Goal: Task Accomplishment & Management: Use online tool/utility

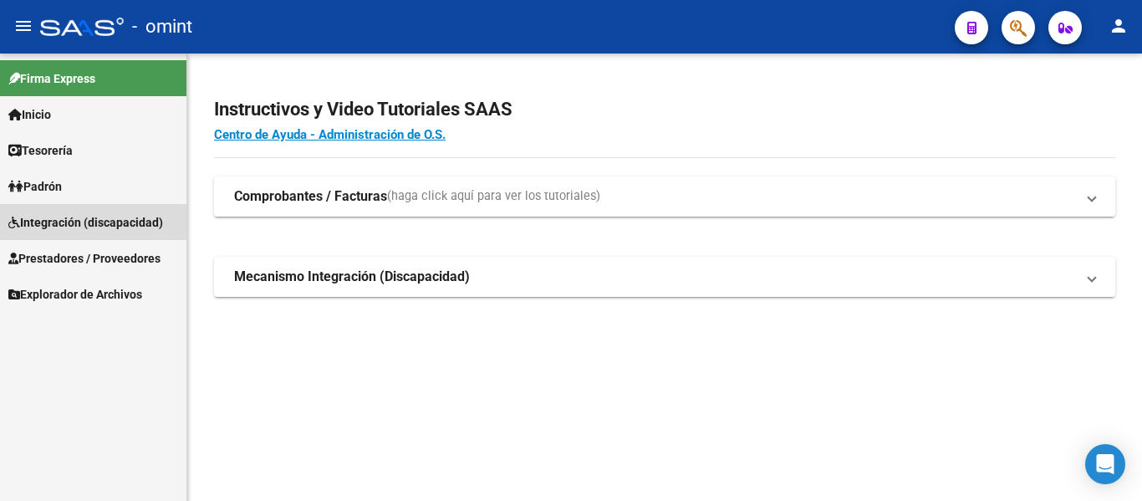
click at [63, 221] on span "Integración (discapacidad)" at bounding box center [85, 222] width 155 height 18
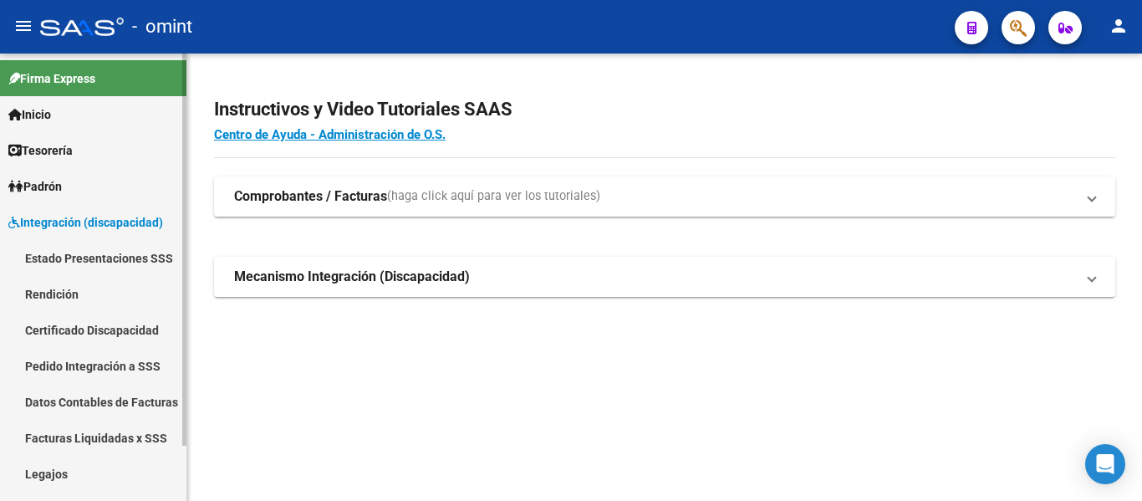
scroll to position [63, 0]
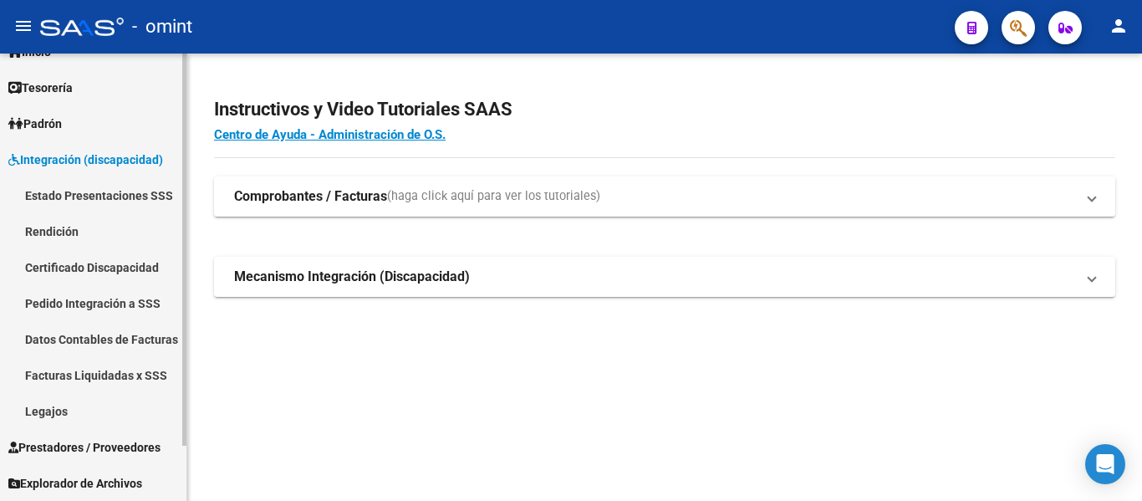
click at [53, 414] on link "Legajos" at bounding box center [93, 411] width 186 height 36
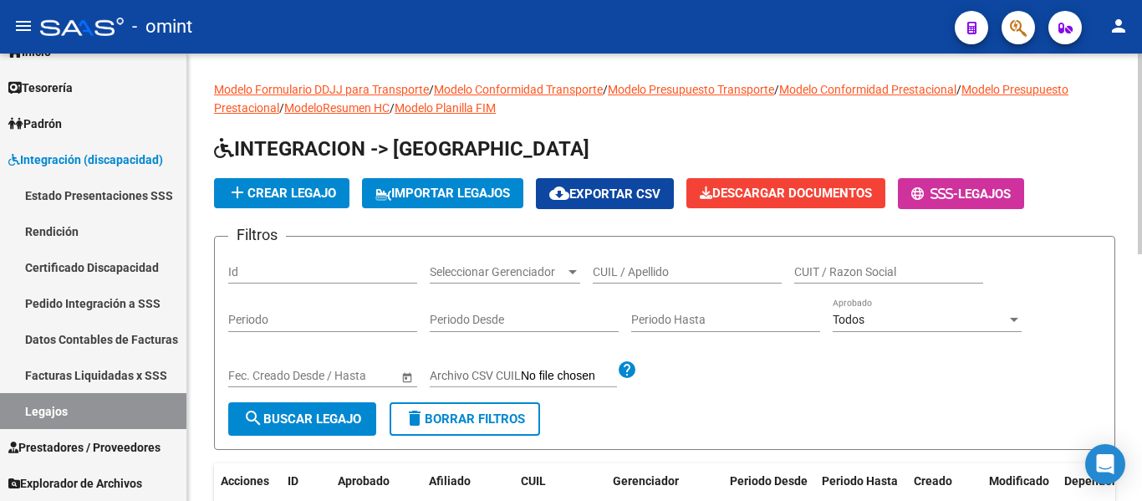
click at [644, 270] on input "CUIL / Apellido" at bounding box center [687, 272] width 189 height 14
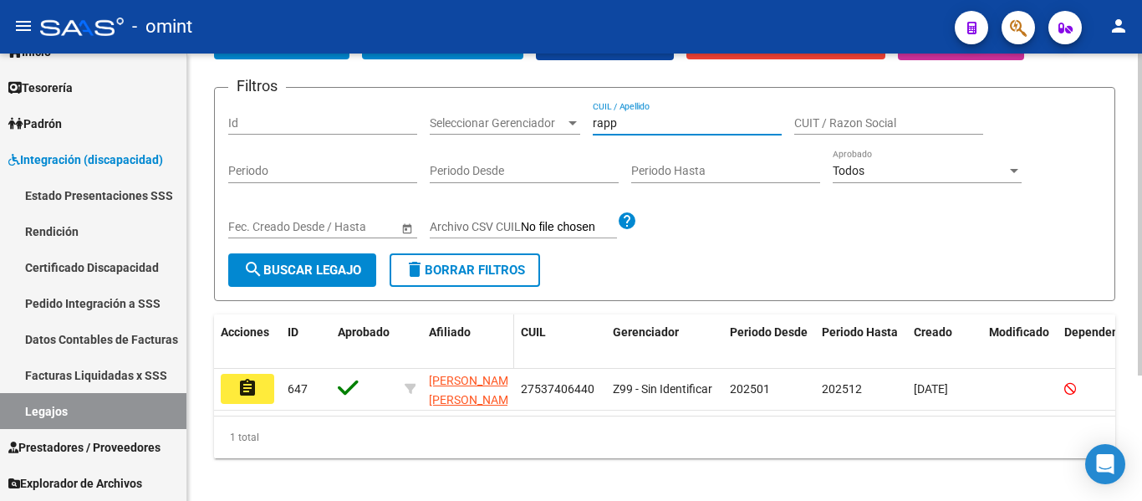
scroll to position [174, 0]
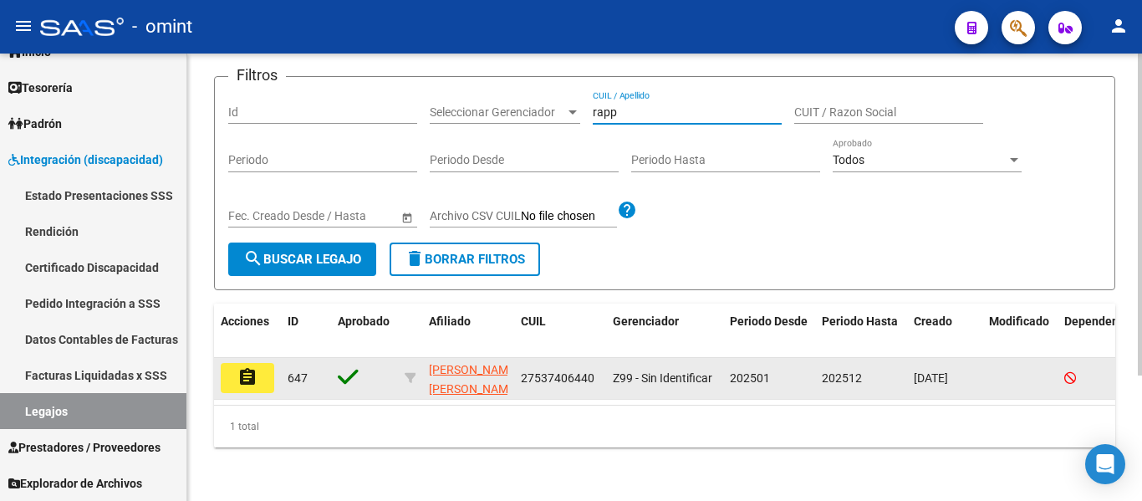
type input "rapp"
click at [260, 363] on button "assignment" at bounding box center [247, 378] width 53 height 30
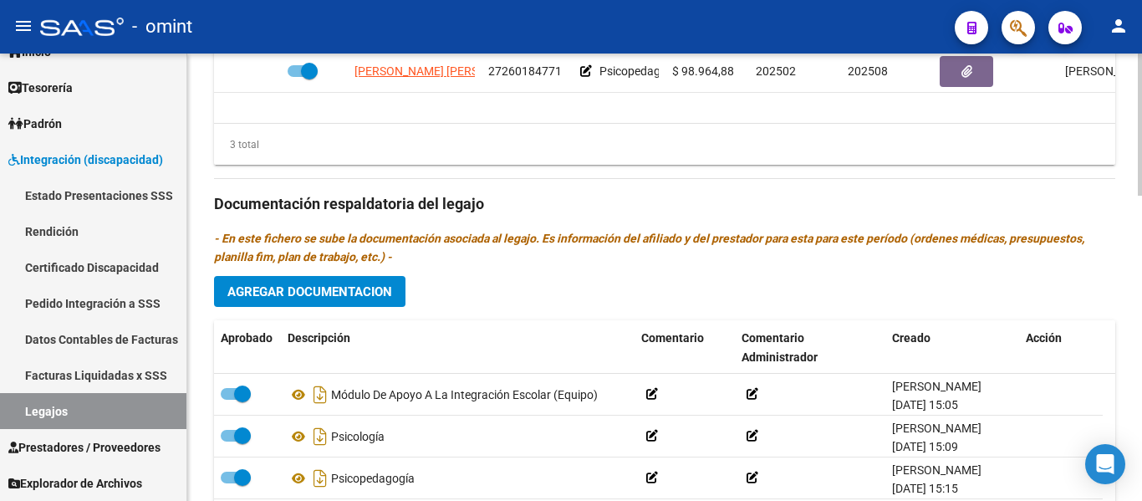
scroll to position [836, 0]
click at [370, 295] on span "Agregar Documentacion" at bounding box center [309, 290] width 165 height 15
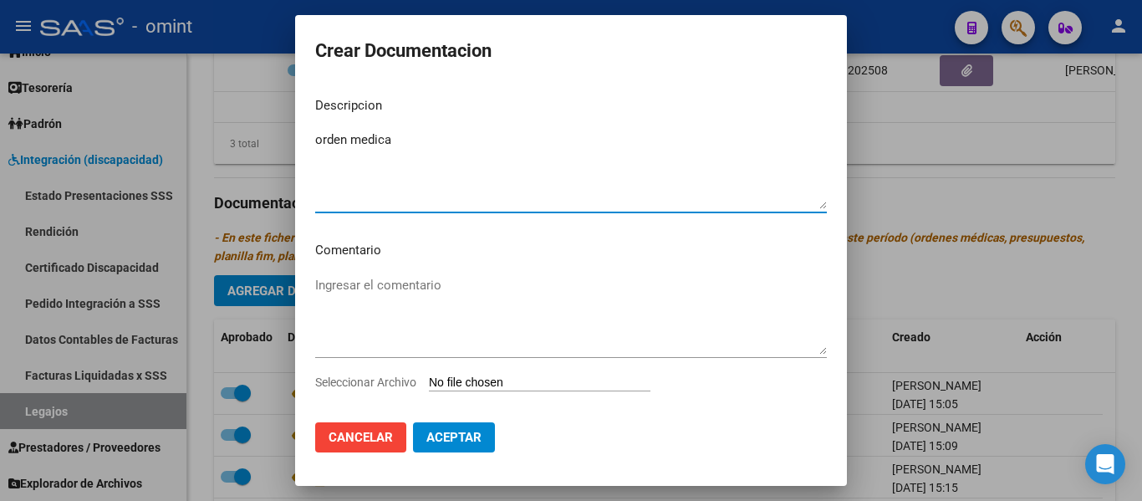
type textarea "orden medica"
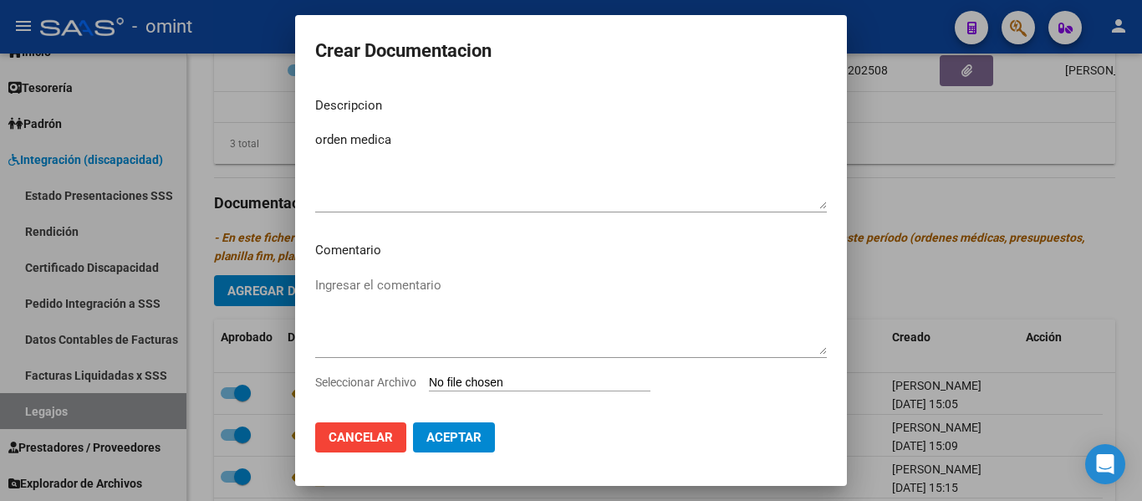
click at [505, 384] on input "Seleccionar Archivo" at bounding box center [539, 383] width 221 height 16
type input "C:\fakepath\orde n.jpg"
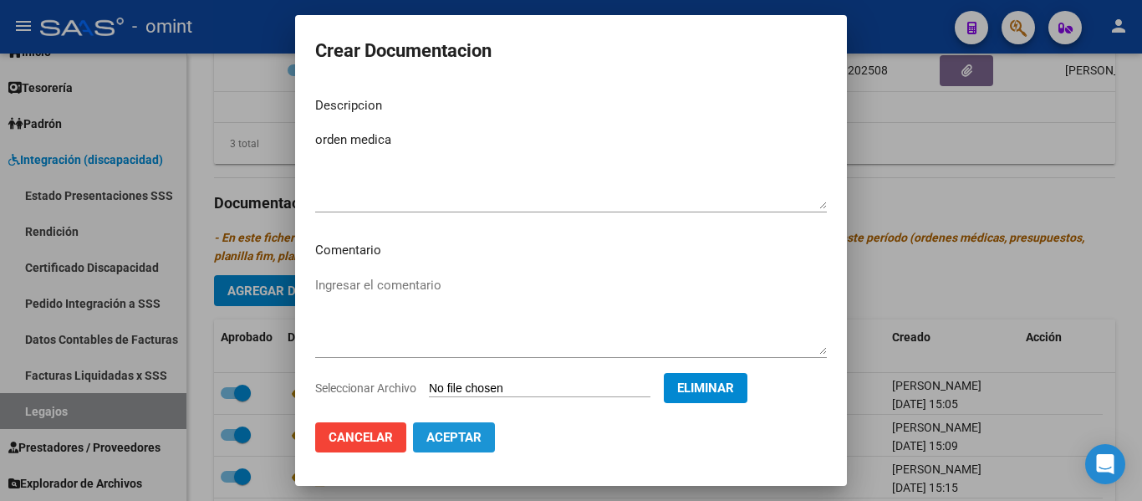
click at [471, 435] on span "Aceptar" at bounding box center [453, 437] width 55 height 15
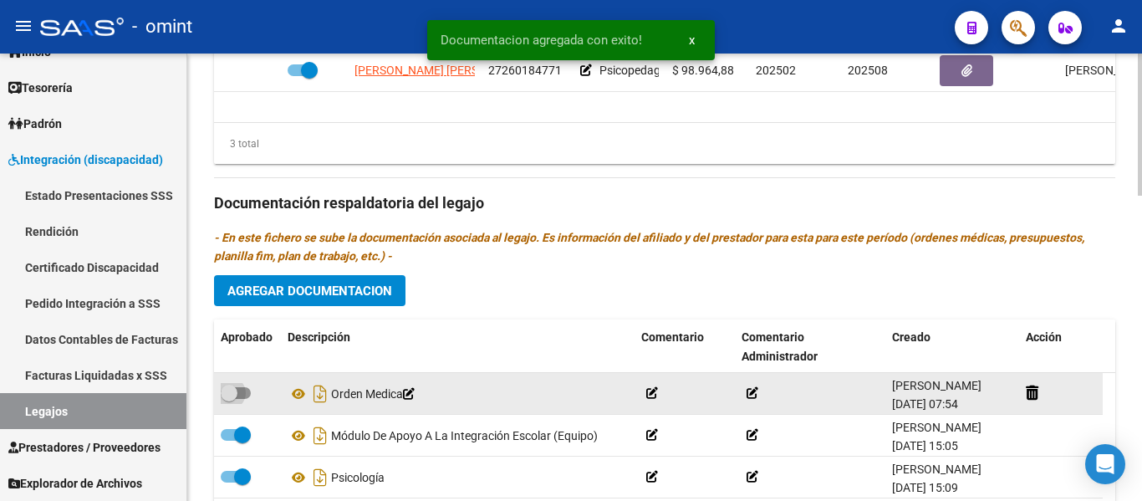
click at [237, 390] on span at bounding box center [236, 393] width 30 height 12
click at [229, 399] on input "checkbox" at bounding box center [228, 399] width 1 height 1
click at [237, 394] on span at bounding box center [242, 392] width 17 height 17
click at [229, 399] on input "checkbox" at bounding box center [228, 399] width 1 height 1
checkbox input "false"
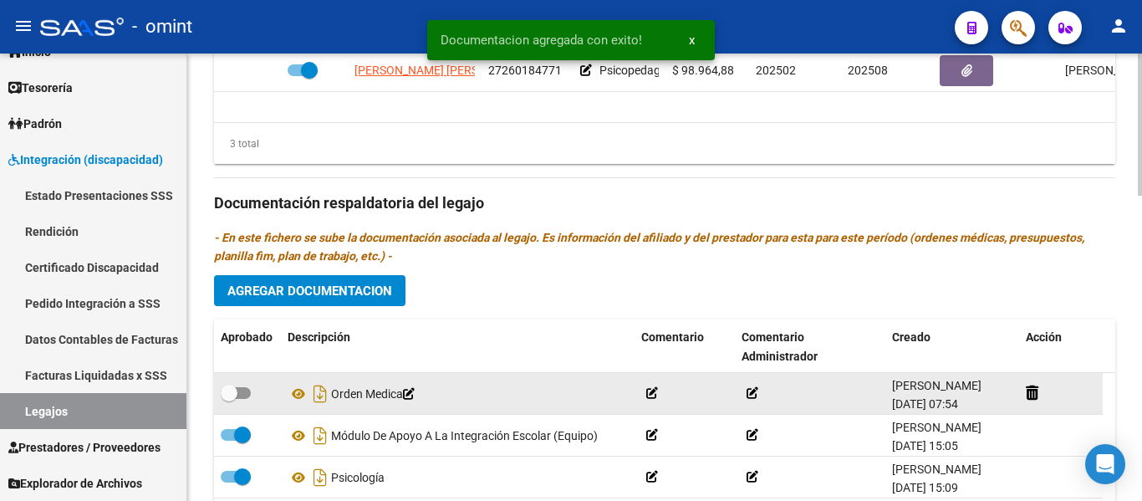
click at [415, 397] on icon at bounding box center [409, 394] width 12 height 12
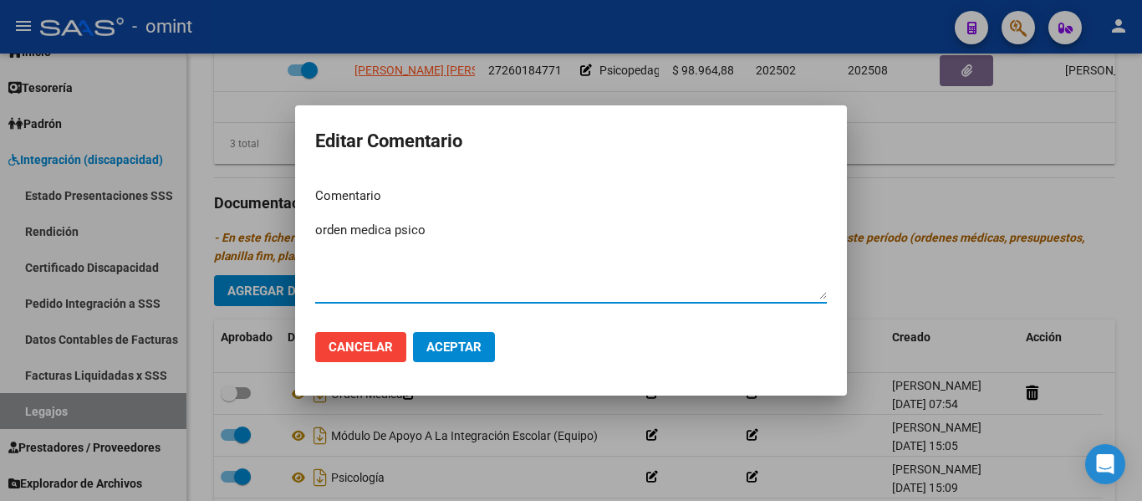
type textarea "orden medica psico"
click at [472, 342] on span "Aceptar" at bounding box center [453, 346] width 55 height 15
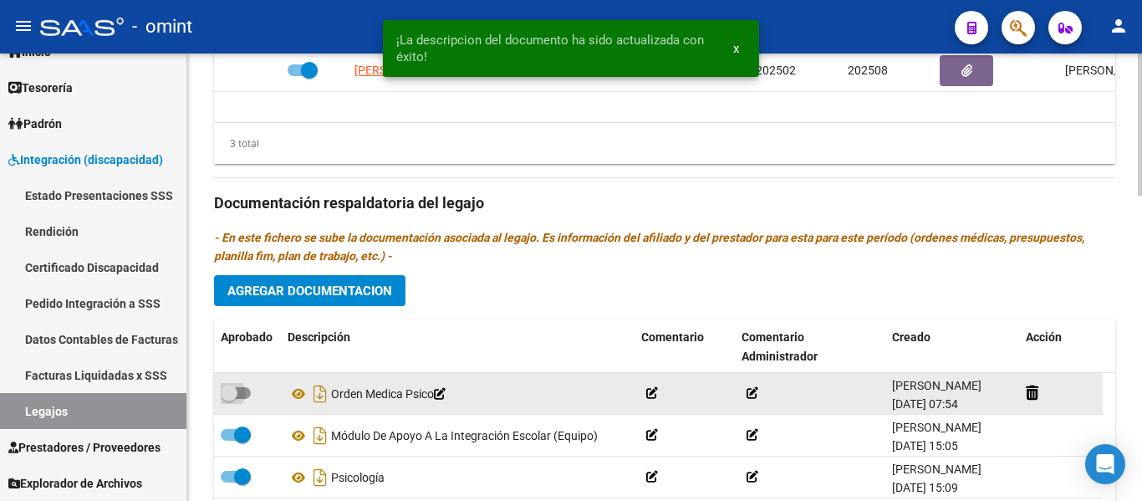
click at [232, 389] on span at bounding box center [229, 392] width 17 height 17
click at [229, 399] on input "checkbox" at bounding box center [228, 399] width 1 height 1
checkbox input "true"
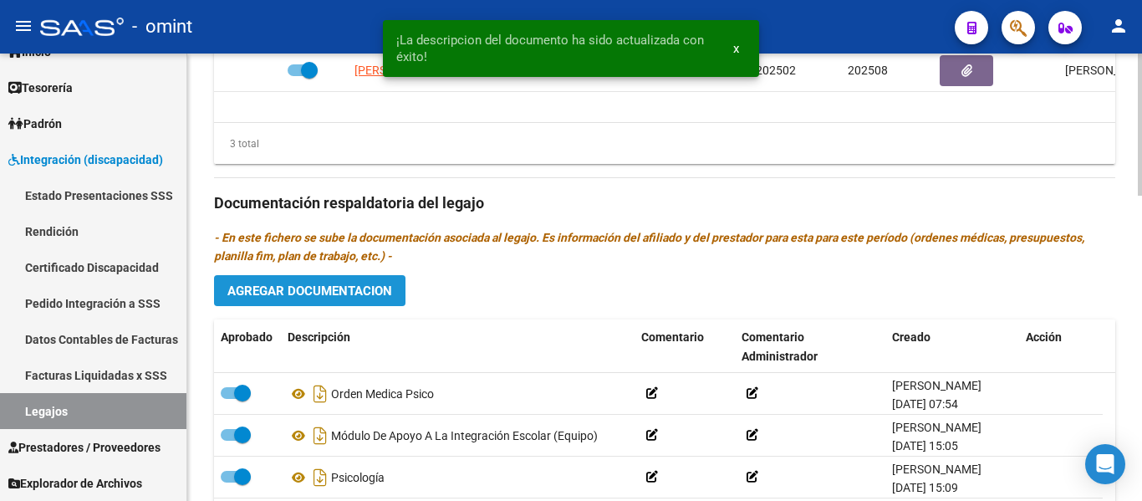
click at [361, 294] on span "Agregar Documentacion" at bounding box center [309, 290] width 165 height 15
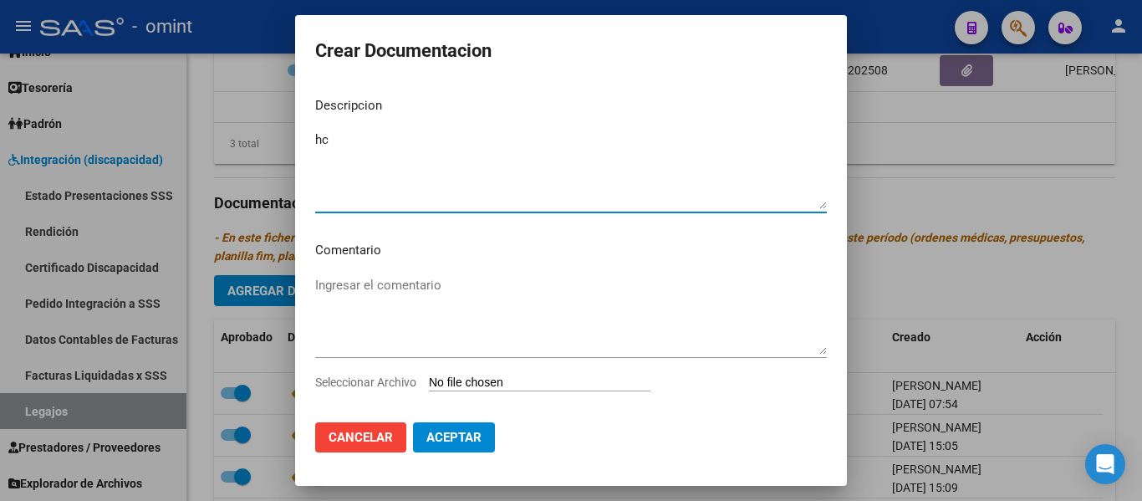
type textarea "hc"
click at [496, 379] on input "Seleccionar Archivo" at bounding box center [539, 383] width 221 height 16
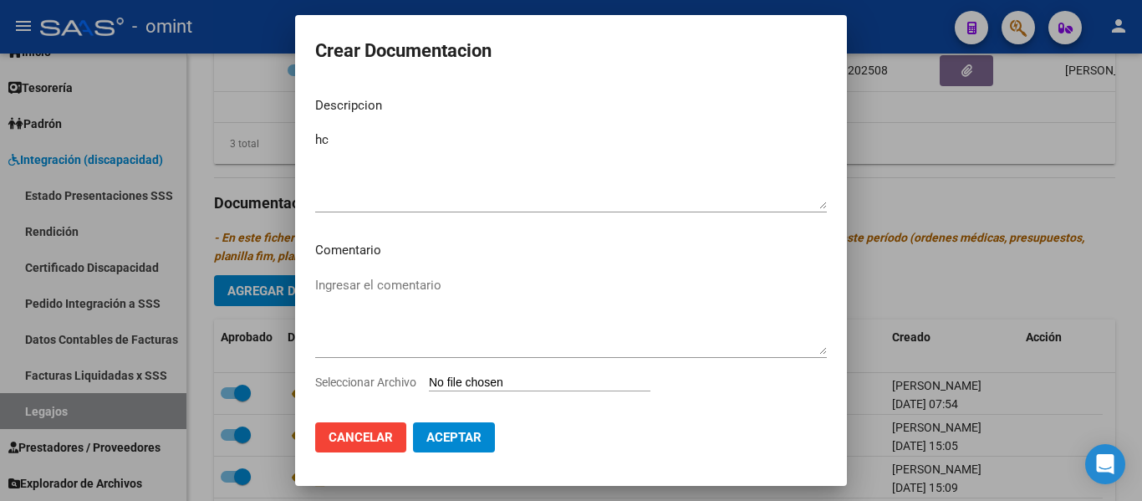
type input "C:\fakepath\hc.jpg"
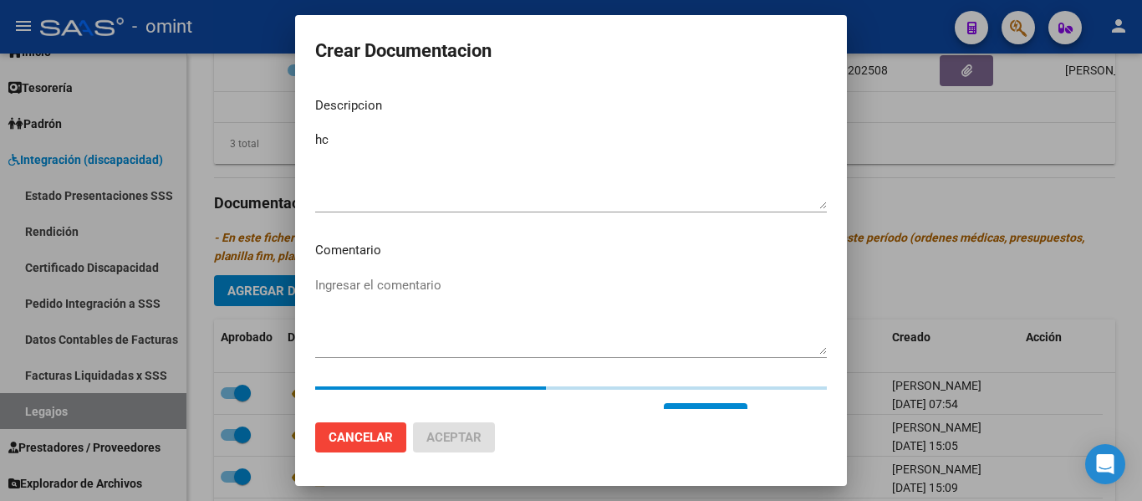
click at [392, 142] on textarea "hc" at bounding box center [570, 169] width 511 height 79
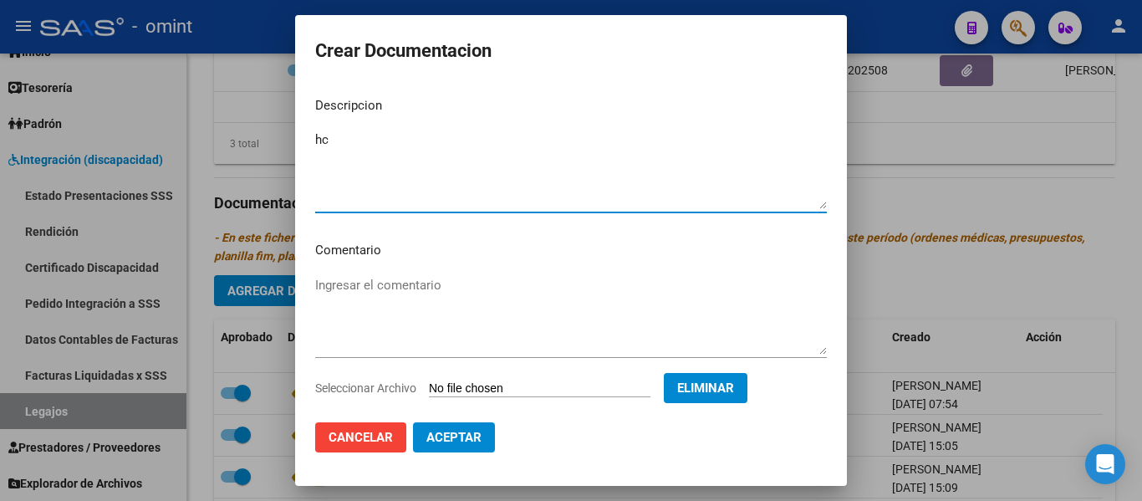
type textarea "hc"
click at [467, 441] on span "Aceptar" at bounding box center [453, 437] width 55 height 15
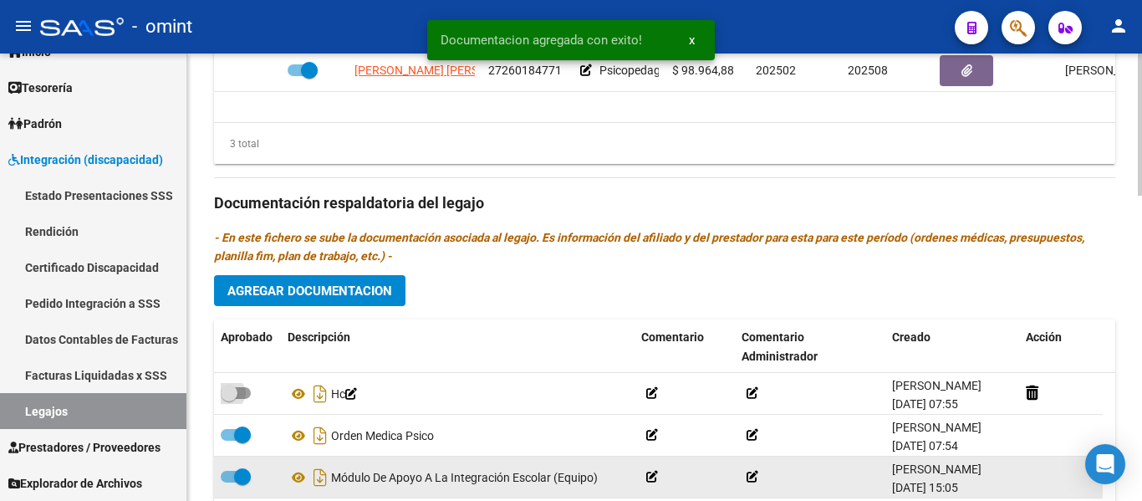
drag, startPoint x: 234, startPoint y: 389, endPoint x: 463, endPoint y: 491, distance: 251.0
click at [233, 389] on span at bounding box center [229, 392] width 17 height 17
click at [229, 399] on input "checkbox" at bounding box center [228, 399] width 1 height 1
checkbox input "true"
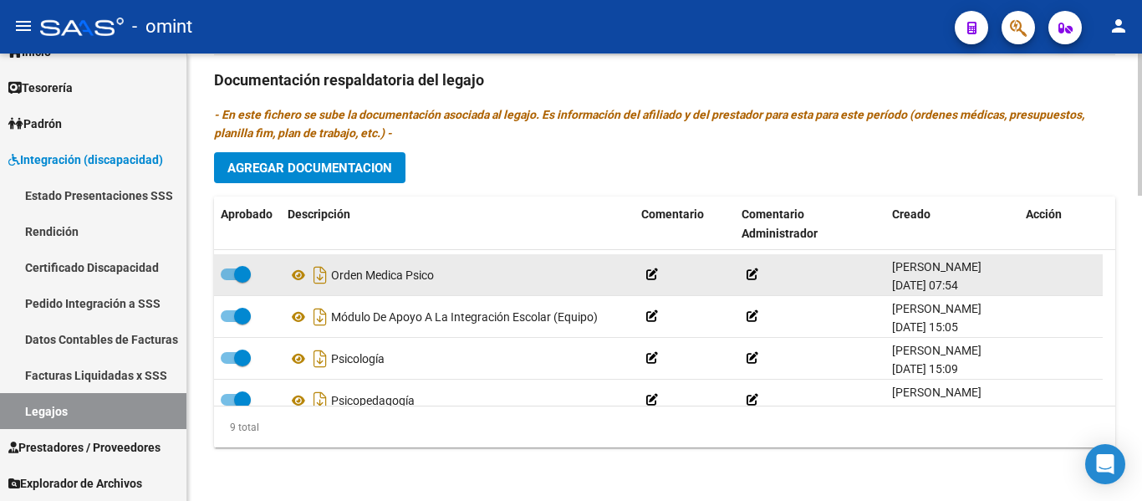
scroll to position [0, 0]
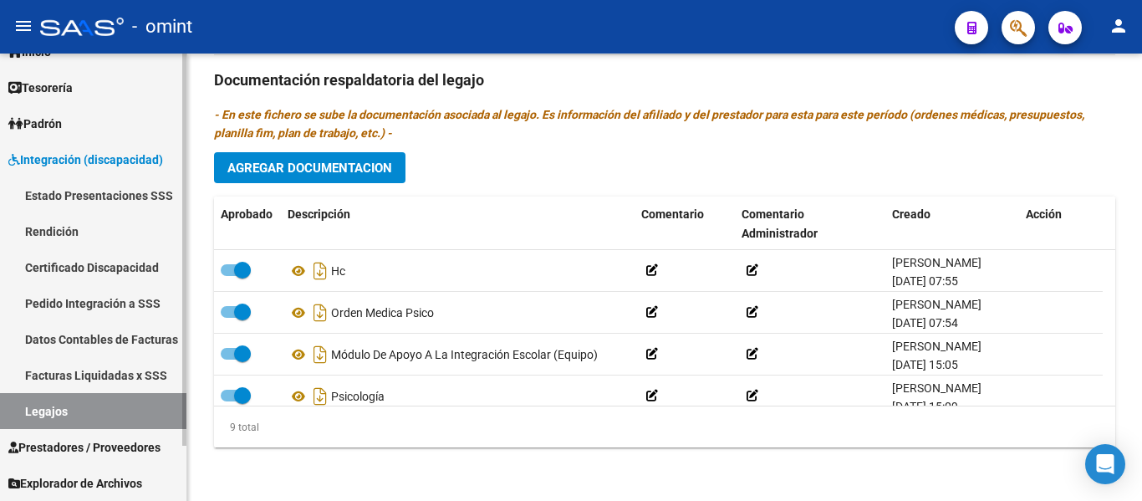
click at [77, 268] on link "Certificado Discapacidad" at bounding box center [93, 267] width 186 height 36
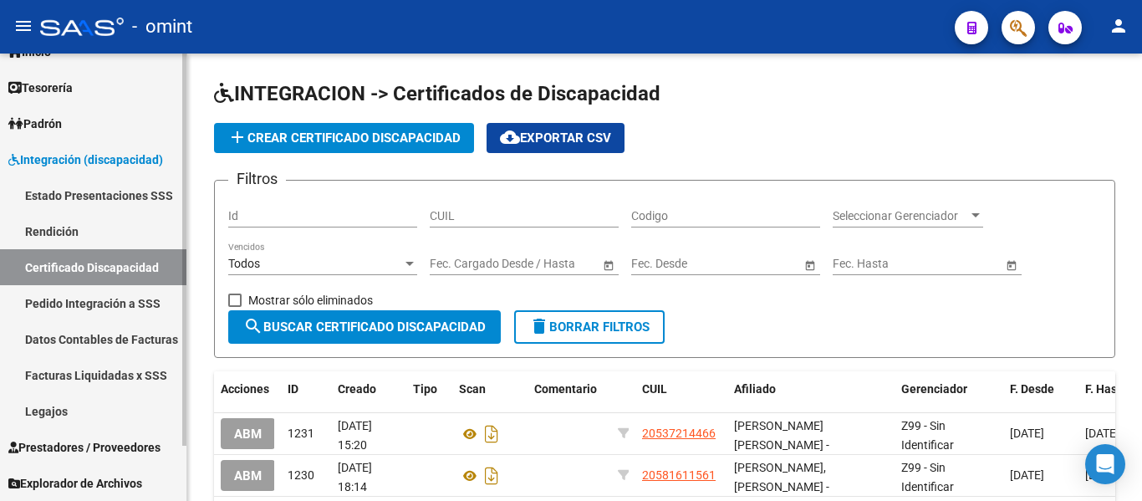
click at [55, 415] on link "Legajos" at bounding box center [93, 411] width 186 height 36
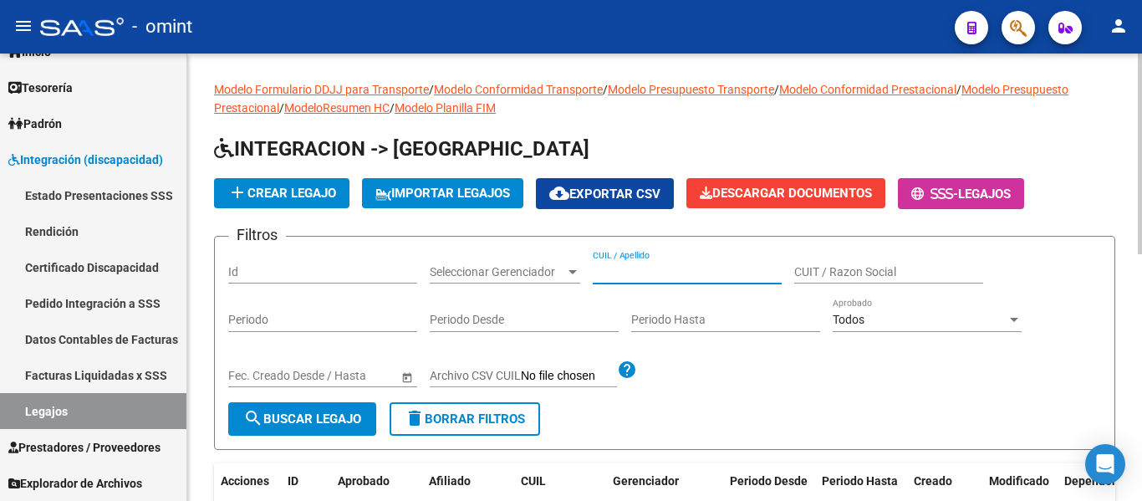
paste input "OSER AITANA CATALINA"
type input "OSER AITANA CATALINA"
click at [308, 416] on span "search Buscar Legajo" at bounding box center [302, 418] width 118 height 15
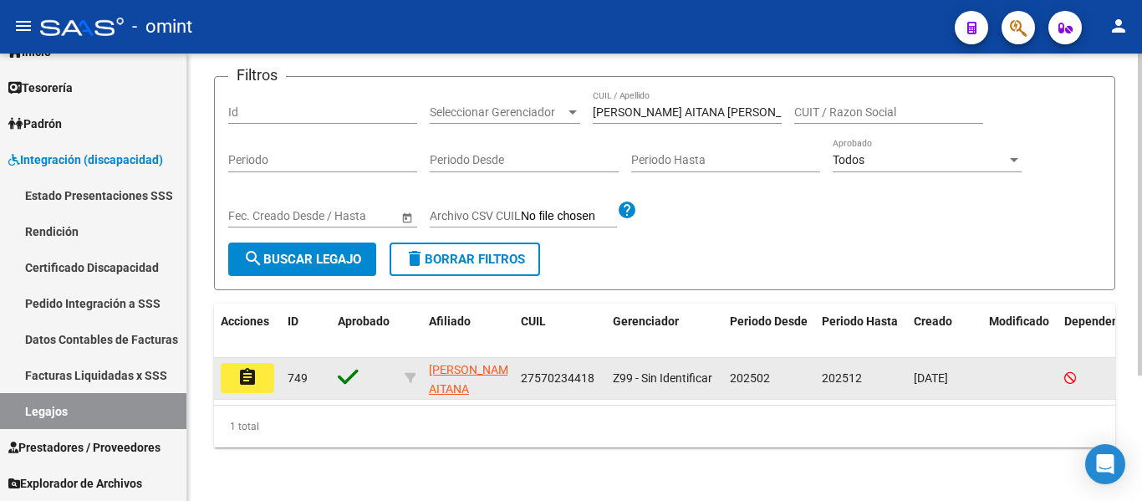
scroll to position [174, 0]
click at [259, 363] on button "assignment" at bounding box center [247, 378] width 53 height 30
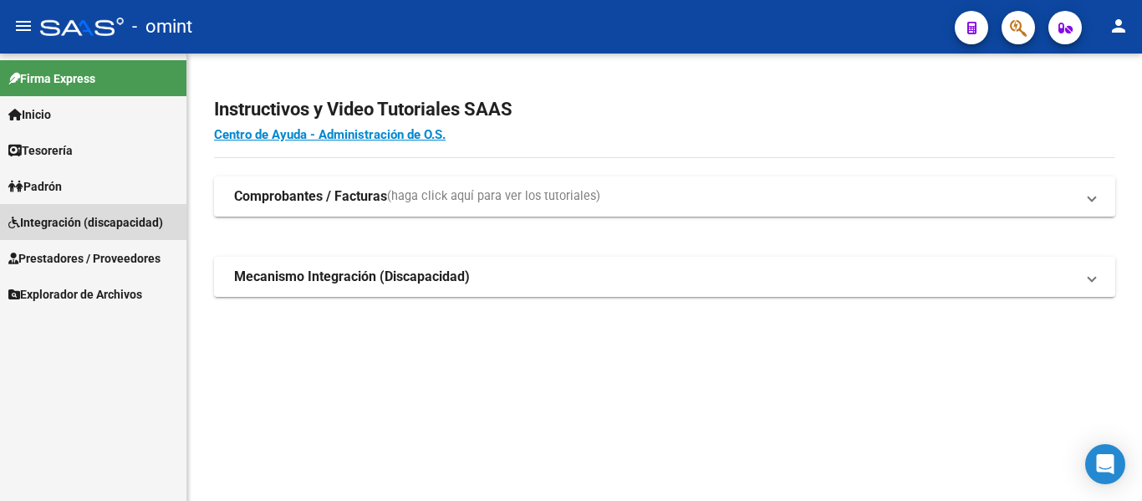
click at [85, 223] on span "Integración (discapacidad)" at bounding box center [85, 222] width 155 height 18
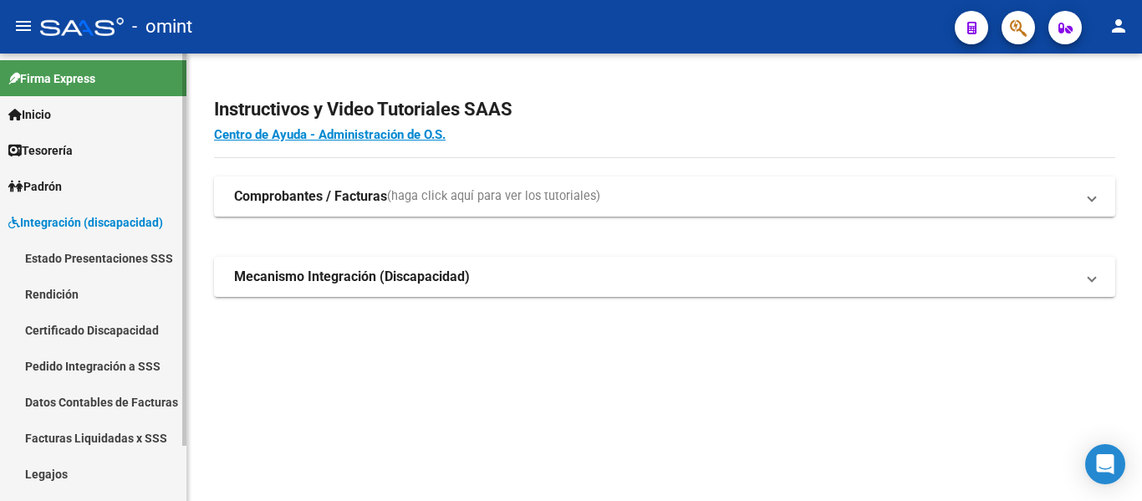
scroll to position [63, 0]
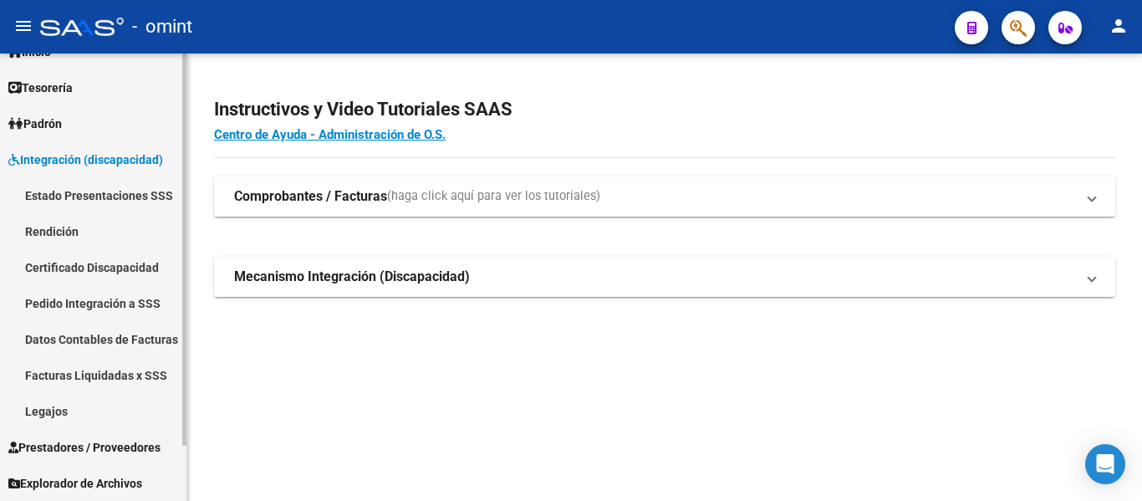
click at [109, 448] on span "Prestadores / Proveedores" at bounding box center [84, 447] width 152 height 18
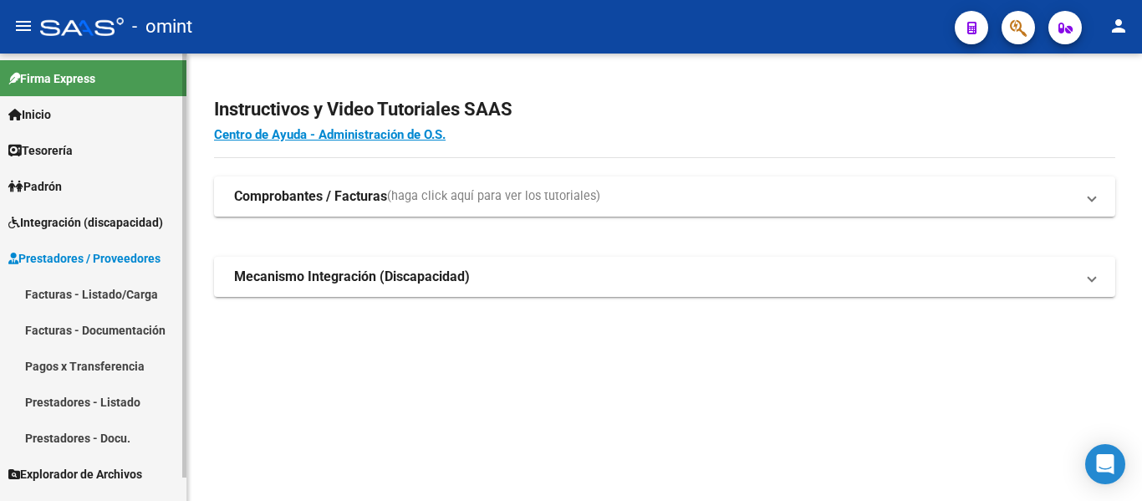
scroll to position [0, 0]
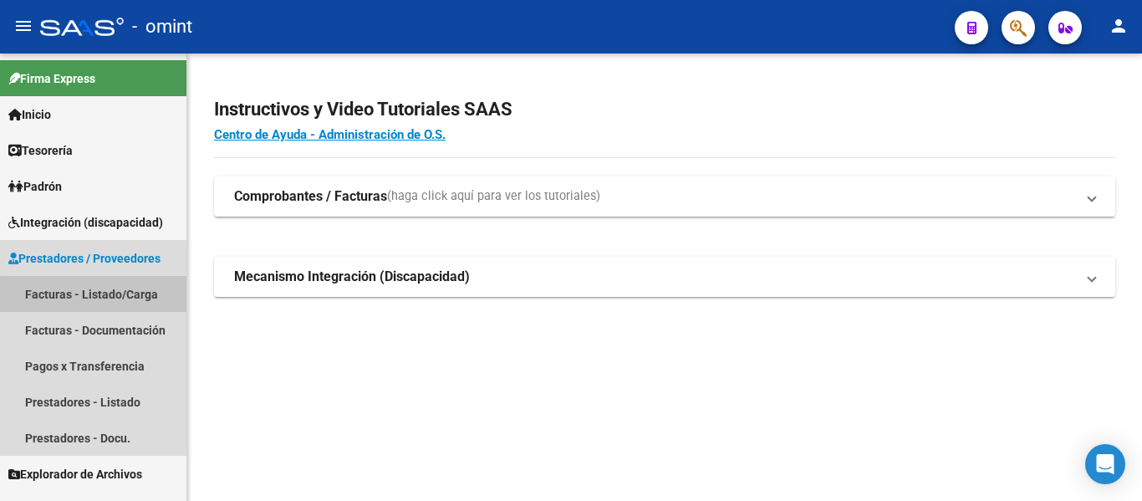
click at [95, 295] on link "Facturas - Listado/Carga" at bounding box center [93, 294] width 186 height 36
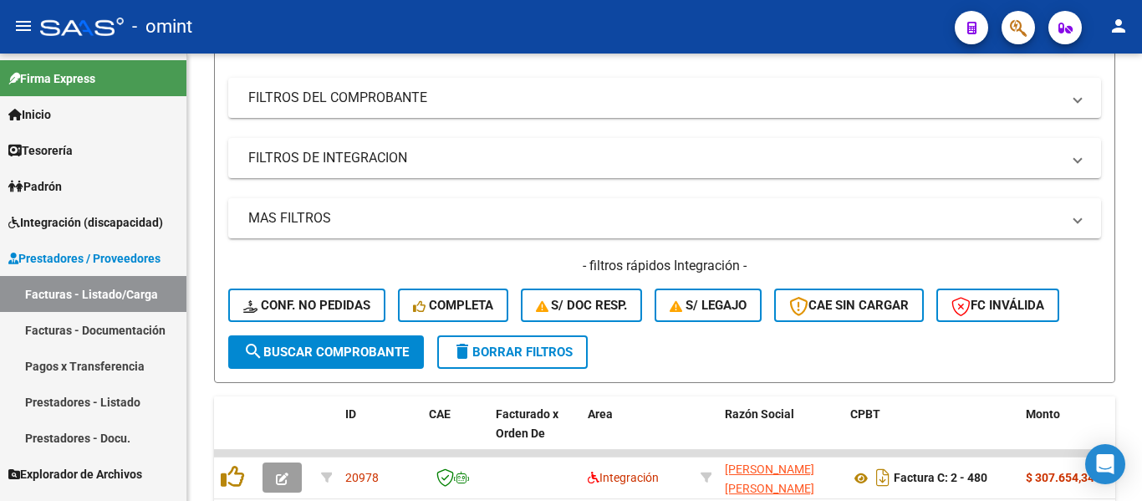
scroll to position [84, 0]
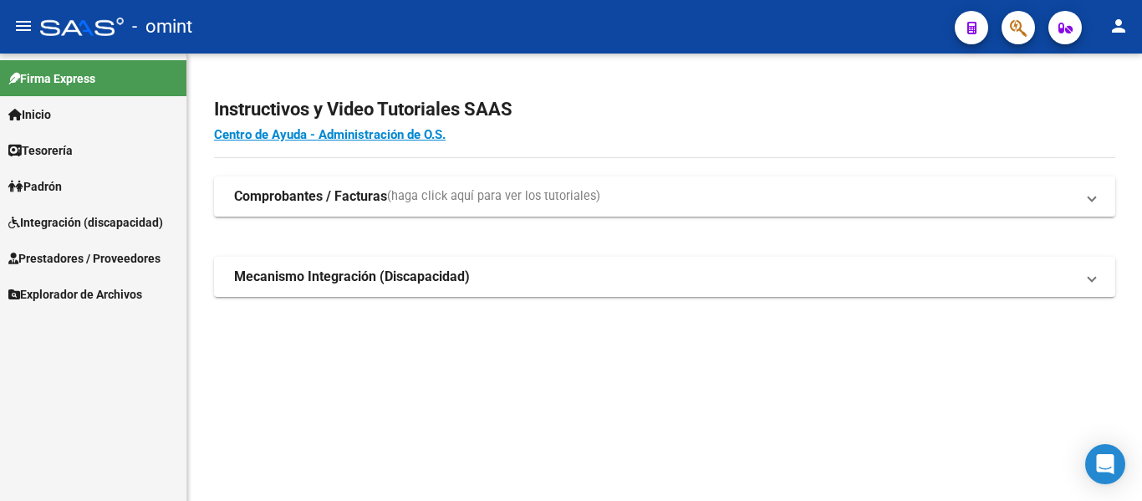
click at [94, 221] on span "Integración (discapacidad)" at bounding box center [85, 222] width 155 height 18
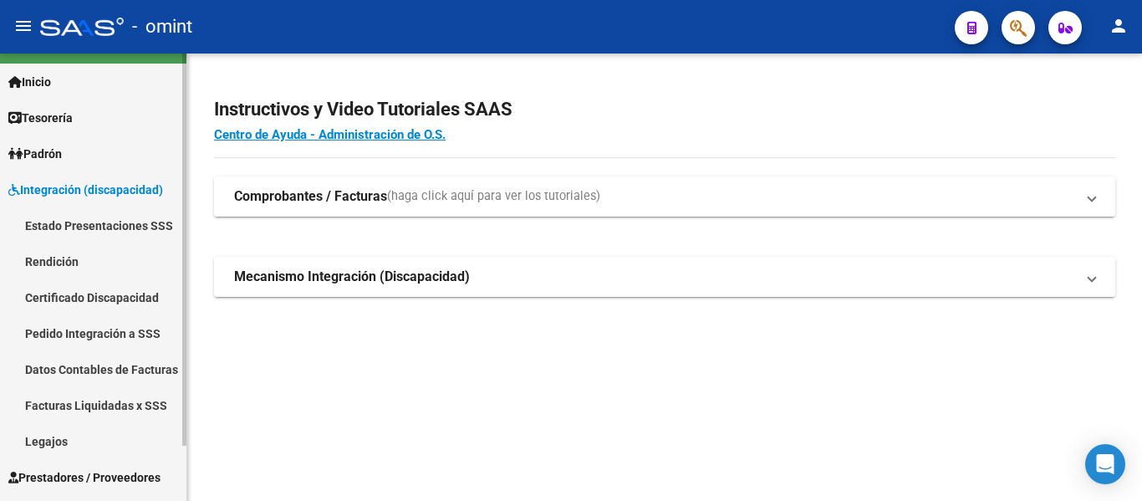
scroll to position [63, 0]
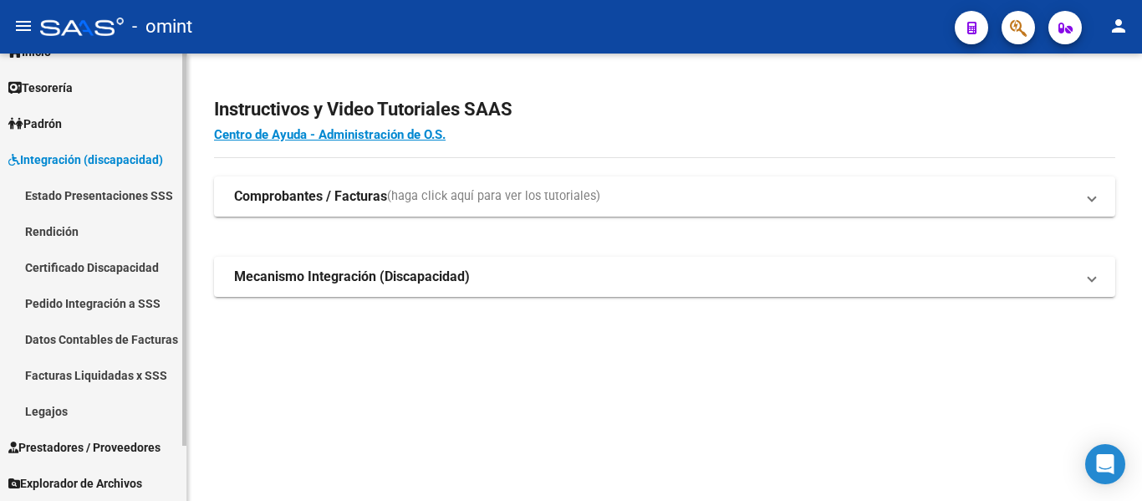
click at [61, 410] on link "Legajos" at bounding box center [93, 411] width 186 height 36
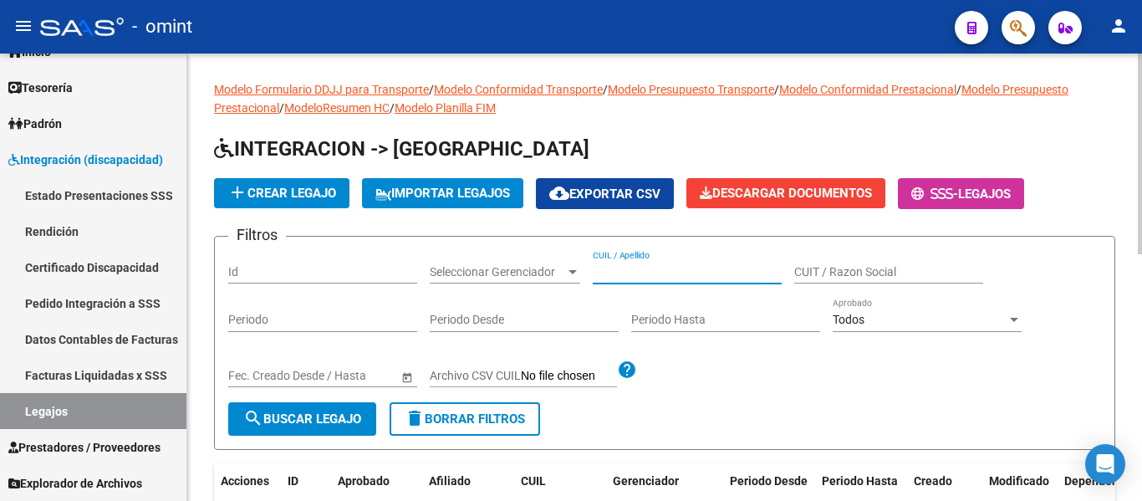
paste input "OSER AITANA CATALINA"
type input "OSER AITANA CATALINA"
click at [323, 415] on span "search Buscar Legajo" at bounding box center [302, 418] width 118 height 15
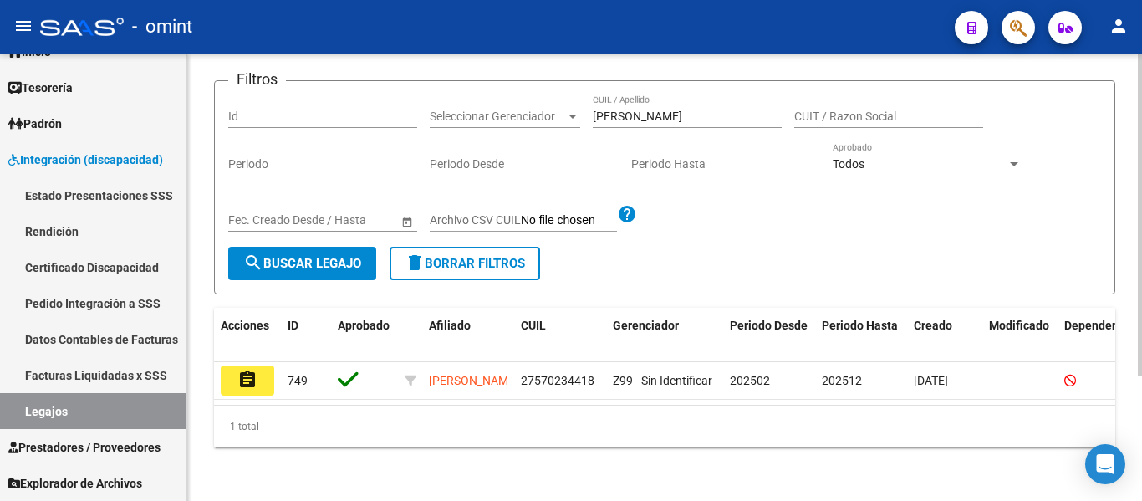
scroll to position [174, 0]
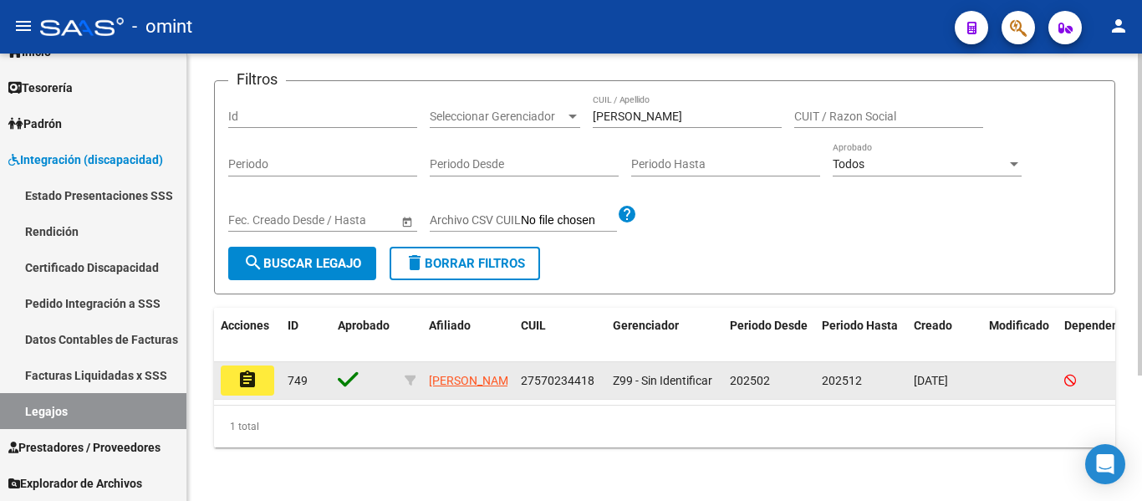
click at [242, 369] on mat-icon "assignment" at bounding box center [247, 379] width 20 height 20
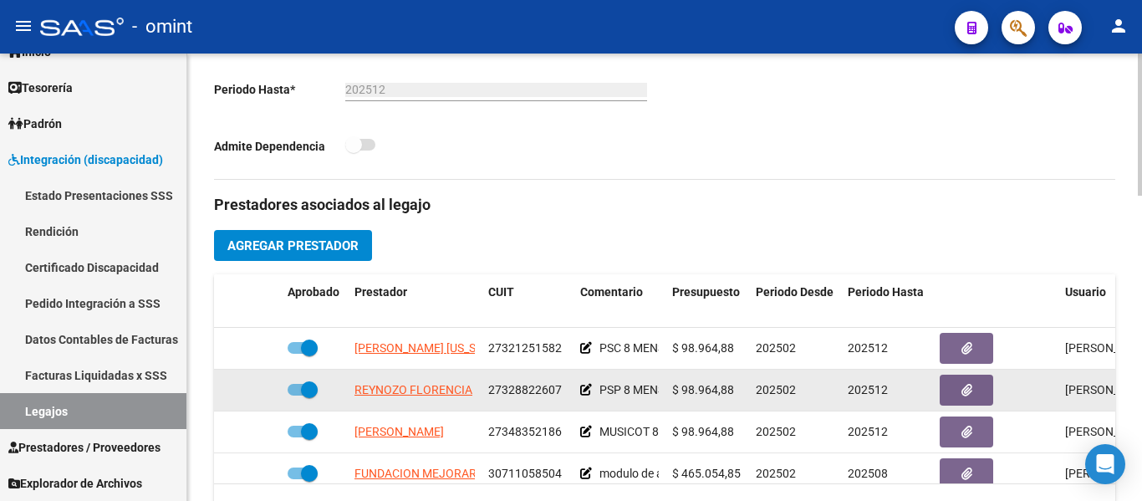
scroll to position [501, 0]
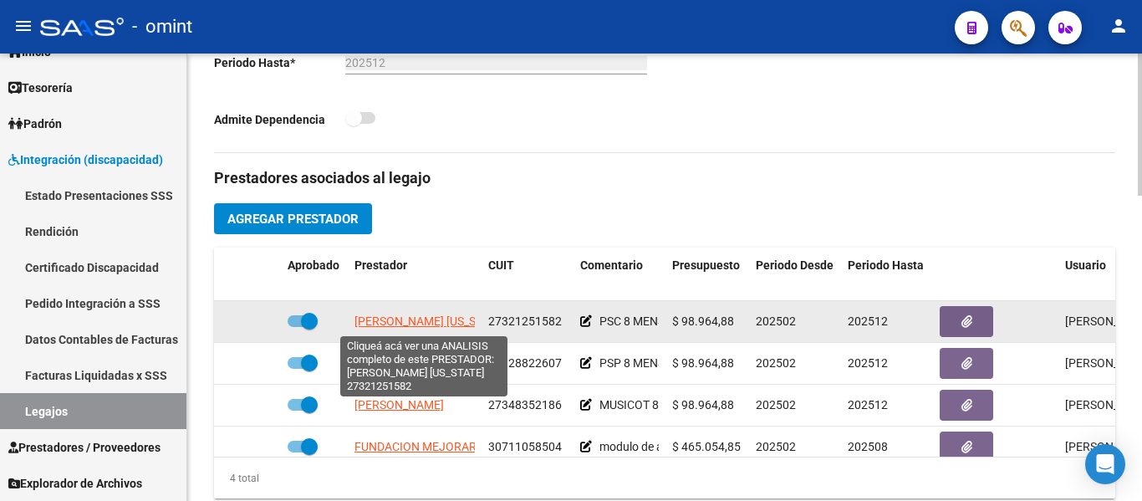
click at [432, 323] on span "AIELLO ROXANA VIRGINIA" at bounding box center [429, 320] width 150 height 13
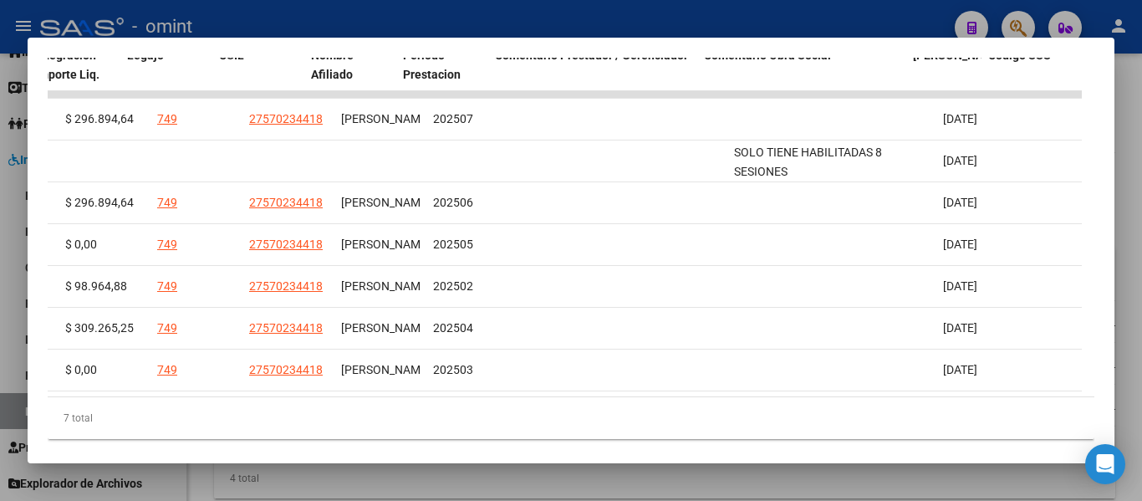
scroll to position [0, 2577]
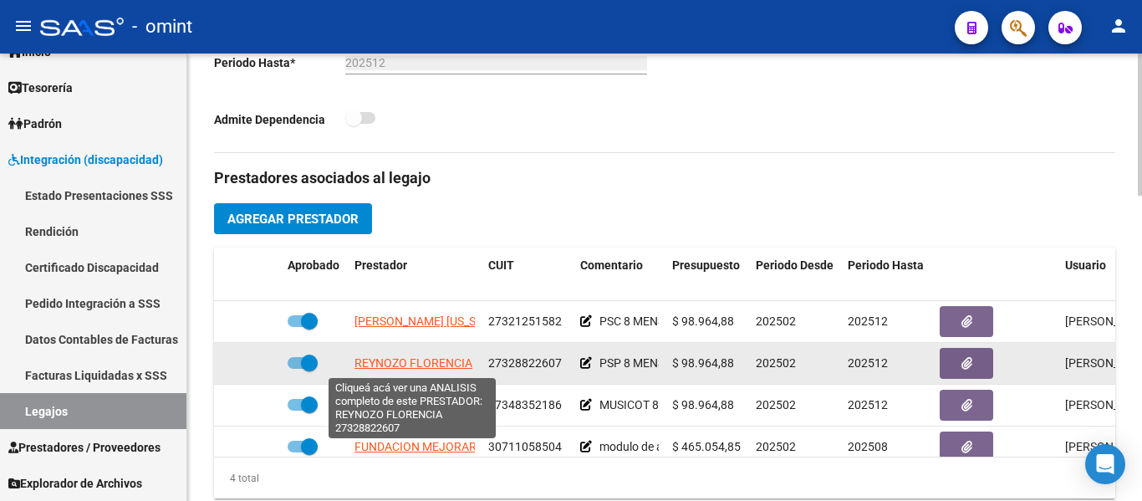
click at [399, 361] on span "REYNOZO FLORENCIA" at bounding box center [413, 362] width 118 height 13
type textarea "27328822607"
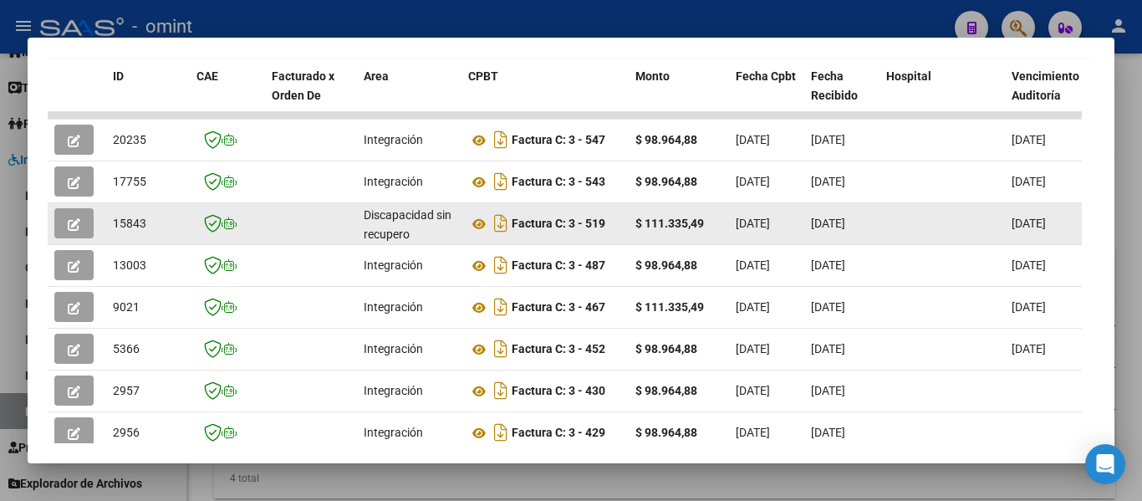
scroll to position [341, 0]
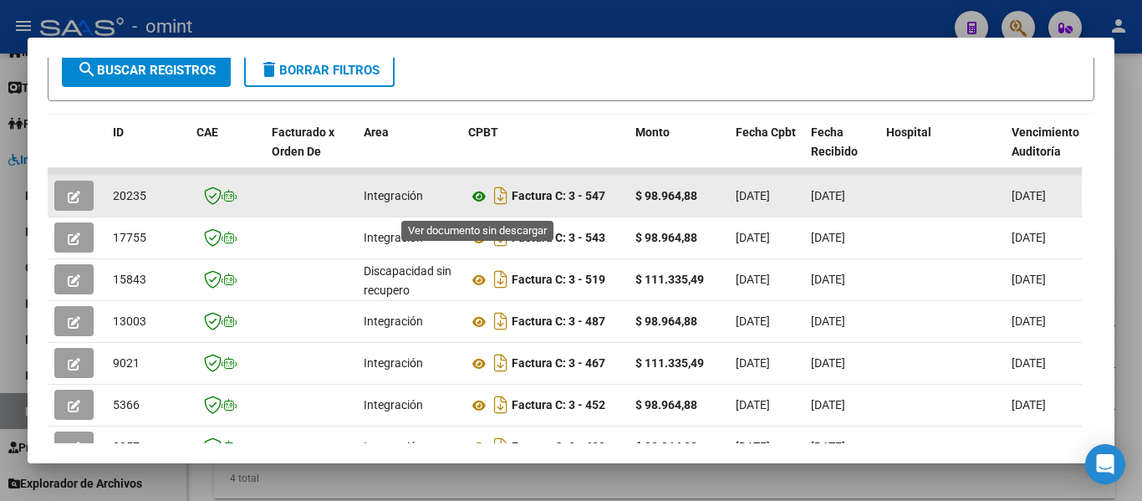
click at [476, 204] on icon at bounding box center [479, 196] width 22 height 20
click at [66, 203] on button "button" at bounding box center [73, 196] width 39 height 30
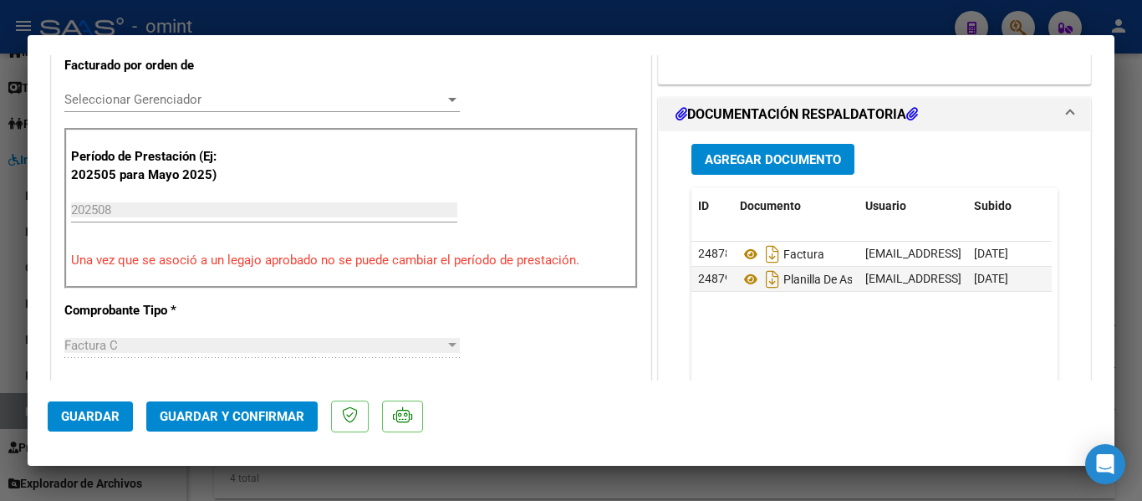
scroll to position [501, 0]
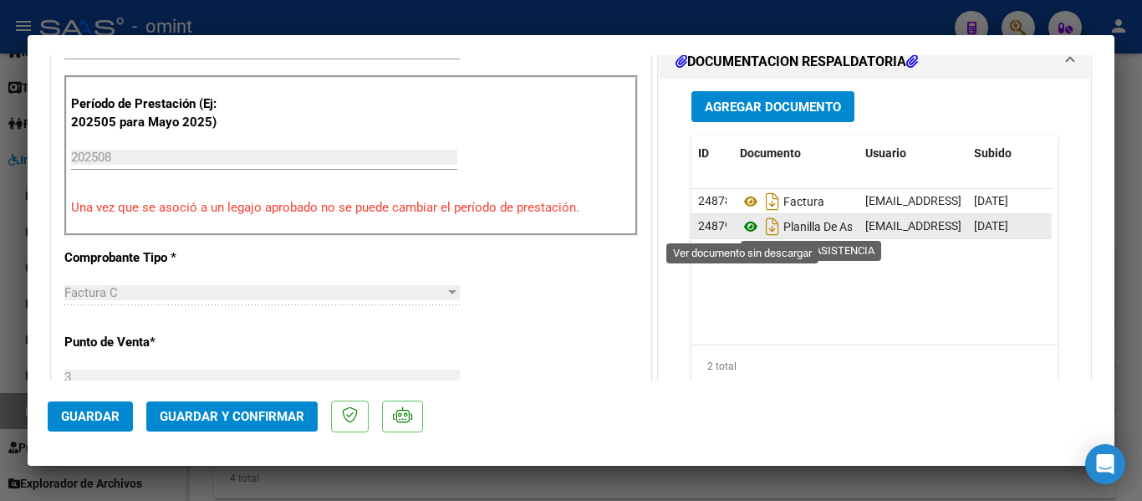
click at [741, 227] on icon at bounding box center [751, 226] width 22 height 20
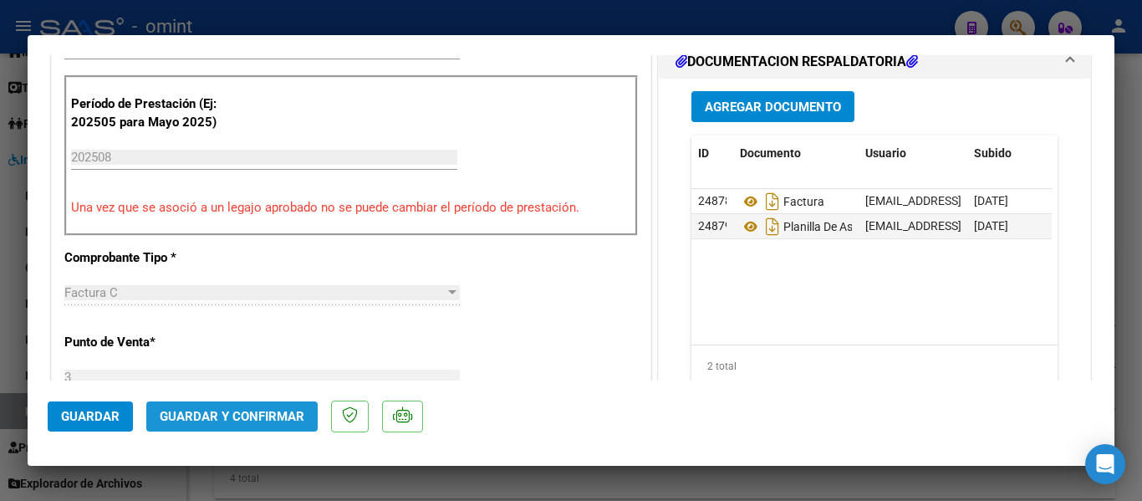
click at [262, 410] on span "Guardar y Confirmar" at bounding box center [232, 416] width 145 height 15
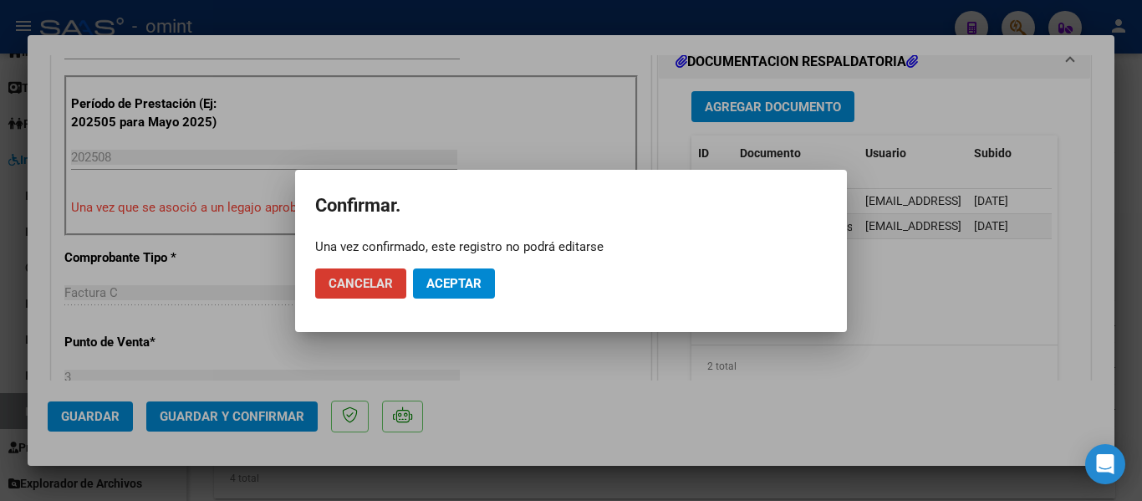
click at [459, 279] on span "Aceptar" at bounding box center [453, 283] width 55 height 15
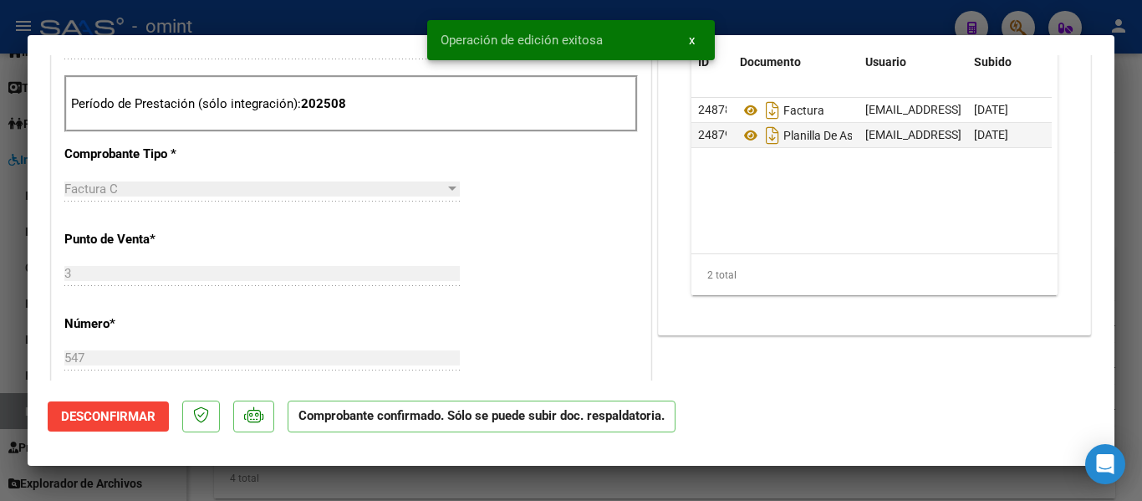
type input "$ 0,00"
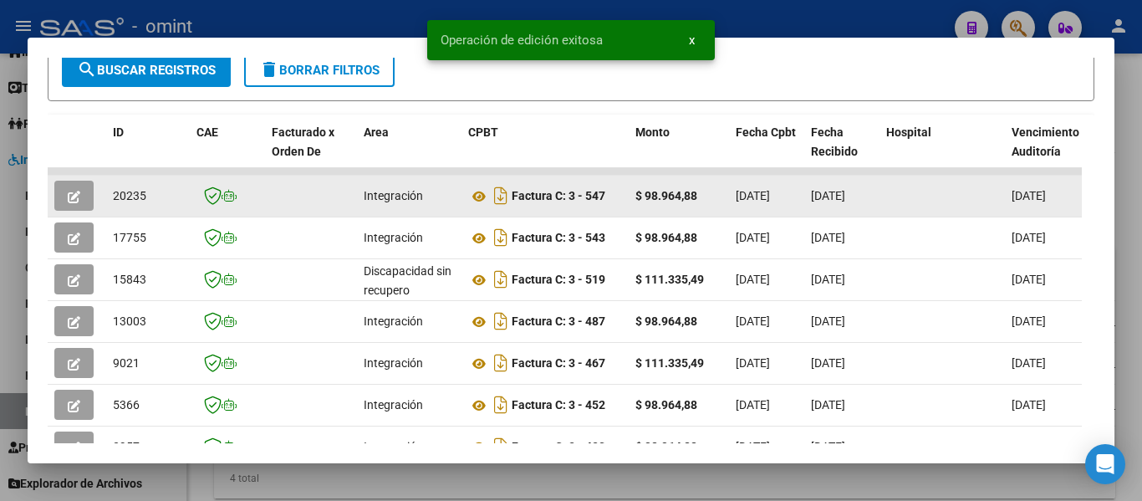
drag, startPoint x: 111, startPoint y: 200, endPoint x: 148, endPoint y: 201, distance: 36.8
click at [148, 201] on datatable-body-cell "20235" at bounding box center [148, 196] width 84 height 41
copy span "20235"
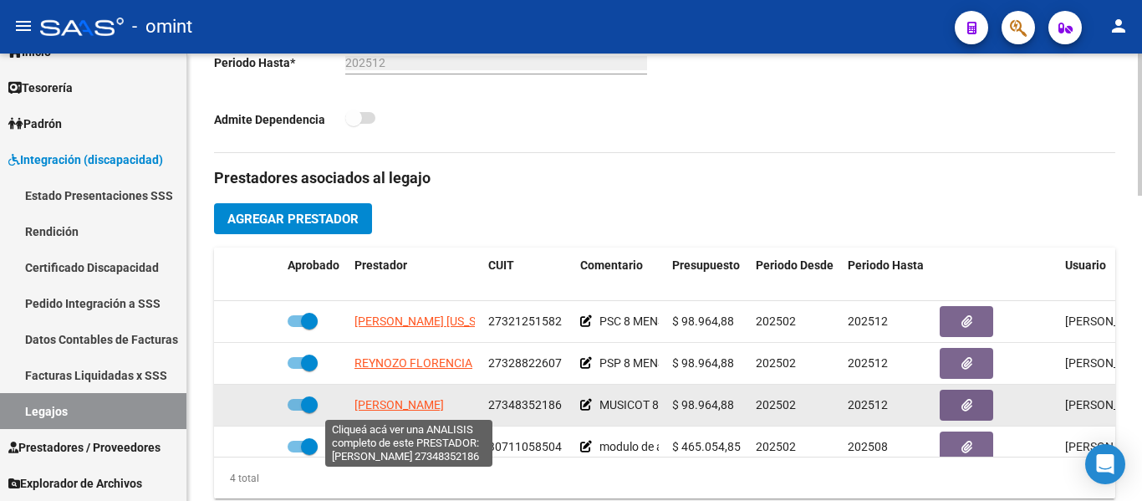
click at [444, 405] on span "GIL YANINA VANESA" at bounding box center [398, 404] width 89 height 13
type textarea "27348352186"
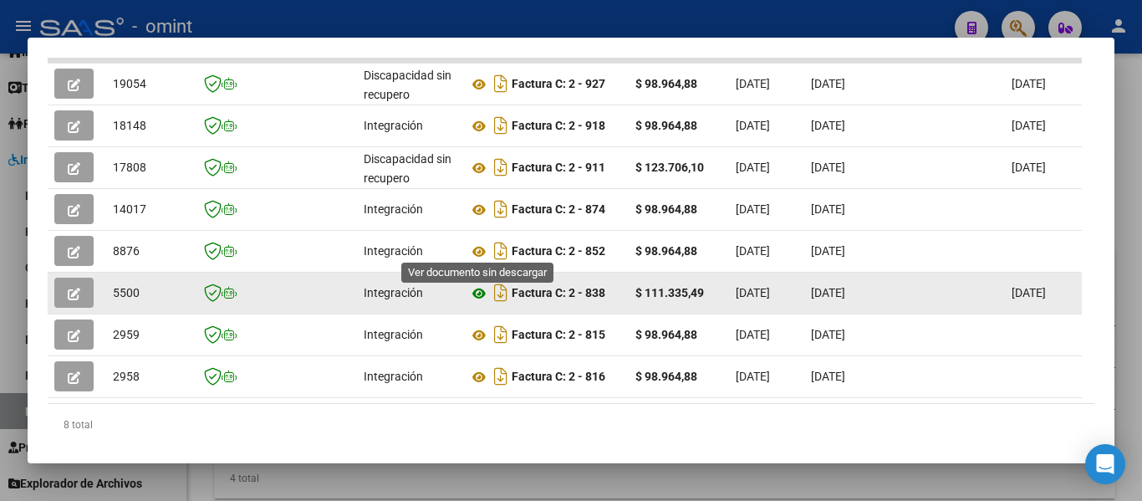
scroll to position [425, 0]
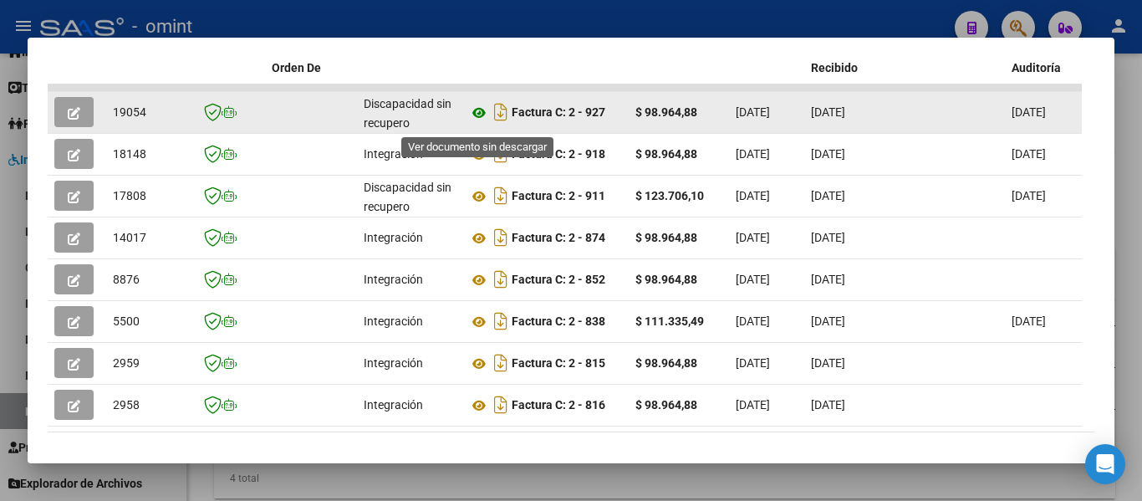
click at [479, 117] on icon at bounding box center [479, 113] width 22 height 20
click at [68, 113] on span "button" at bounding box center [74, 111] width 13 height 15
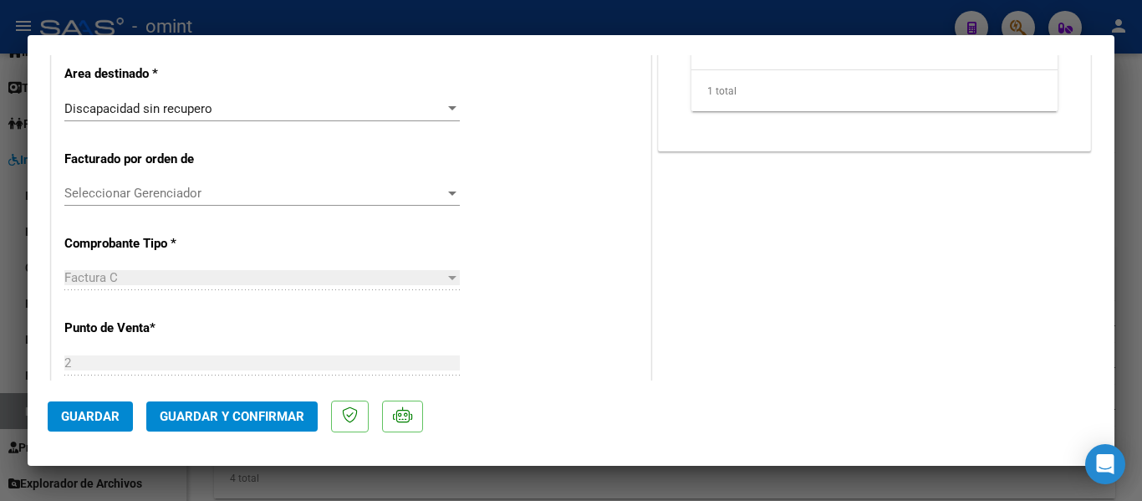
scroll to position [251, 0]
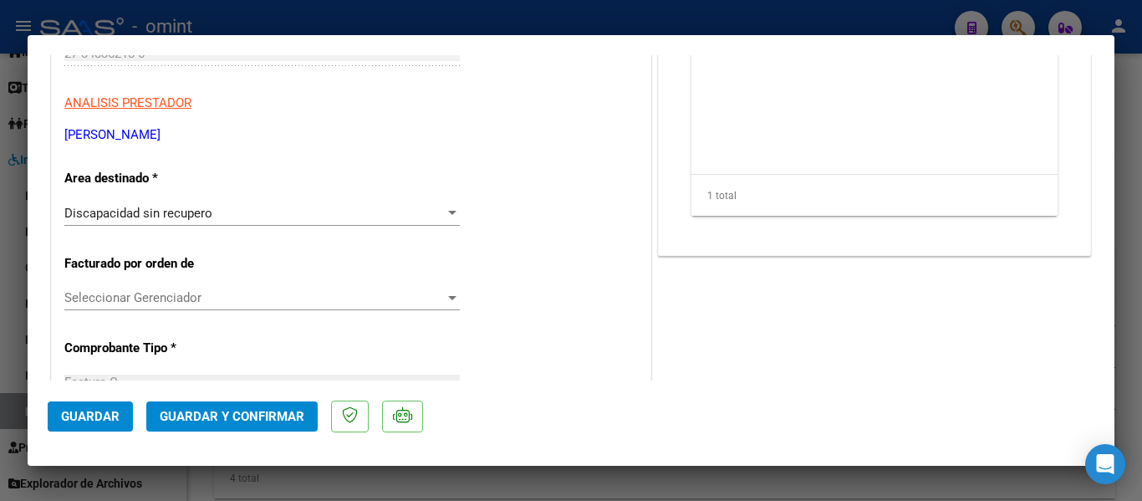
click at [265, 217] on div "Discapacidad sin recupero" at bounding box center [254, 213] width 380 height 15
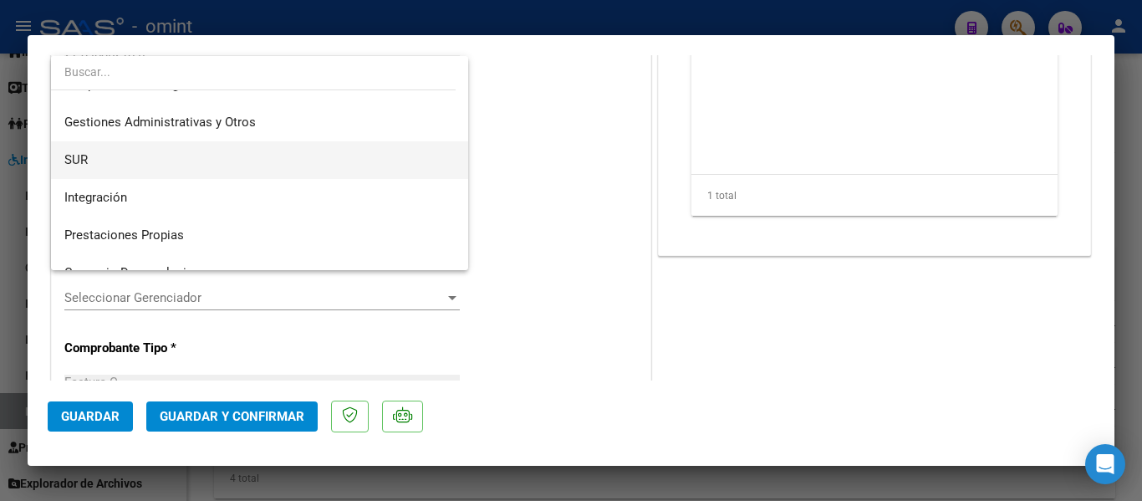
scroll to position [0, 0]
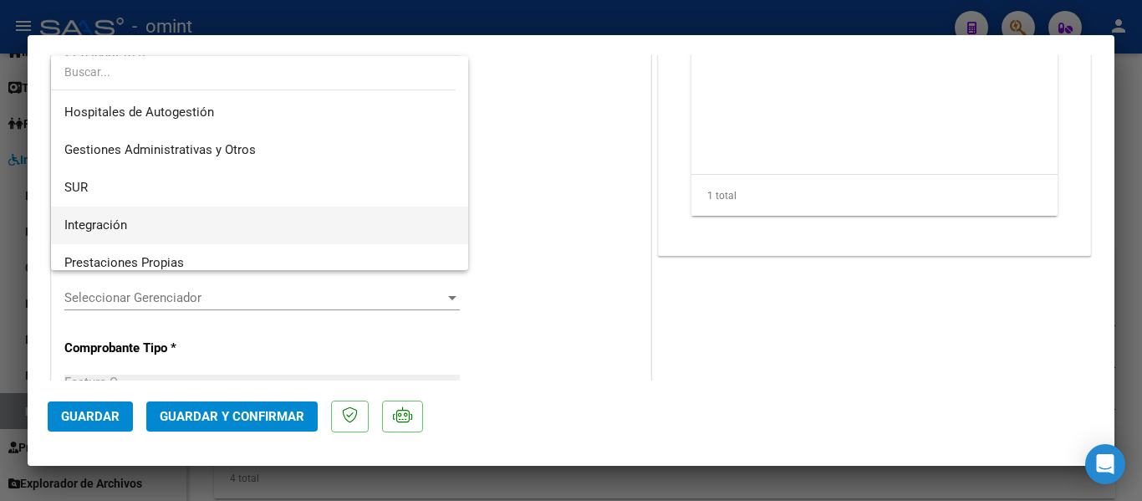
click at [150, 221] on span "Integración" at bounding box center [259, 225] width 390 height 38
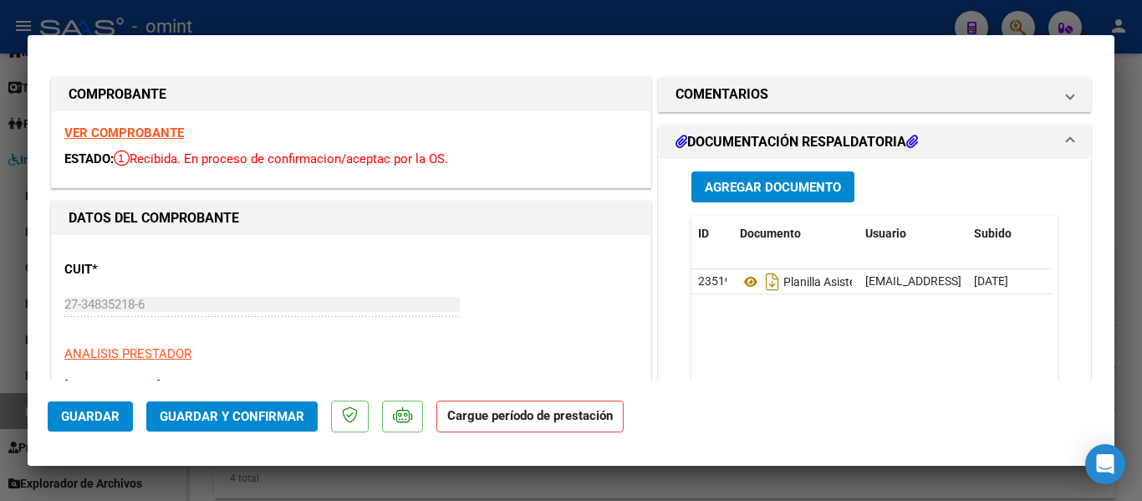
click at [97, 412] on span "Guardar" at bounding box center [90, 416] width 59 height 15
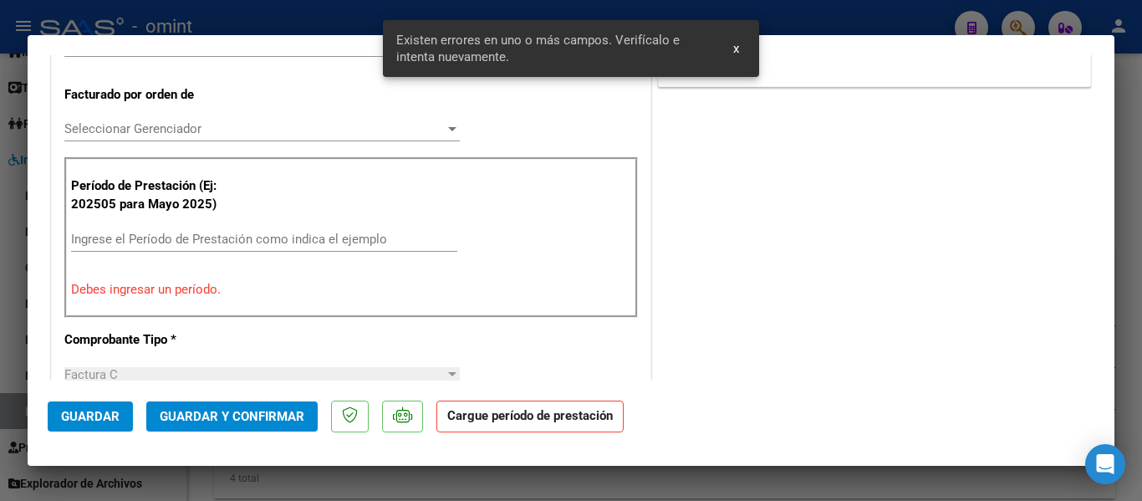
scroll to position [424, 0]
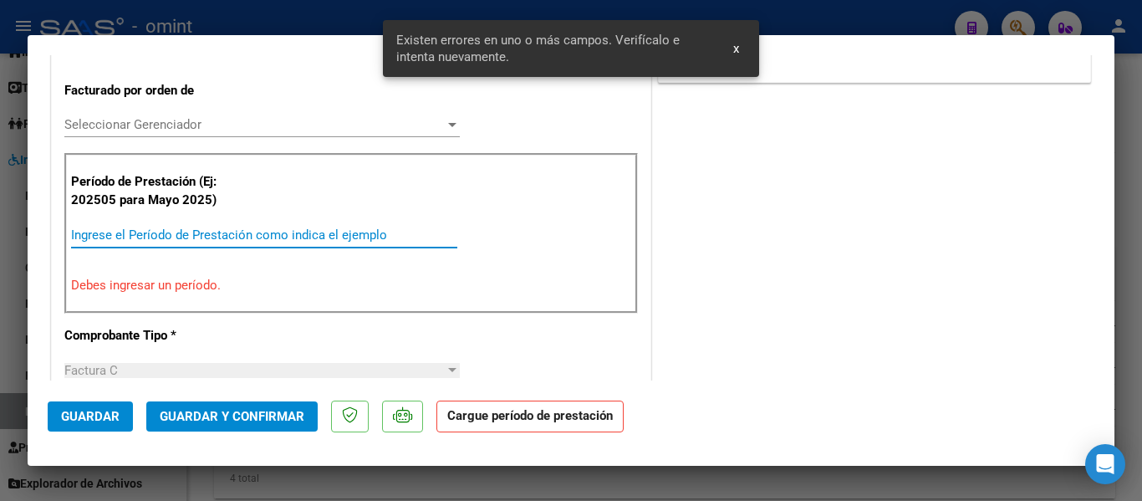
click at [115, 233] on input "Ingrese el Período de Prestación como indica el ejemplo" at bounding box center [264, 234] width 386 height 15
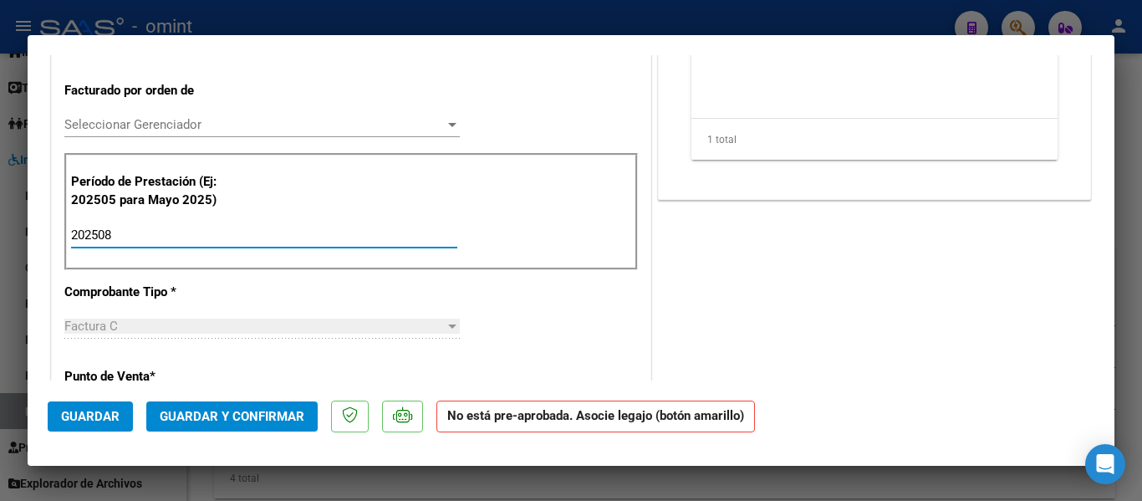
type input "202508"
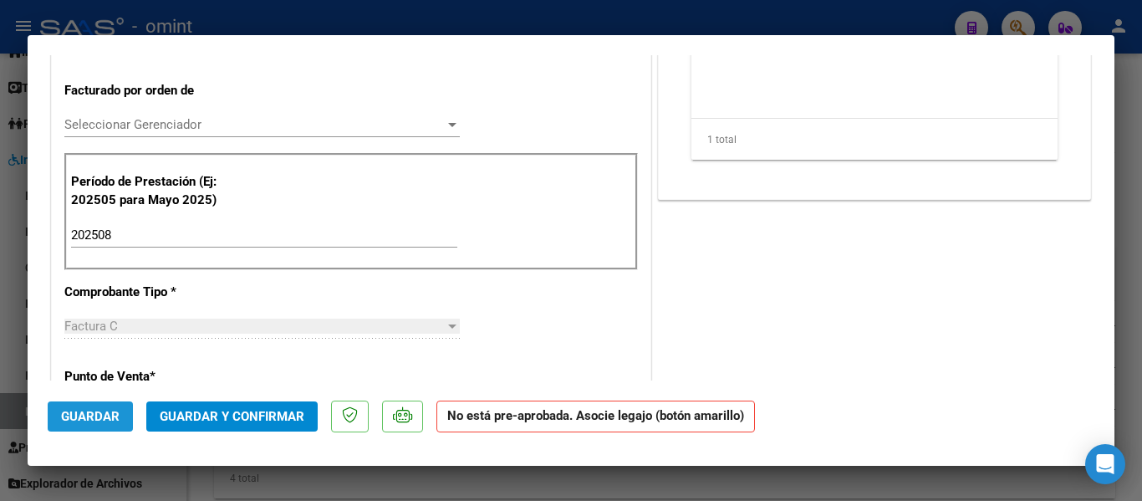
click at [99, 413] on span "Guardar" at bounding box center [90, 416] width 59 height 15
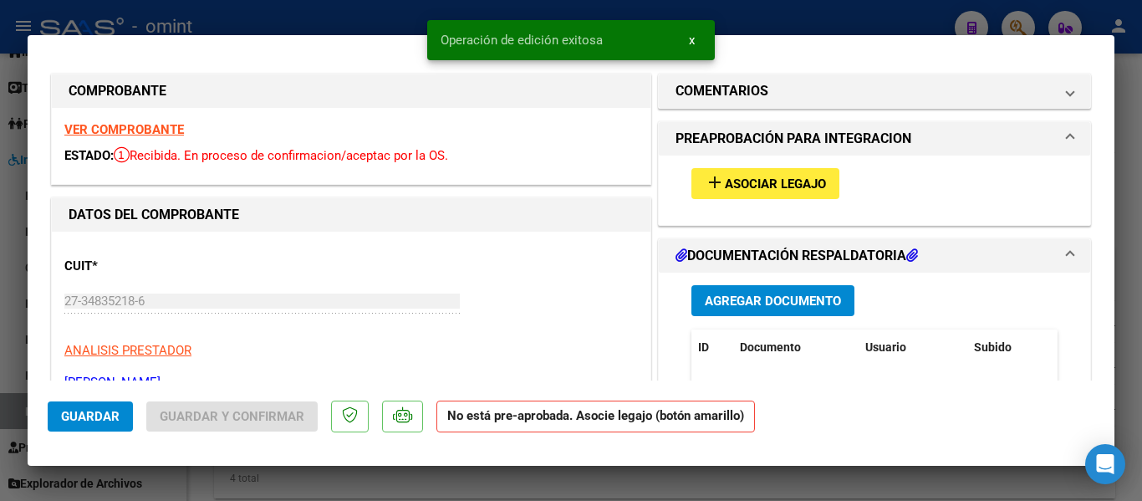
scroll to position [0, 0]
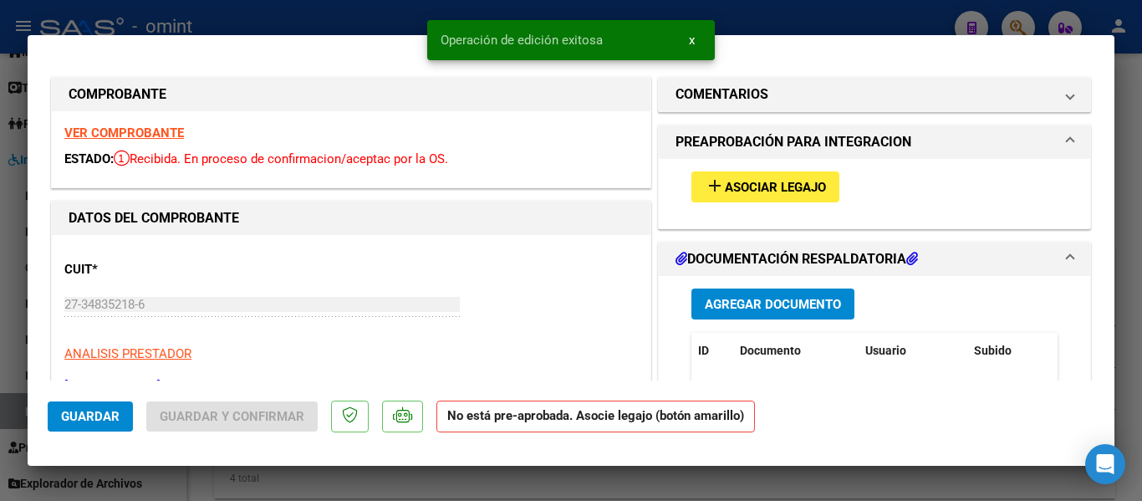
click at [791, 189] on span "Asociar Legajo" at bounding box center [775, 187] width 101 height 15
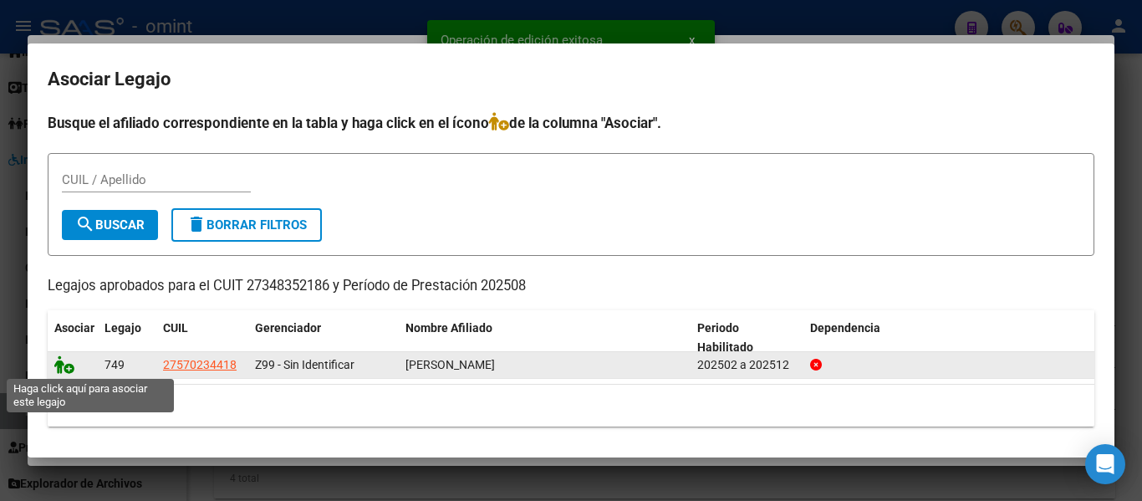
click at [68, 370] on icon at bounding box center [64, 364] width 20 height 18
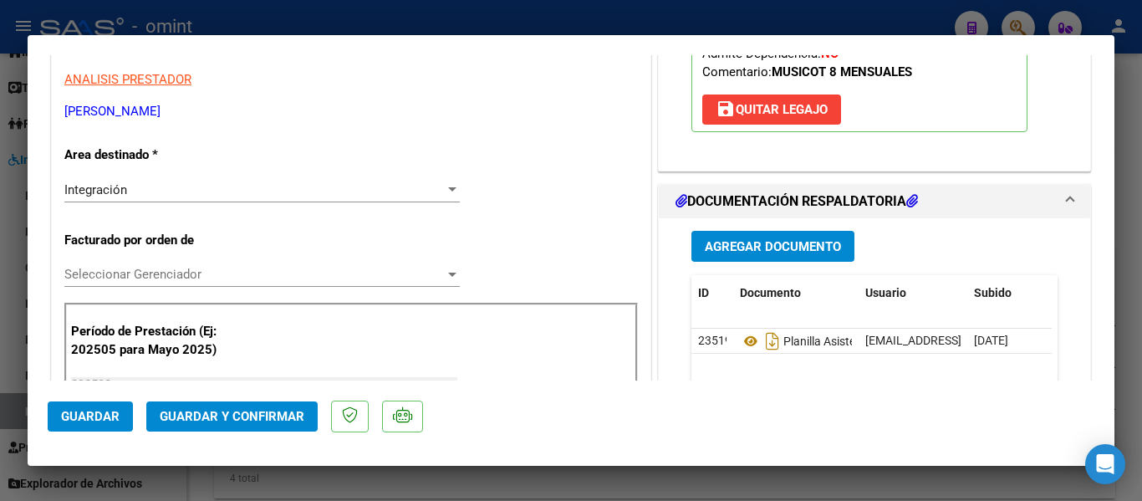
scroll to position [418, 0]
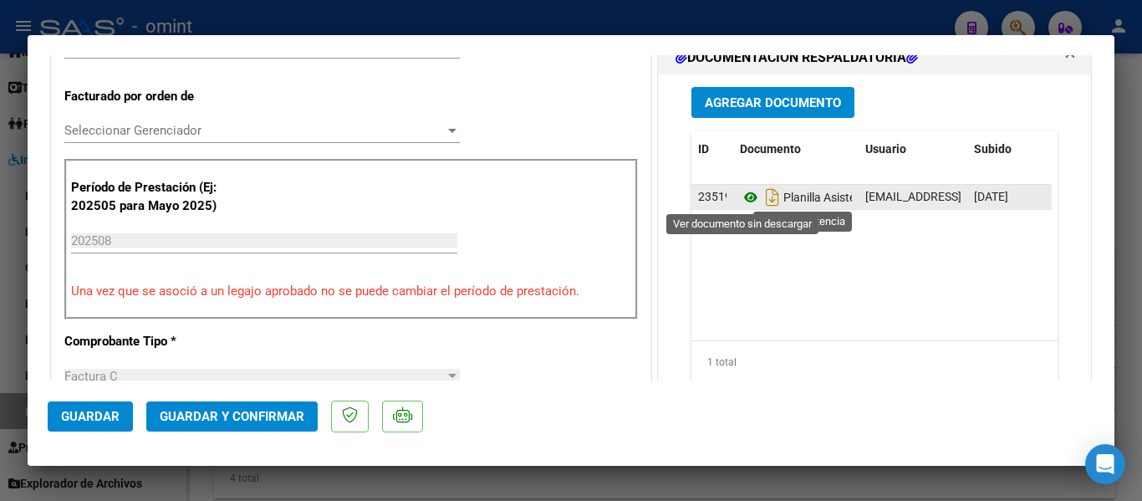
click at [743, 194] on icon at bounding box center [751, 197] width 22 height 20
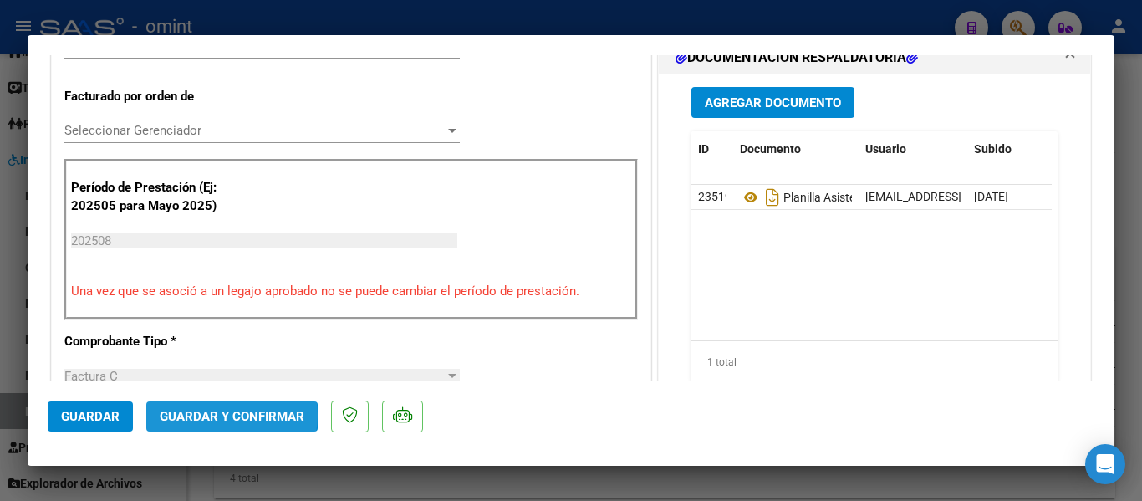
click at [226, 415] on span "Guardar y Confirmar" at bounding box center [232, 416] width 145 height 15
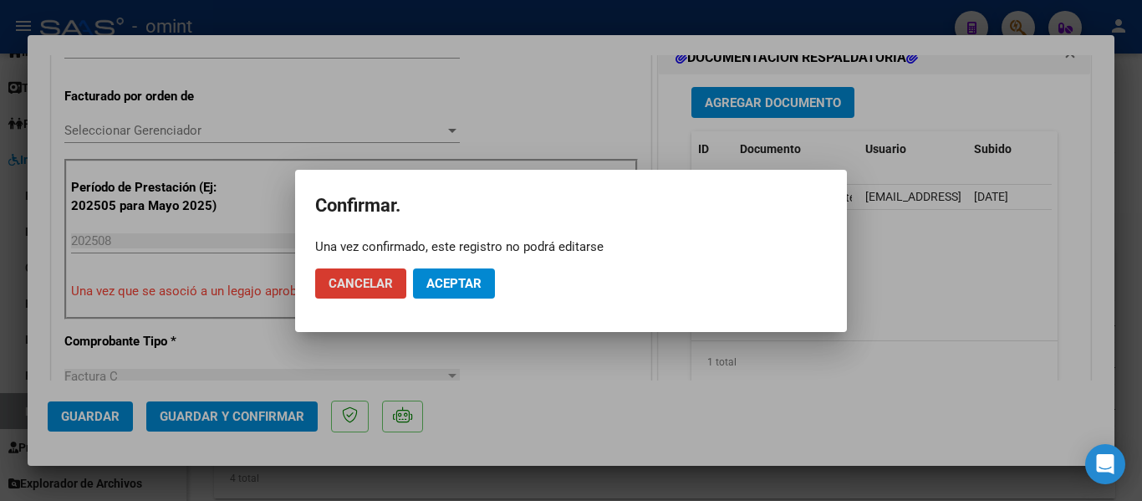
click at [452, 282] on span "Aceptar" at bounding box center [453, 283] width 55 height 15
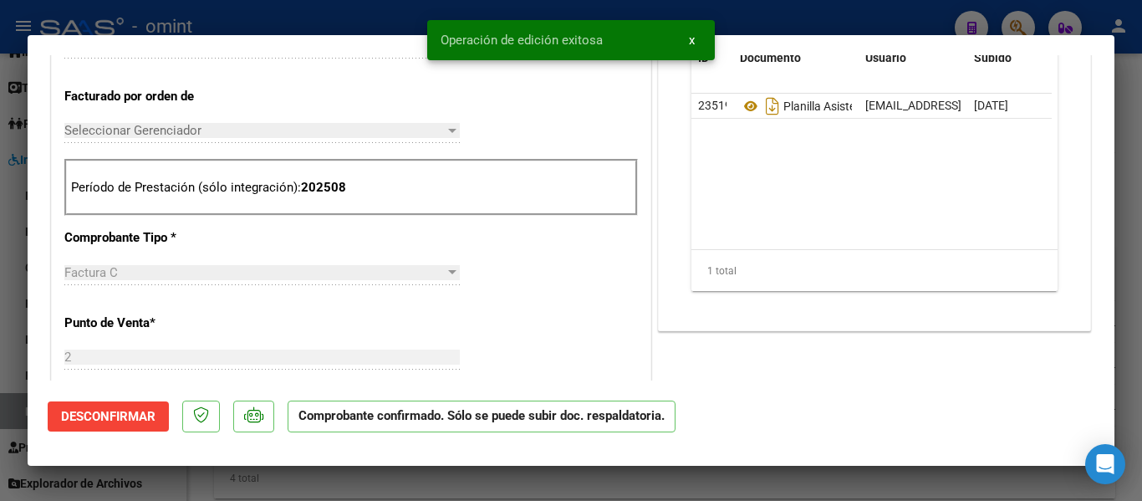
type input "$ 0,00"
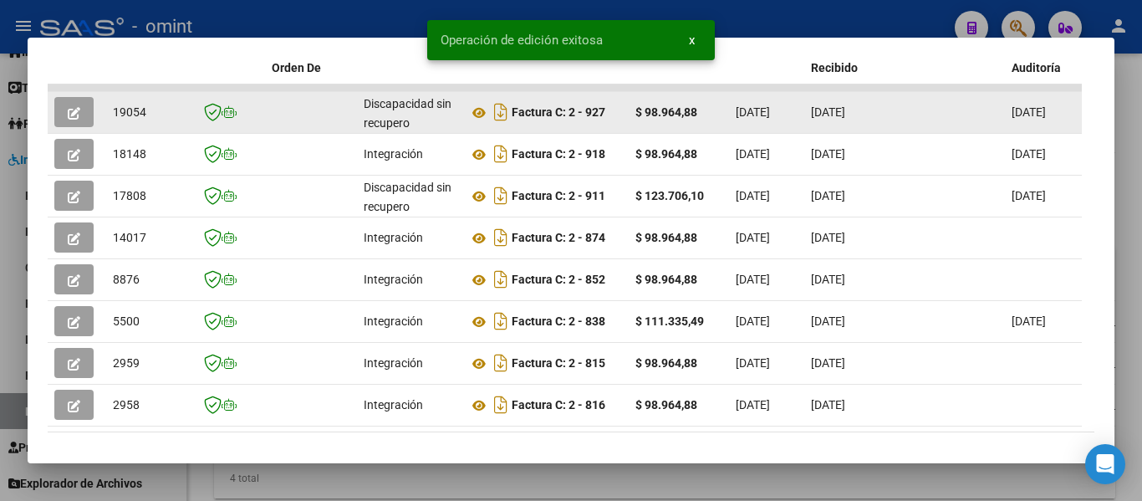
drag, startPoint x: 113, startPoint y: 120, endPoint x: 150, endPoint y: 123, distance: 36.9
click at [150, 122] on div "19054" at bounding box center [148, 112] width 70 height 19
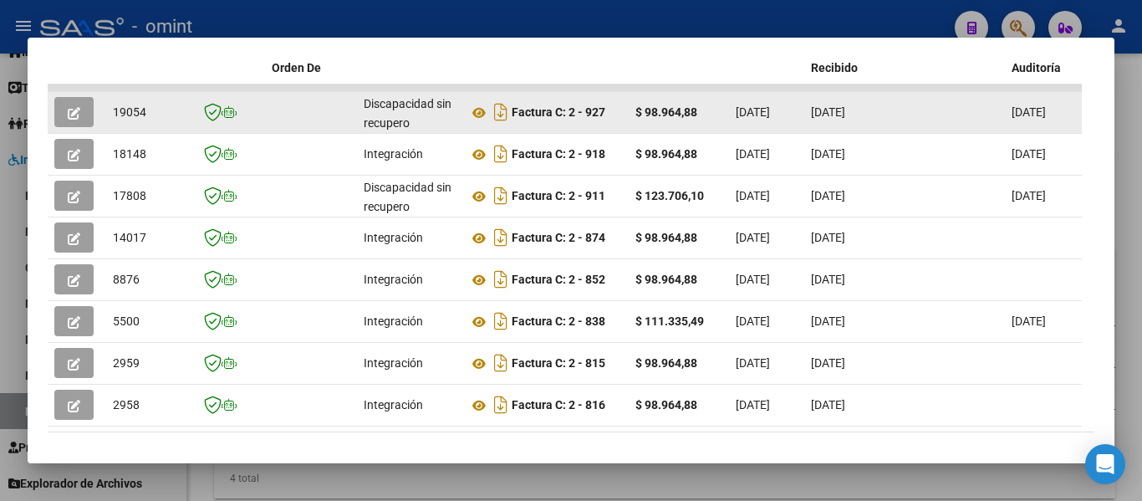
copy span "19054"
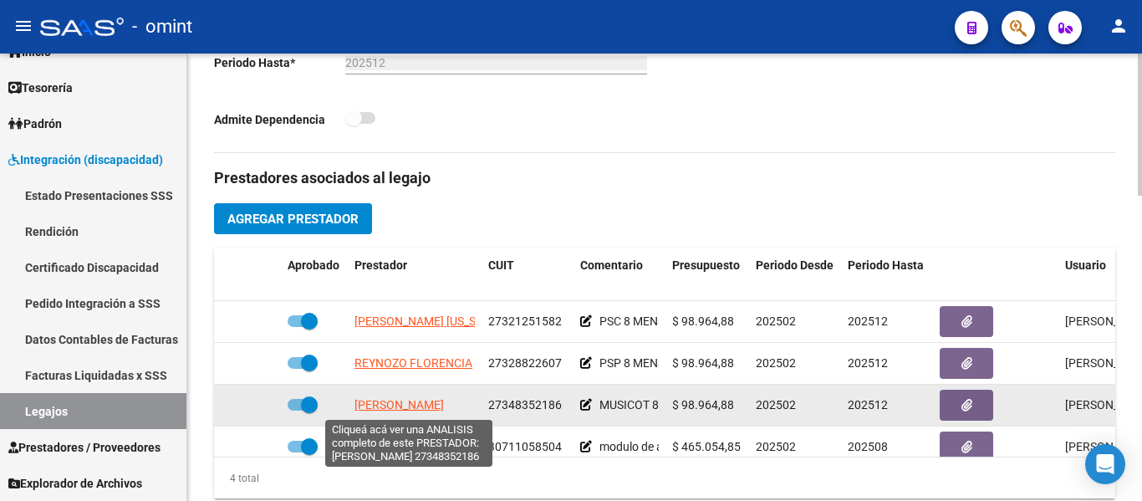
click at [391, 400] on span "GIL YANINA VANESA" at bounding box center [398, 404] width 89 height 13
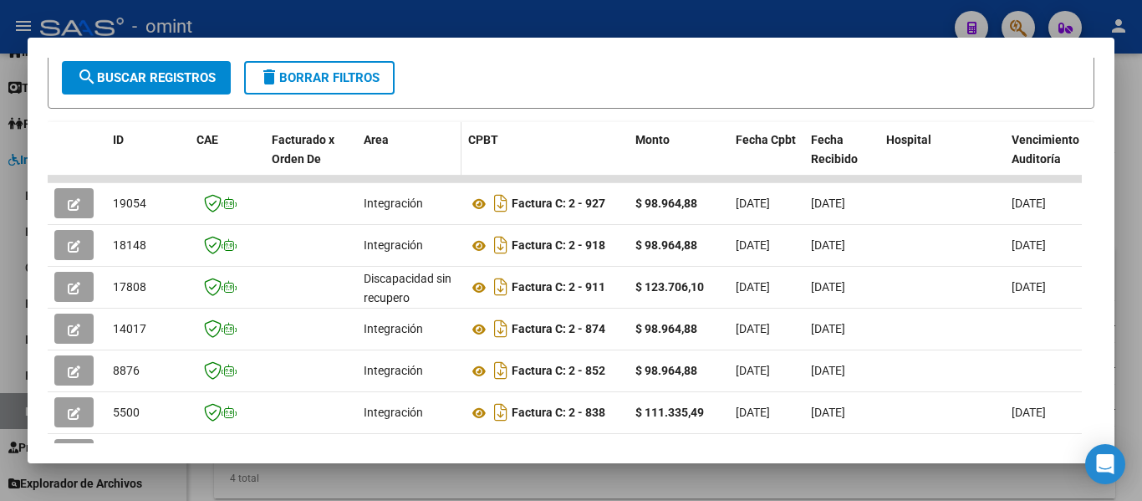
scroll to position [334, 0]
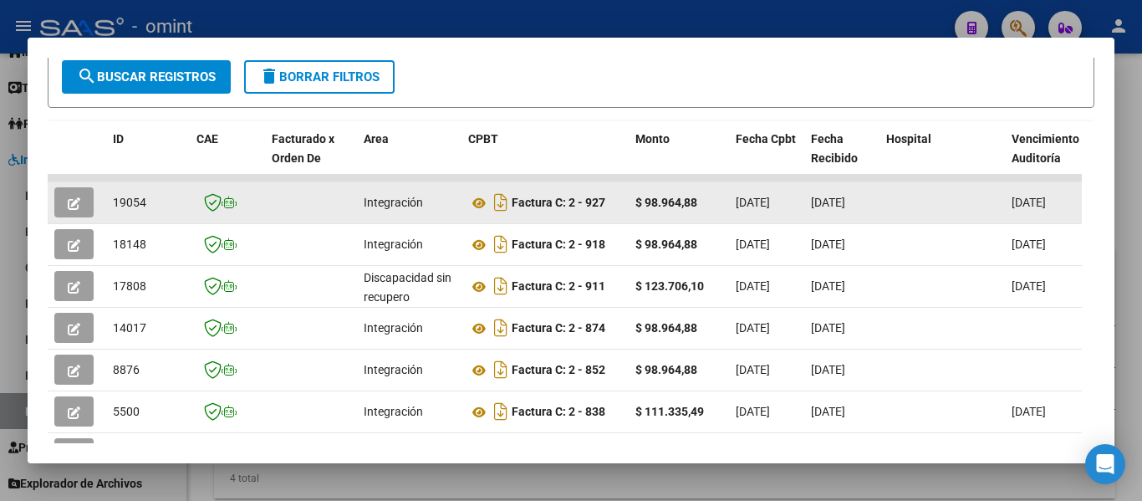
drag, startPoint x: 146, startPoint y: 210, endPoint x: 125, endPoint y: 211, distance: 21.7
click at [113, 211] on div "19054" at bounding box center [148, 202] width 70 height 19
copy span "19054"
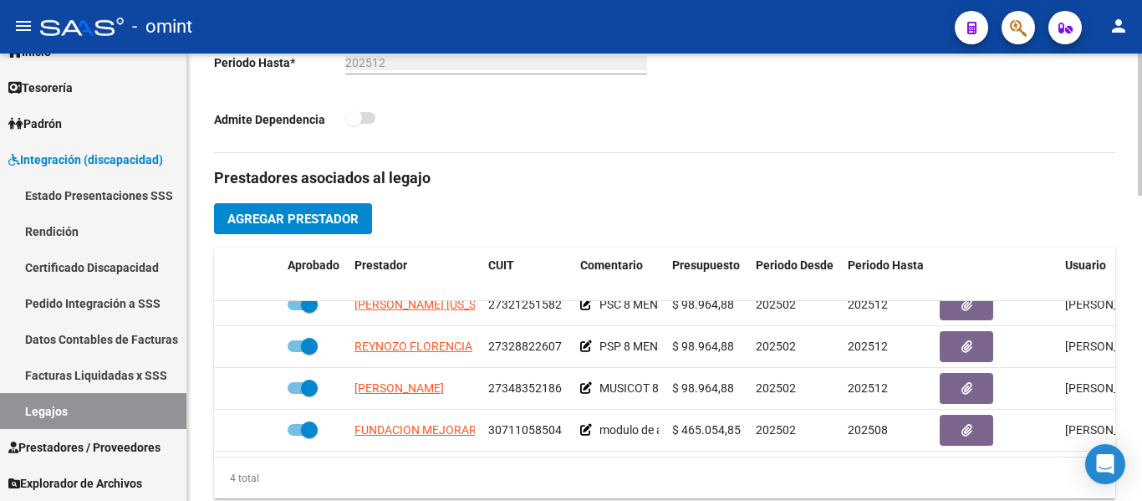
scroll to position [30, 0]
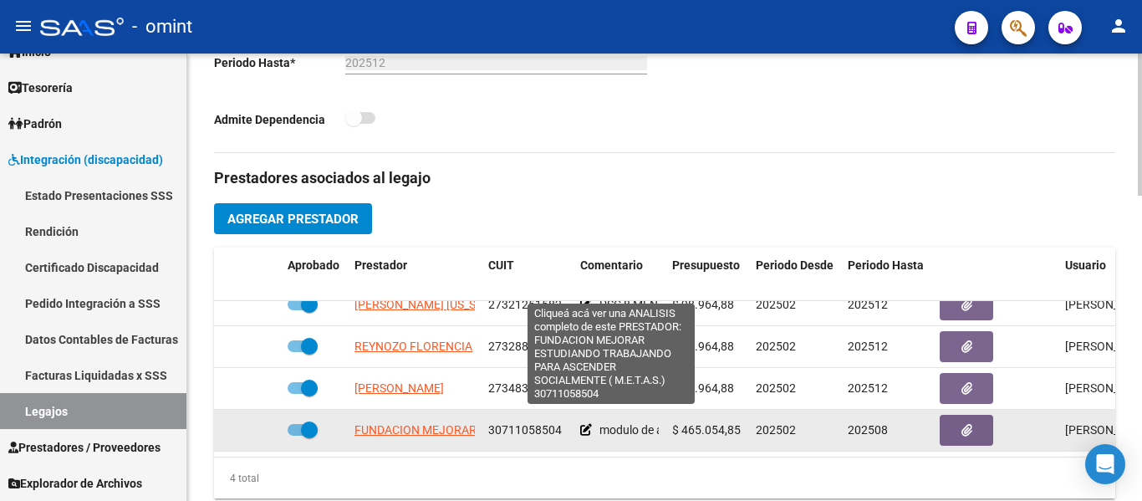
click at [425, 423] on span "FUNDACION MEJORAR ESTUDIANDO TRABAJANDO PARA ASCENDER SOCIALMENTE ( M.E.T.A.S.)" at bounding box center [610, 429] width 513 height 13
type textarea "30711058504"
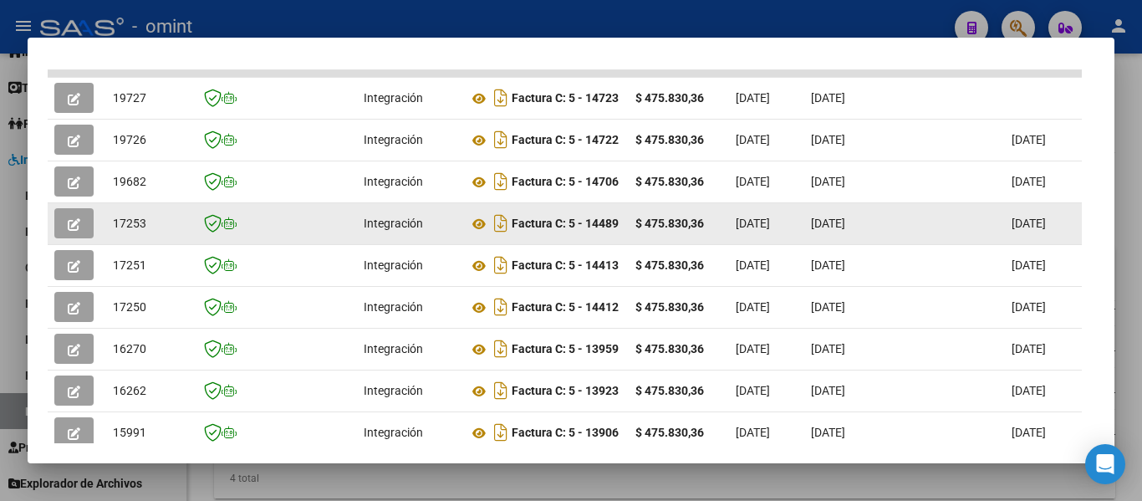
scroll to position [425, 0]
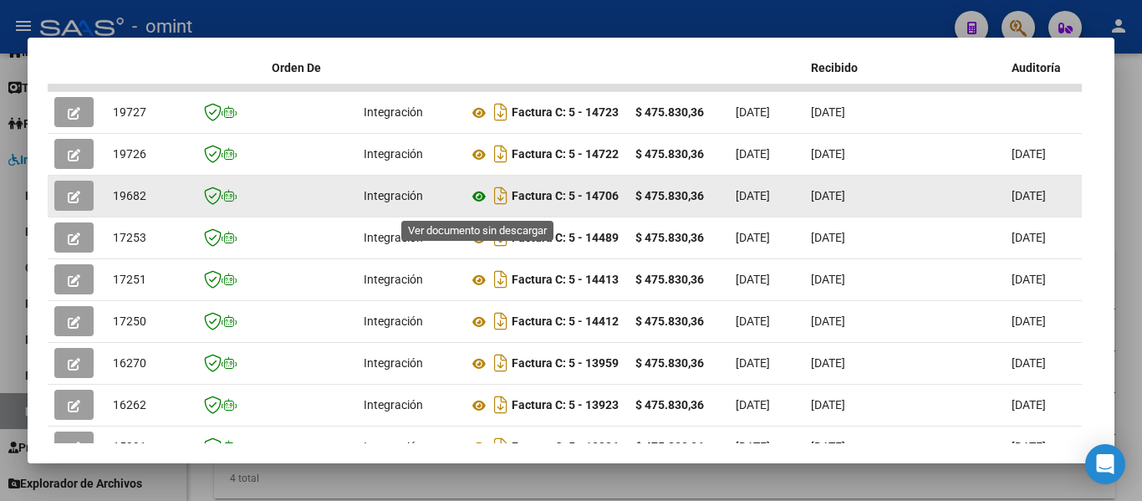
click at [477, 201] on icon at bounding box center [479, 196] width 22 height 20
click at [69, 200] on icon "button" at bounding box center [74, 197] width 13 height 13
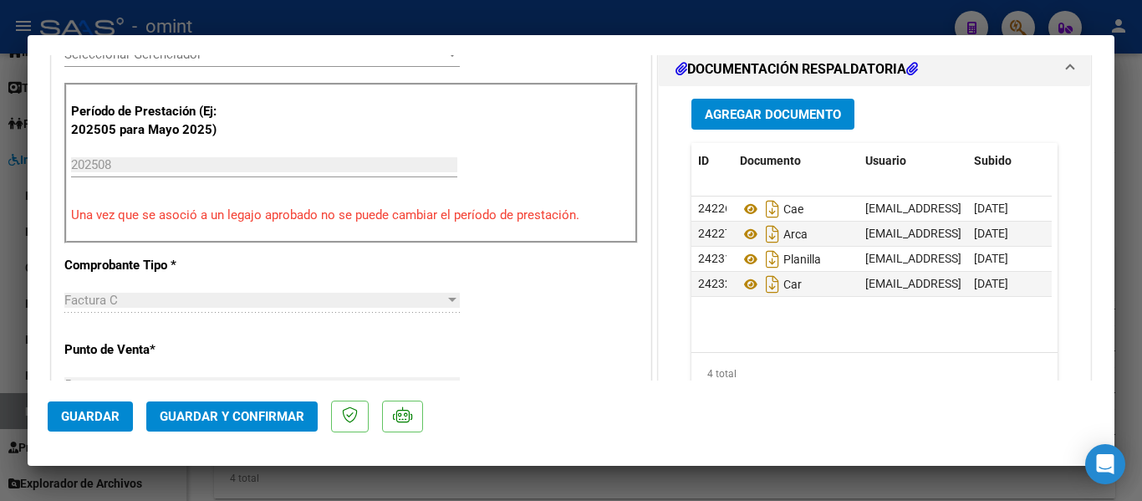
scroll to position [501, 0]
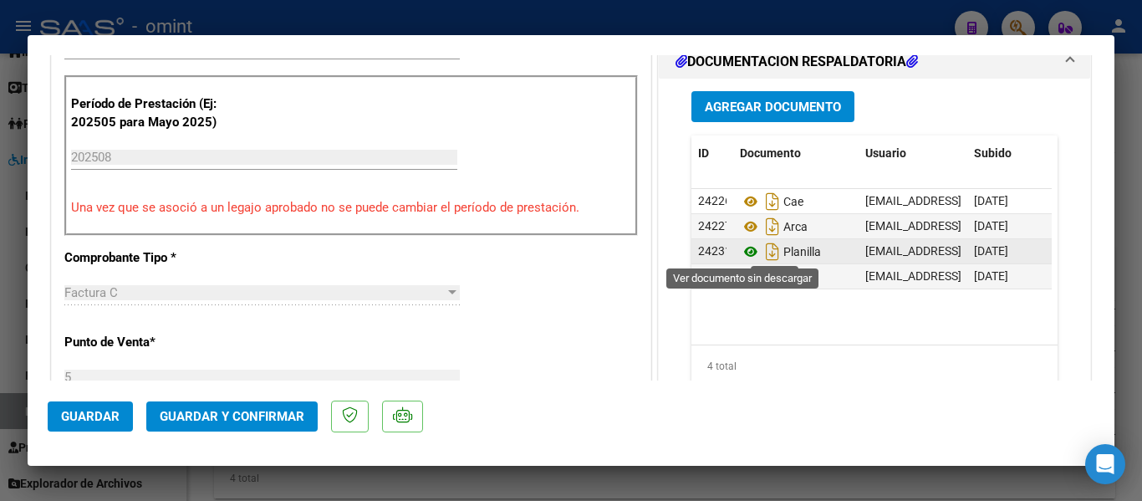
click at [742, 252] on icon at bounding box center [751, 252] width 22 height 20
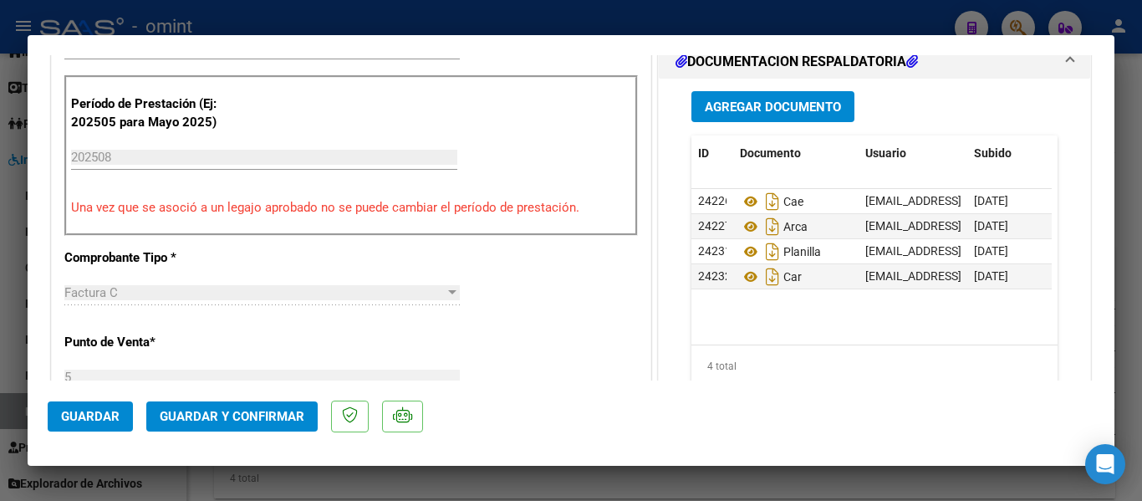
click at [267, 417] on span "Guardar y Confirmar" at bounding box center [232, 416] width 145 height 15
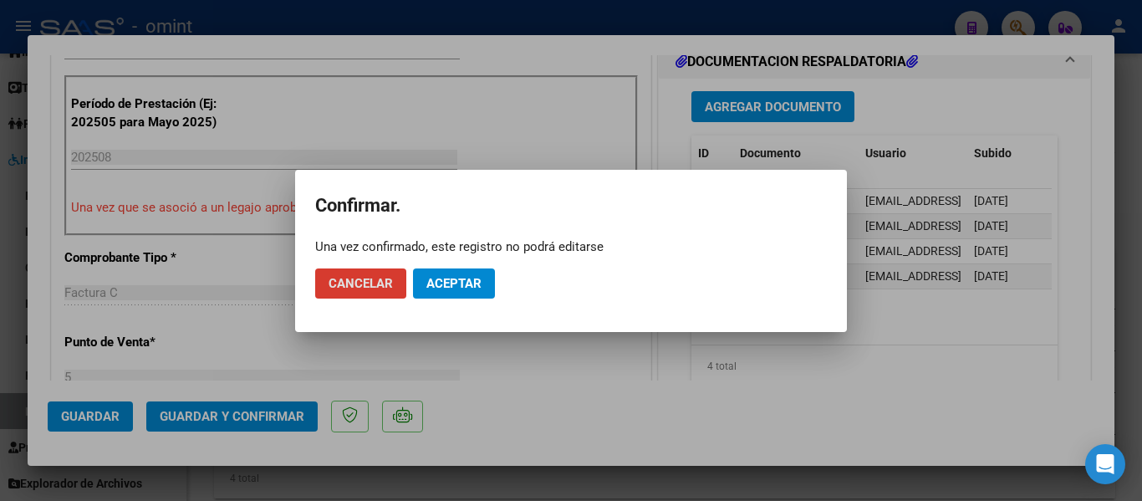
click at [443, 278] on span "Aceptar" at bounding box center [453, 283] width 55 height 15
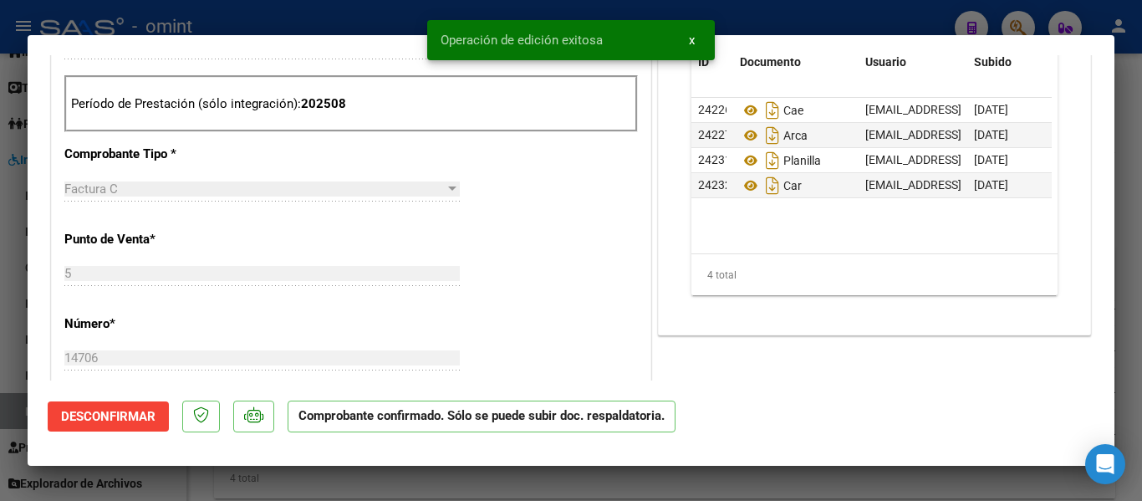
type input "$ 0,00"
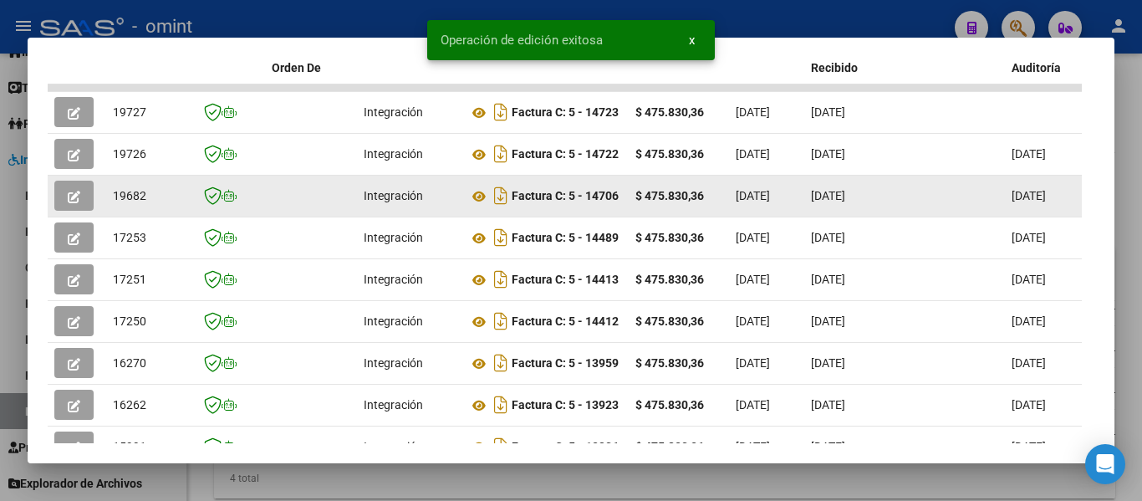
drag, startPoint x: 115, startPoint y: 199, endPoint x: 153, endPoint y: 204, distance: 37.9
click at [153, 204] on div "19682" at bounding box center [148, 195] width 70 height 19
copy span "19682"
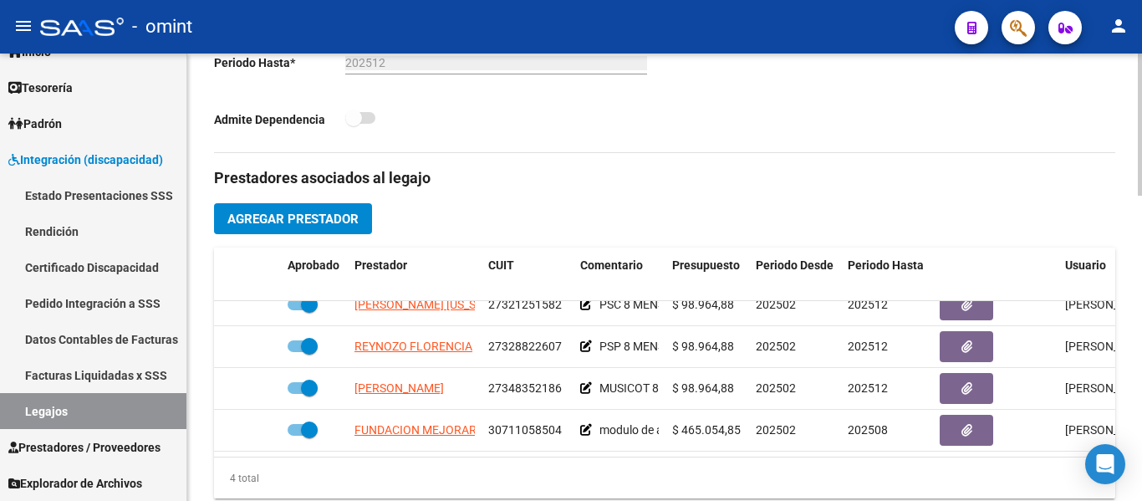
scroll to position [0, 0]
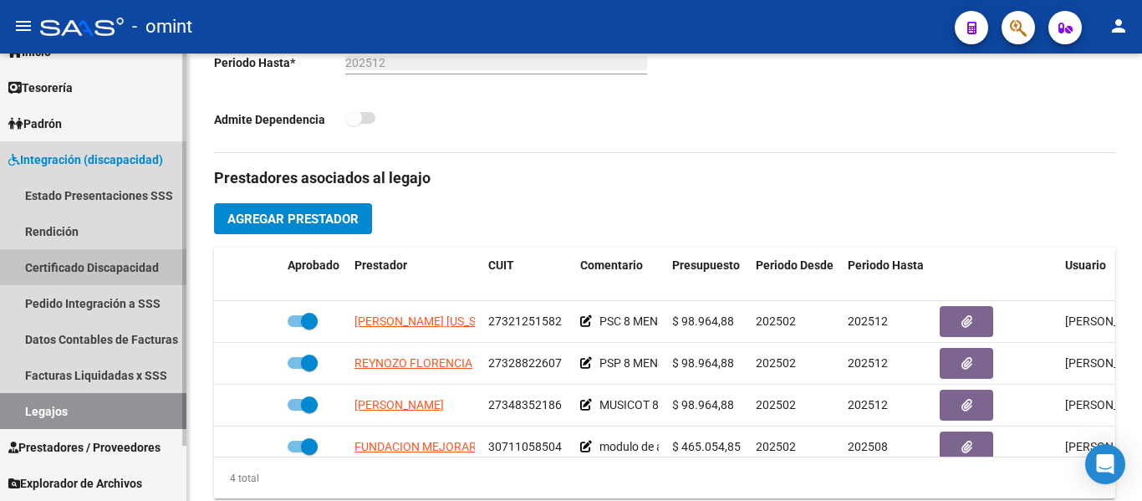
drag, startPoint x: 93, startPoint y: 266, endPoint x: 83, endPoint y: 266, distance: 10.0
click at [91, 264] on link "Certificado Discapacidad" at bounding box center [93, 267] width 186 height 36
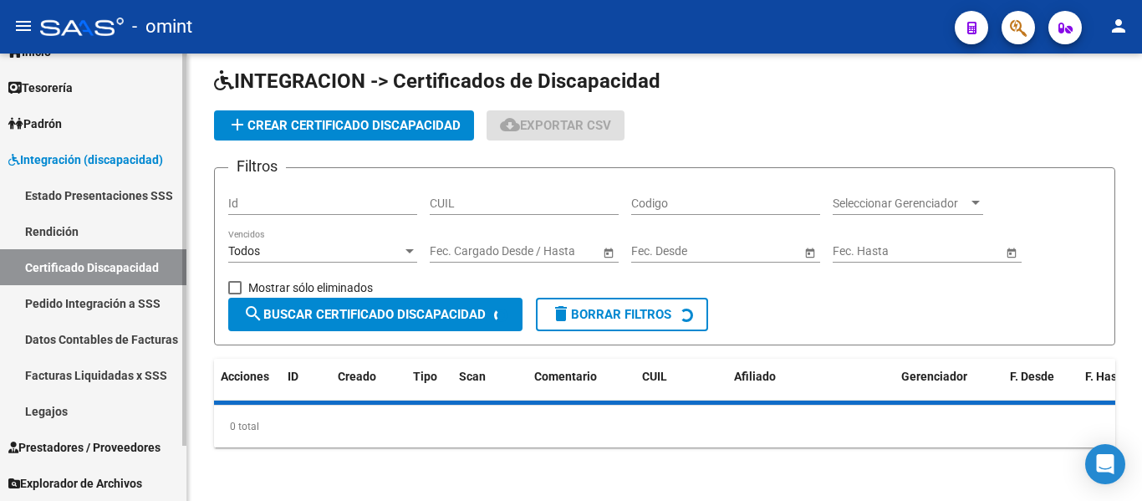
click at [62, 408] on link "Legajos" at bounding box center [93, 411] width 186 height 36
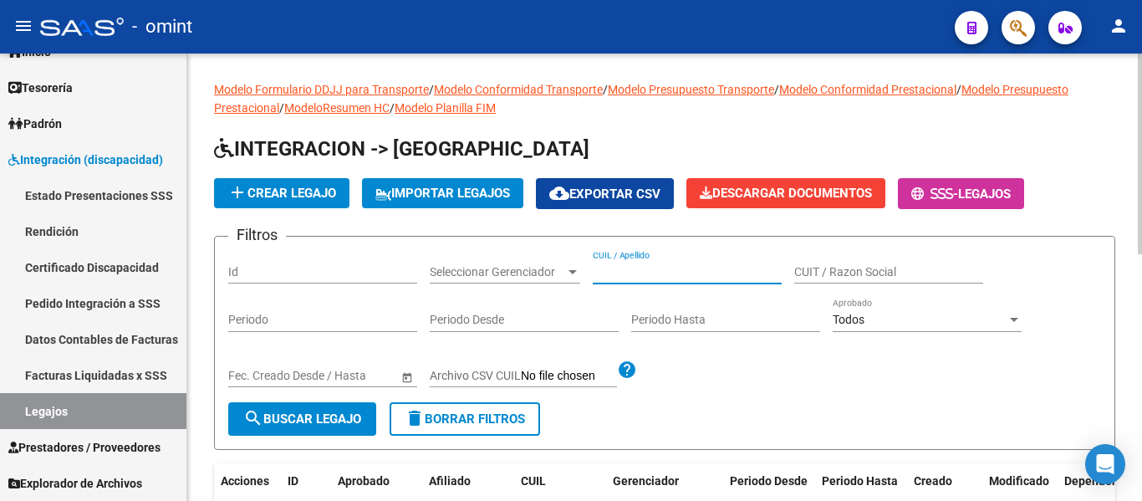
paste input "PADALINO TROIANO ALEJANDRO JOAQUIN"
click at [332, 404] on button "search Buscar Legajo" at bounding box center [302, 418] width 148 height 33
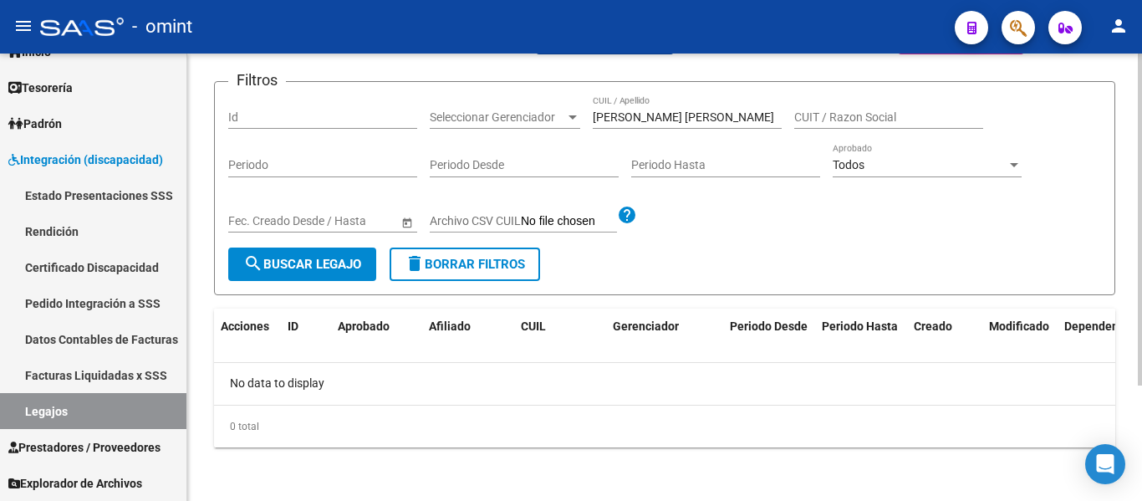
scroll to position [72, 0]
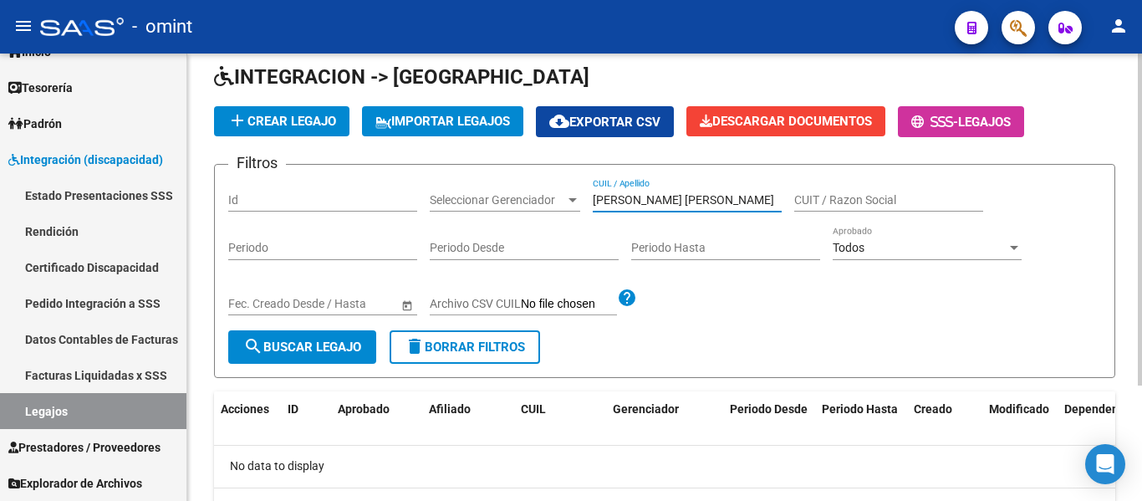
drag, startPoint x: 711, startPoint y: 201, endPoint x: 447, endPoint y: 206, distance: 264.2
click at [443, 204] on div "Filtros Id Seleccionar Gerenciador Seleccionar Gerenciador PADALINO TROIANO ALE…" at bounding box center [664, 254] width 873 height 152
click at [705, 196] on input "PADALINO TROIANO ALEJANDRO JOAQUIN" at bounding box center [687, 200] width 189 height 14
drag, startPoint x: 700, startPoint y: 197, endPoint x: 800, endPoint y: 210, distance: 100.2
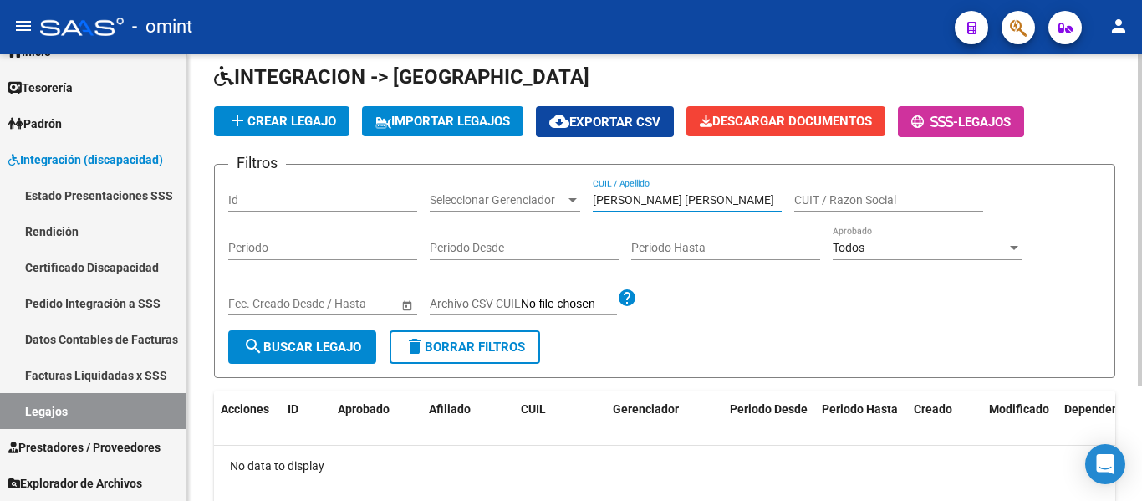
click at [795, 207] on div "Filtros Id Seleccionar Gerenciador Seleccionar Gerenciador PADALINO TROIANO ALE…" at bounding box center [664, 254] width 873 height 152
drag, startPoint x: 723, startPoint y: 203, endPoint x: 650, endPoint y: 196, distance: 73.0
click at [650, 196] on input "PADALINO TROIANO" at bounding box center [687, 200] width 189 height 14
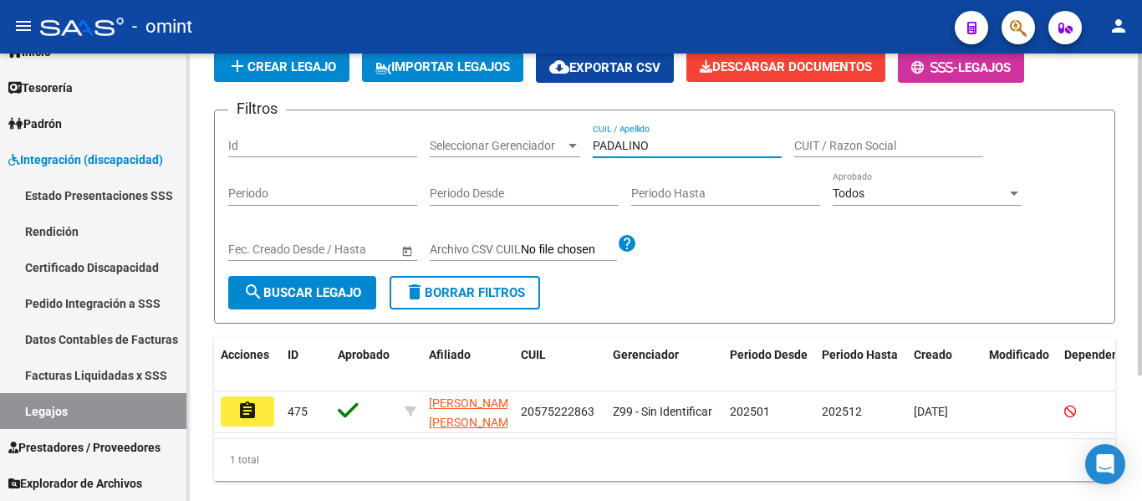
scroll to position [155, 0]
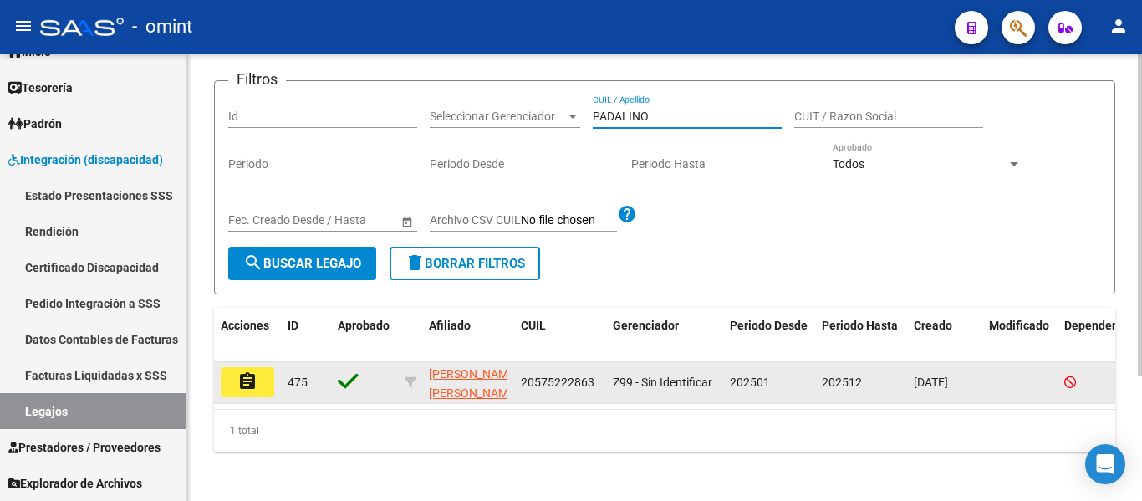
type input "PADALINO"
click at [249, 385] on mat-icon "assignment" at bounding box center [247, 381] width 20 height 20
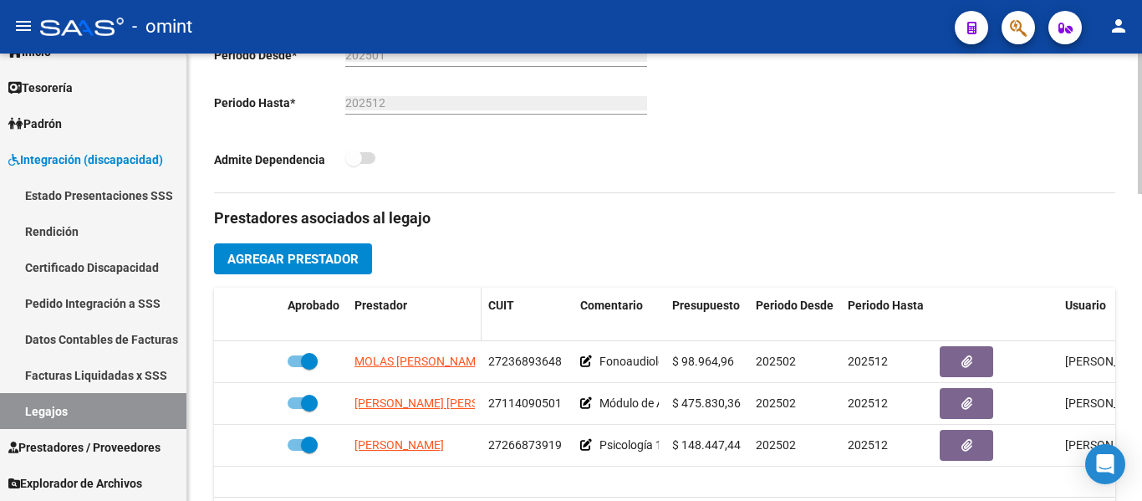
scroll to position [501, 0]
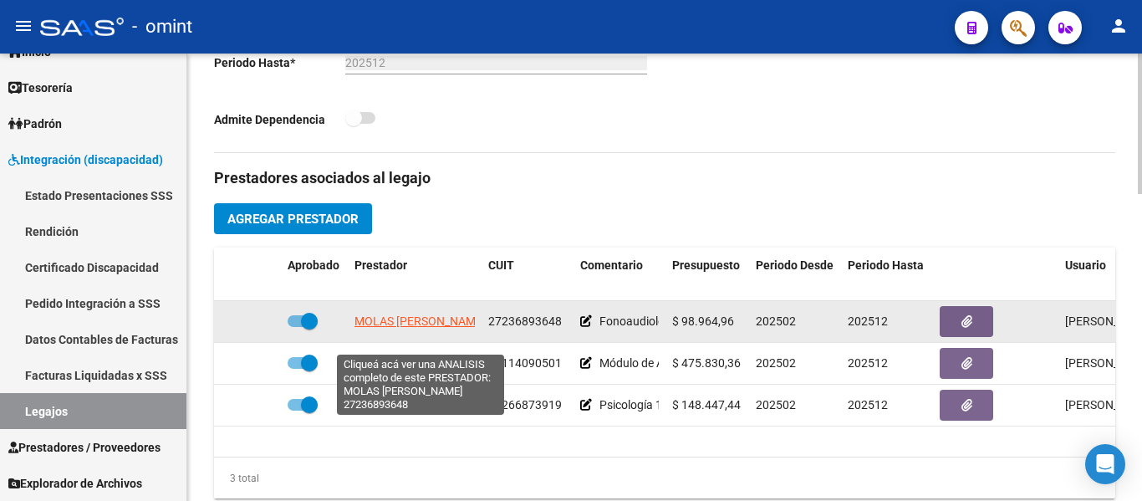
click at [456, 328] on span "MOLAS CECILIA ANDREA" at bounding box center [419, 320] width 131 height 13
type textarea "27236893648"
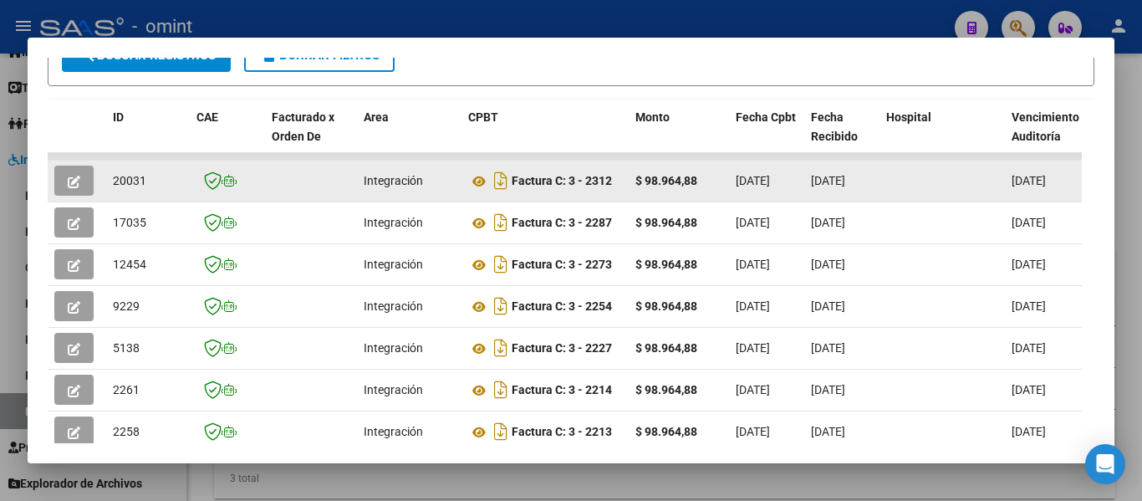
scroll to position [299, 0]
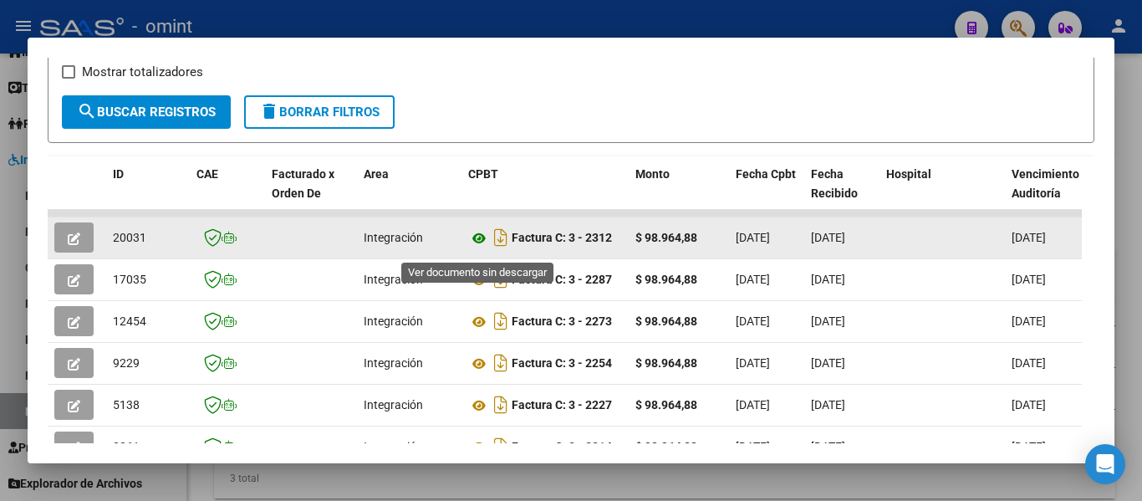
click at [480, 242] on icon at bounding box center [479, 238] width 22 height 20
click at [78, 245] on icon "button" at bounding box center [74, 238] width 13 height 13
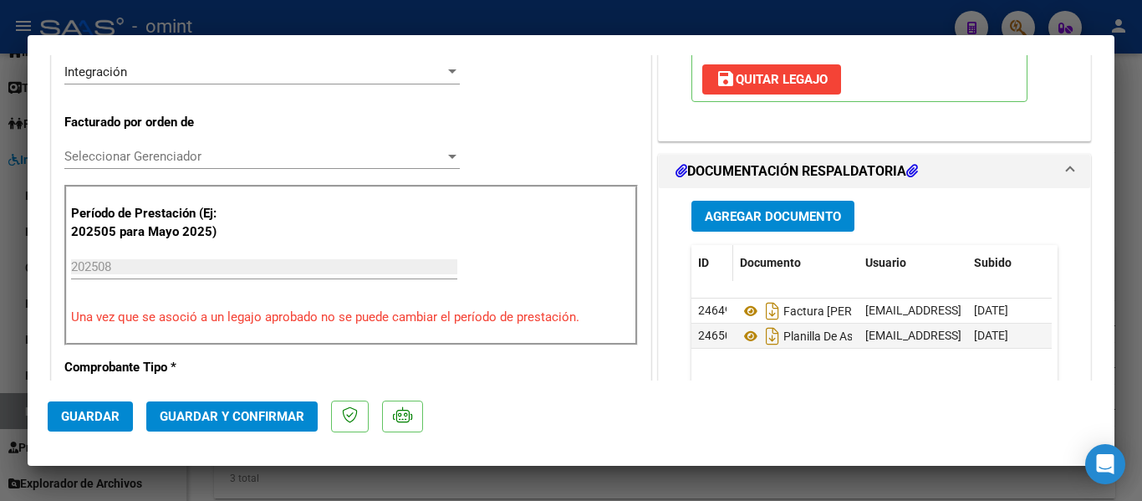
scroll to position [418, 0]
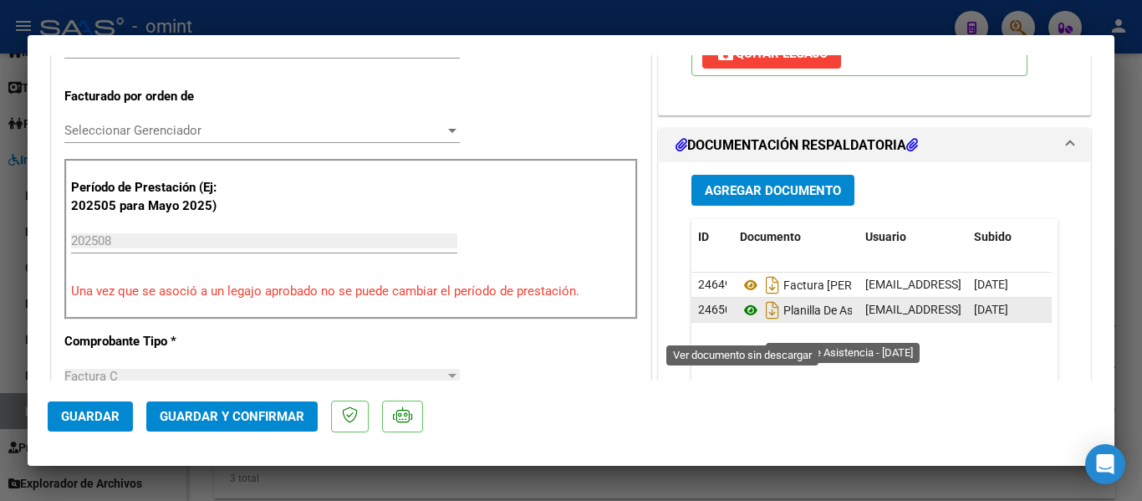
click at [744, 320] on icon at bounding box center [751, 310] width 22 height 20
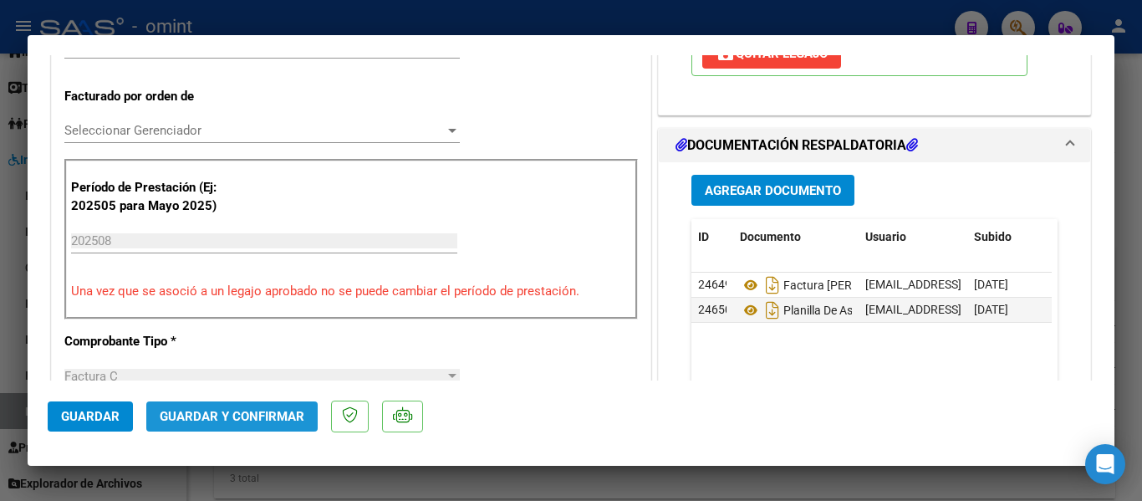
click at [273, 415] on span "Guardar y Confirmar" at bounding box center [232, 416] width 145 height 15
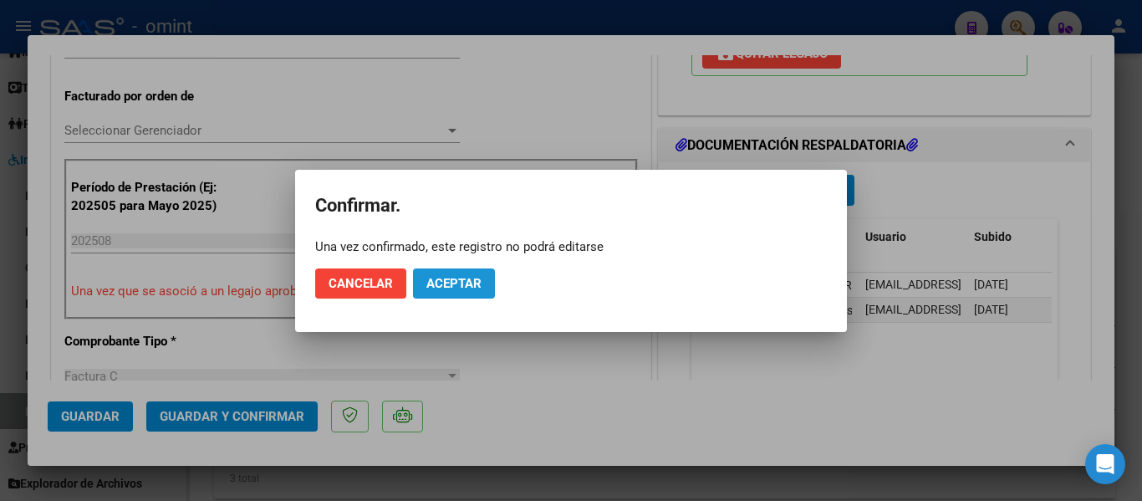
click at [451, 288] on span "Aceptar" at bounding box center [453, 283] width 55 height 15
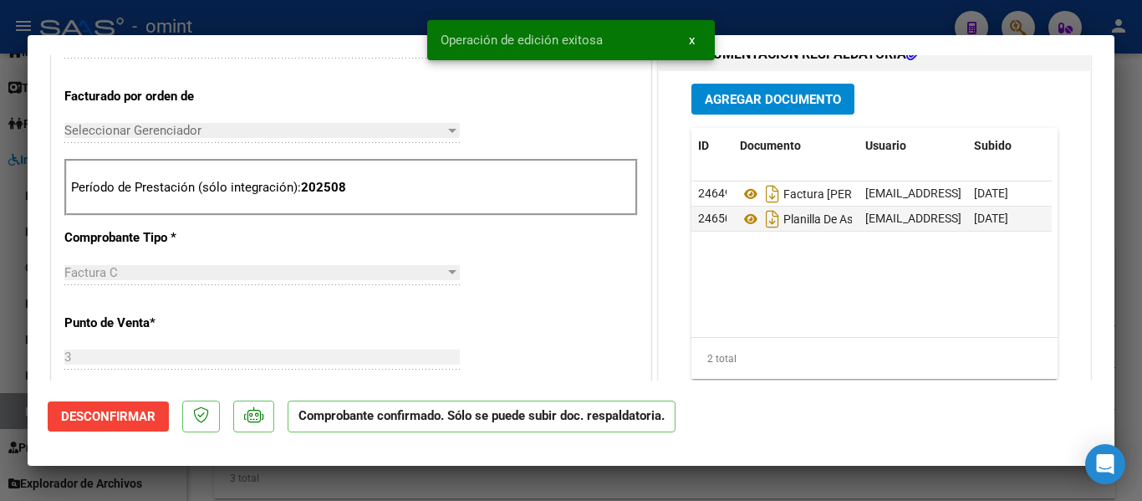
type input "$ 0,00"
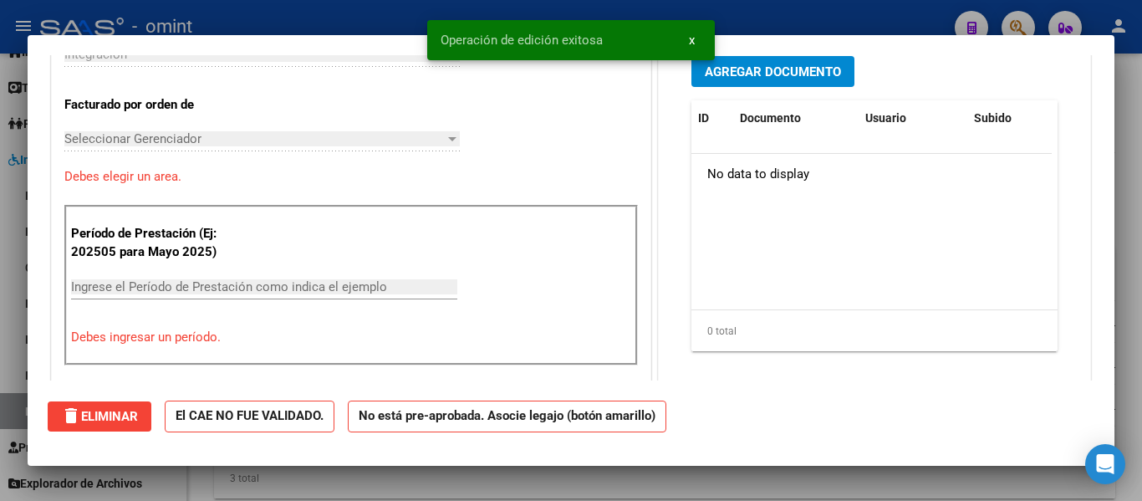
scroll to position [0, 0]
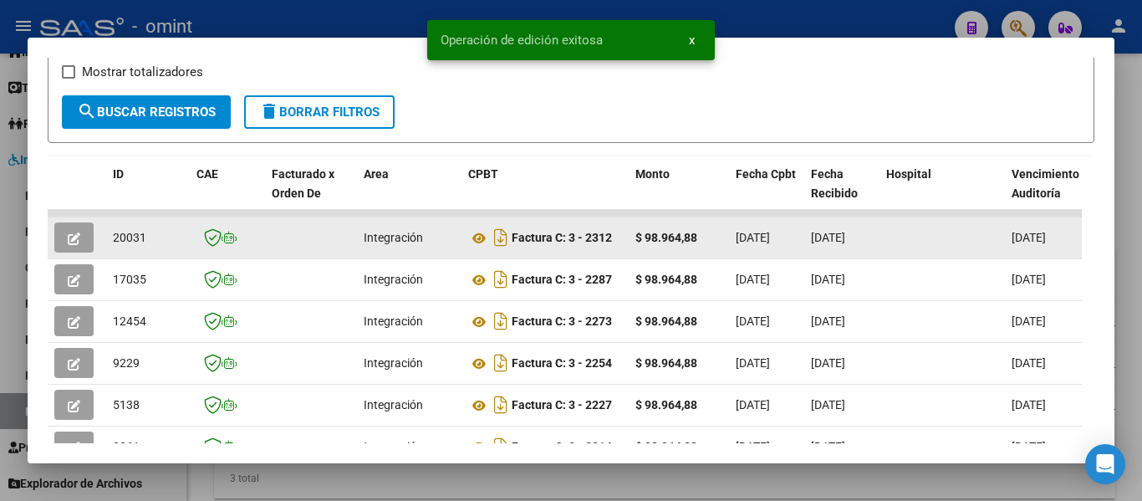
drag, startPoint x: 111, startPoint y: 245, endPoint x: 150, endPoint y: 249, distance: 39.5
click at [150, 249] on datatable-body-cell "20031" at bounding box center [148, 237] width 84 height 41
copy span "20031"
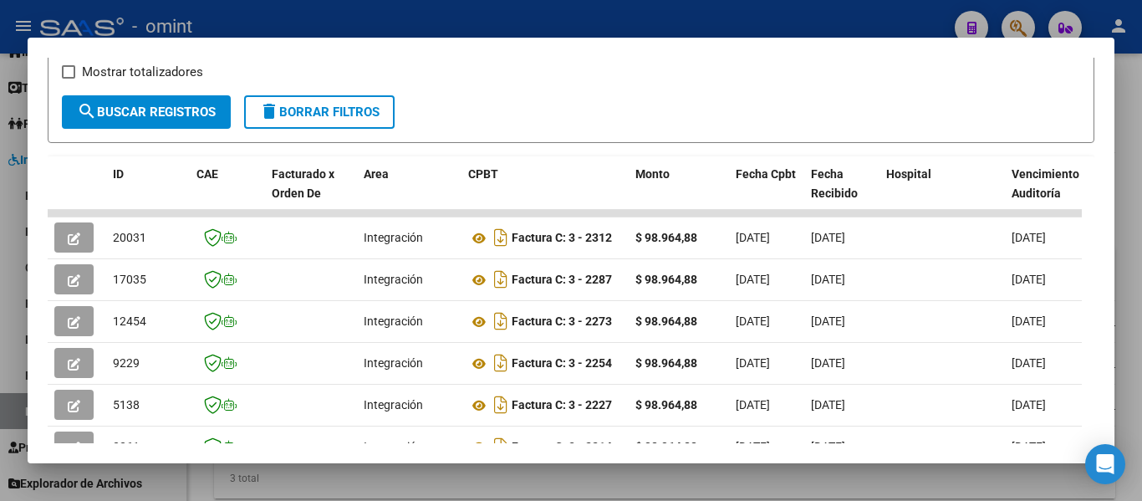
click at [700, 18] on div at bounding box center [571, 250] width 1142 height 501
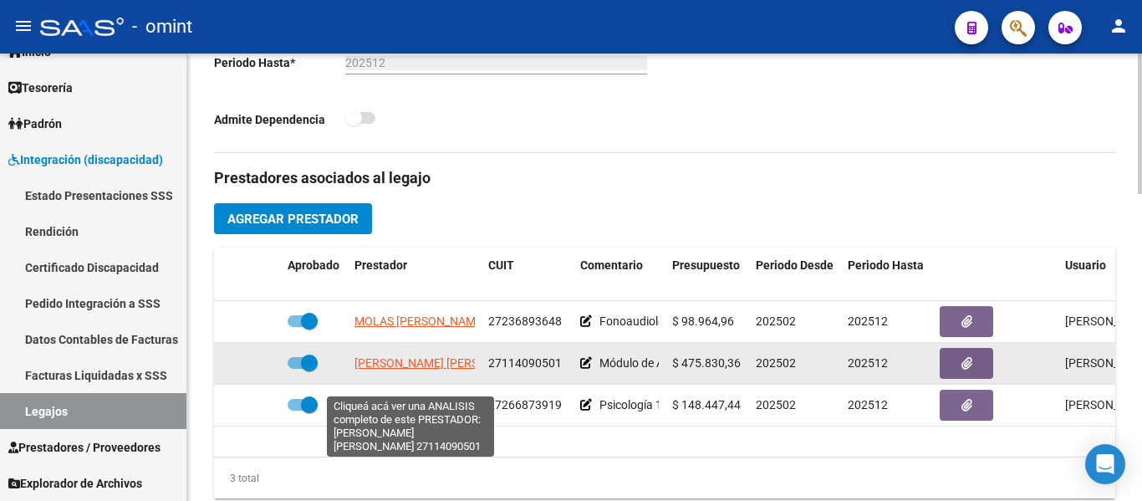
click at [407, 369] on span "LIPARINI ANA MARIA" at bounding box center [444, 362] width 181 height 13
type textarea "27114090501"
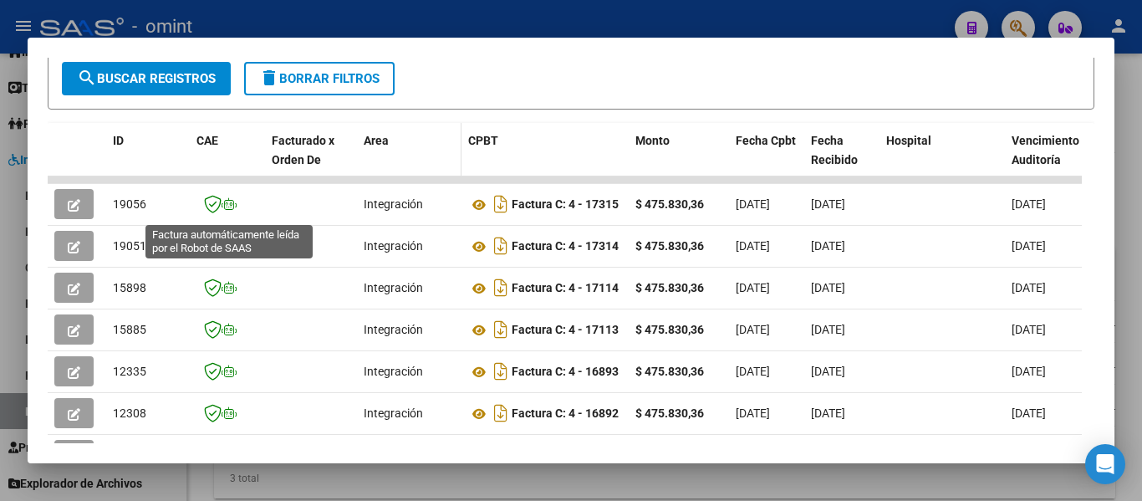
scroll to position [257, 0]
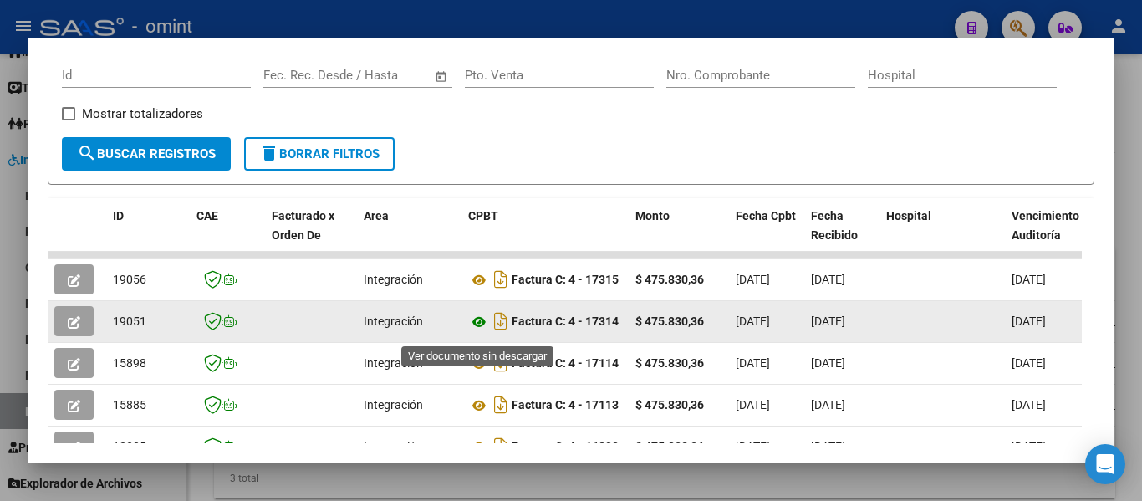
click at [475, 329] on icon at bounding box center [479, 322] width 22 height 20
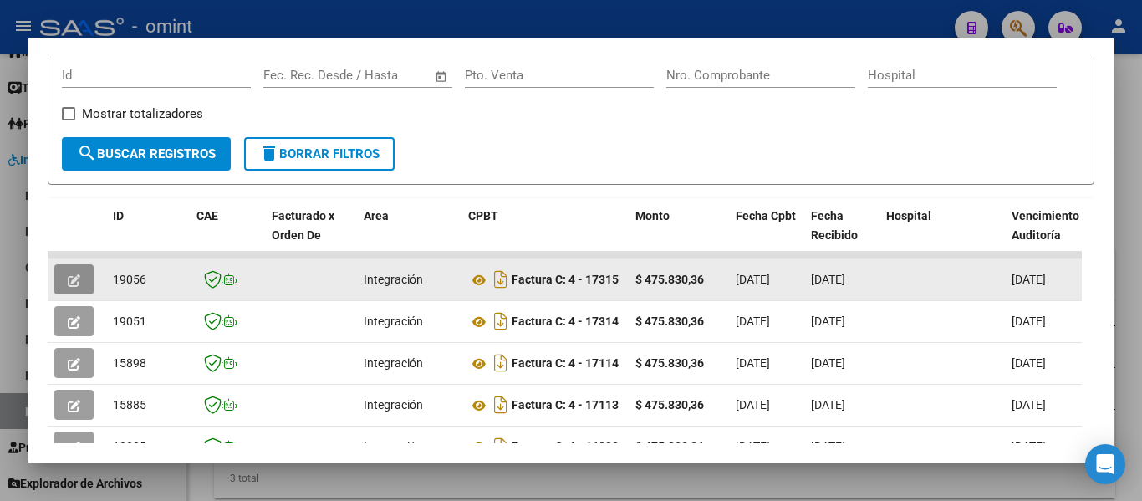
click at [63, 292] on button "button" at bounding box center [73, 279] width 39 height 30
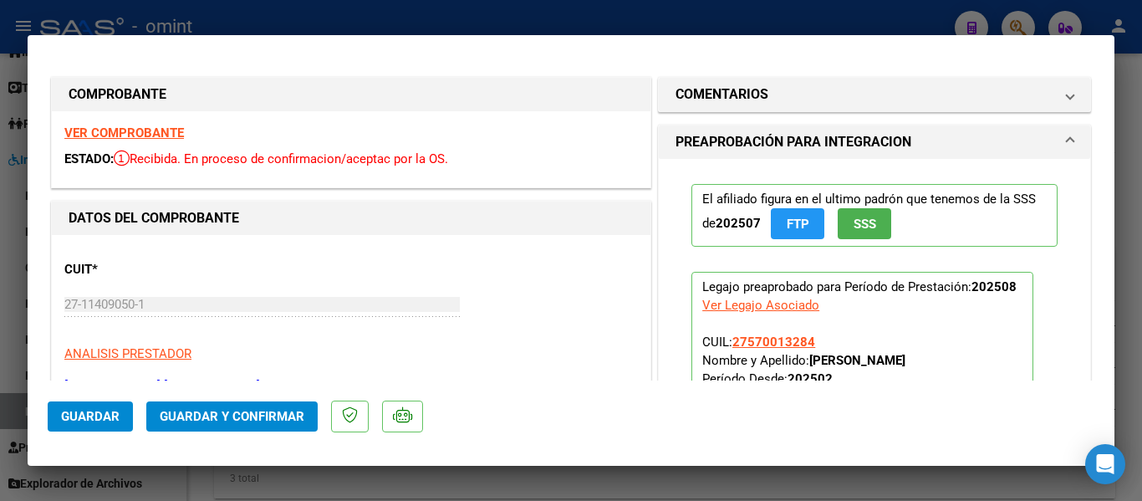
type input "$ 0,00"
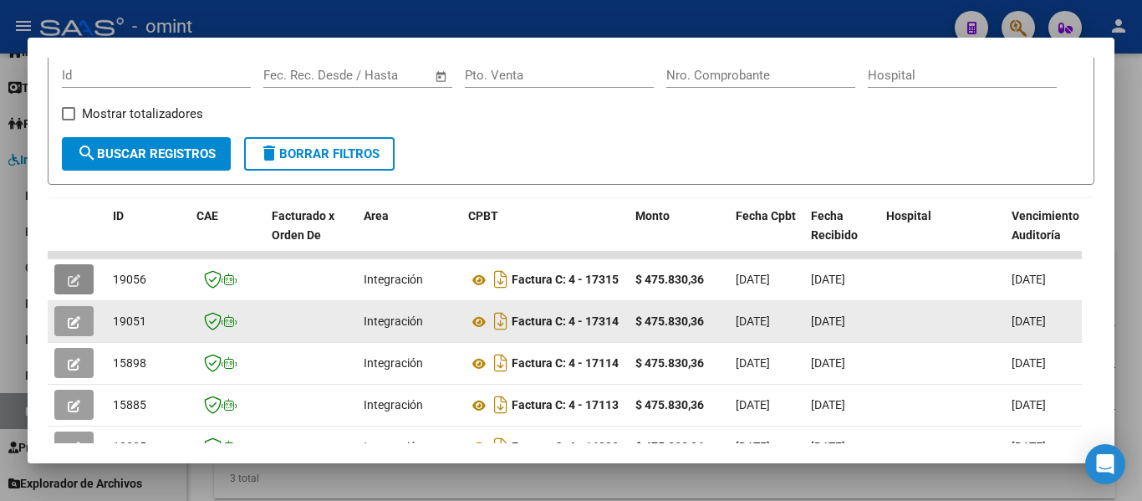
click at [71, 327] on icon "button" at bounding box center [74, 322] width 13 height 13
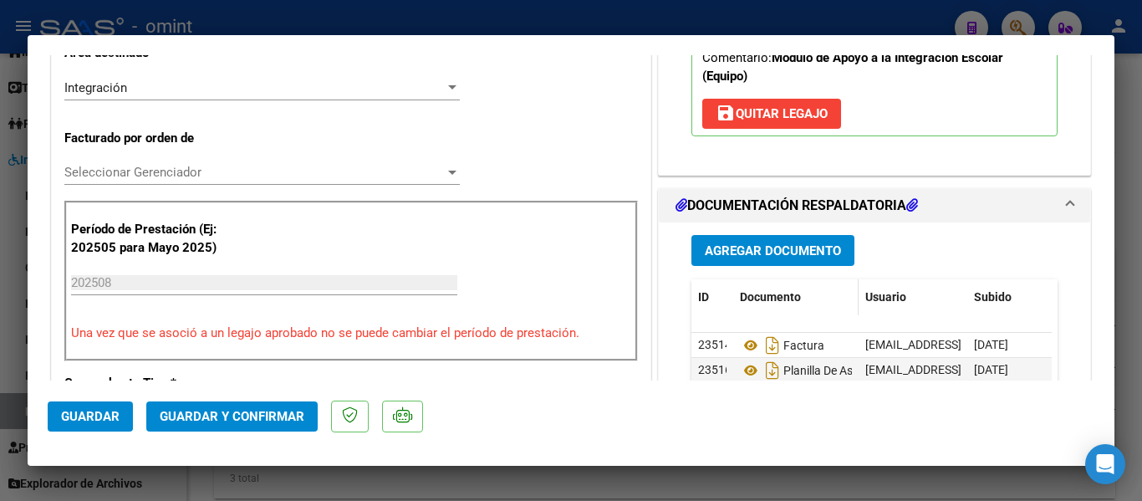
scroll to position [418, 0]
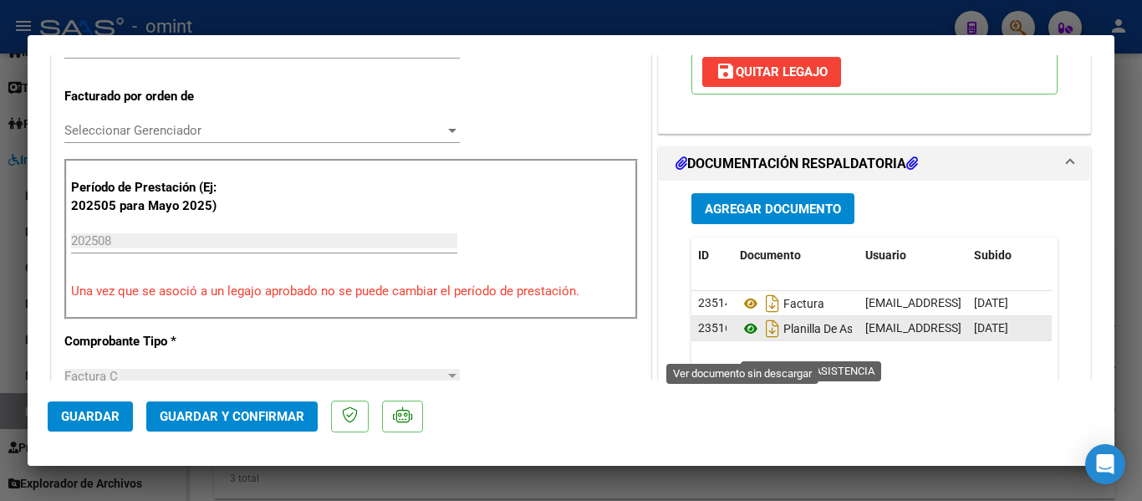
click at [741, 338] on icon at bounding box center [751, 328] width 22 height 20
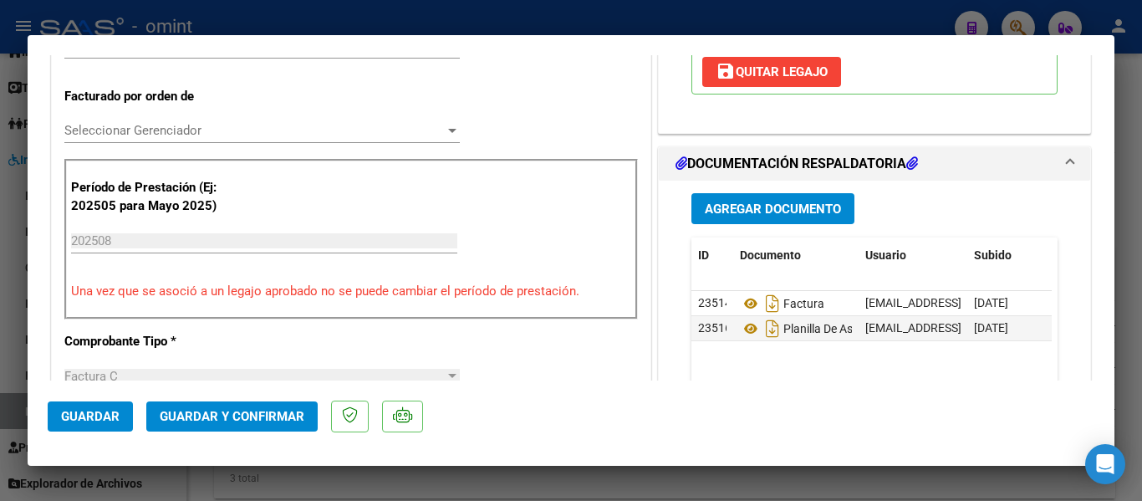
click at [259, 410] on span "Guardar y Confirmar" at bounding box center [232, 416] width 145 height 15
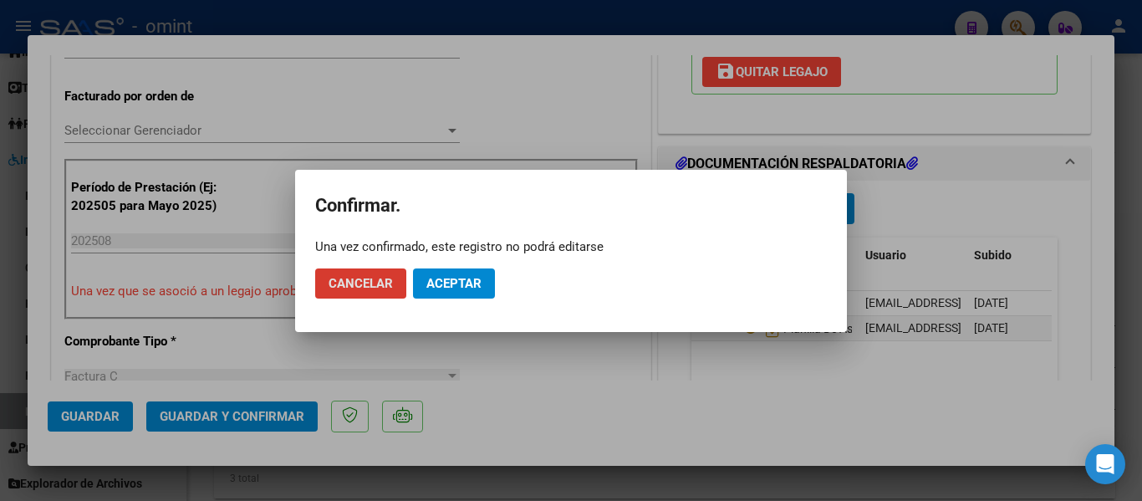
click at [456, 277] on span "Aceptar" at bounding box center [453, 283] width 55 height 15
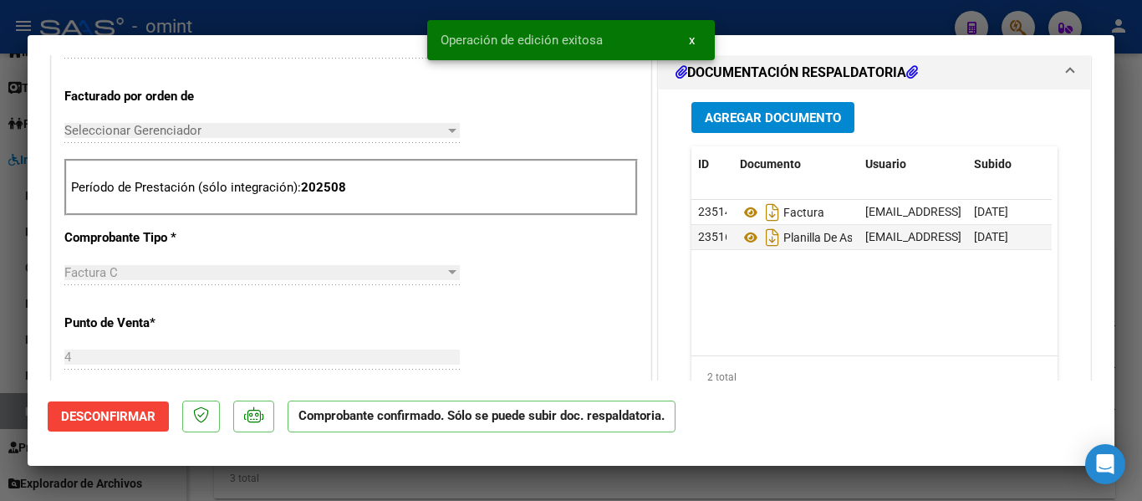
type input "$ 0,00"
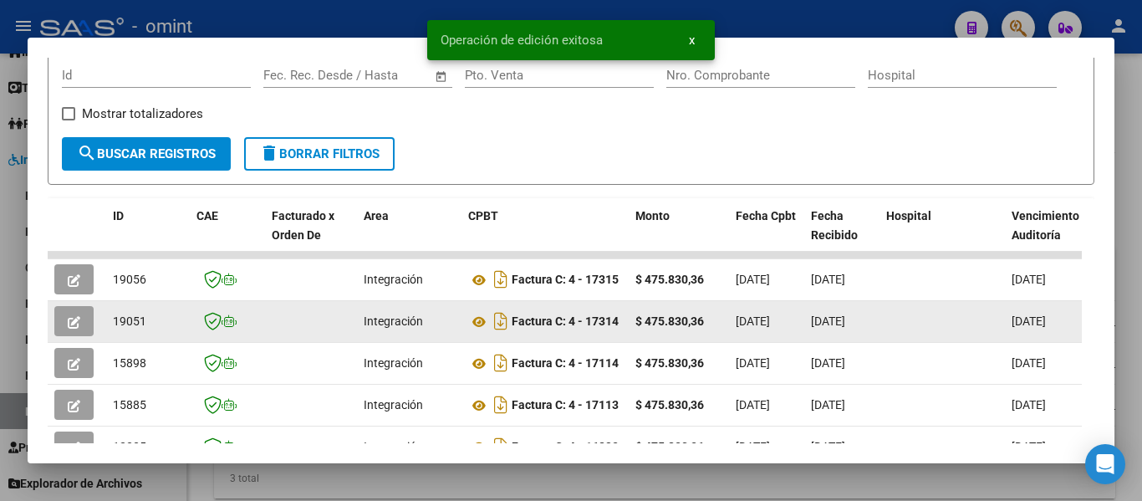
drag, startPoint x: 111, startPoint y: 324, endPoint x: 150, endPoint y: 328, distance: 38.6
click at [150, 328] on datatable-body-cell "19051" at bounding box center [148, 321] width 84 height 41
copy span "19051"
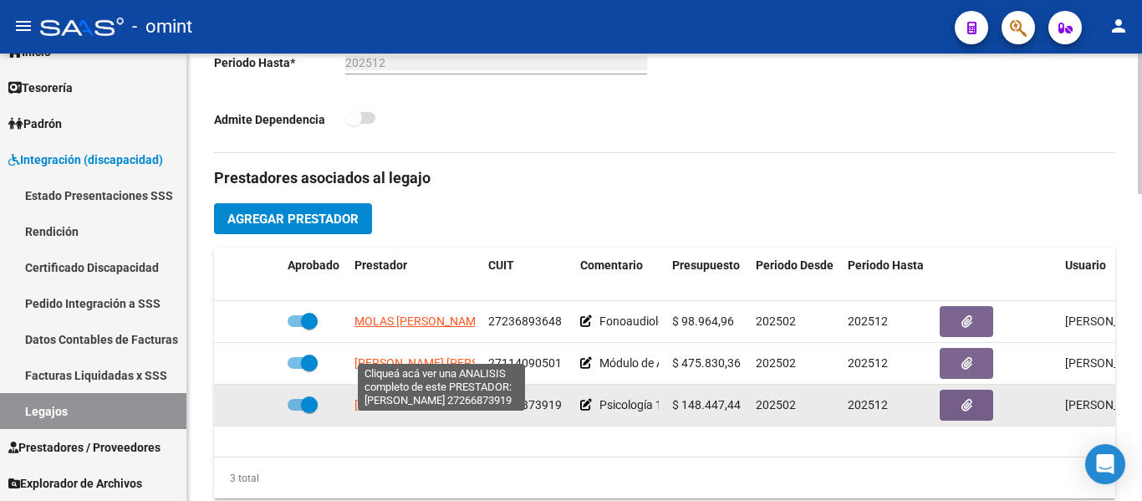
click at [429, 411] on span "PEREZ SCRINZI MARIA SOLEDAD" at bounding box center [398, 404] width 89 height 13
type textarea "27266873919"
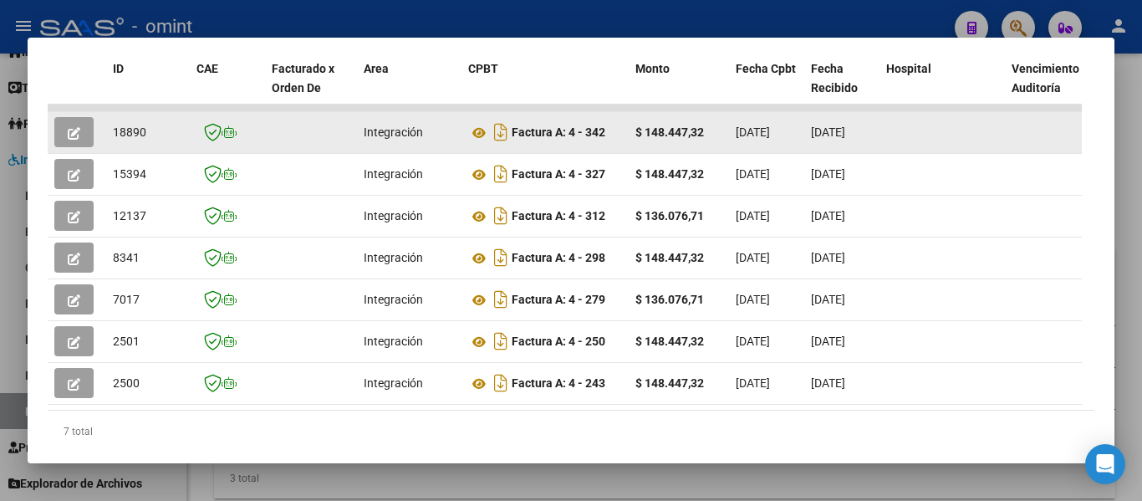
scroll to position [299, 0]
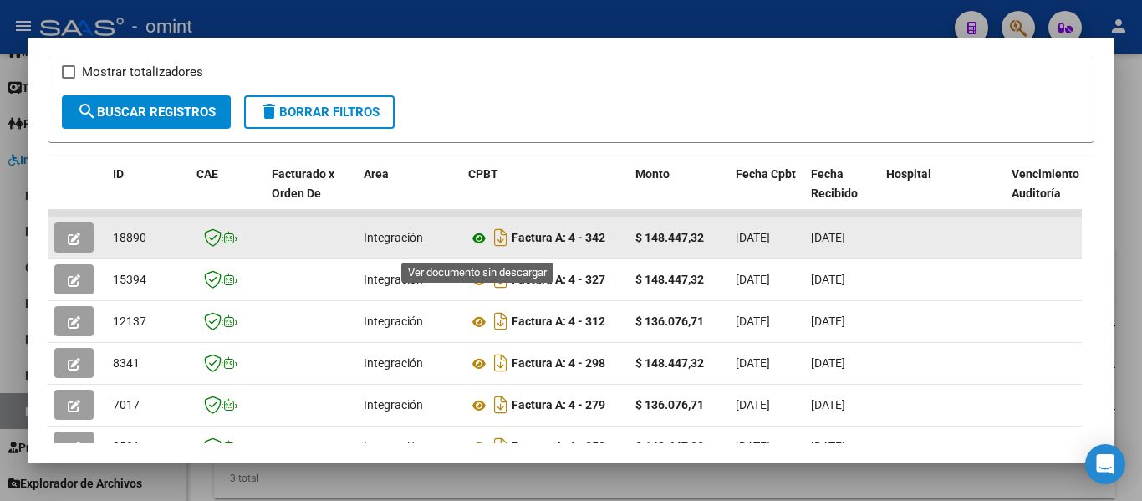
click at [480, 243] on icon at bounding box center [479, 238] width 22 height 20
click at [73, 245] on icon "button" at bounding box center [74, 238] width 13 height 13
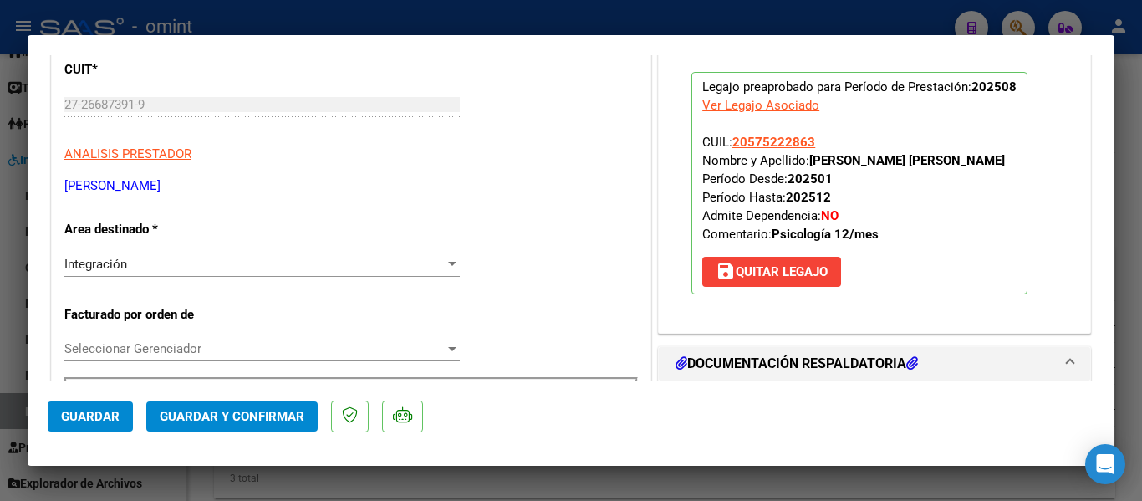
scroll to position [418, 0]
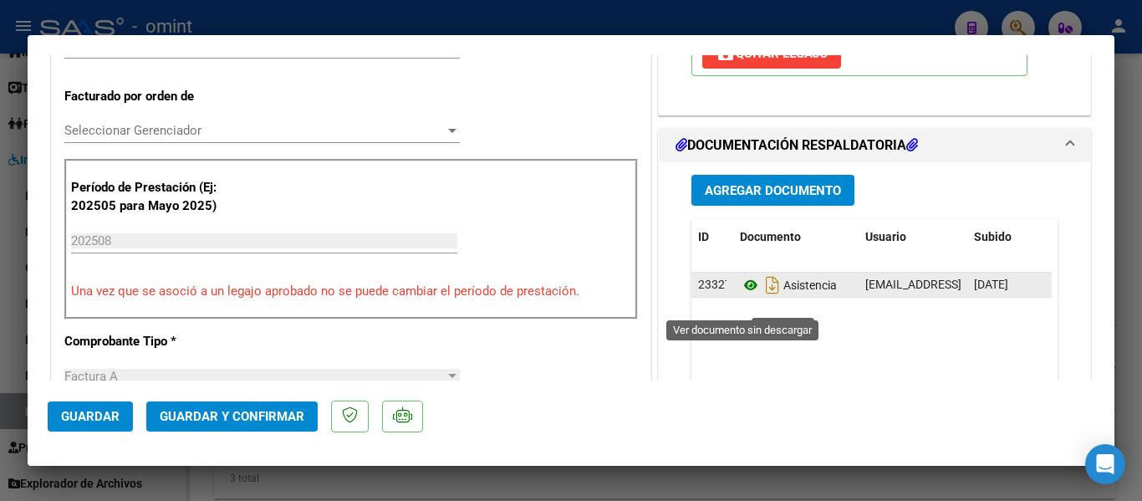
click at [741, 295] on icon at bounding box center [751, 285] width 22 height 20
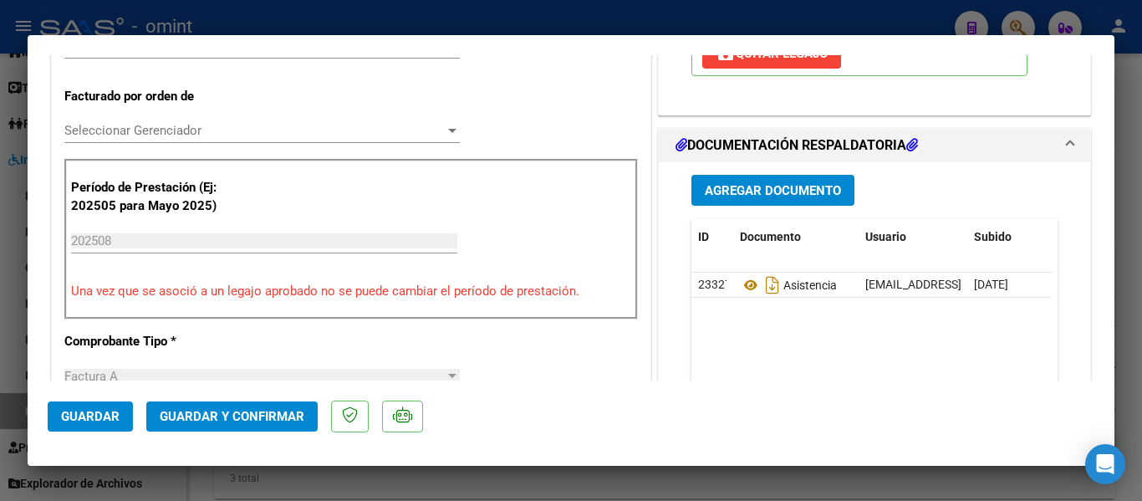
click at [239, 415] on span "Guardar y Confirmar" at bounding box center [232, 416] width 145 height 15
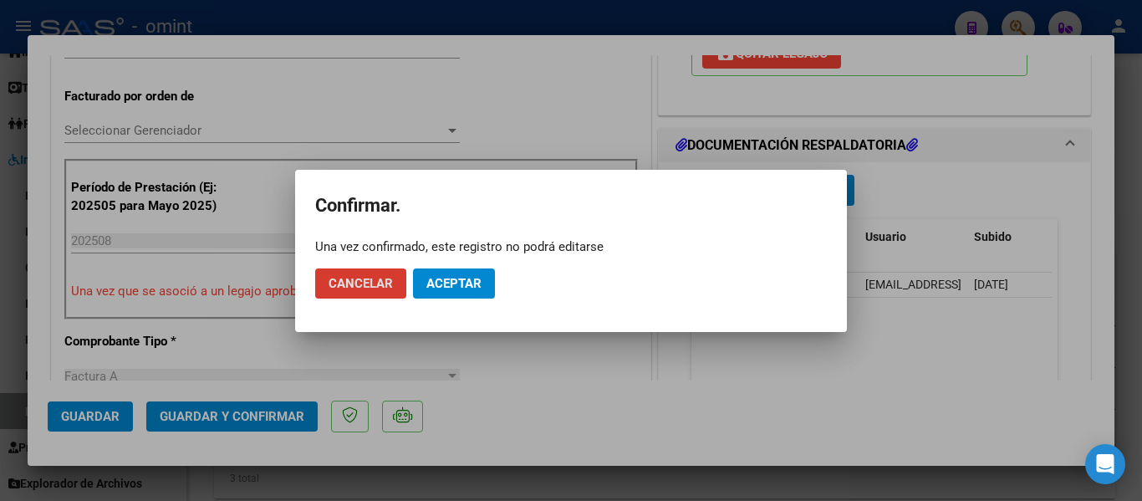
click at [458, 278] on span "Aceptar" at bounding box center [453, 283] width 55 height 15
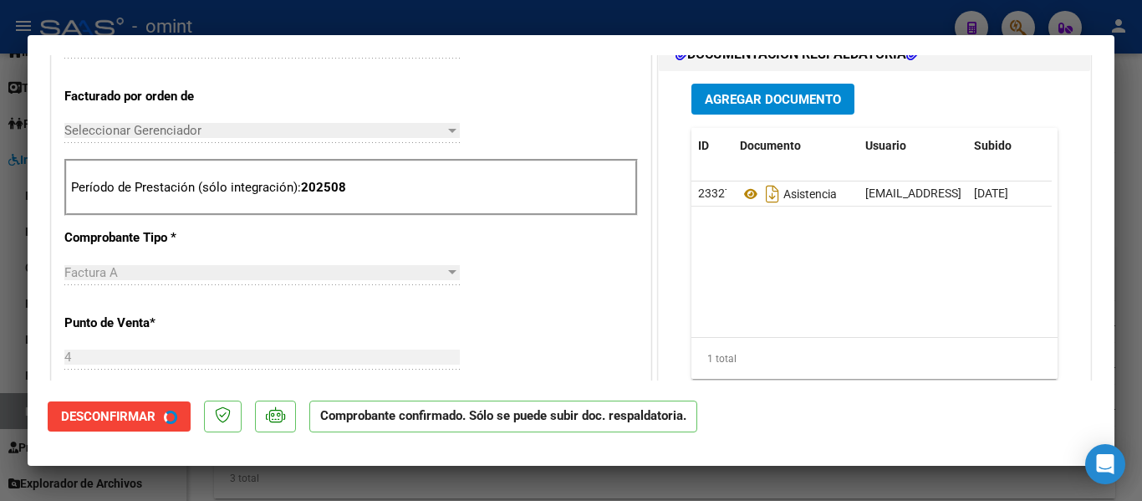
type input "$ 0,00"
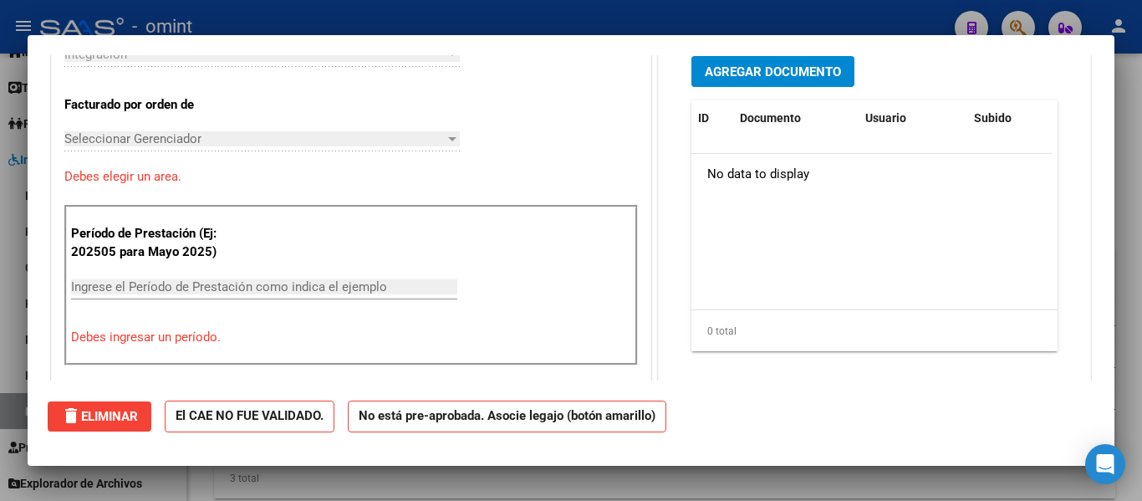
scroll to position [0, 0]
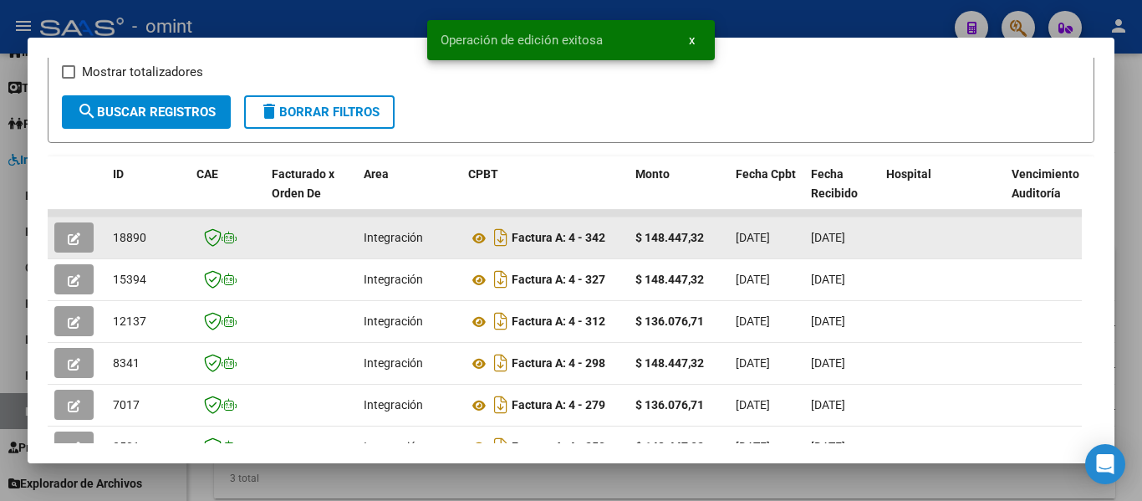
drag, startPoint x: 110, startPoint y: 247, endPoint x: 155, endPoint y: 247, distance: 45.1
click at [155, 247] on datatable-body-cell "18890" at bounding box center [148, 237] width 84 height 41
copy span "18890"
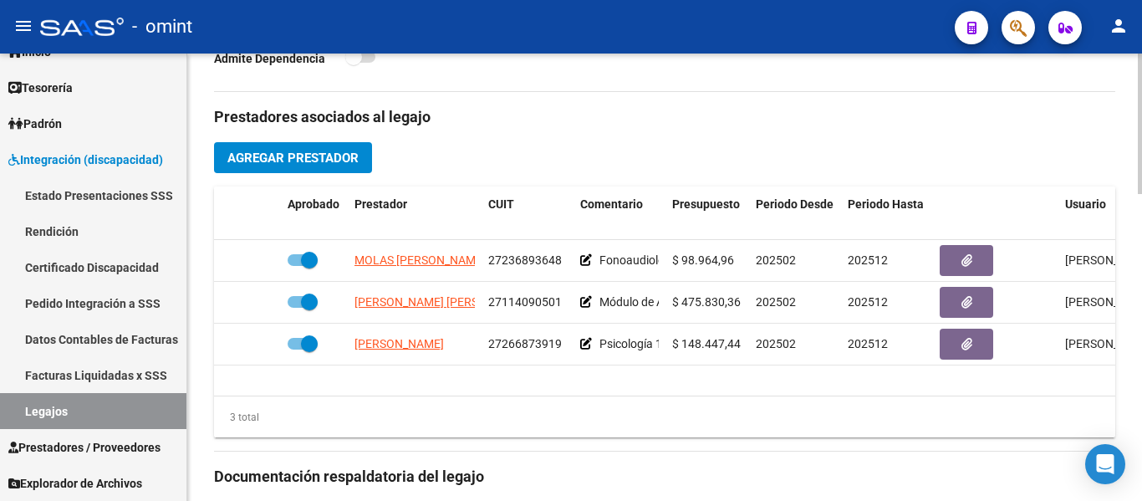
scroll to position [585, 0]
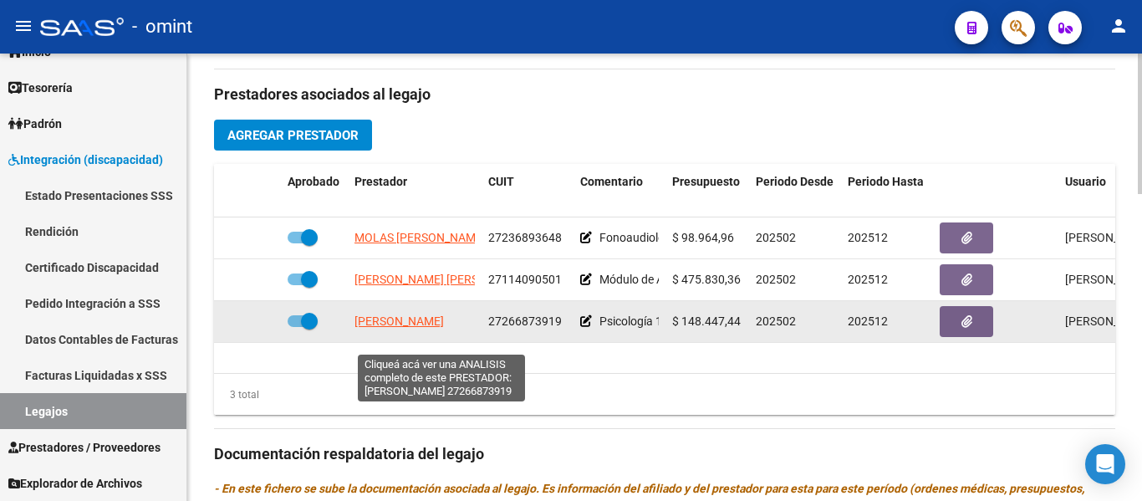
click at [444, 328] on span "PEREZ SCRINZI MARIA SOLEDAD" at bounding box center [398, 320] width 89 height 13
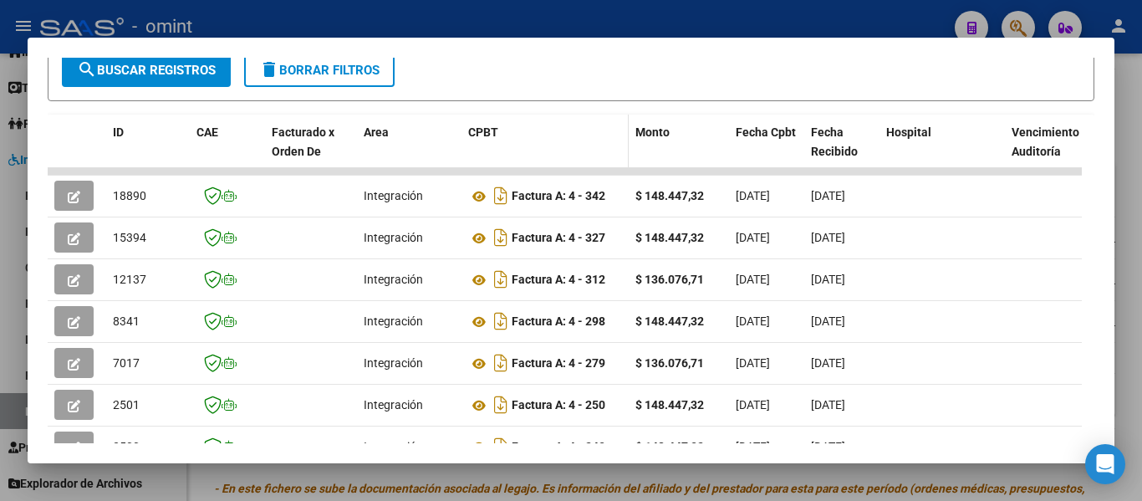
scroll to position [357, 0]
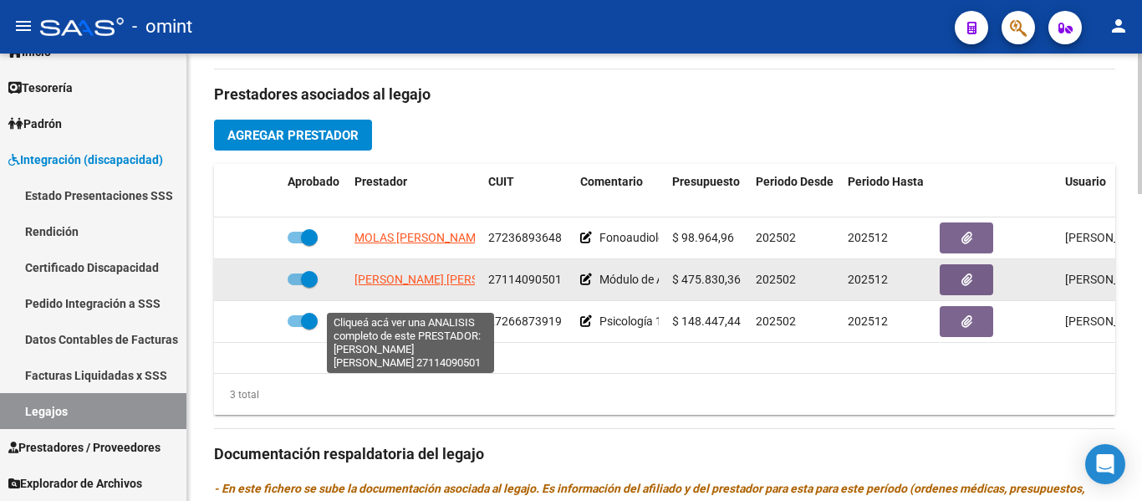
click at [437, 286] on span "LIPARINI ANA MARIA" at bounding box center [444, 278] width 181 height 13
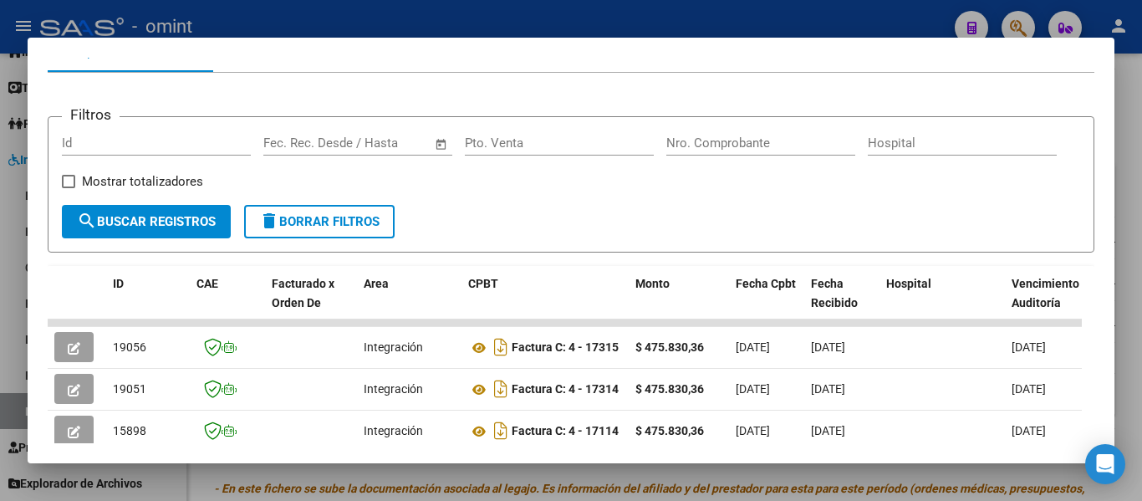
scroll to position [273, 0]
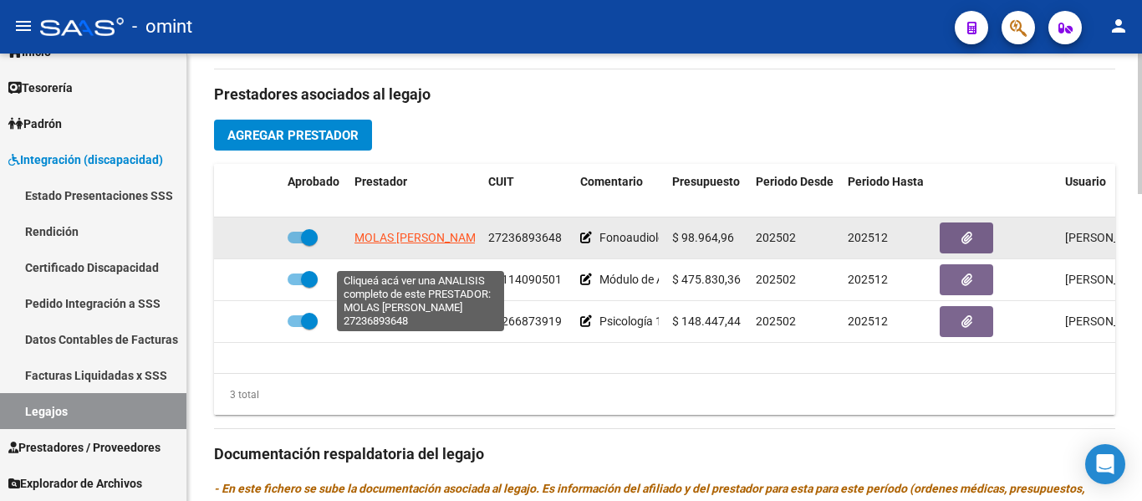
click at [434, 244] on span "MOLAS CECILIA ANDREA" at bounding box center [419, 237] width 131 height 13
type textarea "27236893648"
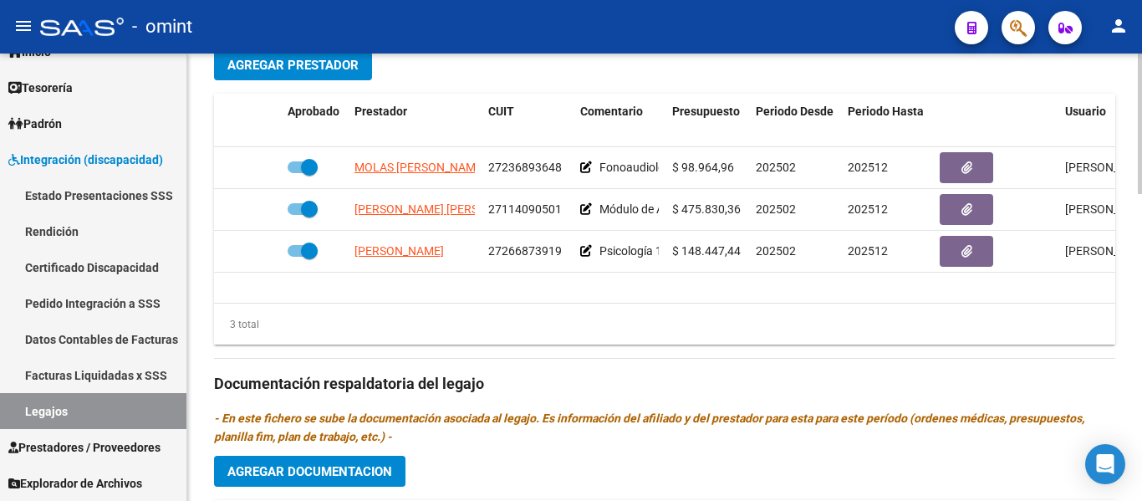
scroll to position [752, 0]
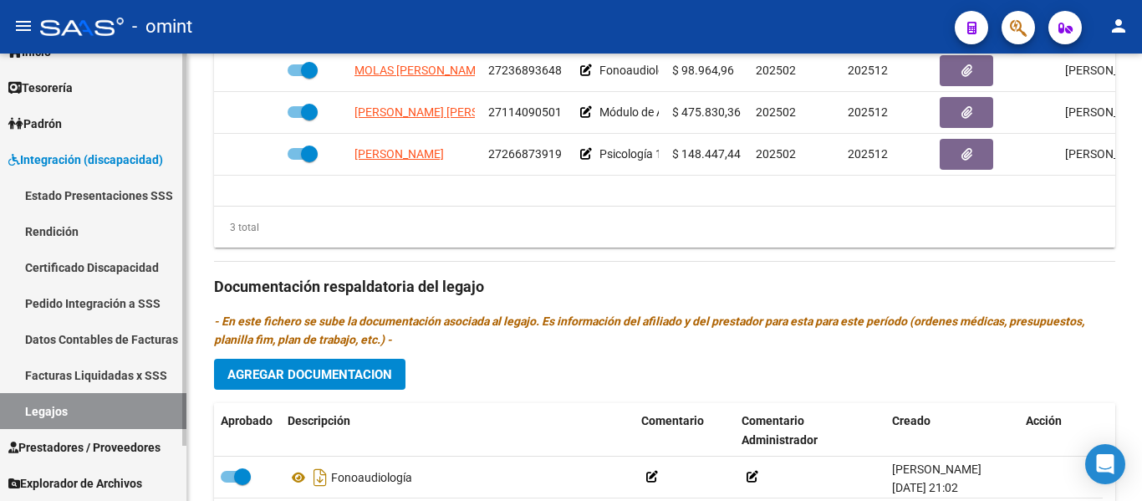
click at [92, 266] on link "Certificado Discapacidad" at bounding box center [93, 267] width 186 height 36
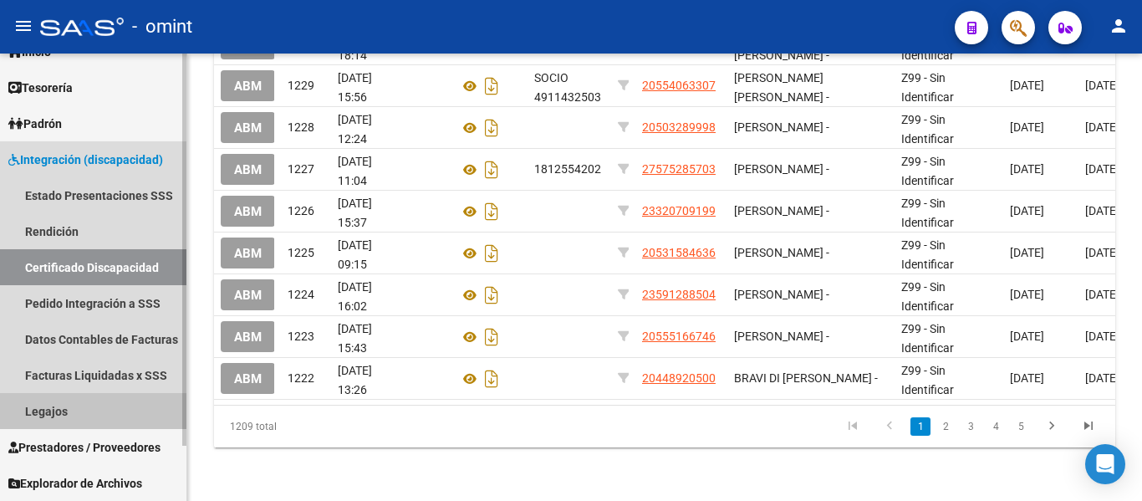
drag, startPoint x: 93, startPoint y: 408, endPoint x: 108, endPoint y: 405, distance: 15.3
click at [91, 408] on link "Legajos" at bounding box center [93, 411] width 186 height 36
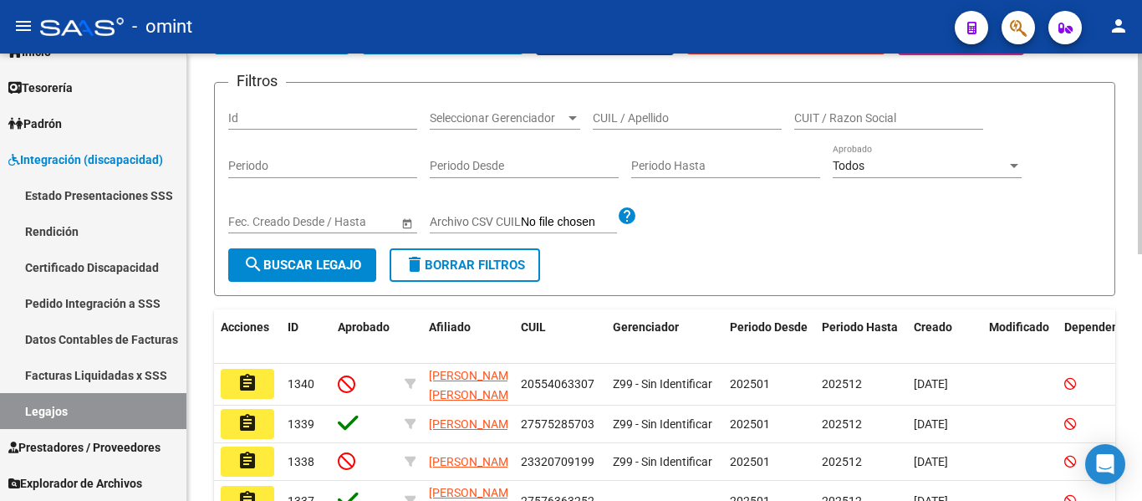
scroll to position [132, 0]
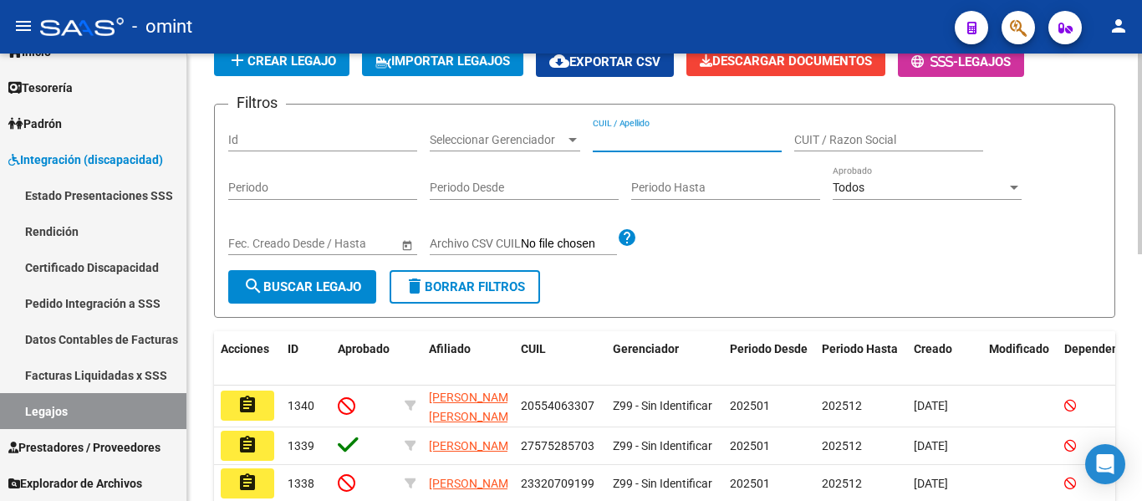
paste input "PAEZ EITAN"
type input "PAEZ EITAN"
click at [318, 283] on span "search Buscar Legajo" at bounding box center [302, 286] width 118 height 15
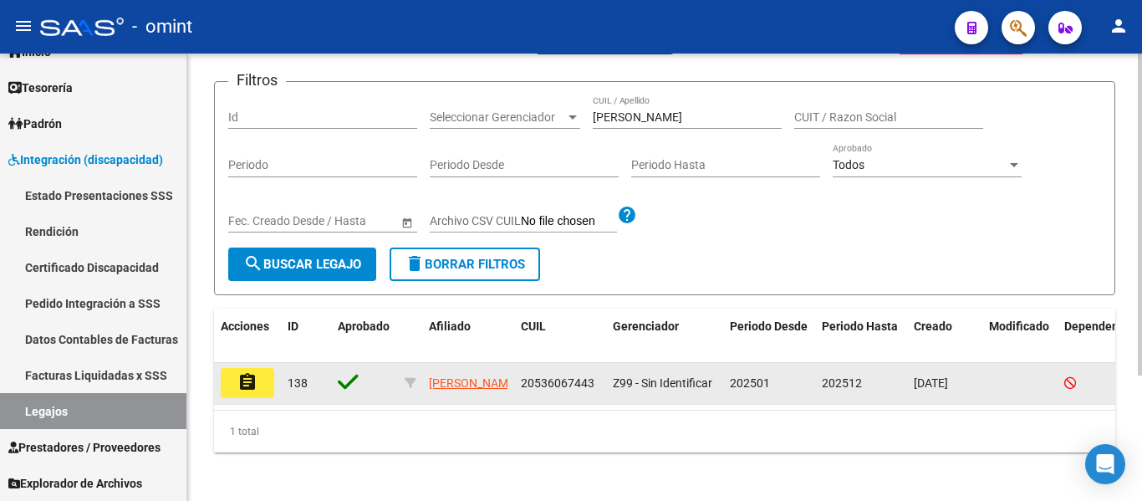
scroll to position [174, 0]
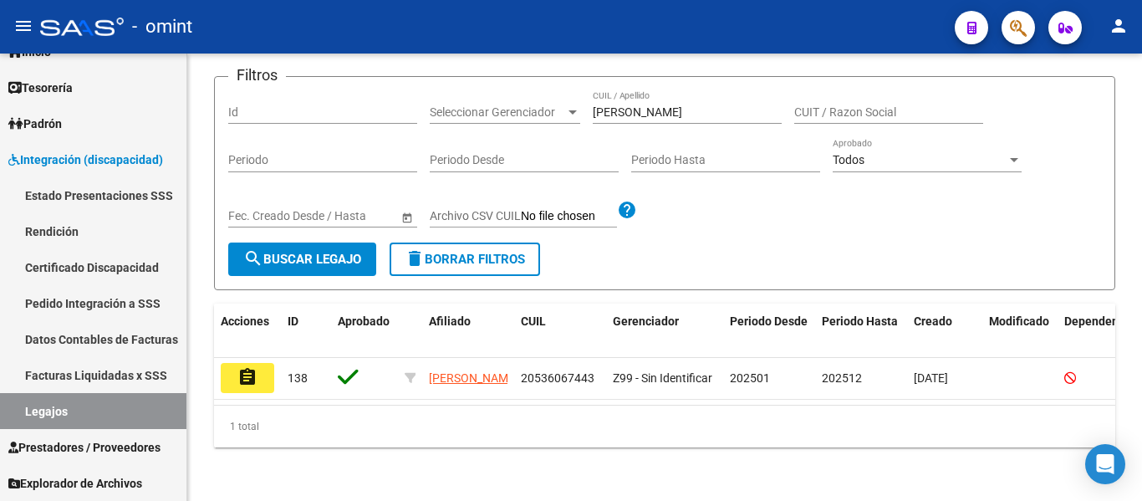
click at [245, 367] on mat-icon "assignment" at bounding box center [247, 377] width 20 height 20
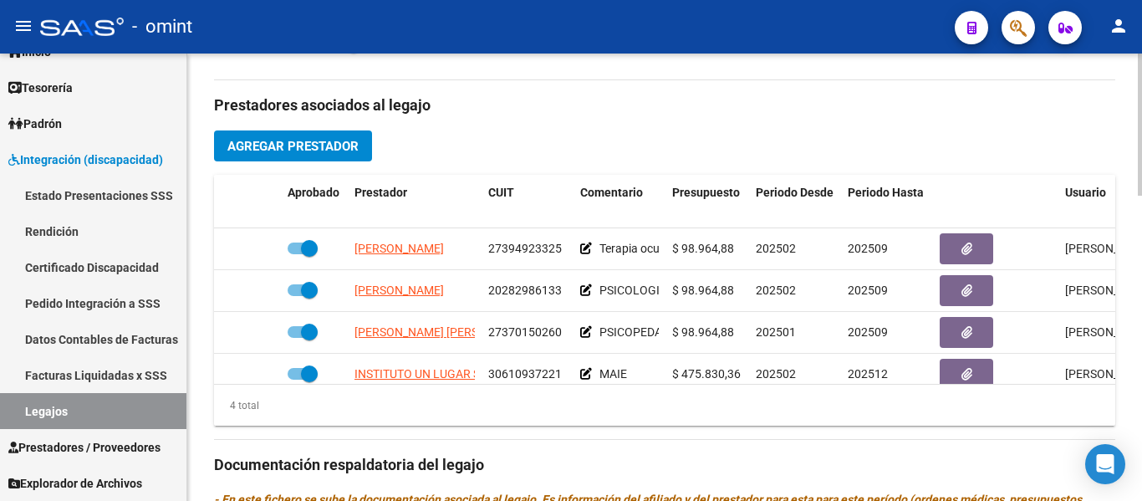
scroll to position [585, 0]
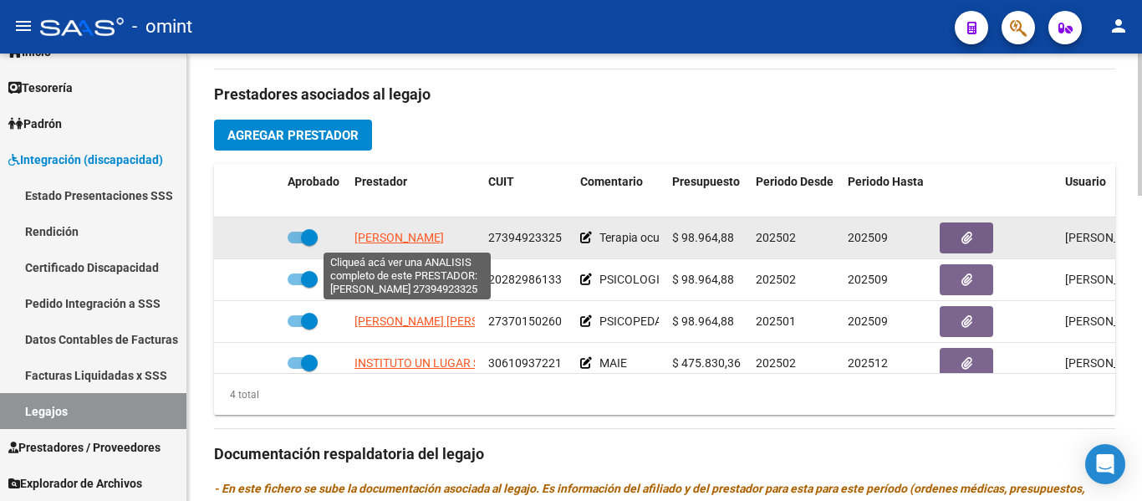
click at [433, 235] on span "VALERIO CAROLINA" at bounding box center [398, 237] width 89 height 13
type textarea "27394923325"
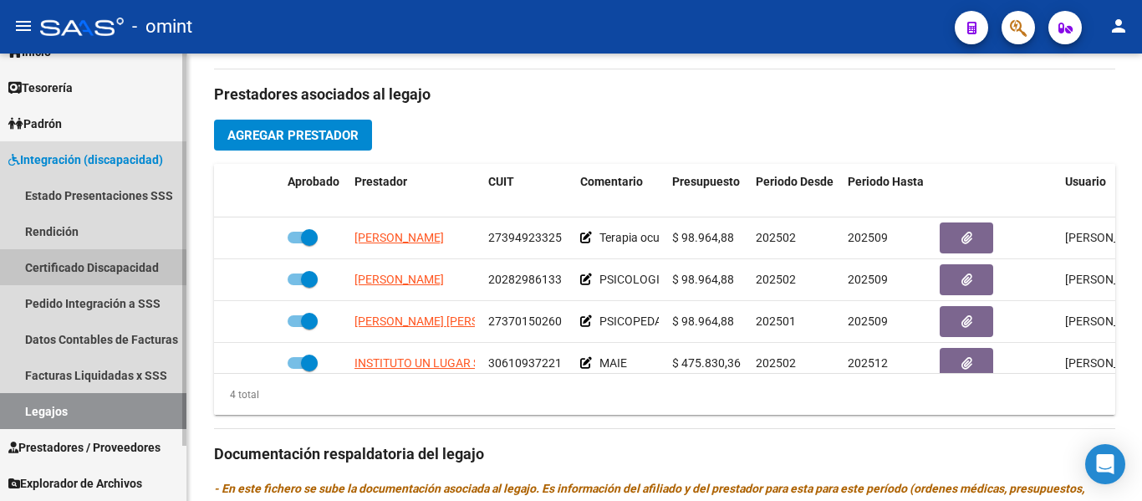
click at [76, 269] on link "Certificado Discapacidad" at bounding box center [93, 267] width 186 height 36
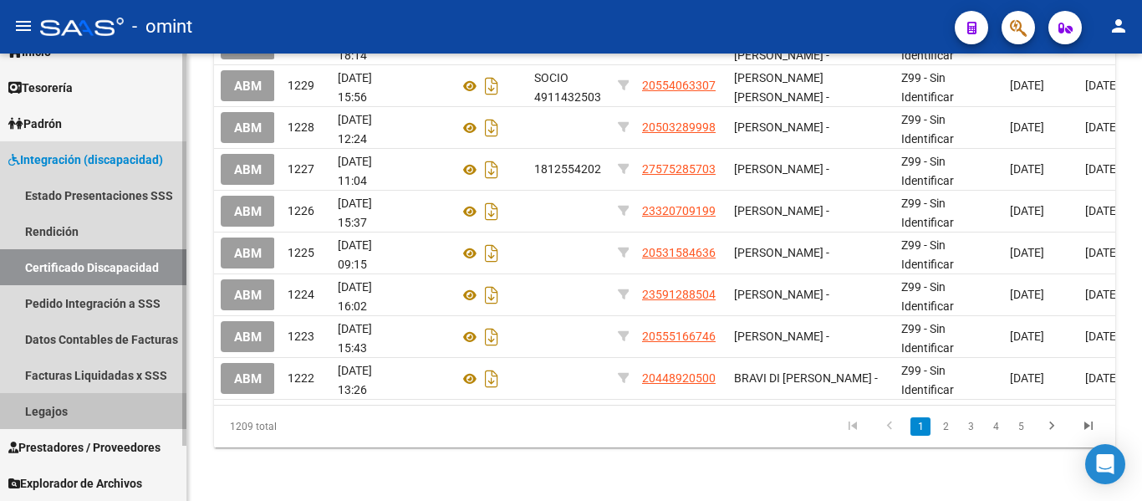
click at [65, 416] on link "Legajos" at bounding box center [93, 411] width 186 height 36
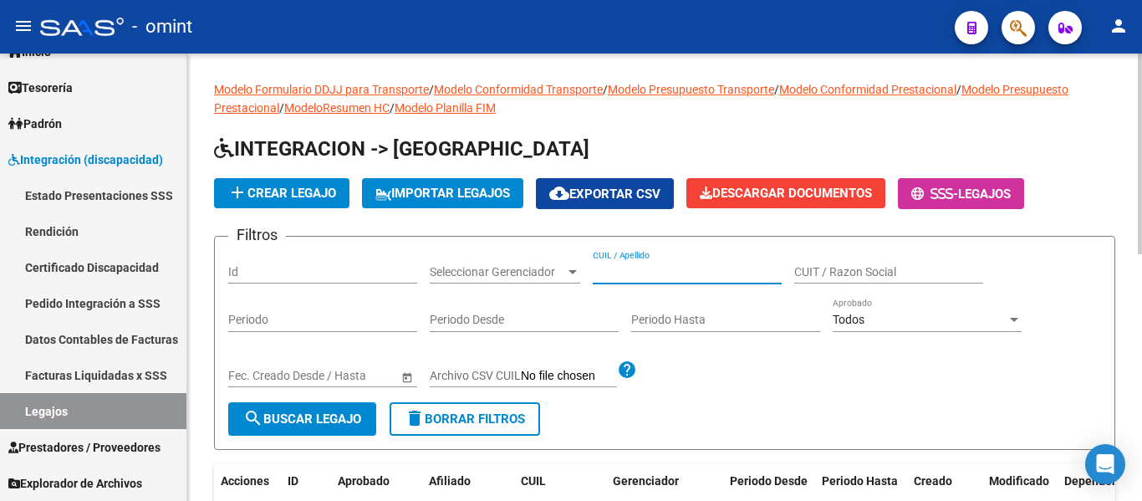
paste input "27394923325"
type input "27394923325"
drag, startPoint x: 644, startPoint y: 267, endPoint x: 548, endPoint y: 262, distance: 96.2
click at [548, 263] on div "Filtros Id Seleccionar Gerenciador Seleccionar Gerenciador 27394923325 CUIL / A…" at bounding box center [664, 326] width 873 height 152
paste input "PAEZ EITAN"
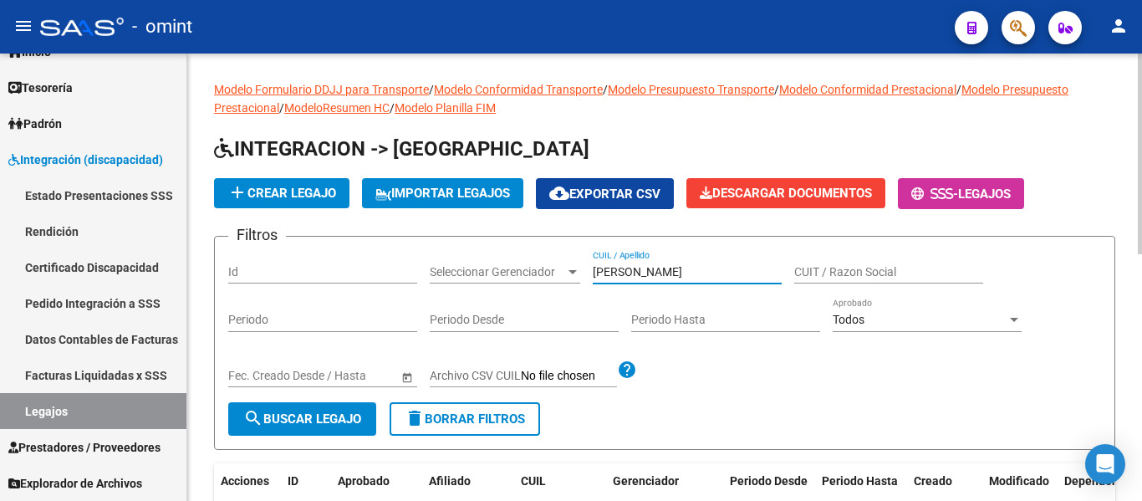
type input "PAEZ EITAN"
click at [320, 417] on span "search Buscar Legajo" at bounding box center [302, 418] width 118 height 15
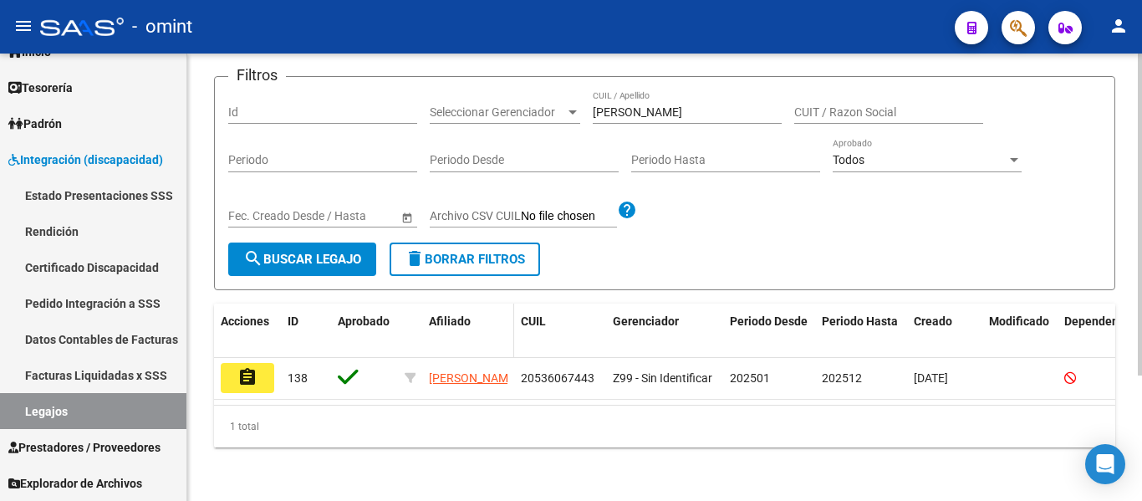
scroll to position [167, 0]
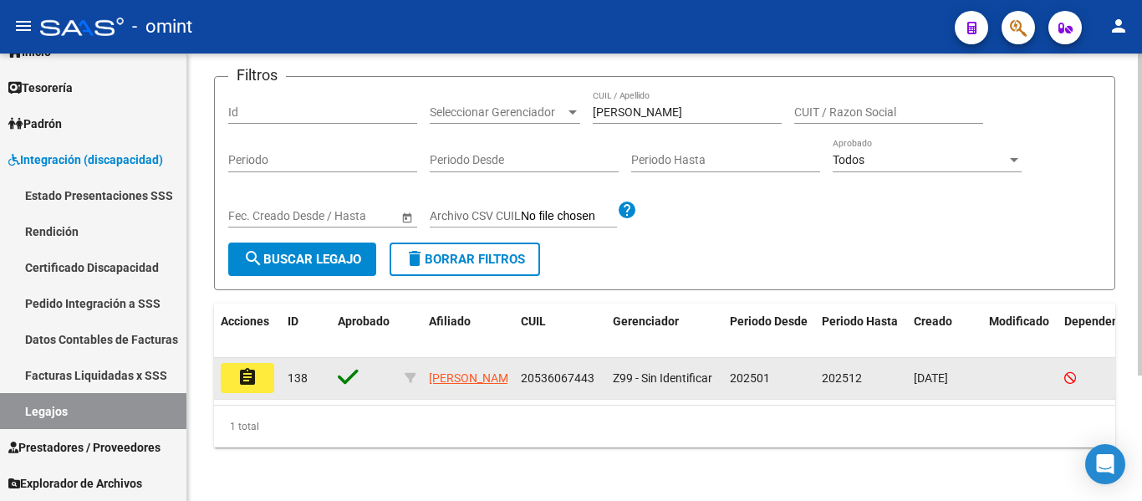
click at [246, 371] on mat-icon "assignment" at bounding box center [247, 377] width 20 height 20
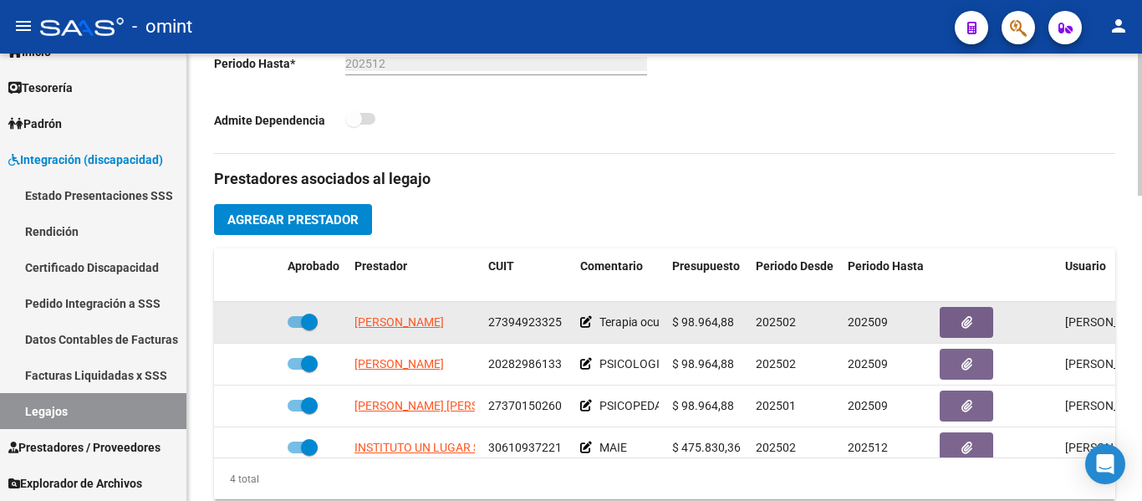
scroll to position [501, 0]
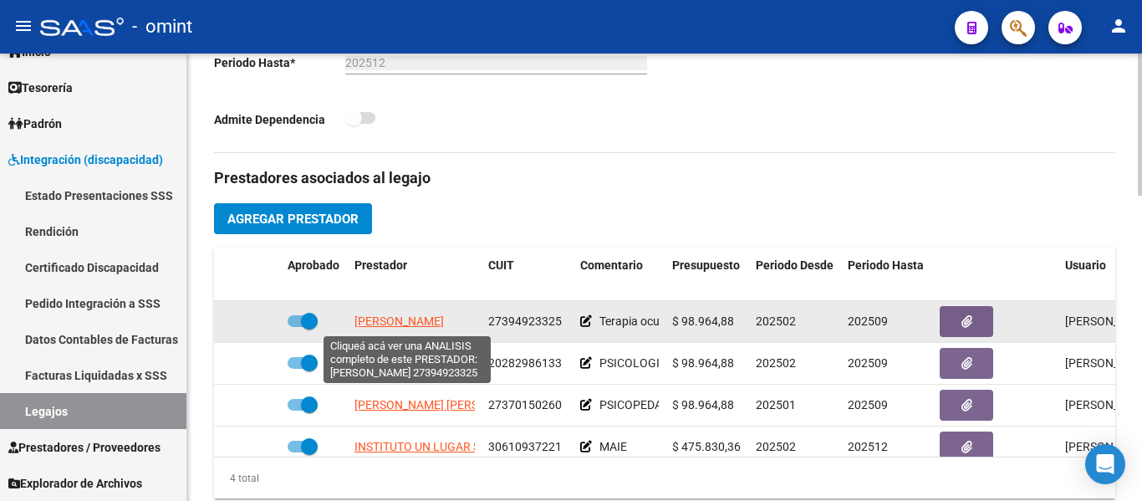
click at [444, 320] on span "VALERIO CAROLINA" at bounding box center [398, 320] width 89 height 13
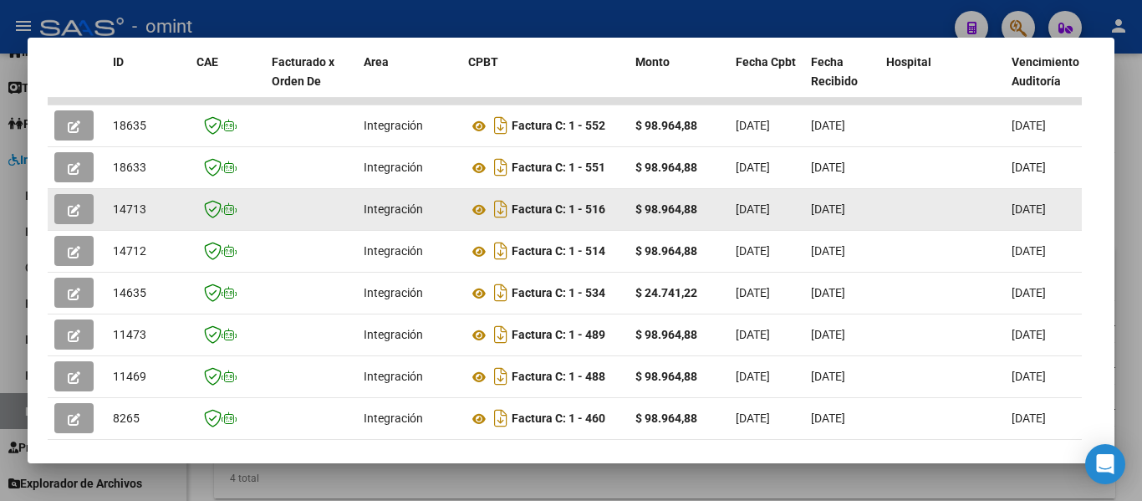
scroll to position [404, 0]
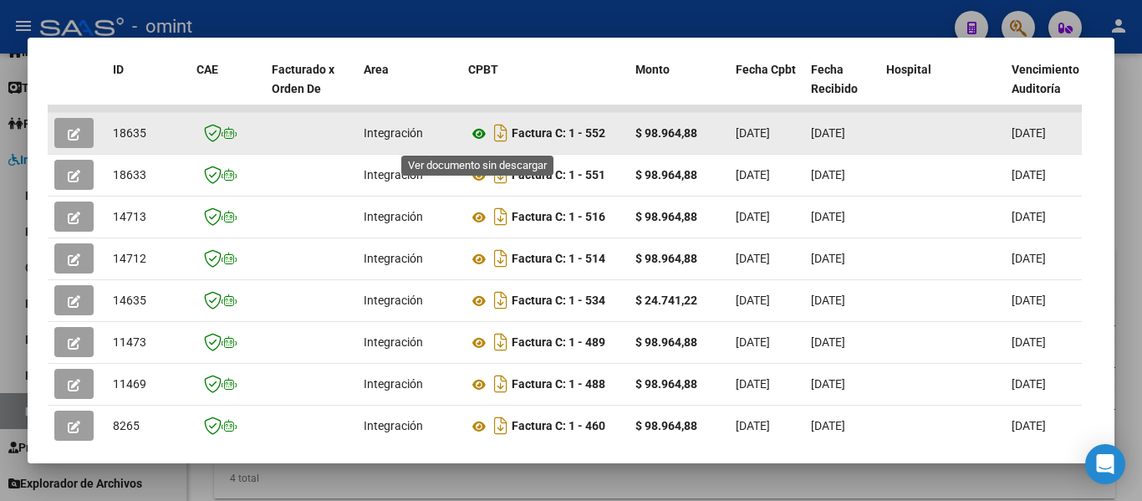
click at [477, 140] on icon at bounding box center [479, 134] width 22 height 20
click at [78, 138] on icon "button" at bounding box center [74, 134] width 13 height 13
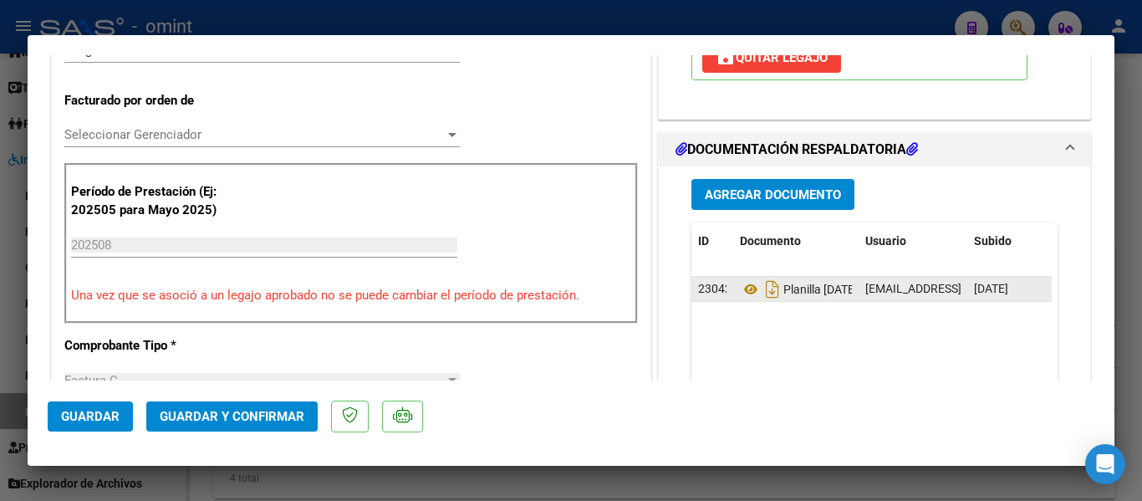
scroll to position [418, 0]
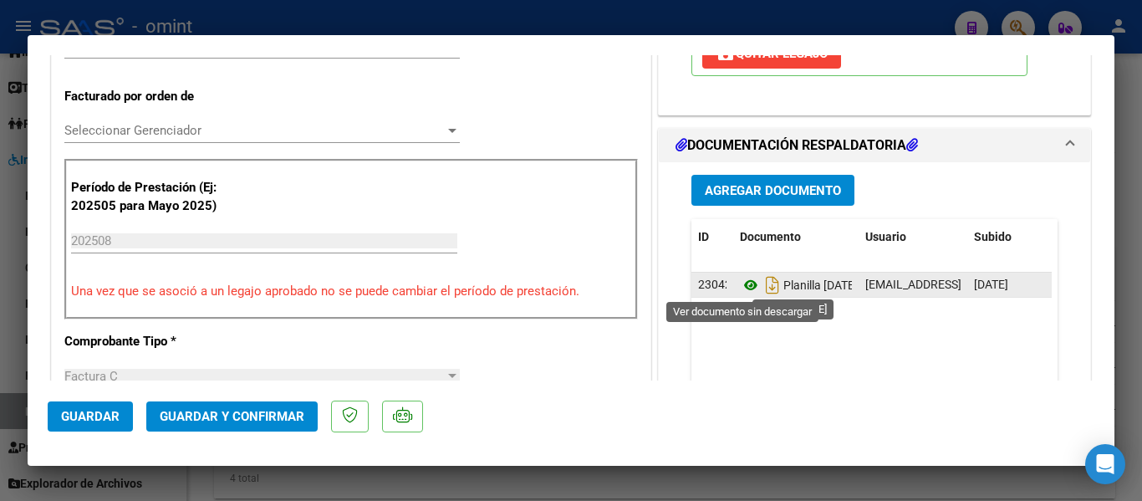
click at [744, 288] on icon at bounding box center [751, 285] width 22 height 20
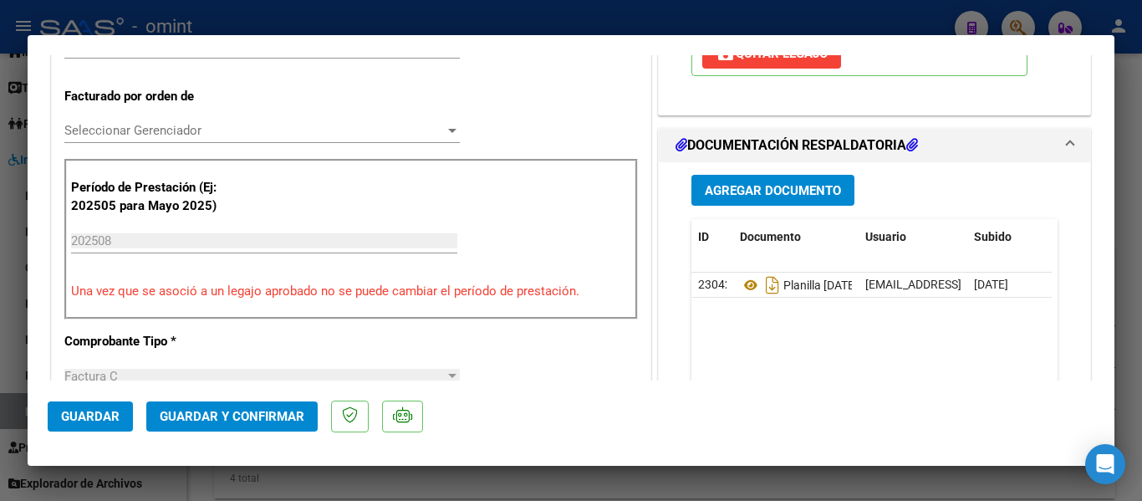
click at [269, 405] on button "Guardar y Confirmar" at bounding box center [231, 416] width 171 height 30
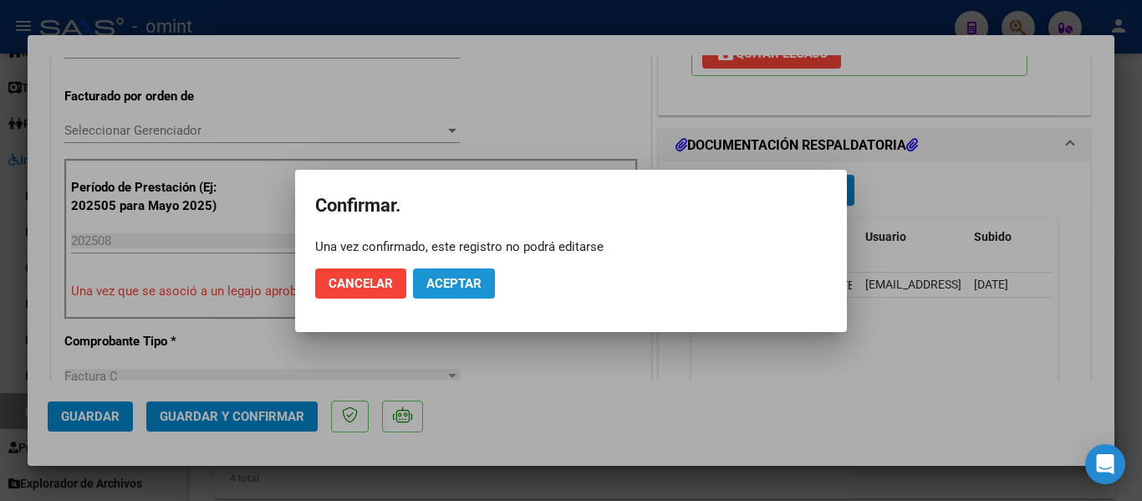
click at [453, 277] on span "Aceptar" at bounding box center [453, 283] width 55 height 15
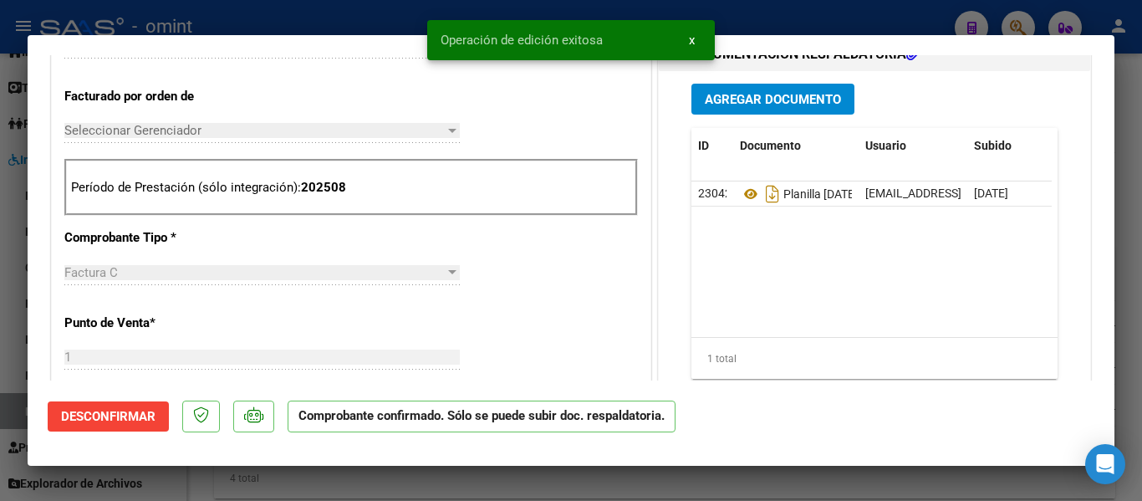
type input "$ 0,00"
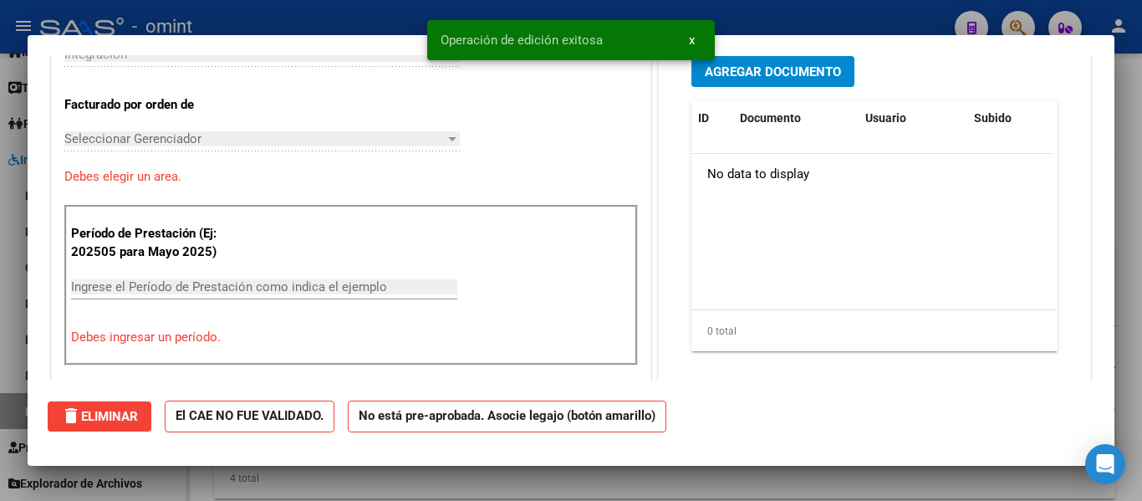
scroll to position [0, 0]
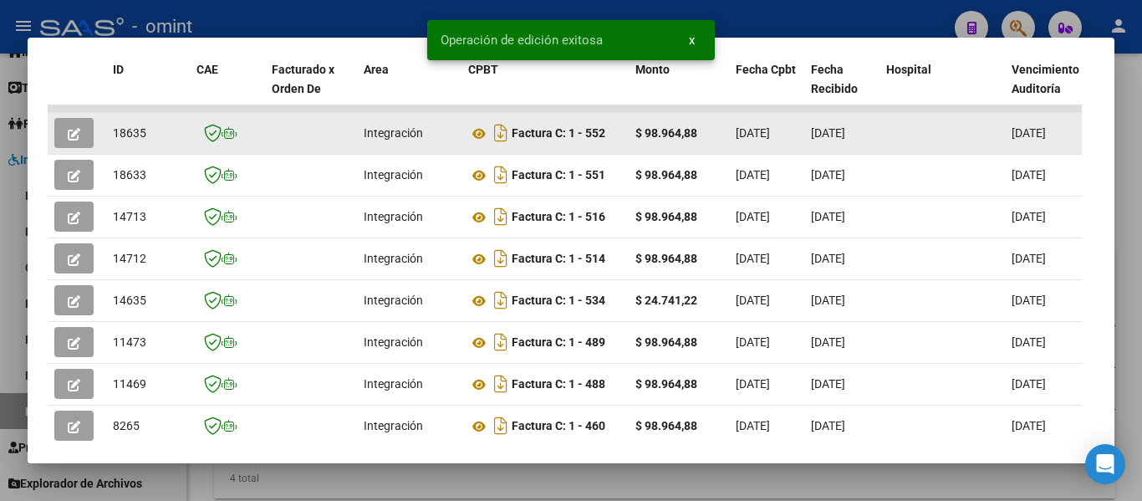
drag, startPoint x: 112, startPoint y: 136, endPoint x: 150, endPoint y: 143, distance: 39.0
click at [150, 143] on datatable-body-cell "18635" at bounding box center [148, 133] width 84 height 41
copy span "18635"
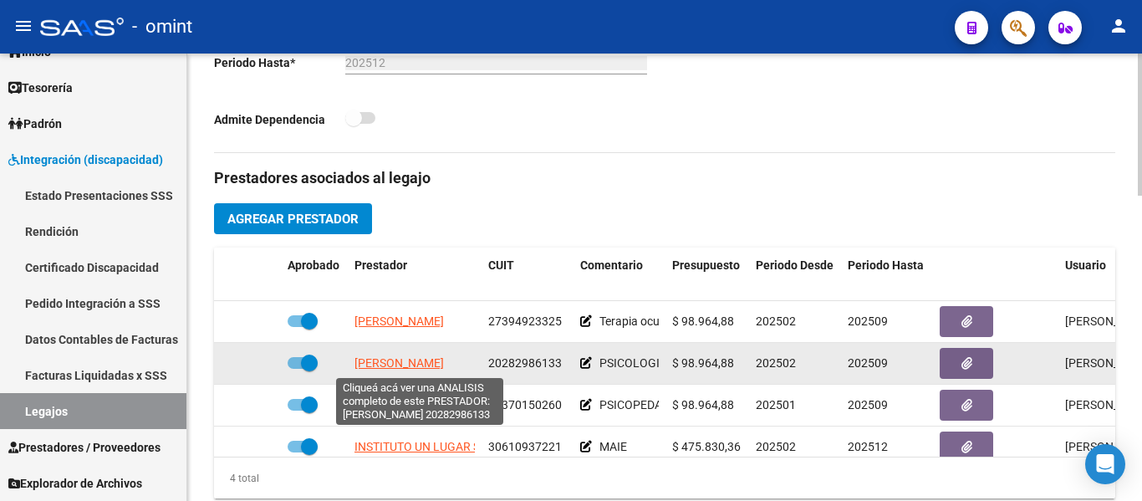
click at [408, 359] on span "RAMIREZ LUCAS DANIEL" at bounding box center [398, 362] width 89 height 13
type textarea "20282986133"
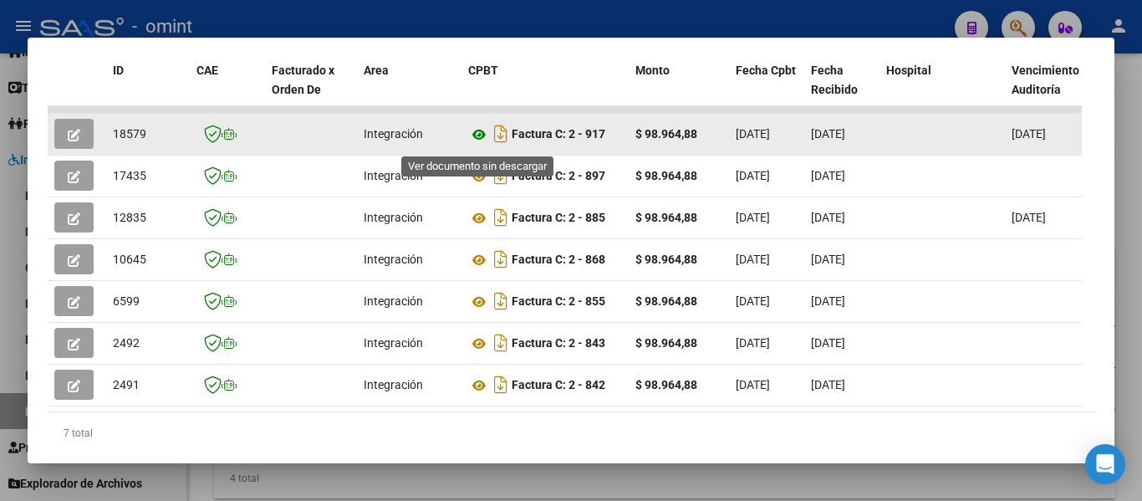
click at [481, 135] on icon at bounding box center [479, 135] width 22 height 20
click at [69, 136] on icon "button" at bounding box center [74, 135] width 13 height 13
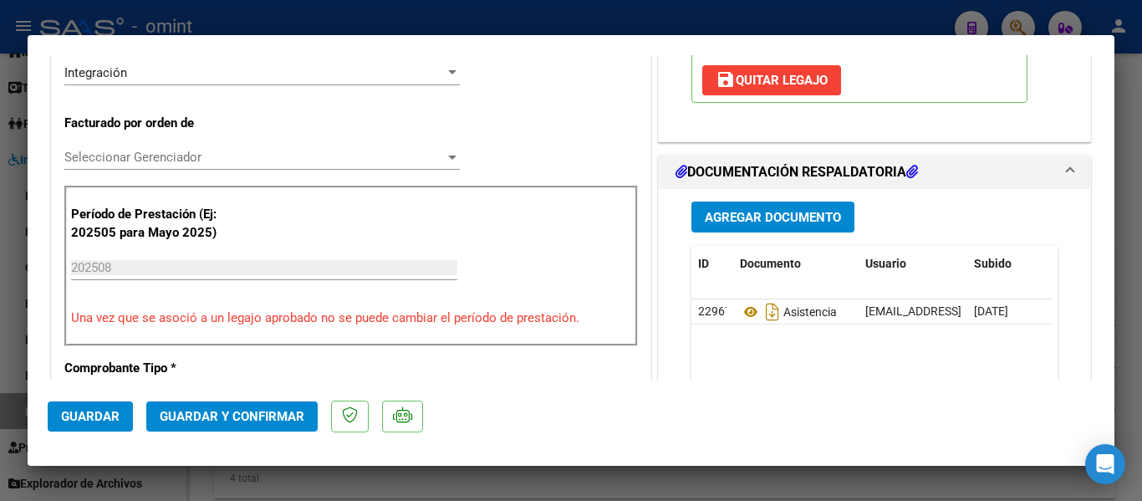
scroll to position [418, 0]
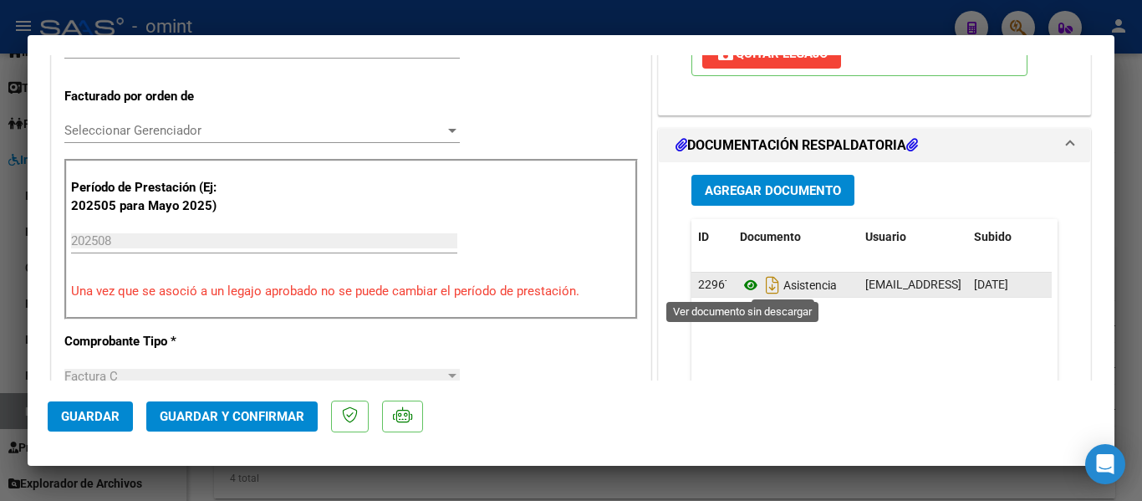
click at [742, 285] on icon at bounding box center [751, 285] width 22 height 20
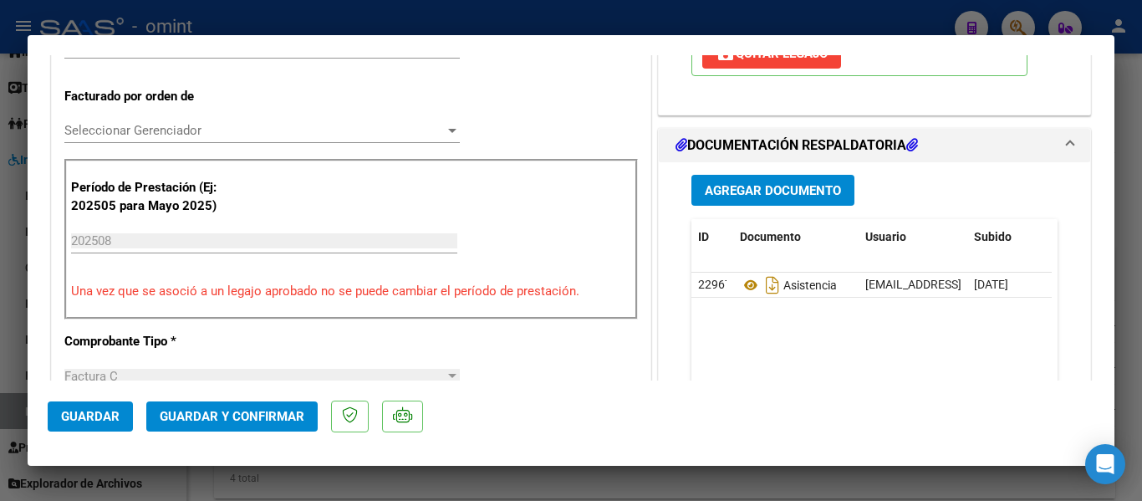
click at [274, 410] on span "Guardar y Confirmar" at bounding box center [232, 416] width 145 height 15
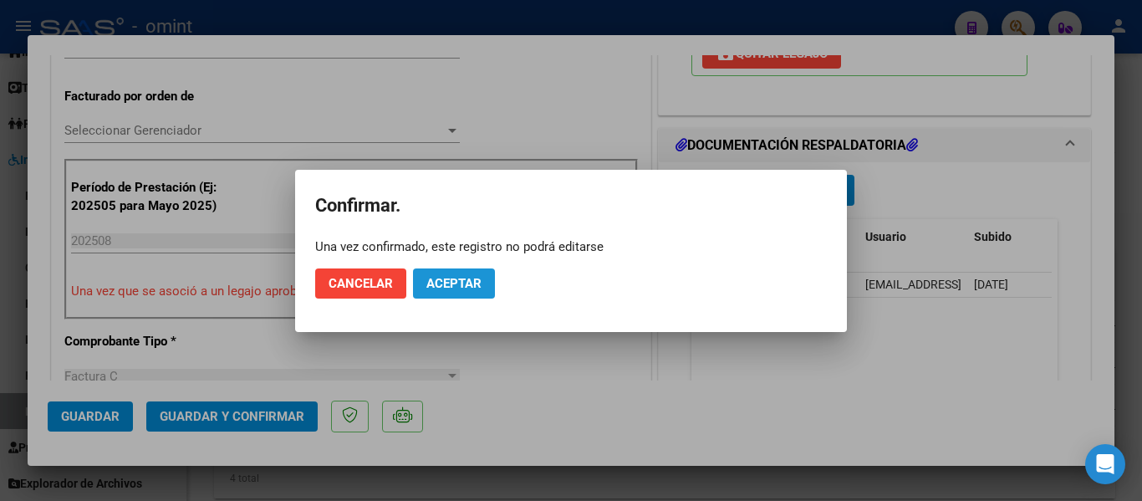
click at [465, 279] on span "Aceptar" at bounding box center [453, 283] width 55 height 15
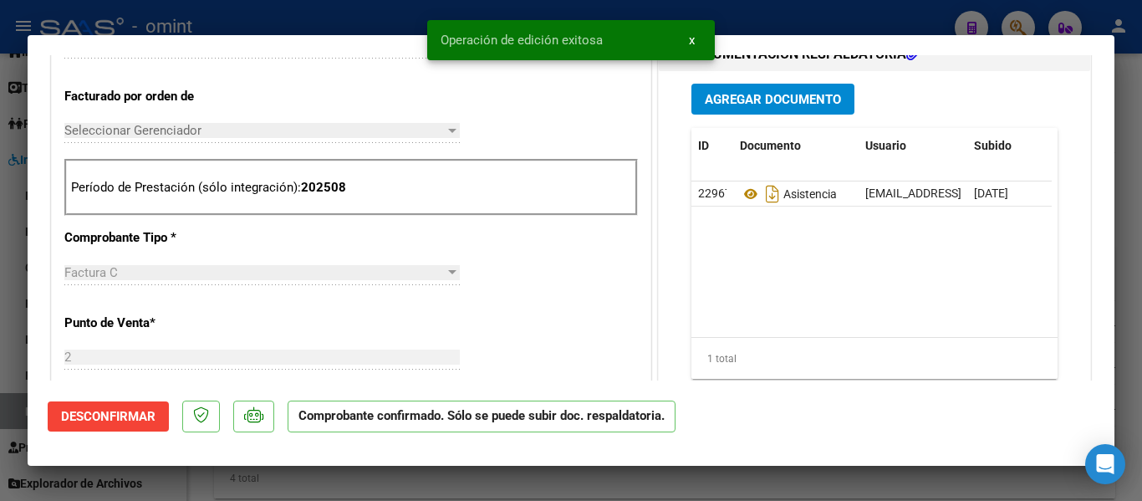
type input "$ 0,00"
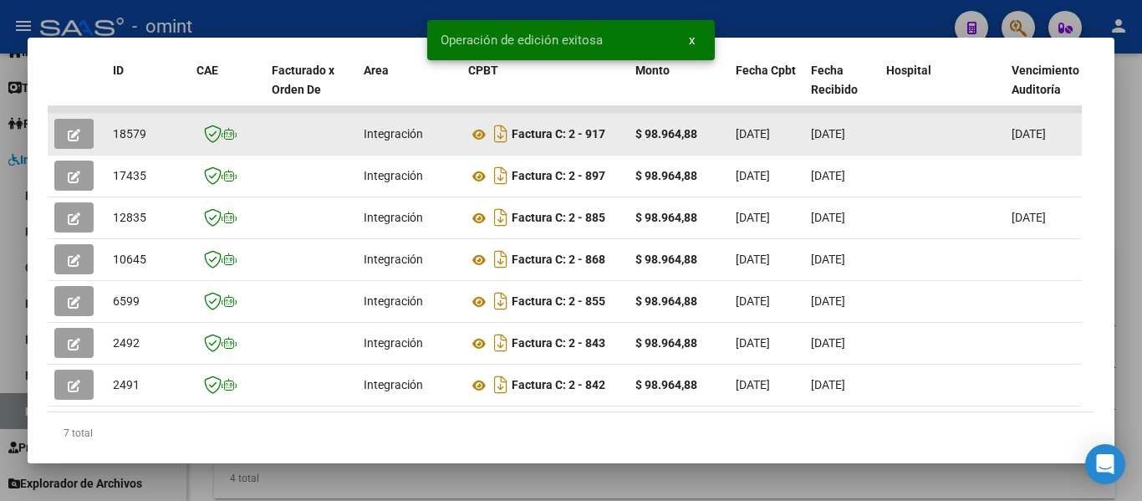
drag, startPoint x: 113, startPoint y: 141, endPoint x: 151, endPoint y: 139, distance: 38.5
click at [151, 139] on div "18579" at bounding box center [148, 134] width 70 height 19
copy span "18579"
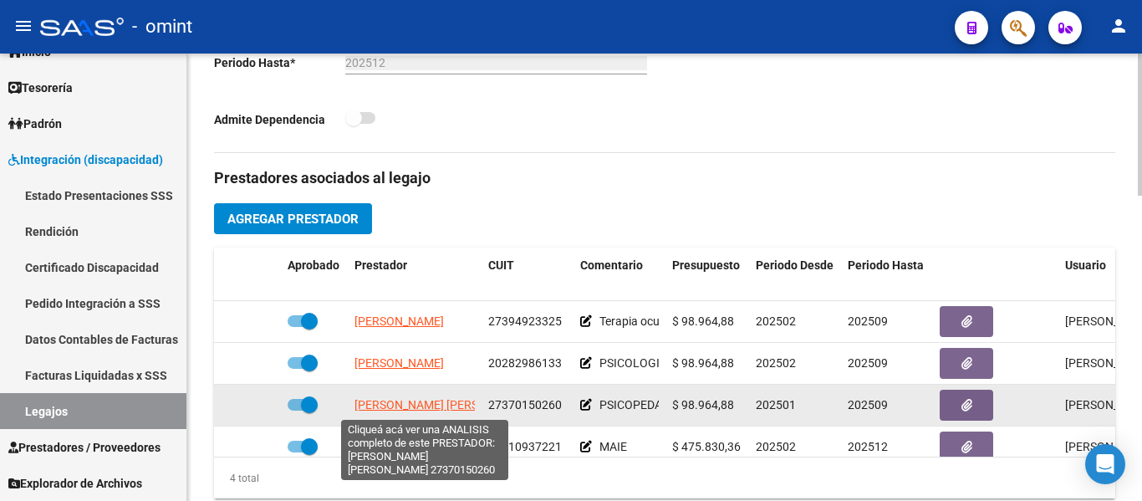
click at [425, 405] on span "WEBER GABRIELA AYELEN" at bounding box center [444, 404] width 181 height 13
type textarea "27370150260"
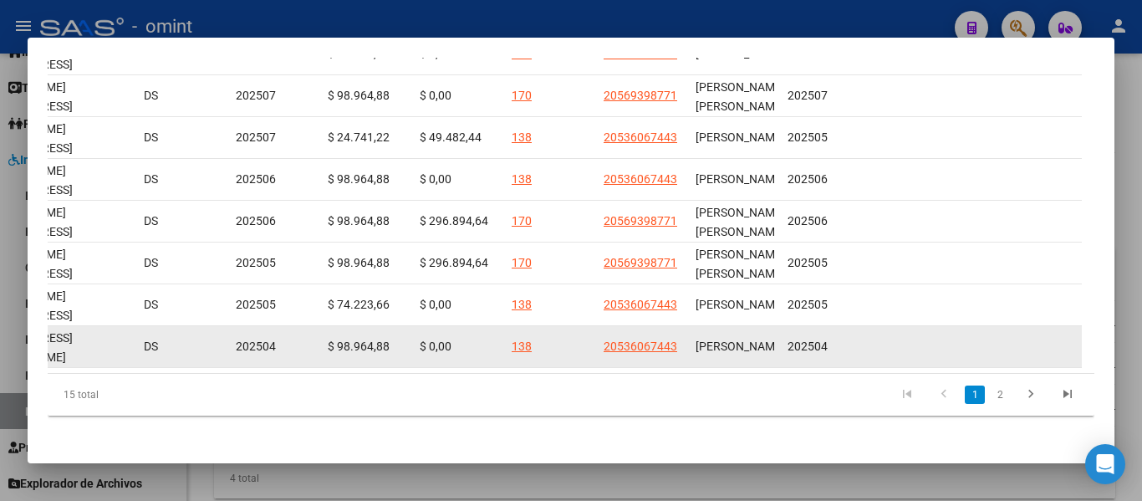
scroll to position [0, 2577]
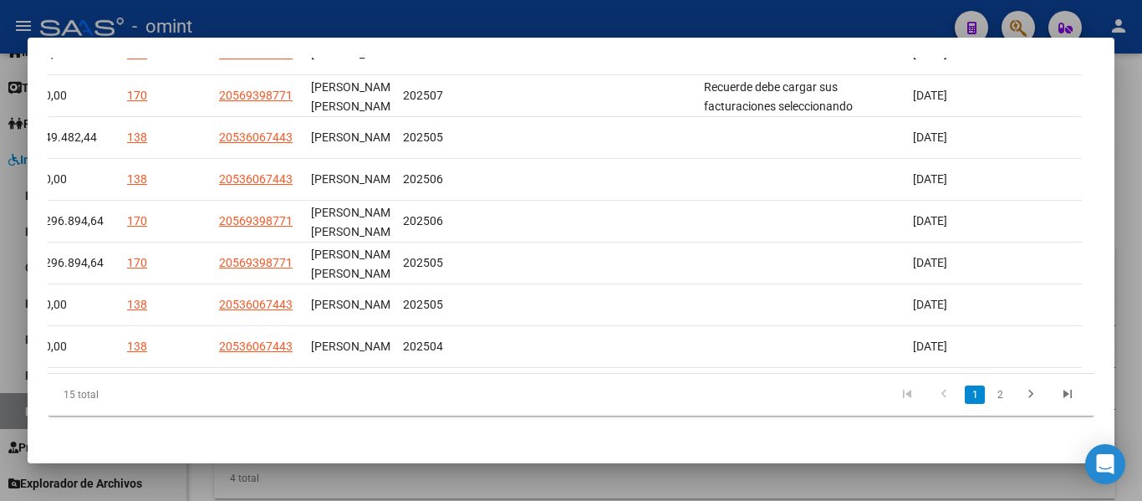
drag, startPoint x: 334, startPoint y: 355, endPoint x: 1090, endPoint y: 318, distance: 756.5
click at [1090, 318] on mat-dialog-content "Análisis Prestador - CUIT: 27370150260 cloud_download Exportar CSV ABM ARCA Imp…" at bounding box center [571, 250] width 1087 height 385
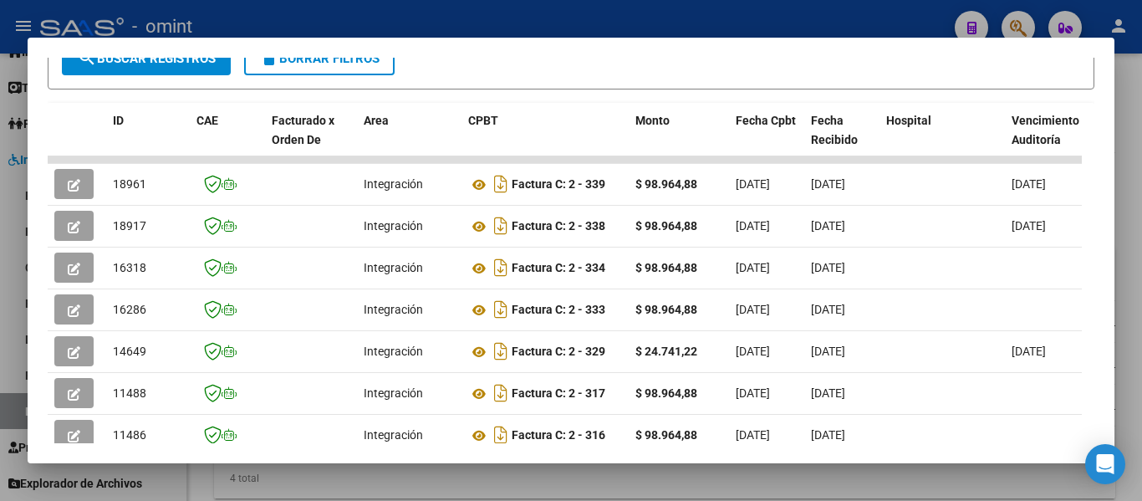
scroll to position [232, 0]
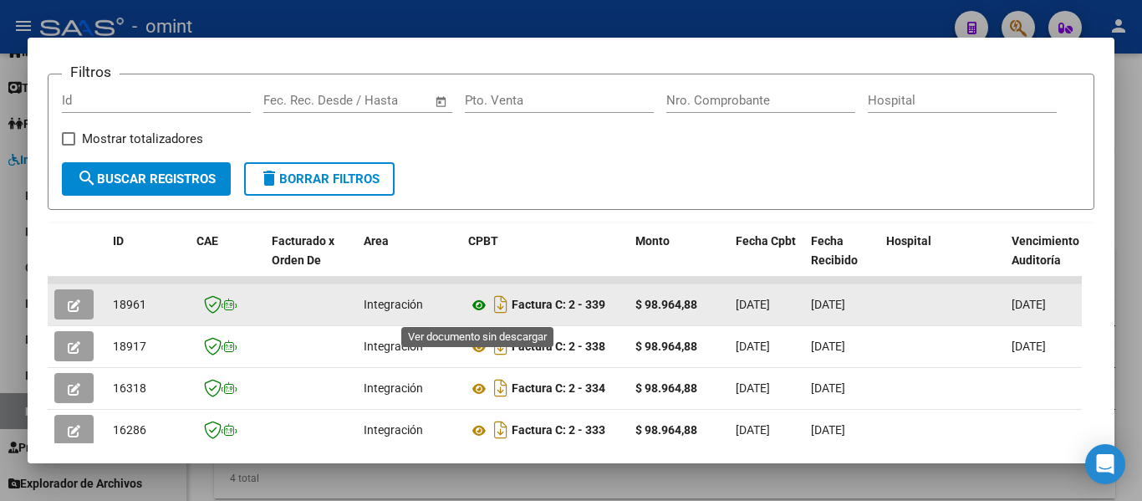
click at [476, 308] on icon at bounding box center [479, 305] width 22 height 20
click at [75, 312] on icon "button" at bounding box center [74, 305] width 13 height 13
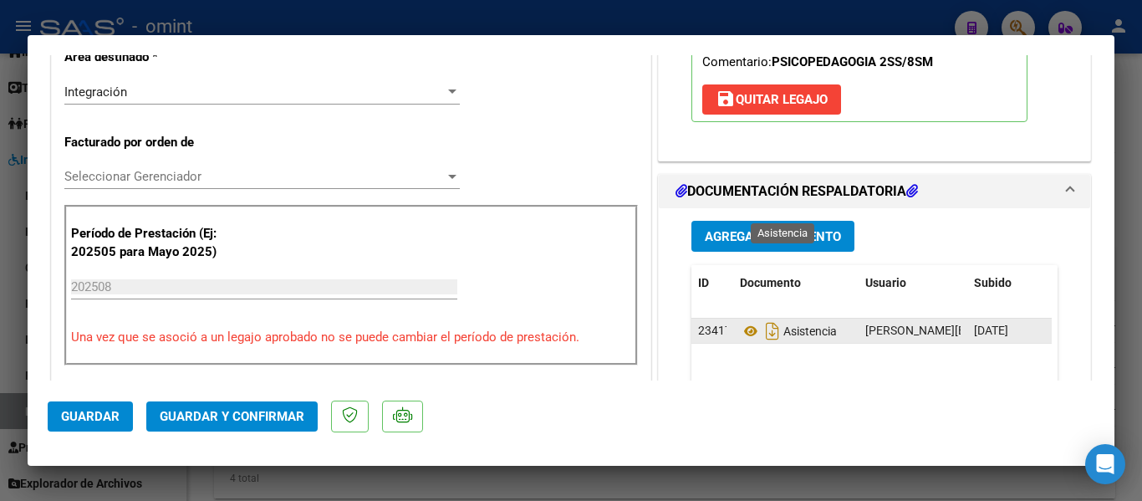
scroll to position [501, 0]
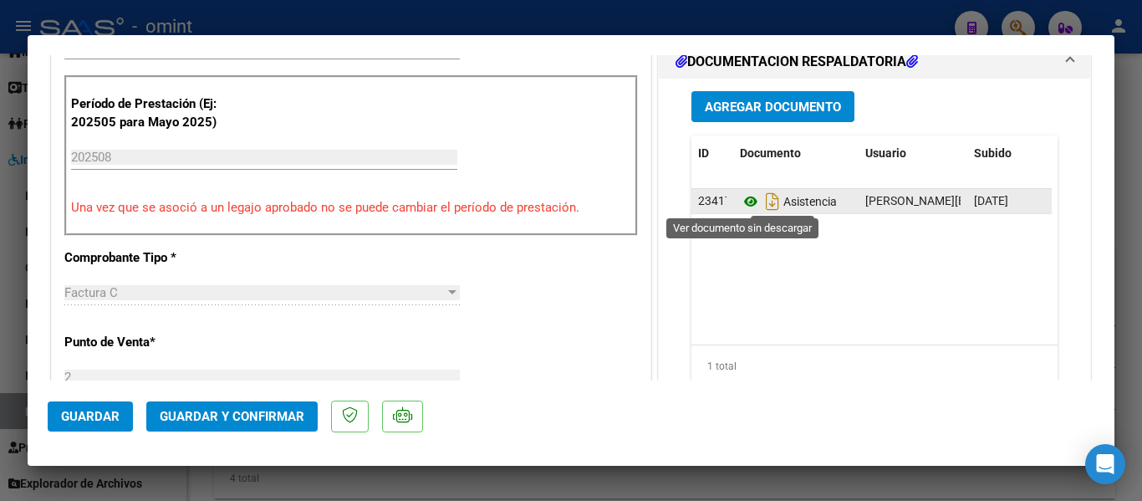
click at [742, 204] on icon at bounding box center [751, 201] width 22 height 20
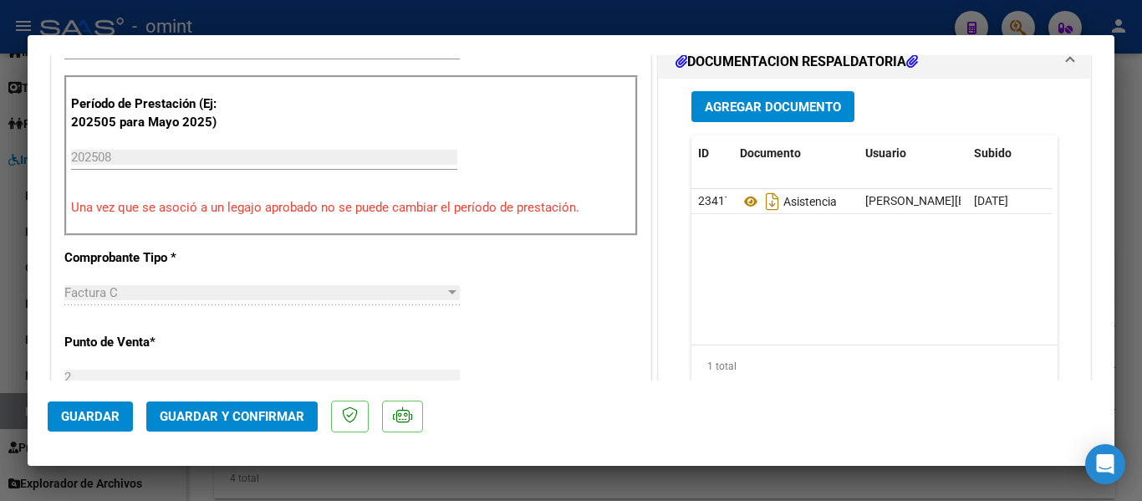
click at [232, 417] on span "Guardar y Confirmar" at bounding box center [232, 416] width 145 height 15
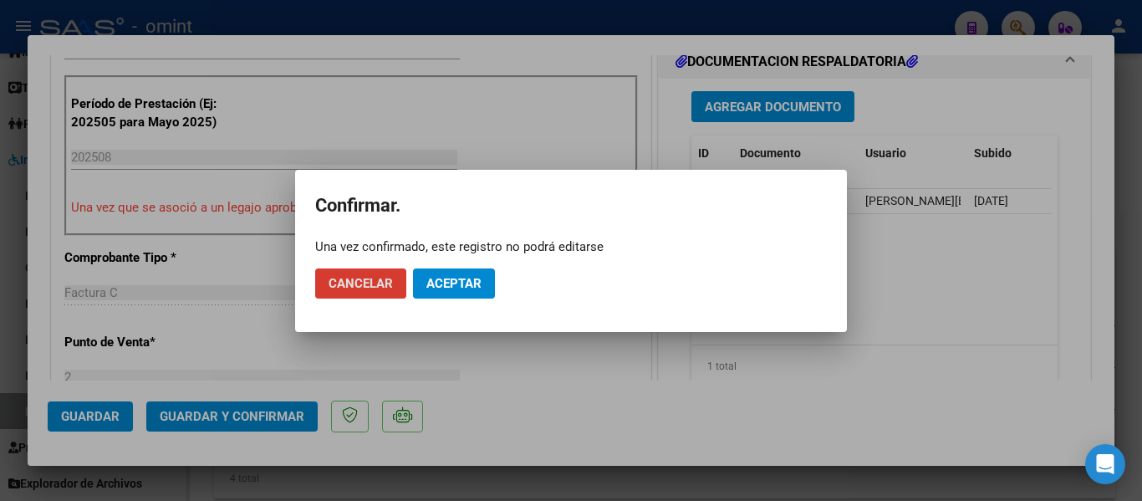
click at [469, 270] on button "Aceptar" at bounding box center [454, 283] width 82 height 30
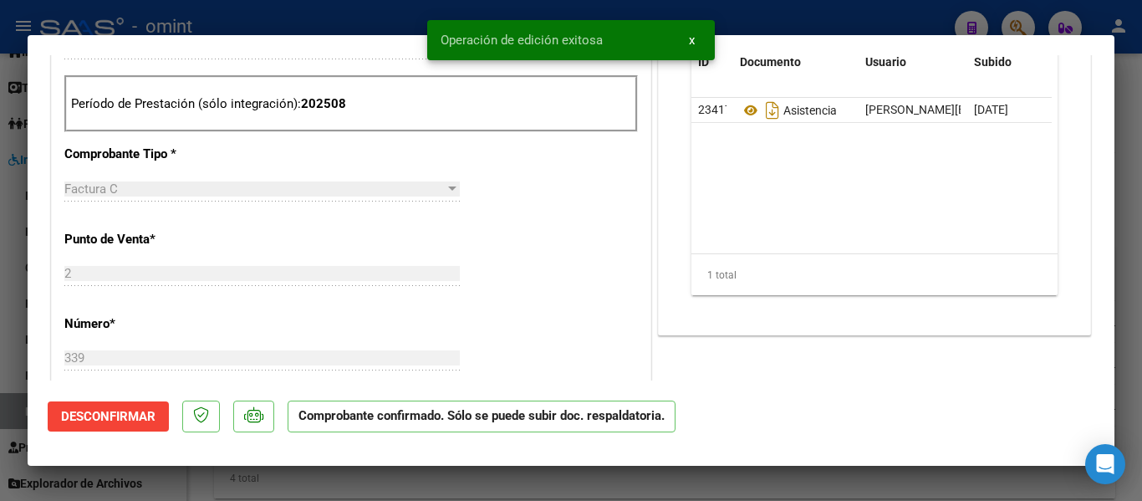
type input "$ 0,00"
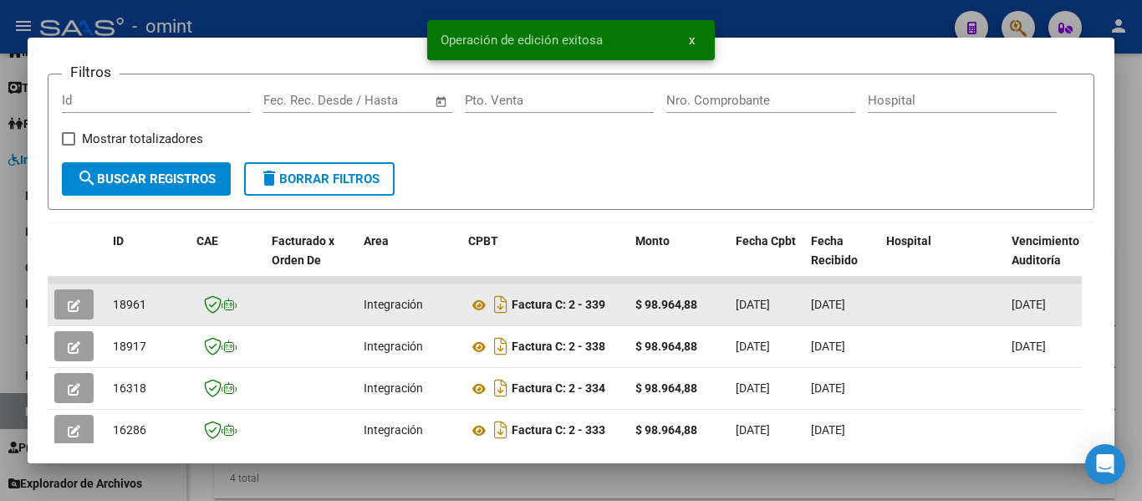
drag, startPoint x: 113, startPoint y: 306, endPoint x: 153, endPoint y: 308, distance: 40.2
click at [153, 308] on div "18961" at bounding box center [148, 304] width 70 height 19
copy span "18961"
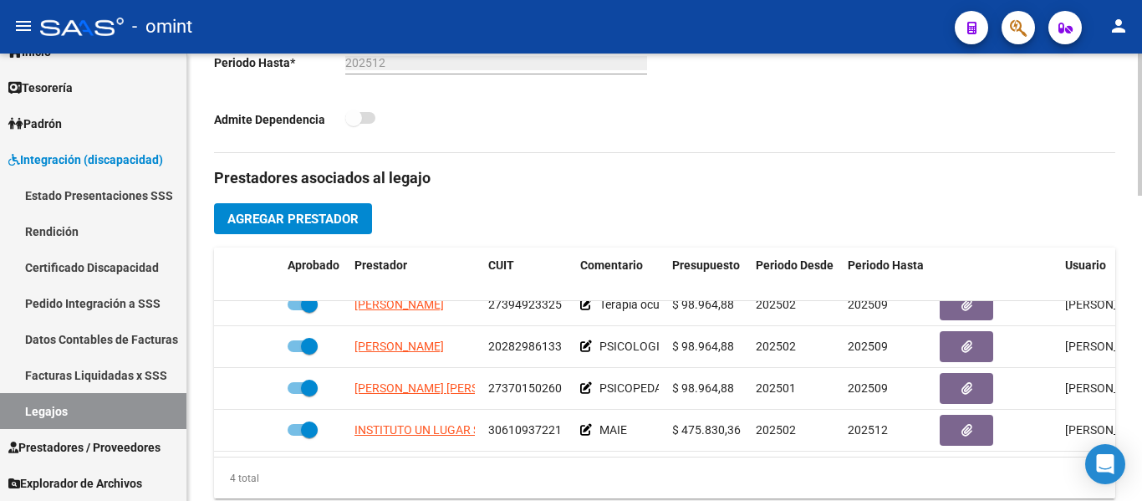
scroll to position [30, 0]
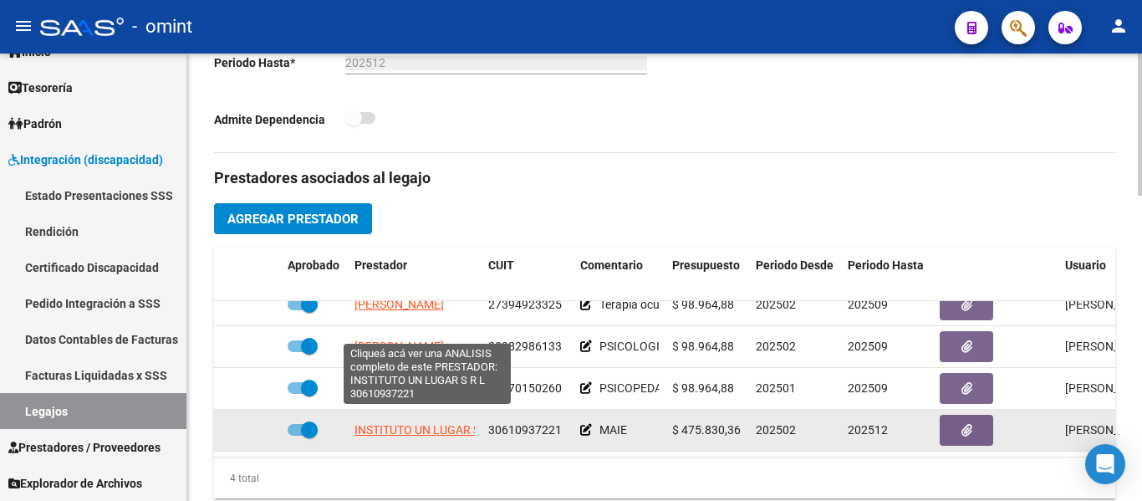
click at [461, 423] on span "INSTITUTO UN LUGAR S R L" at bounding box center [426, 429] width 145 height 13
type textarea "30610937221"
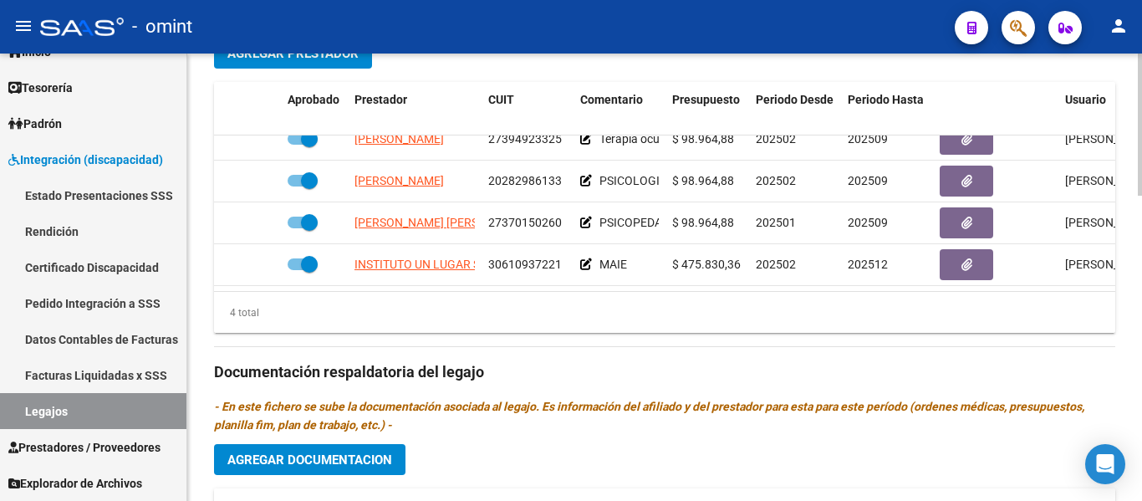
scroll to position [669, 0]
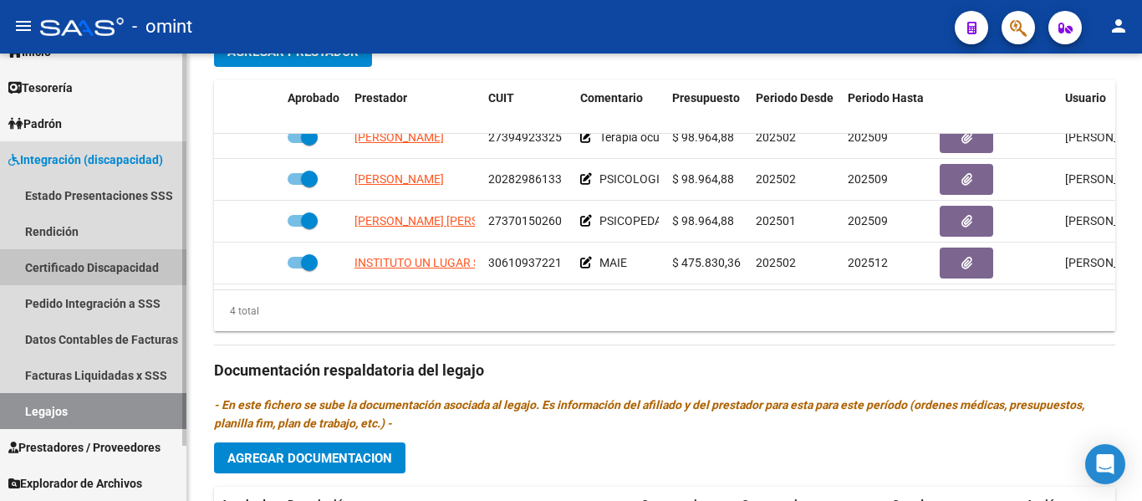
click at [105, 263] on link "Certificado Discapacidad" at bounding box center [93, 267] width 186 height 36
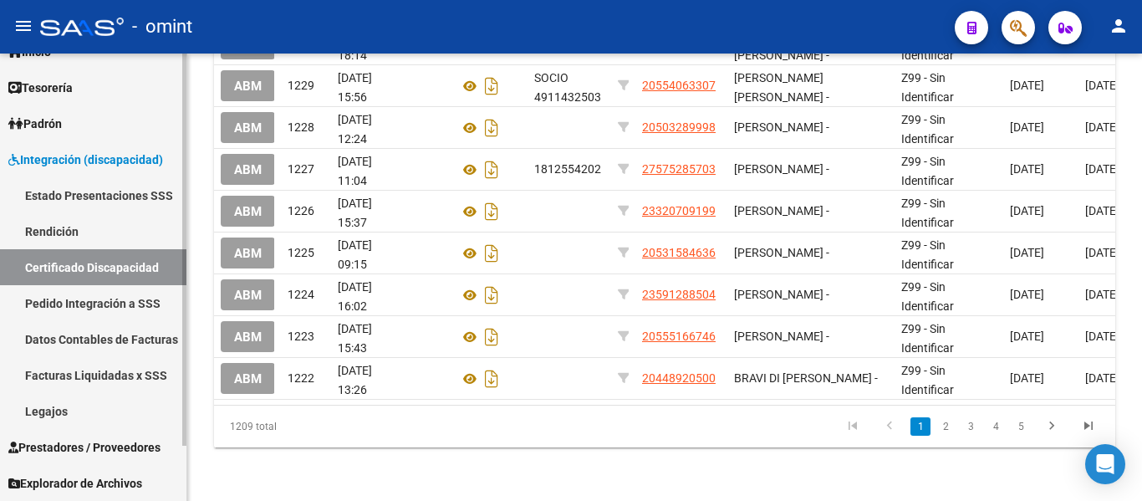
click at [72, 411] on link "Legajos" at bounding box center [93, 411] width 186 height 36
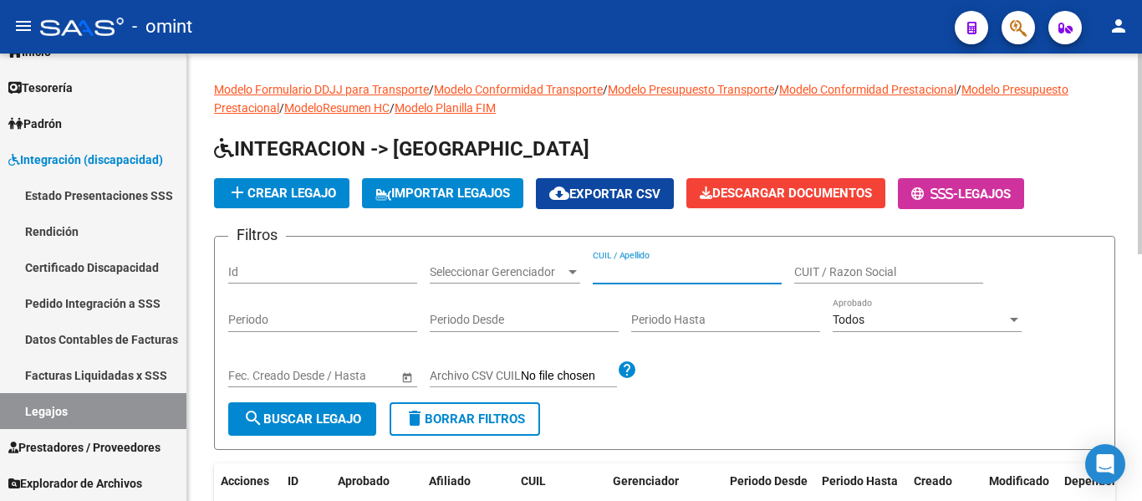
paste input "PAILLET ULISES SANTIAGO"
type input "PAILLET ULISES SANTIAGO"
click at [313, 410] on button "search Buscar Legajo" at bounding box center [302, 418] width 148 height 33
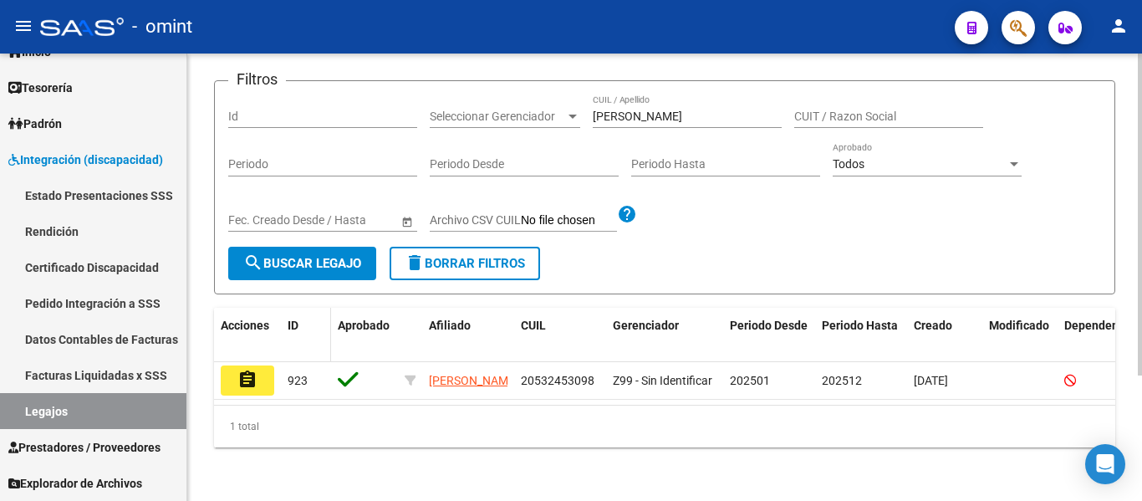
scroll to position [174, 0]
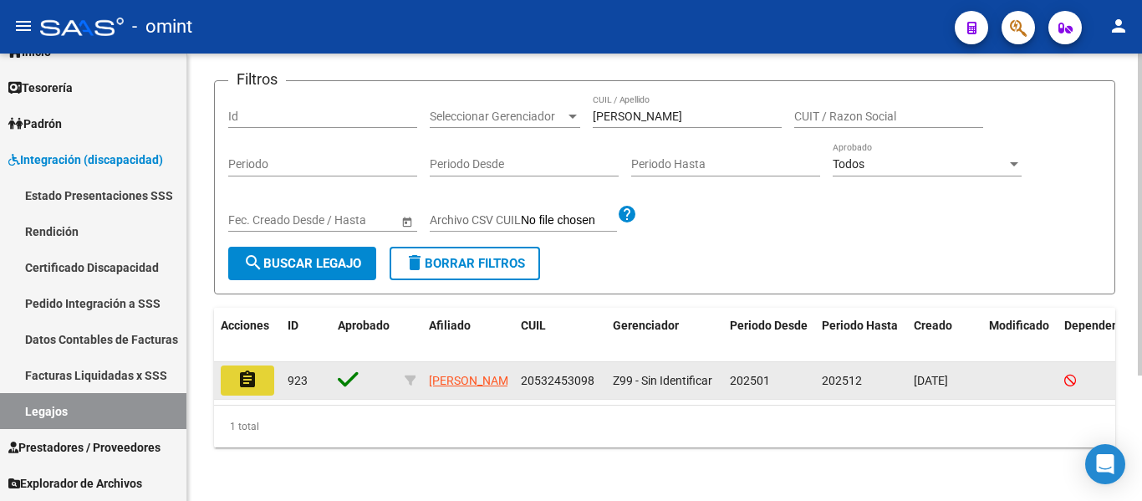
click at [243, 369] on mat-icon "assignment" at bounding box center [247, 379] width 20 height 20
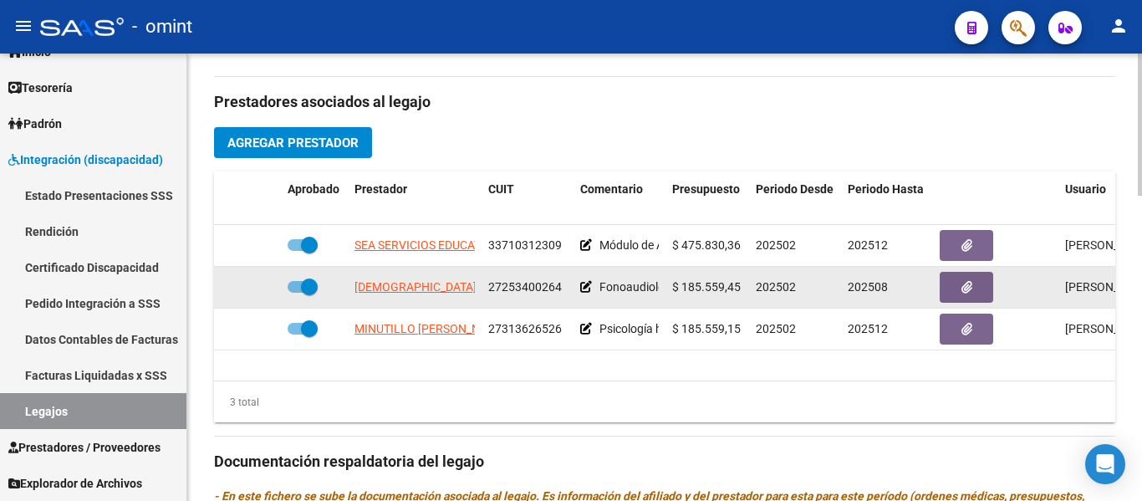
scroll to position [585, 0]
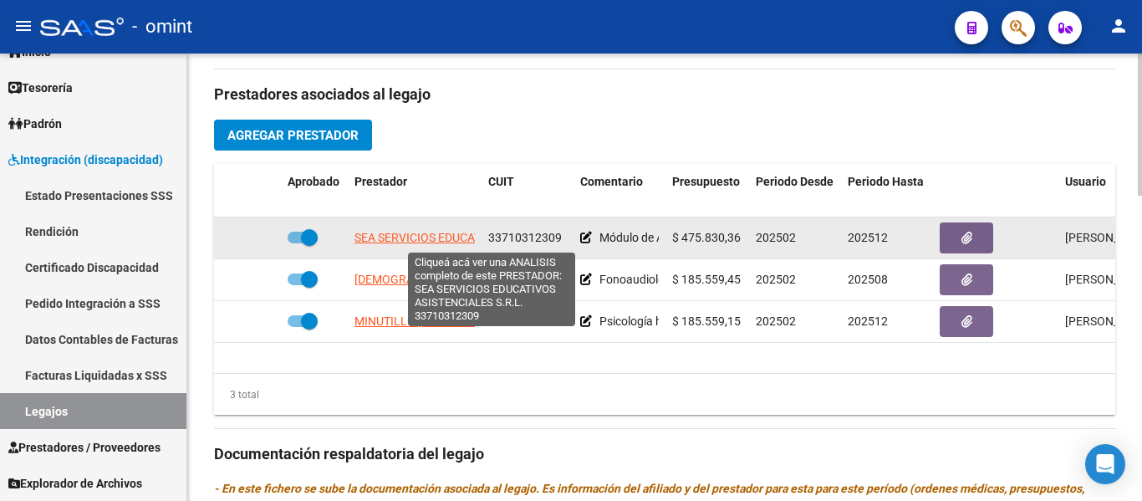
click at [456, 239] on span "SEA SERVICIOS EDUCATIVOS ASISTENCIALES S.R.L." at bounding box center [490, 237] width 272 height 13
type textarea "33710312309"
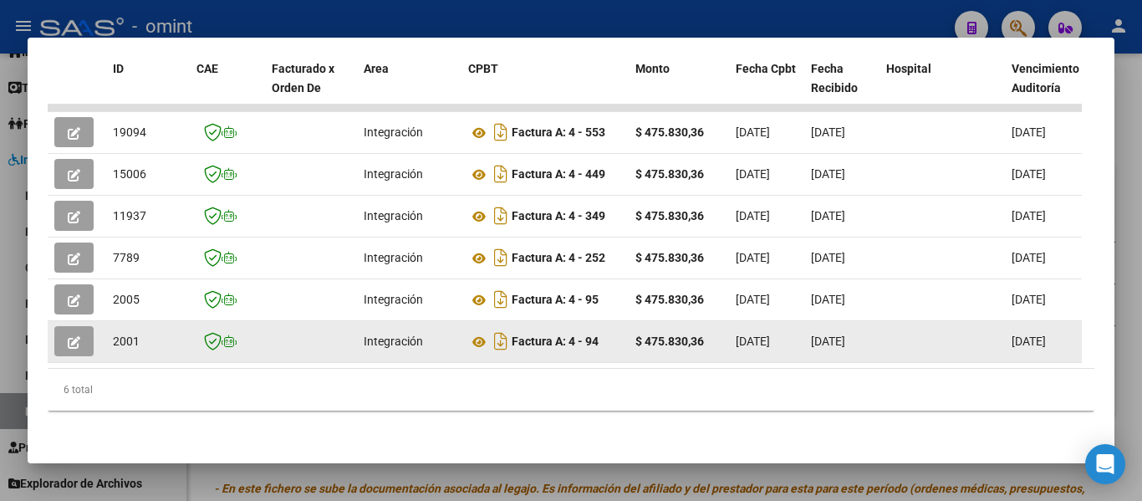
scroll to position [425, 0]
drag, startPoint x: 334, startPoint y: 354, endPoint x: 794, endPoint y: 342, distance: 459.9
click at [934, 335] on datatable-body "19094 Integración Factura A: 4 - 553 $ 475.830,36 02/09/2025 02/09/2025 12/09/2…" at bounding box center [565, 236] width 1034 height 264
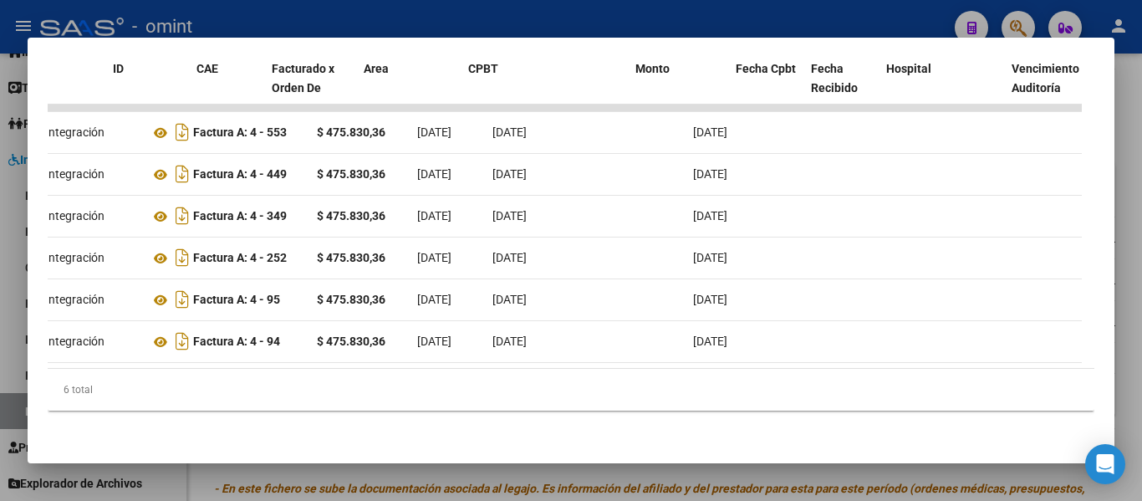
scroll to position [0, 0]
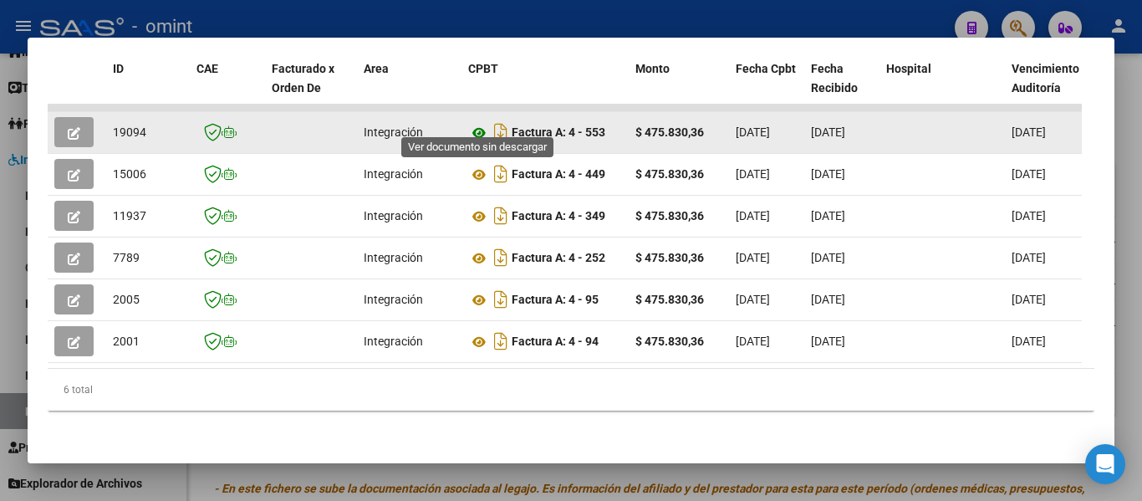
click at [476, 124] on icon at bounding box center [479, 133] width 22 height 20
click at [75, 117] on button "button" at bounding box center [73, 132] width 39 height 30
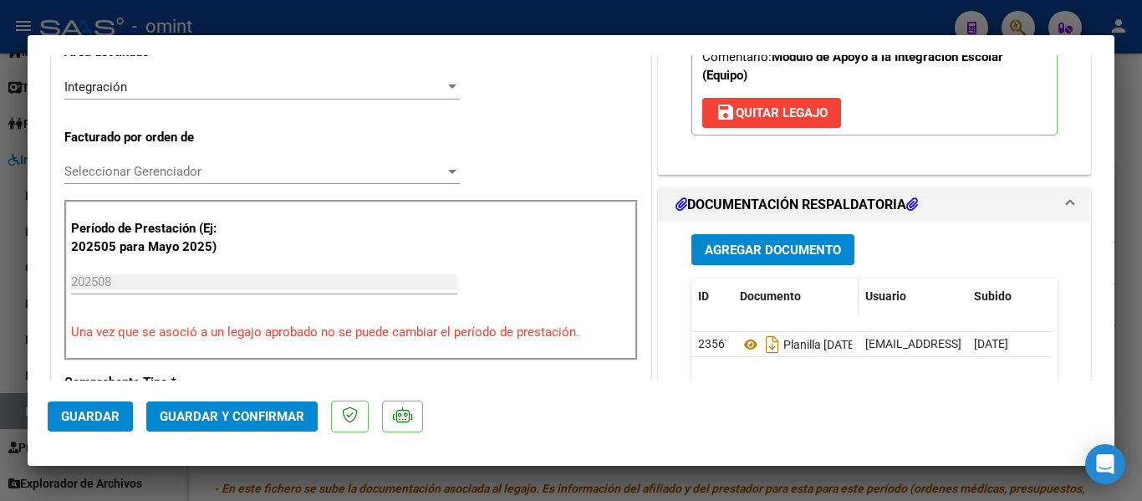
scroll to position [418, 0]
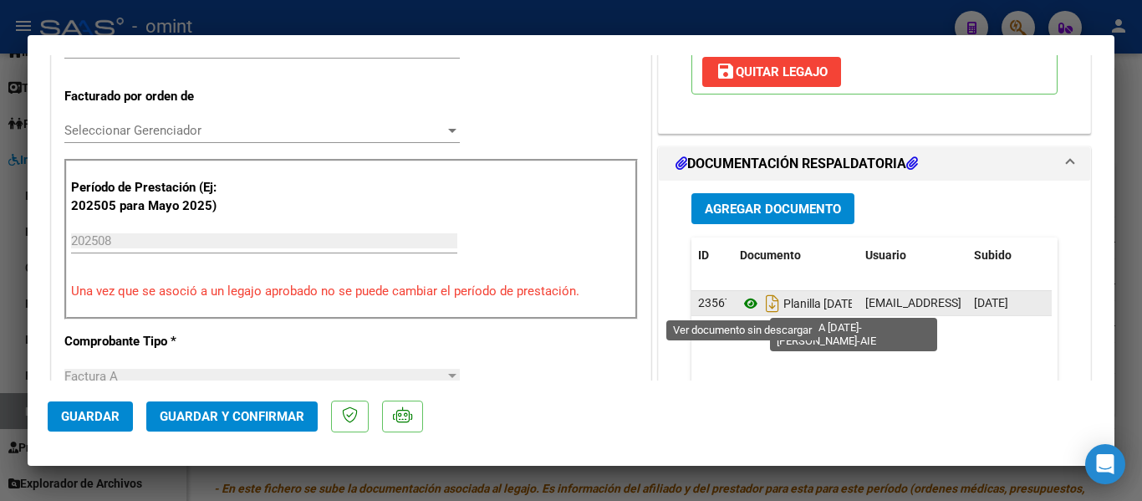
click at [742, 300] on icon at bounding box center [751, 303] width 22 height 20
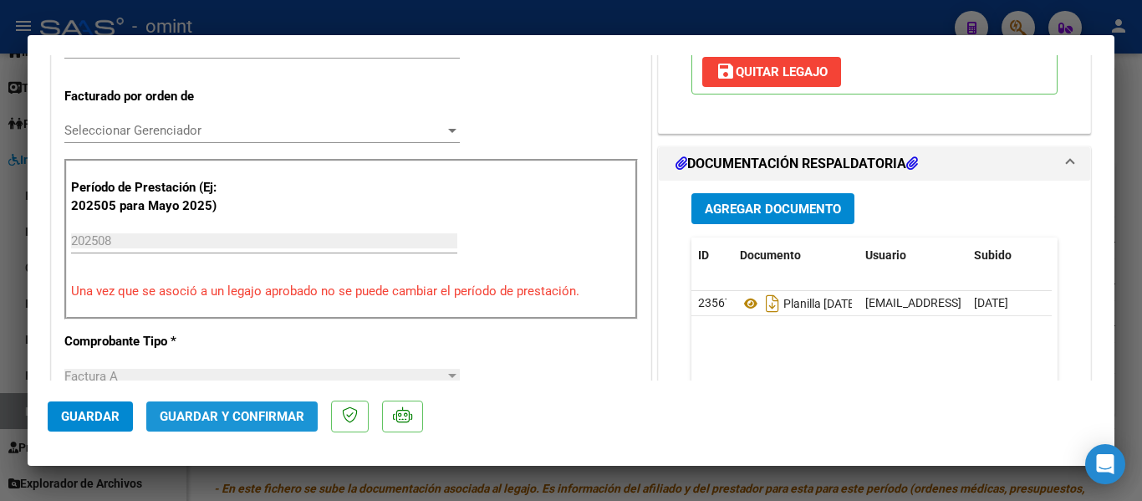
click at [269, 407] on button "Guardar y Confirmar" at bounding box center [231, 416] width 171 height 30
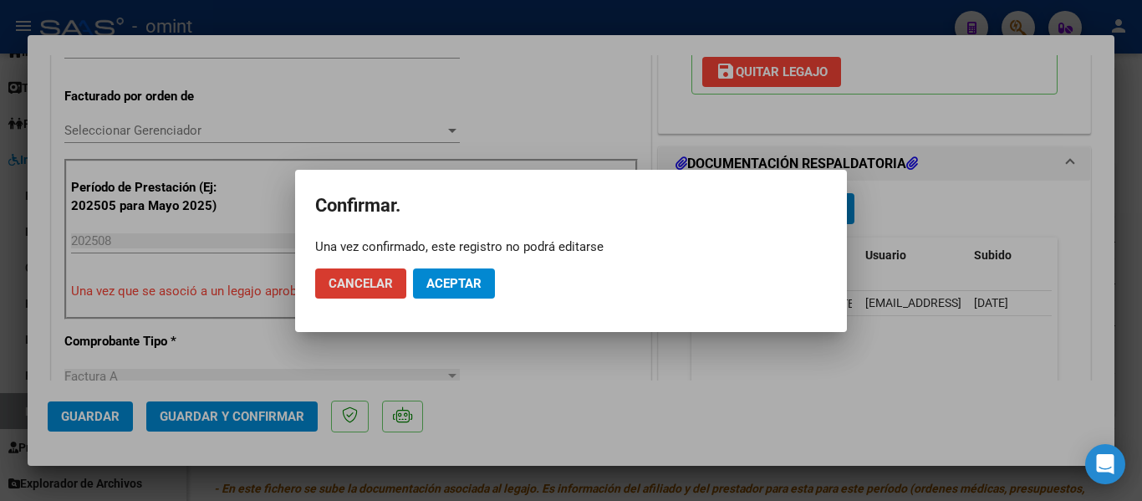
click at [457, 276] on span "Aceptar" at bounding box center [453, 283] width 55 height 15
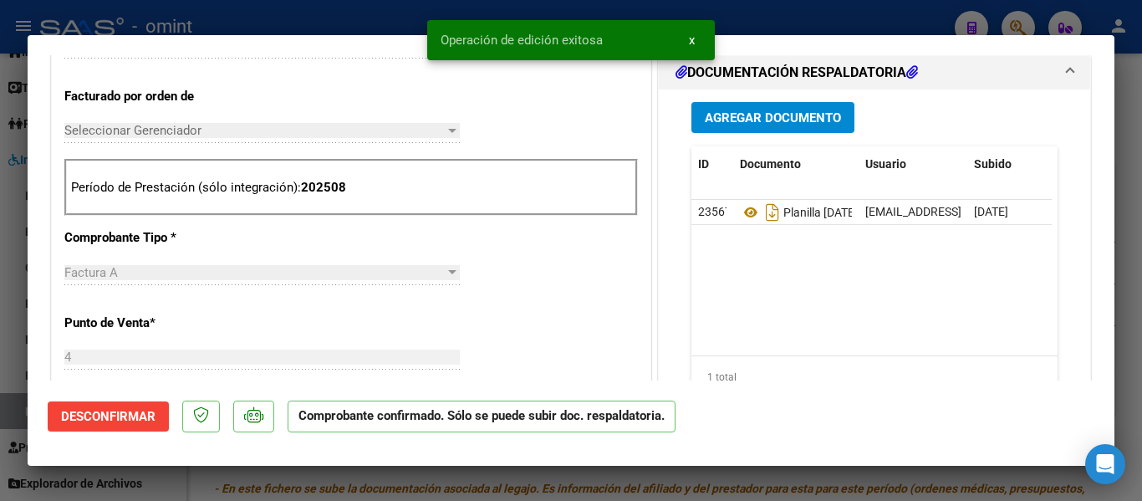
type input "$ 0,00"
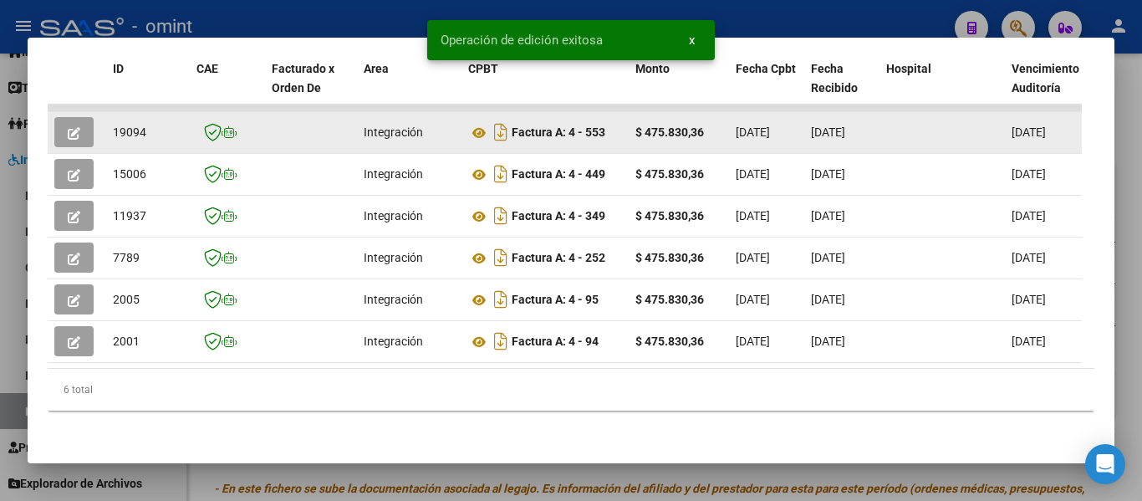
drag, startPoint x: 111, startPoint y: 116, endPoint x: 150, endPoint y: 118, distance: 38.5
click at [150, 118] on datatable-body-cell "19094" at bounding box center [148, 132] width 84 height 41
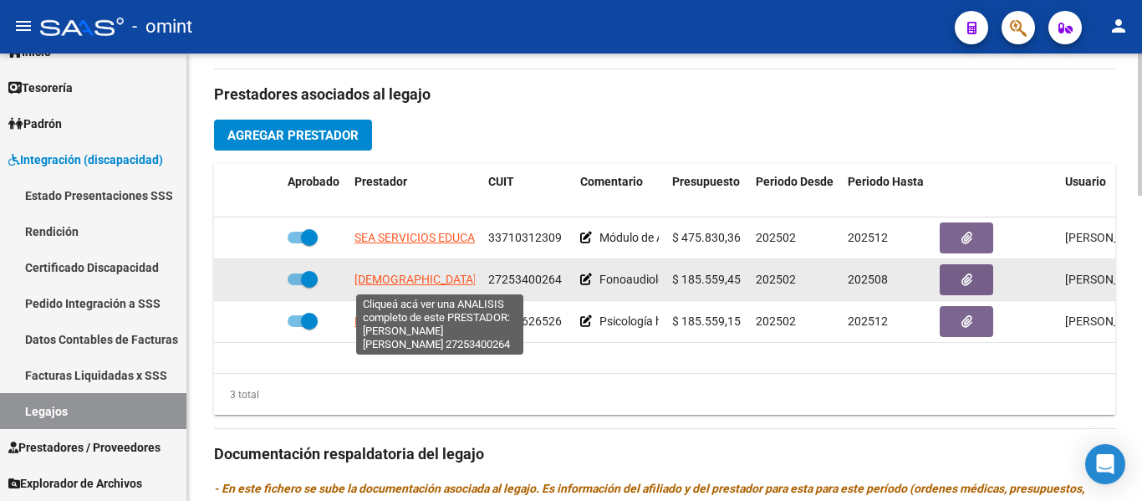
click at [445, 281] on span "PASTORINI MARIA EVANGELINA" at bounding box center [461, 278] width 214 height 13
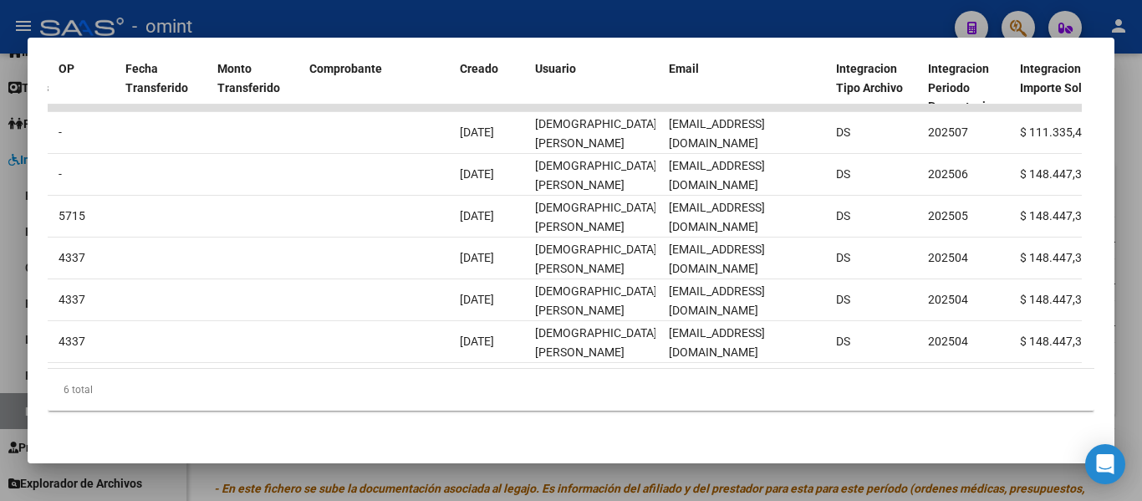
scroll to position [0, 1163]
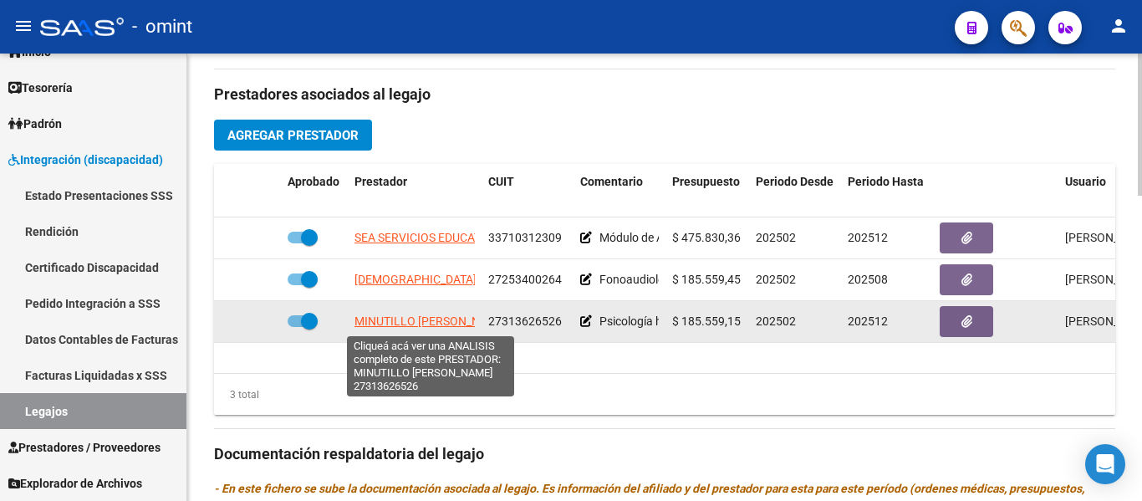
click at [450, 323] on span "MINUTILLO LETICIA ANABEL" at bounding box center [430, 320] width 153 height 13
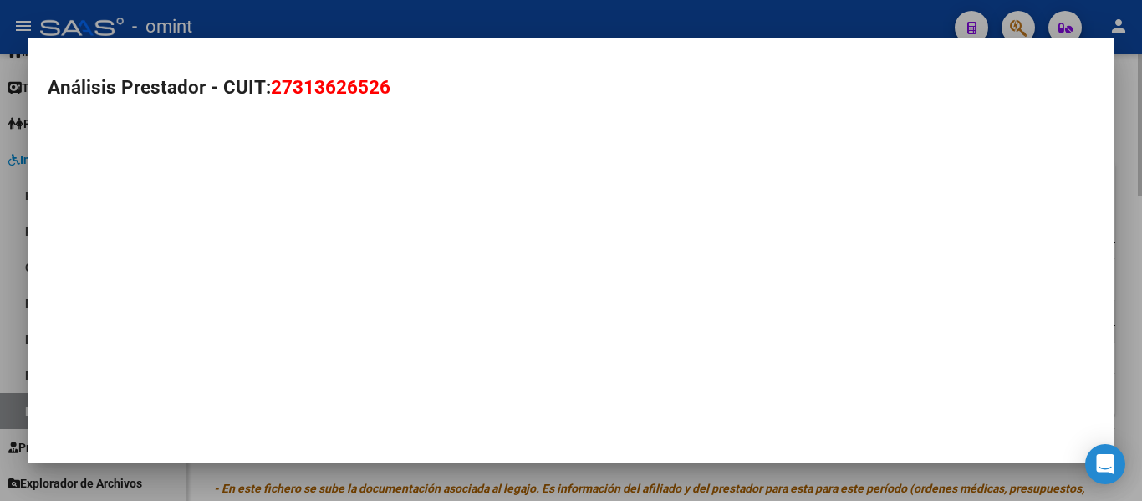
type textarea "27313626526"
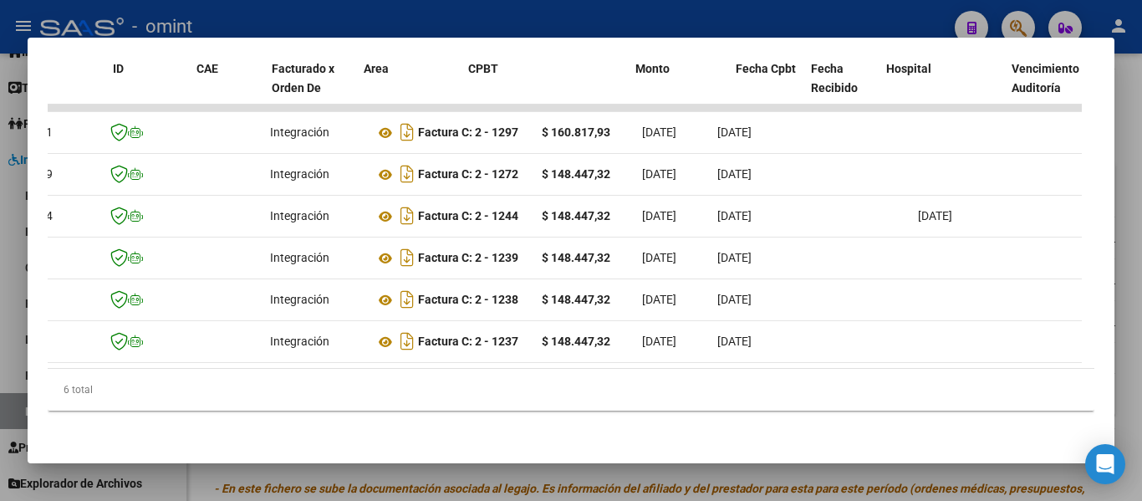
scroll to position [0, 0]
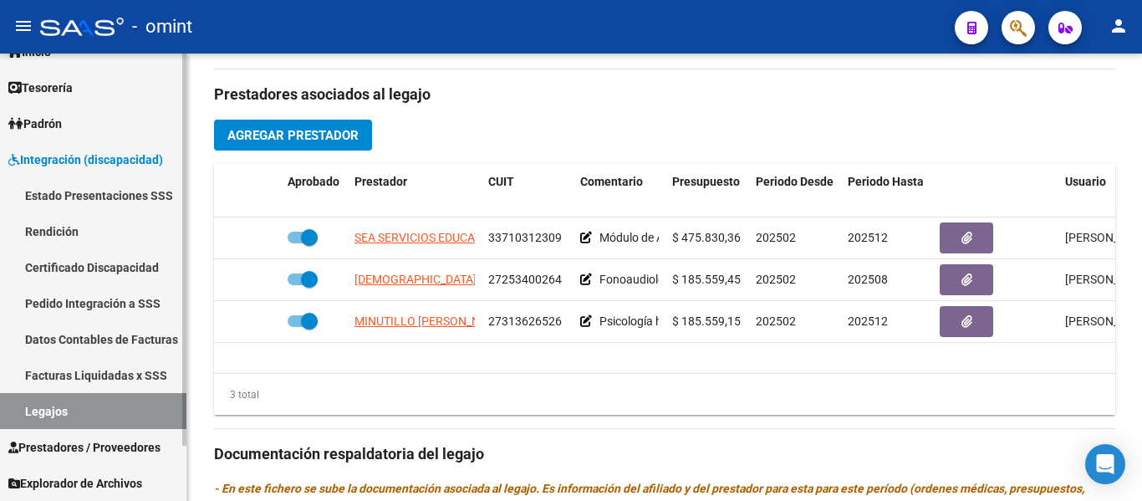
click at [117, 260] on link "Certificado Discapacidad" at bounding box center [93, 267] width 186 height 36
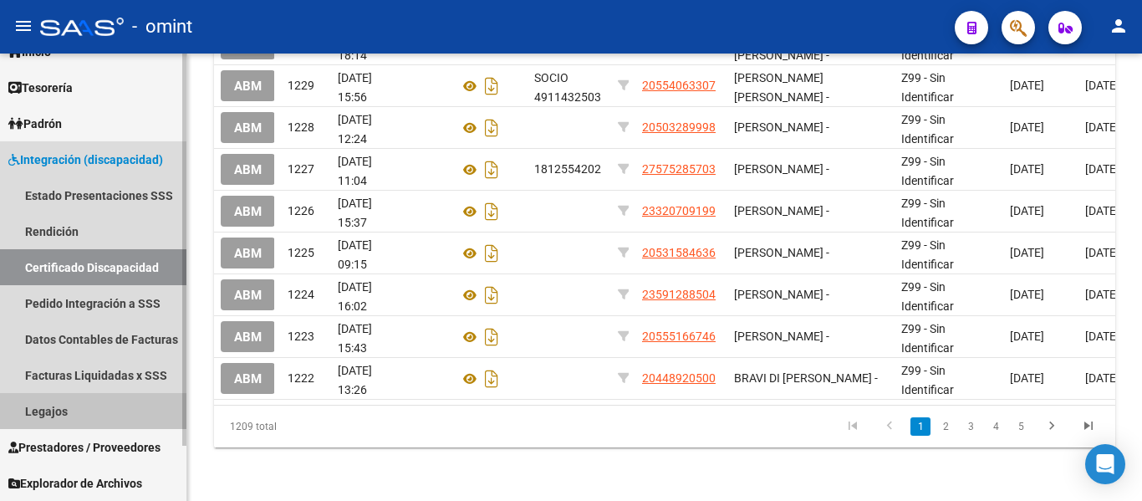
click at [55, 412] on link "Legajos" at bounding box center [93, 411] width 186 height 36
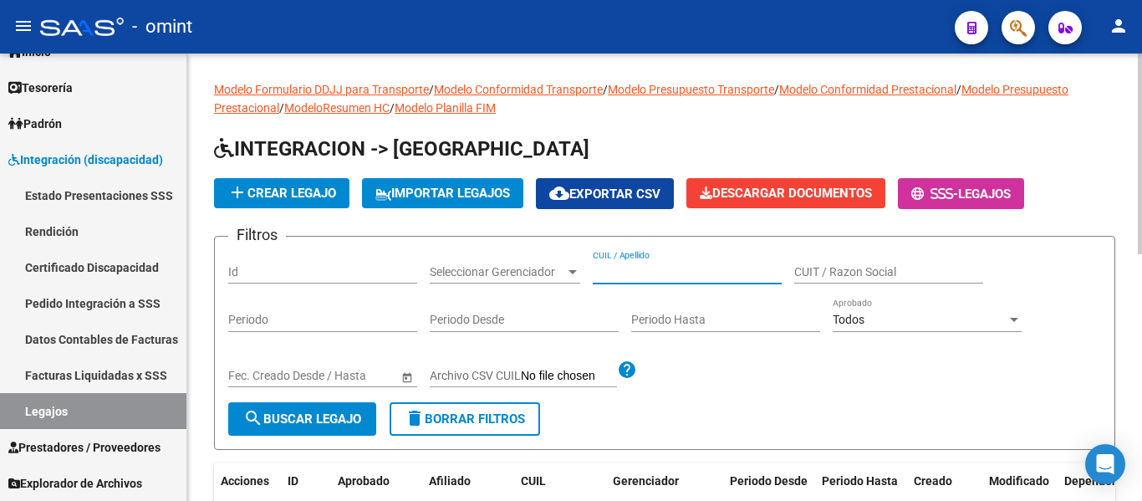
paste input "PALLERO BIANCHI BAUTISTA"
type input "PALLERO BIANCHI BAUTISTA"
drag, startPoint x: 323, startPoint y: 415, endPoint x: 338, endPoint y: 407, distance: 16.5
click at [323, 415] on span "search Buscar Legajo" at bounding box center [302, 418] width 118 height 15
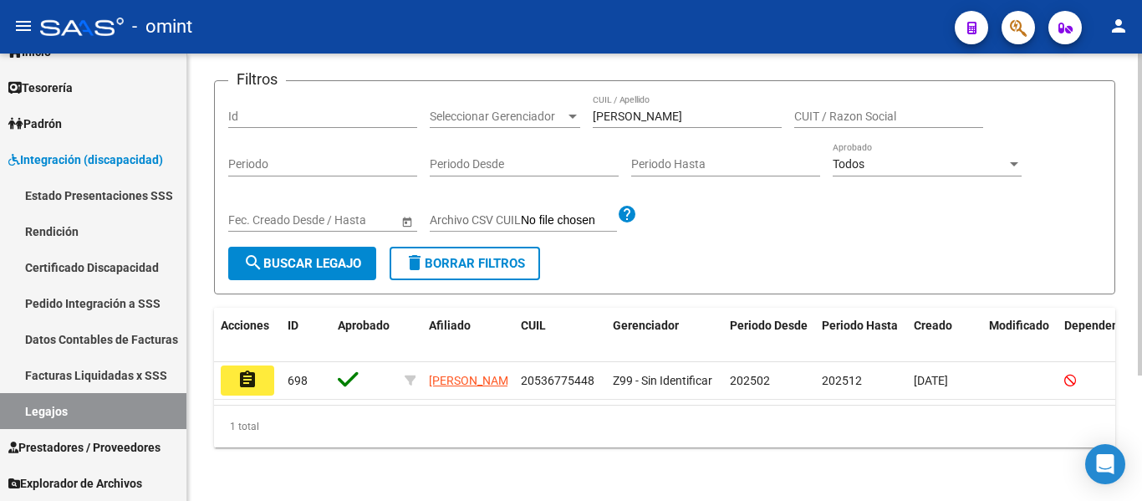
scroll to position [174, 0]
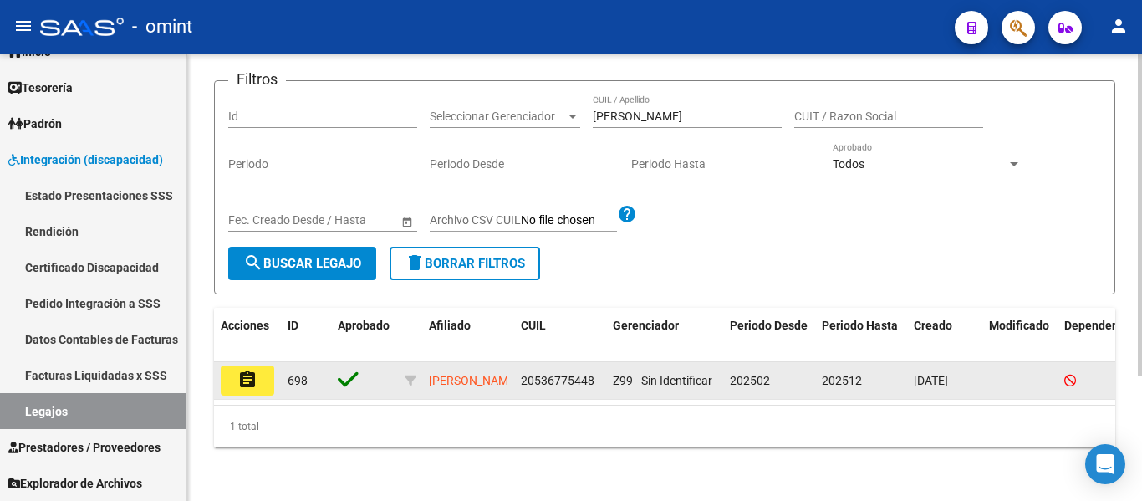
click at [246, 369] on mat-icon "assignment" at bounding box center [247, 379] width 20 height 20
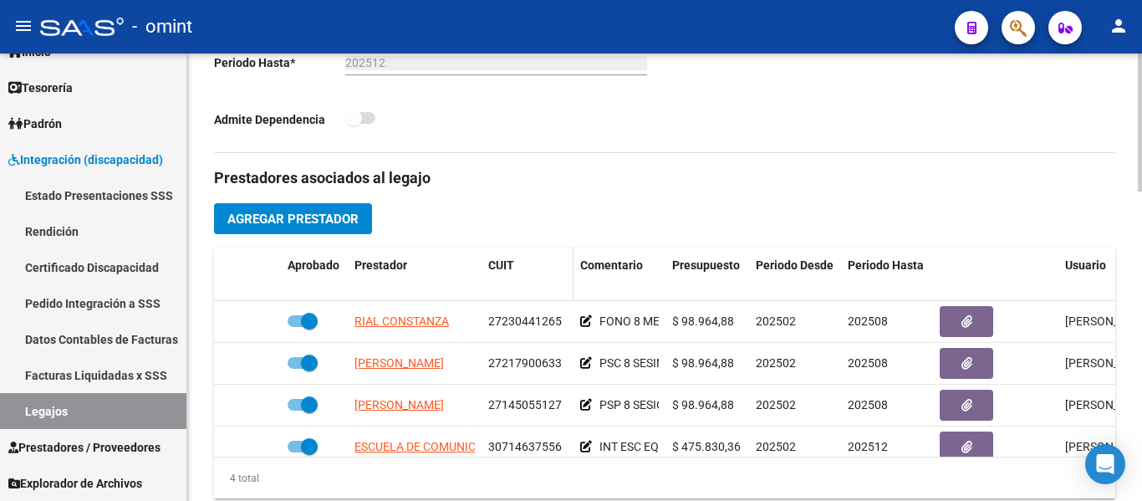
scroll to position [585, 0]
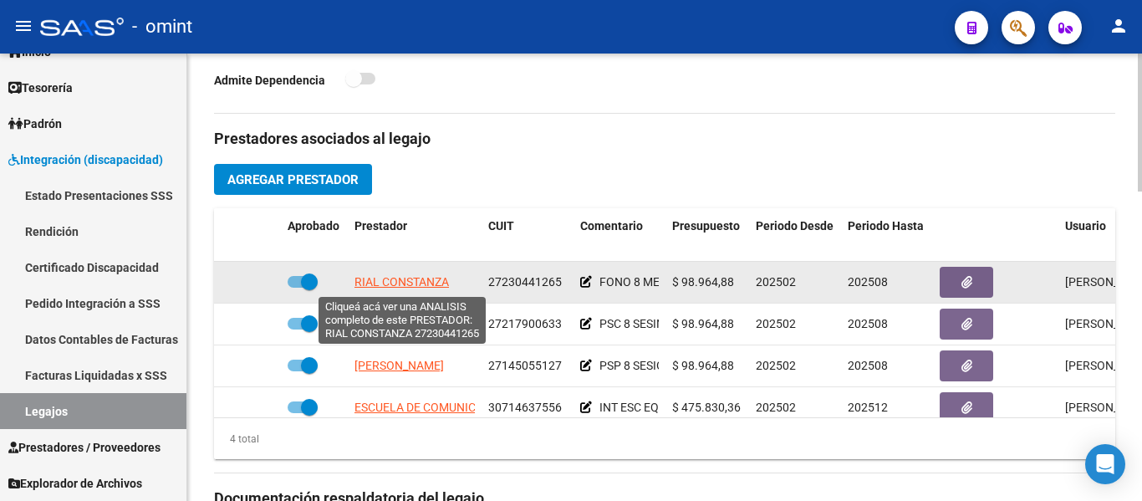
click at [415, 281] on span "RIAL CONSTANZA" at bounding box center [401, 281] width 94 height 13
type textarea "27230441265"
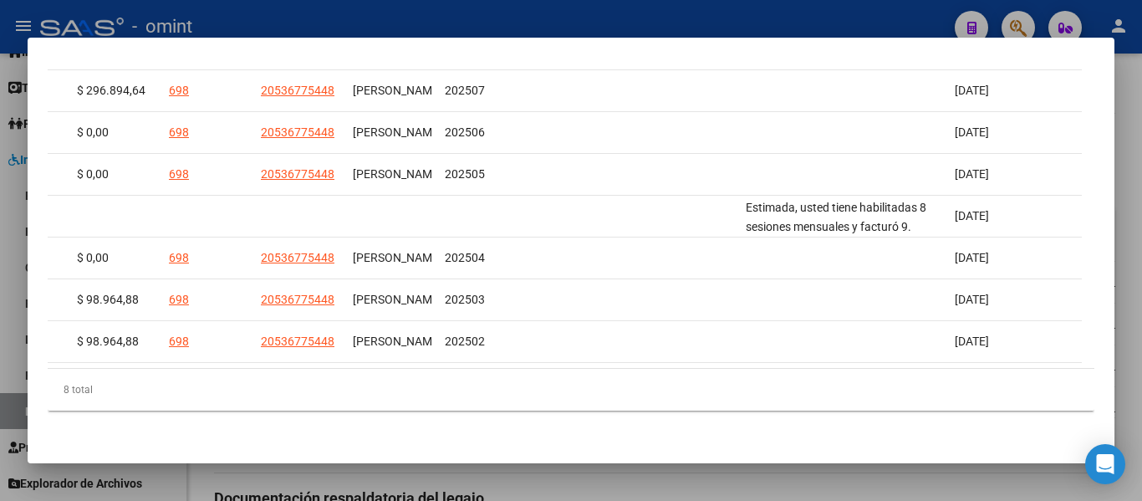
scroll to position [0, 2577]
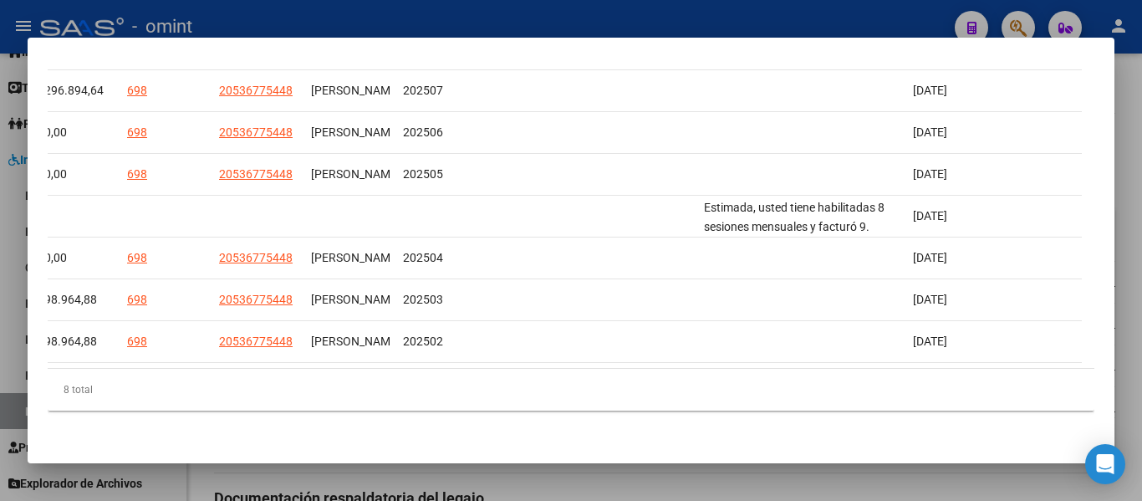
drag, startPoint x: 302, startPoint y: 355, endPoint x: 1091, endPoint y: 338, distance: 789.2
click at [1137, 337] on div "Análisis Prestador - CUIT: 27230441265 cloud_download Exportar CSV ABM ARCA Imp…" at bounding box center [571, 250] width 1142 height 501
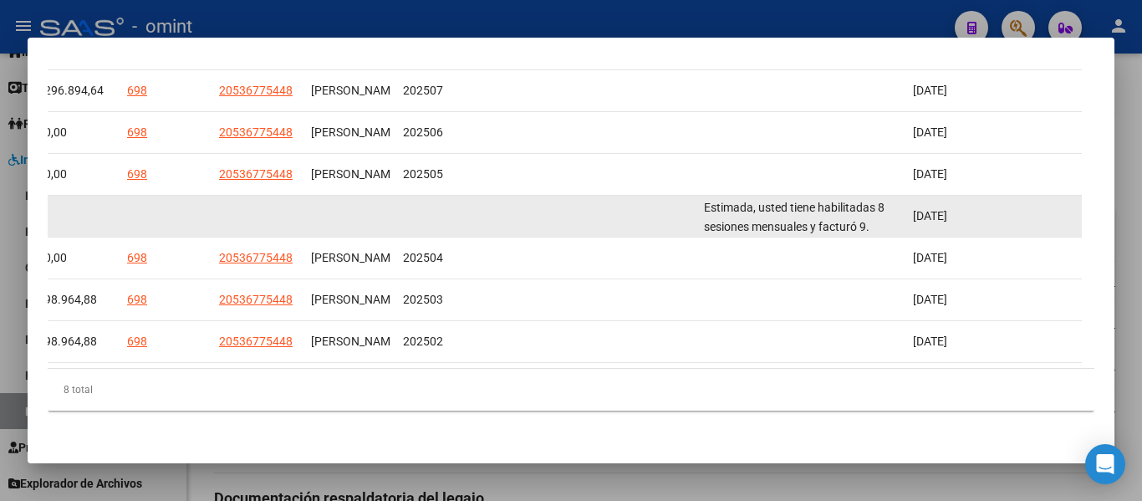
scroll to position [425, 0]
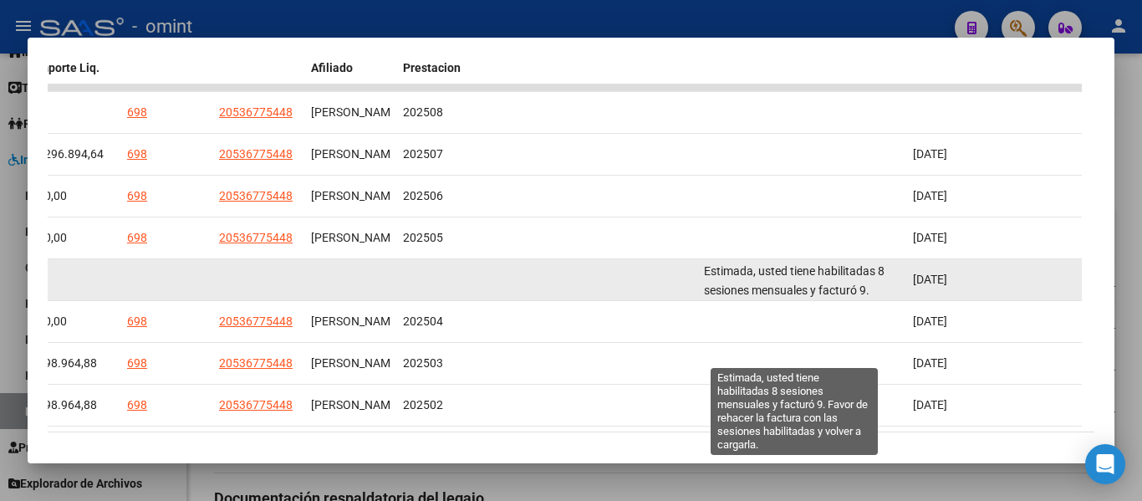
click at [867, 292] on span "Estimada, usted tiene habilitadas 8 sesiones mensuales y facturó 9. Favor de re…" at bounding box center [794, 308] width 181 height 89
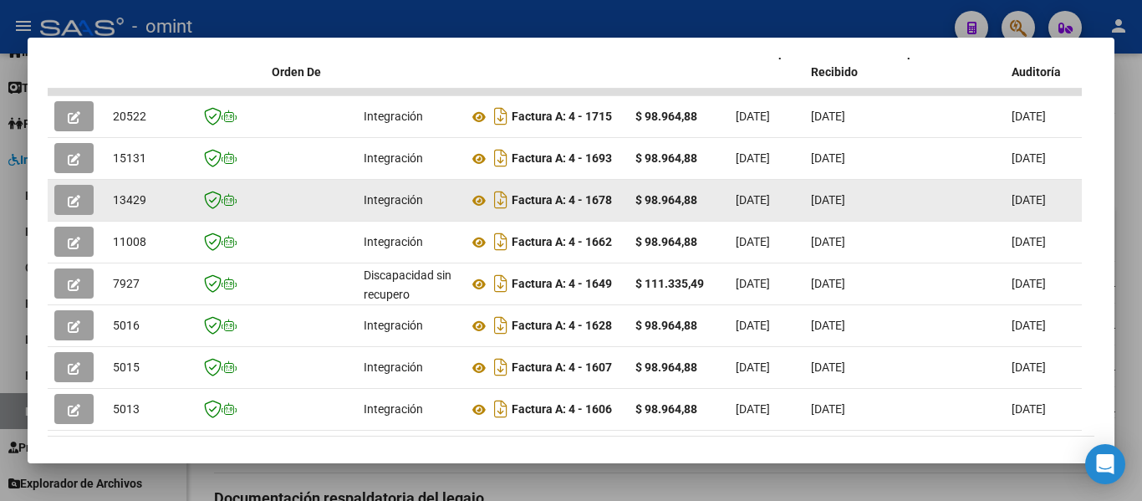
scroll to position [341, 0]
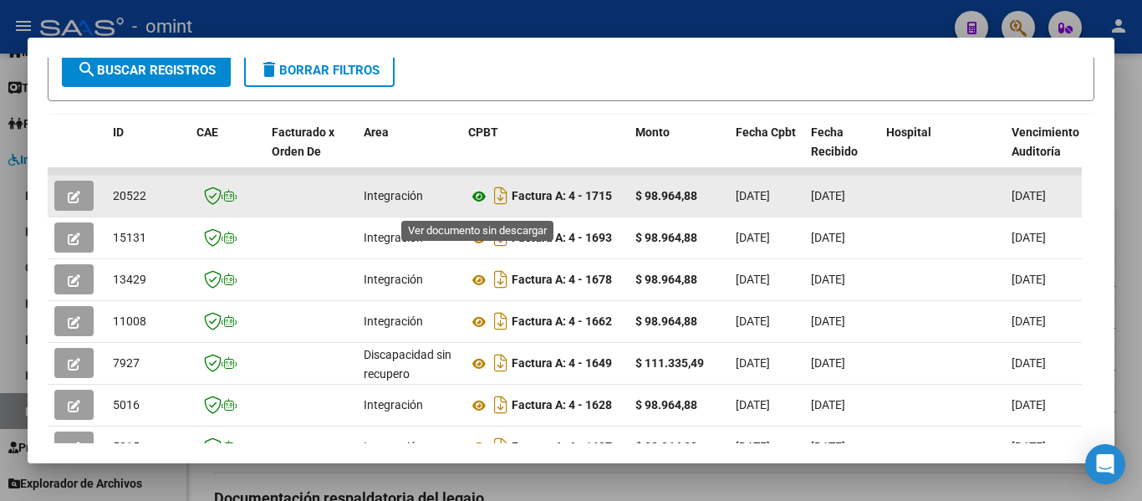
click at [476, 203] on icon at bounding box center [479, 196] width 22 height 20
click at [81, 201] on button "button" at bounding box center [73, 196] width 39 height 30
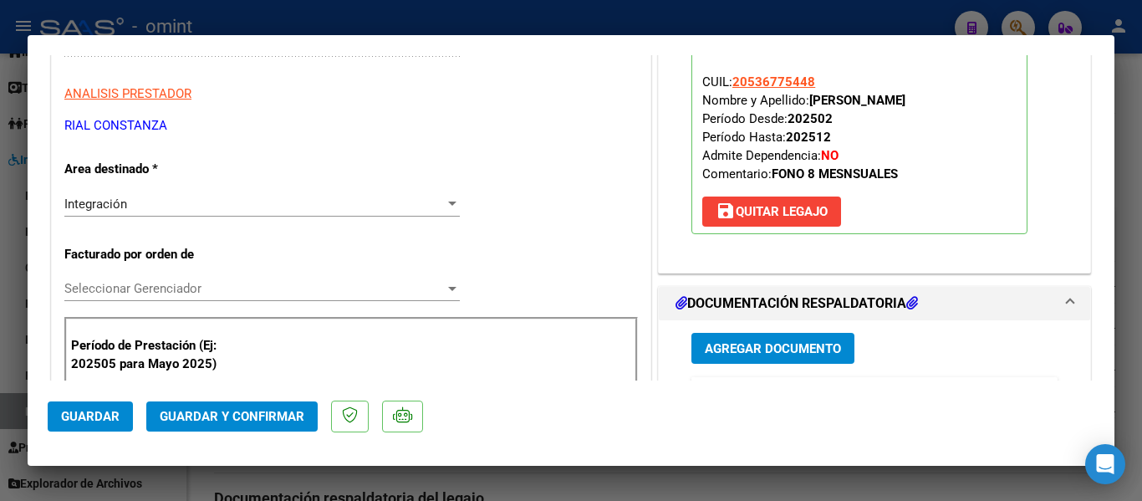
scroll to position [418, 0]
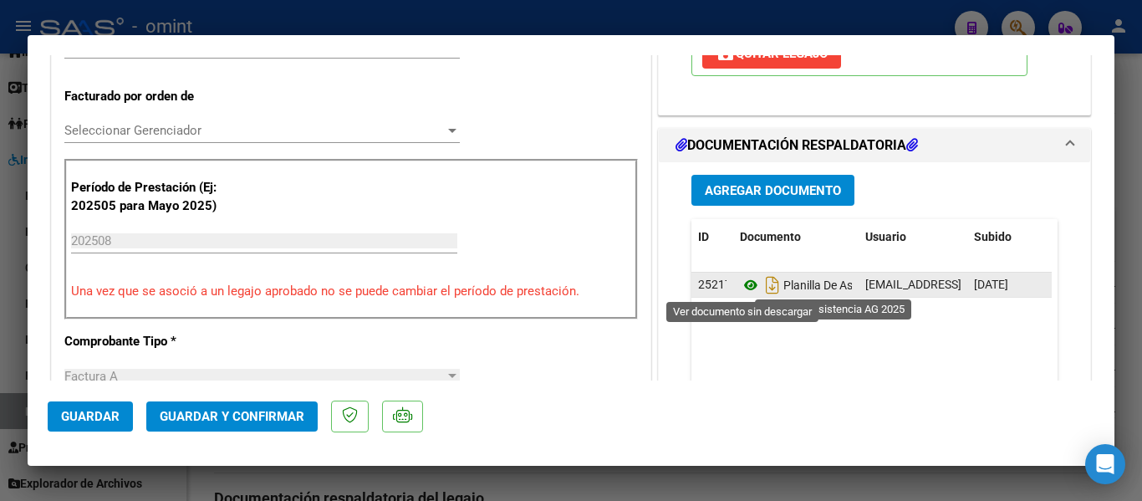
click at [741, 281] on icon at bounding box center [751, 285] width 22 height 20
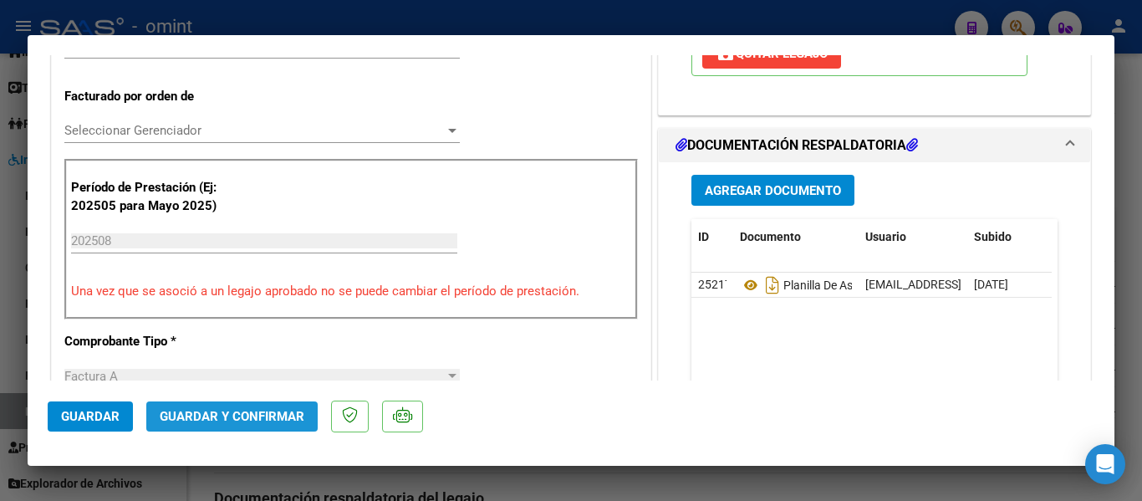
click at [235, 420] on span "Guardar y Confirmar" at bounding box center [232, 416] width 145 height 15
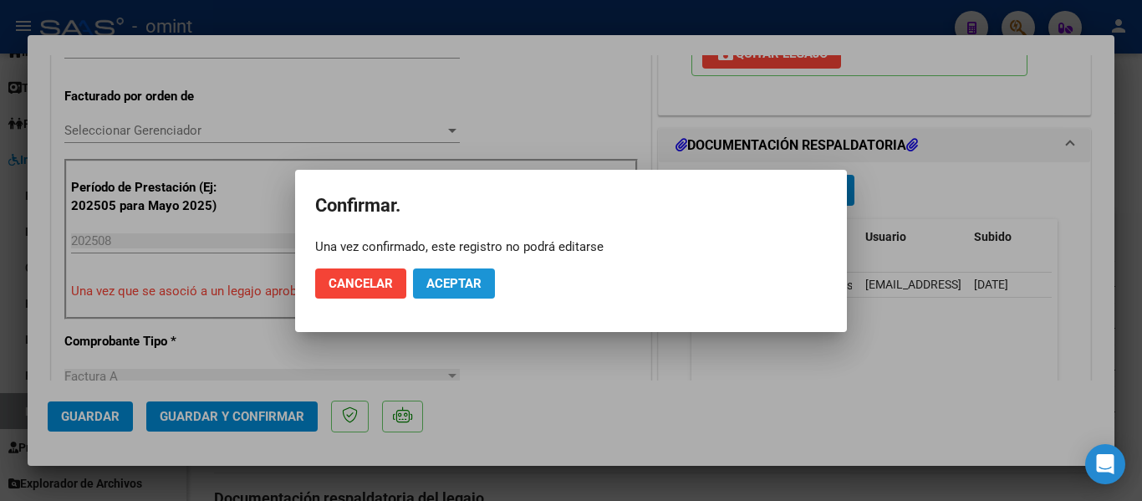
click at [450, 274] on button "Aceptar" at bounding box center [454, 283] width 82 height 30
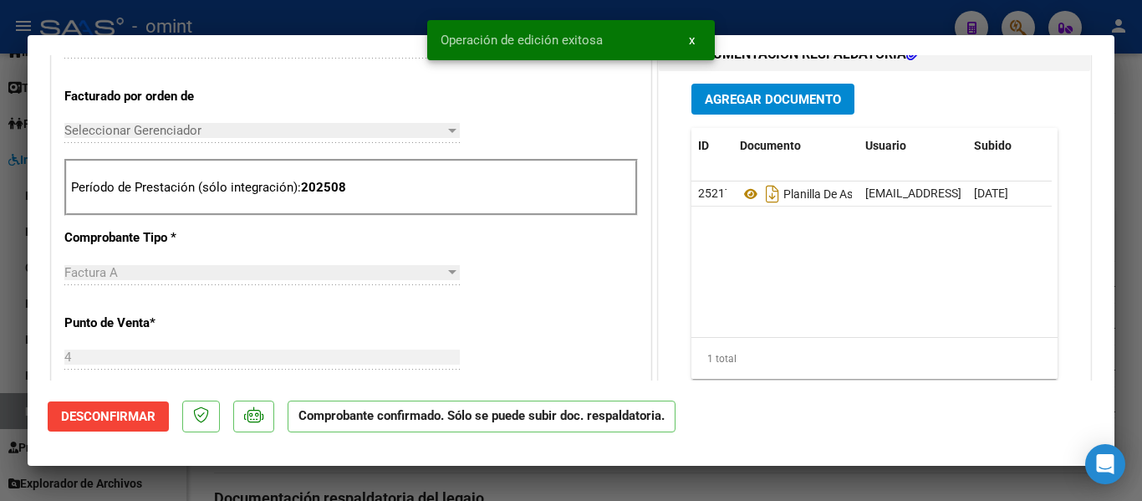
type input "$ 0,00"
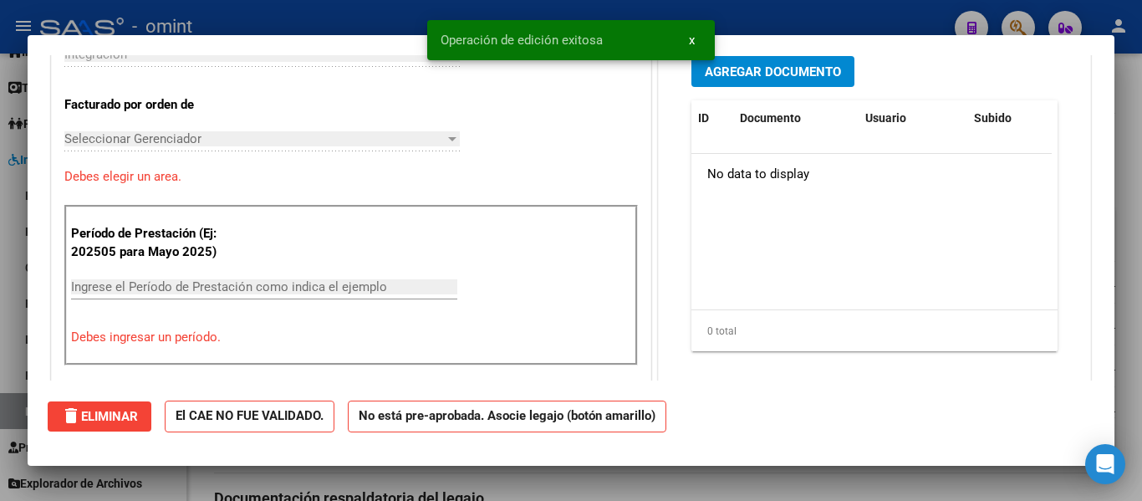
scroll to position [0, 0]
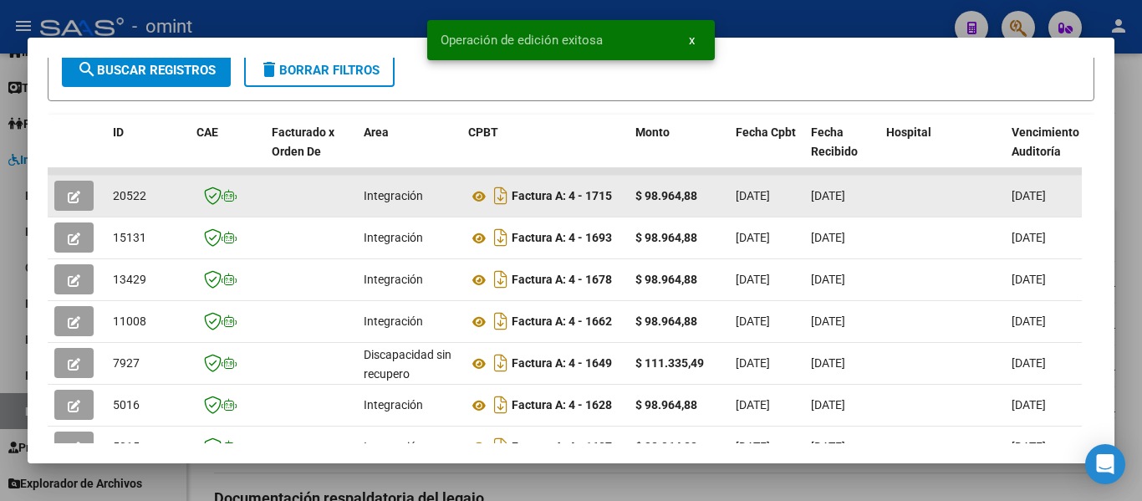
drag, startPoint x: 109, startPoint y: 201, endPoint x: 149, endPoint y: 202, distance: 39.3
click at [149, 202] on datatable-body-cell "20522" at bounding box center [148, 196] width 84 height 41
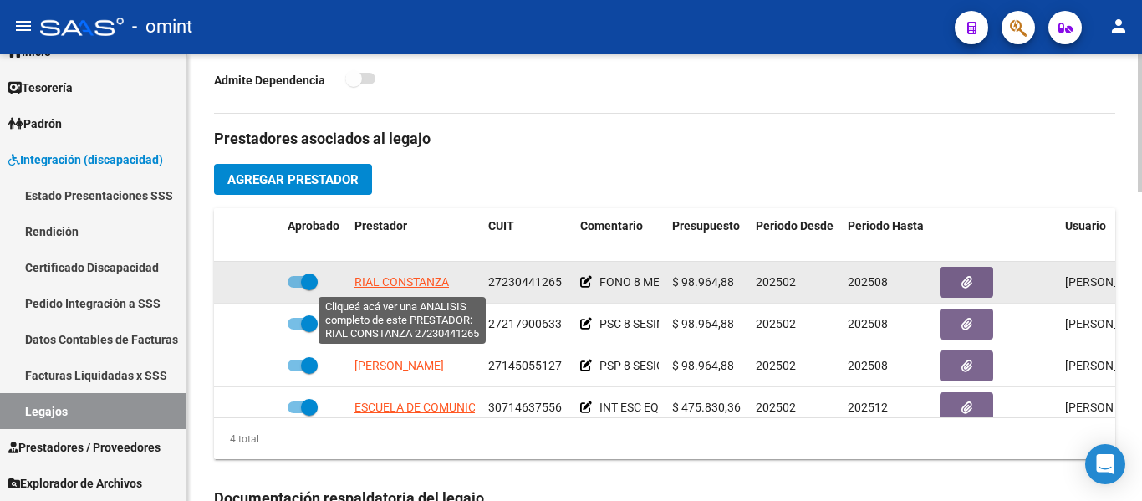
click at [427, 282] on span "RIAL CONSTANZA" at bounding box center [401, 281] width 94 height 13
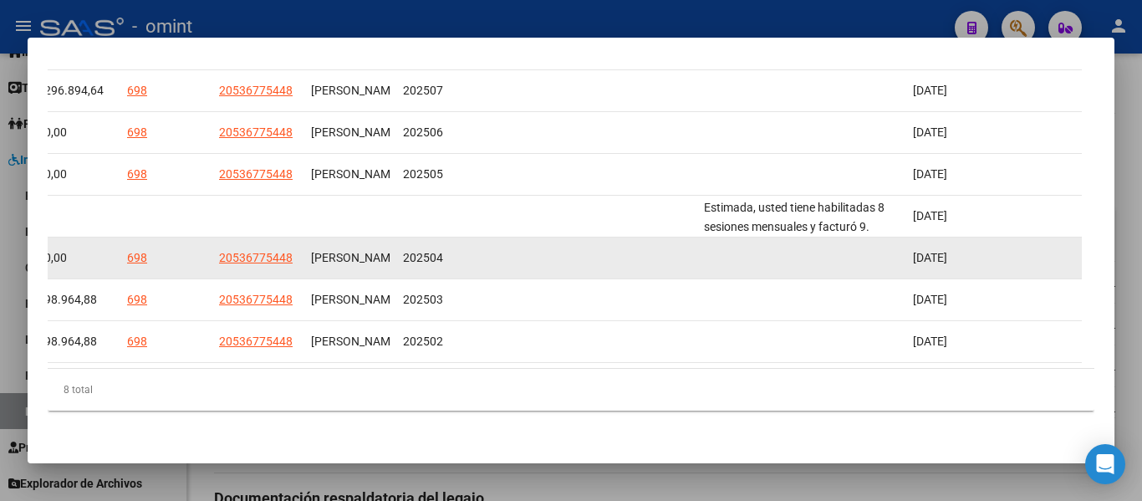
scroll to position [425, 0]
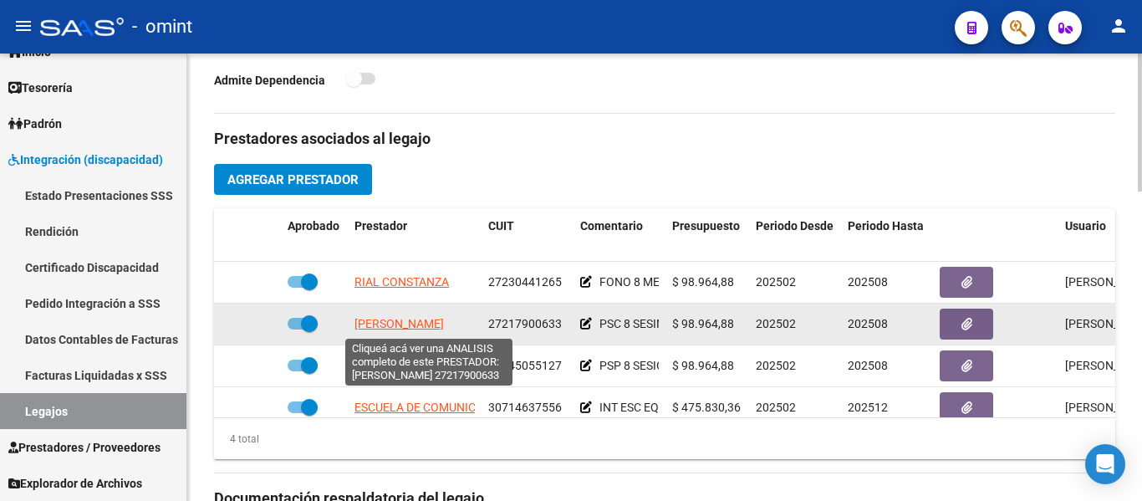
click at [430, 327] on span "BELLOSO MARIELA BEATRIZ" at bounding box center [398, 323] width 89 height 13
type textarea "27217900633"
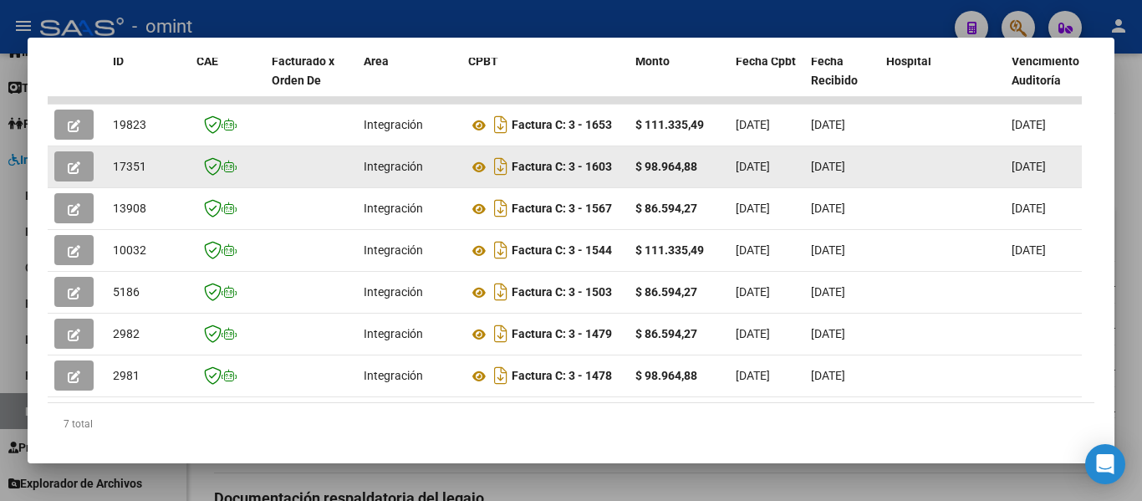
scroll to position [383, 0]
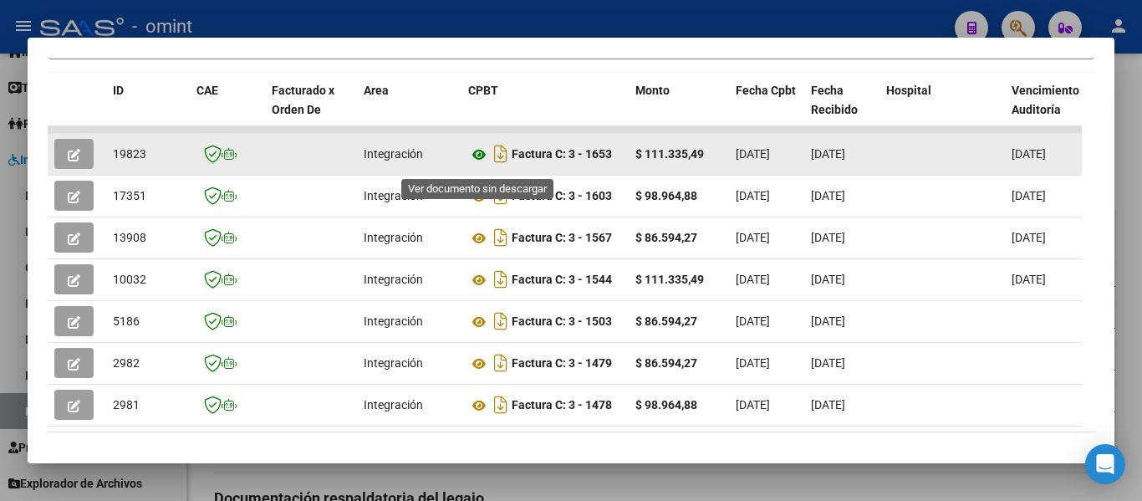
click at [477, 165] on icon at bounding box center [479, 155] width 22 height 20
click at [70, 158] on icon "button" at bounding box center [74, 155] width 13 height 13
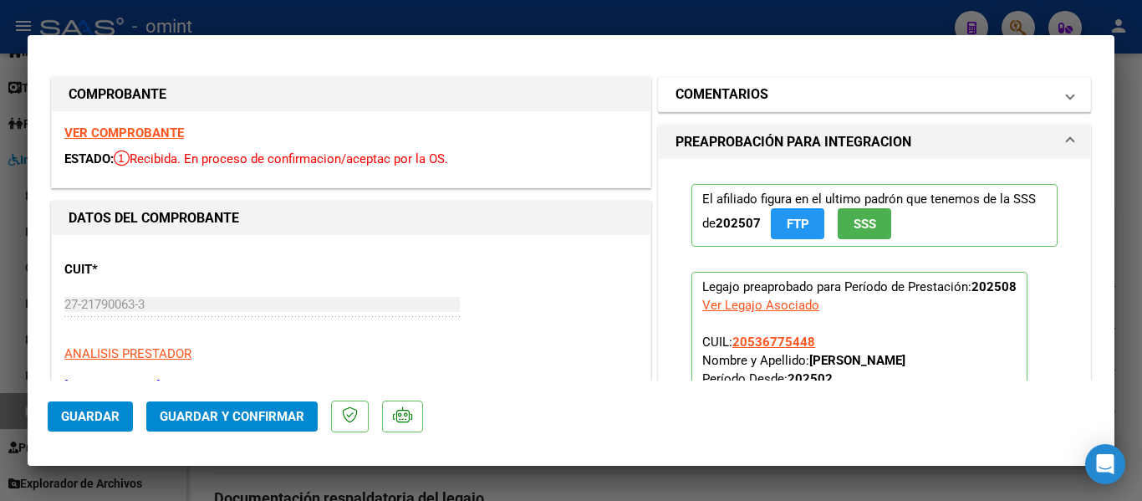
click at [746, 99] on h1 "COMENTARIOS" at bounding box center [721, 94] width 93 height 20
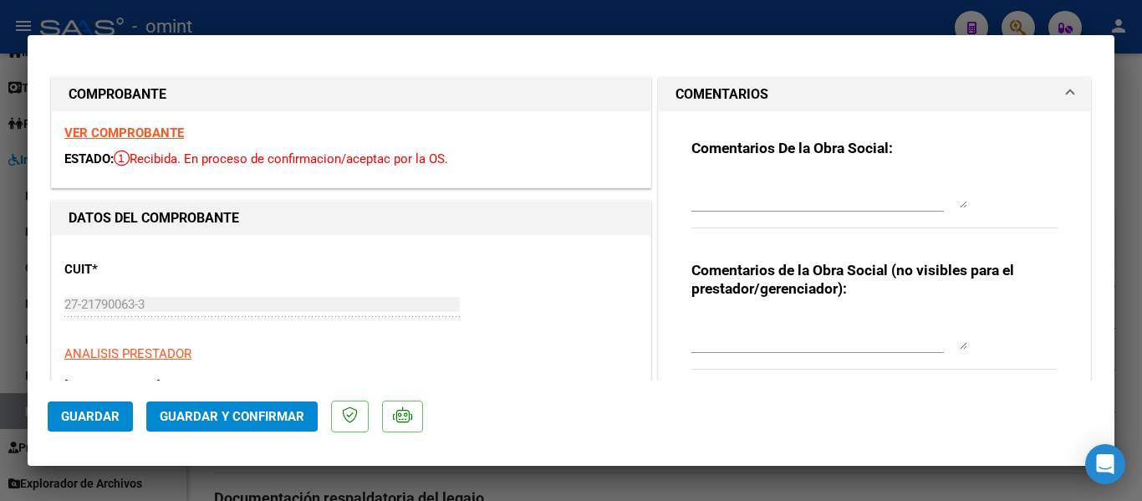
click at [730, 191] on textarea at bounding box center [829, 191] width 276 height 33
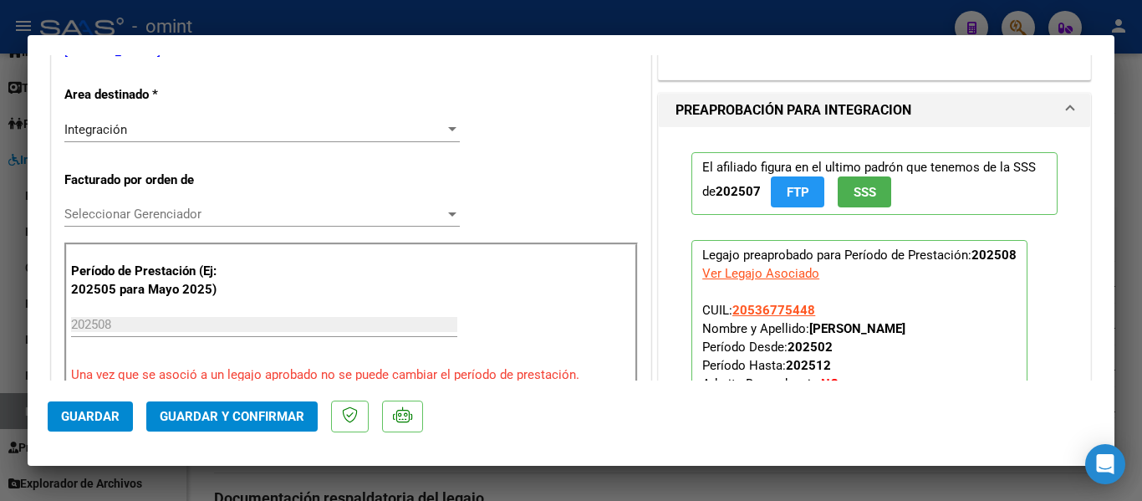
scroll to position [251, 0]
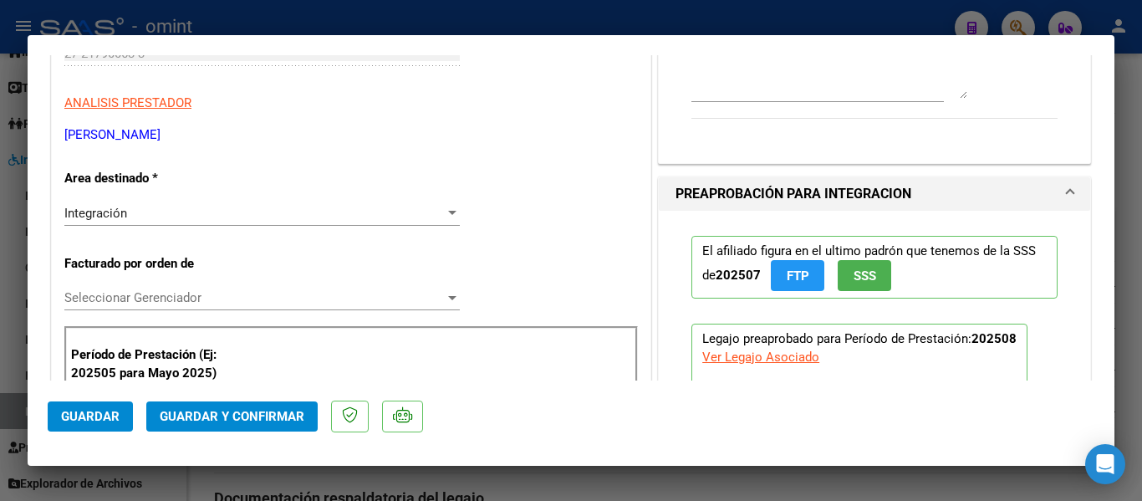
type textarea "RE FACTURAR SOLO TIENE HABILITADAS 8 SESIONES"
click at [181, 211] on div "Integración" at bounding box center [254, 213] width 380 height 15
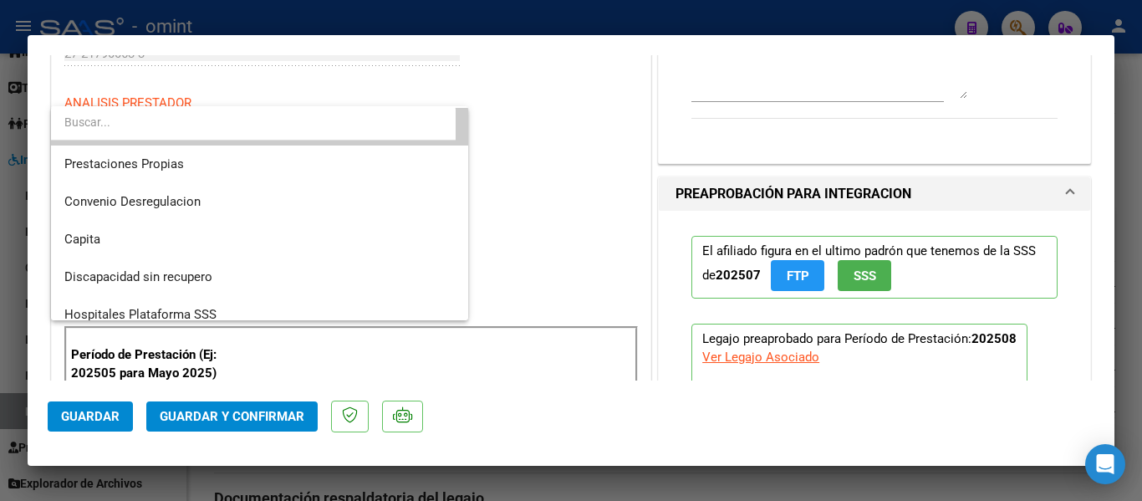
scroll to position [162, 0]
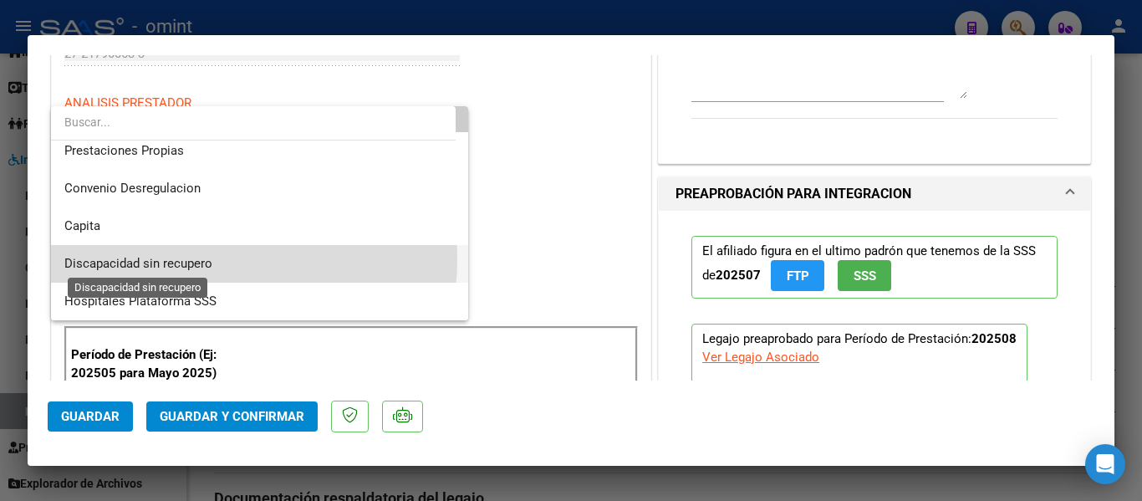
click at [176, 258] on span "Discapacidad sin recupero" at bounding box center [138, 263] width 148 height 15
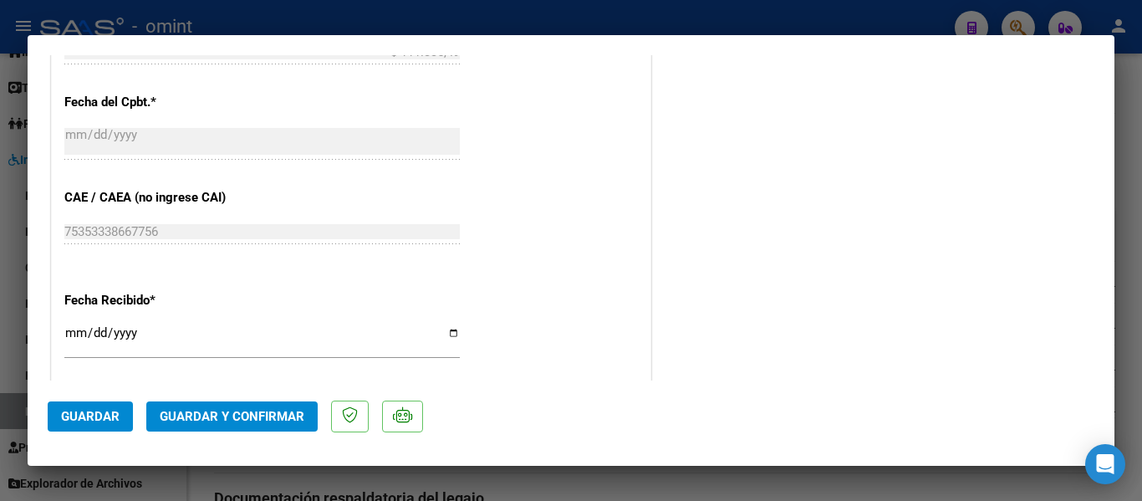
scroll to position [836, 0]
click at [262, 415] on span "Guardar y Confirmar" at bounding box center [232, 416] width 145 height 15
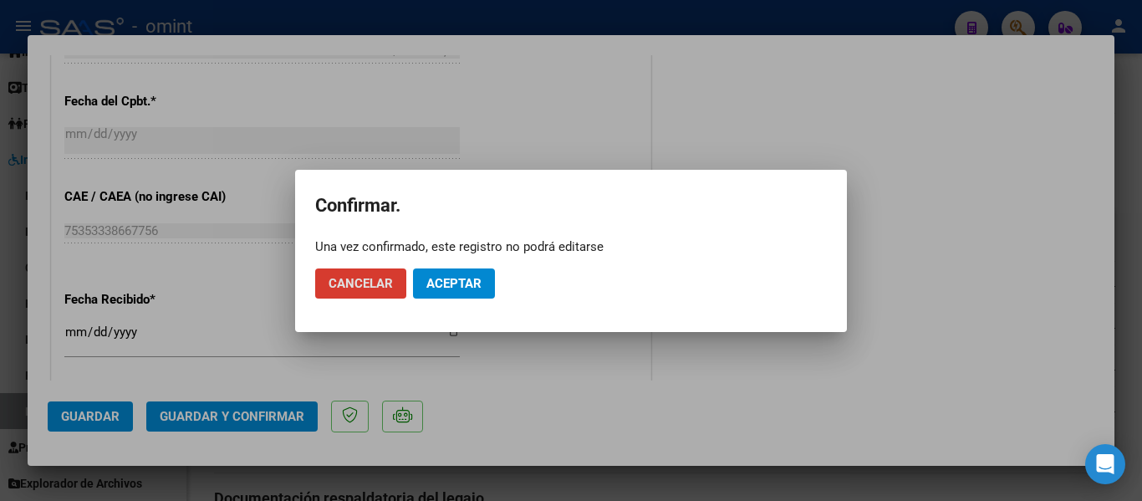
click at [448, 285] on span "Aceptar" at bounding box center [453, 283] width 55 height 15
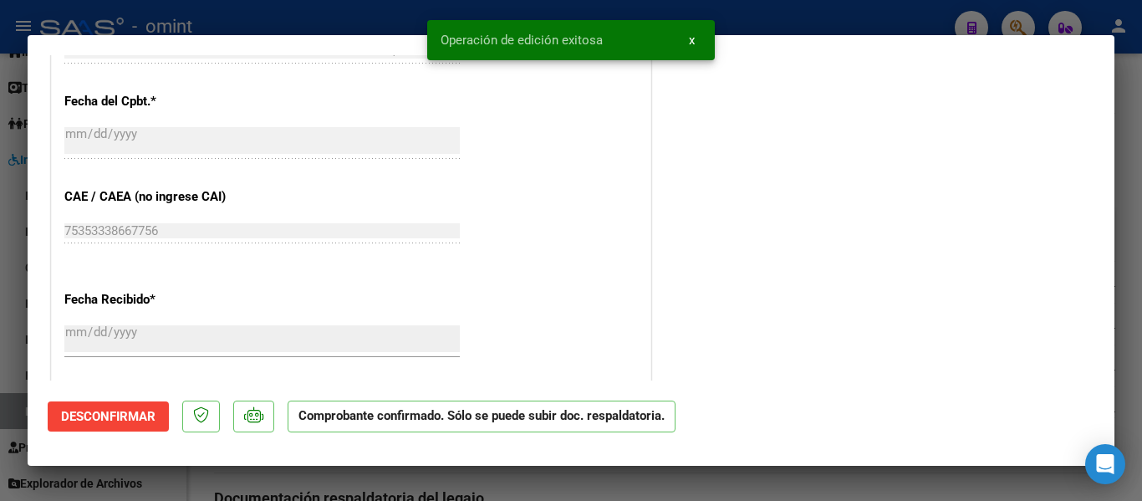
type input "$ 0,00"
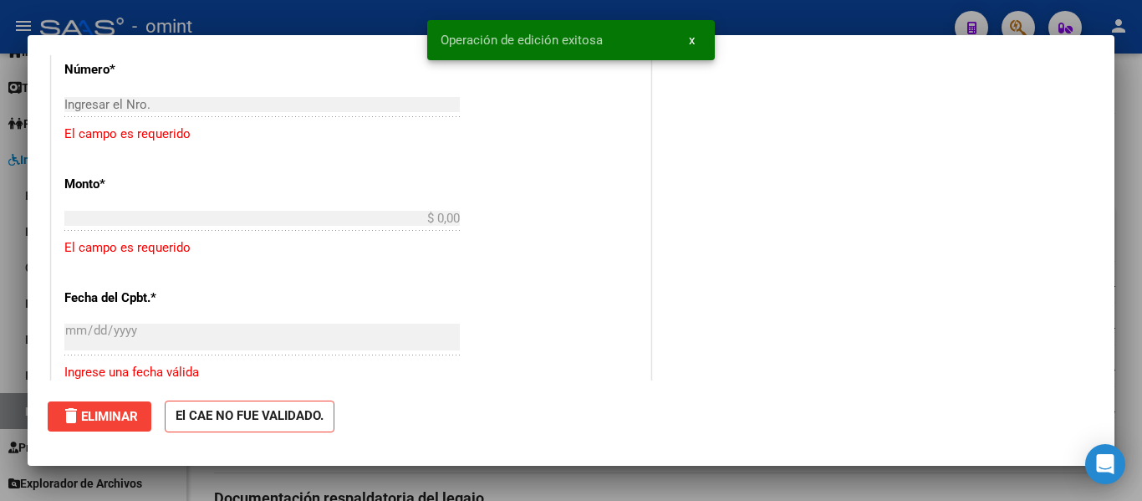
scroll to position [0, 0]
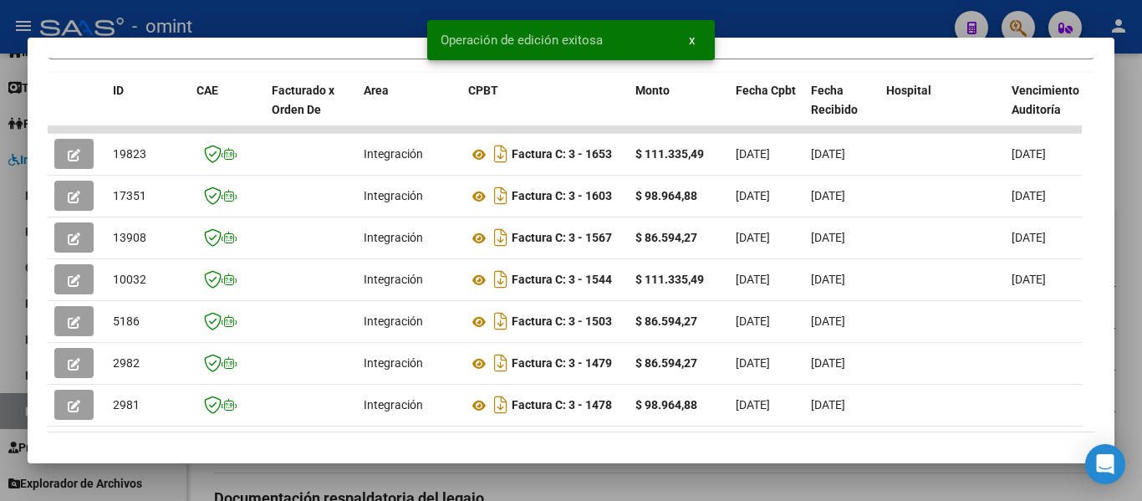
drag, startPoint x: 323, startPoint y: 439, endPoint x: 399, endPoint y: 440, distance: 76.1
click at [399, 432] on datatable-body "19823 Integración Factura C: 3 - 1653 $ 111.335,49 31/08/2025 03/09/2025 31/08/…" at bounding box center [565, 279] width 1034 height 306
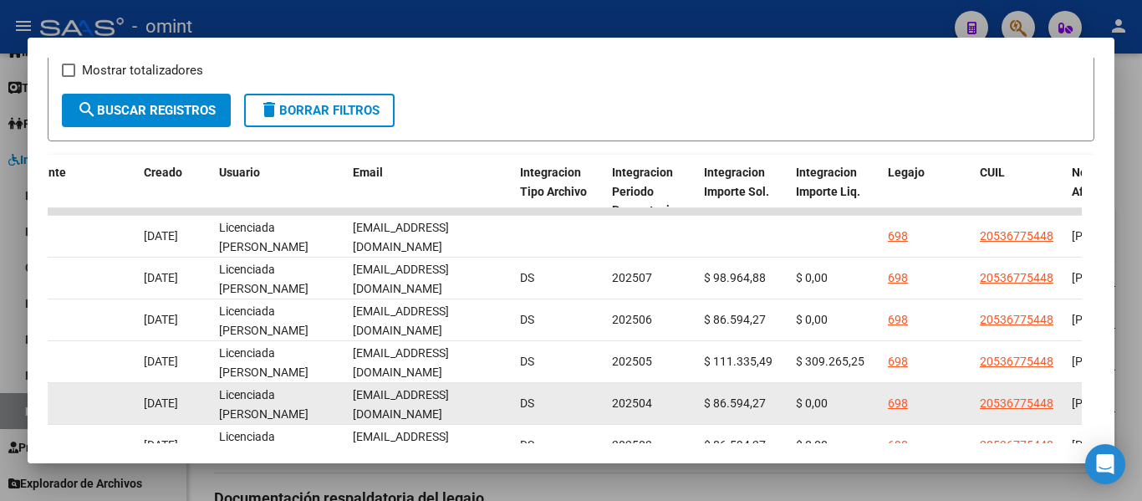
scroll to position [299, 0]
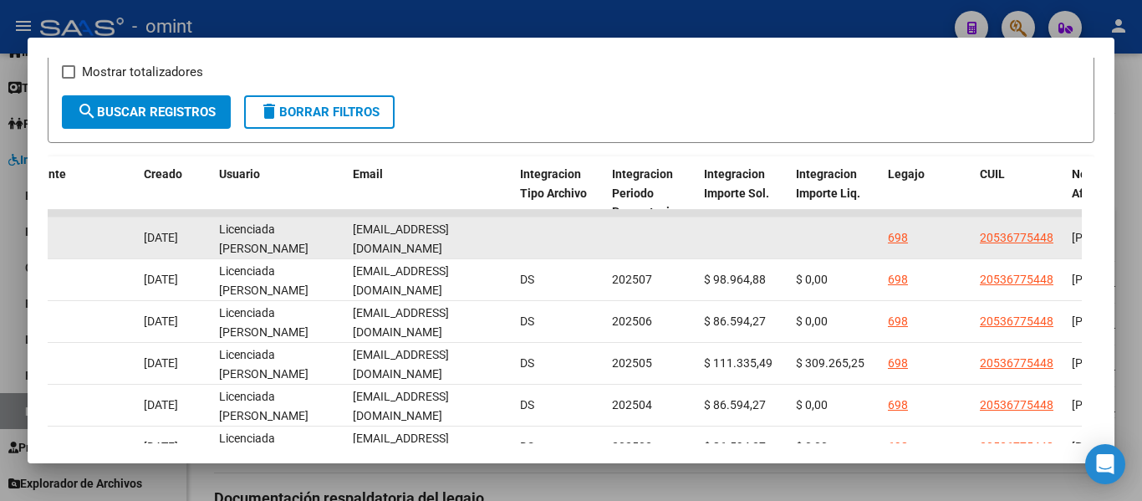
drag, startPoint x: 511, startPoint y: 246, endPoint x: 364, endPoint y: 248, distance: 147.1
click at [354, 242] on datatable-body-cell "bellosomariela@hotmail.com" at bounding box center [429, 237] width 167 height 41
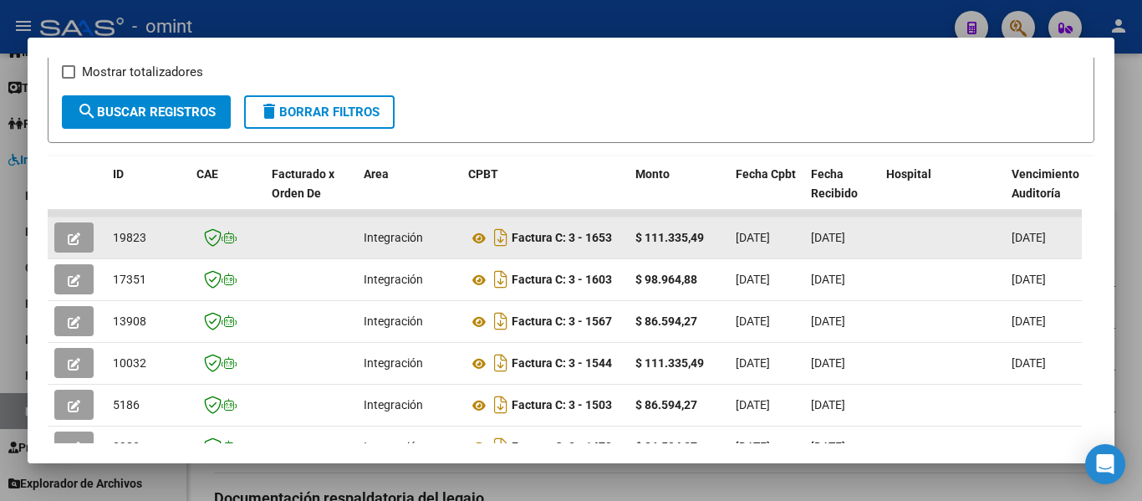
drag, startPoint x: 589, startPoint y: 246, endPoint x: 616, endPoint y: 247, distance: 26.8
click at [616, 247] on div "Factura C: 3 - 1653" at bounding box center [545, 237] width 154 height 27
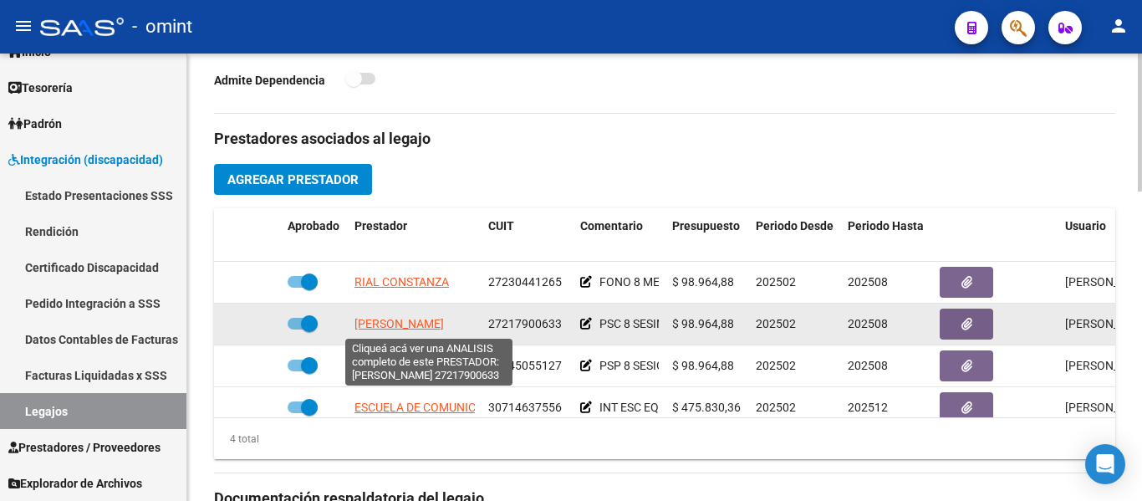
click at [435, 323] on span "BELLOSO MARIELA BEATRIZ" at bounding box center [398, 323] width 89 height 13
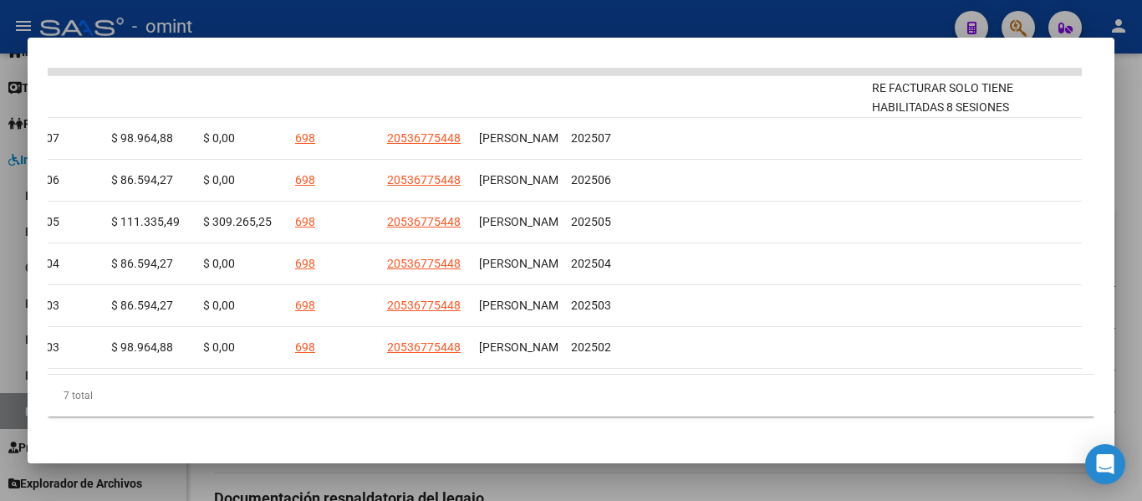
scroll to position [0, 0]
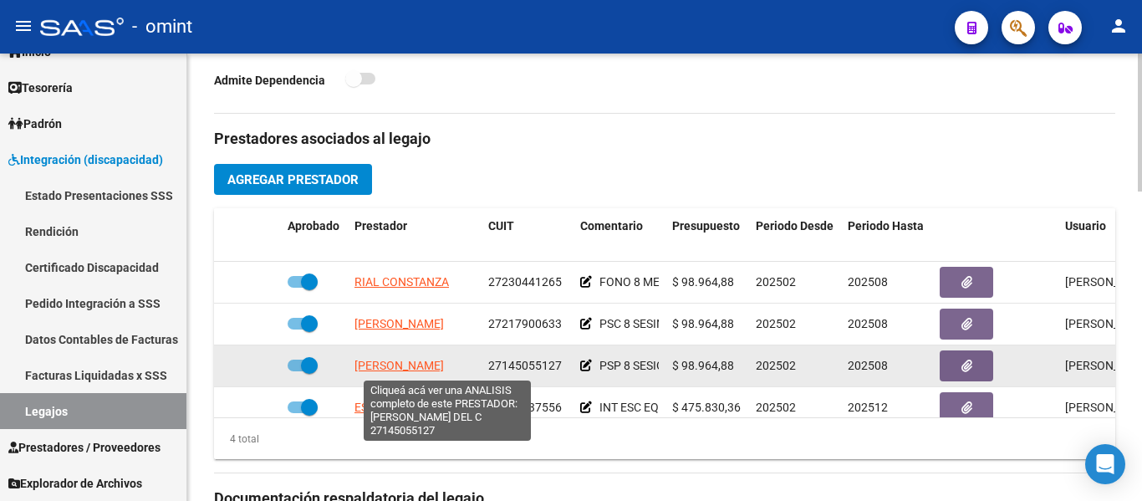
click at [444, 367] on span "MAYORCA GABRIELA MARIA DEL C" at bounding box center [398, 365] width 89 height 13
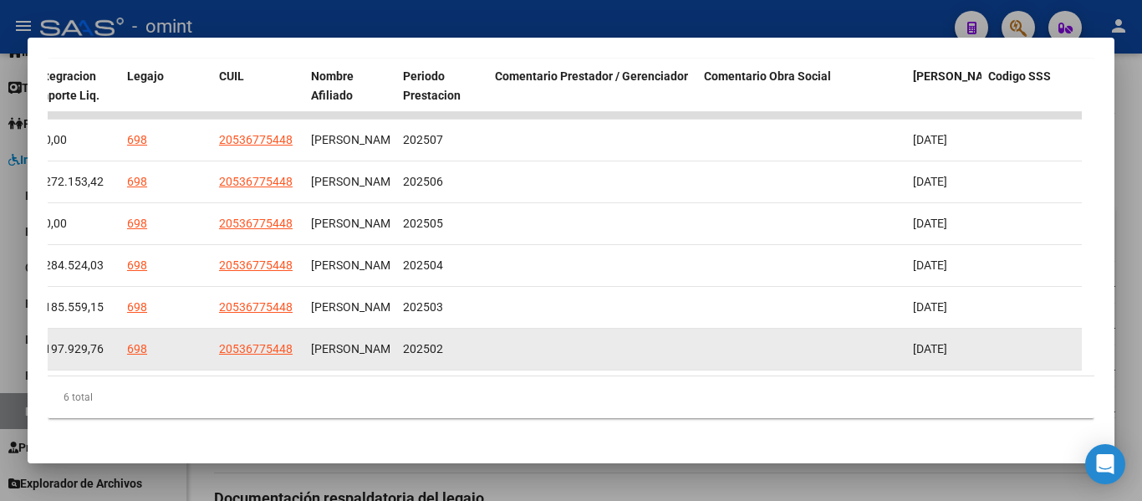
scroll to position [425, 0]
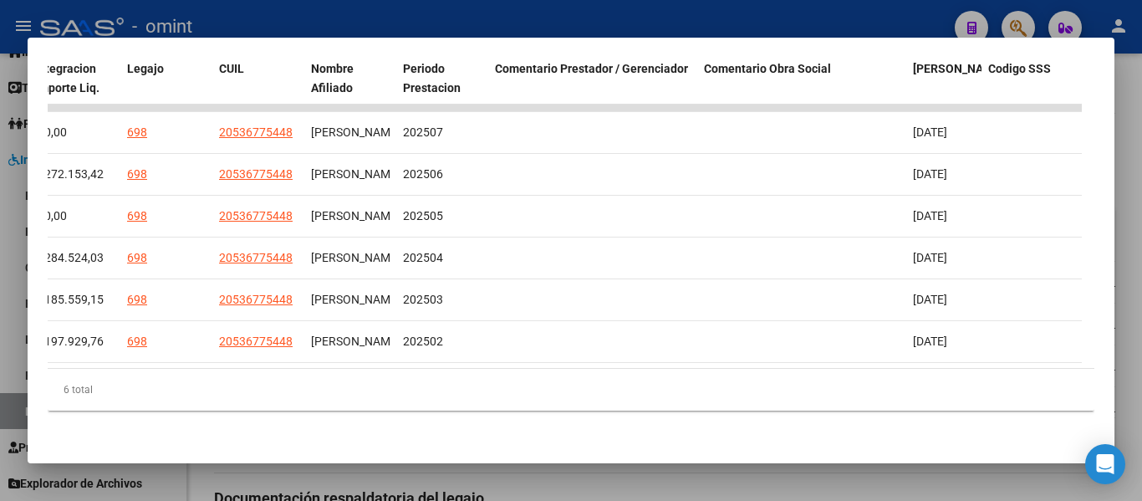
drag, startPoint x: 897, startPoint y: 364, endPoint x: 748, endPoint y: 357, distance: 148.9
click at [744, 357] on div "ID CAE Facturado x Orden De Area CPBT Monto Fecha Cpbt Fecha Recibido Hospital …" at bounding box center [571, 231] width 1046 height 360
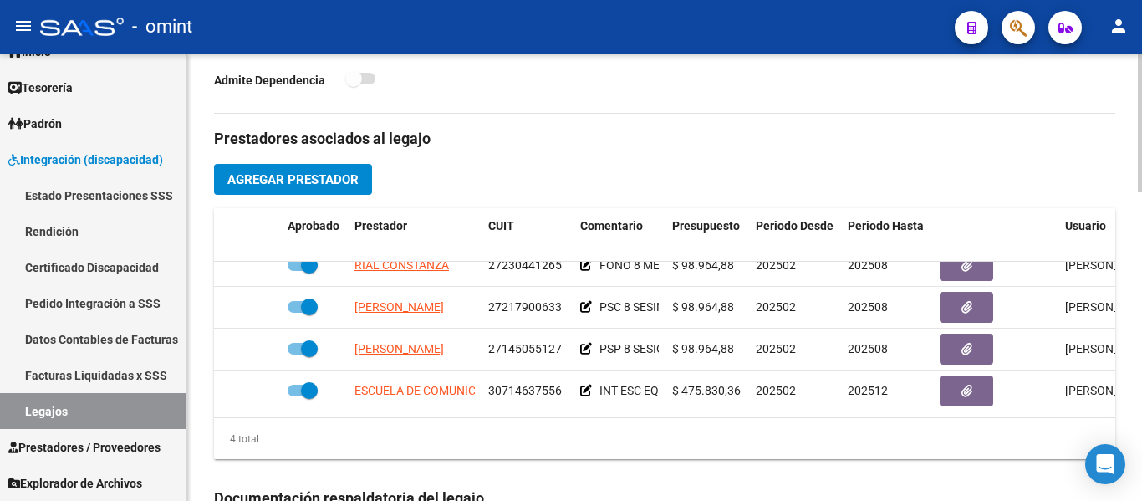
scroll to position [30, 0]
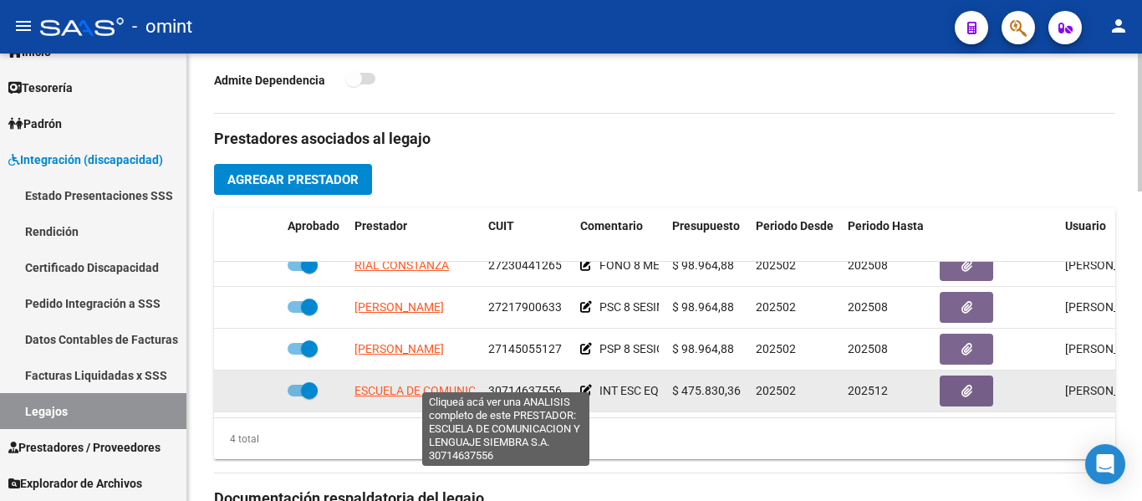
click at [440, 384] on span "ESCUELA DE COMUNICACION Y LENGUAJE SIEMBRA S.A." at bounding box center [505, 390] width 302 height 13
type textarea "30714637556"
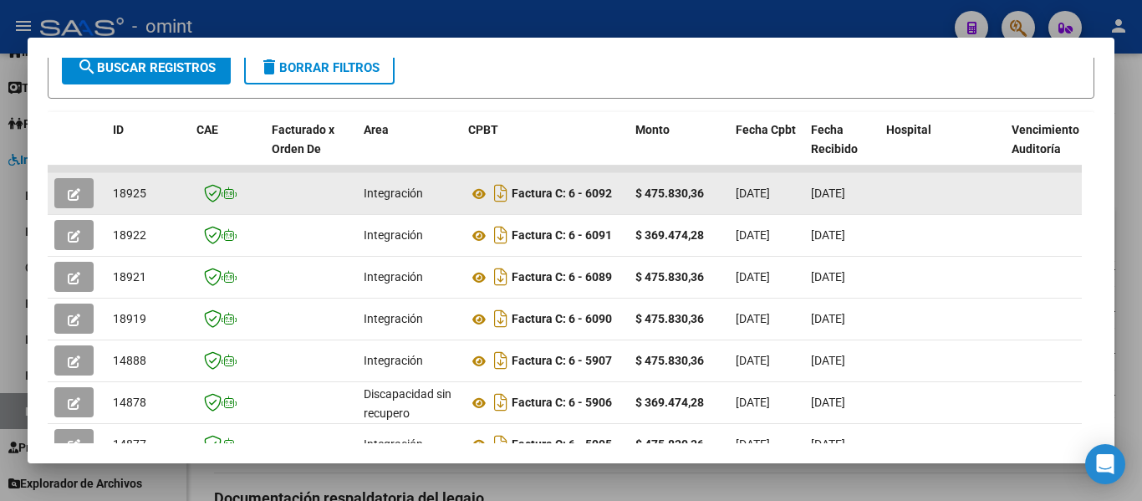
scroll to position [341, 0]
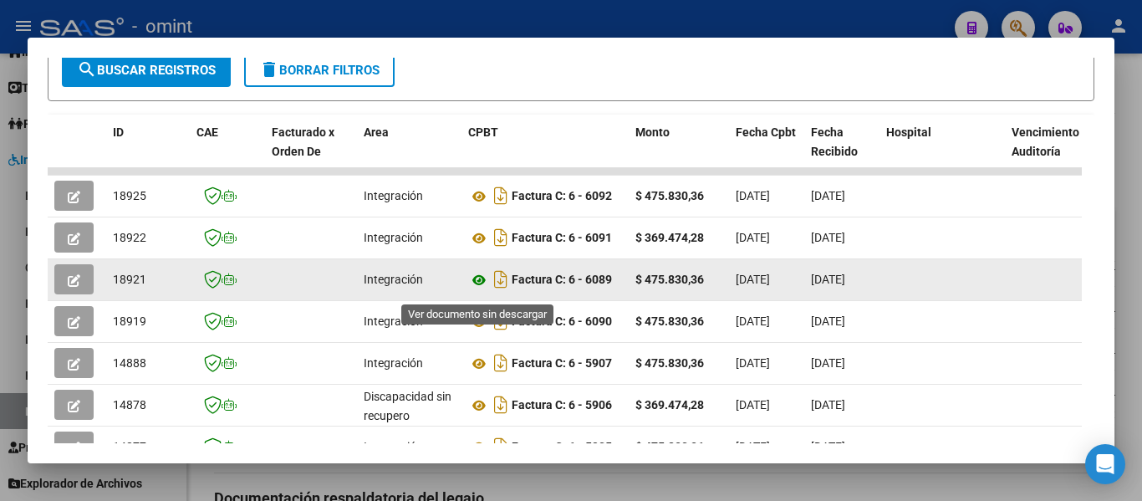
click at [484, 290] on icon at bounding box center [479, 280] width 22 height 20
click at [77, 287] on icon "button" at bounding box center [74, 280] width 13 height 13
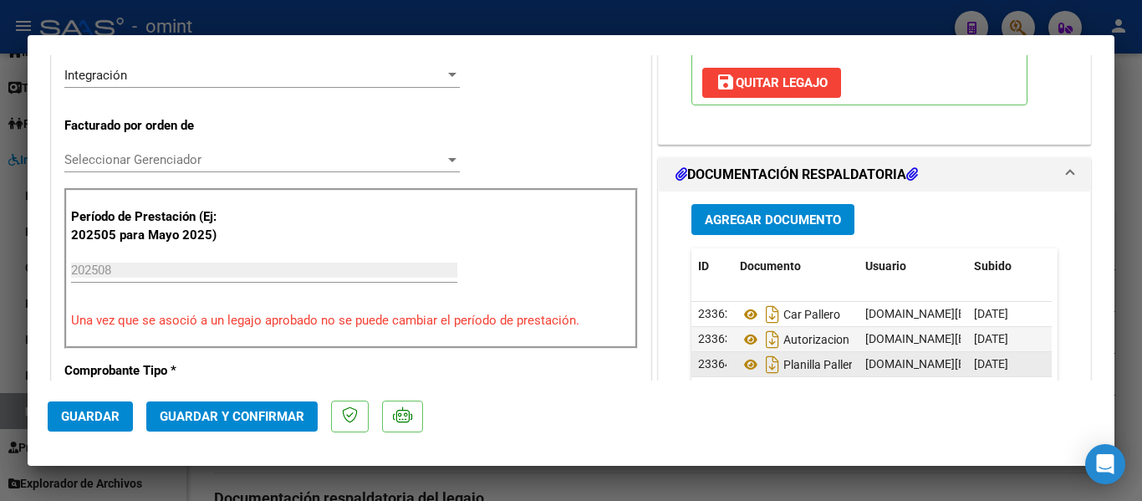
scroll to position [418, 0]
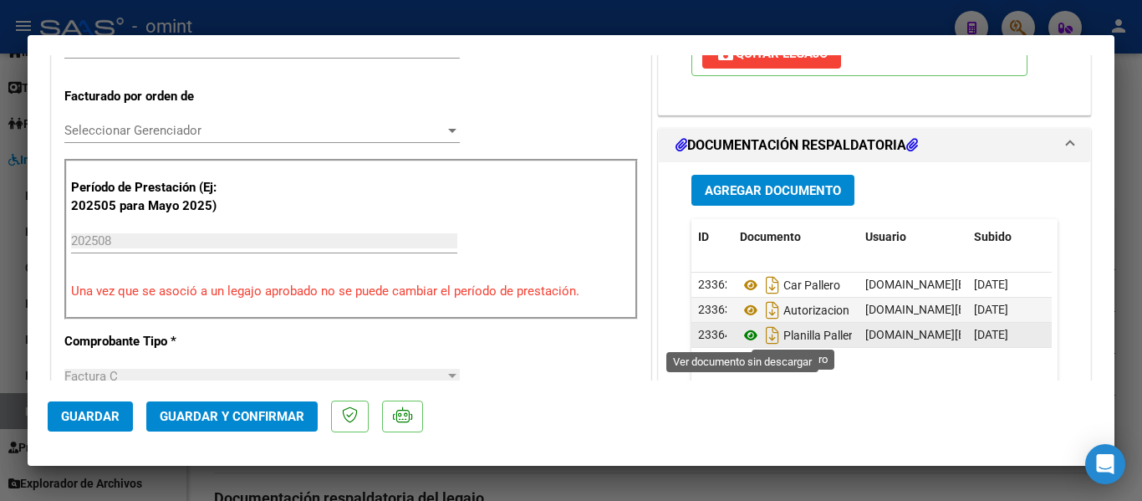
click at [743, 333] on icon at bounding box center [751, 335] width 22 height 20
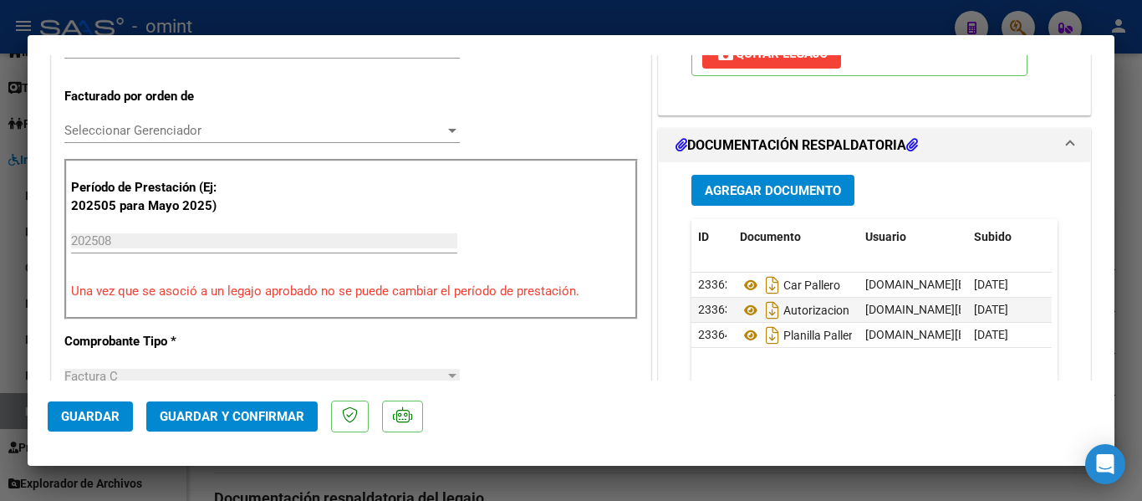
click at [260, 418] on span "Guardar y Confirmar" at bounding box center [232, 416] width 145 height 15
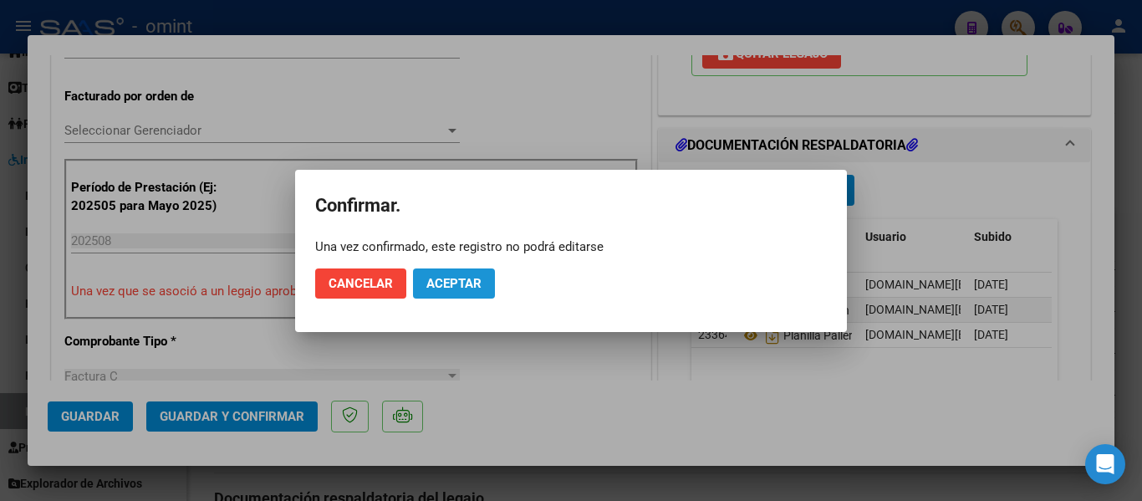
click at [440, 272] on button "Aceptar" at bounding box center [454, 283] width 82 height 30
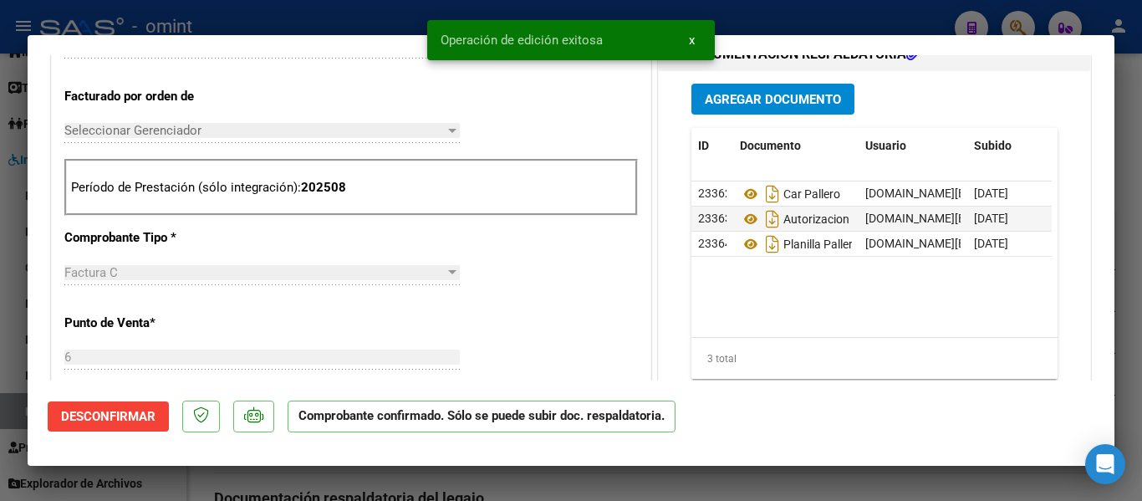
type input "$ 0,00"
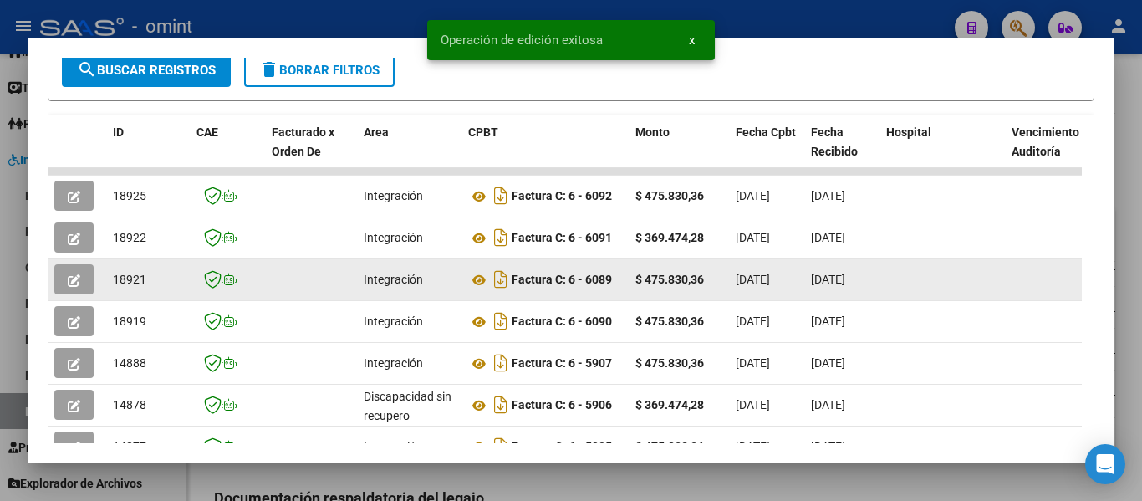
drag, startPoint x: 115, startPoint y: 284, endPoint x: 145, endPoint y: 285, distance: 30.1
click at [145, 285] on span "18921" at bounding box center [129, 278] width 33 height 13
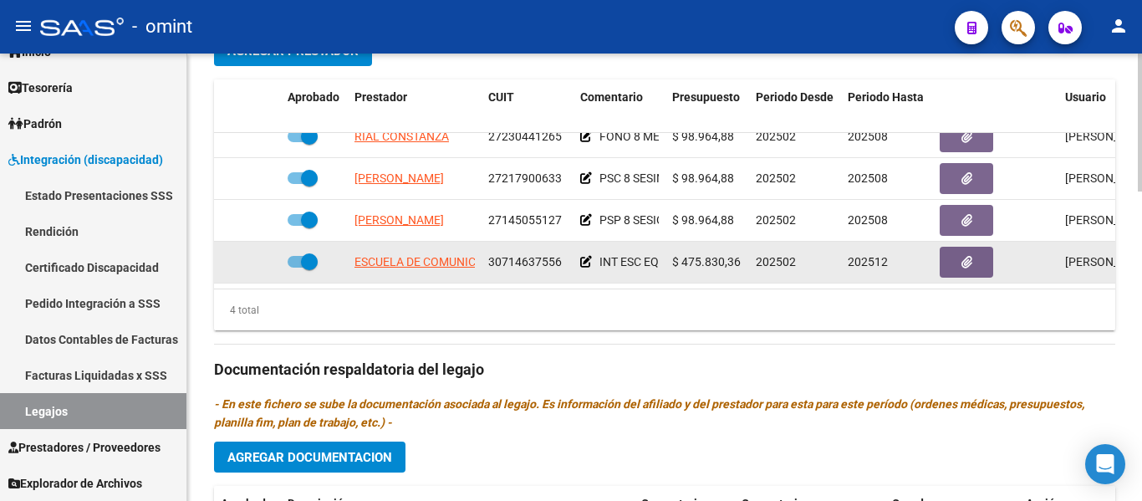
scroll to position [752, 0]
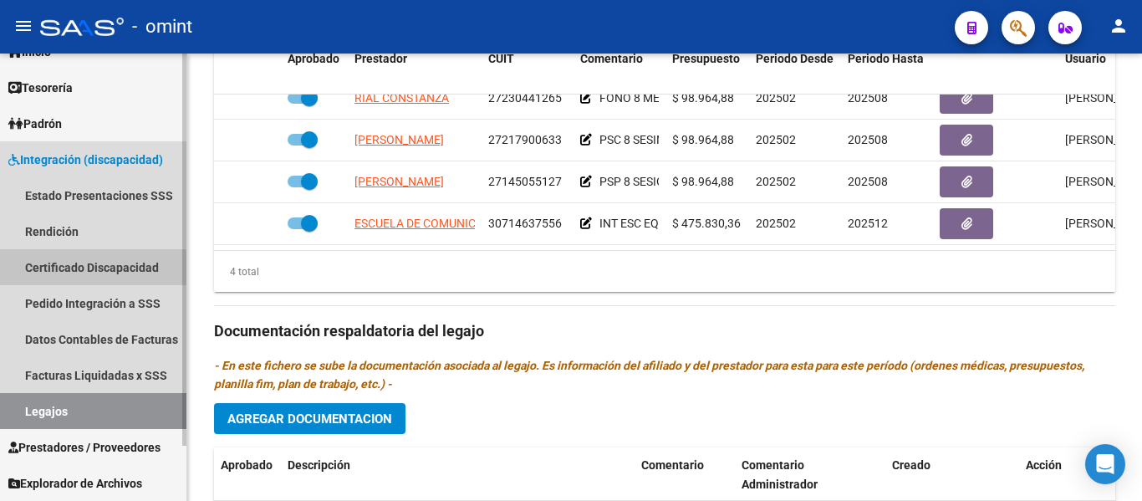
click at [64, 269] on link "Certificado Discapacidad" at bounding box center [93, 267] width 186 height 36
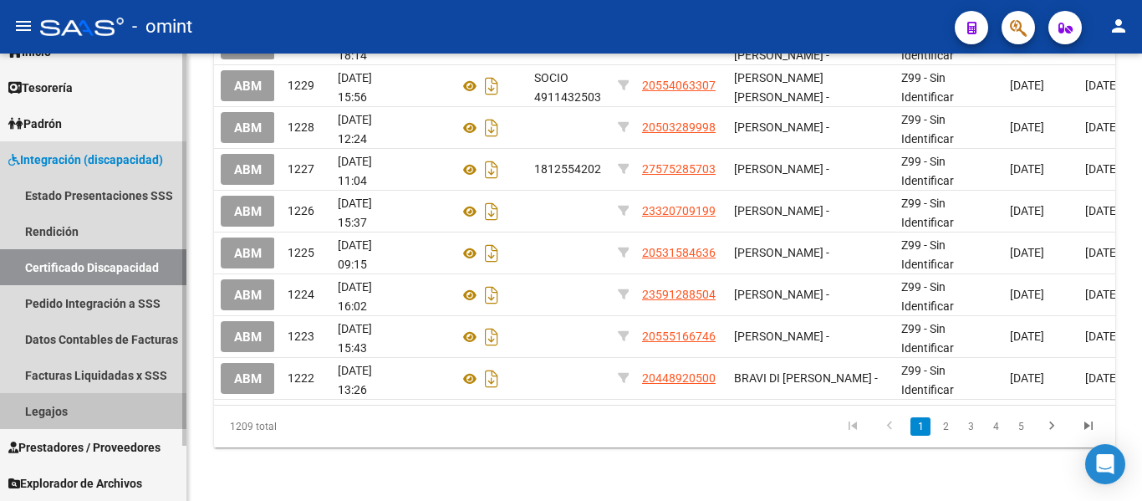
click at [78, 412] on link "Legajos" at bounding box center [93, 411] width 186 height 36
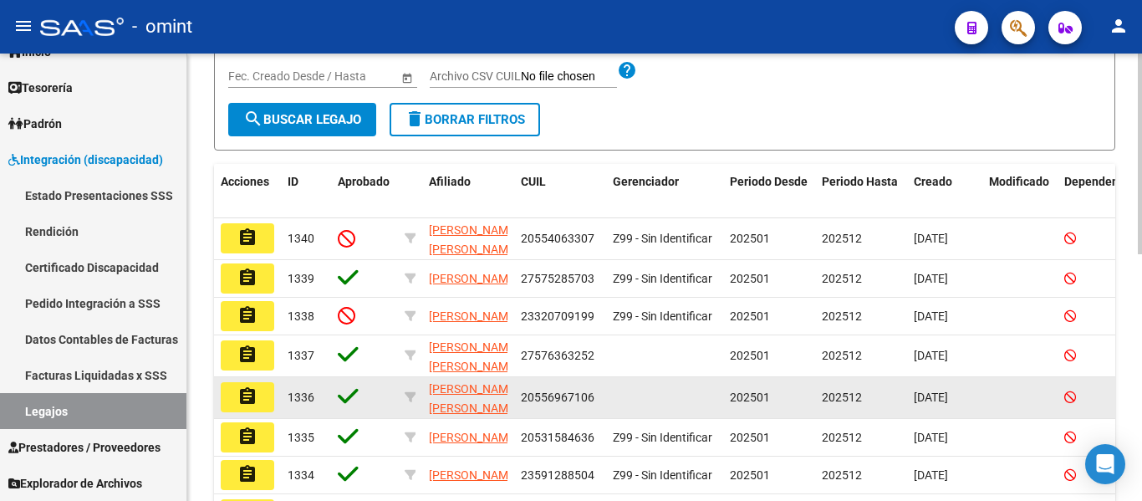
scroll to position [132, 0]
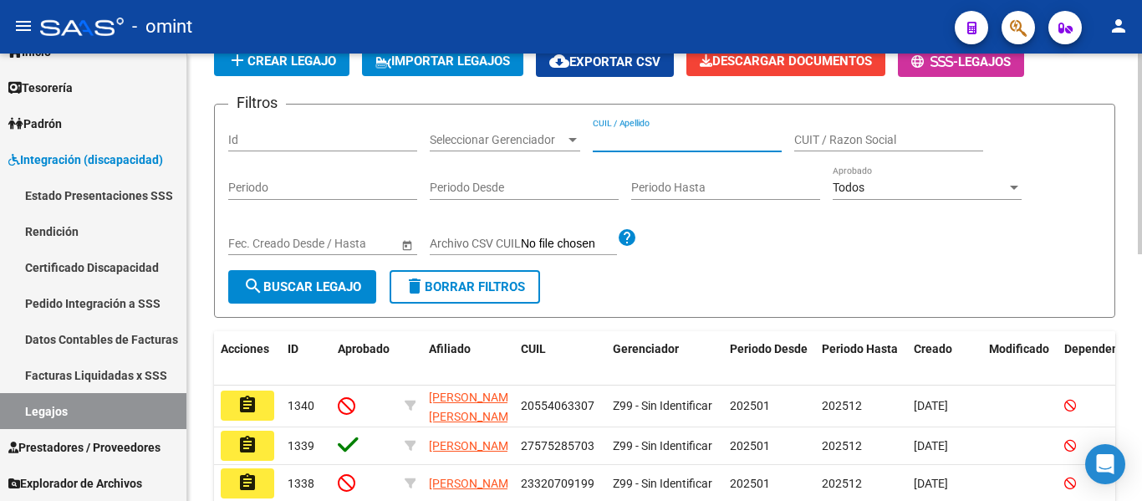
paste input "PANDULLO PICOLLO, DIMAS"
type input "PANDULLO PICOLLO, DIMAS"
click at [324, 283] on span "search Buscar Legajo" at bounding box center [302, 286] width 118 height 15
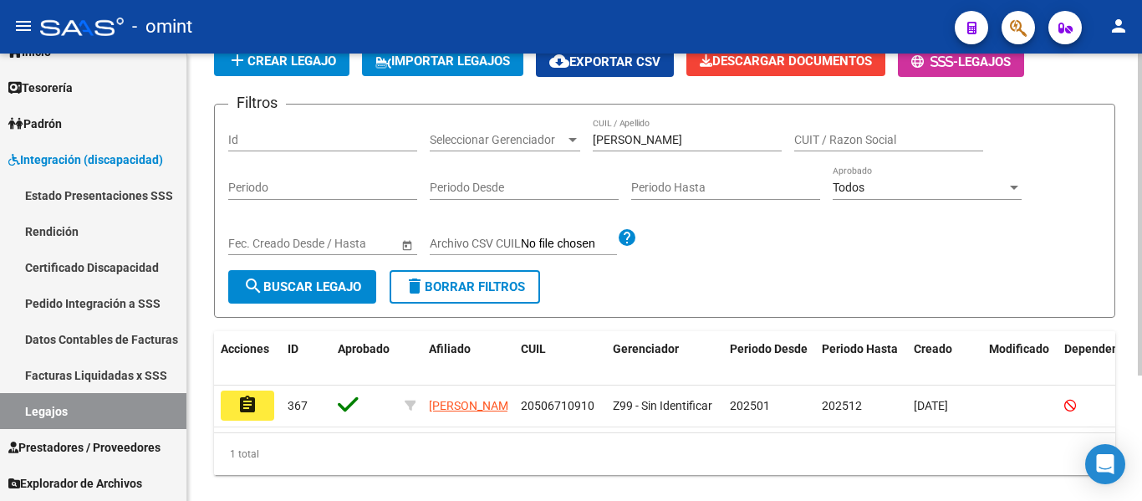
scroll to position [174, 0]
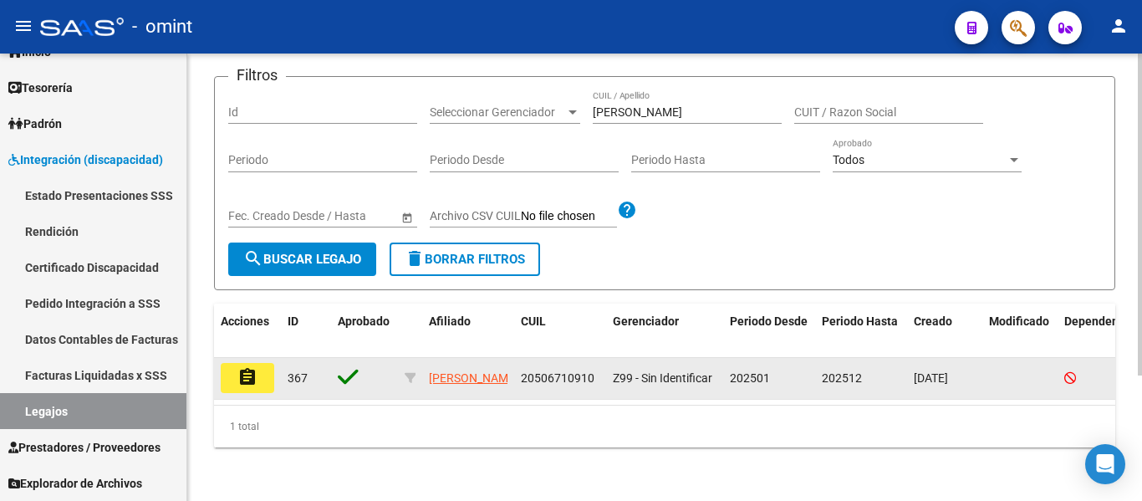
click at [257, 367] on mat-icon "assignment" at bounding box center [247, 377] width 20 height 20
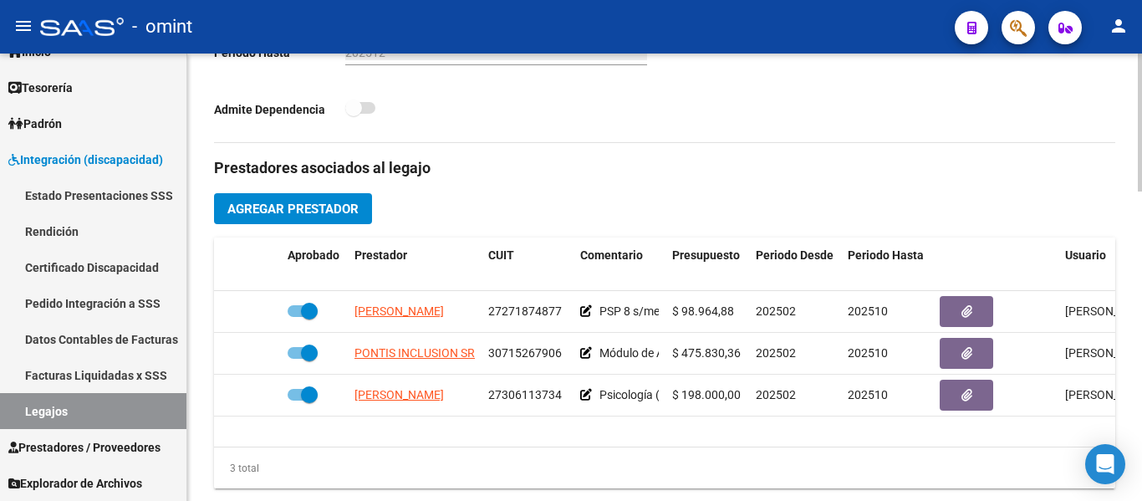
scroll to position [585, 0]
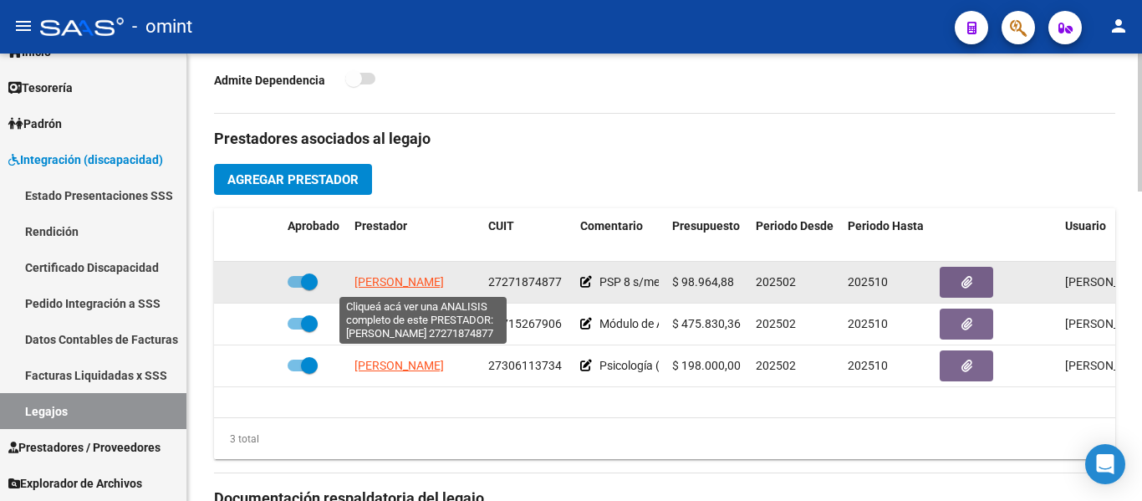
click at [426, 285] on span "GARCIA ROLDAN JULIETA" at bounding box center [398, 281] width 89 height 13
type textarea "27271874877"
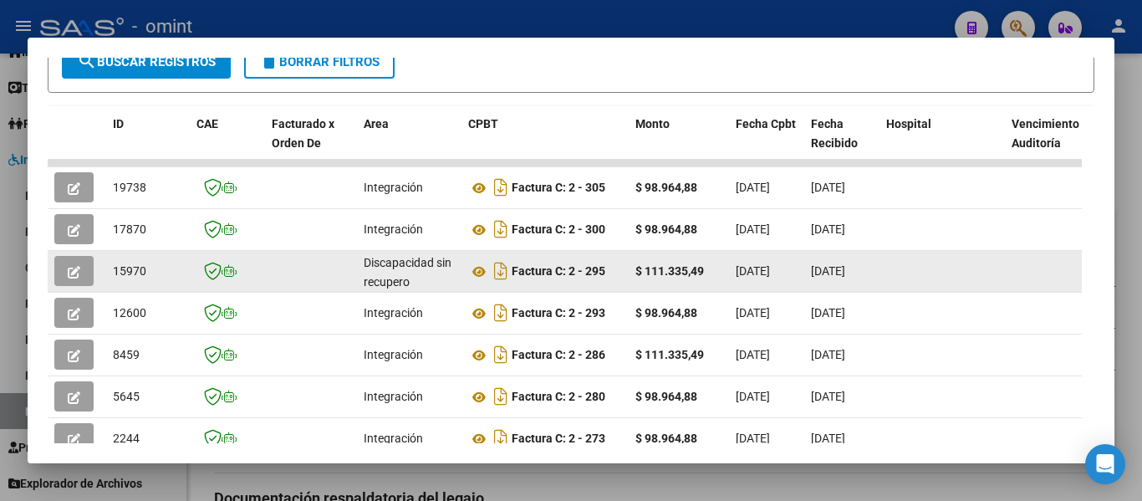
scroll to position [341, 0]
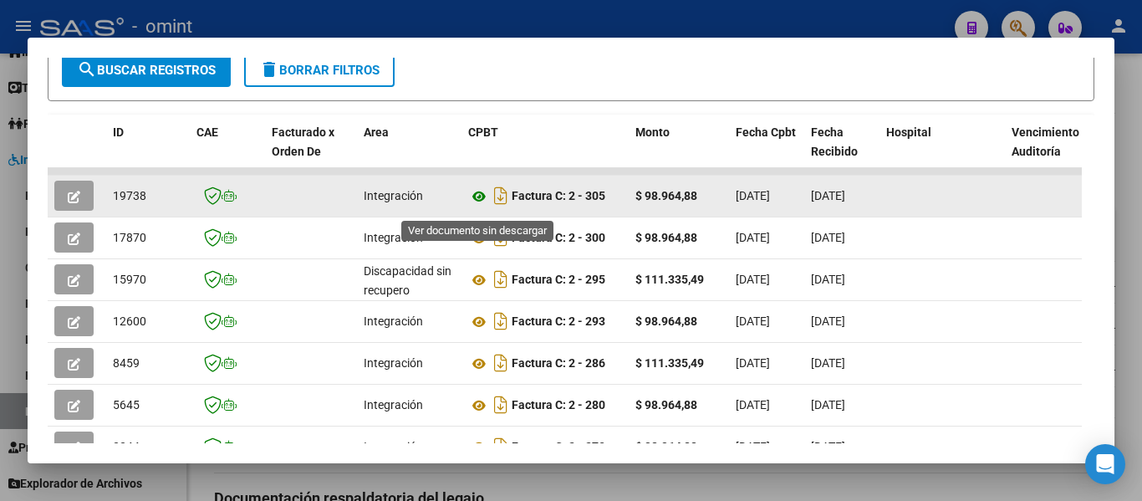
click at [478, 205] on icon at bounding box center [479, 196] width 22 height 20
click at [74, 192] on button "button" at bounding box center [73, 196] width 39 height 30
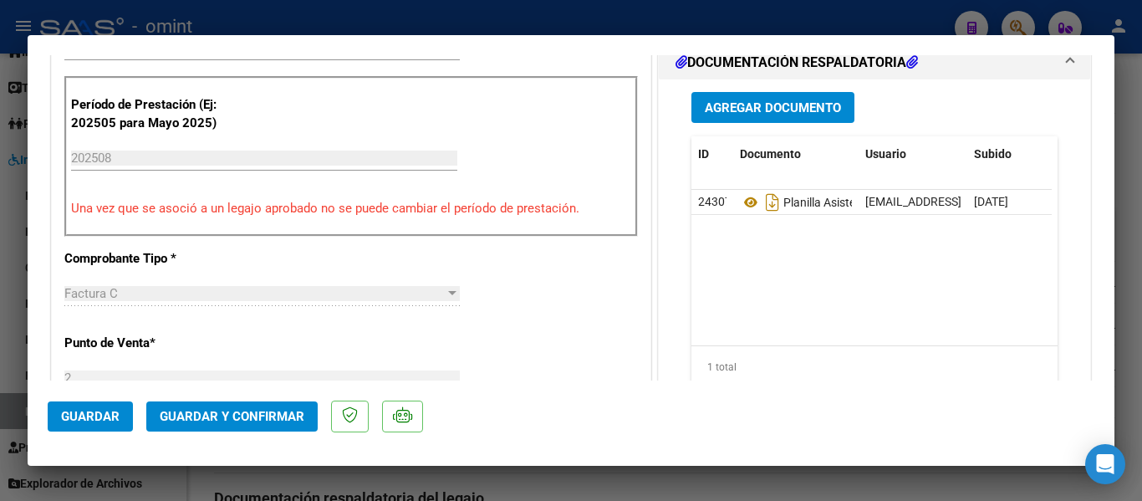
scroll to position [501, 0]
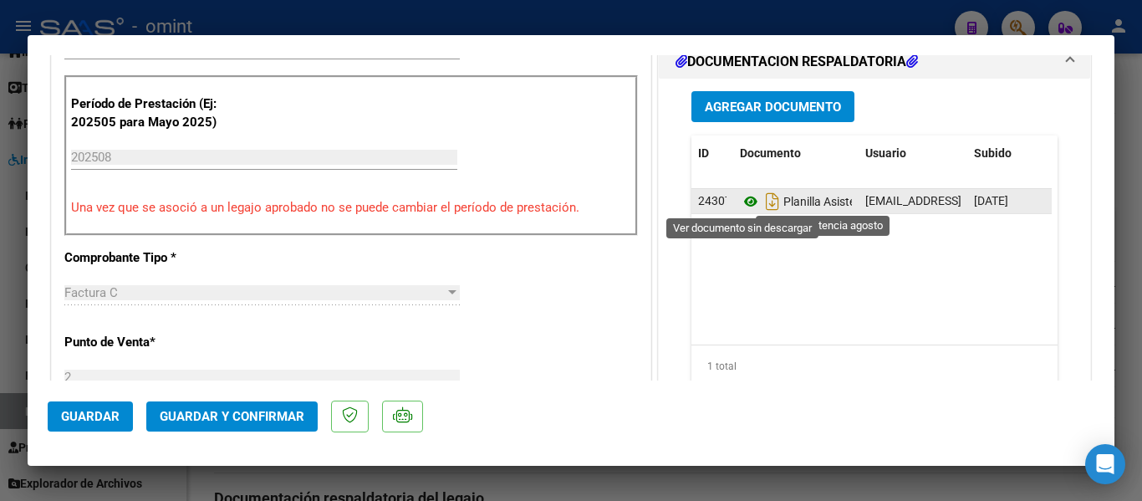
click at [742, 201] on icon at bounding box center [751, 201] width 22 height 20
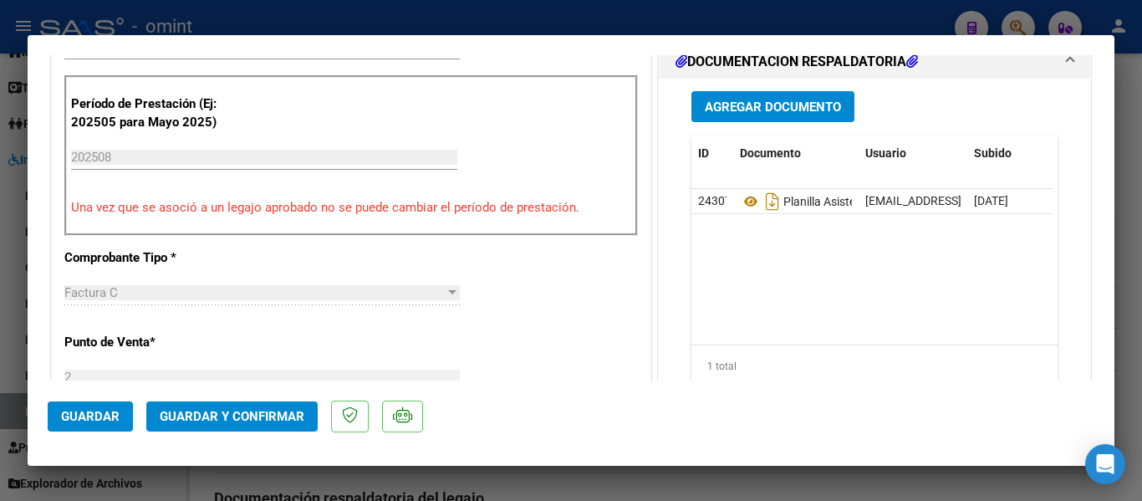
click at [247, 423] on button "Guardar y Confirmar" at bounding box center [231, 416] width 171 height 30
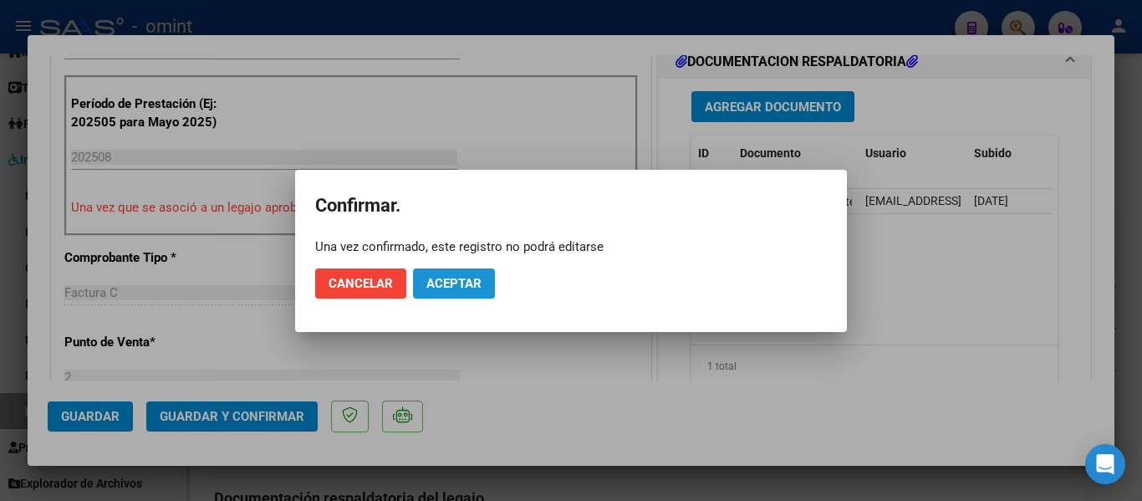
click at [461, 280] on span "Aceptar" at bounding box center [453, 283] width 55 height 15
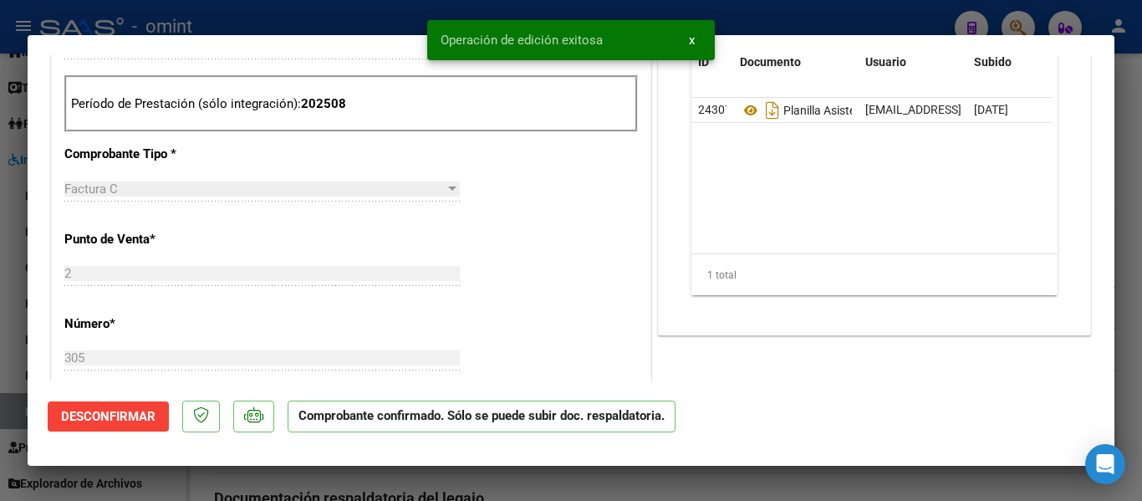
type input "$ 0,00"
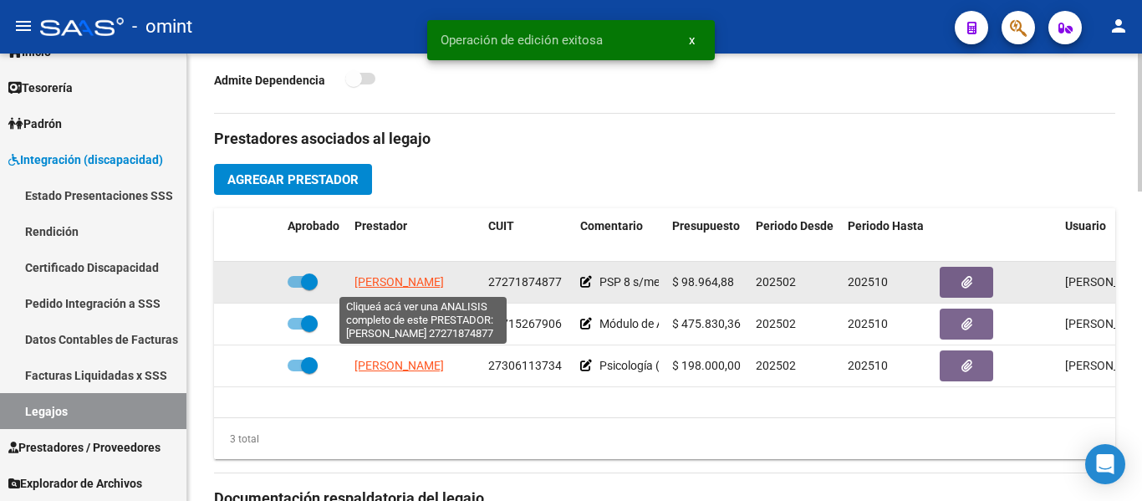
click at [431, 282] on span "GARCIA ROLDAN JULIETA" at bounding box center [398, 281] width 89 height 13
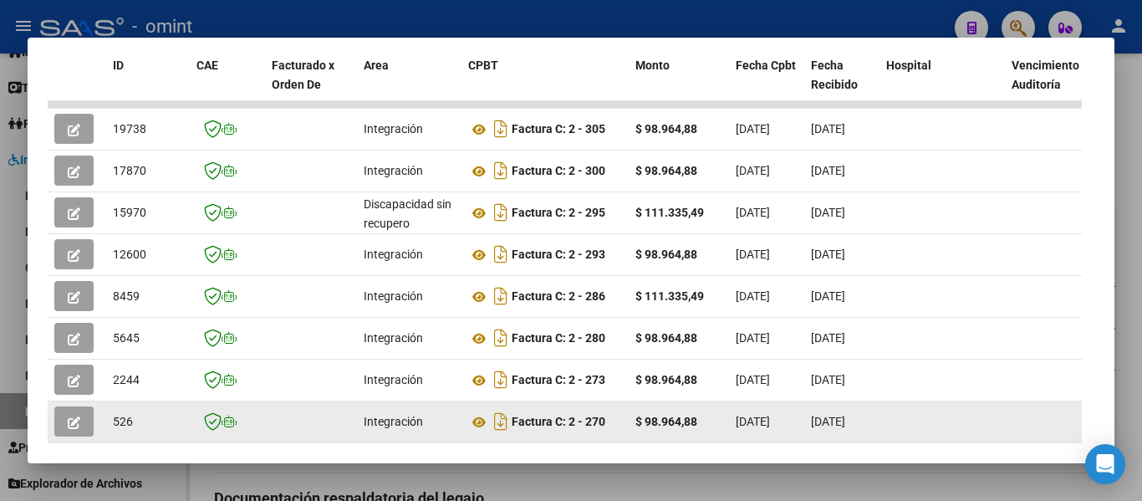
scroll to position [508, 0]
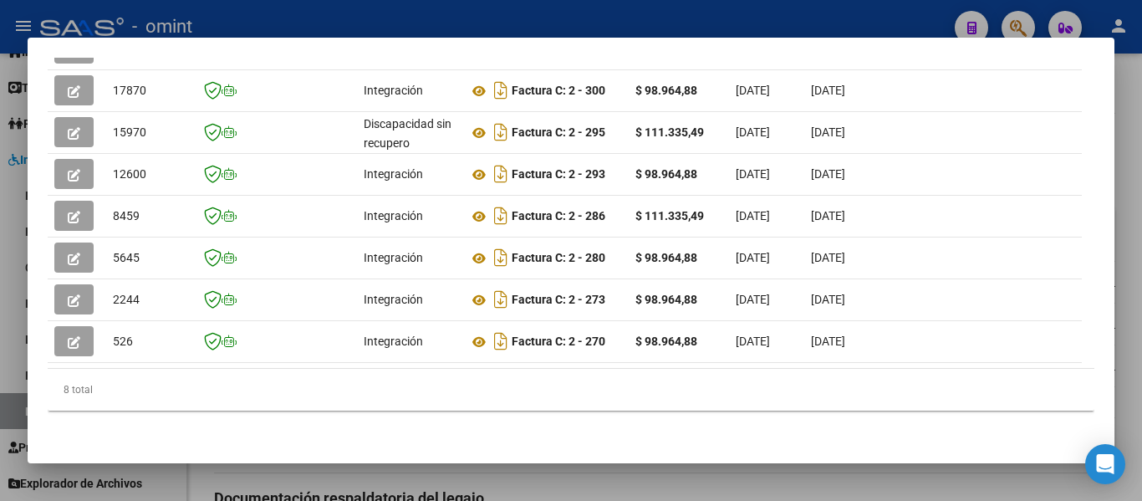
drag, startPoint x: 307, startPoint y: 369, endPoint x: 725, endPoint y: 354, distance: 418.1
click at [759, 354] on div "ID CAE Facturado x Orden De Area CPBT Monto Fecha Cpbt Fecha Recibido Hospital …" at bounding box center [571, 189] width 1046 height 444
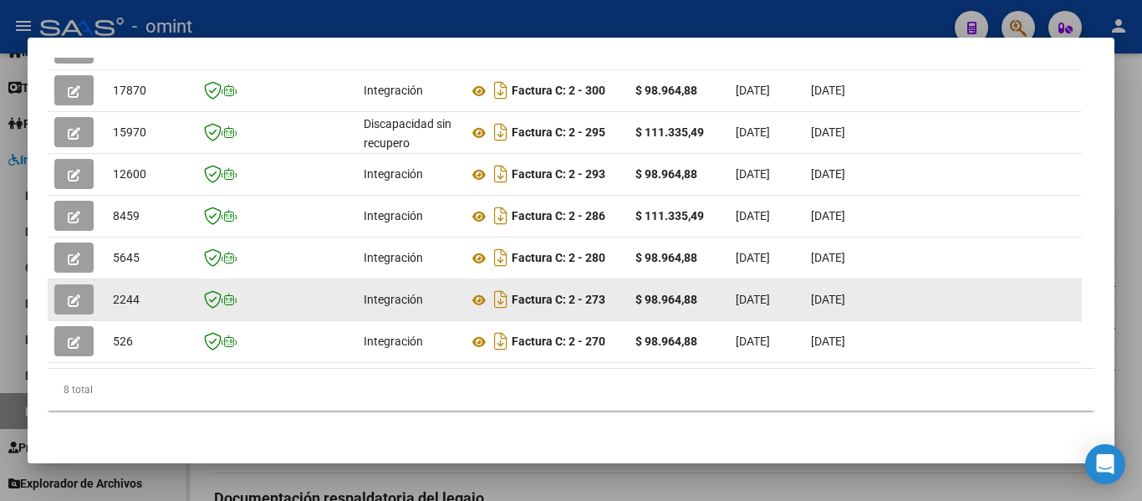
scroll to position [341, 0]
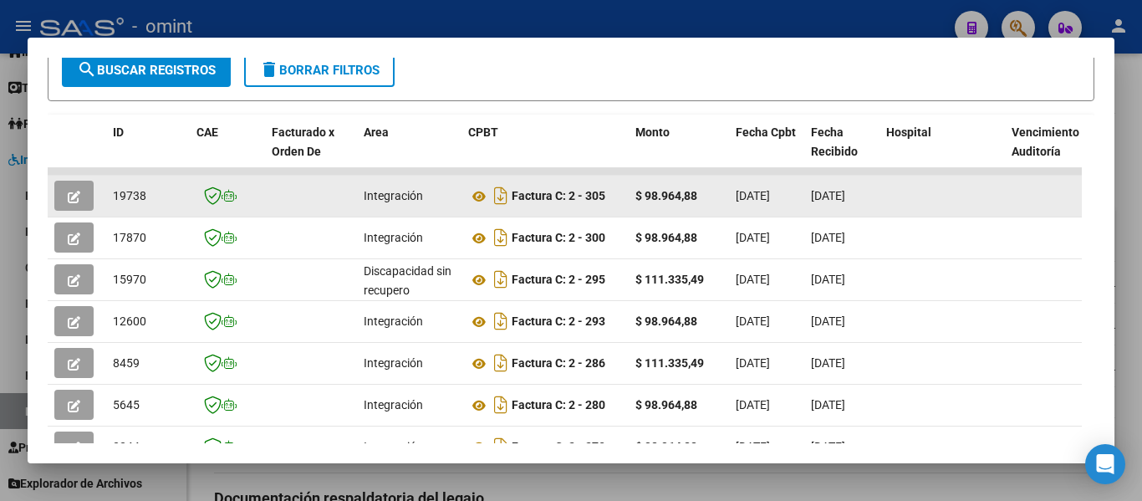
drag, startPoint x: 149, startPoint y: 205, endPoint x: 102, endPoint y: 197, distance: 47.4
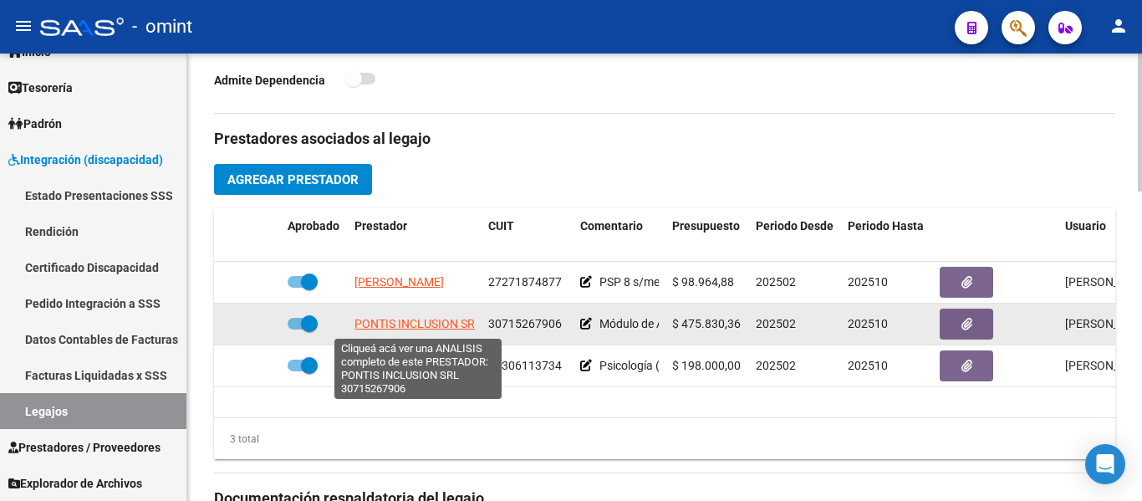
click at [456, 318] on span "PONTIS INCLUSION SRL" at bounding box center [417, 323] width 127 height 13
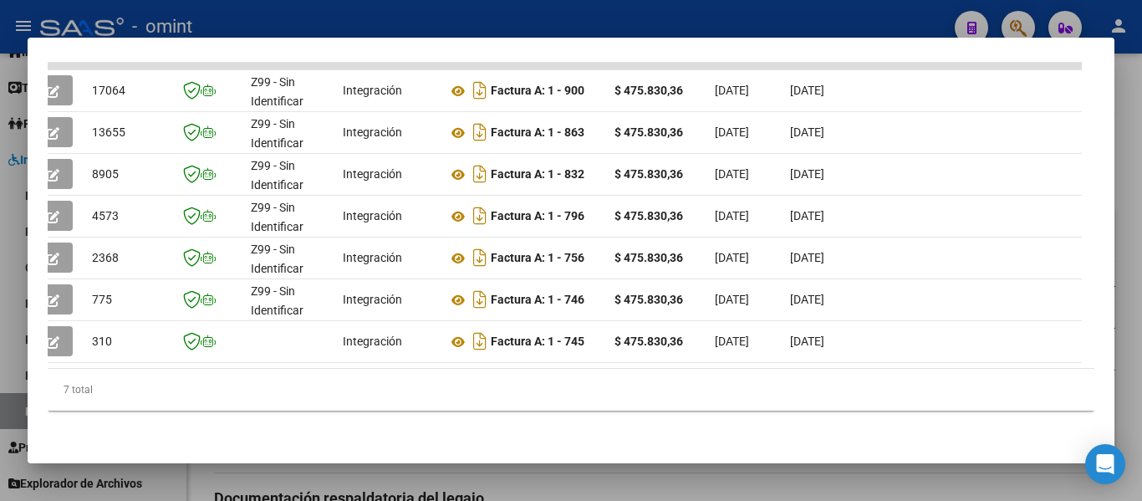
scroll to position [0, 0]
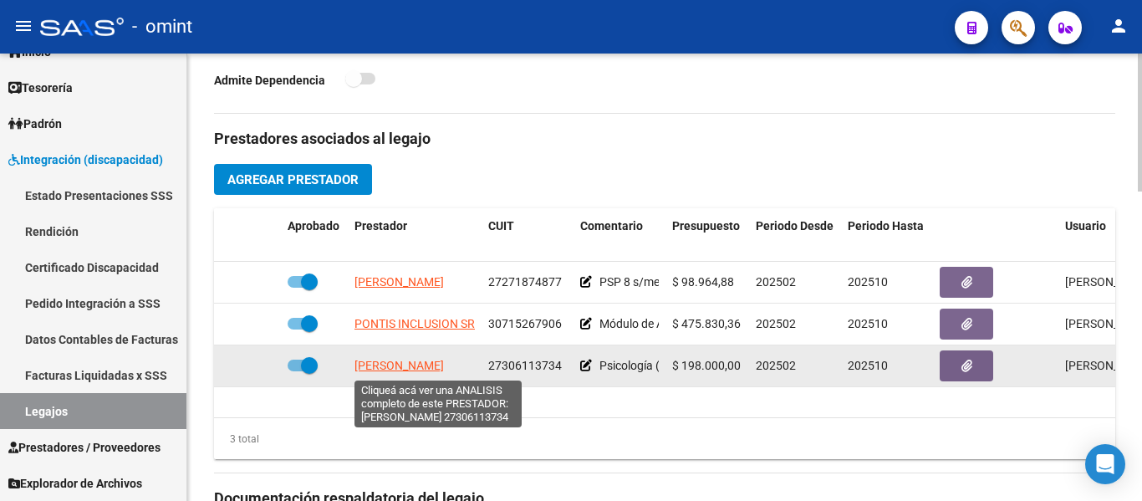
click at [444, 366] on span "GUERRERO AYERAYEN PAMELA" at bounding box center [398, 365] width 89 height 13
type textarea "27306113734"
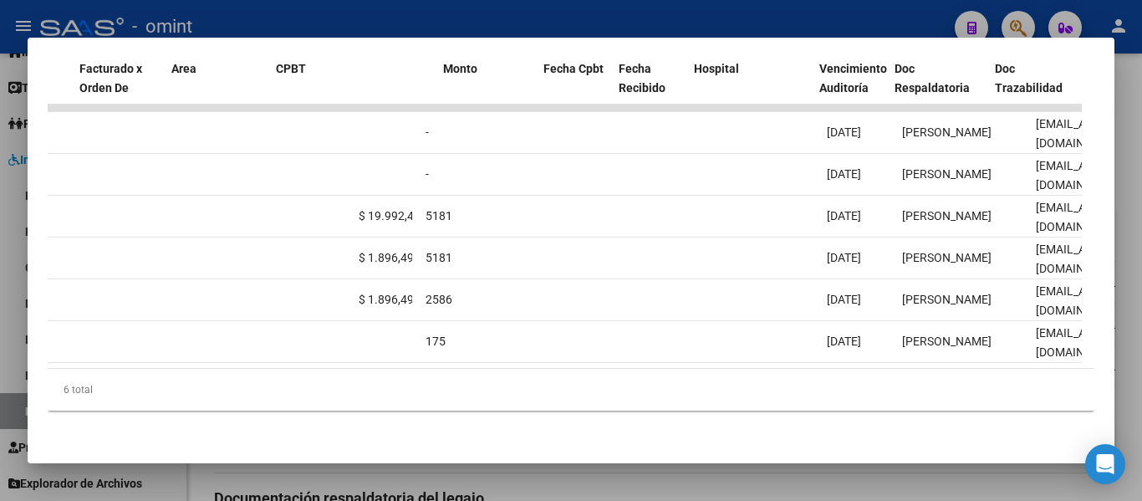
scroll to position [0, 165]
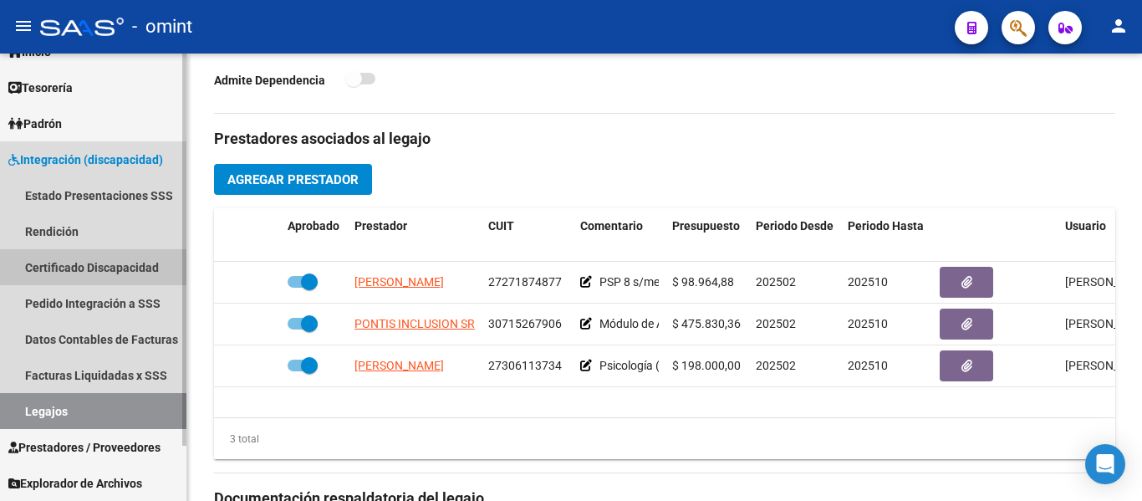
click at [109, 271] on link "Certificado Discapacidad" at bounding box center [93, 267] width 186 height 36
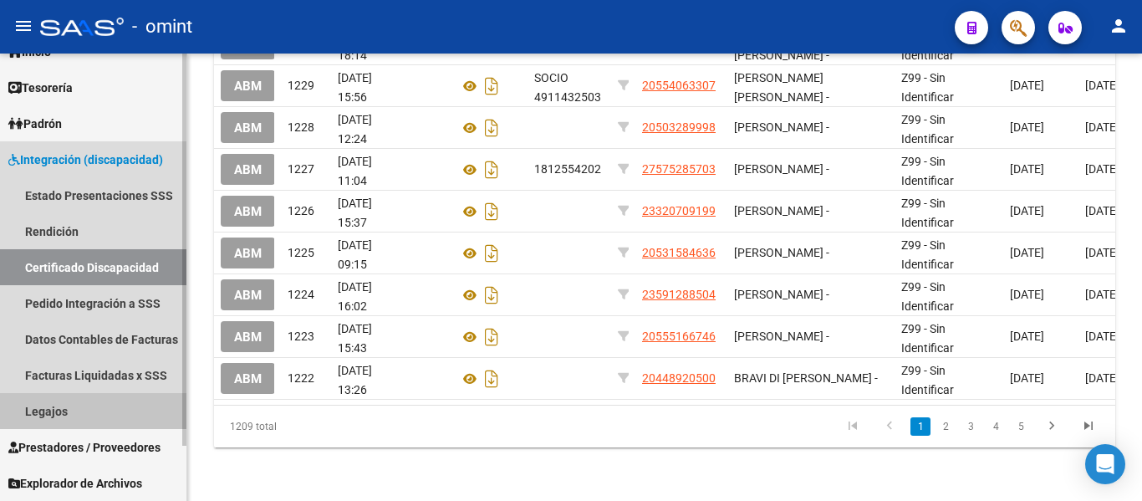
drag, startPoint x: 79, startPoint y: 411, endPoint x: 104, endPoint y: 399, distance: 28.0
click at [79, 410] on link "Legajos" at bounding box center [93, 411] width 186 height 36
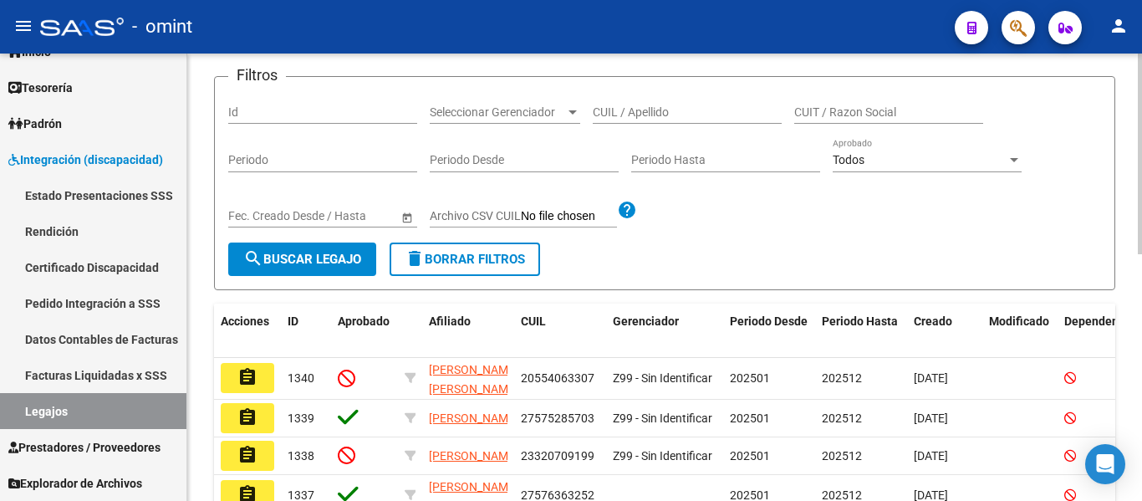
scroll to position [132, 0]
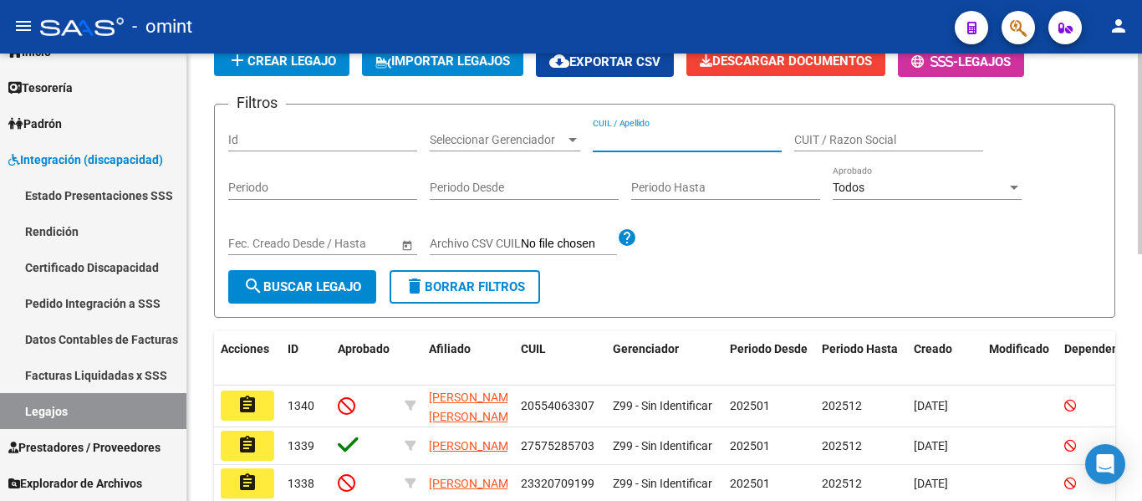
paste input "PANUTTI MATEO"
type input "PANUTTI MATEO"
click at [322, 286] on span "search Buscar Legajo" at bounding box center [302, 286] width 118 height 15
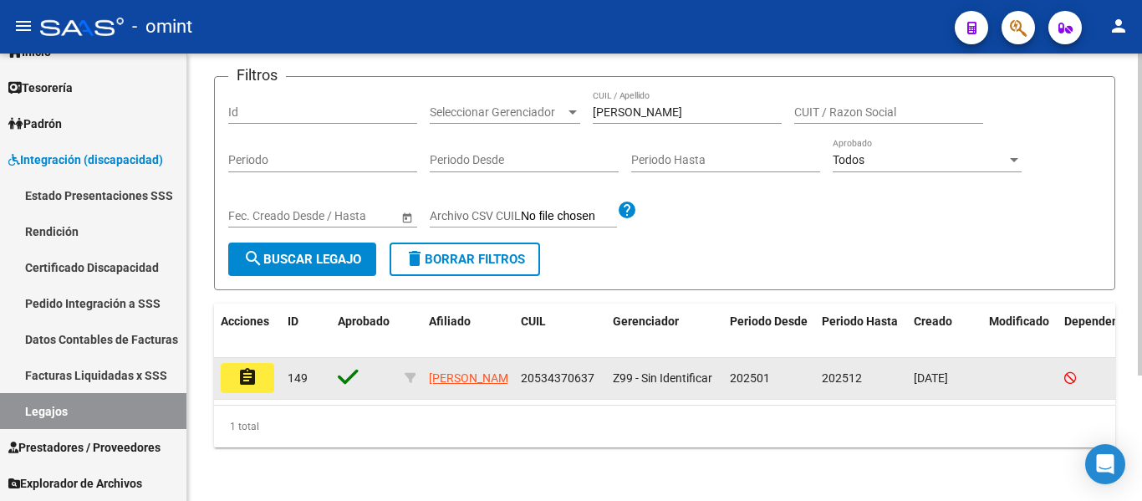
scroll to position [174, 0]
click at [247, 367] on mat-icon "assignment" at bounding box center [247, 377] width 20 height 20
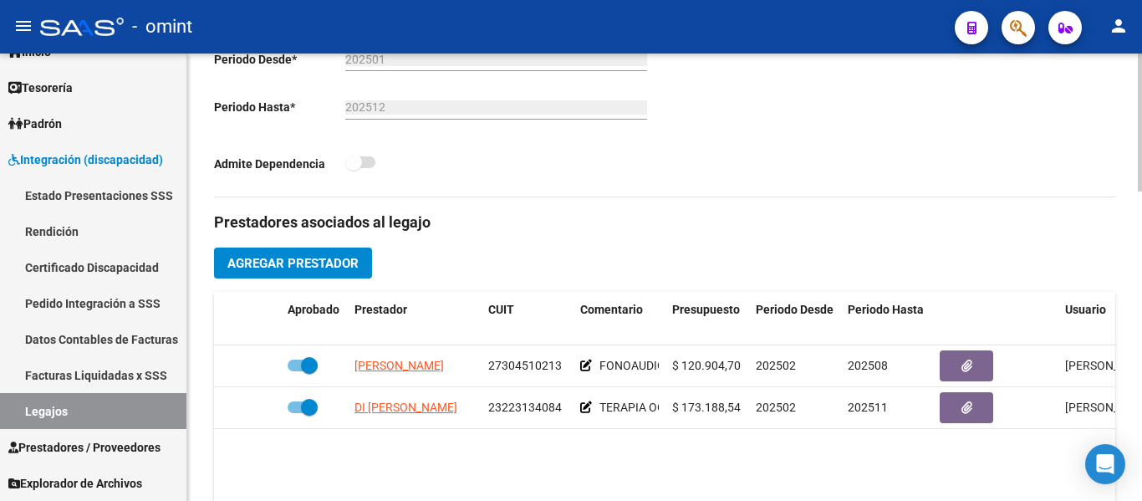
scroll to position [585, 0]
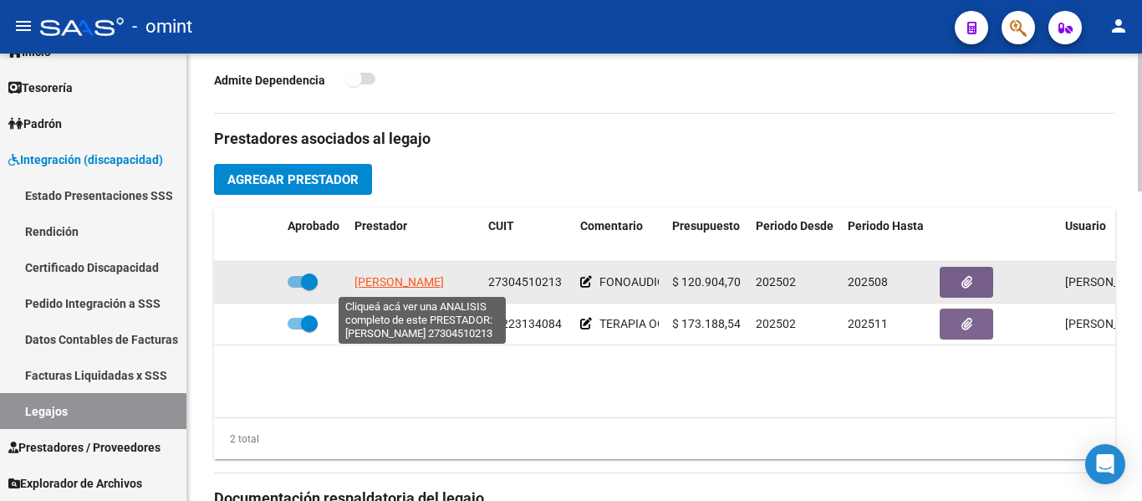
click at [438, 286] on span "CHERVO CINTIA NATALIA" at bounding box center [398, 281] width 89 height 13
type textarea "27304510213"
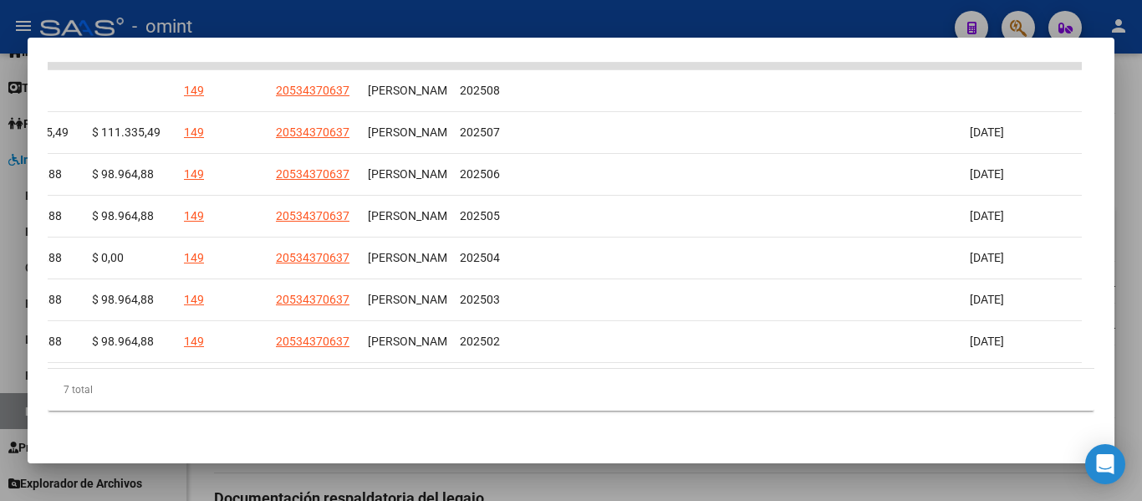
scroll to position [0, 2577]
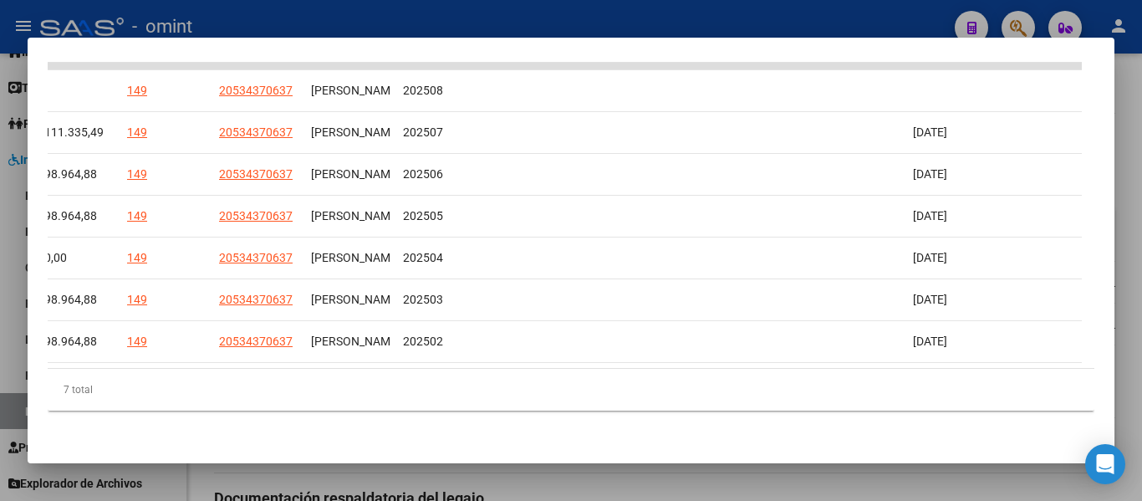
drag, startPoint x: 335, startPoint y: 419, endPoint x: 1113, endPoint y: 400, distance: 778.3
click at [1113, 400] on mat-dialog-content "Análisis Prestador - CUIT: 27304510213 cloud_download Exportar CSV ABM ARCA Imp…" at bounding box center [571, 250] width 1087 height 385
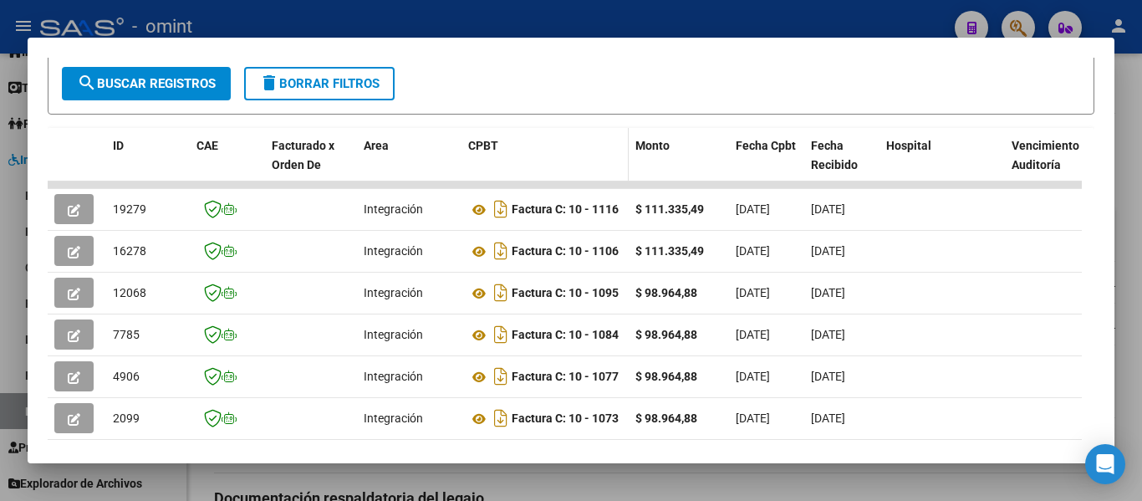
scroll to position [216, 0]
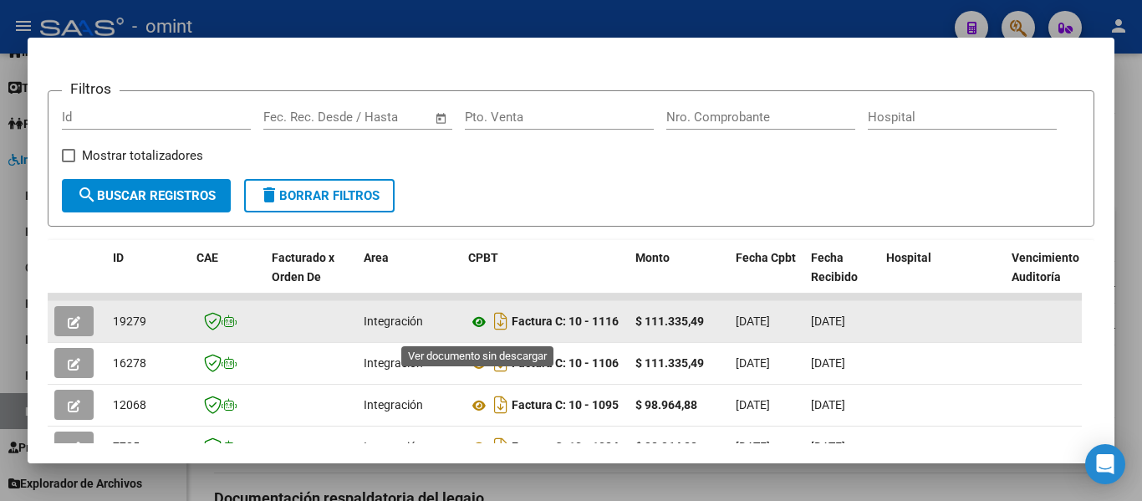
click at [479, 323] on icon at bounding box center [479, 322] width 22 height 20
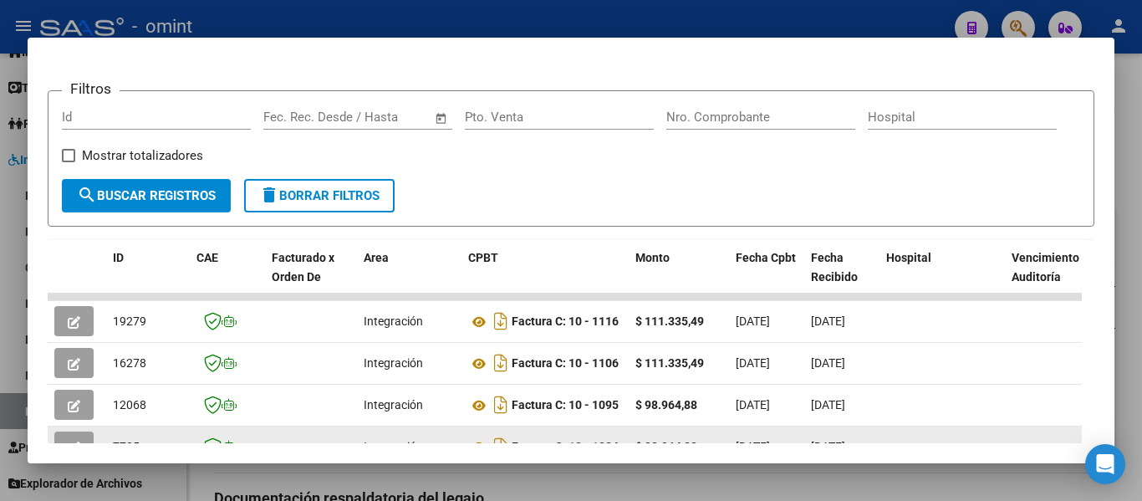
drag, startPoint x: 79, startPoint y: 441, endPoint x: 192, endPoint y: 443, distance: 113.7
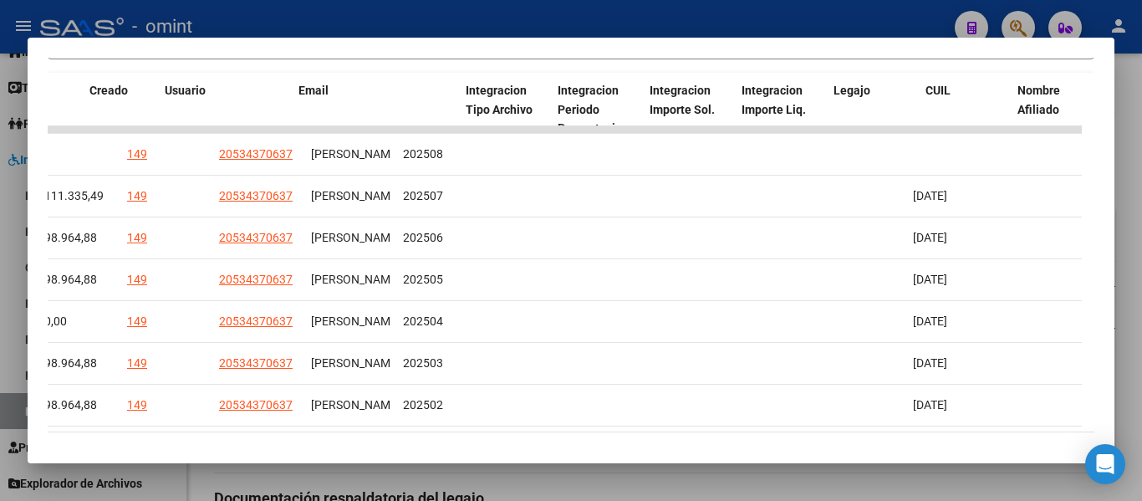
scroll to position [0, 0]
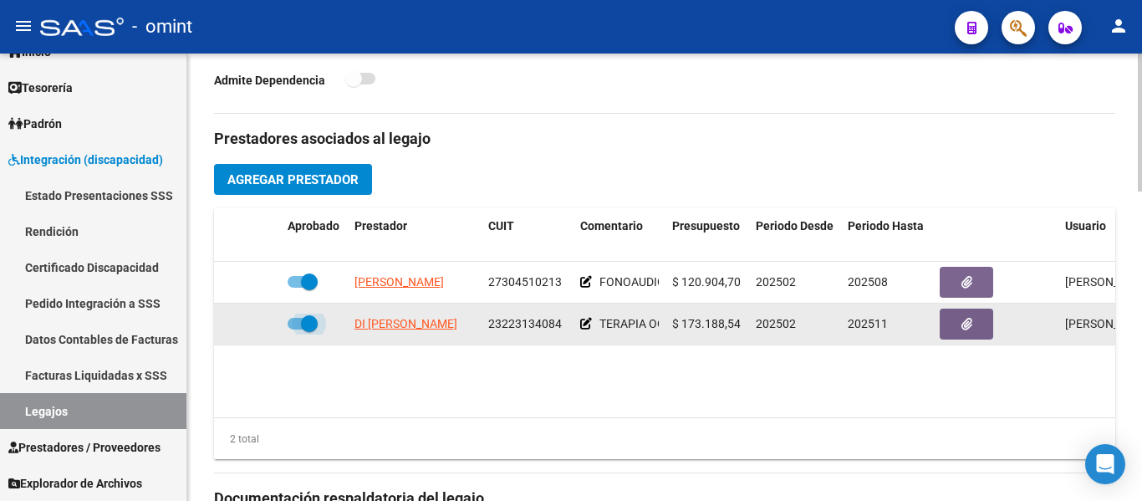
click at [307, 321] on span at bounding box center [309, 323] width 17 height 17
click at [296, 329] on input "checkbox" at bounding box center [295, 329] width 1 height 1
click at [258, 325] on icon at bounding box center [257, 324] width 12 height 12
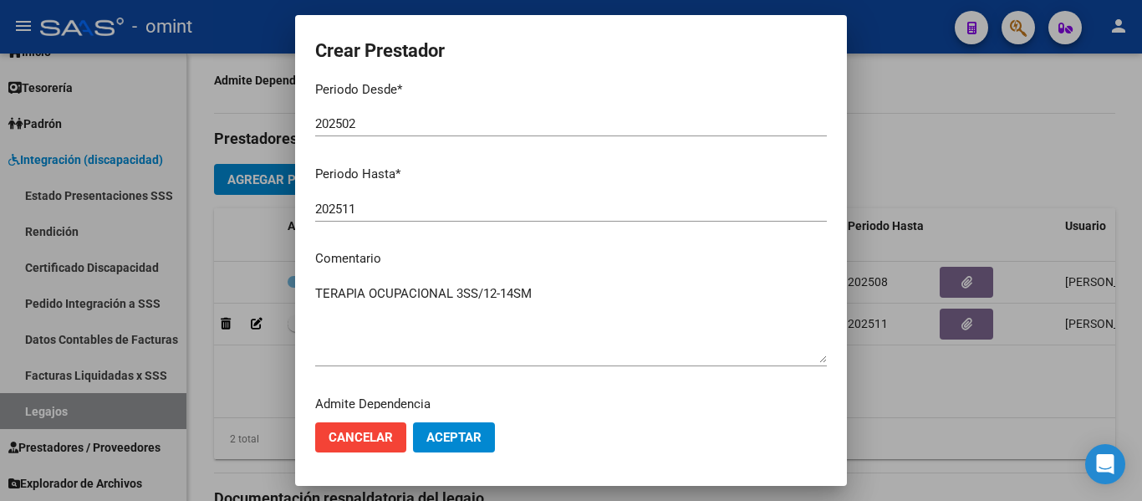
scroll to position [247, 0]
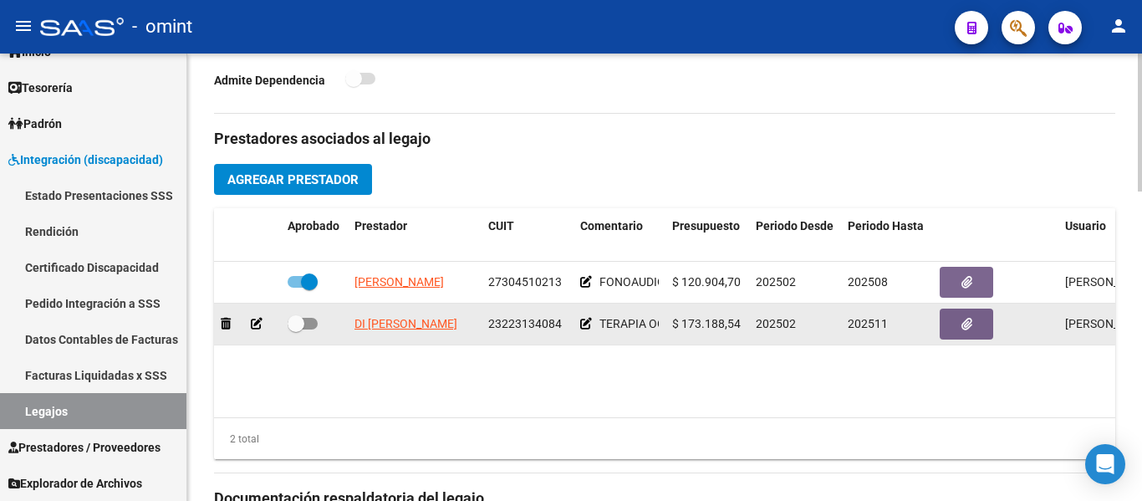
click at [290, 329] on span at bounding box center [296, 323] width 17 height 17
click at [295, 329] on input "checkbox" at bounding box center [295, 329] width 1 height 1
checkbox input "true"
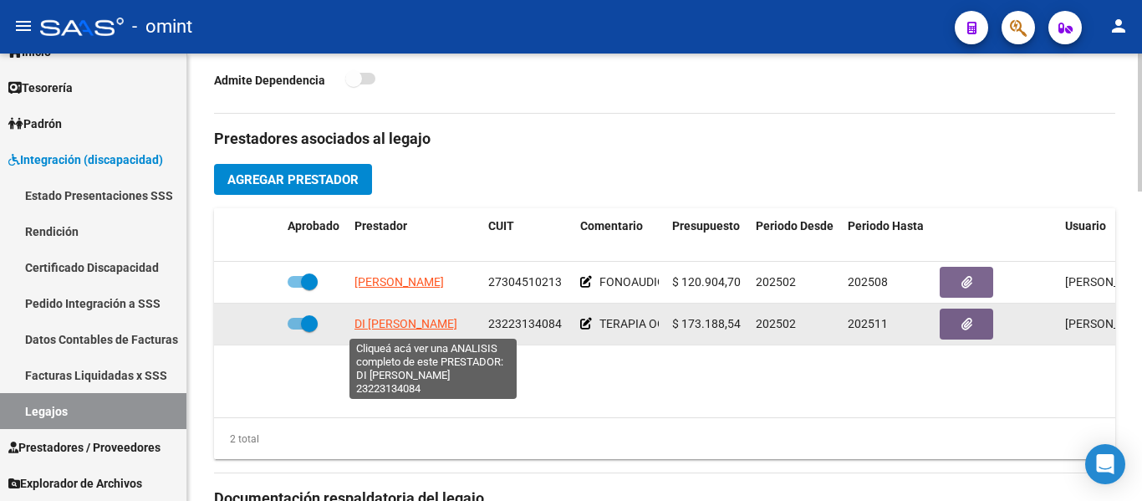
click at [427, 325] on span "DI LORENZO MYRIAM KARINA" at bounding box center [405, 323] width 103 height 13
type textarea "23223134084"
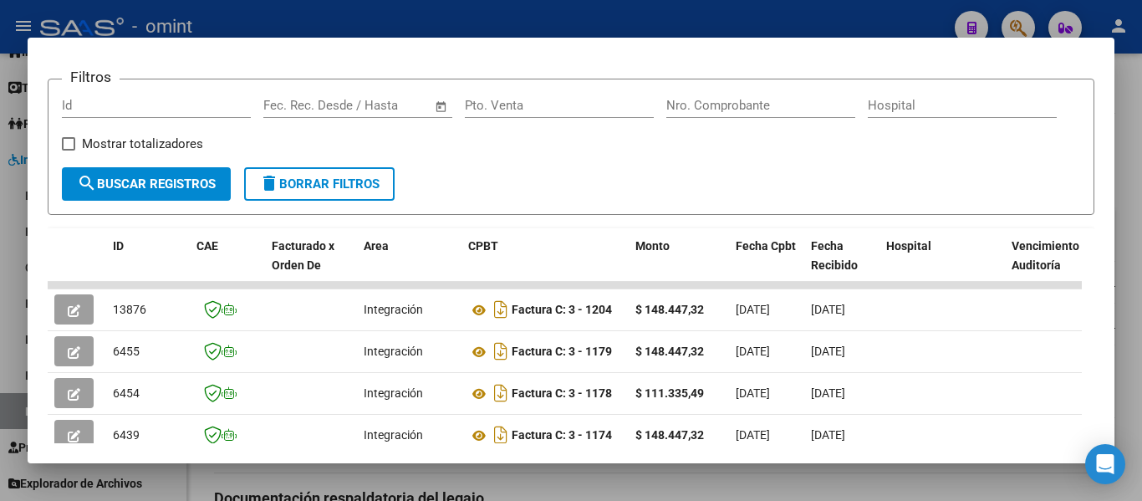
scroll to position [236, 0]
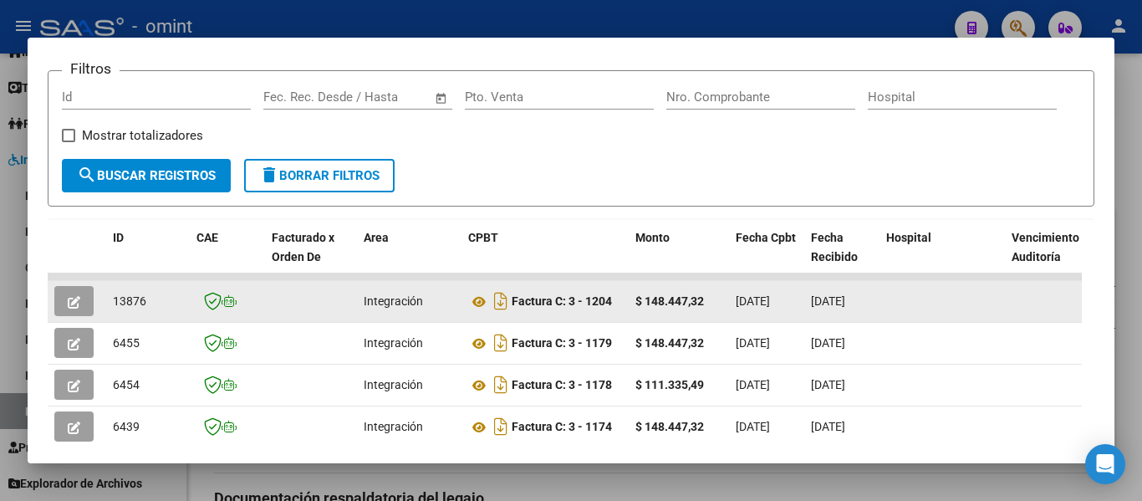
click at [78, 305] on icon "button" at bounding box center [74, 302] width 13 height 13
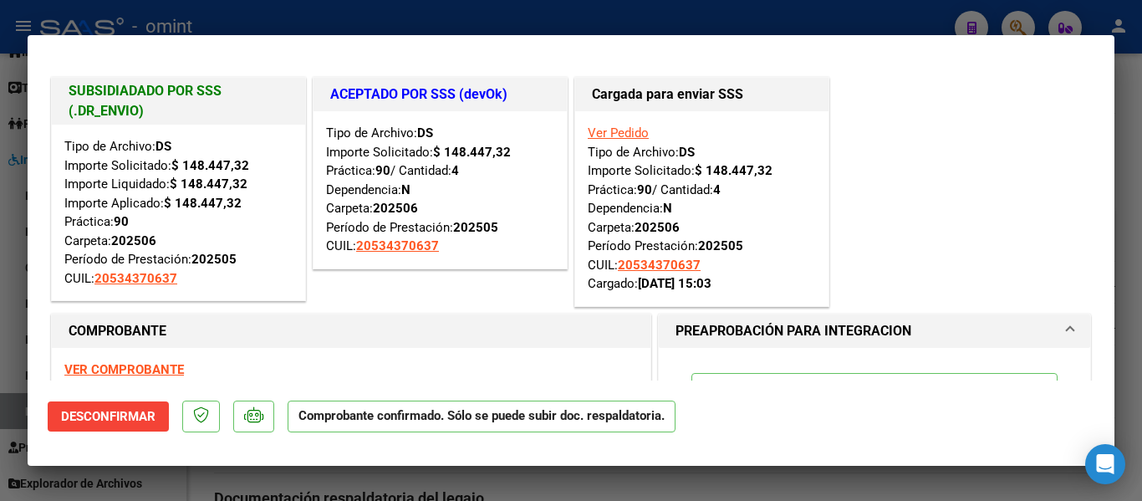
scroll to position [84, 0]
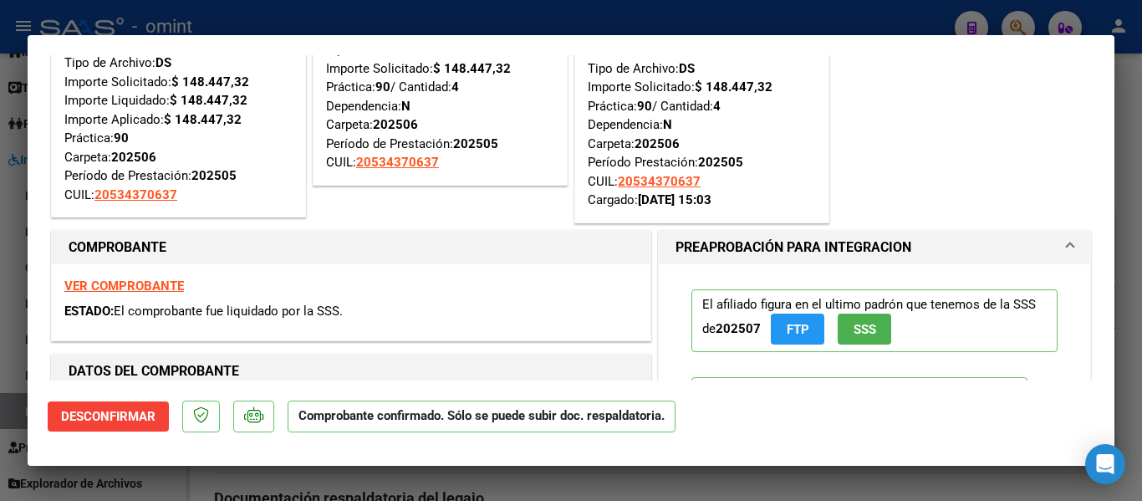
type input "$ 0,00"
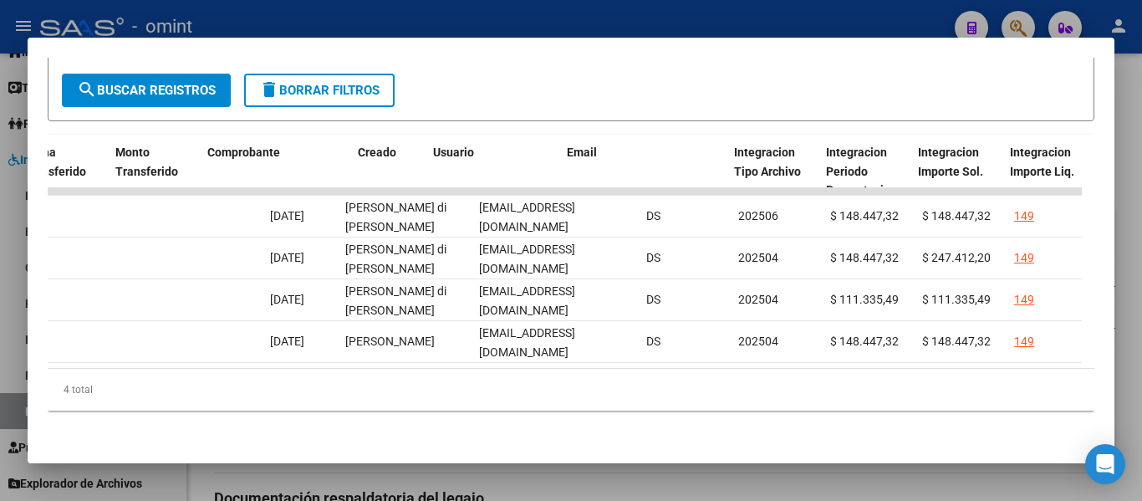
scroll to position [0, 1602]
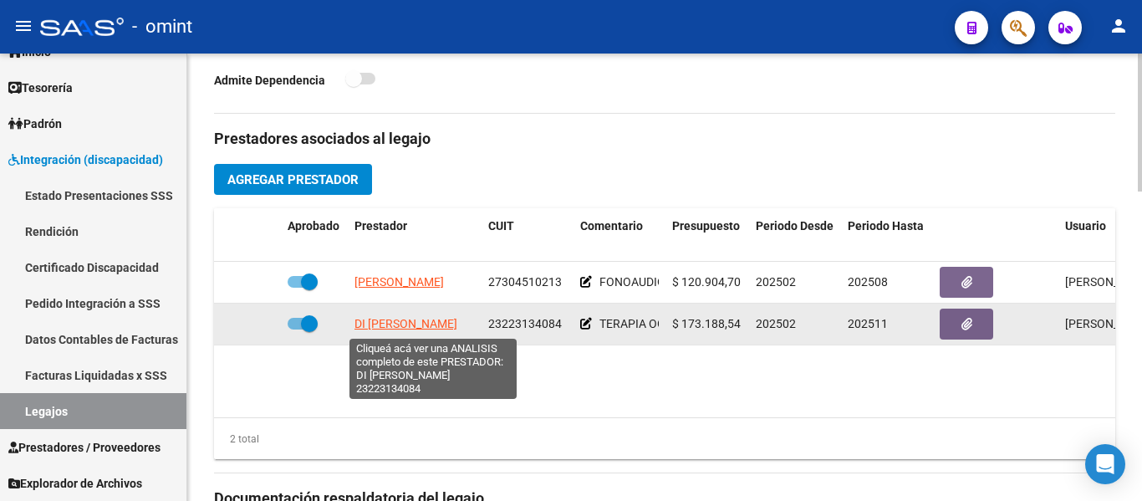
click at [441, 328] on span "DI LORENZO MYRIAM KARINA" at bounding box center [405, 323] width 103 height 13
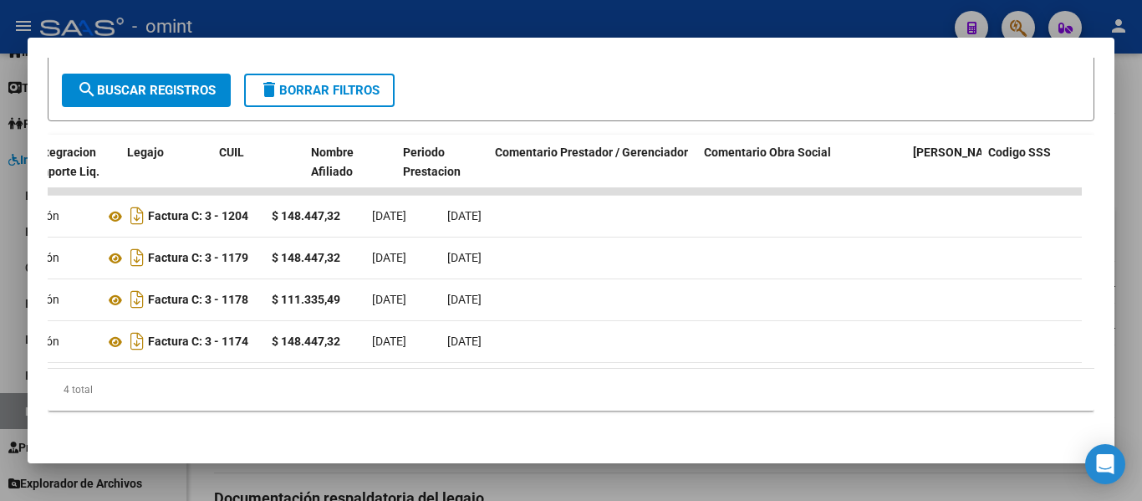
scroll to position [0, 2577]
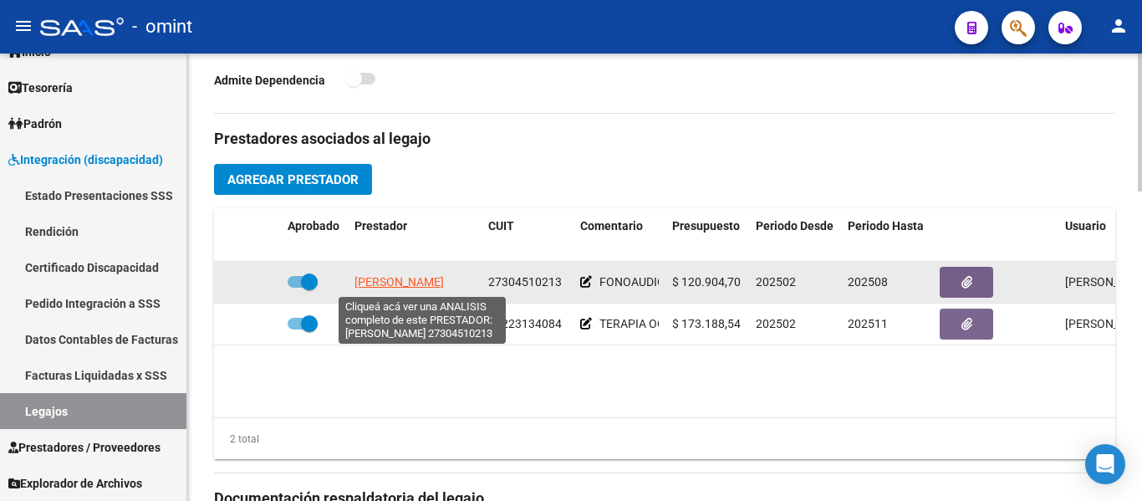
click at [444, 280] on span "CHERVO CINTIA NATALIA" at bounding box center [398, 281] width 89 height 13
type textarea "27304510213"
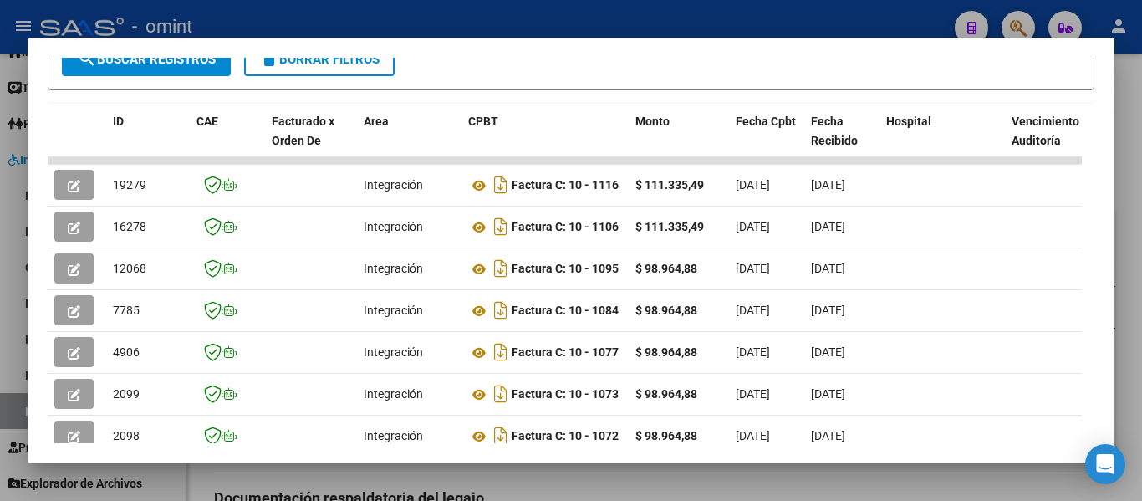
scroll to position [357, 0]
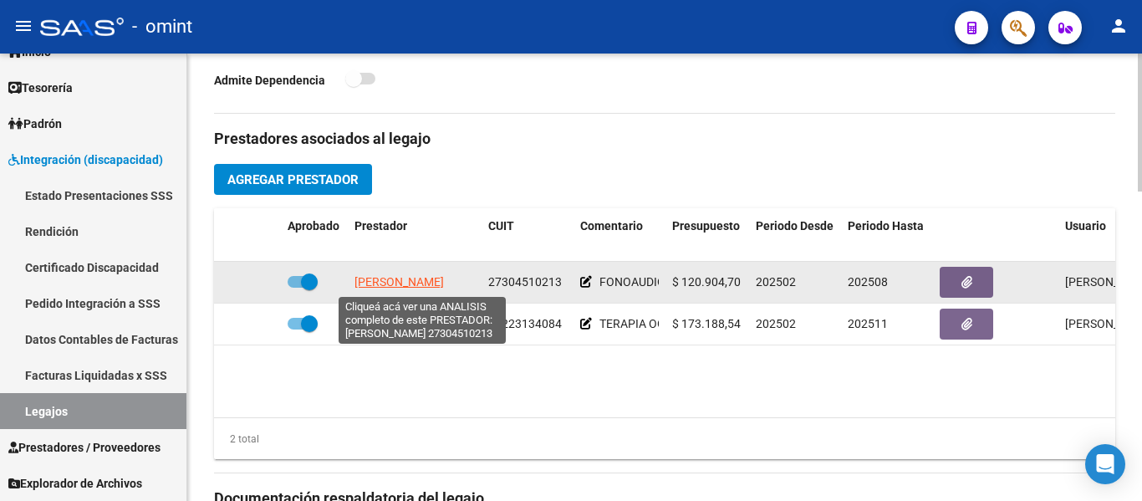
click at [400, 281] on span "CHERVO CINTIA NATALIA" at bounding box center [398, 281] width 89 height 13
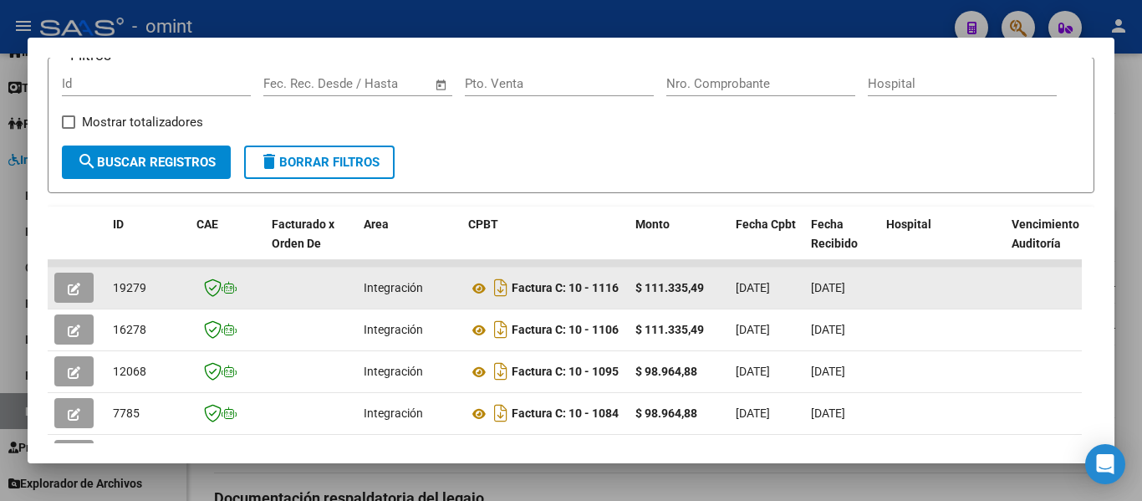
scroll to position [251, 0]
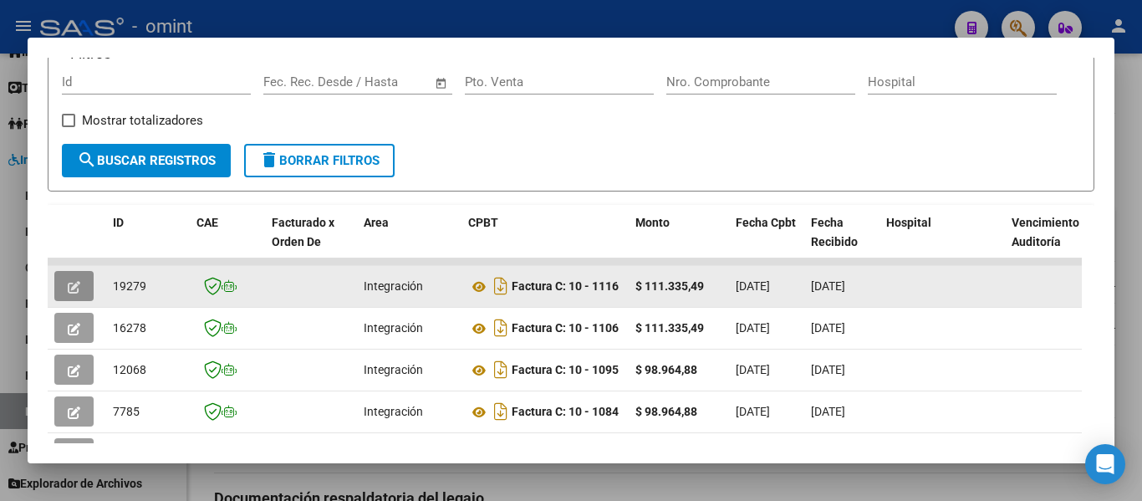
click at [62, 298] on button "button" at bounding box center [73, 286] width 39 height 30
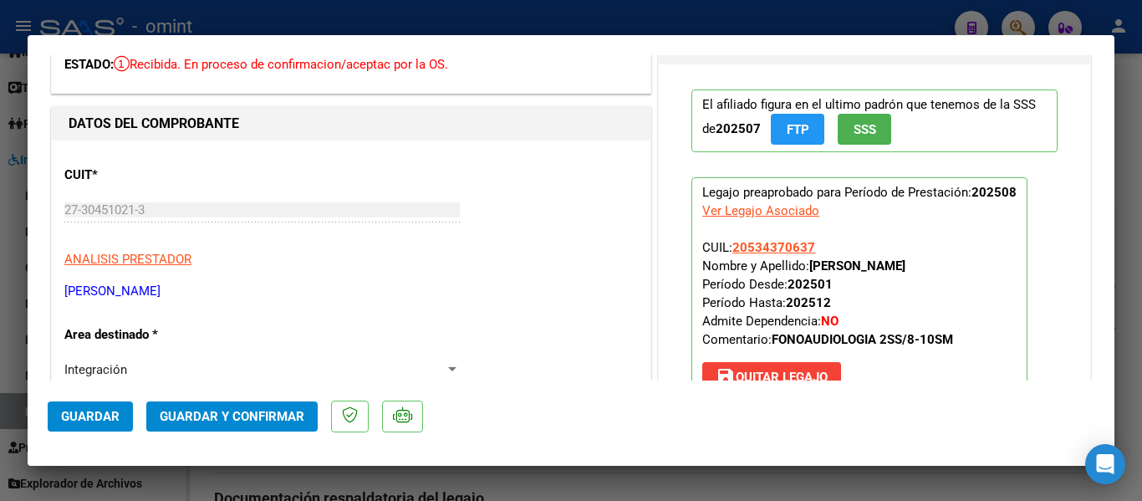
scroll to position [167, 0]
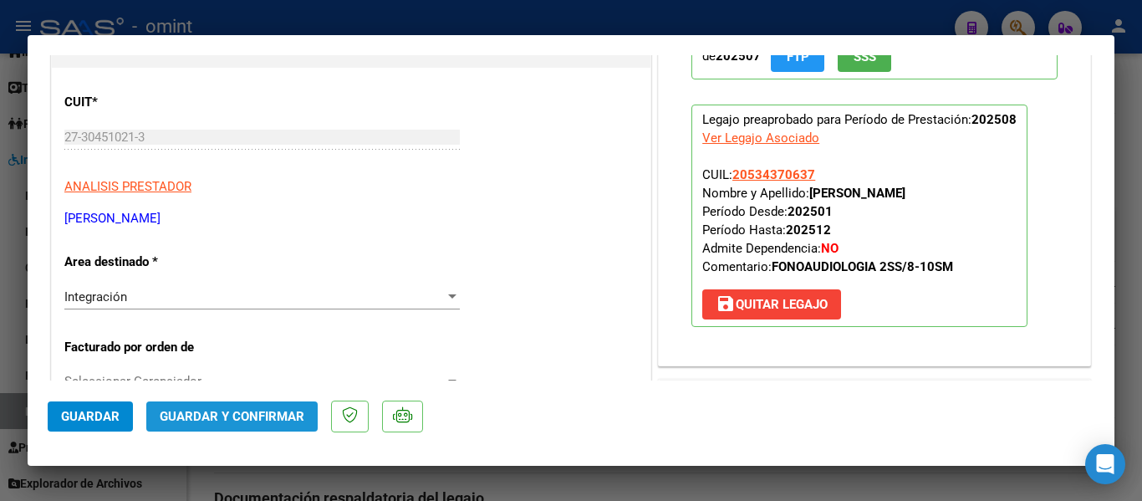
click at [271, 419] on span "Guardar y Confirmar" at bounding box center [232, 416] width 145 height 15
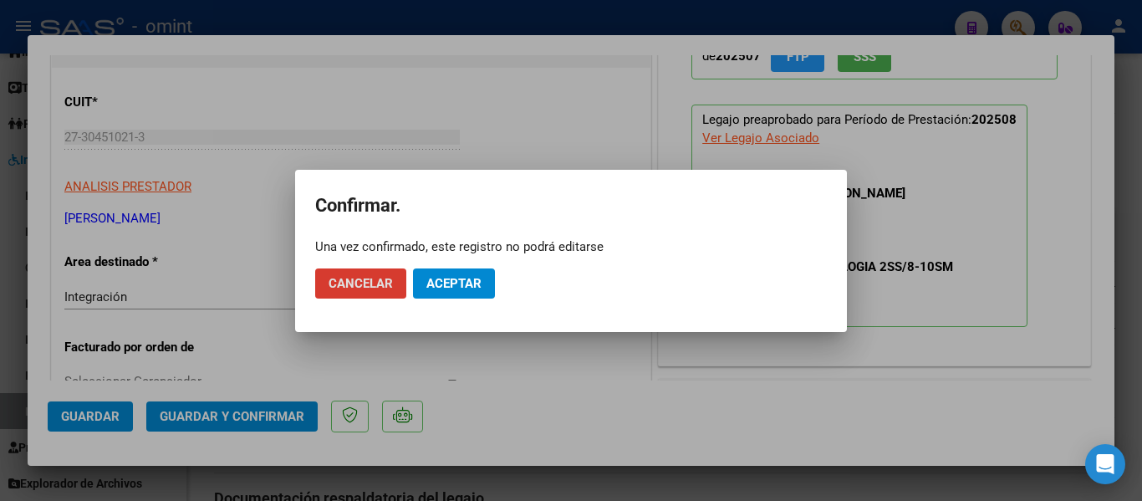
click at [456, 280] on span "Aceptar" at bounding box center [453, 283] width 55 height 15
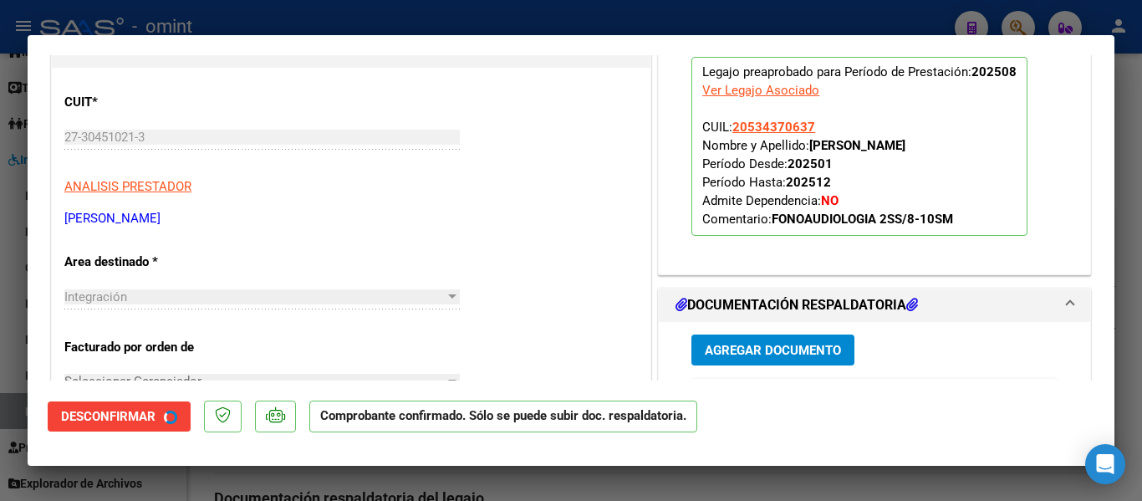
type input "$ 0,00"
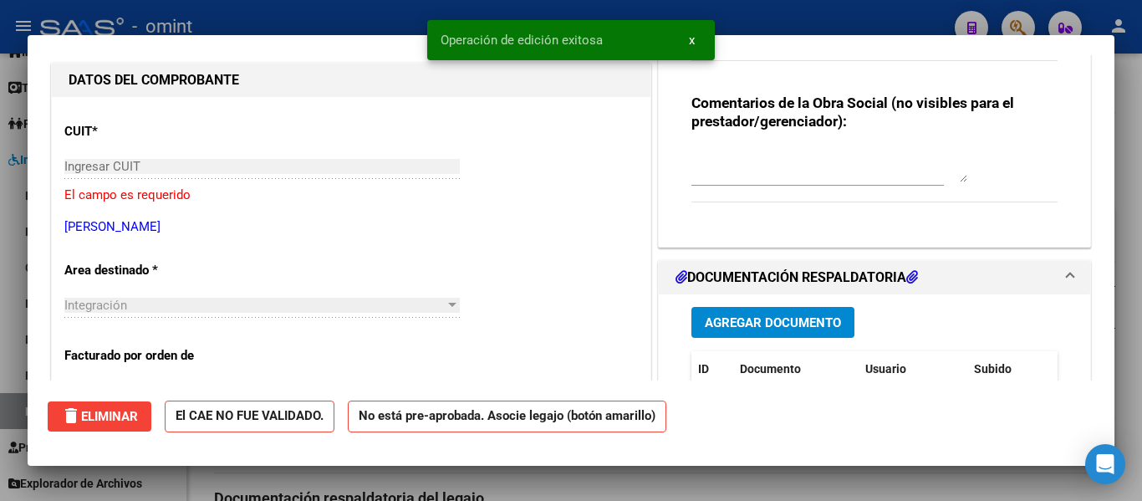
scroll to position [0, 0]
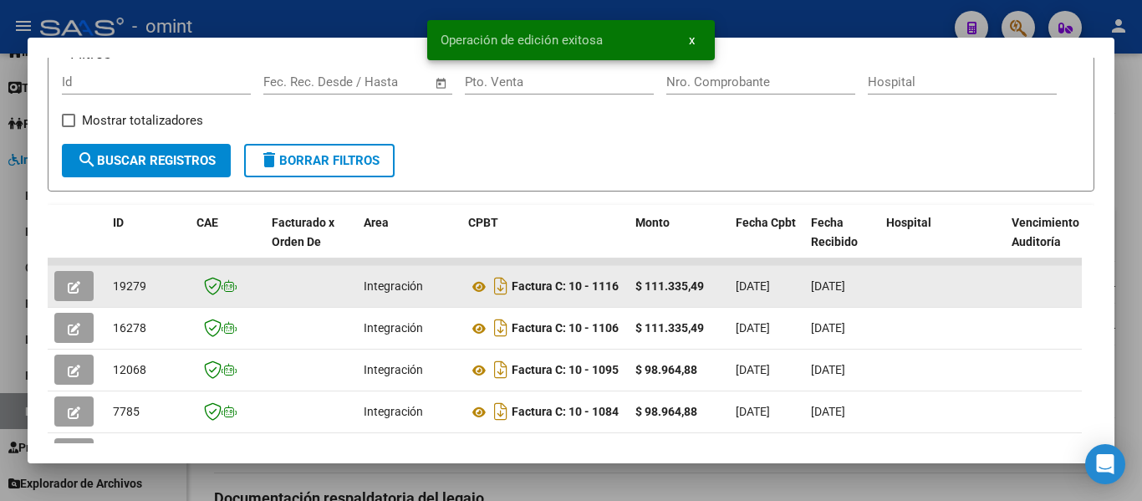
drag, startPoint x: 109, startPoint y: 291, endPoint x: 146, endPoint y: 295, distance: 37.0
click at [146, 295] on datatable-body-cell "19279" at bounding box center [148, 286] width 84 height 41
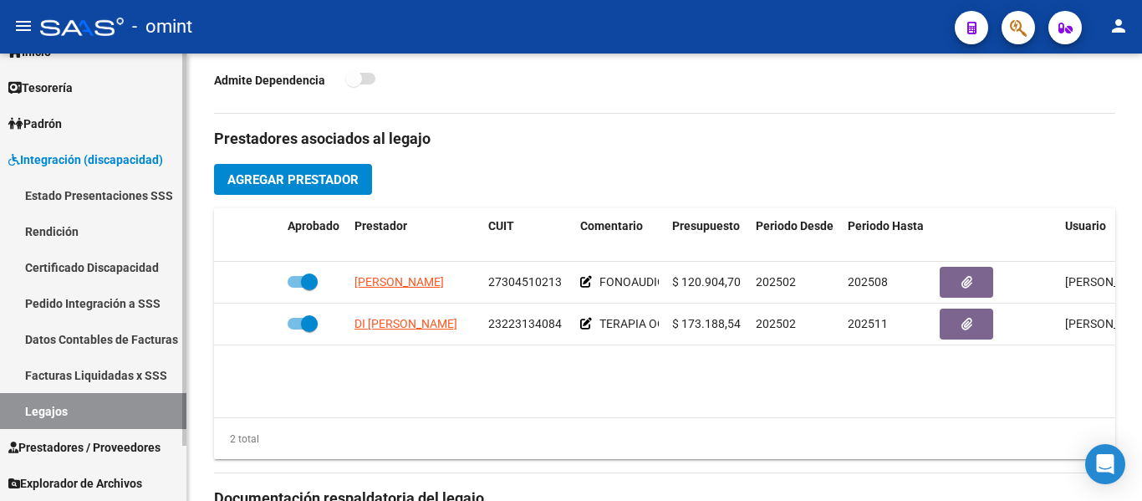
click at [70, 267] on link "Certificado Discapacidad" at bounding box center [93, 267] width 186 height 36
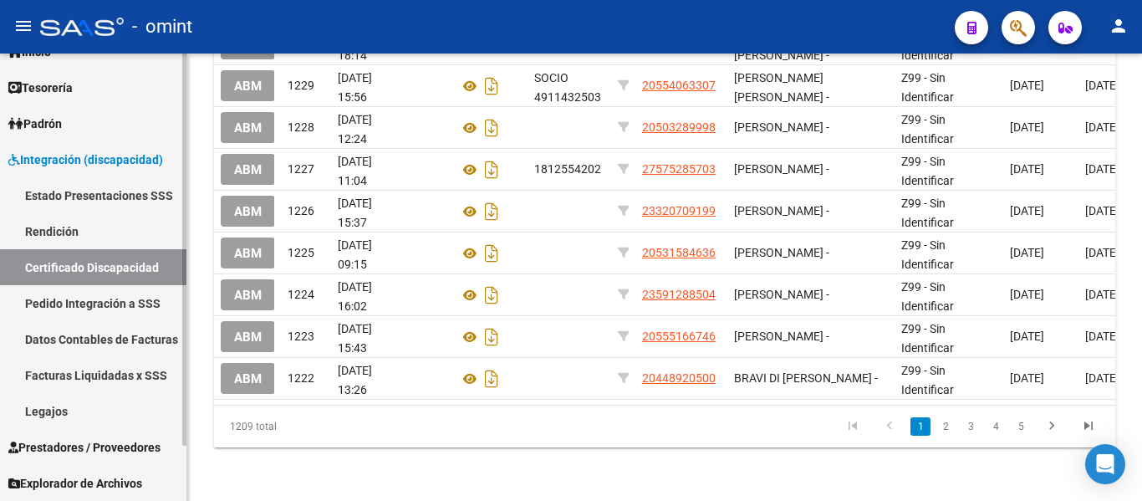
click at [76, 415] on link "Legajos" at bounding box center [93, 411] width 186 height 36
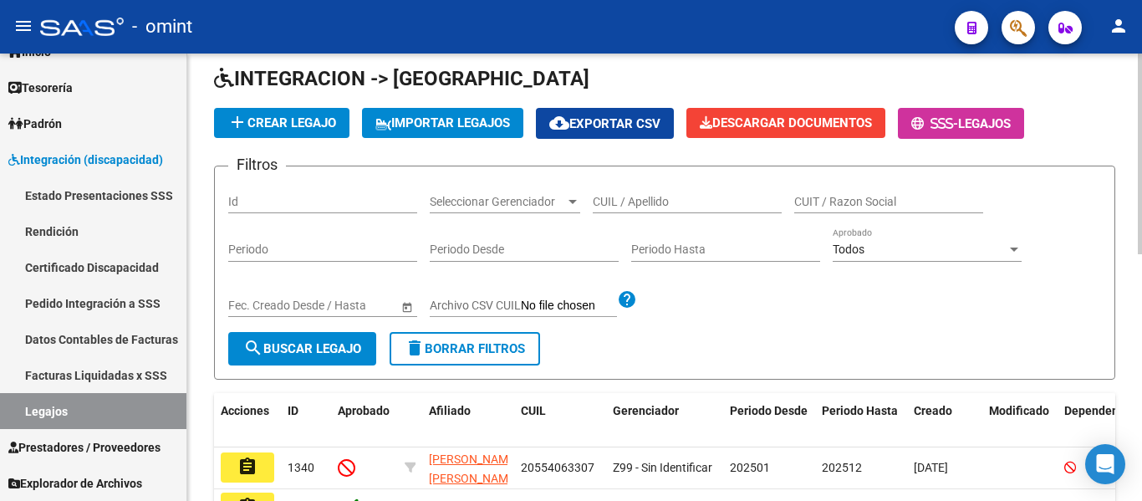
scroll to position [48, 0]
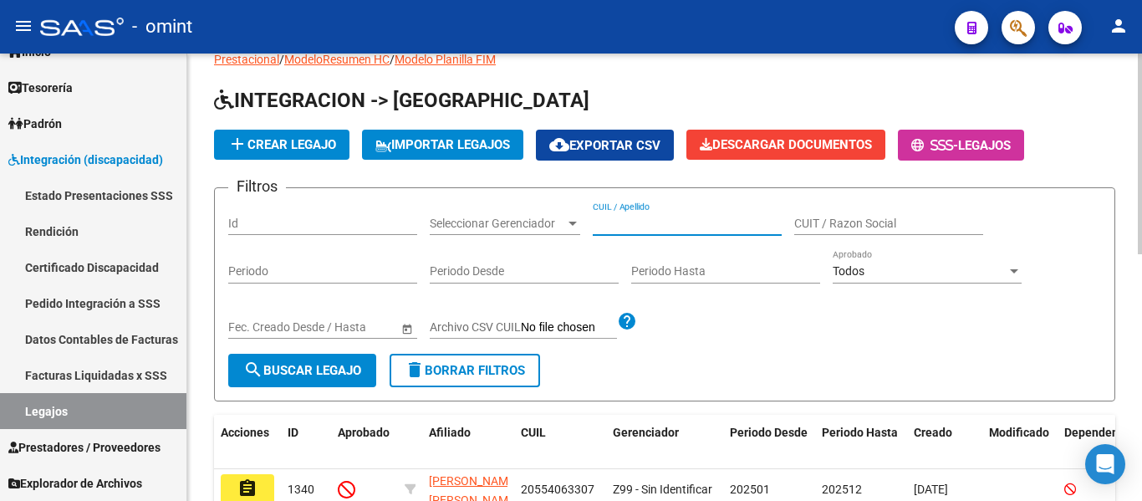
paste input "PARADA BAUTISTA ESTE"
type input "PARADA BAUTISTA ESTE"
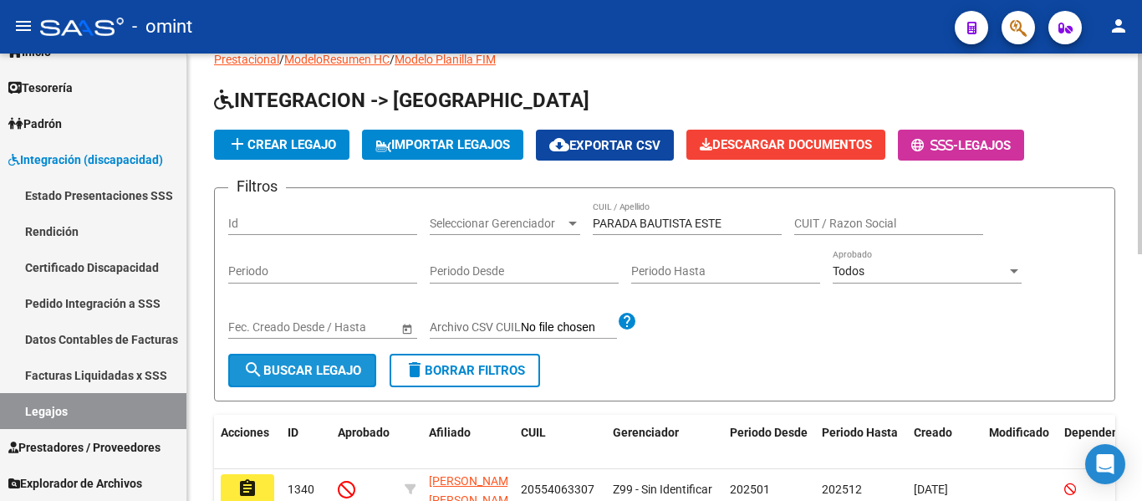
click at [261, 365] on mat-icon "search" at bounding box center [253, 369] width 20 height 20
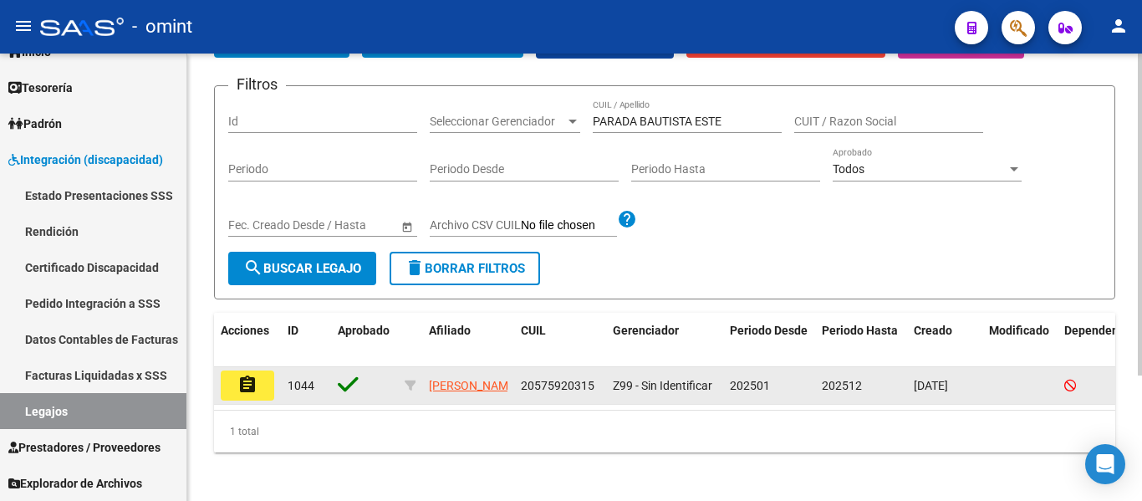
scroll to position [174, 0]
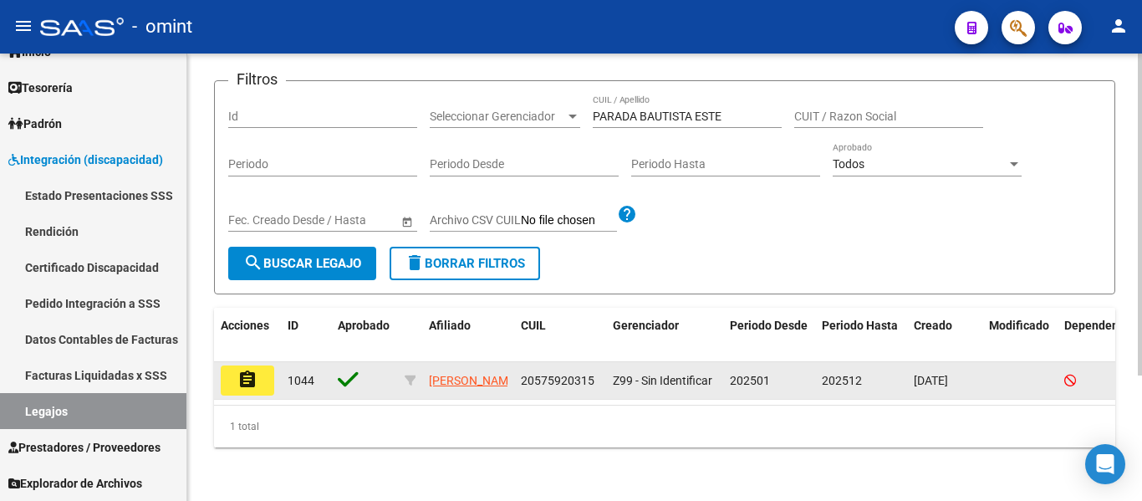
click at [264, 366] on button "assignment" at bounding box center [247, 380] width 53 height 30
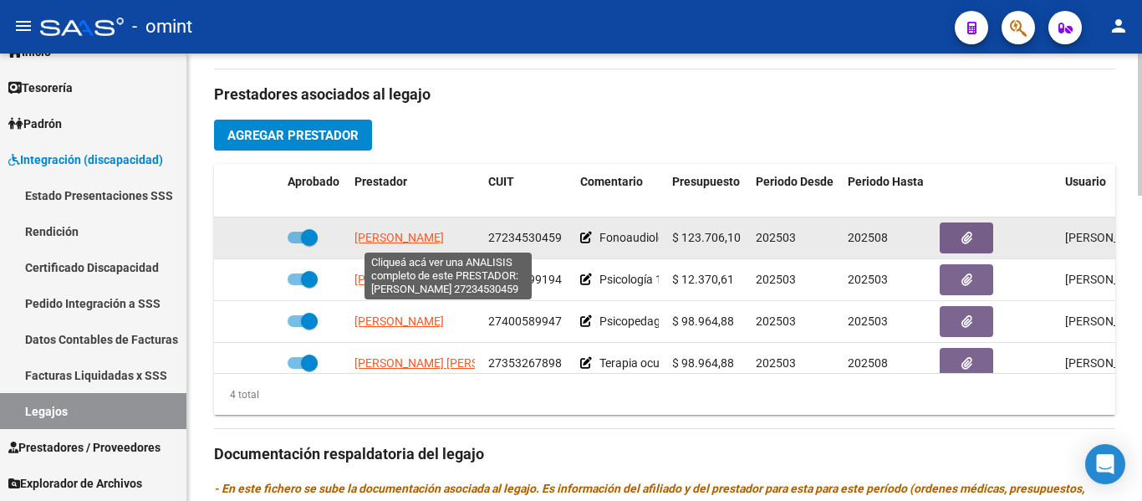
click at [396, 237] on span "RUSSOMANNO ANDREA VERONICA" at bounding box center [398, 237] width 89 height 13
type textarea "27234530459"
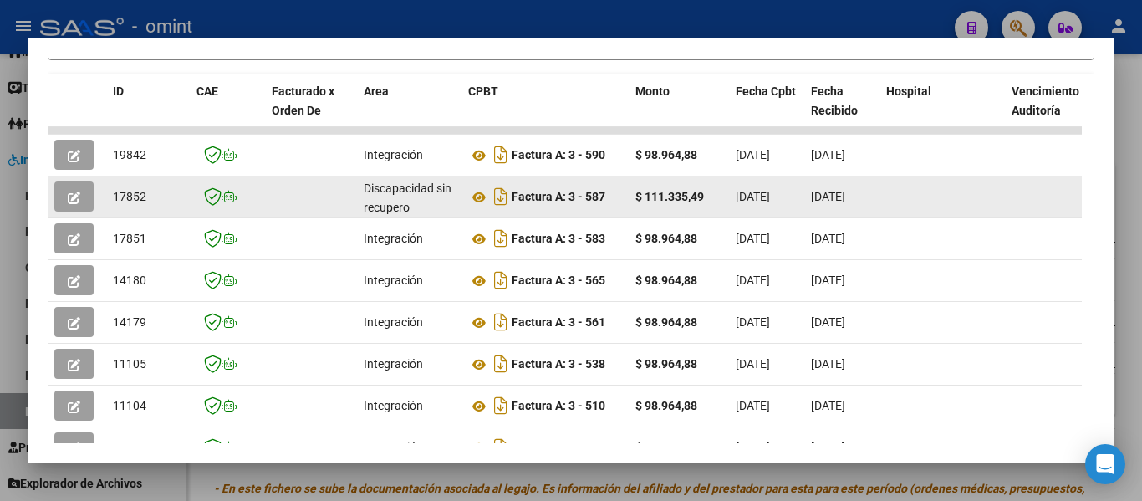
scroll to position [341, 0]
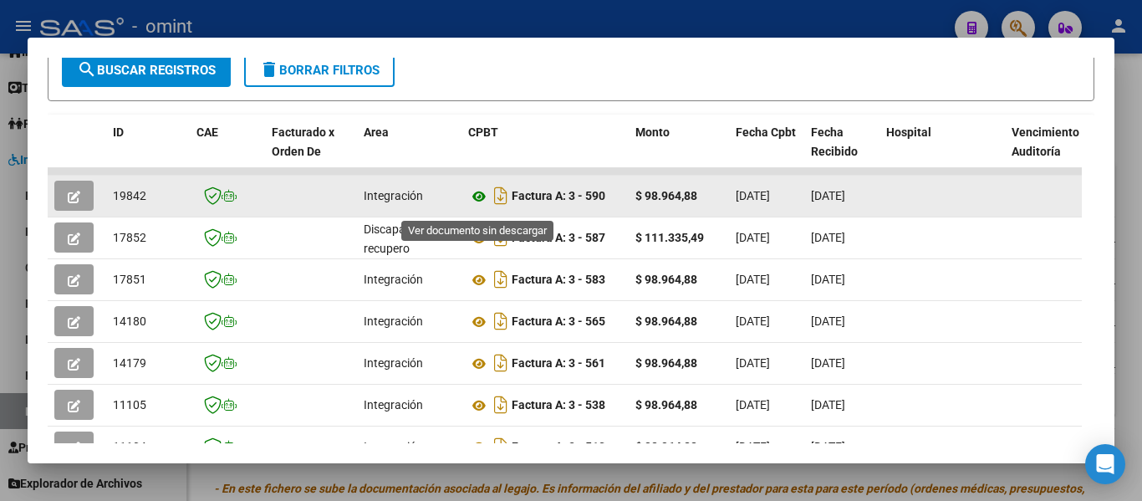
click at [481, 201] on icon at bounding box center [479, 196] width 22 height 20
click at [74, 203] on icon "button" at bounding box center [74, 197] width 13 height 13
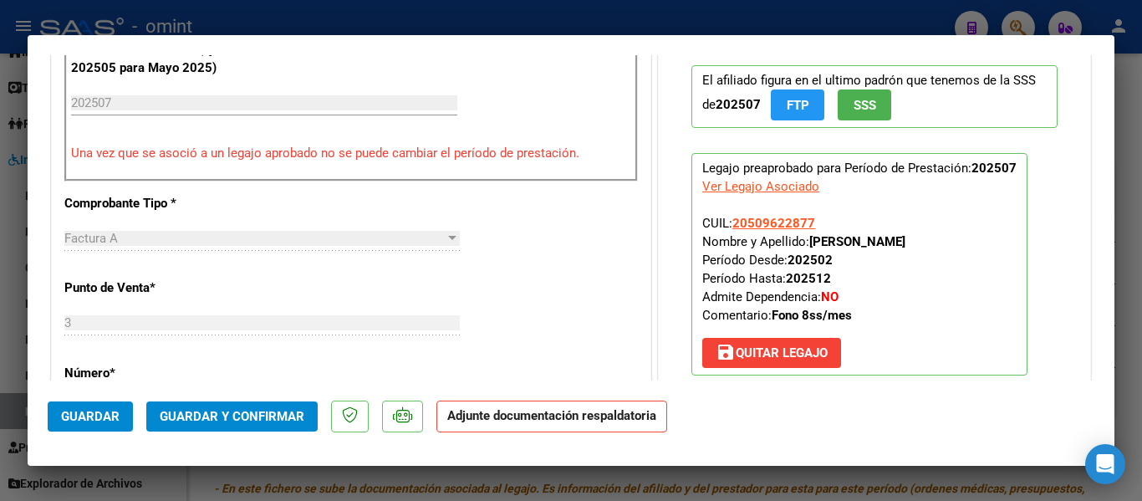
scroll to position [585, 0]
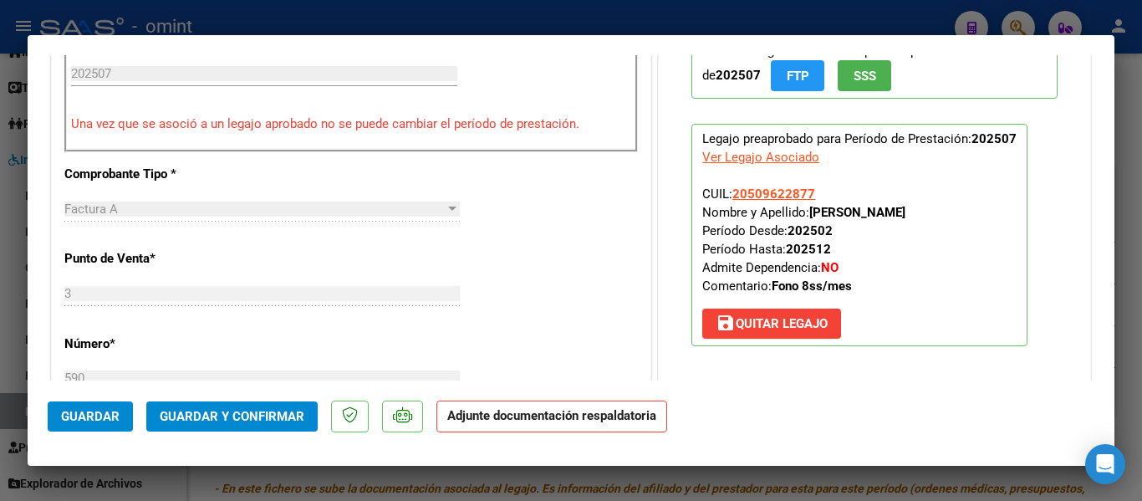
click at [254, 420] on span "Guardar y Confirmar" at bounding box center [232, 416] width 145 height 15
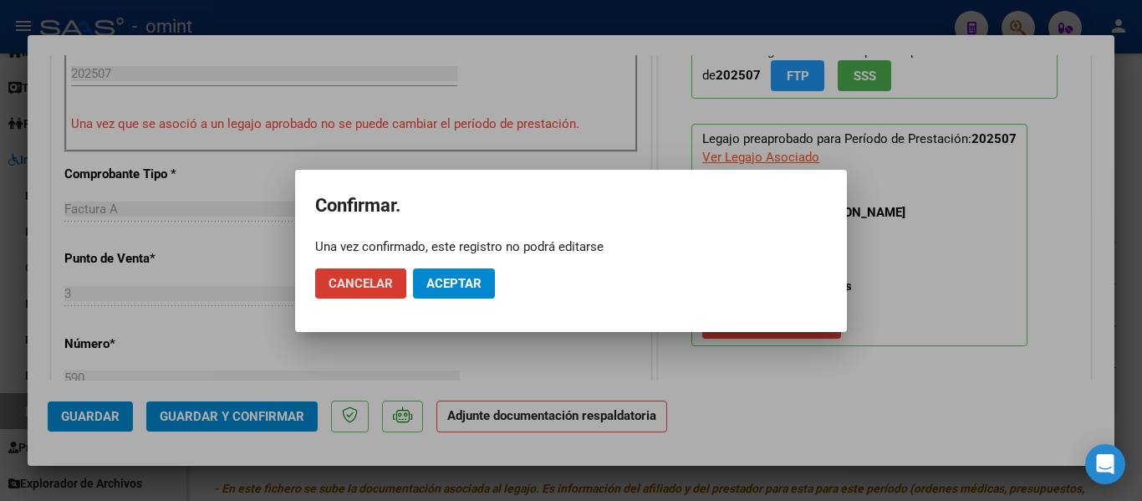
click at [465, 272] on button "Aceptar" at bounding box center [454, 283] width 82 height 30
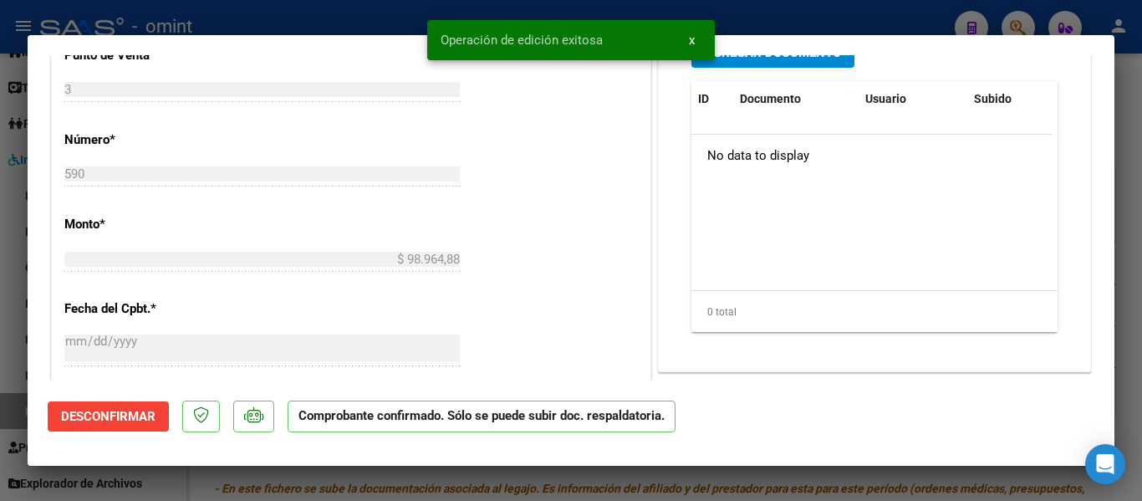
scroll to position [669, 0]
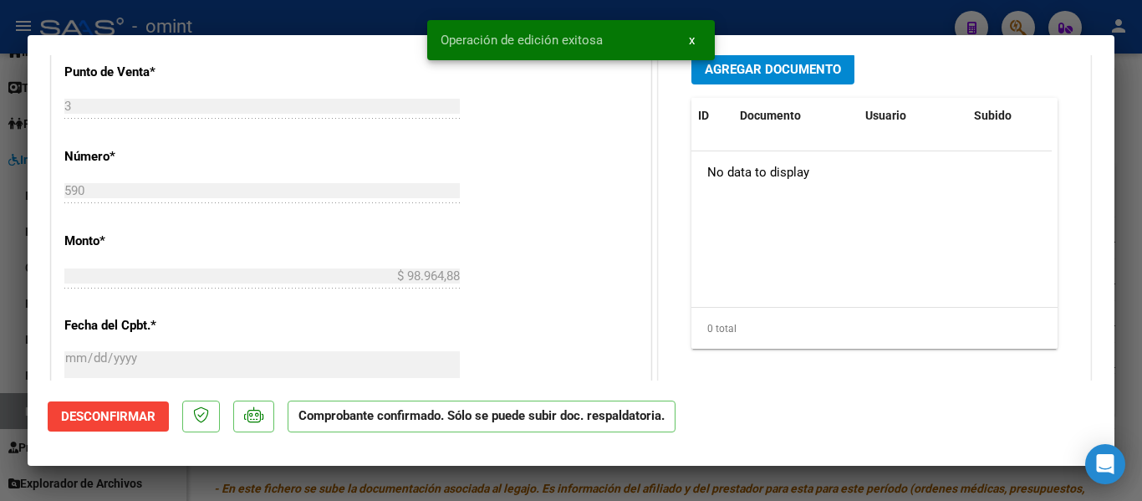
type input "$ 0,00"
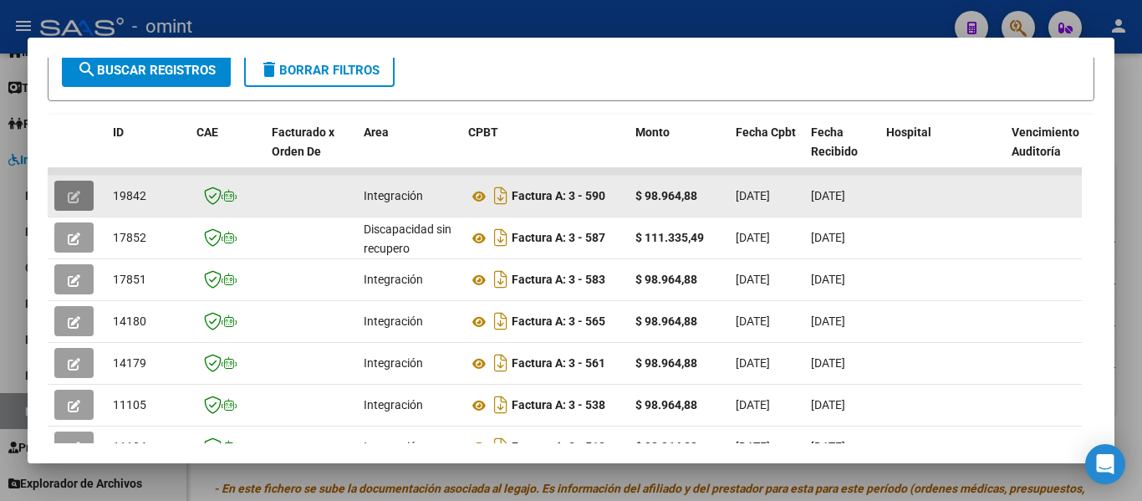
click at [65, 199] on button "button" at bounding box center [73, 196] width 39 height 30
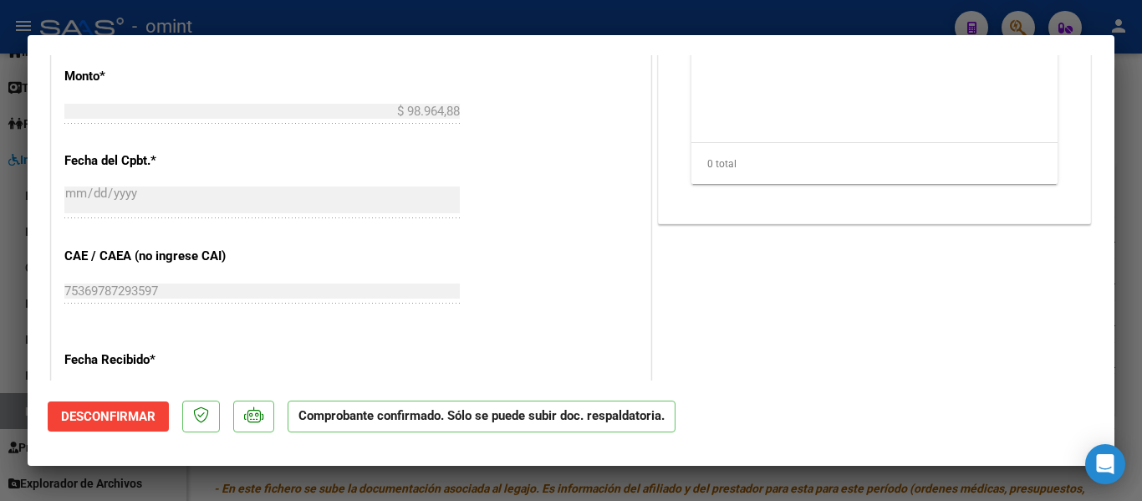
scroll to position [919, 0]
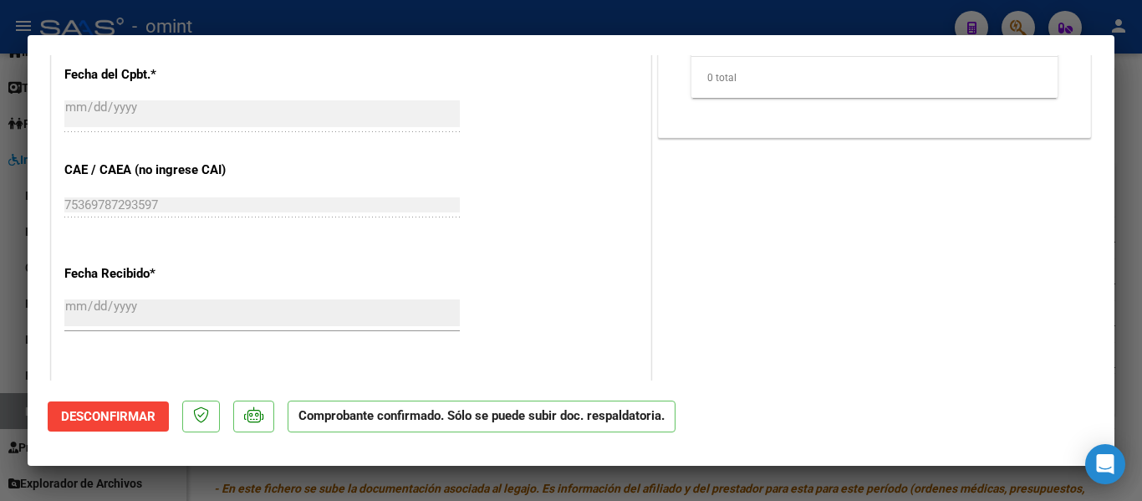
click at [126, 406] on button "Desconfirmar" at bounding box center [108, 416] width 121 height 30
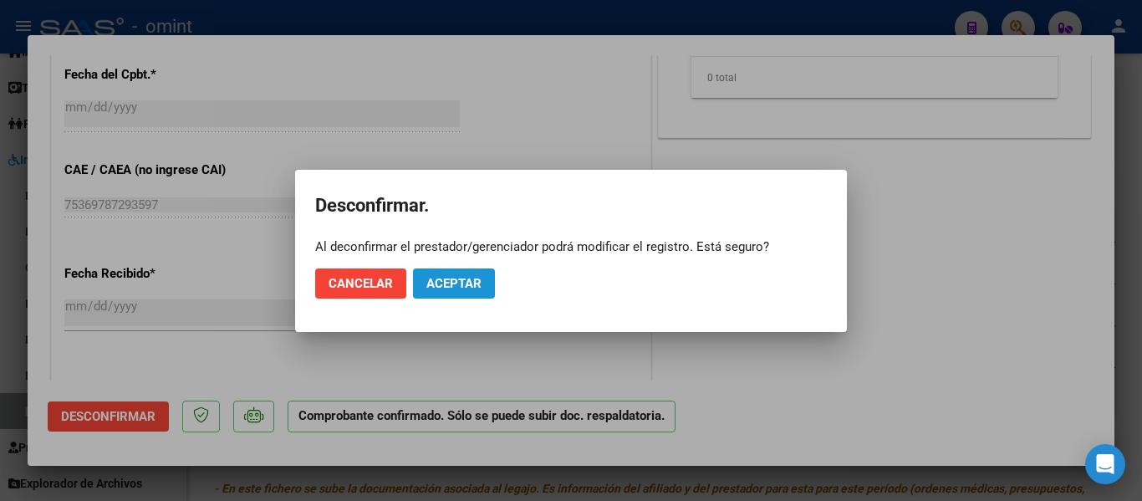
click at [450, 282] on span "Aceptar" at bounding box center [453, 283] width 55 height 15
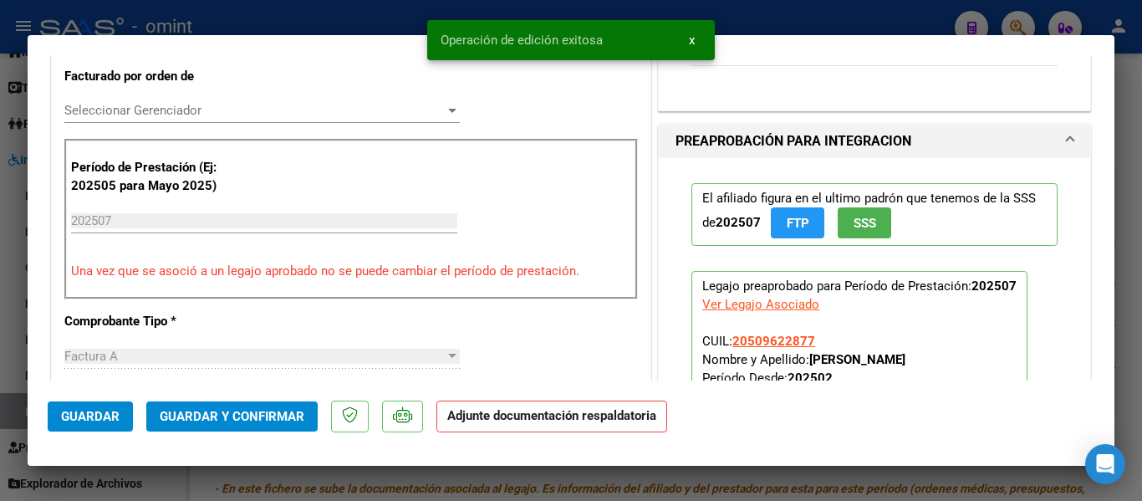
type input "$ 0,00"
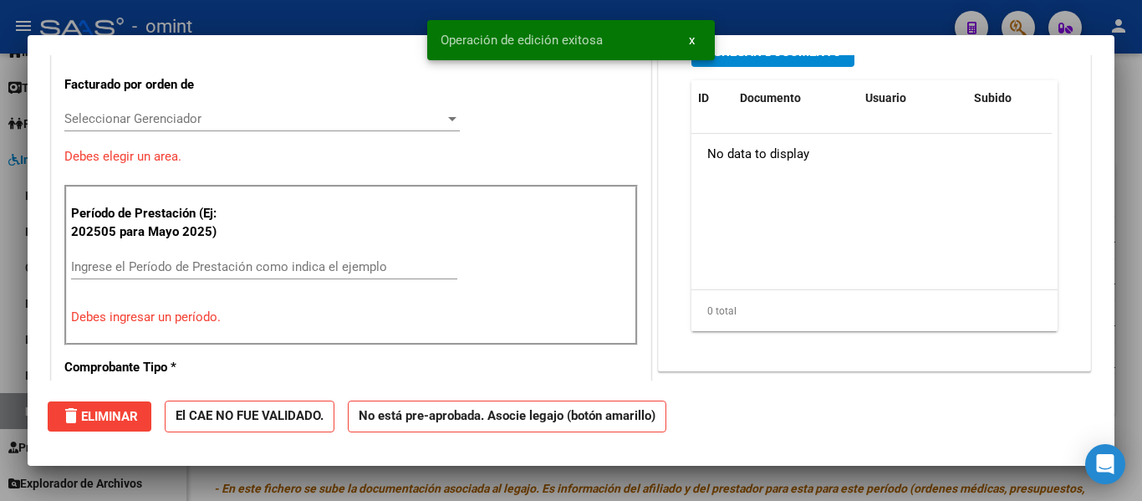
scroll to position [484, 0]
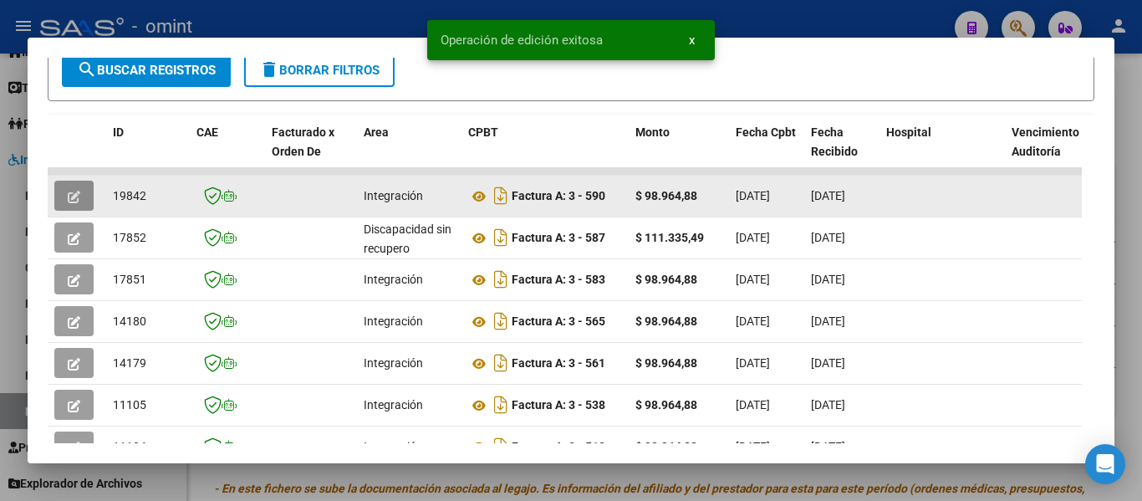
click at [68, 196] on span "button" at bounding box center [74, 195] width 13 height 15
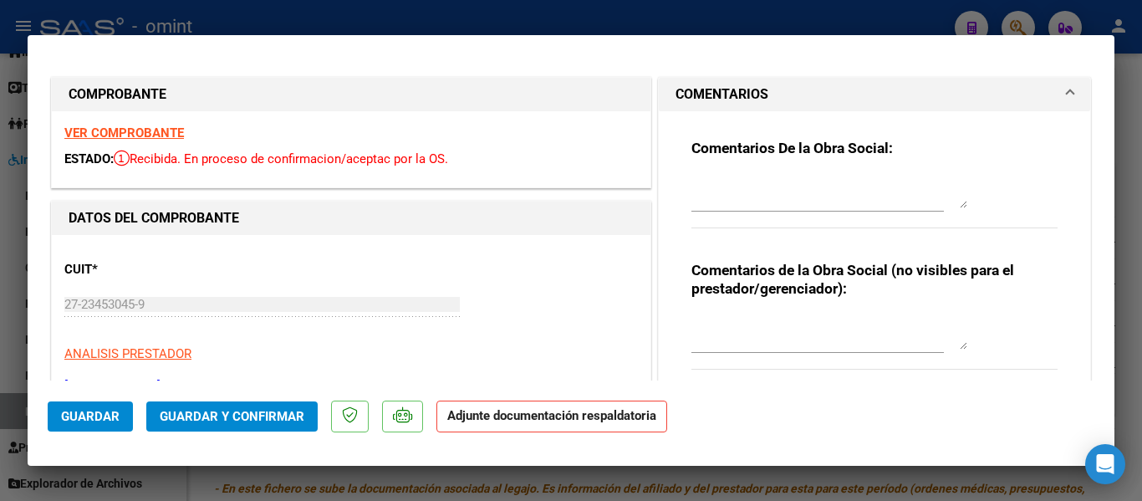
click at [784, 197] on textarea at bounding box center [829, 191] width 276 height 33
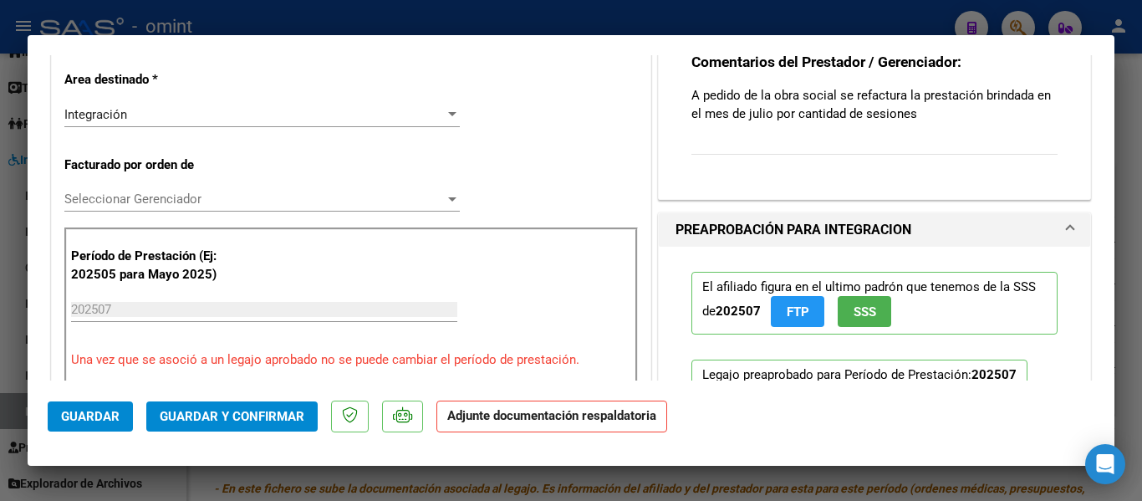
scroll to position [501, 0]
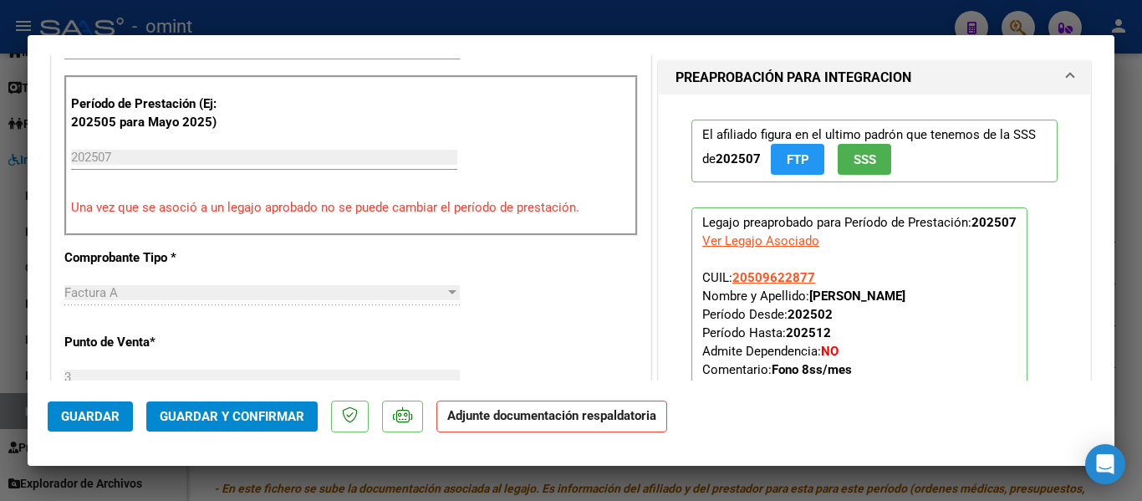
type textarea "FALTA PLANILLA DE ASISTENCIA"
click at [97, 416] on span "Guardar" at bounding box center [90, 416] width 59 height 15
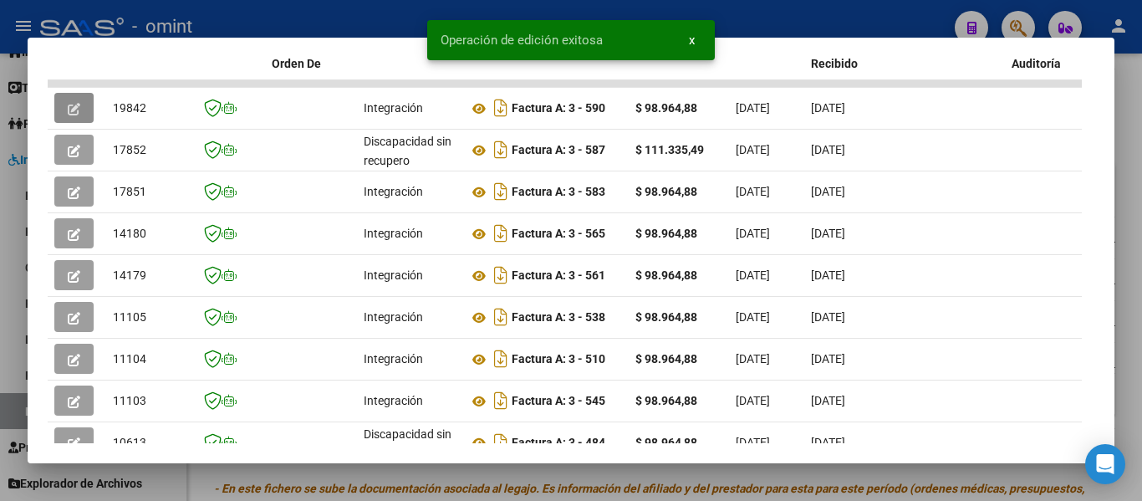
scroll to position [508, 0]
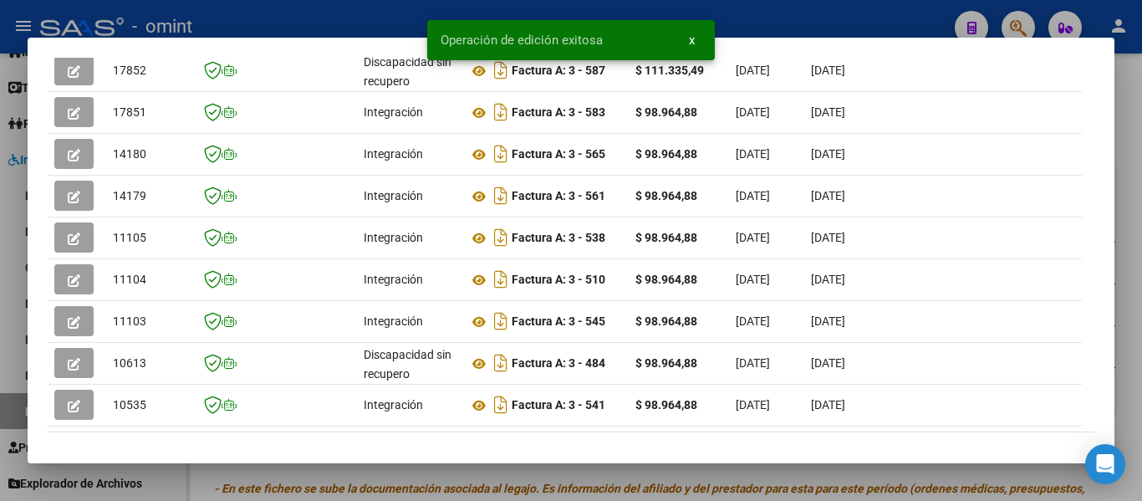
drag, startPoint x: 192, startPoint y: 444, endPoint x: 364, endPoint y: 435, distance: 171.6
click at [364, 444] on mat-dialog-container "Análisis Prestador - CUIT: 27234530459 cloud_download Exportar CSV ABM ARCA Imp…" at bounding box center [571, 250] width 1087 height 425
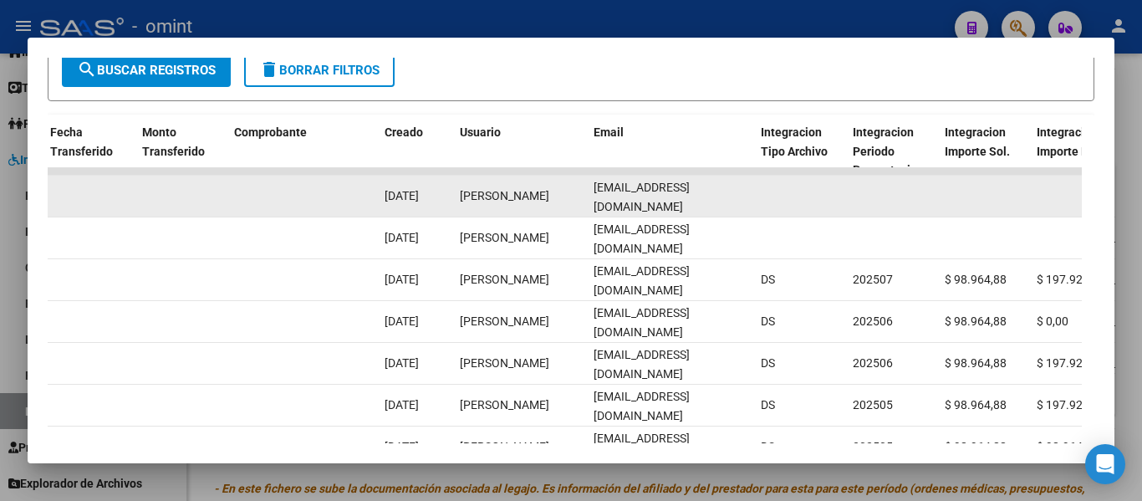
scroll to position [0, 13]
drag, startPoint x: 593, startPoint y: 205, endPoint x: 758, endPoint y: 211, distance: 165.6
click at [758, 211] on div "19842 Integración Factura A: 3 - 590 $ 98.964,88 26/08/2025 03/09/2025 - 03/09/…" at bounding box center [277, 197] width 3611 height 42
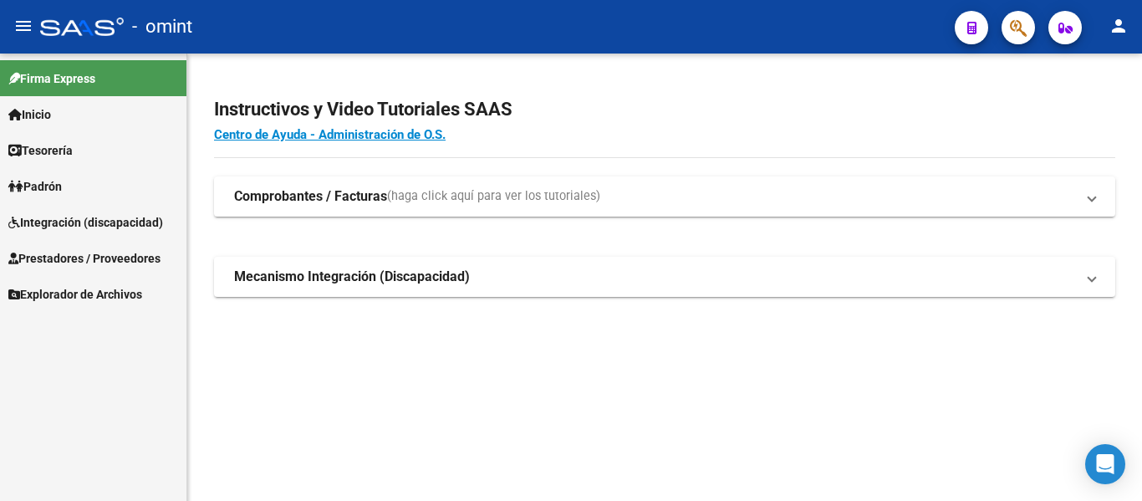
click at [104, 261] on span "Prestadores / Proveedores" at bounding box center [84, 258] width 152 height 18
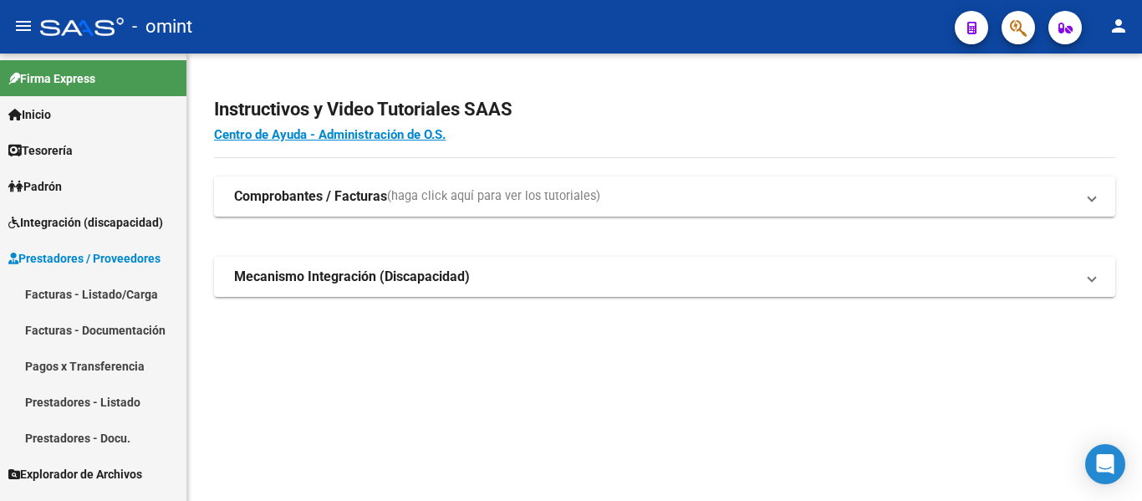
click at [109, 295] on link "Facturas - Listado/Carga" at bounding box center [93, 294] width 186 height 36
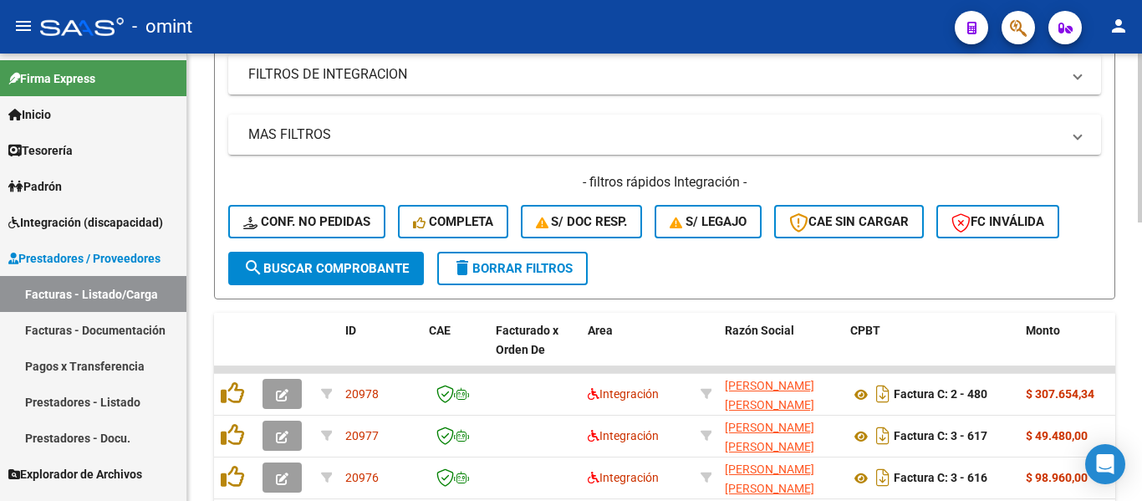
click at [534, 267] on span "delete Borrar Filtros" at bounding box center [512, 268] width 120 height 15
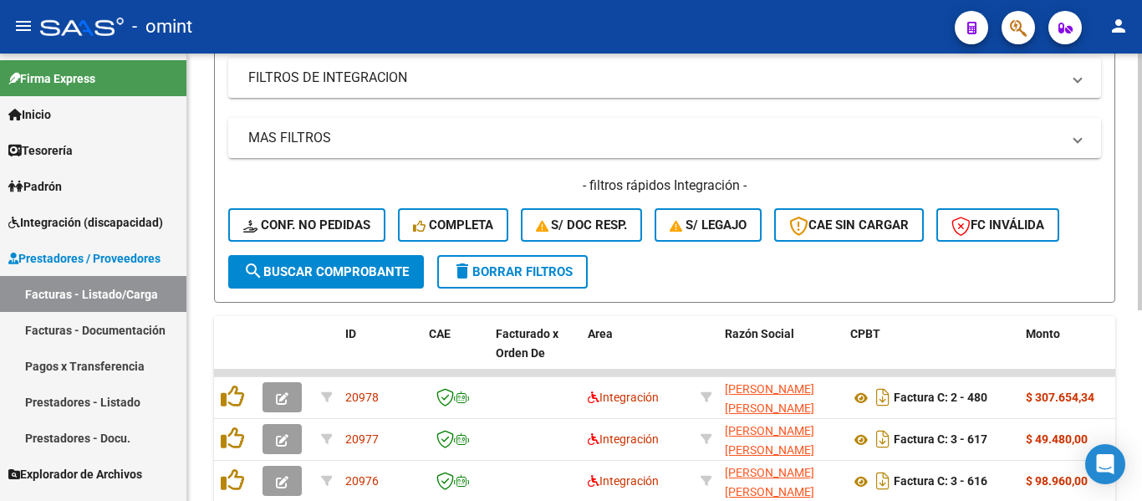
scroll to position [334, 0]
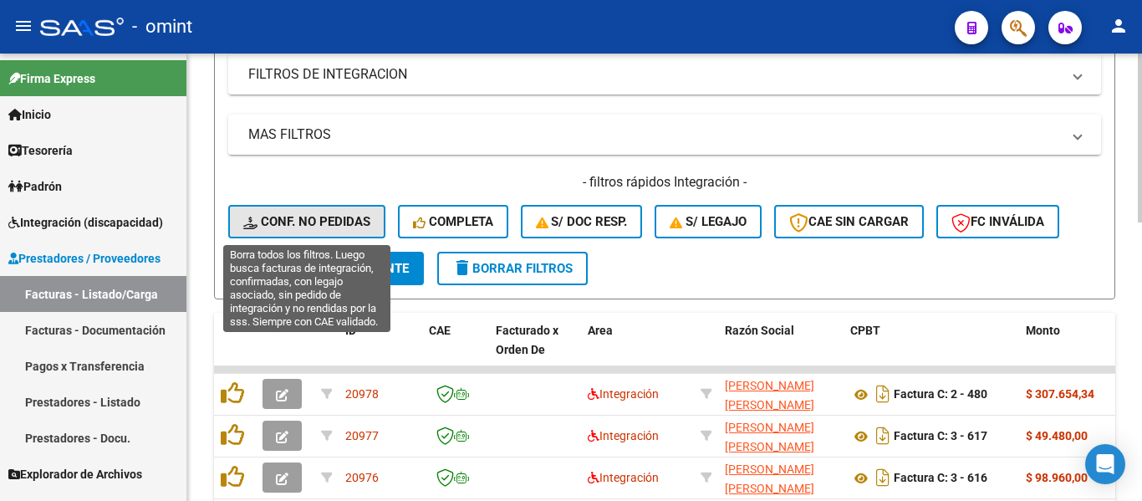
click at [338, 216] on span "Conf. no pedidas" at bounding box center [306, 221] width 127 height 15
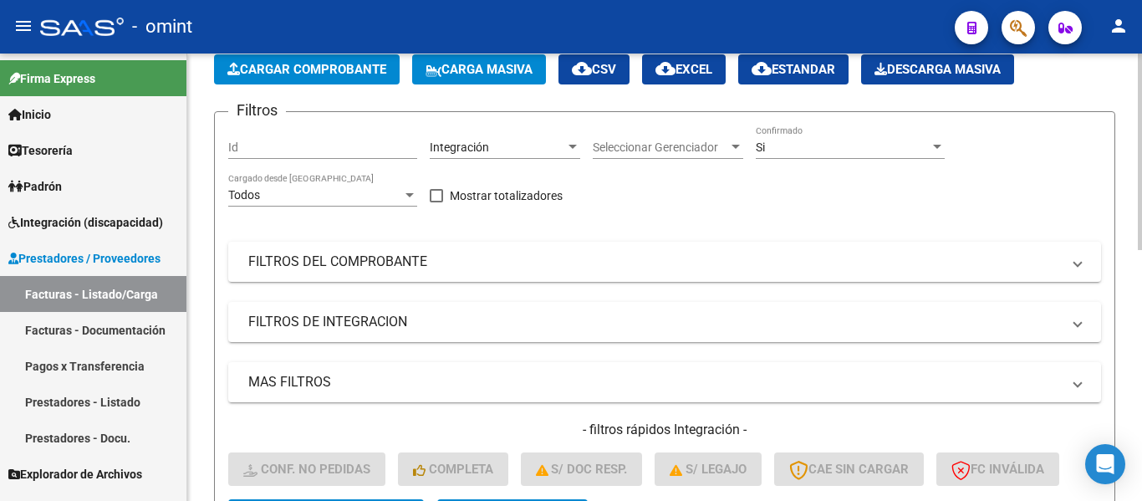
scroll to position [84, 0]
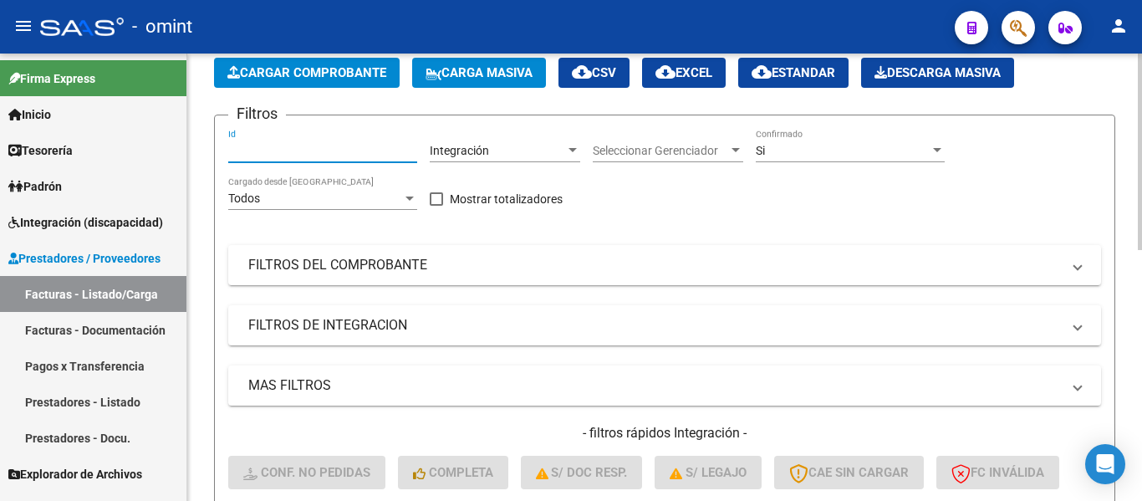
paste input "20235"
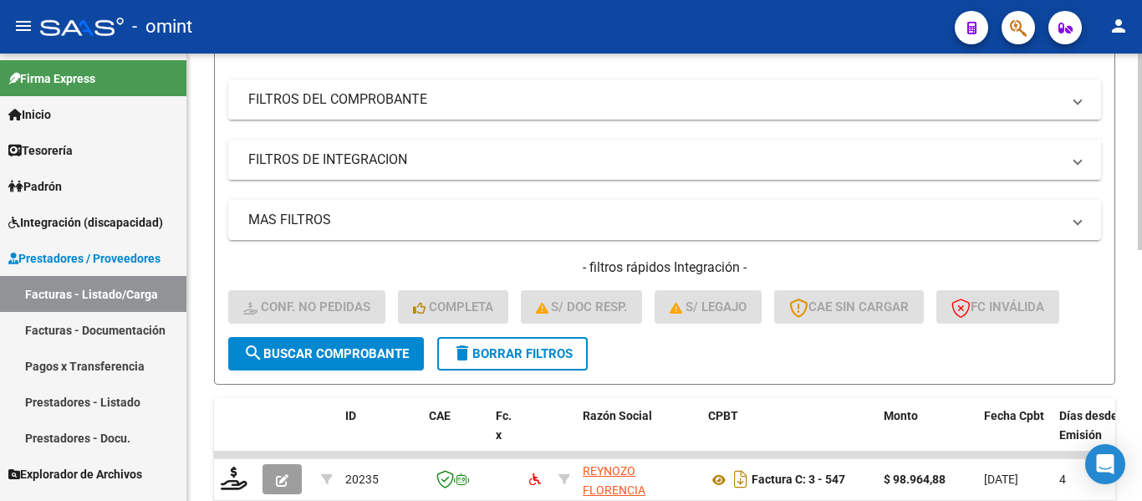
scroll to position [251, 0]
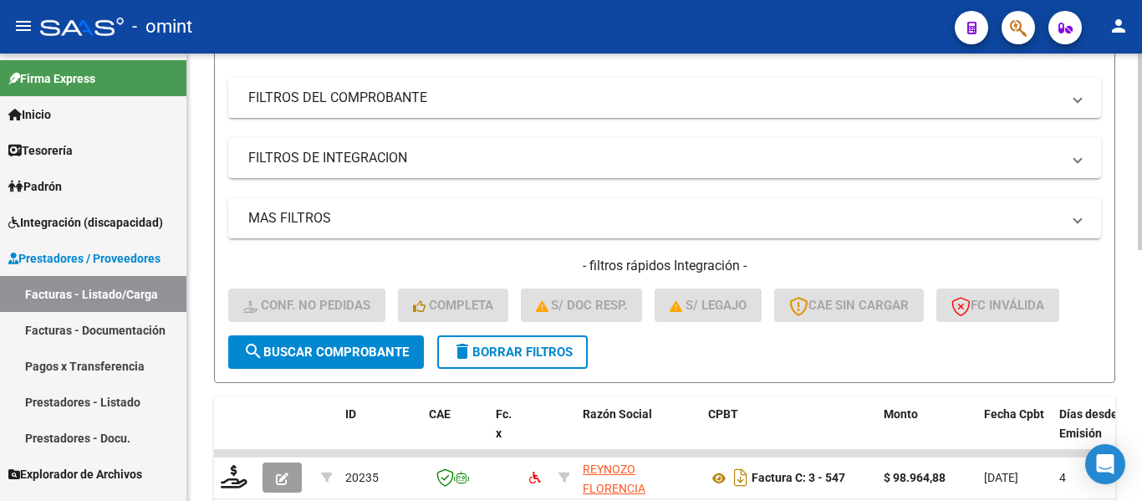
type input "20235"
click at [347, 353] on span "search Buscar Comprobante" at bounding box center [325, 351] width 165 height 15
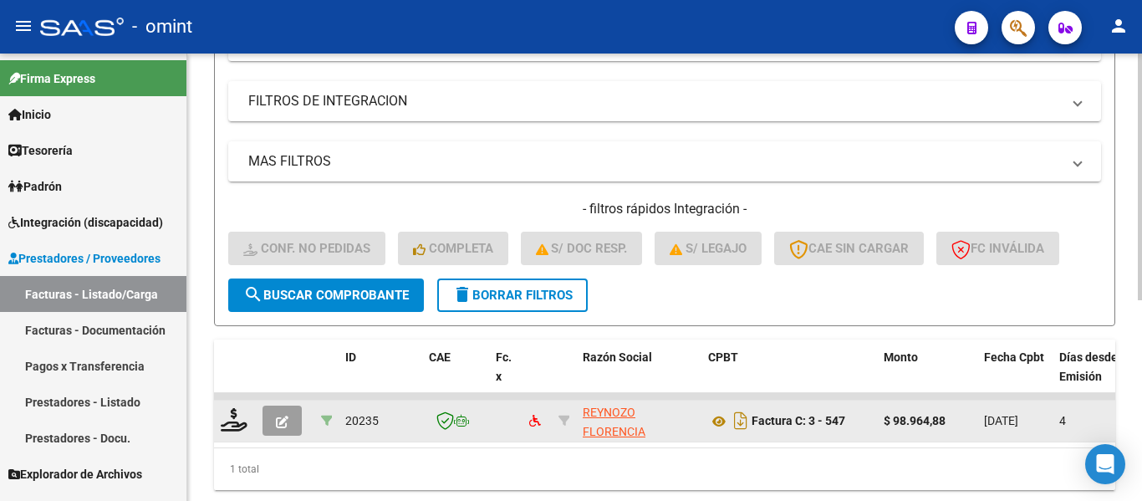
scroll to position [364, 0]
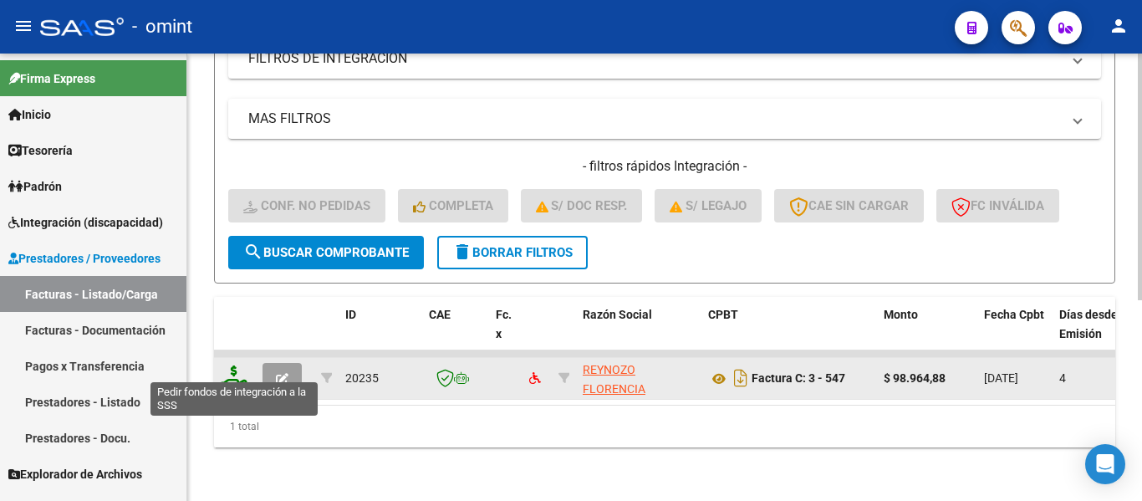
click at [237, 368] on icon at bounding box center [234, 376] width 27 height 23
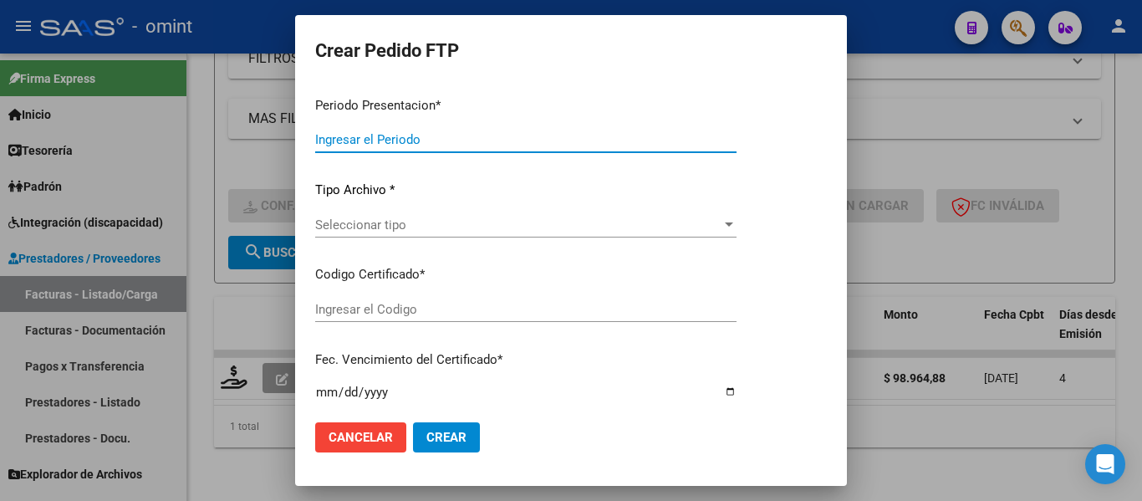
type input "202508"
type input "$ 98.964,88"
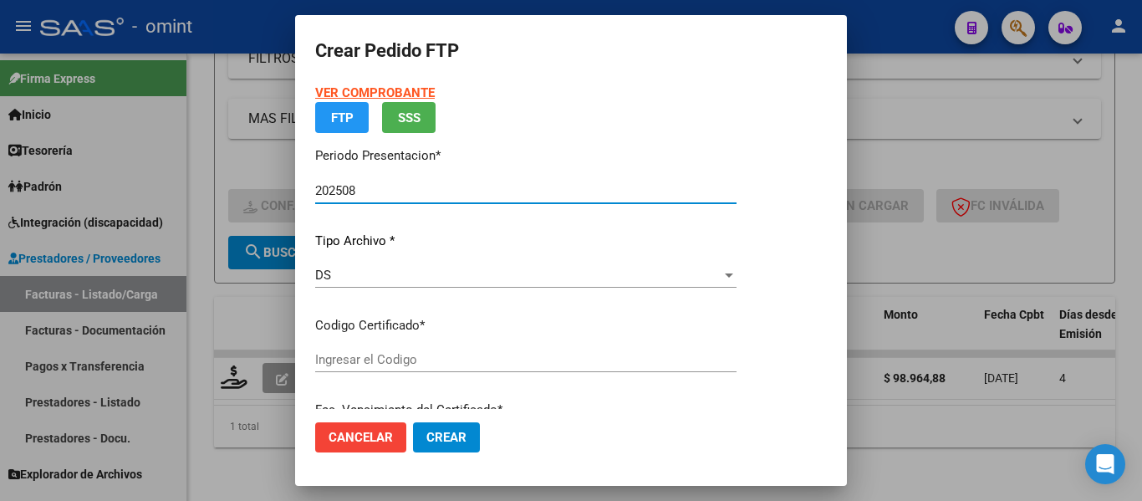
type input "6927215762"
type input "2028-01-26"
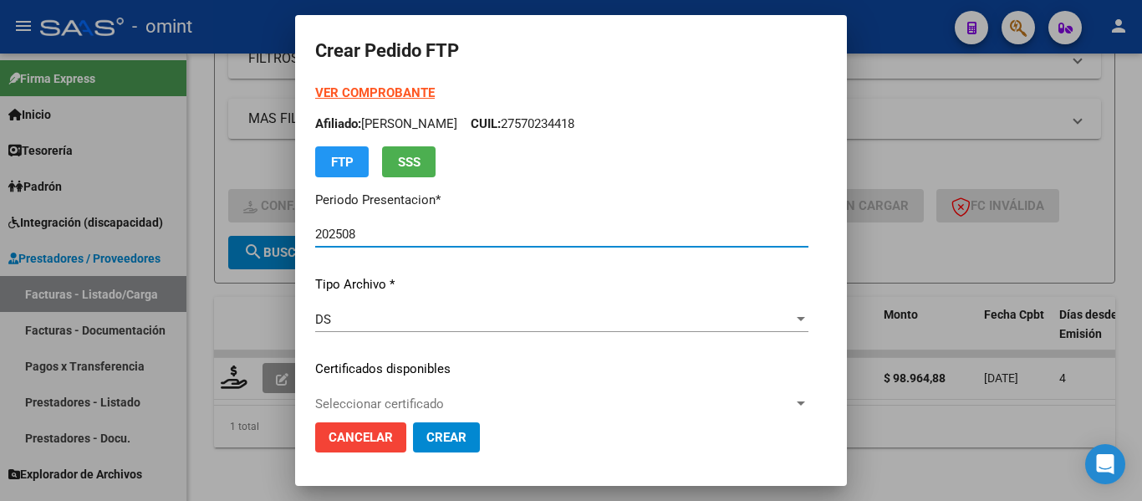
scroll to position [84, 0]
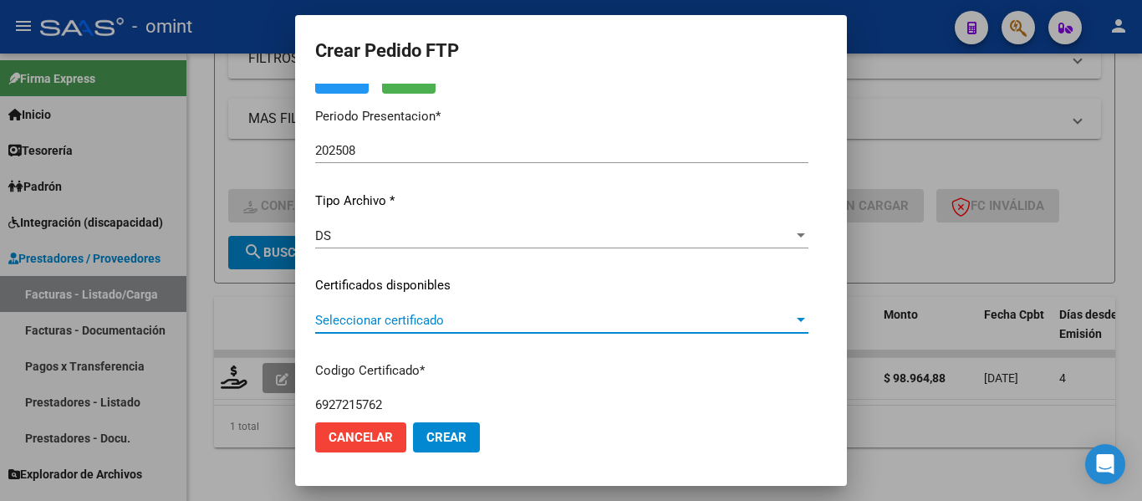
click at [473, 325] on span "Seleccionar certificado" at bounding box center [554, 320] width 478 height 15
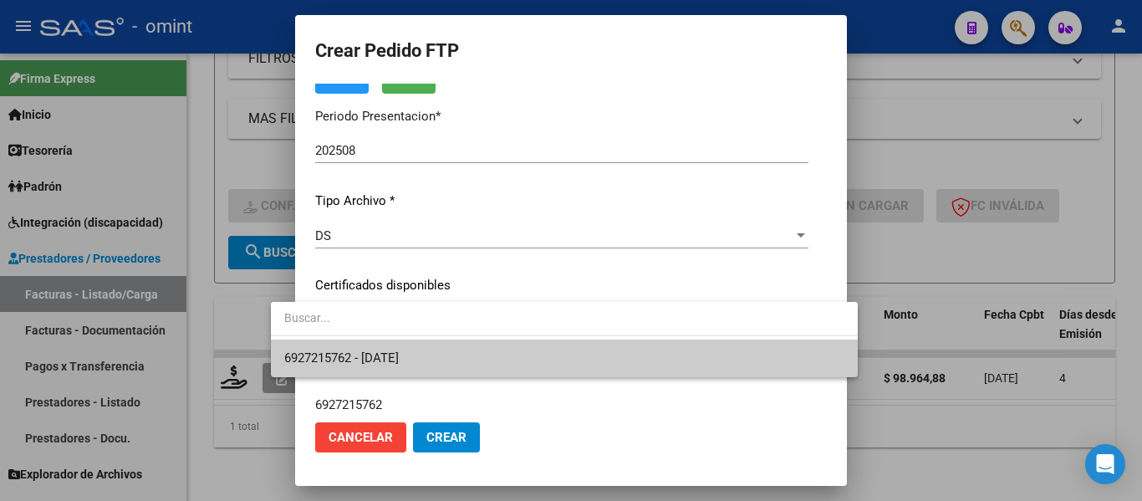
click at [476, 350] on span "6927215762 - 2028-01-26" at bounding box center [564, 358] width 560 height 38
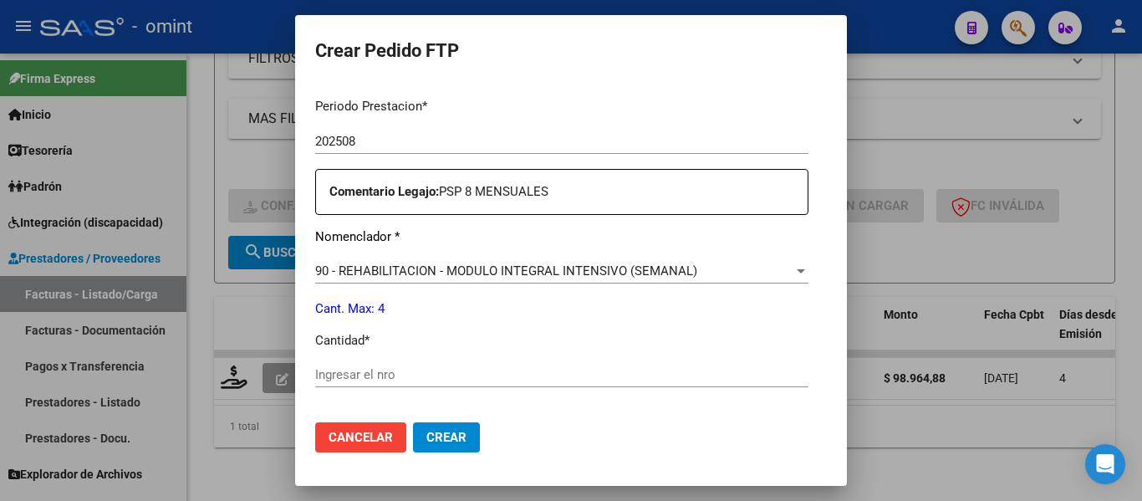
scroll to position [669, 0]
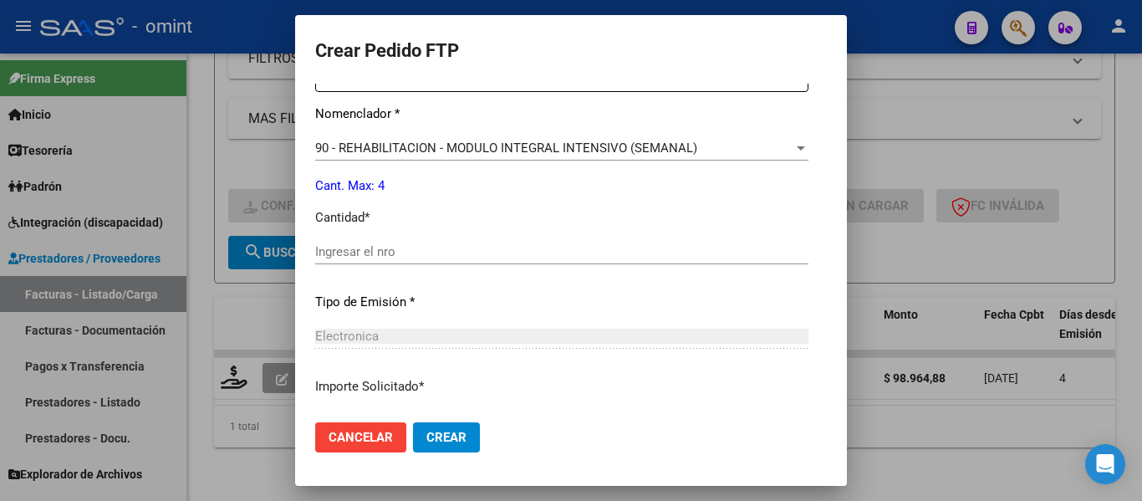
click at [346, 254] on input "Ingresar el nro" at bounding box center [561, 251] width 493 height 15
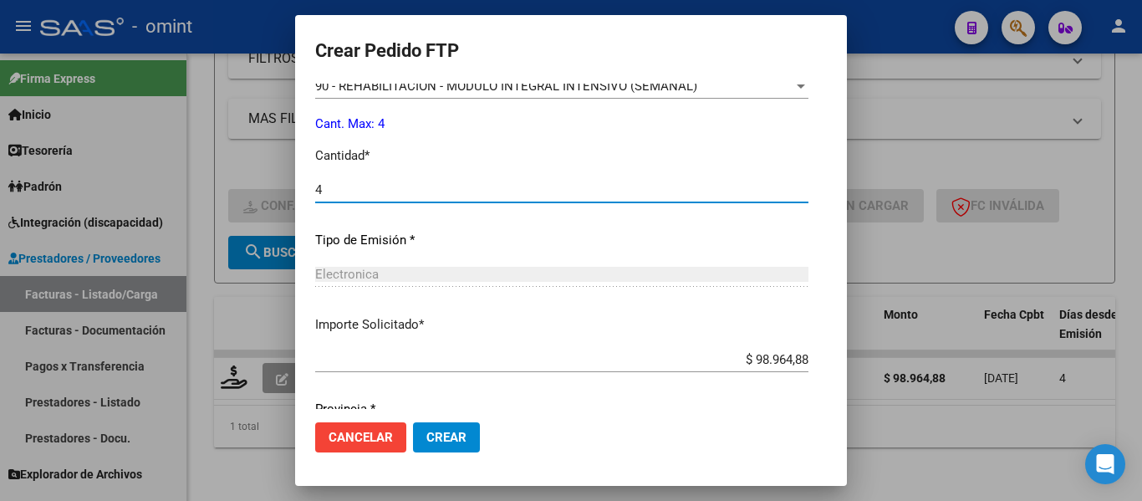
scroll to position [794, 0]
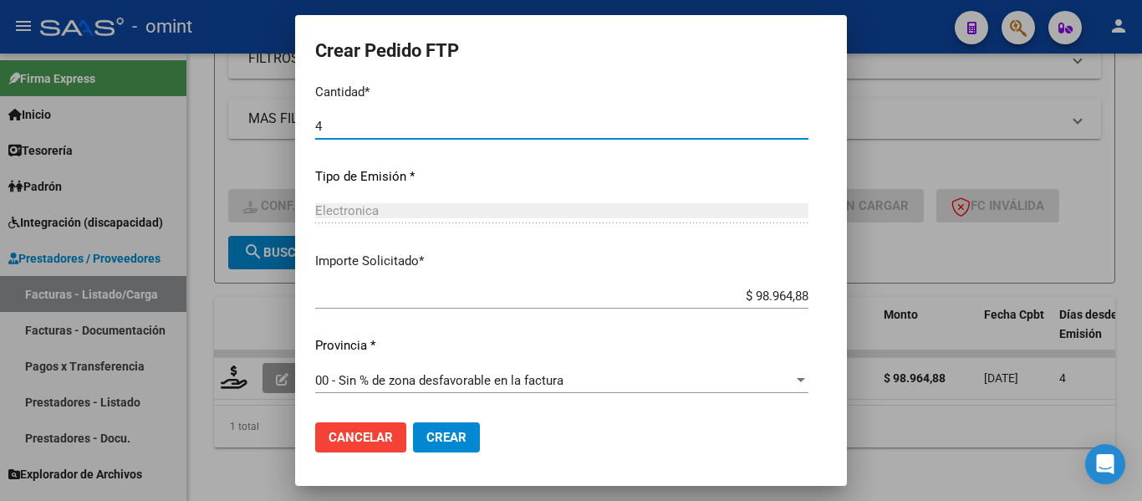
type input "4"
click at [426, 436] on span "Crear" at bounding box center [446, 437] width 40 height 15
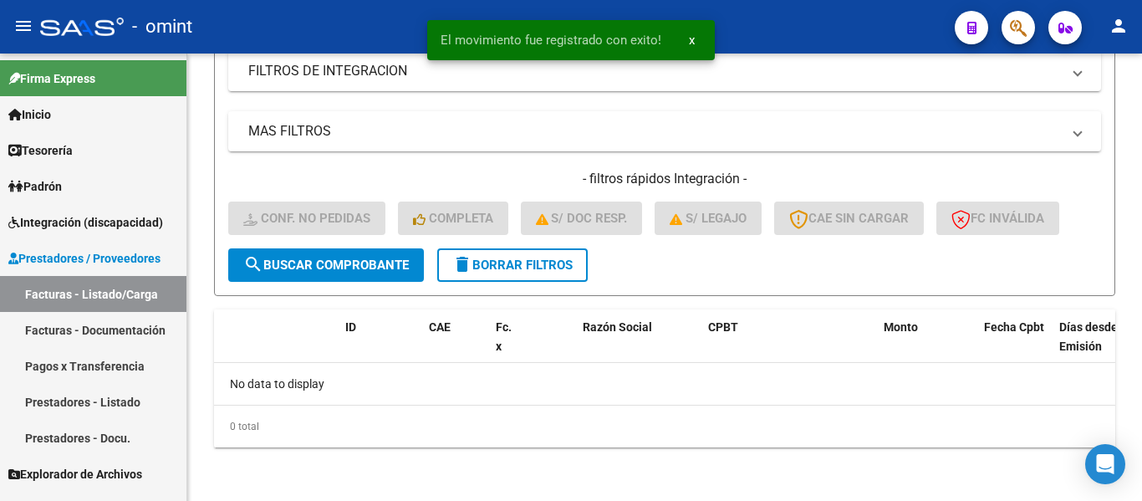
scroll to position [338, 0]
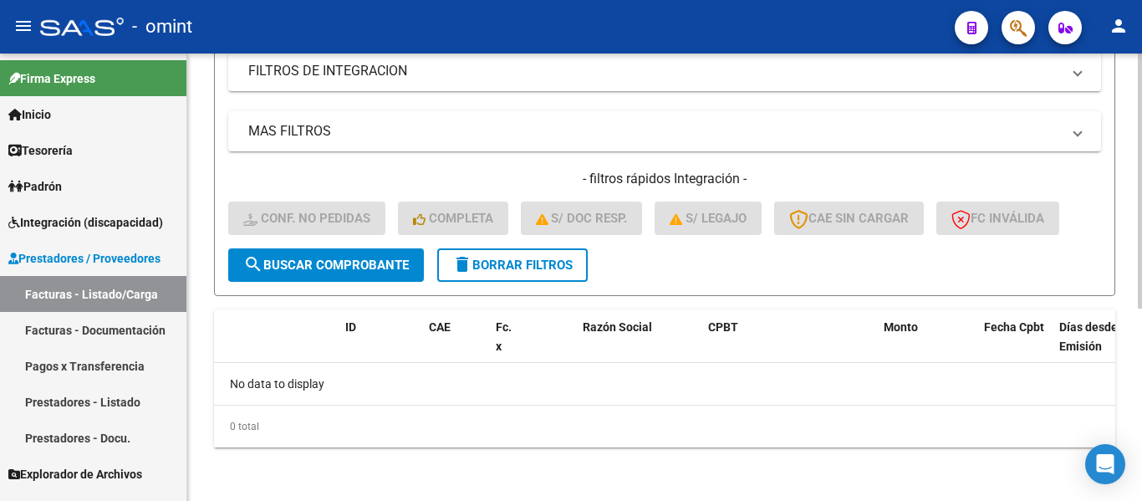
click at [522, 270] on span "delete Borrar Filtros" at bounding box center [512, 264] width 120 height 15
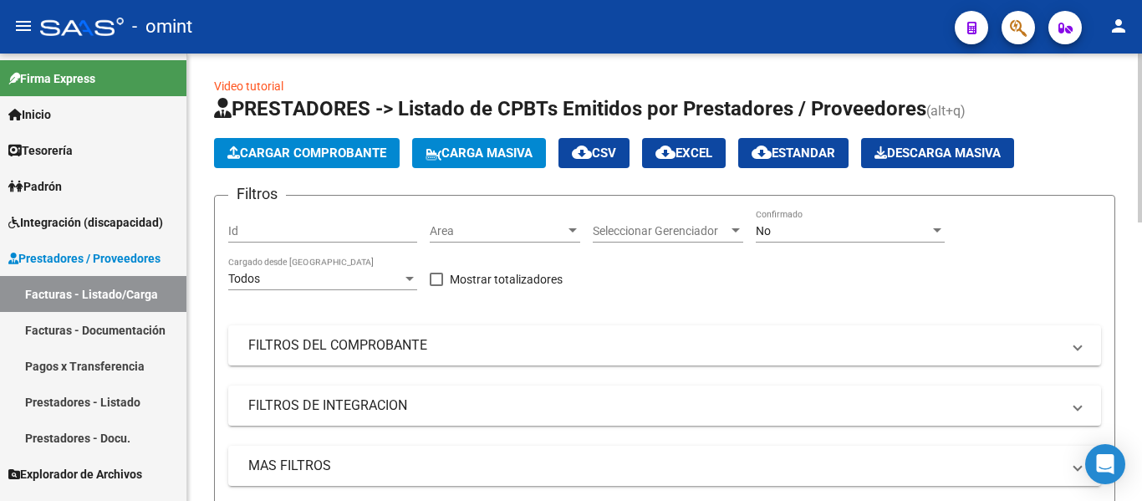
scroll to position [421, 0]
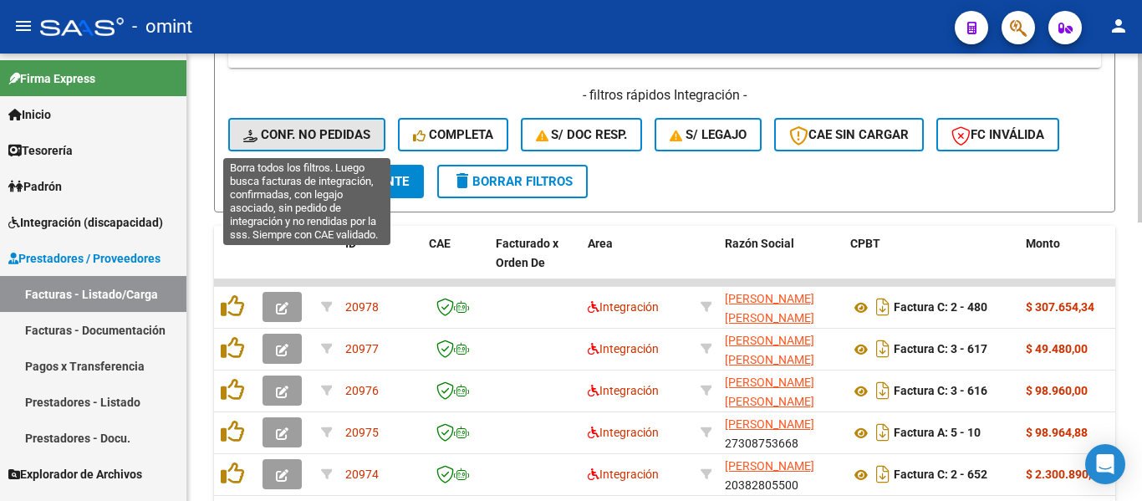
drag, startPoint x: 347, startPoint y: 123, endPoint x: 348, endPoint y: 131, distance: 8.4
click at [347, 125] on button "Conf. no pedidas" at bounding box center [306, 134] width 157 height 33
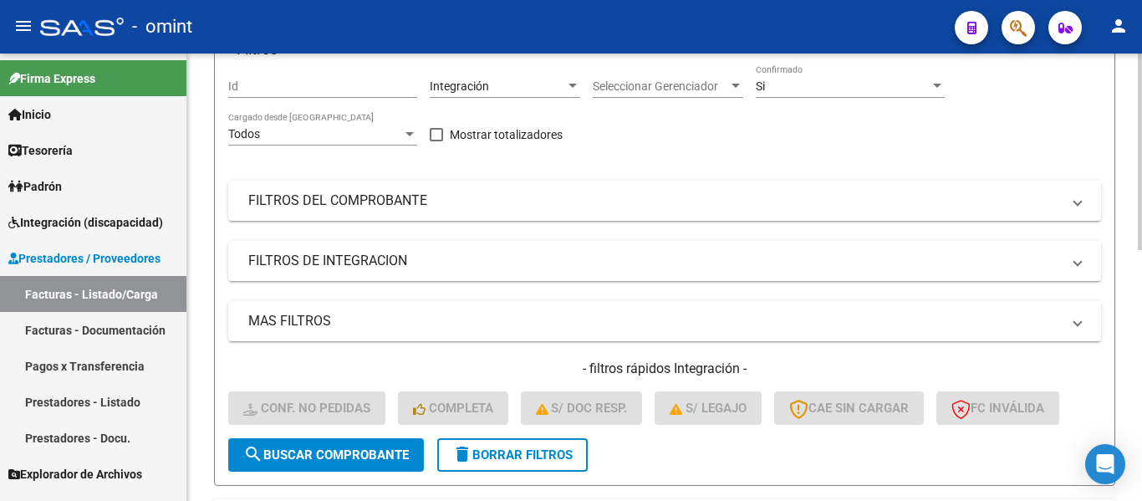
scroll to position [87, 0]
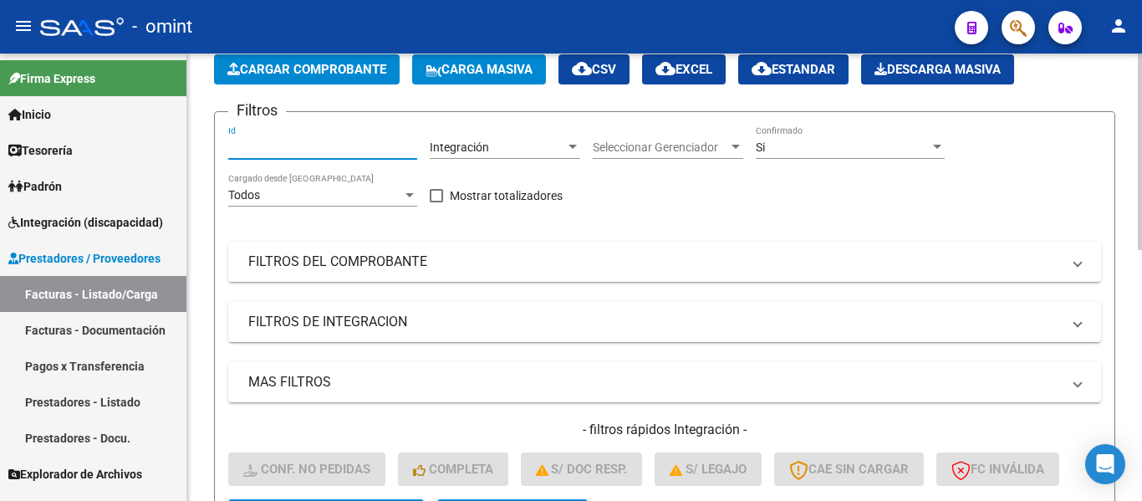
paste input "27348352186"
drag, startPoint x: 317, startPoint y: 143, endPoint x: 205, endPoint y: 147, distance: 112.1
click at [197, 148] on div "Video tutorial PRESTADORES -> Listado de CPBTs Emitidos por Prestadores / Prove…" at bounding box center [664, 470] width 954 height 1006
paste input "19054"
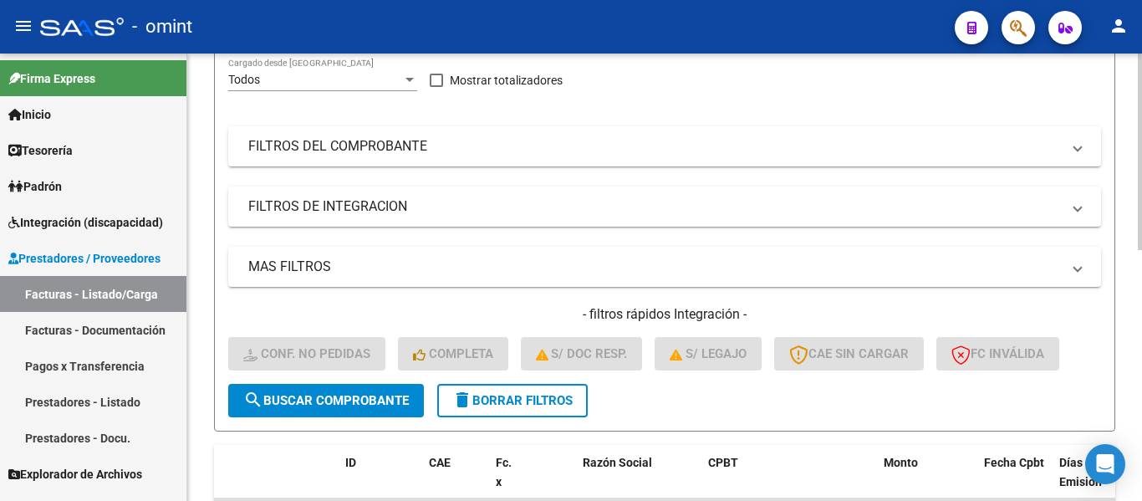
scroll to position [421, 0]
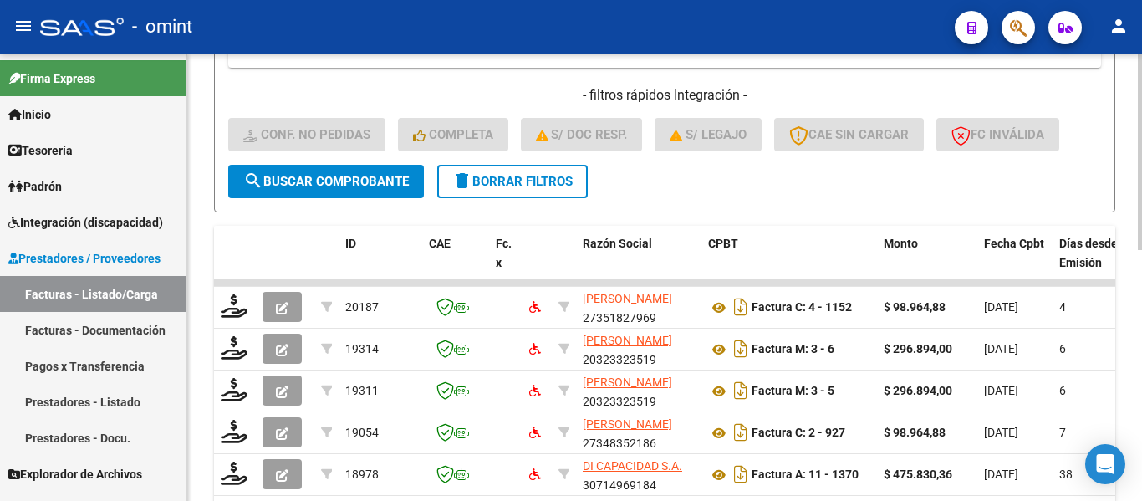
type input "19054"
click at [323, 180] on span "search Buscar Comprobante" at bounding box center [325, 181] width 165 height 15
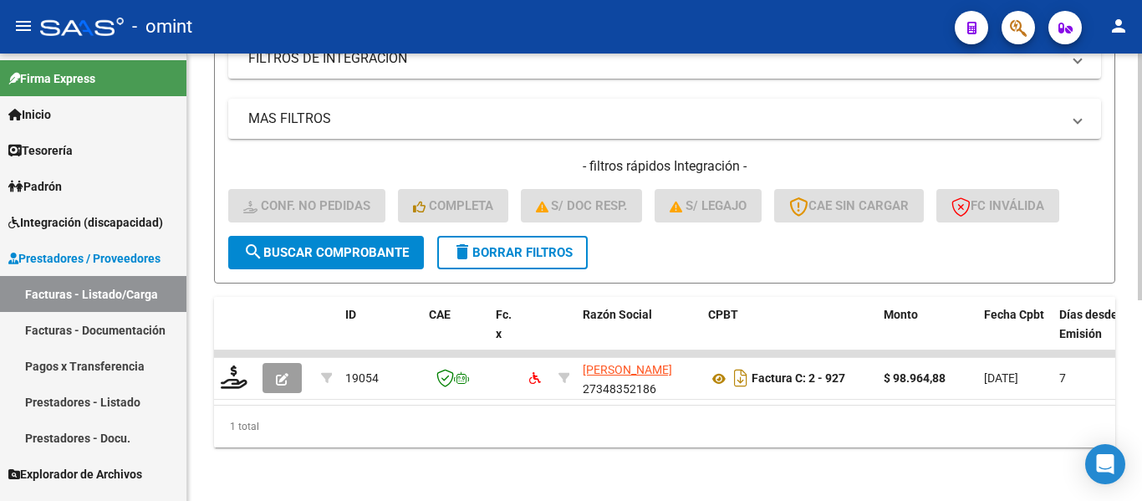
scroll to position [364, 0]
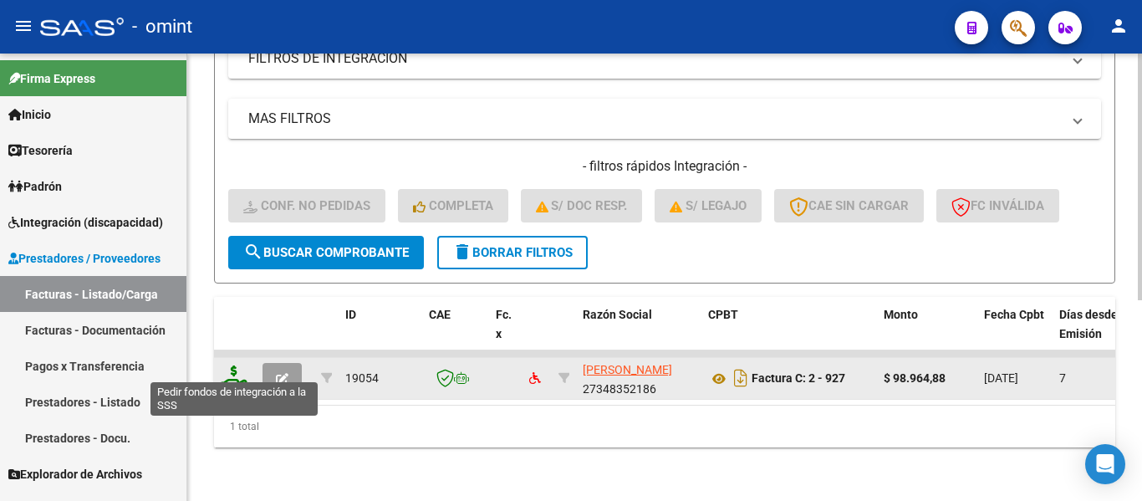
click at [235, 365] on icon at bounding box center [234, 376] width 27 height 23
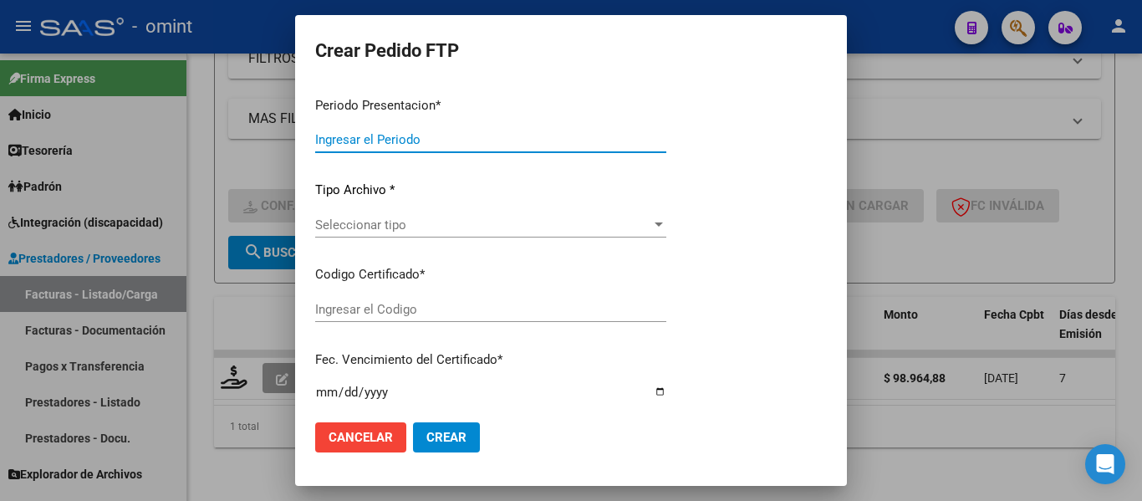
type input "202508"
type input "$ 98.964,88"
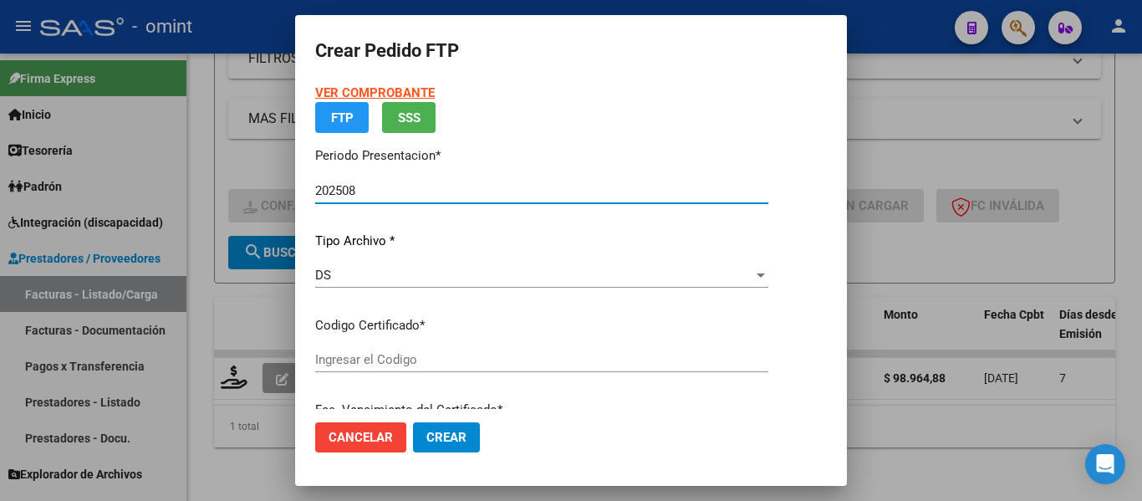
type input "6927215762"
type input "2028-01-26"
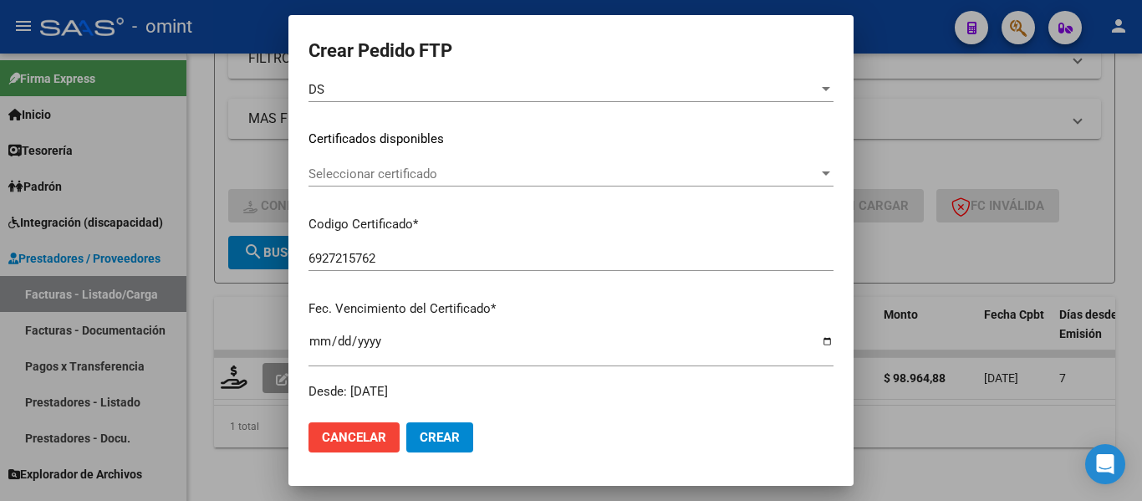
scroll to position [251, 0]
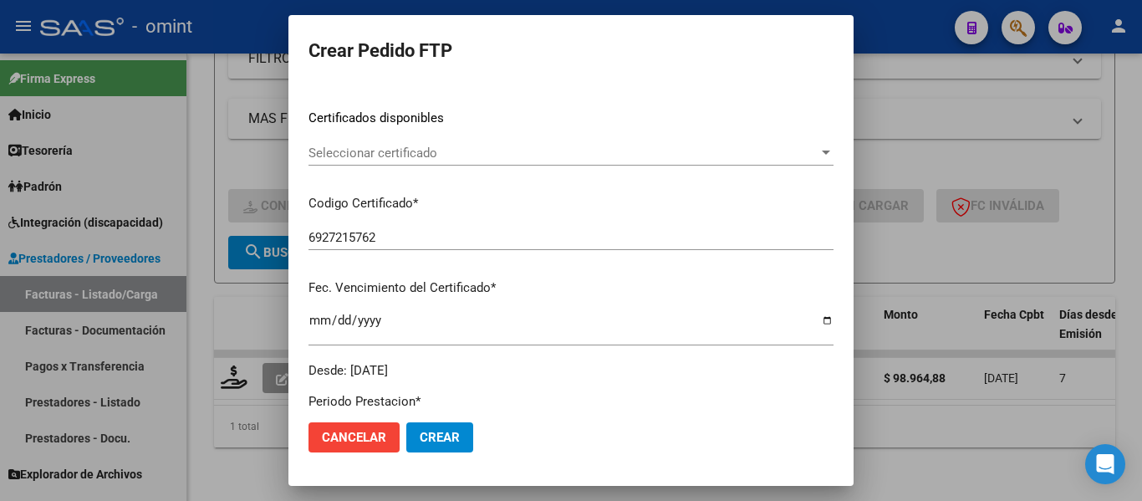
click at [451, 161] on div "Seleccionar certificado Seleccionar certificado" at bounding box center [570, 152] width 525 height 25
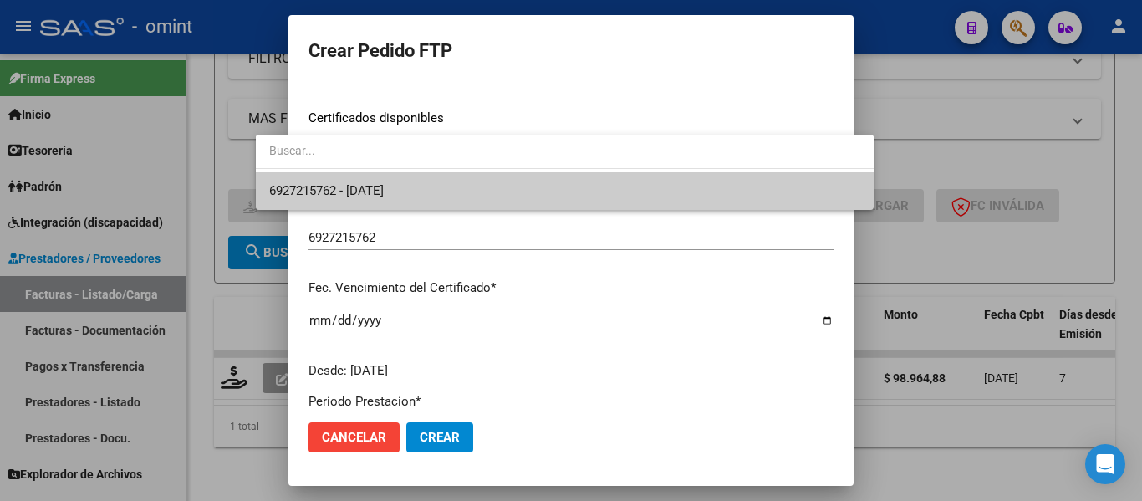
click at [454, 190] on span "6927215762 - 2028-01-26" at bounding box center [564, 191] width 591 height 38
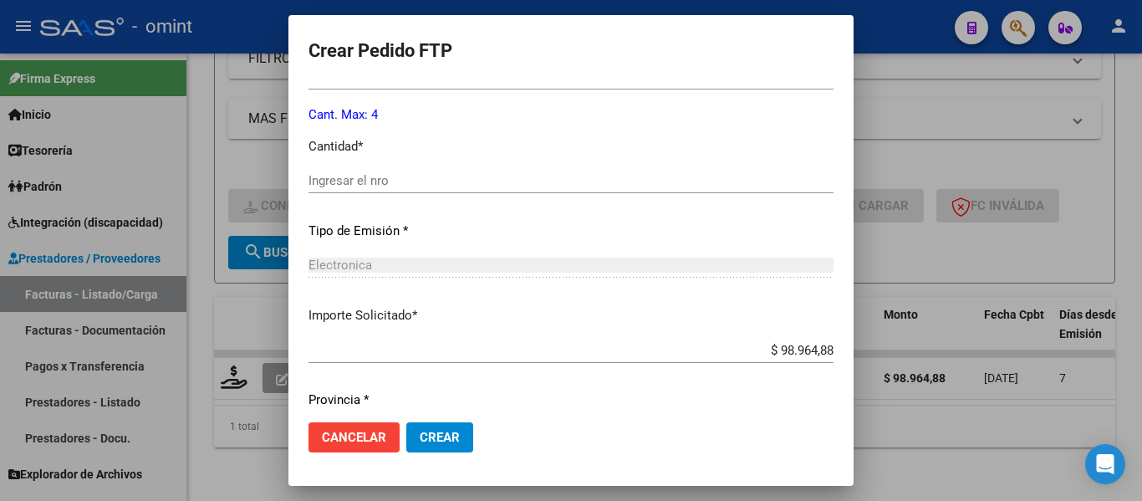
scroll to position [752, 0]
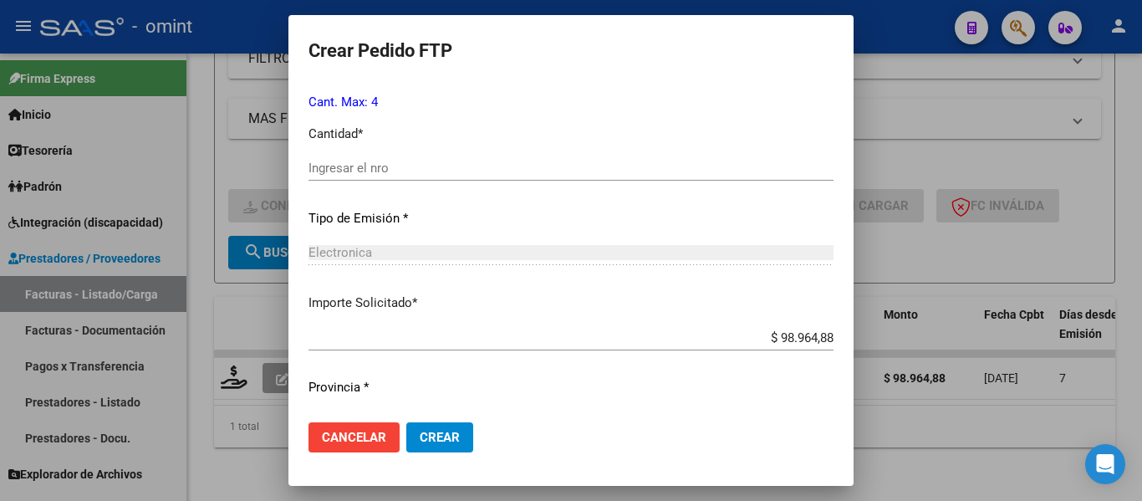
click at [381, 170] on input "Ingresar el nro" at bounding box center [570, 167] width 525 height 15
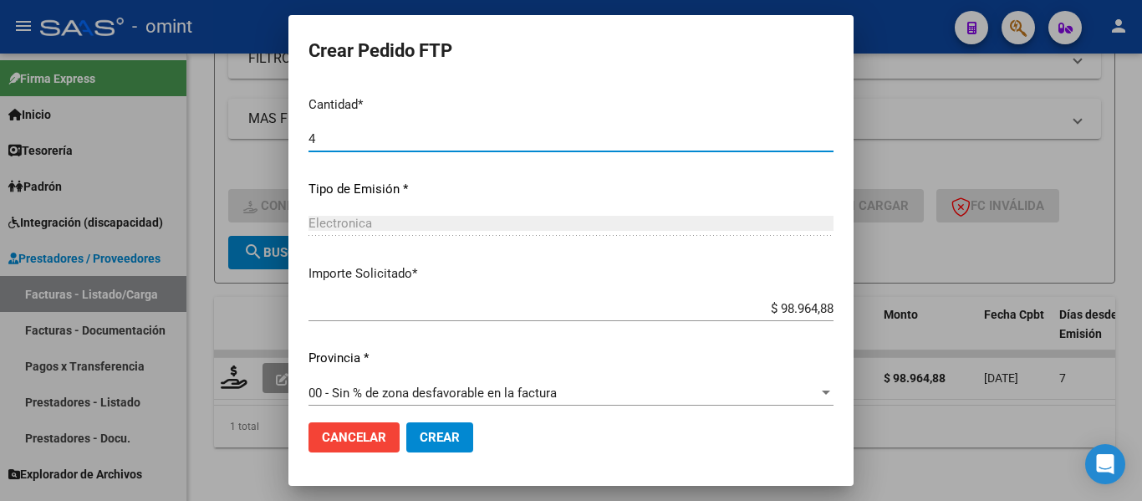
scroll to position [794, 0]
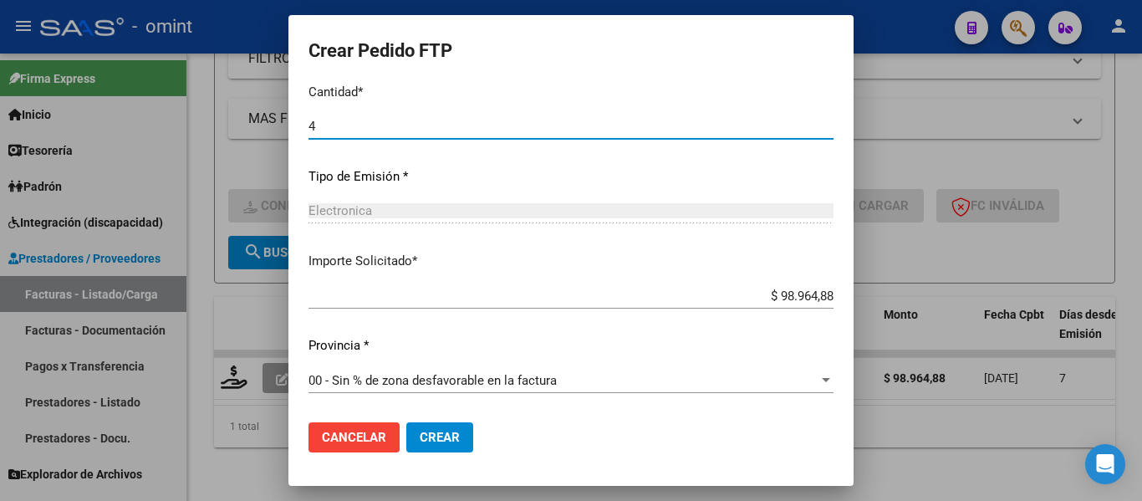
type input "4"
click at [420, 434] on span "Crear" at bounding box center [440, 437] width 40 height 15
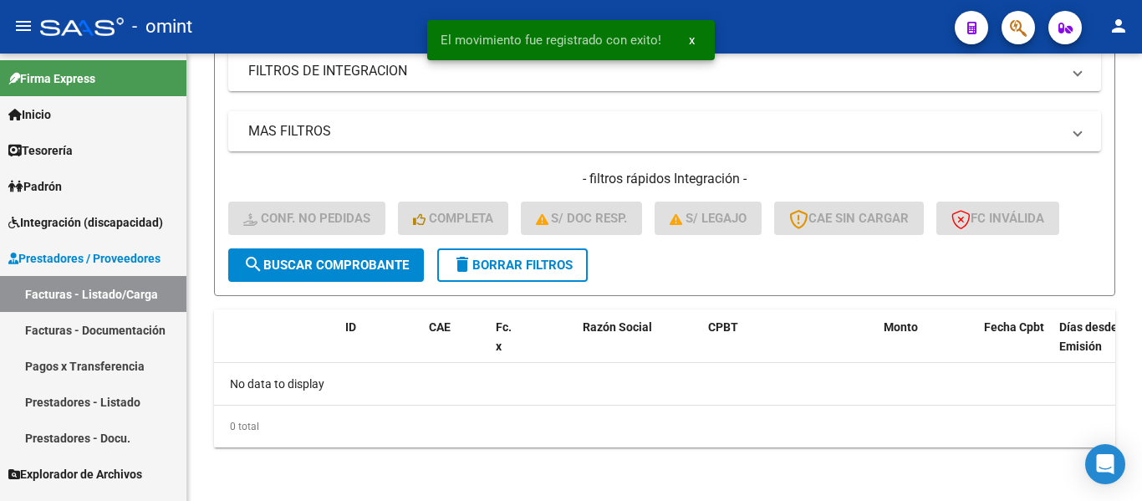
scroll to position [338, 0]
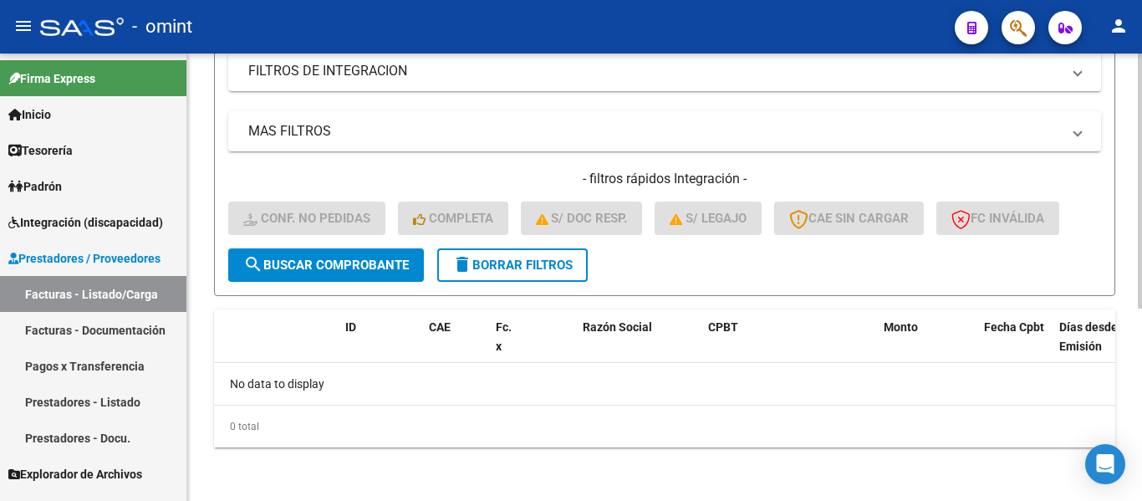
click at [523, 269] on span "delete Borrar Filtros" at bounding box center [512, 264] width 120 height 15
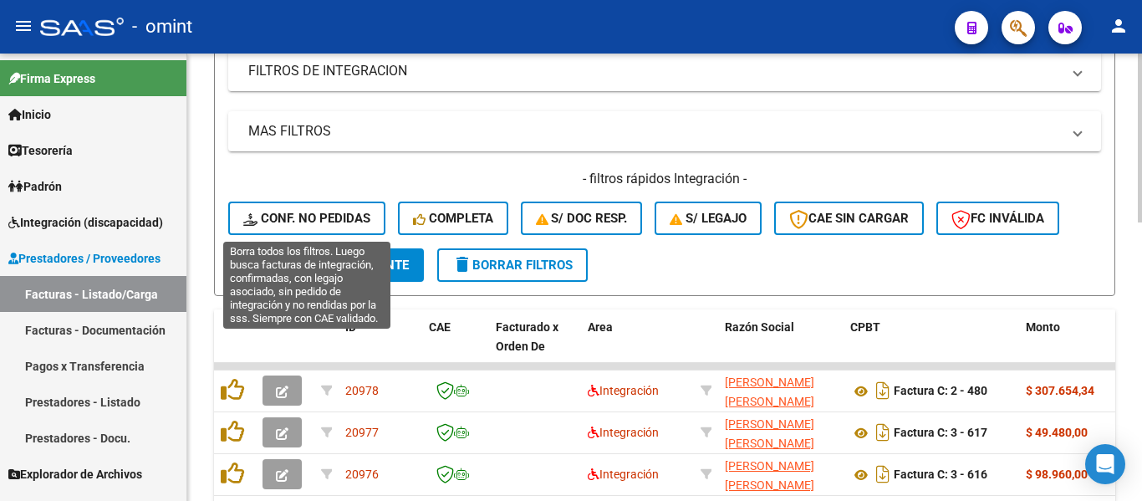
click at [338, 218] on span "Conf. no pedidas" at bounding box center [306, 218] width 127 height 15
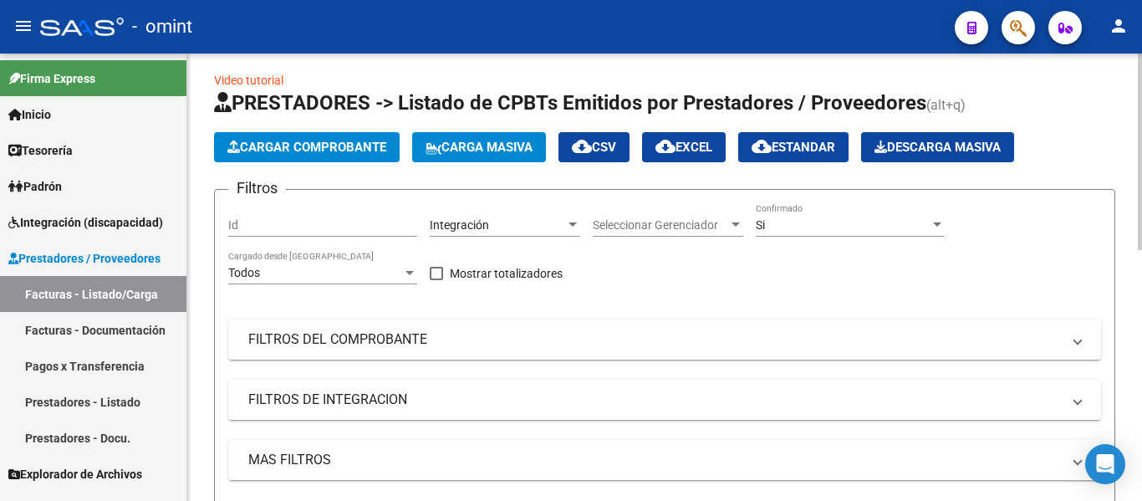
scroll to position [0, 0]
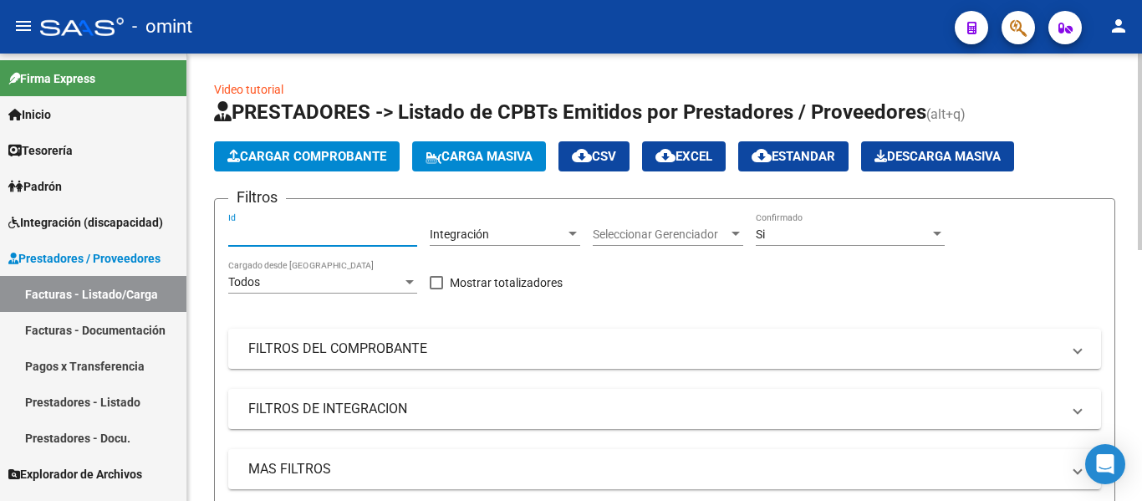
paste input "19682"
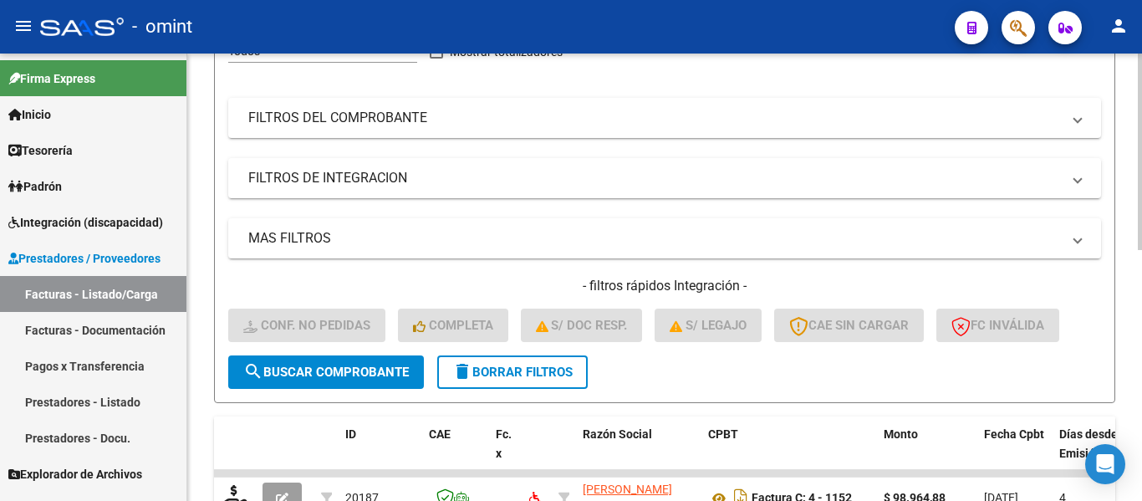
scroll to position [251, 0]
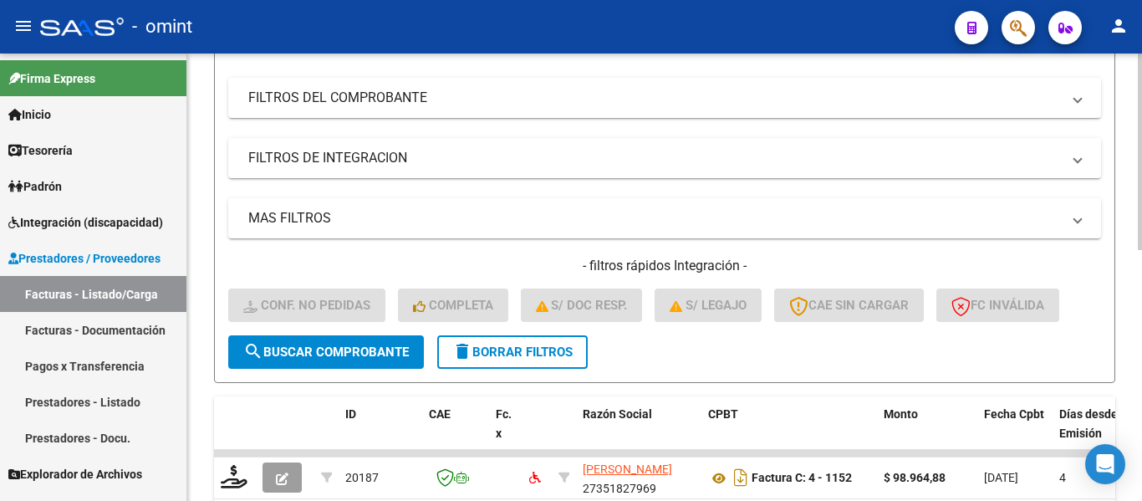
type input "19682"
drag, startPoint x: 361, startPoint y: 344, endPoint x: 370, endPoint y: 346, distance: 9.3
click at [362, 345] on span "search Buscar Comprobante" at bounding box center [325, 351] width 165 height 15
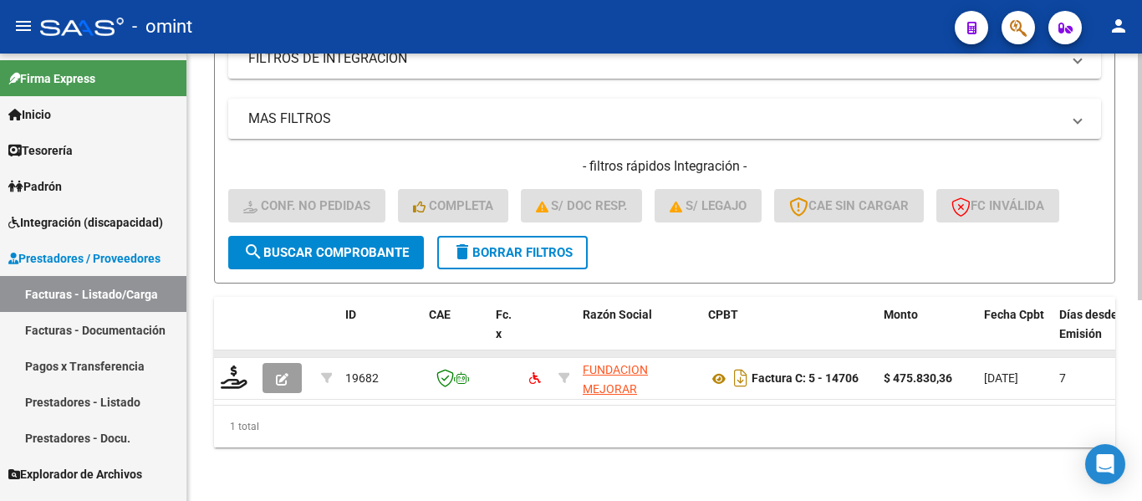
scroll to position [364, 0]
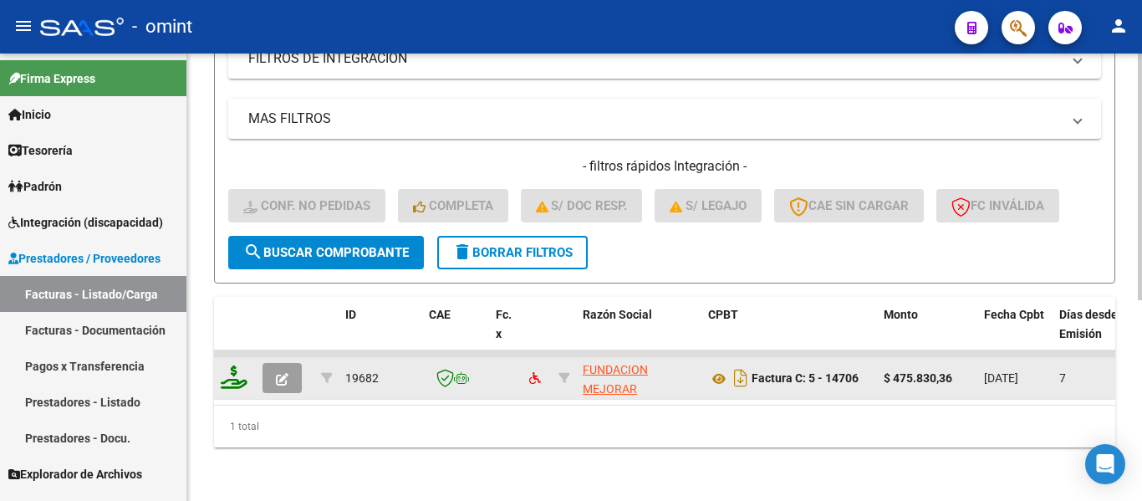
click at [237, 367] on icon at bounding box center [234, 376] width 27 height 23
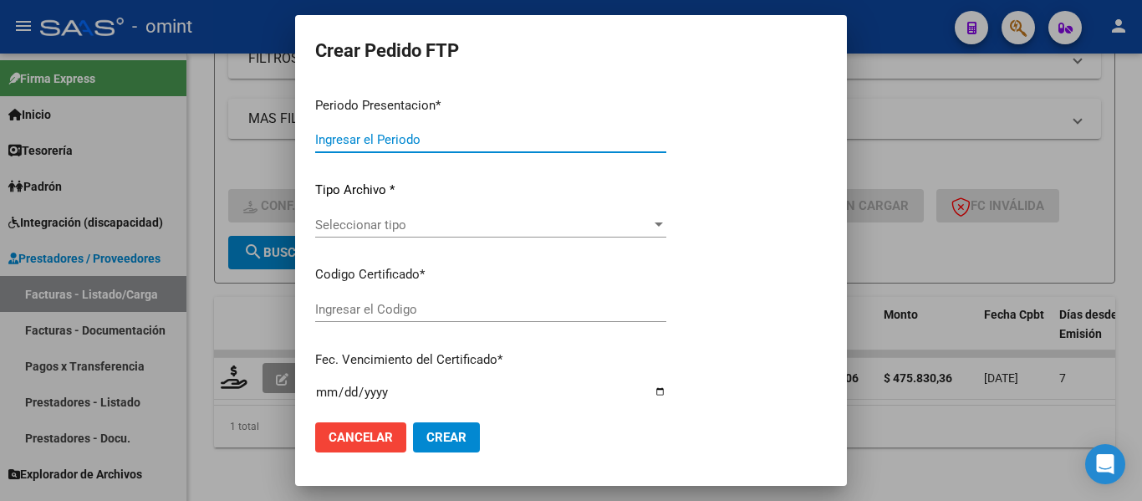
type input "202508"
type input "$ 475.830,36"
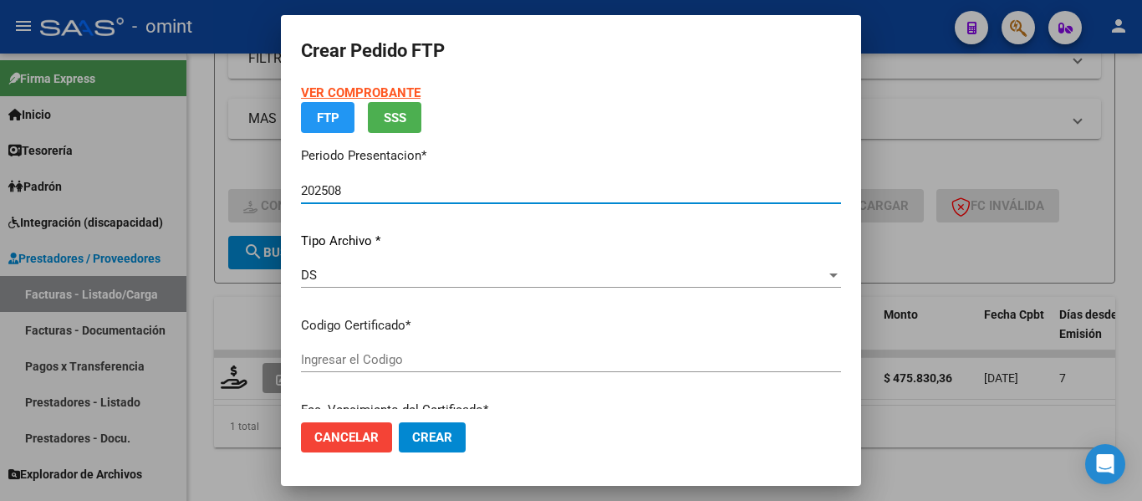
type input "6927215762"
type input "2028-01-26"
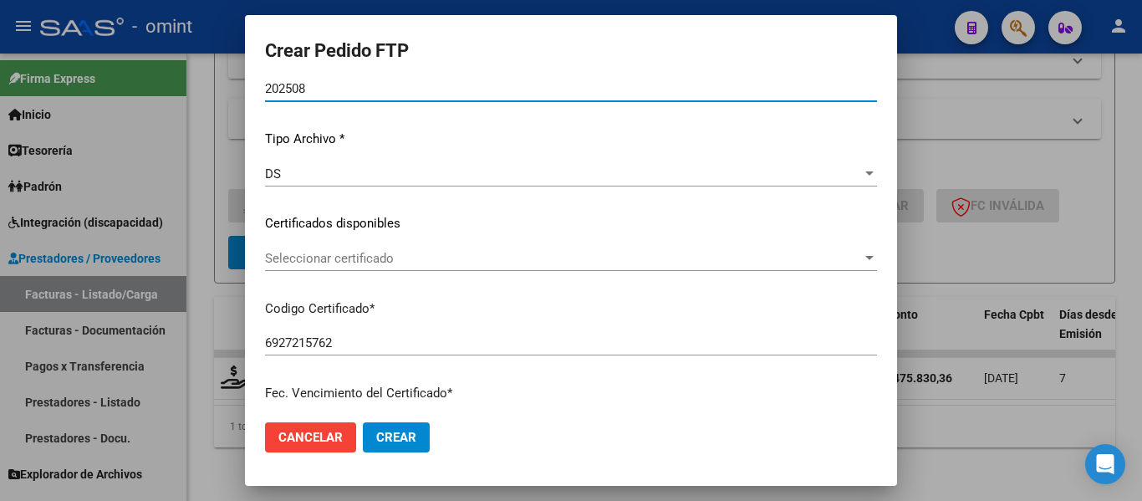
scroll to position [167, 0]
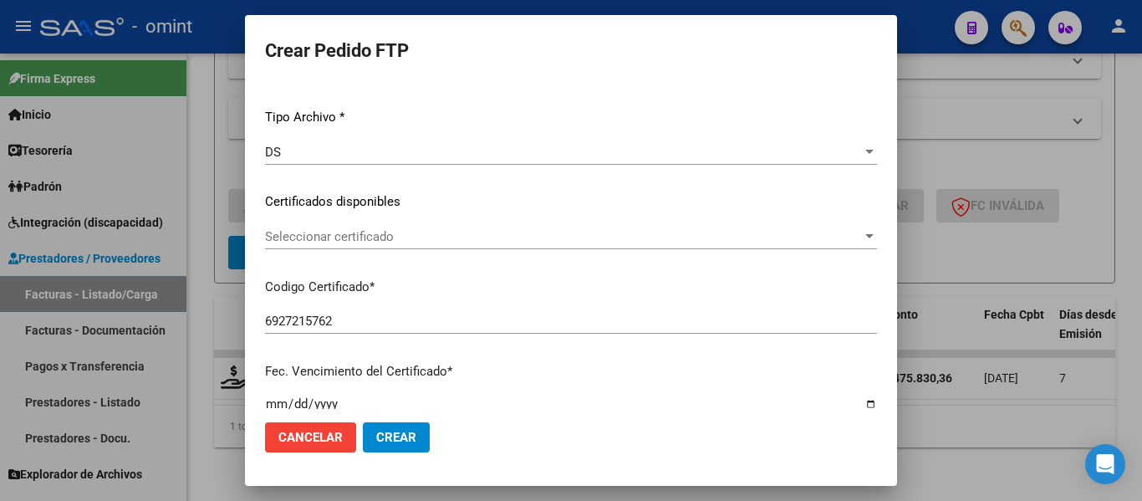
click at [429, 241] on span "Seleccionar certificado" at bounding box center [563, 236] width 597 height 15
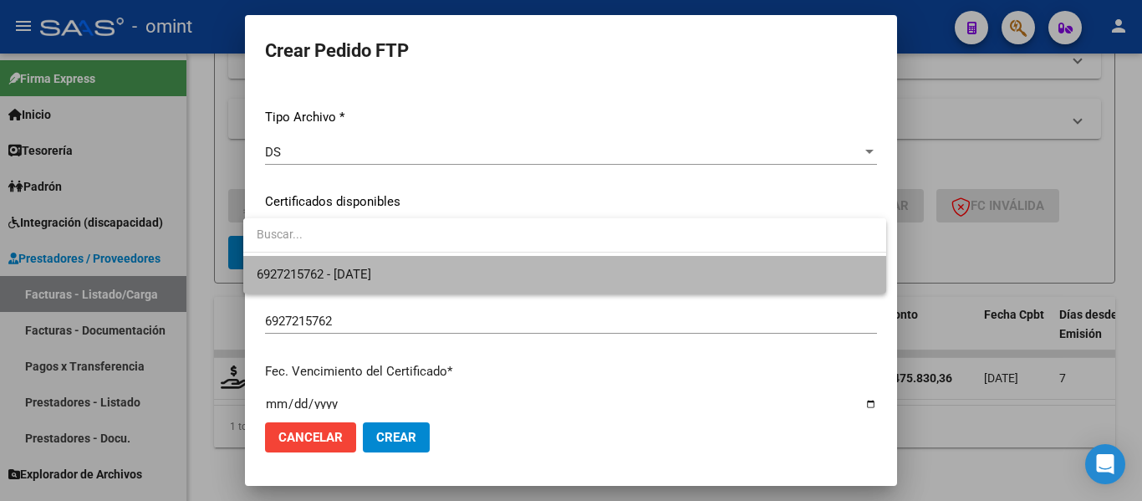
click at [430, 271] on span "6927215762 - 2028-01-26" at bounding box center [565, 275] width 616 height 38
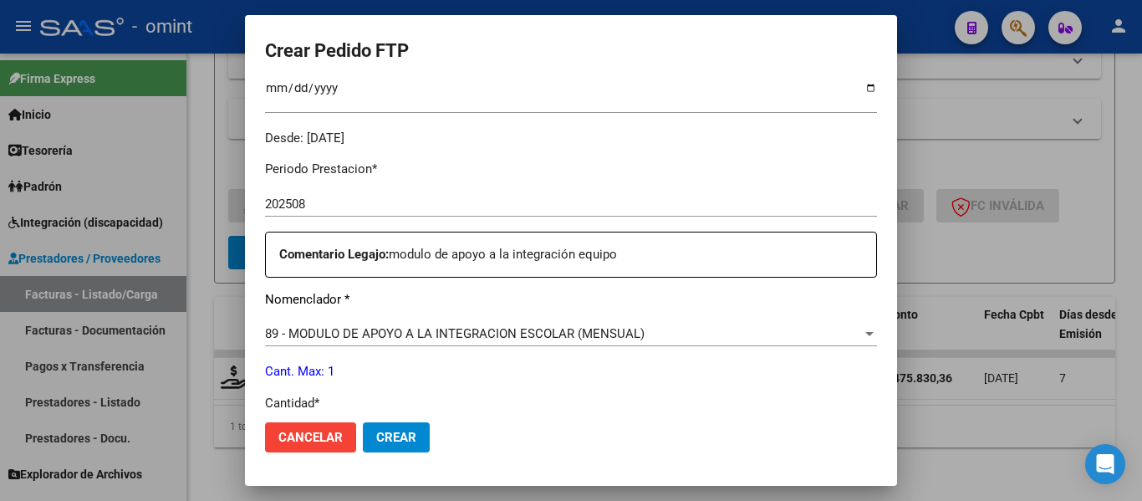
scroll to position [585, 0]
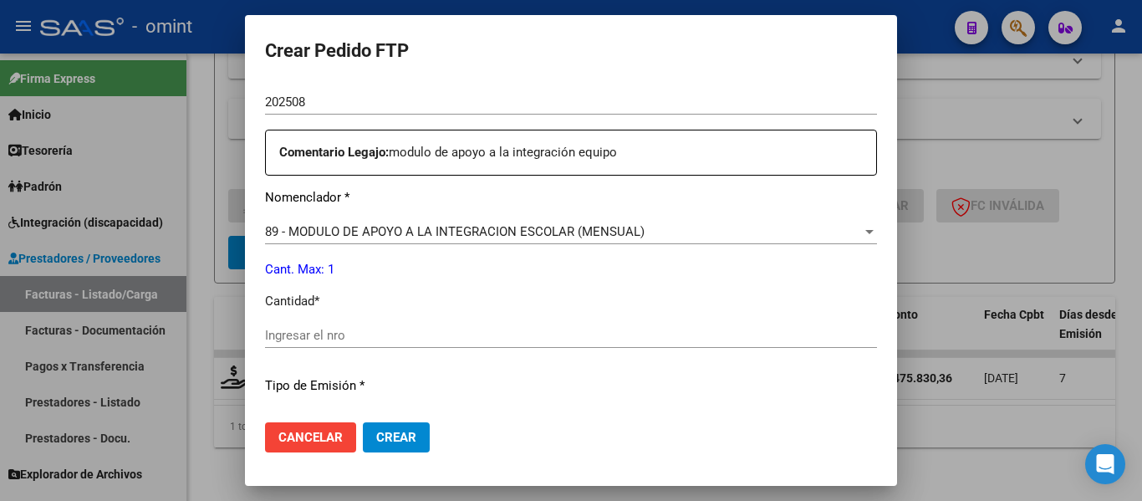
click at [394, 336] on input "Ingresar el nro" at bounding box center [571, 335] width 612 height 15
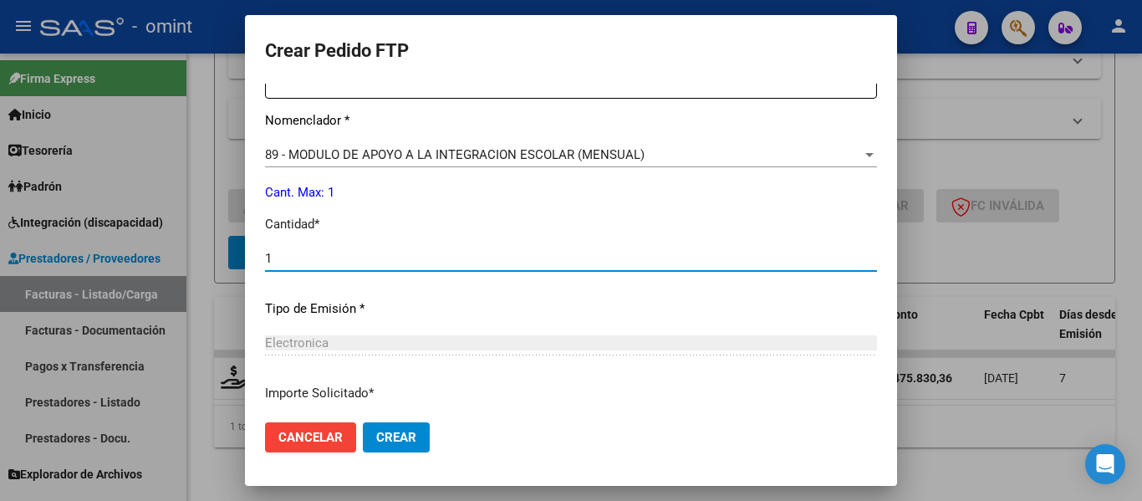
scroll to position [794, 0]
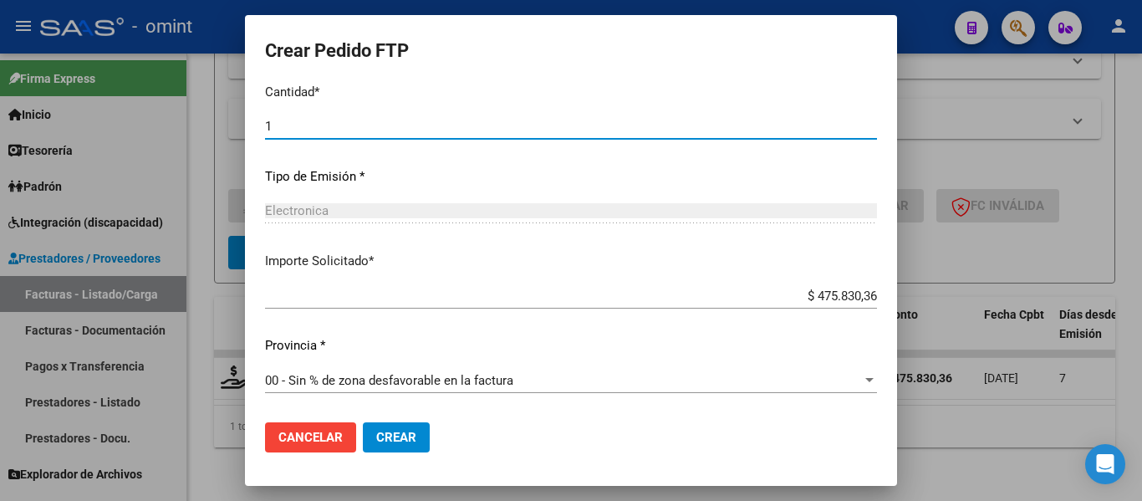
type input "1"
click at [405, 431] on span "Crear" at bounding box center [396, 437] width 40 height 15
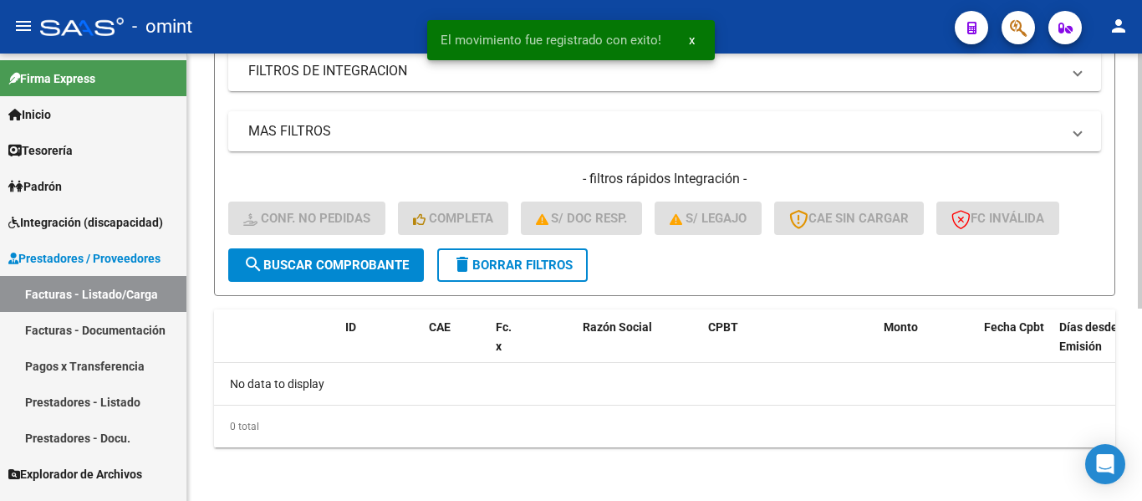
scroll to position [338, 0]
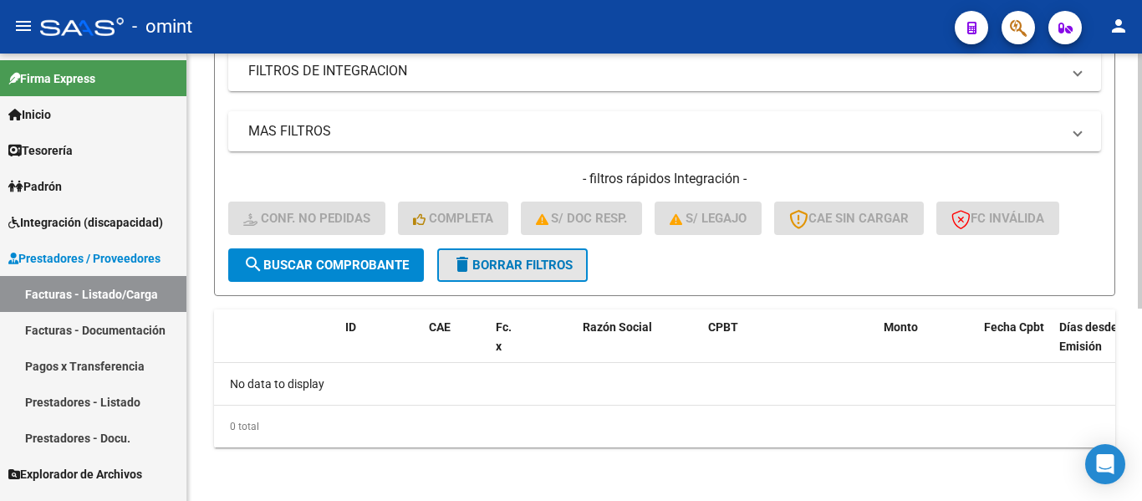
click at [517, 262] on span "delete Borrar Filtros" at bounding box center [512, 264] width 120 height 15
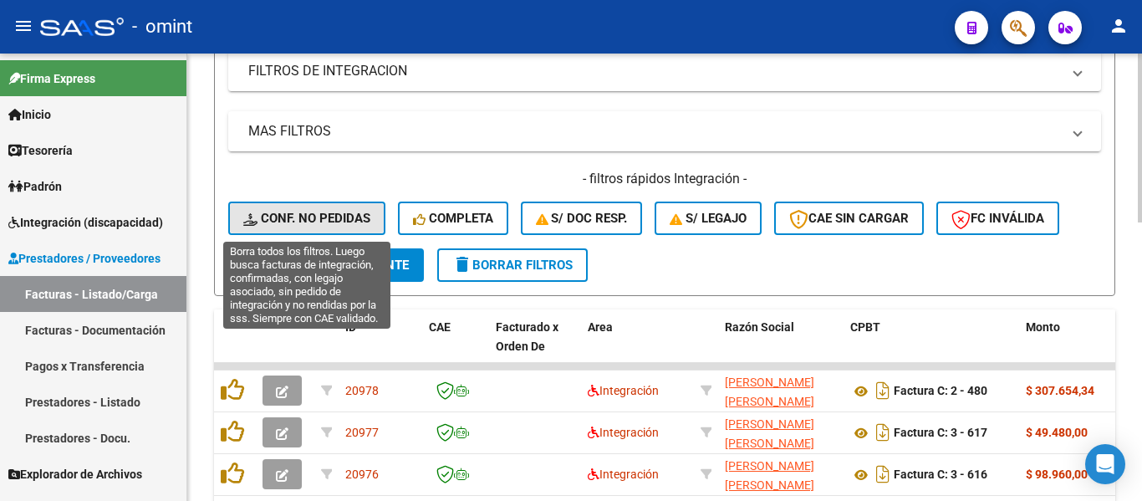
click at [335, 225] on span "Conf. no pedidas" at bounding box center [306, 218] width 127 height 15
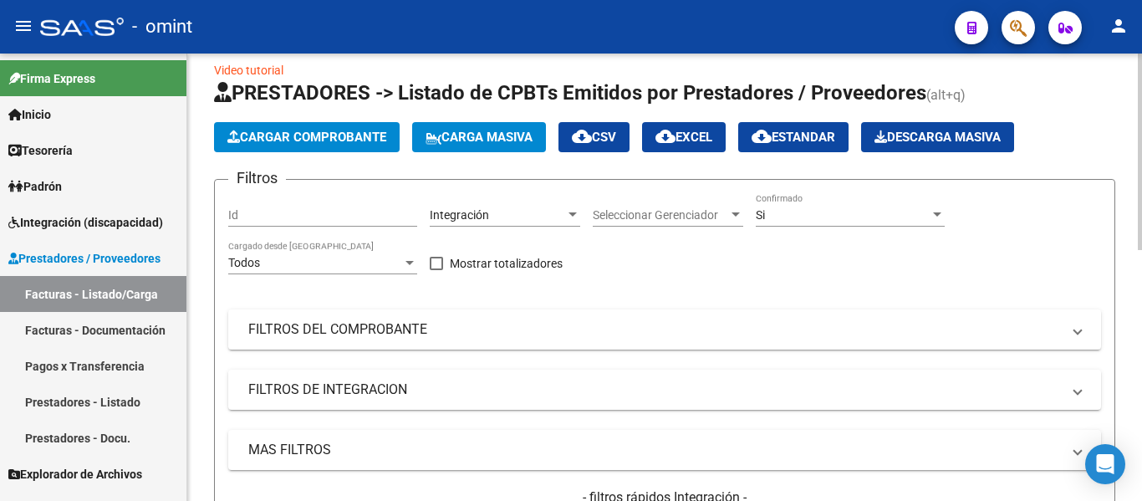
scroll to position [3, 0]
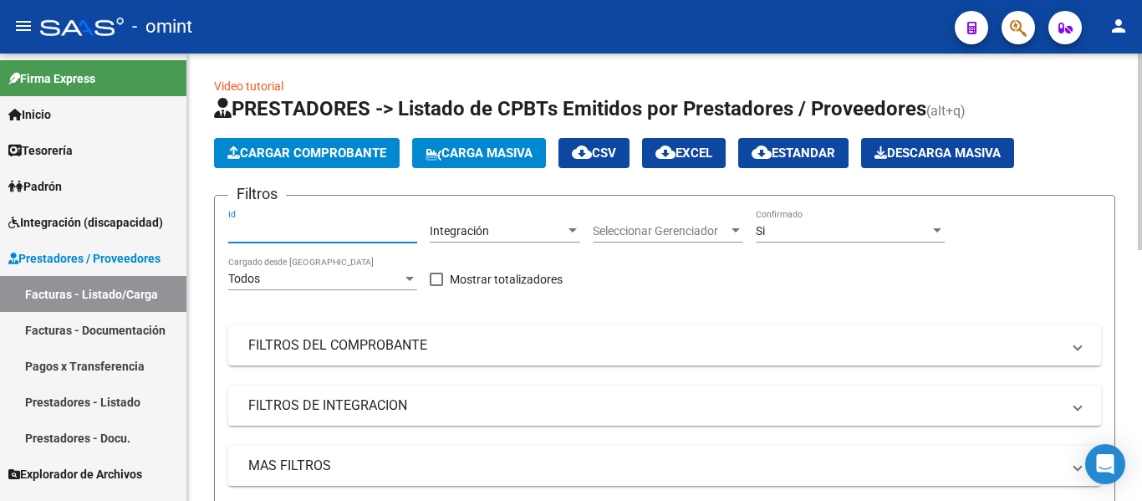
paste input "20031"
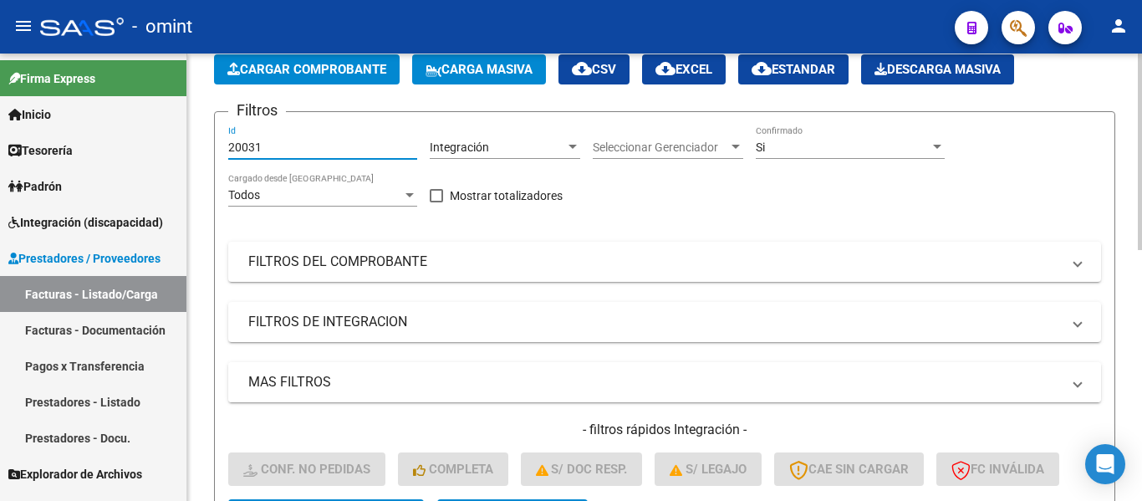
scroll to position [338, 0]
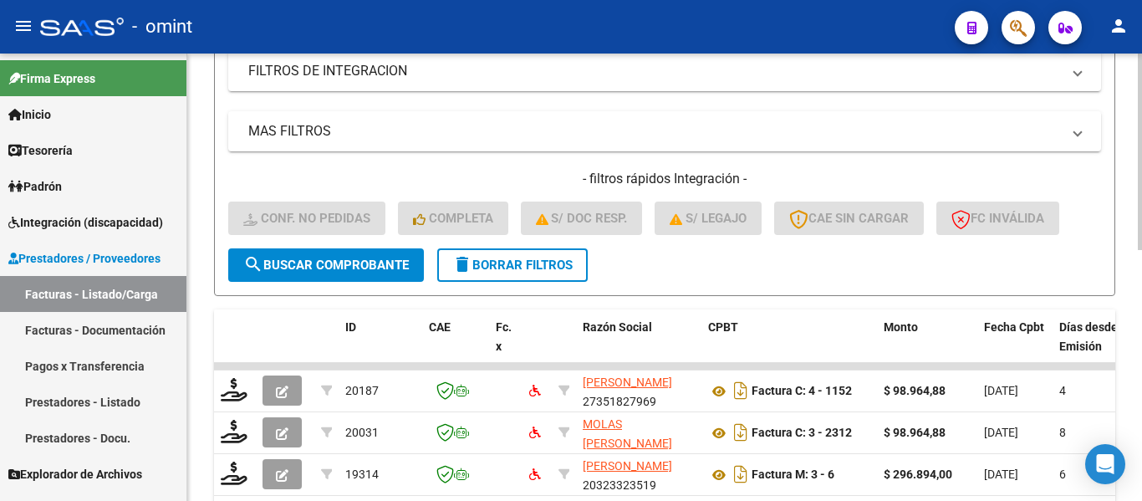
type input "20031"
click at [356, 262] on span "search Buscar Comprobante" at bounding box center [325, 264] width 165 height 15
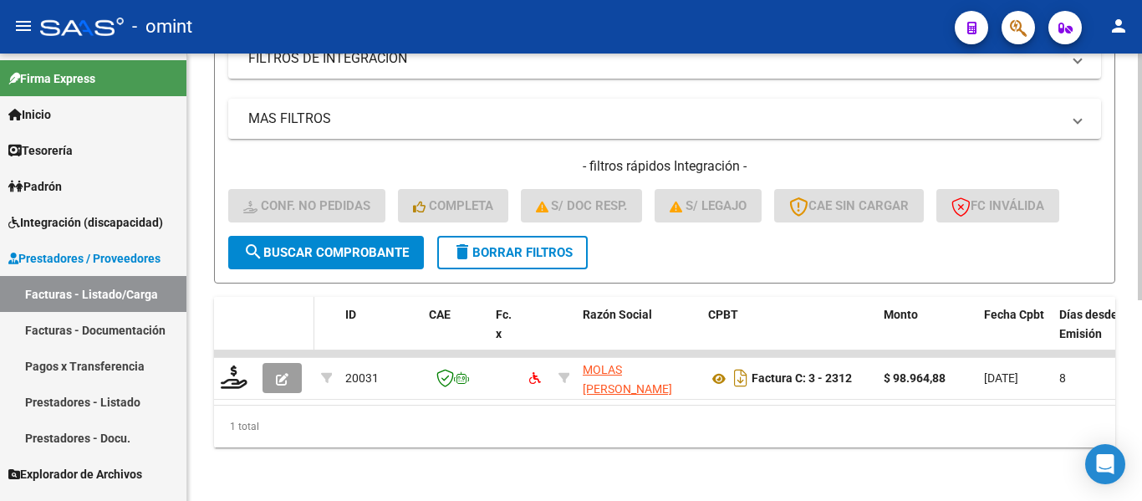
scroll to position [364, 0]
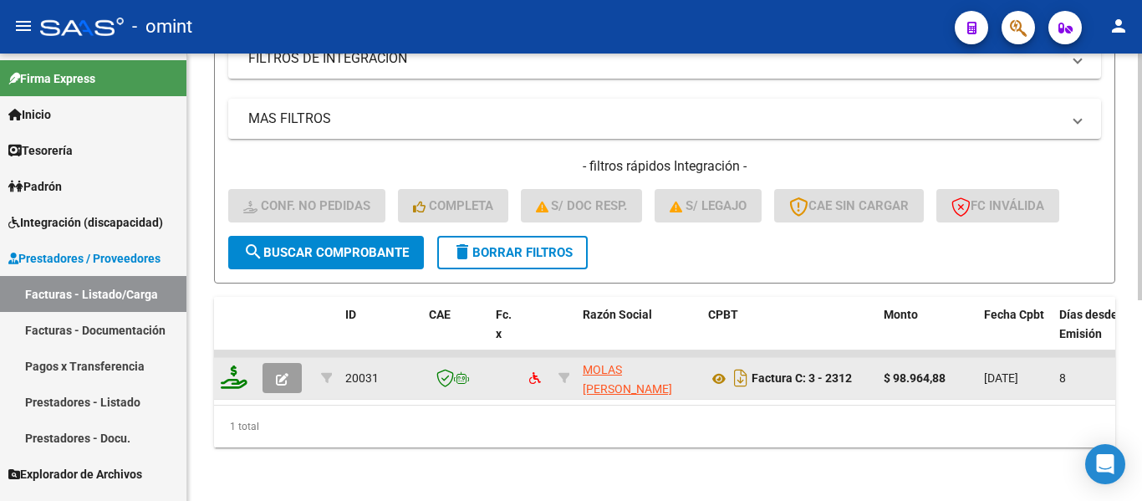
click at [231, 373] on icon at bounding box center [234, 376] width 27 height 23
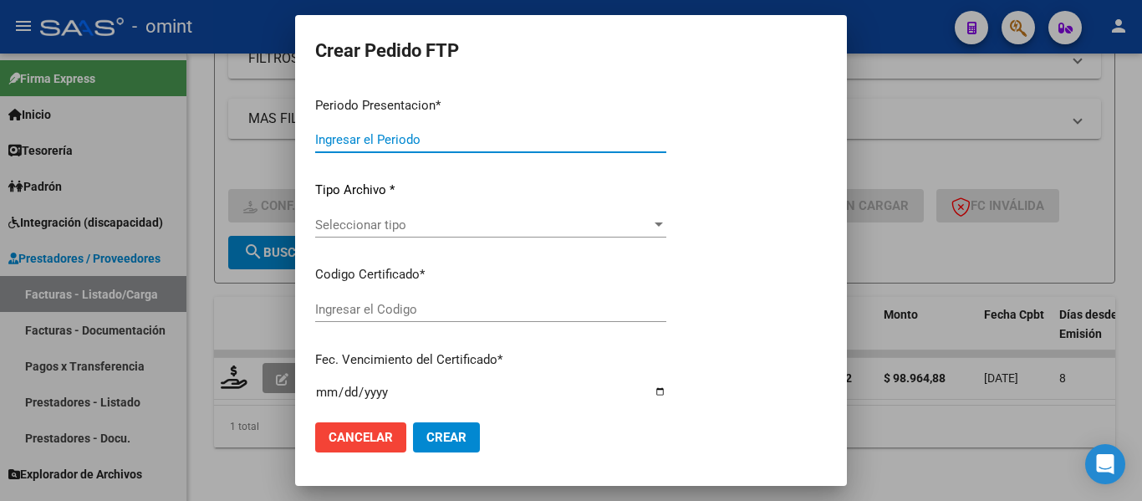
type input "202508"
type input "$ 98.964,88"
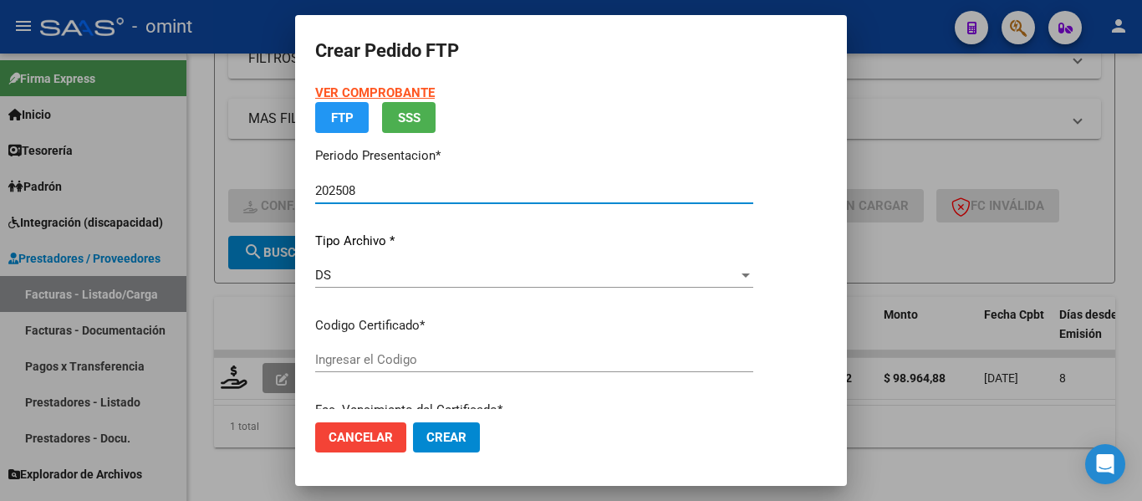
type input "2302736092"
type input "2026-05-18"
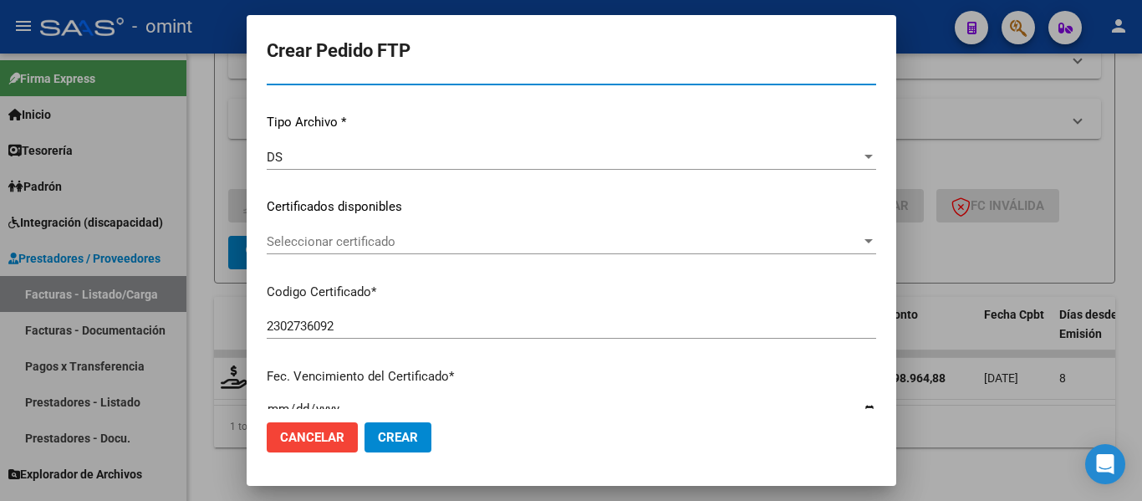
scroll to position [167, 0]
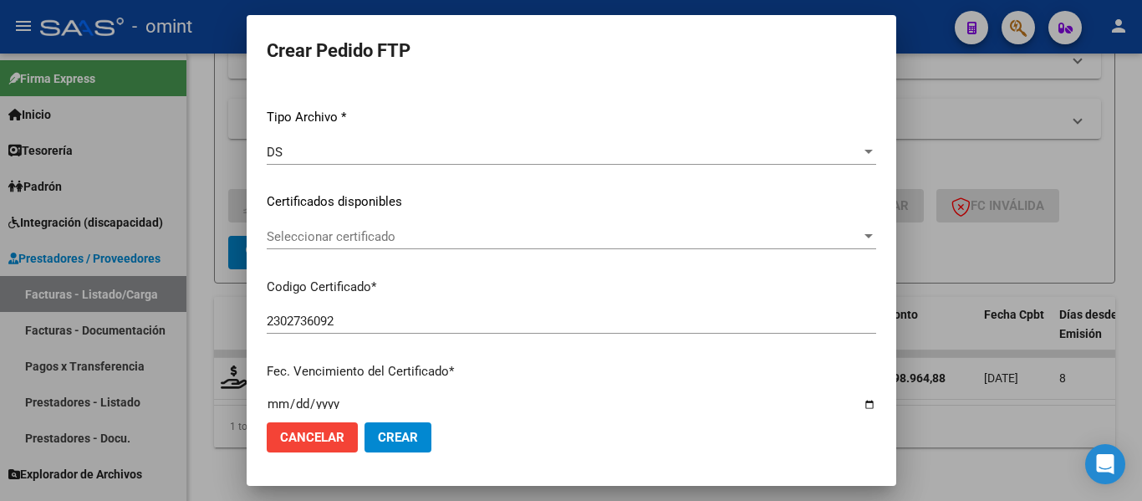
click at [468, 240] on span "Seleccionar certificado" at bounding box center [564, 236] width 594 height 15
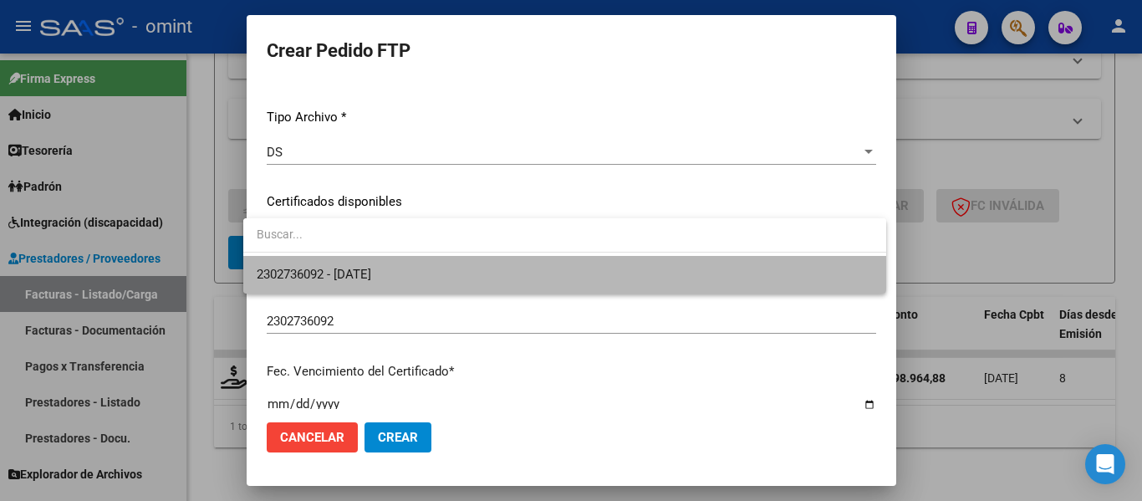
click at [475, 262] on span "2302736092 - 2026-05-18" at bounding box center [565, 275] width 616 height 38
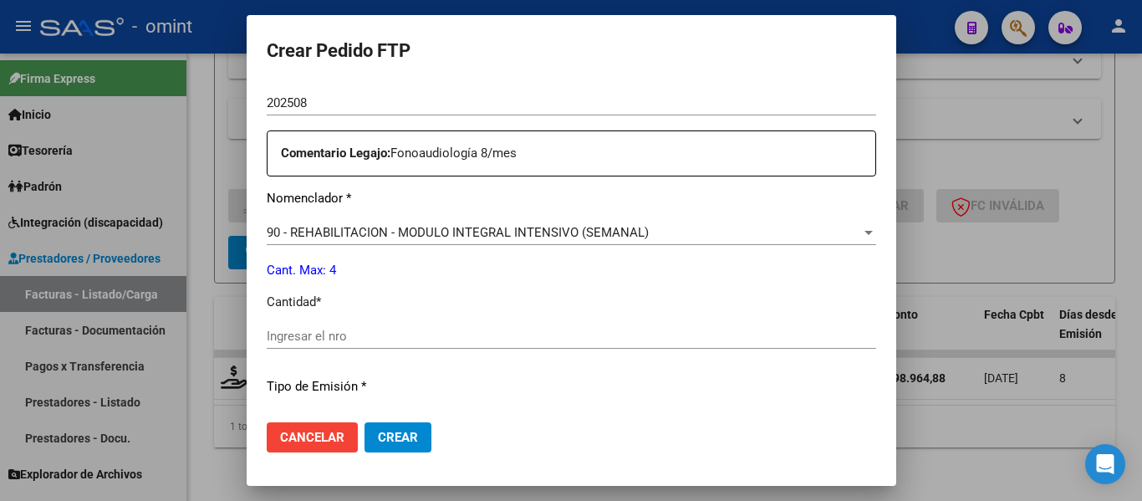
scroll to position [585, 0]
click at [365, 331] on input "Ingresar el nro" at bounding box center [571, 335] width 609 height 15
type input "4"
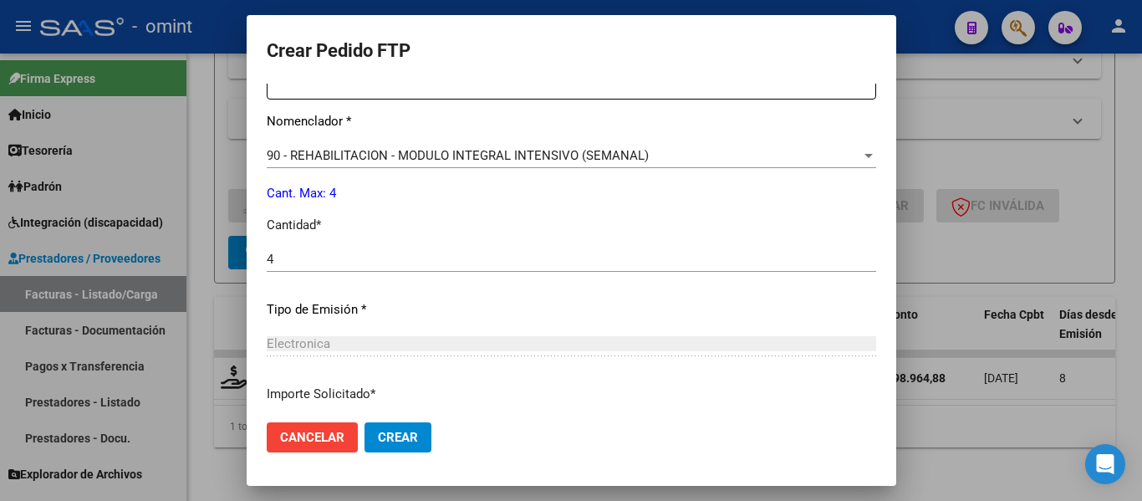
scroll to position [794, 0]
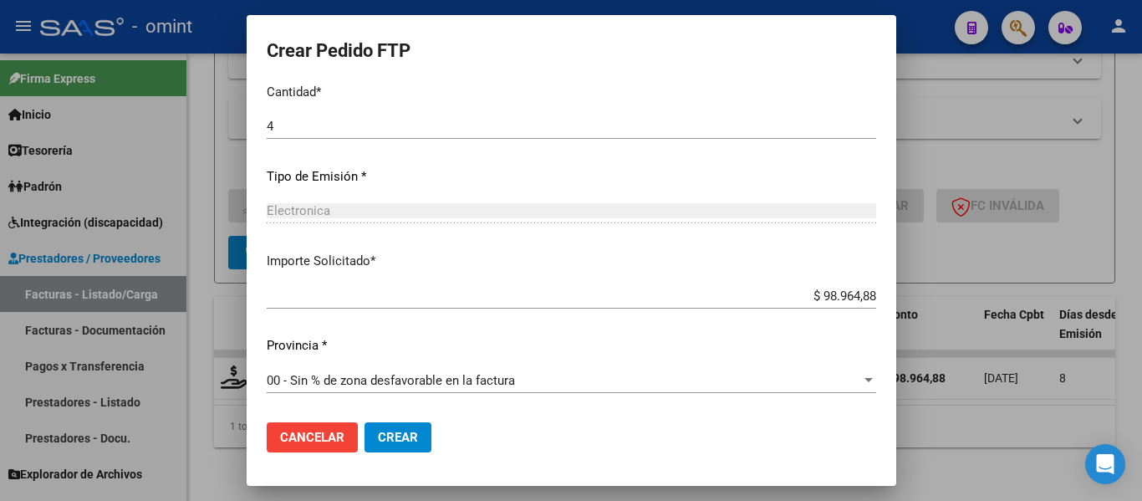
click at [406, 441] on button "Crear" at bounding box center [397, 437] width 67 height 30
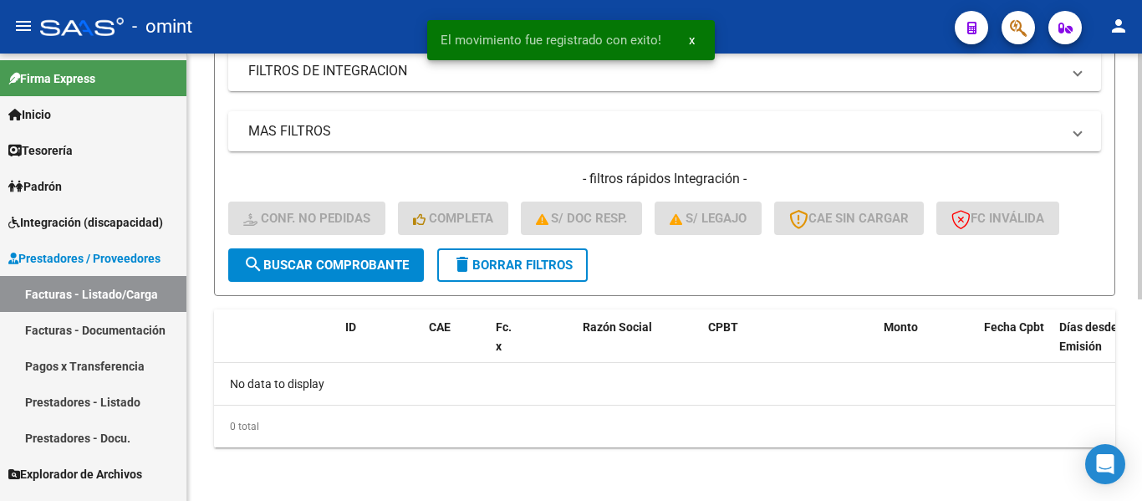
scroll to position [338, 0]
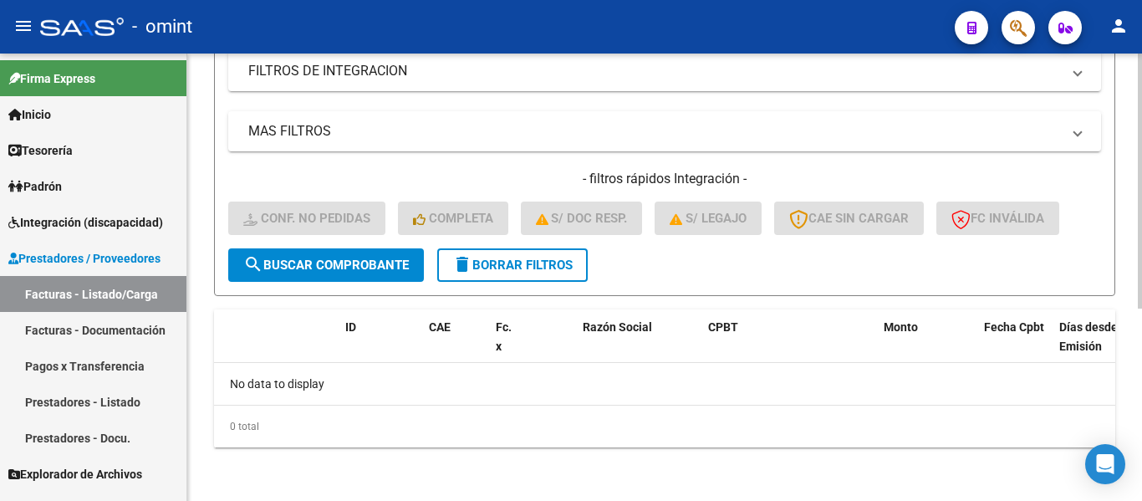
click at [535, 272] on button "delete Borrar Filtros" at bounding box center [512, 264] width 150 height 33
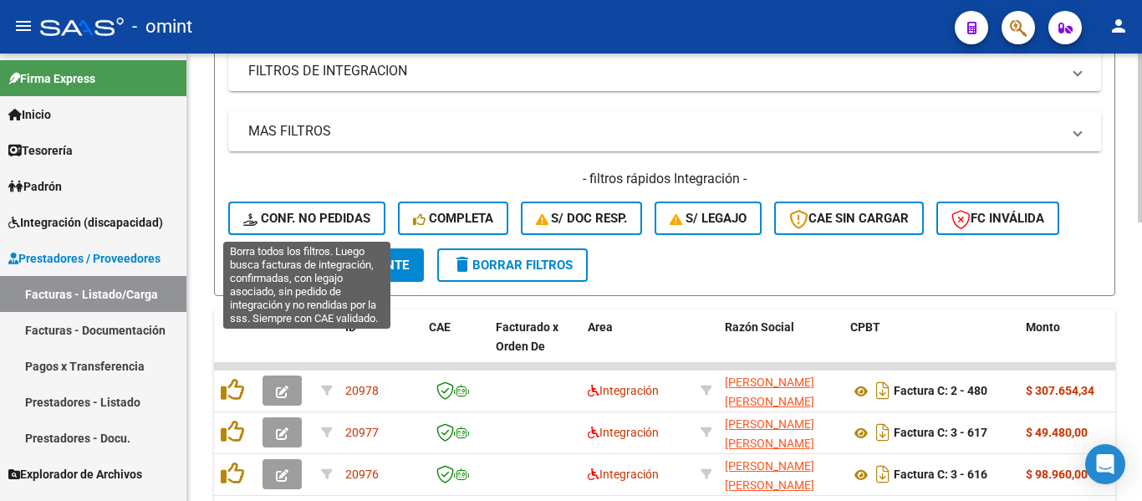
click at [319, 222] on span "Conf. no pedidas" at bounding box center [306, 218] width 127 height 15
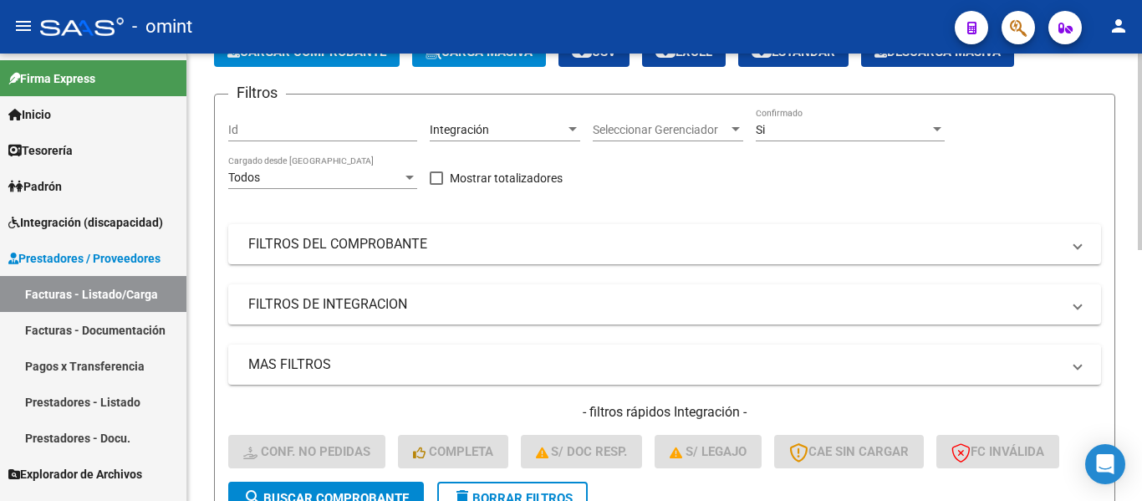
scroll to position [3, 0]
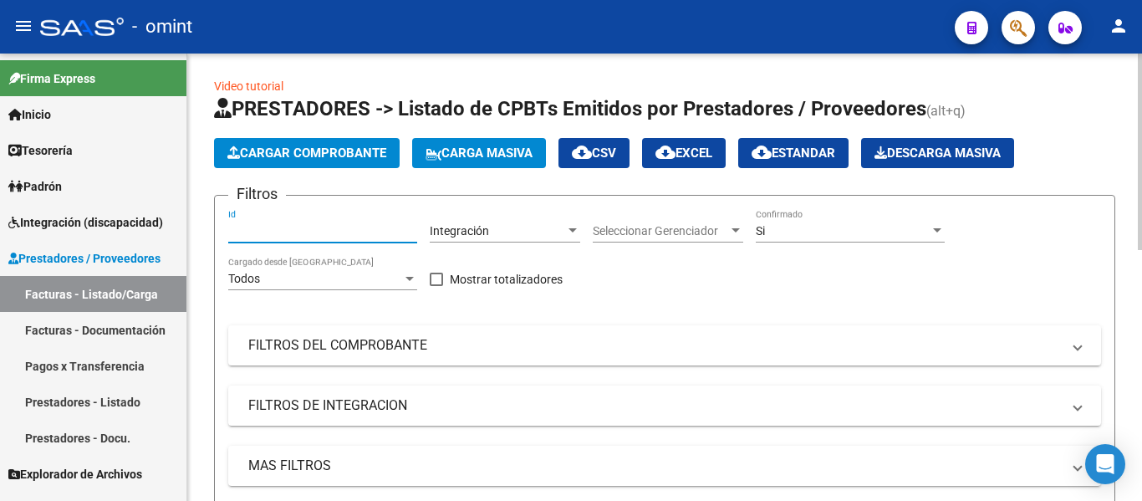
paste input "19051"
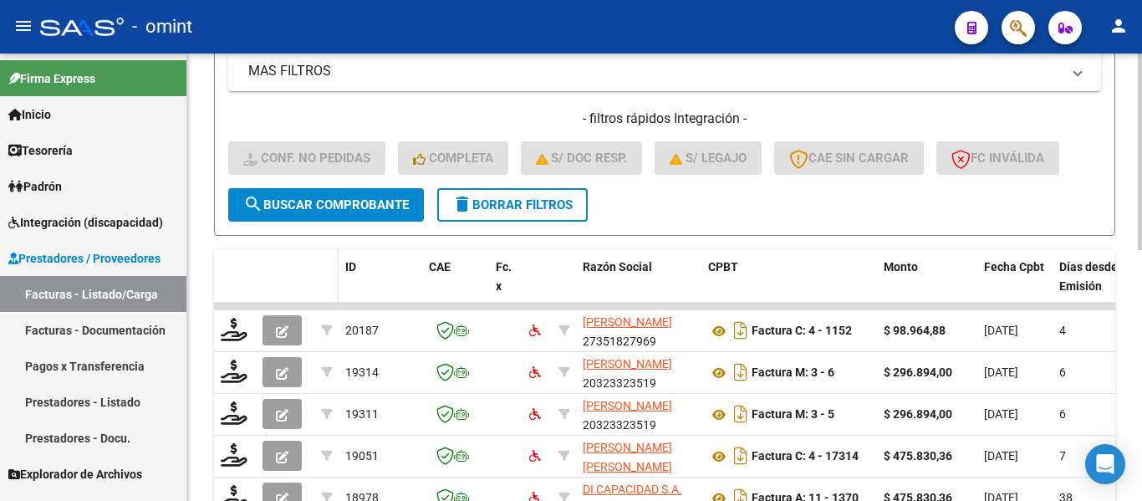
scroll to position [421, 0]
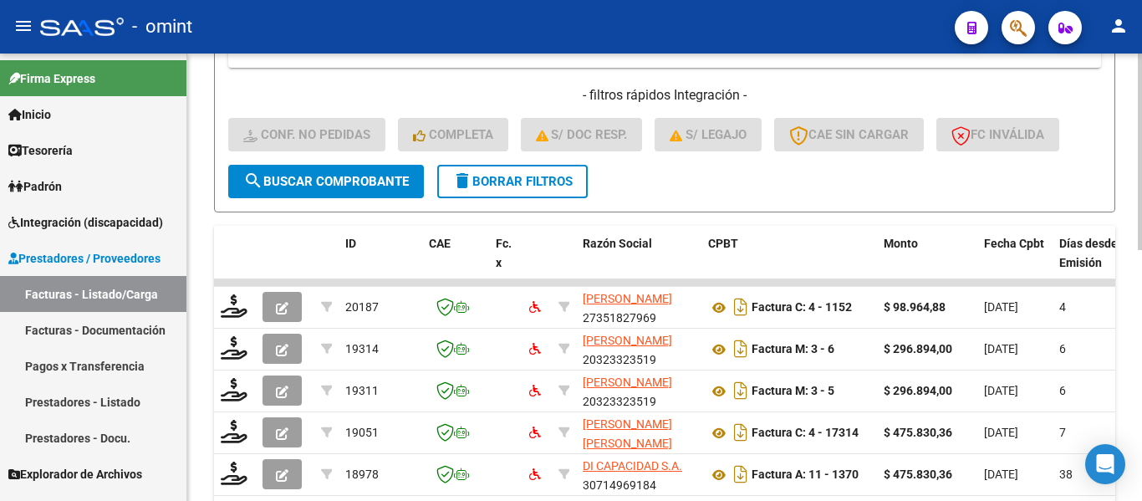
type input "19050"
click at [362, 176] on span "search Buscar Comprobante" at bounding box center [325, 181] width 165 height 15
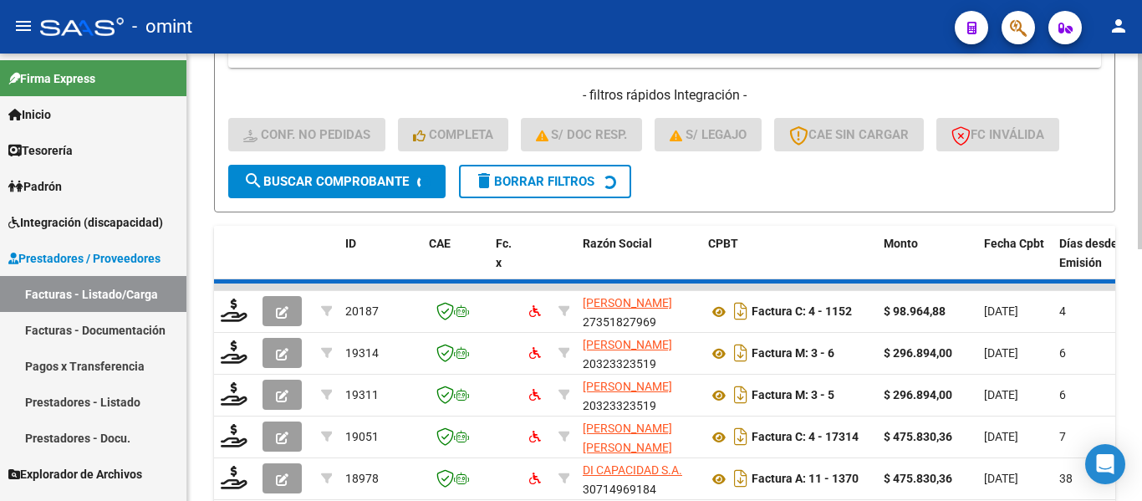
scroll to position [338, 0]
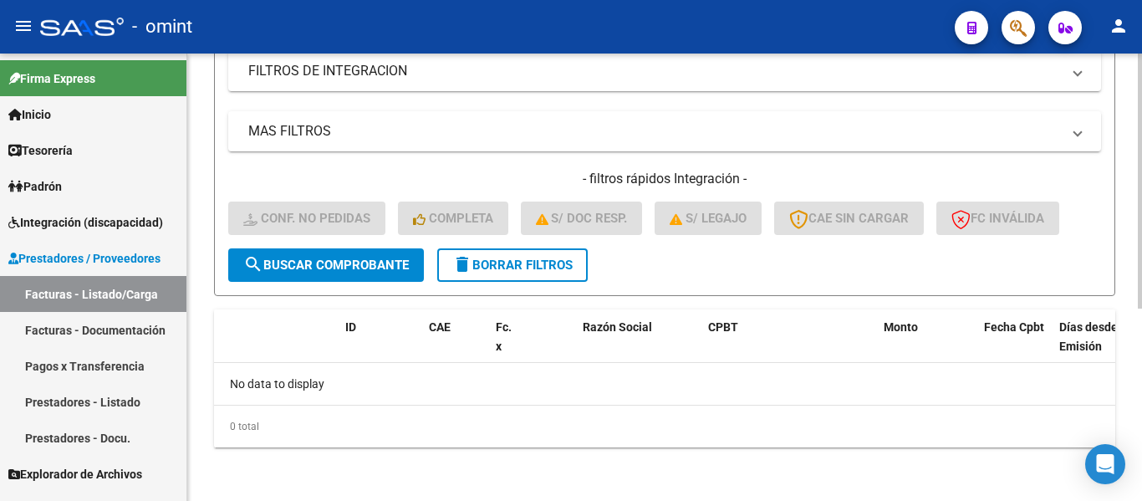
click at [505, 266] on span "delete Borrar Filtros" at bounding box center [512, 264] width 120 height 15
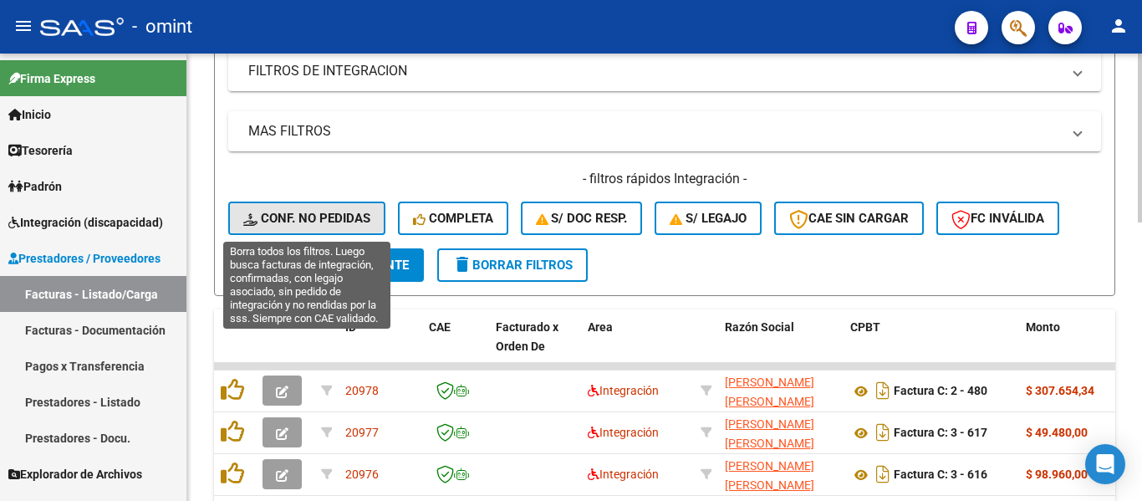
click at [328, 209] on button "Conf. no pedidas" at bounding box center [306, 217] width 157 height 33
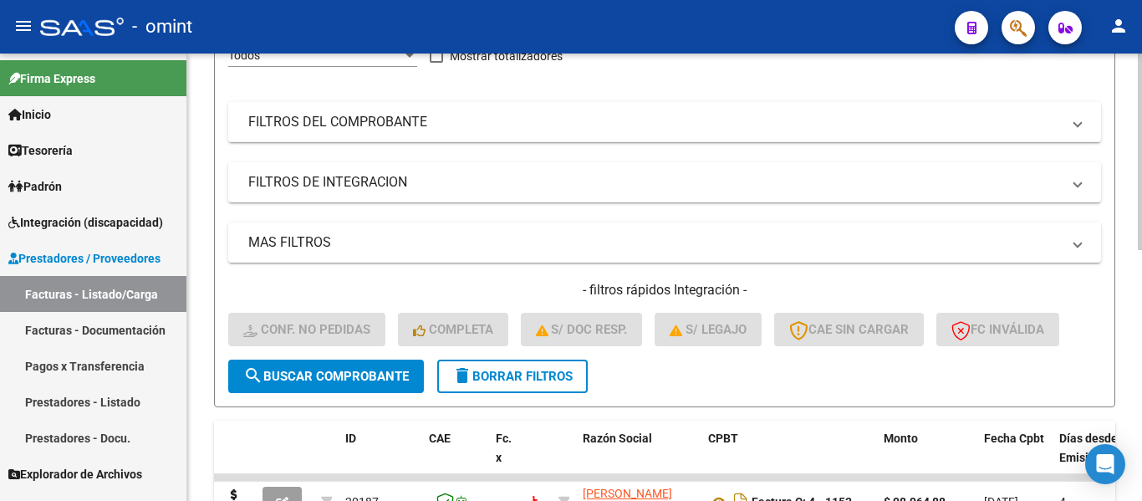
scroll to position [87, 0]
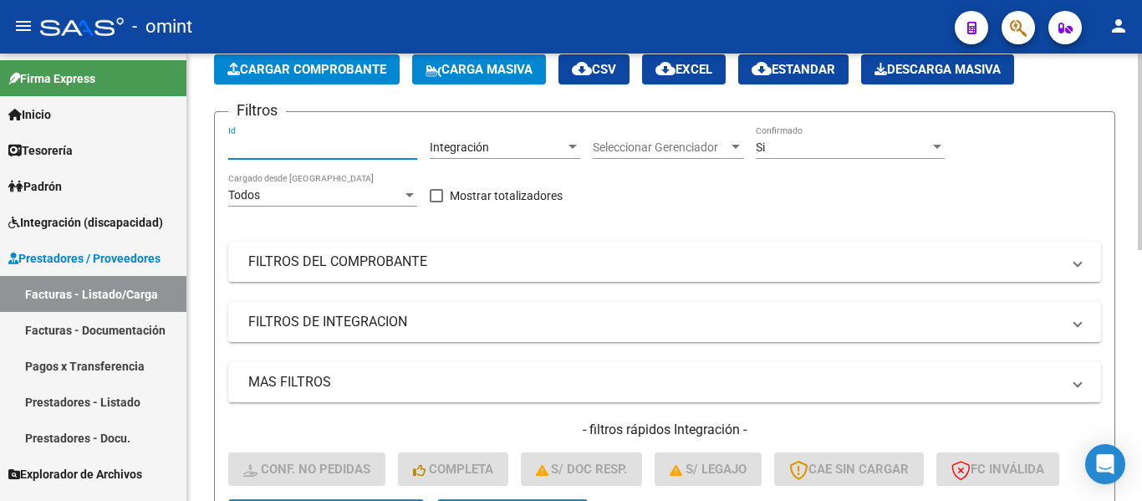
paste input "19051"
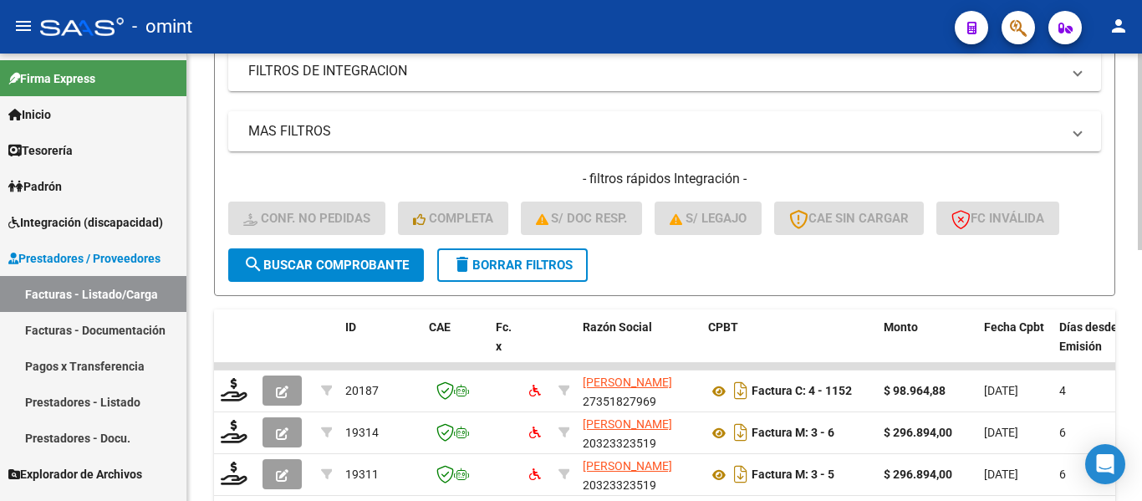
type input "19051"
click at [346, 264] on span "search Buscar Comprobante" at bounding box center [325, 264] width 165 height 15
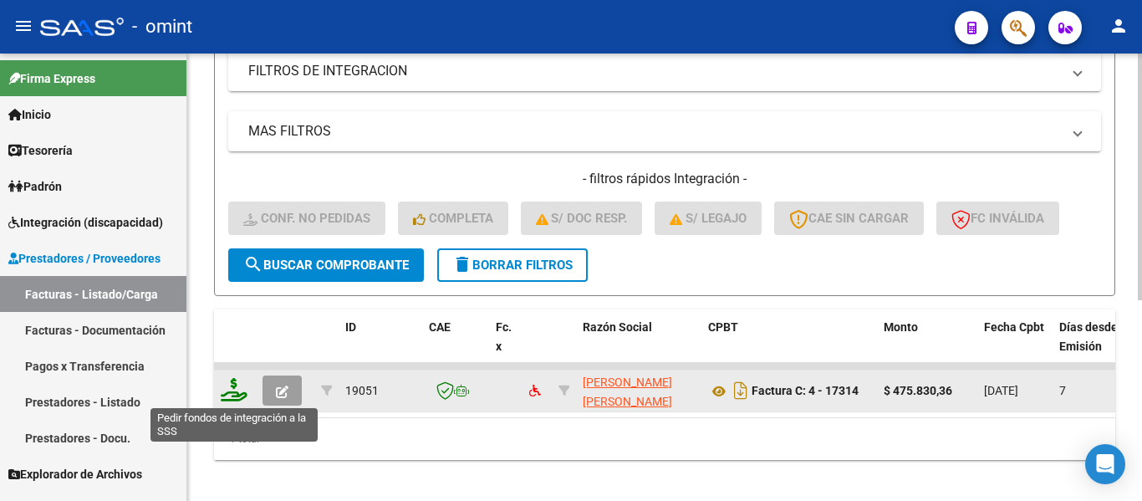
click at [232, 396] on icon at bounding box center [234, 389] width 27 height 23
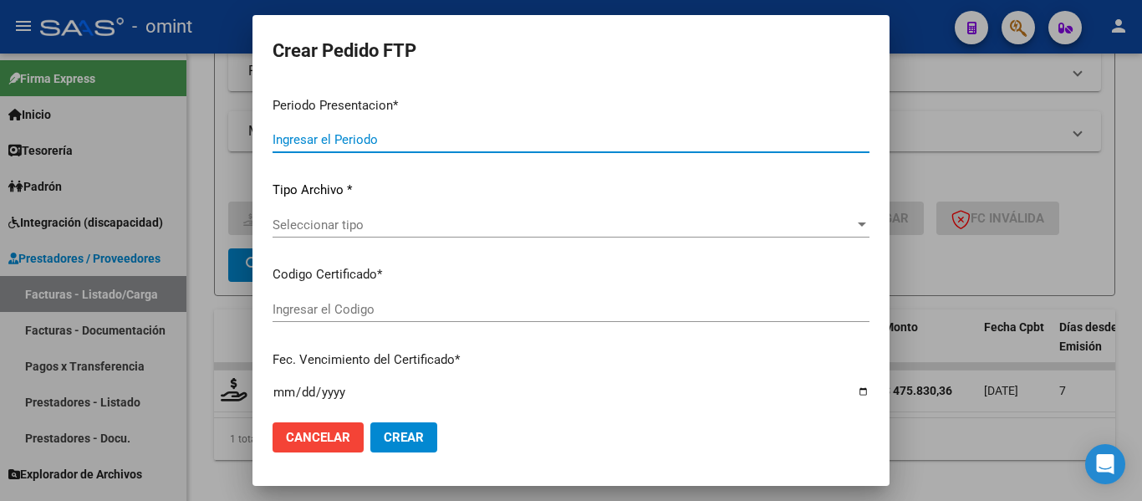
type input "202508"
type input "$ 475.830,36"
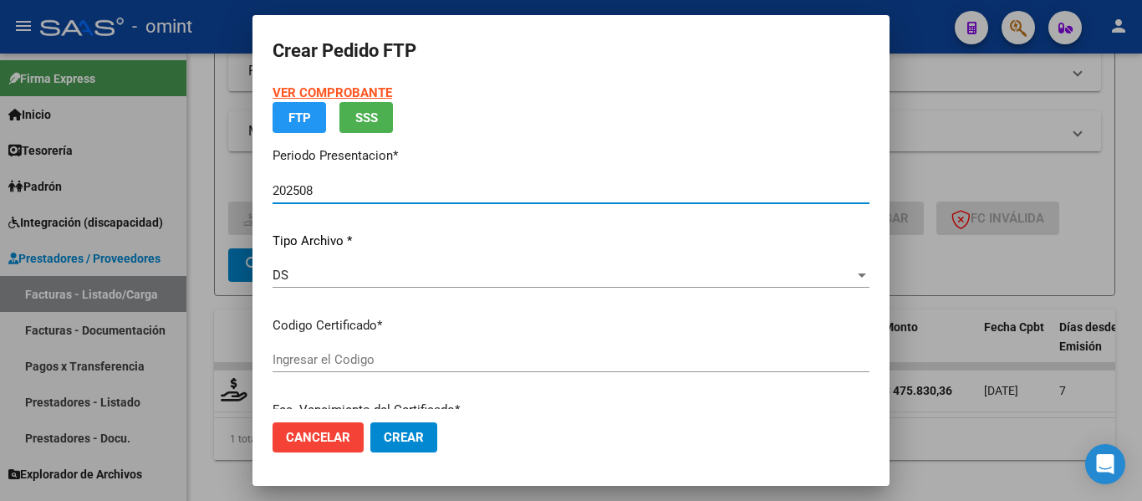
type input "2302736092"
type input "2026-05-18"
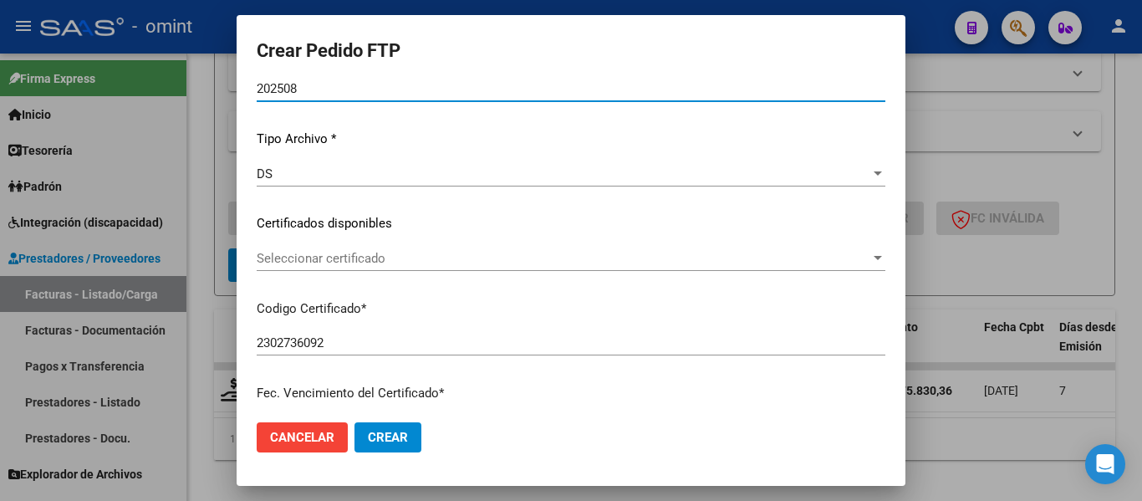
scroll to position [167, 0]
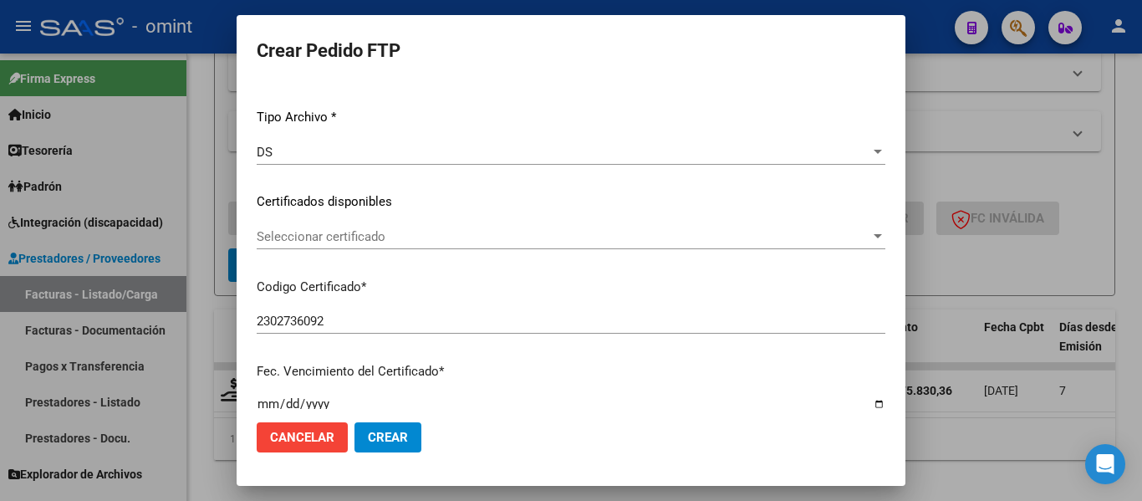
click at [492, 240] on span "Seleccionar certificado" at bounding box center [563, 236] width 613 height 15
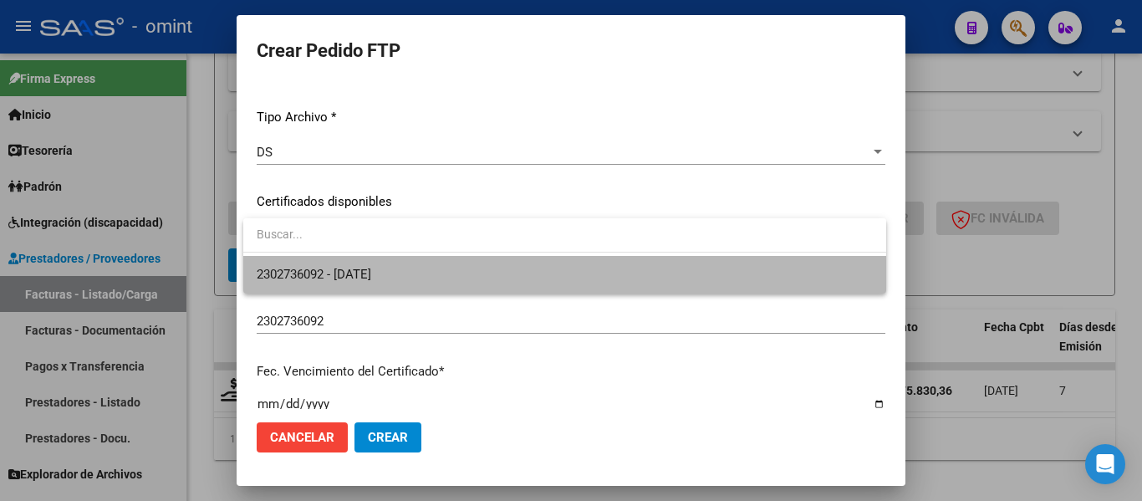
click at [491, 277] on span "2302736092 - 2026-05-18" at bounding box center [565, 275] width 616 height 38
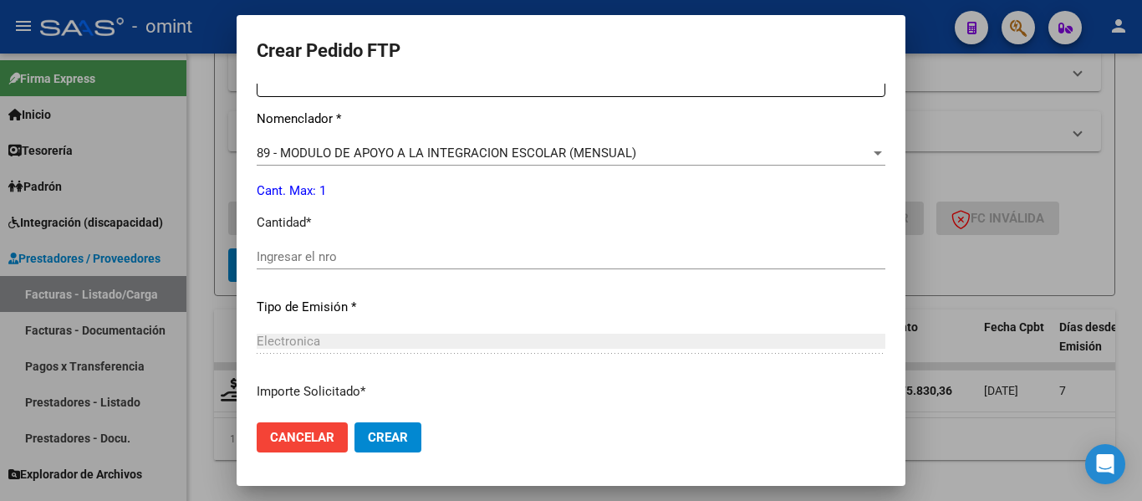
scroll to position [669, 0]
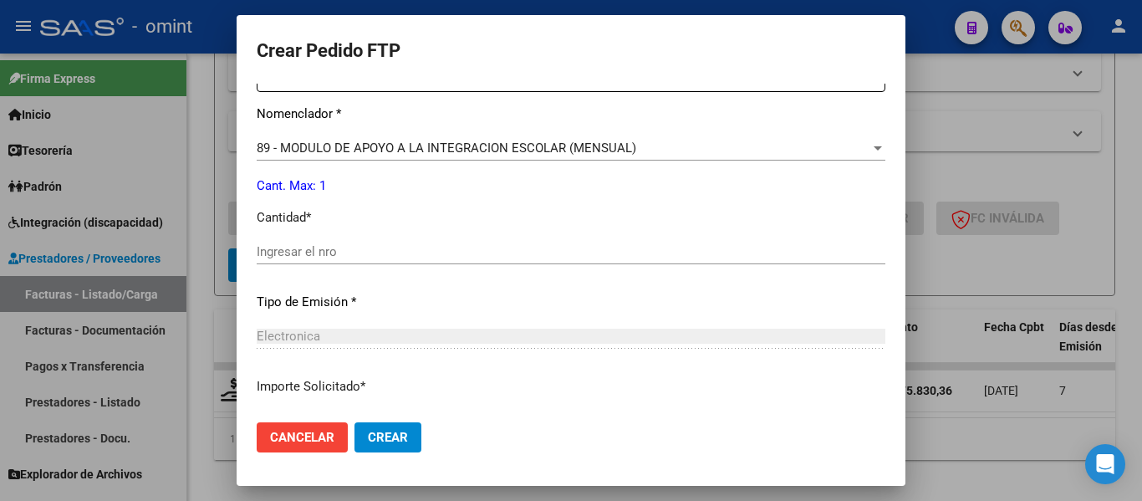
click at [345, 262] on div "Ingresar el nro" at bounding box center [571, 251] width 629 height 25
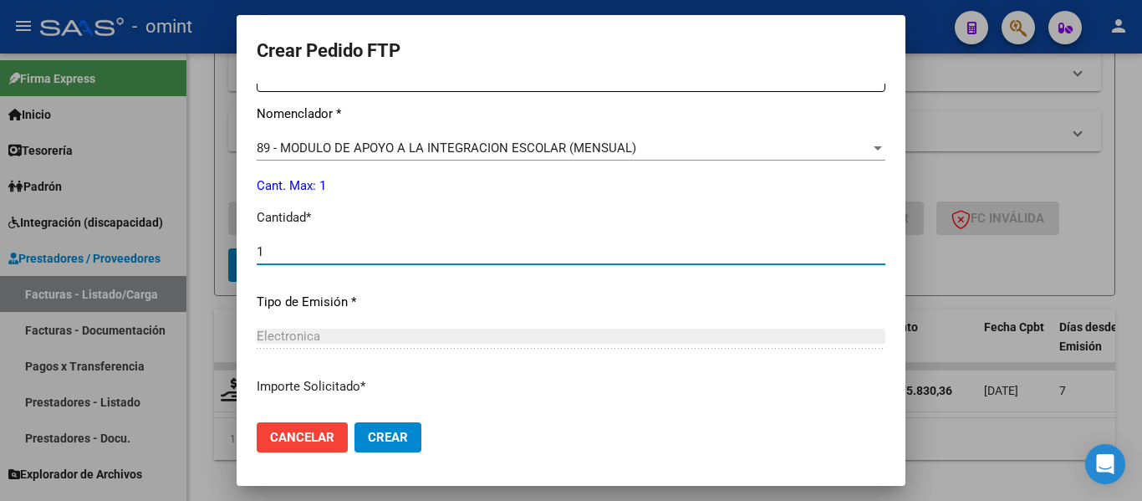
scroll to position [794, 0]
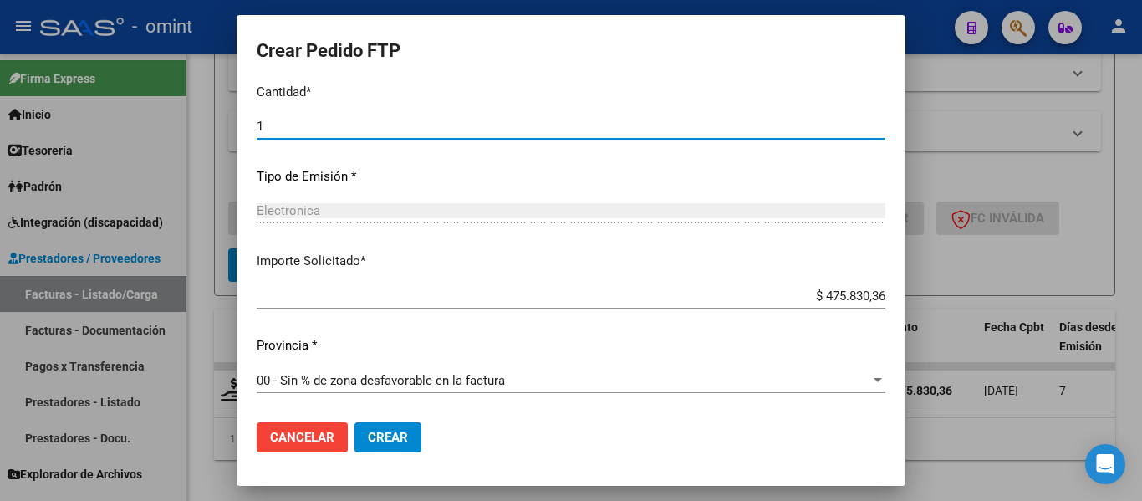
type input "1"
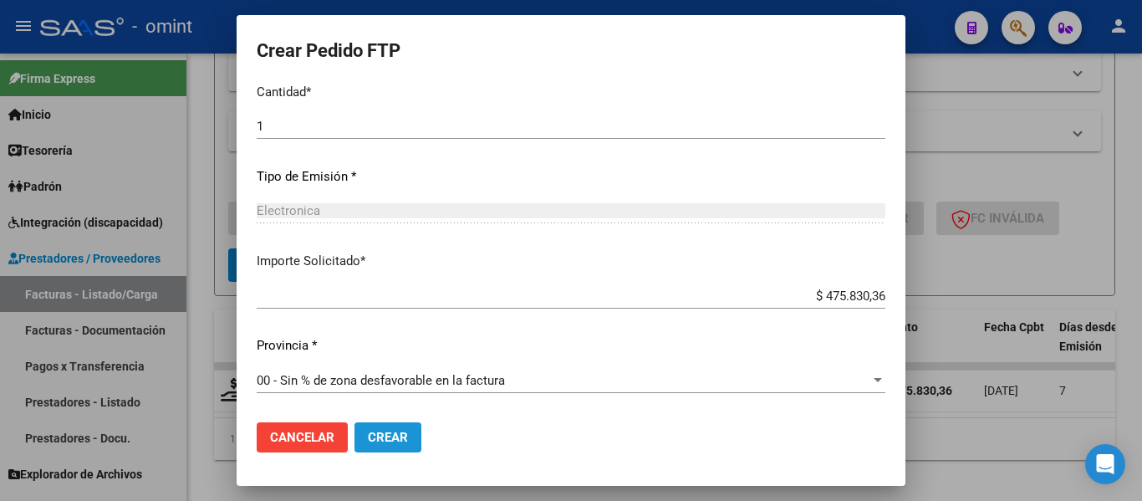
click at [404, 435] on span "Crear" at bounding box center [388, 437] width 40 height 15
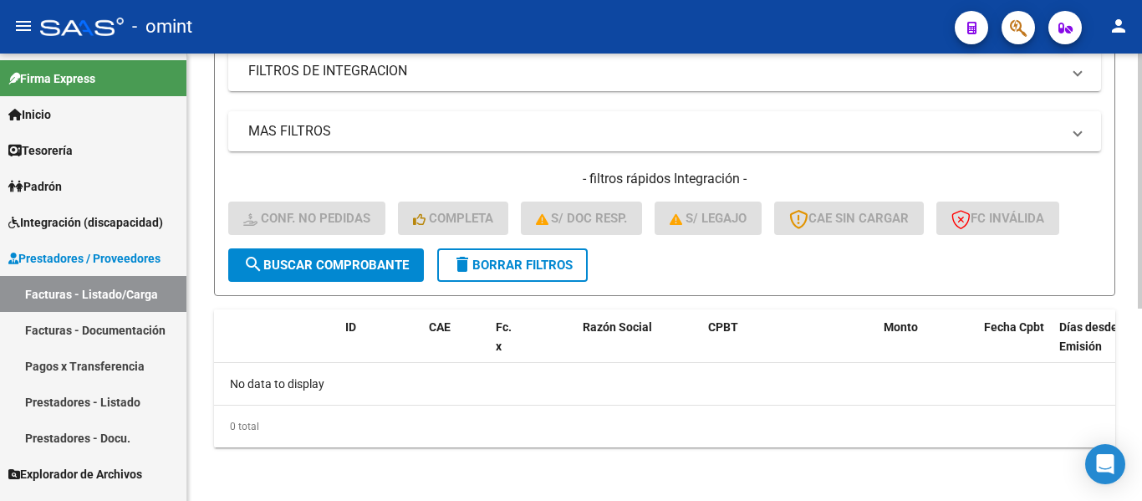
click at [514, 268] on span "delete Borrar Filtros" at bounding box center [512, 264] width 120 height 15
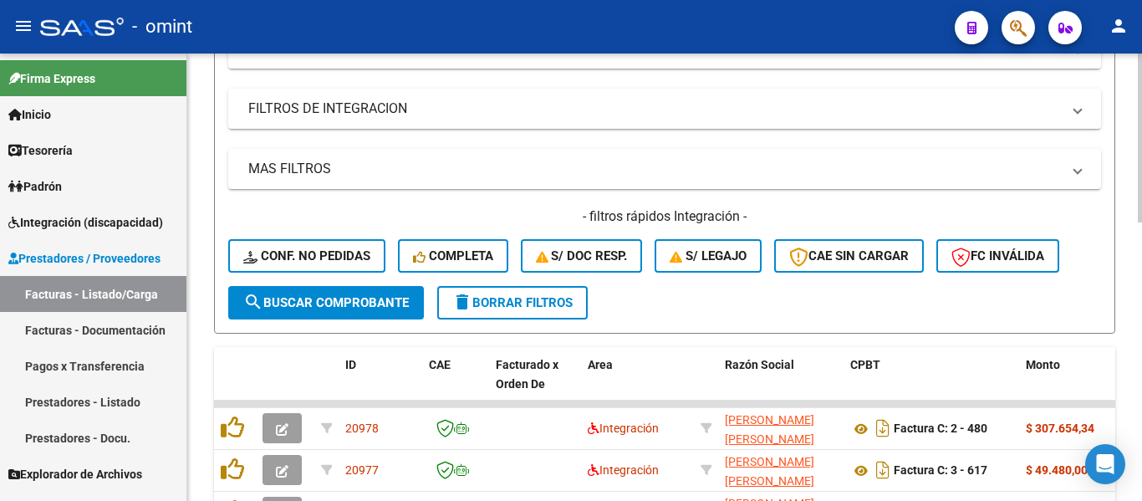
scroll to position [338, 0]
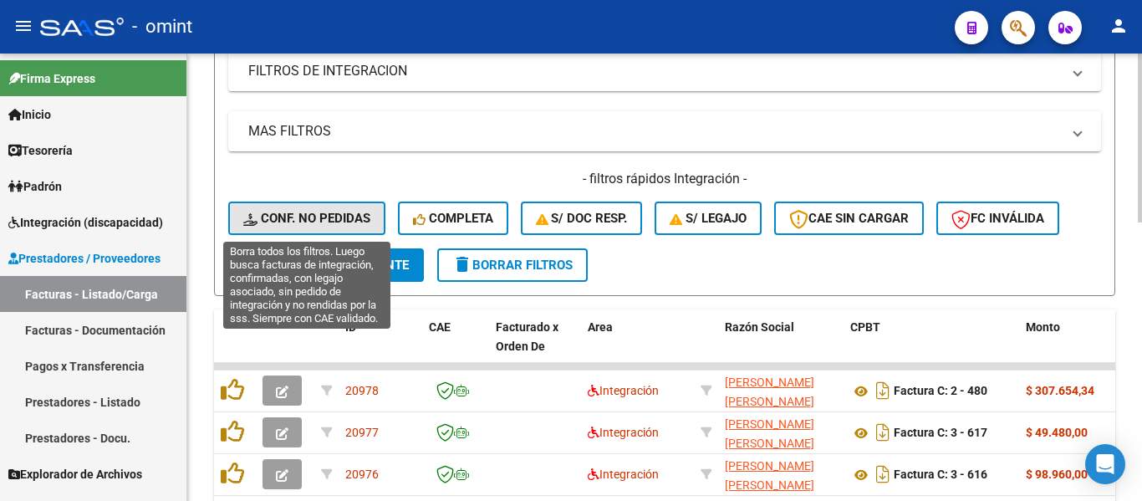
click at [333, 213] on span "Conf. no pedidas" at bounding box center [306, 218] width 127 height 15
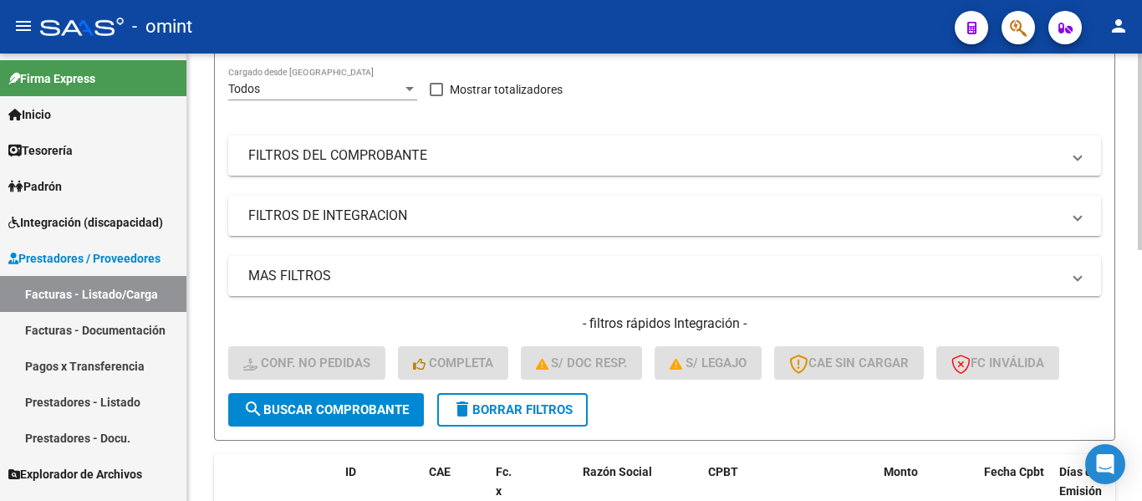
scroll to position [3, 0]
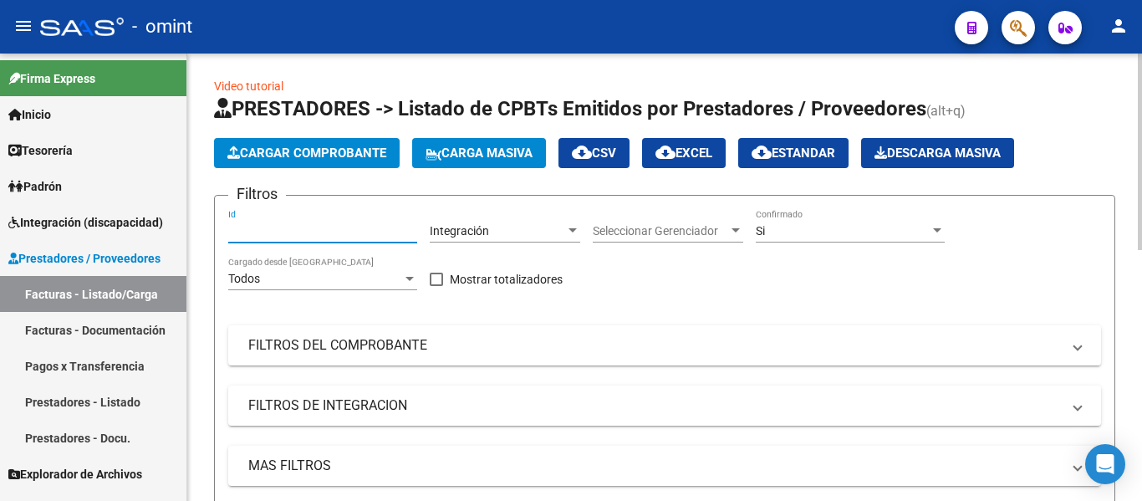
paste input "18890"
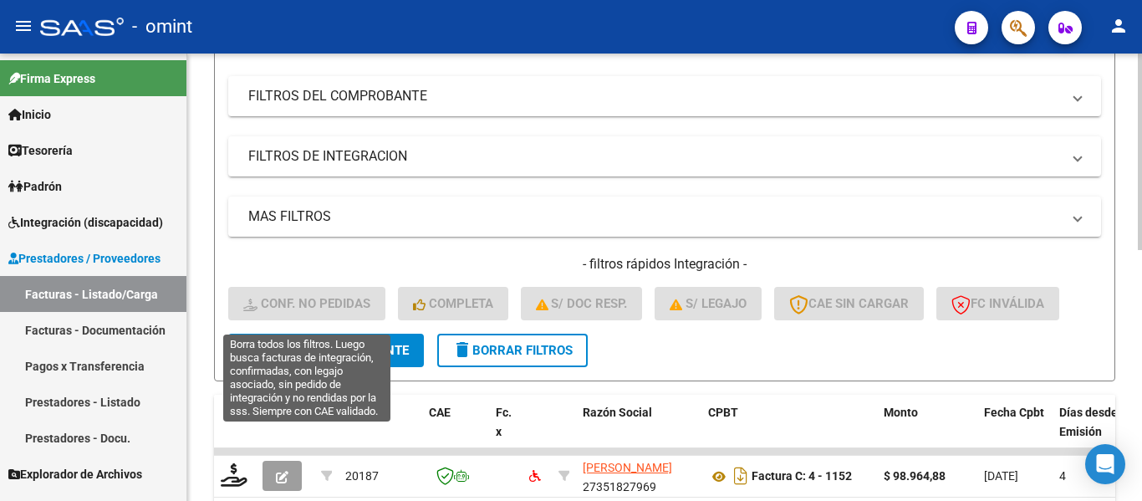
scroll to position [254, 0]
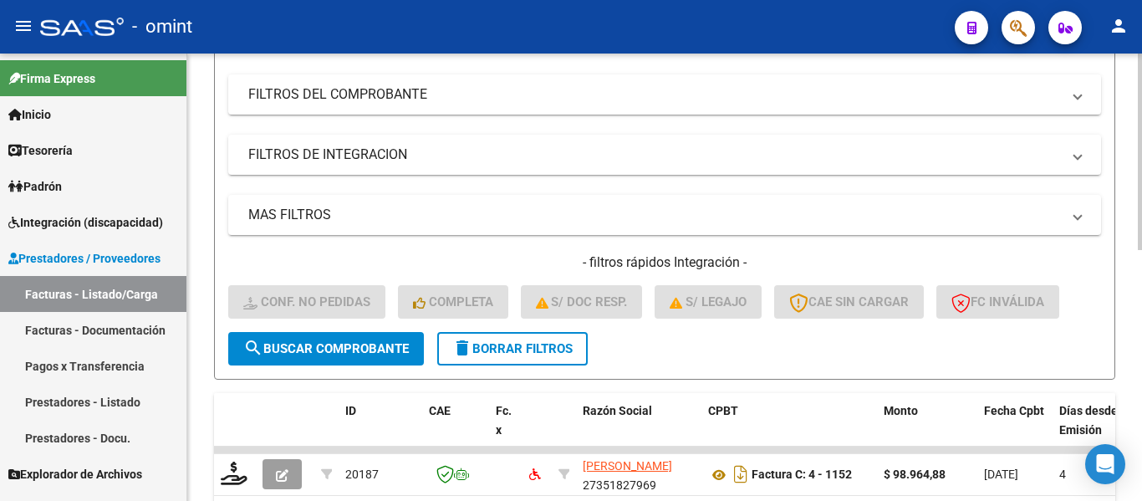
type input "18889"
click at [350, 344] on span "search Buscar Comprobante" at bounding box center [325, 348] width 165 height 15
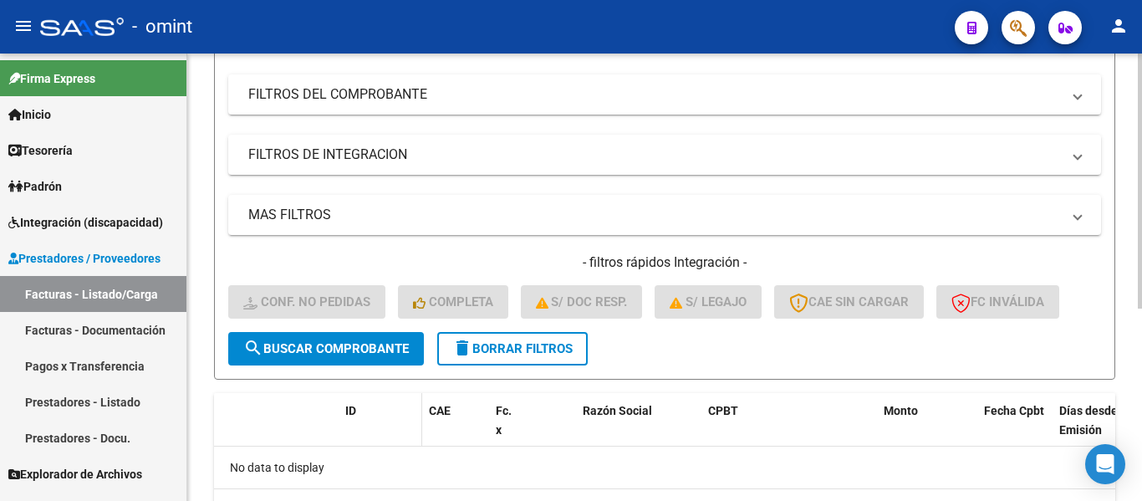
scroll to position [338, 0]
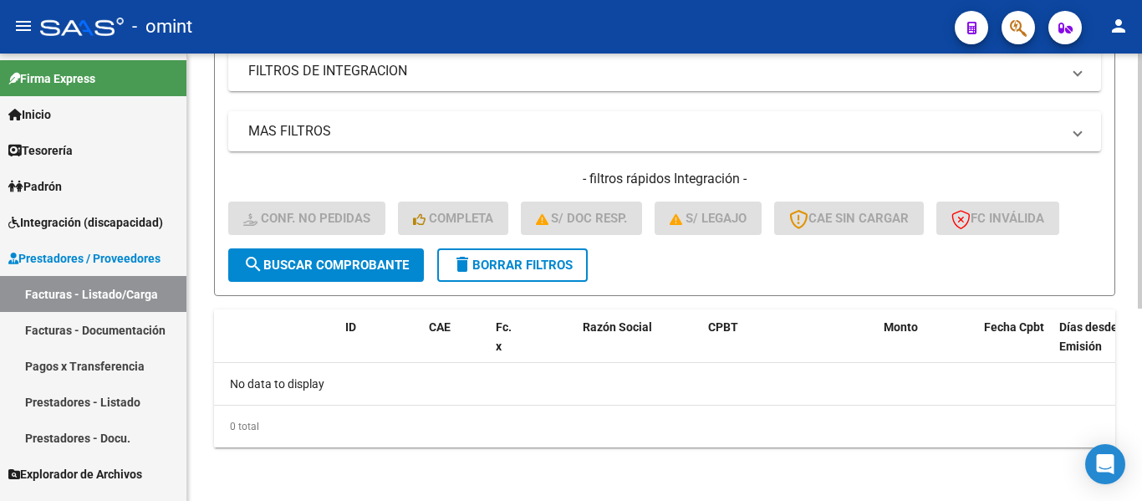
click at [506, 267] on span "delete Borrar Filtros" at bounding box center [512, 264] width 120 height 15
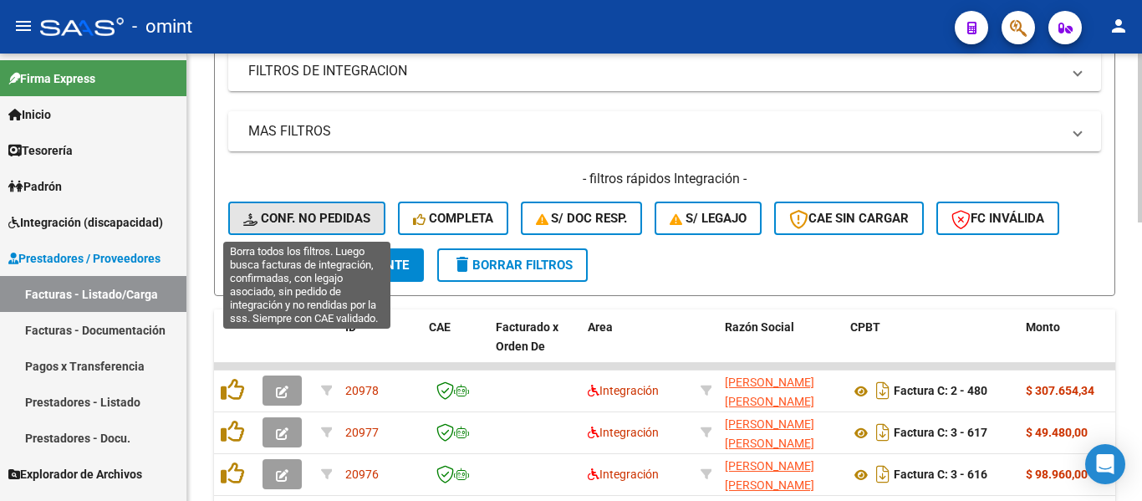
click at [334, 215] on span "Conf. no pedidas" at bounding box center [306, 218] width 127 height 15
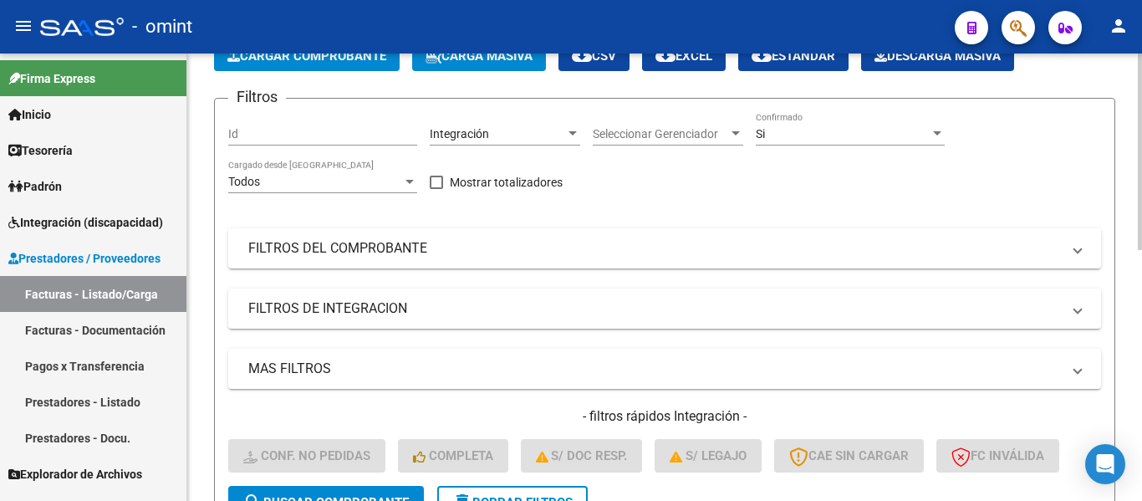
scroll to position [87, 0]
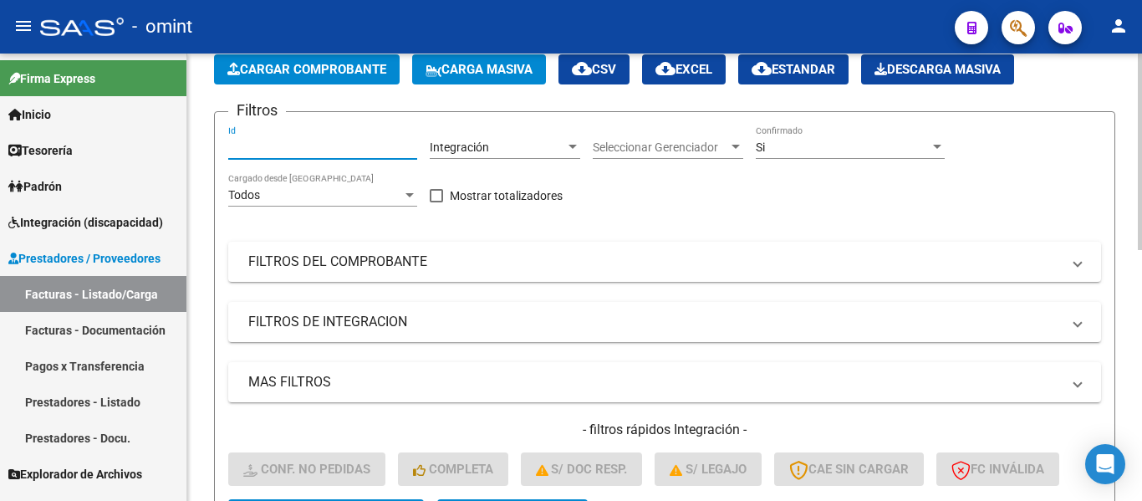
paste input "18890"
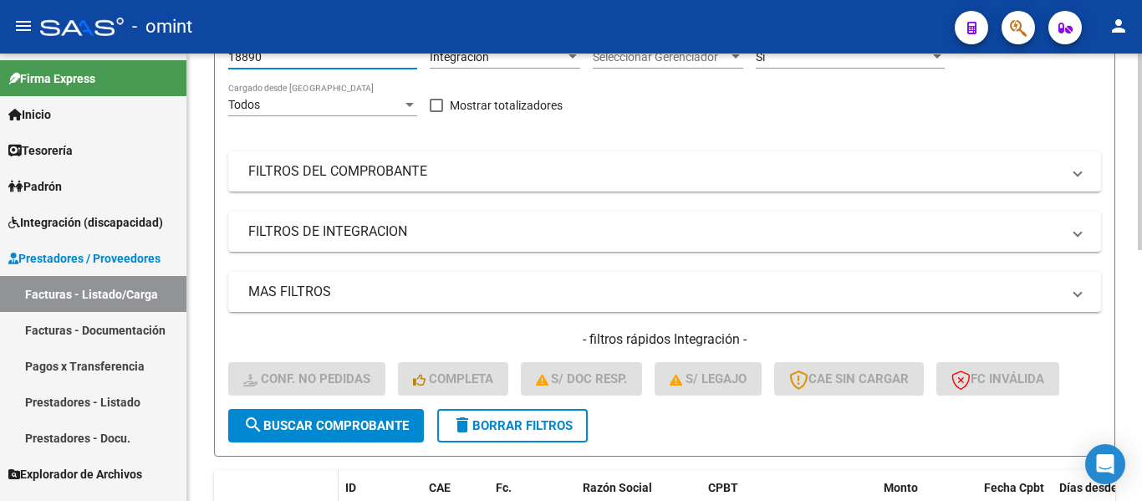
scroll to position [338, 0]
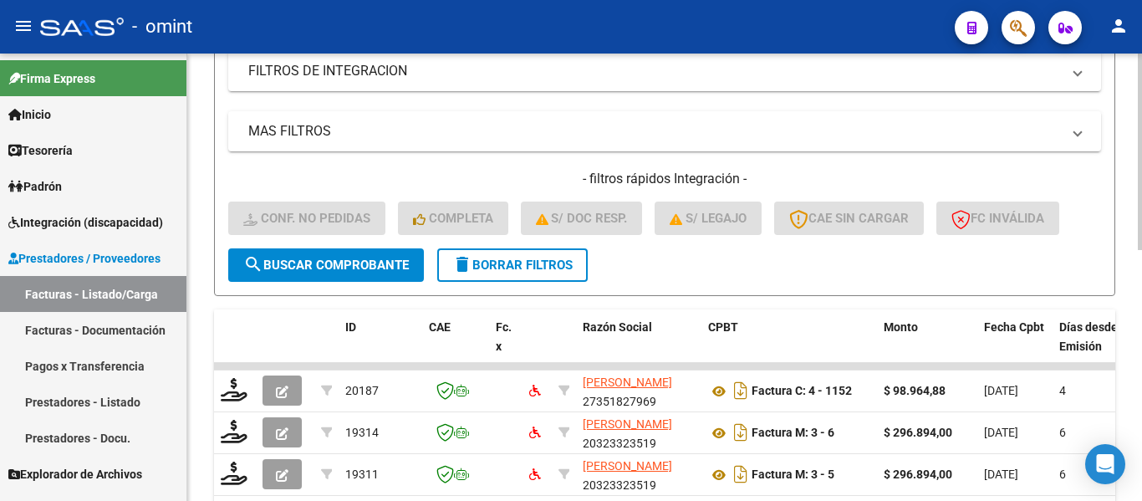
type input "18890"
click at [334, 266] on span "search Buscar Comprobante" at bounding box center [325, 264] width 165 height 15
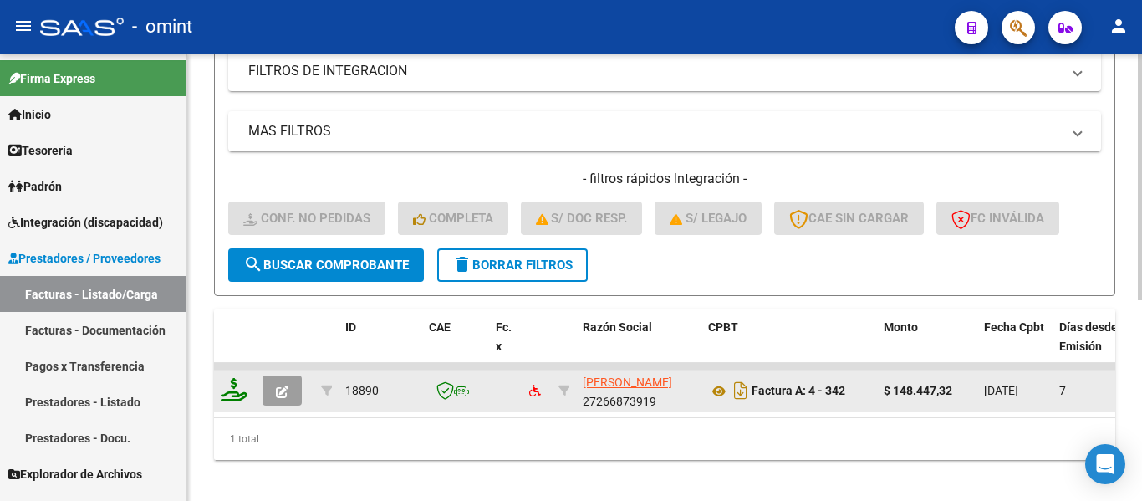
click at [229, 394] on icon at bounding box center [234, 389] width 27 height 23
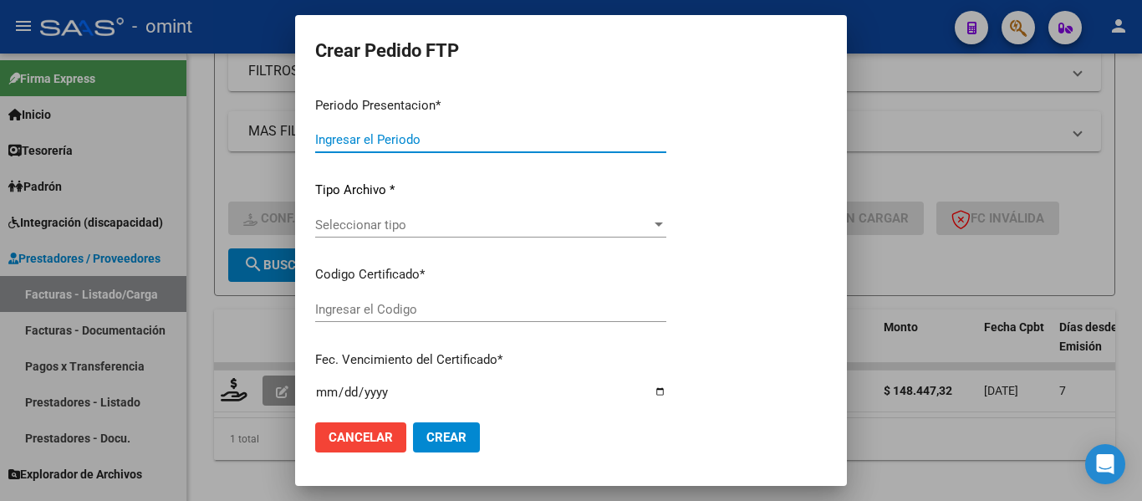
type input "202508"
type input "$ 148.447,32"
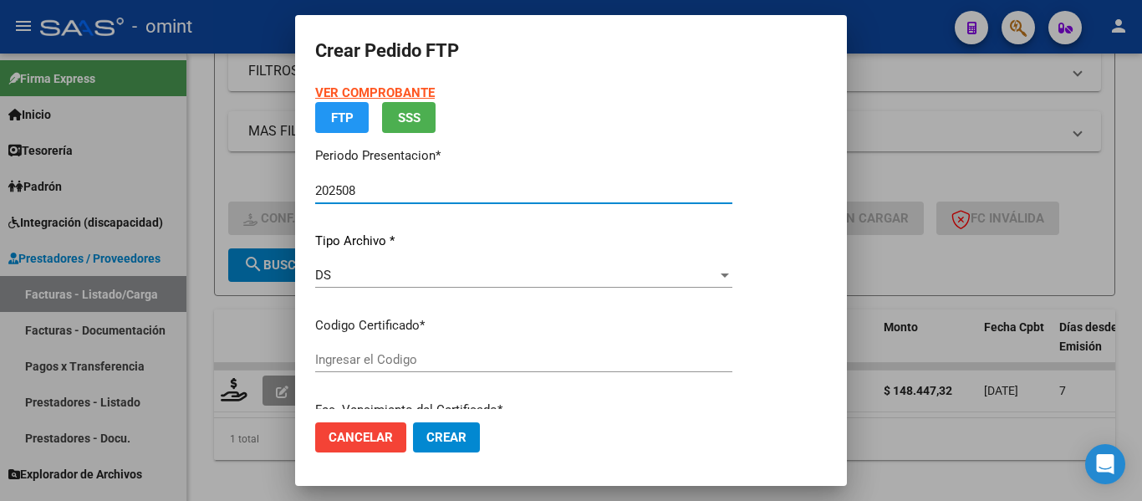
type input "2302736092"
type input "2026-05-18"
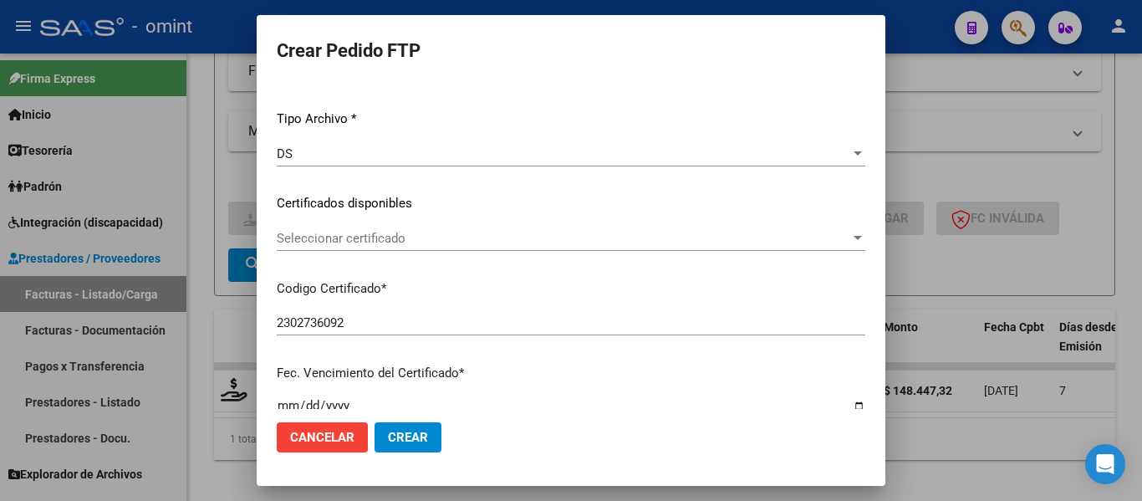
scroll to position [167, 0]
click at [484, 240] on span "Seleccionar certificado" at bounding box center [563, 236] width 573 height 15
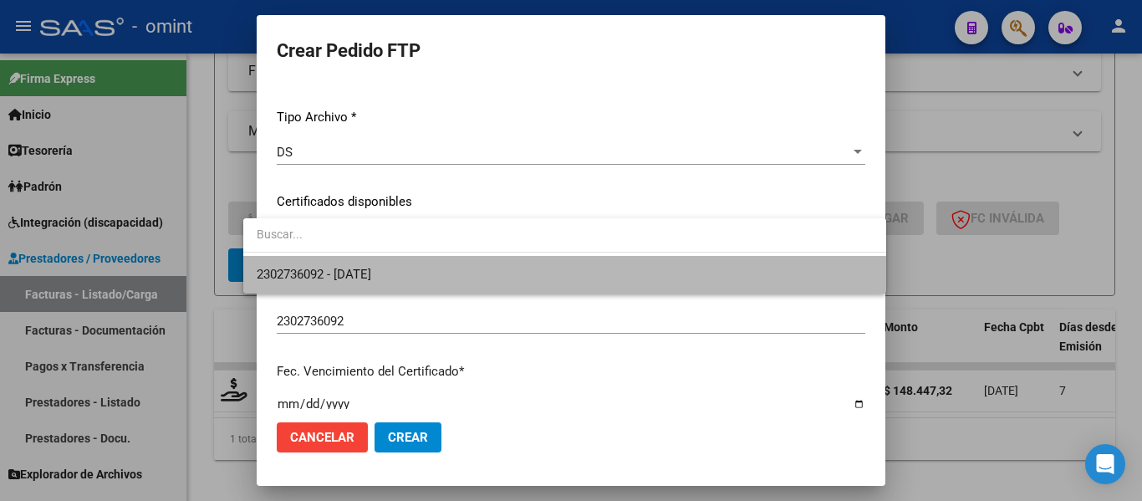
click at [479, 282] on span "2302736092 - 2026-05-18" at bounding box center [565, 275] width 616 height 38
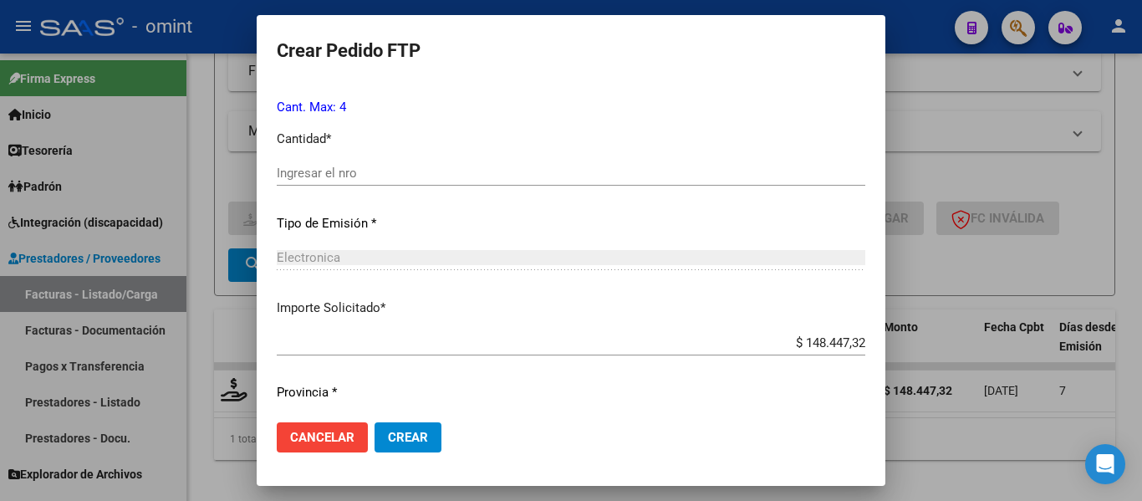
scroll to position [752, 0]
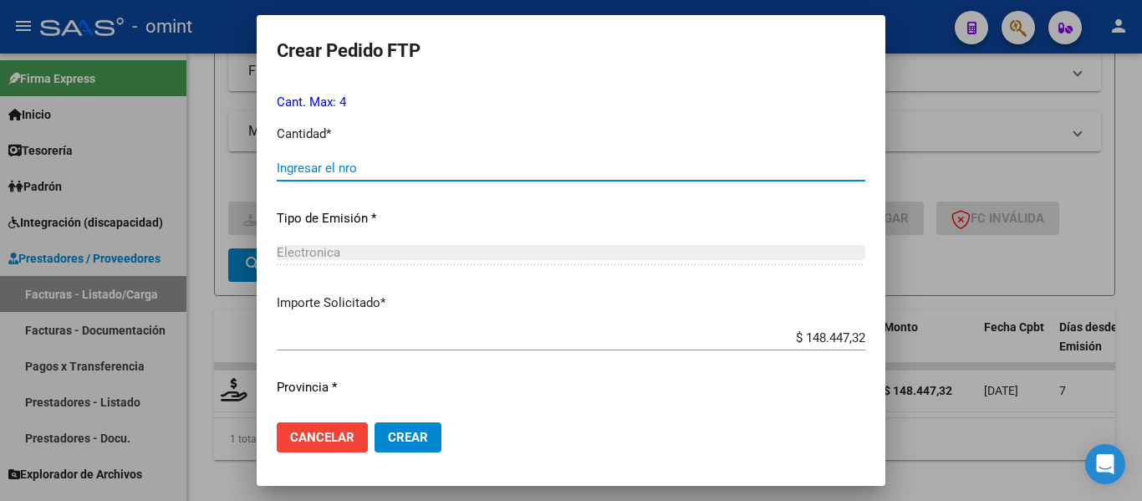
click at [382, 166] on input "Ingresar el nro" at bounding box center [571, 167] width 588 height 15
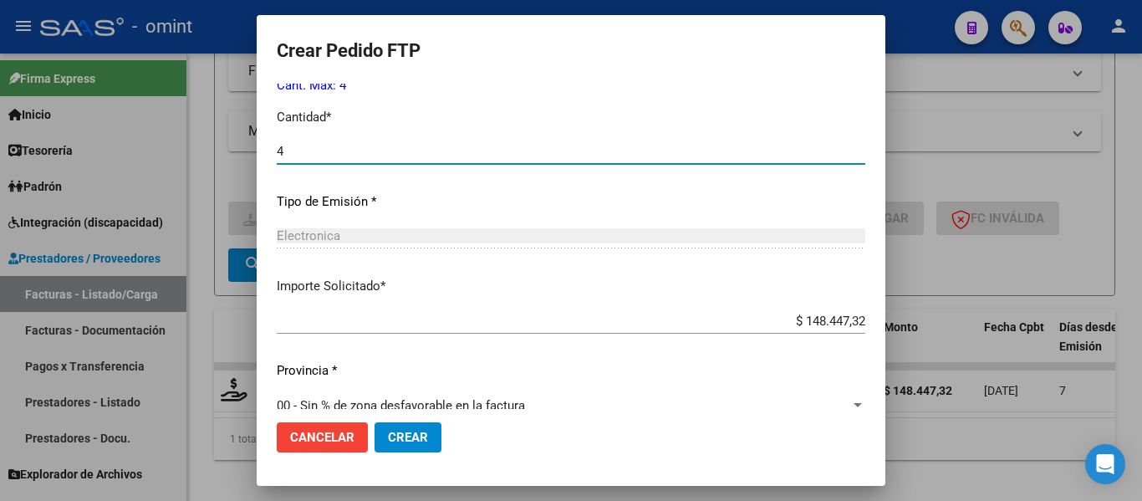
scroll to position [794, 0]
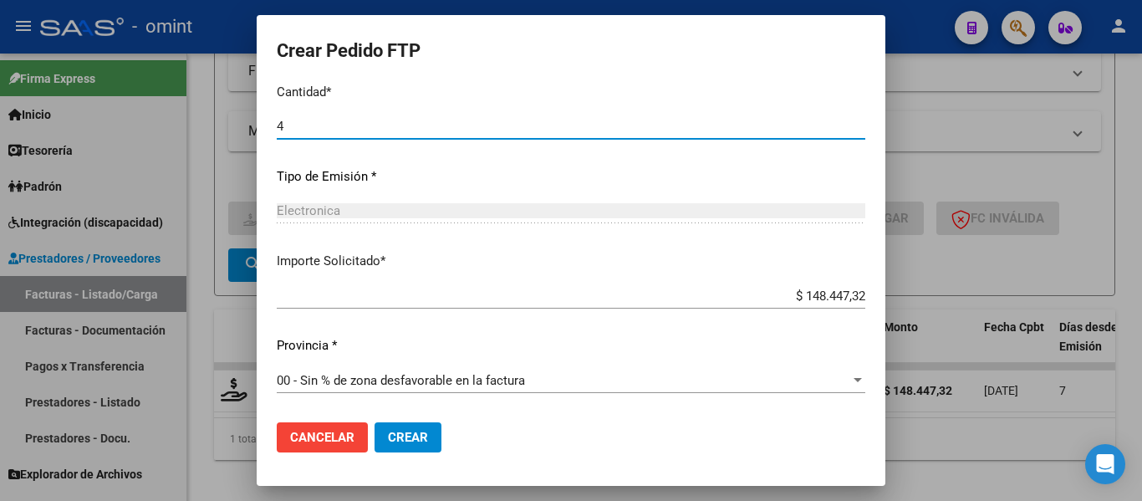
type input "4"
click at [392, 432] on span "Crear" at bounding box center [408, 437] width 40 height 15
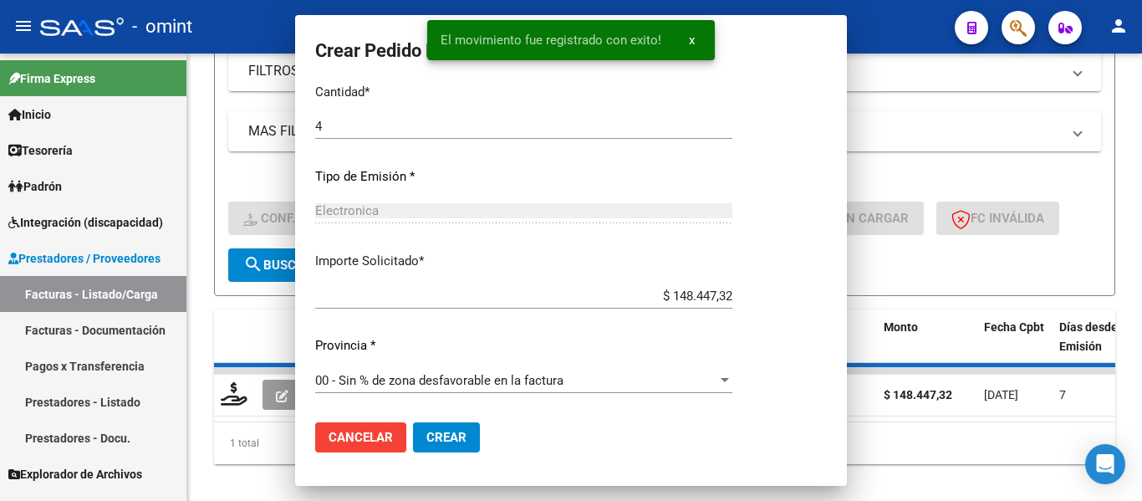
scroll to position [0, 0]
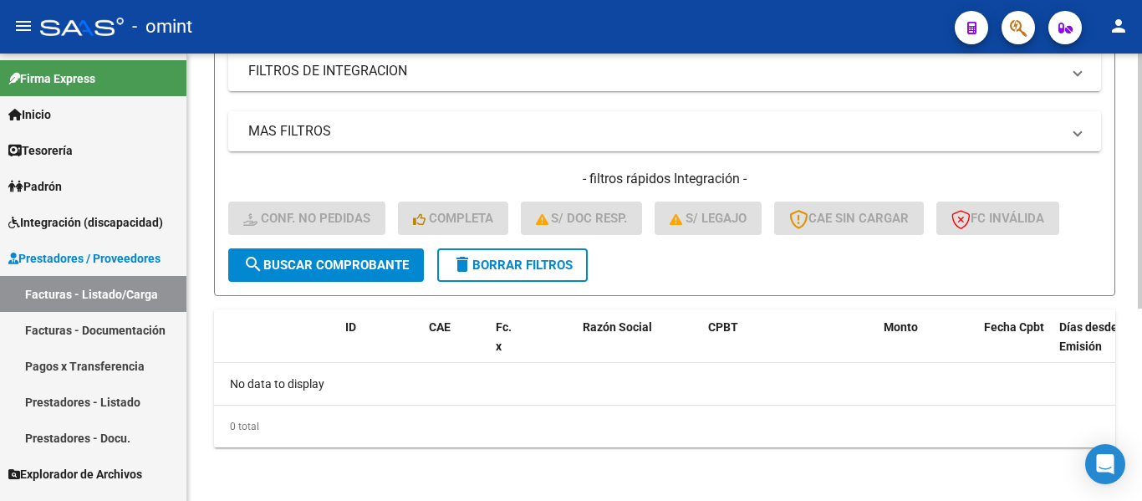
click at [538, 264] on span "delete Borrar Filtros" at bounding box center [512, 264] width 120 height 15
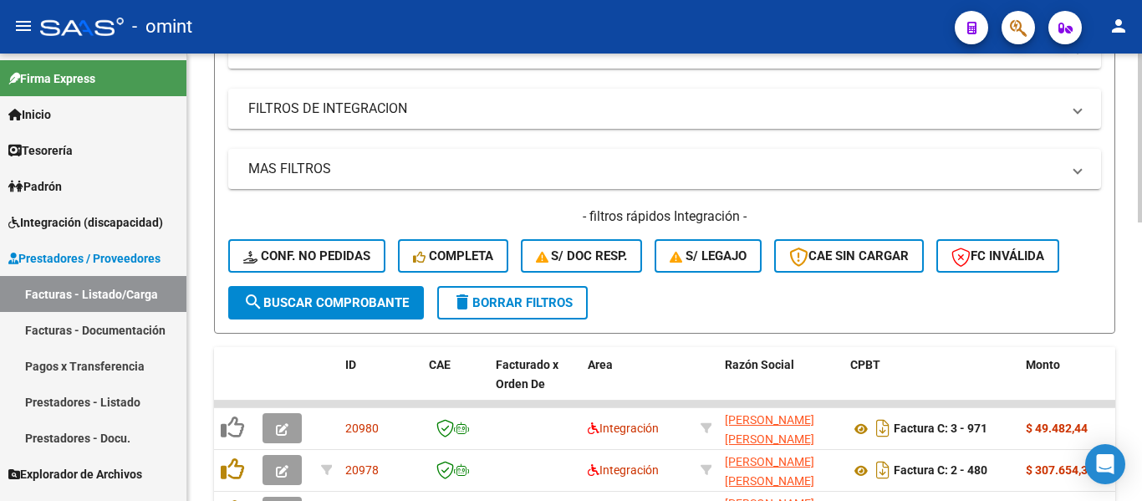
scroll to position [338, 0]
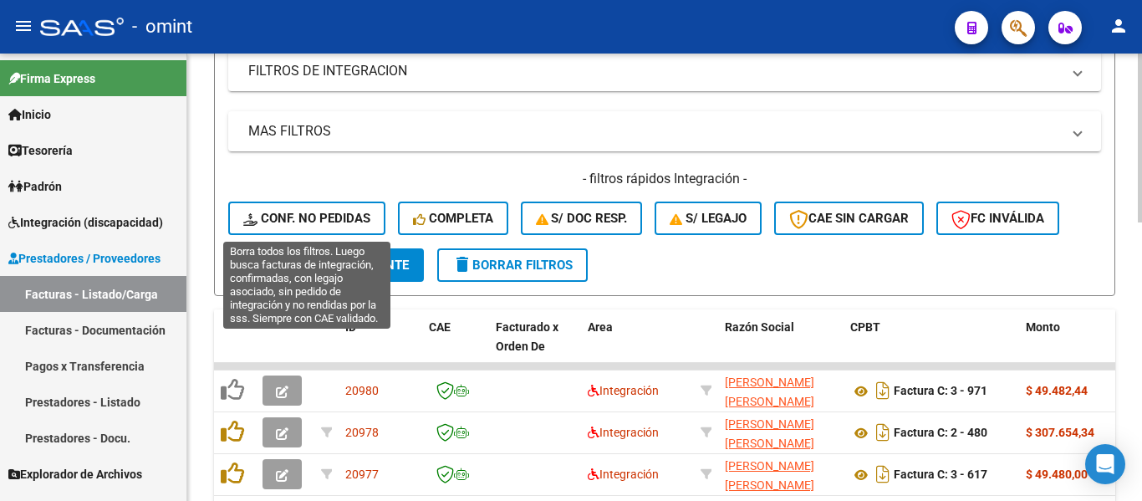
click at [328, 208] on button "Conf. no pedidas" at bounding box center [306, 217] width 157 height 33
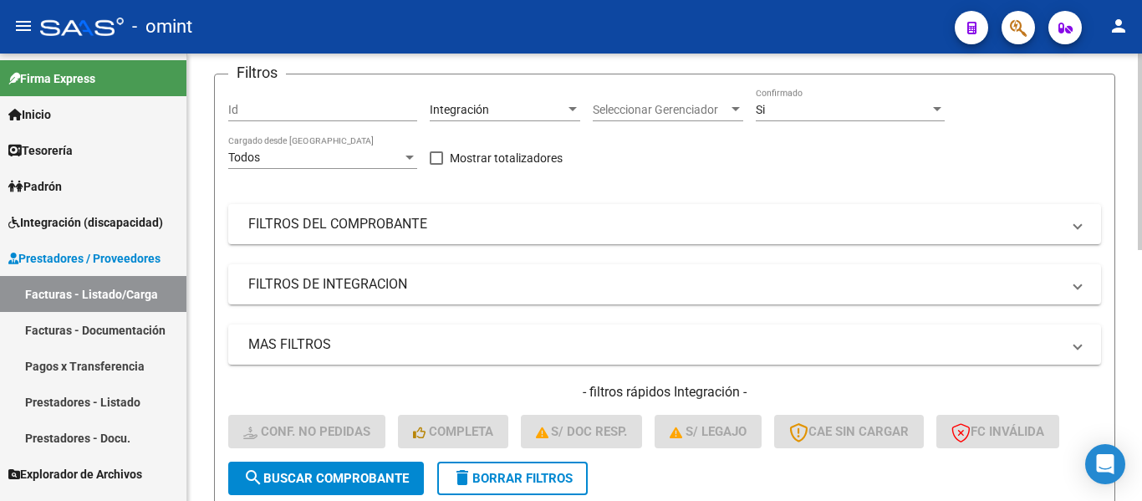
scroll to position [87, 0]
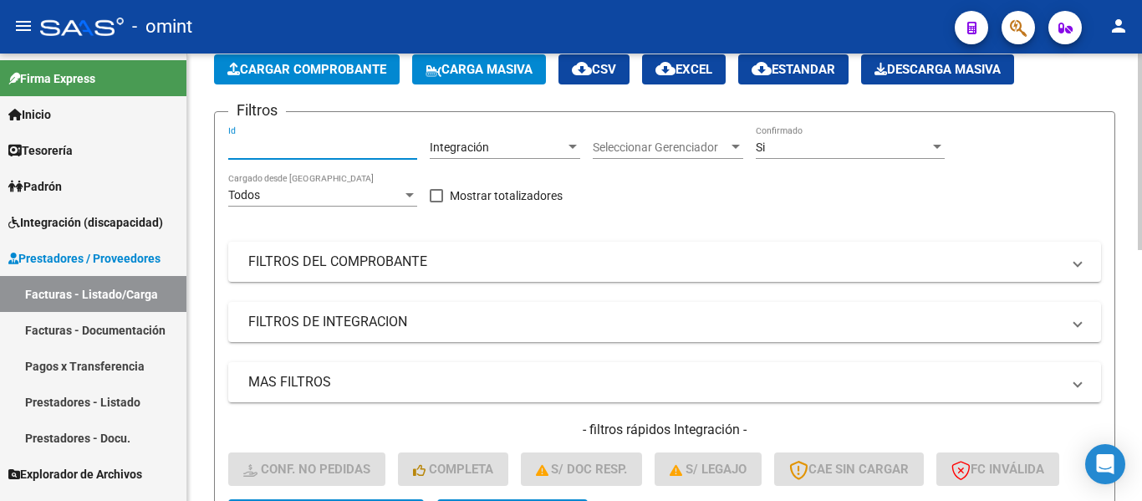
paste input "18635"
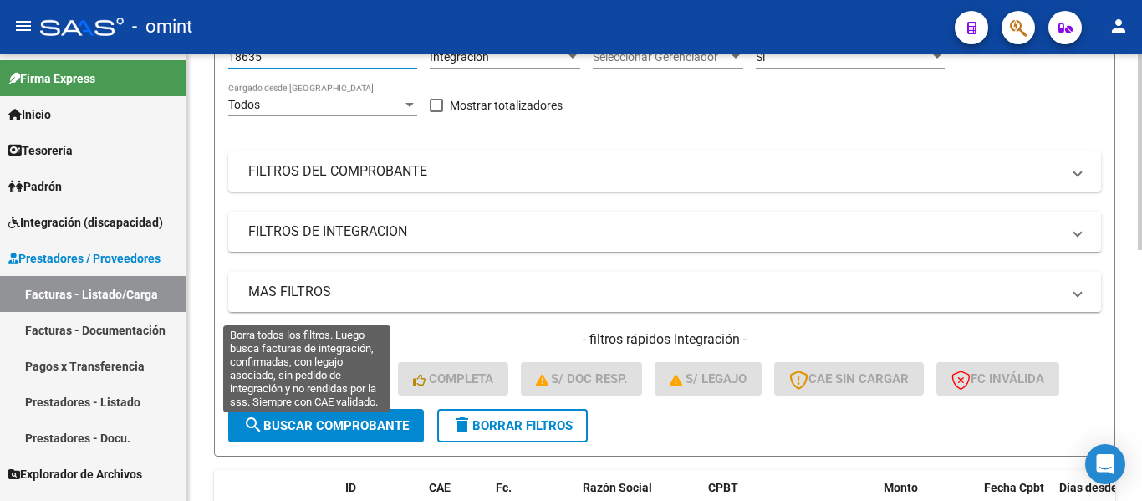
scroll to position [254, 0]
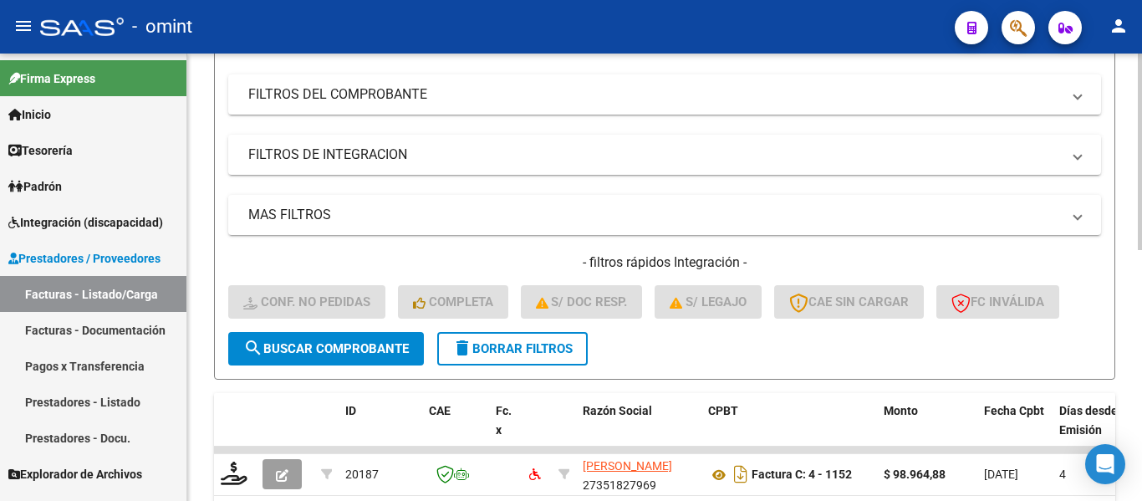
type input "18635"
click at [350, 344] on span "search Buscar Comprobante" at bounding box center [325, 348] width 165 height 15
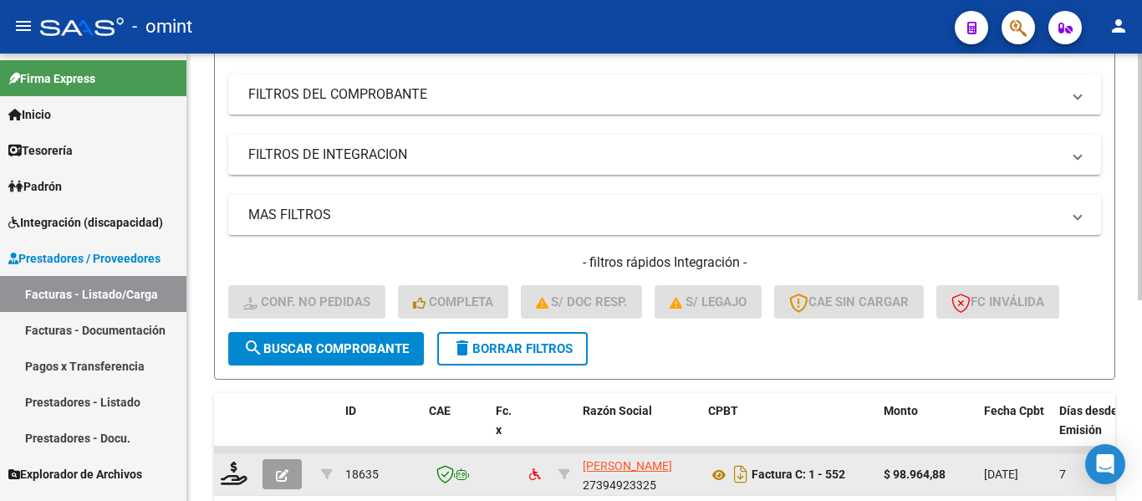
scroll to position [364, 0]
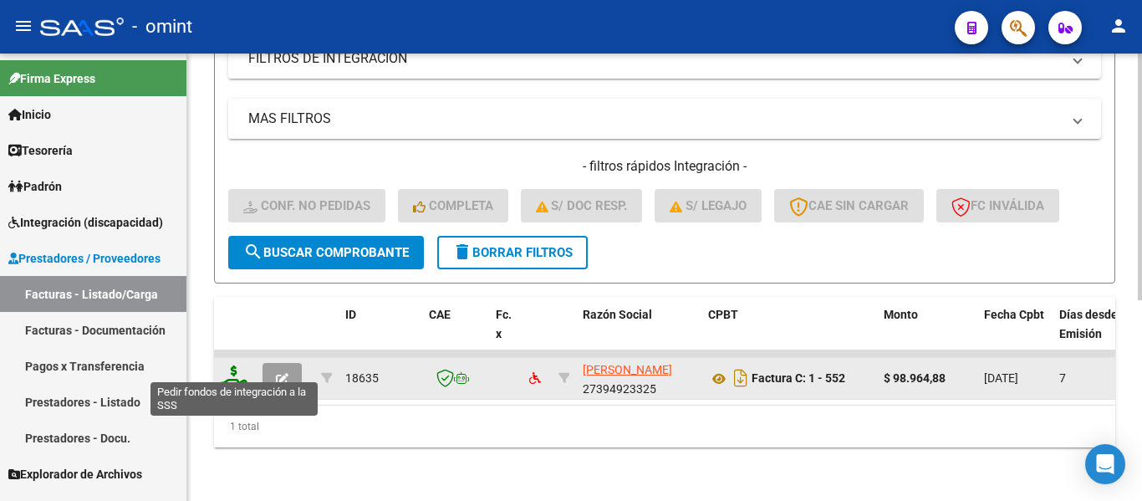
click at [239, 373] on icon at bounding box center [234, 376] width 27 height 23
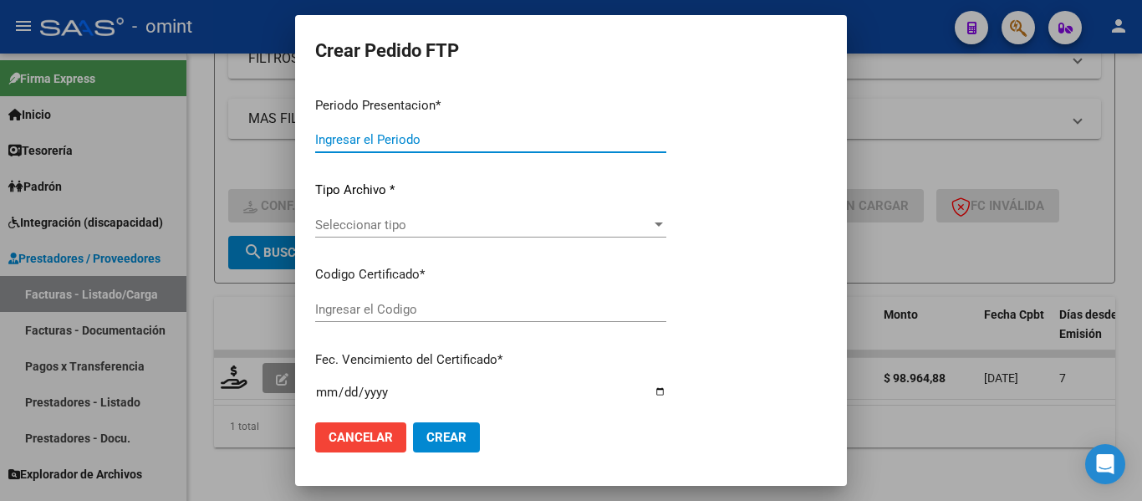
type input "202508"
type input "$ 98.964,88"
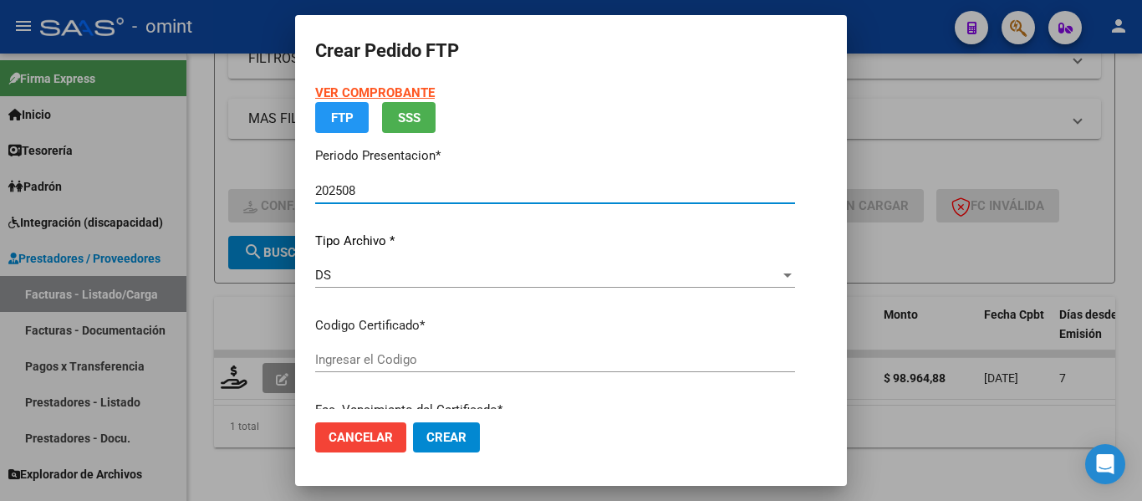
type input "5505075848"
type input "2029-01-30"
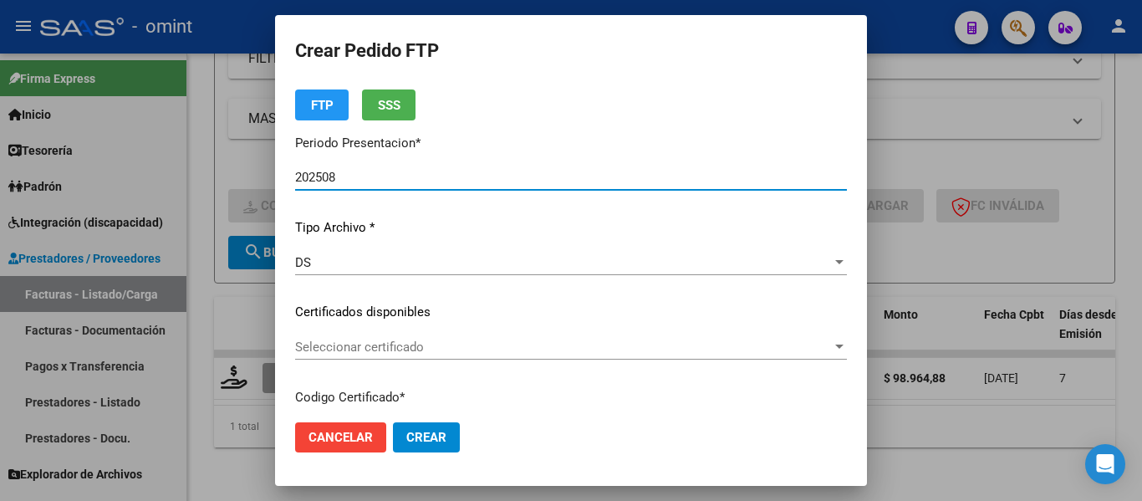
scroll to position [84, 0]
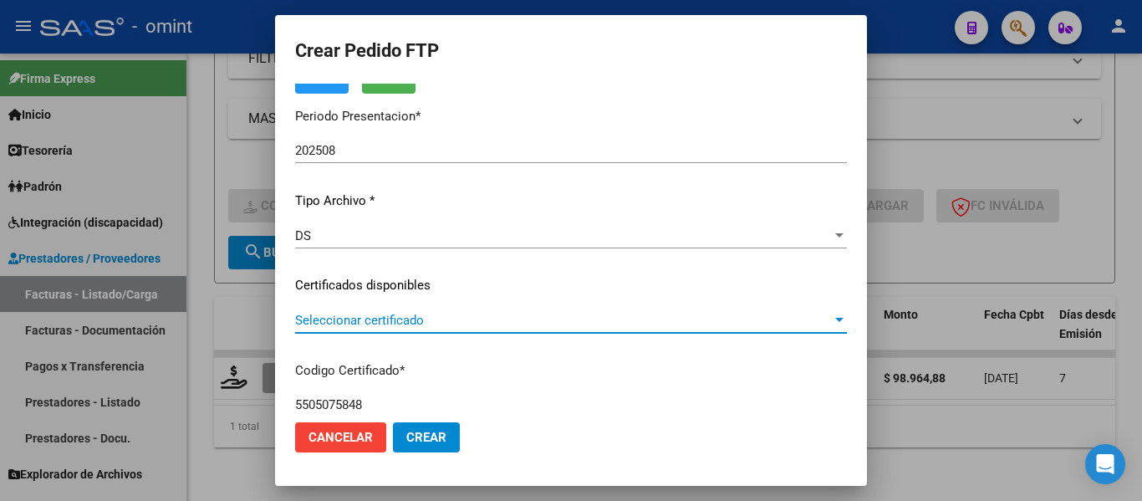
click at [427, 318] on span "Seleccionar certificado" at bounding box center [563, 320] width 537 height 15
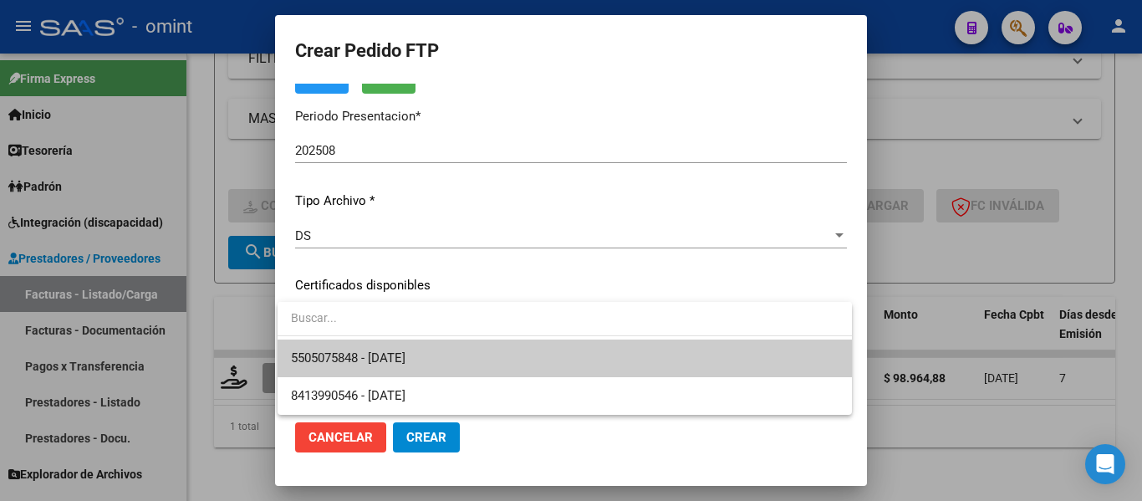
click at [435, 352] on span "5505075848 - 2029-01-30" at bounding box center [564, 358] width 547 height 38
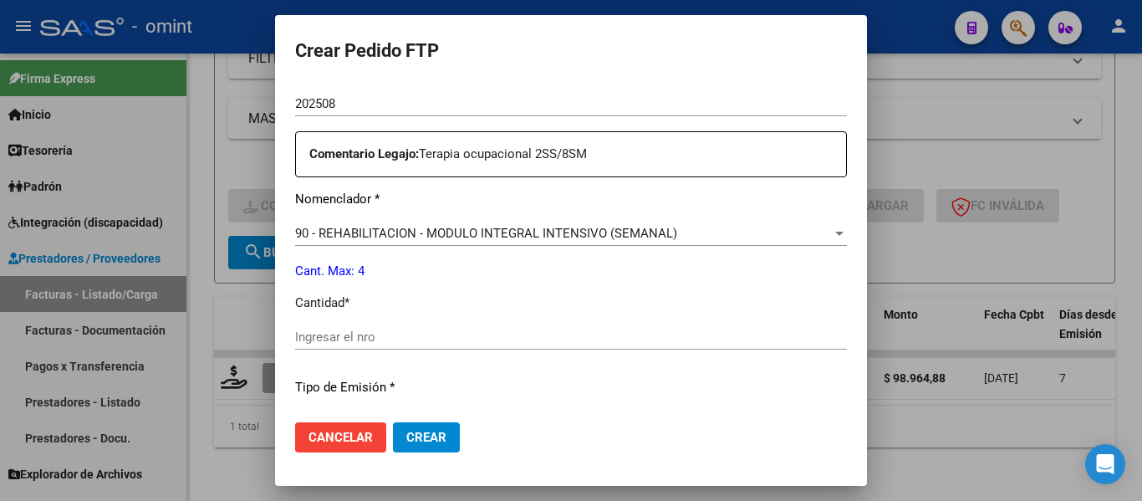
scroll to position [585, 0]
click at [410, 340] on input "Ingresar el nro" at bounding box center [571, 335] width 552 height 15
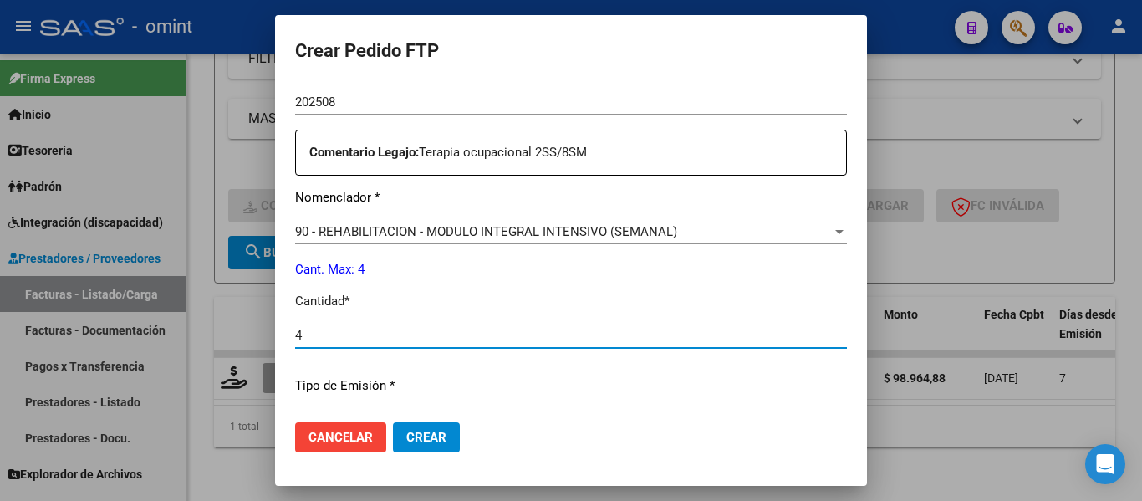
type input "4"
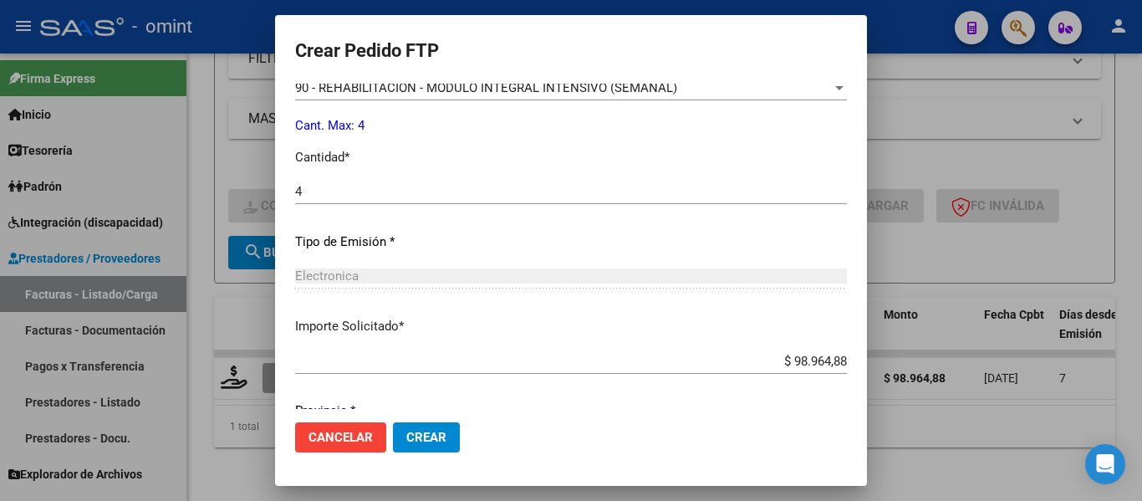
scroll to position [794, 0]
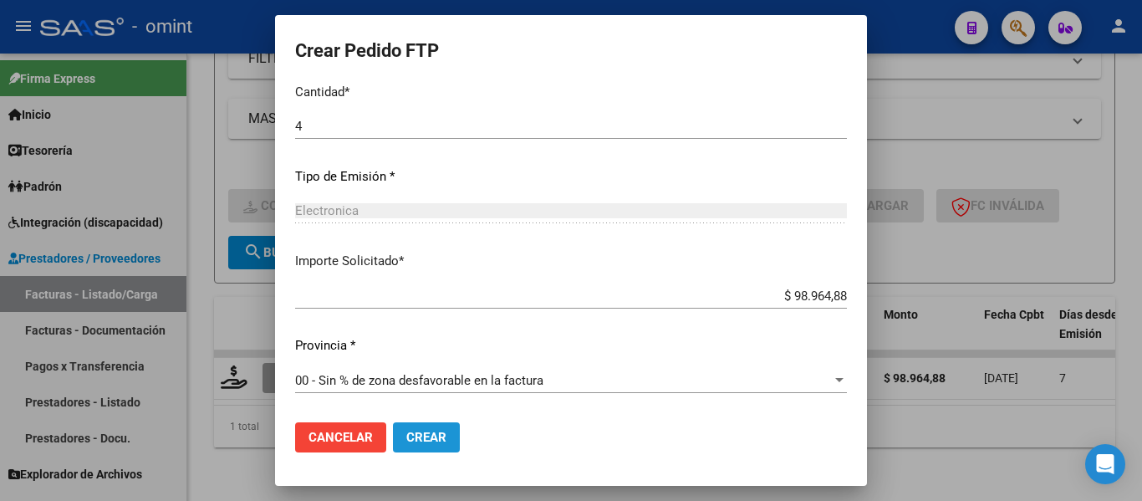
click at [433, 434] on span "Crear" at bounding box center [426, 437] width 40 height 15
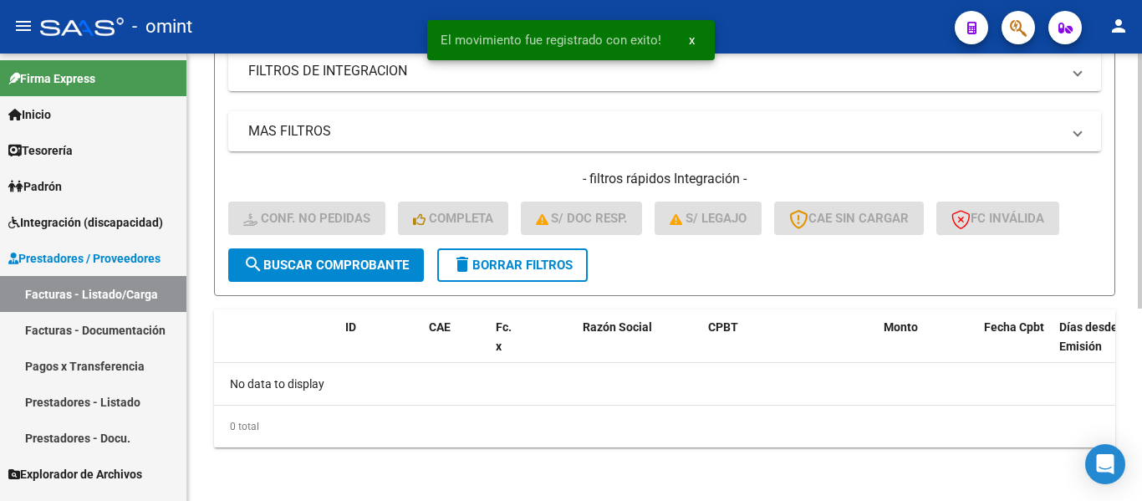
scroll to position [338, 0]
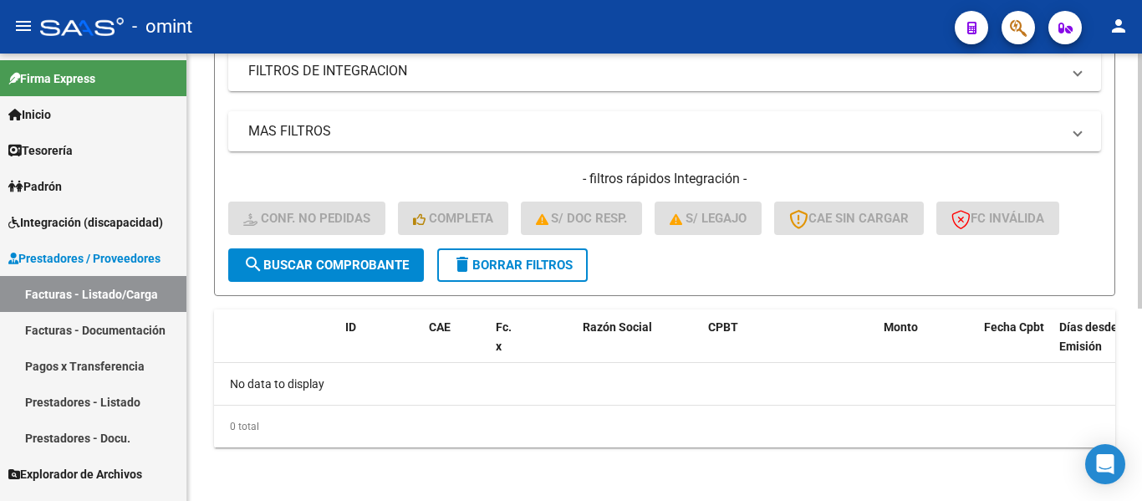
click at [540, 262] on span "delete Borrar Filtros" at bounding box center [512, 264] width 120 height 15
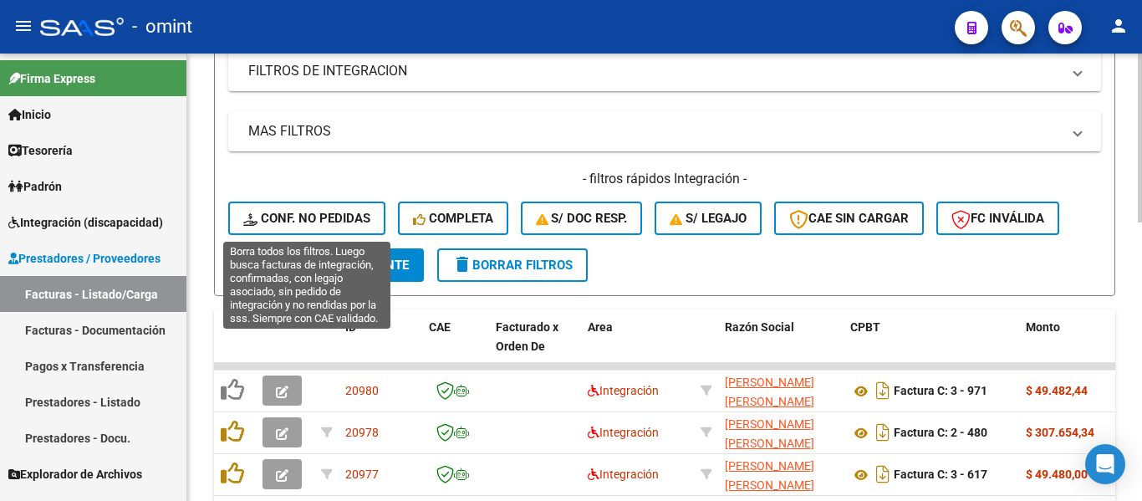
click at [294, 206] on button "Conf. no pedidas" at bounding box center [306, 217] width 157 height 33
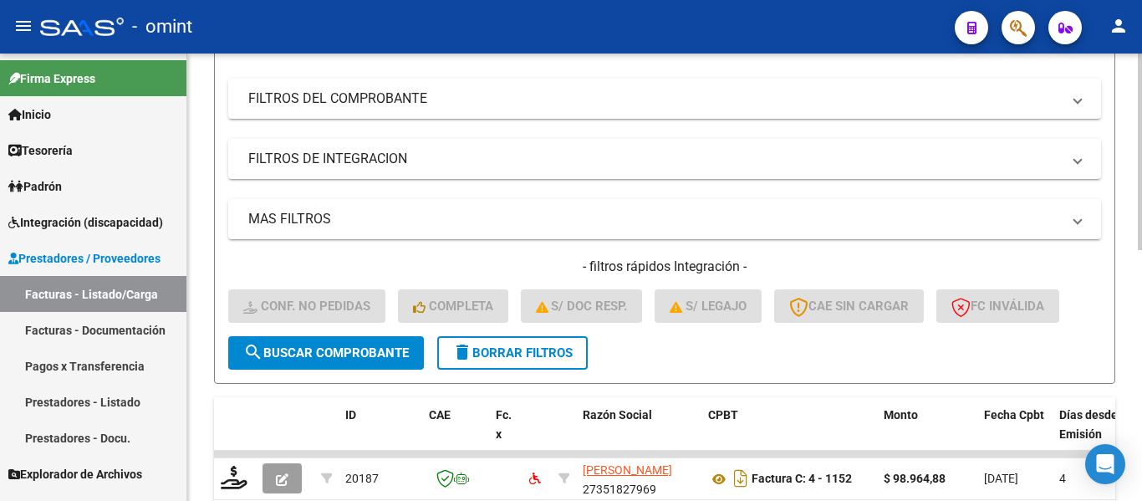
scroll to position [87, 0]
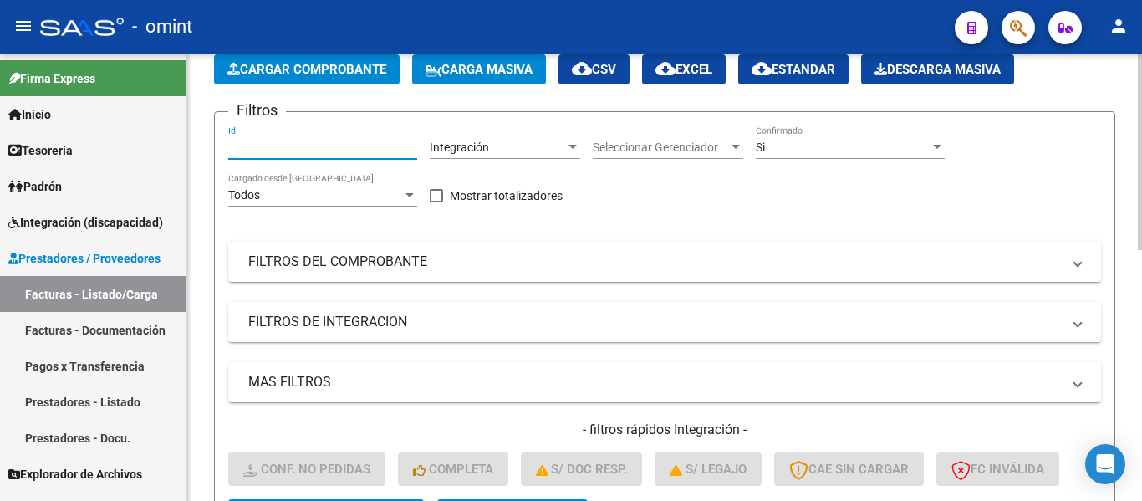
paste input "18579"
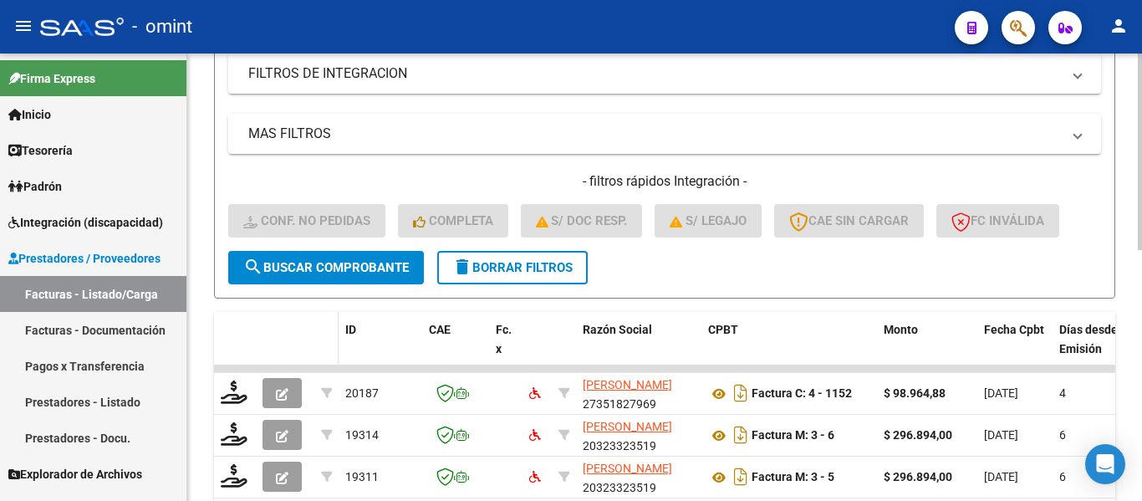
scroll to position [338, 0]
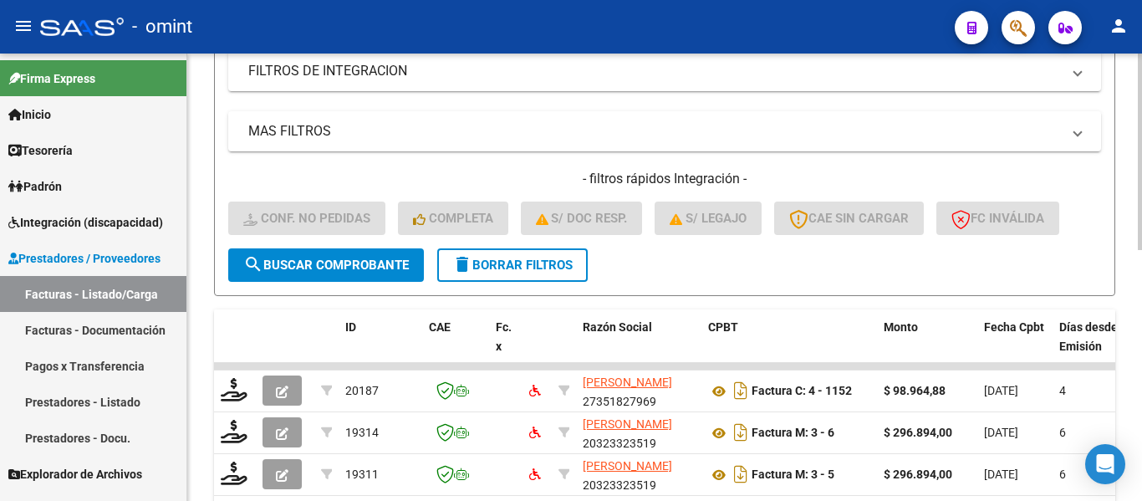
type input "18579"
click at [348, 262] on span "search Buscar Comprobante" at bounding box center [325, 264] width 165 height 15
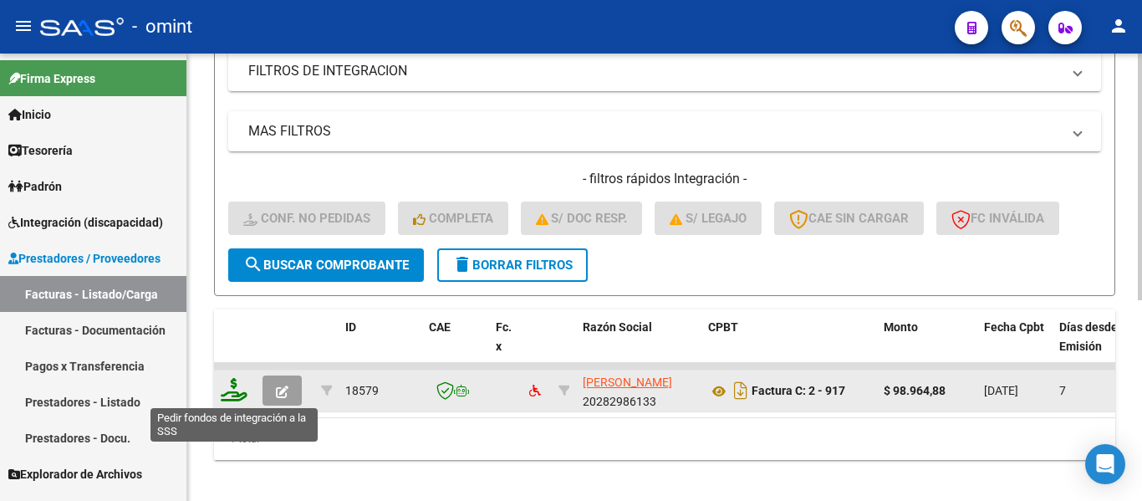
click at [231, 392] on icon at bounding box center [234, 389] width 27 height 23
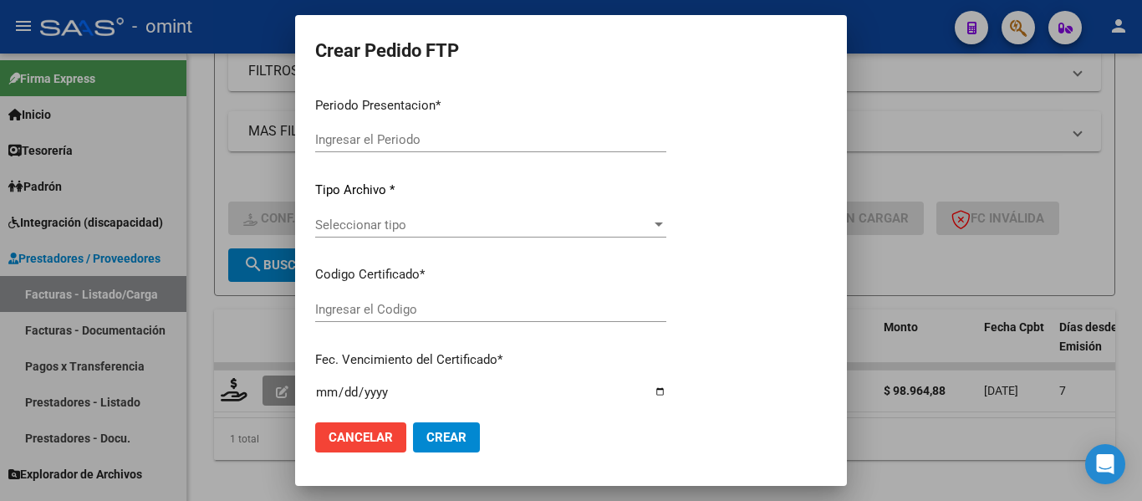
type input "202508"
type input "$ 98.964,88"
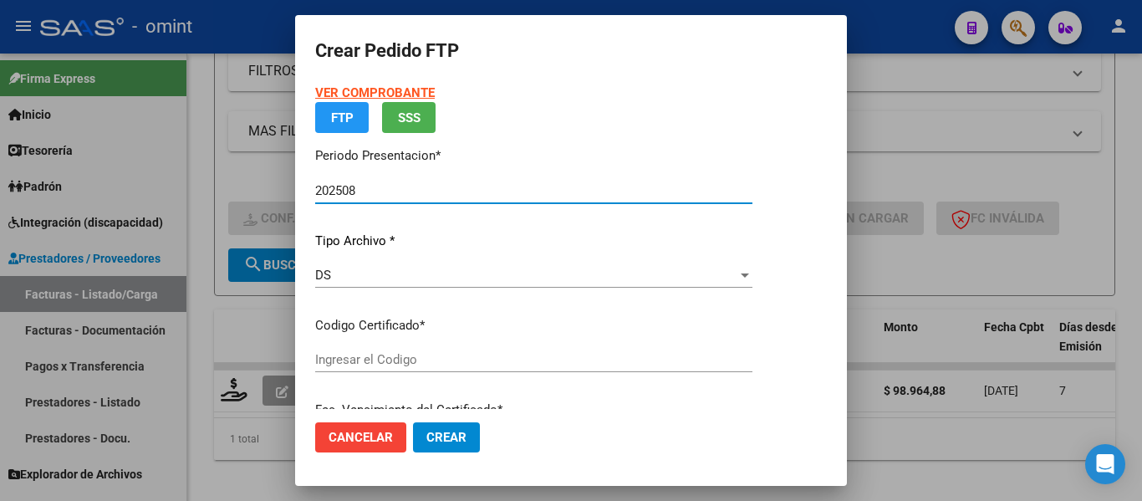
type input "5505075848"
type input "2029-01-30"
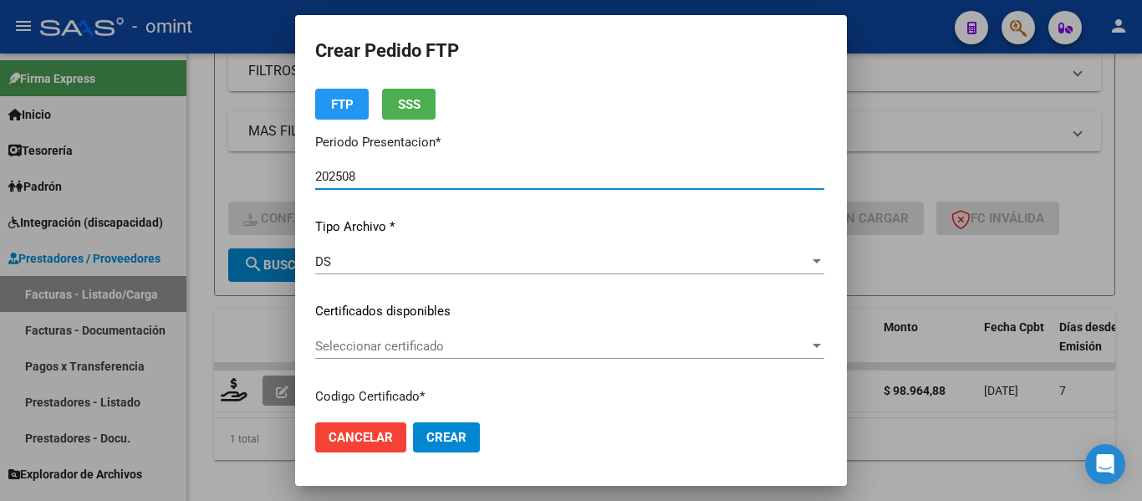
scroll to position [84, 0]
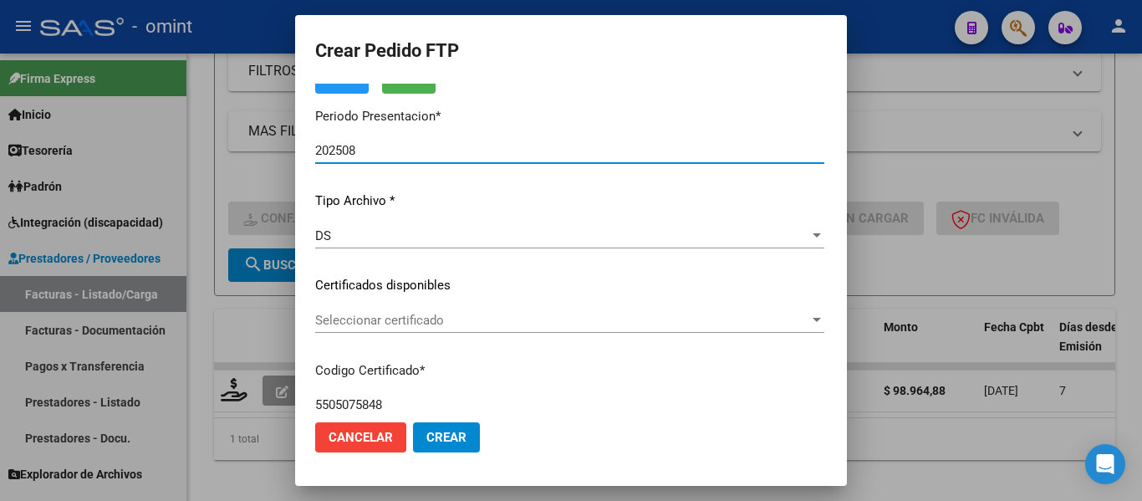
click at [499, 328] on div "Seleccionar certificado Seleccionar certificado" at bounding box center [569, 320] width 509 height 25
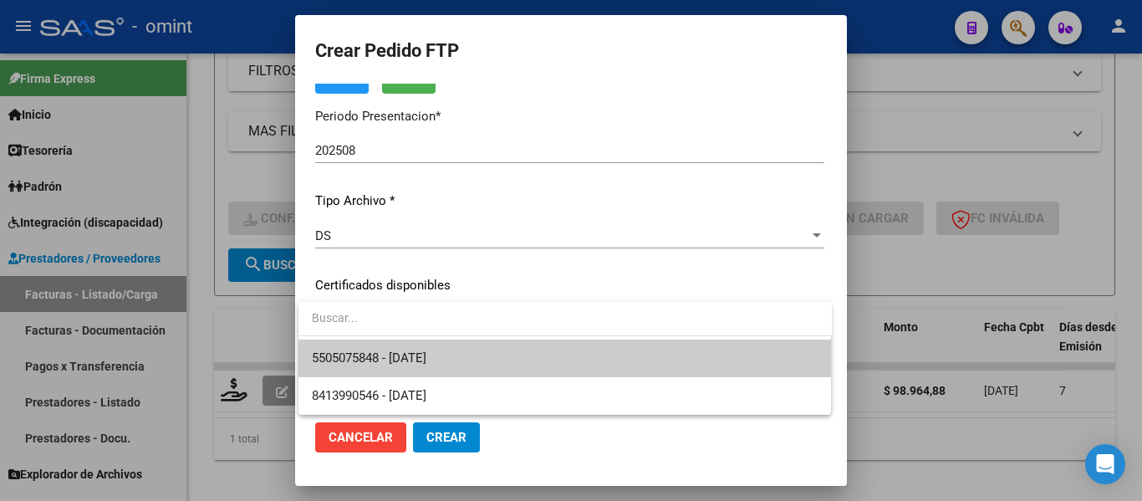
click at [499, 359] on span "5505075848 - 2029-01-30" at bounding box center [565, 358] width 506 height 38
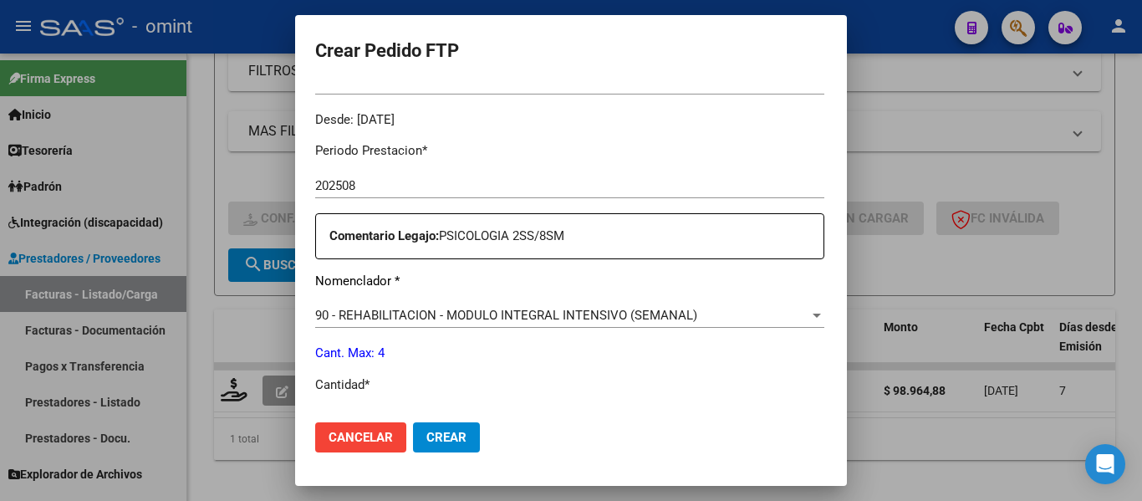
scroll to position [669, 0]
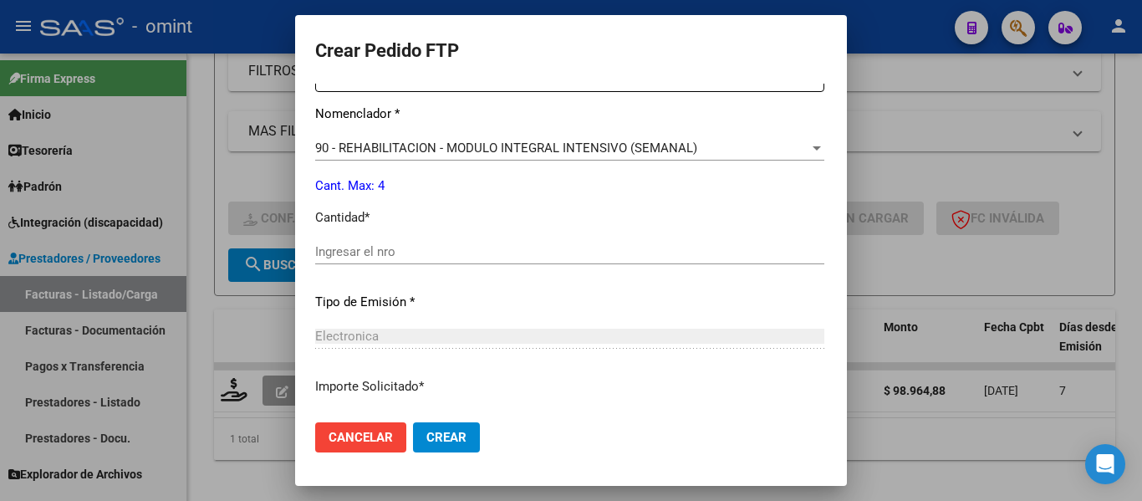
click at [382, 265] on div "Ingresar el nro" at bounding box center [569, 259] width 509 height 41
click at [379, 250] on input "Ingresar el nro" at bounding box center [569, 251] width 509 height 15
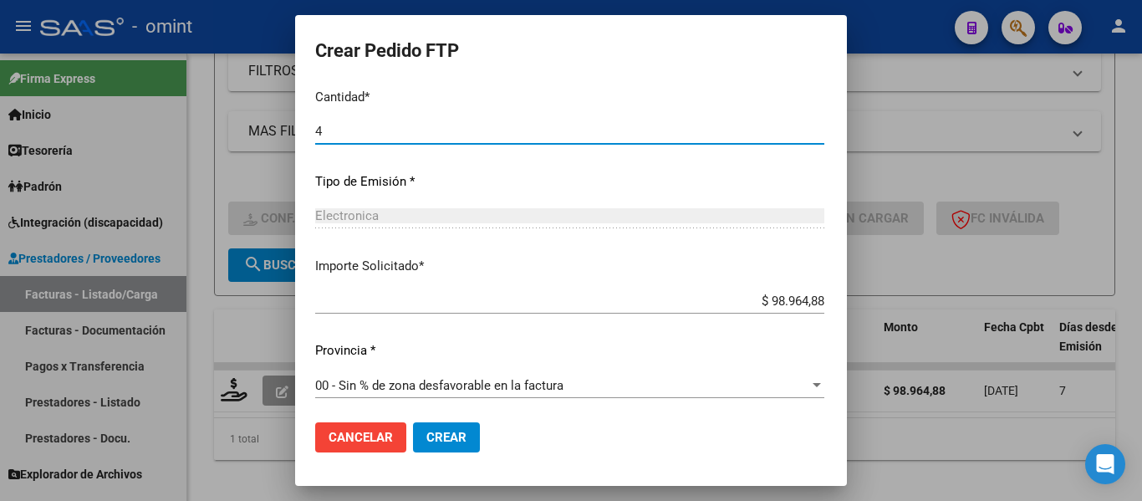
scroll to position [794, 0]
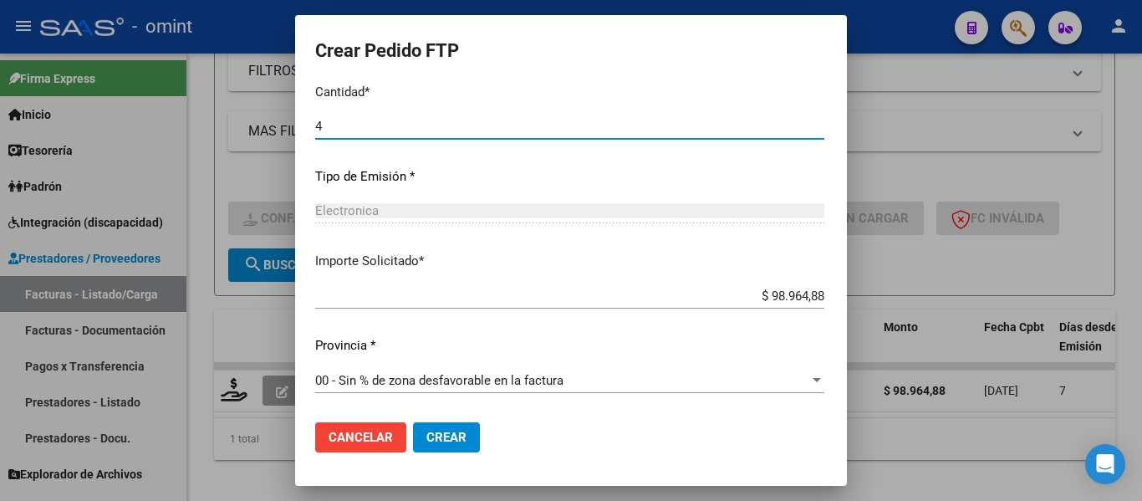
type input "4"
click at [451, 435] on span "Crear" at bounding box center [446, 437] width 40 height 15
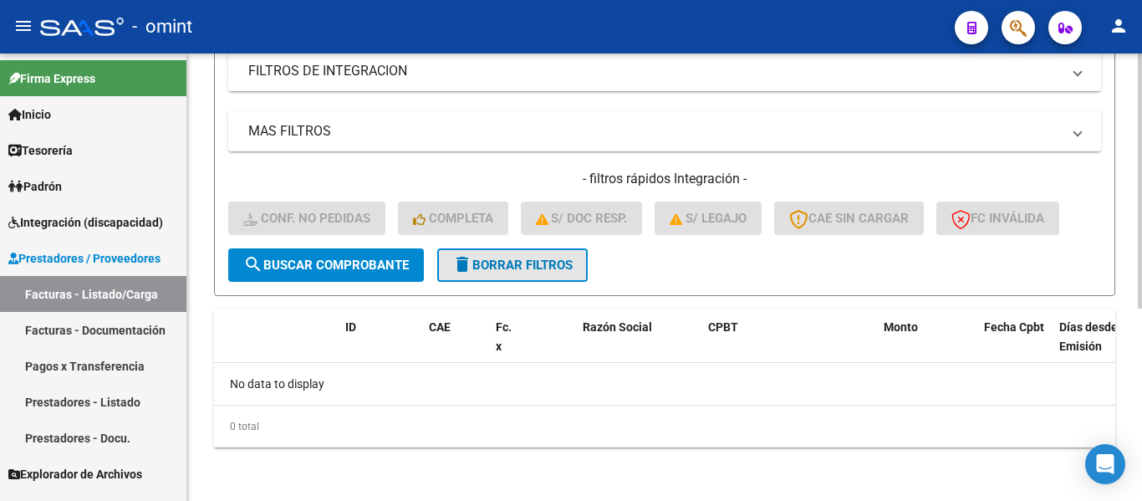
click at [553, 261] on span "delete Borrar Filtros" at bounding box center [512, 264] width 120 height 15
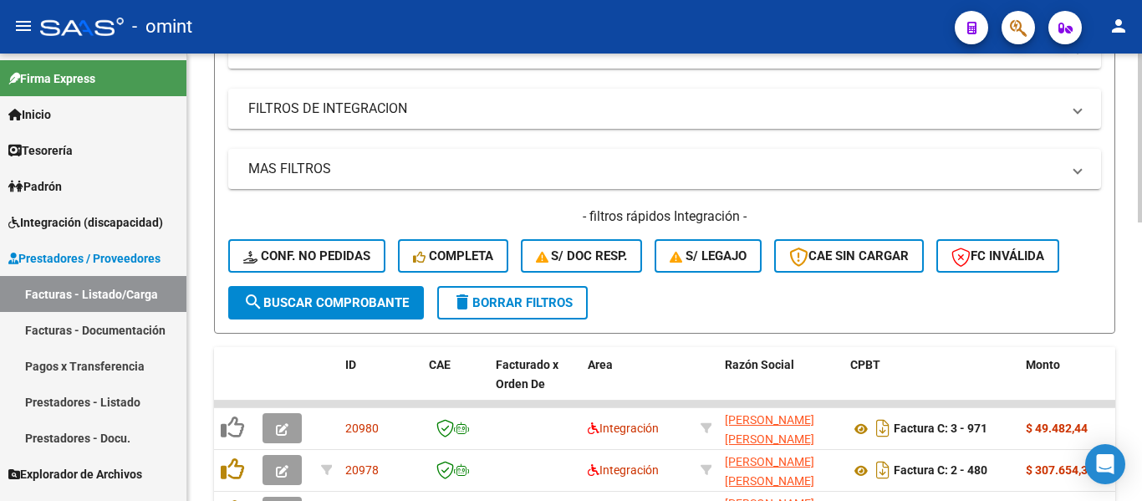
scroll to position [338, 0]
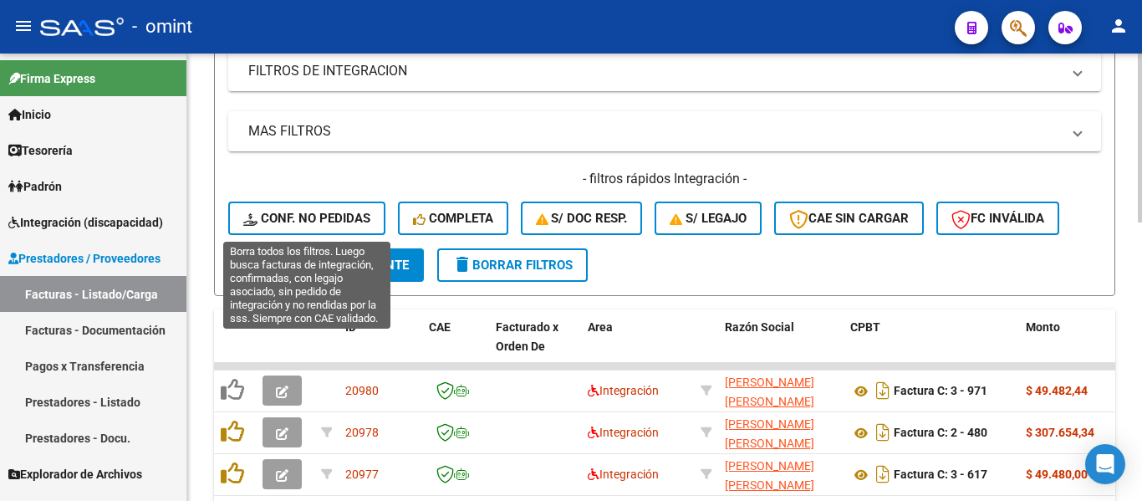
click at [330, 220] on span "Conf. no pedidas" at bounding box center [306, 218] width 127 height 15
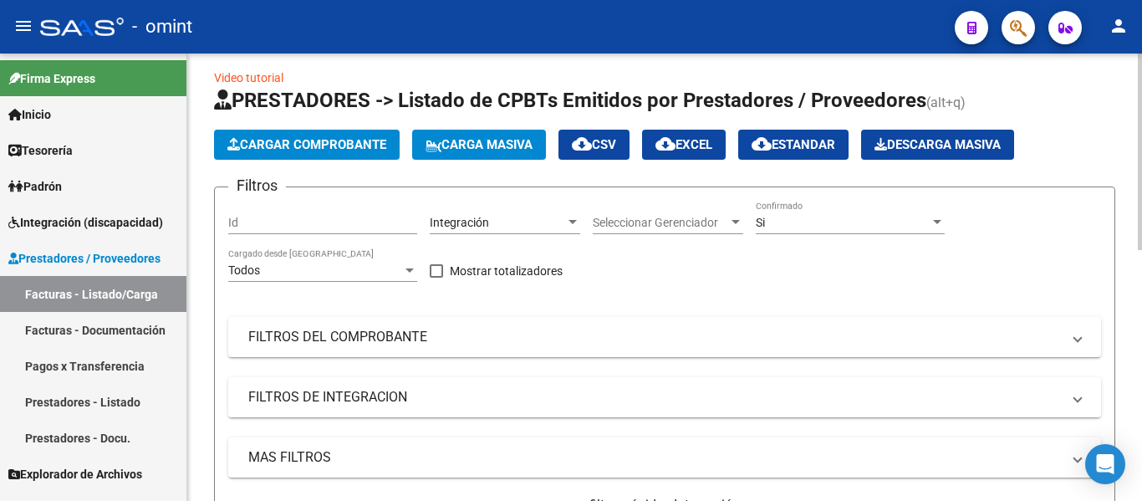
scroll to position [3, 0]
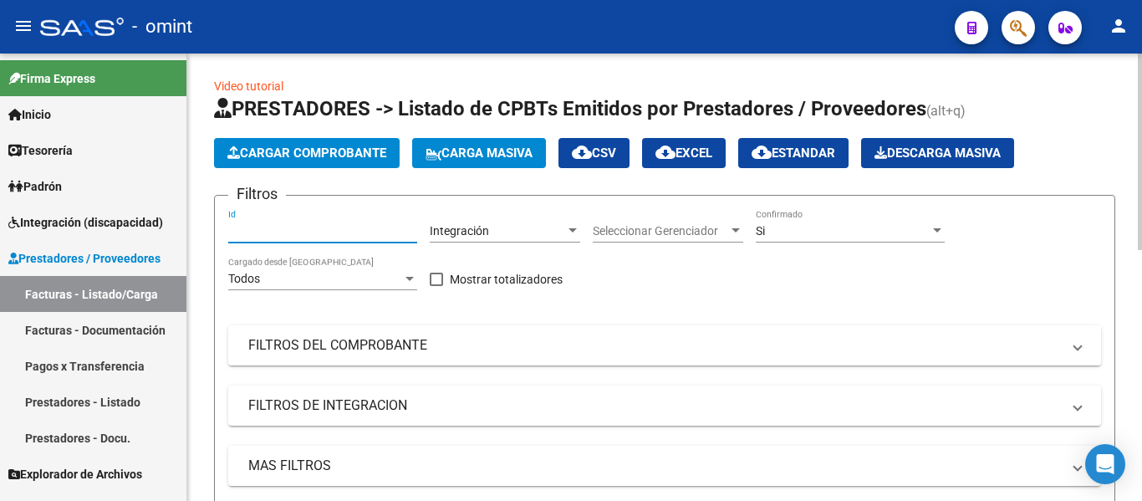
paste input "18961"
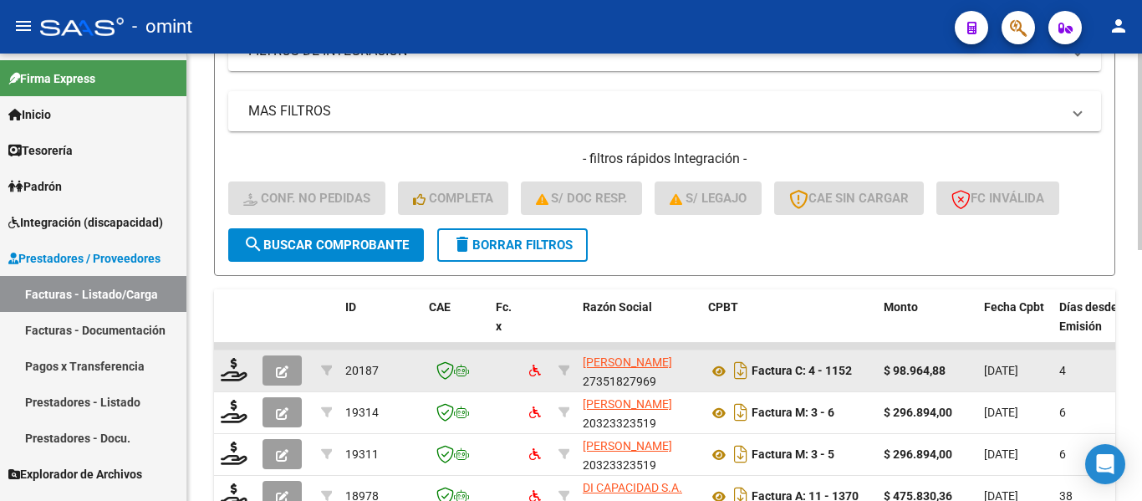
scroll to position [421, 0]
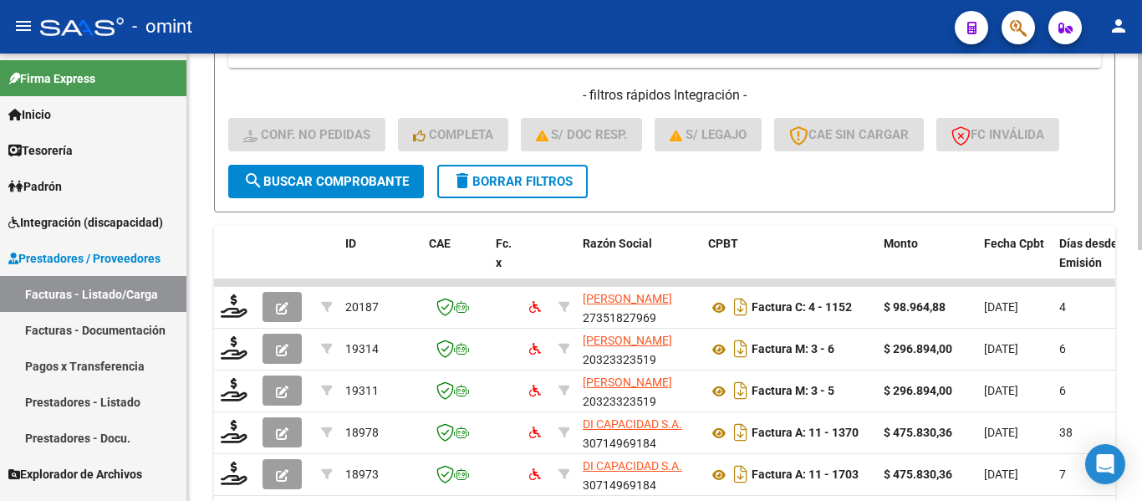
type input "18960"
click at [355, 175] on span "search Buscar Comprobante" at bounding box center [325, 181] width 165 height 15
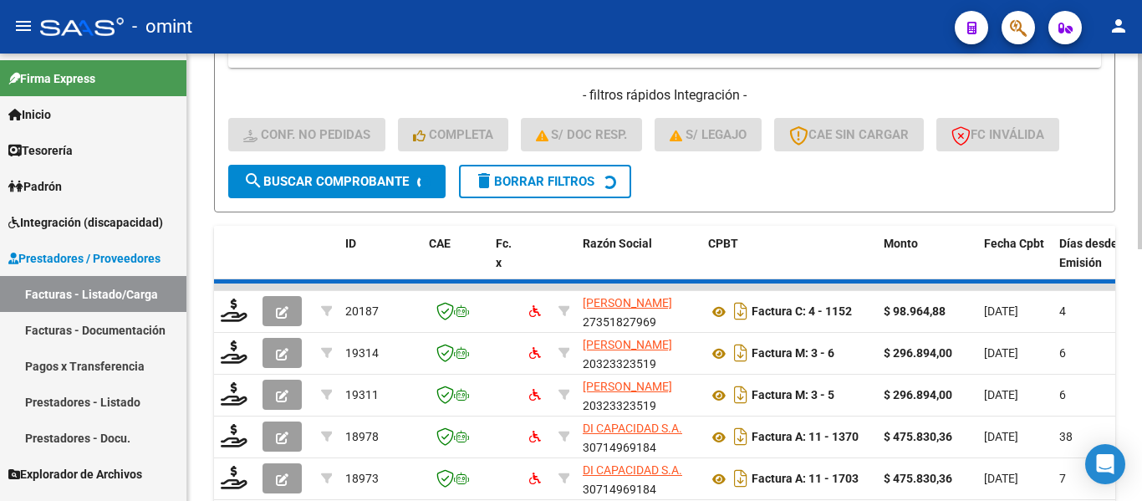
scroll to position [338, 0]
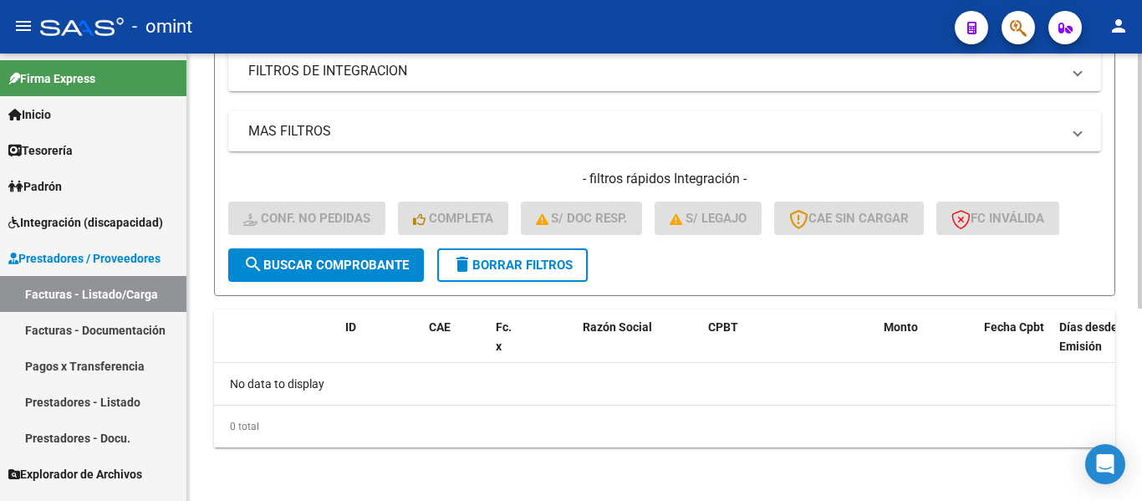
click at [518, 264] on span "delete Borrar Filtros" at bounding box center [512, 264] width 120 height 15
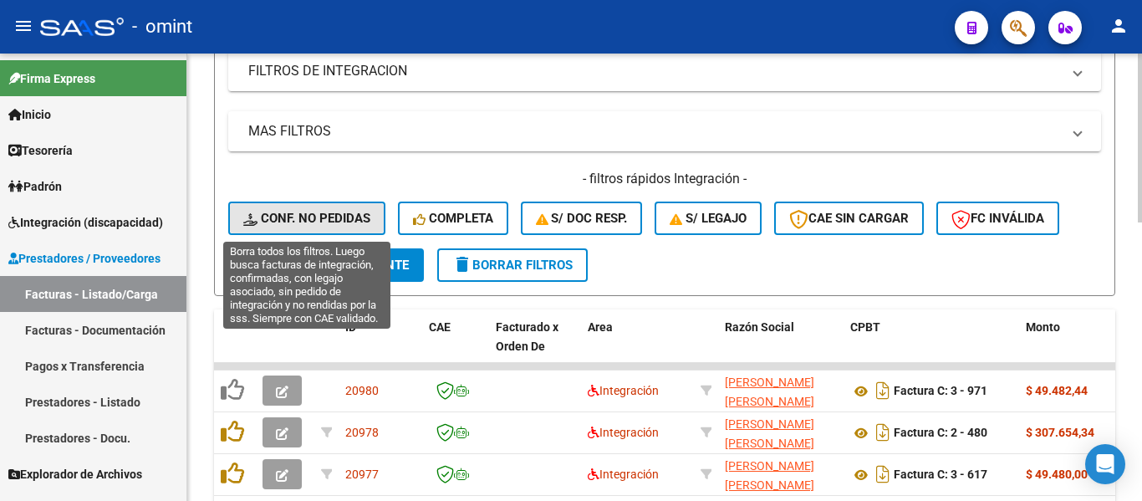
click at [348, 214] on span "Conf. no pedidas" at bounding box center [306, 218] width 127 height 15
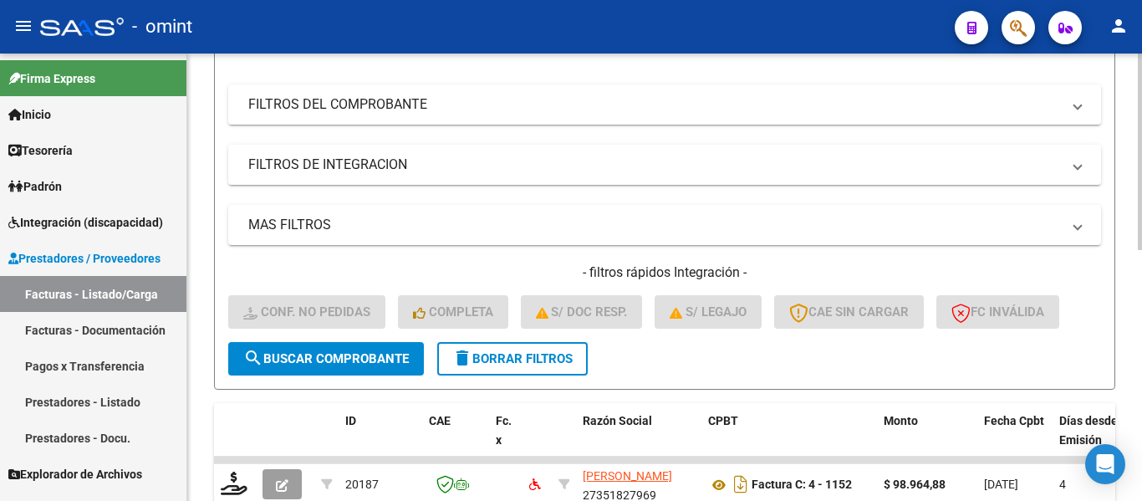
scroll to position [3, 0]
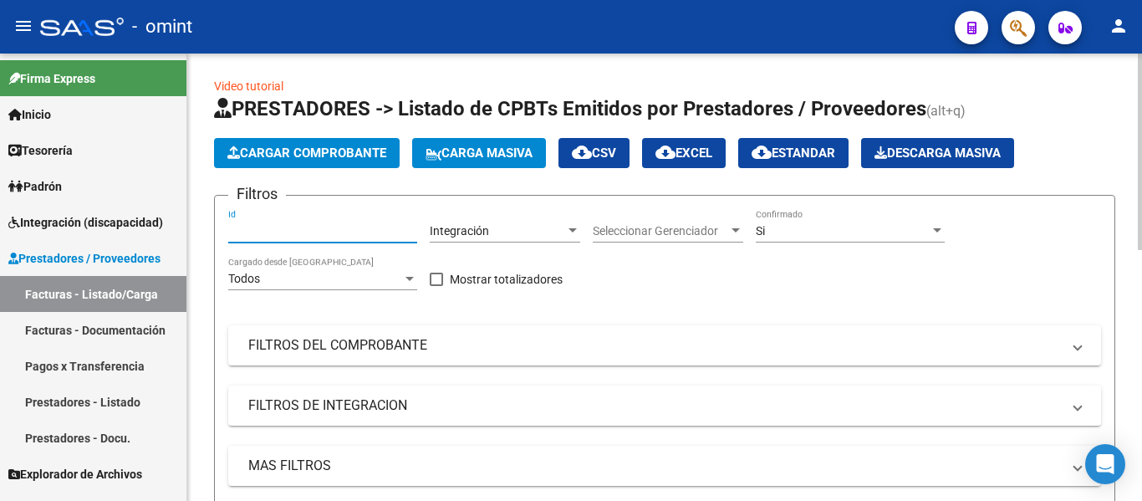
paste input "18961"
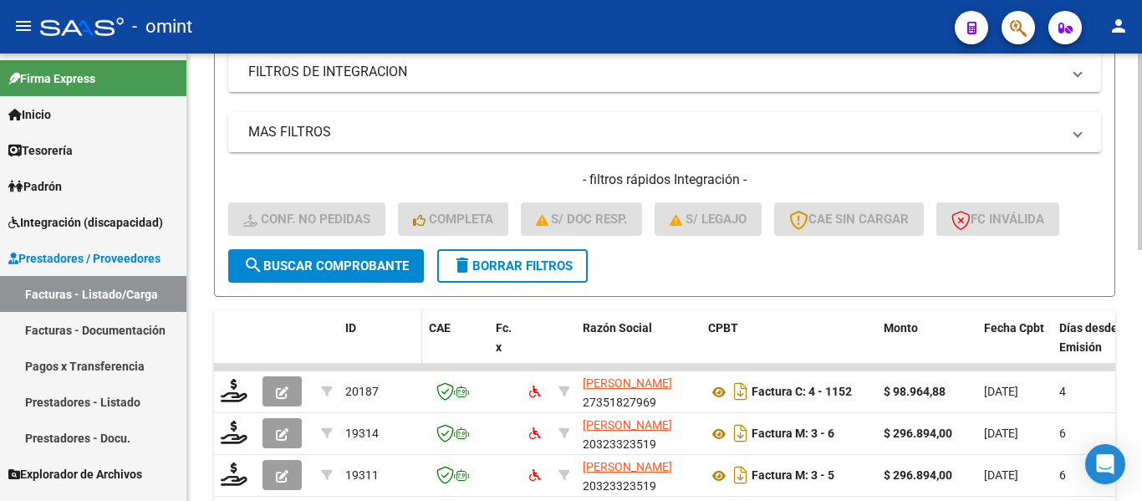
scroll to position [338, 0]
type input "18961"
click at [365, 258] on span "search Buscar Comprobante" at bounding box center [325, 264] width 165 height 15
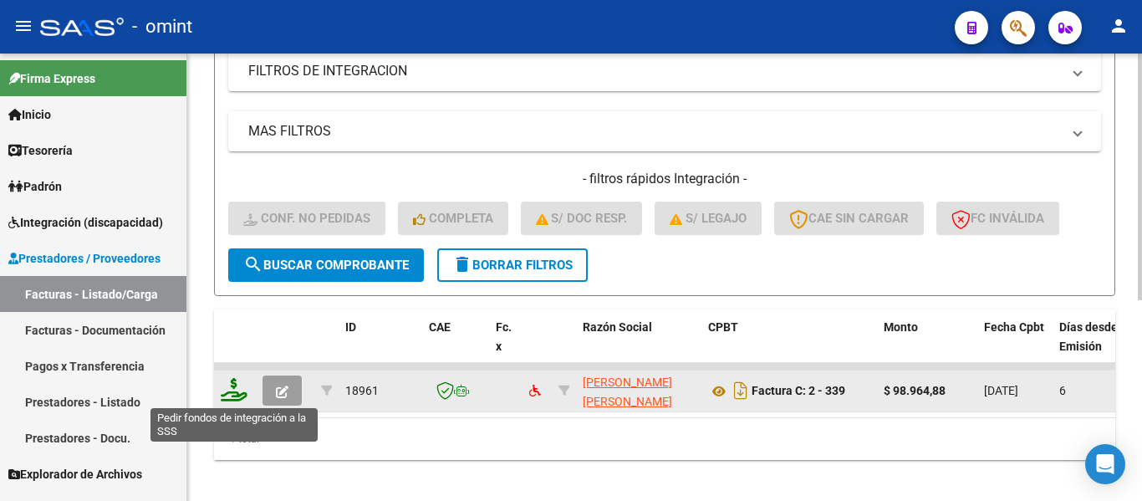
click at [232, 394] on icon at bounding box center [234, 389] width 27 height 23
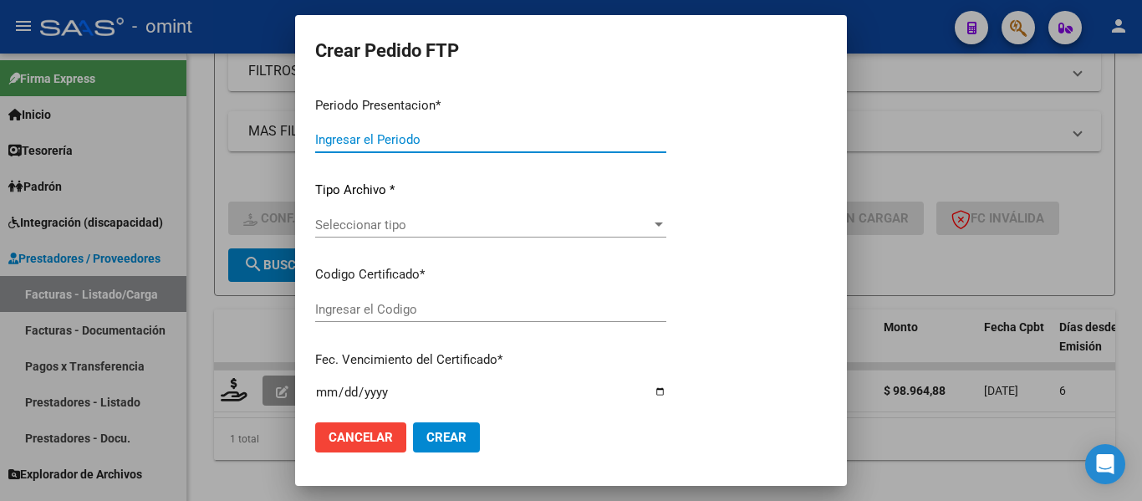
type input "202508"
type input "$ 98.964,88"
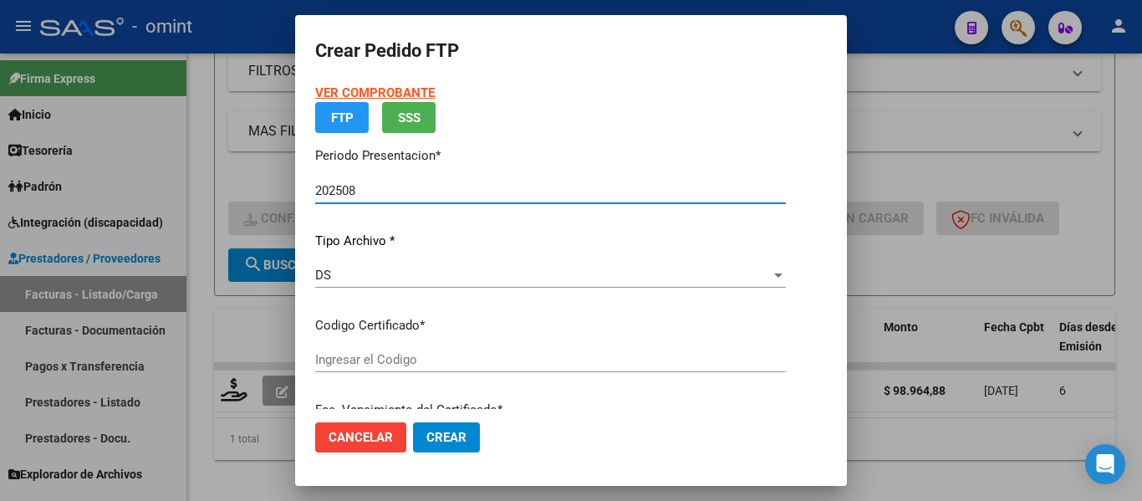
type input "5505075848"
type input "2029-01-30"
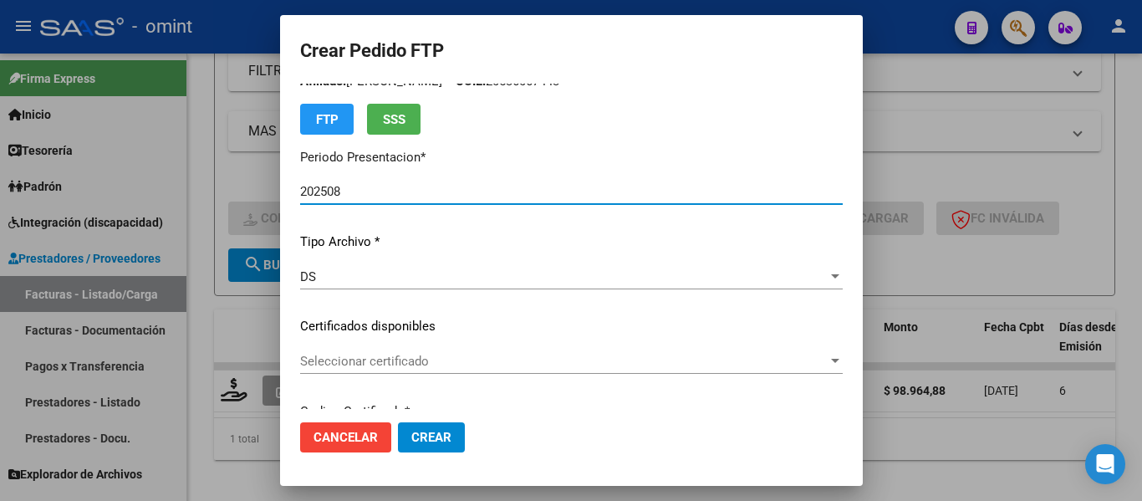
scroll to position [84, 0]
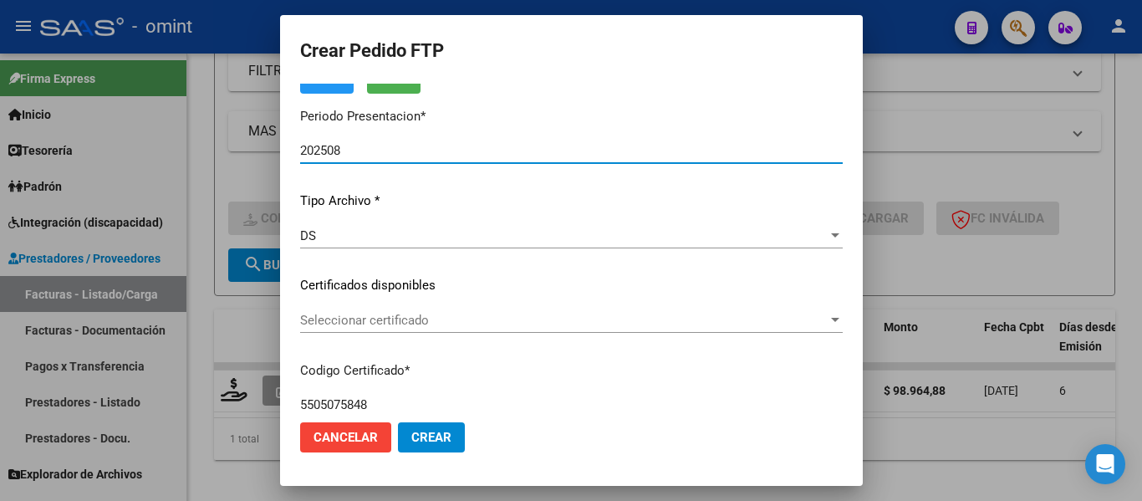
click at [500, 320] on span "Seleccionar certificado" at bounding box center [563, 320] width 527 height 15
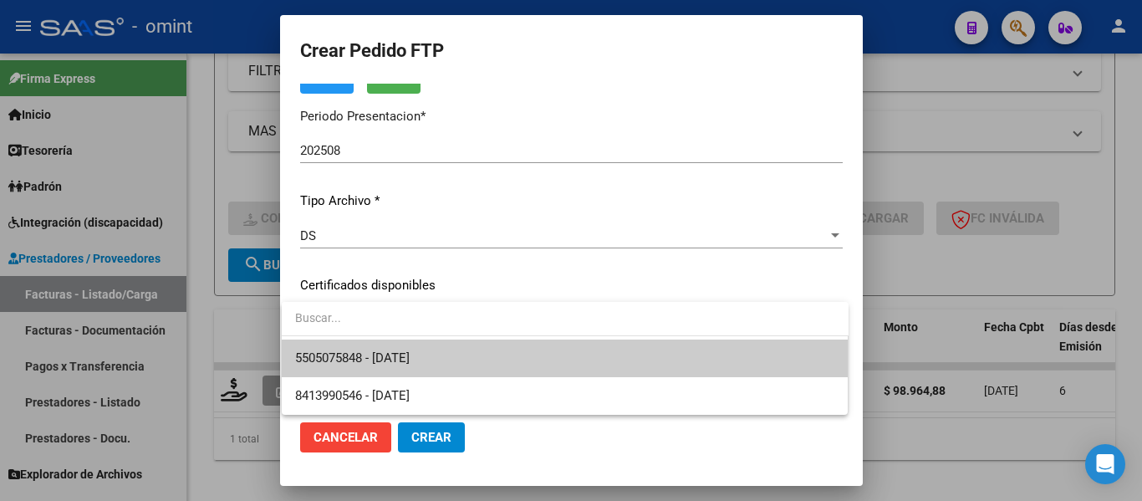
click at [498, 354] on span "5505075848 - 2029-01-30" at bounding box center [565, 358] width 540 height 38
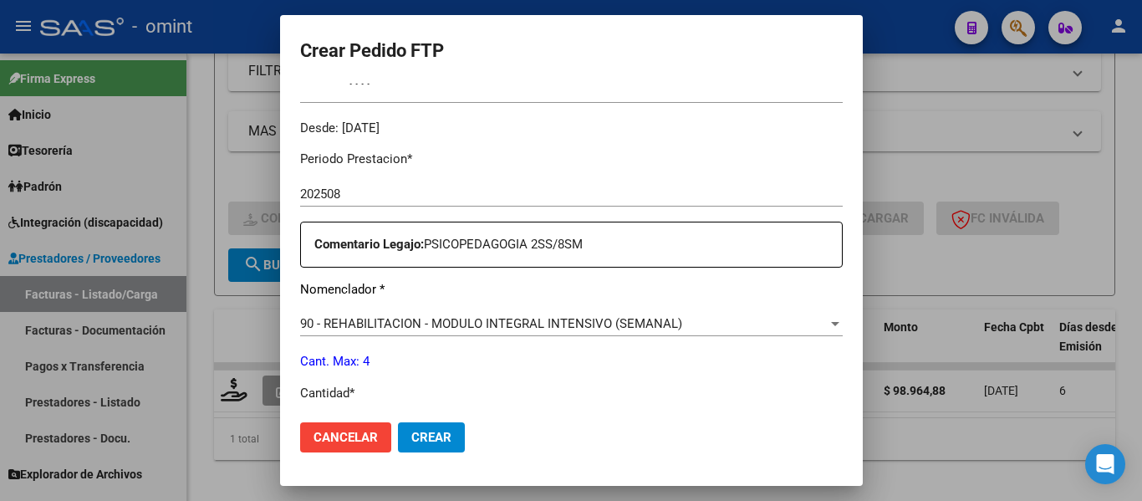
scroll to position [585, 0]
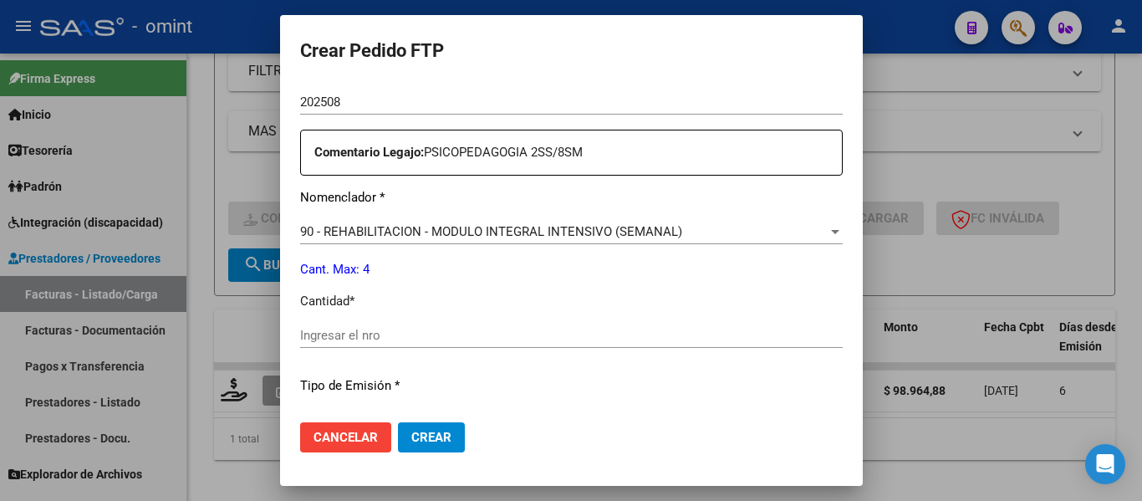
click at [383, 337] on input "Ingresar el nro" at bounding box center [571, 335] width 542 height 15
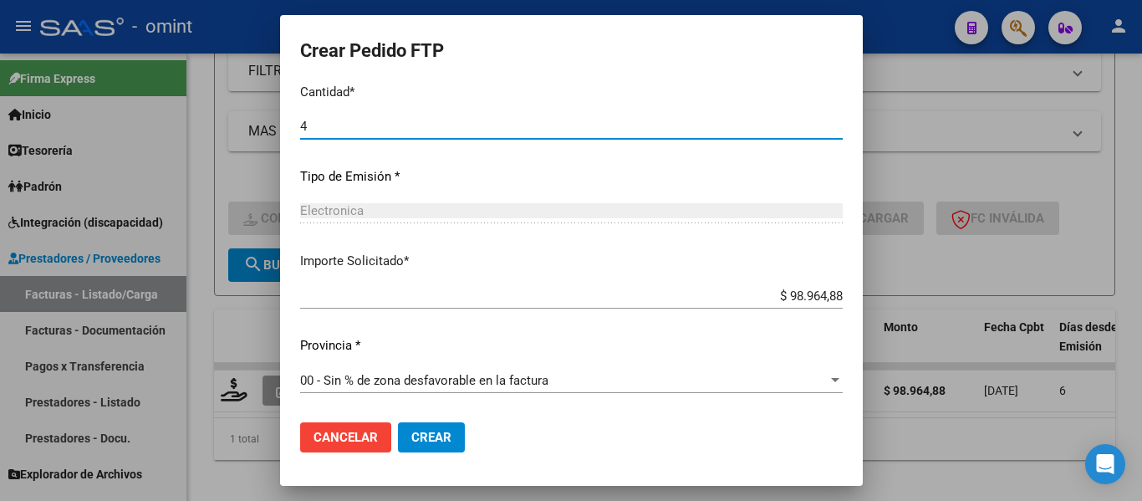
type input "4"
click at [440, 433] on span "Crear" at bounding box center [431, 437] width 40 height 15
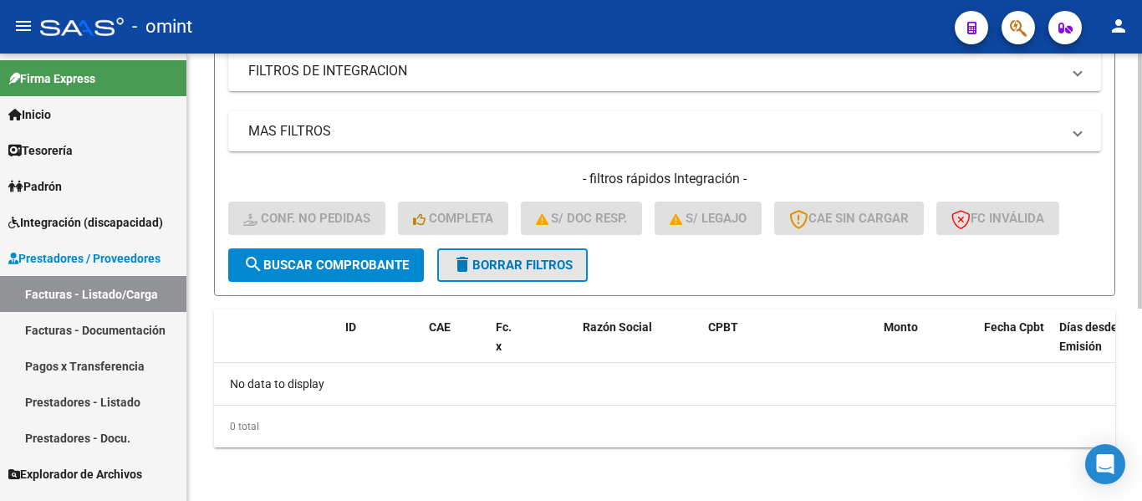
click at [503, 264] on span "delete Borrar Filtros" at bounding box center [512, 264] width 120 height 15
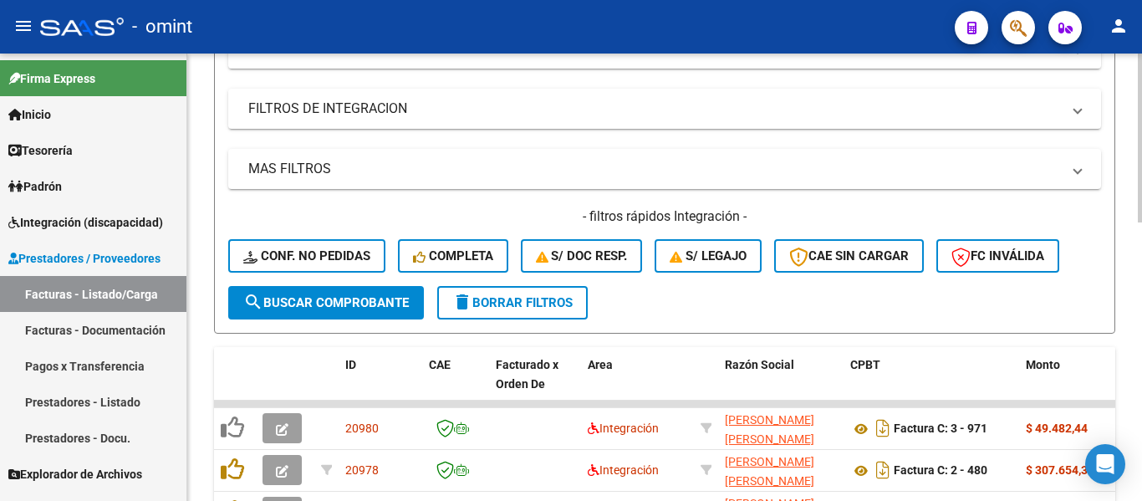
scroll to position [338, 0]
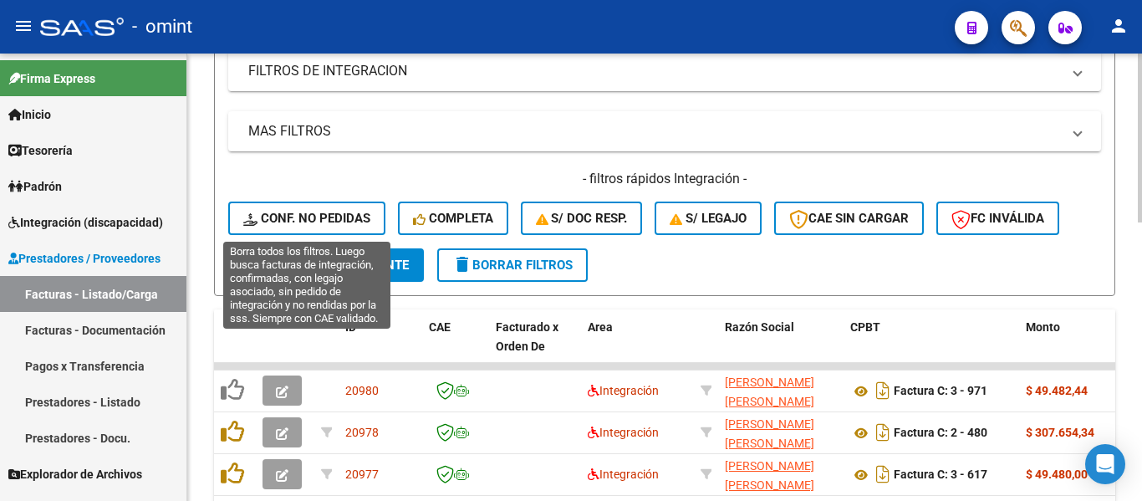
click at [328, 211] on span "Conf. no pedidas" at bounding box center [306, 218] width 127 height 15
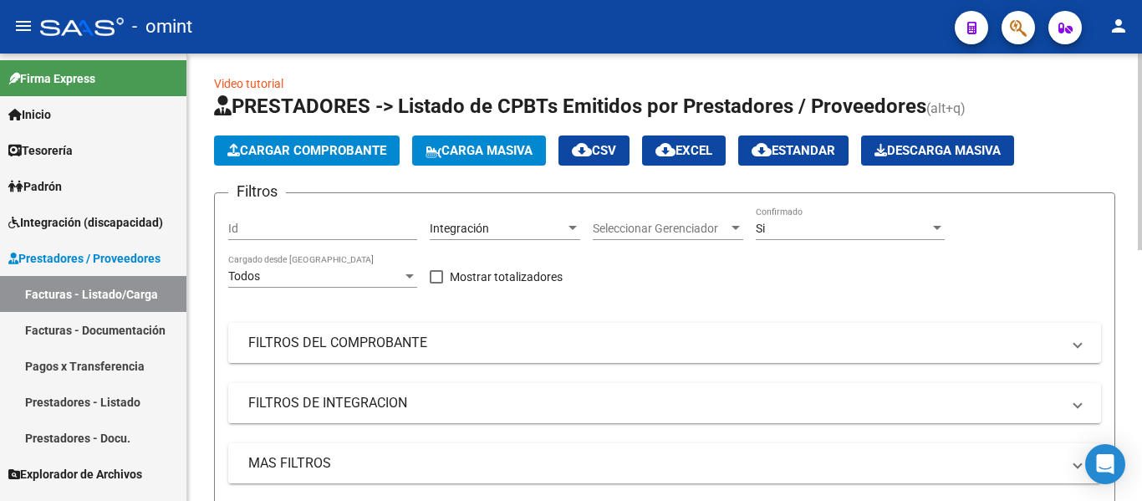
scroll to position [0, 0]
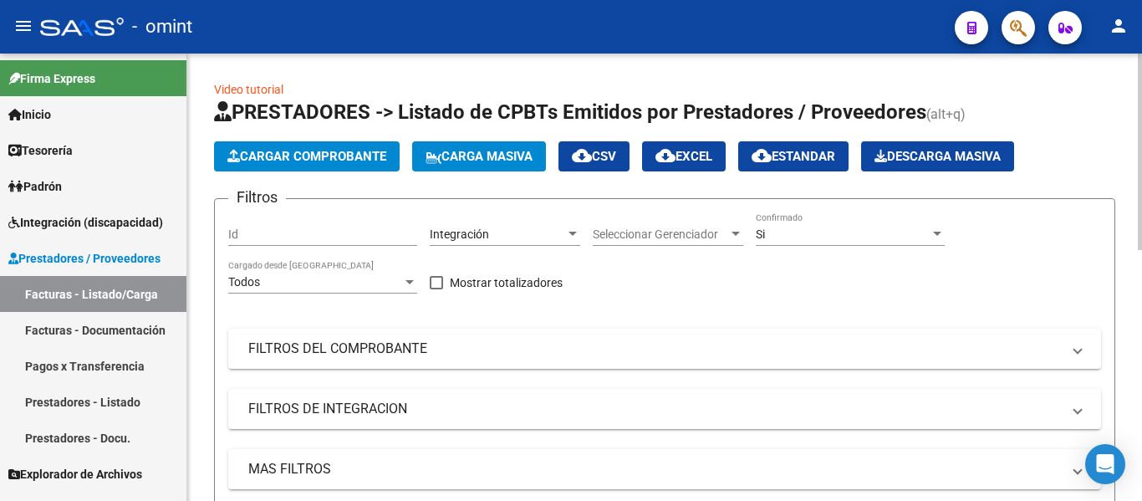
drag, startPoint x: 319, startPoint y: 226, endPoint x: 288, endPoint y: 226, distance: 31.8
drag, startPoint x: 288, startPoint y: 226, endPoint x: 266, endPoint y: 242, distance: 27.4
drag, startPoint x: 266, startPoint y: 242, endPoint x: 257, endPoint y: 238, distance: 10.1
paste input "19094"
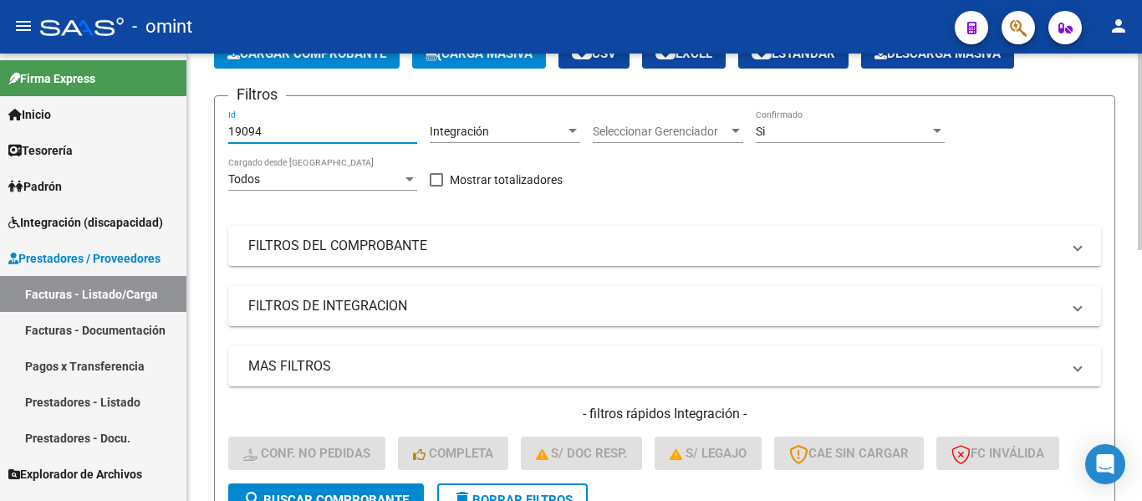
scroll to position [334, 0]
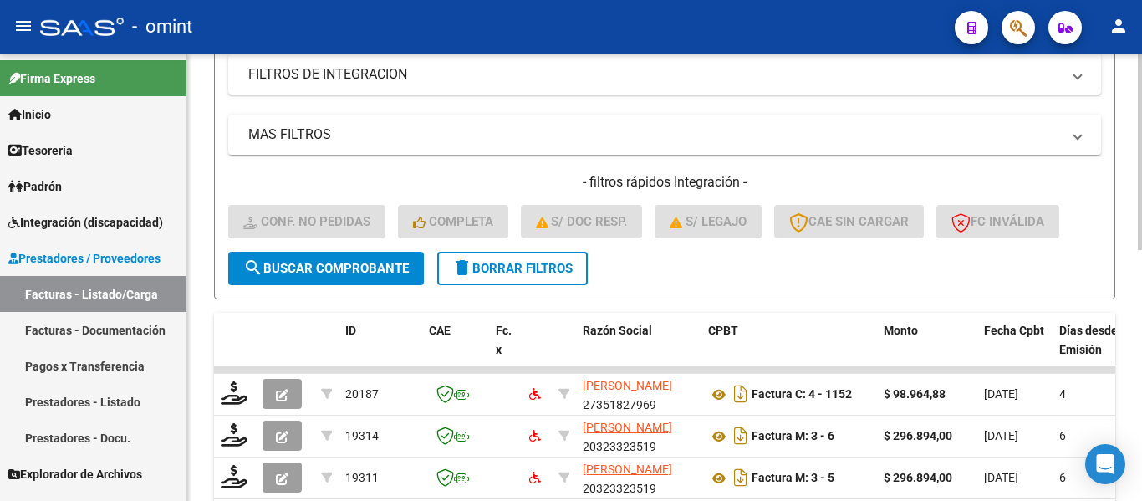
type input "19094"
click at [340, 261] on span "search Buscar Comprobante" at bounding box center [325, 268] width 165 height 15
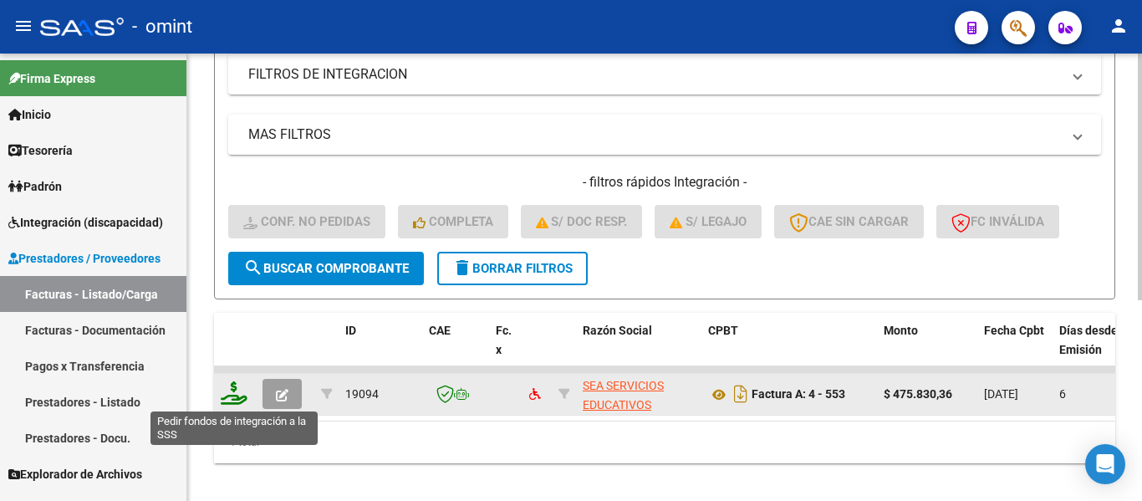
click at [237, 392] on icon at bounding box center [234, 392] width 27 height 23
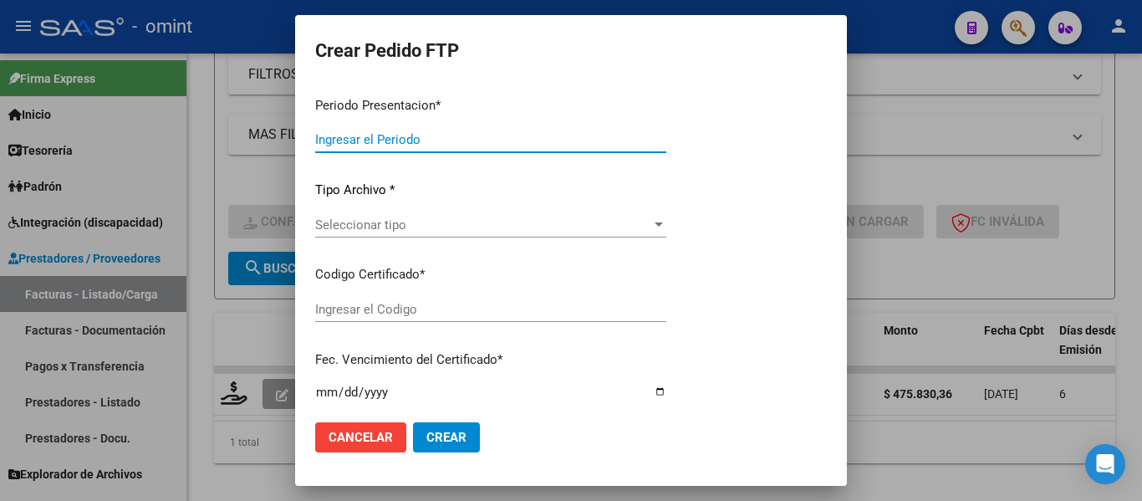
type input "202508"
type input "$ 475.830,36"
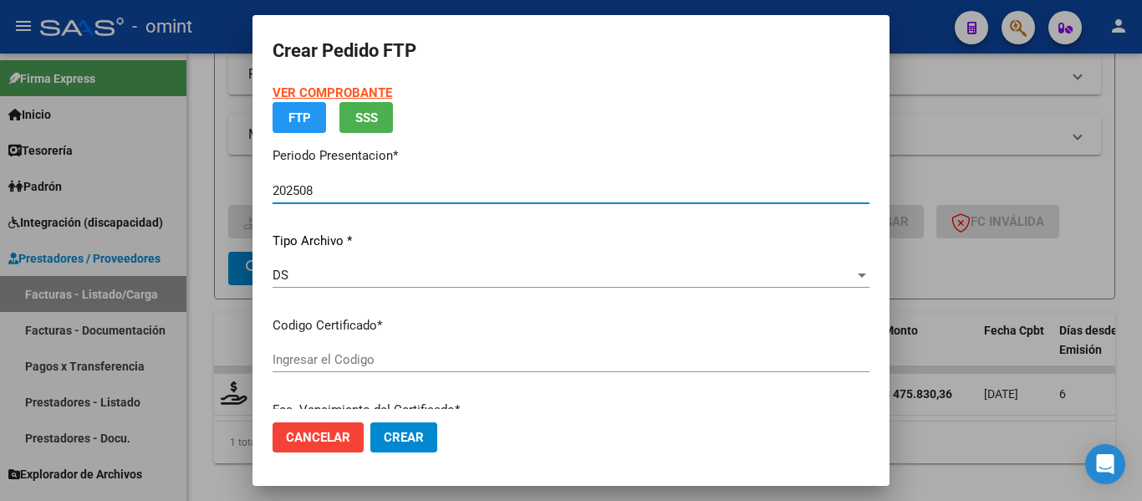
type input "8057523966"
type input "2027-09-29"
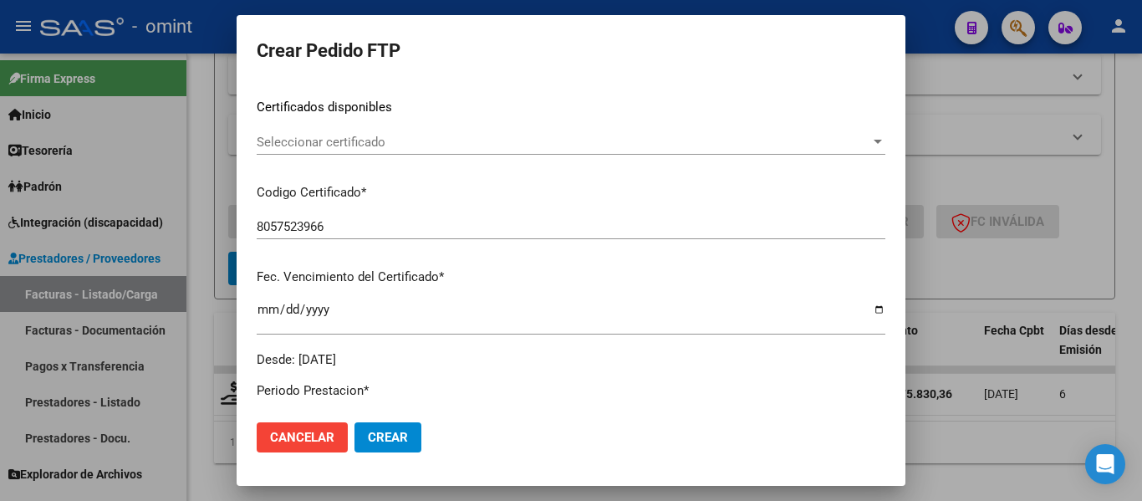
scroll to position [167, 0]
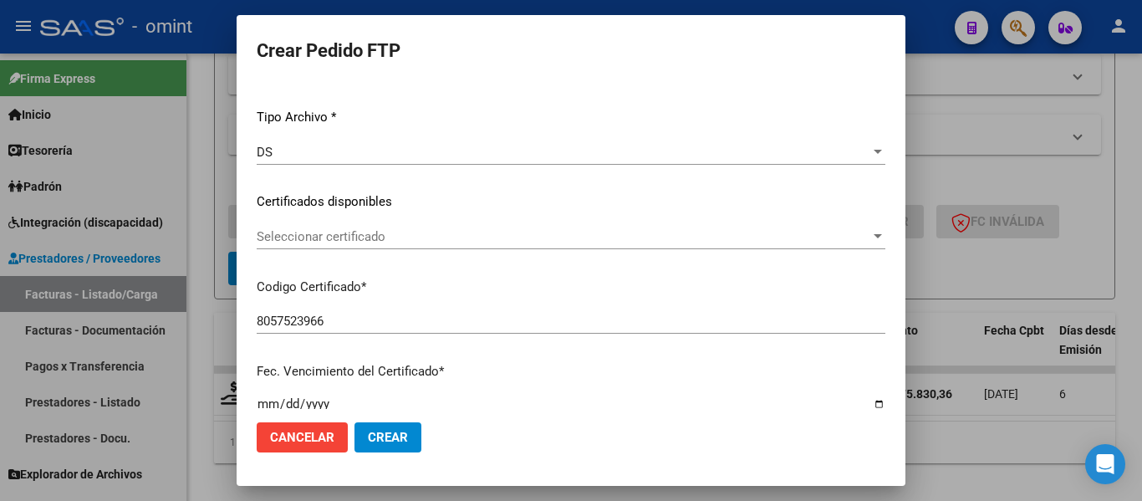
click at [521, 242] on span "Seleccionar certificado" at bounding box center [563, 236] width 613 height 15
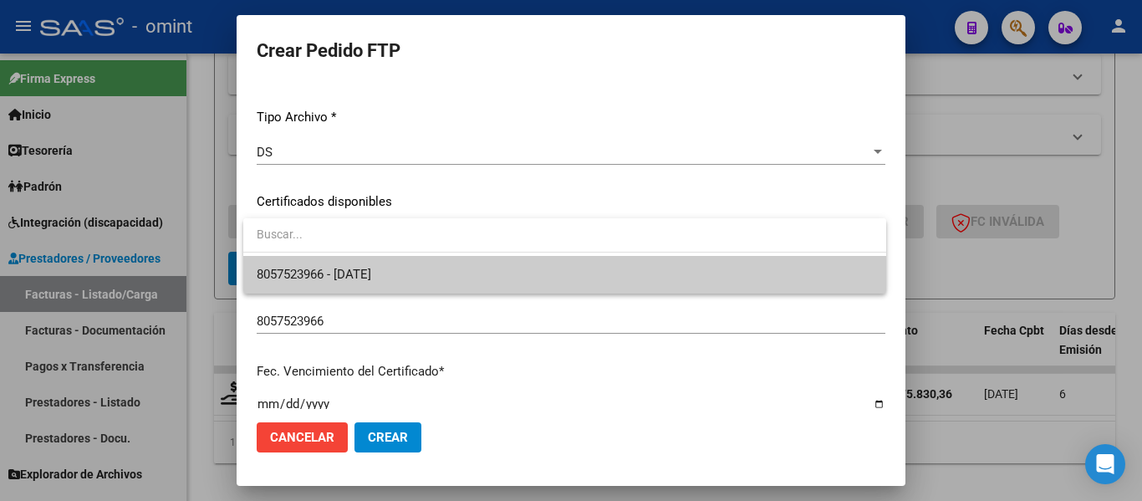
click at [506, 273] on span "8057523966 - 2027-09-29" at bounding box center [565, 275] width 616 height 38
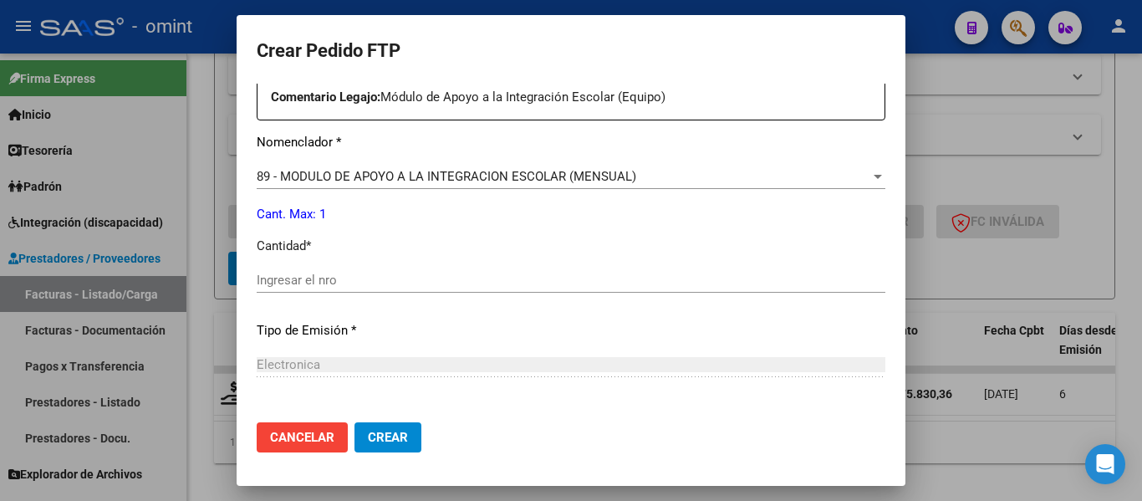
scroll to position [669, 0]
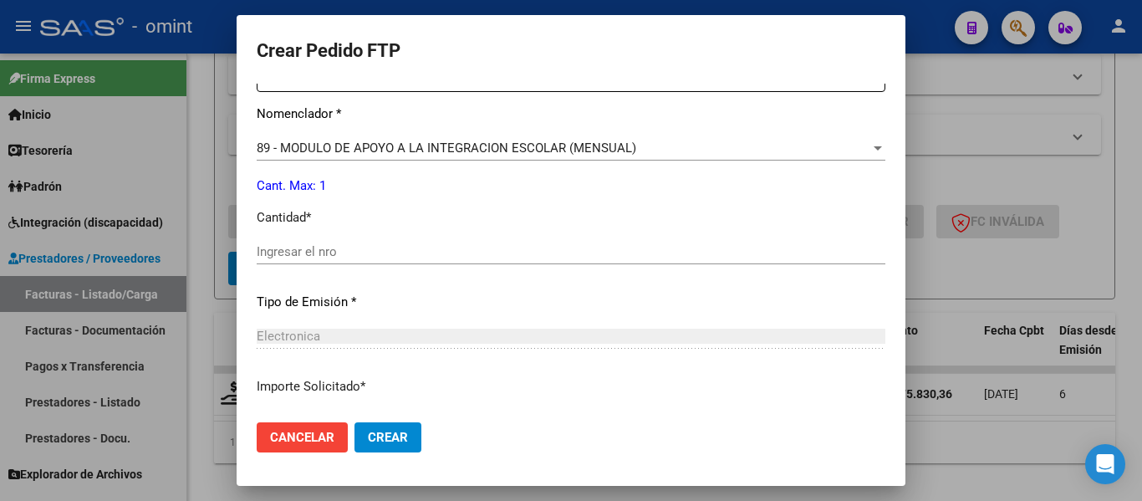
click at [423, 255] on input "Ingresar el nro" at bounding box center [571, 251] width 629 height 15
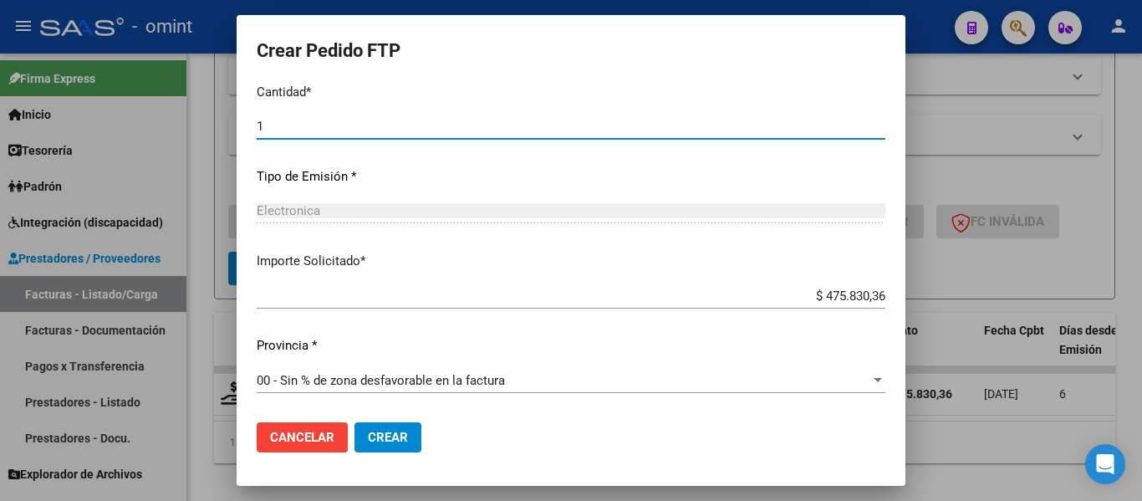
type input "1"
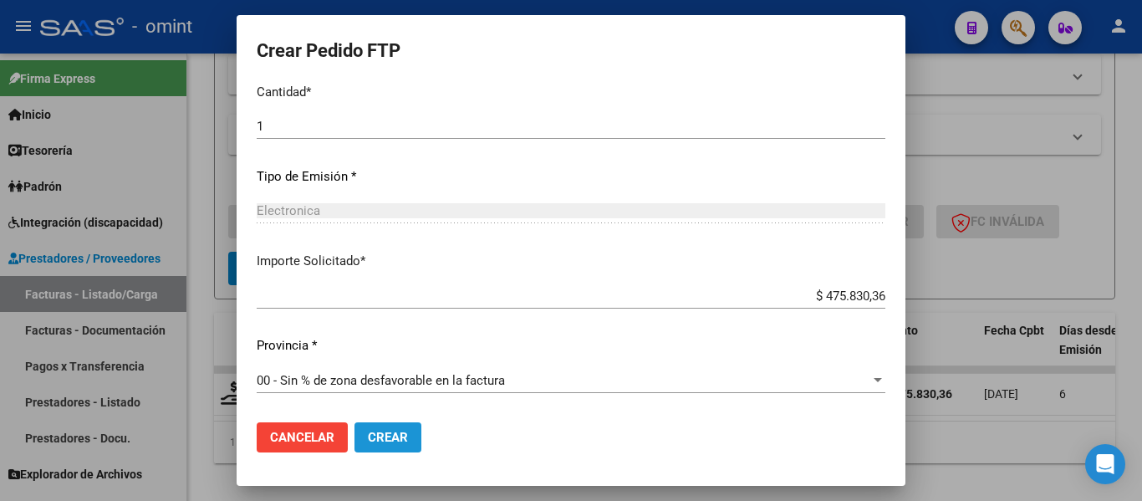
click at [397, 430] on span "Crear" at bounding box center [388, 437] width 40 height 15
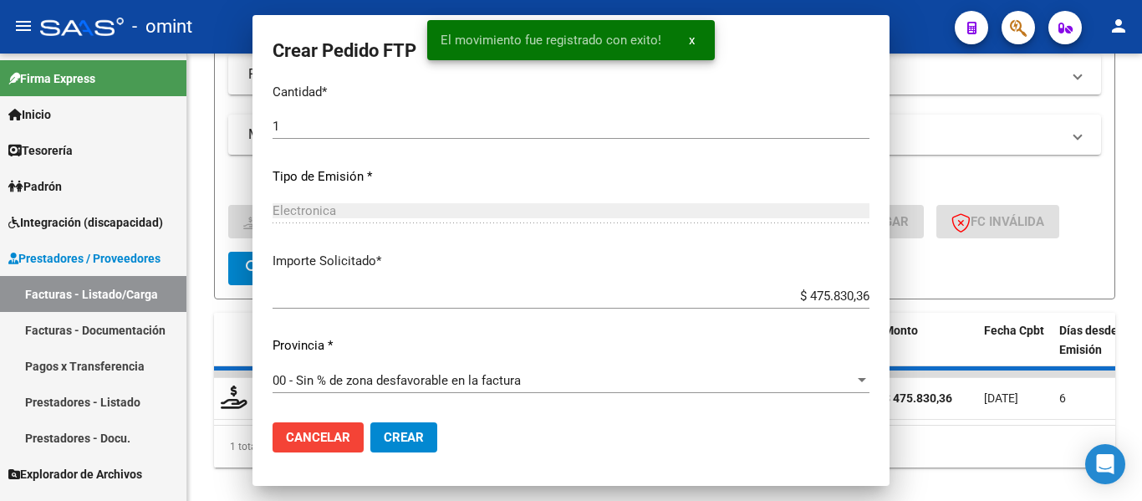
scroll to position [700, 0]
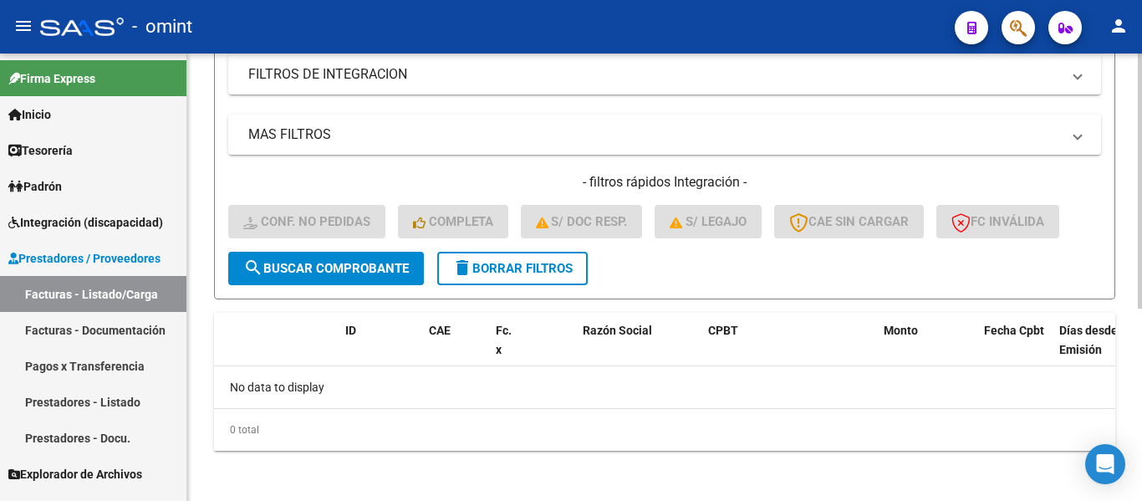
click at [542, 267] on span "delete Borrar Filtros" at bounding box center [512, 268] width 120 height 15
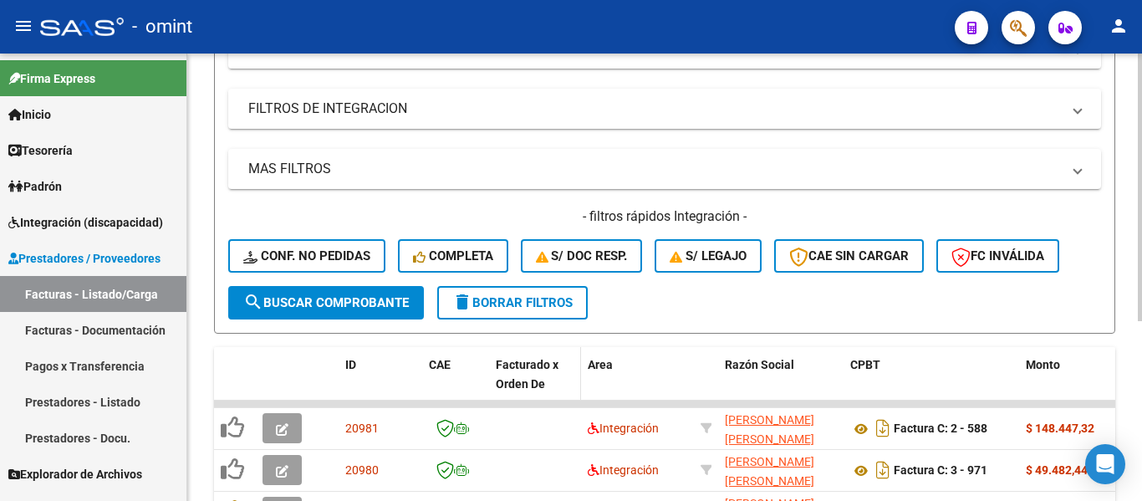
scroll to position [334, 0]
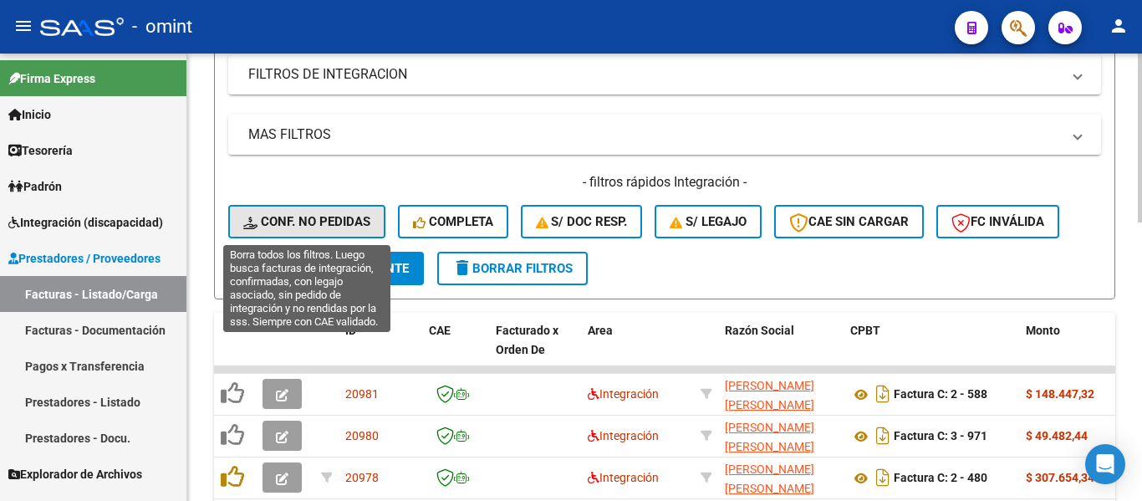
click at [321, 222] on span "Conf. no pedidas" at bounding box center [306, 221] width 127 height 15
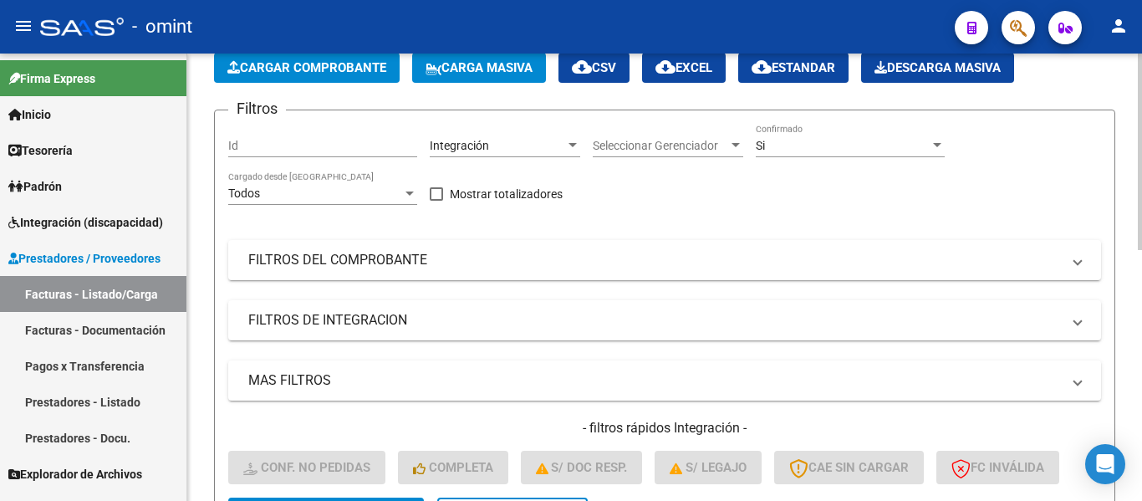
scroll to position [84, 0]
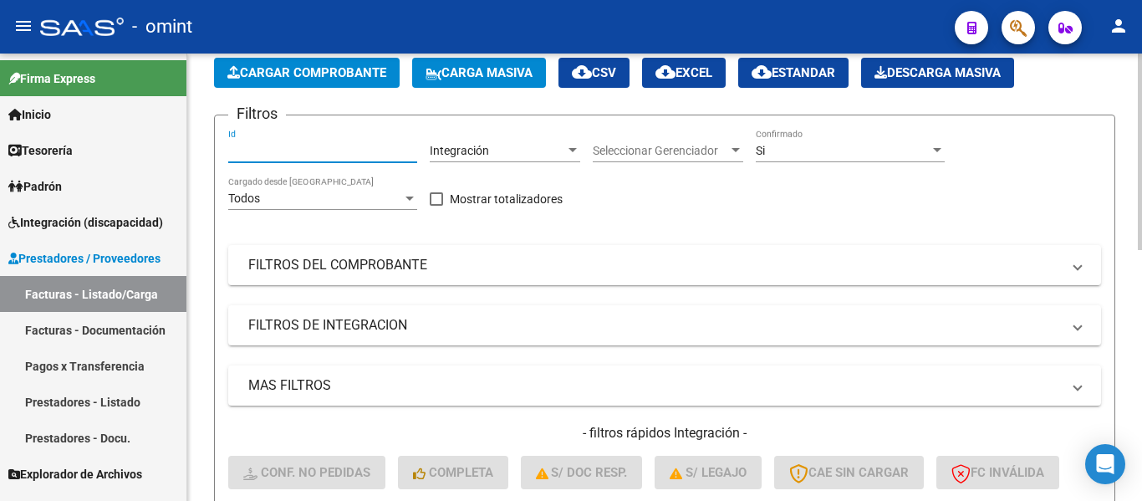
paste input "20522"
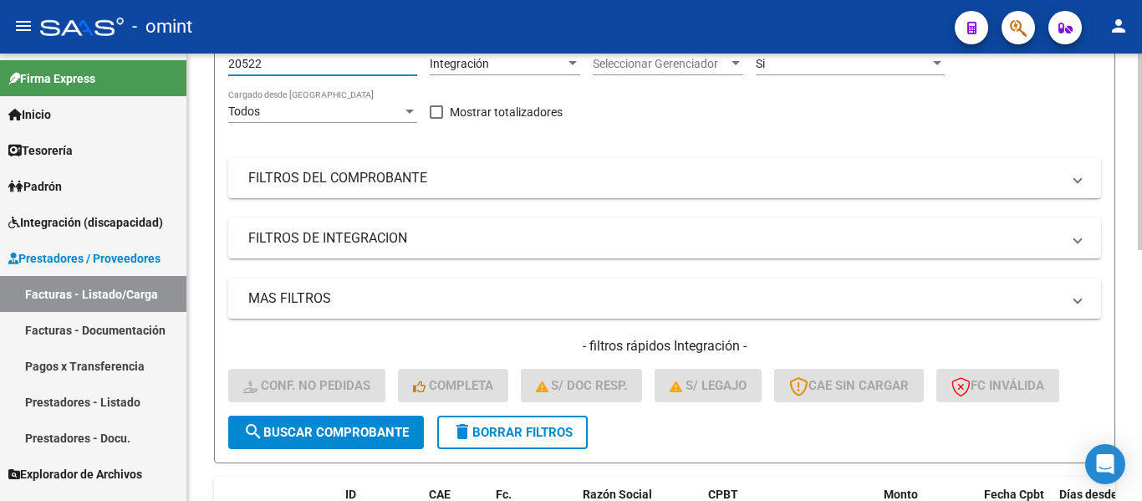
scroll to position [418, 0]
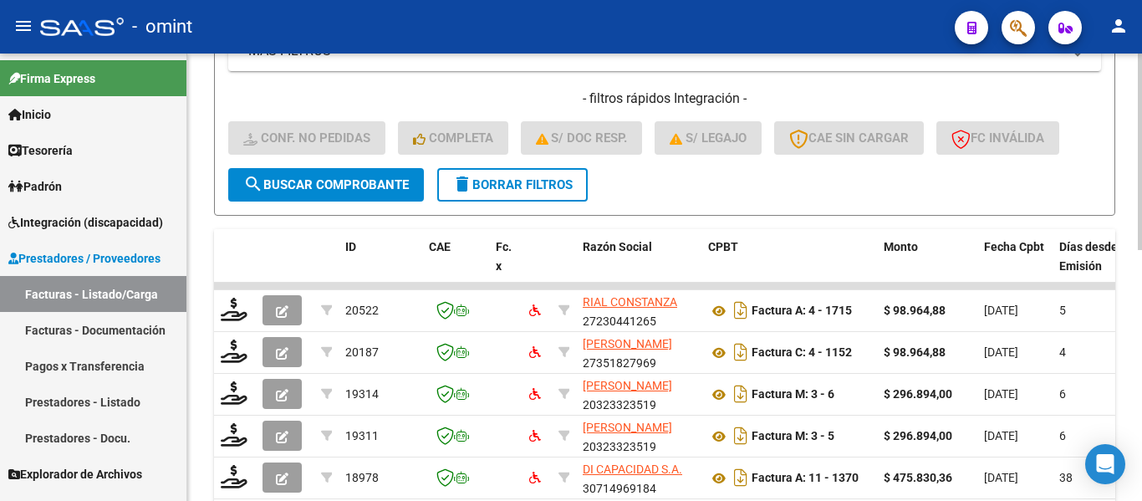
type input "20522"
click at [360, 189] on span "search Buscar Comprobante" at bounding box center [325, 184] width 165 height 15
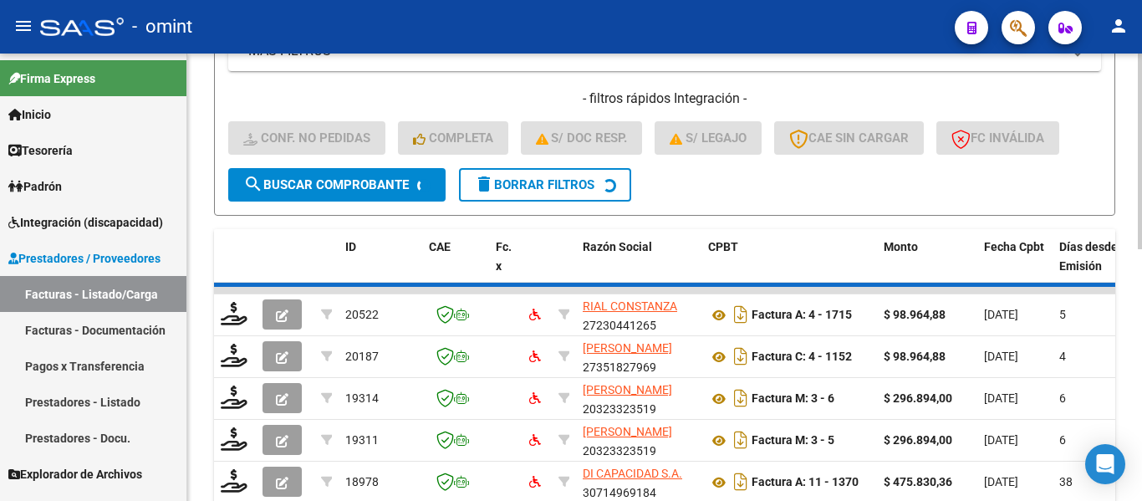
scroll to position [364, 0]
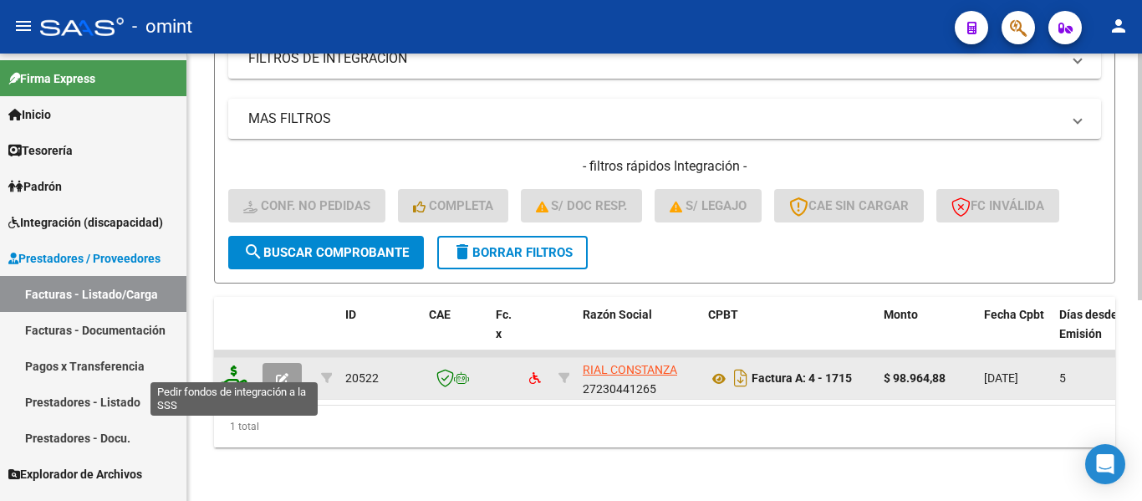
click at [236, 372] on icon at bounding box center [234, 376] width 27 height 23
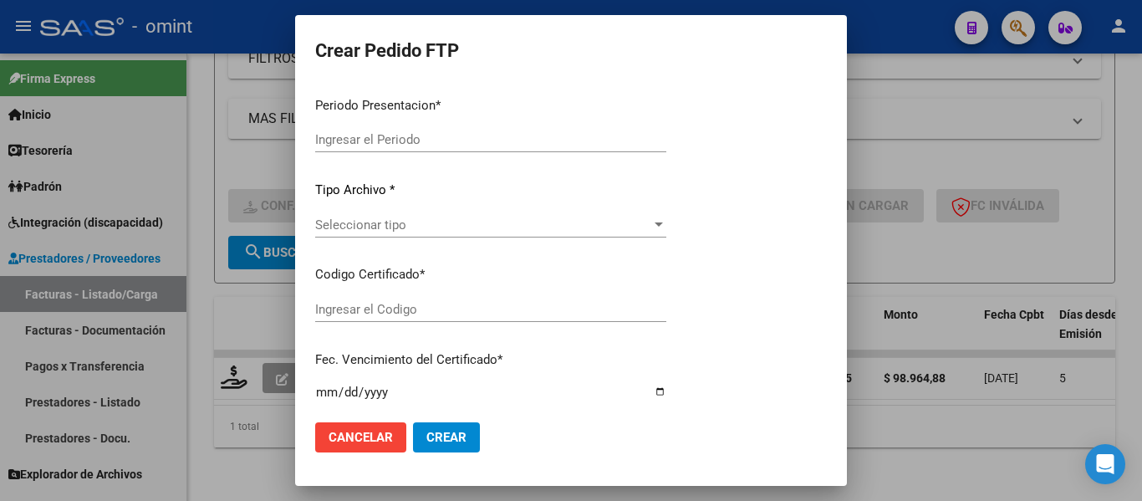
type input "202508"
type input "$ 98.964,88"
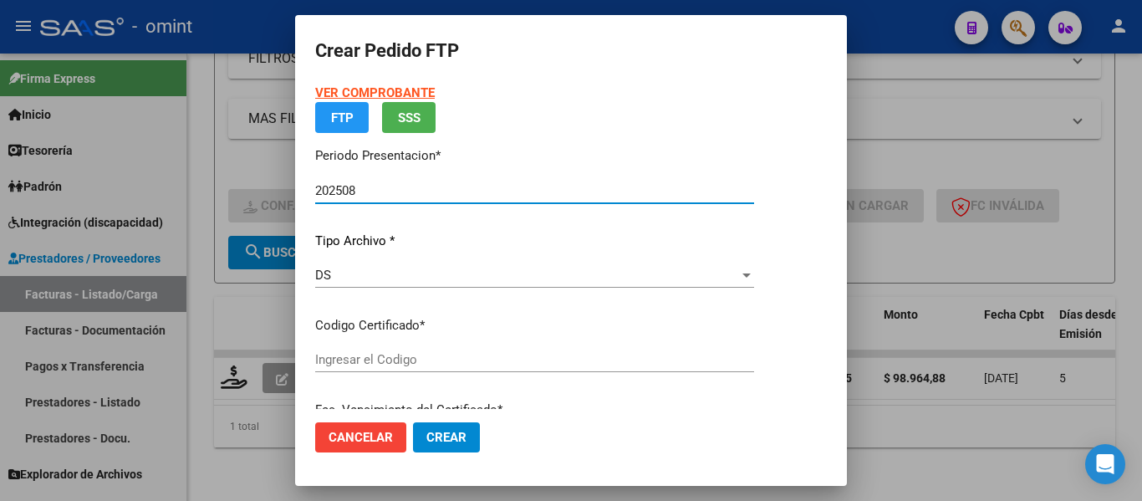
type input "4859553427"
type input "2025-06-01"
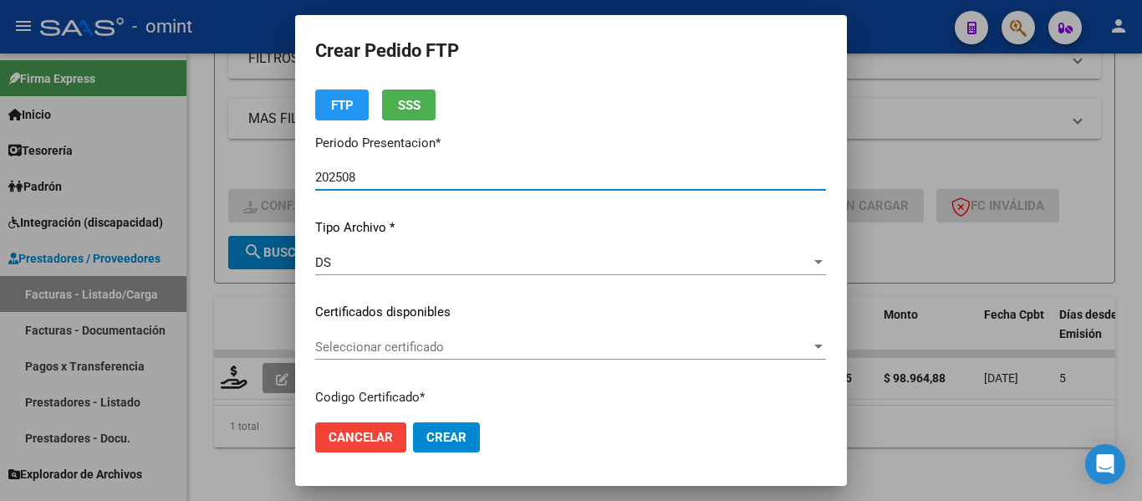
scroll to position [84, 0]
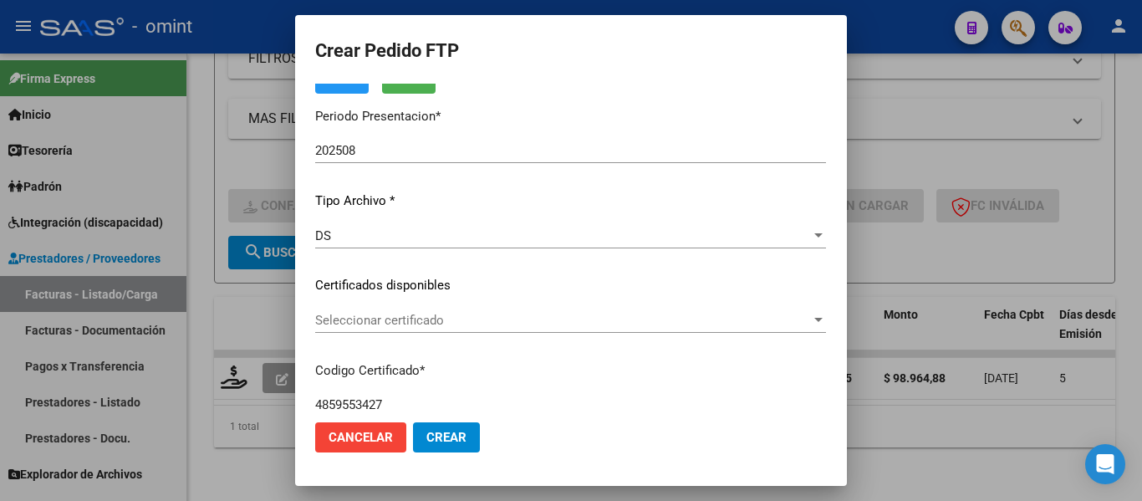
click at [428, 330] on div "Seleccionar certificado Seleccionar certificado" at bounding box center [570, 320] width 511 height 25
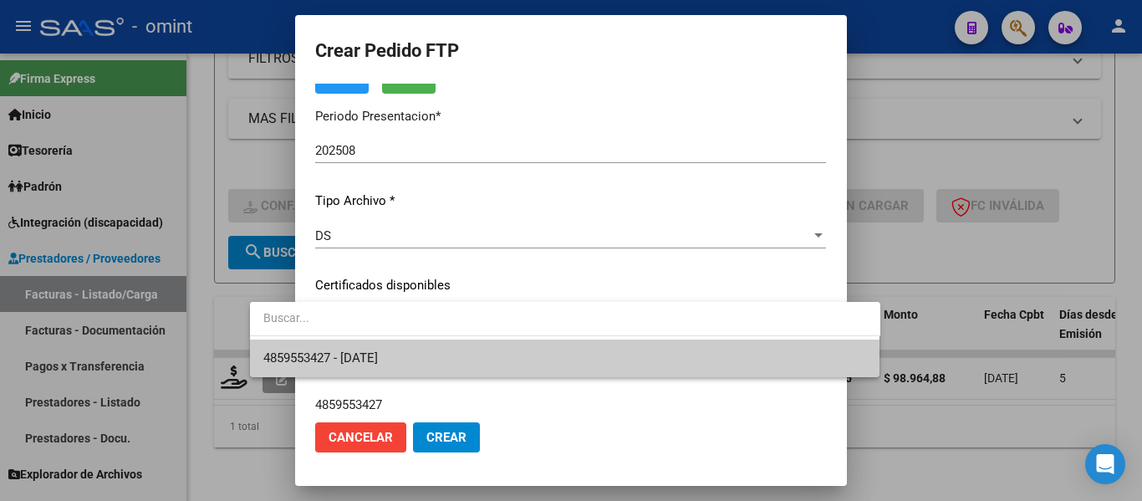
click at [434, 354] on span "4859553427 - 2025-06-01" at bounding box center [564, 358] width 603 height 38
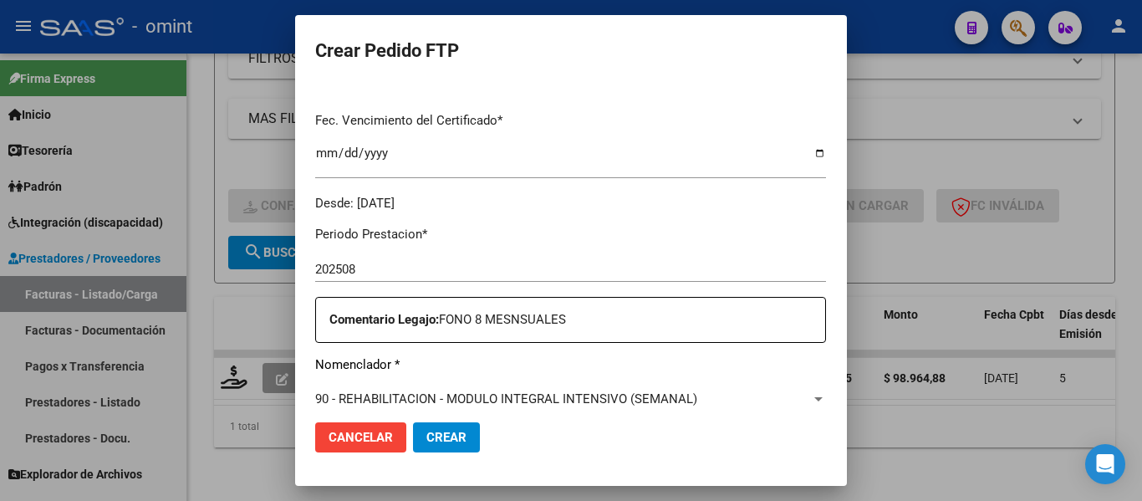
scroll to position [585, 0]
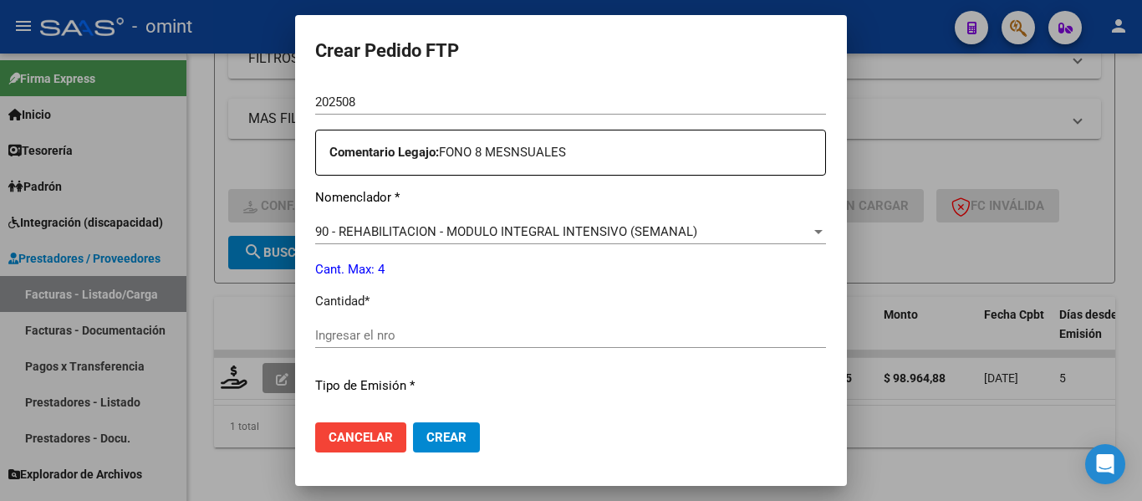
click at [406, 339] on input "Ingresar el nro" at bounding box center [570, 335] width 511 height 15
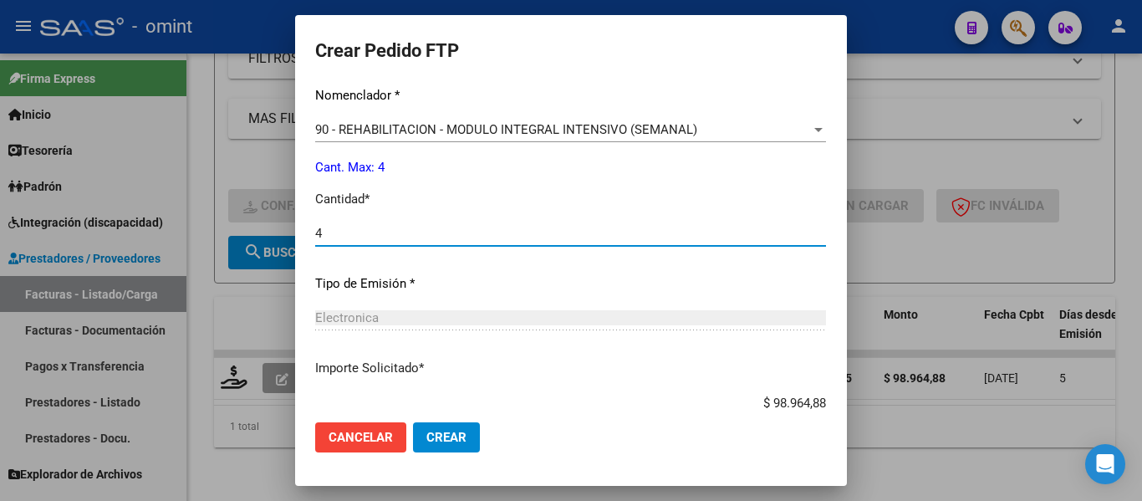
scroll to position [794, 0]
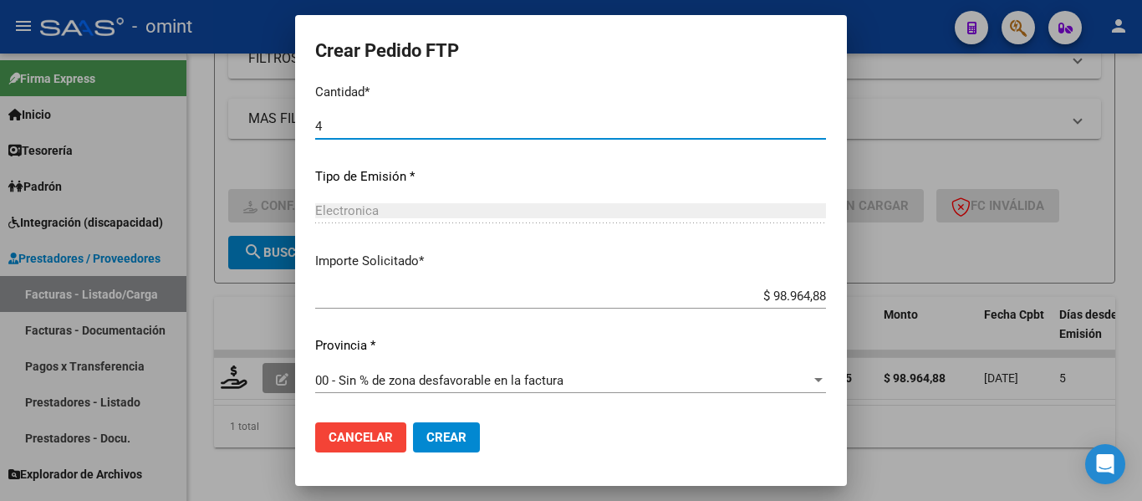
type input "4"
click at [426, 439] on span "Crear" at bounding box center [446, 437] width 40 height 15
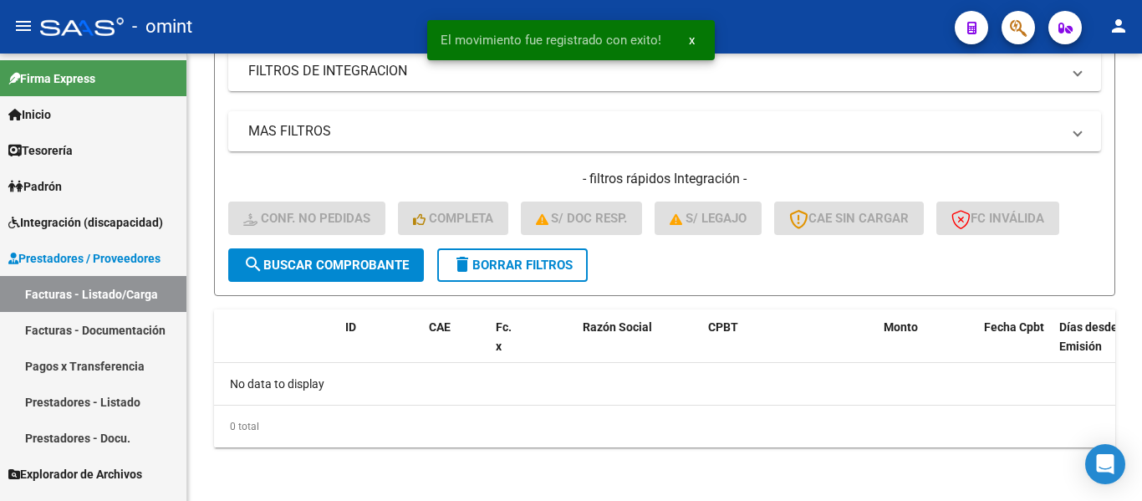
scroll to position [338, 0]
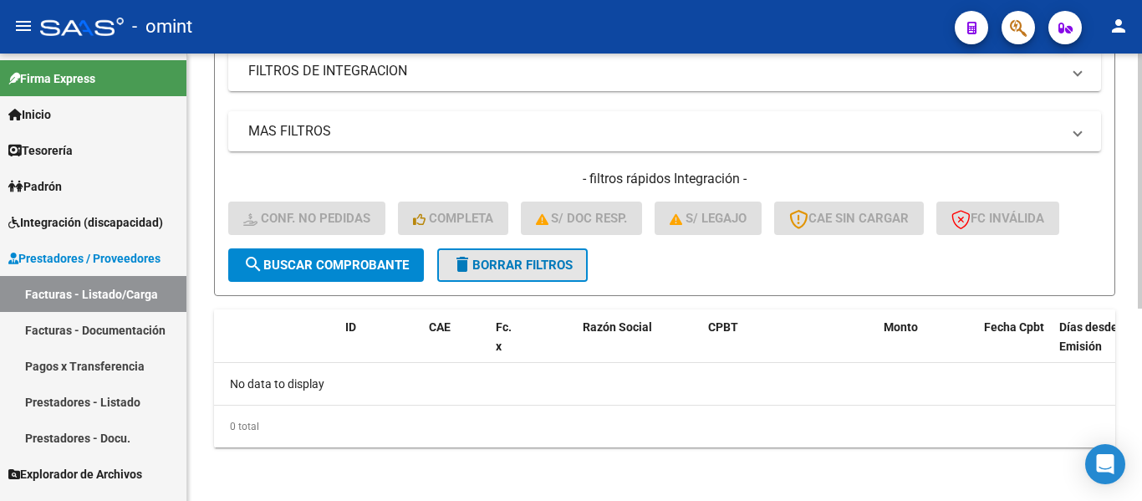
click at [534, 265] on span "delete Borrar Filtros" at bounding box center [512, 264] width 120 height 15
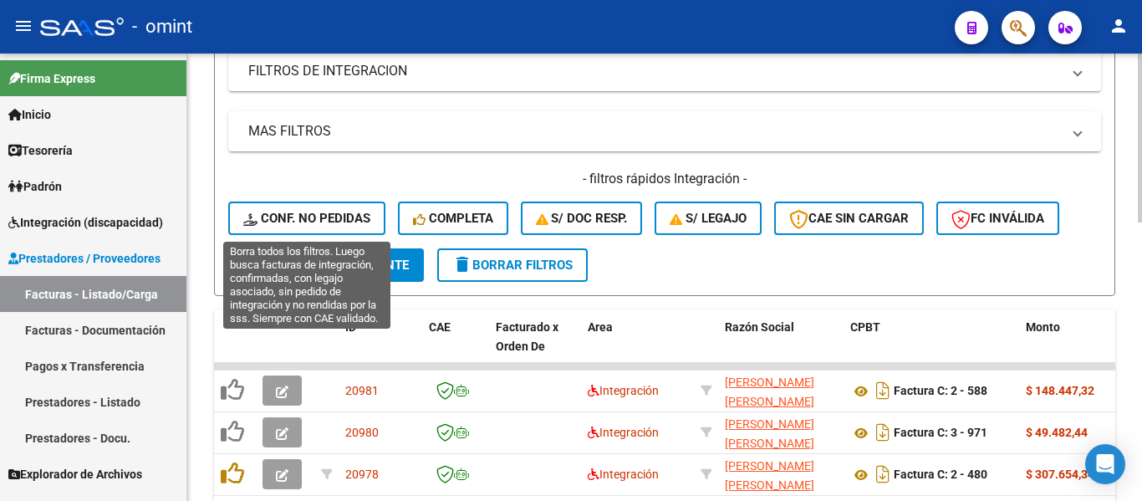
click at [342, 218] on span "Conf. no pedidas" at bounding box center [306, 218] width 127 height 15
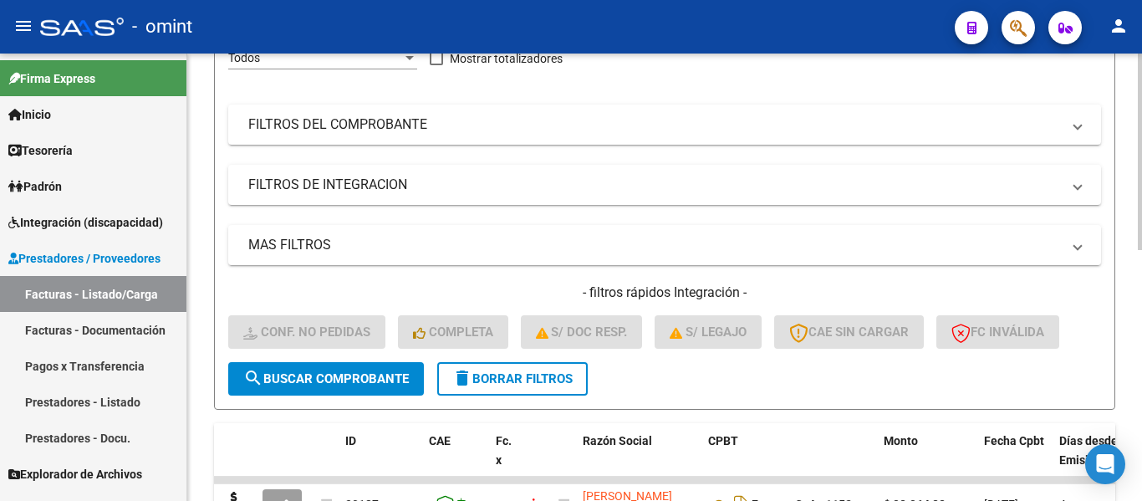
scroll to position [87, 0]
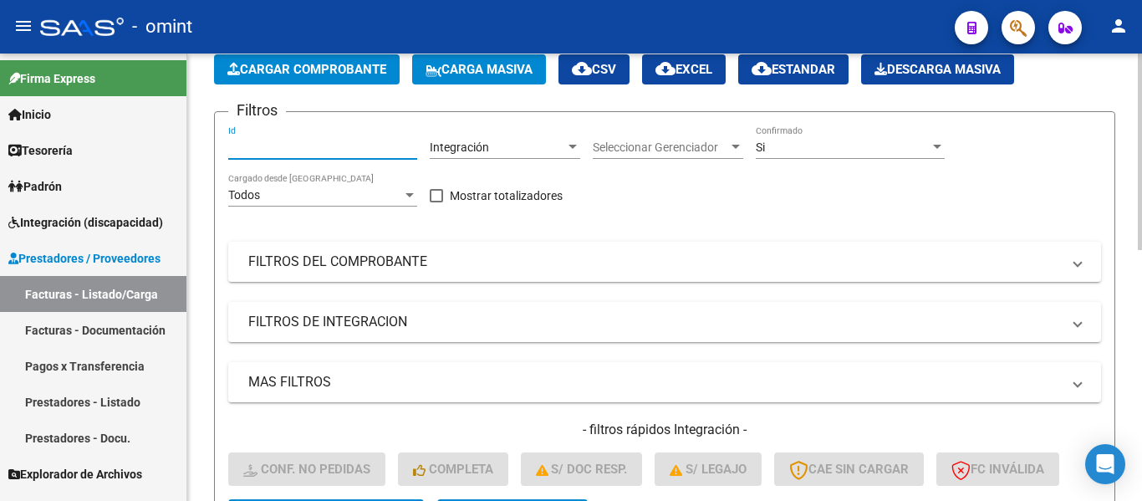
paste input "18921"
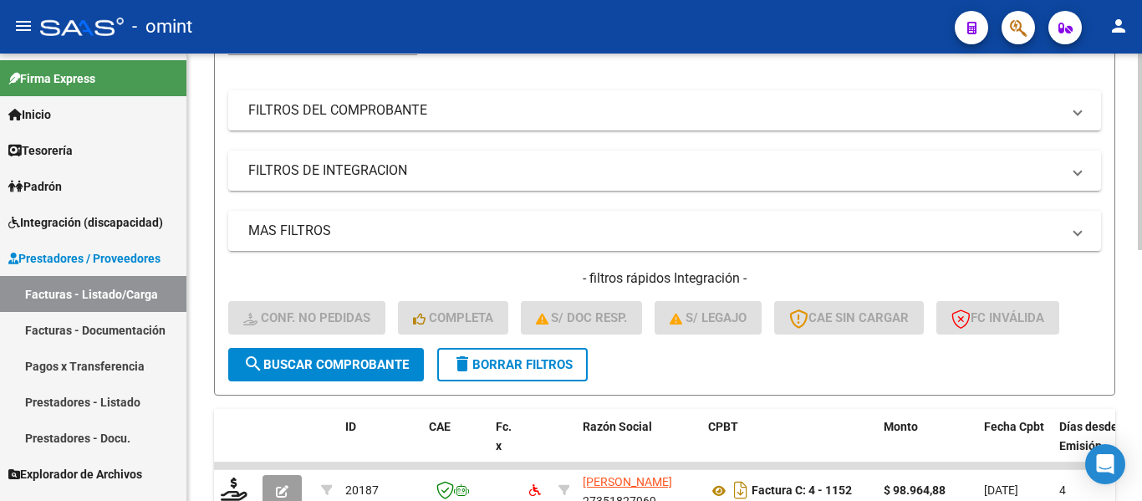
scroll to position [254, 0]
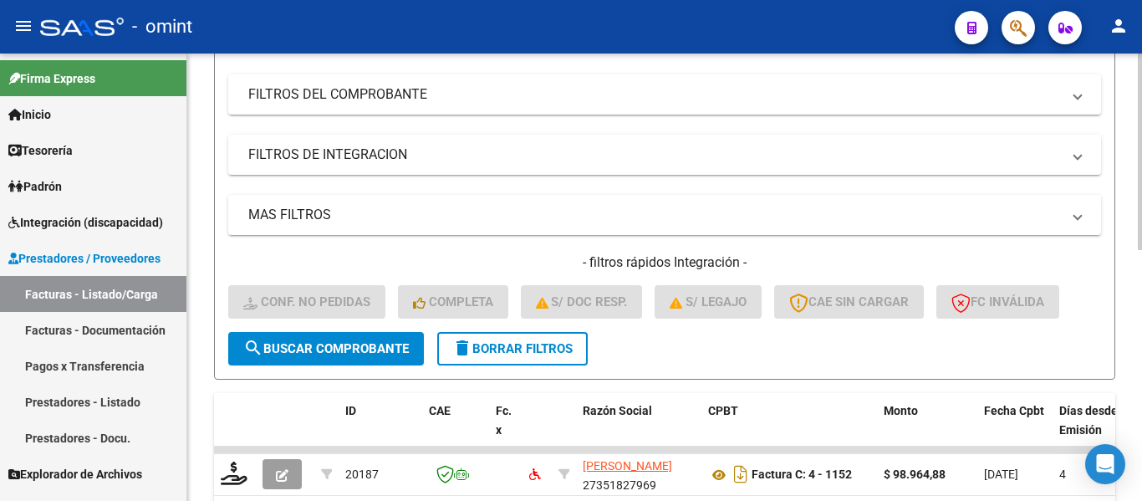
type input "18921"
click at [334, 344] on span "search Buscar Comprobante" at bounding box center [325, 348] width 165 height 15
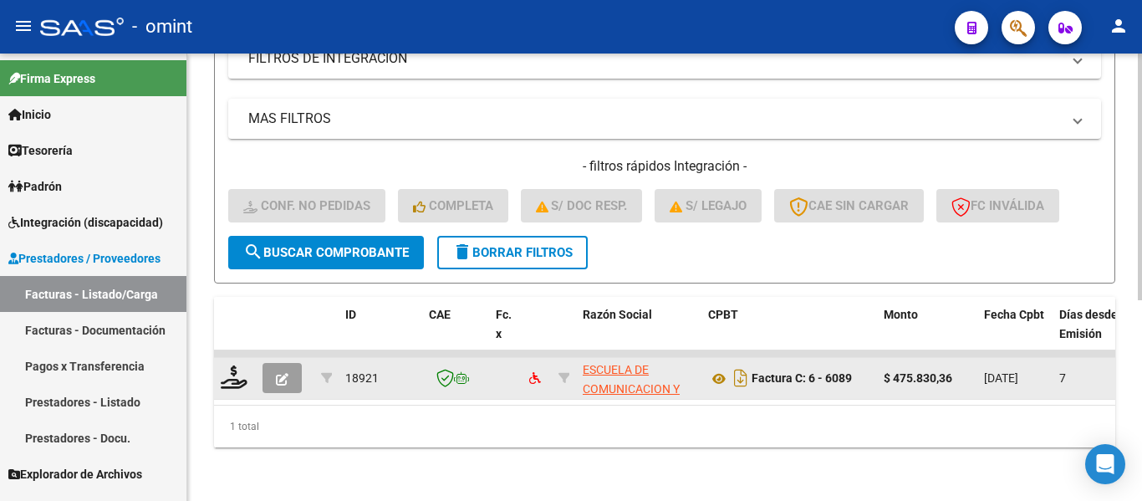
scroll to position [364, 0]
click at [235, 370] on icon at bounding box center [234, 376] width 27 height 23
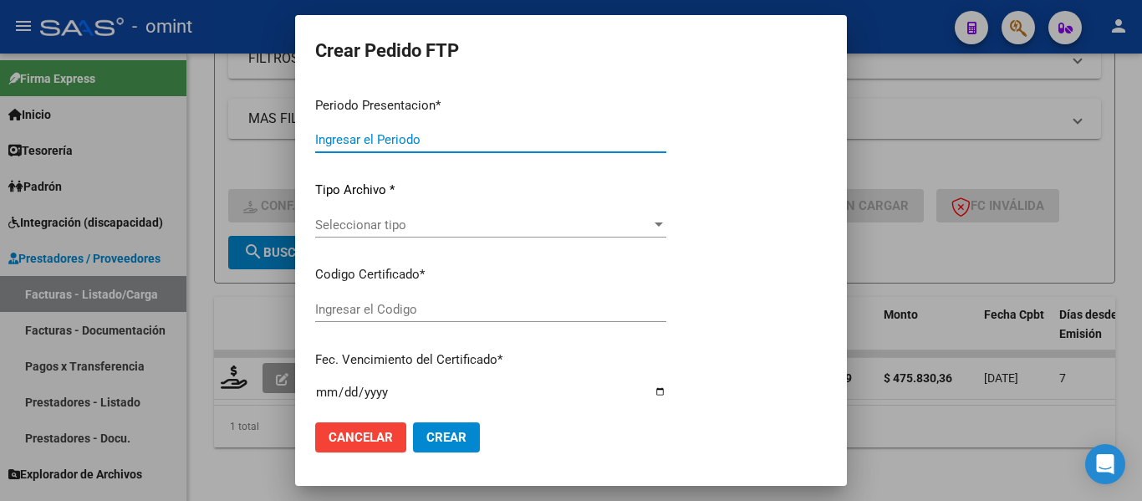
type input "202508"
type input "$ 475.830,36"
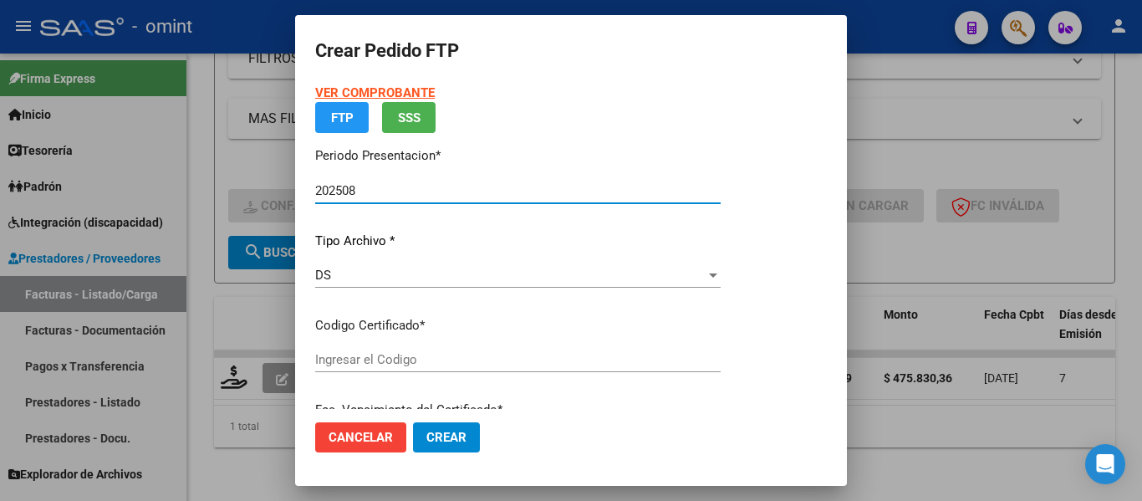
type input "4859553427"
type input "2025-06-01"
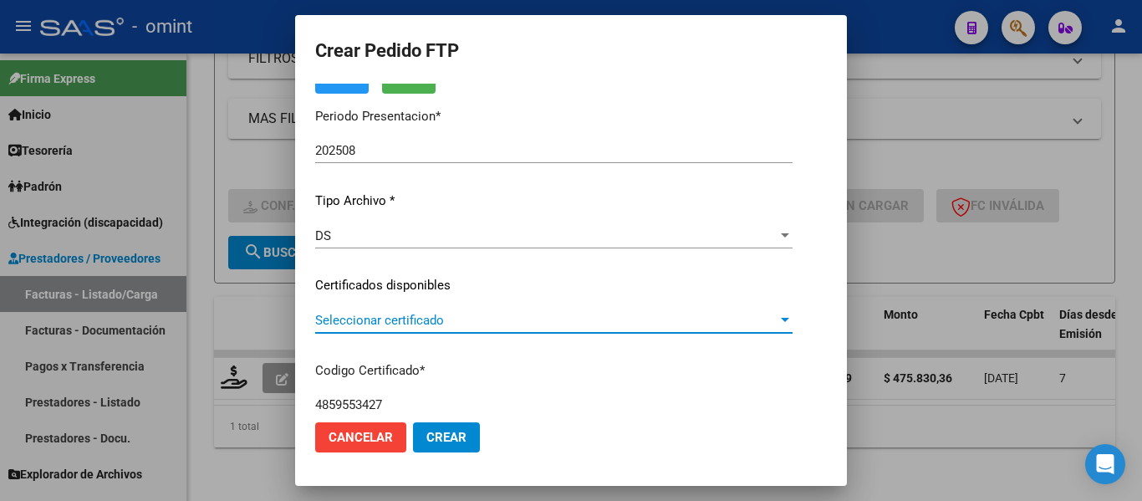
click at [503, 327] on span "Seleccionar certificado" at bounding box center [546, 320] width 462 height 15
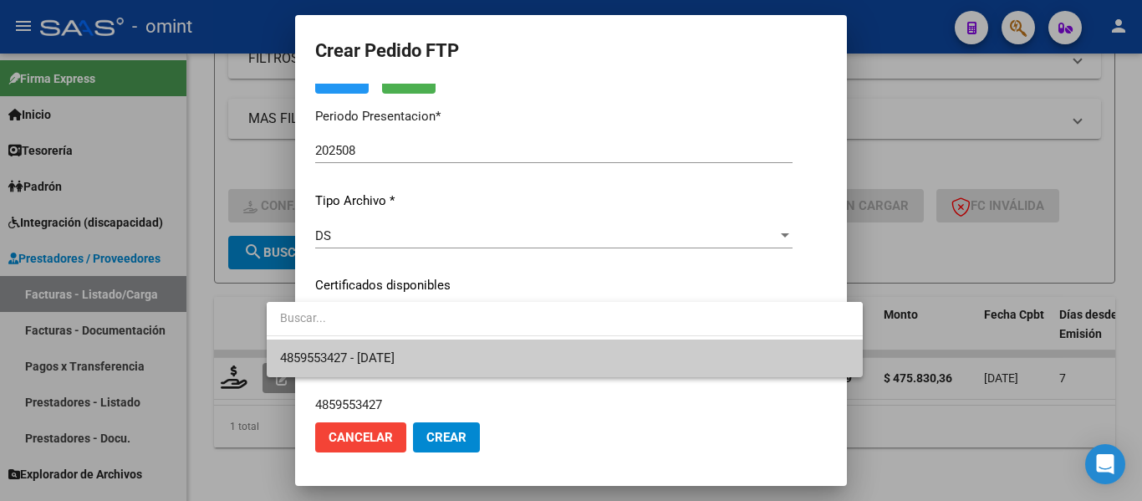
click at [505, 349] on span "4859553427 - 2025-06-01" at bounding box center [564, 358] width 569 height 38
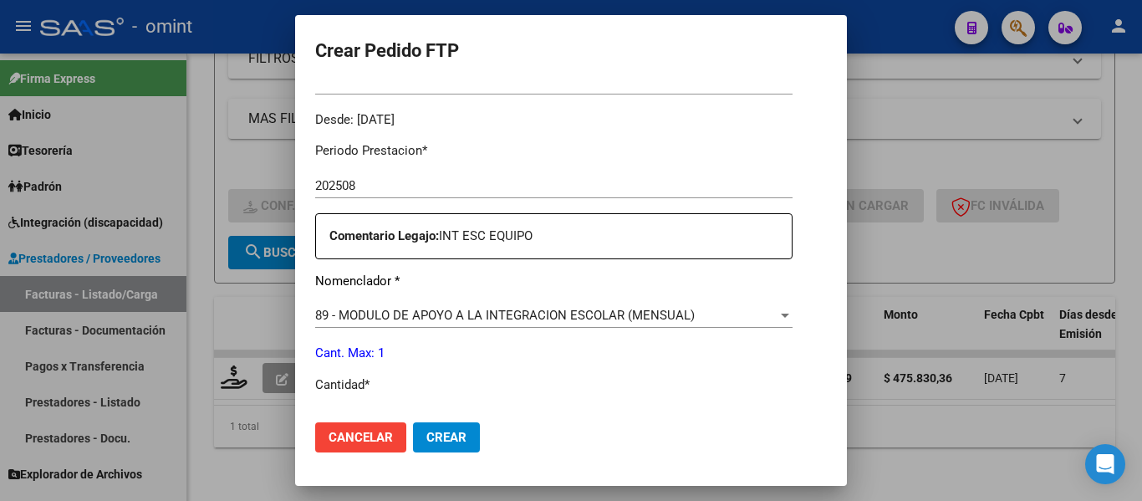
scroll to position [585, 0]
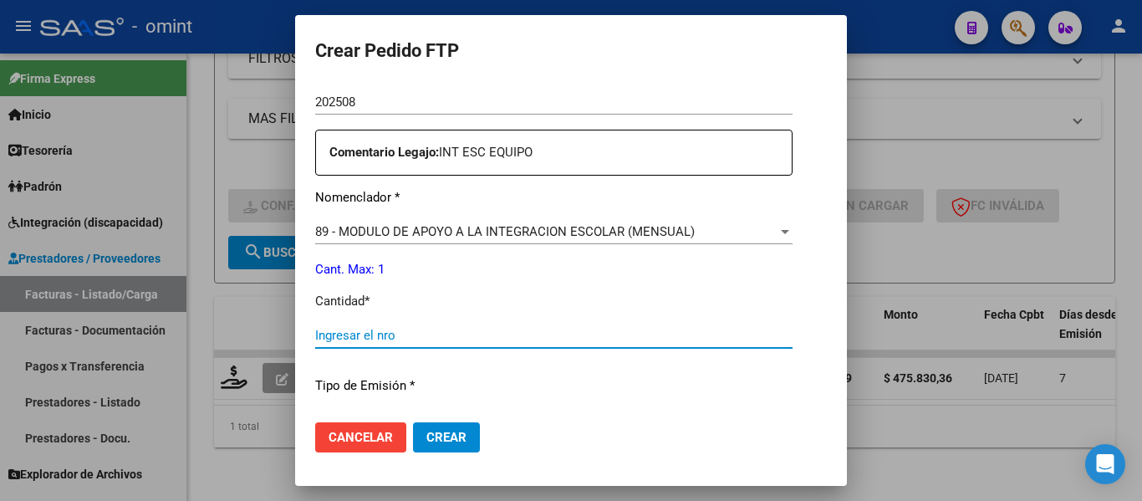
click at [431, 334] on input "Ingresar el nro" at bounding box center [553, 335] width 477 height 15
type input "1"
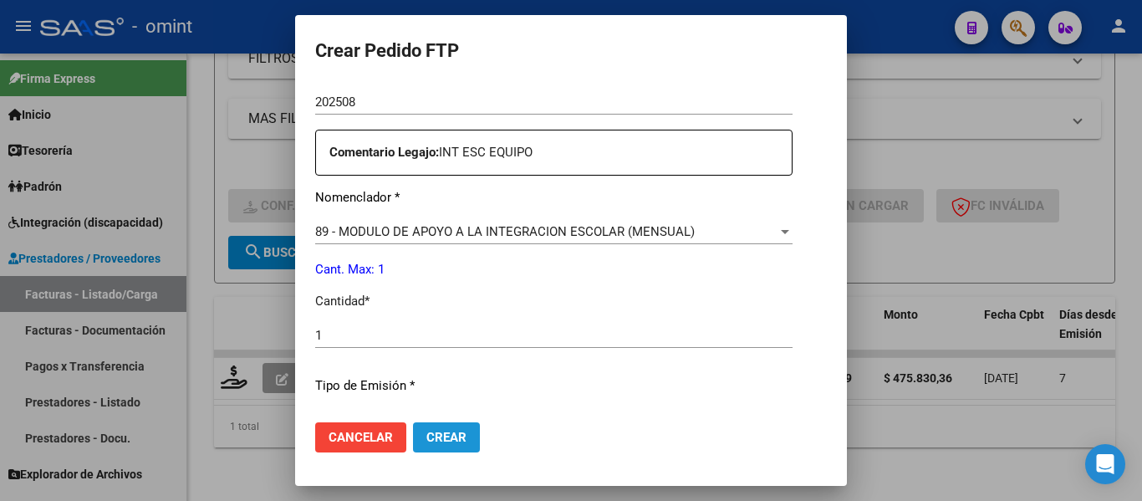
click at [416, 422] on button "Crear" at bounding box center [446, 437] width 67 height 30
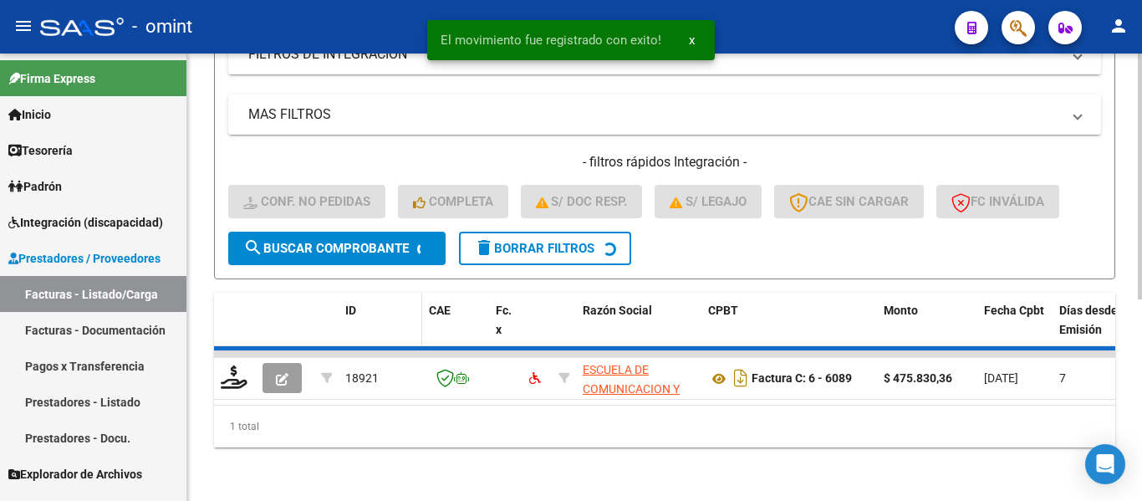
scroll to position [338, 0]
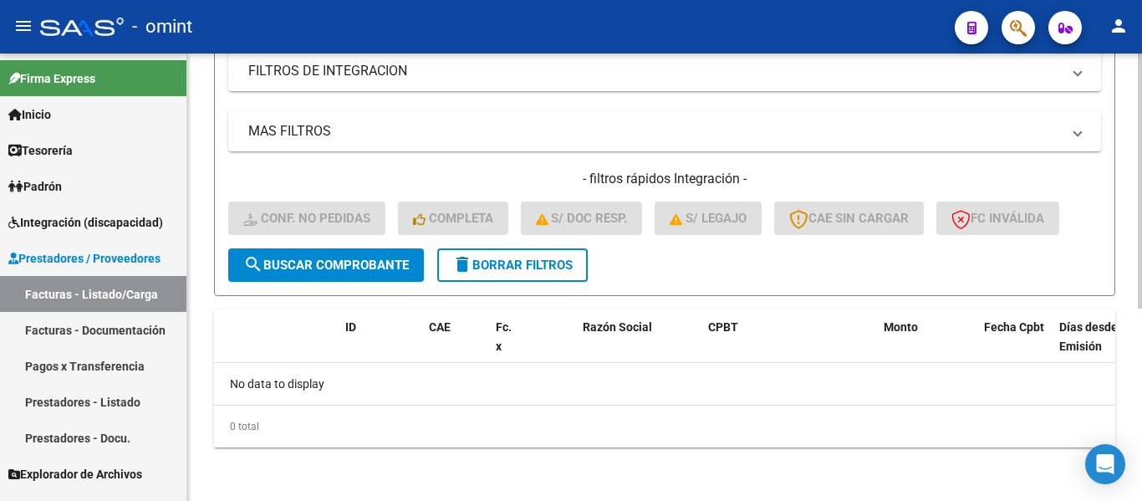
click at [552, 267] on span "delete Borrar Filtros" at bounding box center [512, 264] width 120 height 15
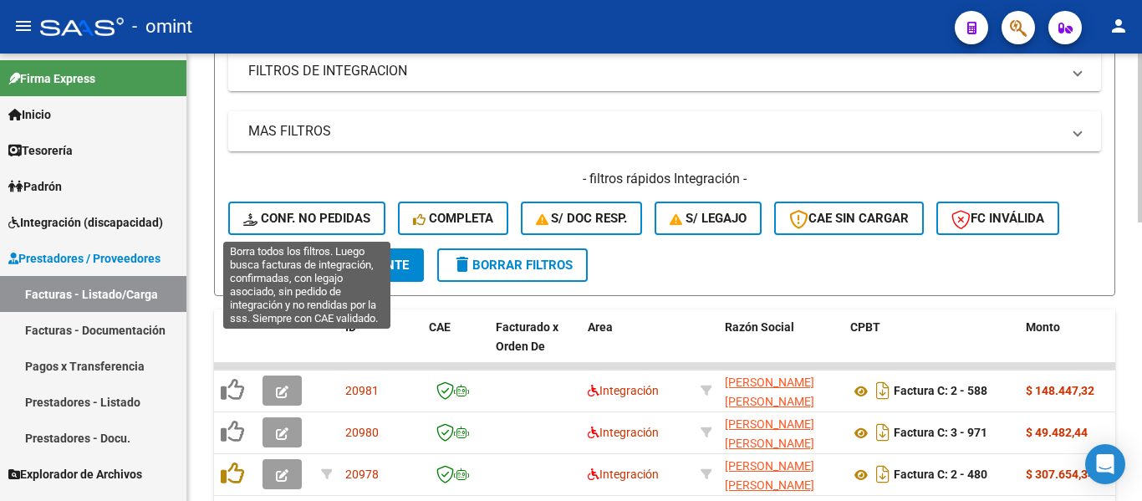
click at [351, 214] on span "Conf. no pedidas" at bounding box center [306, 218] width 127 height 15
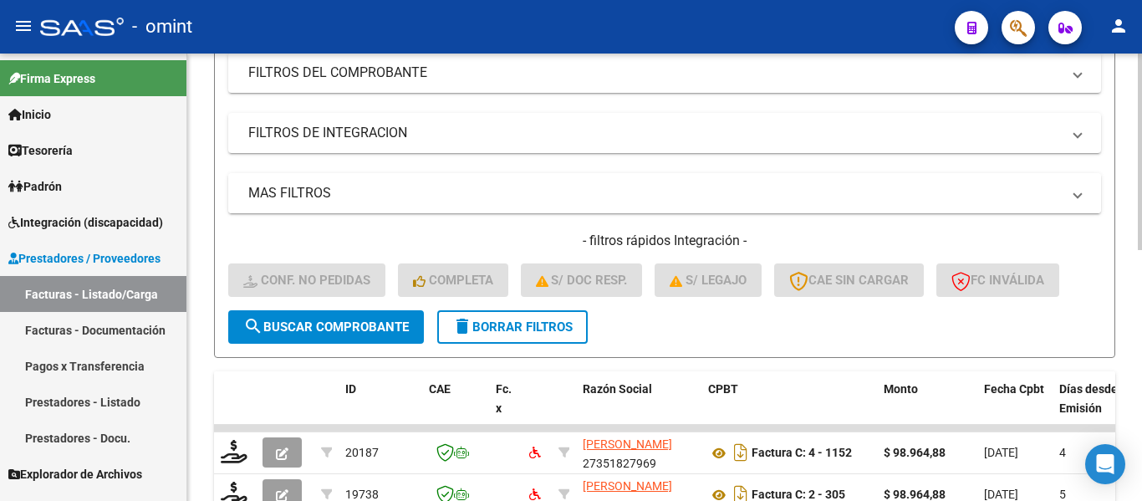
scroll to position [87, 0]
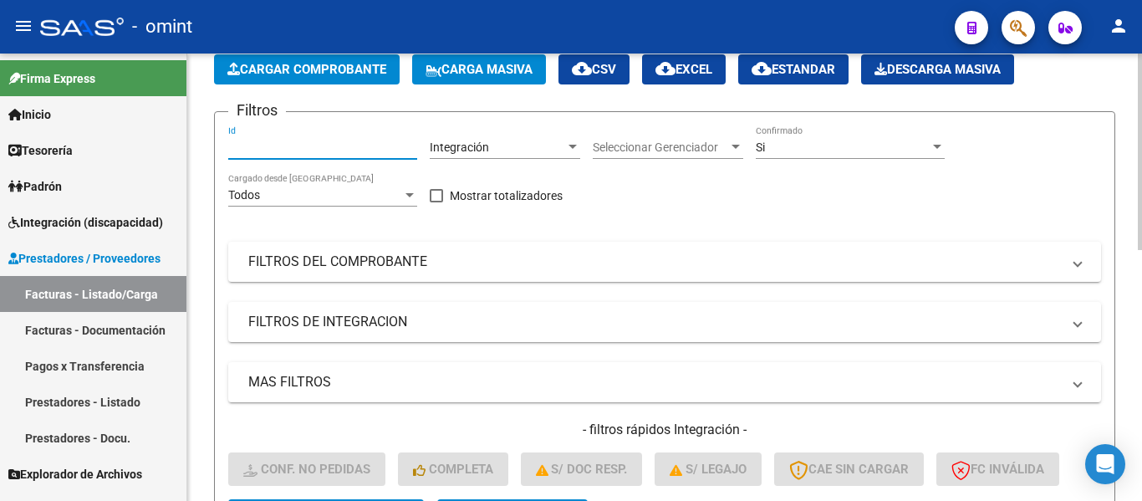
paste input "19738"
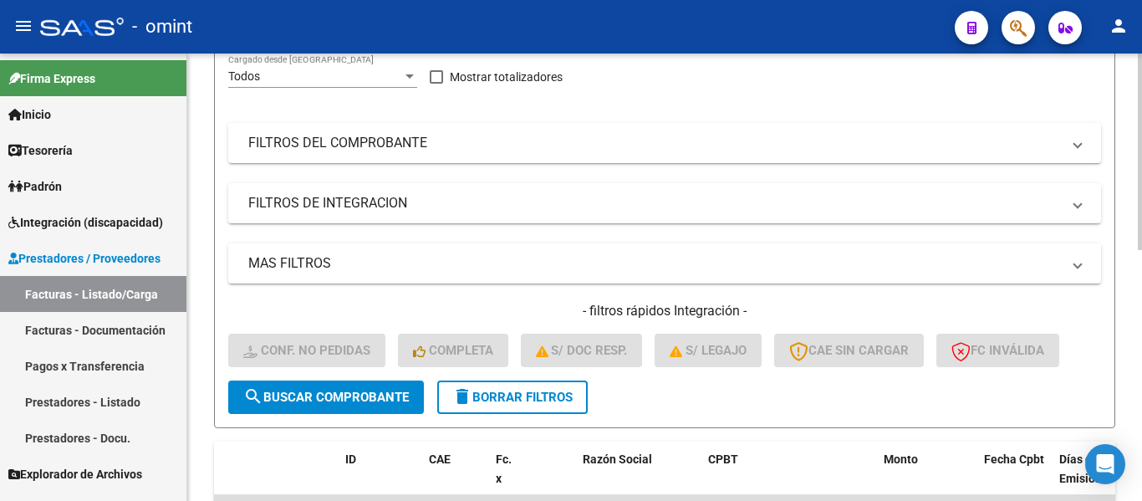
scroll to position [338, 0]
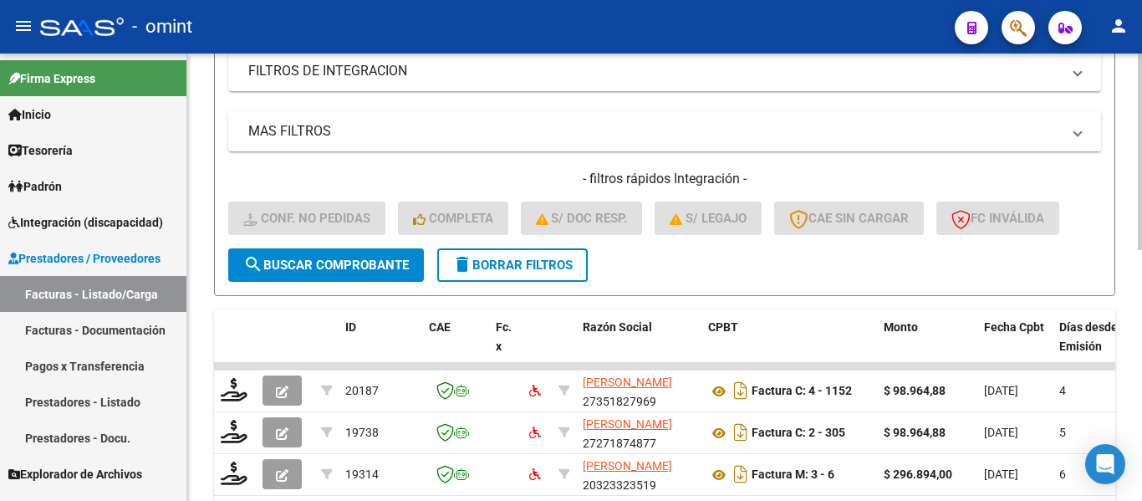
type input "19738"
click at [352, 267] on span "search Buscar Comprobante" at bounding box center [325, 264] width 165 height 15
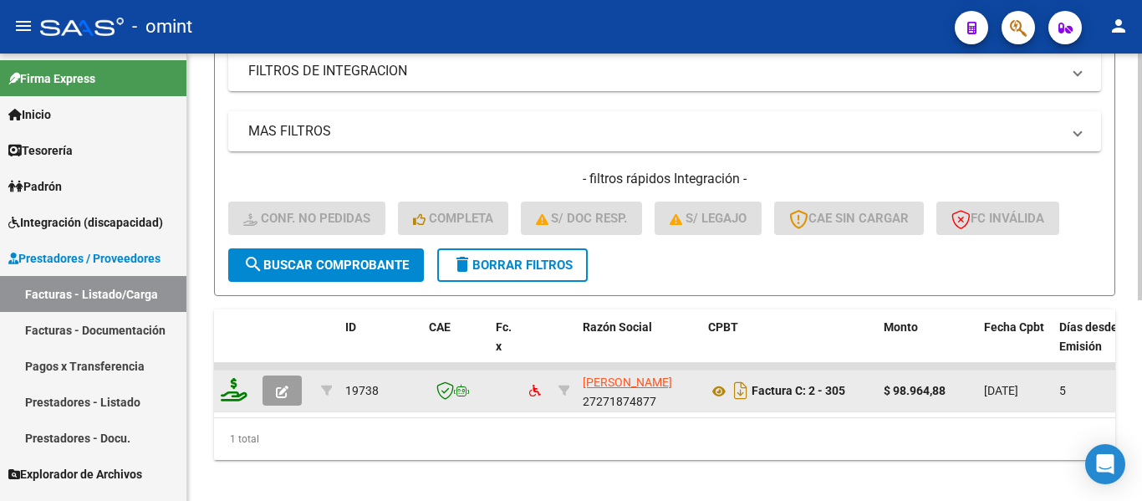
click at [232, 398] on icon at bounding box center [234, 389] width 27 height 23
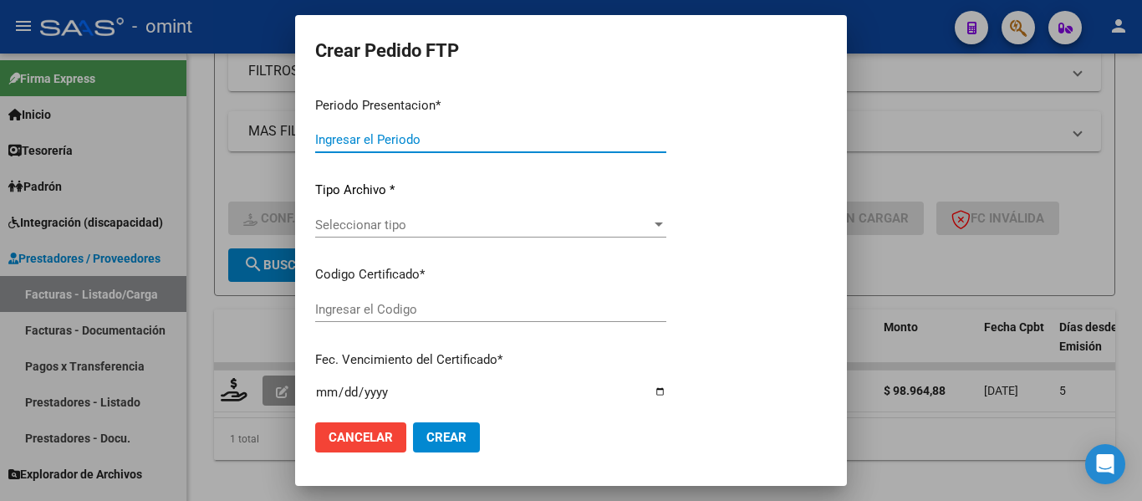
type input "202508"
type input "$ 98.964,88"
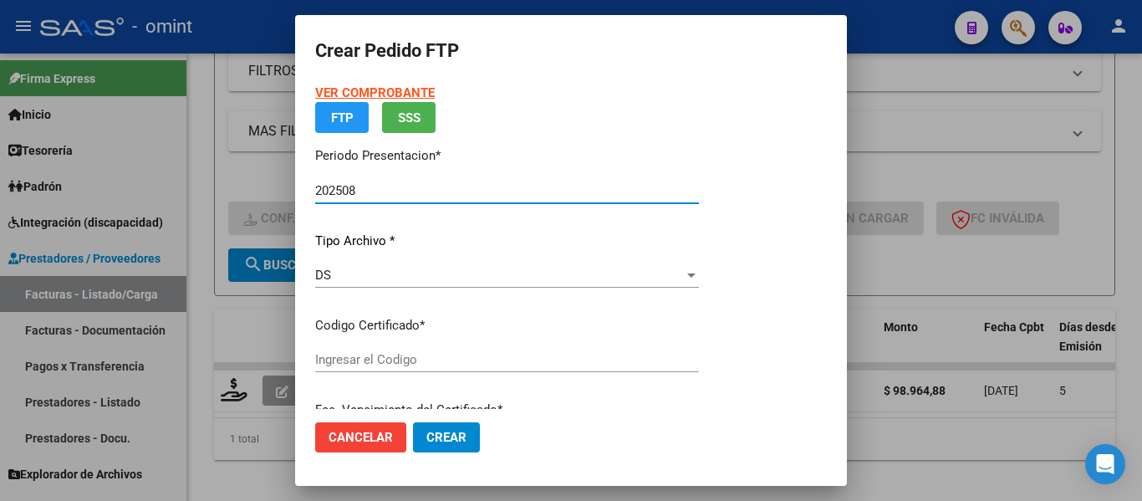
type input "2785627971"
type input "2024-10-04"
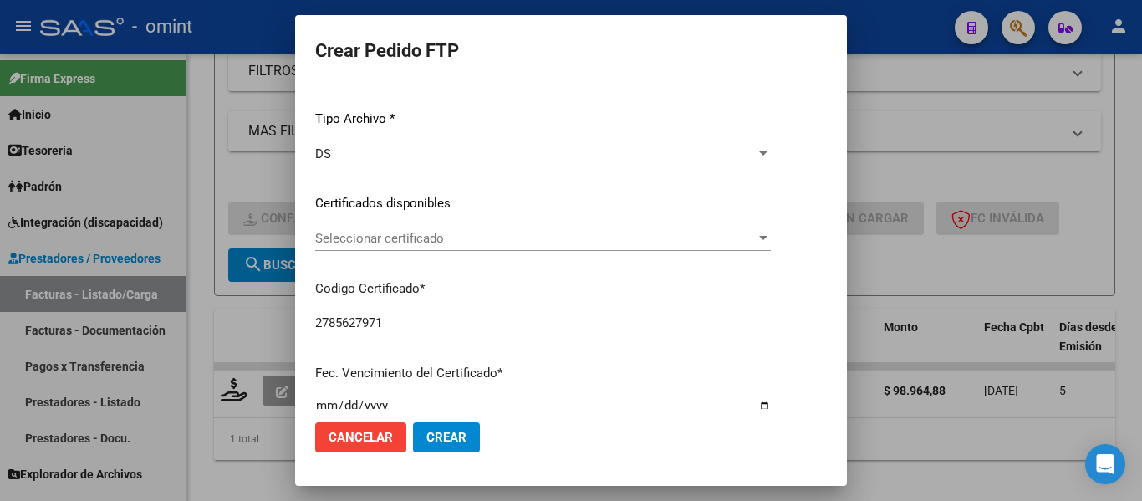
scroll to position [167, 0]
click at [468, 231] on span "Seleccionar certificado" at bounding box center [535, 236] width 440 height 15
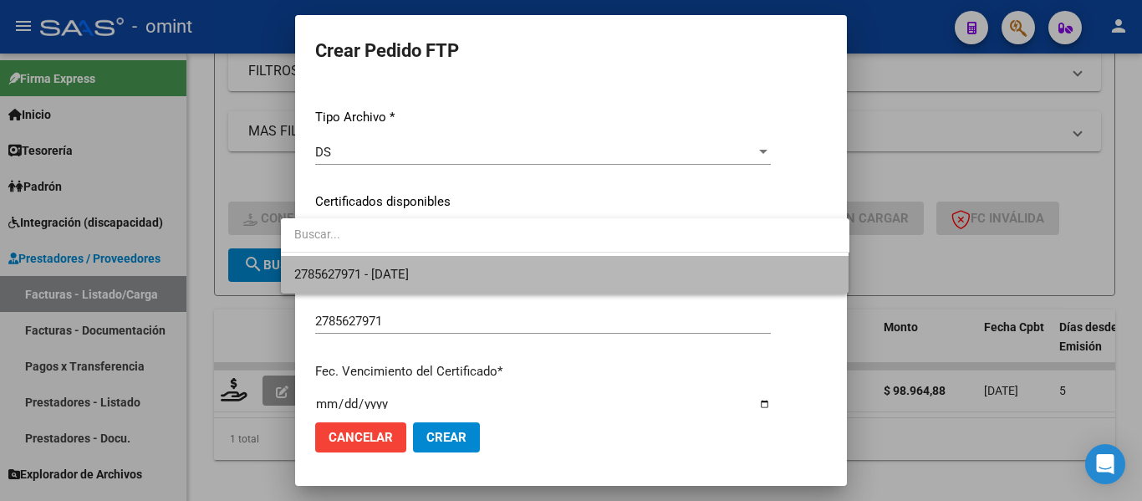
click at [476, 270] on span "2785627971 - 2024-10-04" at bounding box center [565, 275] width 542 height 38
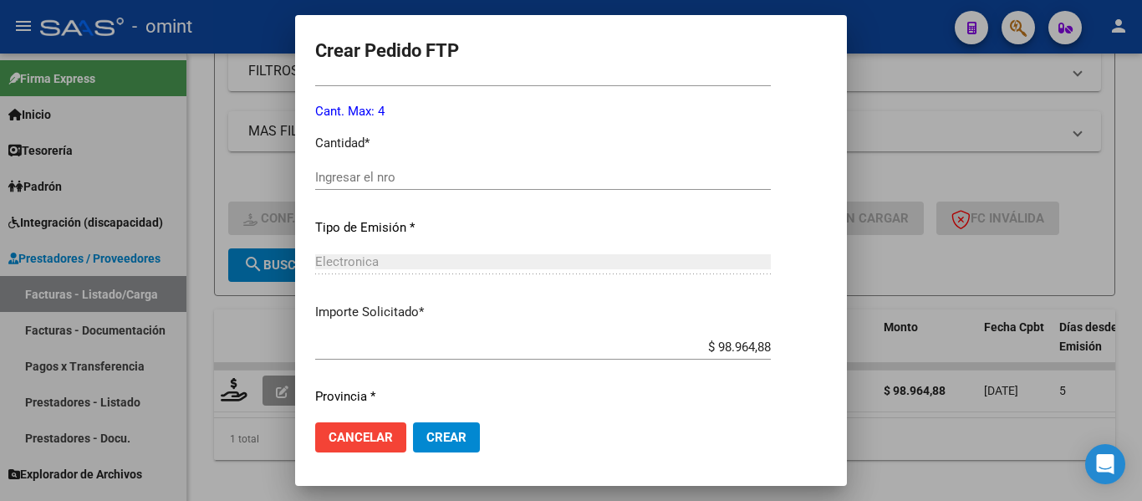
scroll to position [752, 0]
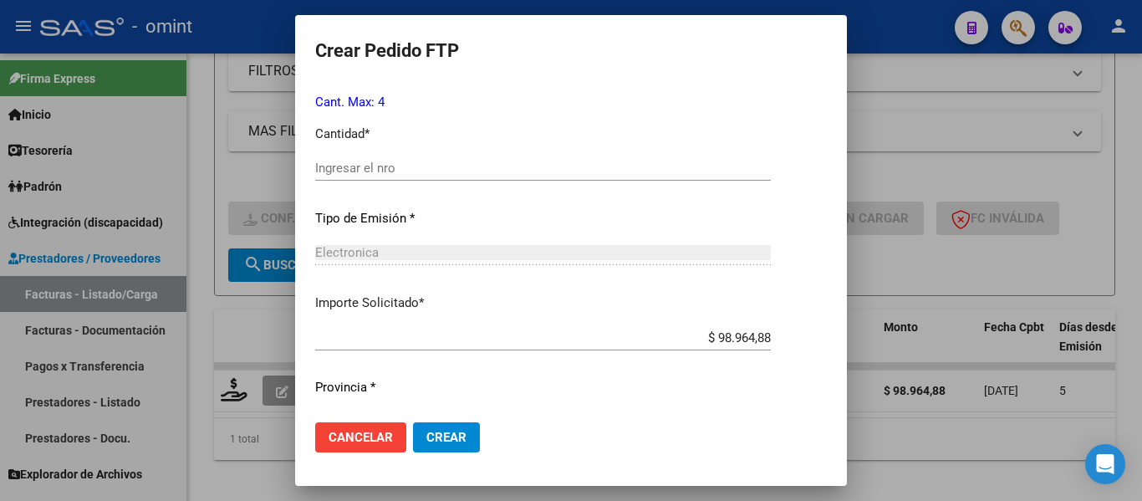
click at [370, 166] on input "Ingresar el nro" at bounding box center [543, 167] width 456 height 15
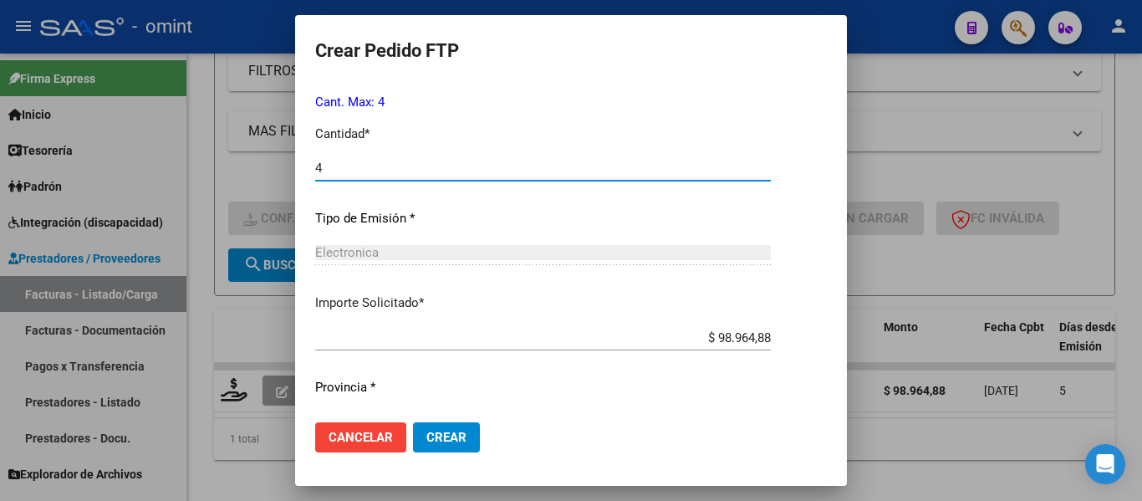
type input "4"
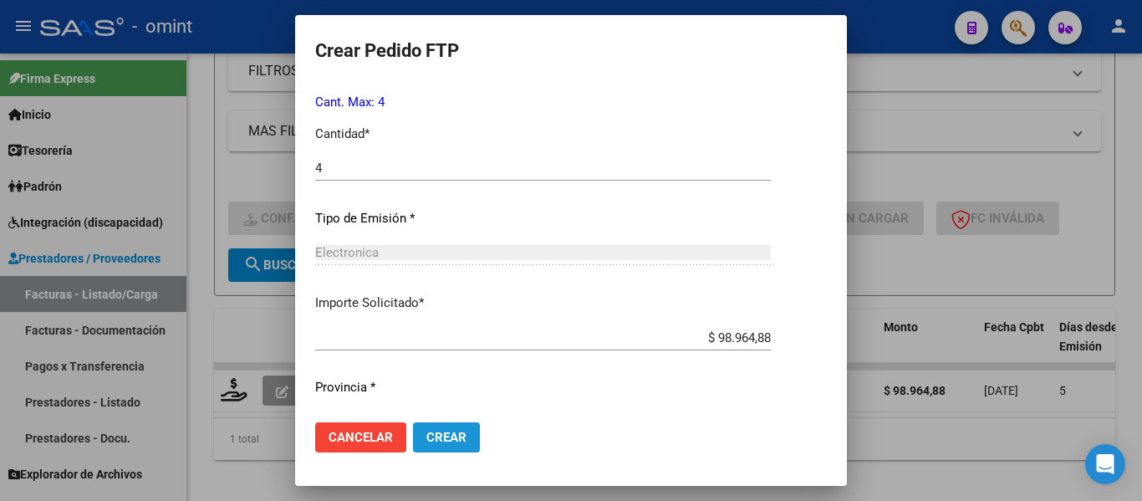
click at [440, 434] on span "Crear" at bounding box center [446, 437] width 40 height 15
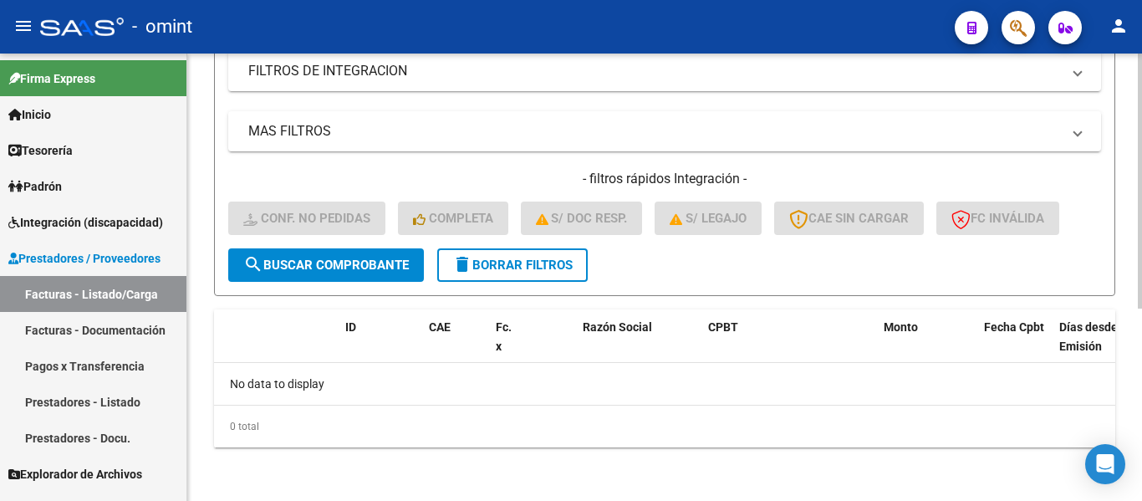
click at [532, 265] on span "delete Borrar Filtros" at bounding box center [512, 264] width 120 height 15
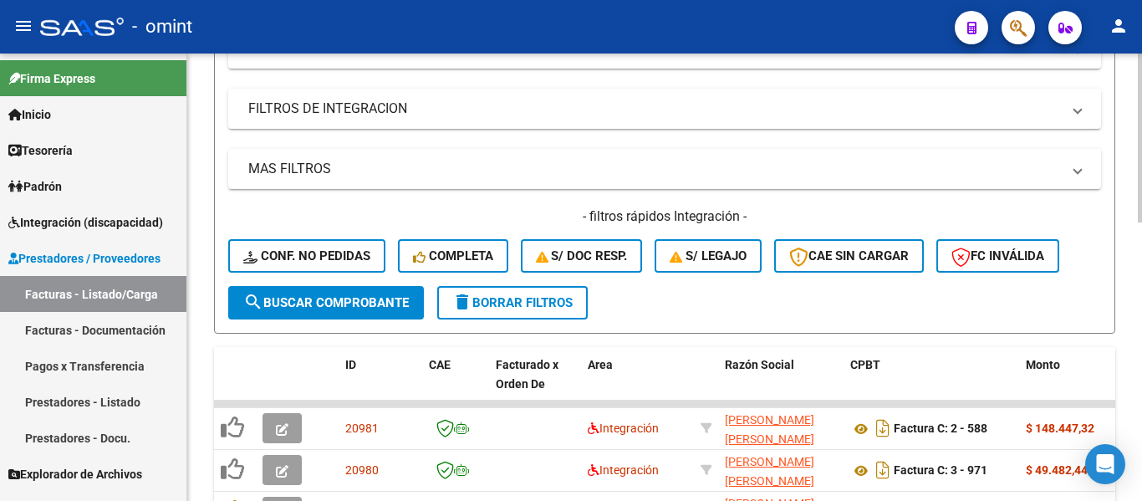
scroll to position [338, 0]
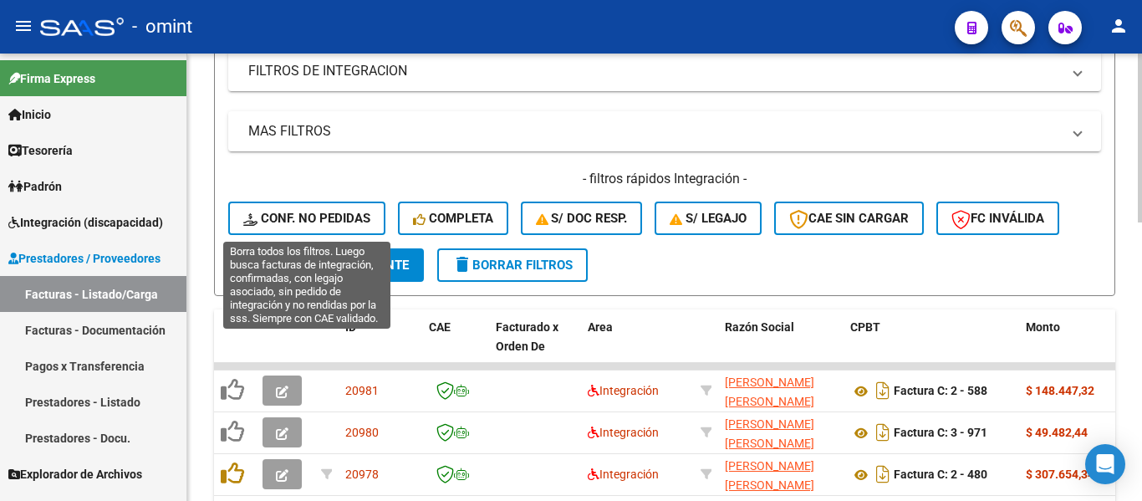
click at [331, 217] on span "Conf. no pedidas" at bounding box center [306, 218] width 127 height 15
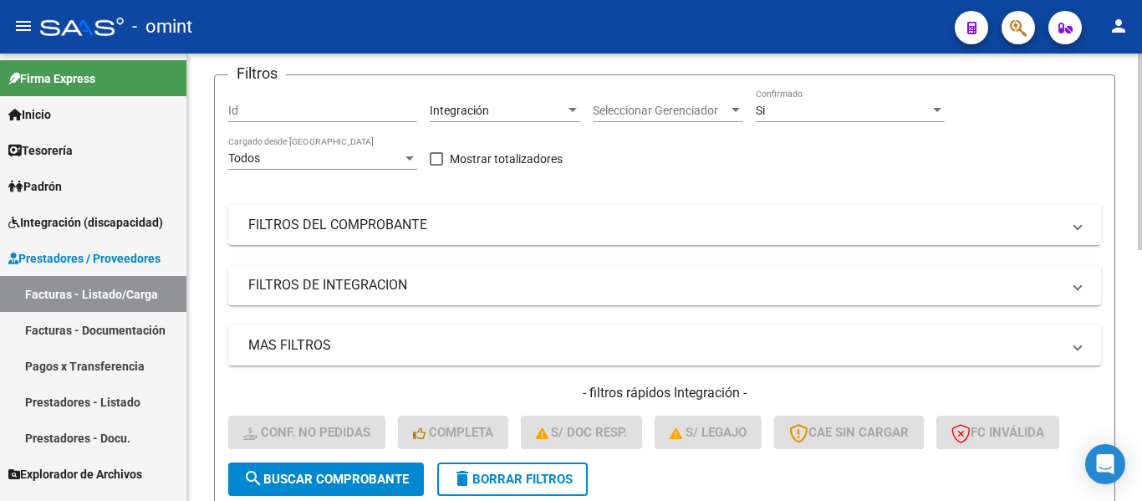
scroll to position [87, 0]
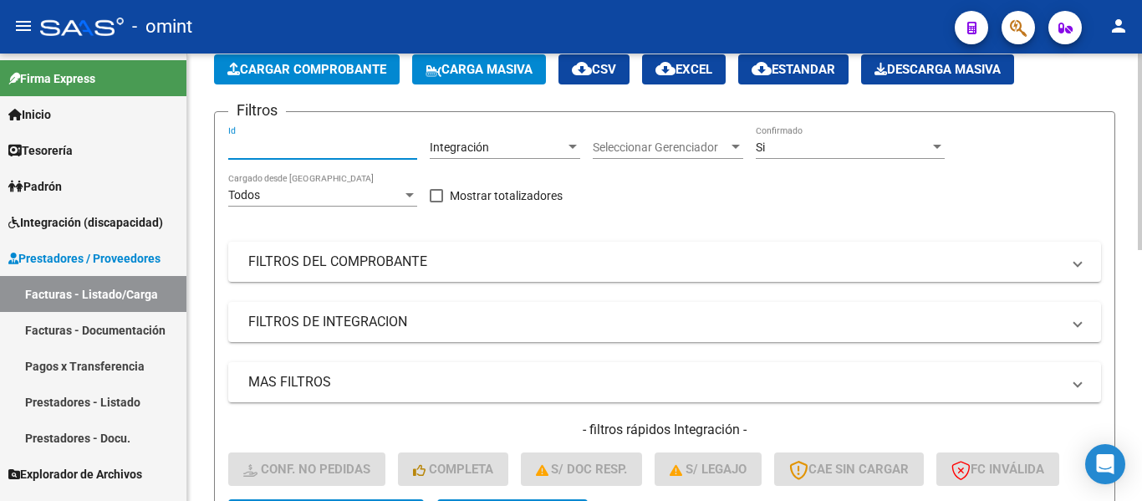
paste input "19279"
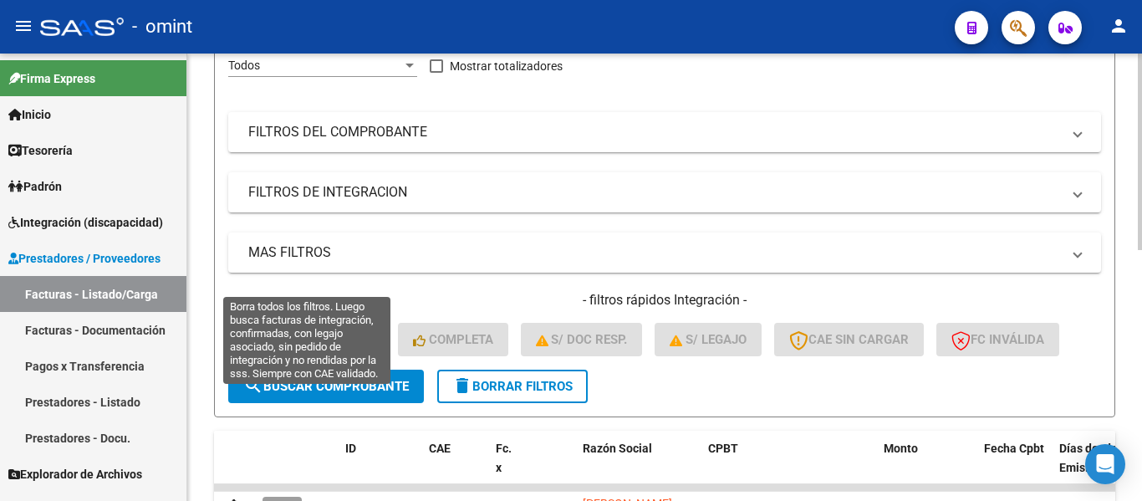
scroll to position [338, 0]
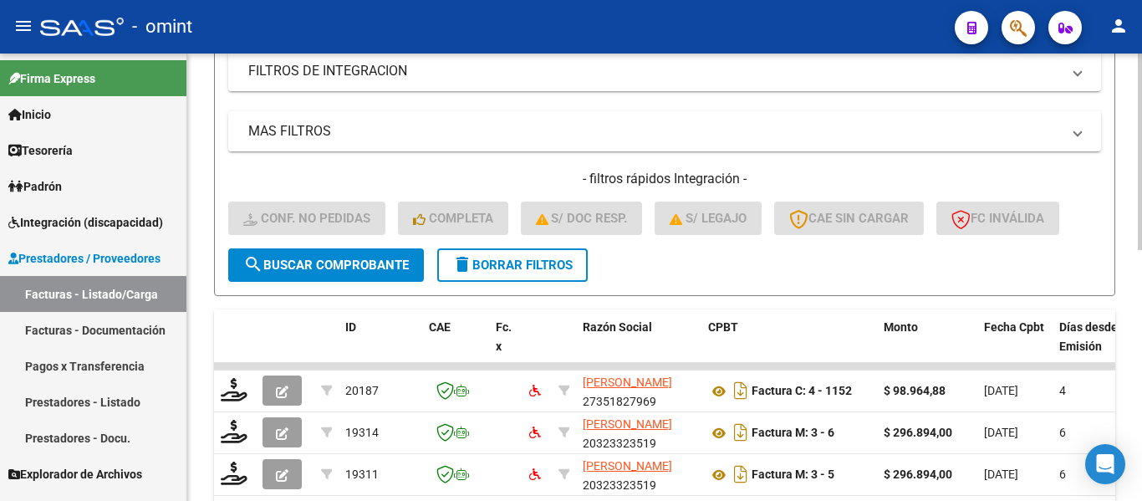
type input "19279"
click at [352, 262] on span "search Buscar Comprobante" at bounding box center [325, 264] width 165 height 15
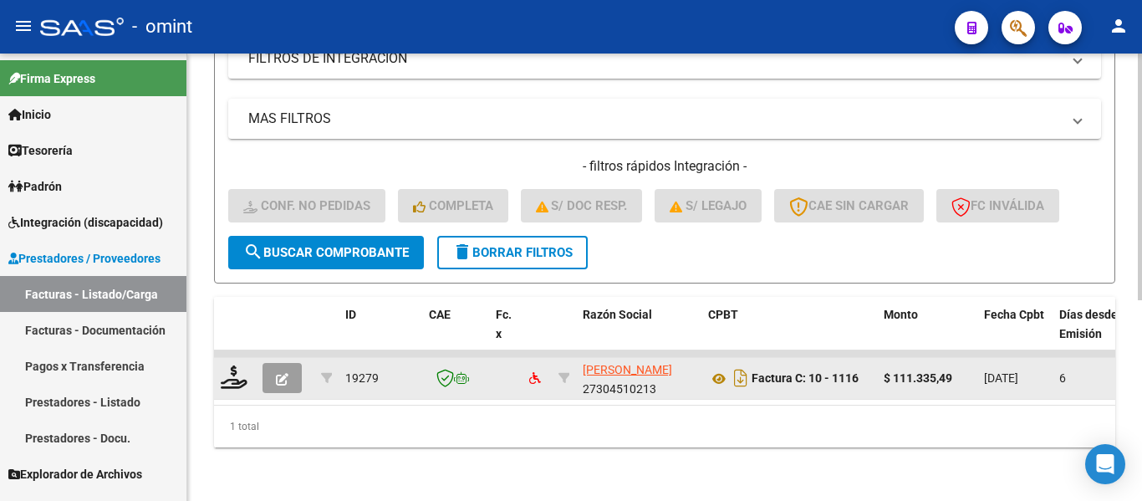
scroll to position [364, 0]
click at [237, 365] on icon at bounding box center [234, 376] width 27 height 23
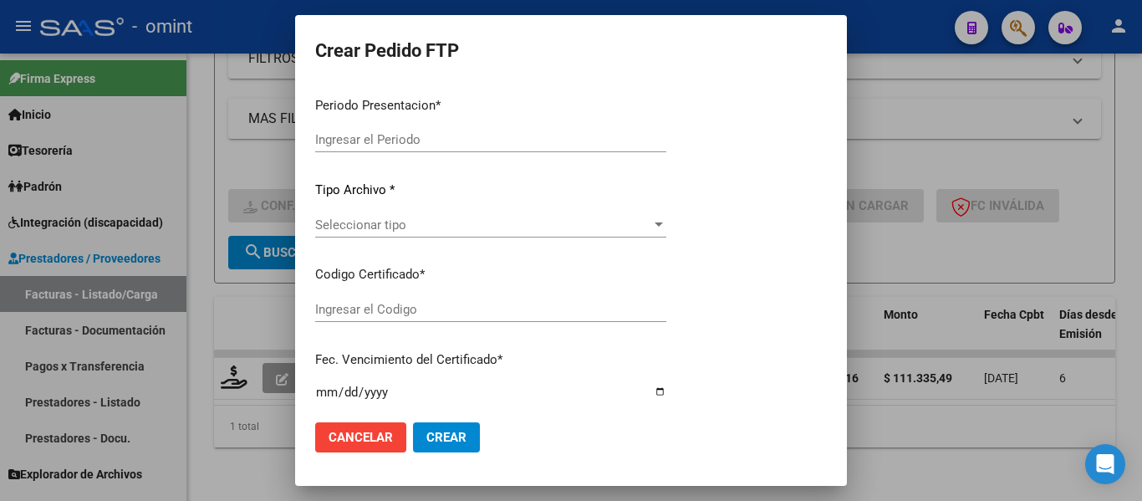
type input "202508"
type input "$ 111.335,49"
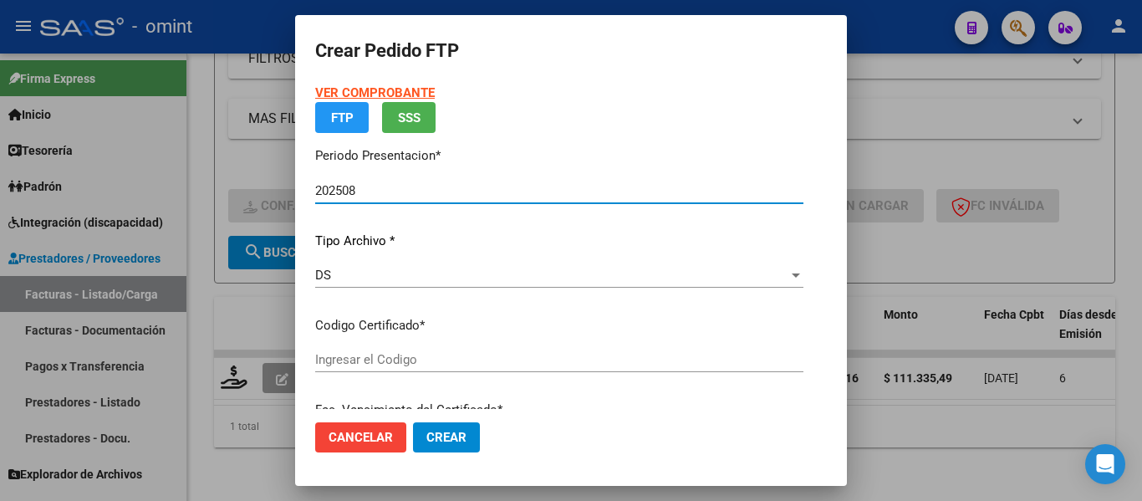
type input "7805610840"
type input "2023-11-05"
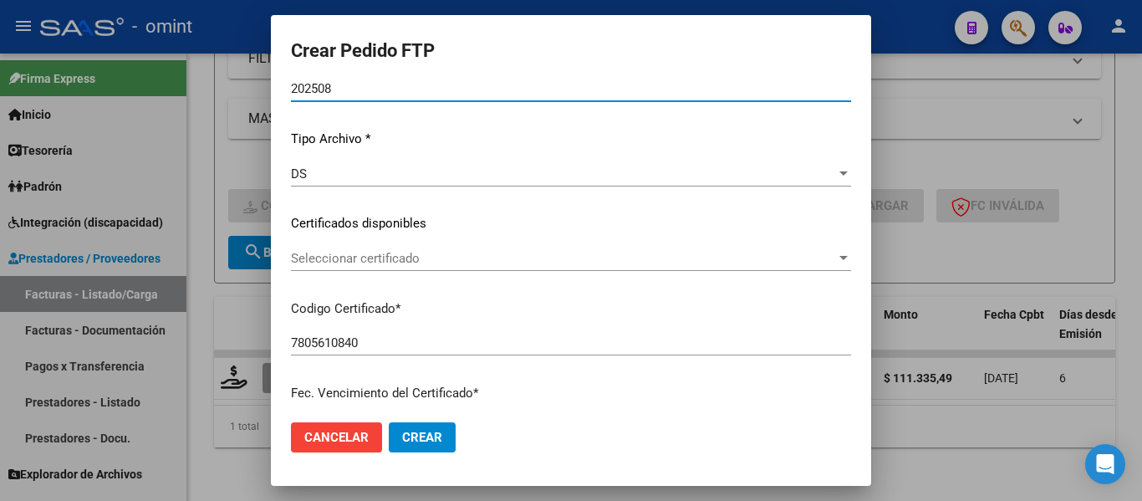
scroll to position [167, 0]
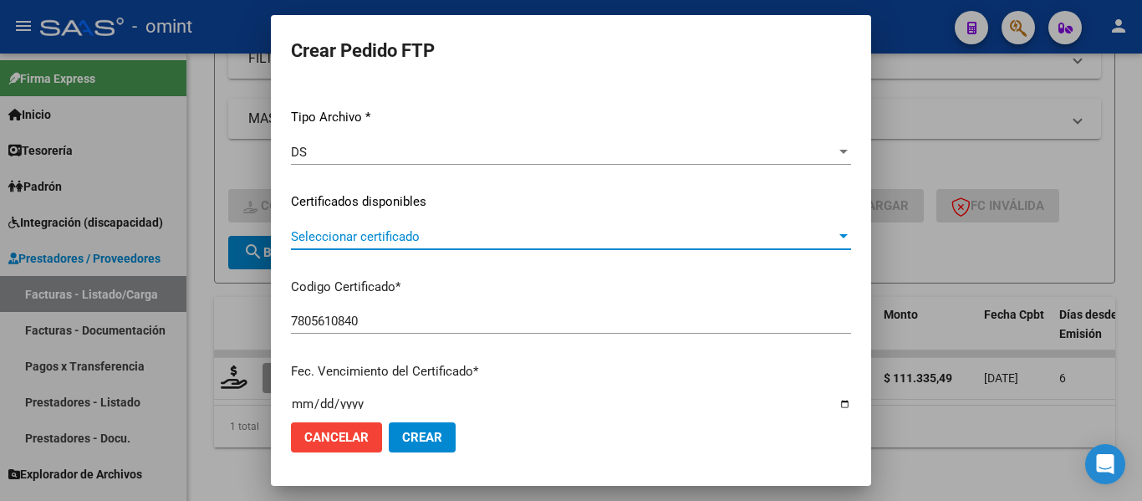
click at [427, 230] on span "Seleccionar certificado" at bounding box center [563, 236] width 545 height 15
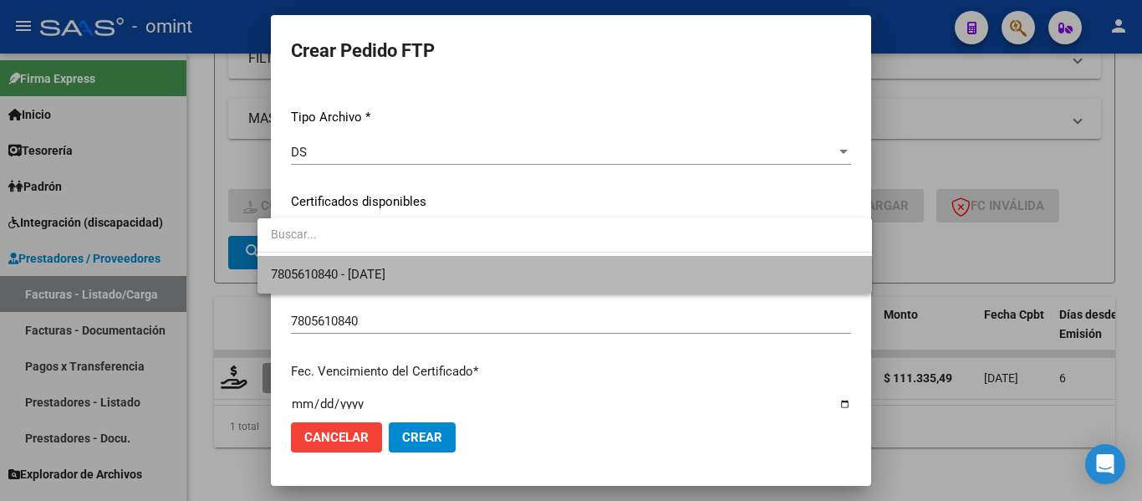
click at [444, 267] on span "7805610840 - 2023-11-05" at bounding box center [565, 275] width 588 height 38
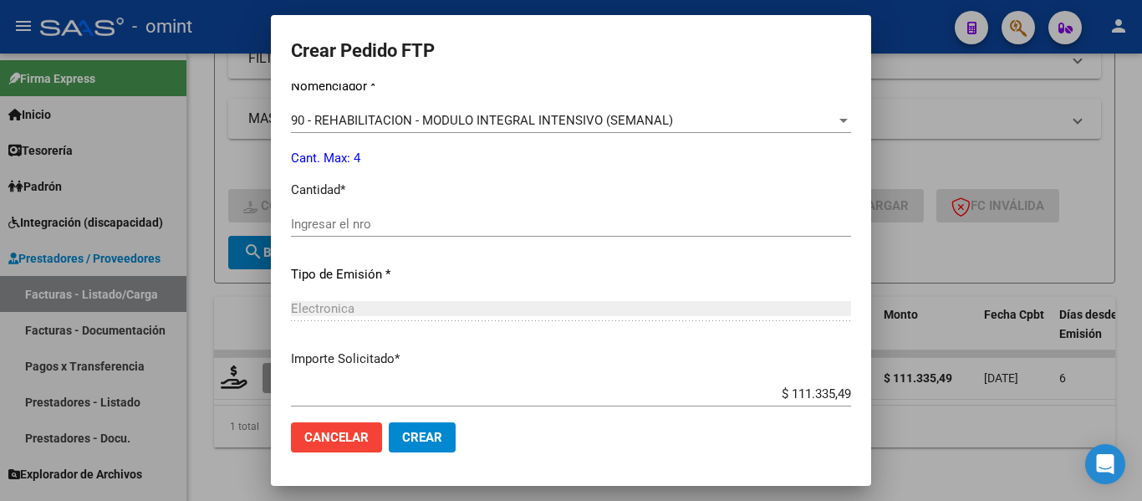
scroll to position [752, 0]
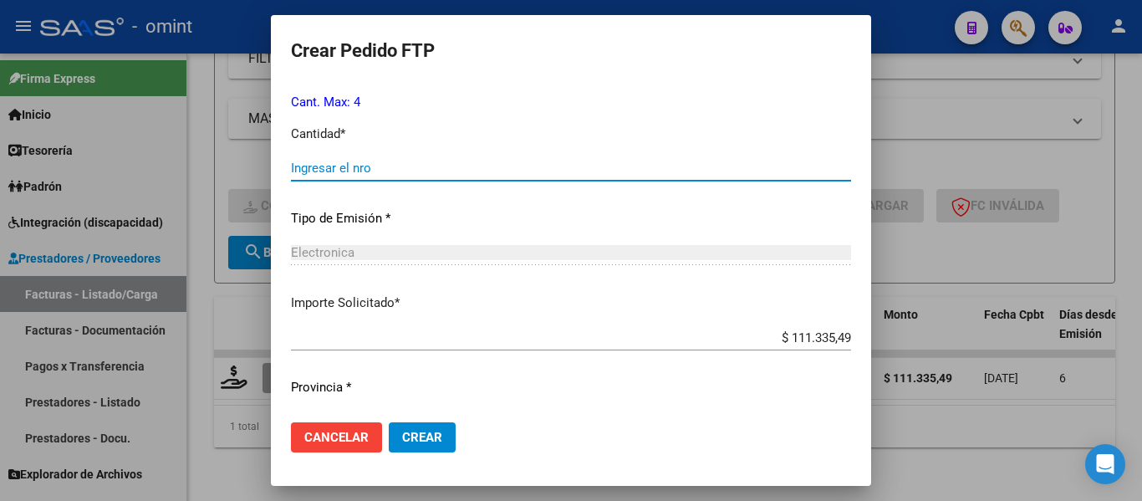
click at [364, 173] on input "Ingresar el nro" at bounding box center [571, 167] width 560 height 15
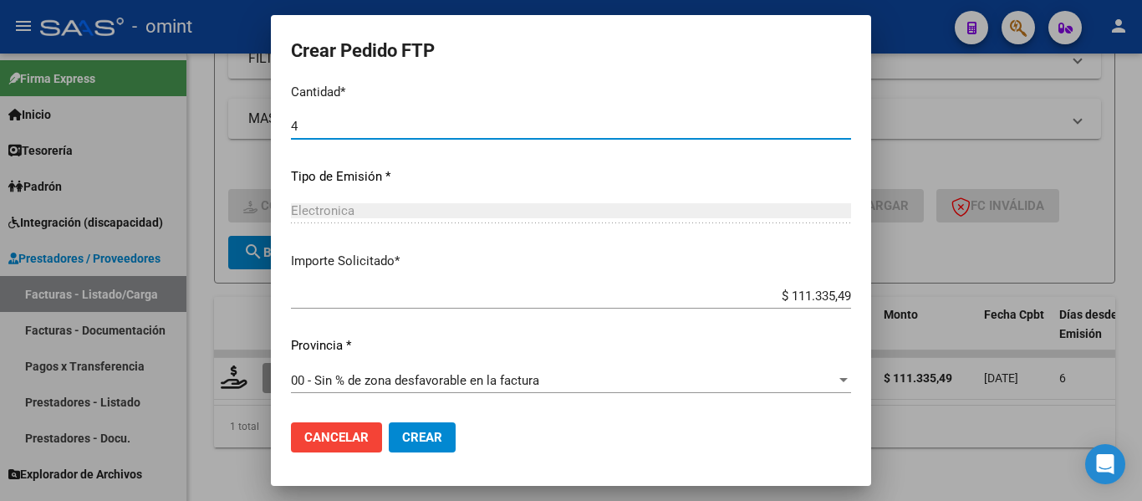
type input "4"
click at [420, 431] on span "Crear" at bounding box center [422, 437] width 40 height 15
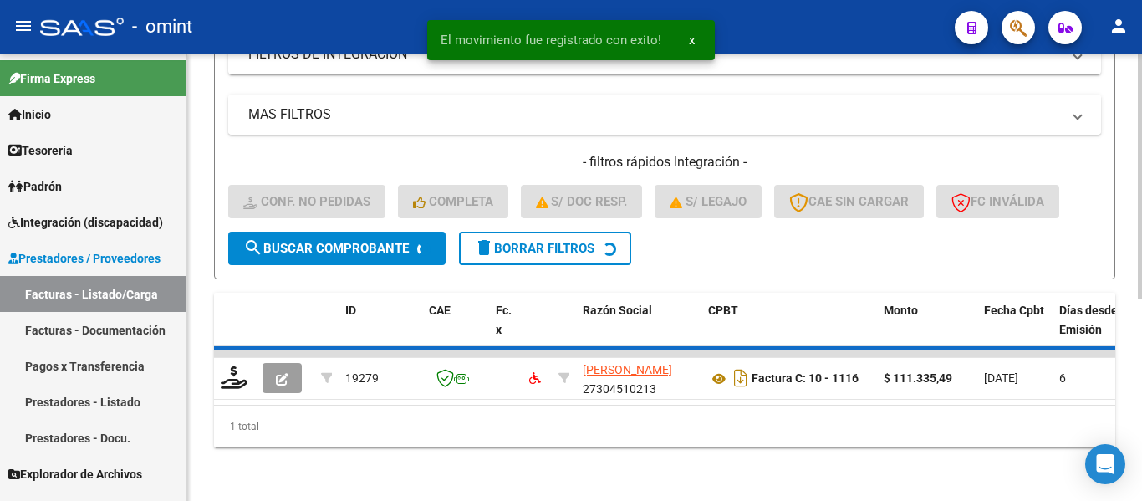
scroll to position [338, 0]
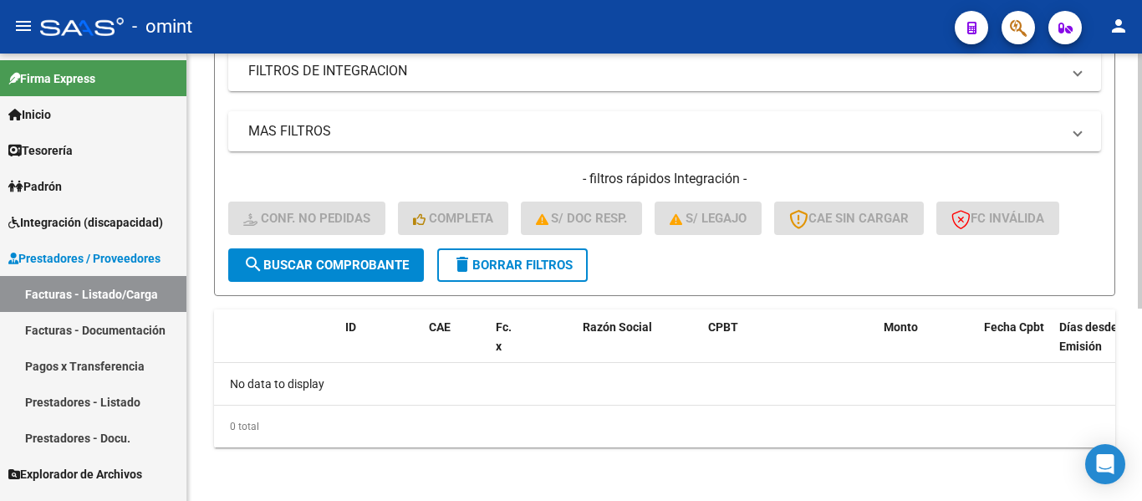
click at [528, 265] on span "delete Borrar Filtros" at bounding box center [512, 264] width 120 height 15
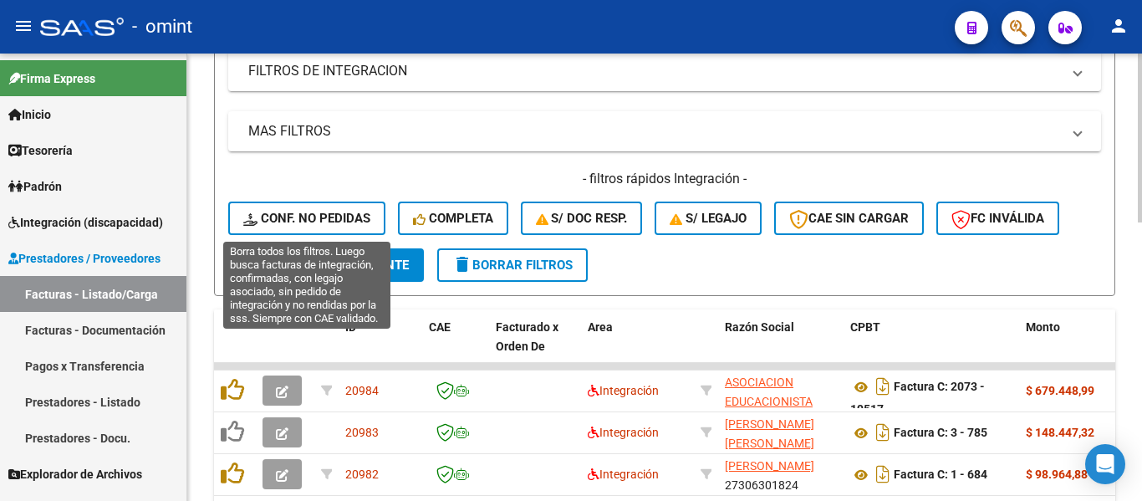
click at [323, 216] on span "Conf. no pedidas" at bounding box center [306, 218] width 127 height 15
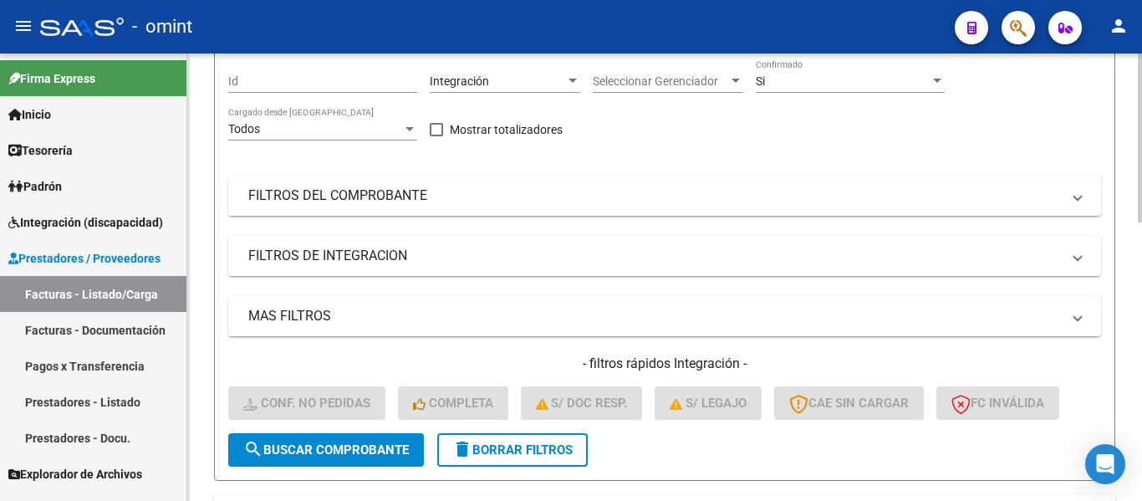
scroll to position [87, 0]
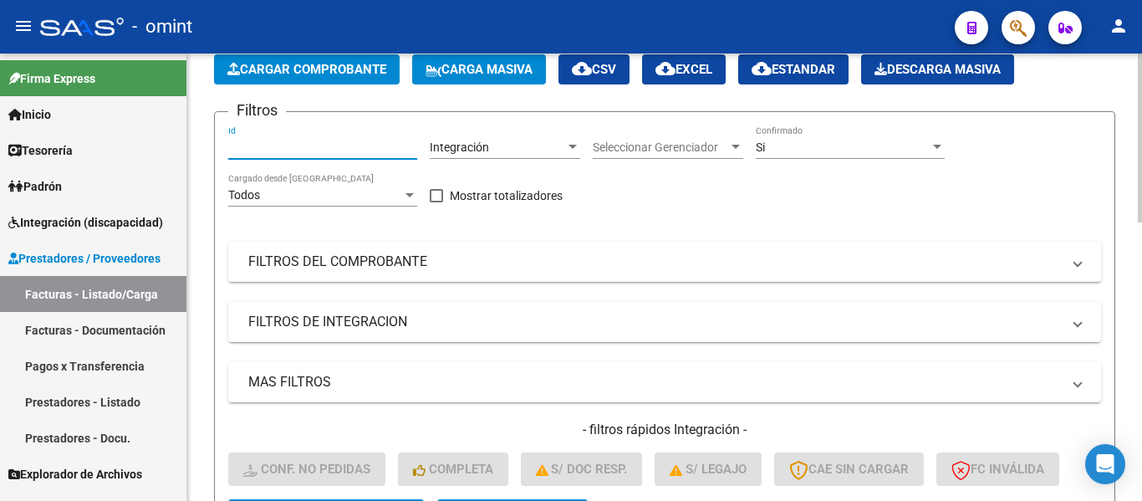
paste input "18523"
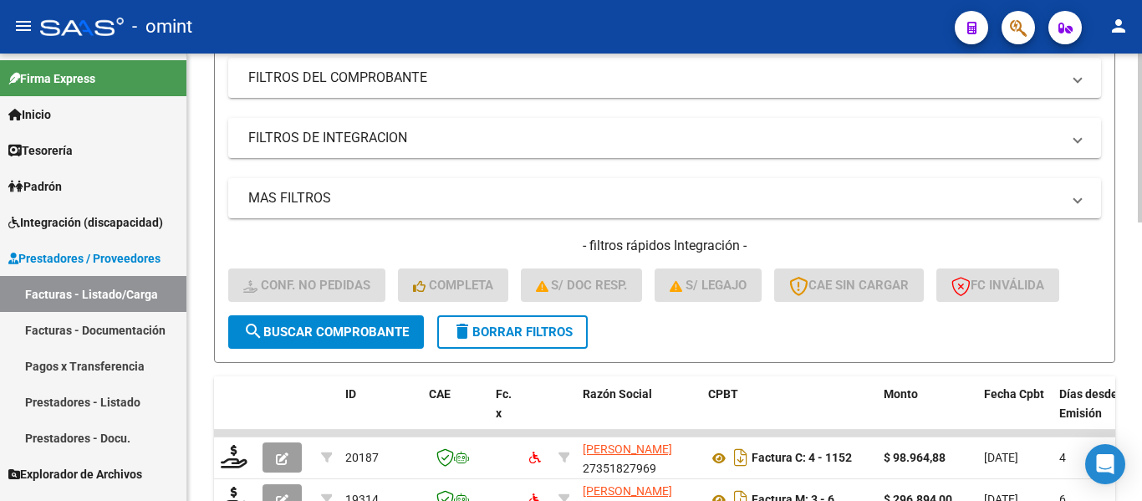
scroll to position [338, 0]
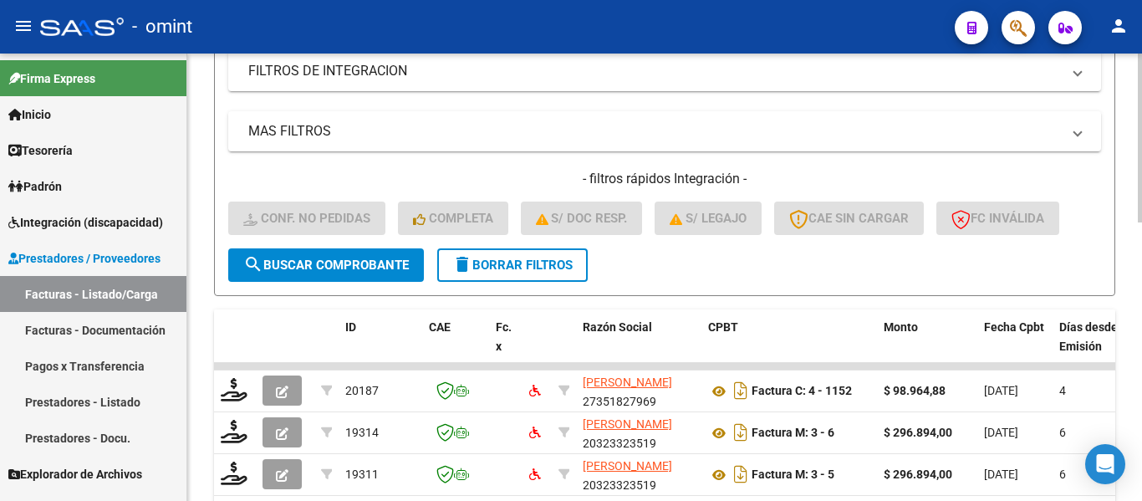
type input "18523"
click at [350, 262] on span "search Buscar Comprobante" at bounding box center [325, 264] width 165 height 15
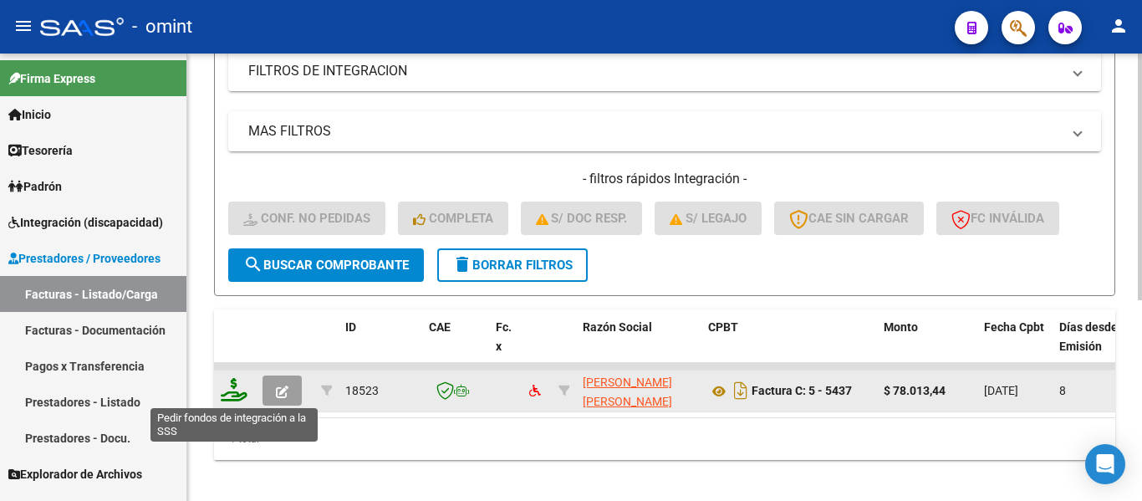
click at [230, 392] on icon at bounding box center [234, 389] width 27 height 23
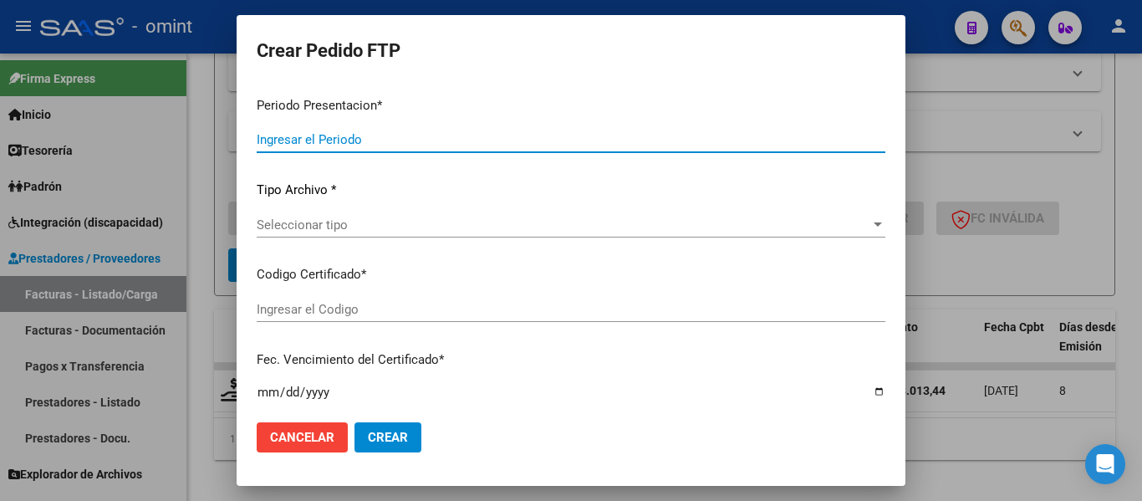
type input "202508"
type input "$ 78.013,44"
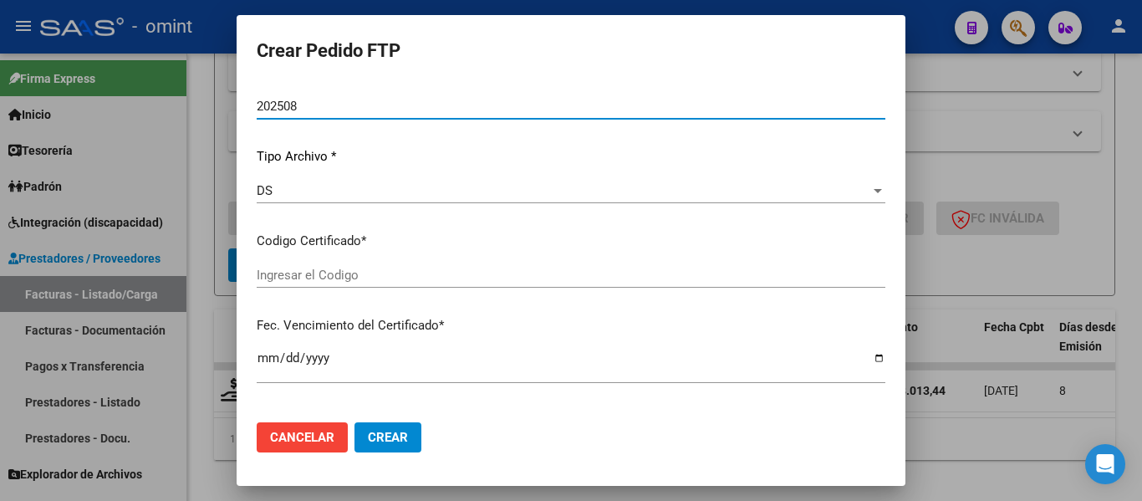
type input "9559359965"
type input "2032-10-11"
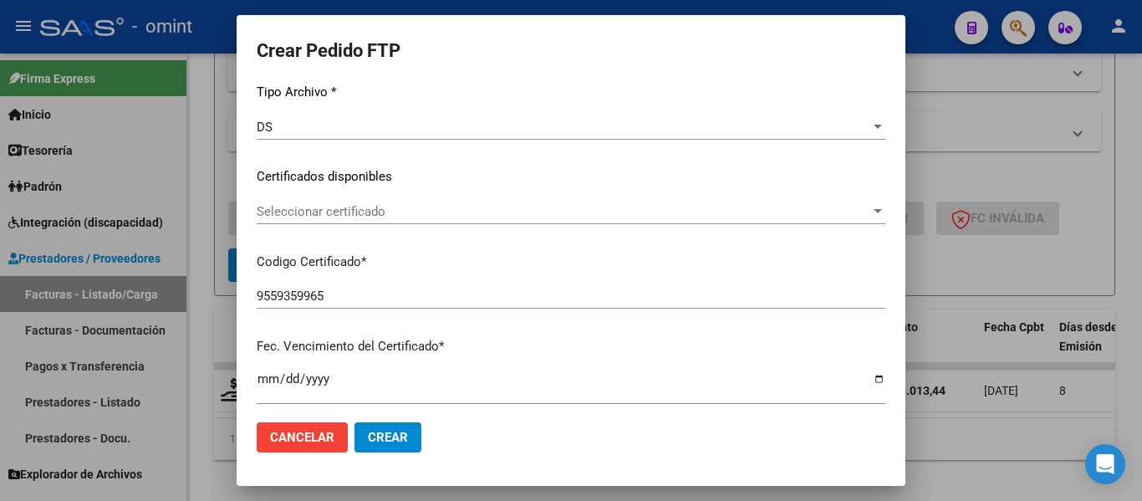
scroll to position [211, 0]
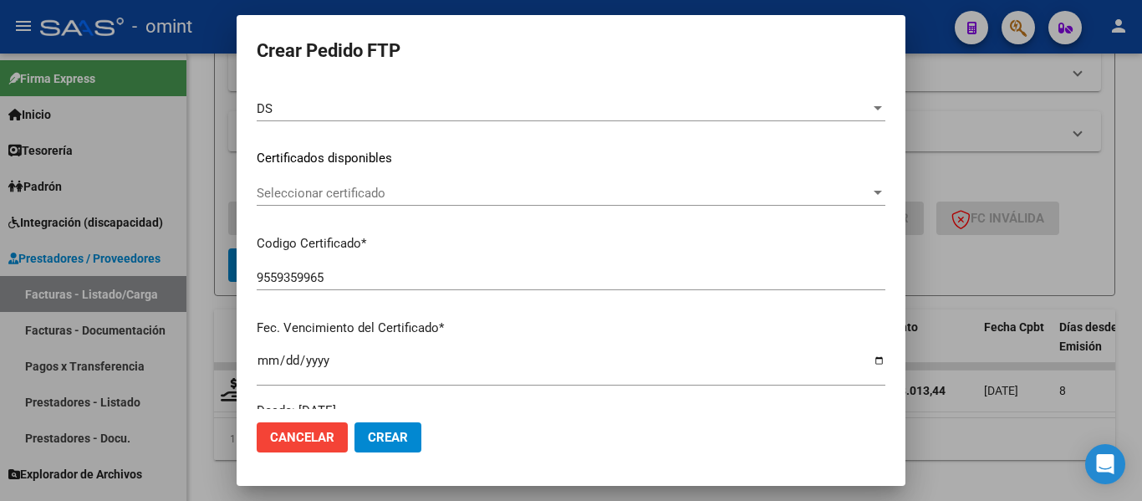
click at [522, 204] on div "Seleccionar certificado Seleccionar certificado" at bounding box center [571, 193] width 629 height 25
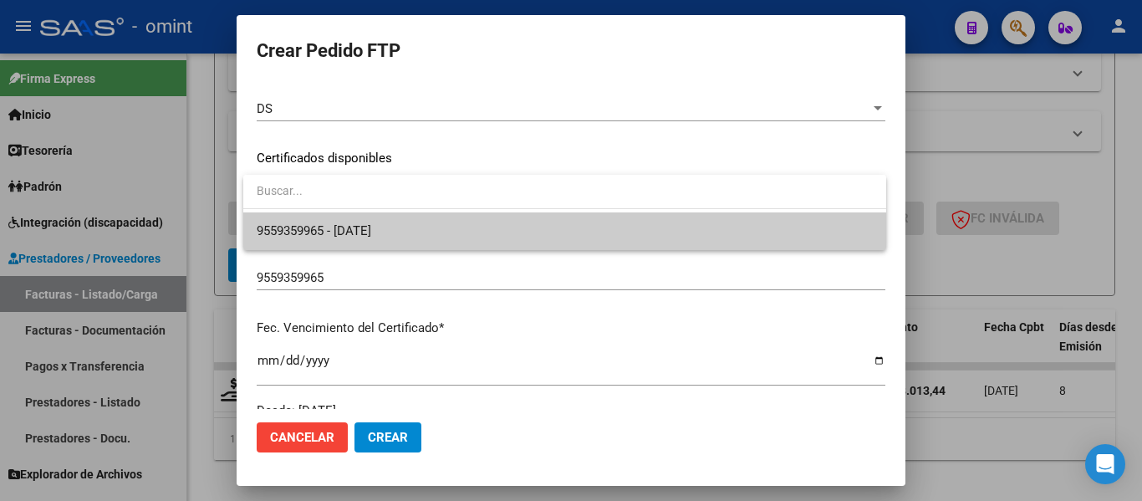
click at [529, 228] on span "9559359965 - 2032-10-11" at bounding box center [565, 231] width 616 height 38
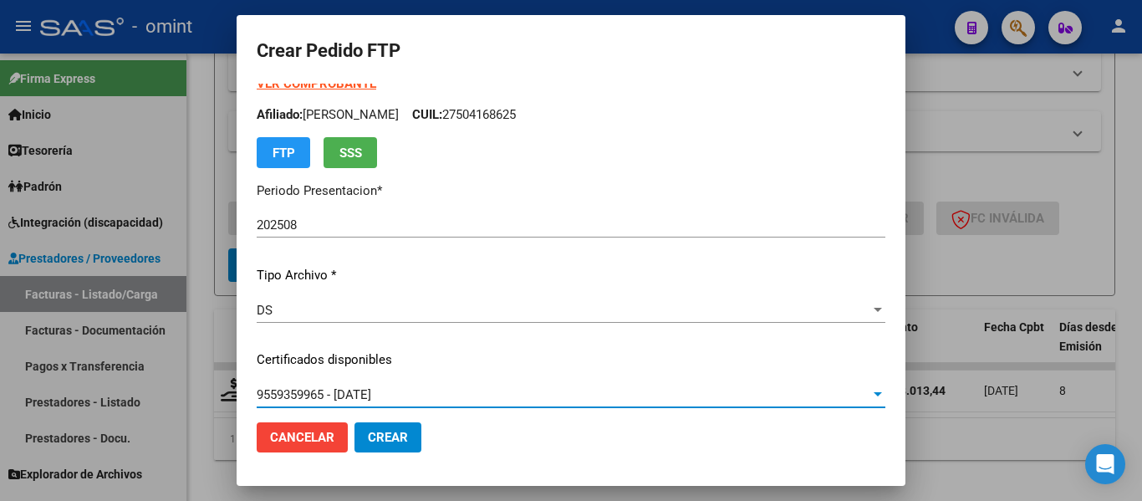
scroll to position [0, 0]
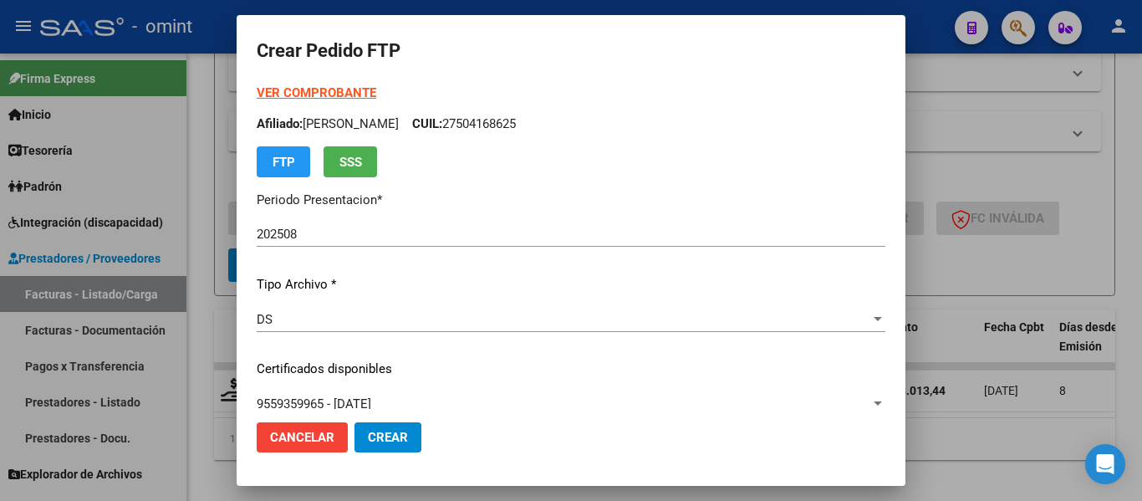
click at [307, 89] on strong "VER COMPROBANTE" at bounding box center [317, 92] width 120 height 15
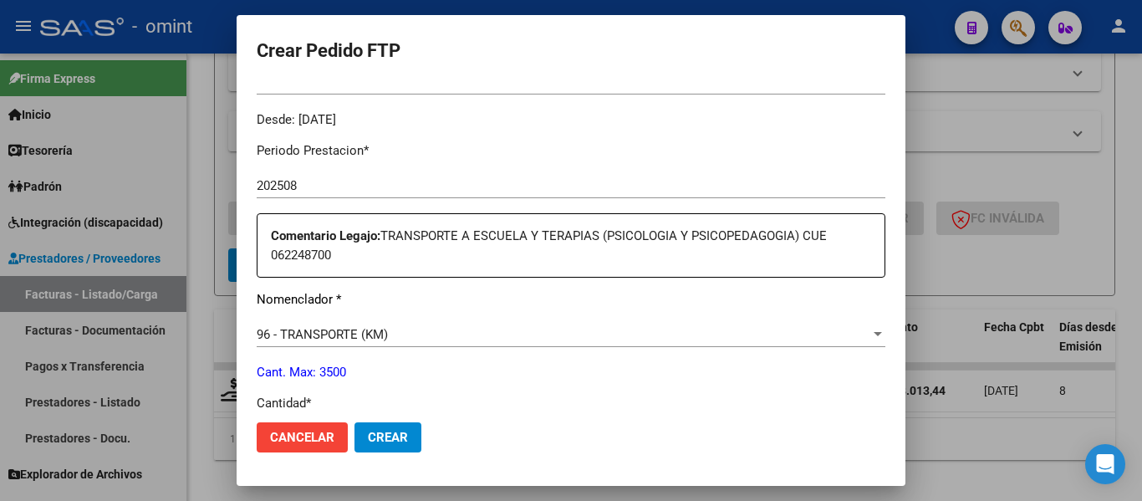
scroll to position [669, 0]
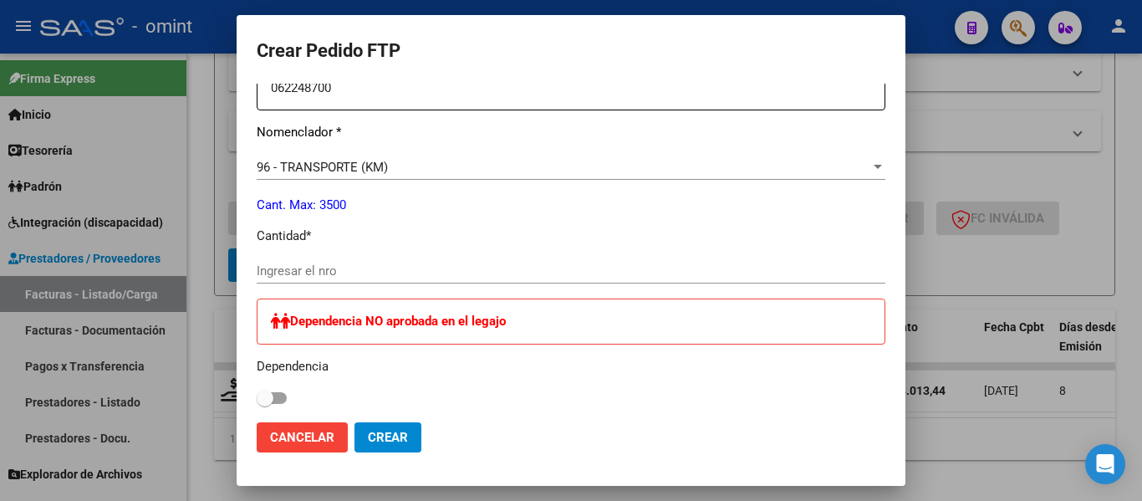
click at [310, 272] on input "Ingresar el nro" at bounding box center [571, 270] width 629 height 15
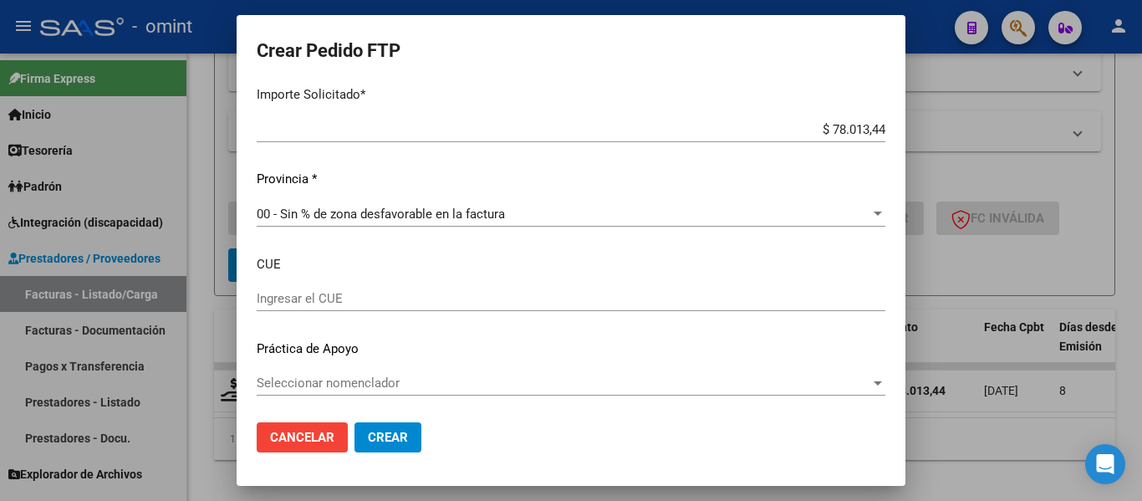
scroll to position [1092, 0]
type input "144"
click at [393, 442] on span "Crear" at bounding box center [388, 437] width 40 height 15
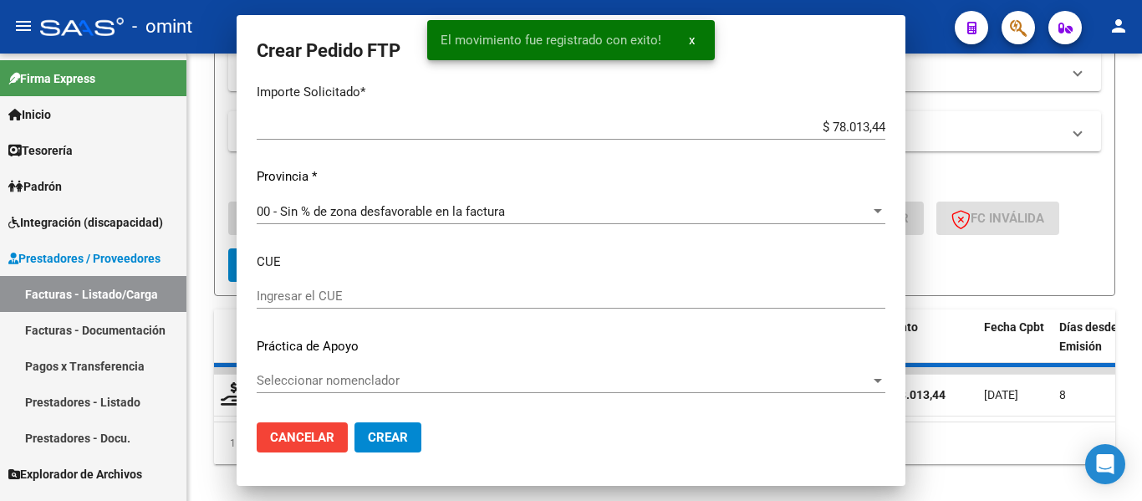
scroll to position [0, 0]
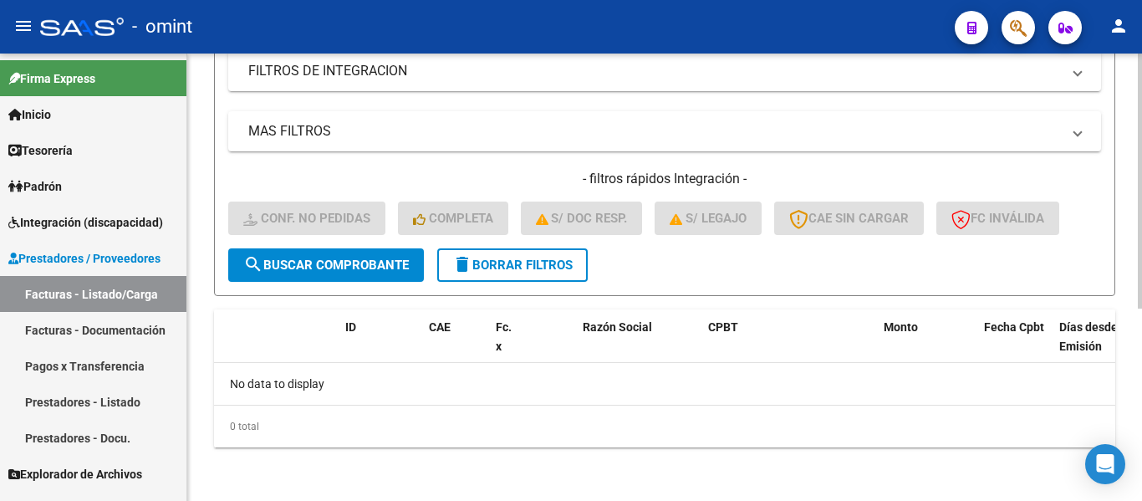
click at [527, 262] on span "delete Borrar Filtros" at bounding box center [512, 264] width 120 height 15
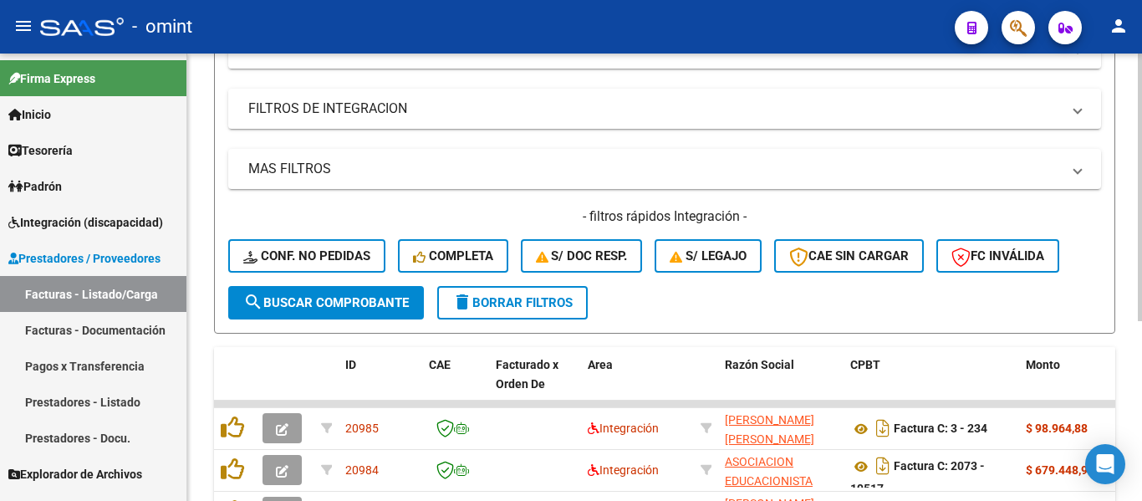
scroll to position [338, 0]
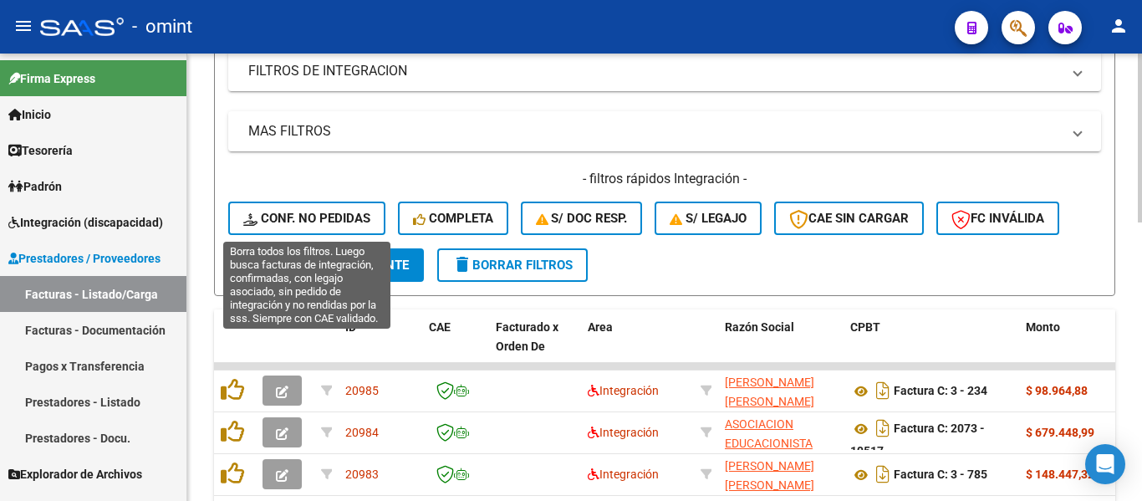
click at [324, 219] on span "Conf. no pedidas" at bounding box center [306, 218] width 127 height 15
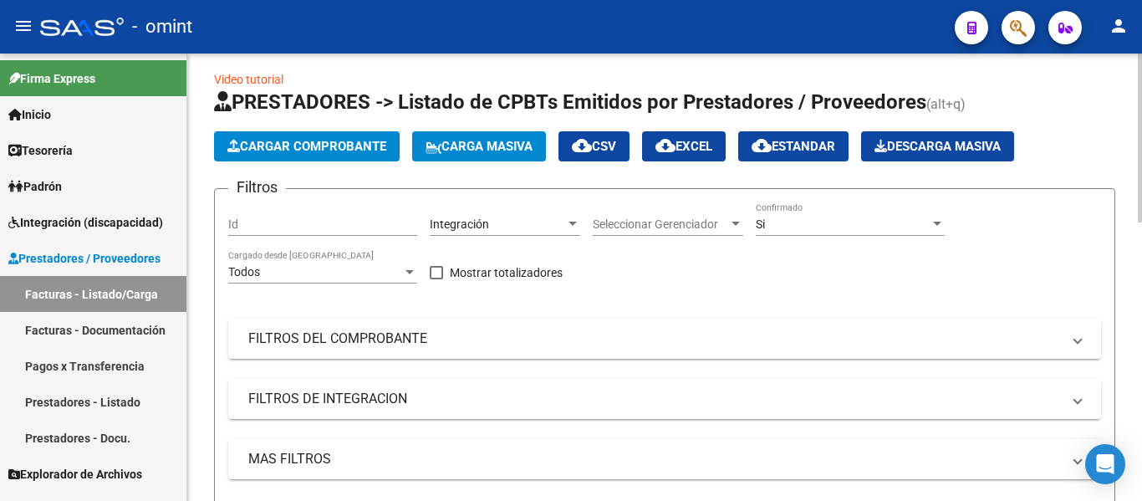
scroll to position [0, 0]
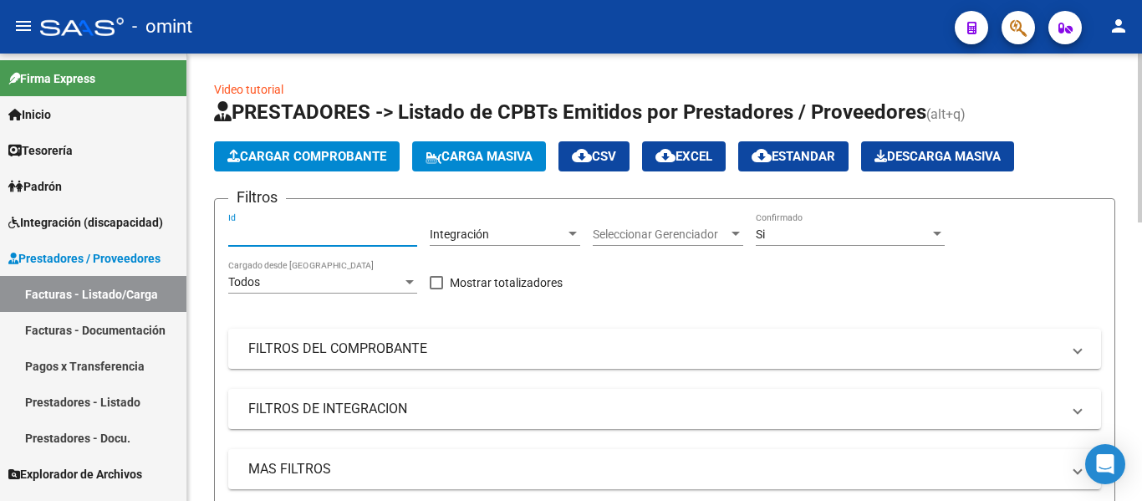
paste input "18517"
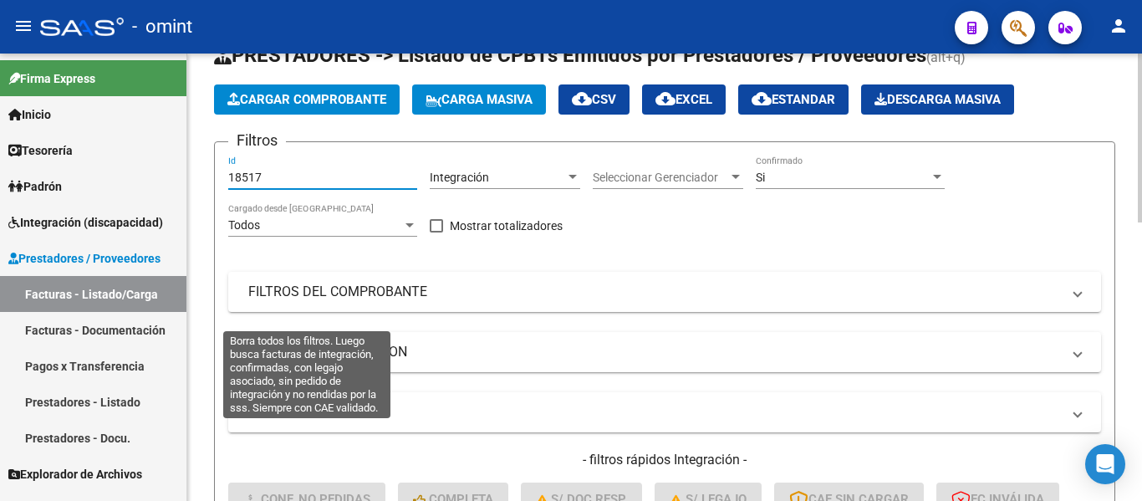
scroll to position [251, 0]
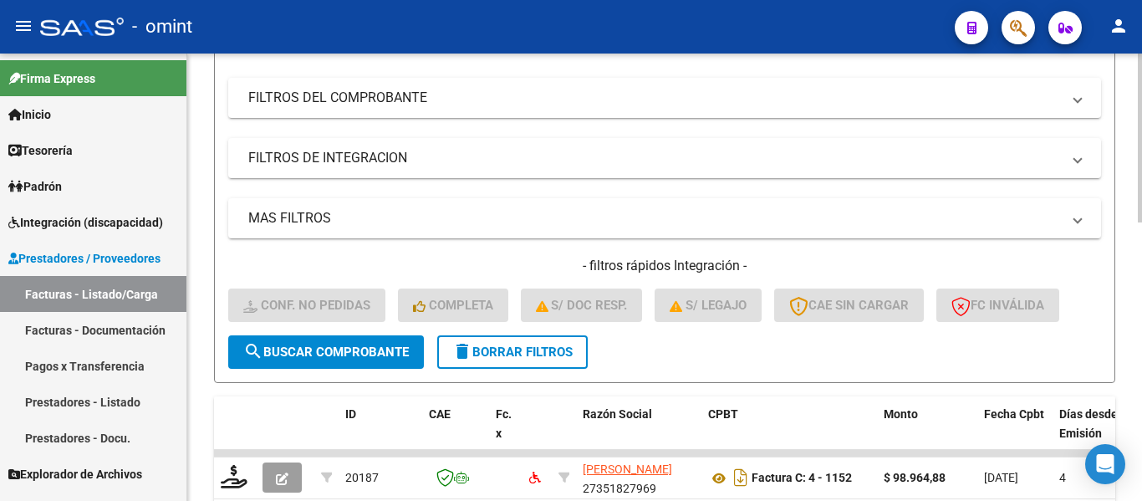
type input "18517"
click at [365, 347] on span "search Buscar Comprobante" at bounding box center [325, 351] width 165 height 15
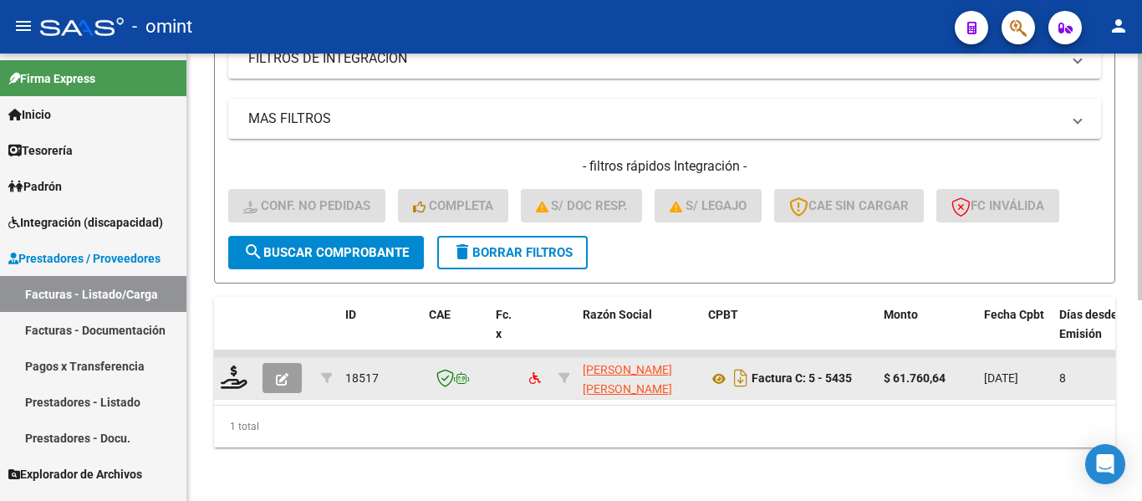
scroll to position [364, 0]
click at [240, 365] on icon at bounding box center [234, 376] width 27 height 23
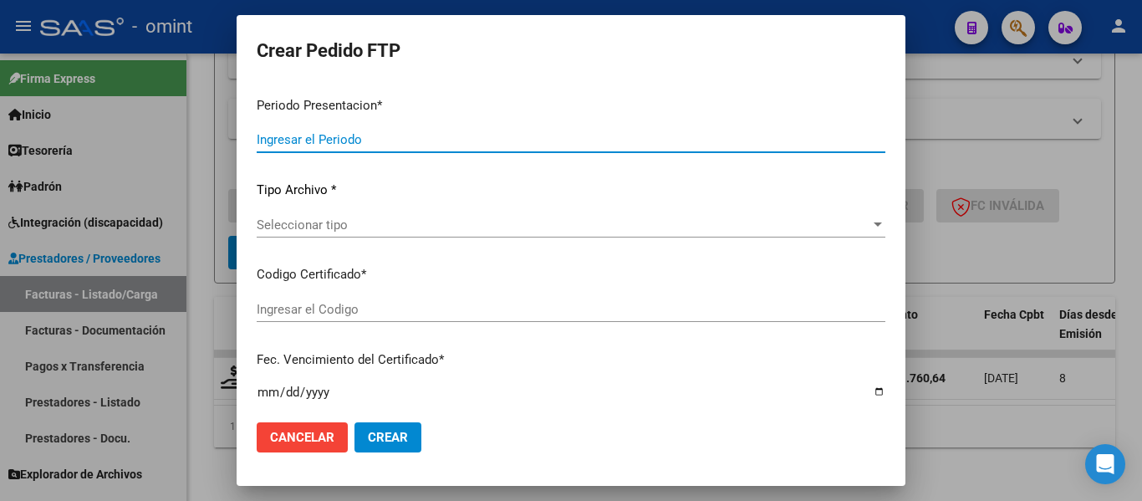
type input "202508"
type input "$ 61.760,64"
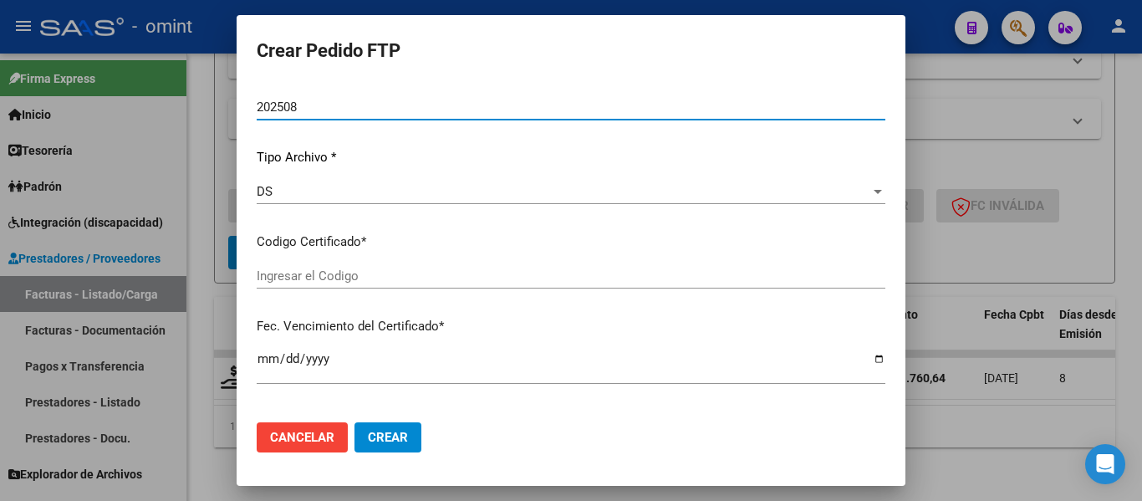
type input "9559359965"
type input "2032-10-11"
click at [441, 289] on div "Seleccionar certificado Seleccionar certificado" at bounding box center [571, 283] width 629 height 41
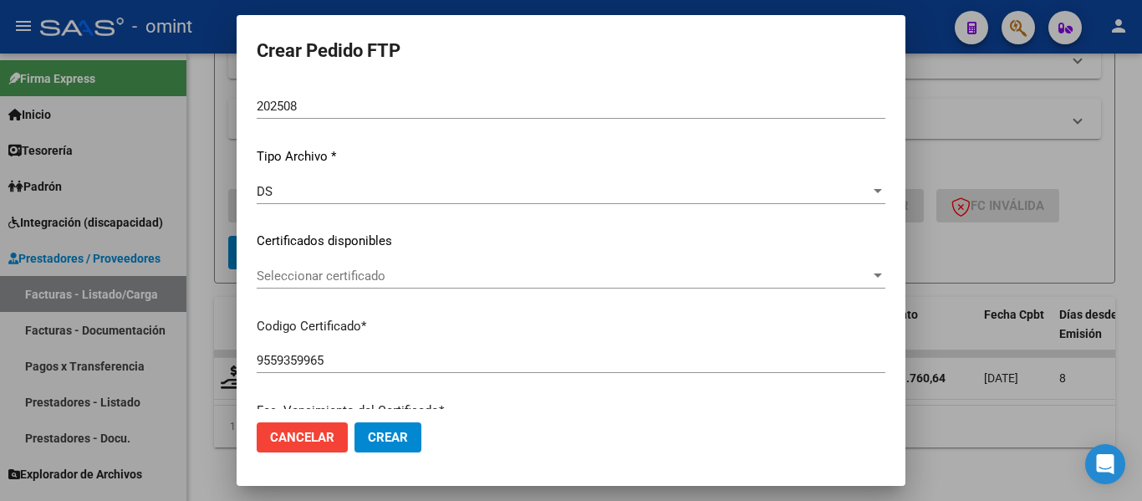
click at [442, 282] on span "Seleccionar certificado" at bounding box center [563, 275] width 613 height 15
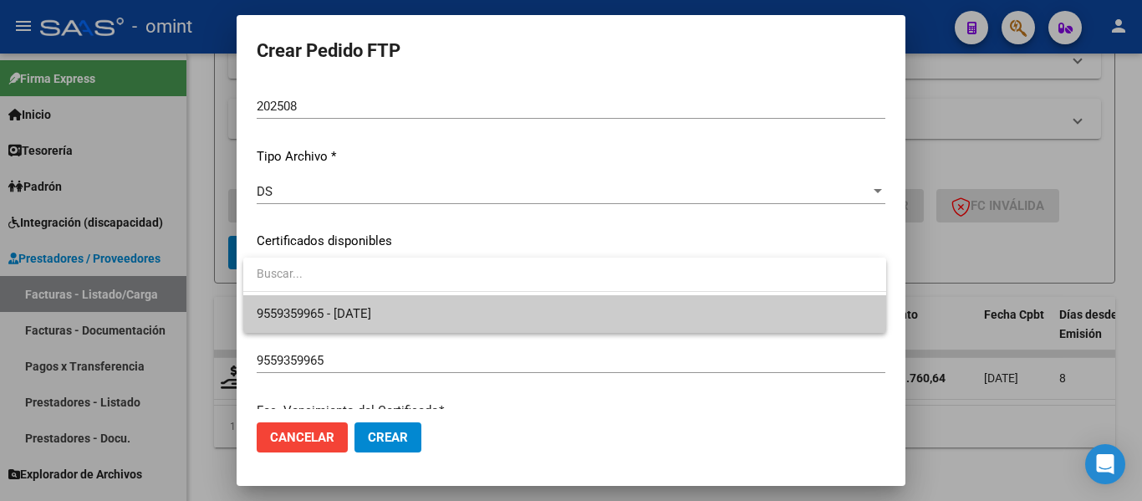
click at [450, 304] on span "9559359965 - 2032-10-11" at bounding box center [565, 314] width 616 height 38
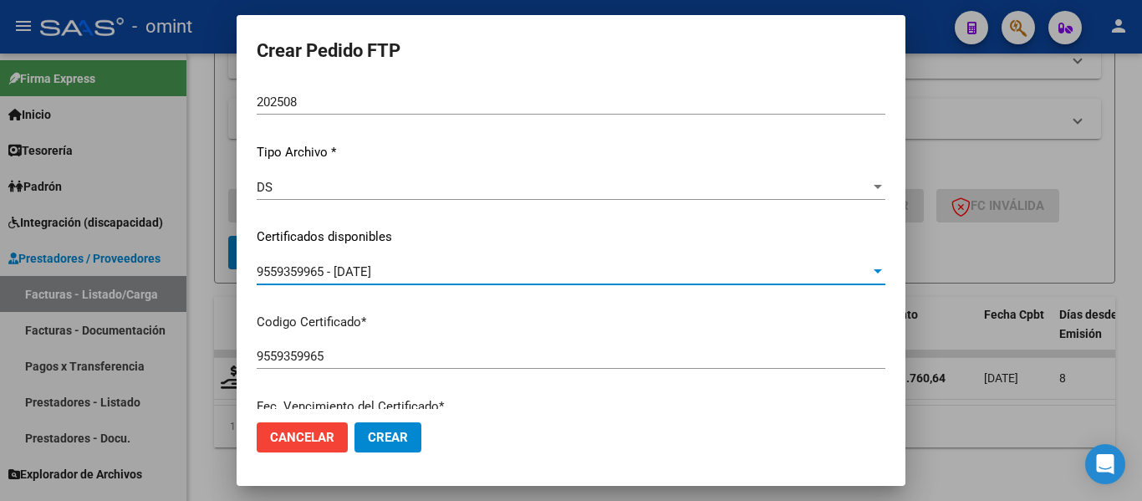
scroll to position [0, 0]
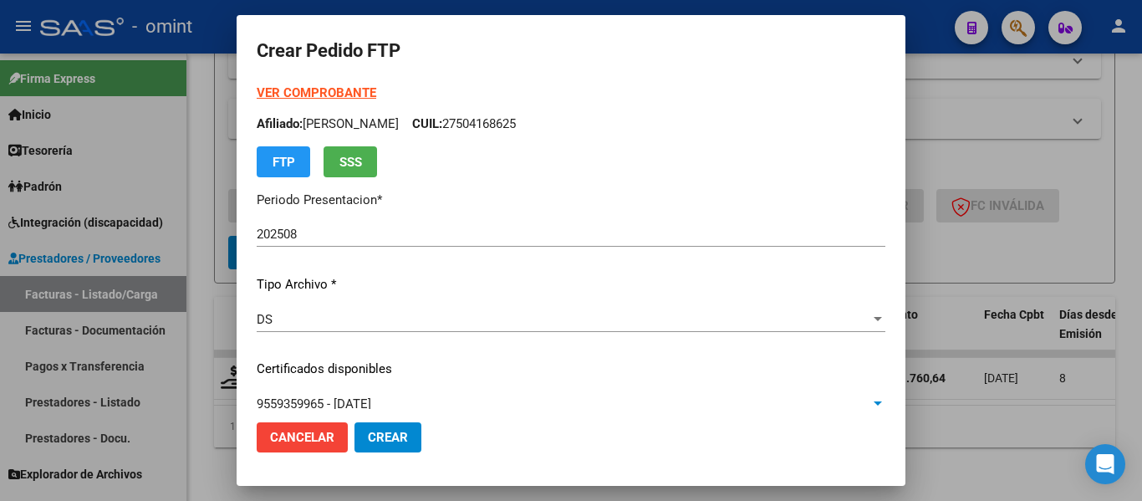
click at [337, 88] on strong "VER COMPROBANTE" at bounding box center [317, 92] width 120 height 15
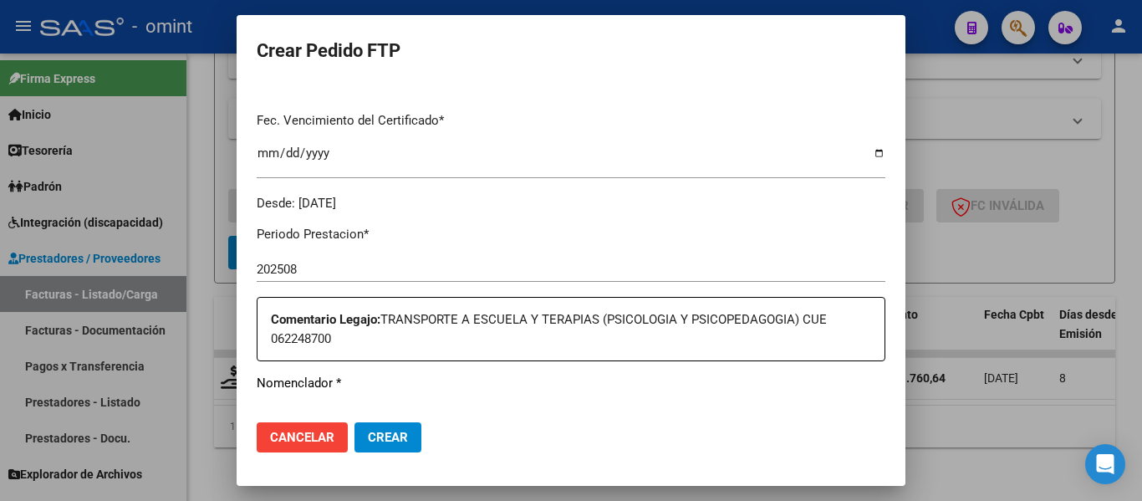
scroll to position [585, 0]
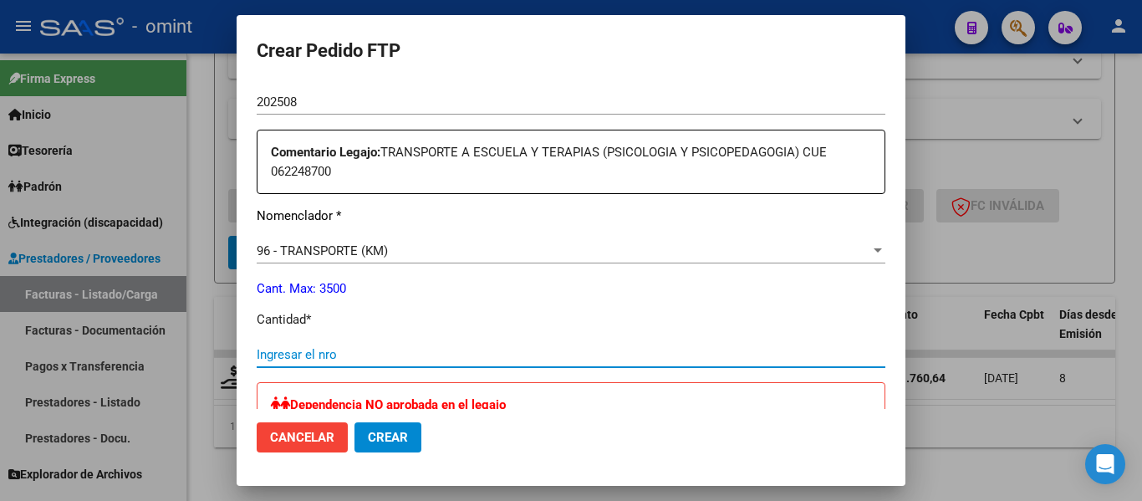
click at [339, 347] on input "Ingresar el nro" at bounding box center [571, 354] width 629 height 15
type input "114"
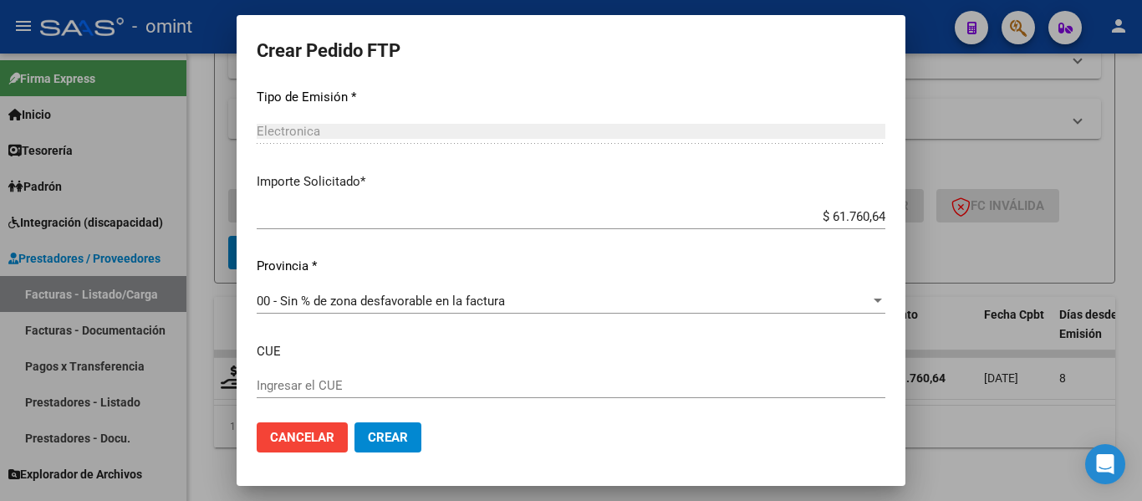
scroll to position [1092, 0]
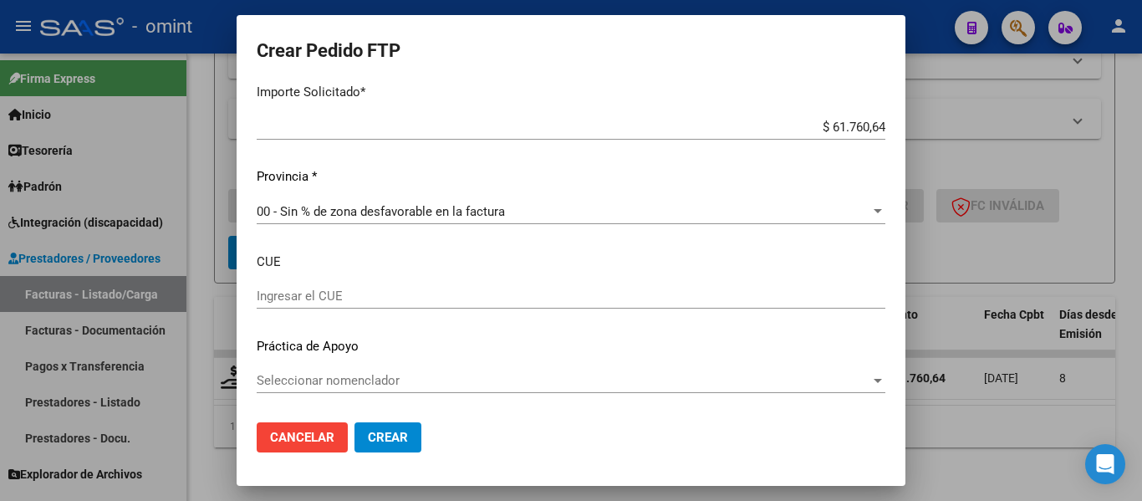
click at [403, 439] on span "Crear" at bounding box center [388, 437] width 40 height 15
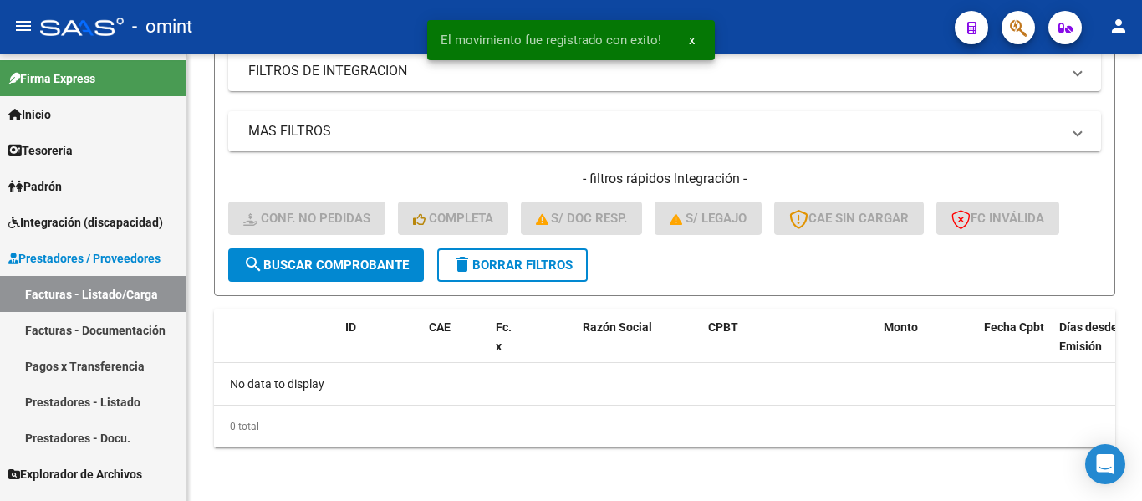
scroll to position [338, 0]
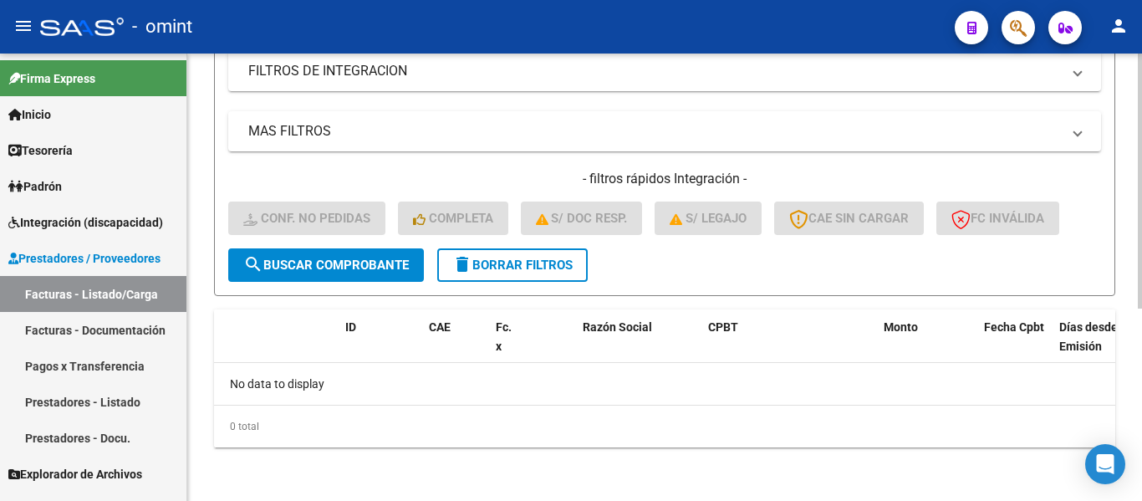
click at [525, 266] on span "delete Borrar Filtros" at bounding box center [512, 264] width 120 height 15
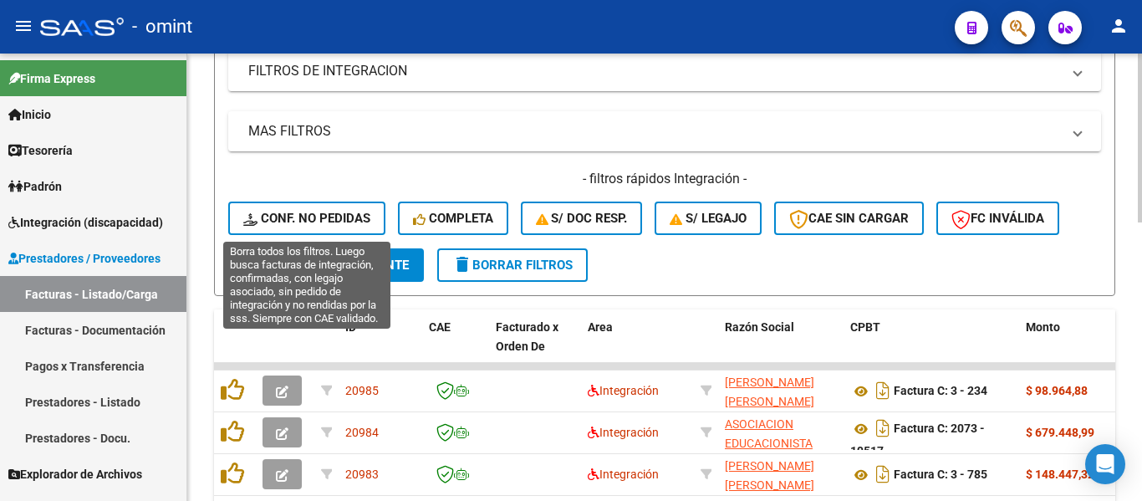
click at [298, 206] on button "Conf. no pedidas" at bounding box center [306, 217] width 157 height 33
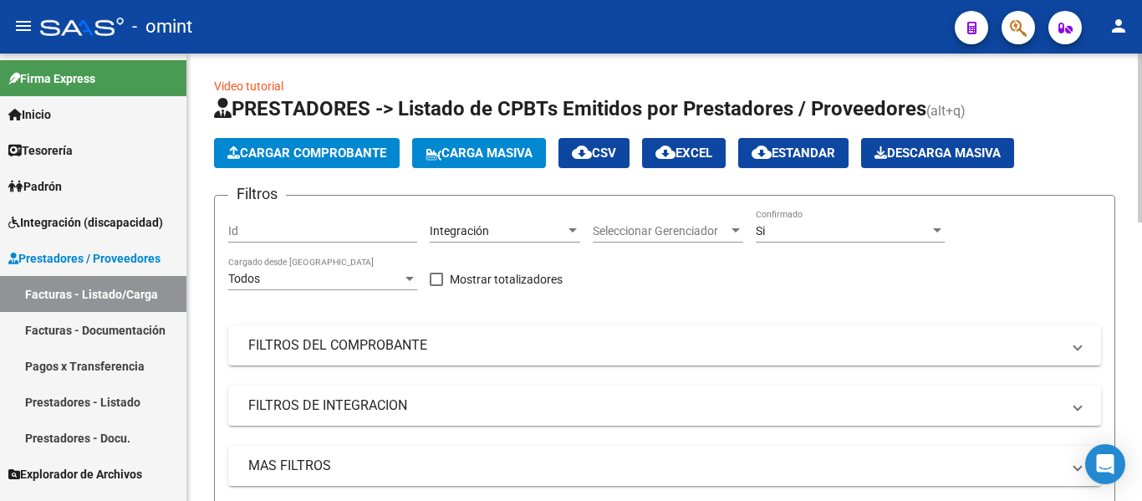
scroll to position [0, 0]
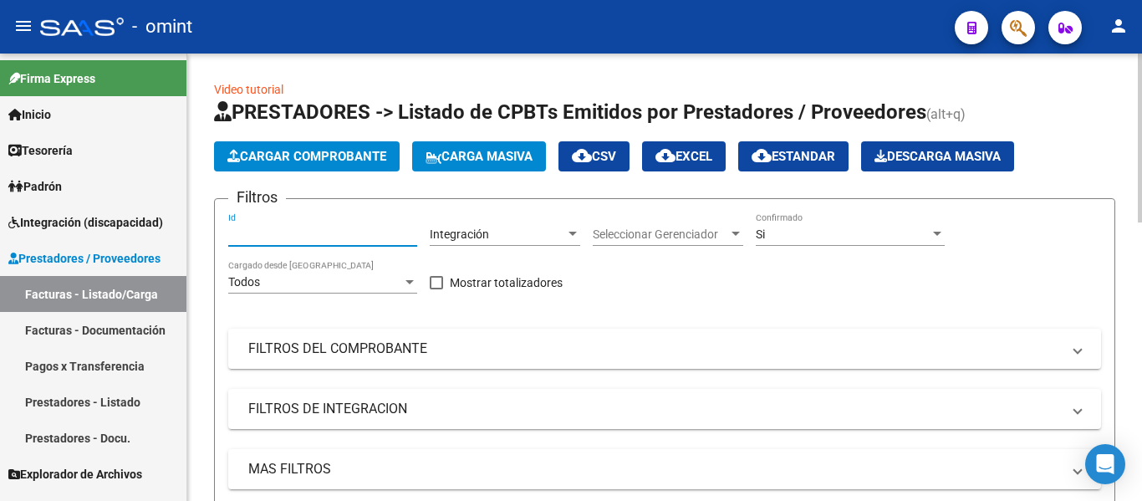
paste input "18515"
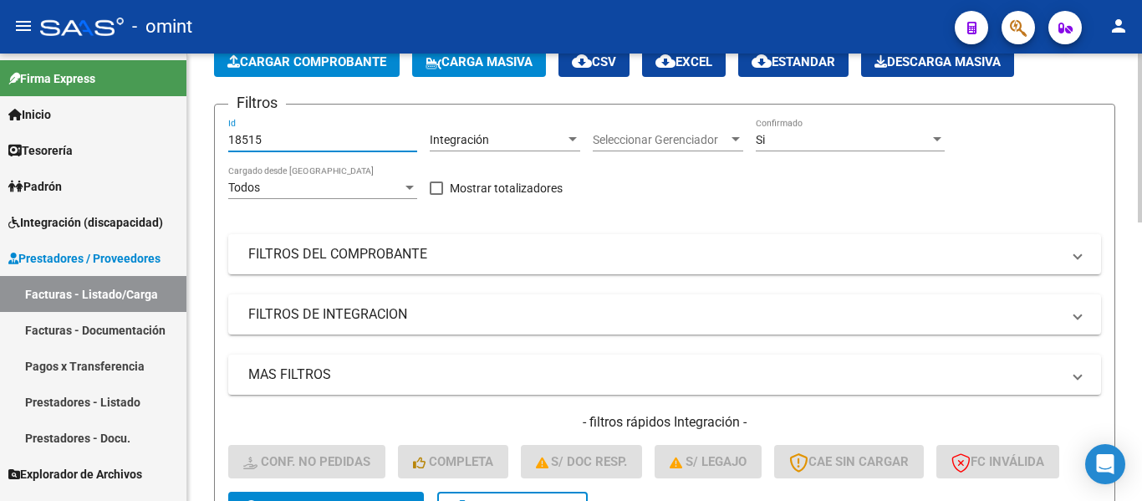
scroll to position [251, 0]
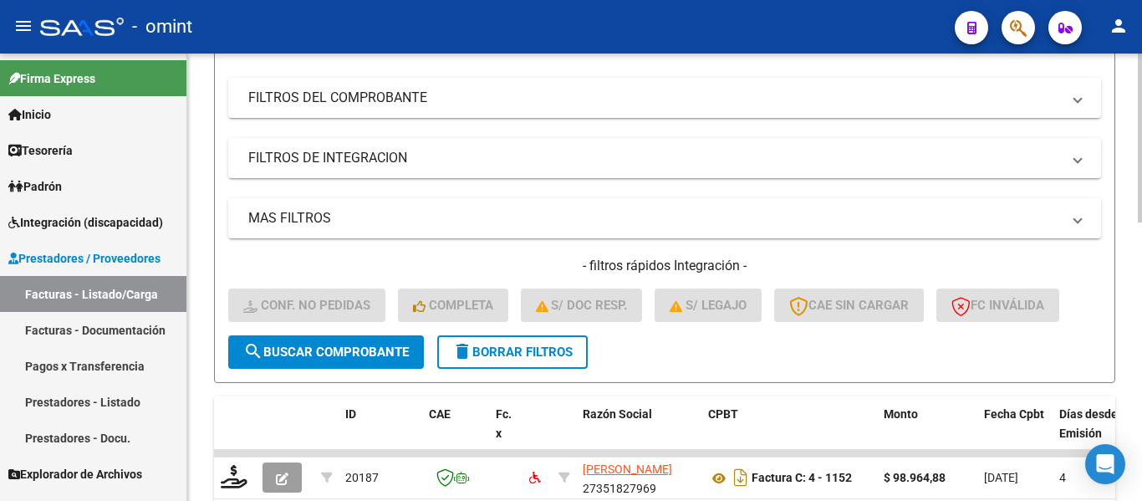
type input "18515"
click at [337, 342] on button "search Buscar Comprobante" at bounding box center [326, 351] width 196 height 33
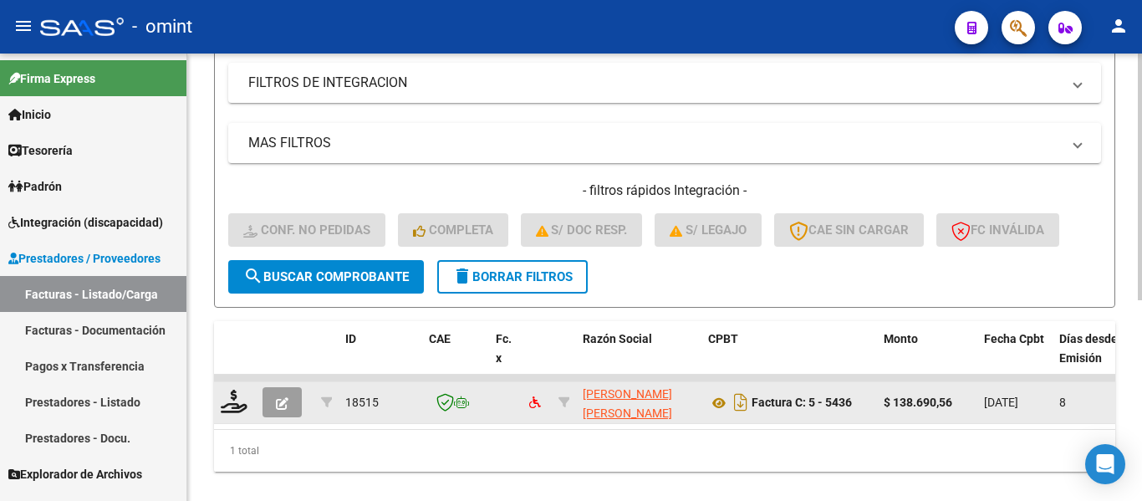
scroll to position [364, 0]
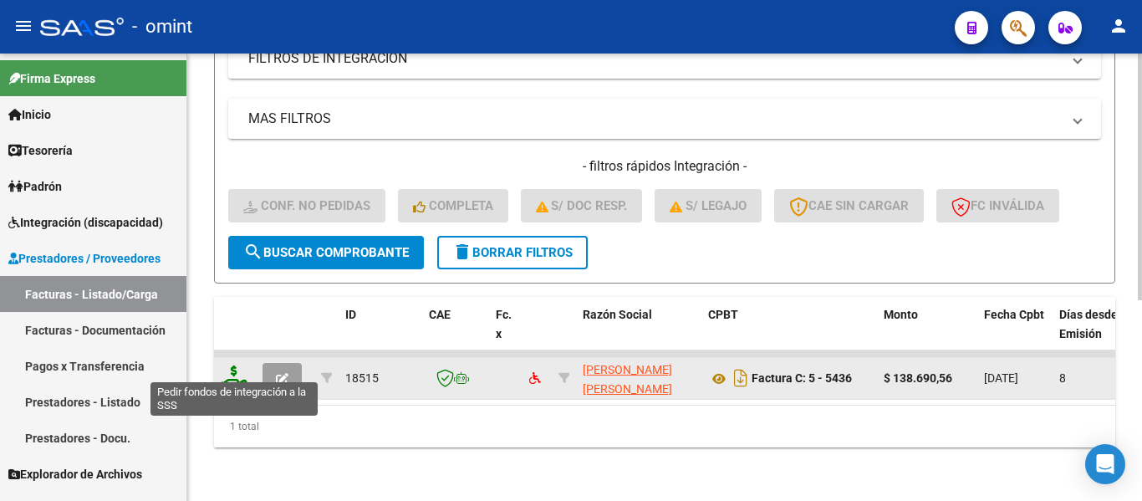
click at [233, 368] on icon at bounding box center [234, 376] width 27 height 23
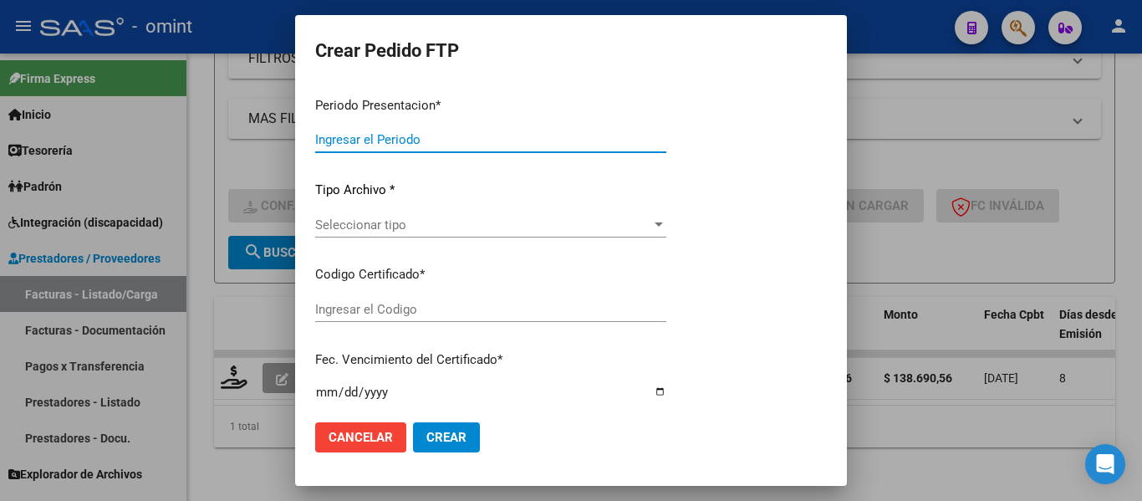
type input "202508"
type input "$ 138.690,56"
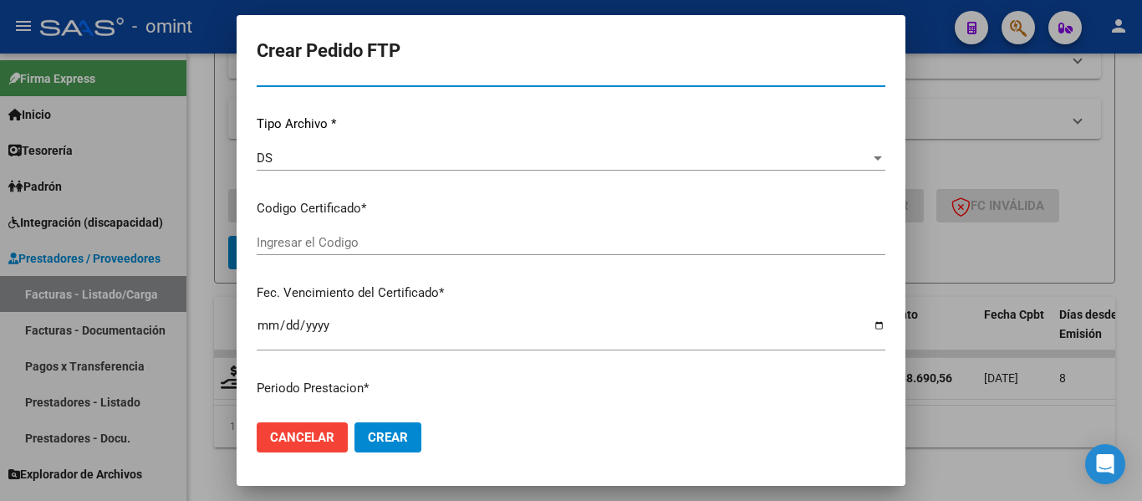
type input "9559359965"
type input "2032-10-11"
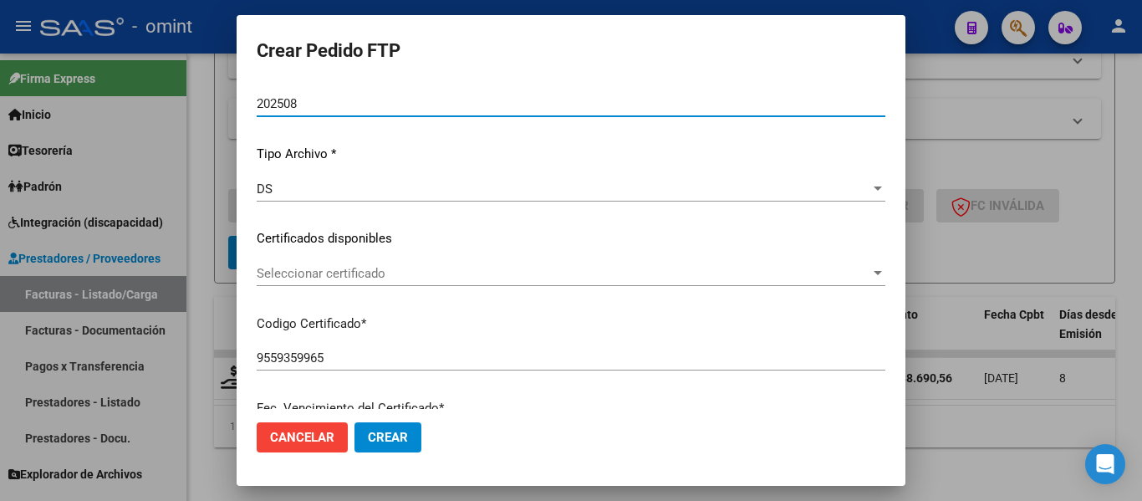
scroll to position [211, 0]
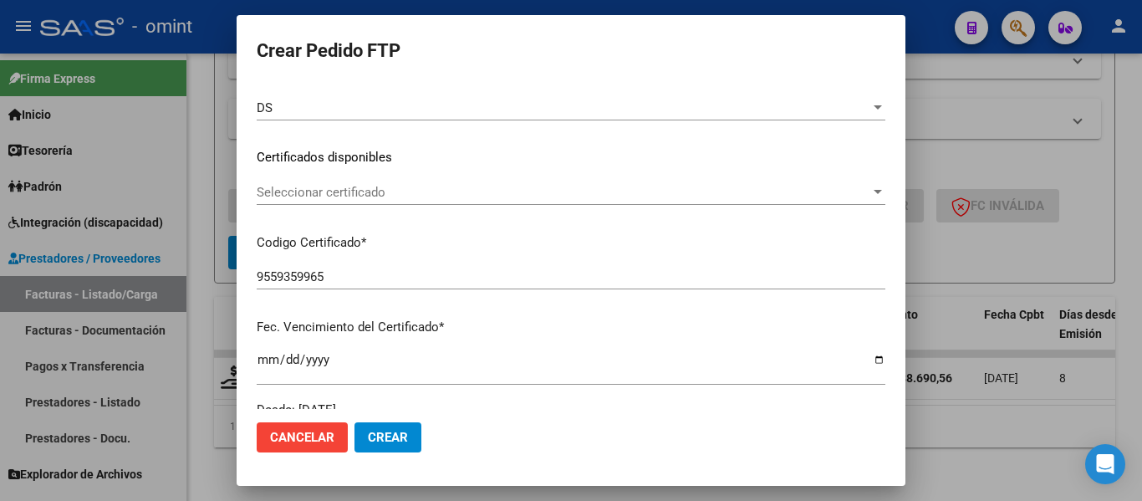
click at [460, 193] on span "Seleccionar certificado" at bounding box center [563, 192] width 613 height 15
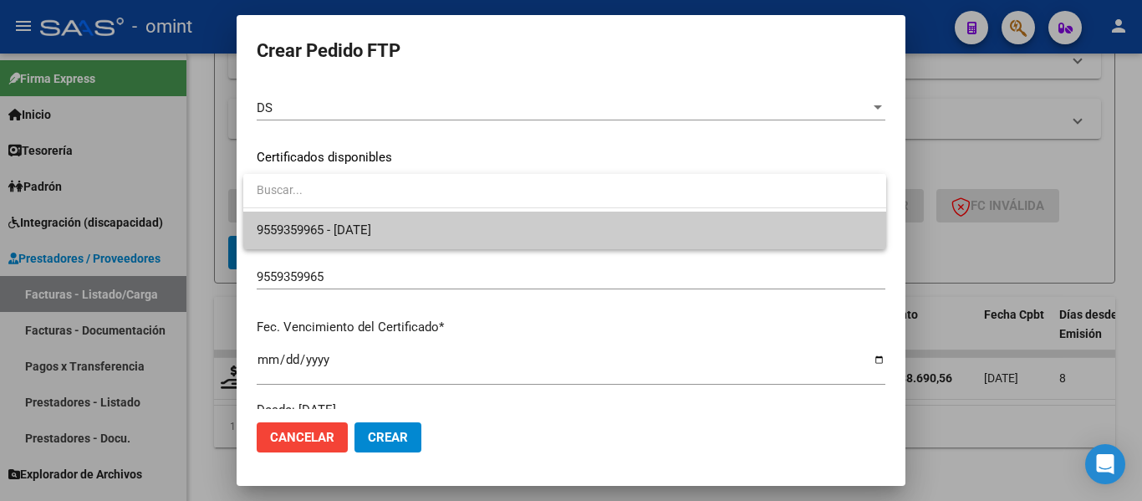
click at [465, 231] on span "9559359965 - 2032-10-11" at bounding box center [565, 230] width 616 height 38
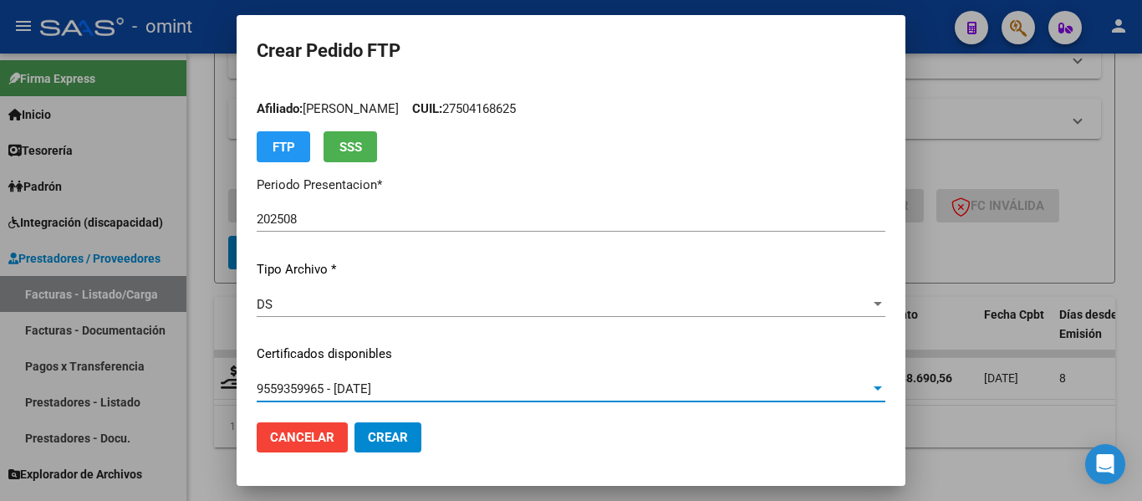
scroll to position [0, 0]
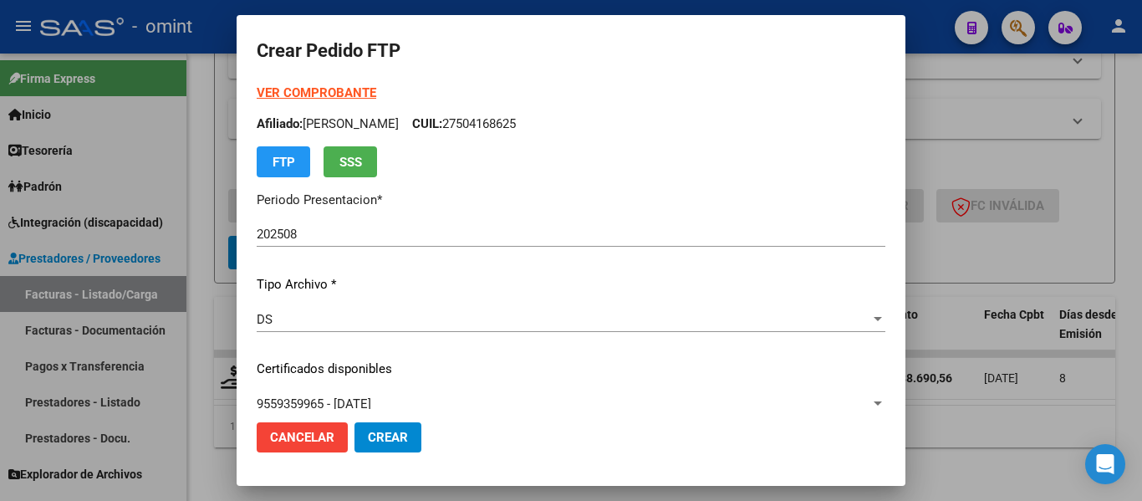
click at [314, 92] on strong "VER COMPROBANTE" at bounding box center [317, 92] width 120 height 15
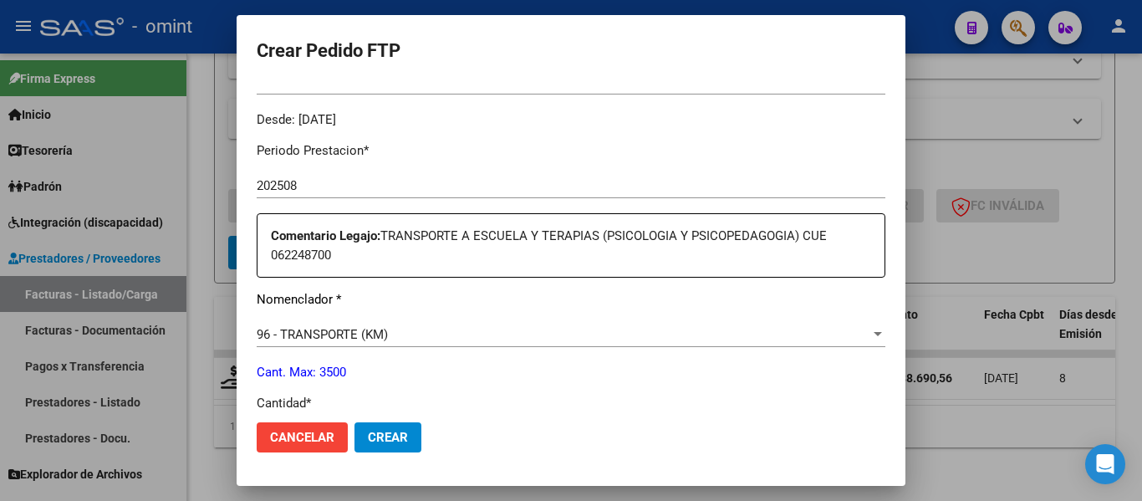
scroll to position [669, 0]
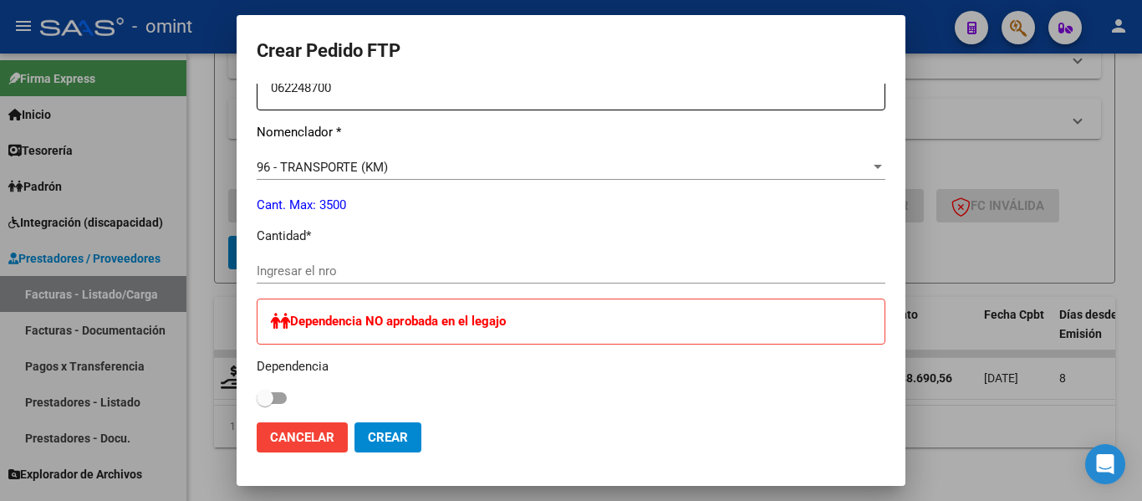
click at [344, 275] on input "Ingresar el nro" at bounding box center [571, 270] width 629 height 15
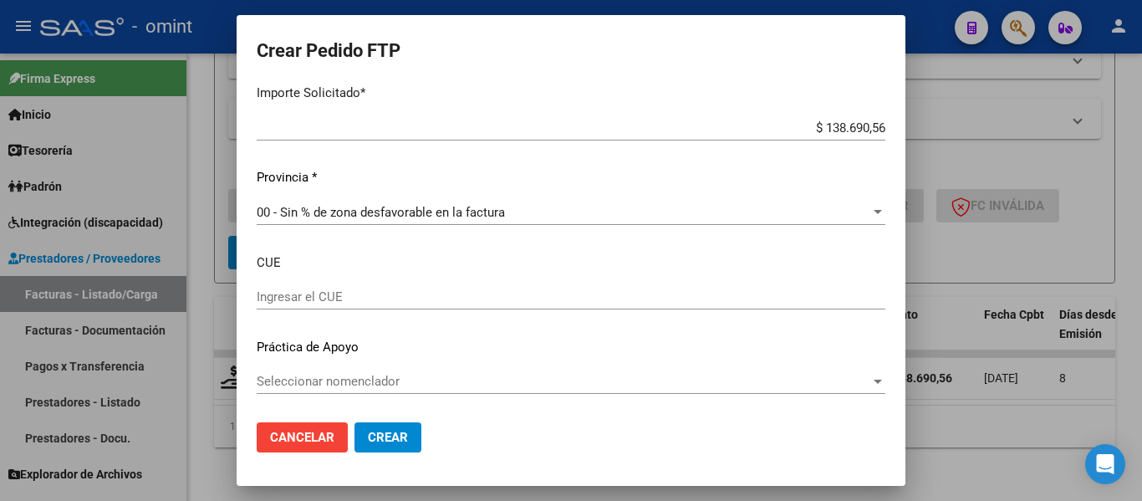
scroll to position [1092, 0]
type input "256"
click at [405, 440] on span "Crear" at bounding box center [388, 437] width 40 height 15
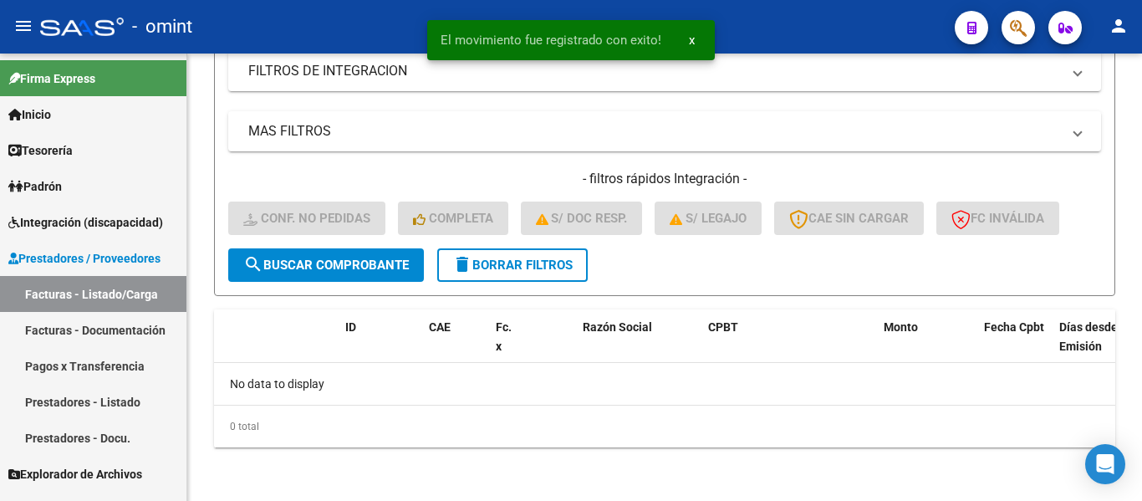
scroll to position [338, 0]
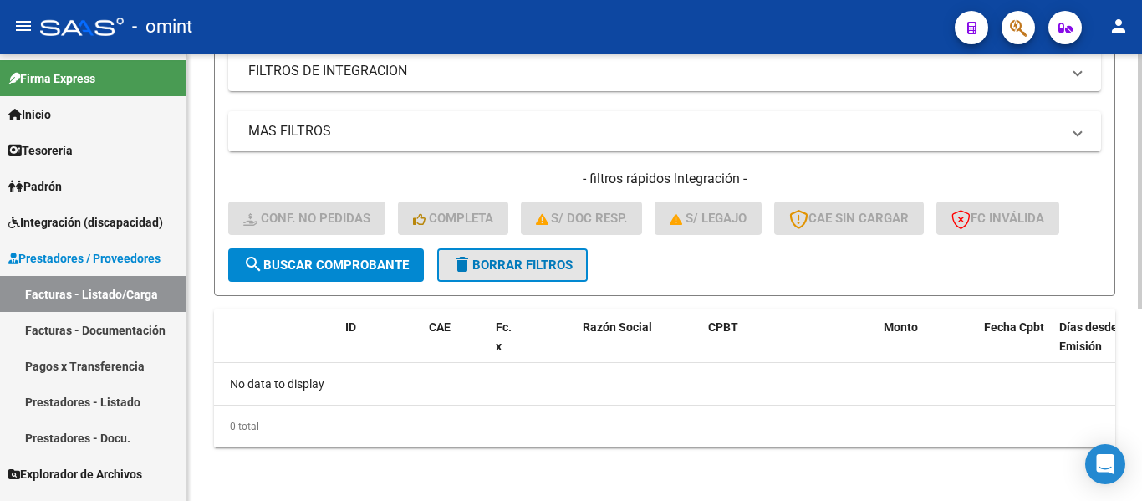
click at [537, 266] on span "delete Borrar Filtros" at bounding box center [512, 264] width 120 height 15
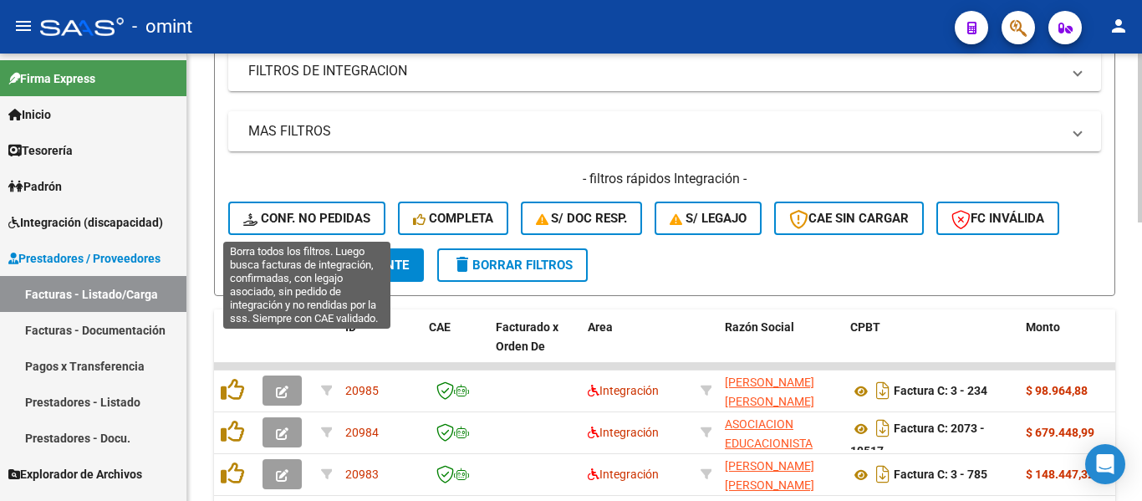
click at [337, 216] on span "Conf. no pedidas" at bounding box center [306, 218] width 127 height 15
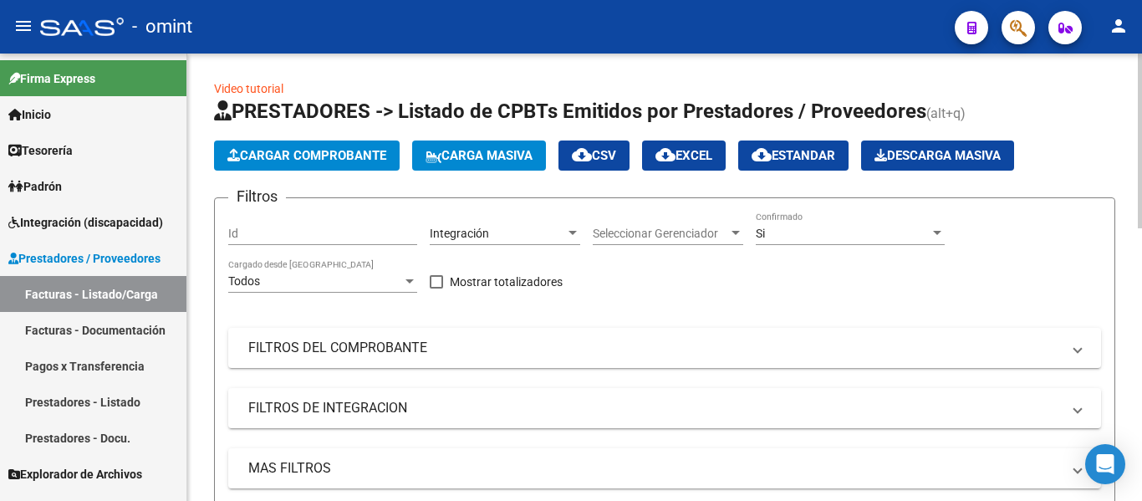
scroll to position [0, 0]
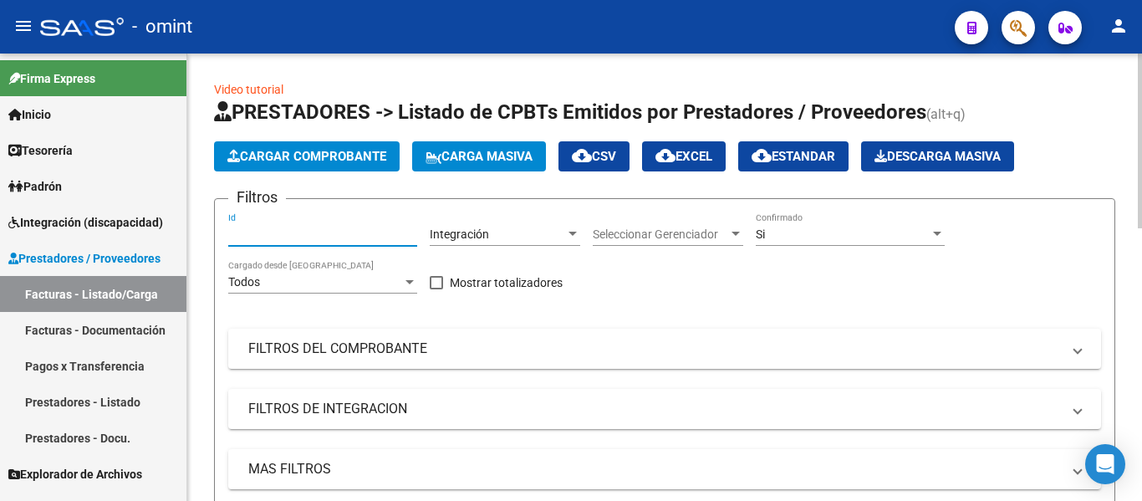
paste input "18510"
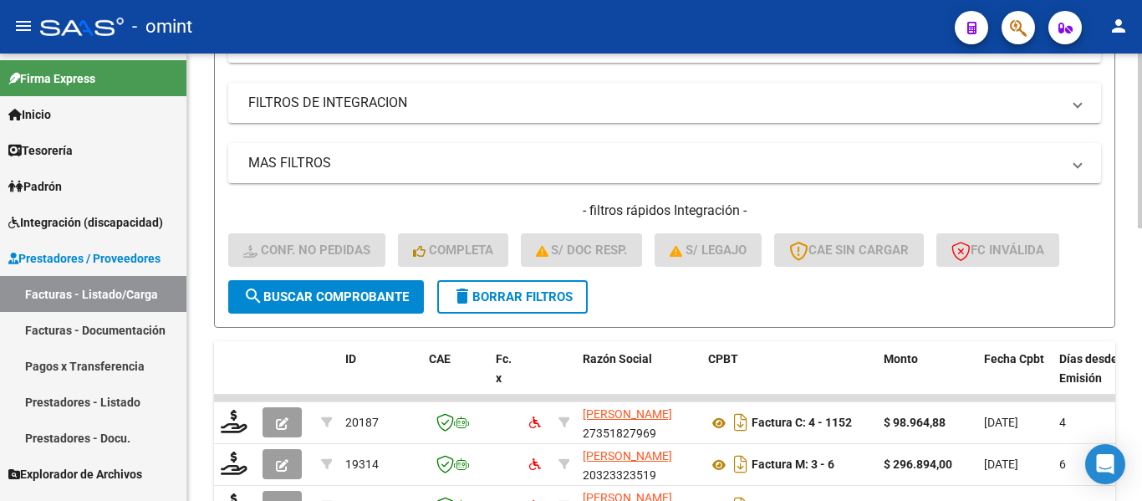
scroll to position [334, 0]
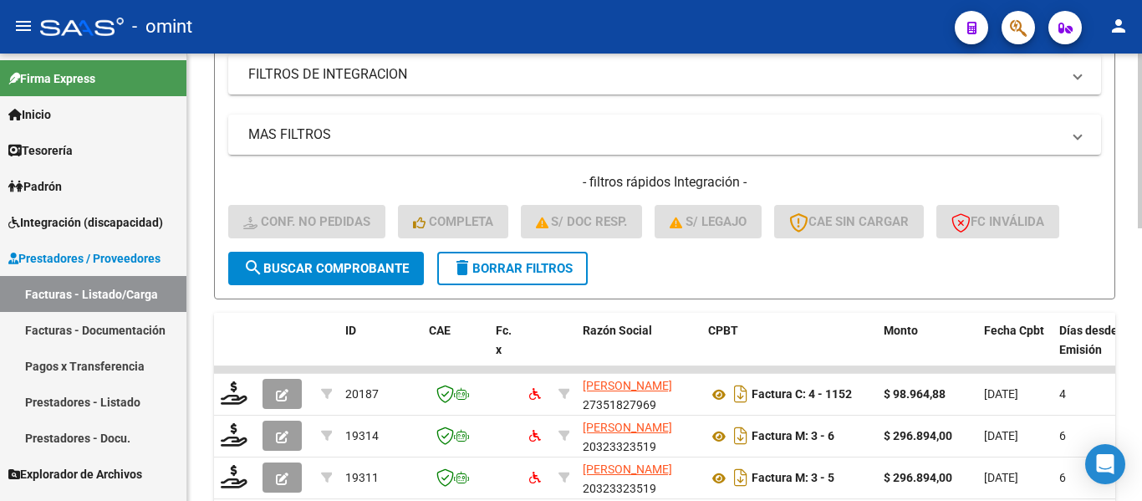
type input "18510"
click at [379, 263] on span "search Buscar Comprobante" at bounding box center [325, 268] width 165 height 15
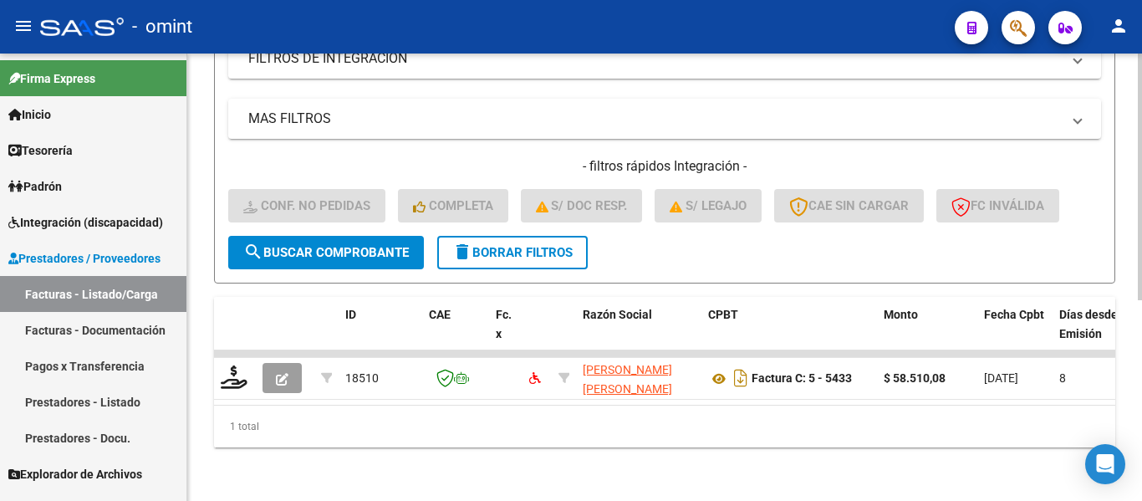
scroll to position [364, 0]
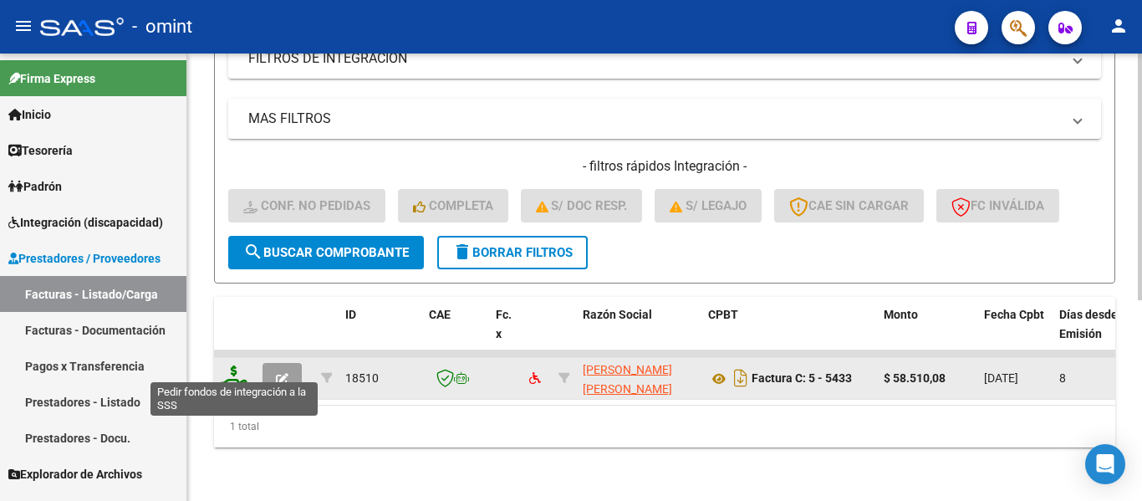
click at [237, 366] on icon at bounding box center [234, 376] width 27 height 23
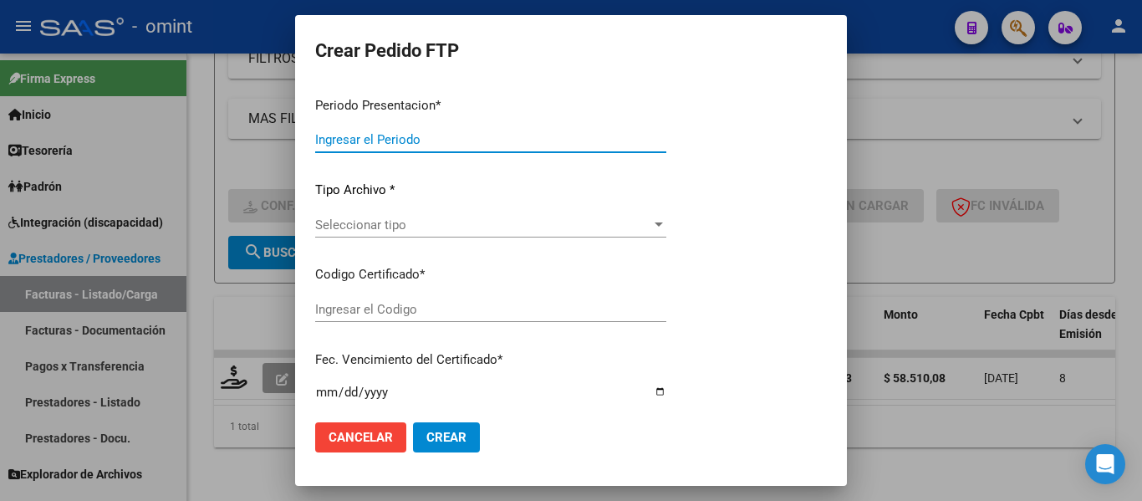
type input "202508"
type input "$ 58.510,08"
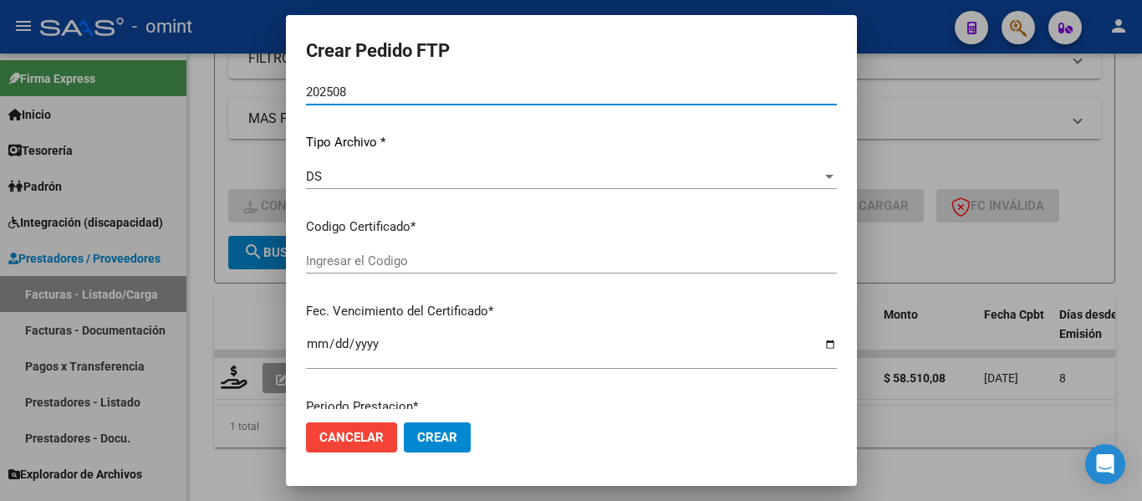
type input "2253052371"
type input "2032-10-11"
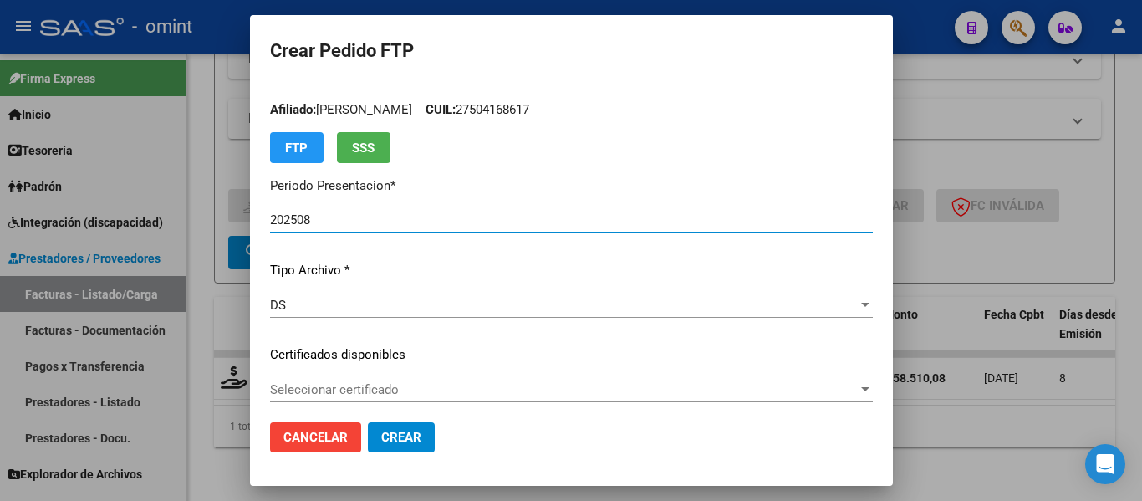
scroll to position [0, 0]
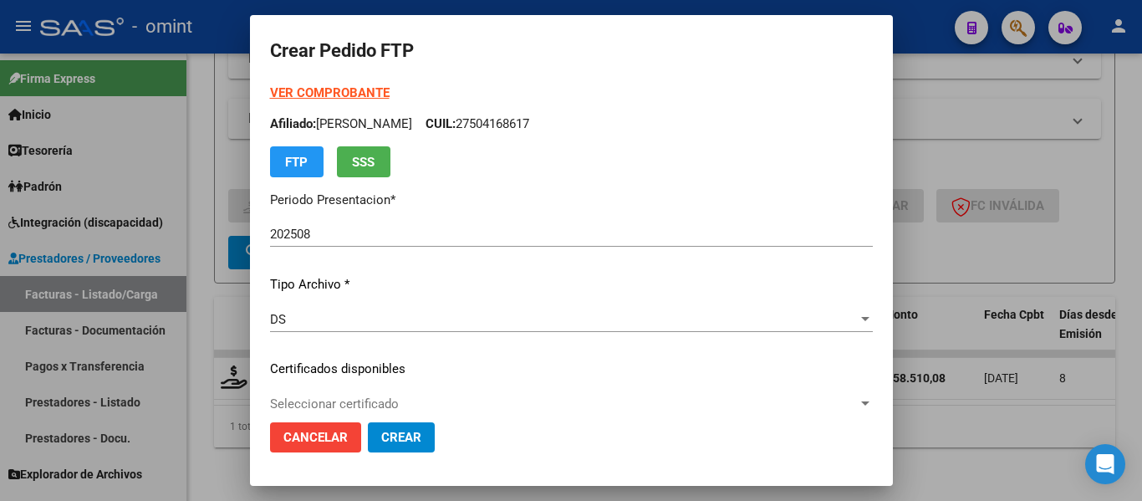
click at [333, 94] on strong "VER COMPROBANTE" at bounding box center [330, 92] width 120 height 15
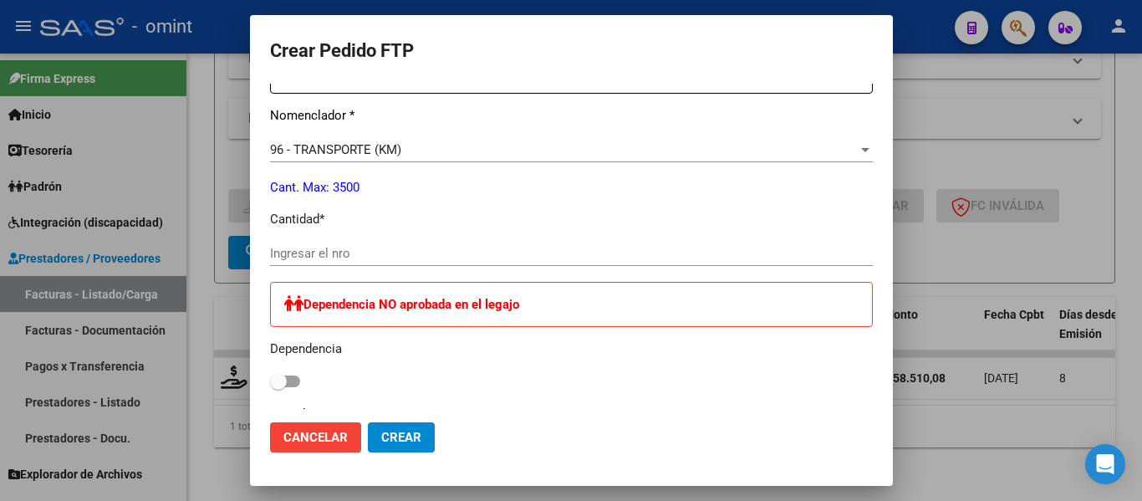
scroll to position [669, 0]
click at [343, 251] on input "Ingresar el nro" at bounding box center [571, 251] width 603 height 15
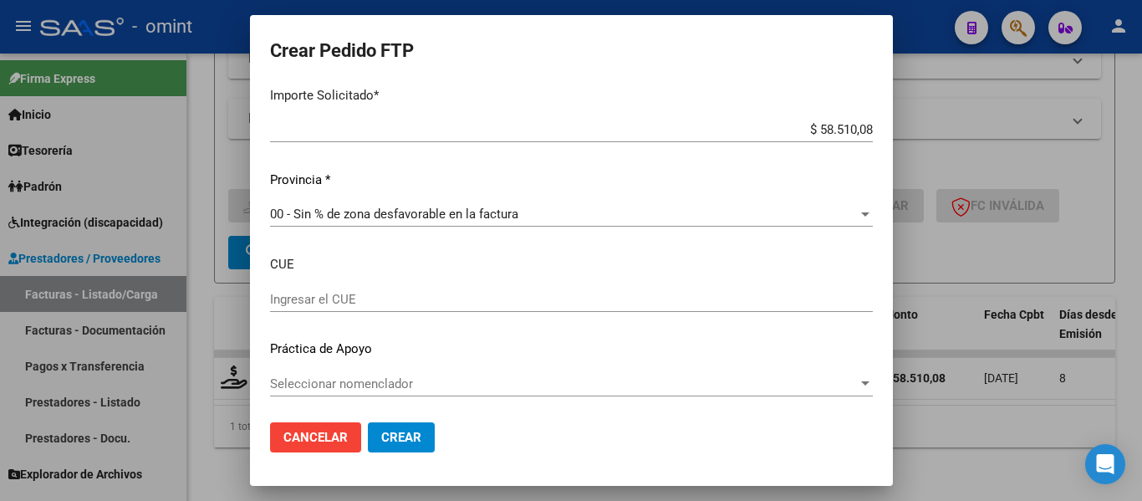
scroll to position [1074, 0]
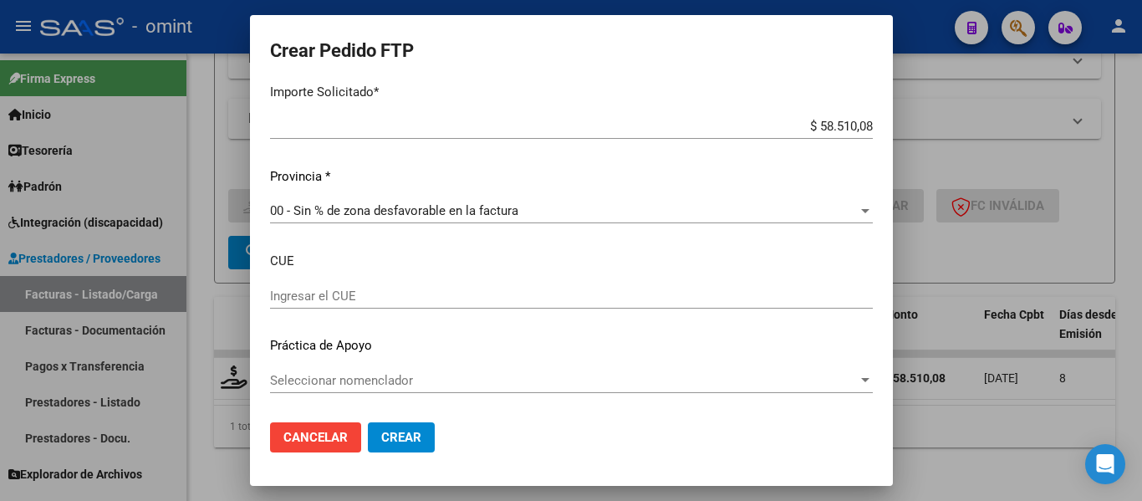
type input "108"
click at [396, 441] on span "Crear" at bounding box center [401, 437] width 40 height 15
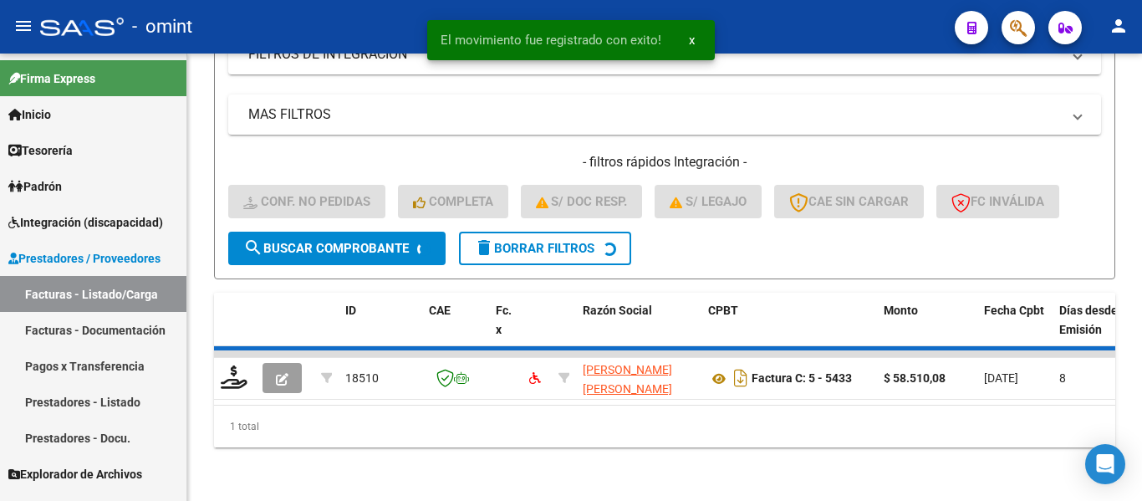
scroll to position [338, 0]
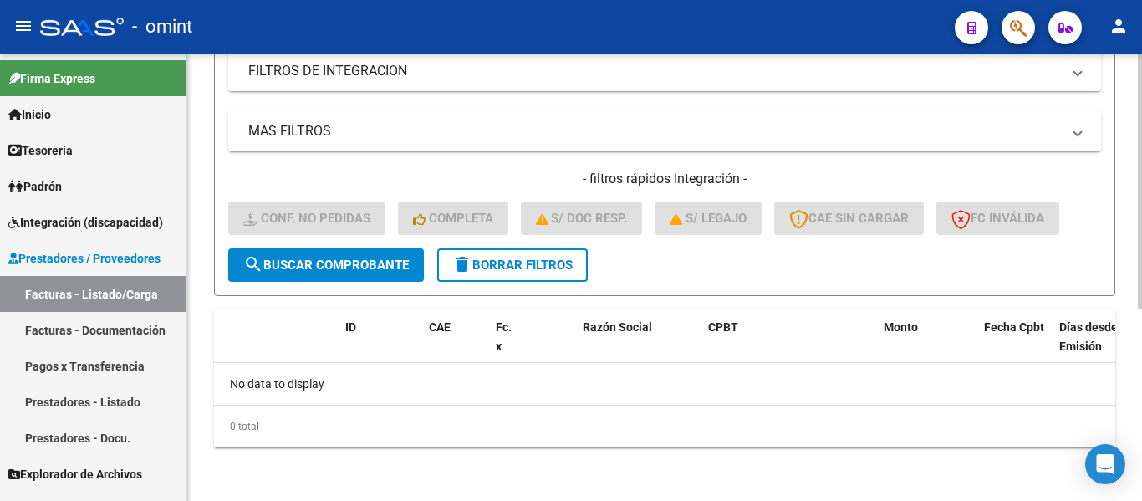
click at [526, 261] on span "delete Borrar Filtros" at bounding box center [512, 264] width 120 height 15
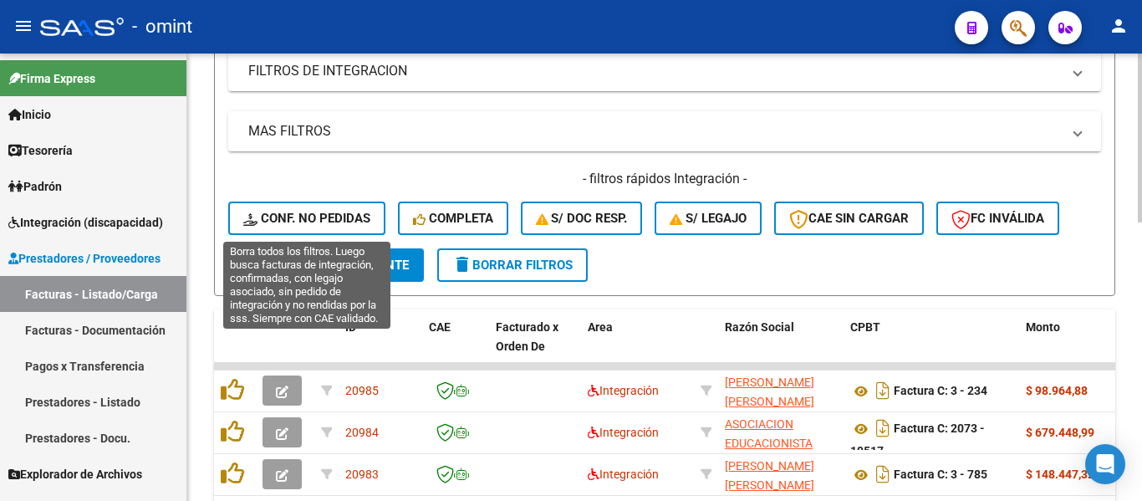
click at [311, 215] on span "Conf. no pedidas" at bounding box center [306, 218] width 127 height 15
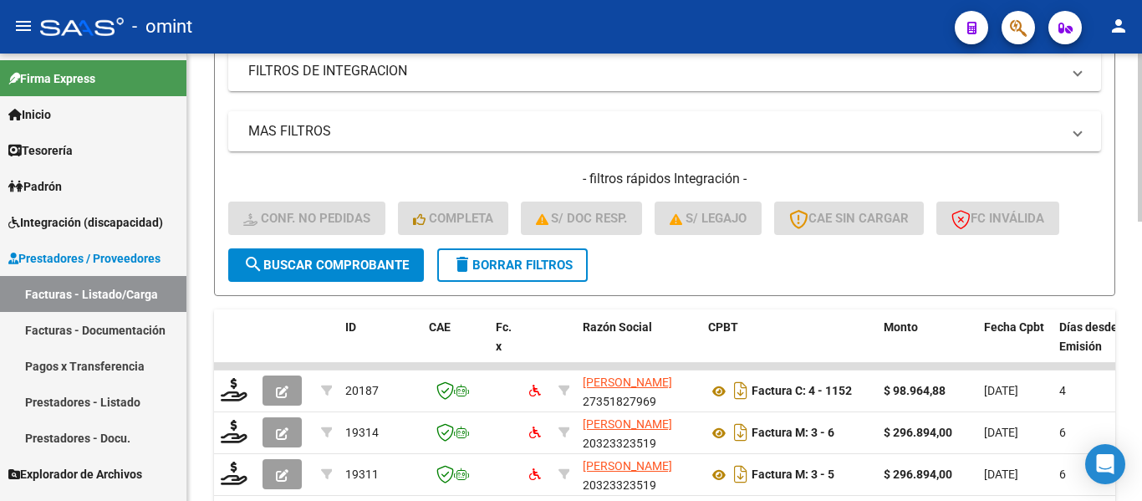
scroll to position [87, 0]
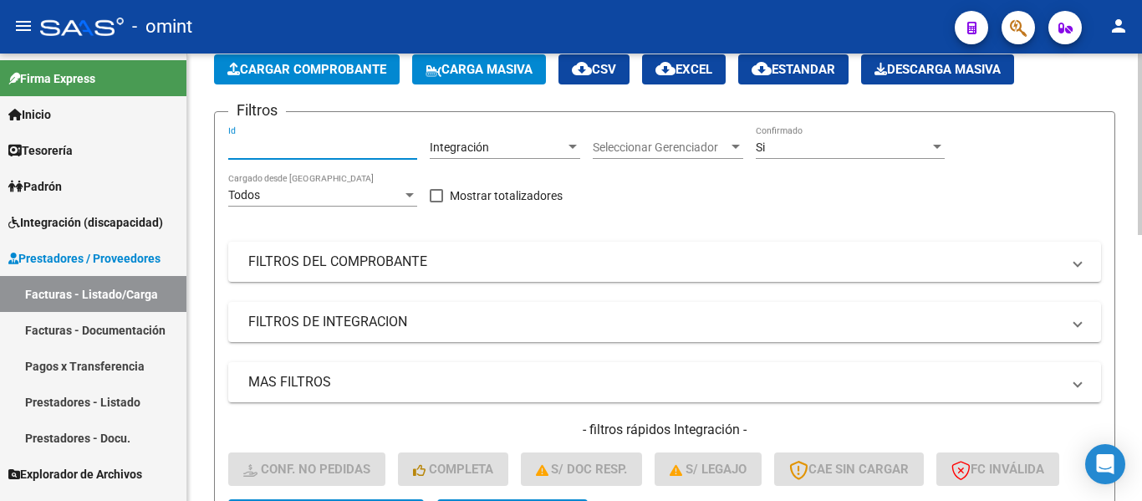
paste input "18509"
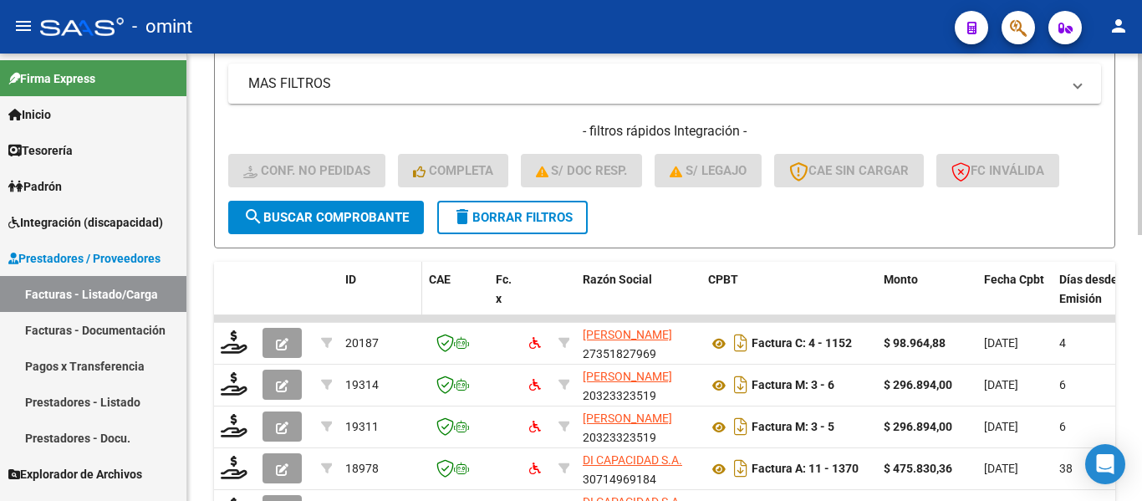
scroll to position [421, 0]
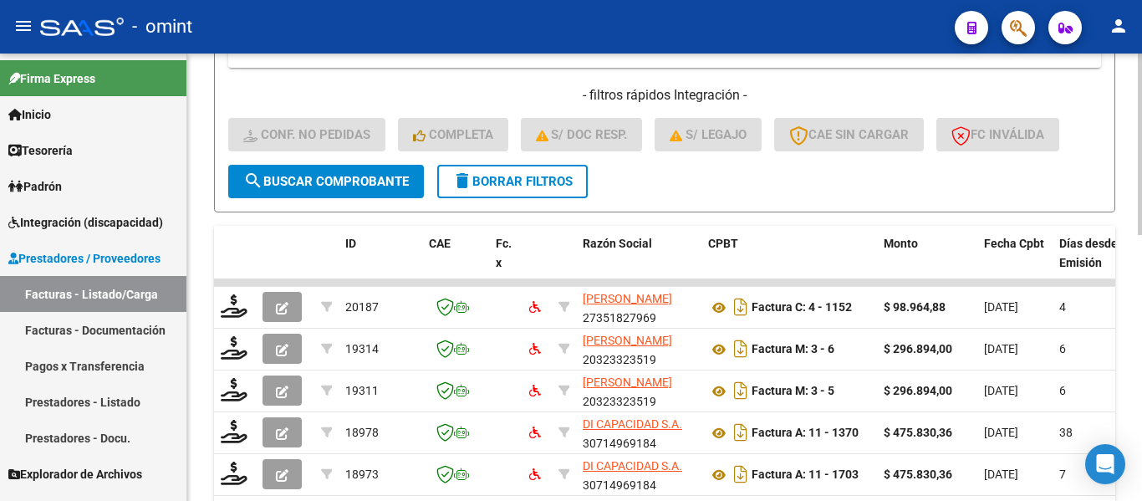
type input "18509"
click at [352, 181] on span "search Buscar Comprobante" at bounding box center [325, 181] width 165 height 15
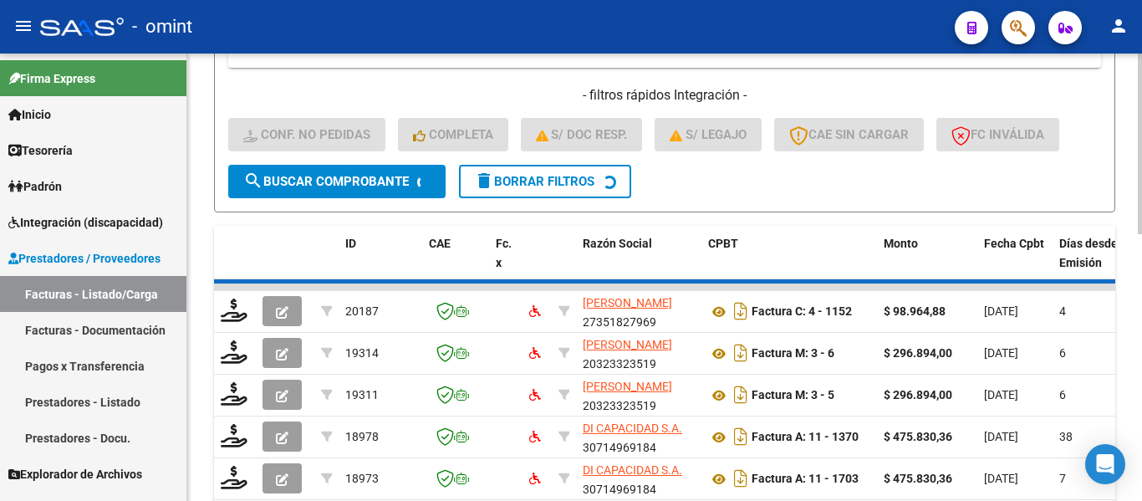
scroll to position [364, 0]
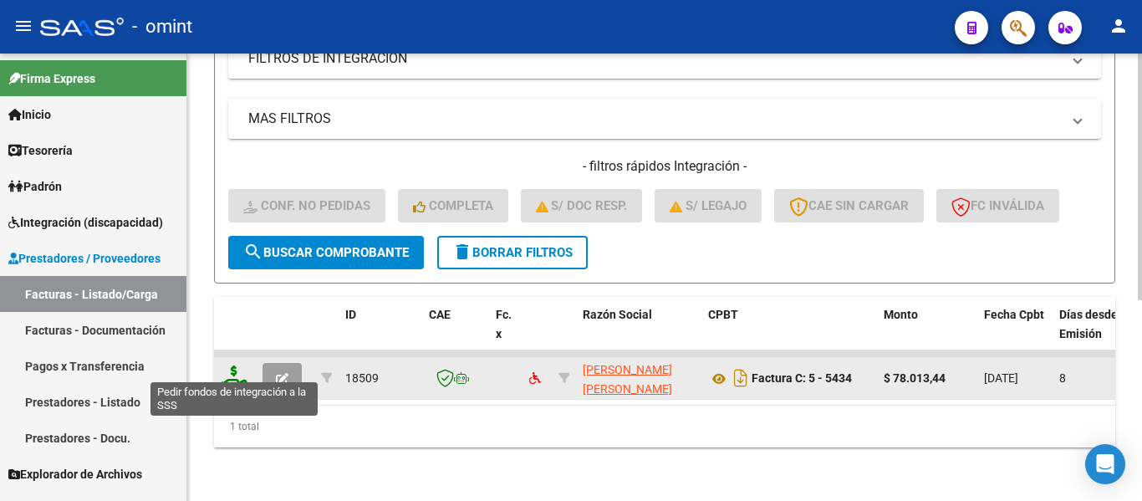
click at [233, 373] on icon at bounding box center [234, 376] width 27 height 23
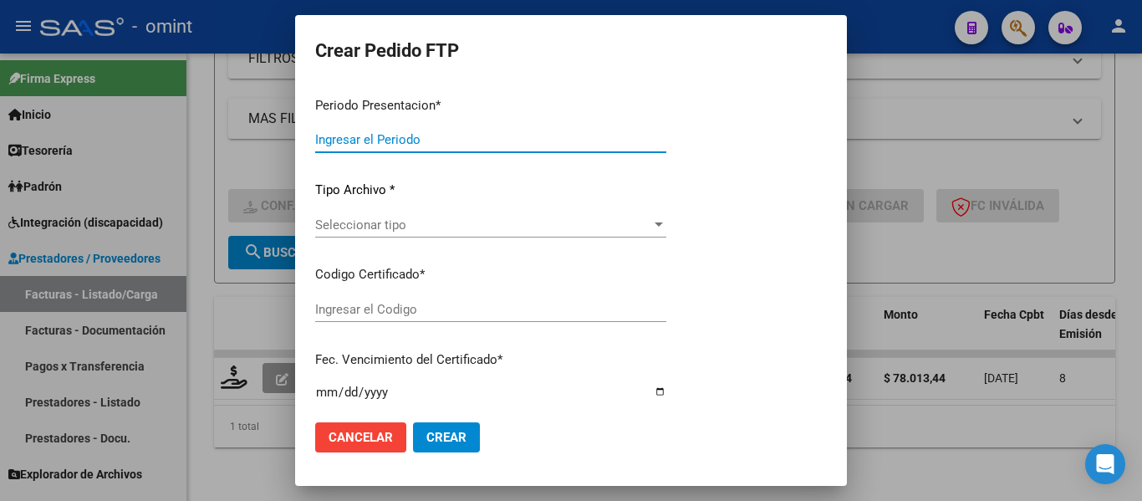
type input "202508"
type input "$ 78.013,44"
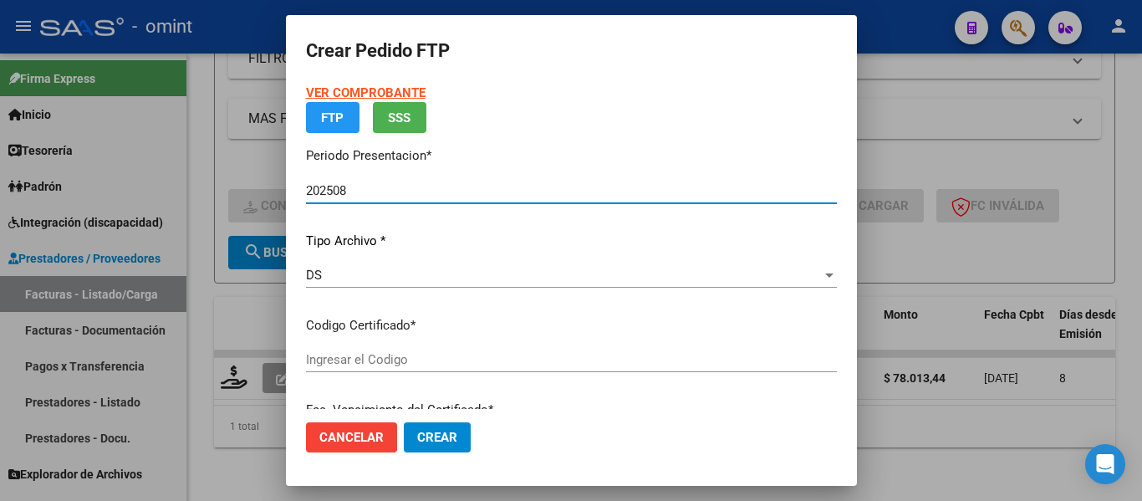
type input "2253052371"
type input "2032-10-11"
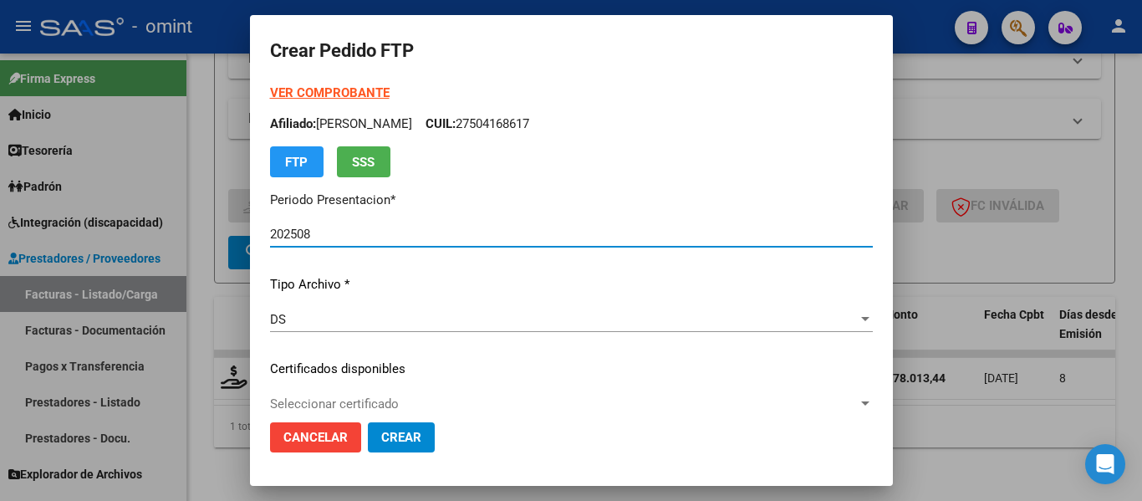
click at [354, 92] on strong "VER COMPROBANTE" at bounding box center [330, 92] width 120 height 15
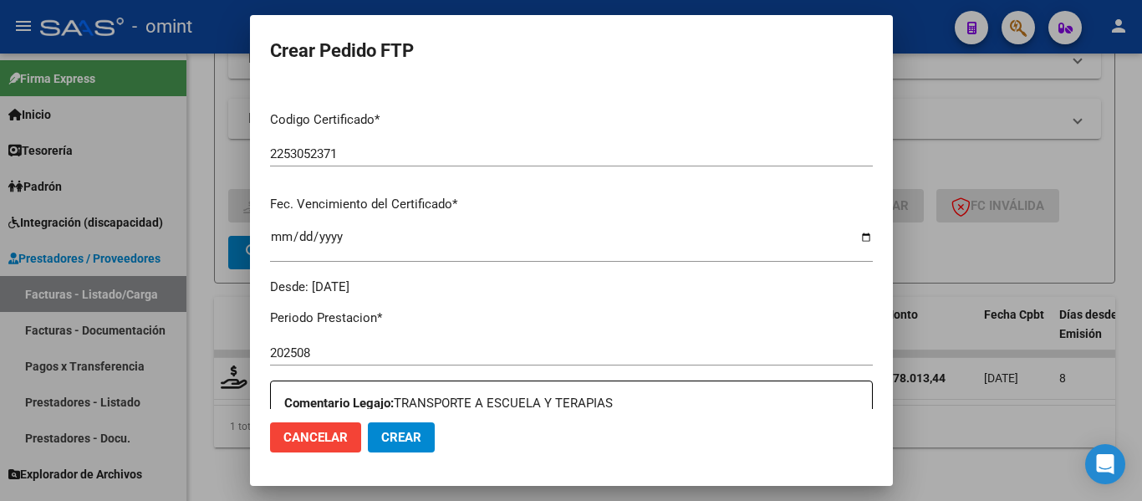
scroll to position [585, 0]
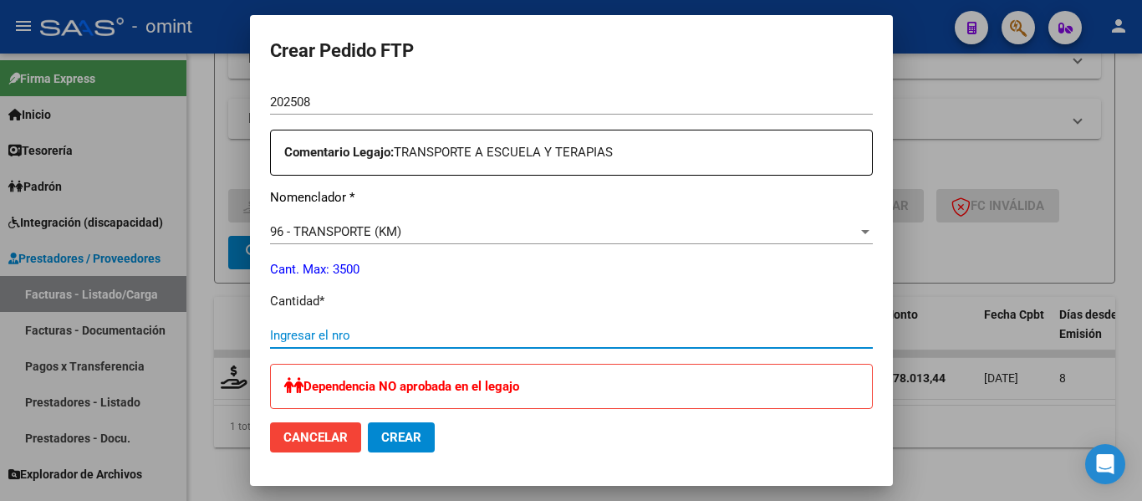
click at [369, 340] on input "Ingresar el nro" at bounding box center [571, 335] width 603 height 15
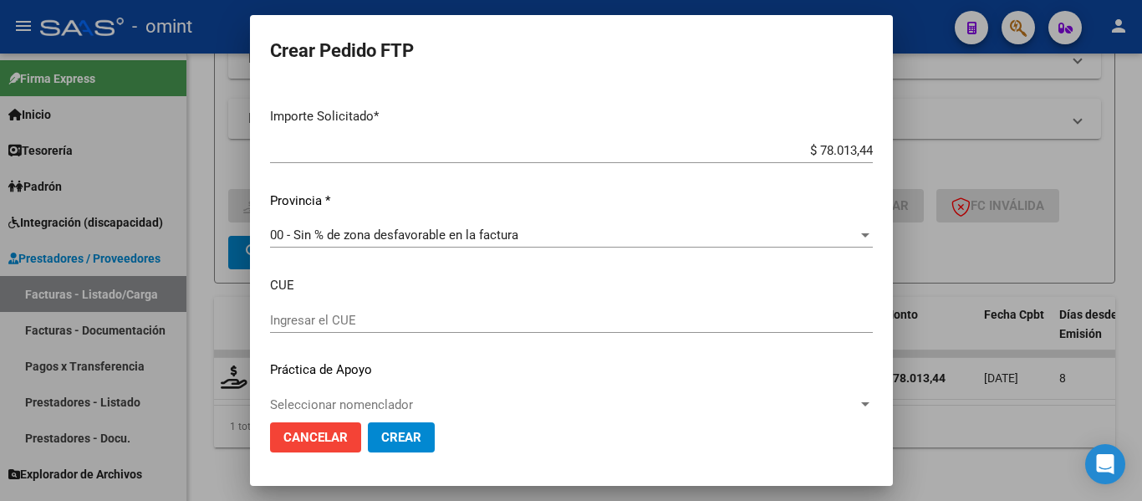
scroll to position [1074, 0]
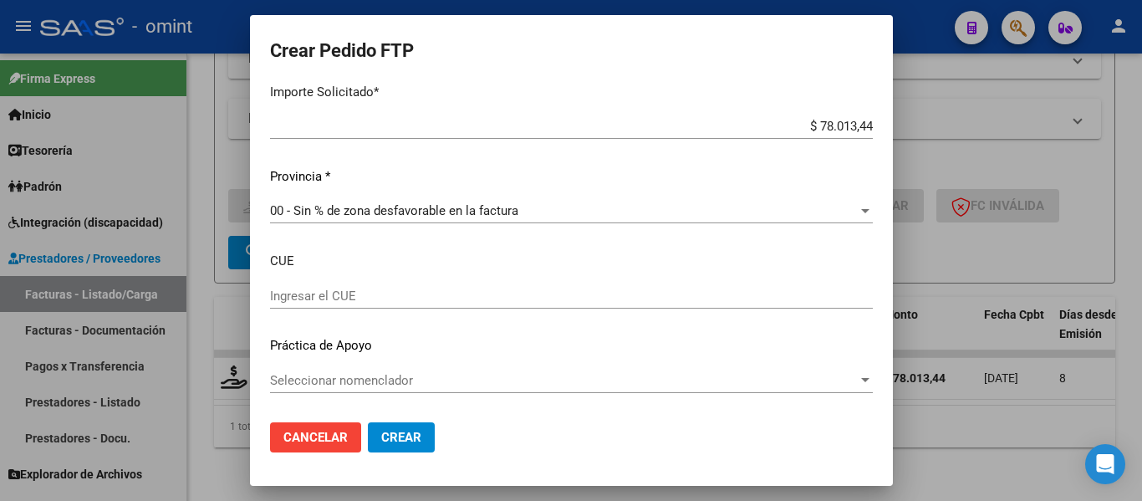
type input "114"
click at [400, 439] on span "Crear" at bounding box center [401, 437] width 40 height 15
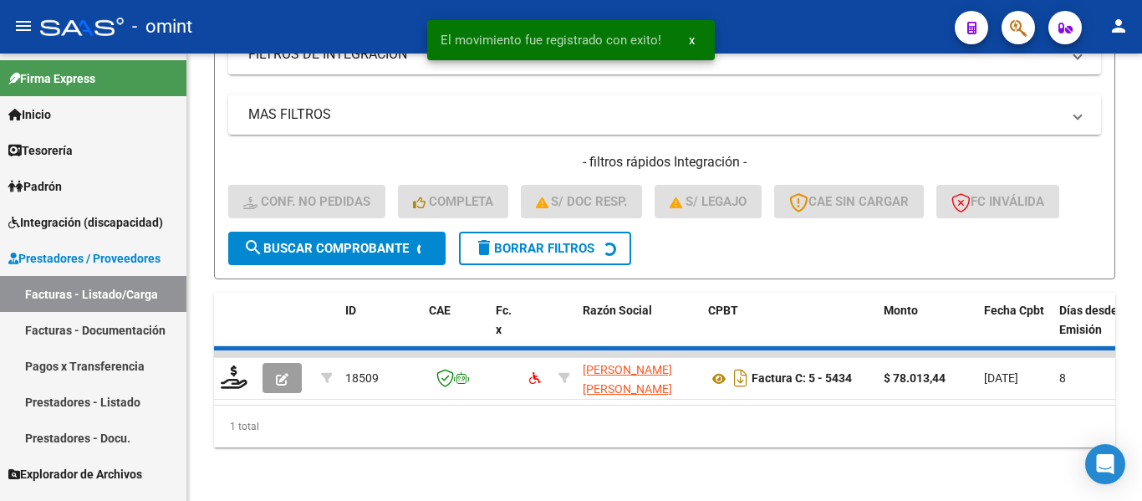
scroll to position [338, 0]
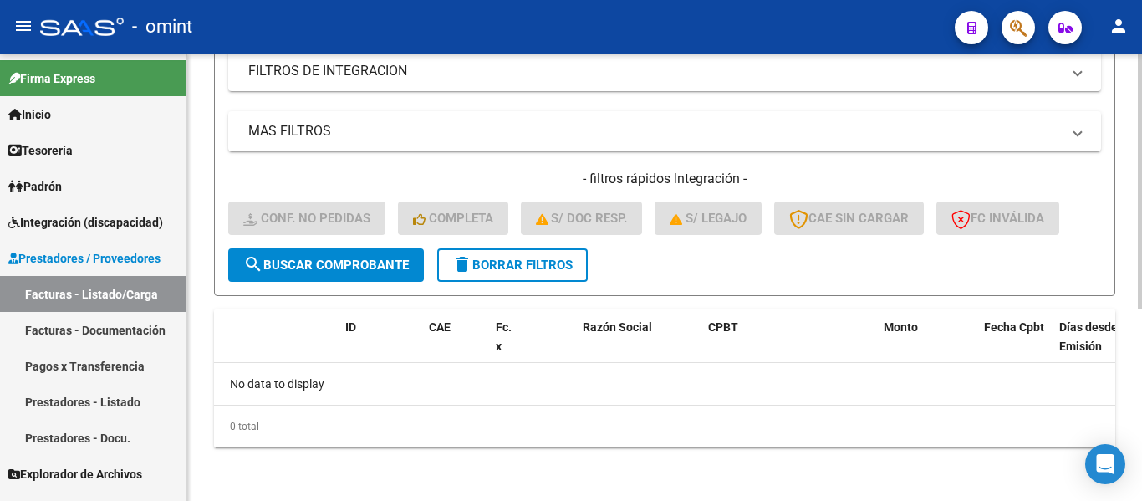
click at [558, 262] on span "delete Borrar Filtros" at bounding box center [512, 264] width 120 height 15
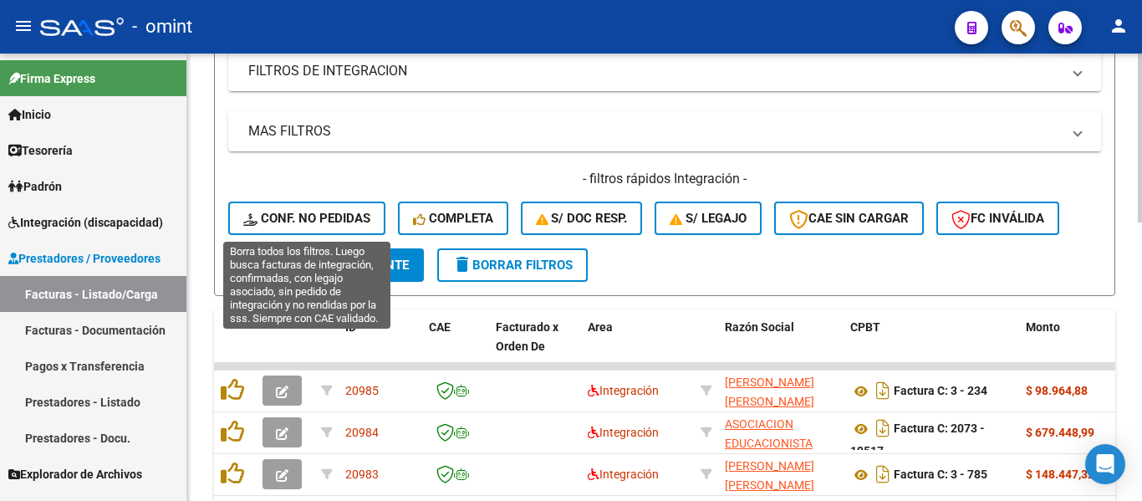
click at [296, 216] on span "Conf. no pedidas" at bounding box center [306, 218] width 127 height 15
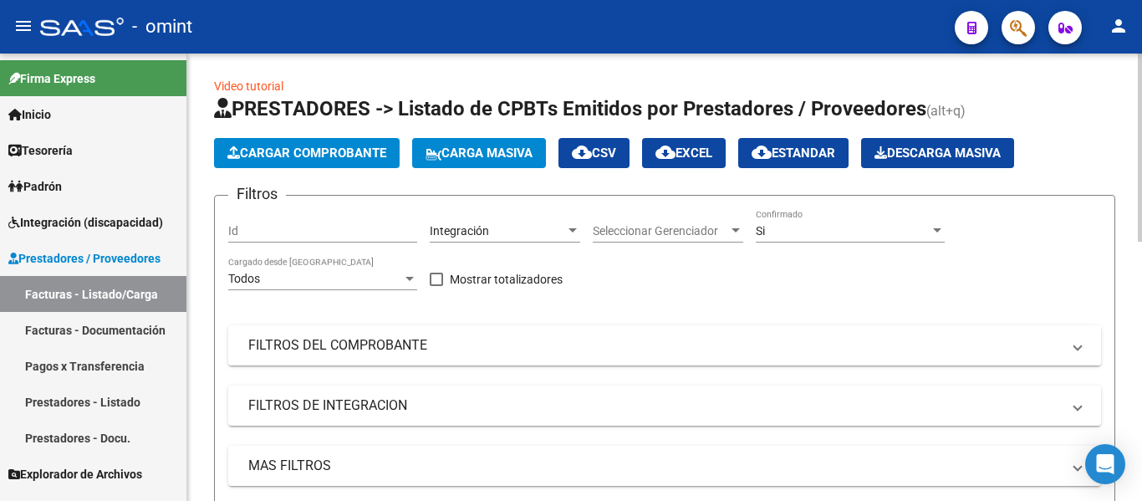
scroll to position [0, 0]
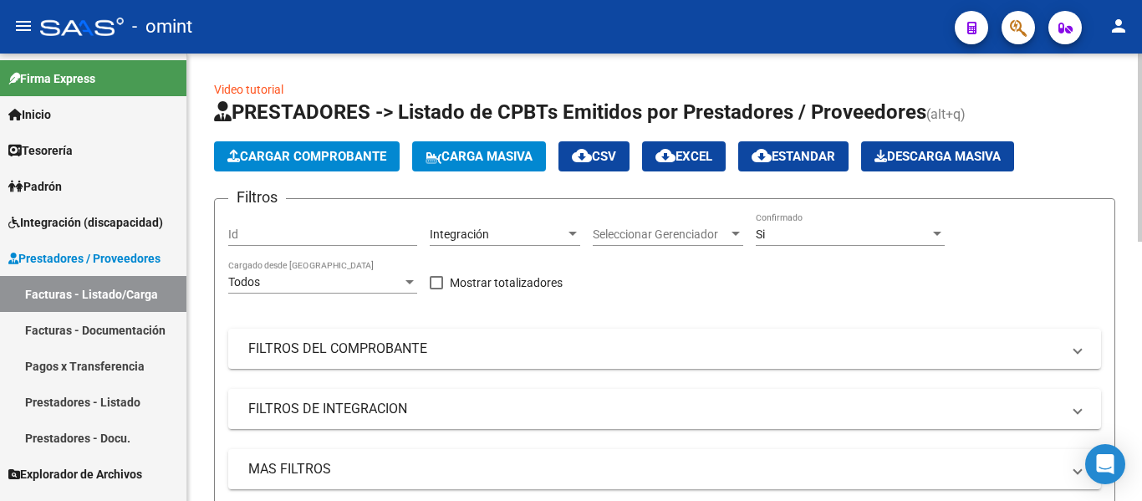
drag, startPoint x: 298, startPoint y: 224, endPoint x: 292, endPoint y: 234, distance: 11.6
paste input "18508"
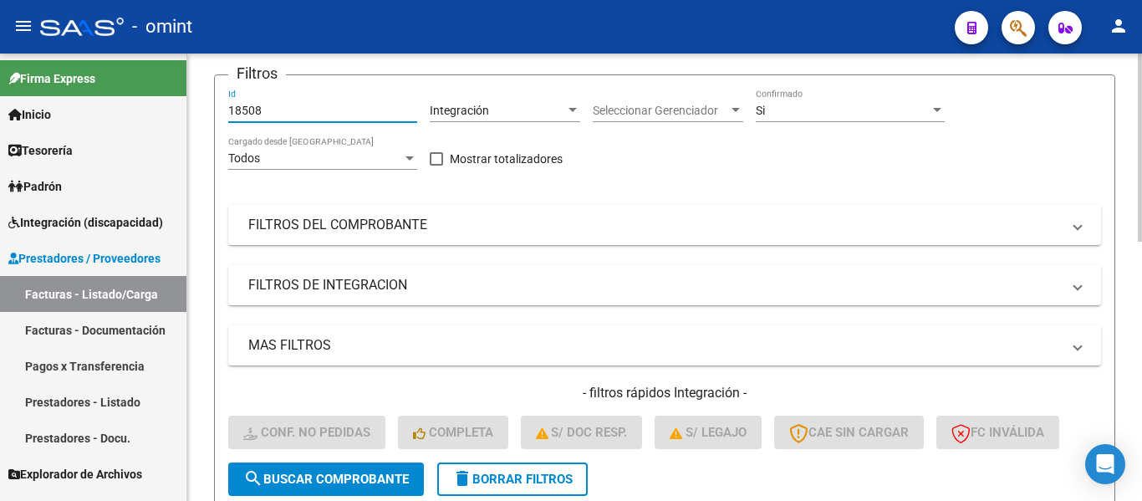
scroll to position [334, 0]
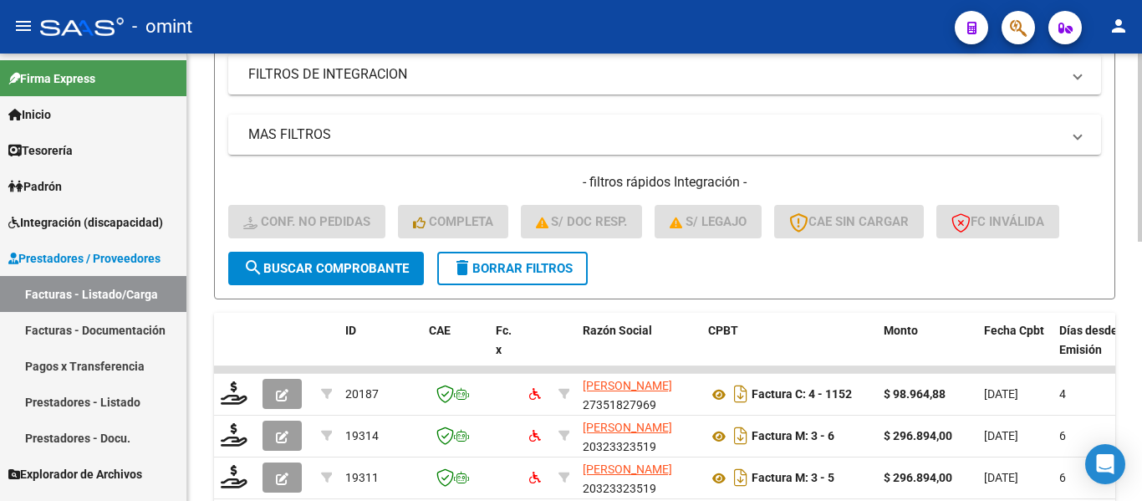
type input "18508"
click at [338, 262] on span "search Buscar Comprobante" at bounding box center [325, 268] width 165 height 15
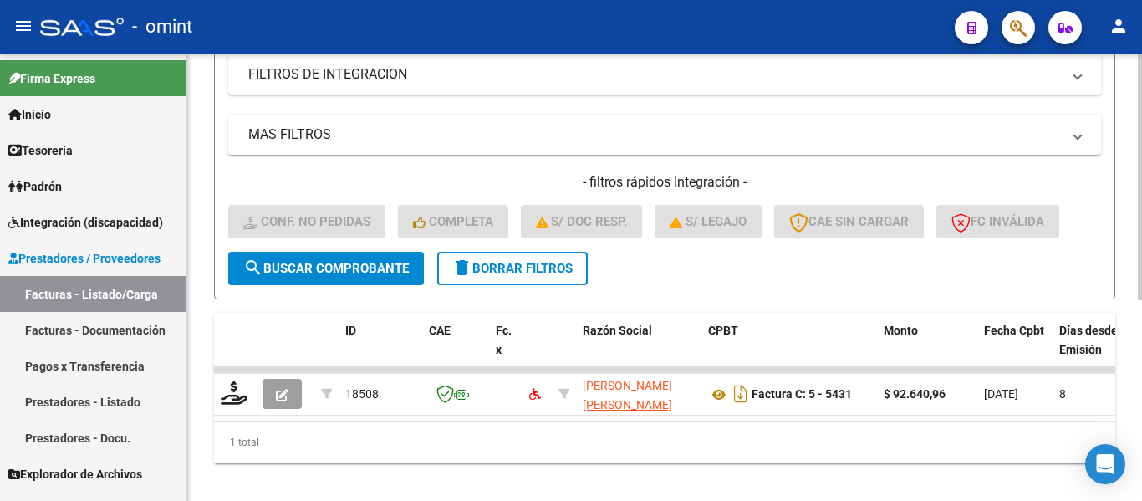
scroll to position [364, 0]
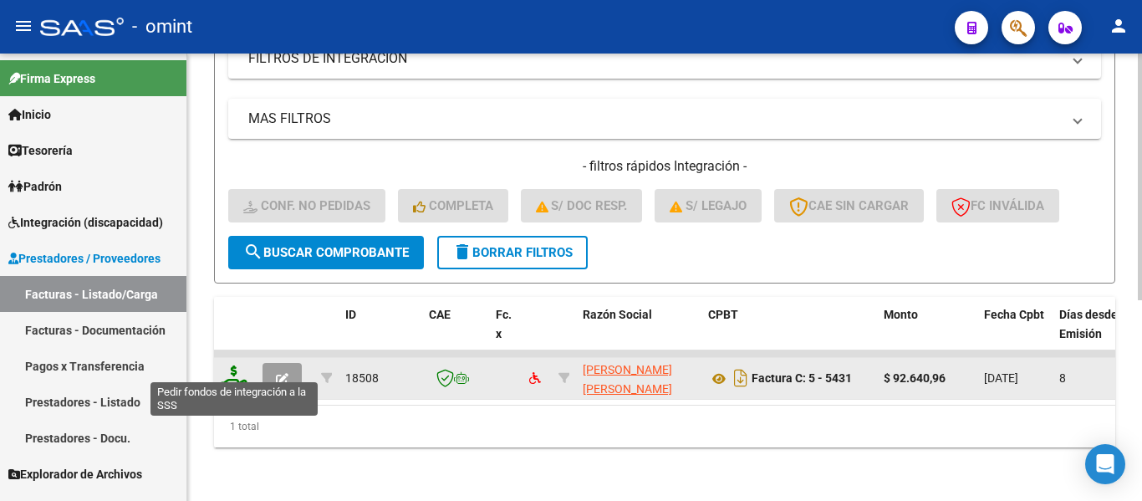
click at [232, 369] on icon at bounding box center [234, 376] width 27 height 23
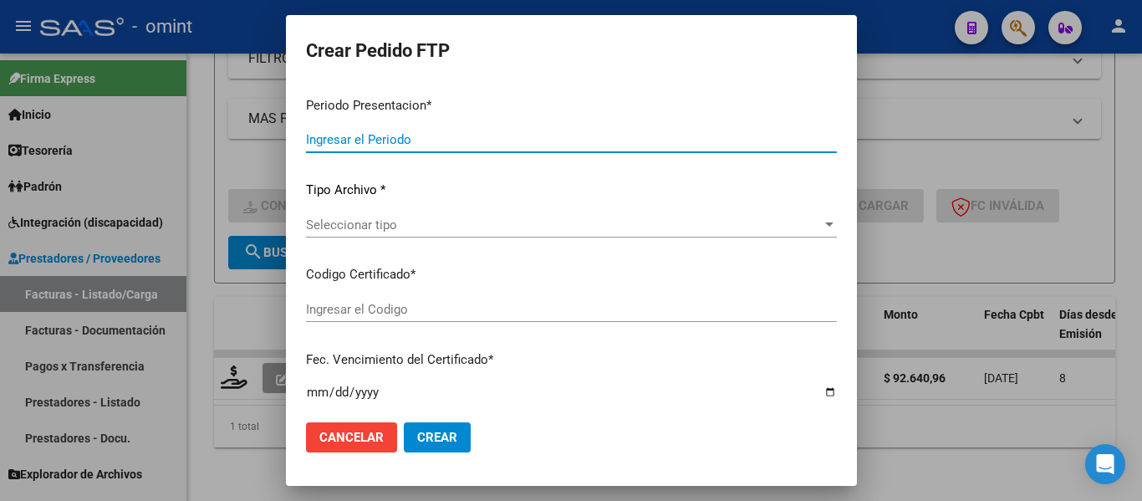
type input "202508"
type input "$ 92.640,96"
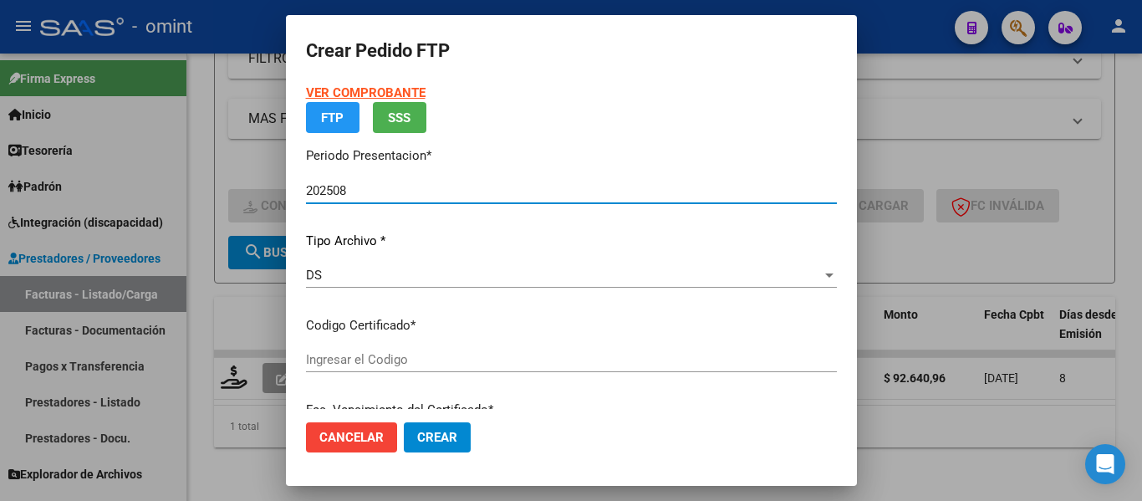
type input "2253052371"
type input "2032-10-11"
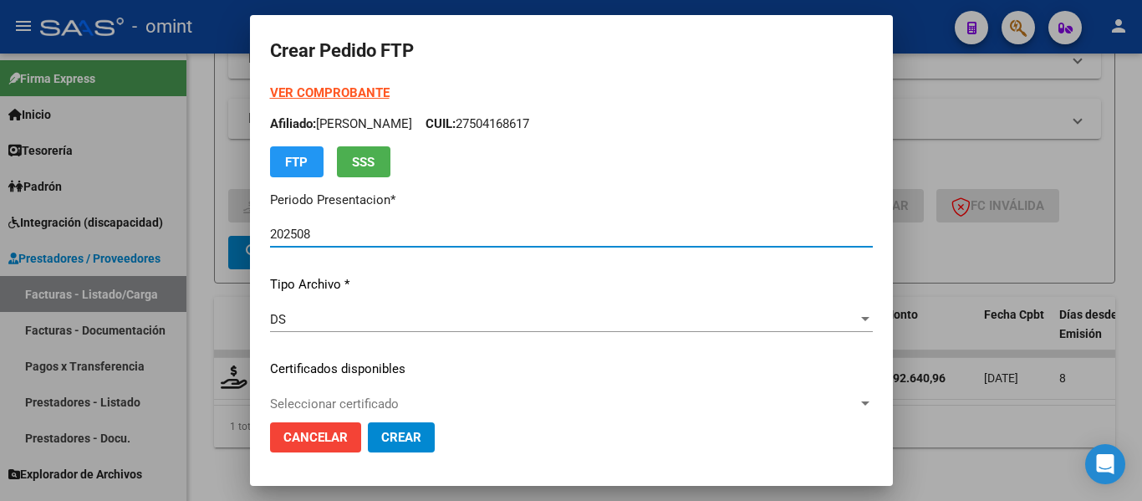
click at [340, 91] on strong "VER COMPROBANTE" at bounding box center [330, 92] width 120 height 15
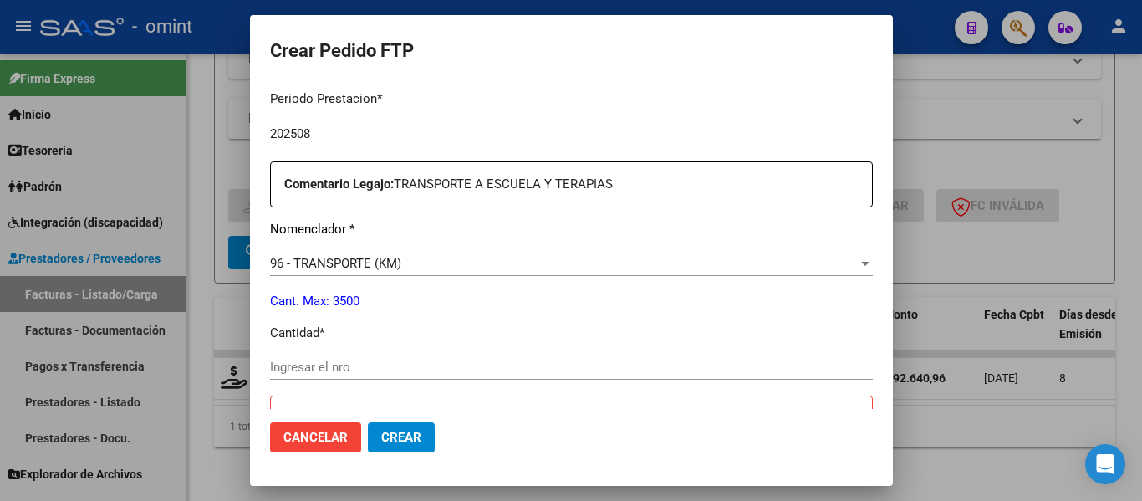
scroll to position [585, 0]
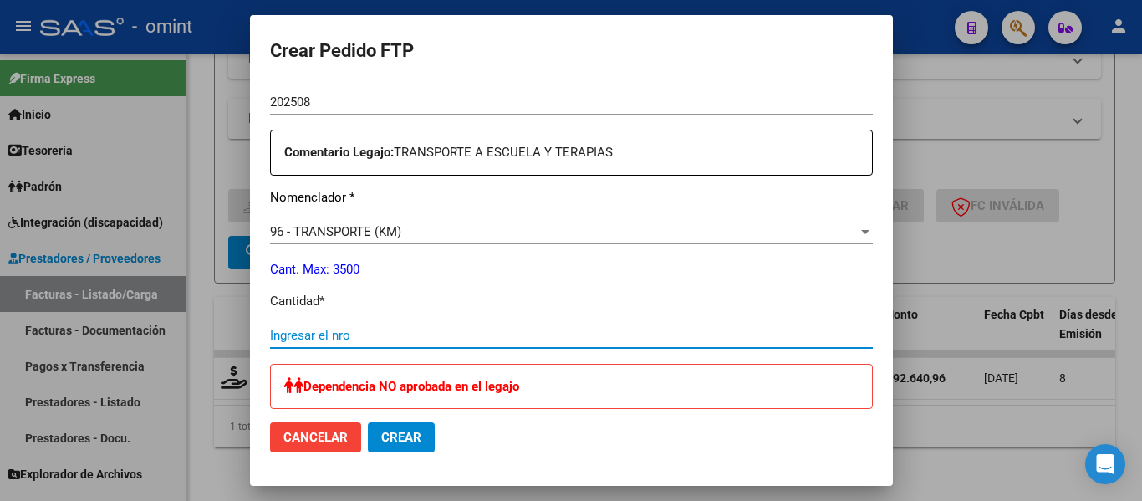
click at [326, 338] on input "Ingresar el nro" at bounding box center [571, 335] width 603 height 15
type input "171"
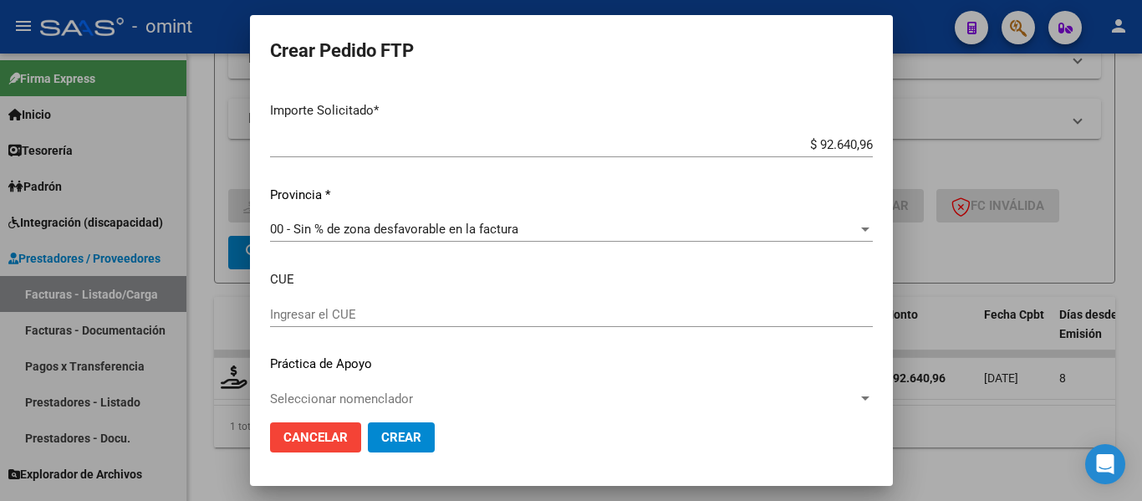
scroll to position [1074, 0]
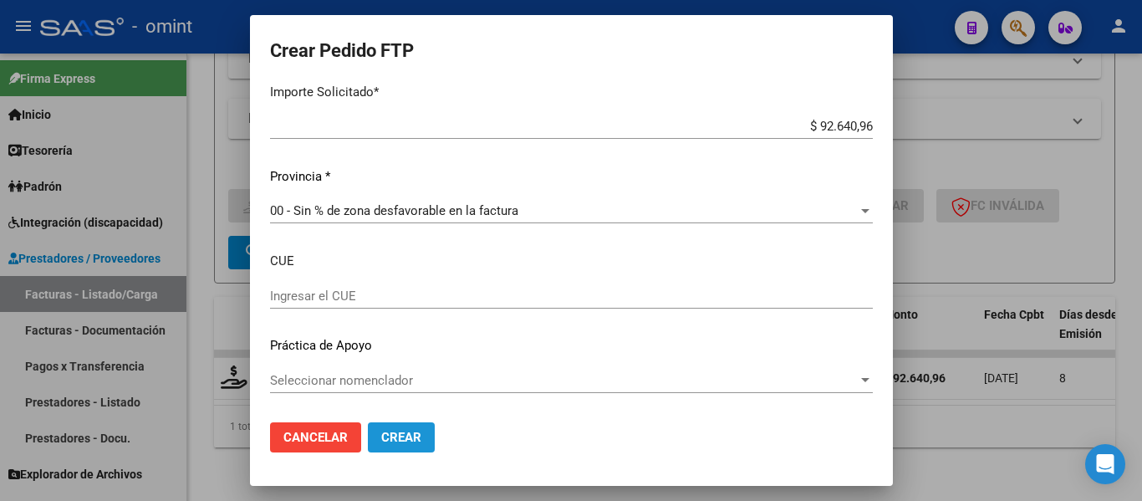
click at [398, 441] on span "Crear" at bounding box center [401, 437] width 40 height 15
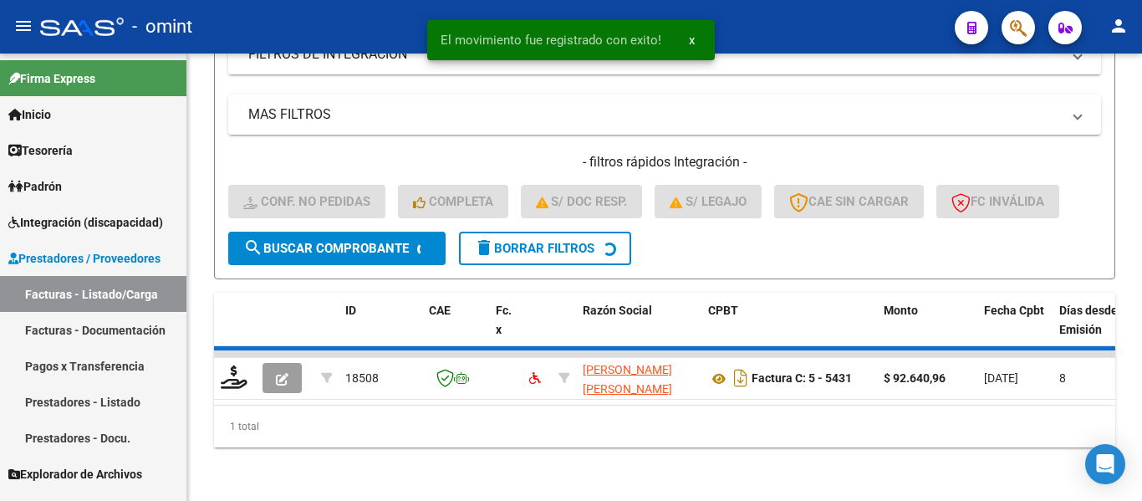
scroll to position [338, 0]
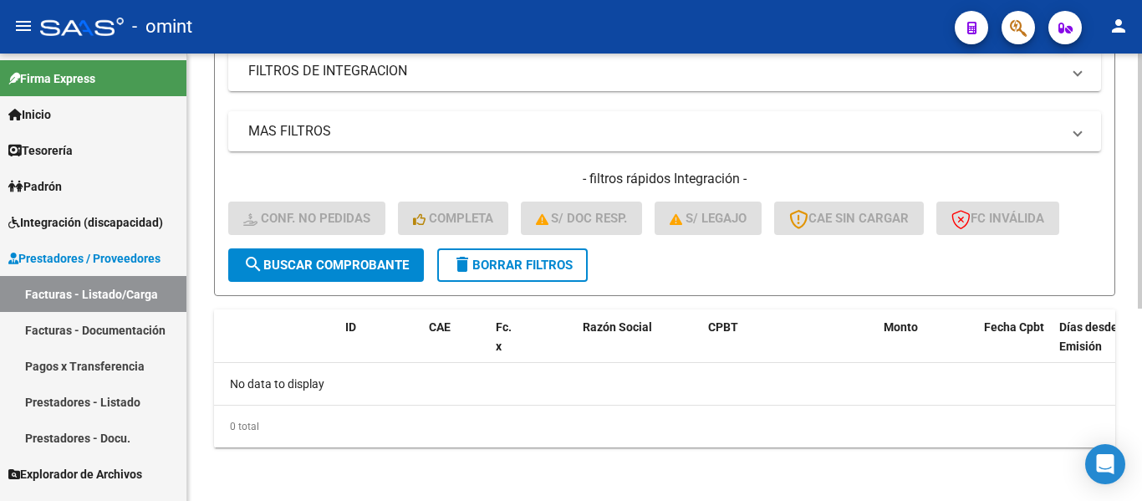
click at [521, 271] on button "delete Borrar Filtros" at bounding box center [512, 264] width 150 height 33
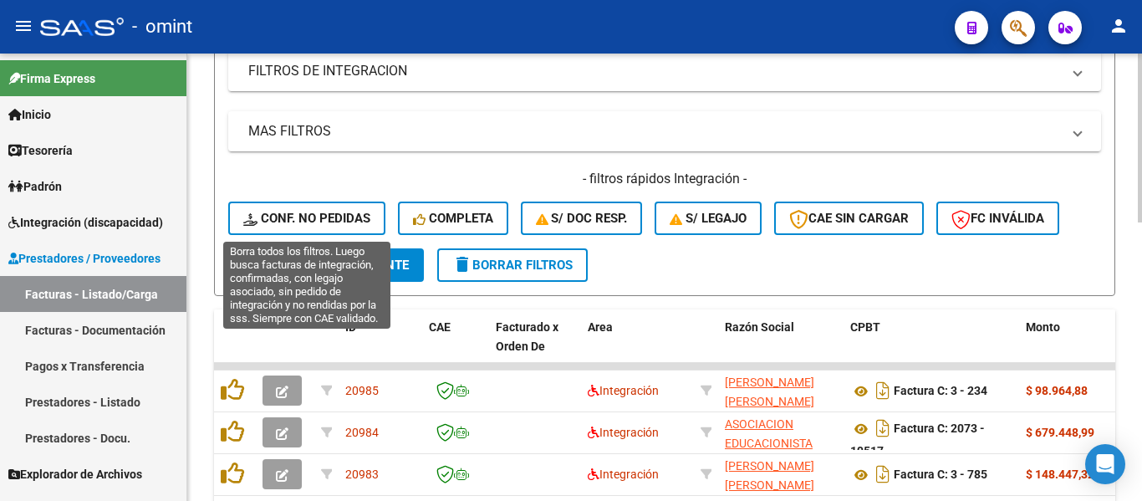
click at [342, 212] on span "Conf. no pedidas" at bounding box center [306, 218] width 127 height 15
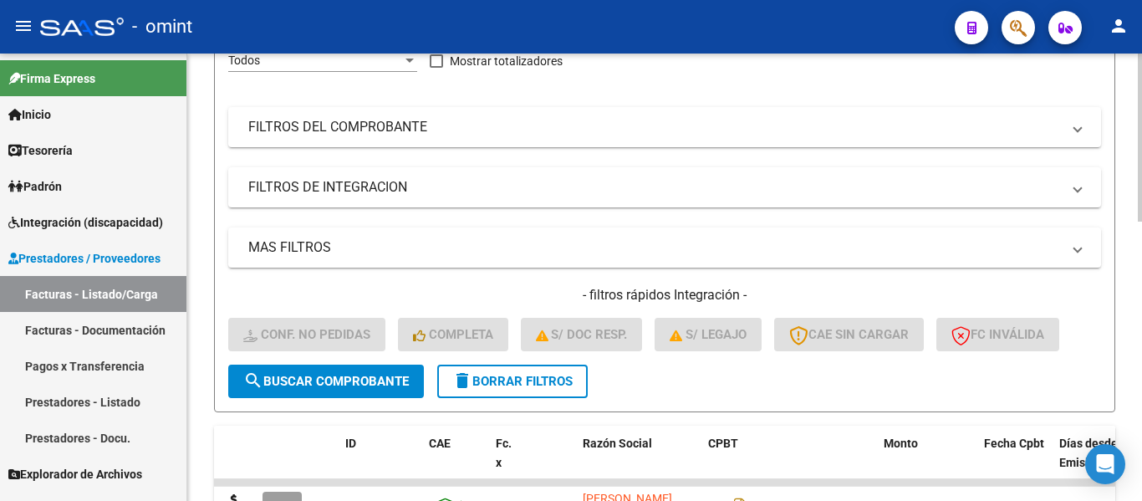
scroll to position [3, 0]
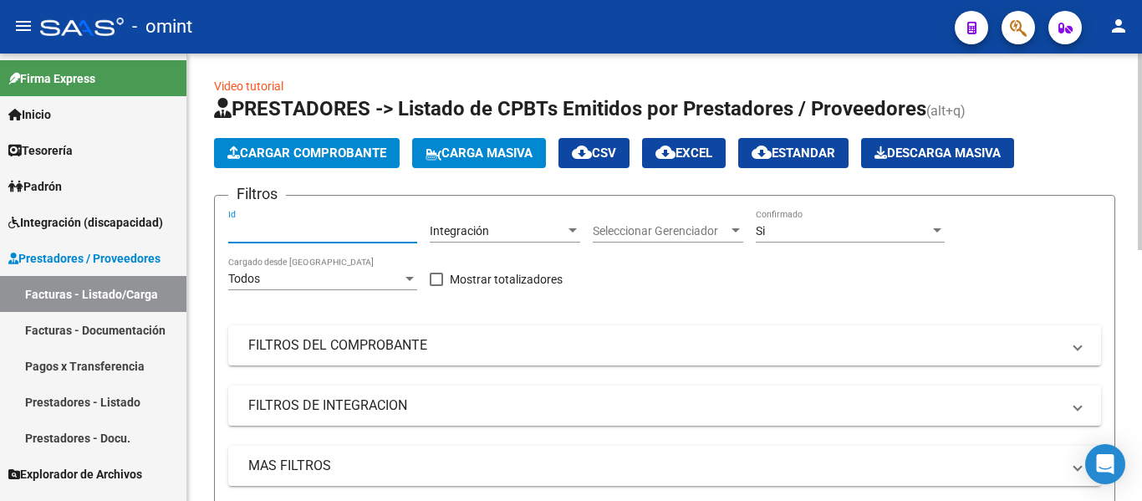
paste input "18502"
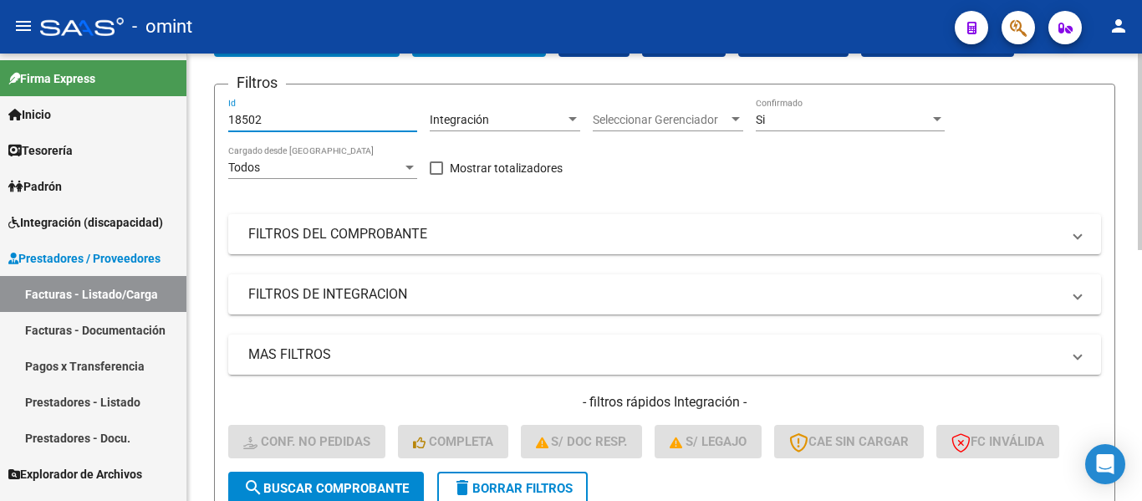
scroll to position [338, 0]
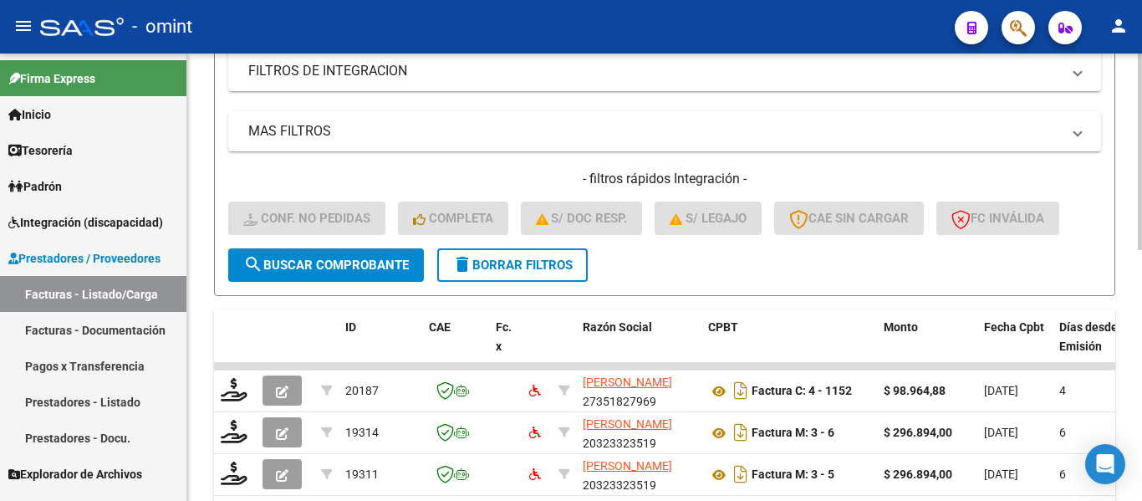
type input "18502"
click at [349, 263] on span "search Buscar Comprobante" at bounding box center [325, 264] width 165 height 15
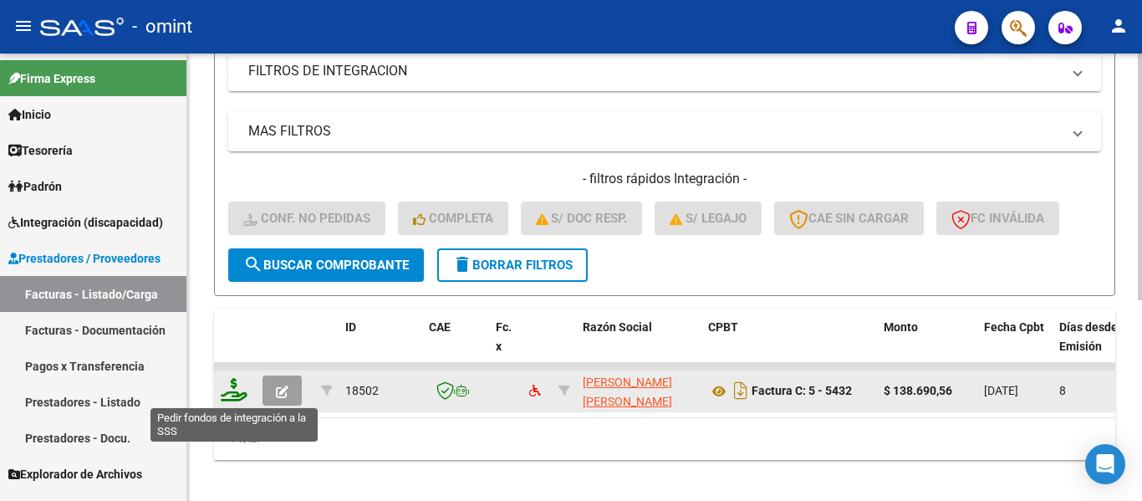
click at [233, 388] on icon at bounding box center [234, 389] width 27 height 23
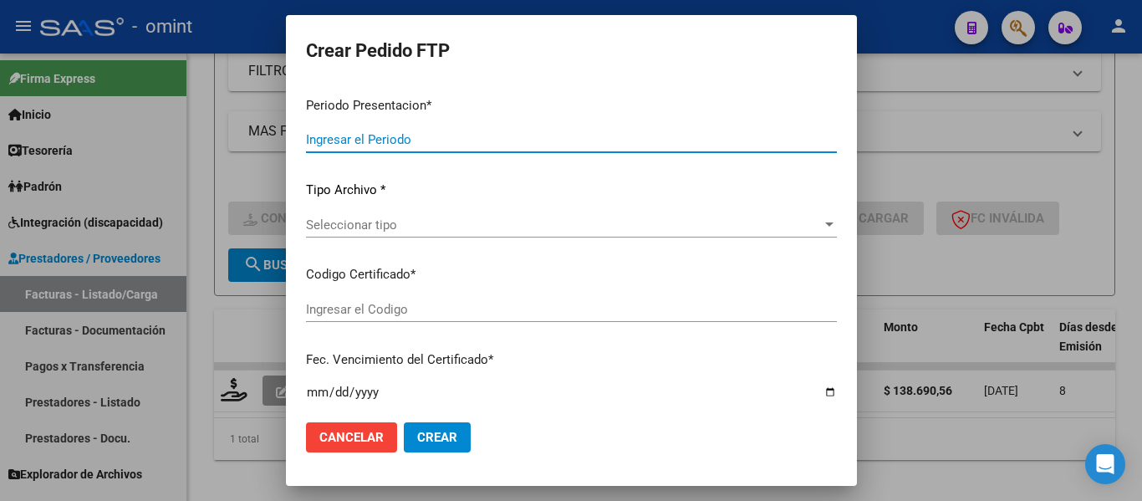
type input "202508"
type input "$ 138.690,56"
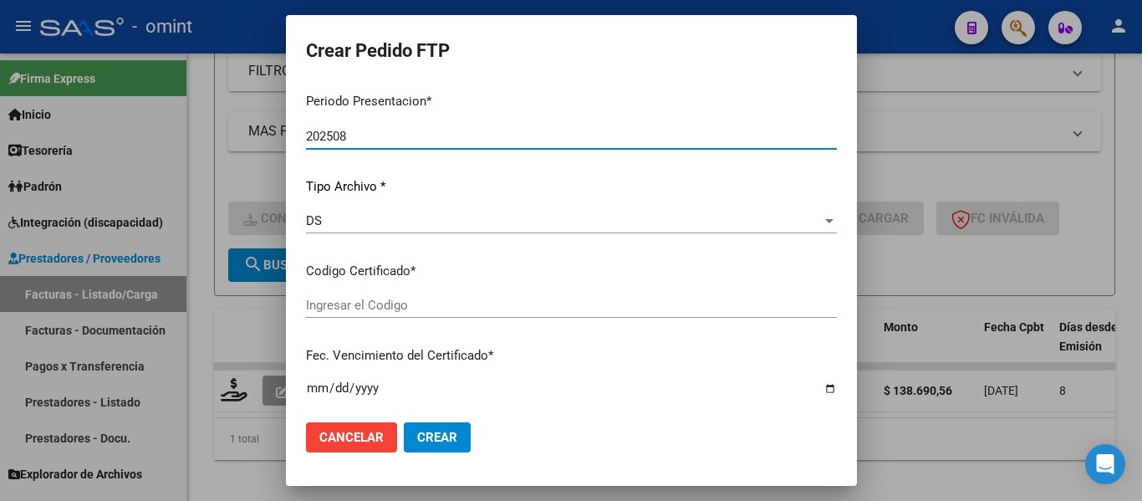
type input "2253052371"
type input "2032-10-11"
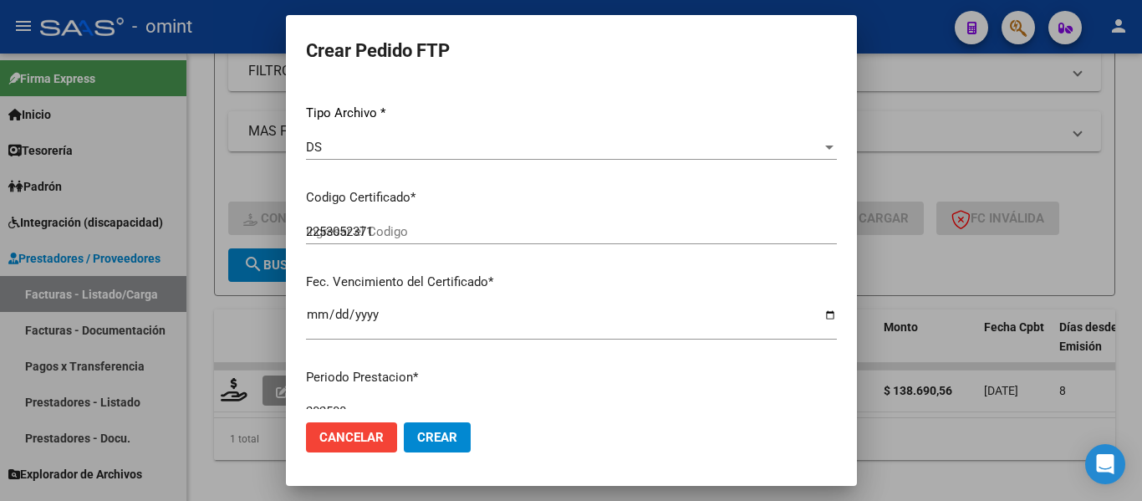
scroll to position [211, 0]
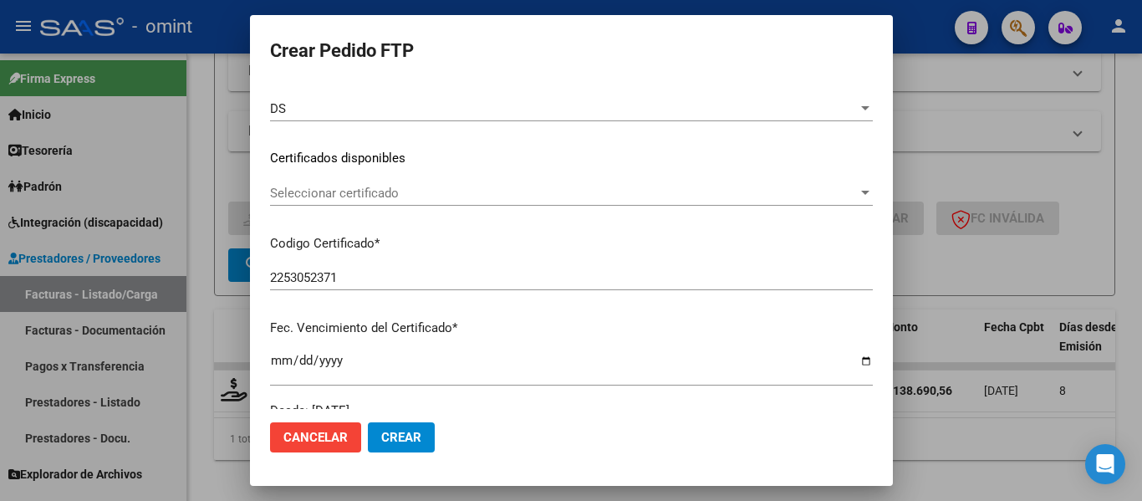
drag, startPoint x: 487, startPoint y: 209, endPoint x: 484, endPoint y: 194, distance: 15.4
click at [486, 207] on div "Seleccionar certificado Seleccionar certificado" at bounding box center [571, 201] width 603 height 41
click at [484, 193] on span "Seleccionar certificado" at bounding box center [564, 193] width 588 height 15
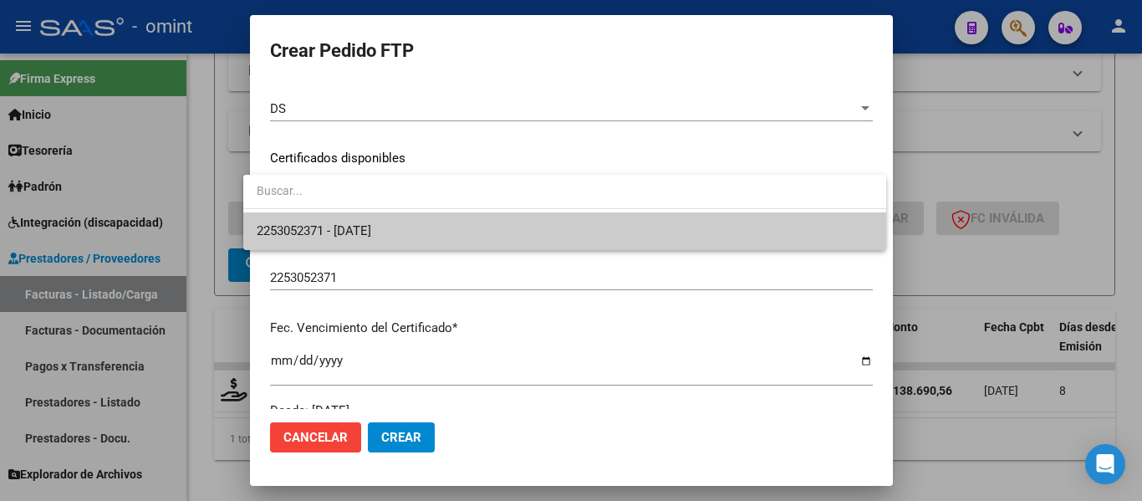
click at [496, 223] on span "2253052371 - 2032-10-11" at bounding box center [565, 231] width 616 height 38
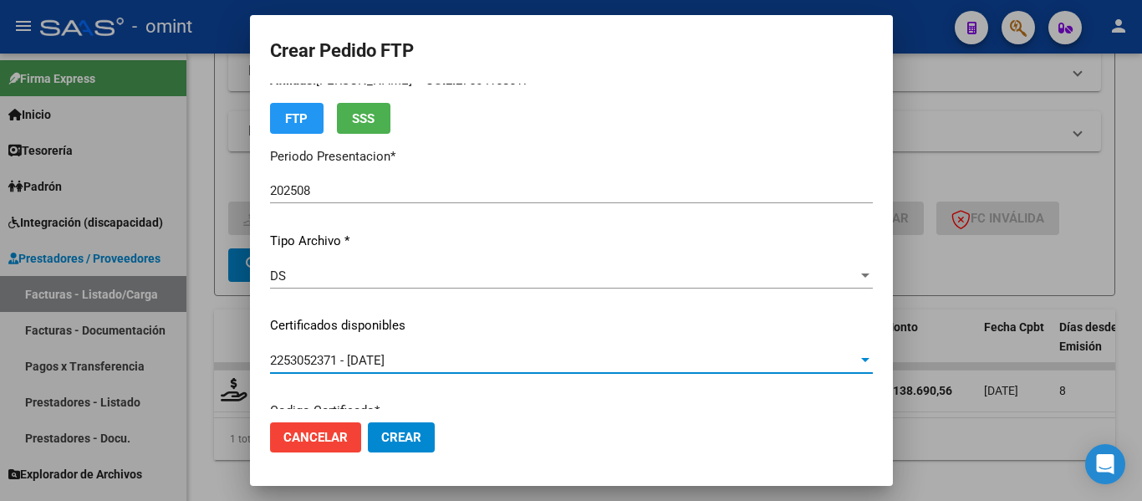
scroll to position [0, 0]
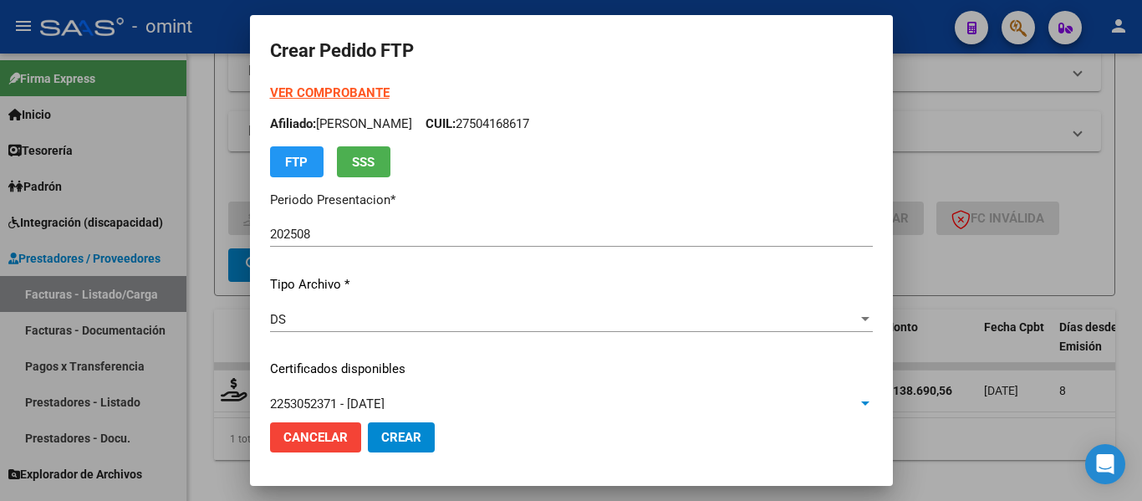
click at [361, 90] on strong "VER COMPROBANTE" at bounding box center [330, 92] width 120 height 15
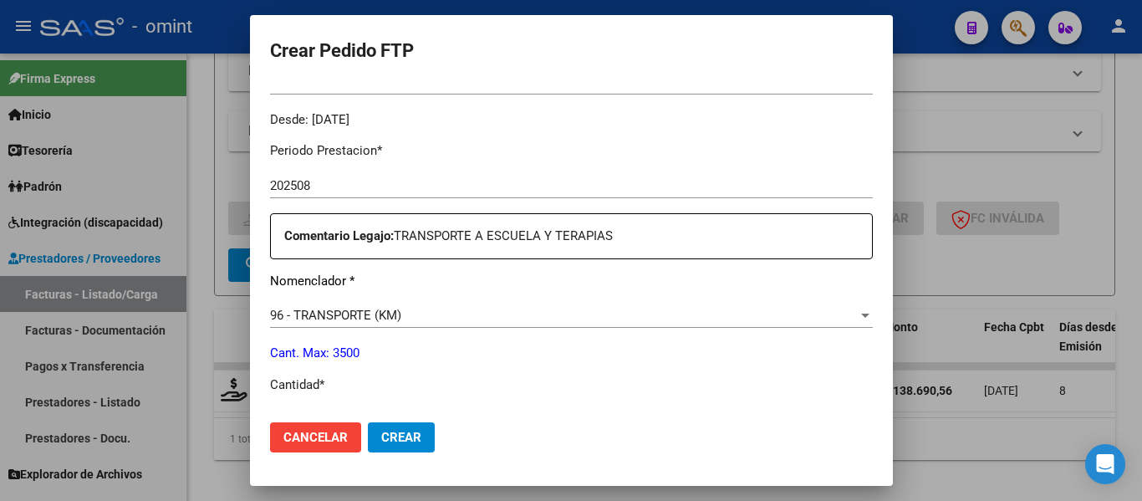
scroll to position [585, 0]
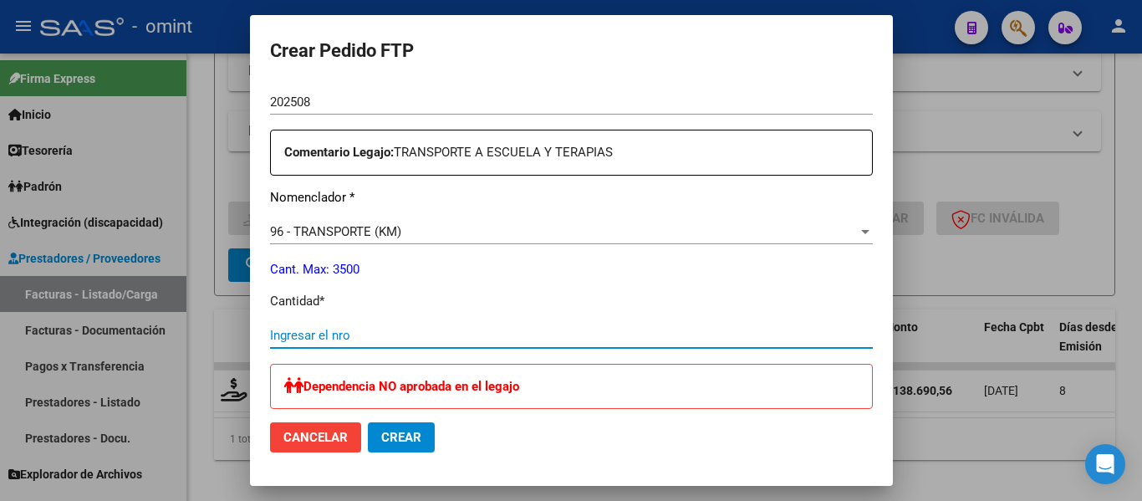
click at [338, 336] on input "Ingresar el nro" at bounding box center [571, 335] width 603 height 15
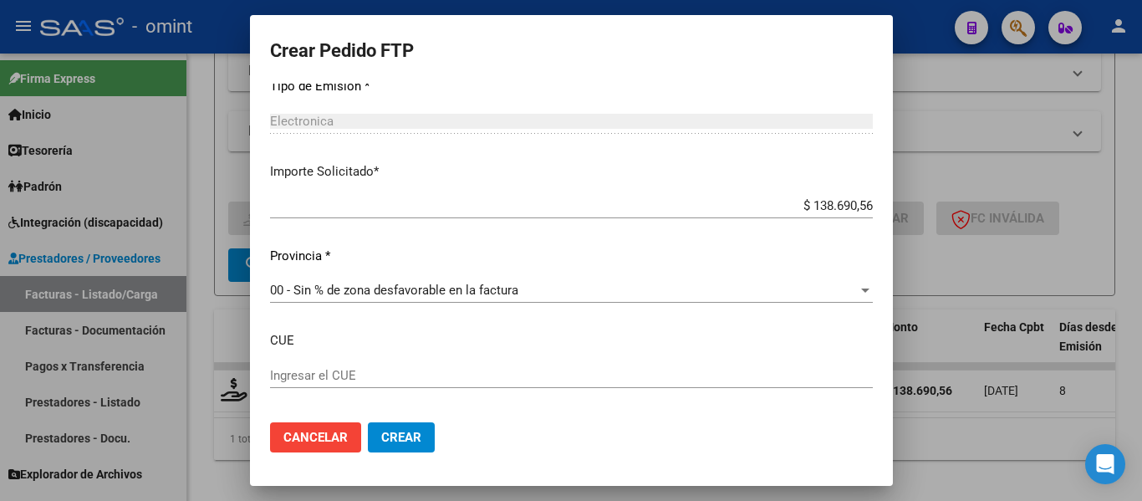
scroll to position [1074, 0]
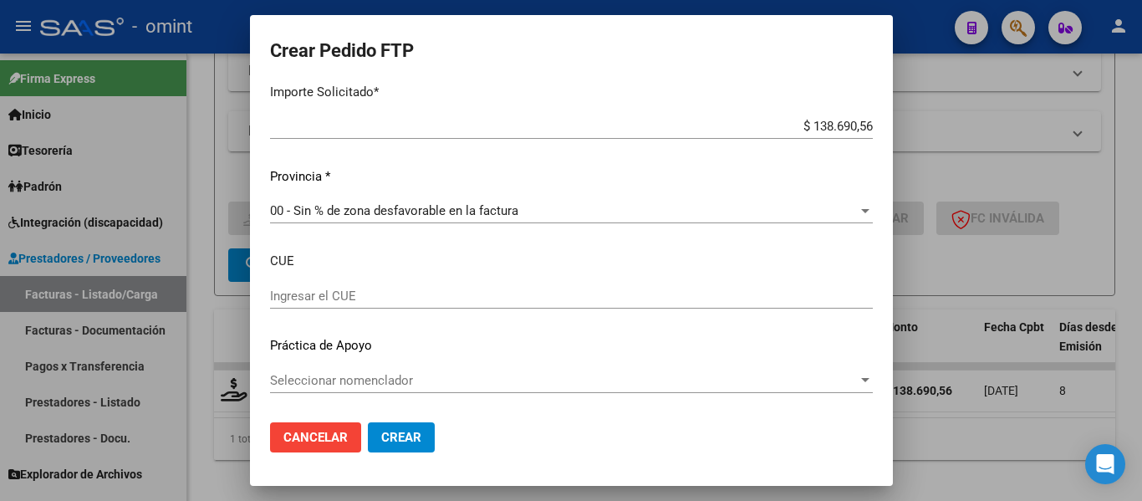
type input "256"
click at [389, 438] on span "Crear" at bounding box center [401, 437] width 40 height 15
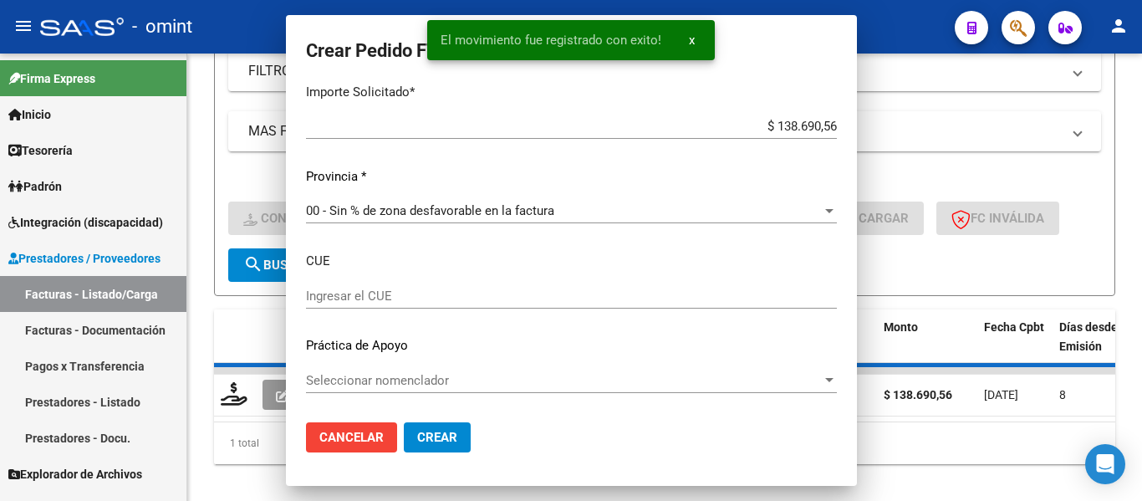
scroll to position [0, 0]
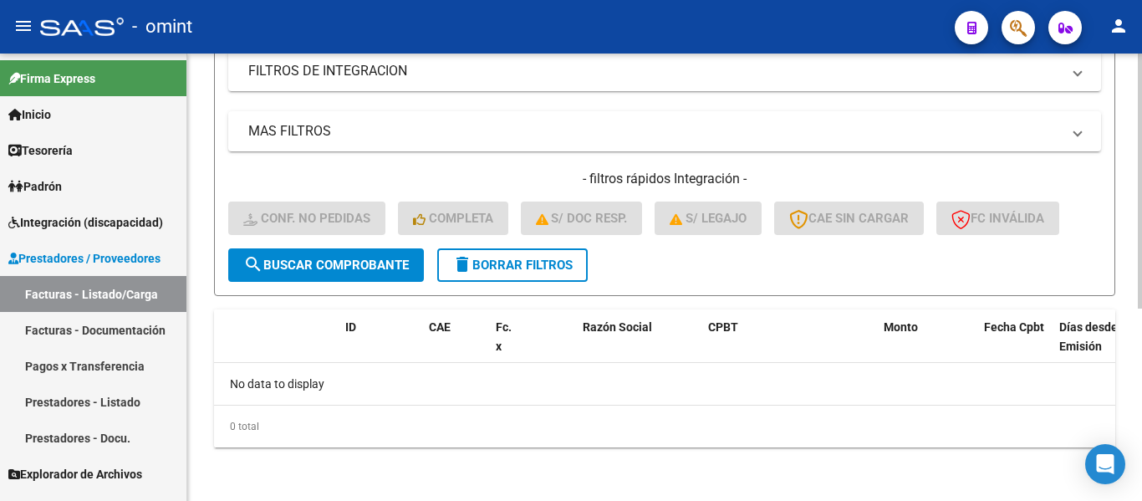
click at [511, 264] on span "delete Borrar Filtros" at bounding box center [512, 264] width 120 height 15
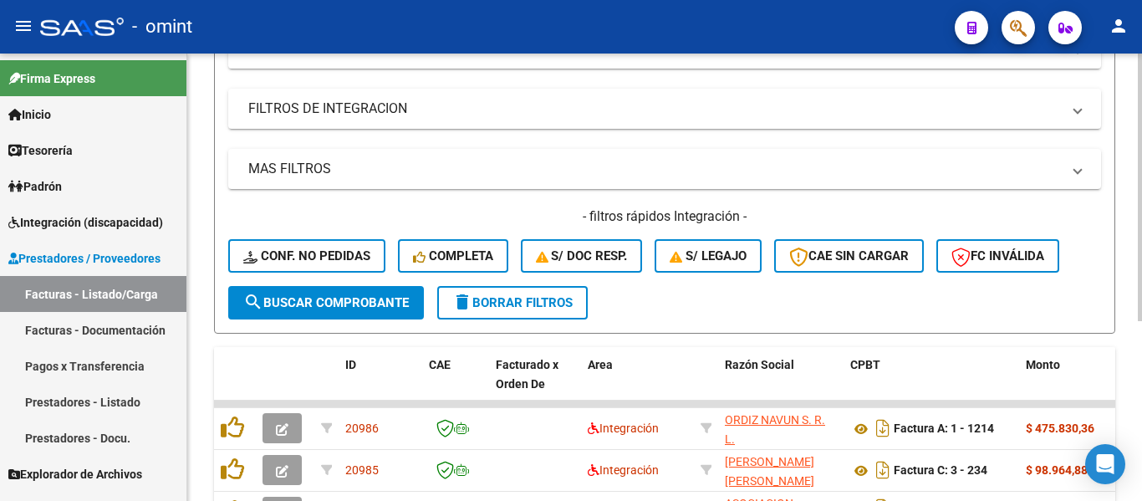
scroll to position [338, 0]
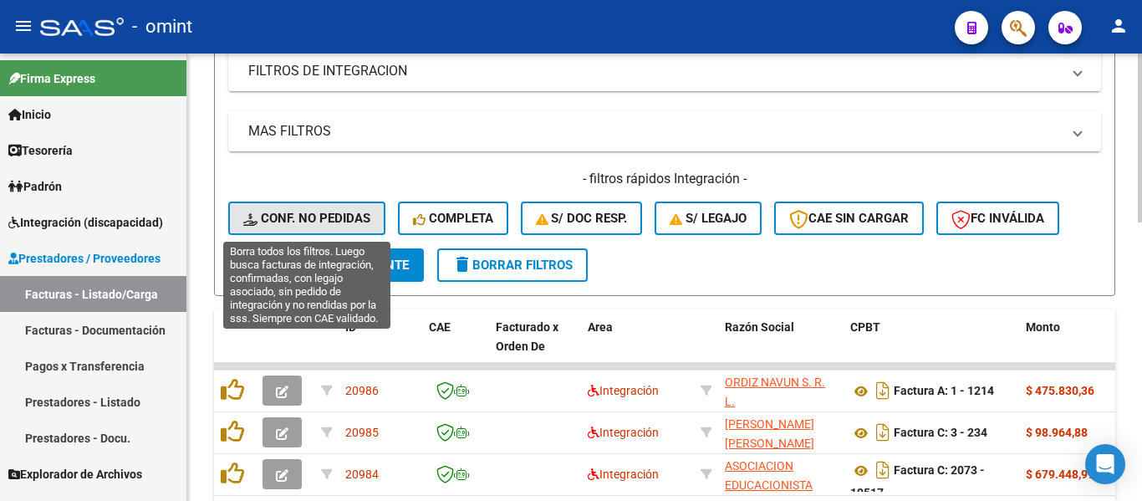
click at [325, 216] on span "Conf. no pedidas" at bounding box center [306, 218] width 127 height 15
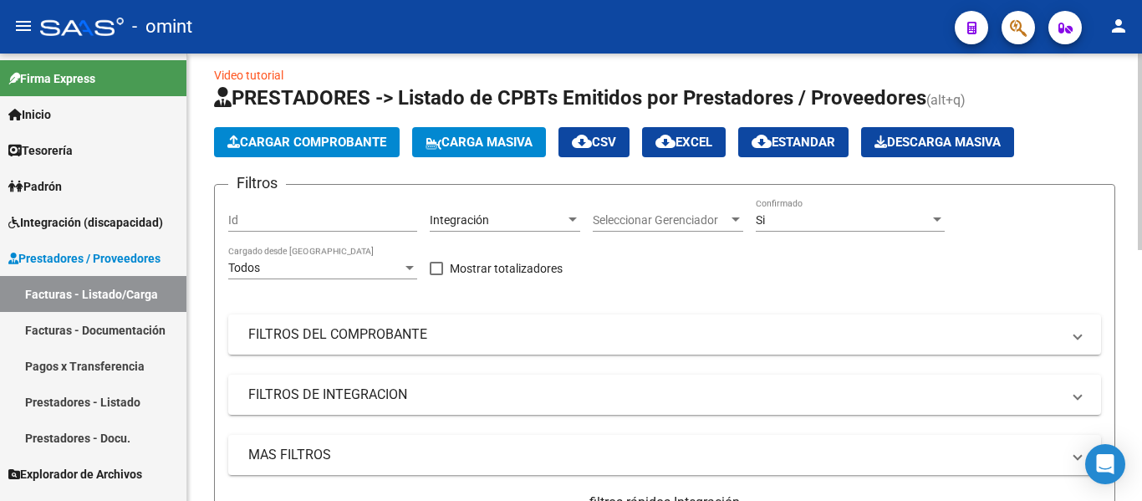
scroll to position [3, 0]
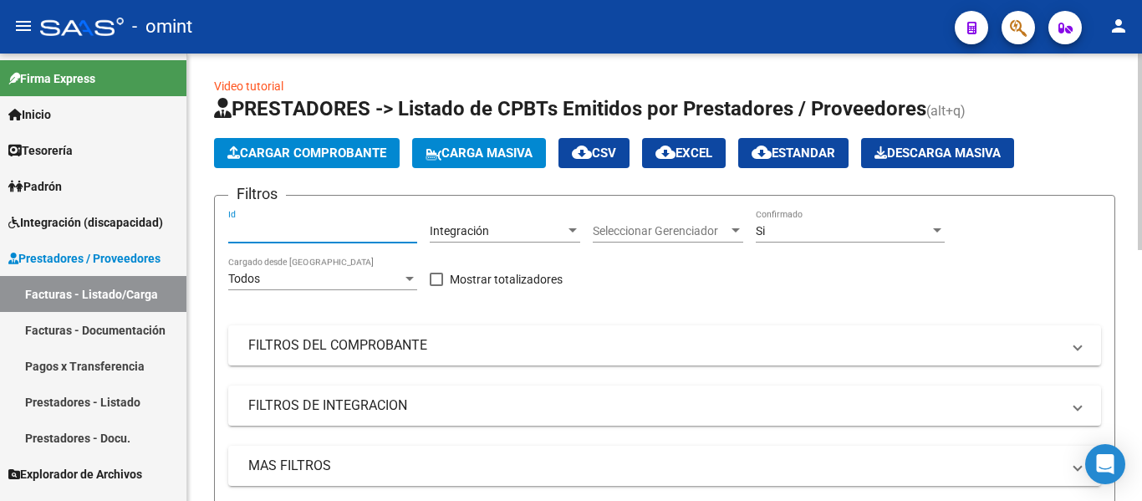
paste input "19193"
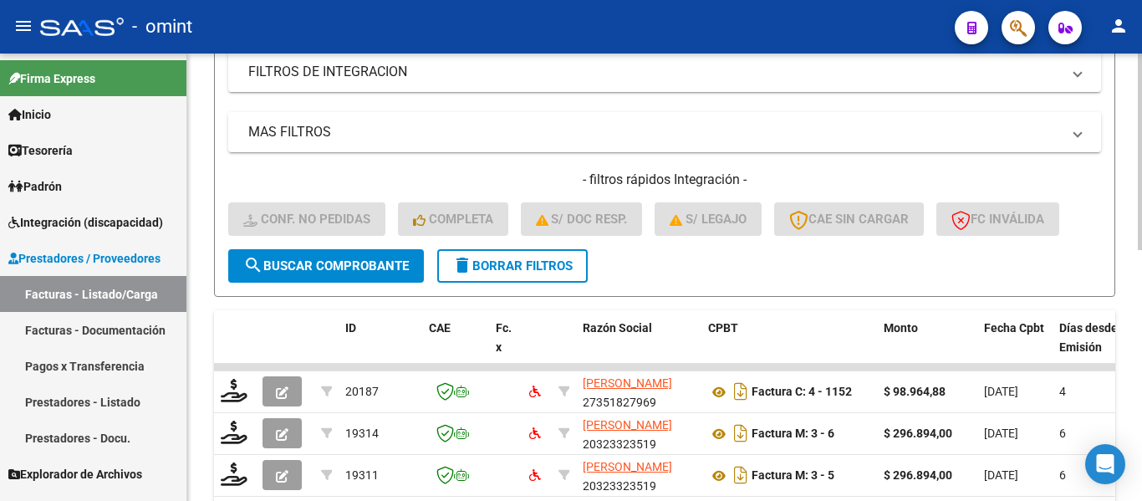
scroll to position [338, 0]
type input "19193"
click at [354, 265] on span "search Buscar Comprobante" at bounding box center [325, 264] width 165 height 15
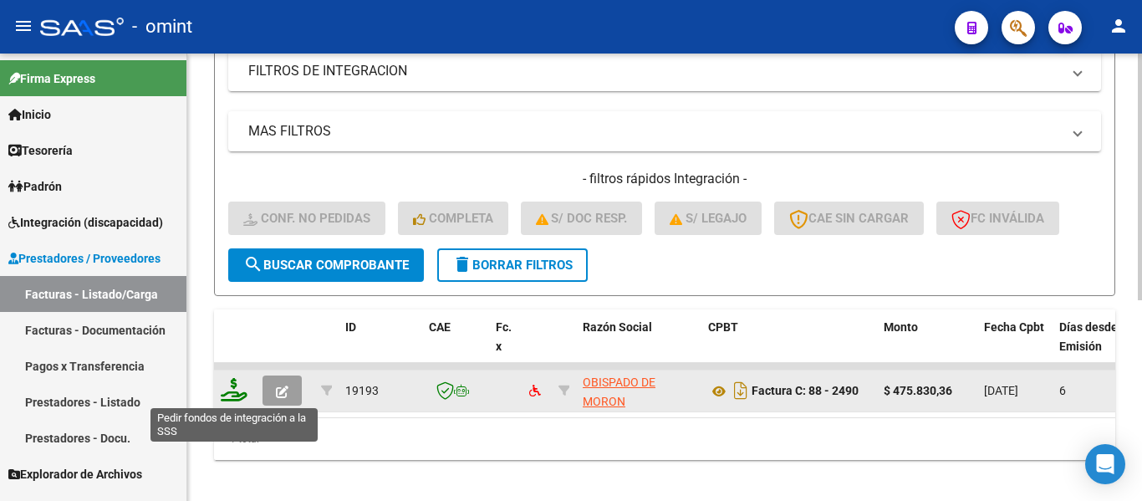
click at [236, 389] on icon at bounding box center [234, 389] width 27 height 23
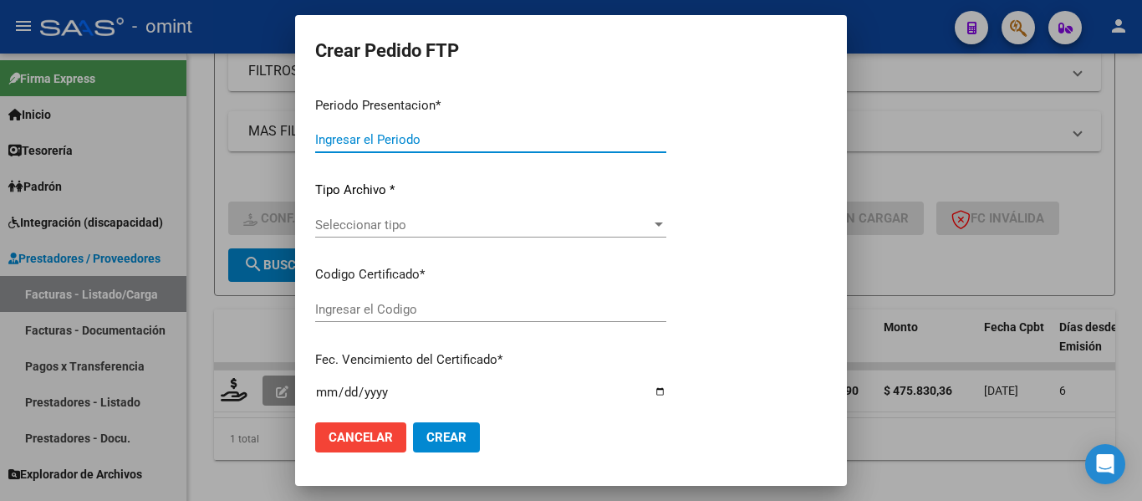
type input "202508"
type input "$ 475.830,36"
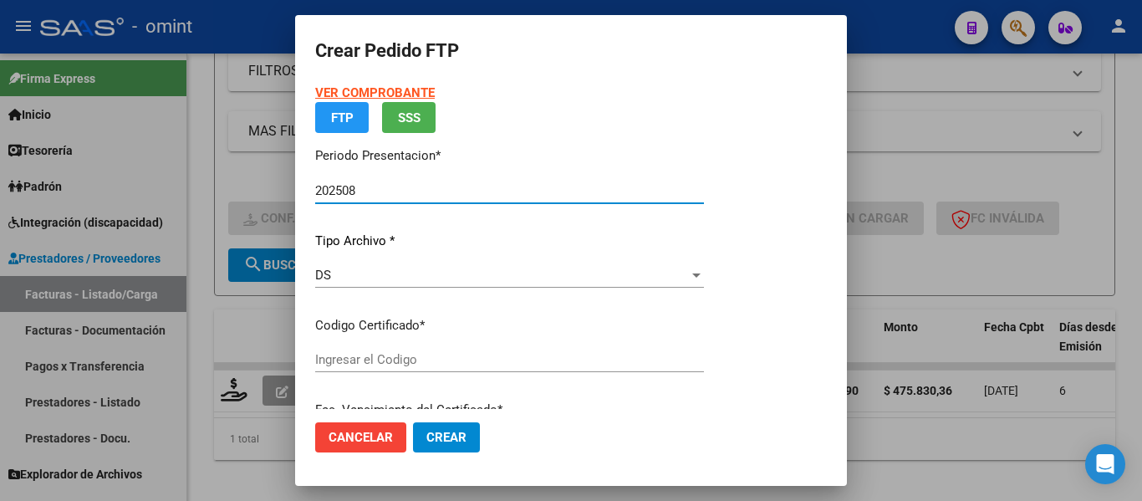
type input "2253052371"
type input "2032-10-11"
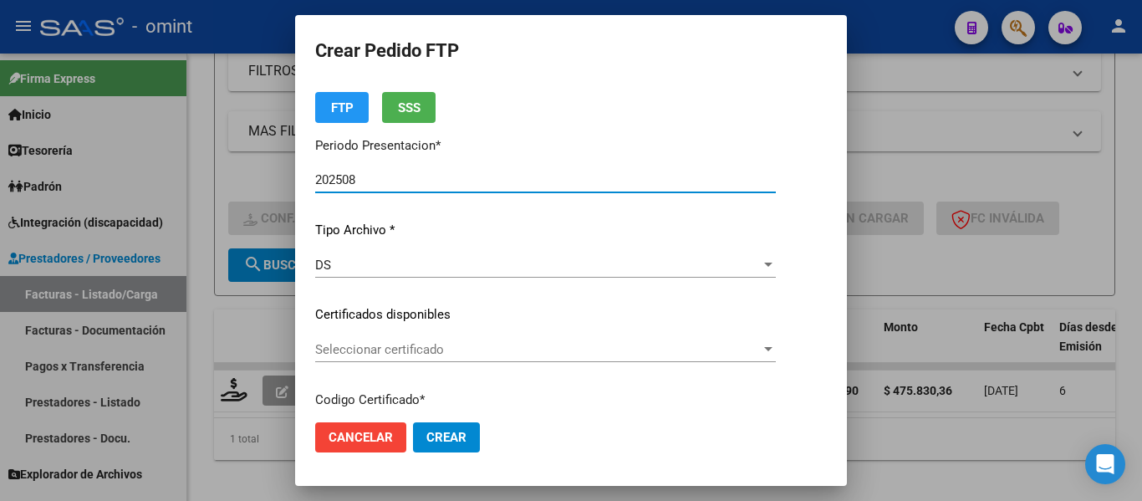
scroll to position [84, 0]
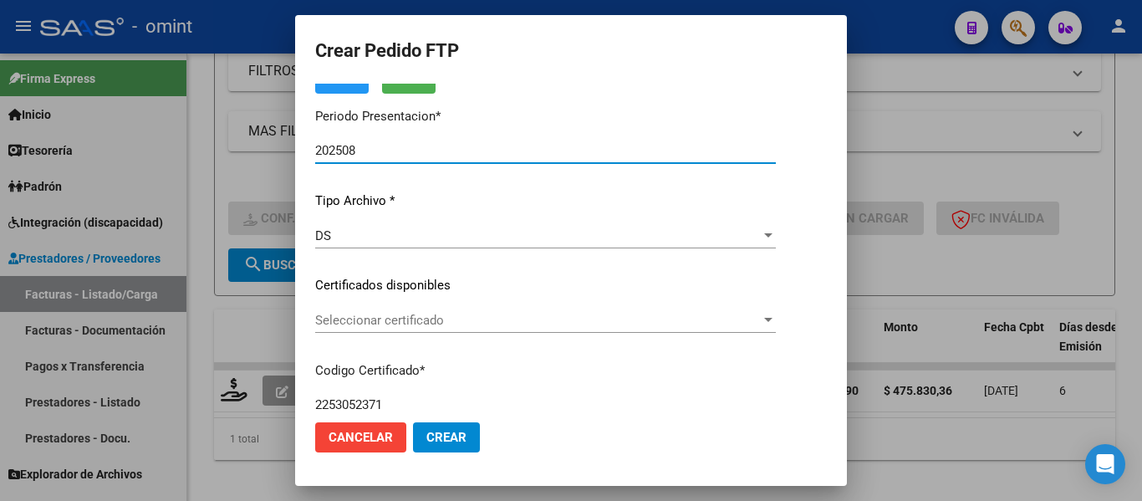
click at [439, 322] on span "Seleccionar certificado" at bounding box center [537, 320] width 445 height 15
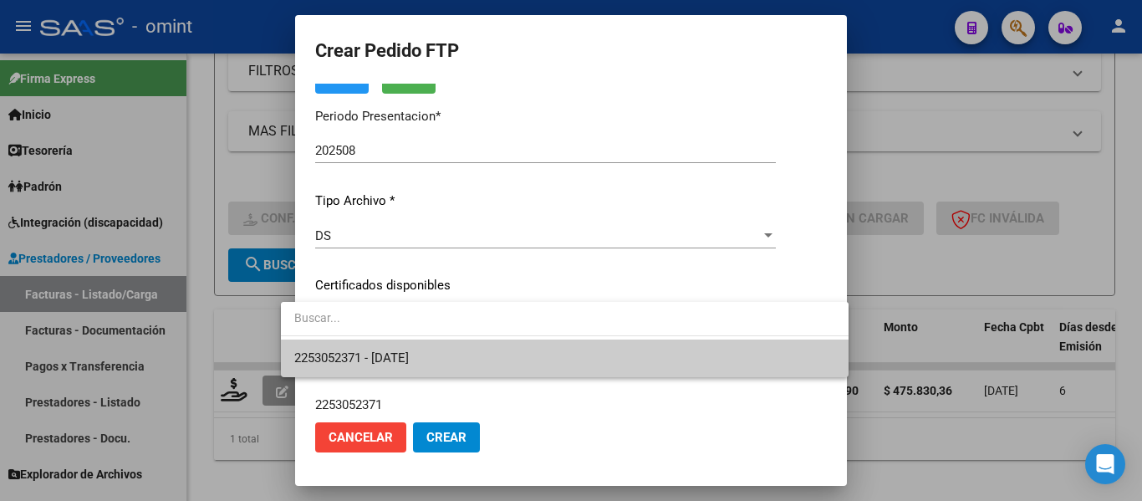
click at [445, 357] on span "2253052371 - 2032-10-11" at bounding box center [564, 358] width 541 height 38
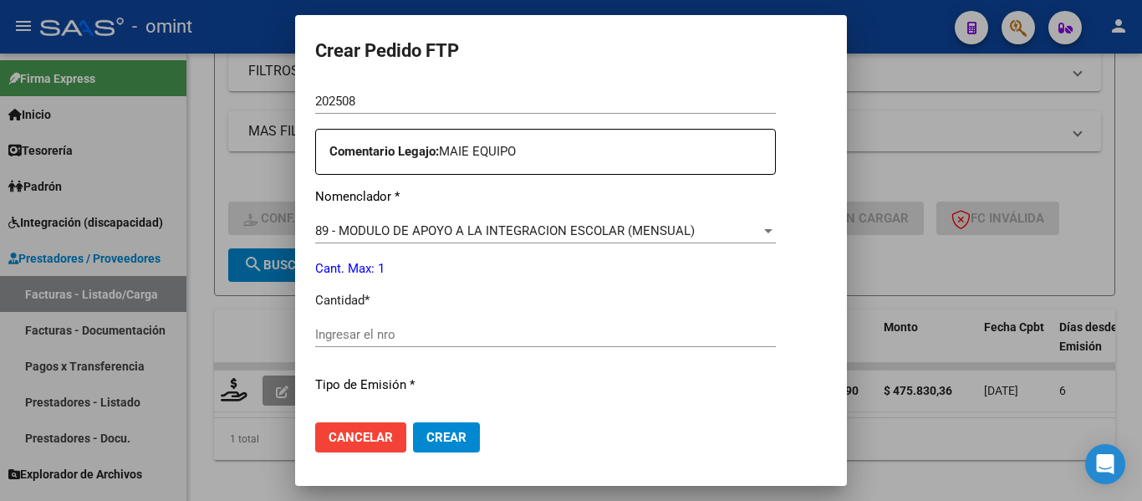
scroll to position [669, 0]
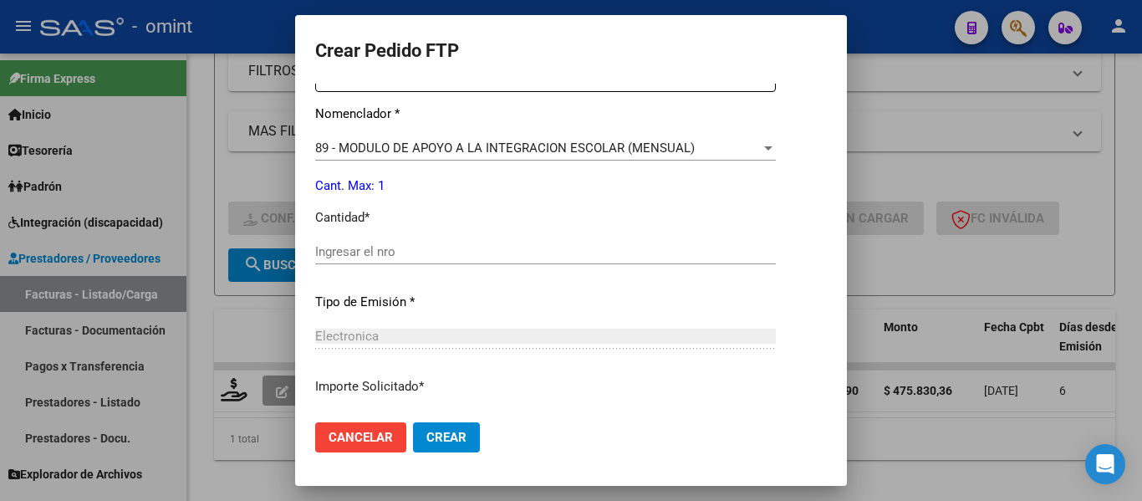
click at [379, 243] on div "Ingresar el nro" at bounding box center [545, 251] width 461 height 25
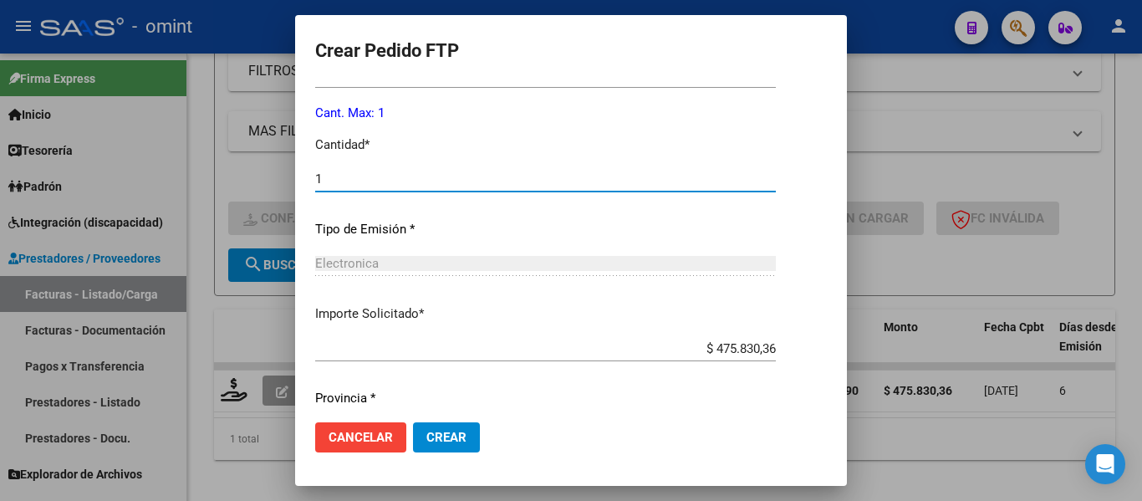
scroll to position [794, 0]
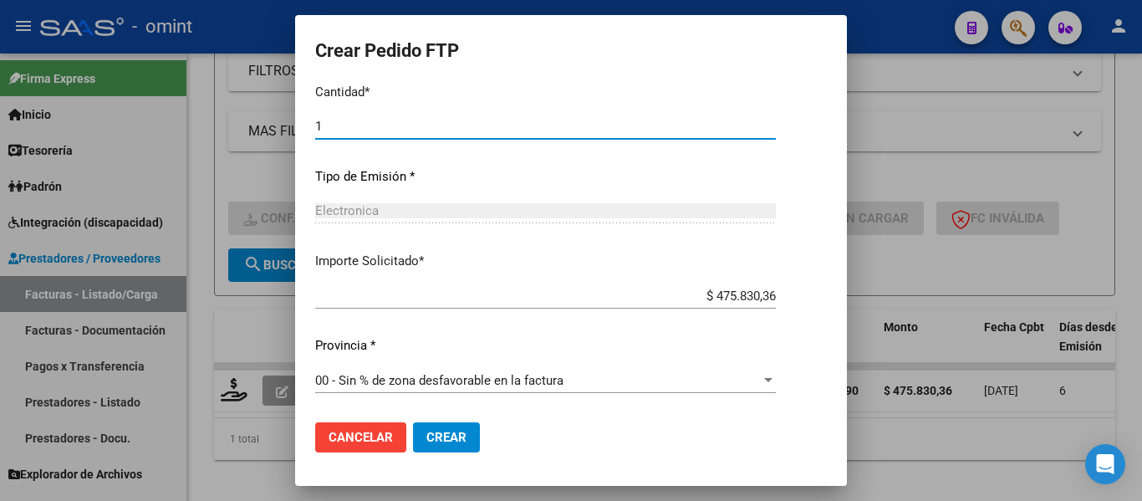
type input "1"
click at [426, 435] on span "Crear" at bounding box center [446, 437] width 40 height 15
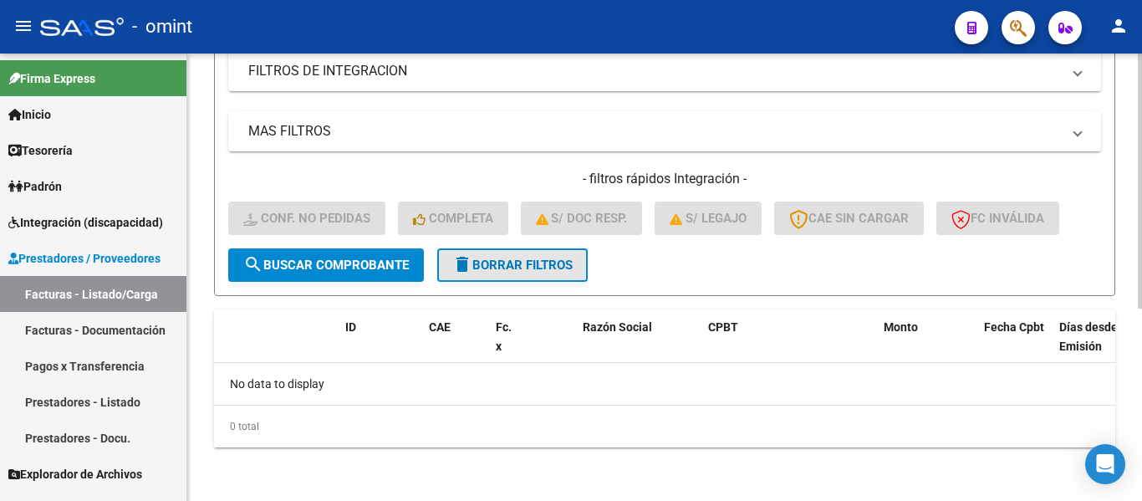
click at [524, 258] on span "delete Borrar Filtros" at bounding box center [512, 264] width 120 height 15
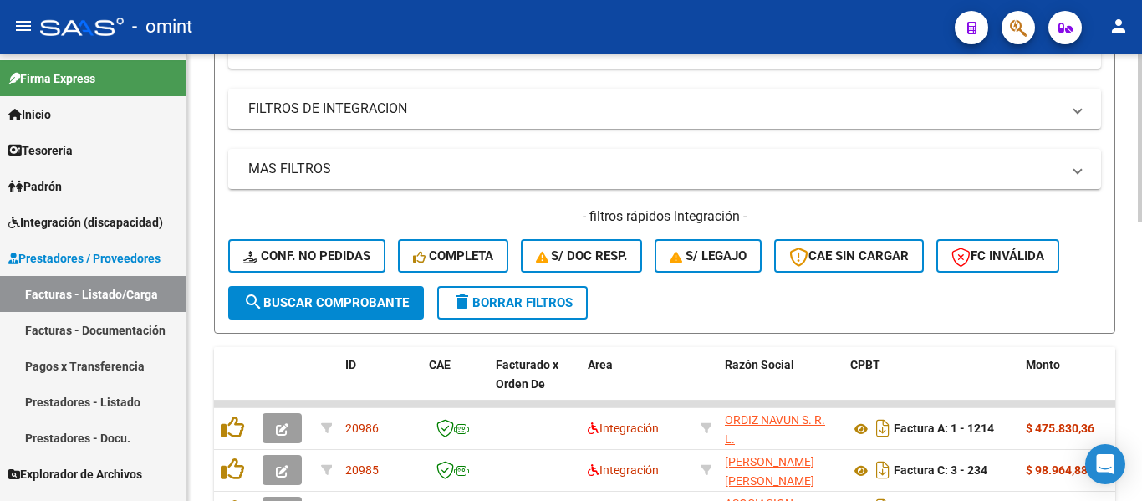
scroll to position [338, 0]
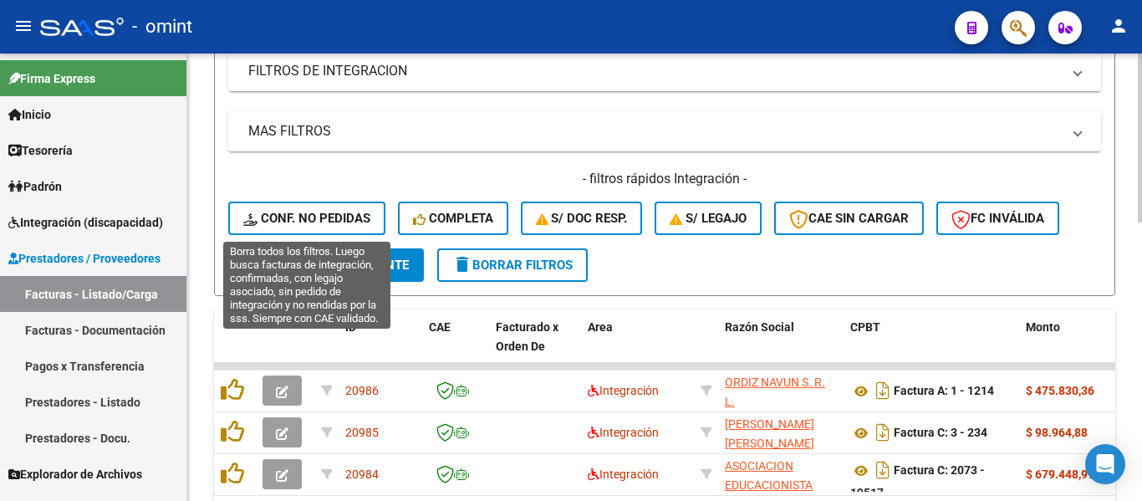
click at [338, 220] on span "Conf. no pedidas" at bounding box center [306, 218] width 127 height 15
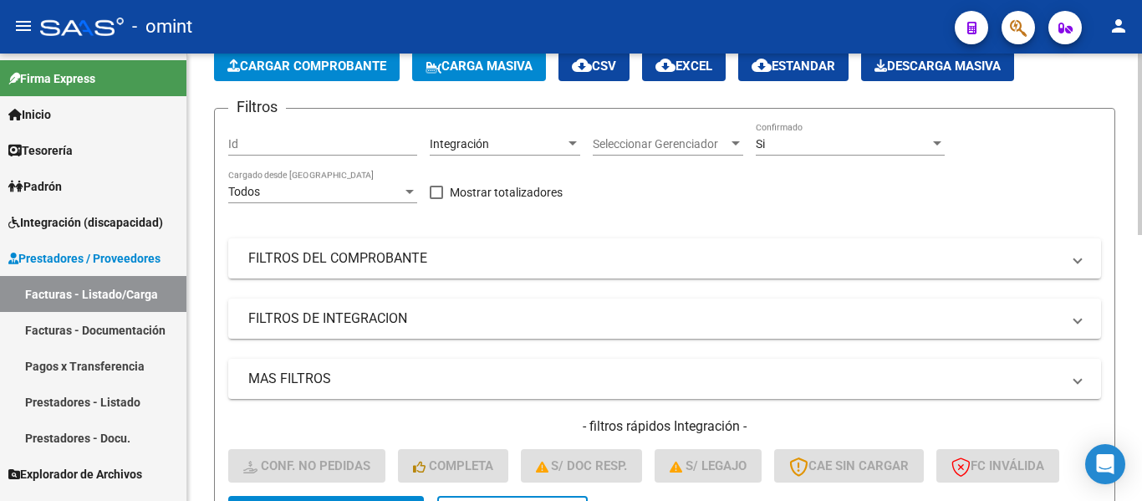
scroll to position [87, 0]
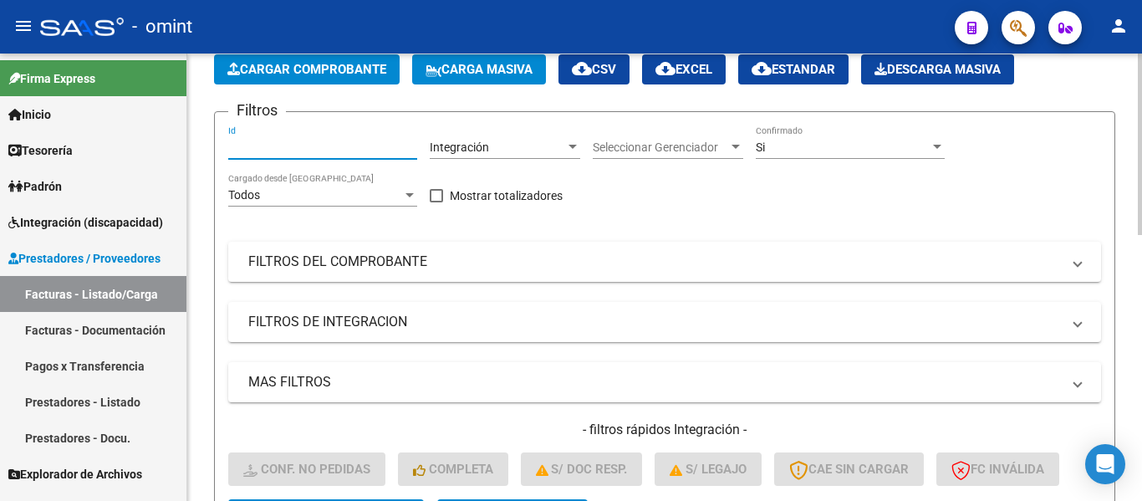
paste input "20493"
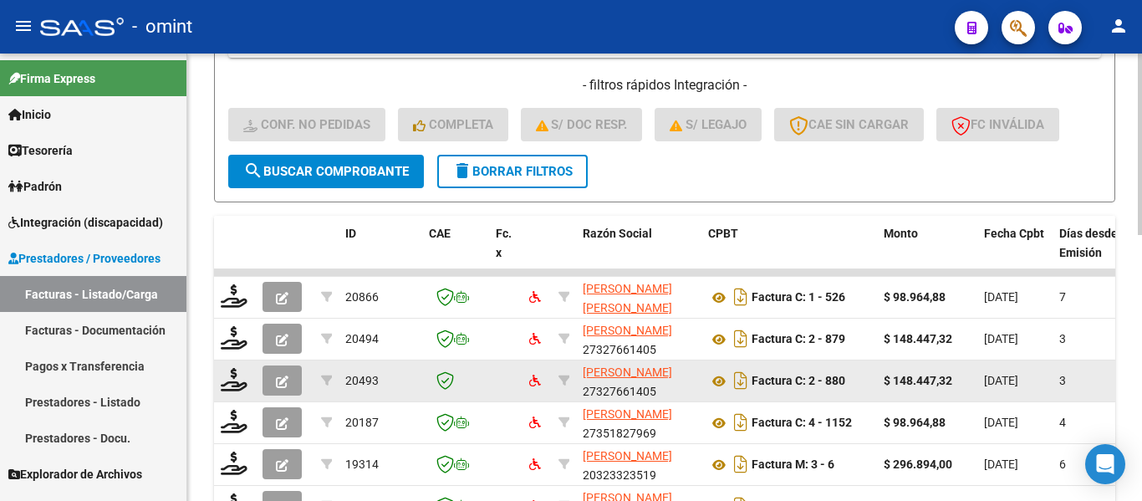
scroll to position [505, 0]
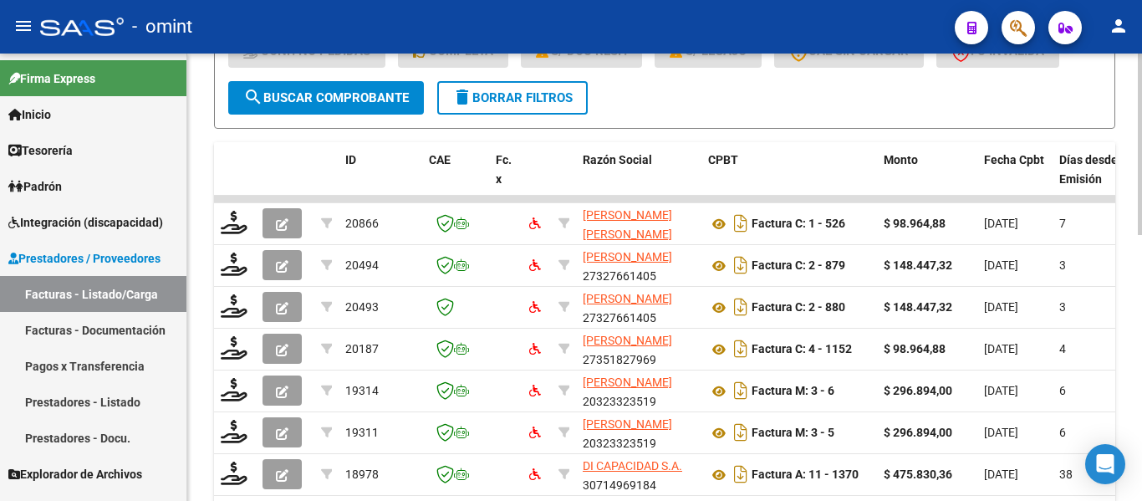
type input "20493"
click at [371, 99] on span "search Buscar Comprobante" at bounding box center [325, 97] width 165 height 15
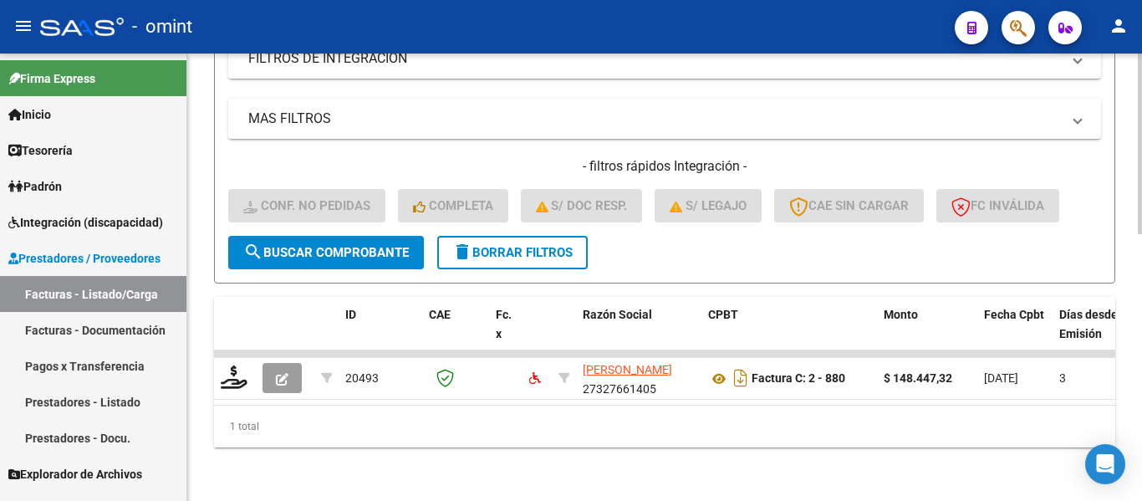
scroll to position [364, 0]
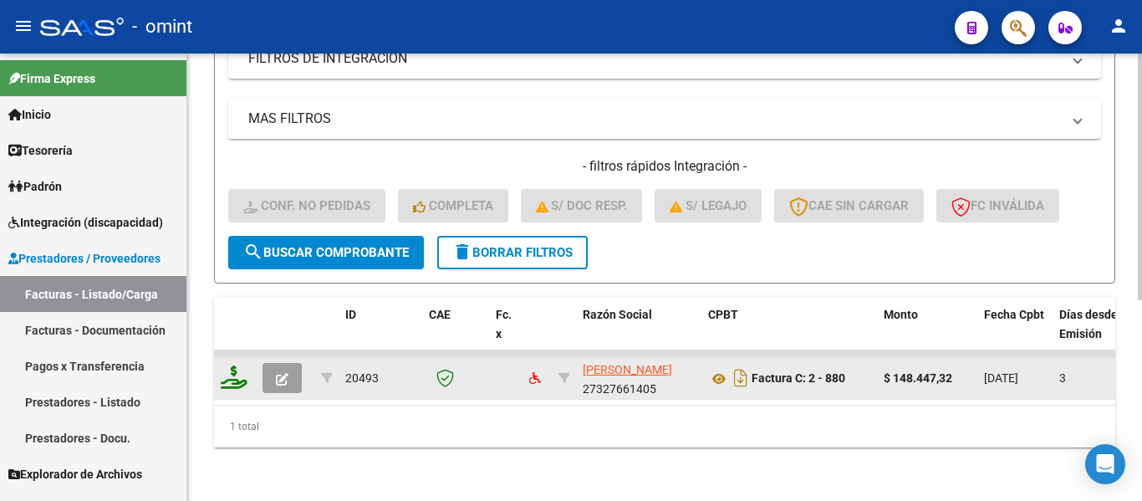
click at [227, 367] on icon at bounding box center [234, 376] width 27 height 23
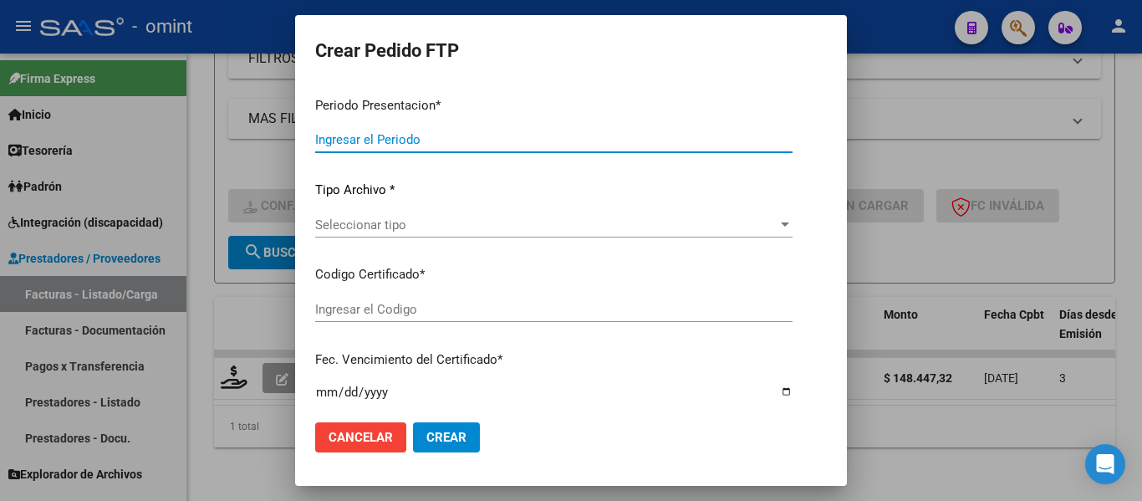
type input "202508"
type input "$ 148.447,32"
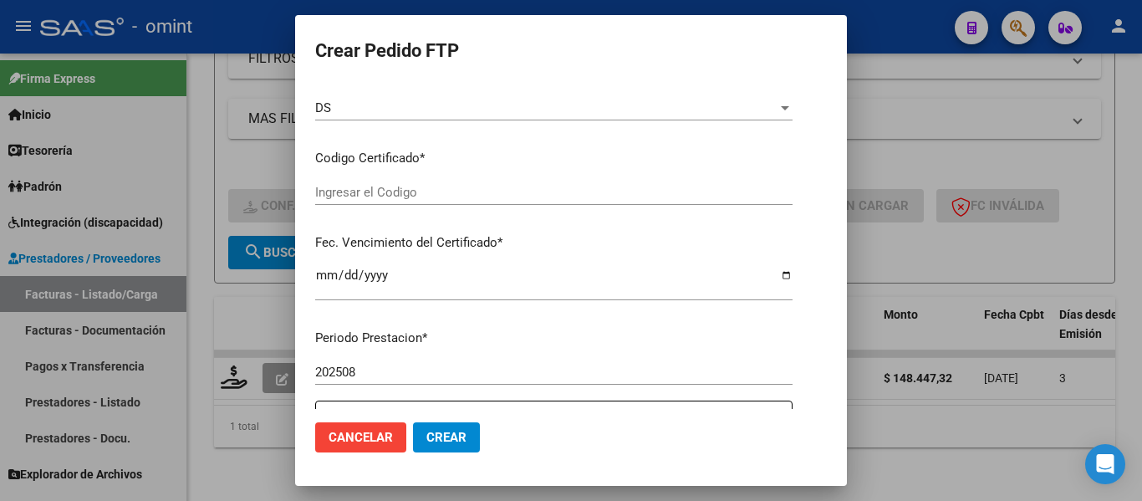
type input "2253052371"
type input "2032-10-11"
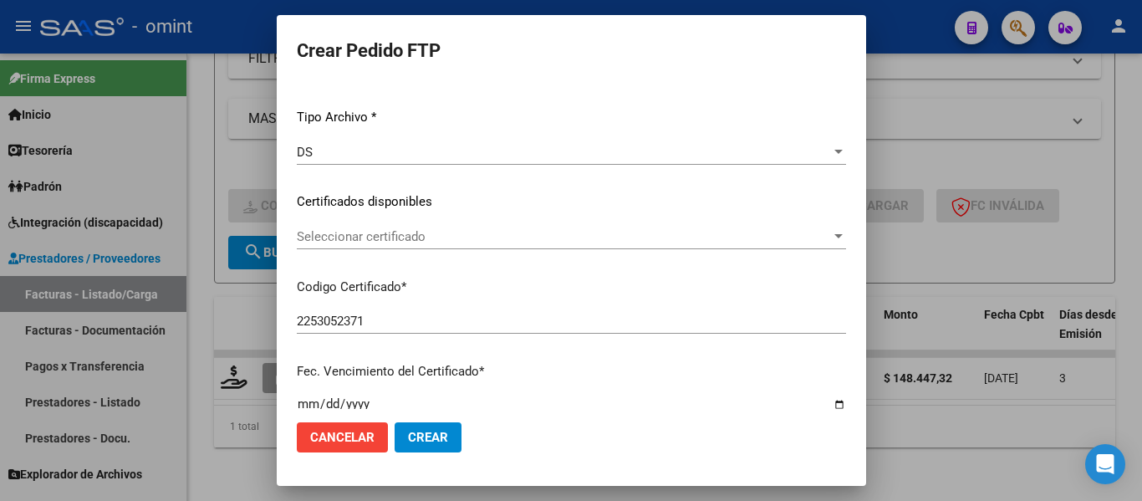
scroll to position [211, 0]
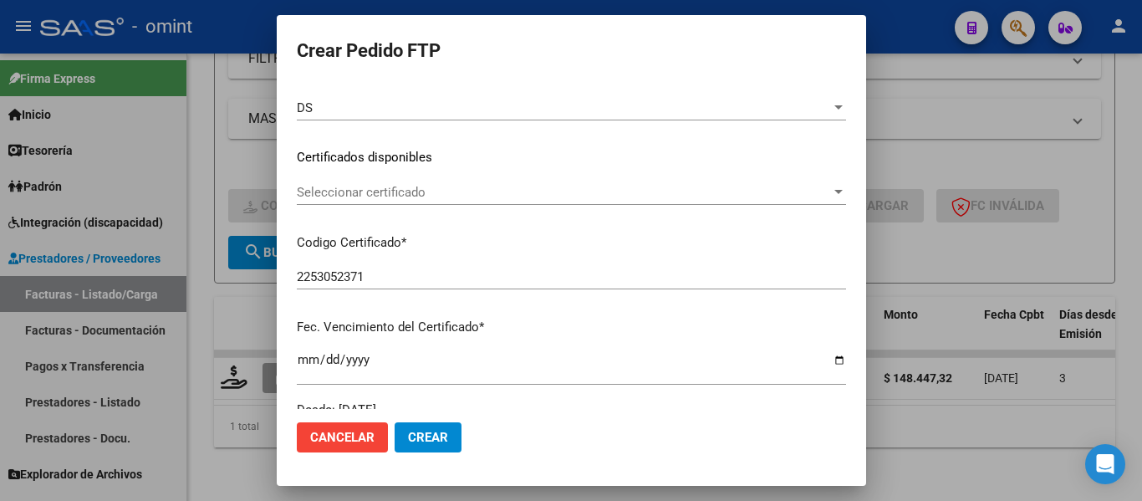
click at [466, 192] on span "Seleccionar certificado" at bounding box center [564, 192] width 534 height 15
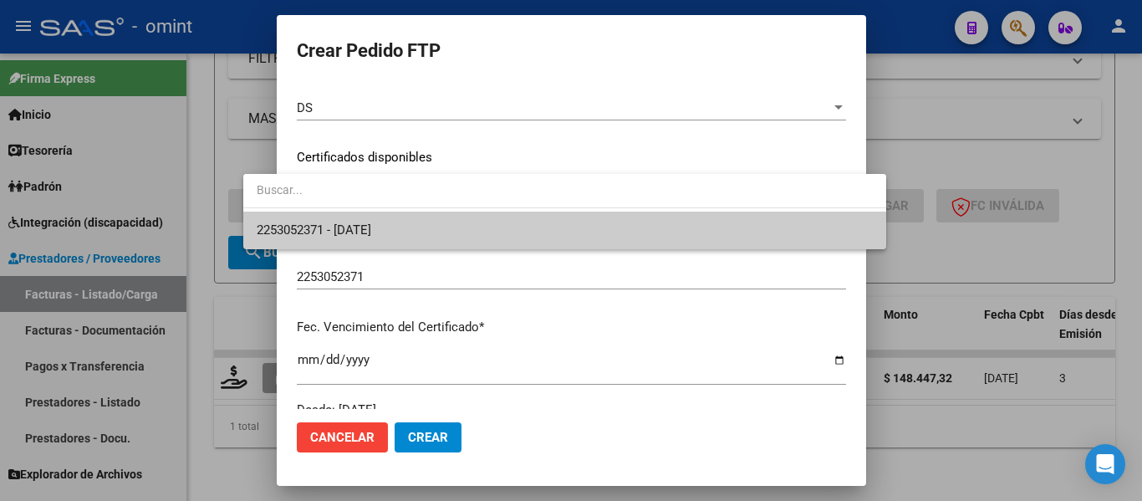
click at [467, 232] on span "2253052371 - 2032-10-11" at bounding box center [565, 230] width 616 height 38
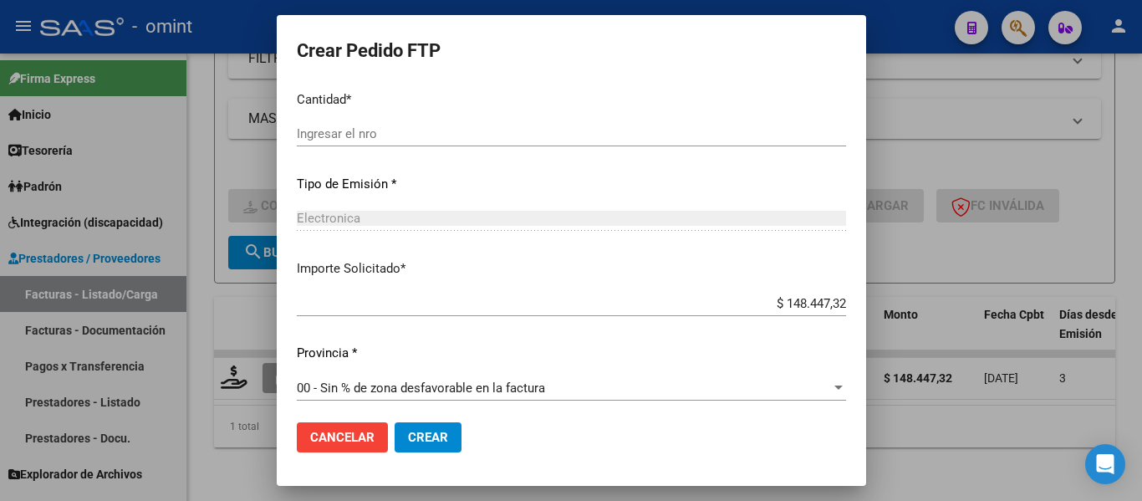
scroll to position [794, 0]
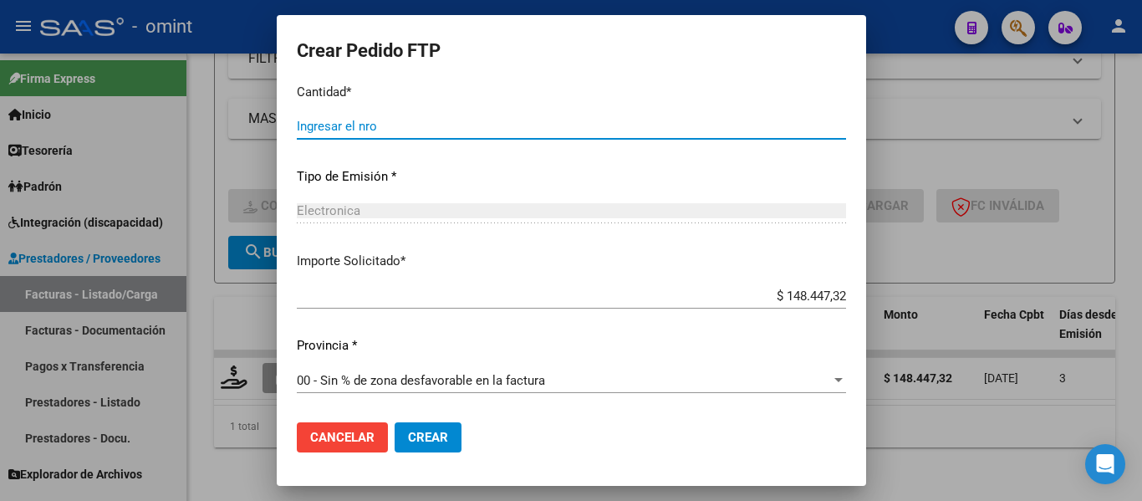
click at [377, 120] on input "Ingresar el nro" at bounding box center [571, 126] width 549 height 15
type input "4"
click at [408, 439] on span "Crear" at bounding box center [428, 437] width 40 height 15
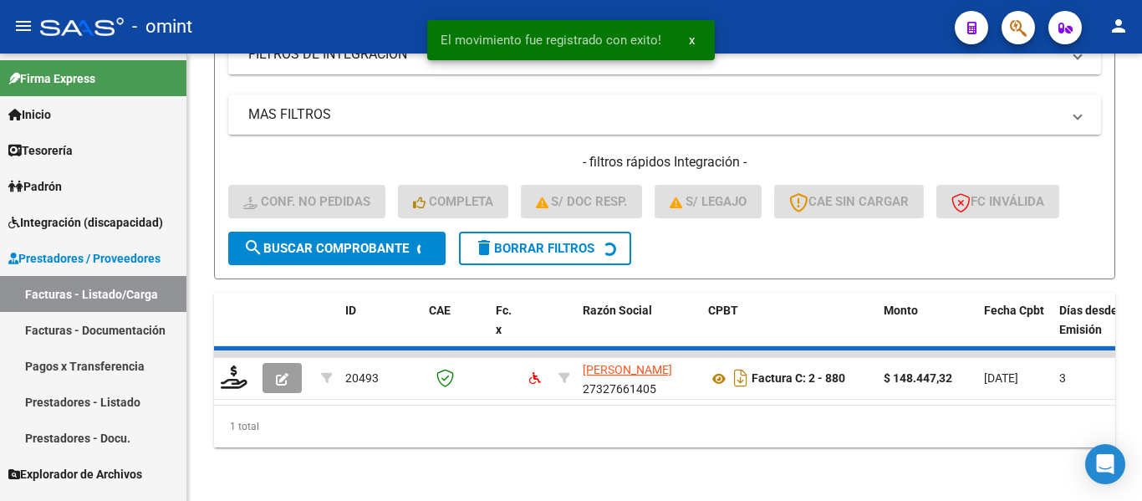
scroll to position [338, 0]
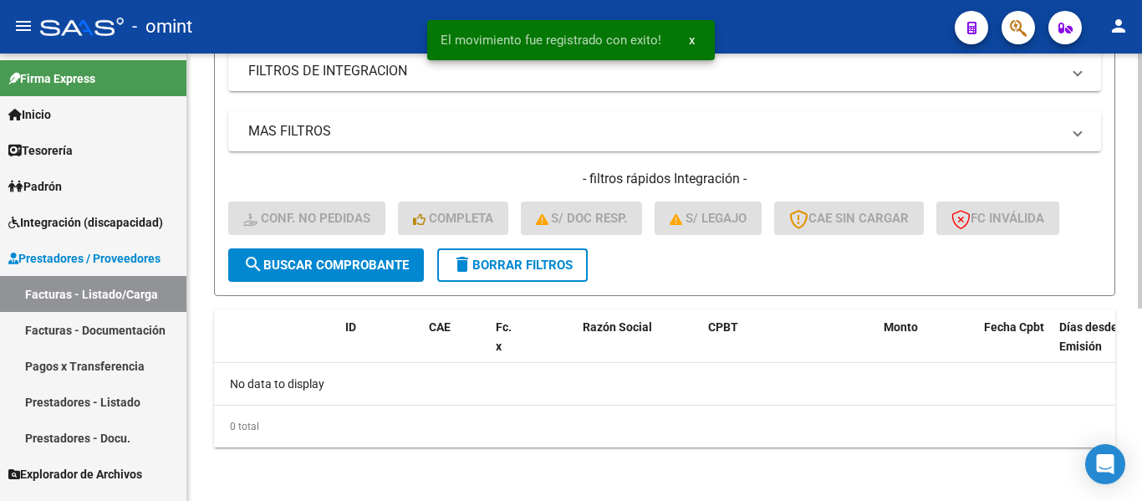
click at [508, 259] on span "delete Borrar Filtros" at bounding box center [512, 264] width 120 height 15
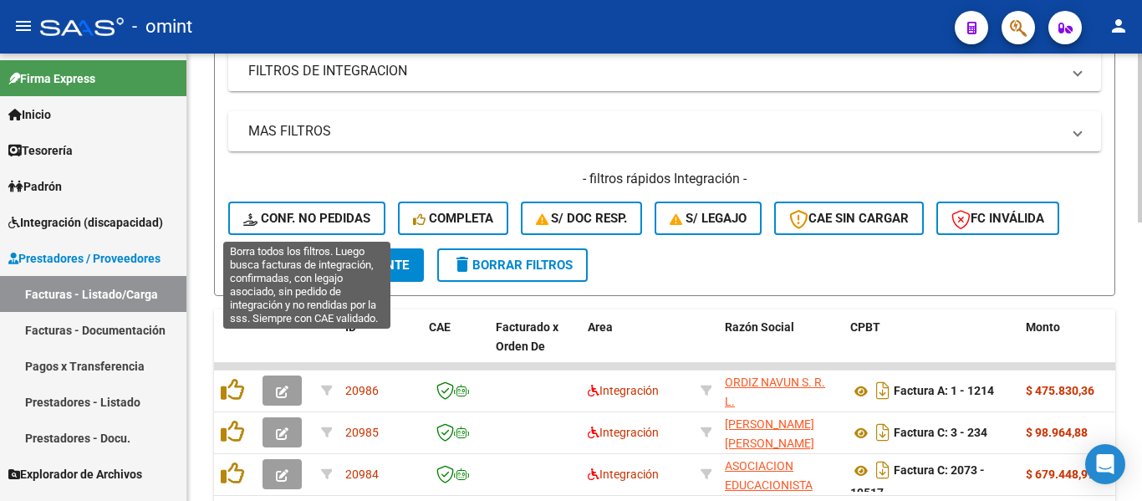
click at [343, 221] on span "Conf. no pedidas" at bounding box center [306, 218] width 127 height 15
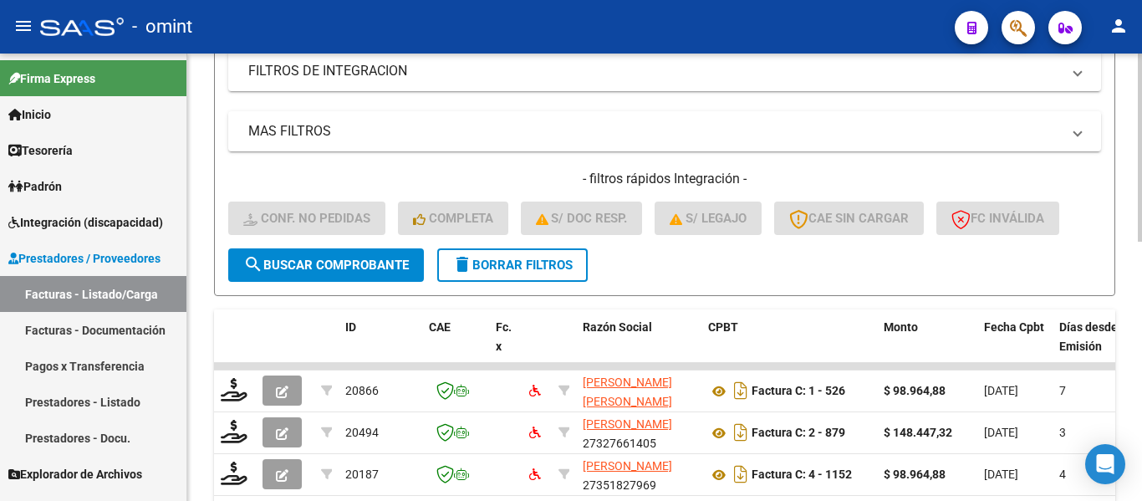
scroll to position [87, 0]
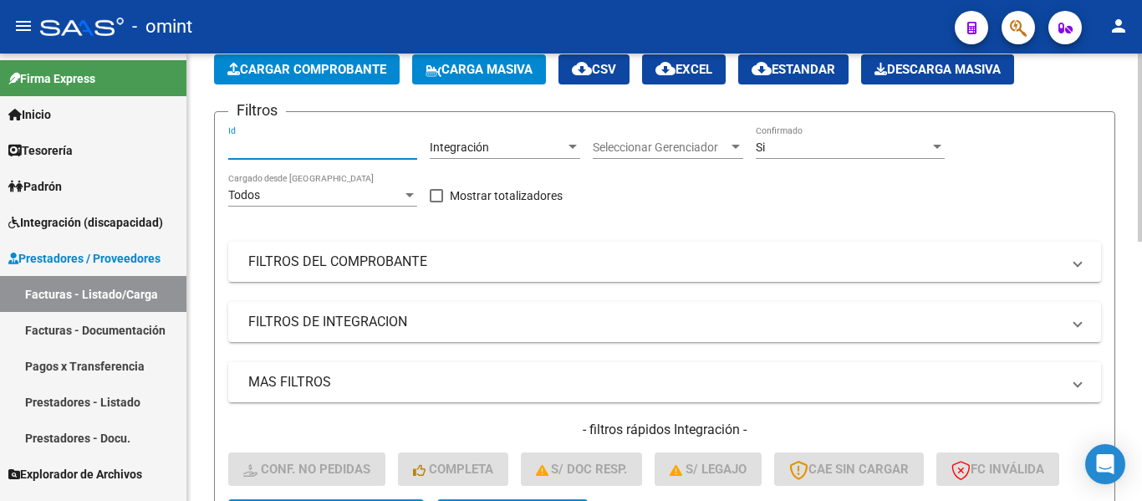
paste input "20494"
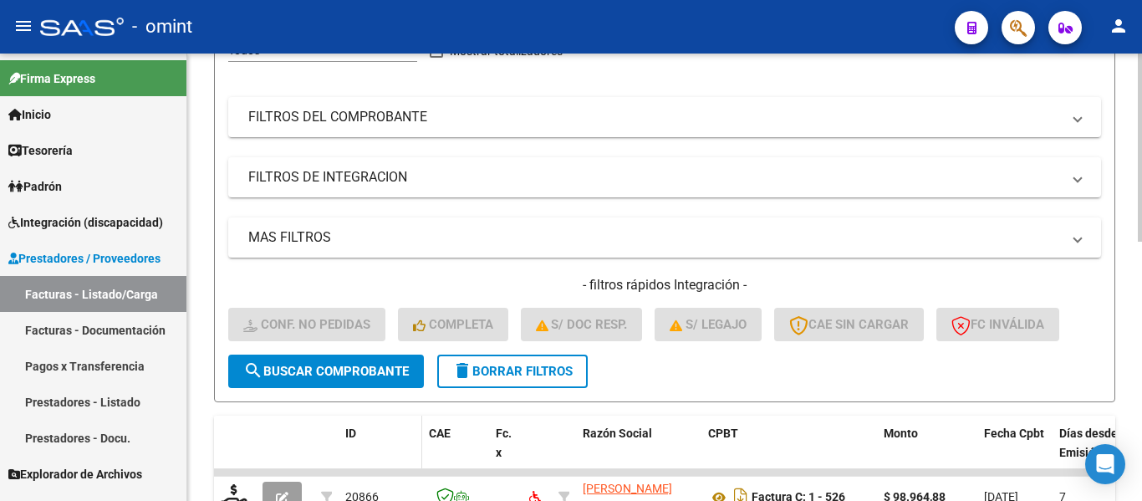
scroll to position [421, 0]
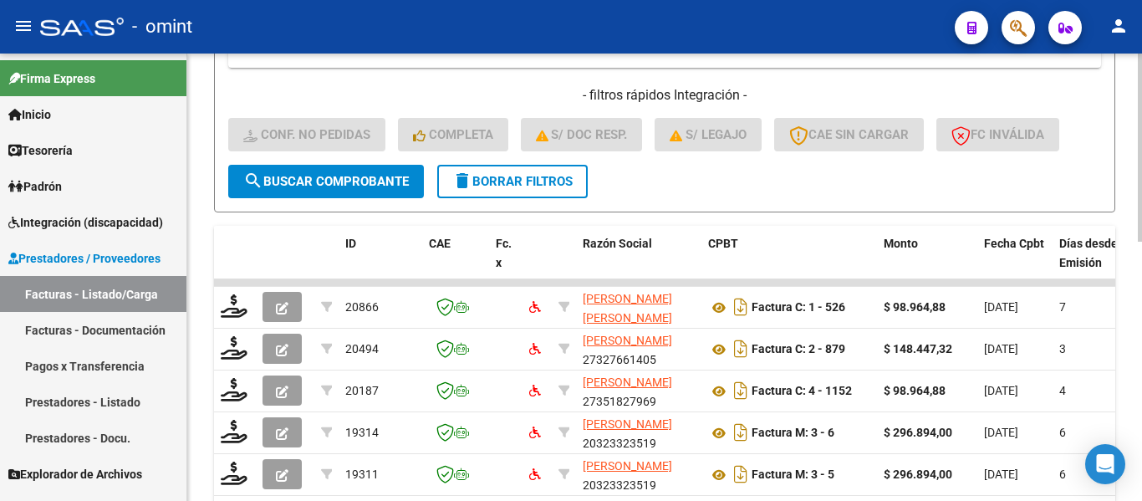
type input "20494"
click at [360, 176] on span "search Buscar Comprobante" at bounding box center [325, 181] width 165 height 15
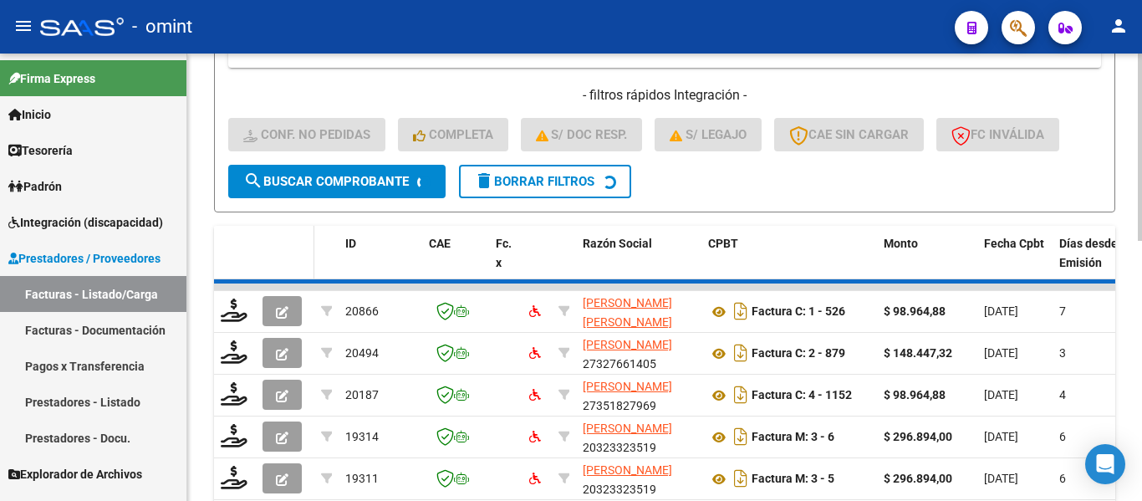
scroll to position [364, 0]
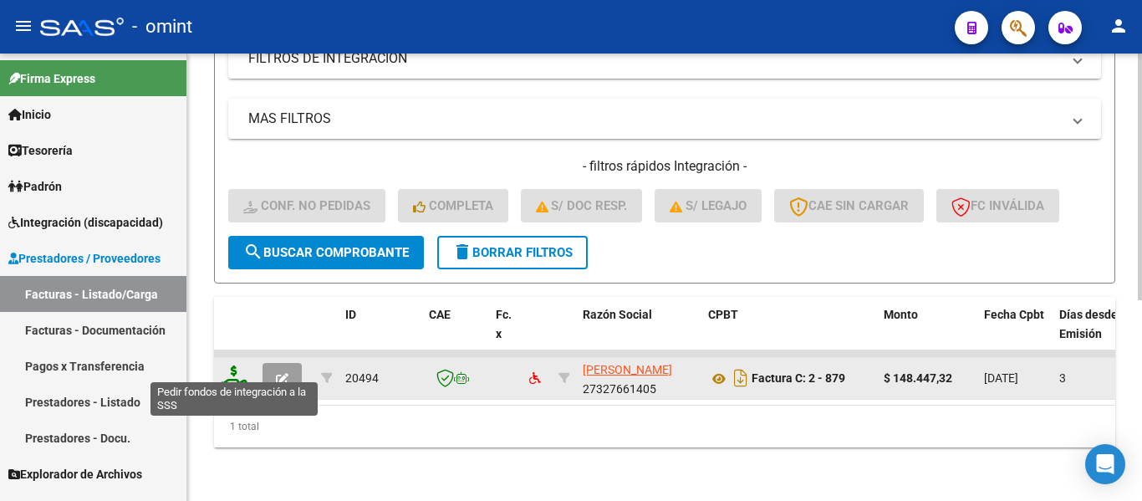
click at [232, 369] on icon at bounding box center [234, 376] width 27 height 23
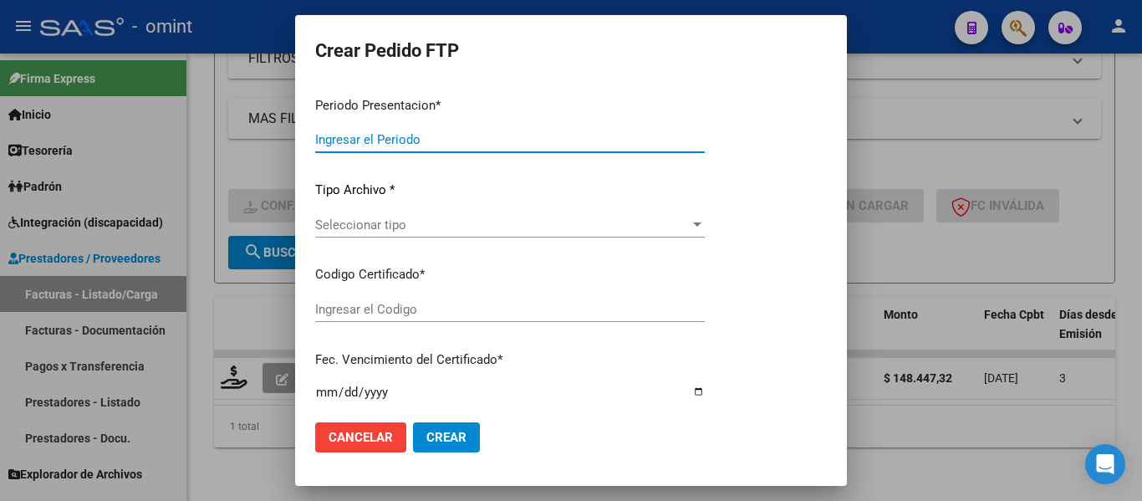
type input "202508"
type input "$ 148.447,32"
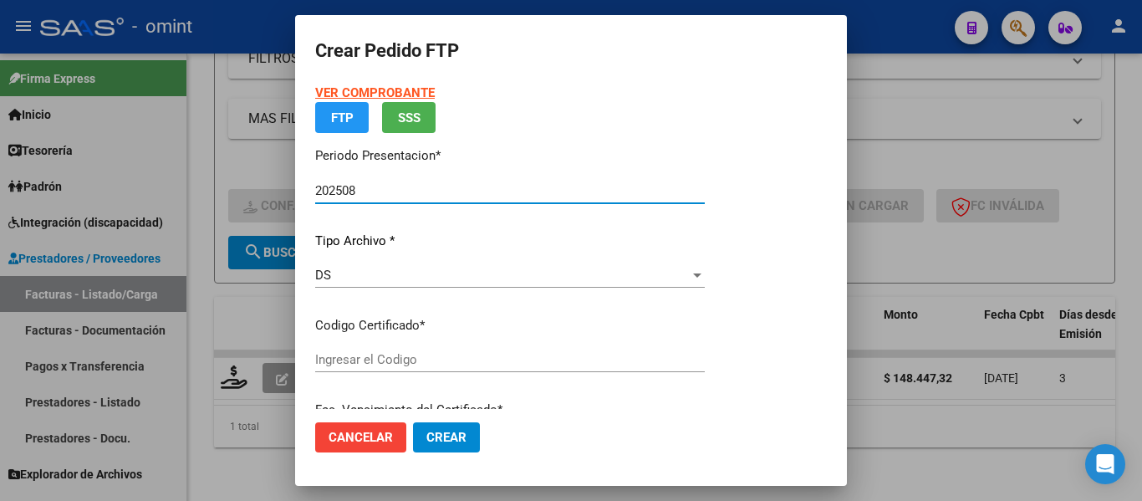
type input "9559359965"
type input "2032-10-11"
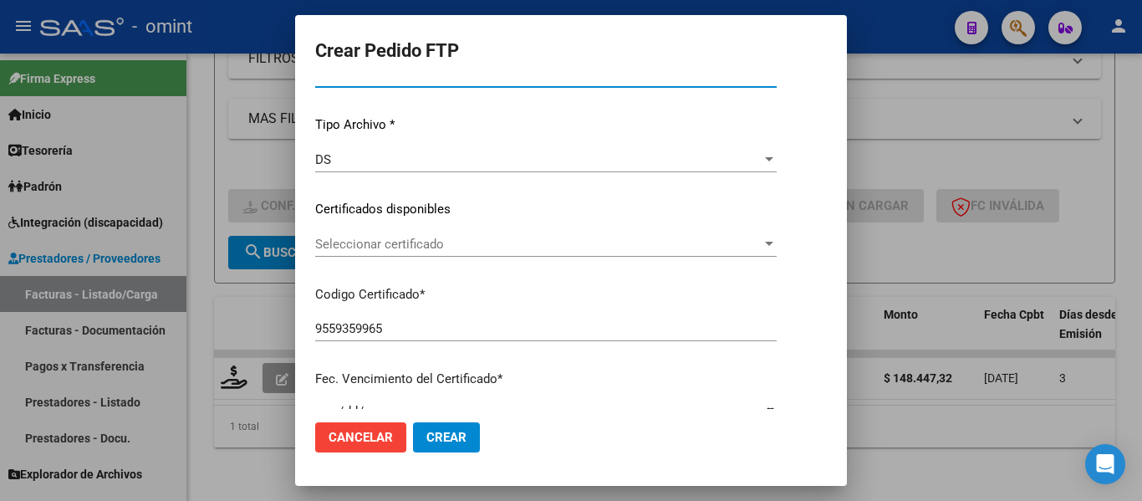
scroll to position [167, 0]
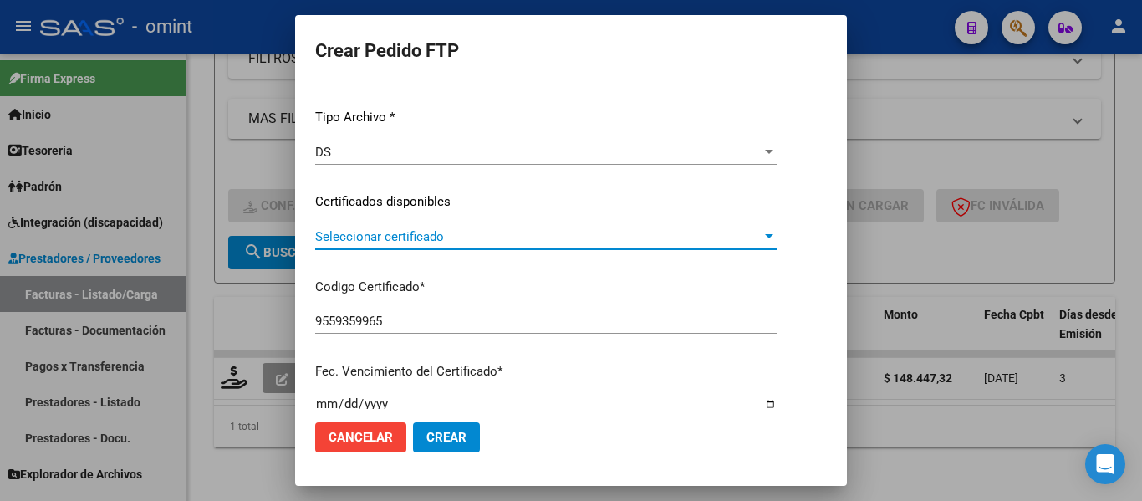
click at [477, 237] on span "Seleccionar certificado" at bounding box center [538, 236] width 446 height 15
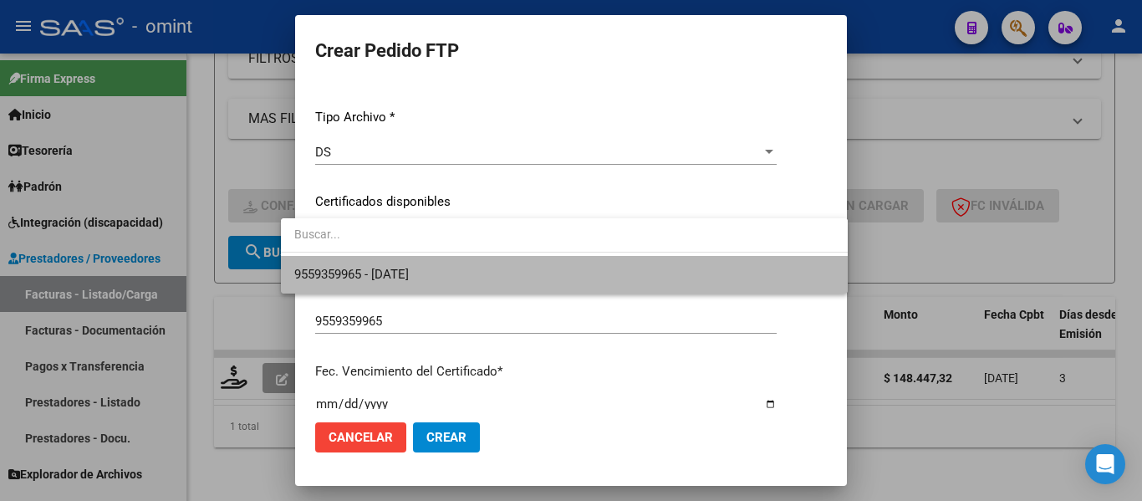
click at [481, 273] on span "9559359965 - 2032-10-11" at bounding box center [564, 275] width 540 height 38
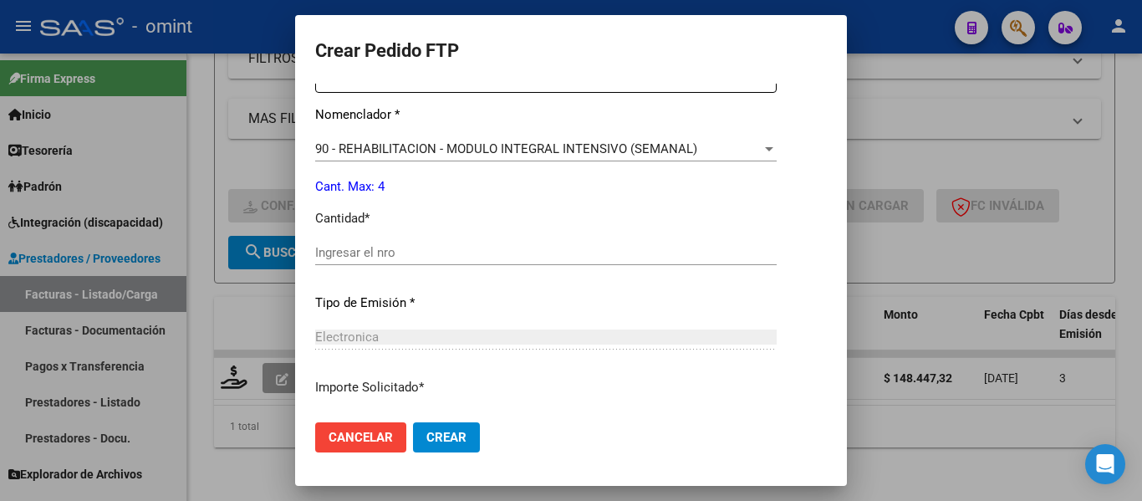
scroll to position [669, 0]
click at [414, 262] on div "Ingresar el nro" at bounding box center [545, 251] width 461 height 25
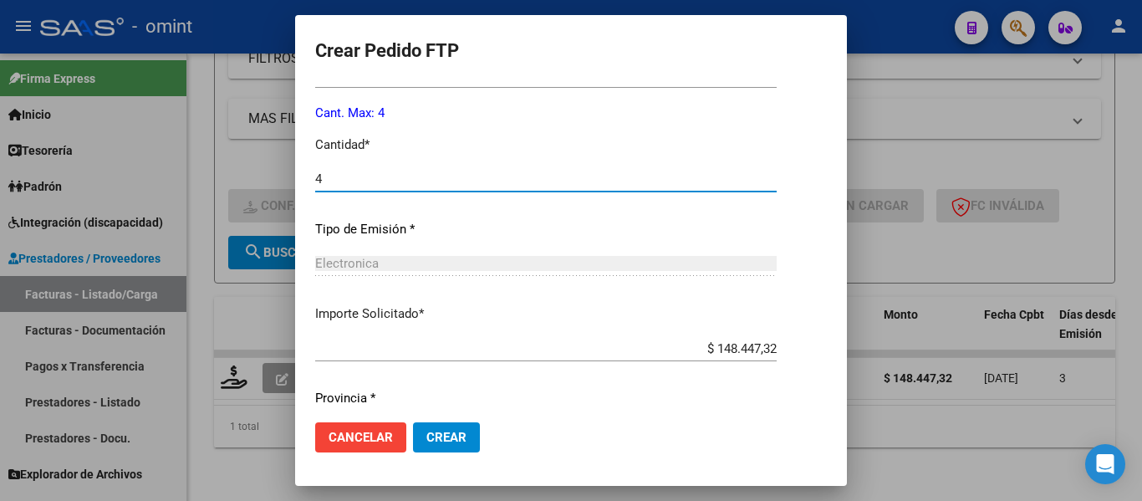
scroll to position [794, 0]
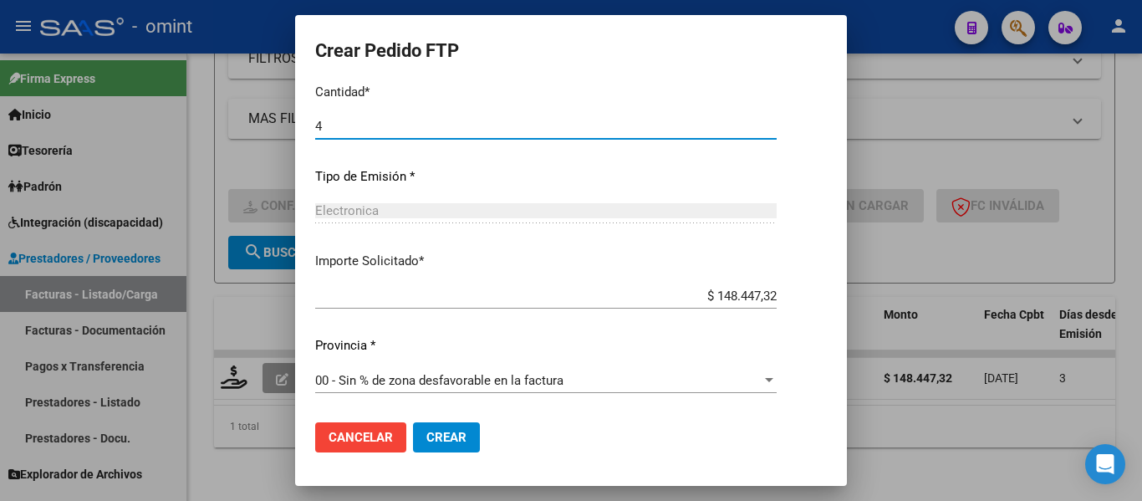
type input "4"
click at [438, 426] on button "Crear" at bounding box center [446, 437] width 67 height 30
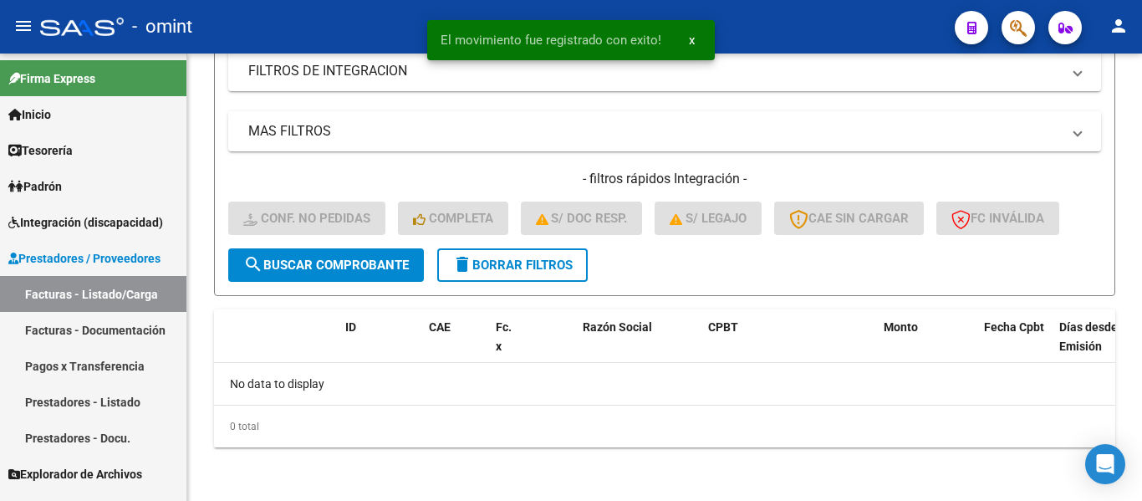
scroll to position [338, 0]
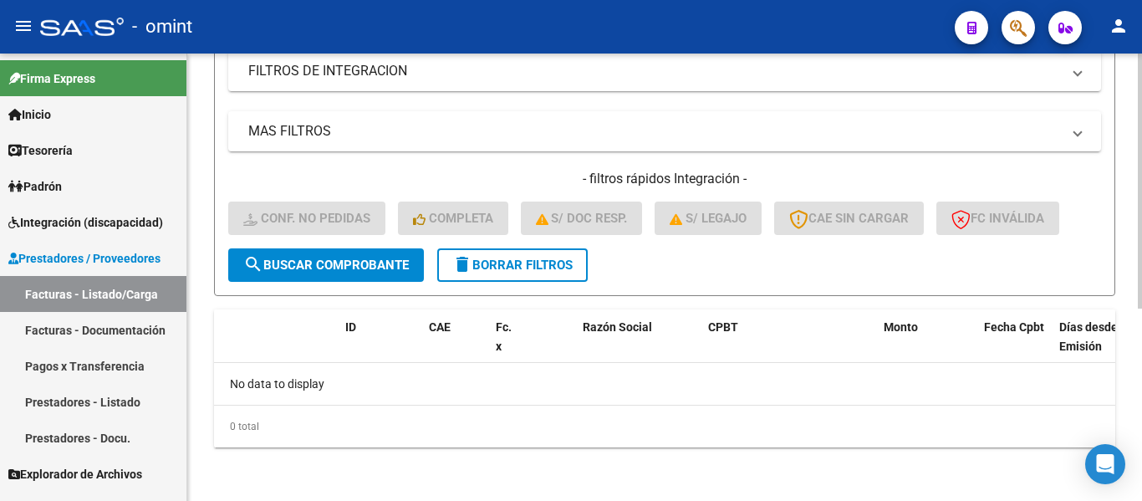
click at [538, 259] on span "delete Borrar Filtros" at bounding box center [512, 264] width 120 height 15
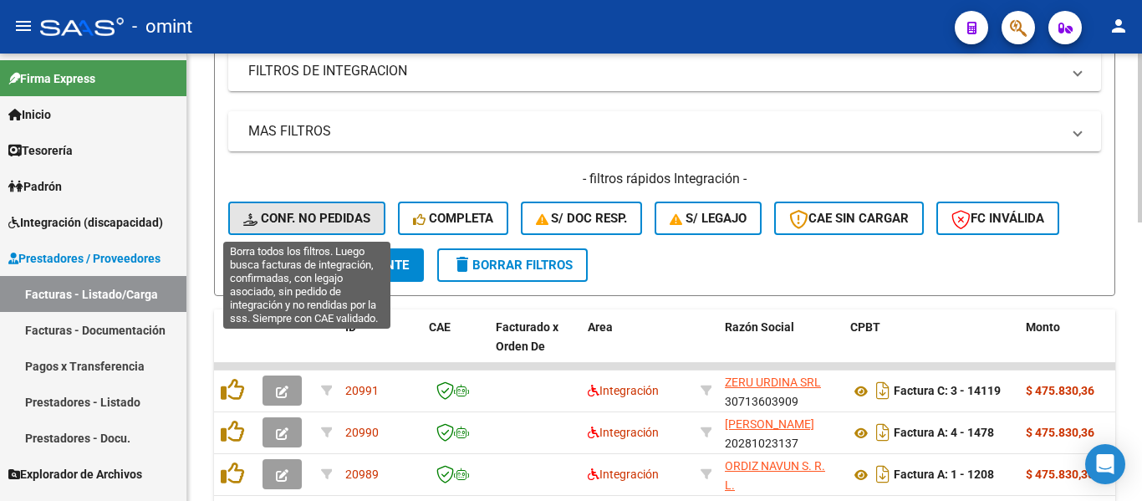
click at [328, 213] on span "Conf. no pedidas" at bounding box center [306, 218] width 127 height 15
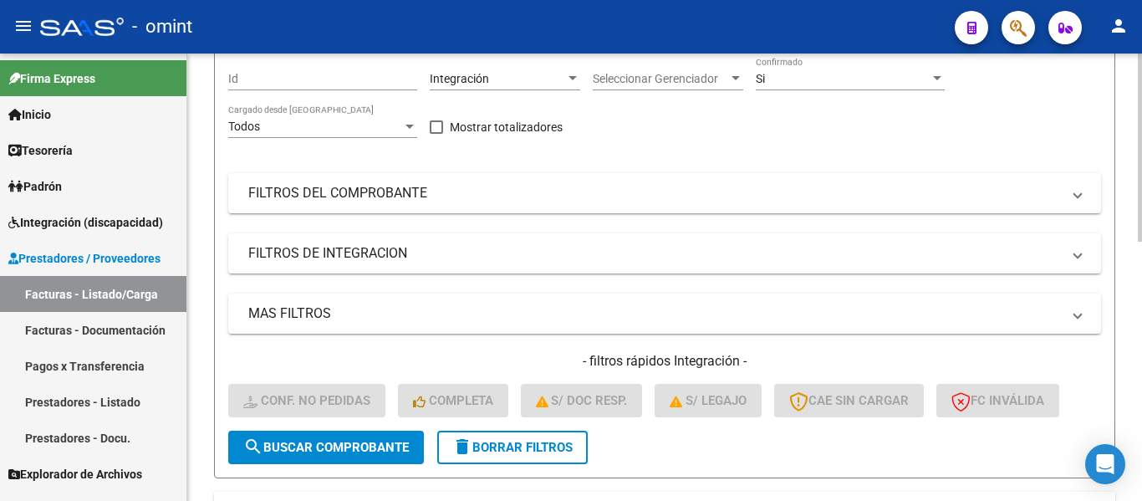
scroll to position [3, 0]
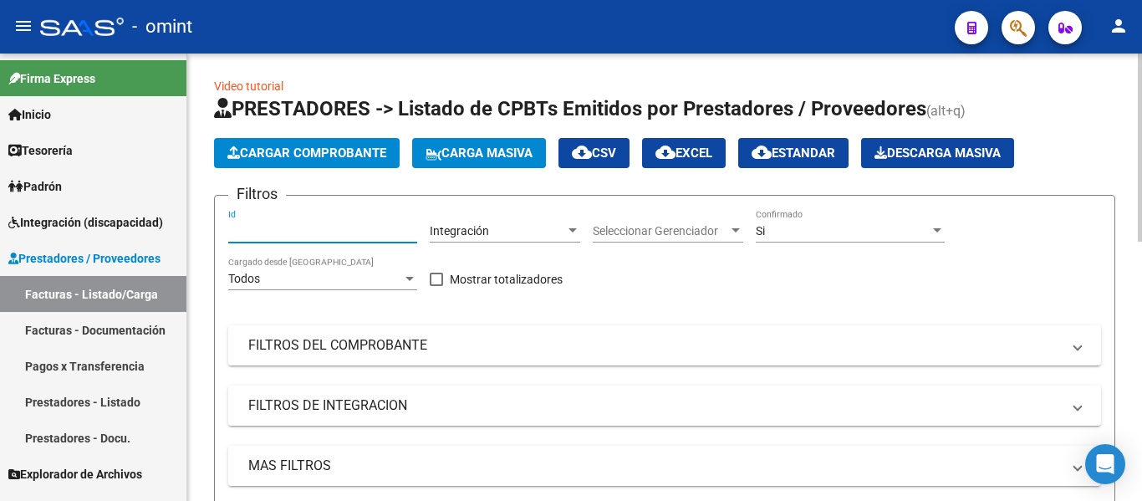
paste input "19864"
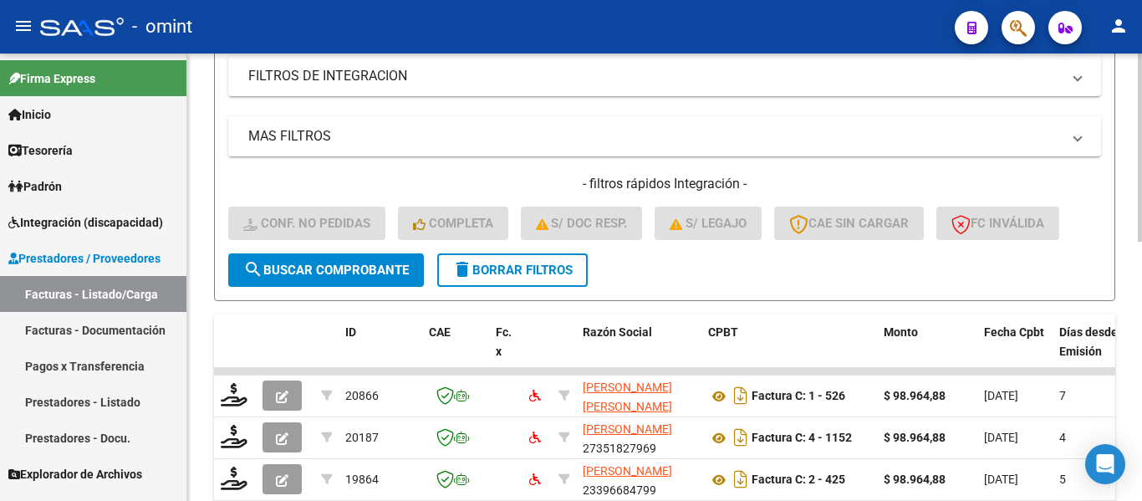
scroll to position [338, 0]
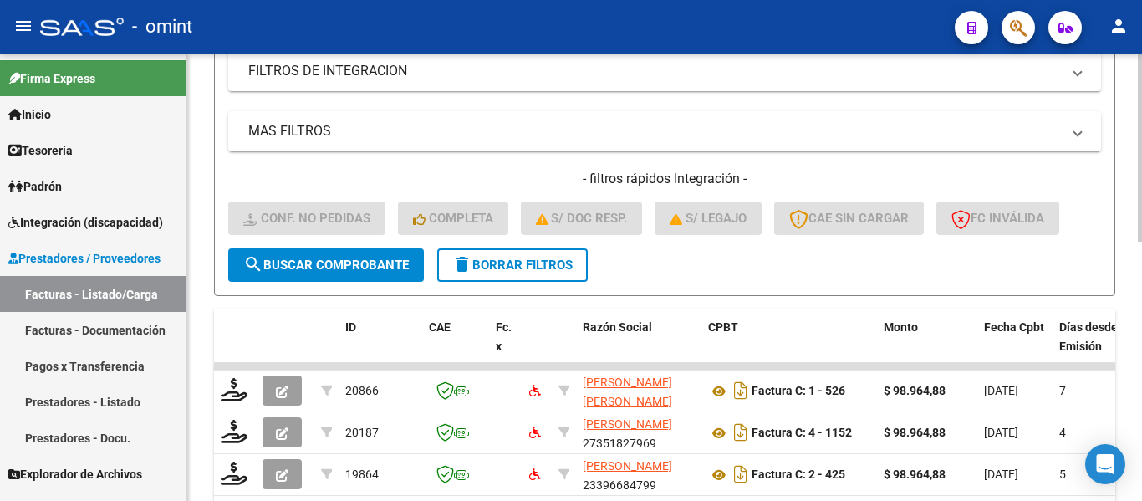
type input "19864"
click at [377, 262] on span "search Buscar Comprobante" at bounding box center [325, 264] width 165 height 15
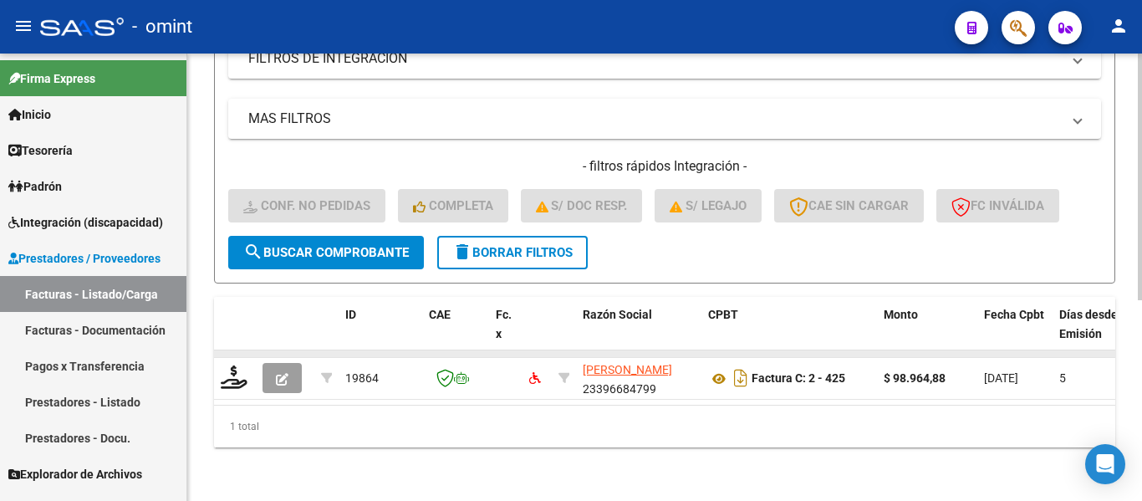
scroll to position [364, 0]
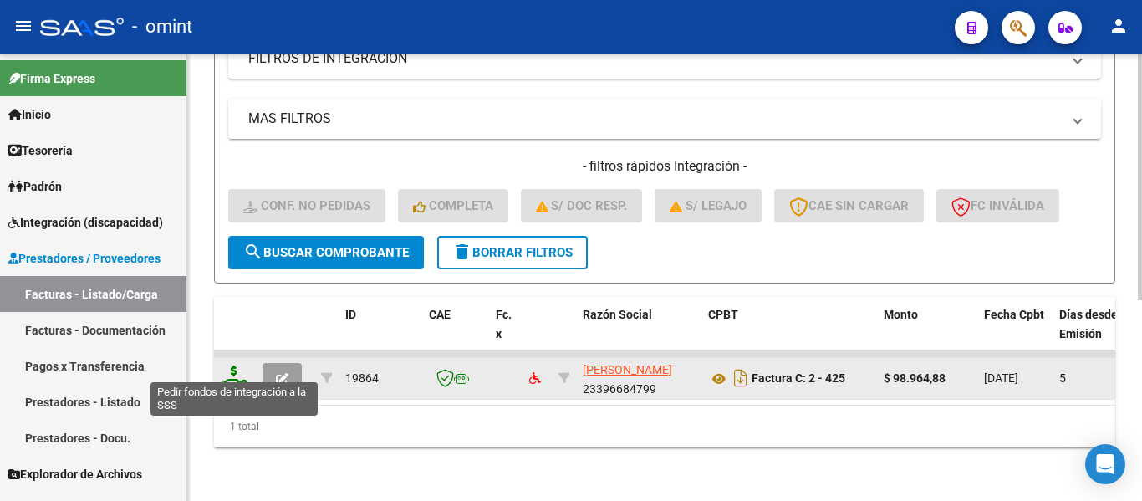
click at [237, 366] on icon at bounding box center [234, 376] width 27 height 23
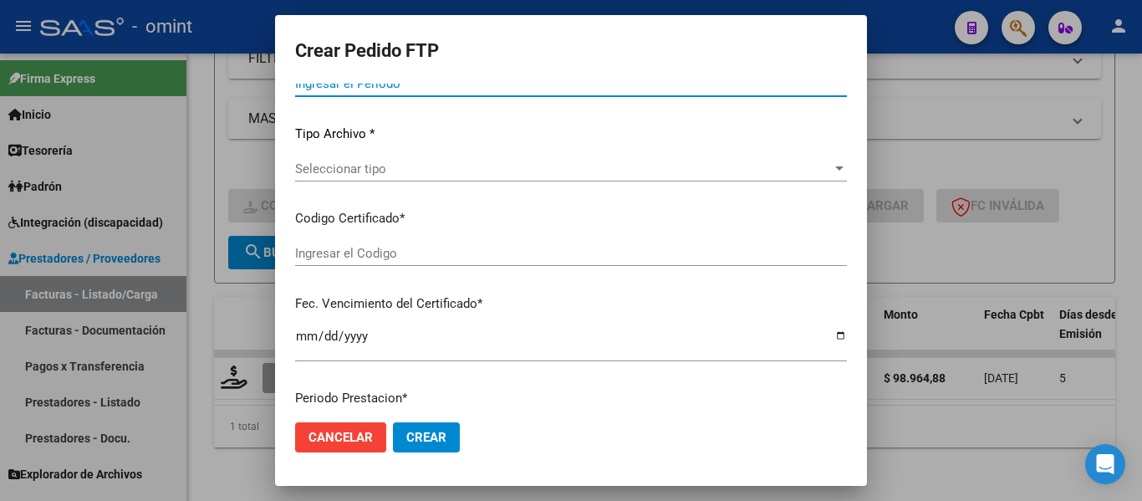
type input "202508"
type input "$ 98.964,88"
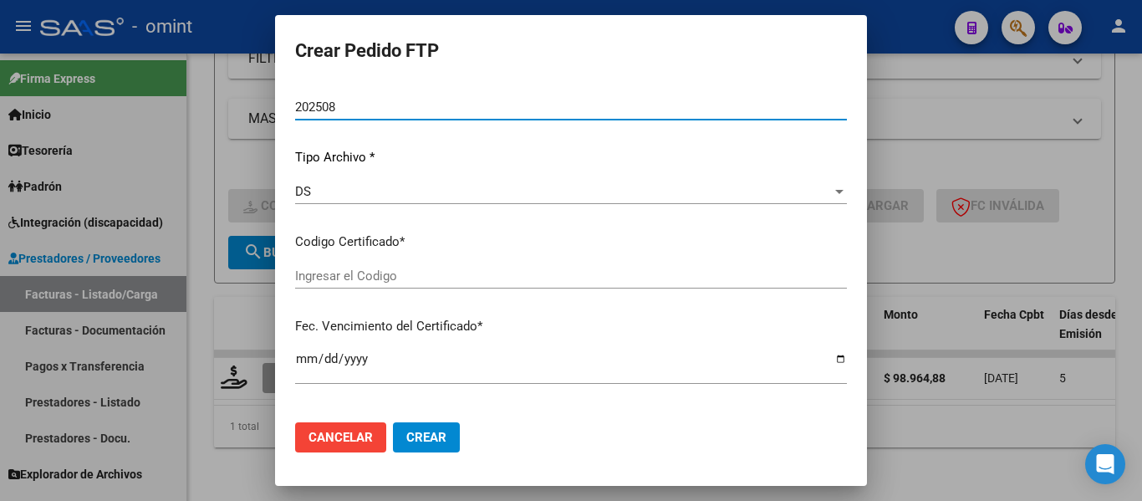
type input "1095629722"
type input "[DATE]"
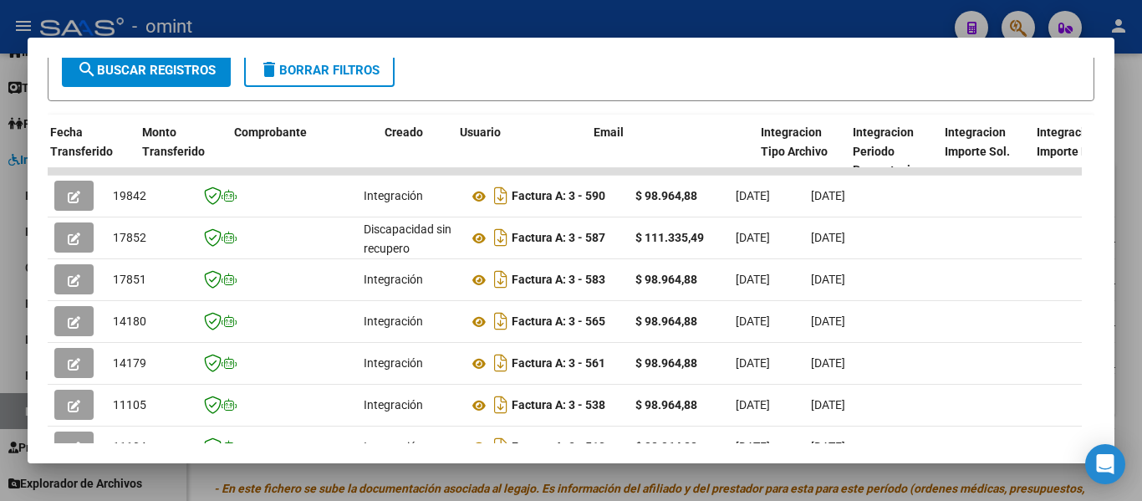
scroll to position [3, 0]
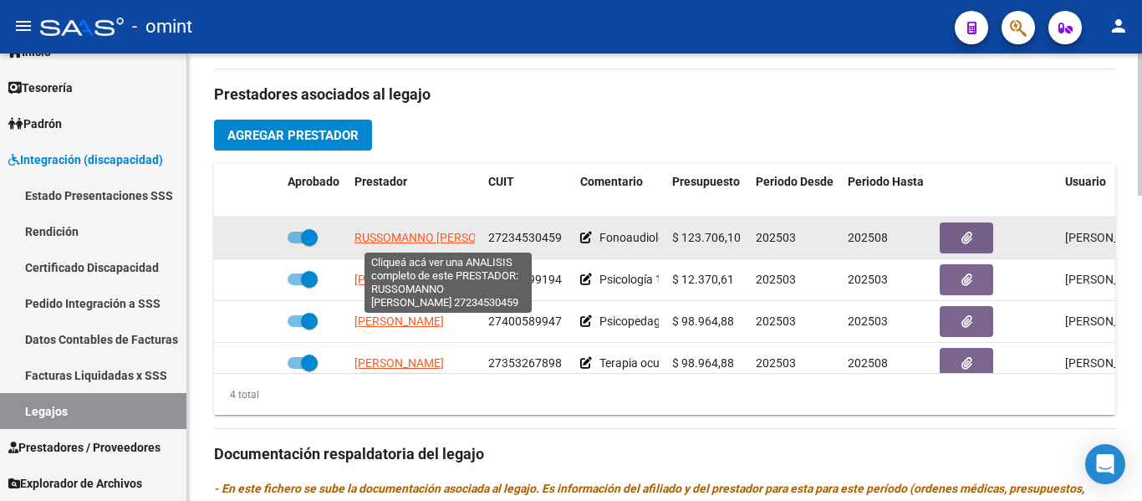
click at [432, 240] on span "RUSSOMANNO ANDREA VERONICA" at bounding box center [439, 237] width 171 height 13
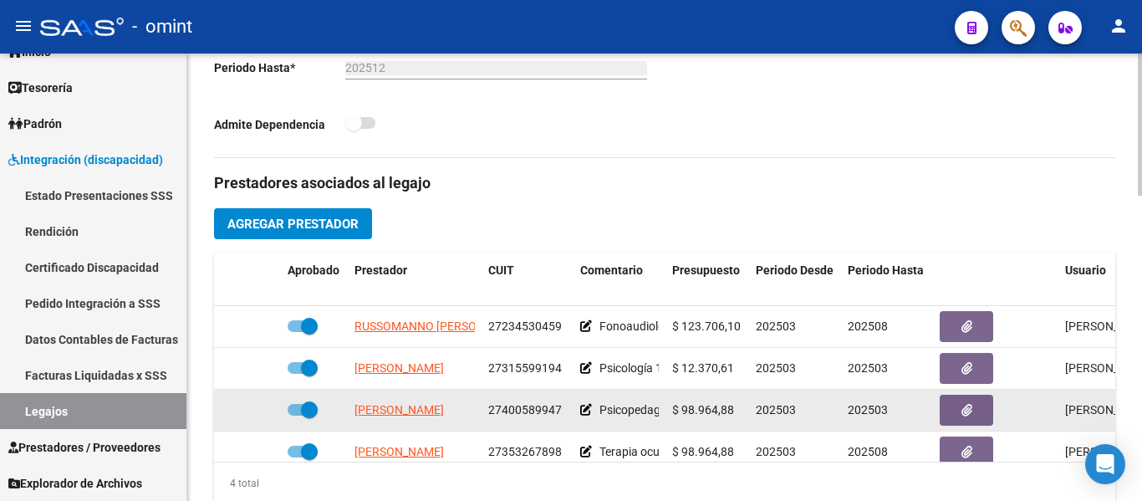
scroll to position [585, 0]
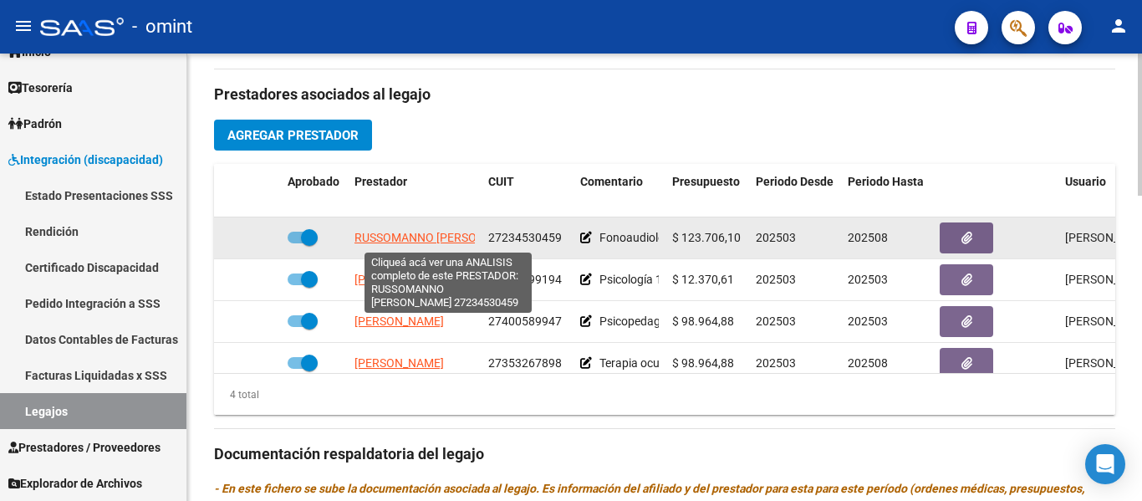
click at [412, 237] on span "RUSSOMANNO ANDREA VERONICA" at bounding box center [439, 237] width 171 height 13
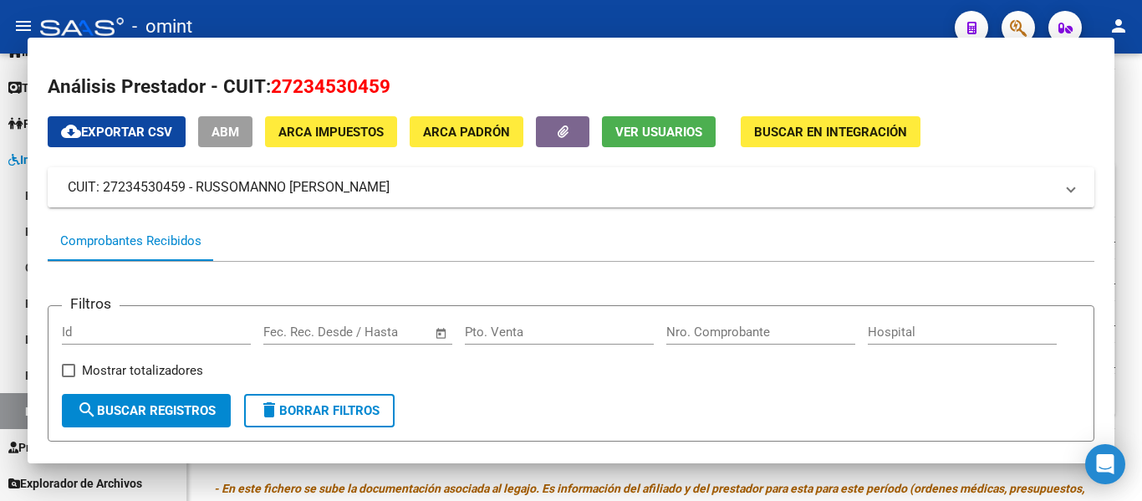
scroll to position [0, 0]
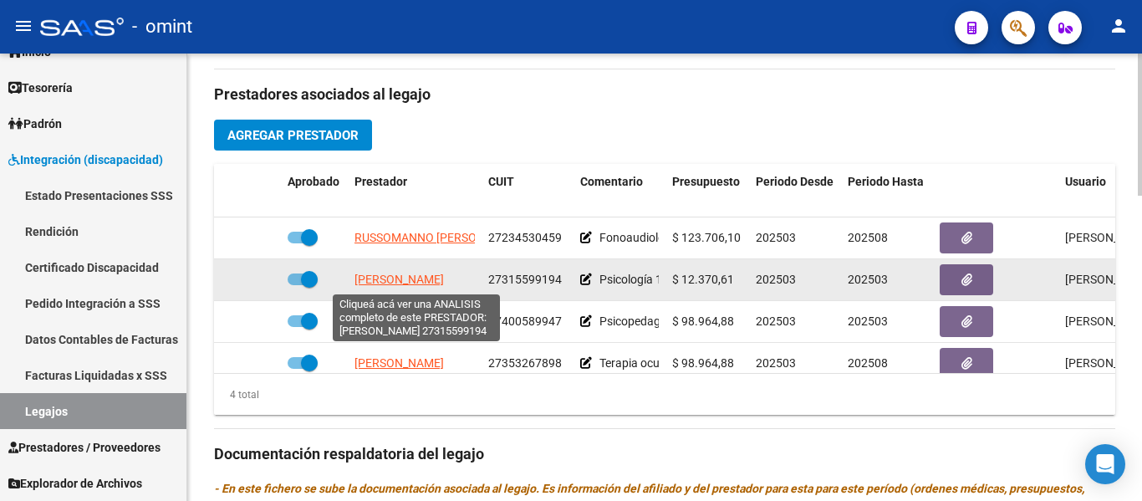
click at [444, 277] on span "ROBERTI MARIA BELEN" at bounding box center [398, 278] width 89 height 13
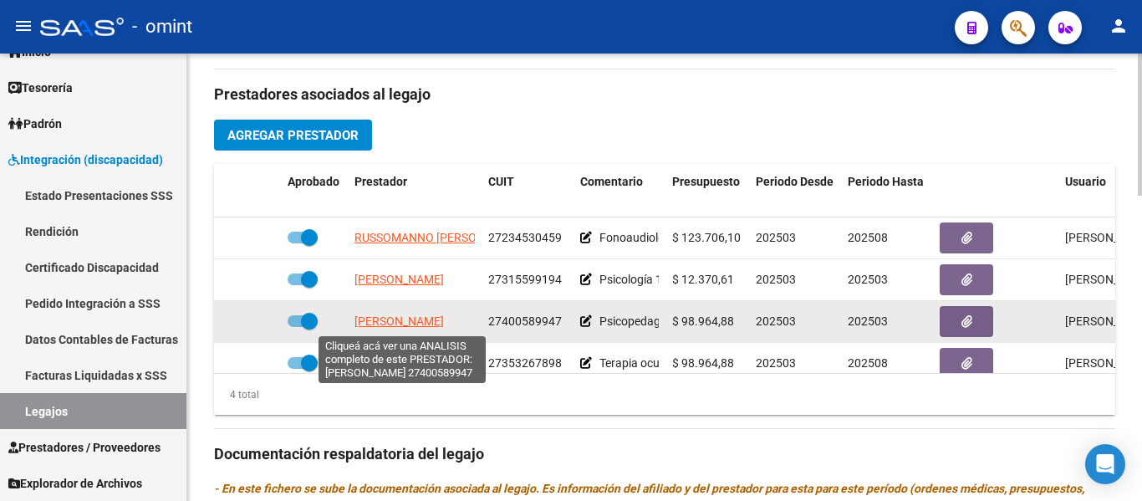
click at [413, 323] on span "ALOISI AGOSTINA" at bounding box center [398, 320] width 89 height 13
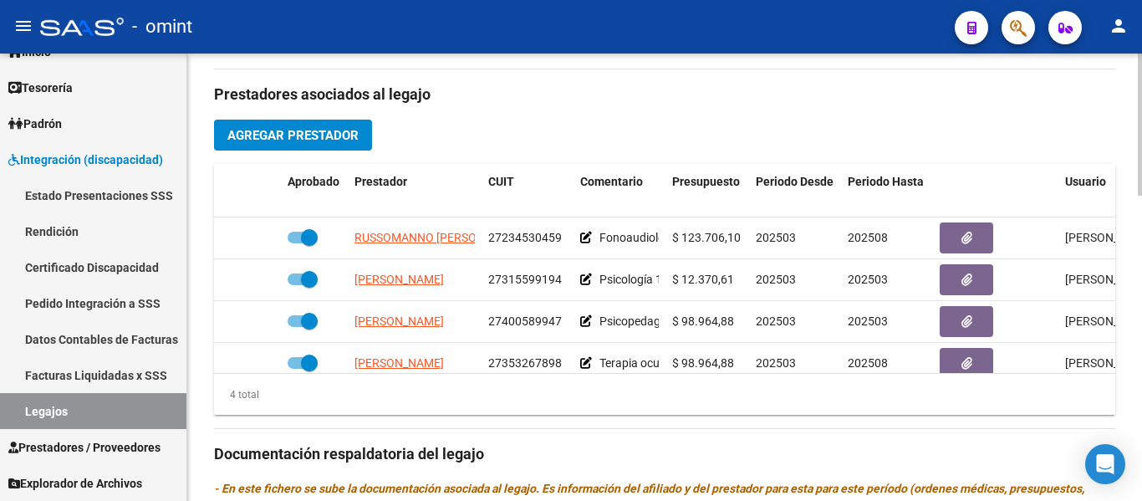
scroll to position [30, 0]
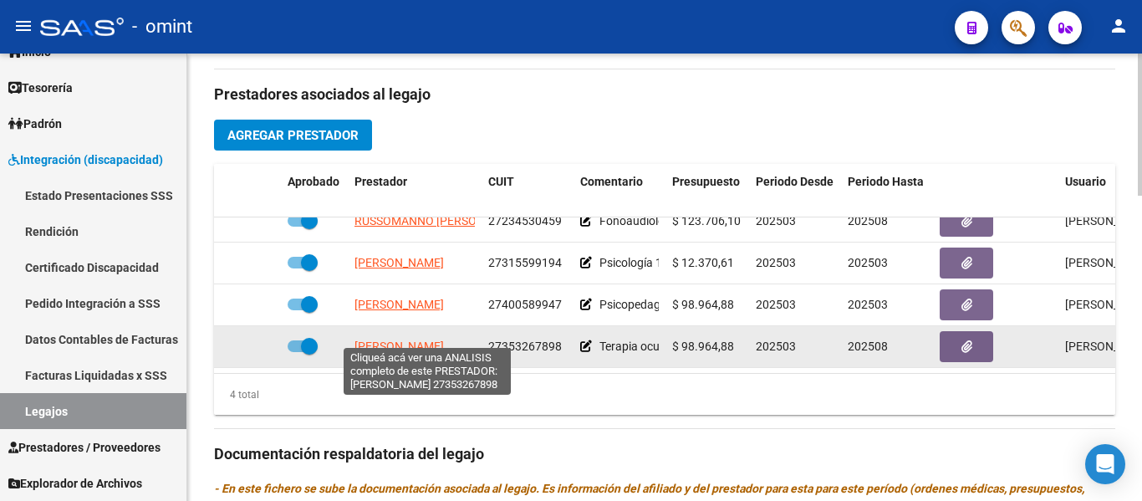
click at [444, 339] on span "GONZALEZ YESICA DAIANA" at bounding box center [398, 345] width 89 height 13
type textarea "27353267898"
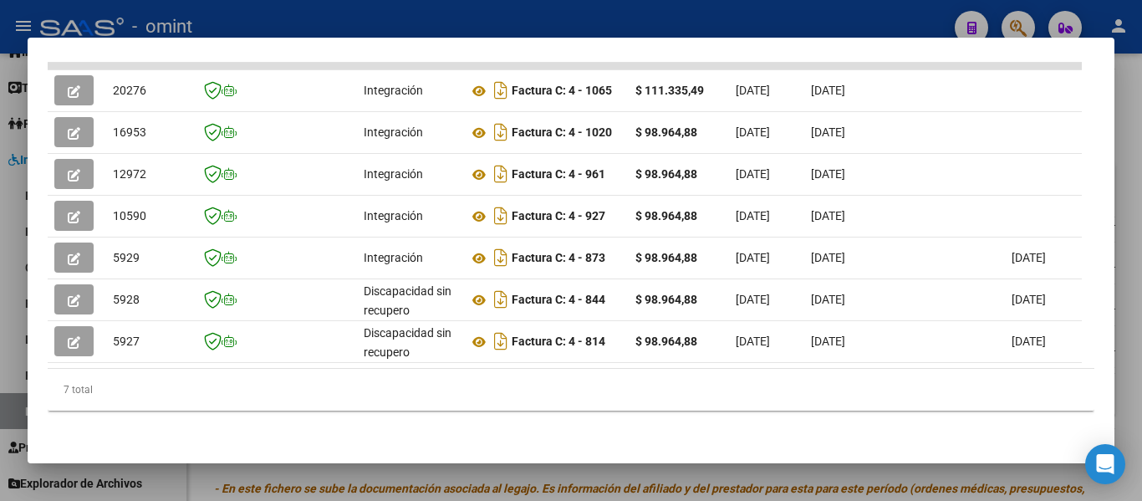
scroll to position [466, 0]
drag, startPoint x: 327, startPoint y: 369, endPoint x: 691, endPoint y: 359, distance: 364.5
click at [695, 359] on div "ID CAE Facturado x Orden De Area CPBT Monto Fecha Cpbt Fecha Recibido Hospital …" at bounding box center [571, 210] width 1046 height 402
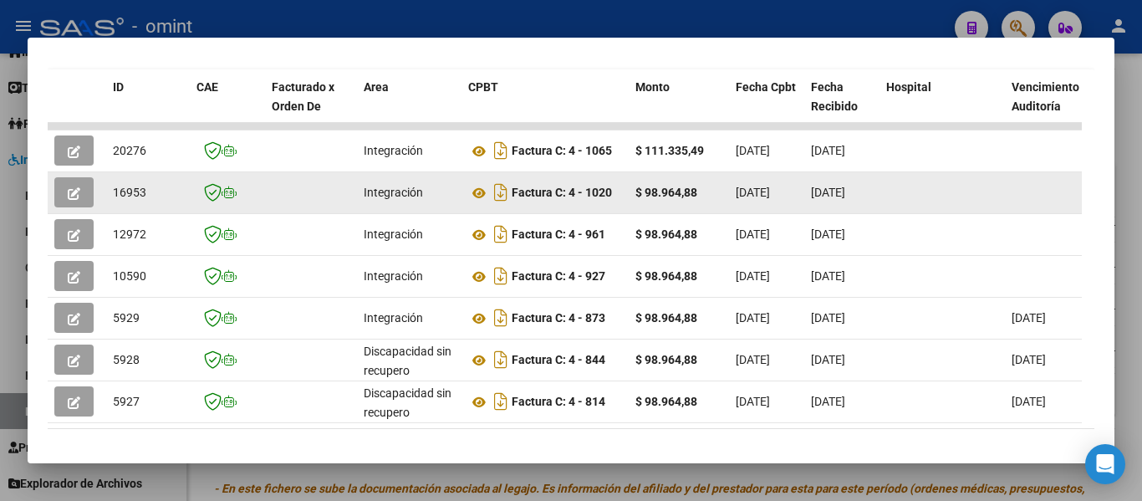
scroll to position [299, 0]
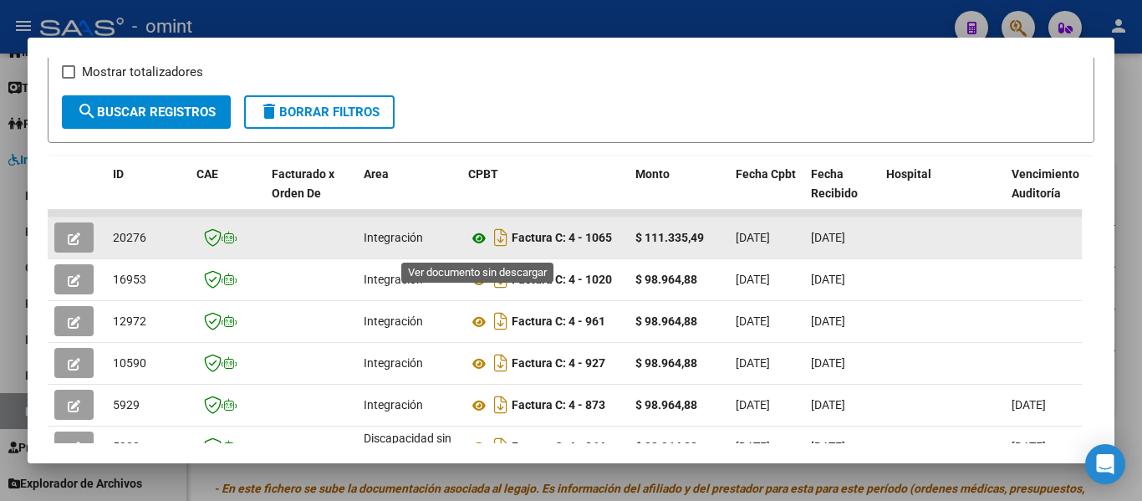
click at [478, 244] on icon at bounding box center [479, 238] width 22 height 20
click at [80, 242] on button "button" at bounding box center [73, 237] width 39 height 30
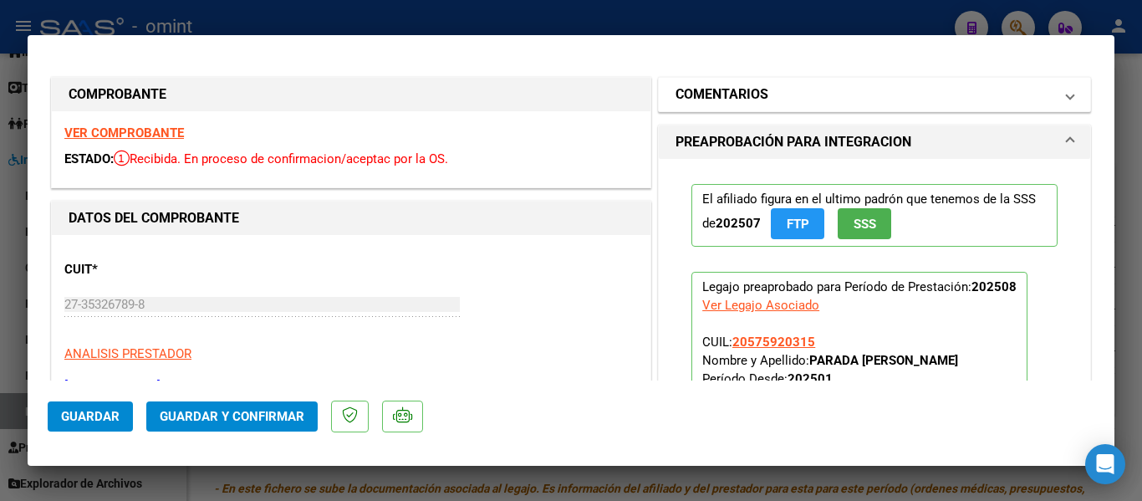
click at [784, 93] on mat-panel-title "COMENTARIOS" at bounding box center [864, 94] width 378 height 20
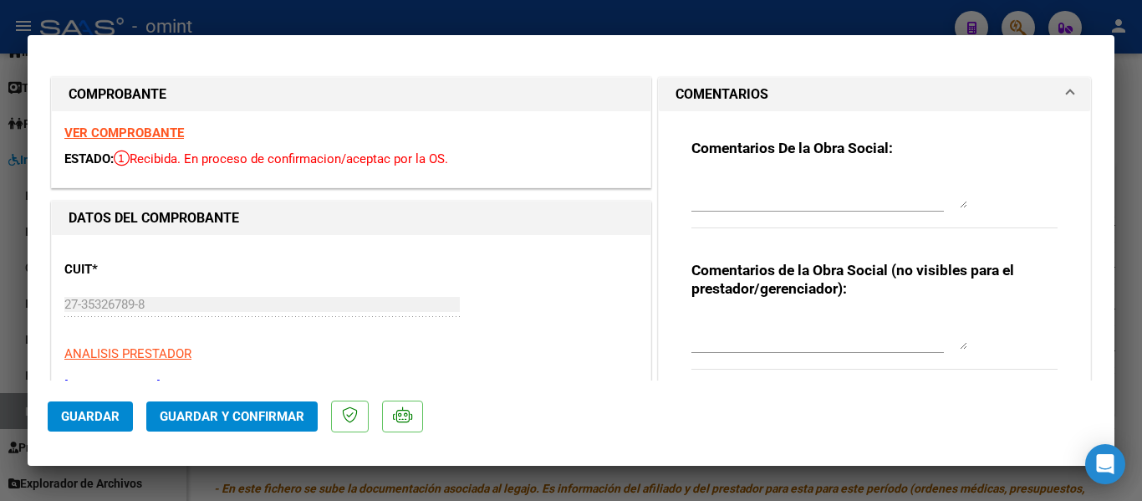
click at [780, 191] on textarea at bounding box center [829, 191] width 276 height 33
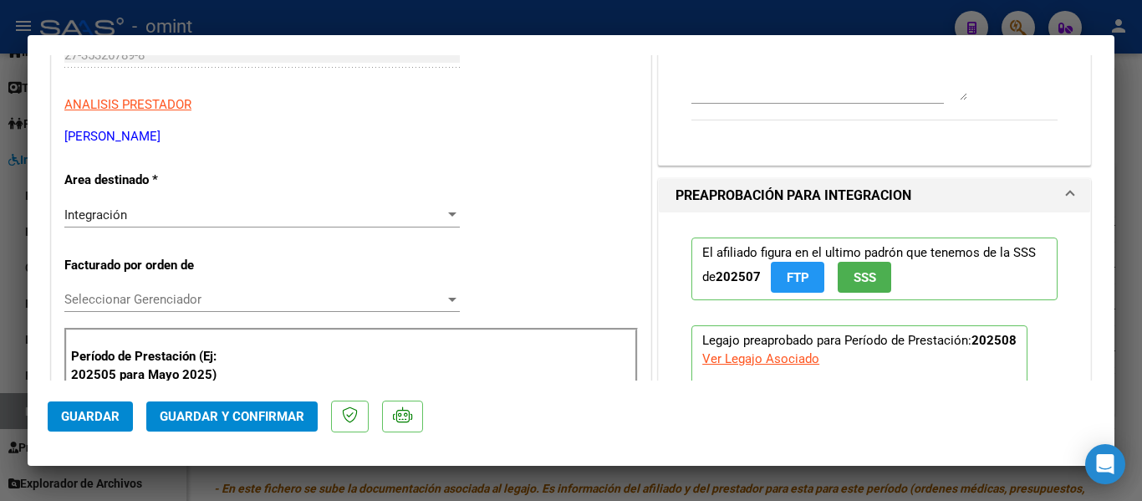
scroll to position [251, 0]
type textarea "re facturar solo tiene habilitadas 8 sesiones"
click at [187, 220] on div "Integración" at bounding box center [254, 213] width 380 height 15
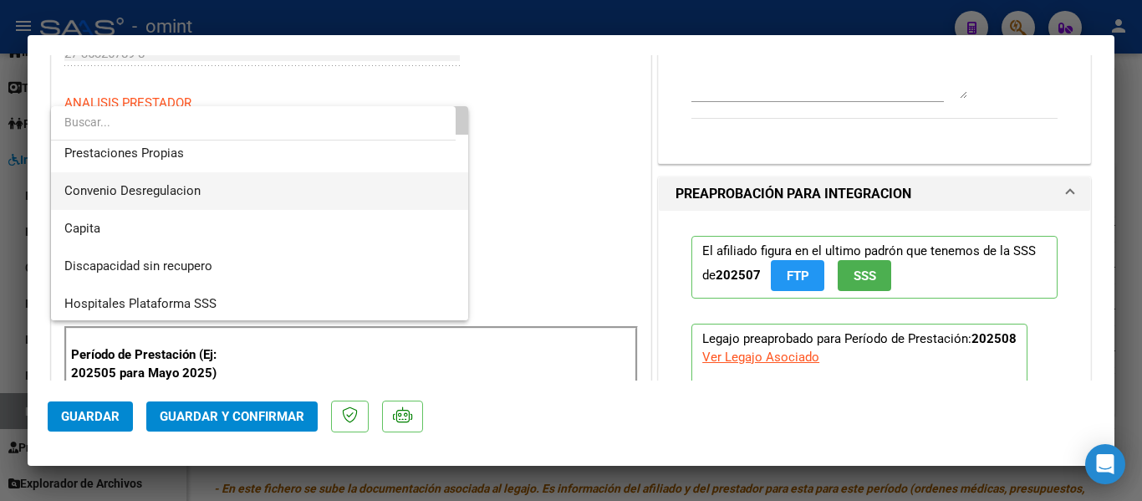
scroll to position [162, 0]
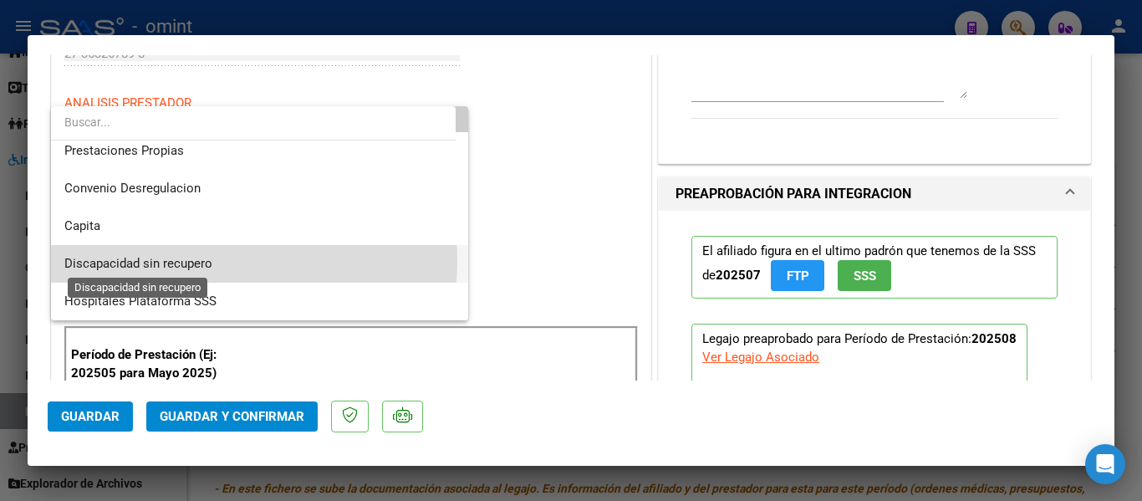
click at [188, 260] on span "Discapacidad sin recupero" at bounding box center [138, 263] width 148 height 15
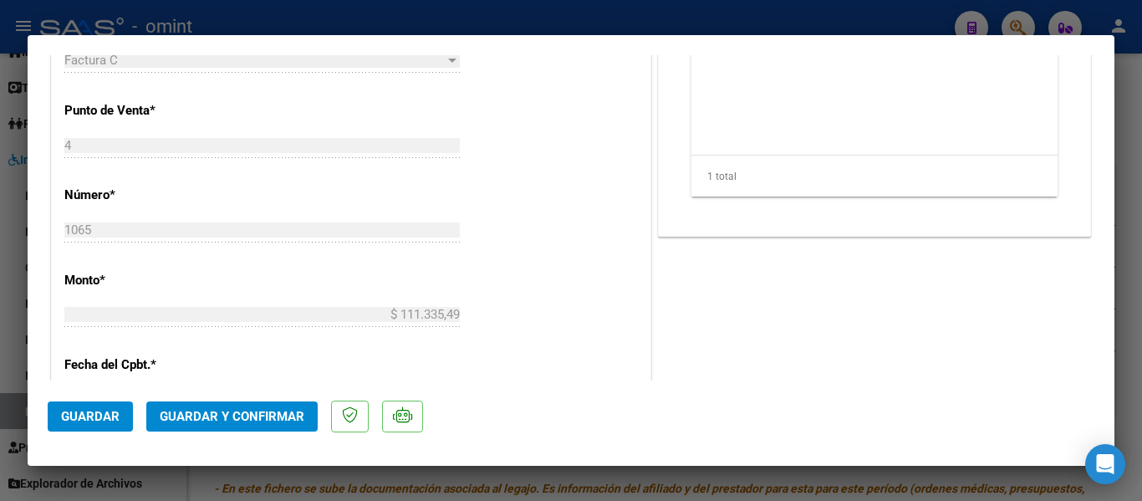
scroll to position [585, 0]
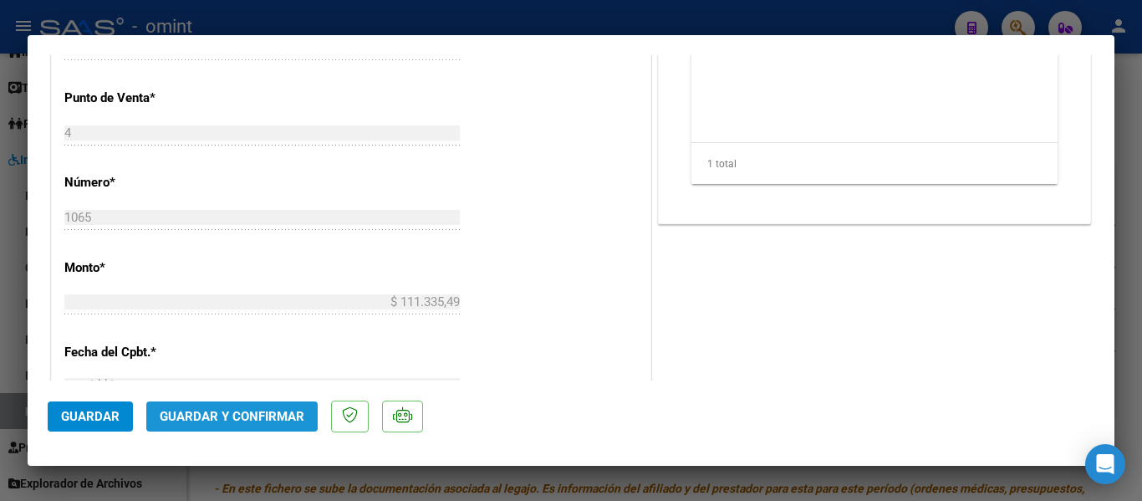
click at [259, 413] on span "Guardar y Confirmar" at bounding box center [232, 416] width 145 height 15
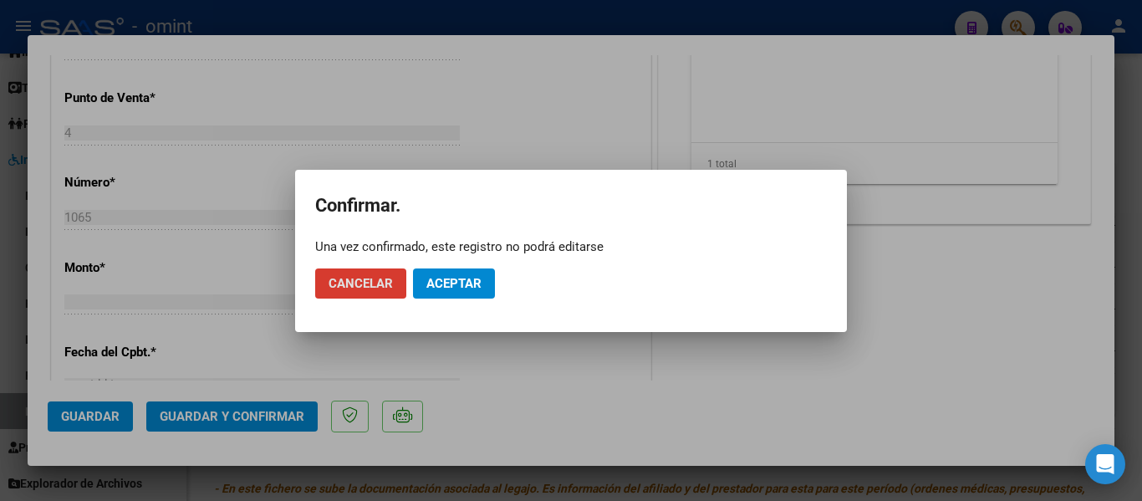
click at [479, 274] on button "Aceptar" at bounding box center [454, 283] width 82 height 30
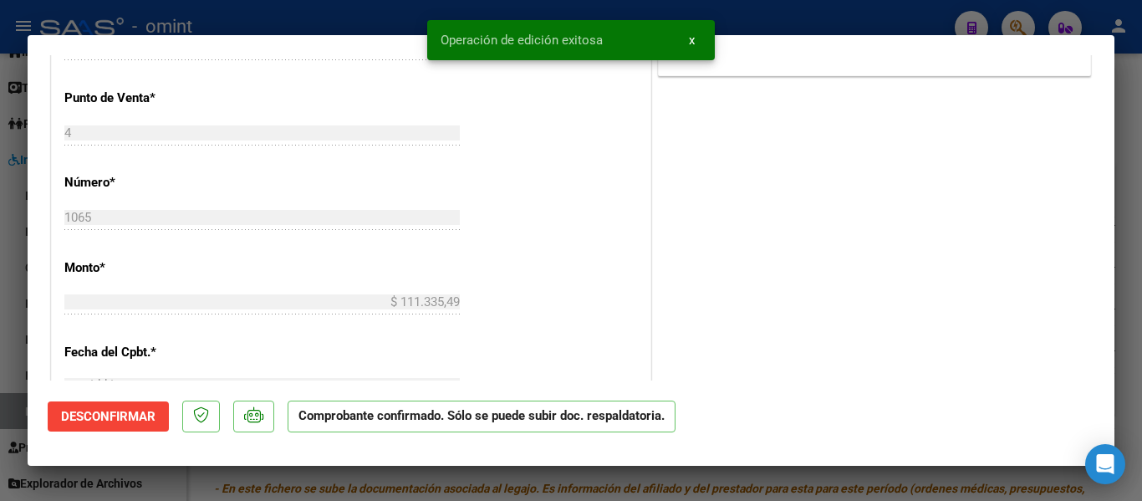
type input "$ 0,00"
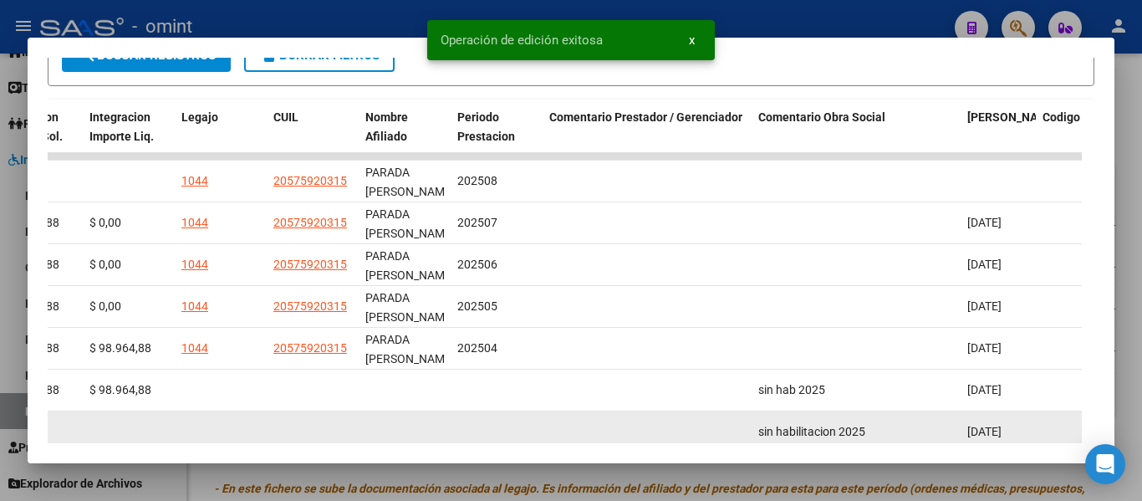
scroll to position [383, 0]
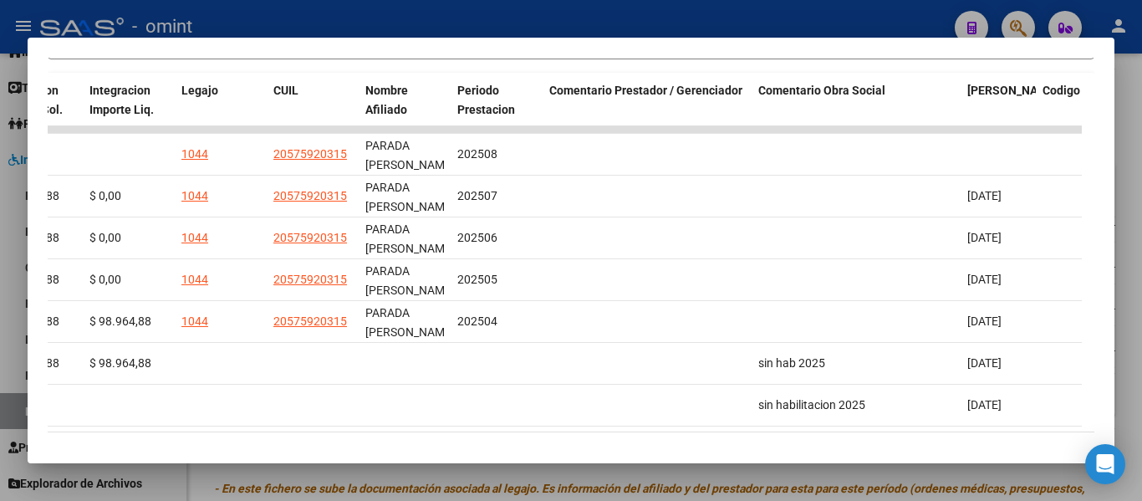
drag, startPoint x: 849, startPoint y: 435, endPoint x: 771, endPoint y: 438, distance: 78.6
click at [771, 432] on datatable-body "20276 Integración Factura C: 4 - 1065 $ 111.335,49 02/09/2025 04/09/2025 - 04/0…" at bounding box center [565, 279] width 1034 height 306
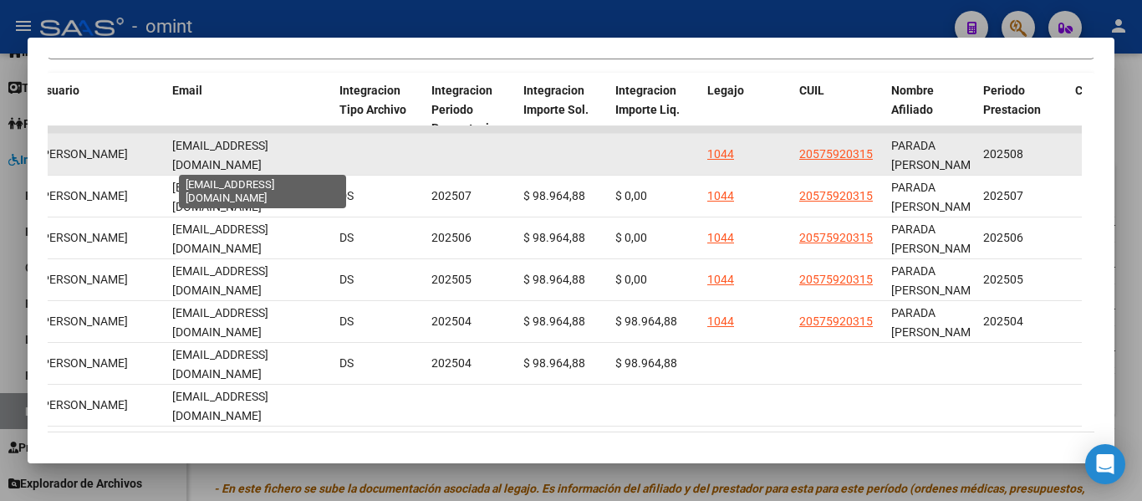
scroll to position [0, 27]
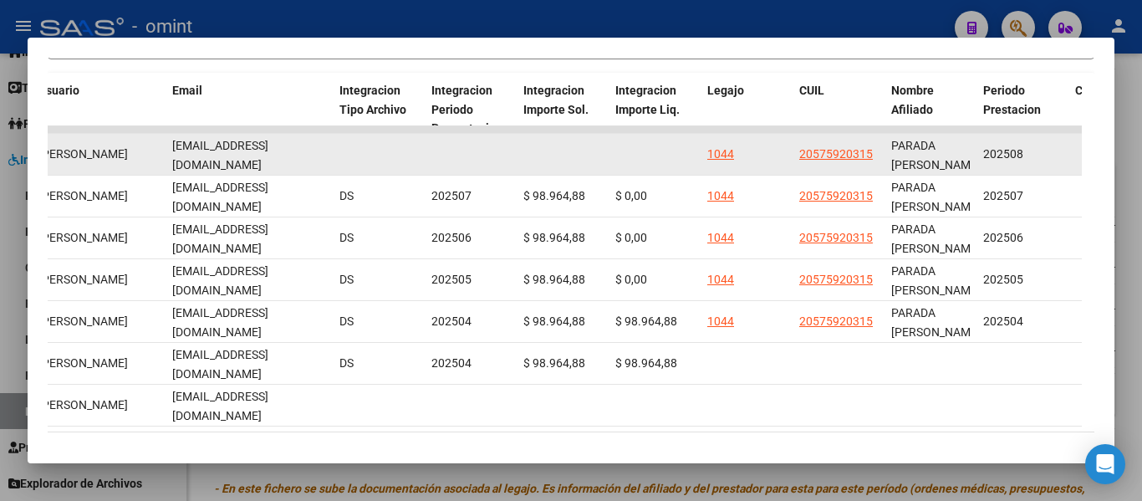
drag, startPoint x: 171, startPoint y: 160, endPoint x: 328, endPoint y: 170, distance: 157.5
copy div "yesicadaianagonzalez@gmail.com"
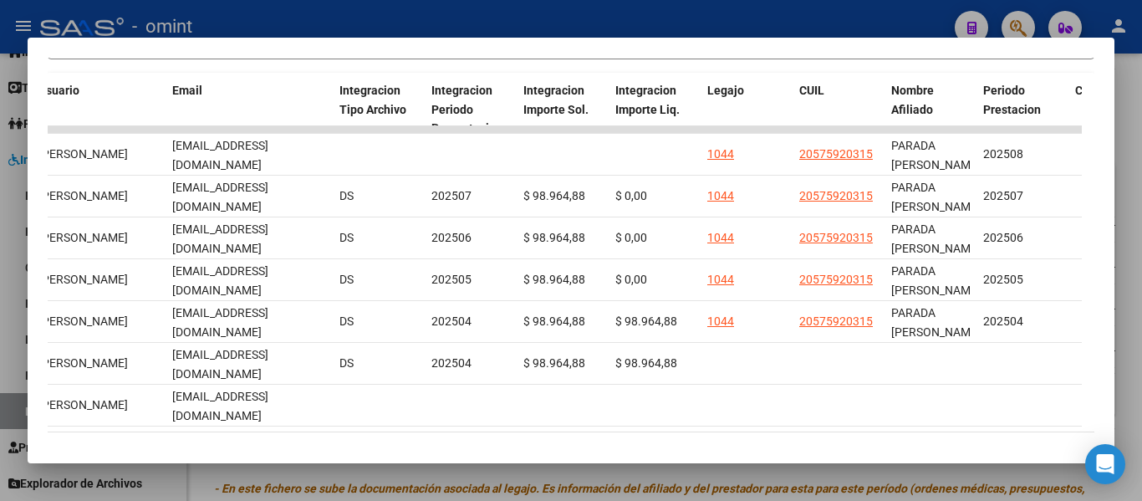
click at [691, 445] on mat-dialog-container "Análisis Prestador - CUIT: 27353267898 cloud_download Exportar CSV ABM ARCA Imp…" at bounding box center [571, 250] width 1087 height 425
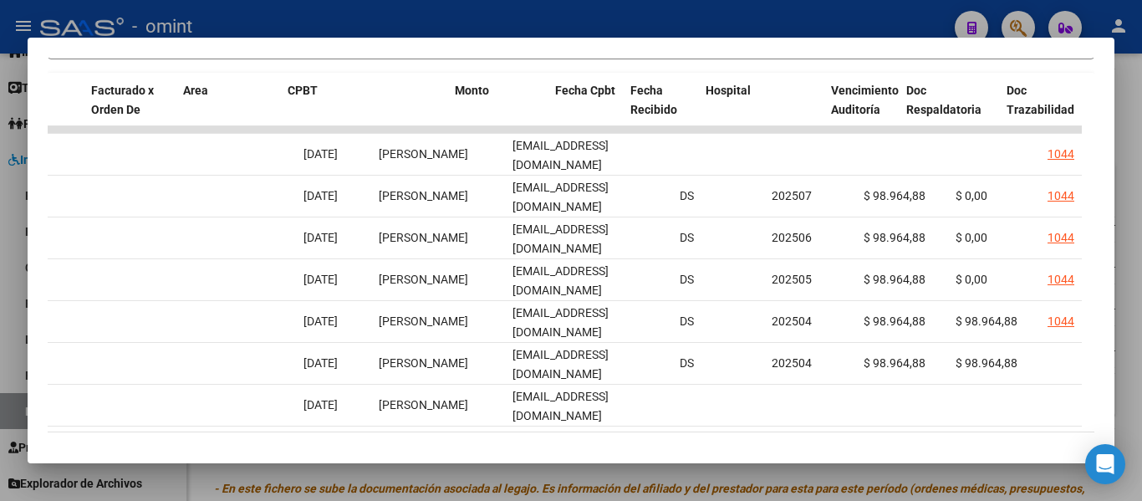
scroll to position [0, 0]
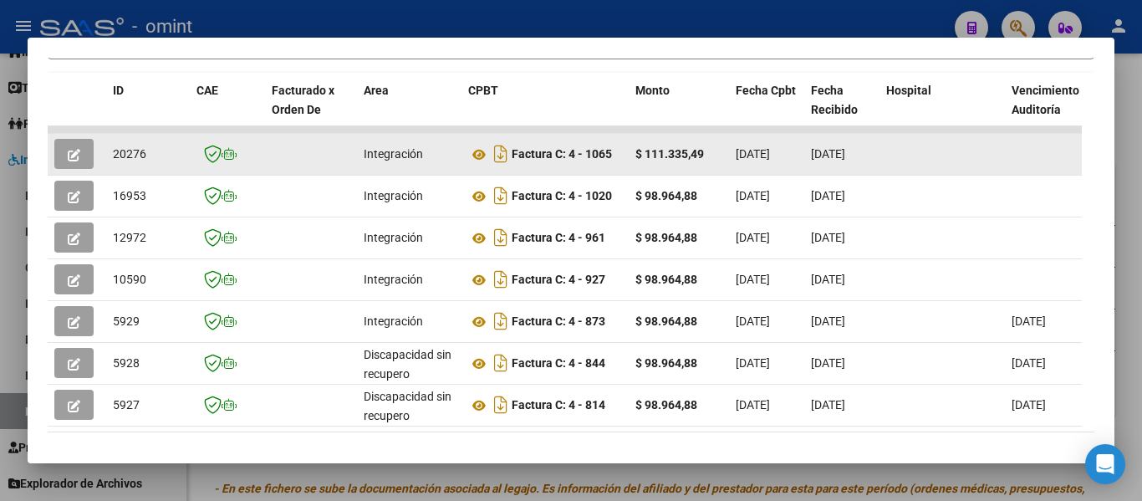
drag, startPoint x: 588, startPoint y: 160, endPoint x: 614, endPoint y: 161, distance: 26.8
click at [614, 161] on div "Factura C: 4 - 1065" at bounding box center [545, 153] width 154 height 27
copy strong "1065"
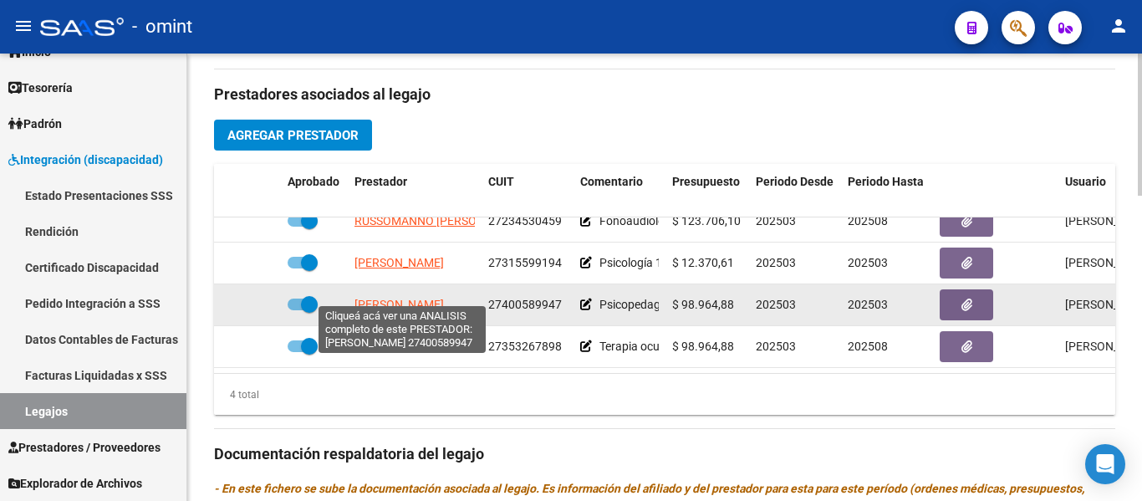
click at [417, 298] on span "ALOISI AGOSTINA" at bounding box center [398, 304] width 89 height 13
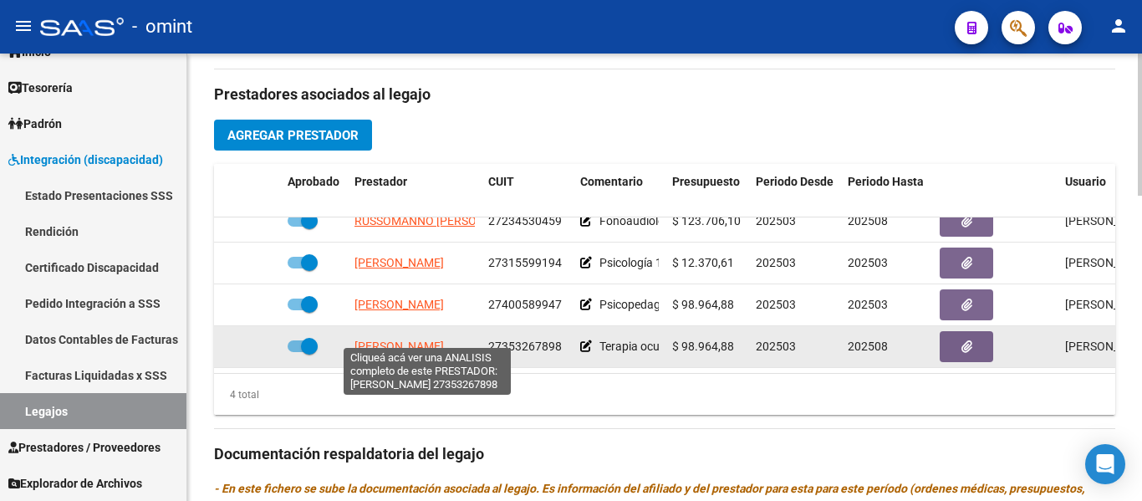
click at [405, 339] on span "GONZALEZ YESICA DAIANA" at bounding box center [398, 345] width 89 height 13
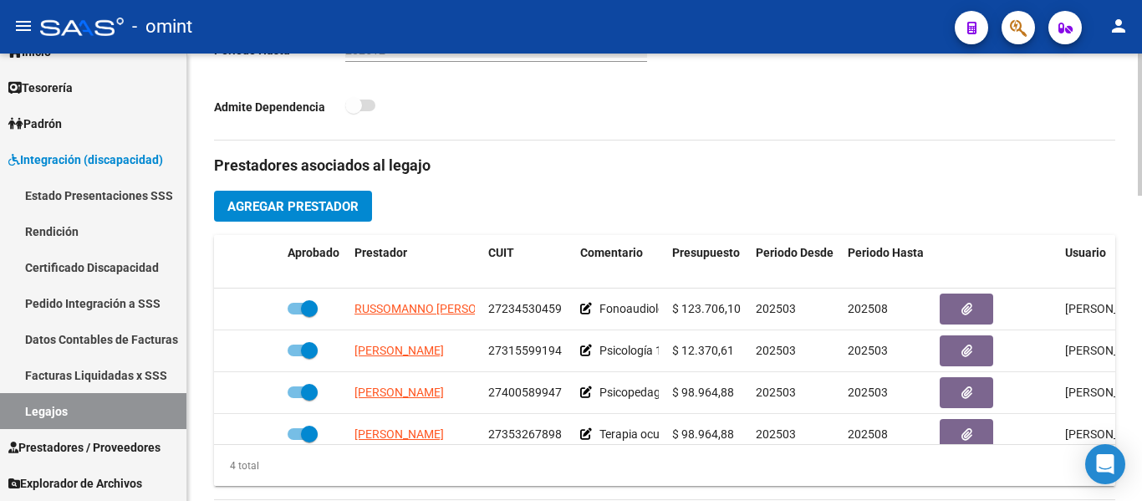
scroll to position [585, 0]
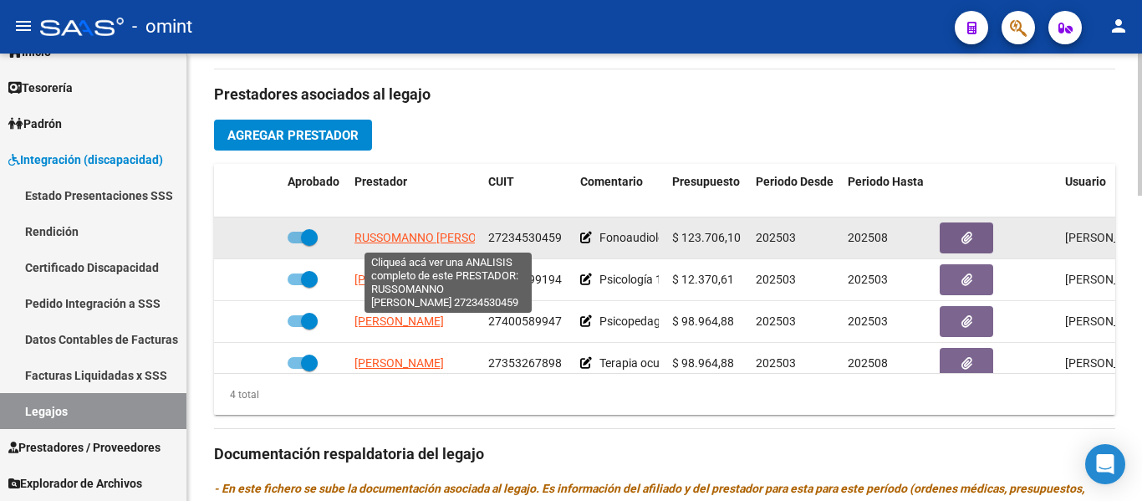
click at [433, 238] on span "RUSSOMANNO ANDREA VERONICA" at bounding box center [439, 237] width 171 height 13
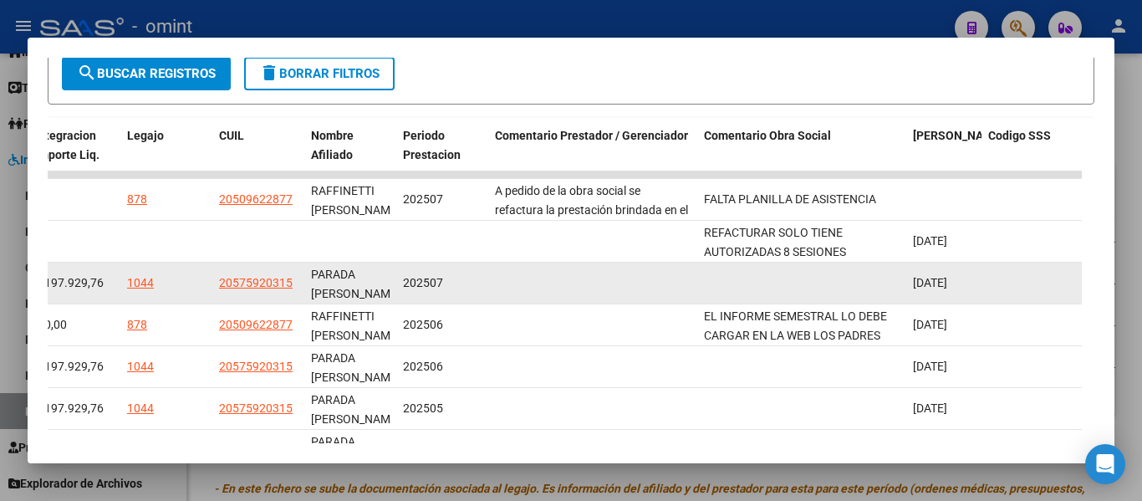
scroll to position [334, 0]
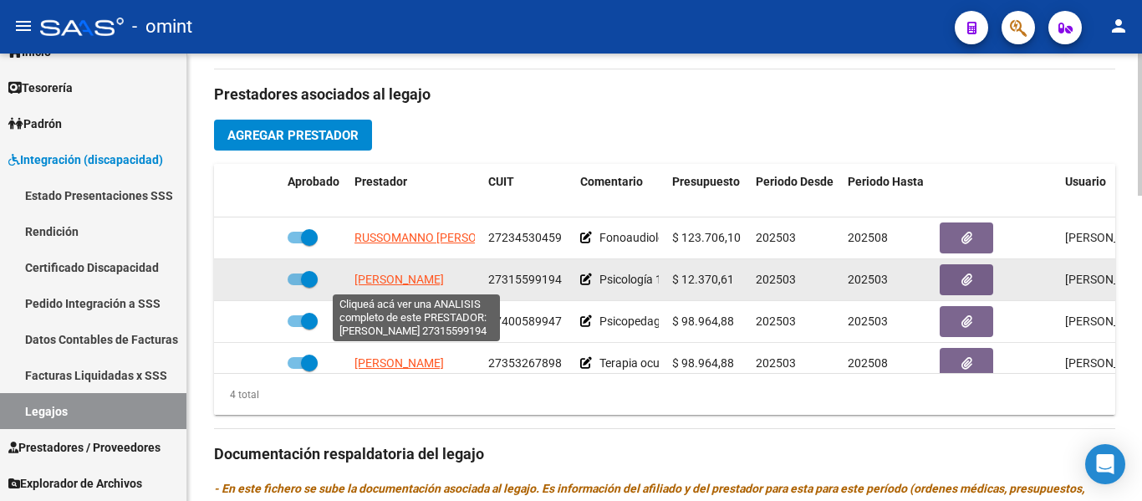
click at [425, 279] on span "ROBERTI MARIA BELEN" at bounding box center [398, 278] width 89 height 13
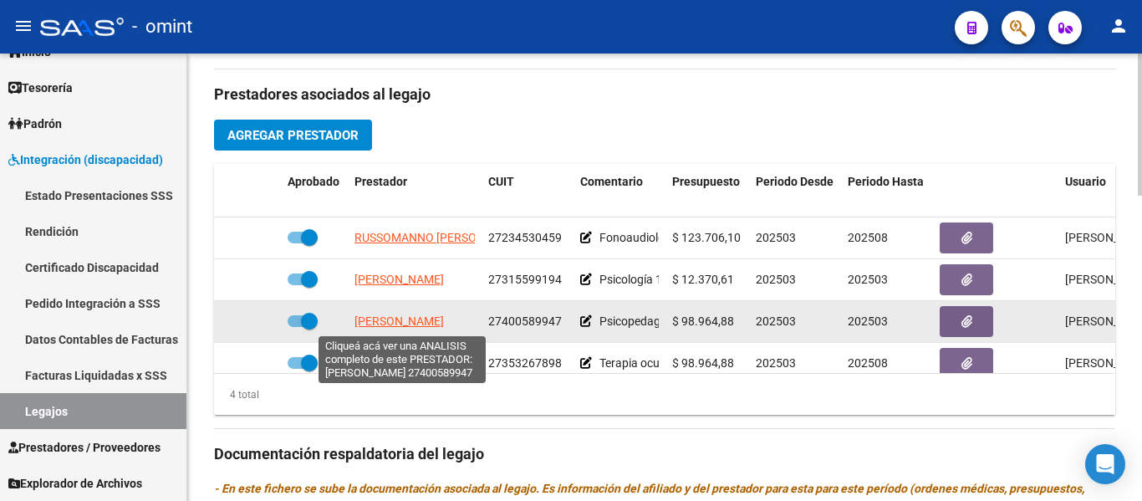
click at [425, 328] on span "ALOISI AGOSTINA" at bounding box center [398, 320] width 89 height 13
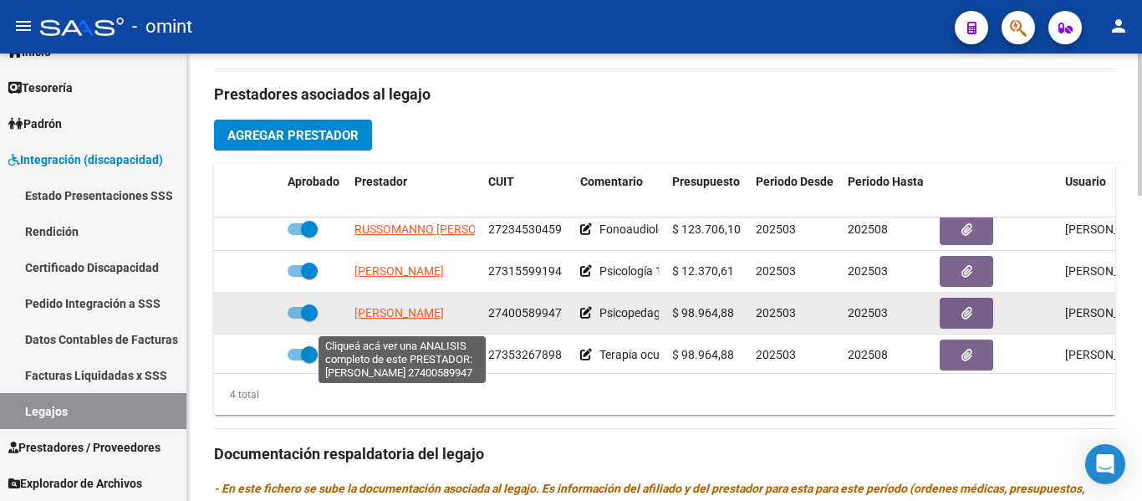
scroll to position [30, 0]
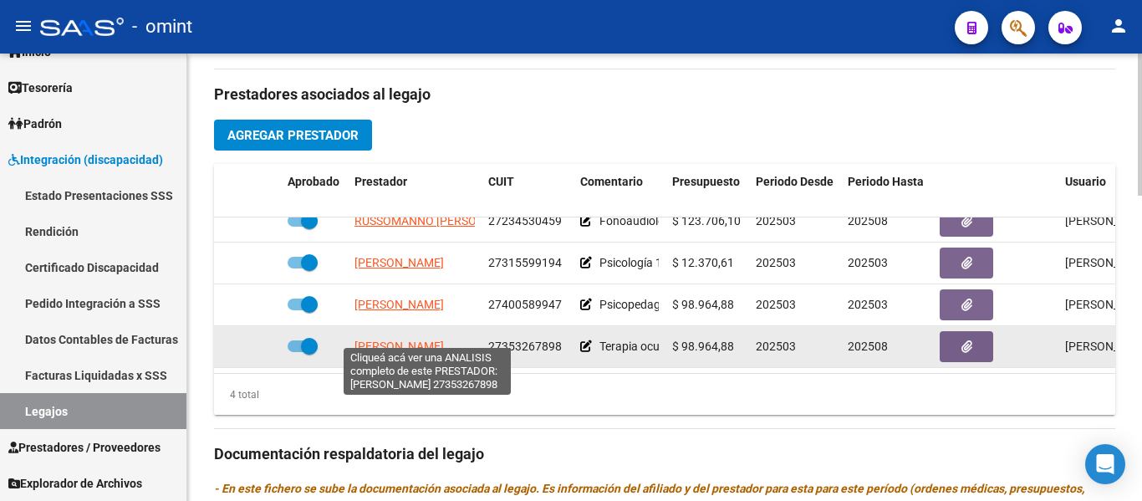
click at [430, 339] on span "GONZALEZ YESICA DAIANA" at bounding box center [398, 345] width 89 height 13
type textarea "27353267898"
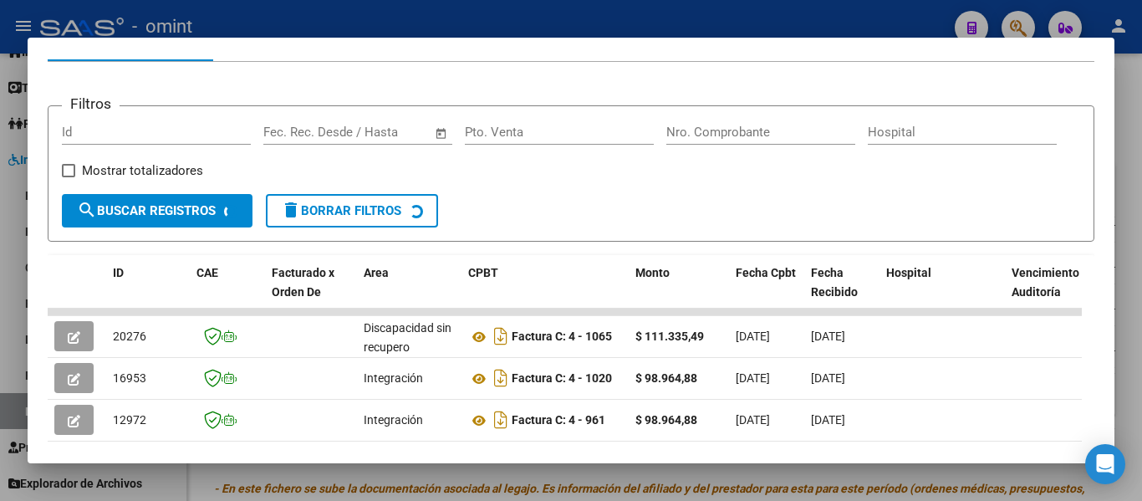
scroll to position [251, 0]
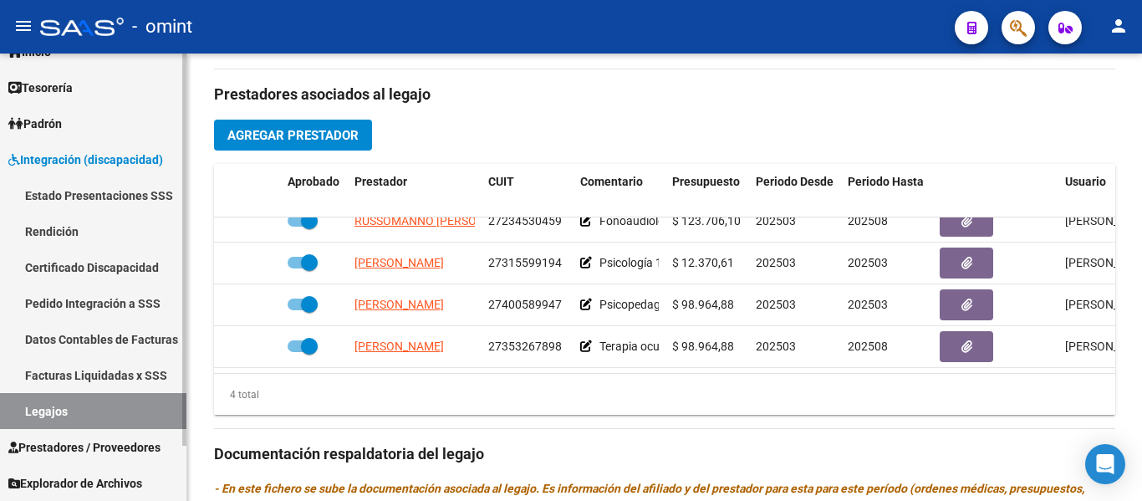
click at [66, 263] on link "Certificado Discapacidad" at bounding box center [93, 267] width 186 height 36
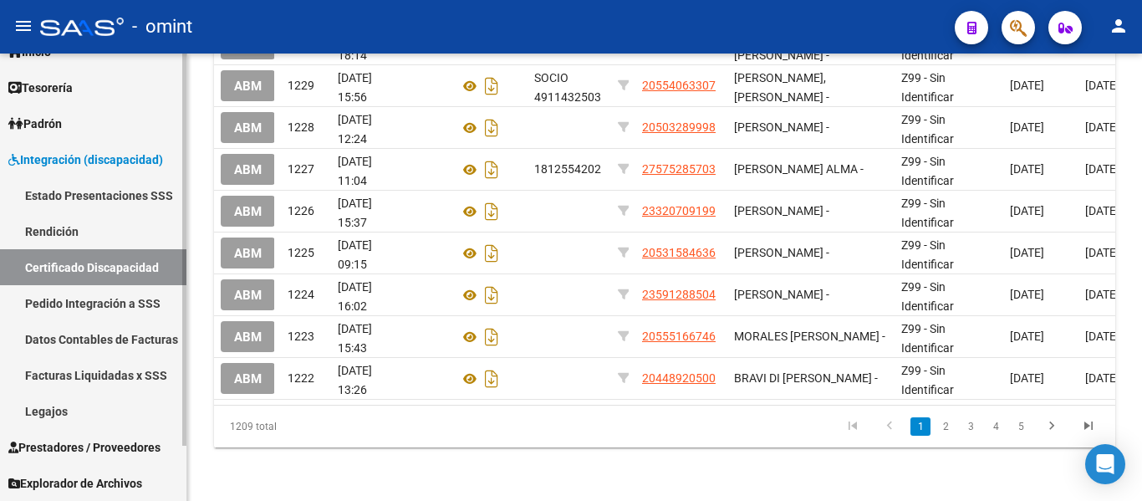
click at [53, 407] on link "Legajos" at bounding box center [93, 411] width 186 height 36
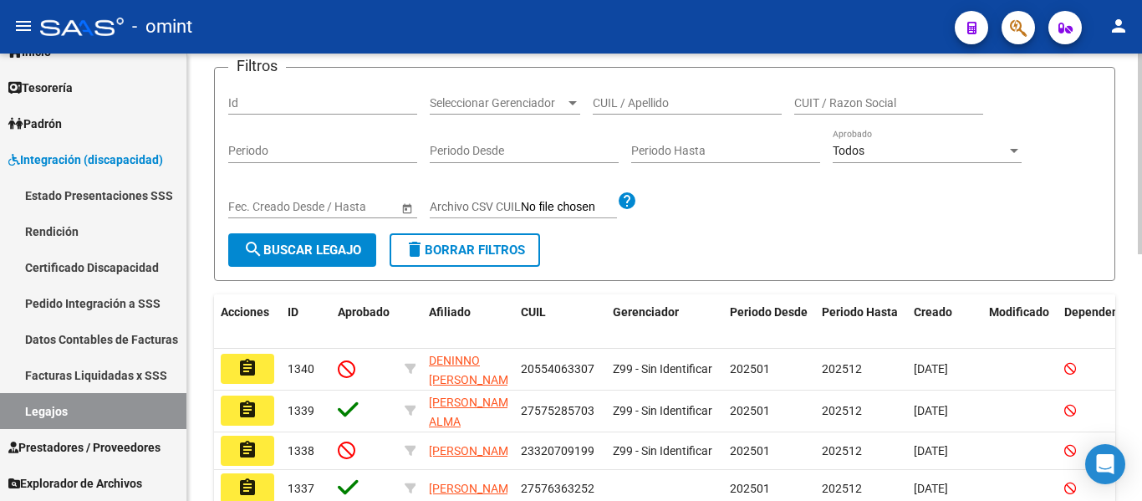
scroll to position [48, 0]
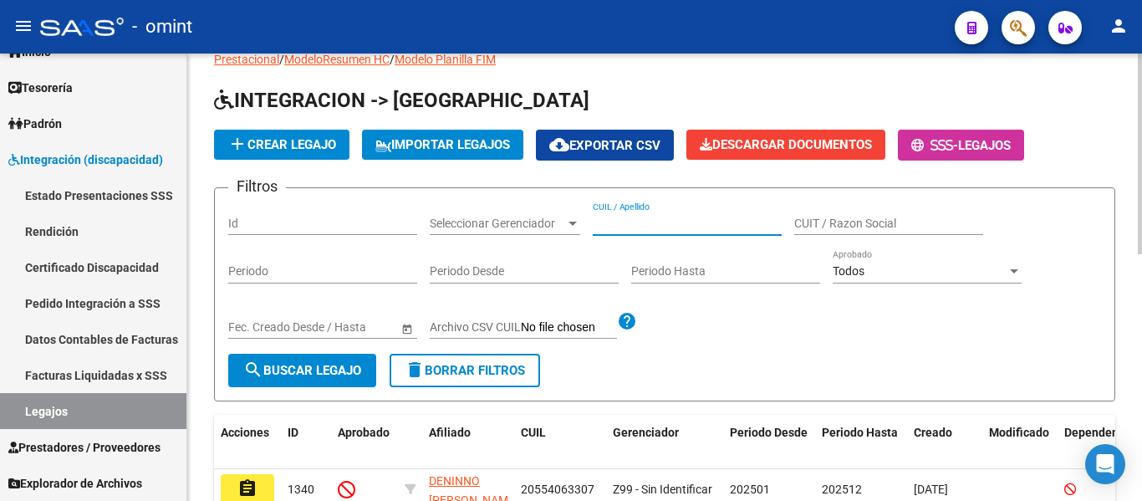
paste input "PAREDES MUÑOZ ALDANA"
type input "PAREDES MUÑOZ ALDANA"
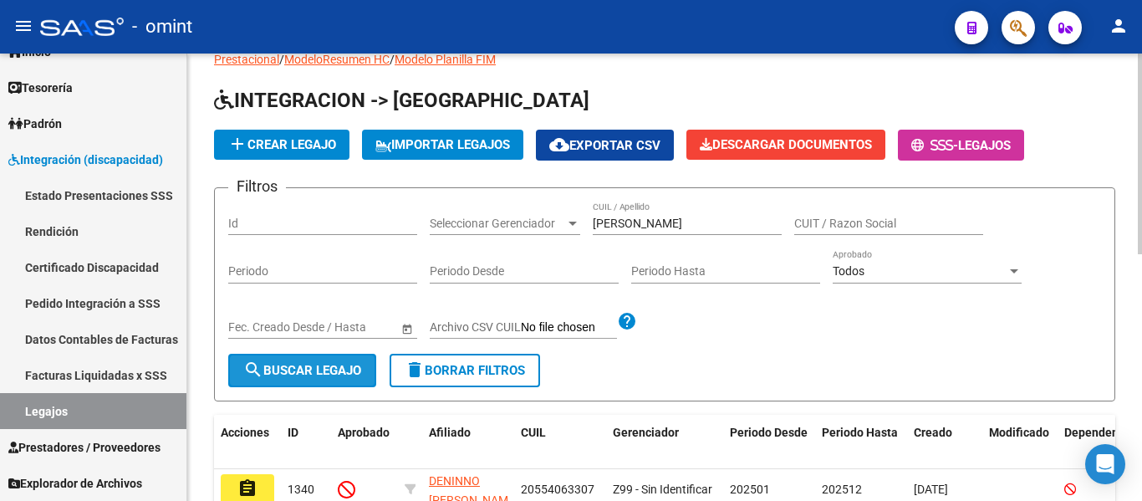
click at [327, 361] on button "search Buscar Legajo" at bounding box center [302, 370] width 148 height 33
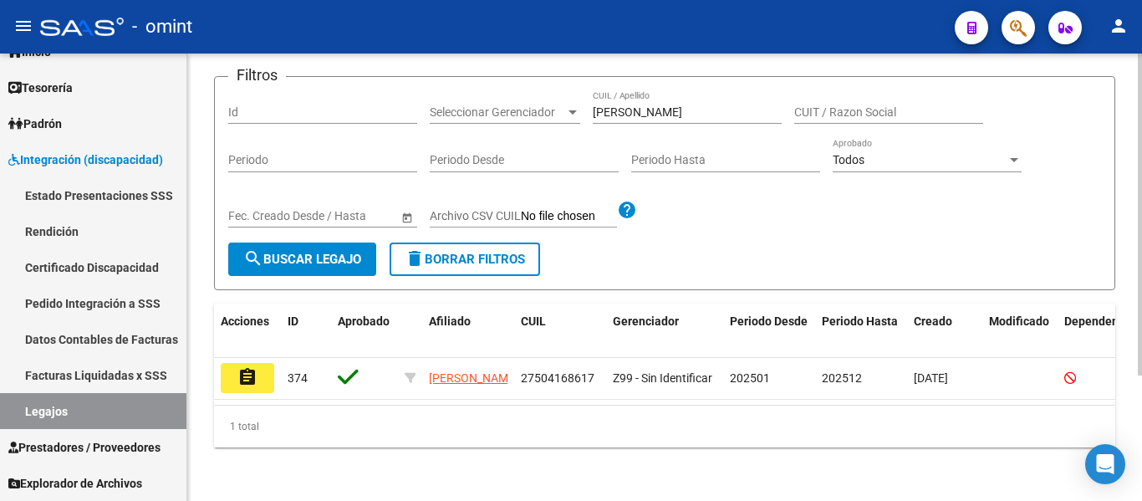
scroll to position [174, 0]
click at [257, 363] on button "assignment" at bounding box center [247, 378] width 53 height 30
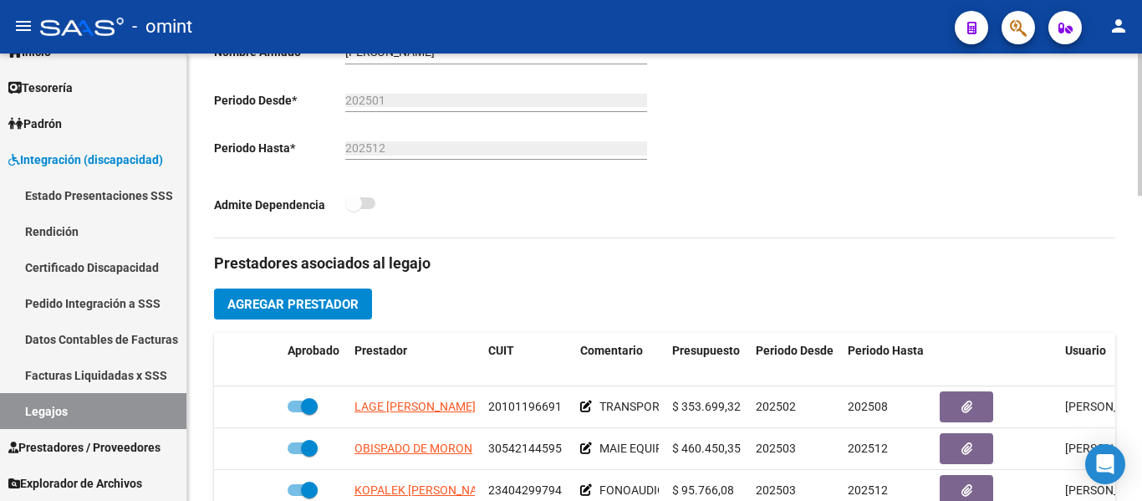
scroll to position [501, 0]
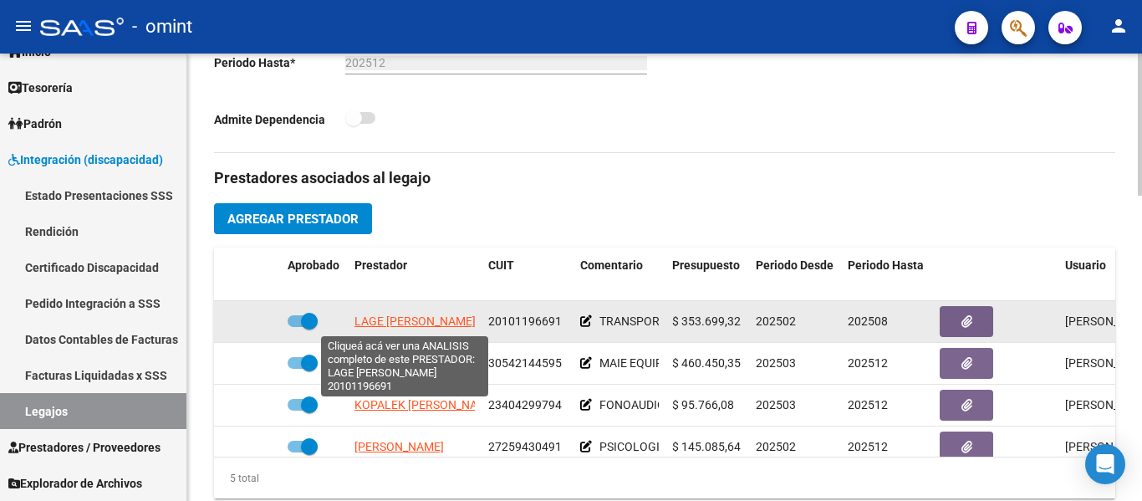
click at [440, 323] on span "LAGE OSCAR RAUL" at bounding box center [414, 320] width 121 height 13
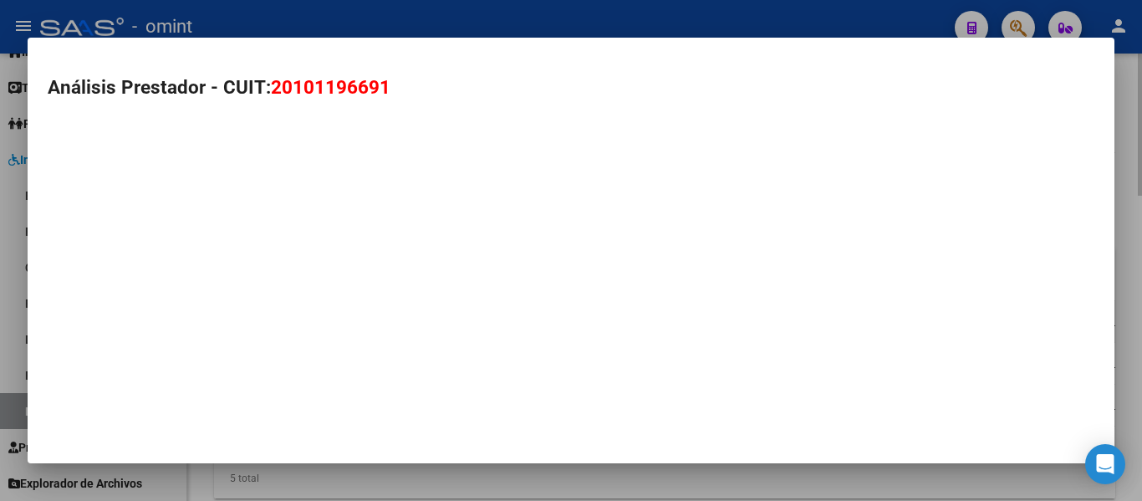
type textarea "20101196691"
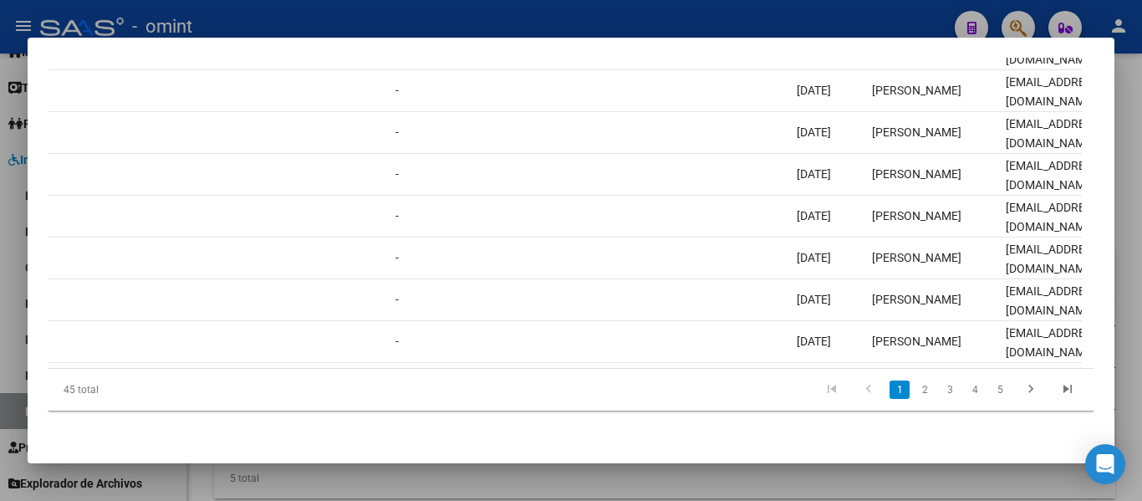
scroll to position [0, 0]
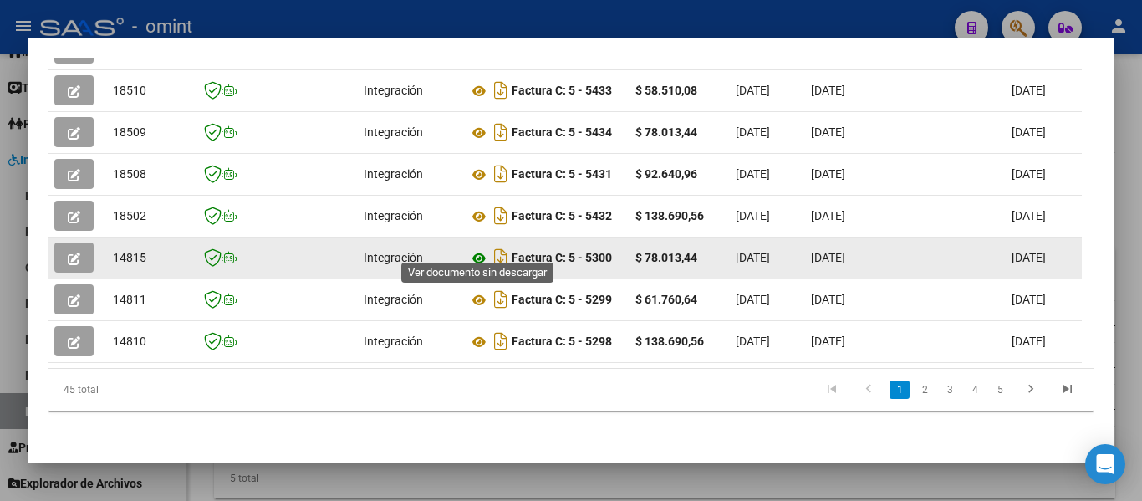
click at [478, 248] on icon at bounding box center [479, 258] width 22 height 20
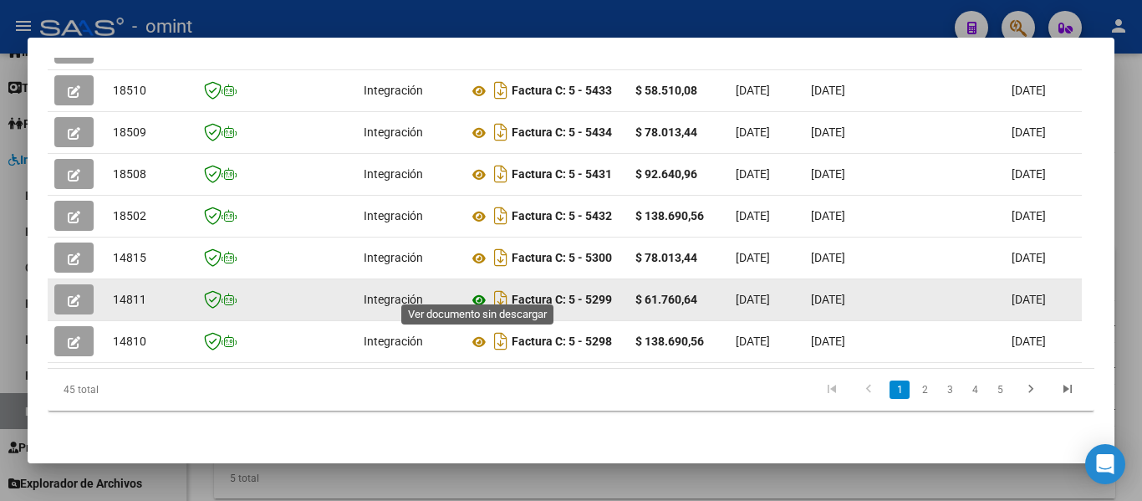
click at [481, 290] on icon at bounding box center [479, 300] width 22 height 20
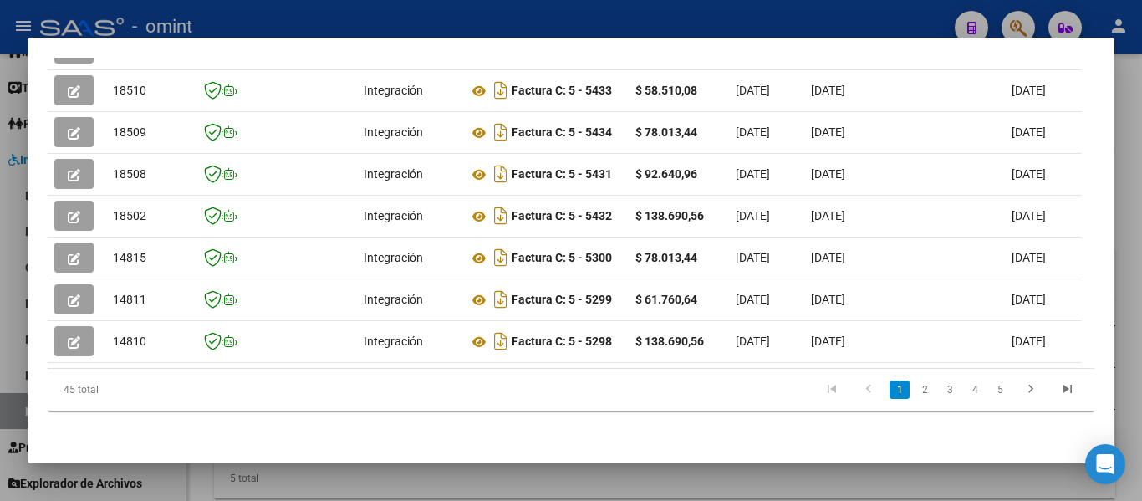
drag, startPoint x: 335, startPoint y: 353, endPoint x: 648, endPoint y: 360, distance: 312.7
click at [669, 366] on datatable-body "18523 Integración Factura C: 5 - 5437 $ 78.013,44 31/08/2025 01/09/2025 10/09/2…" at bounding box center [565, 152] width 1034 height 431
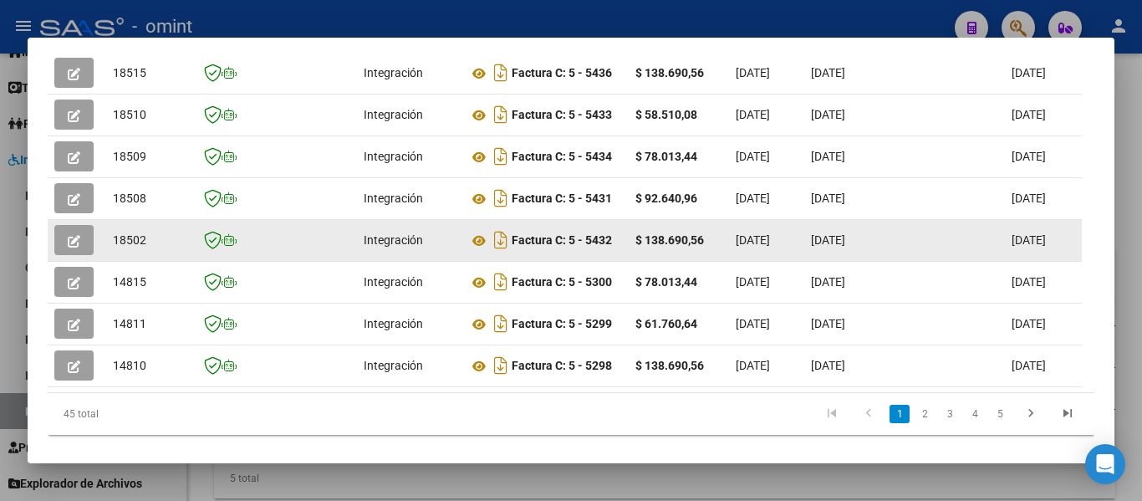
scroll to position [341, 0]
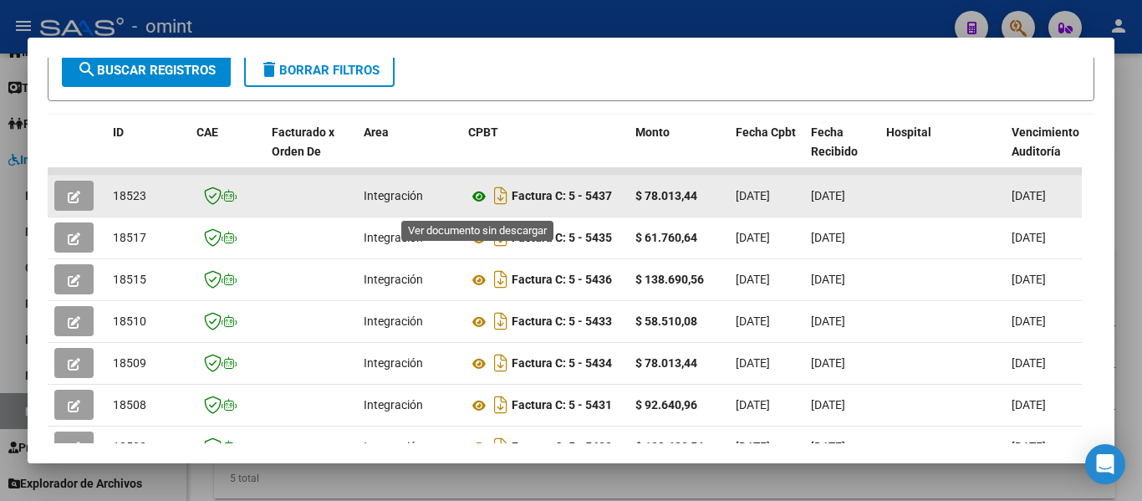
click at [476, 204] on icon at bounding box center [479, 196] width 22 height 20
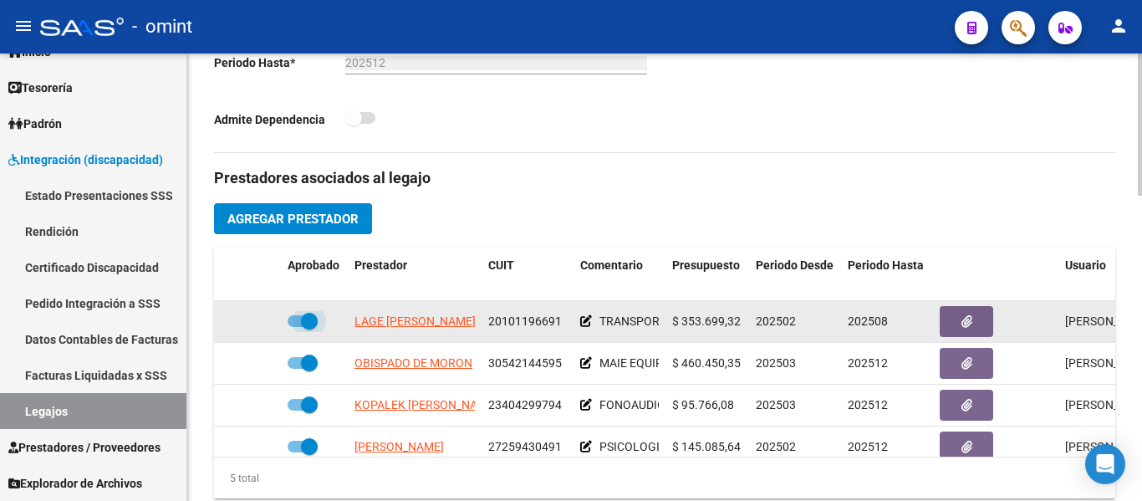
click at [304, 321] on span at bounding box center [309, 321] width 17 height 17
click at [296, 327] on input "checkbox" at bounding box center [295, 327] width 1 height 1
click at [257, 323] on icon at bounding box center [257, 321] width 12 height 12
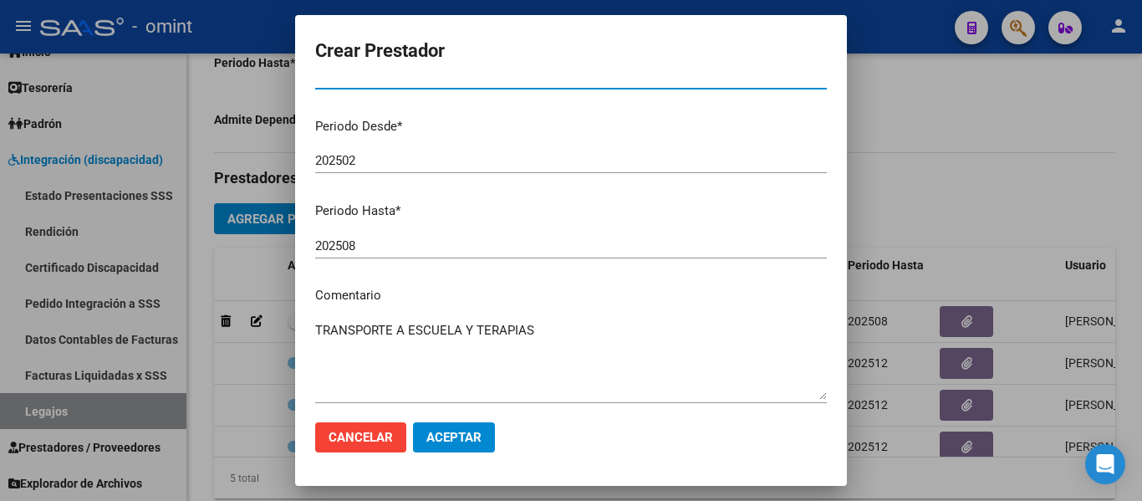
scroll to position [247, 0]
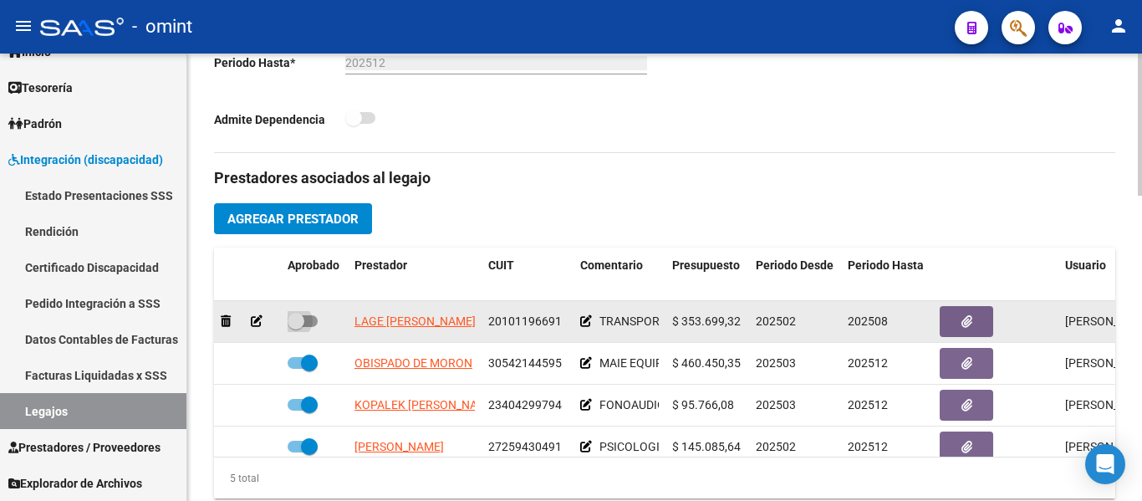
click at [303, 320] on span at bounding box center [296, 321] width 17 height 17
click at [296, 327] on input "checkbox" at bounding box center [295, 327] width 1 height 1
checkbox input "true"
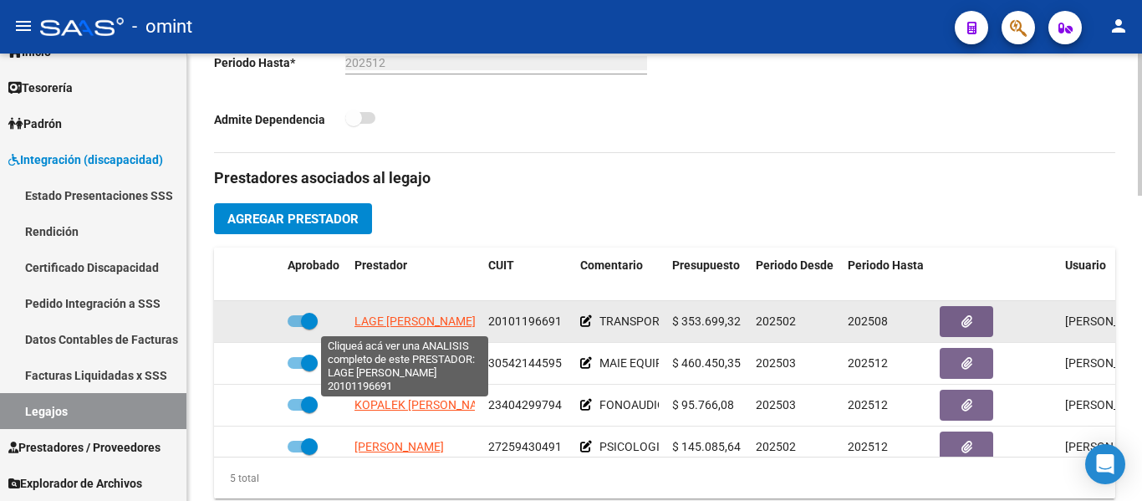
click at [406, 321] on span "LAGE OSCAR RAUL" at bounding box center [414, 320] width 121 height 13
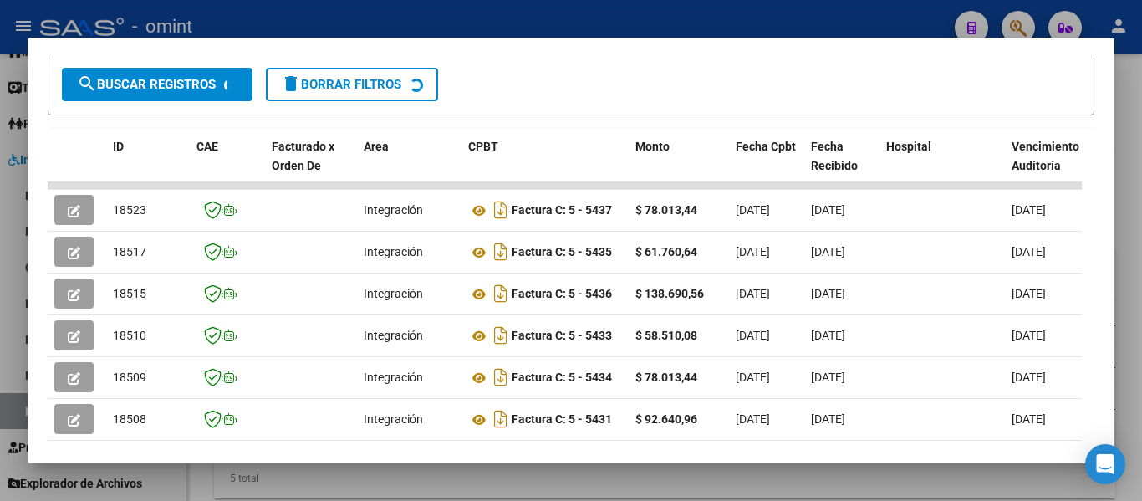
scroll to position [334, 0]
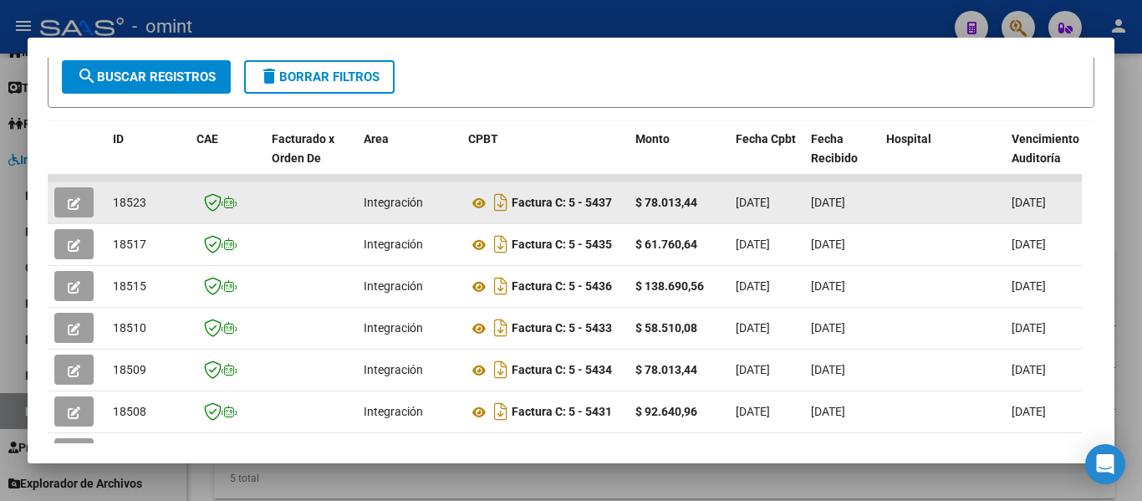
click at [78, 207] on icon "button" at bounding box center [74, 203] width 13 height 13
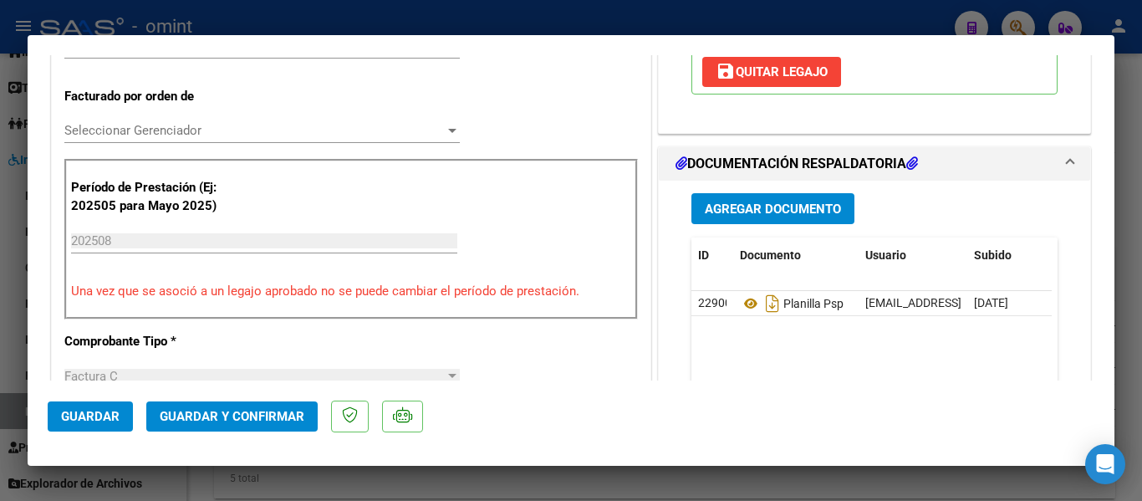
scroll to position [501, 0]
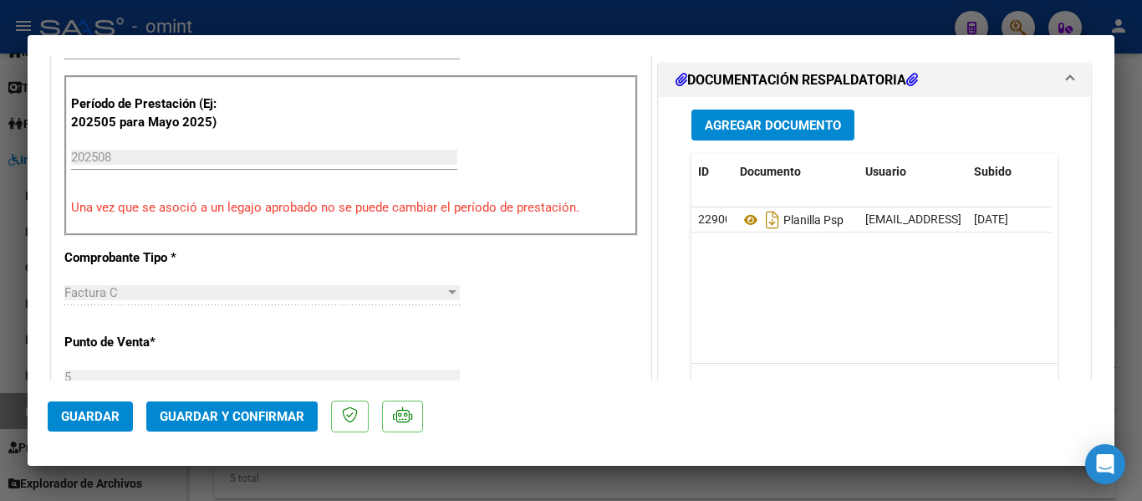
click at [276, 411] on span "Guardar y Confirmar" at bounding box center [232, 416] width 145 height 15
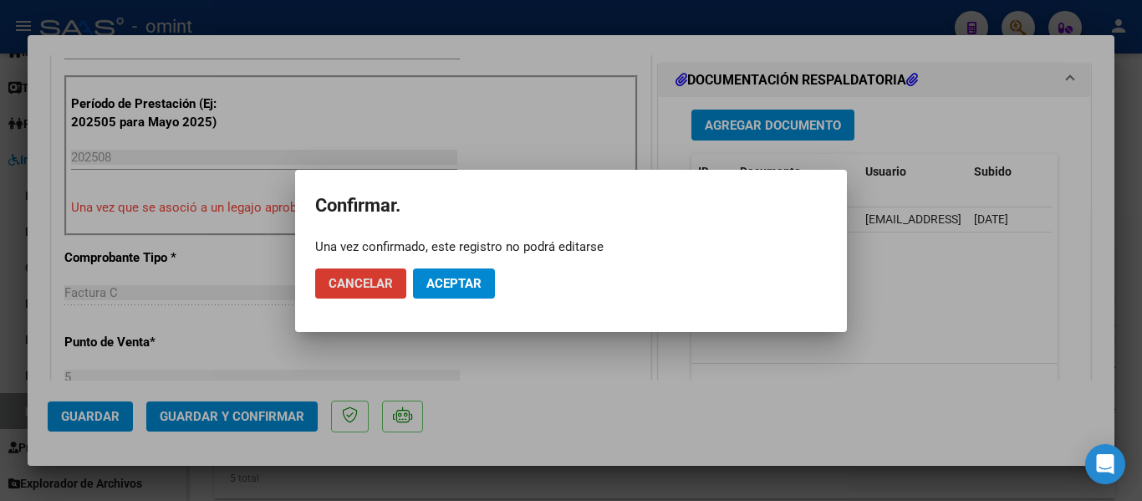
click at [456, 280] on span "Aceptar" at bounding box center [453, 283] width 55 height 15
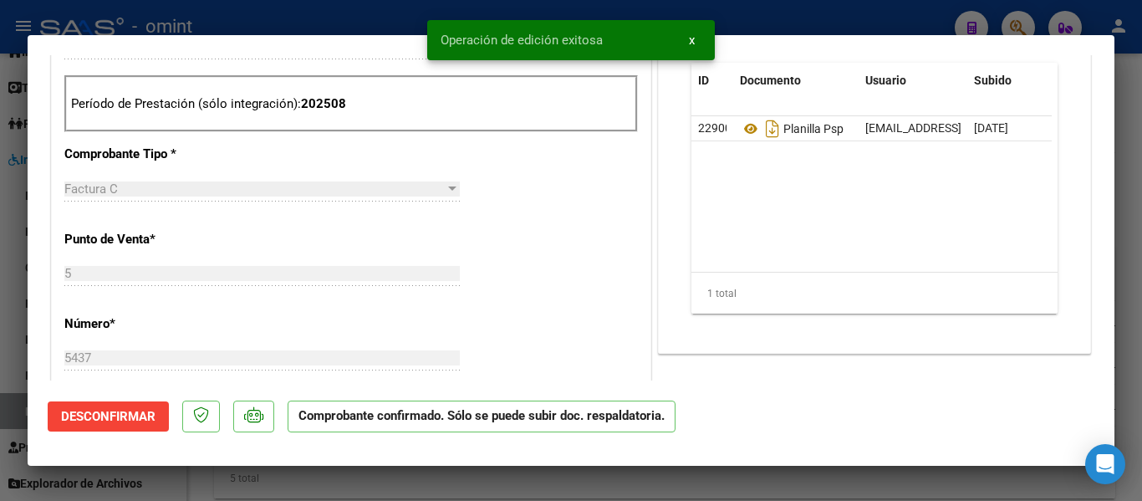
type input "$ 0,00"
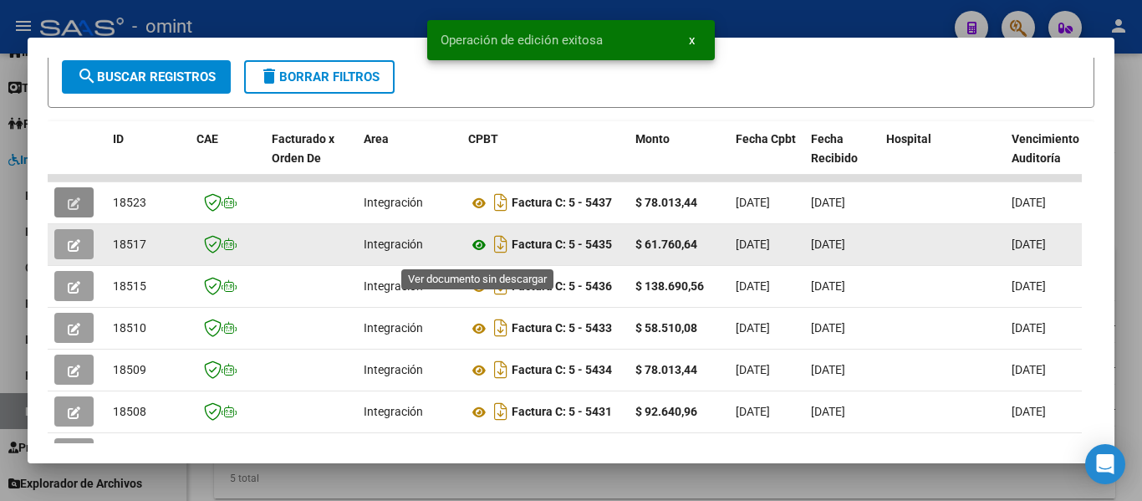
click at [479, 252] on icon at bounding box center [479, 245] width 22 height 20
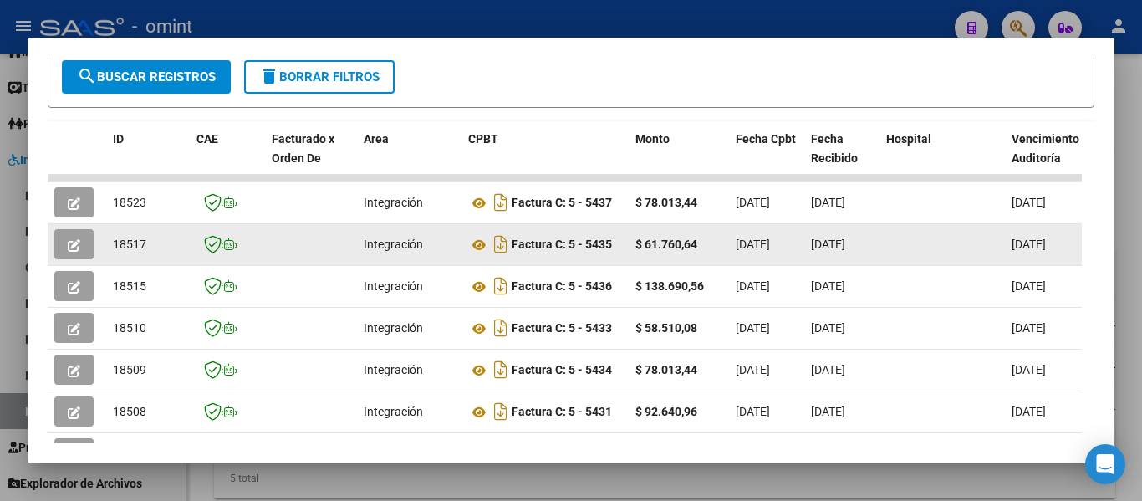
click at [82, 254] on button "button" at bounding box center [73, 244] width 39 height 30
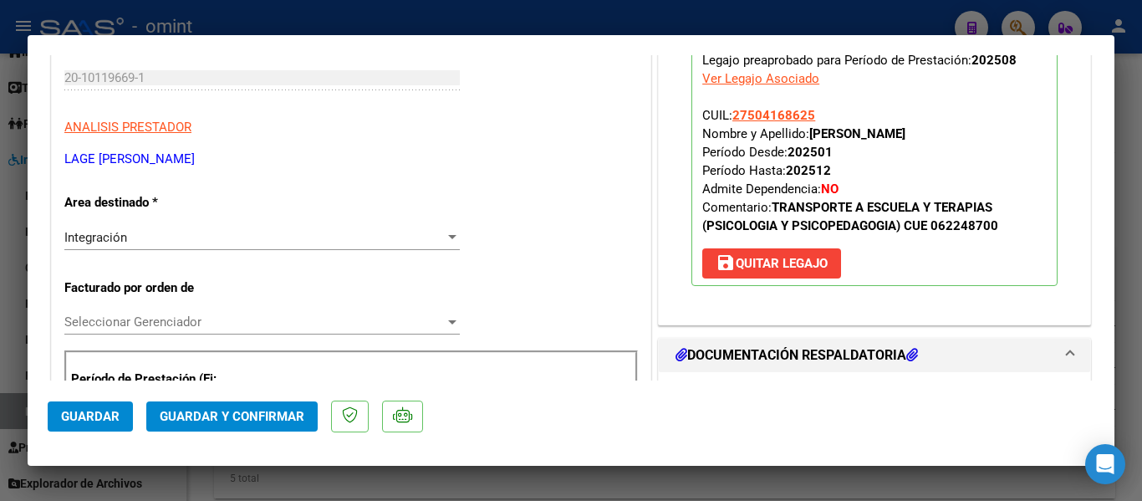
scroll to position [251, 0]
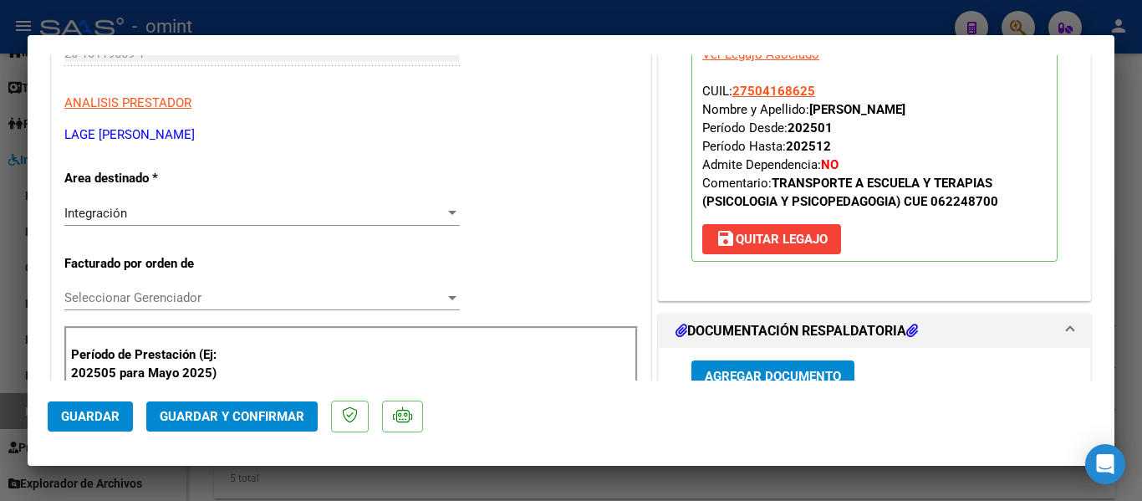
click at [274, 419] on span "Guardar y Confirmar" at bounding box center [232, 416] width 145 height 15
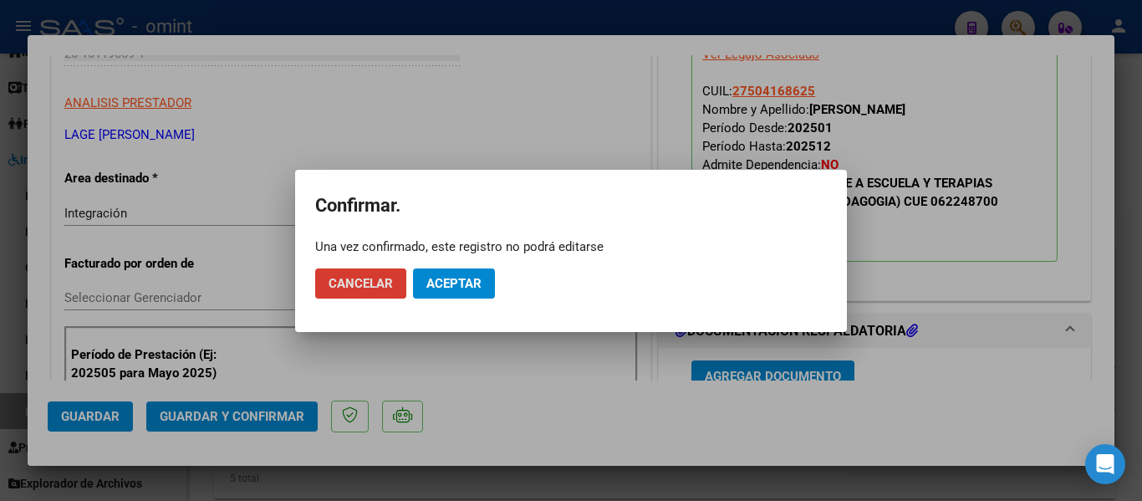
click at [440, 279] on span "Aceptar" at bounding box center [453, 283] width 55 height 15
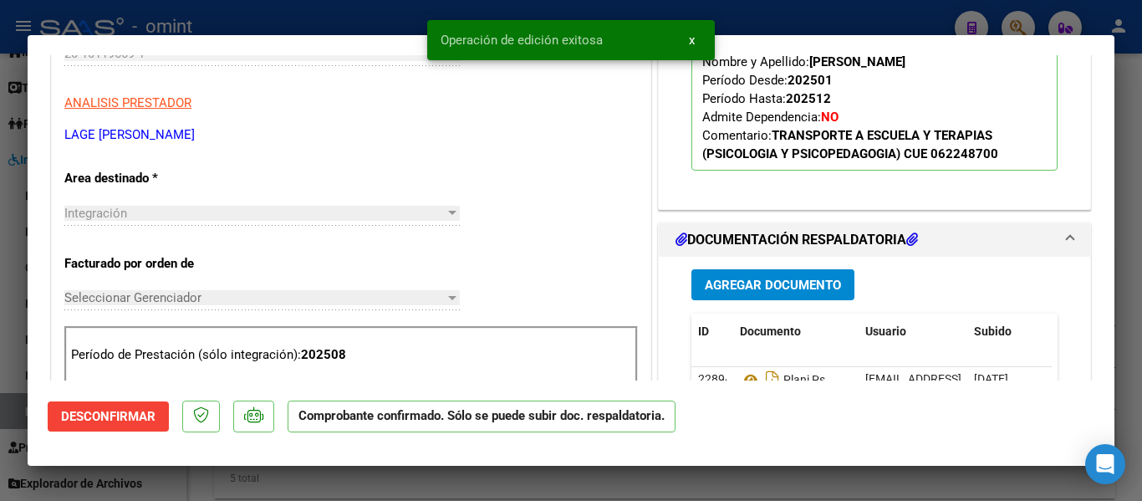
type input "$ 0,00"
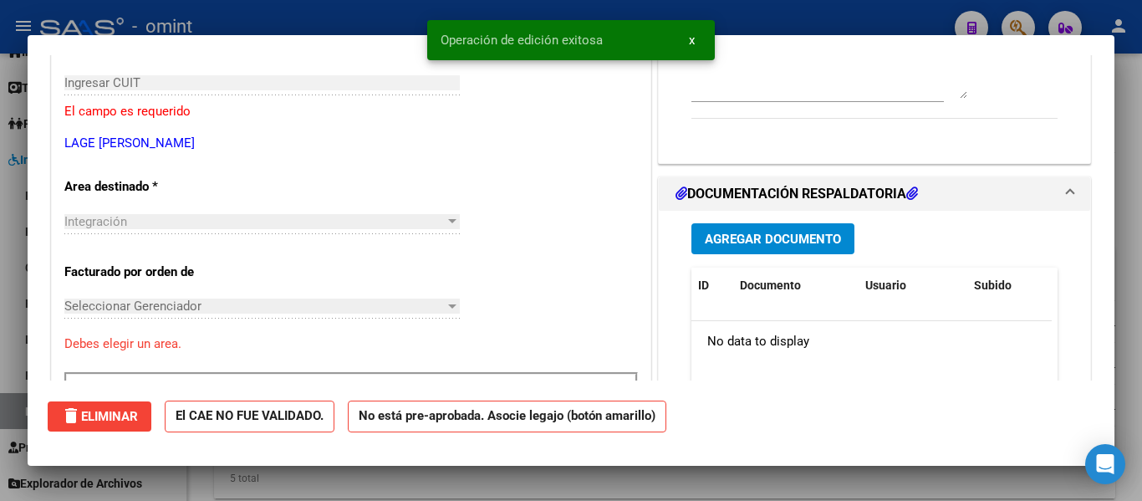
scroll to position [280, 0]
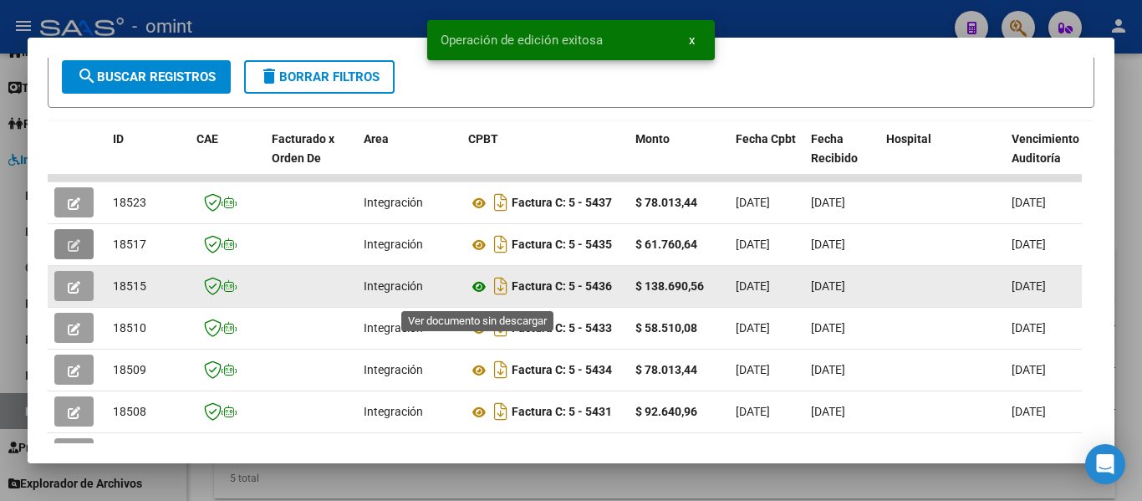
click at [480, 296] on icon at bounding box center [479, 287] width 22 height 20
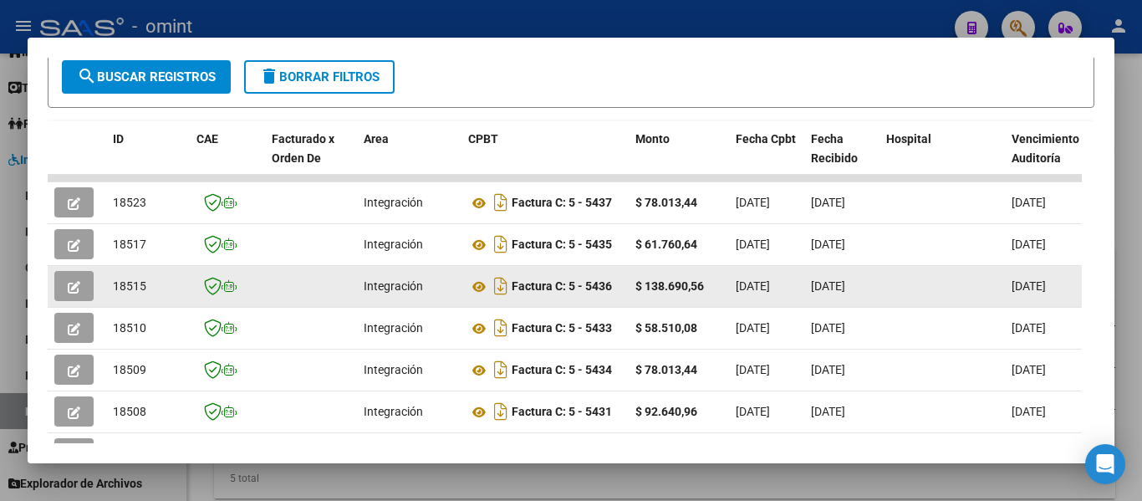
click at [65, 298] on button "button" at bounding box center [73, 286] width 39 height 30
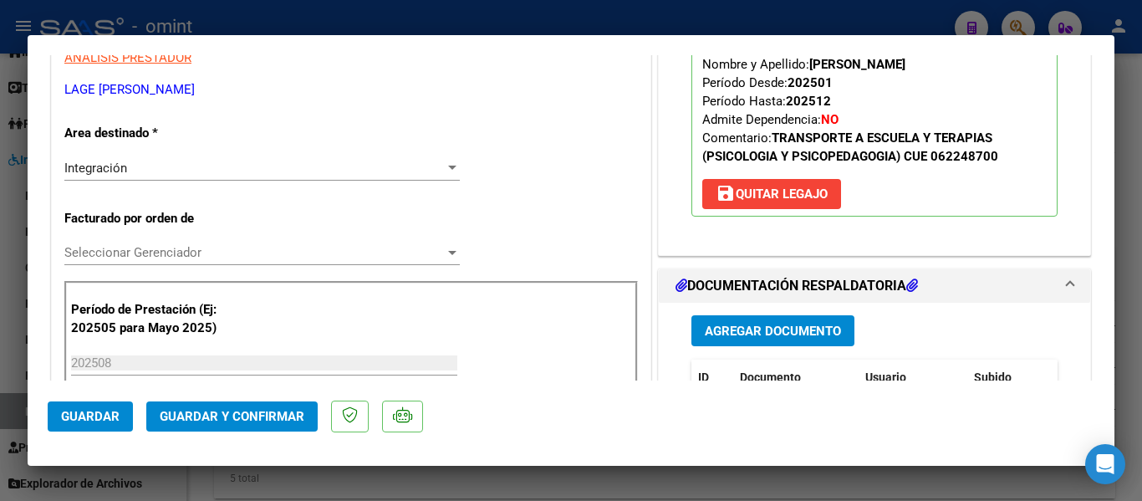
scroll to position [334, 0]
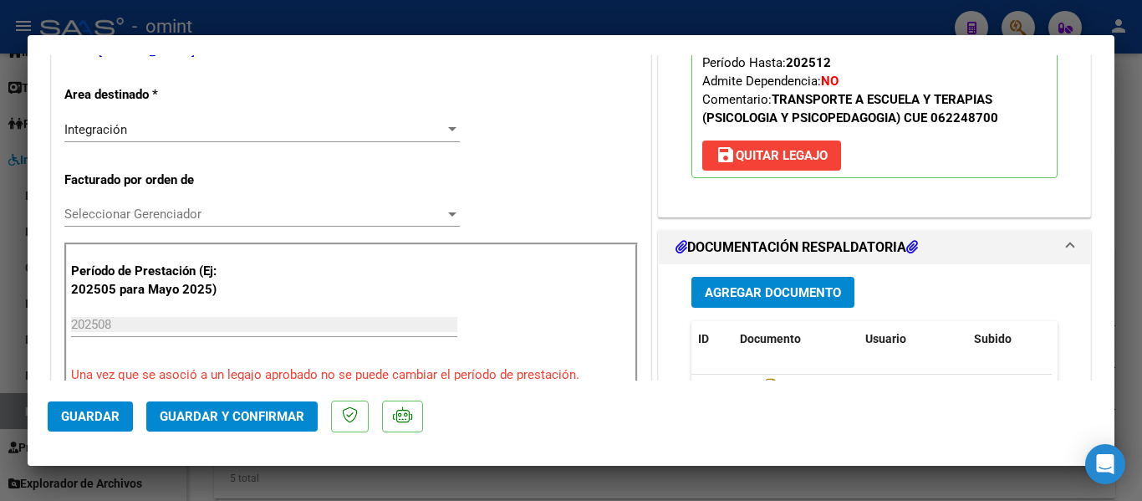
click at [279, 425] on button "Guardar y Confirmar" at bounding box center [231, 416] width 171 height 30
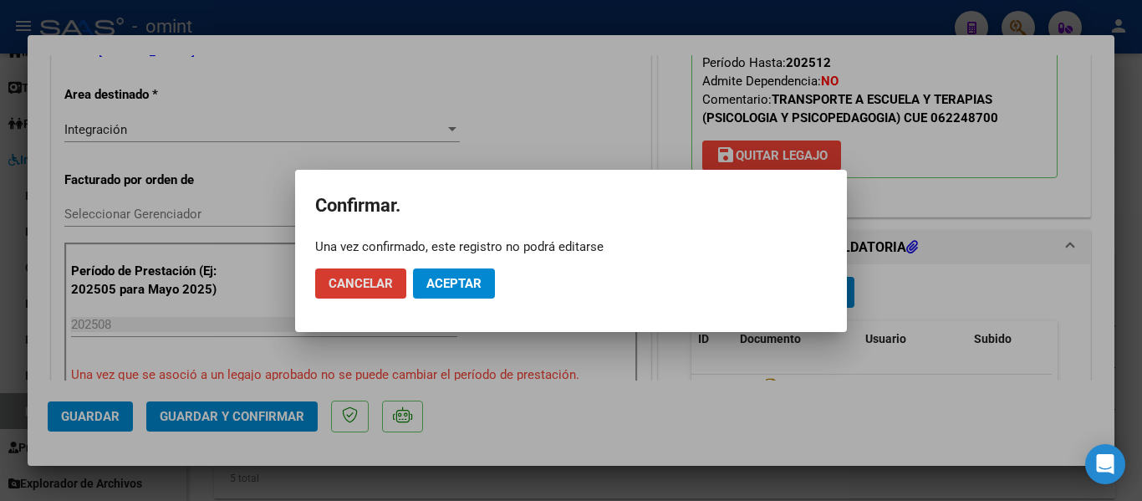
click at [448, 277] on span "Aceptar" at bounding box center [453, 283] width 55 height 15
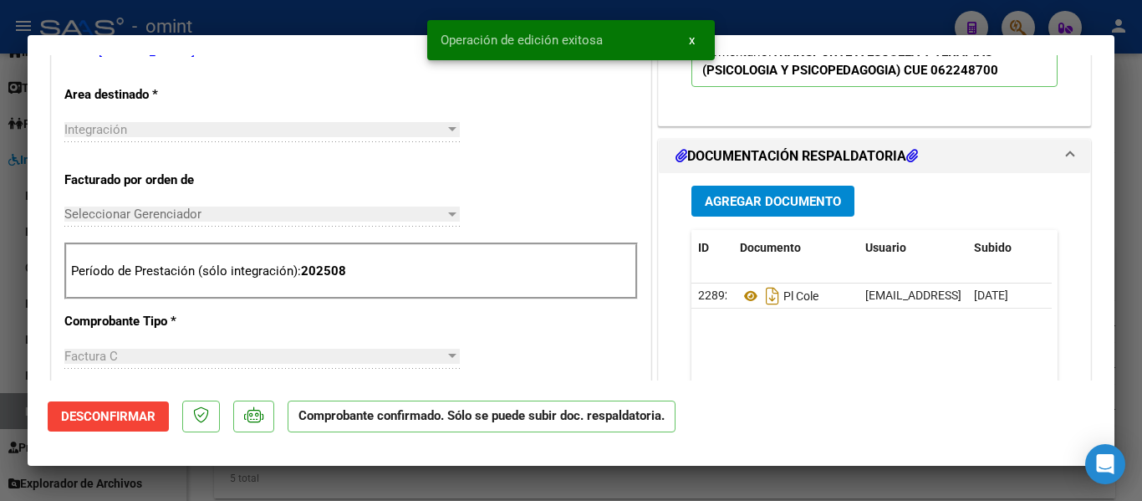
type input "$ 0,00"
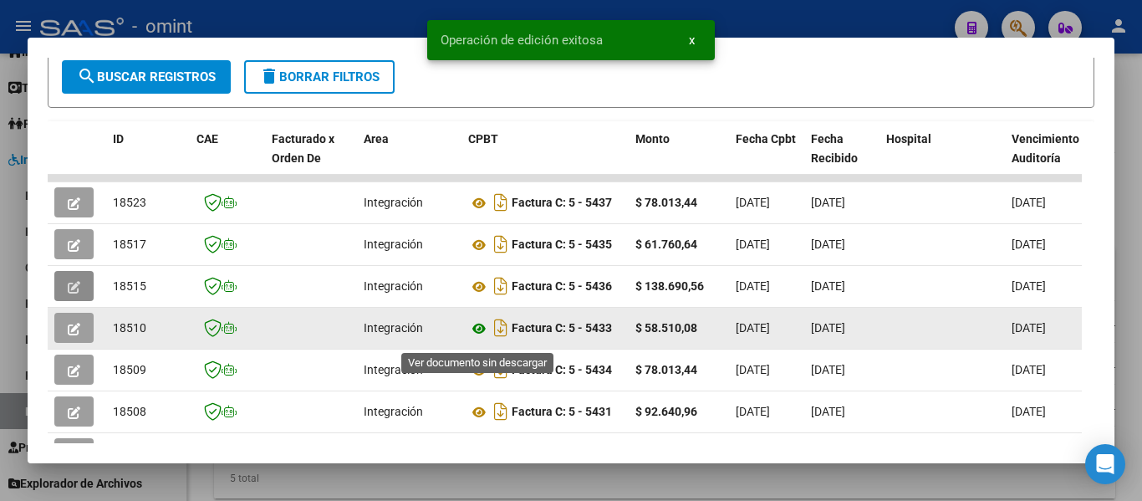
click at [481, 338] on icon at bounding box center [479, 328] width 22 height 20
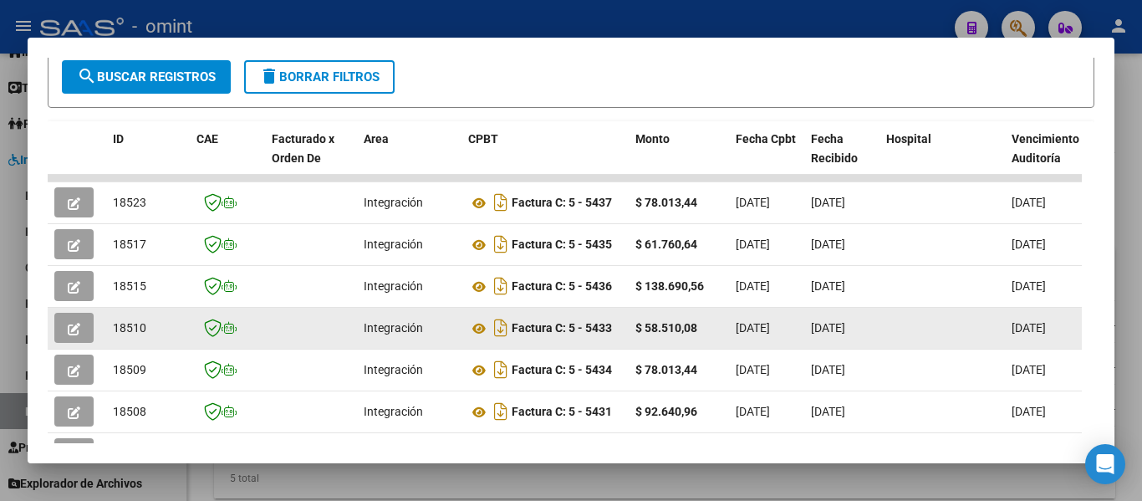
click at [73, 335] on icon "button" at bounding box center [74, 329] width 13 height 13
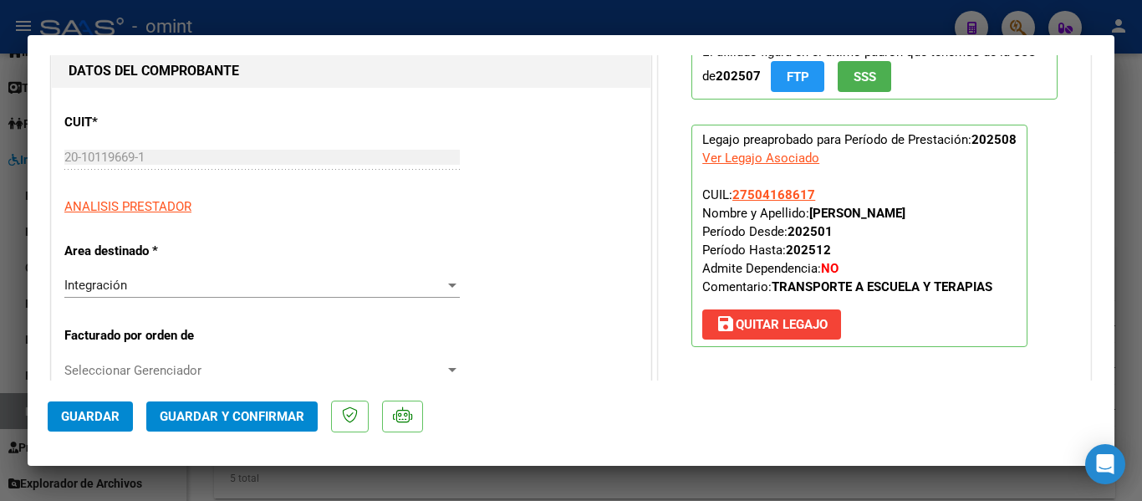
scroll to position [167, 0]
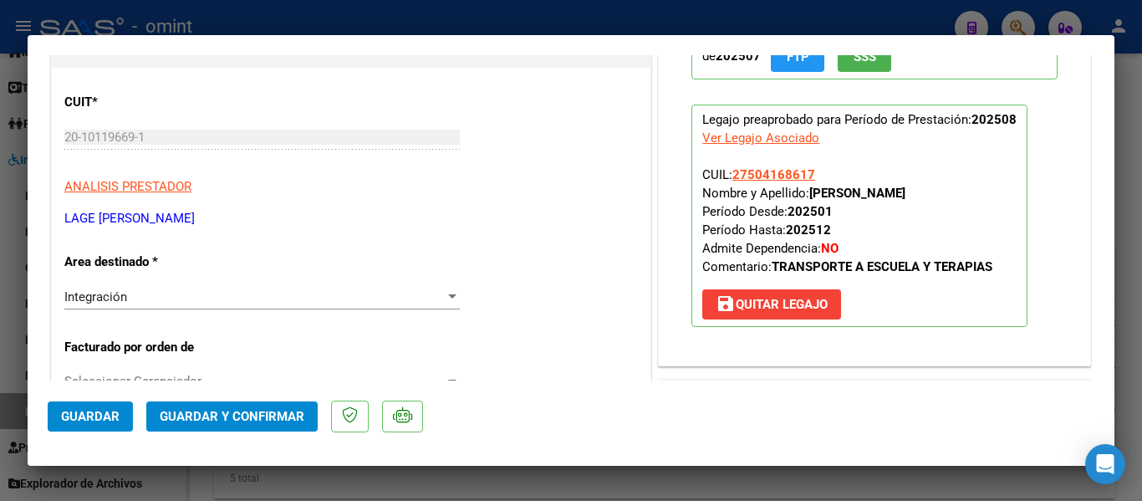
click at [257, 415] on span "Guardar y Confirmar" at bounding box center [232, 416] width 145 height 15
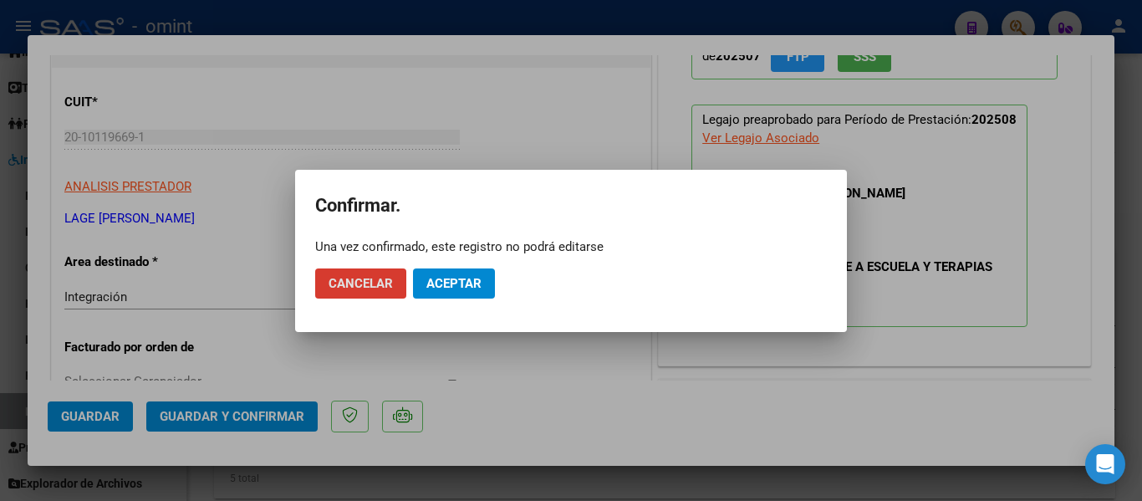
click at [435, 286] on span "Aceptar" at bounding box center [453, 283] width 55 height 15
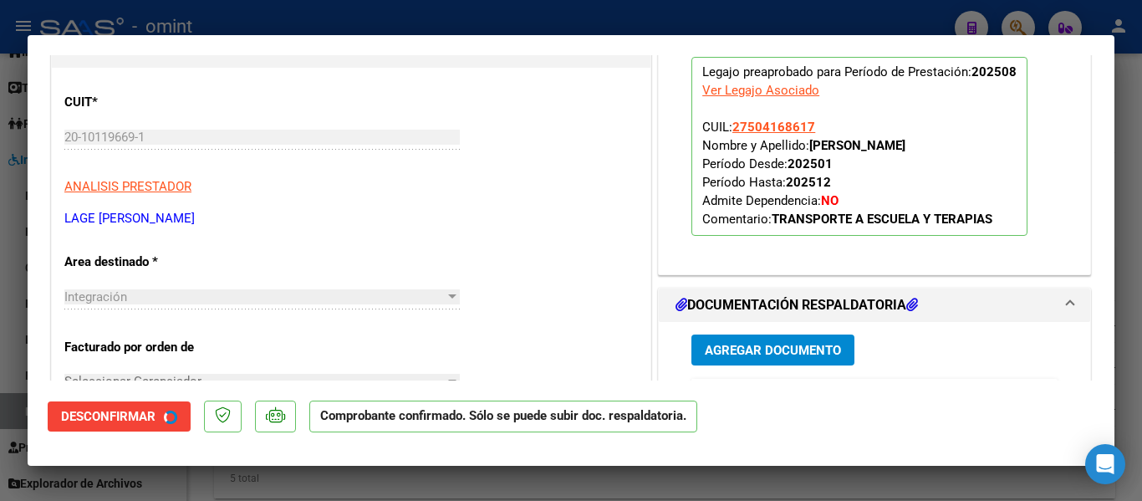
type input "$ 0,00"
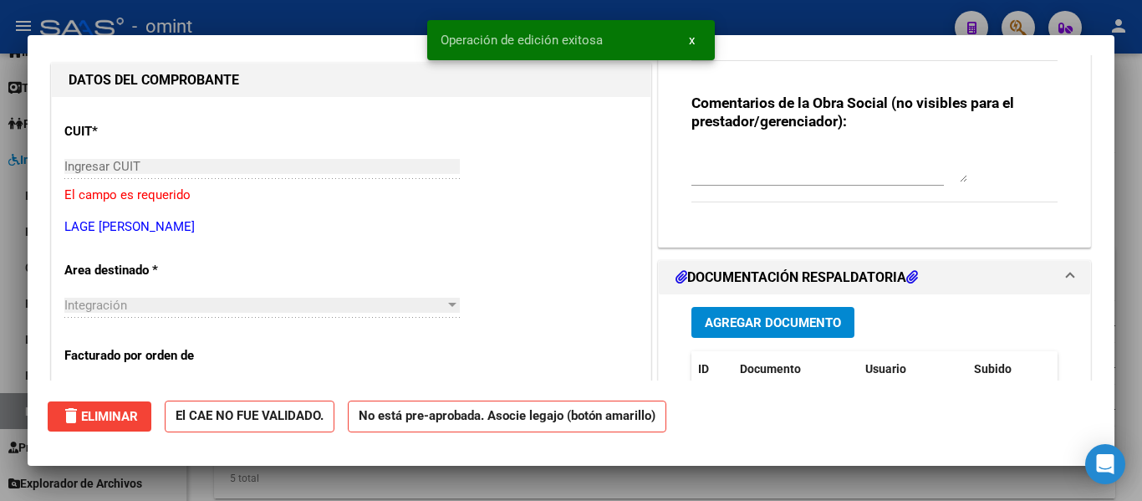
scroll to position [0, 0]
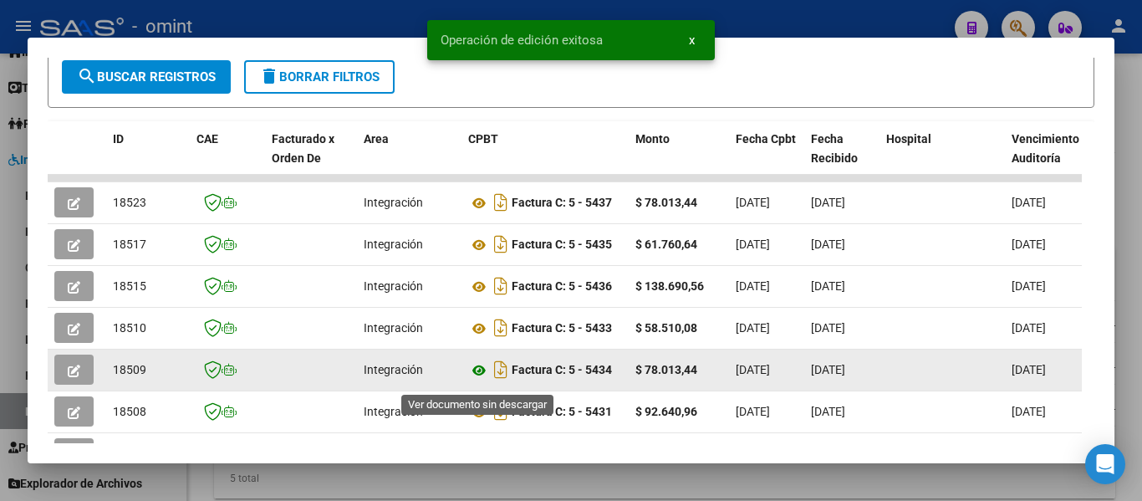
click at [481, 374] on icon at bounding box center [479, 370] width 22 height 20
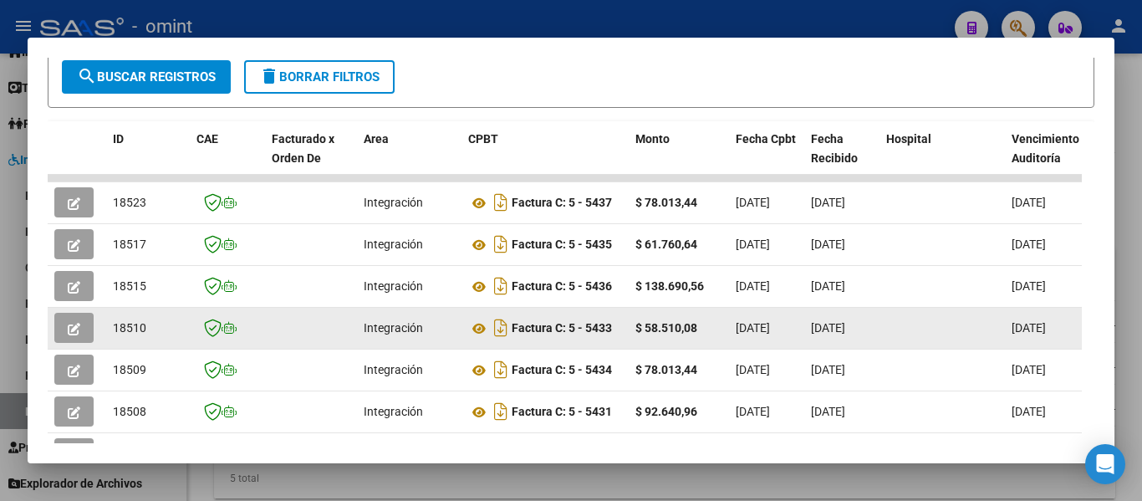
click at [74, 335] on icon "button" at bounding box center [74, 329] width 13 height 13
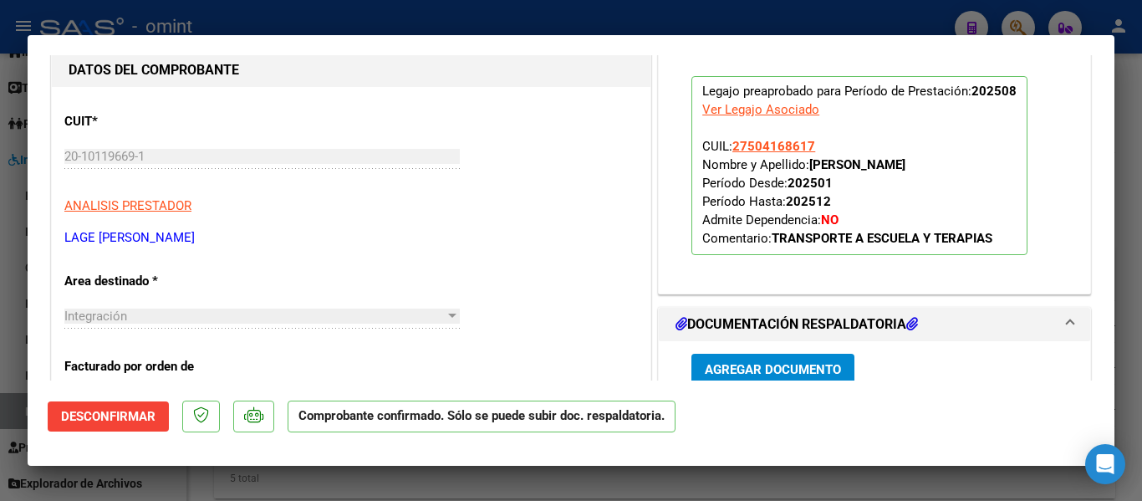
scroll to position [167, 0]
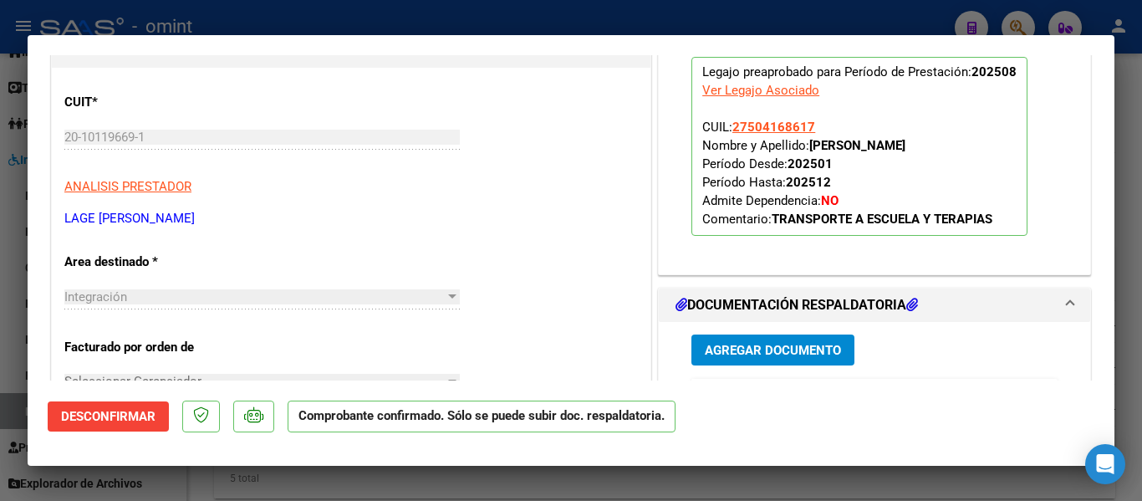
type input "$ 0,00"
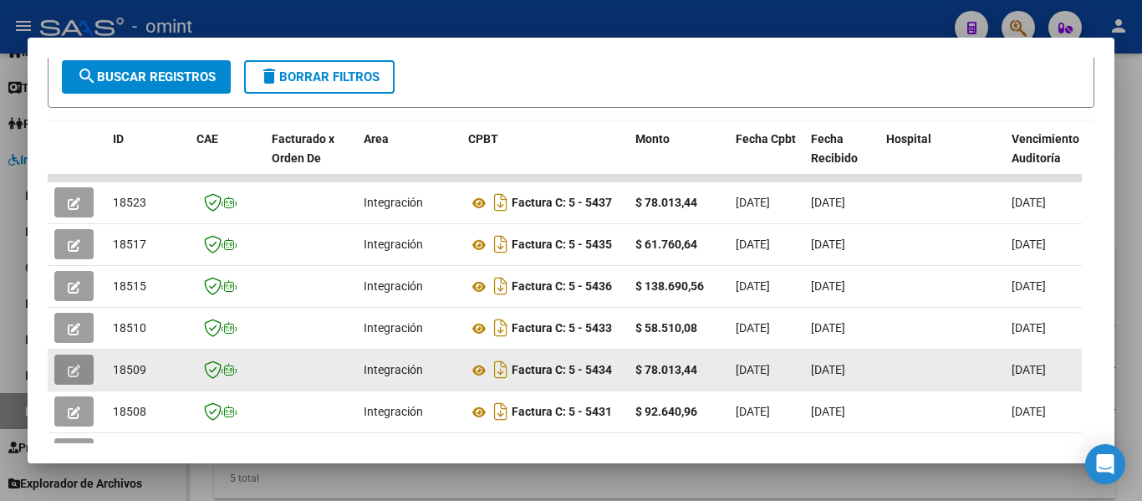
click at [55, 378] on button "button" at bounding box center [73, 369] width 39 height 30
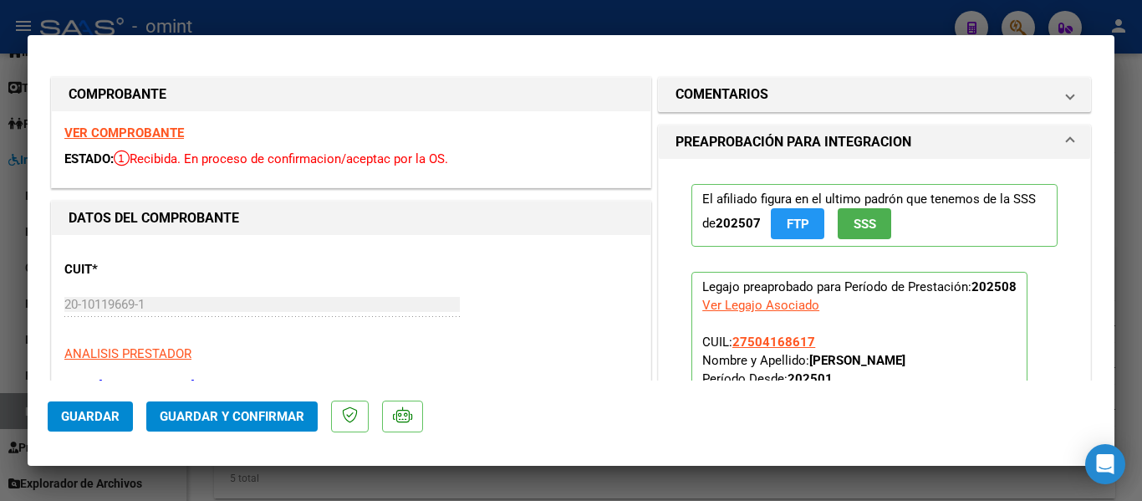
click at [263, 413] on span "Guardar y Confirmar" at bounding box center [232, 416] width 145 height 15
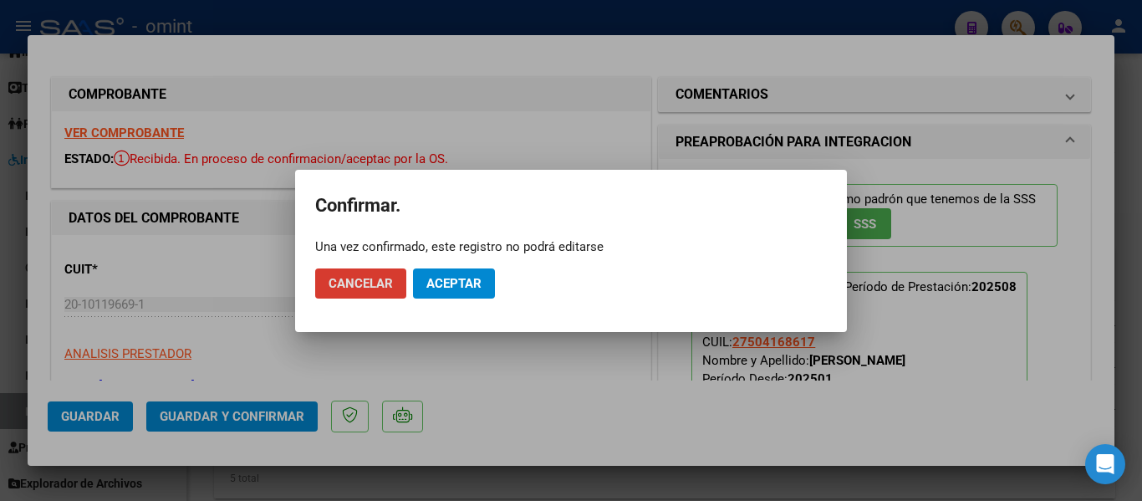
click at [440, 281] on span "Aceptar" at bounding box center [453, 283] width 55 height 15
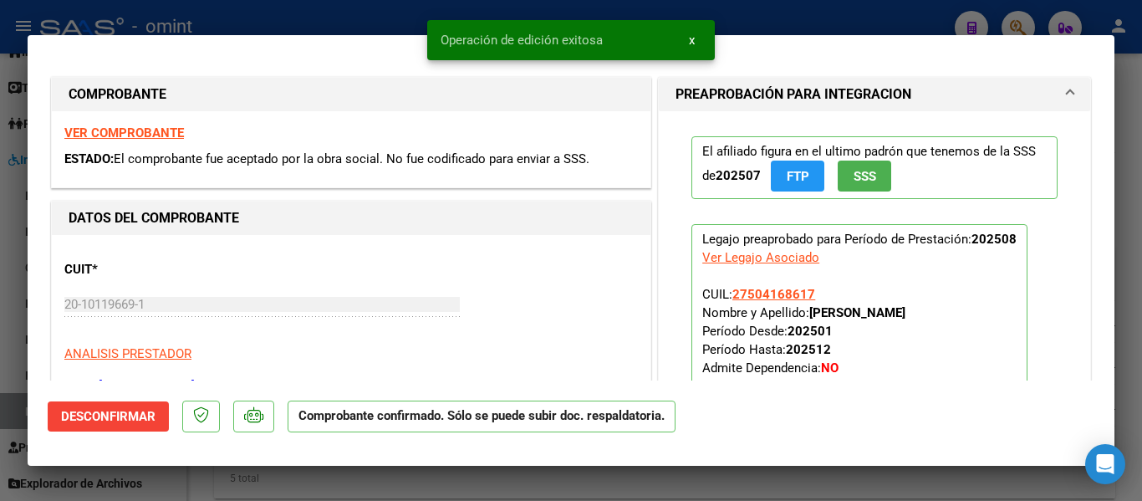
type input "$ 0,00"
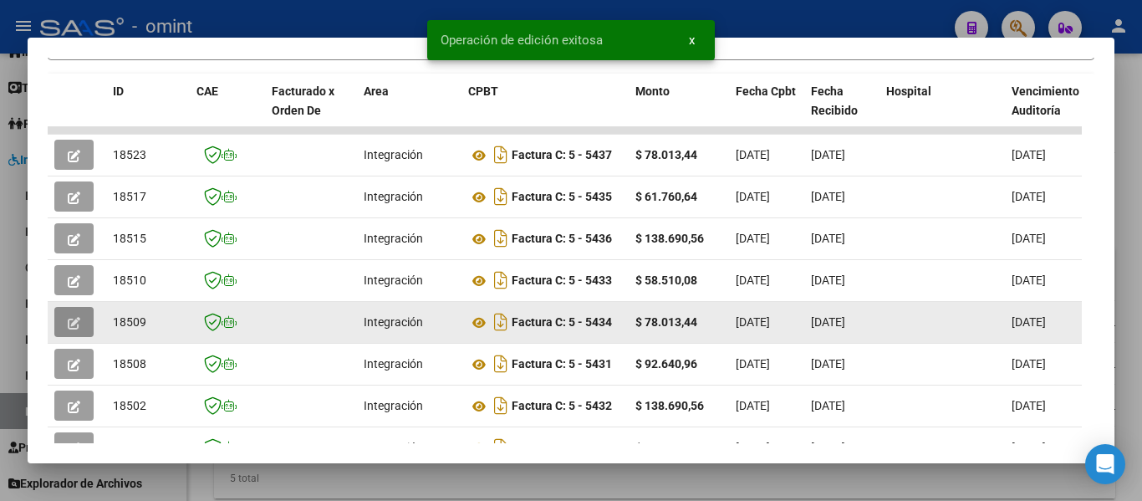
scroll to position [418, 0]
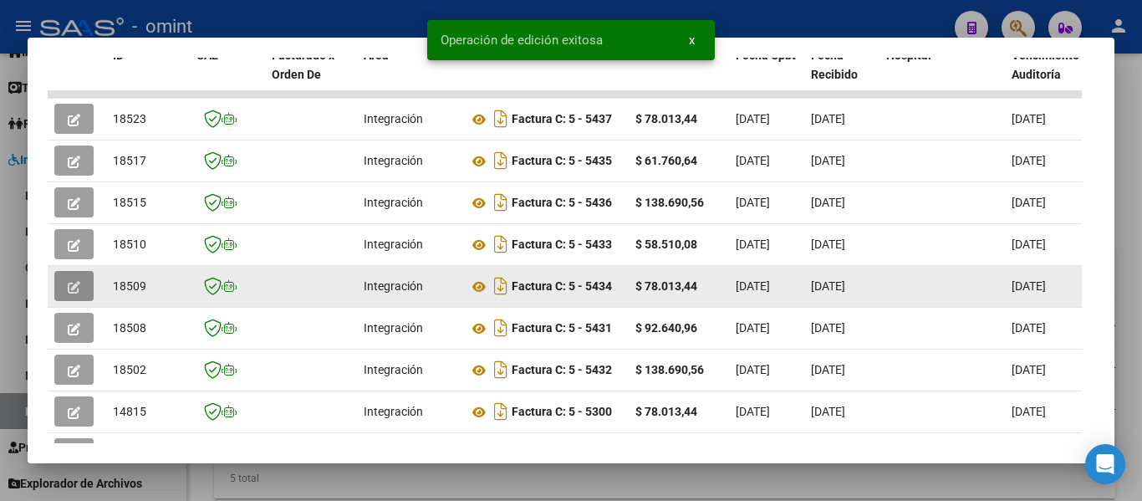
click at [77, 293] on icon "button" at bounding box center [74, 287] width 13 height 13
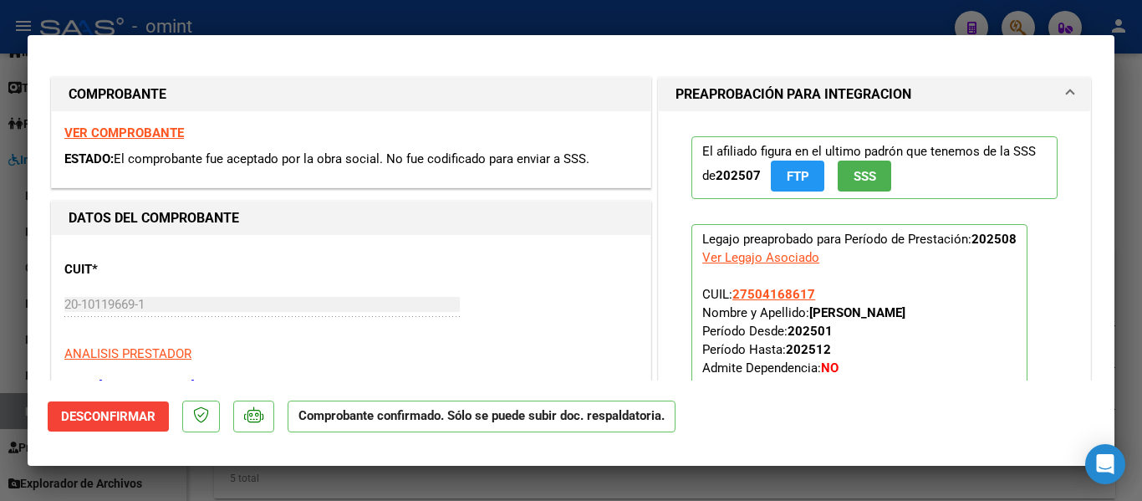
type input "$ 0,00"
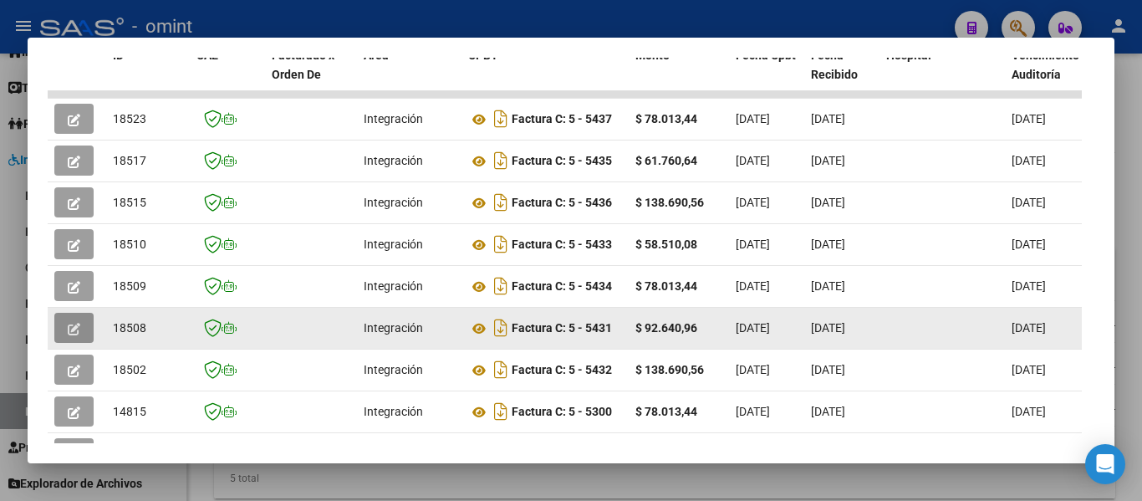
click at [75, 335] on icon "button" at bounding box center [74, 329] width 13 height 13
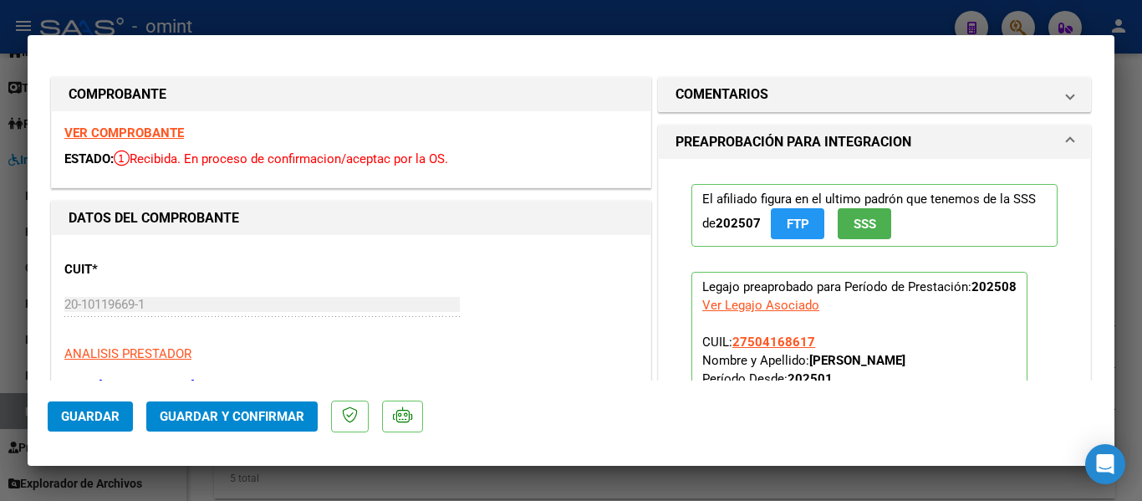
type input "$ 0,00"
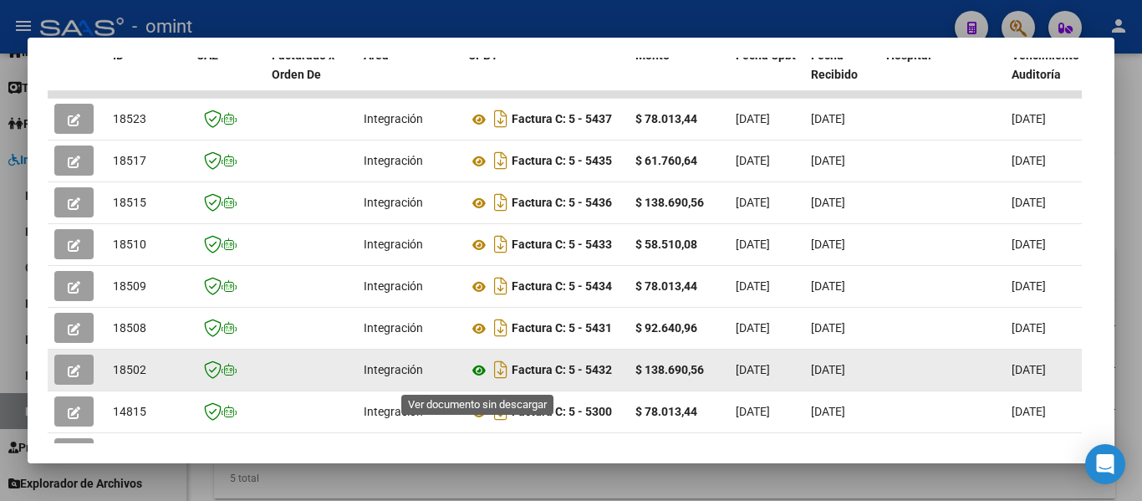
click at [481, 374] on icon at bounding box center [479, 370] width 22 height 20
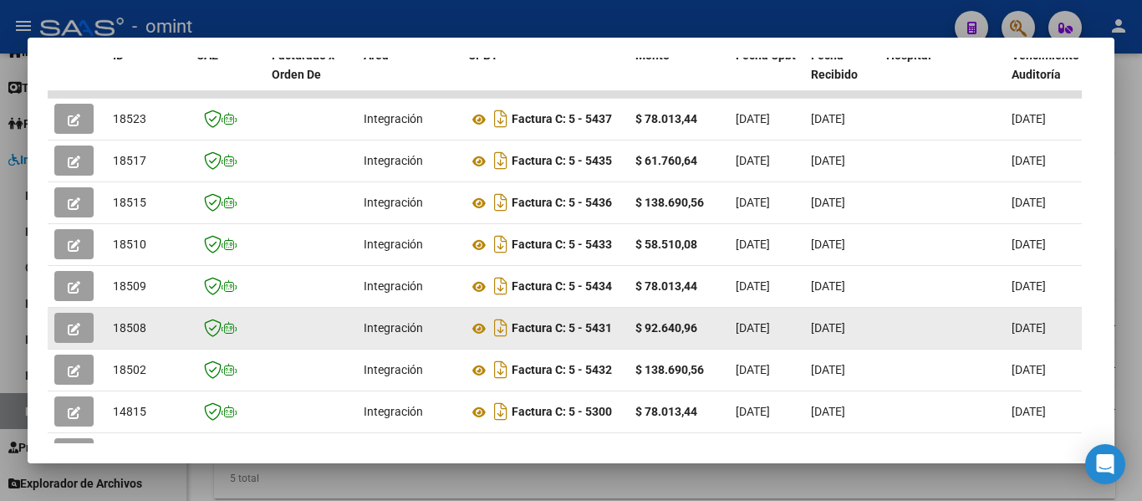
click at [82, 333] on button "button" at bounding box center [73, 328] width 39 height 30
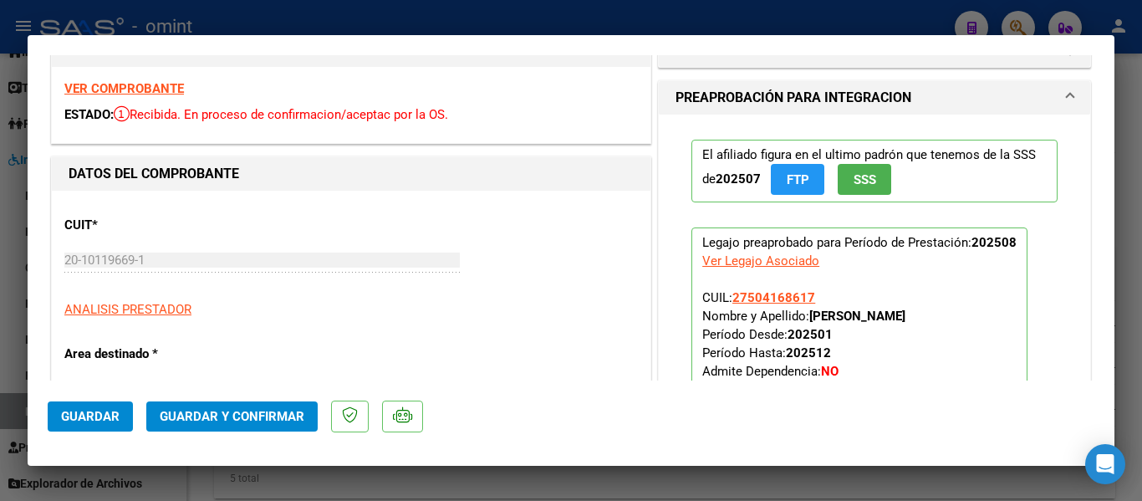
scroll to position [84, 0]
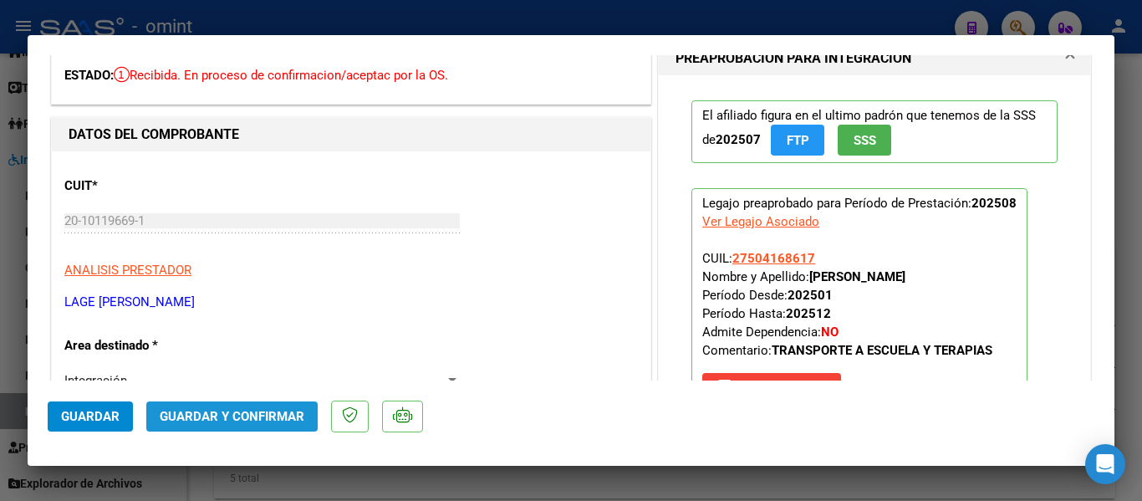
click at [267, 412] on span "Guardar y Confirmar" at bounding box center [232, 416] width 145 height 15
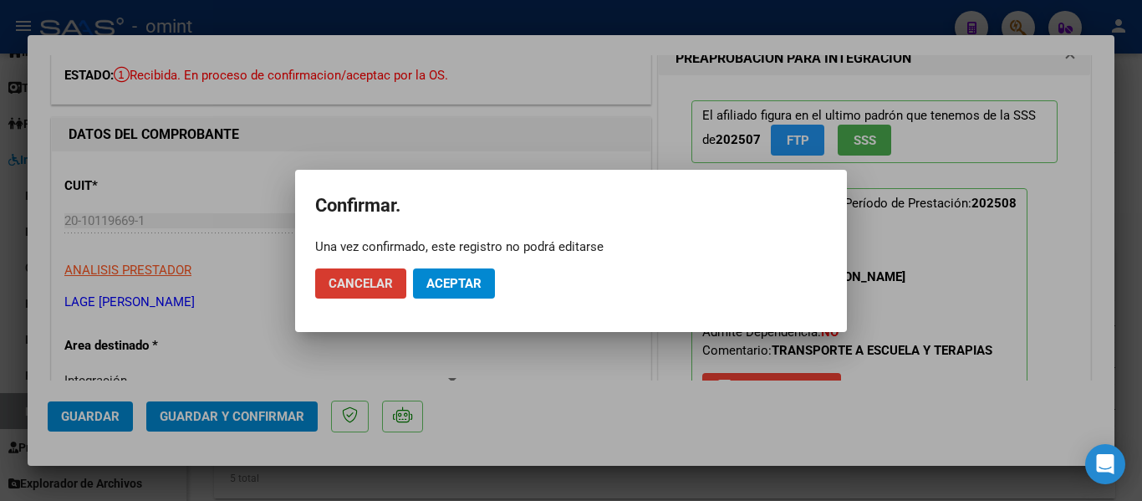
click at [461, 282] on span "Aceptar" at bounding box center [453, 283] width 55 height 15
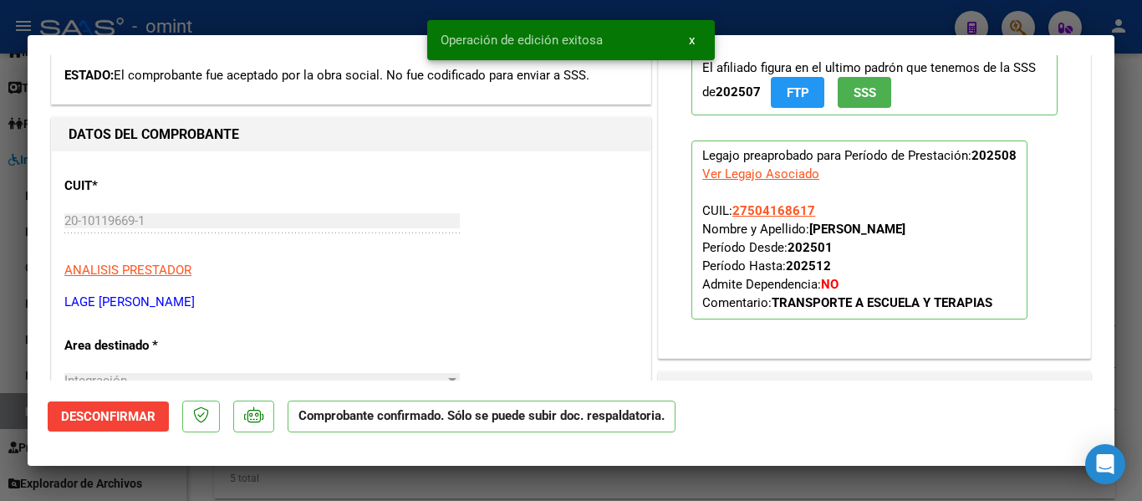
type input "$ 0,00"
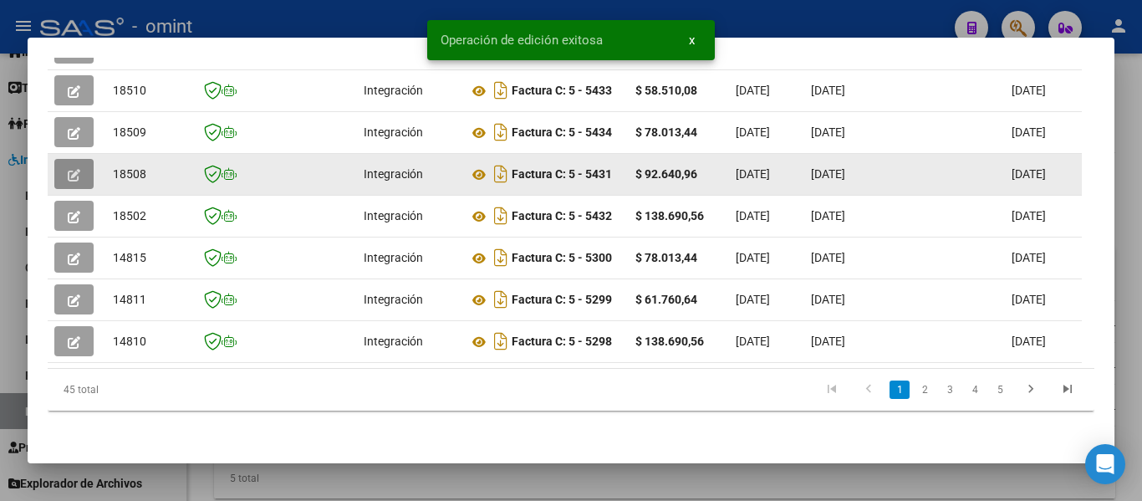
scroll to position [592, 0]
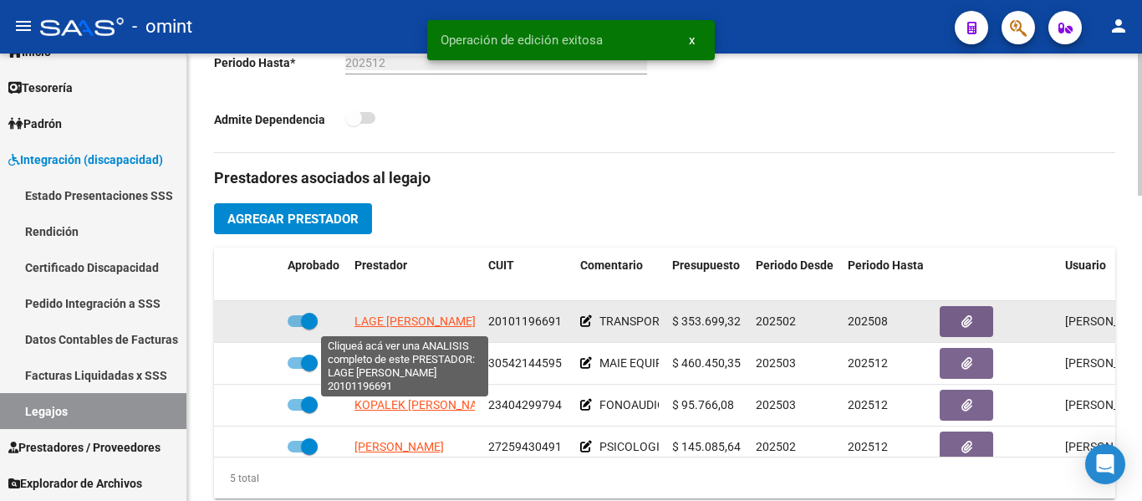
click at [402, 319] on span "LAGE OSCAR RAUL" at bounding box center [414, 320] width 121 height 13
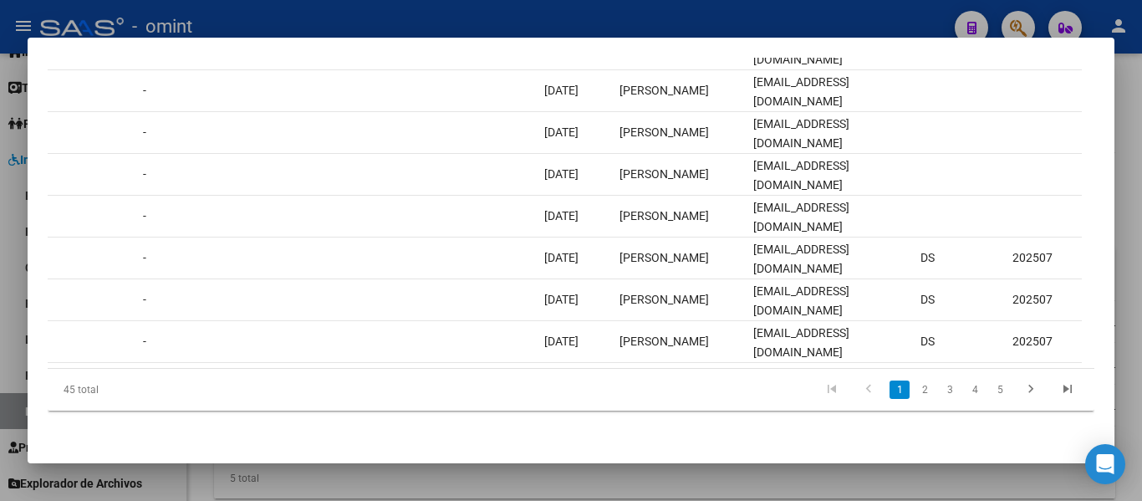
scroll to position [0, 0]
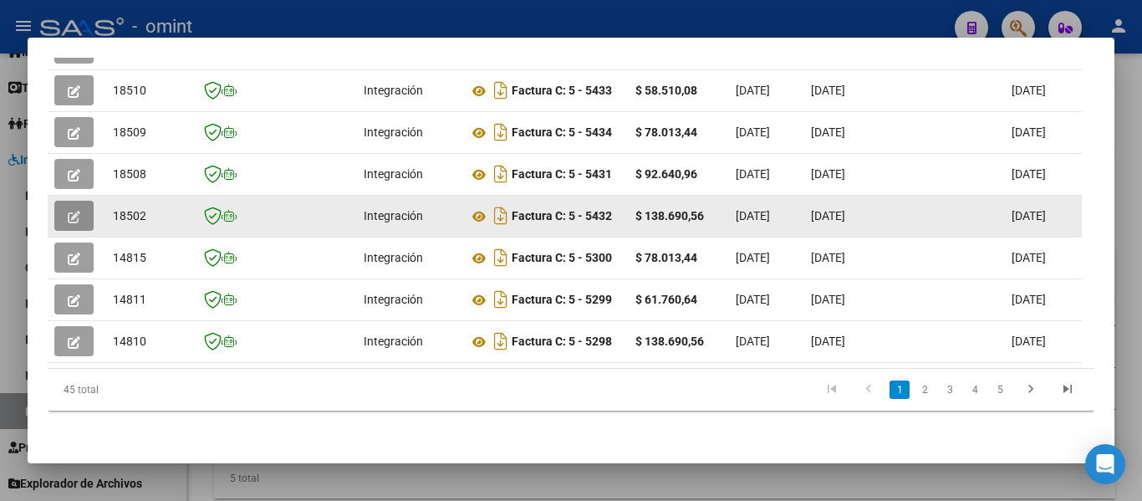
click at [85, 201] on button "button" at bounding box center [73, 216] width 39 height 30
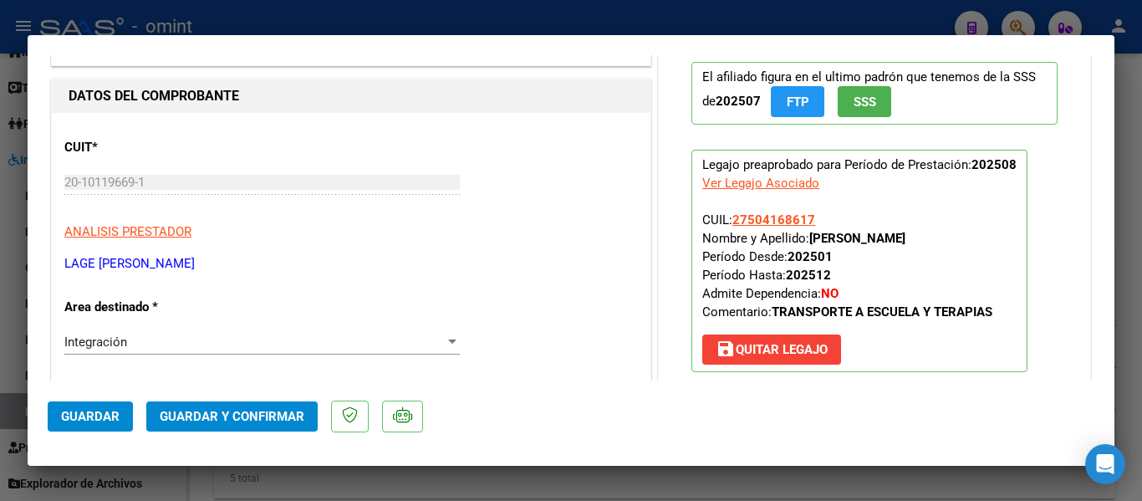
scroll to position [167, 0]
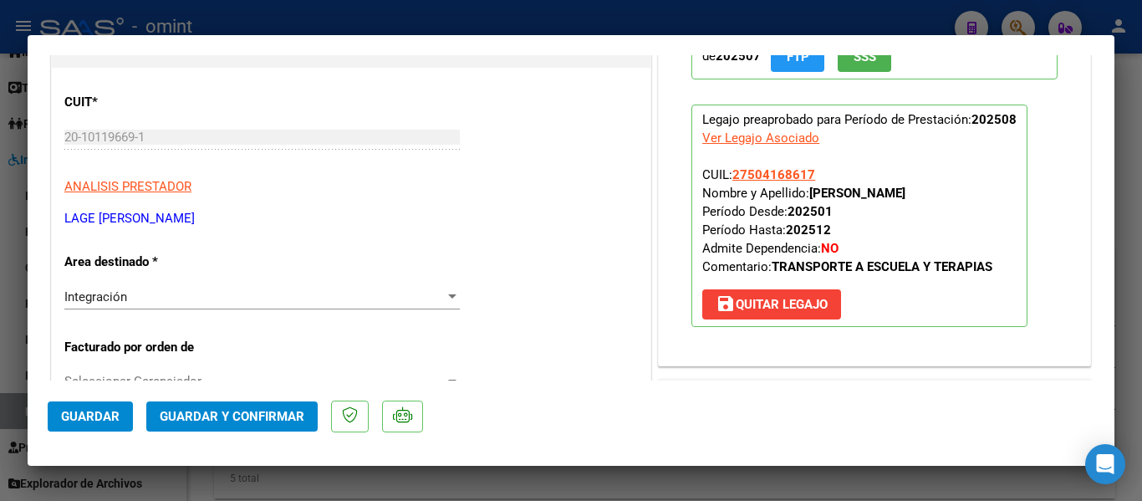
click at [274, 420] on span "Guardar y Confirmar" at bounding box center [232, 416] width 145 height 15
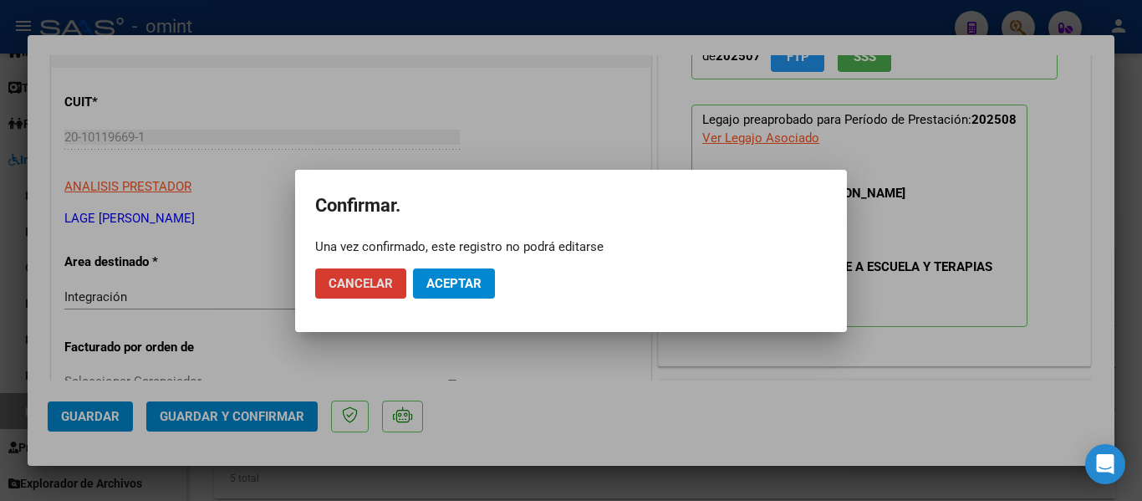
click at [469, 272] on button "Aceptar" at bounding box center [454, 283] width 82 height 30
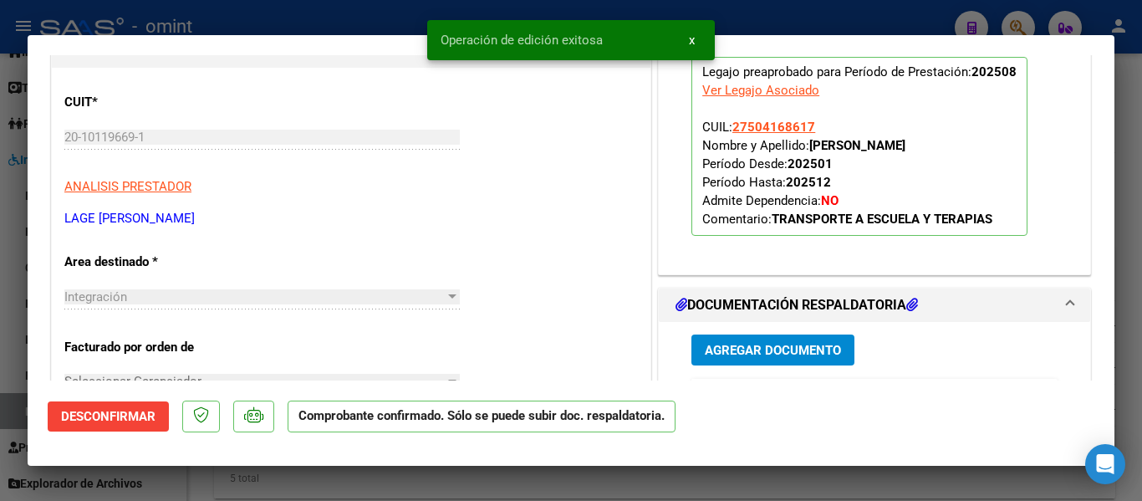
type input "$ 0,00"
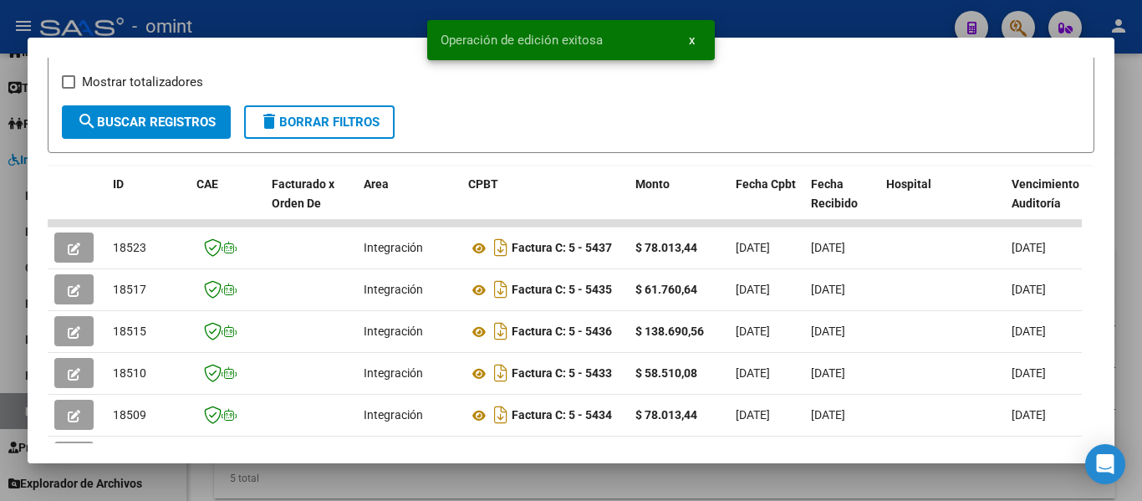
scroll to position [257, 0]
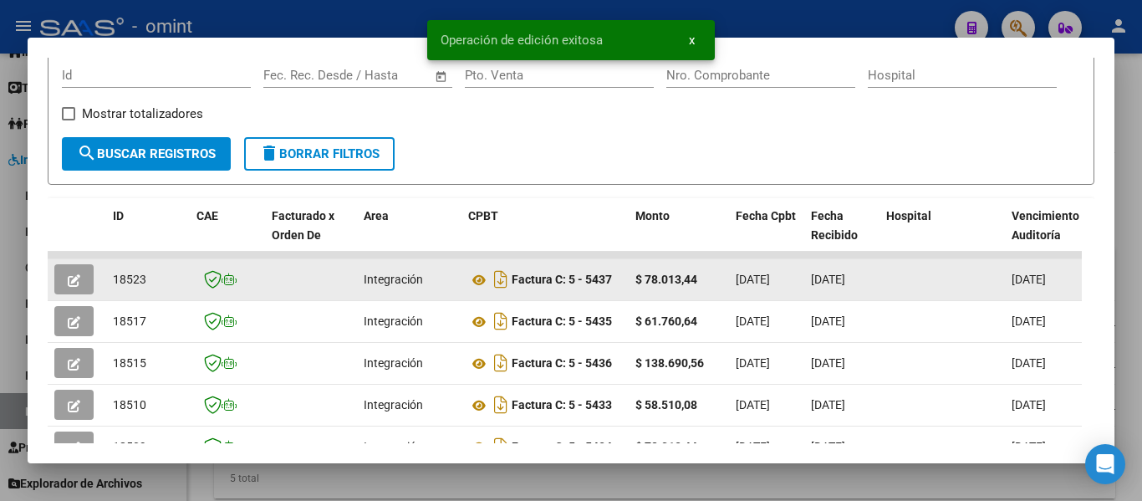
drag, startPoint x: 114, startPoint y: 283, endPoint x: 151, endPoint y: 283, distance: 37.6
click at [151, 283] on div "18523" at bounding box center [148, 279] width 70 height 19
copy span "18523"
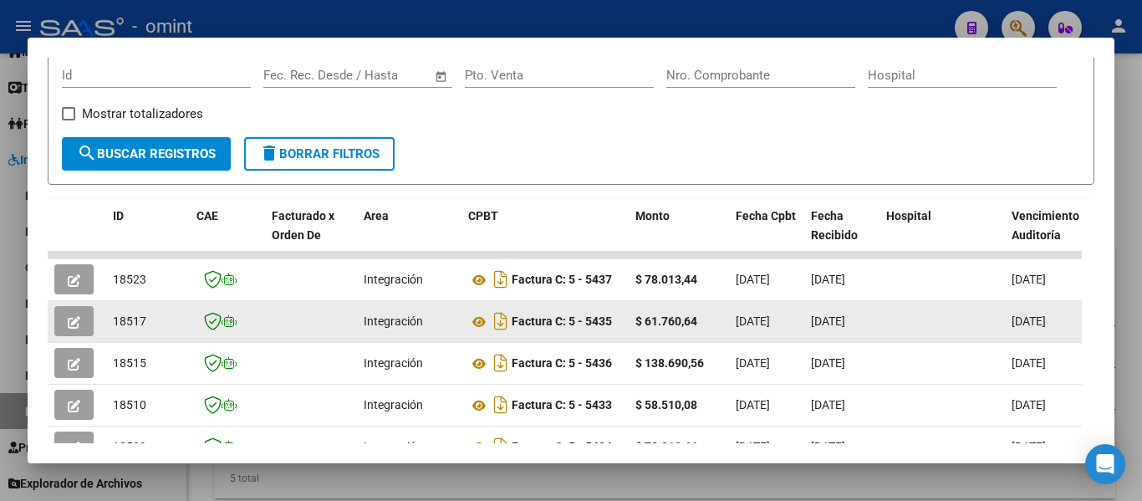
drag, startPoint x: 146, startPoint y: 326, endPoint x: 107, endPoint y: 319, distance: 39.8
click at [107, 319] on datatable-body-cell "18517" at bounding box center [148, 321] width 84 height 41
copy span "18517"
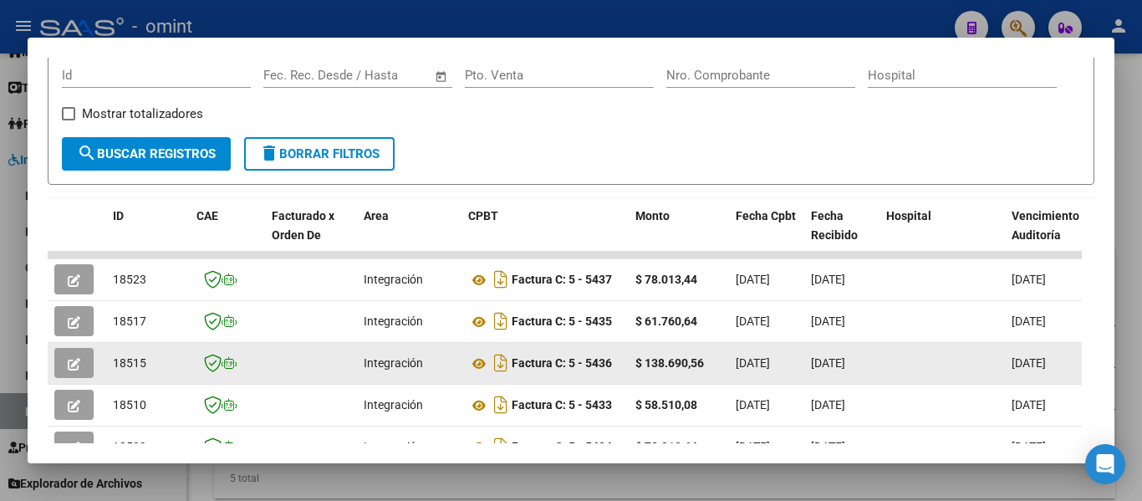
click at [149, 366] on div "18515" at bounding box center [148, 363] width 70 height 19
drag, startPoint x: 149, startPoint y: 366, endPoint x: 112, endPoint y: 367, distance: 36.8
click at [112, 367] on datatable-body-cell "18515" at bounding box center [148, 363] width 84 height 41
copy span "18515"
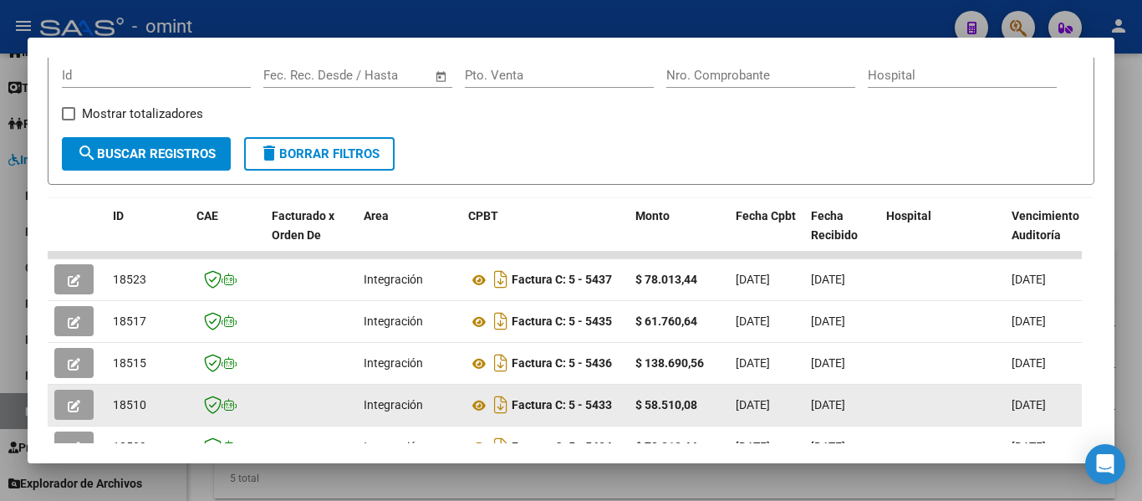
drag, startPoint x: 115, startPoint y: 411, endPoint x: 147, endPoint y: 415, distance: 31.9
click at [147, 415] on div "18510" at bounding box center [148, 404] width 70 height 19
copy span "18510"
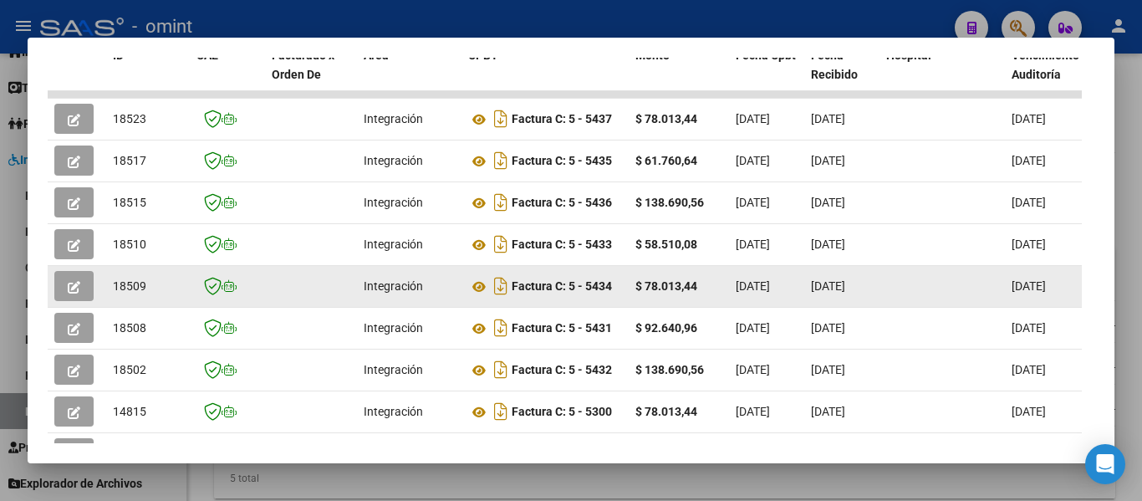
scroll to position [425, 0]
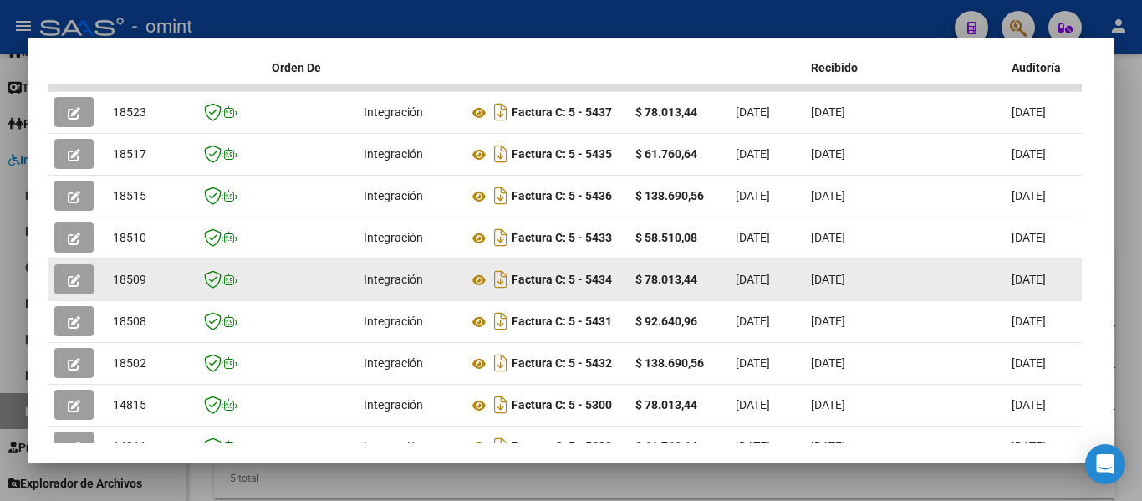
drag, startPoint x: 124, startPoint y: 284, endPoint x: 147, endPoint y: 283, distance: 23.4
click at [148, 283] on div "18509" at bounding box center [148, 279] width 70 height 19
copy span "18509"
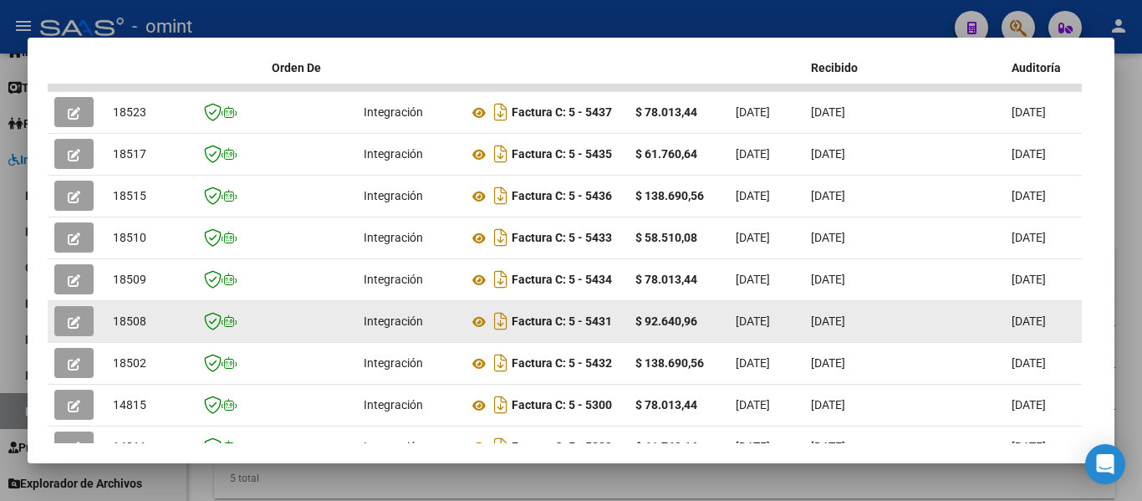
drag, startPoint x: 113, startPoint y: 330, endPoint x: 145, endPoint y: 334, distance: 32.0
click at [150, 331] on div "18508" at bounding box center [148, 321] width 70 height 19
copy span "18508"
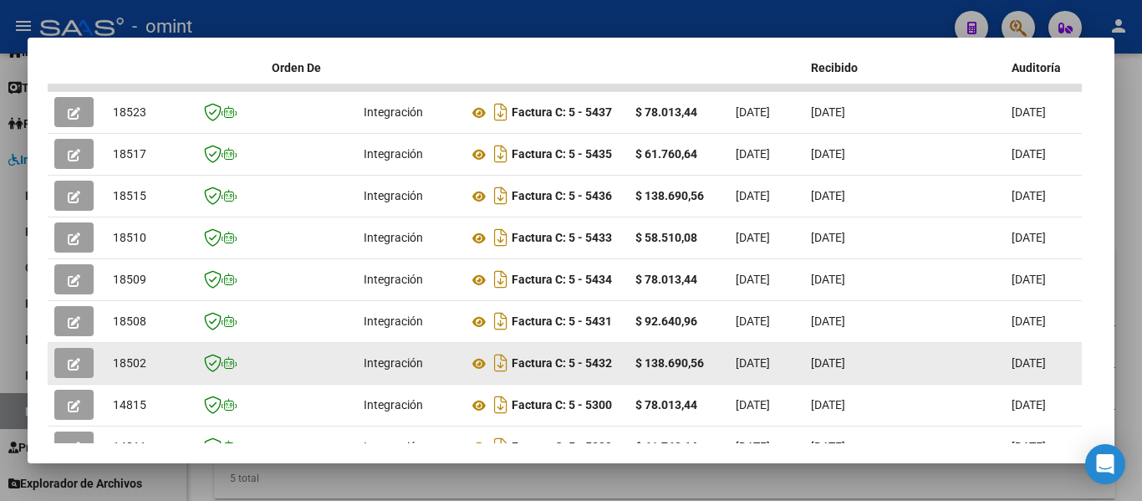
drag, startPoint x: 115, startPoint y: 369, endPoint x: 150, endPoint y: 371, distance: 36.0
click at [150, 371] on div "18502" at bounding box center [148, 363] width 70 height 19
copy span "18502"
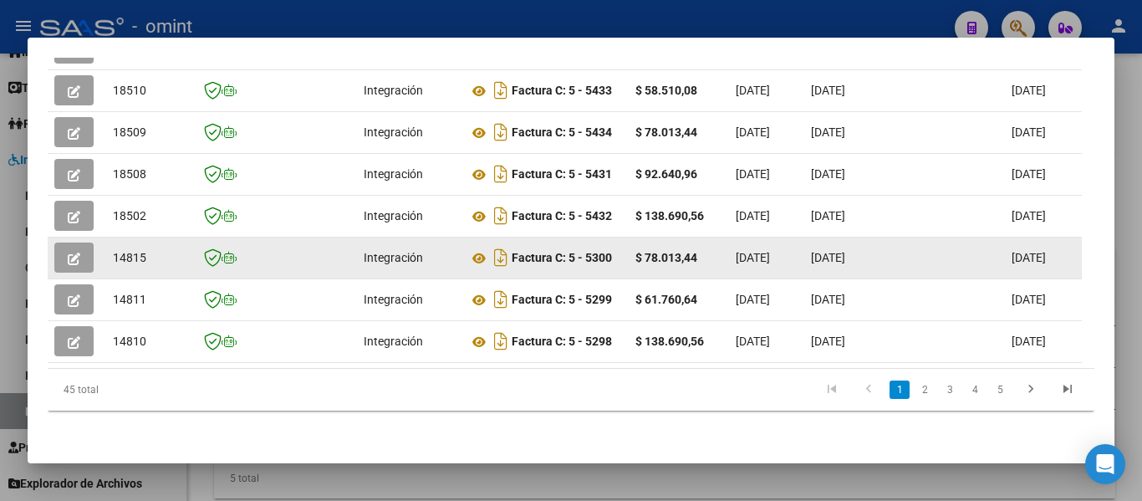
drag, startPoint x: 115, startPoint y: 243, endPoint x: 153, endPoint y: 247, distance: 37.8
click at [153, 248] on div "14815" at bounding box center [148, 257] width 70 height 19
click at [266, 257] on datatable-body-cell at bounding box center [311, 257] width 92 height 41
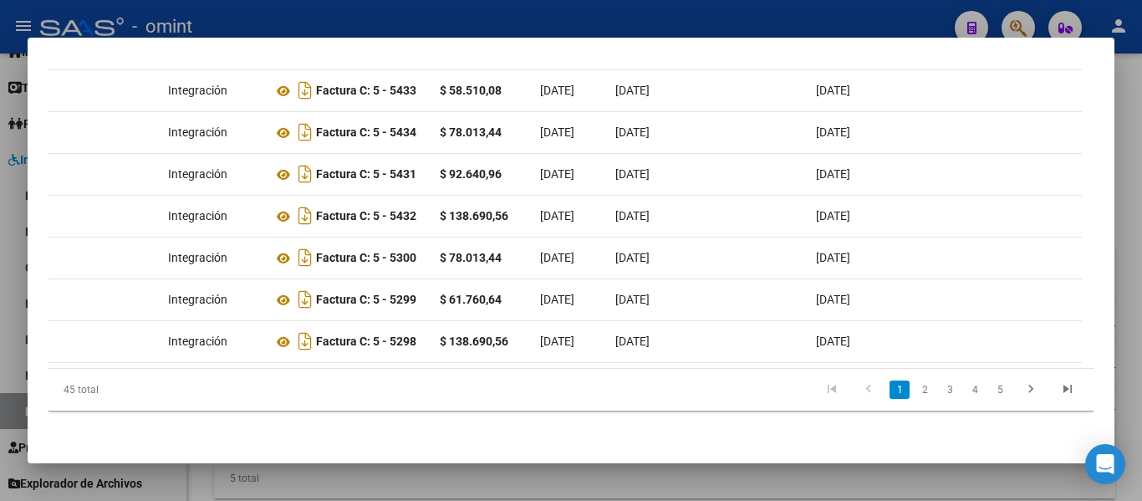
scroll to position [0, 0]
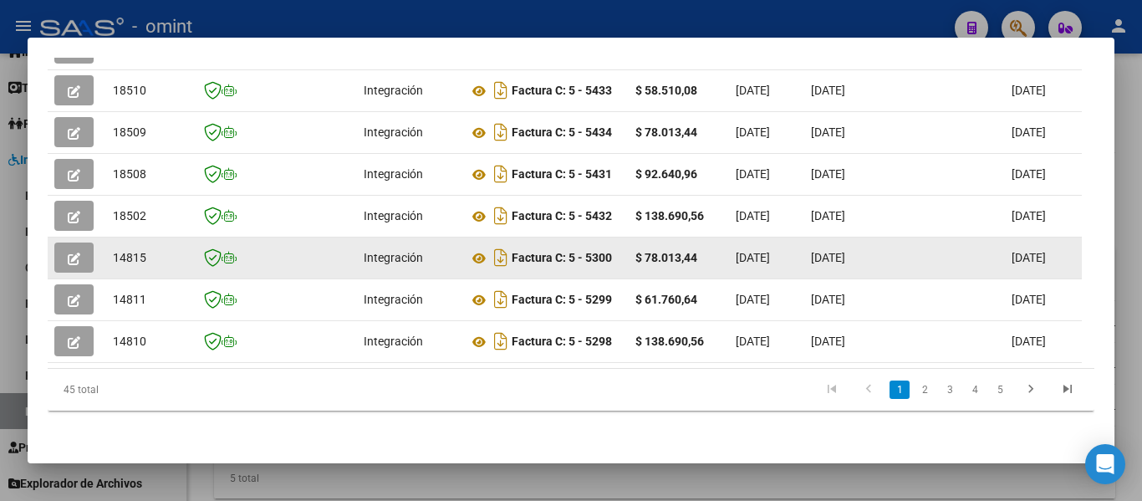
click at [76, 252] on icon "button" at bounding box center [74, 258] width 13 height 13
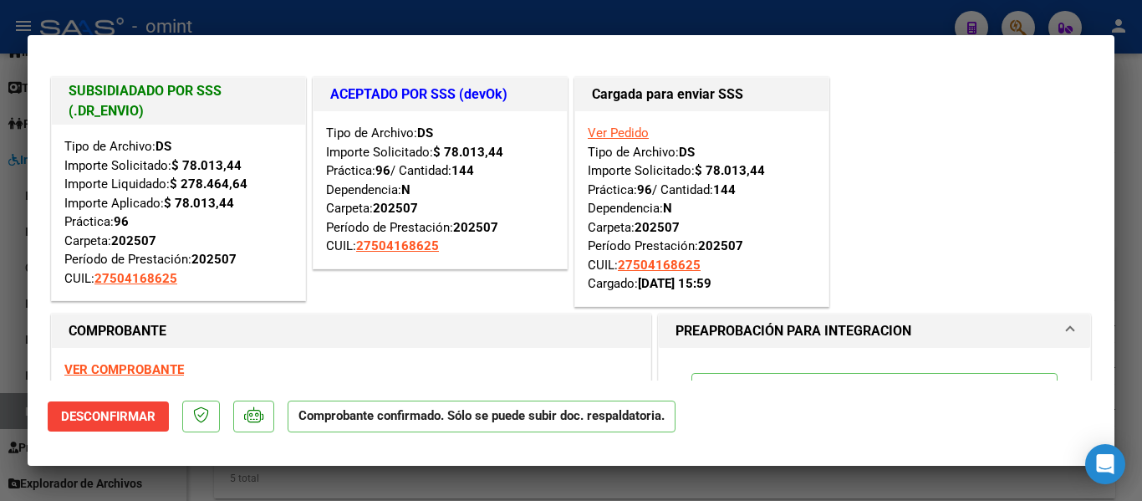
type input "$ 0,00"
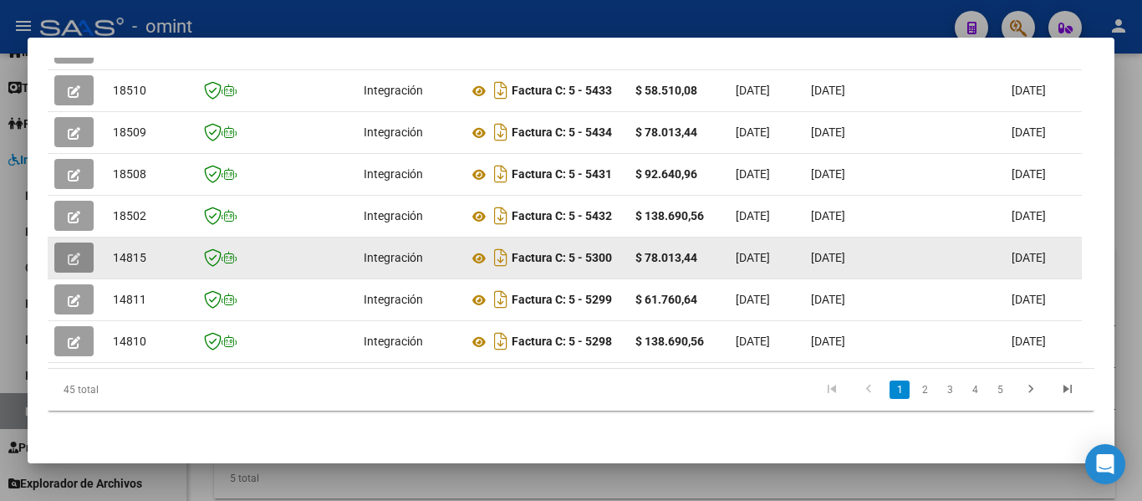
click at [79, 252] on icon "button" at bounding box center [74, 258] width 13 height 13
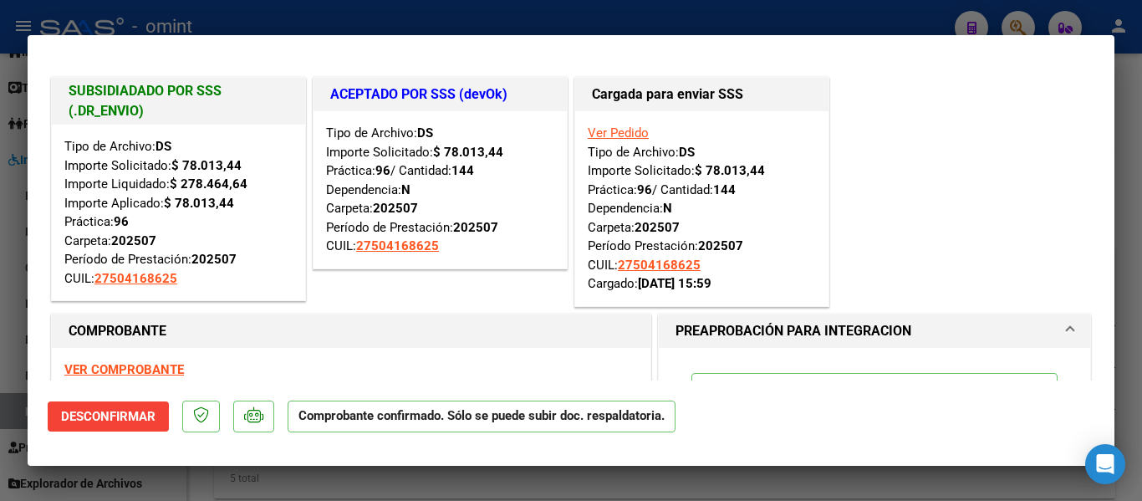
type input "$ 0,00"
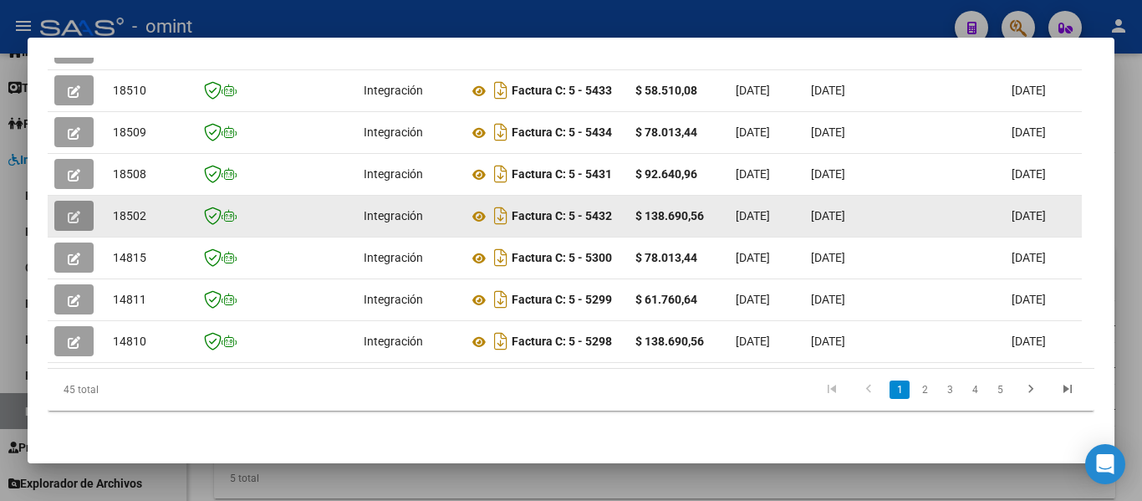
click at [74, 211] on icon "button" at bounding box center [74, 217] width 13 height 13
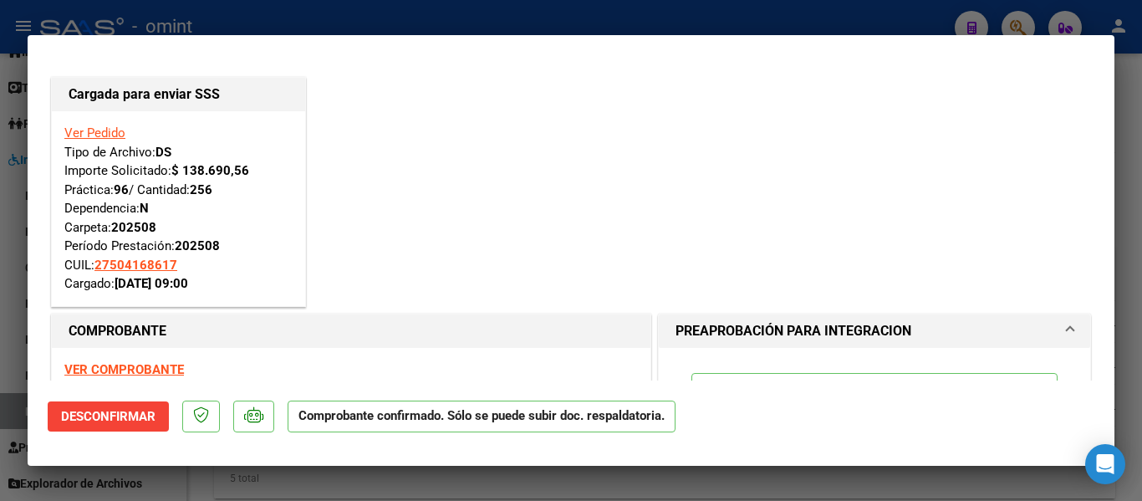
type input "$ 0,00"
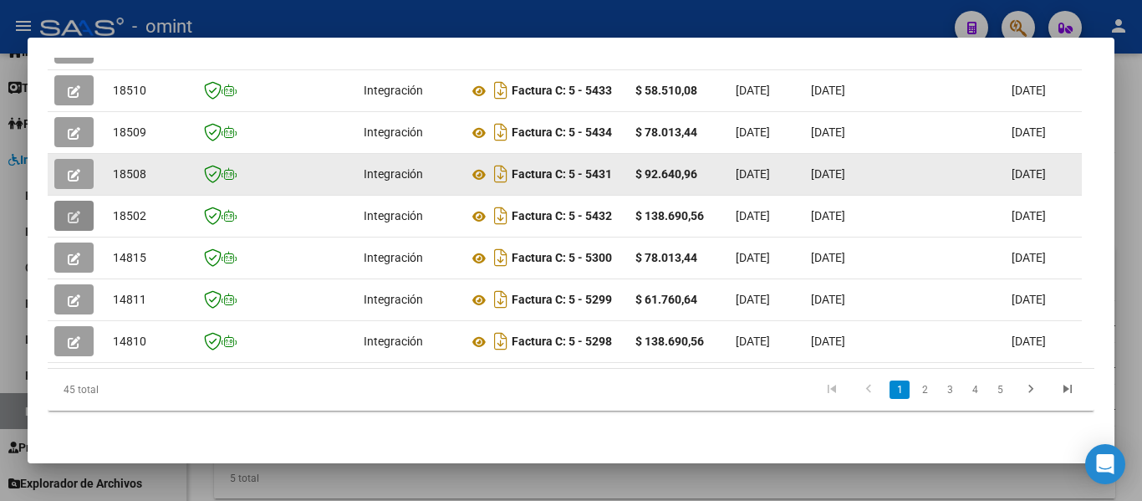
click at [78, 169] on icon "button" at bounding box center [74, 175] width 13 height 13
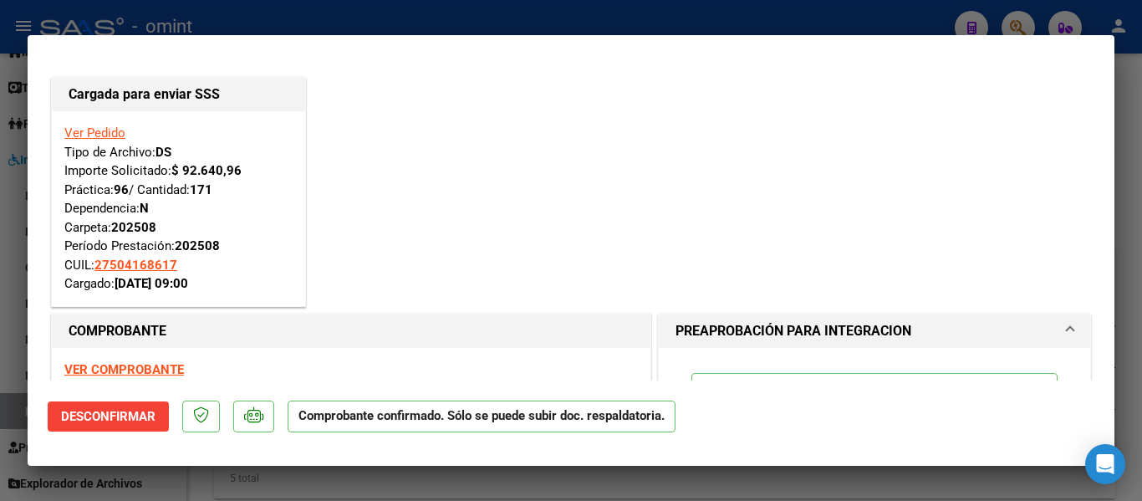
type input "$ 0,00"
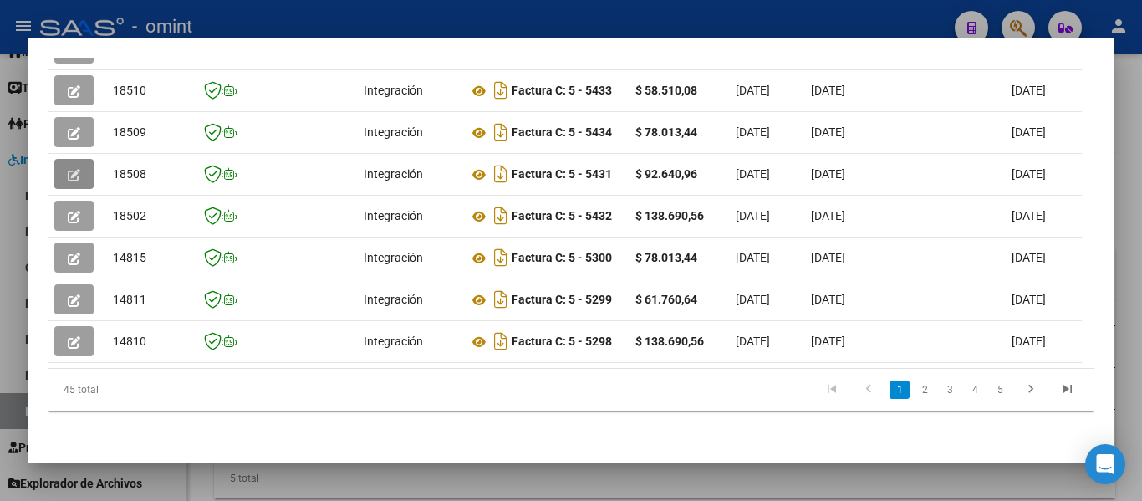
click at [733, 24] on div at bounding box center [571, 250] width 1142 height 501
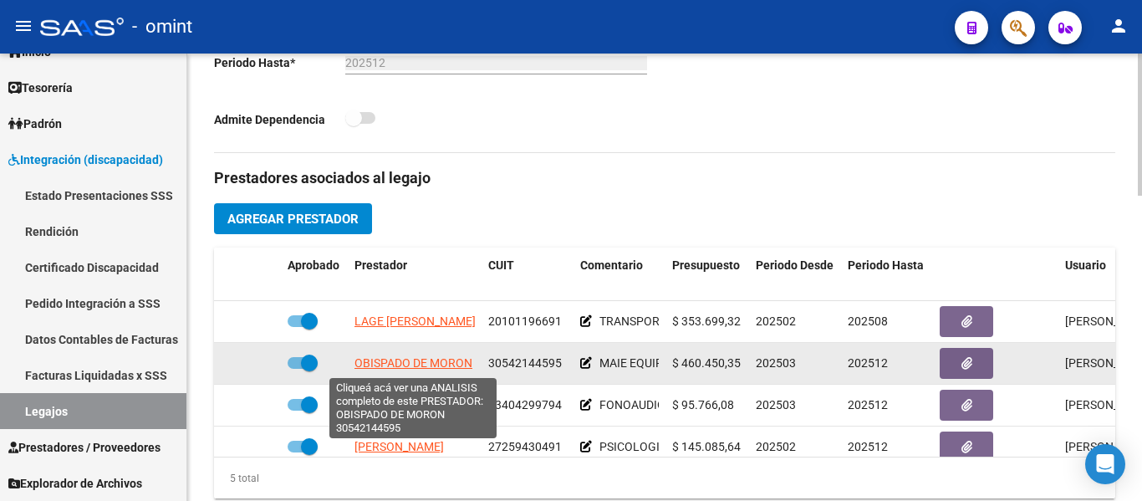
click at [413, 360] on span "OBISPADO DE MORON" at bounding box center [413, 362] width 118 height 13
type textarea "30542144595"
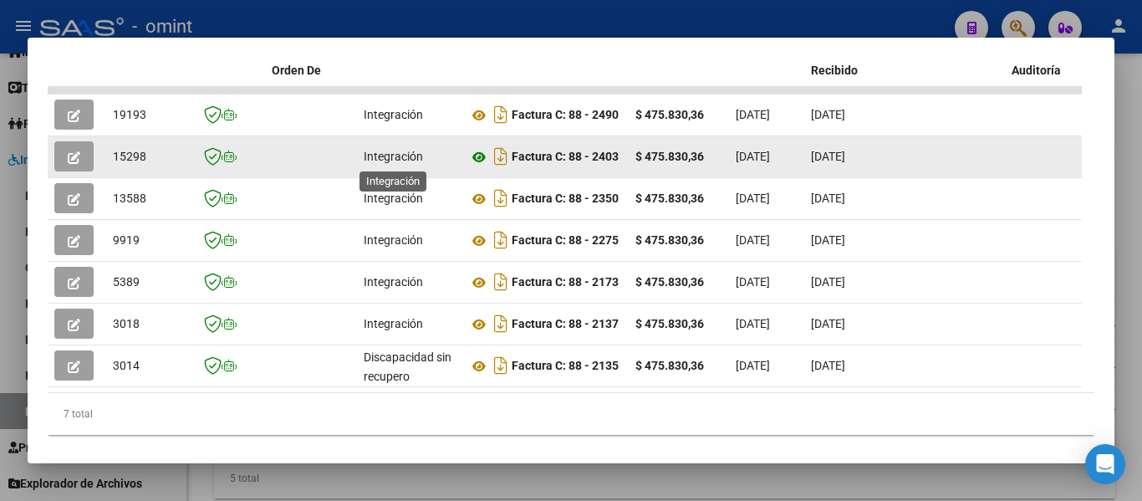
scroll to position [383, 0]
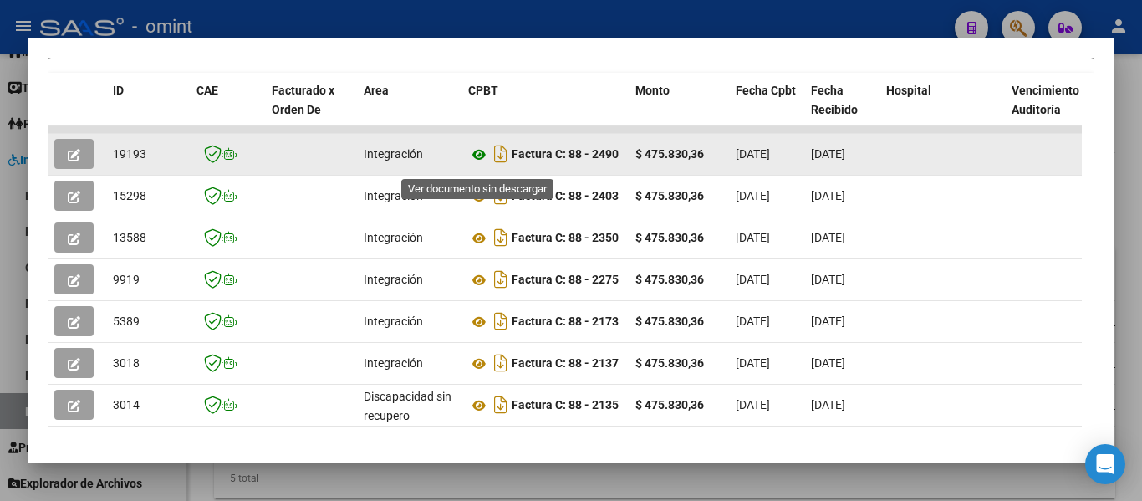
click at [481, 158] on icon at bounding box center [479, 155] width 22 height 20
click at [75, 160] on icon "button" at bounding box center [74, 155] width 13 height 13
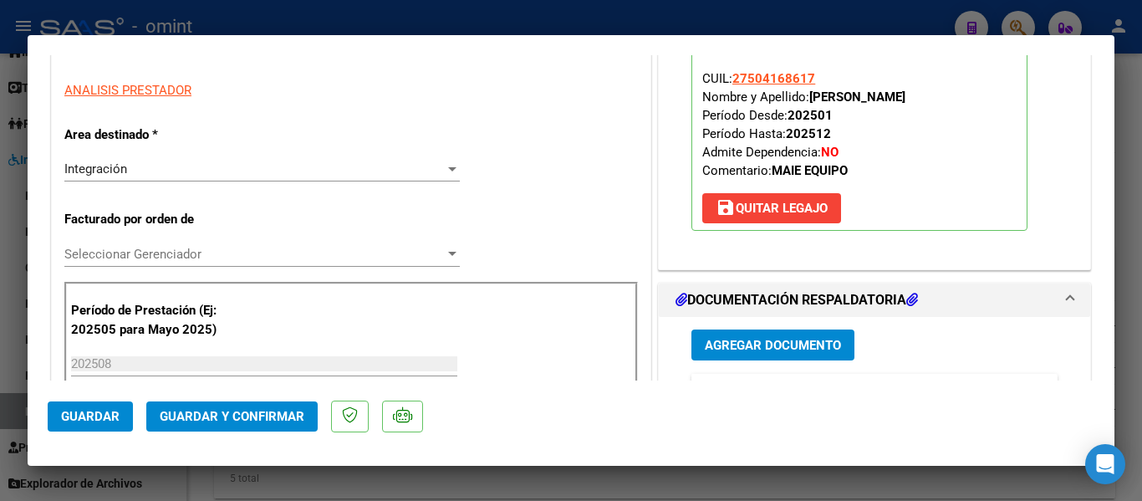
scroll to position [449, 0]
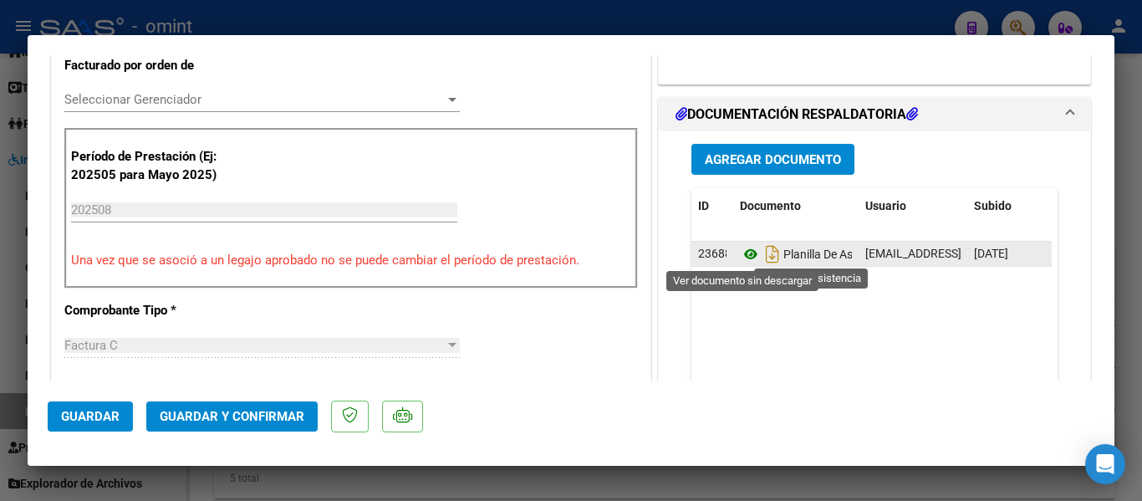
click at [742, 255] on icon at bounding box center [751, 254] width 22 height 20
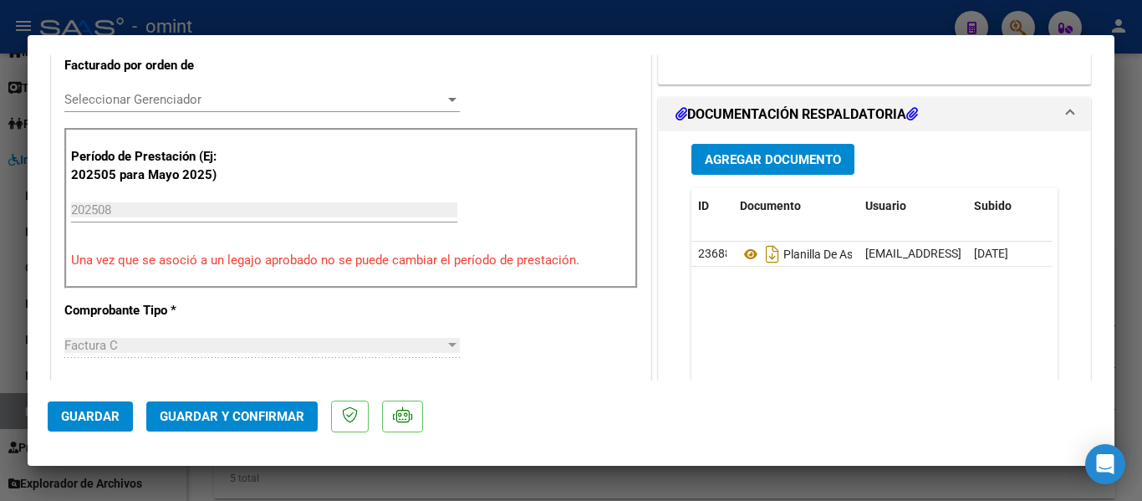
click at [232, 416] on span "Guardar y Confirmar" at bounding box center [232, 416] width 145 height 15
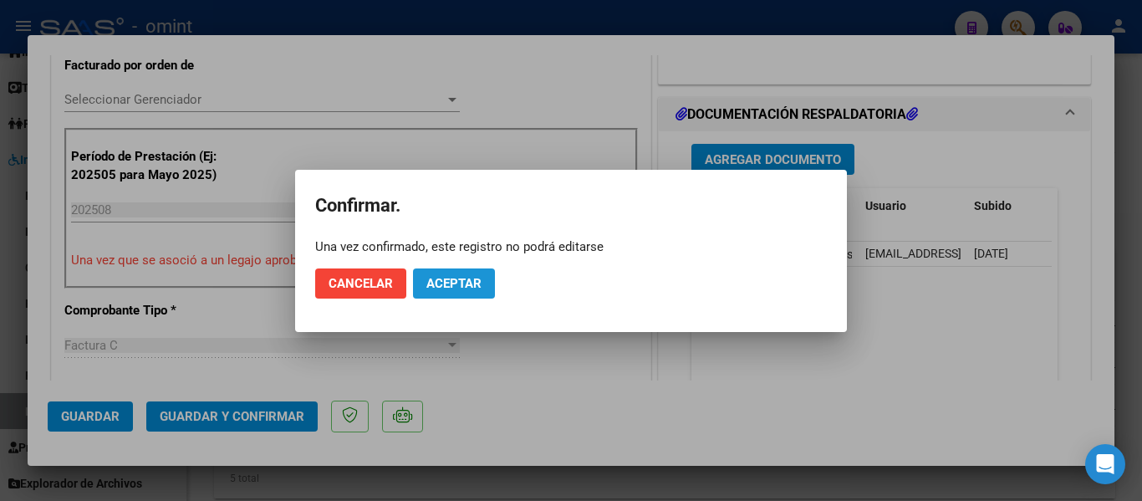
click at [476, 280] on span "Aceptar" at bounding box center [453, 283] width 55 height 15
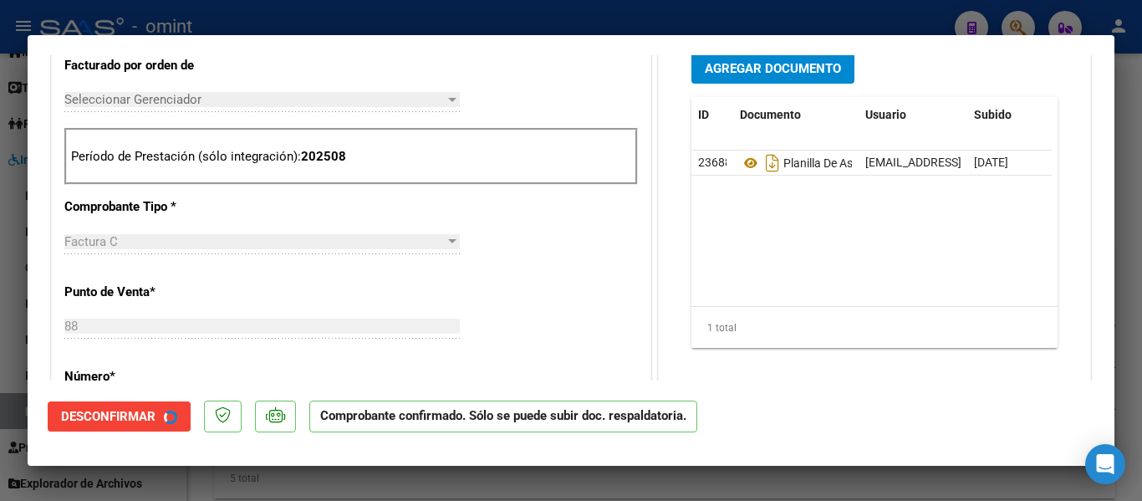
type input "$ 0,00"
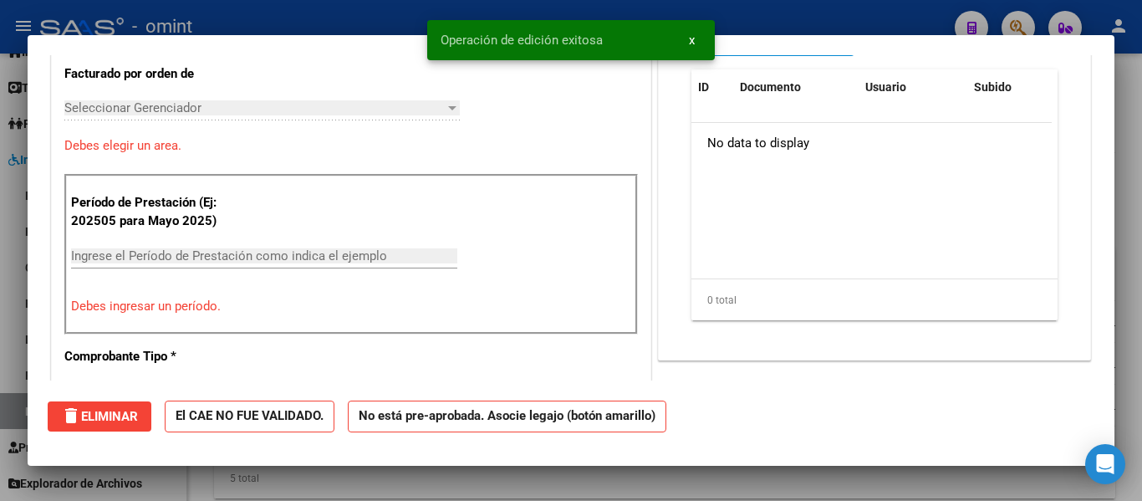
scroll to position [0, 0]
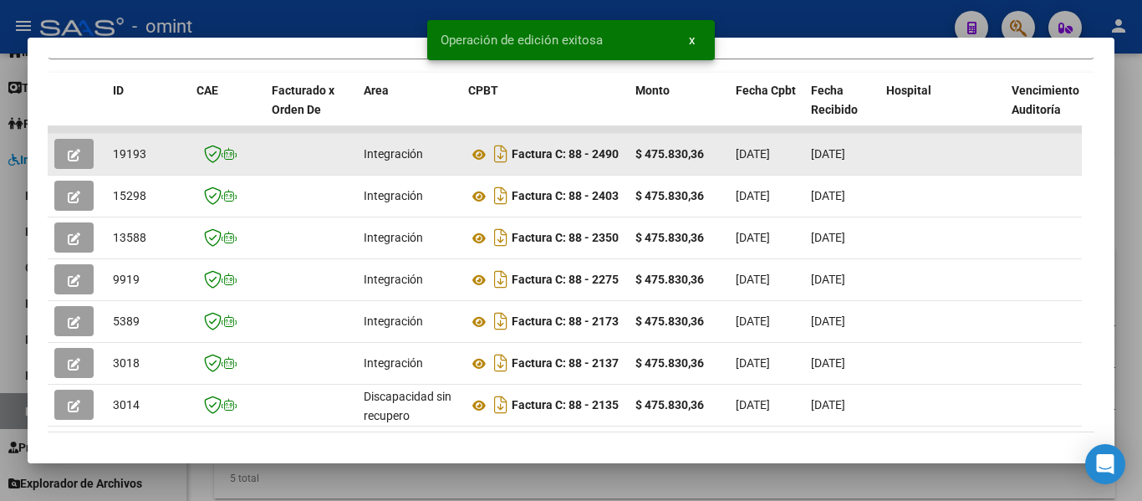
drag, startPoint x: 112, startPoint y: 160, endPoint x: 150, endPoint y: 166, distance: 39.0
click at [150, 166] on datatable-body-cell "19193" at bounding box center [148, 154] width 84 height 41
copy span "19193"
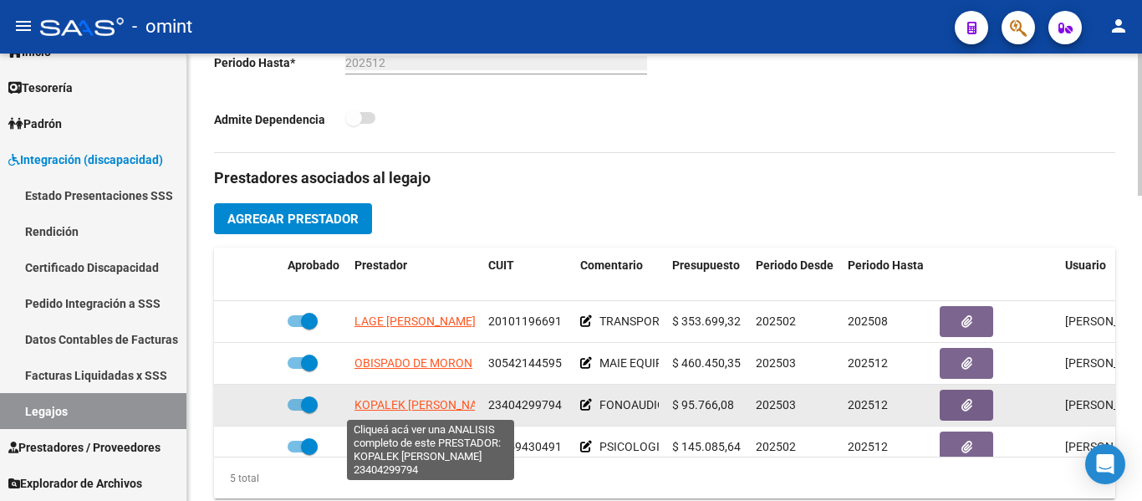
click at [441, 405] on span "KOPALEK [PERSON_NAME]" at bounding box center [425, 404] width 143 height 13
type textarea "23404299794"
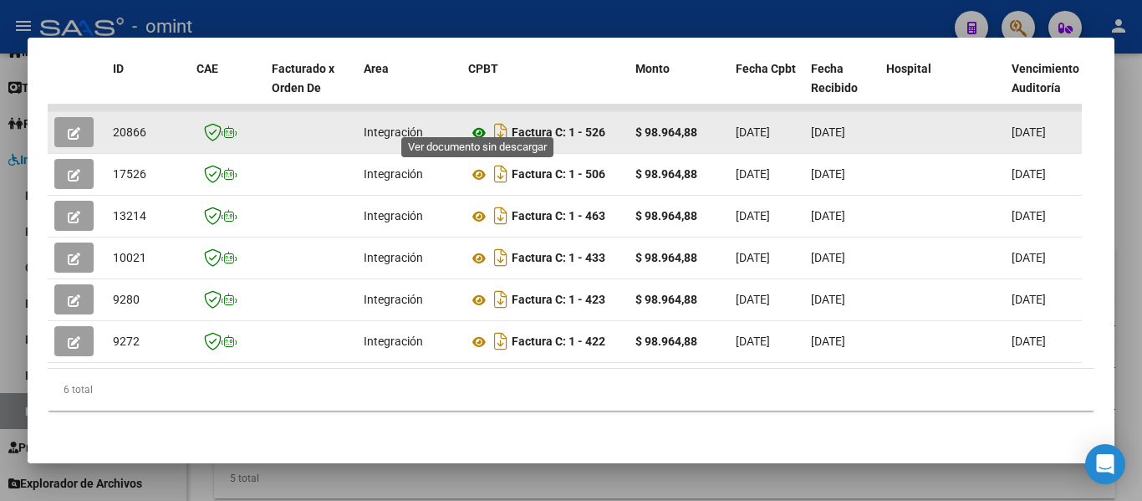
click at [476, 123] on icon at bounding box center [479, 133] width 22 height 20
click at [78, 127] on icon "button" at bounding box center [74, 133] width 13 height 13
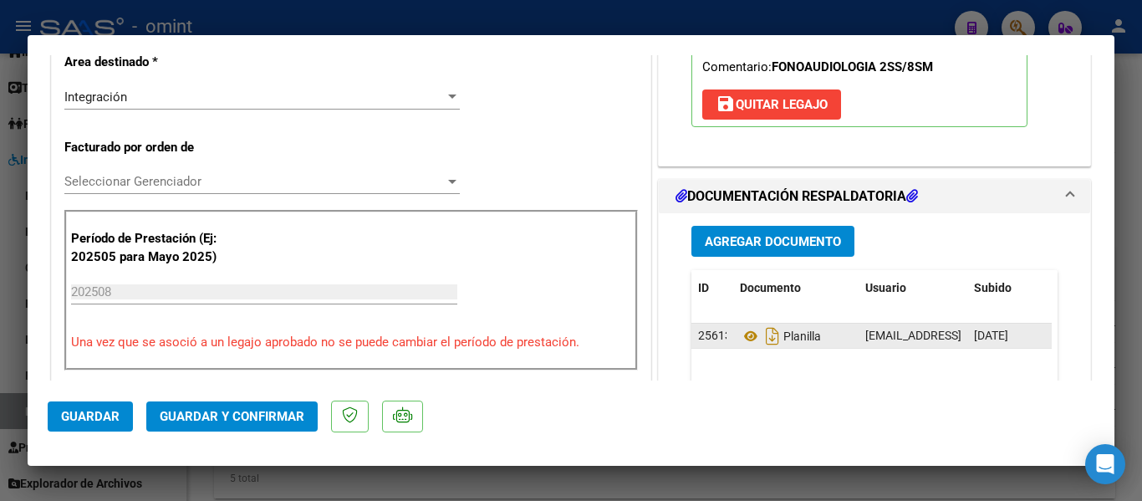
scroll to position [418, 0]
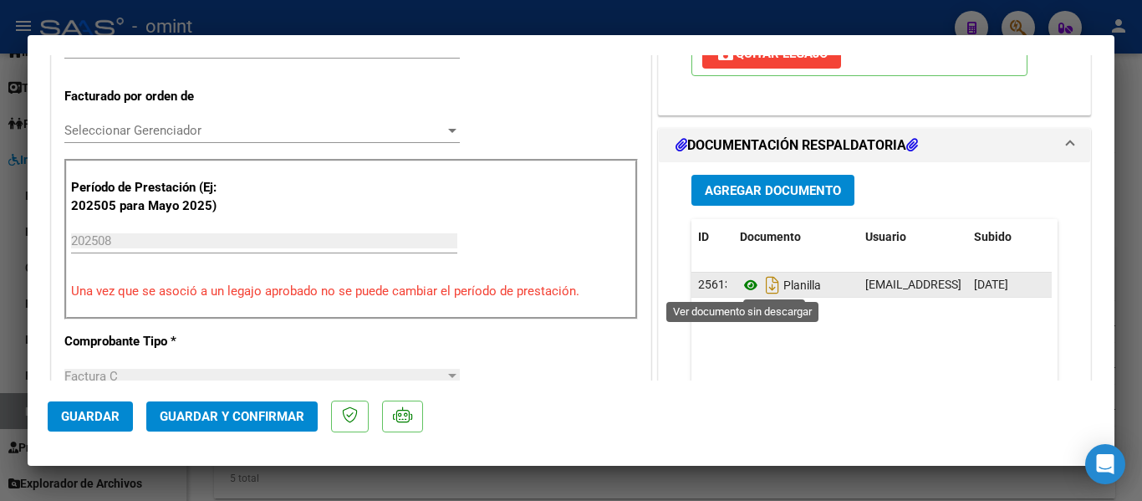
click at [746, 288] on icon at bounding box center [751, 285] width 22 height 20
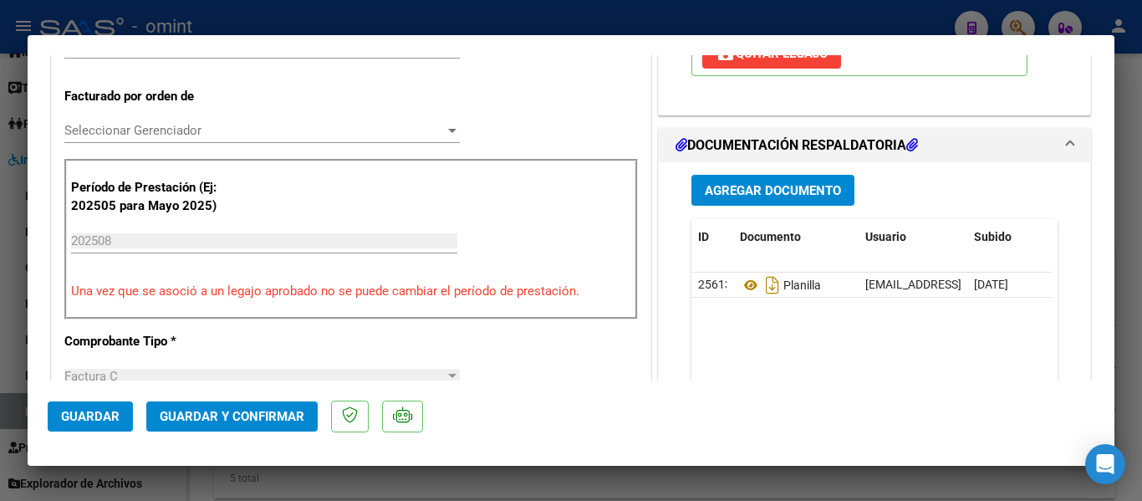
click at [267, 417] on span "Guardar y Confirmar" at bounding box center [232, 416] width 145 height 15
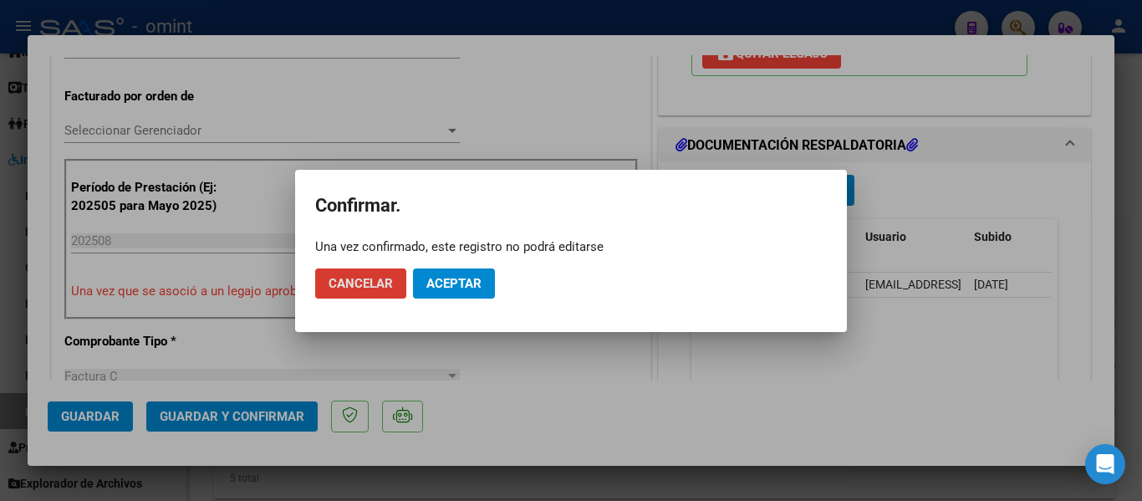
click at [467, 281] on span "Aceptar" at bounding box center [453, 283] width 55 height 15
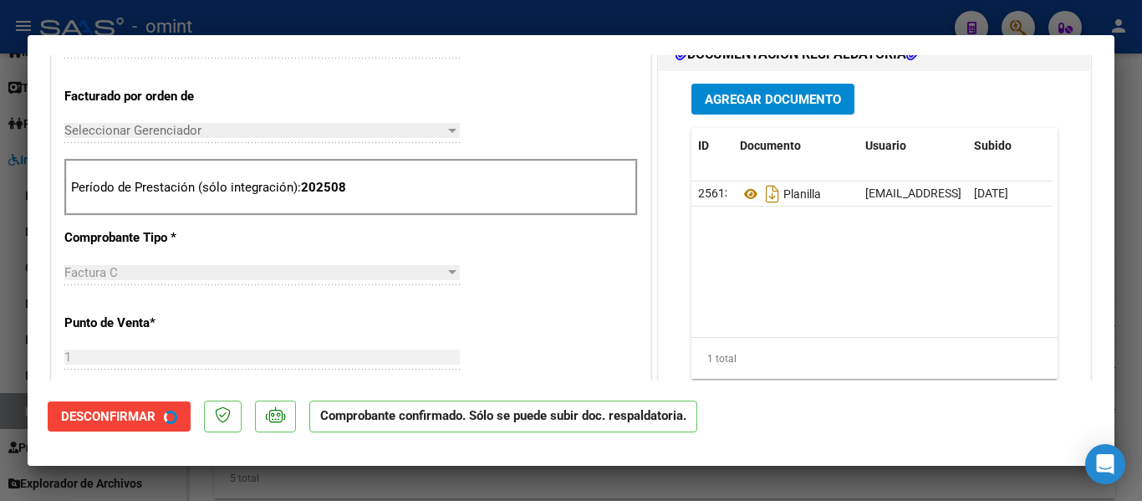
type input "$ 0,00"
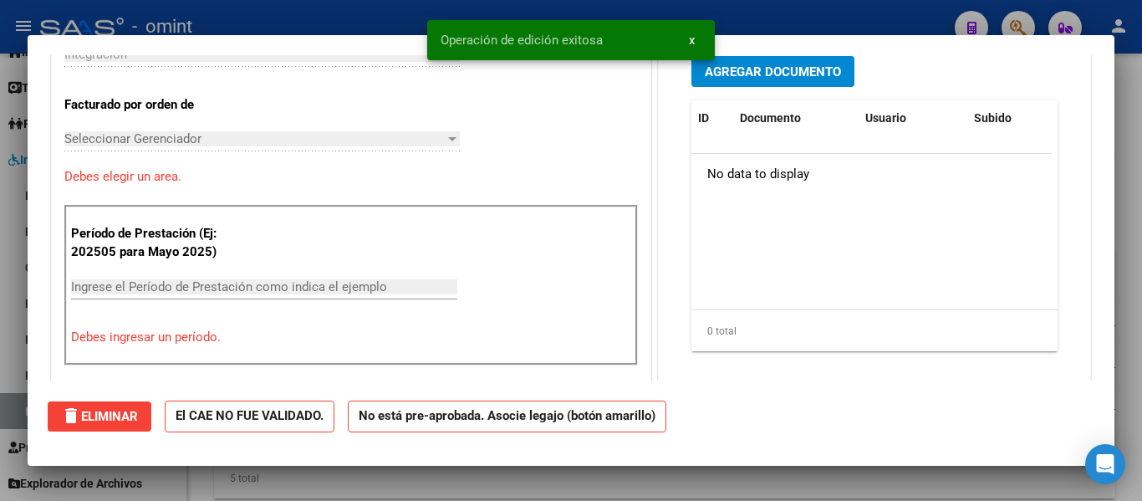
scroll to position [0, 0]
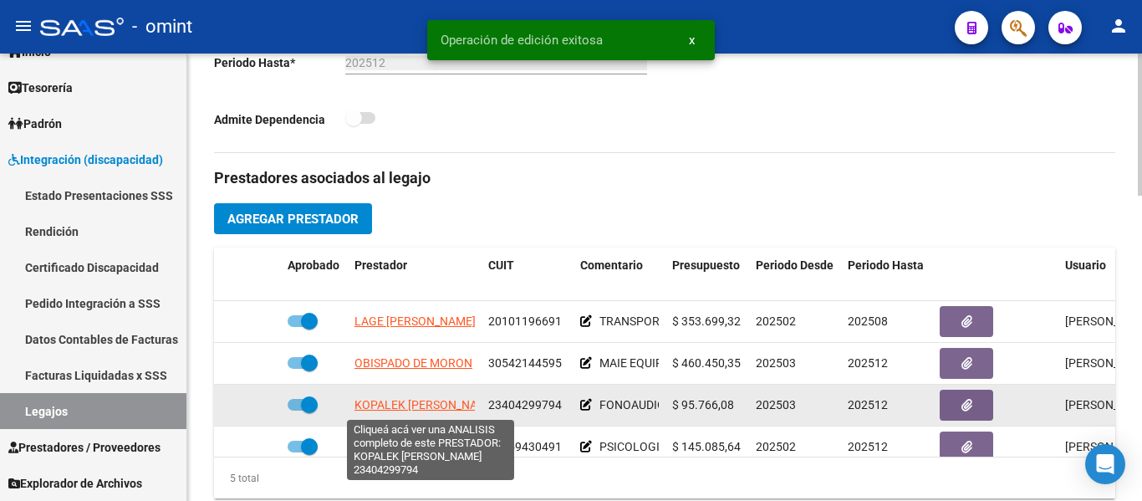
click at [454, 400] on span "KOPALEK [PERSON_NAME]" at bounding box center [425, 404] width 143 height 13
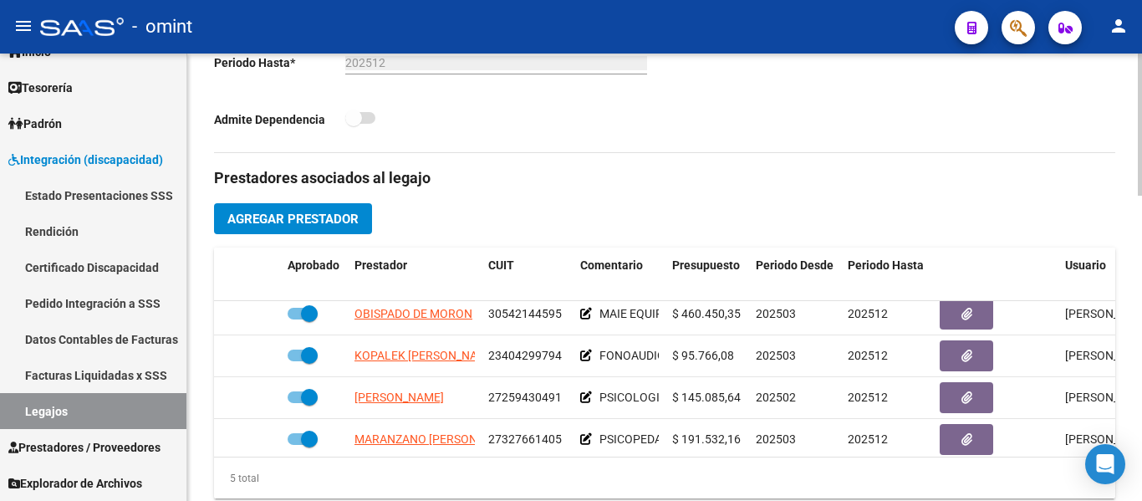
scroll to position [51, 0]
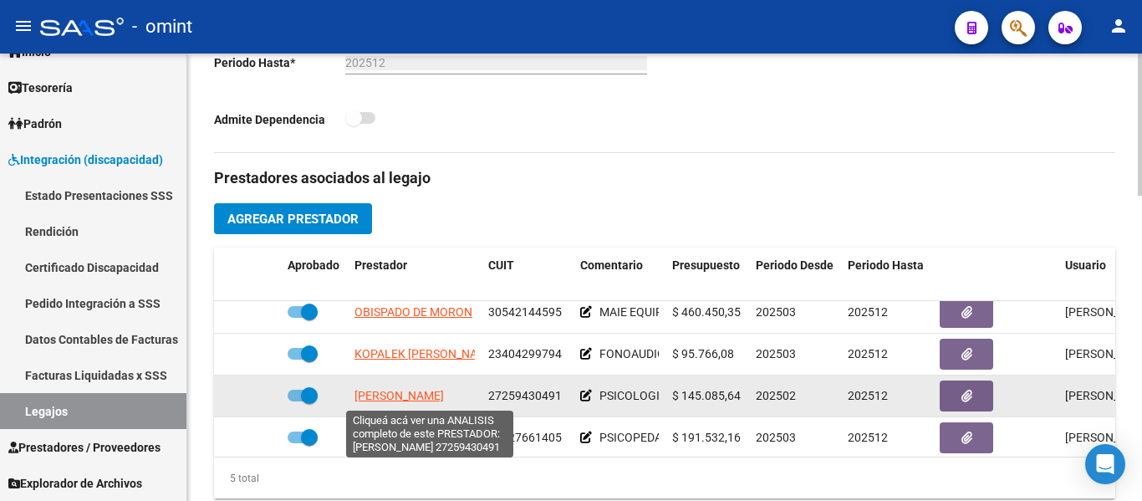
click at [444, 394] on span "GARCIA MARIANA CRISTINA" at bounding box center [398, 395] width 89 height 13
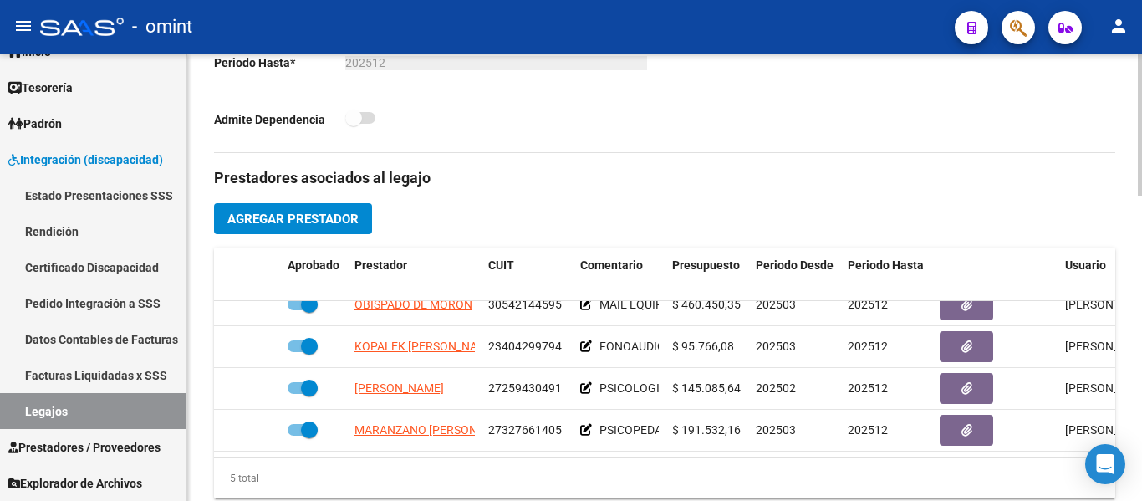
scroll to position [72, 0]
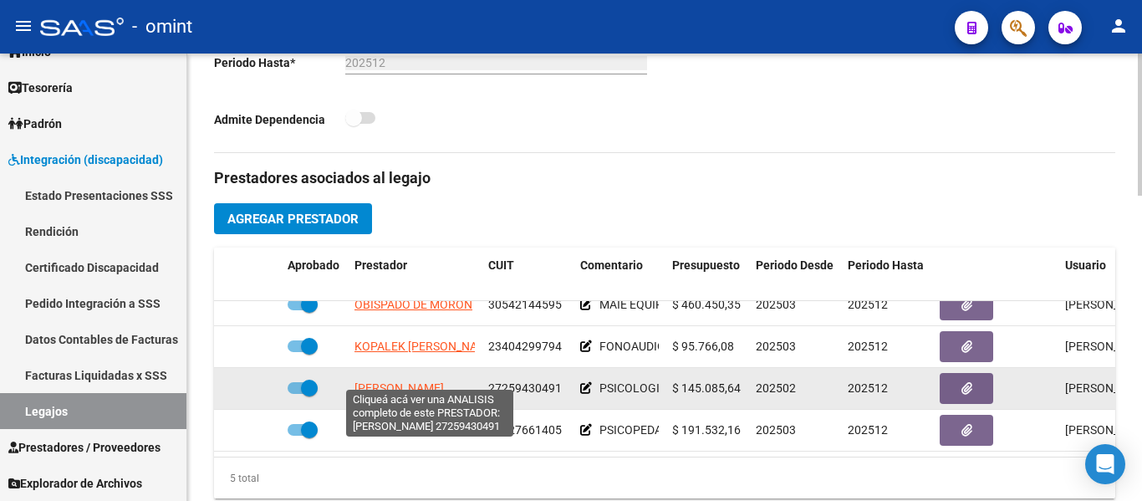
click at [443, 381] on span "GARCIA MARIANA CRISTINA" at bounding box center [398, 387] width 89 height 13
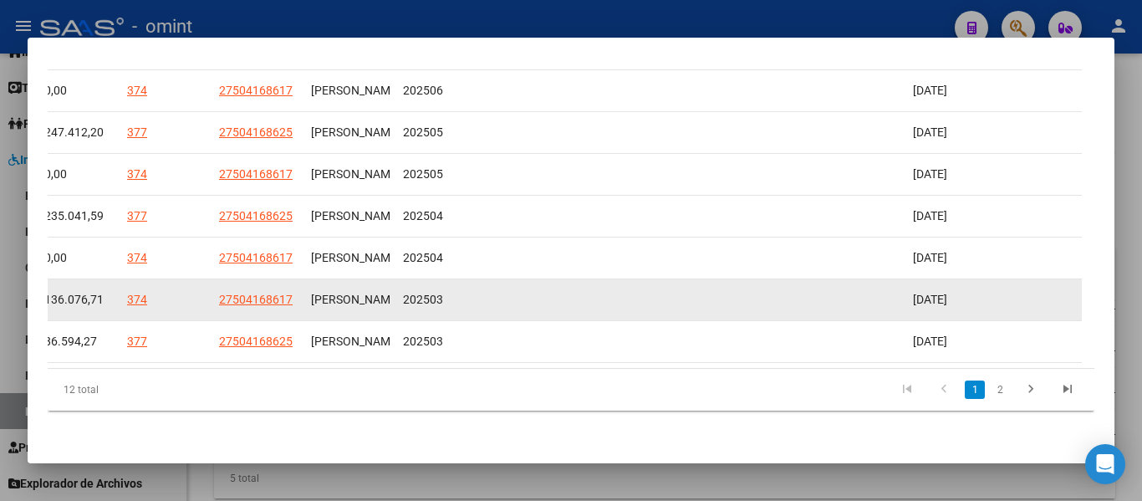
scroll to position [425, 0]
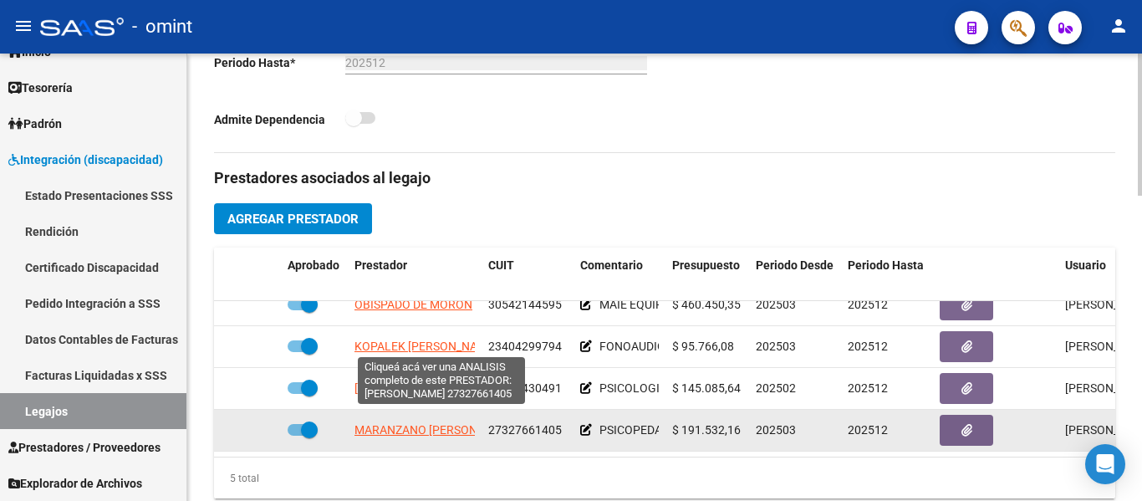
click at [446, 423] on span "MARANZANO MARIA ANTONELA" at bounding box center [436, 429] width 164 height 13
type textarea "27327661405"
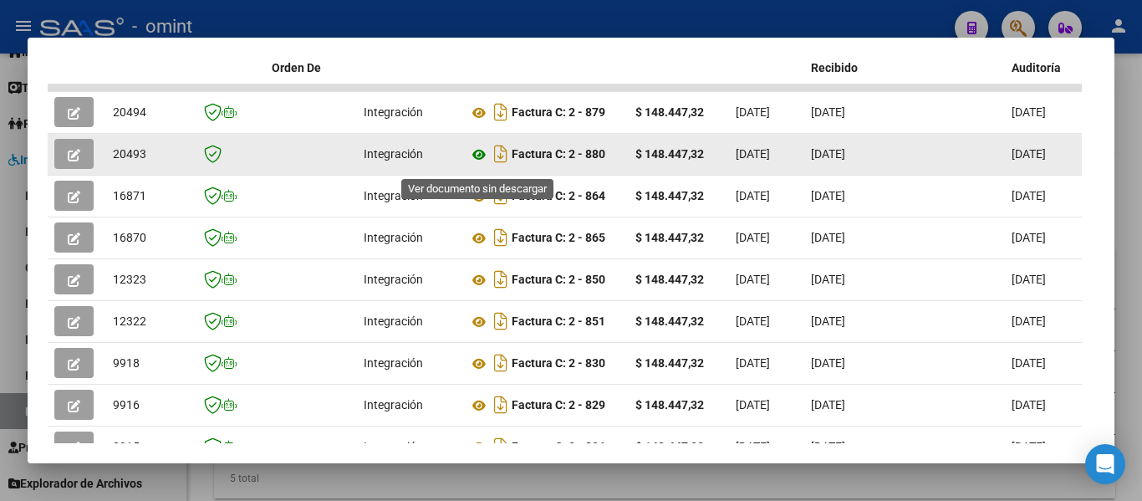
click at [478, 160] on icon at bounding box center [479, 155] width 22 height 20
click at [64, 161] on button "button" at bounding box center [73, 154] width 39 height 30
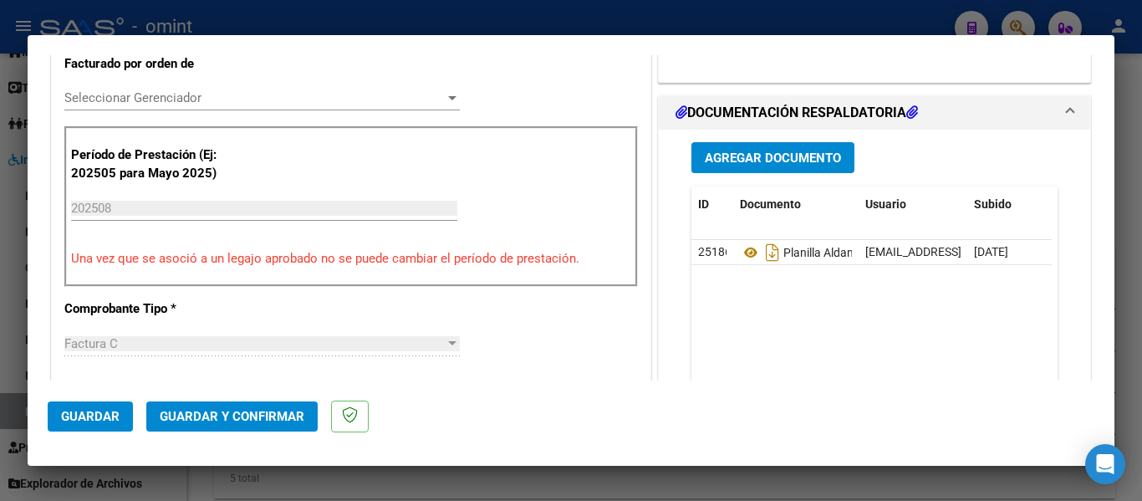
scroll to position [501, 0]
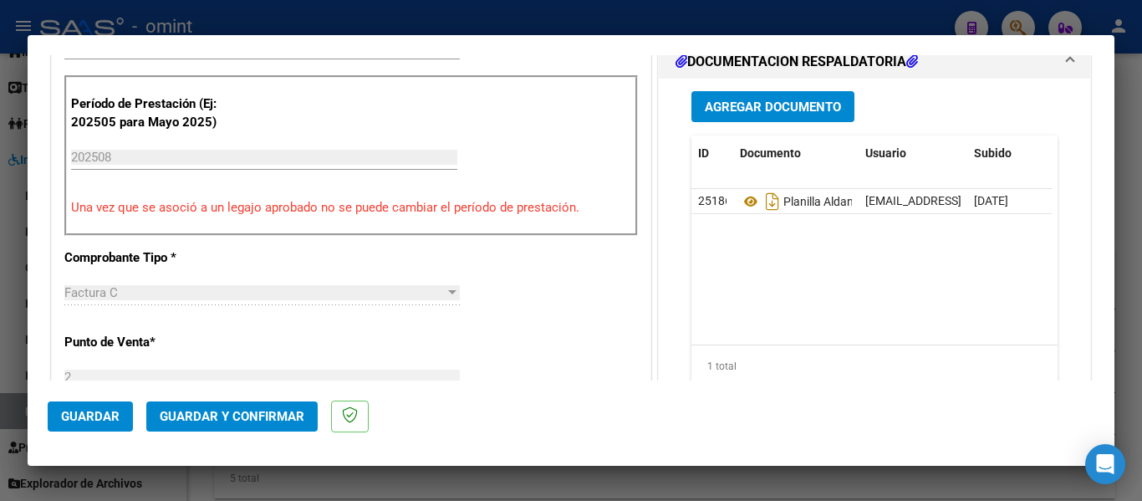
click at [291, 414] on span "Guardar y Confirmar" at bounding box center [232, 416] width 145 height 15
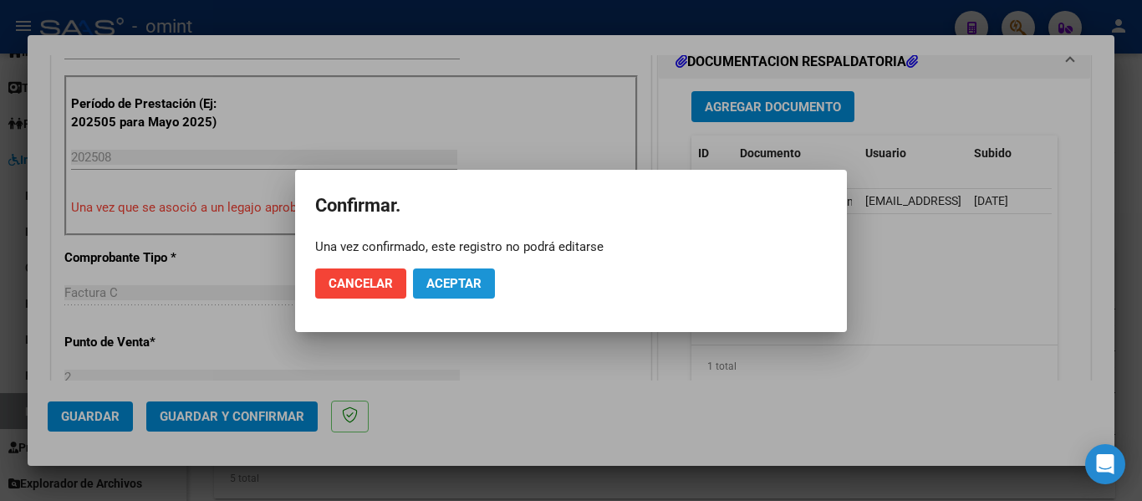
click at [462, 272] on button "Aceptar" at bounding box center [454, 283] width 82 height 30
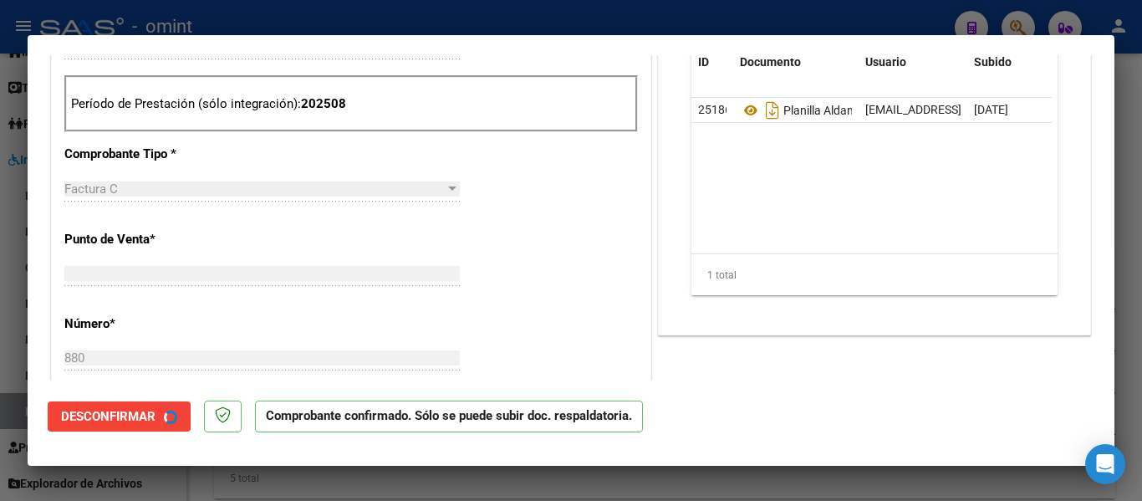
type input "$ 0,00"
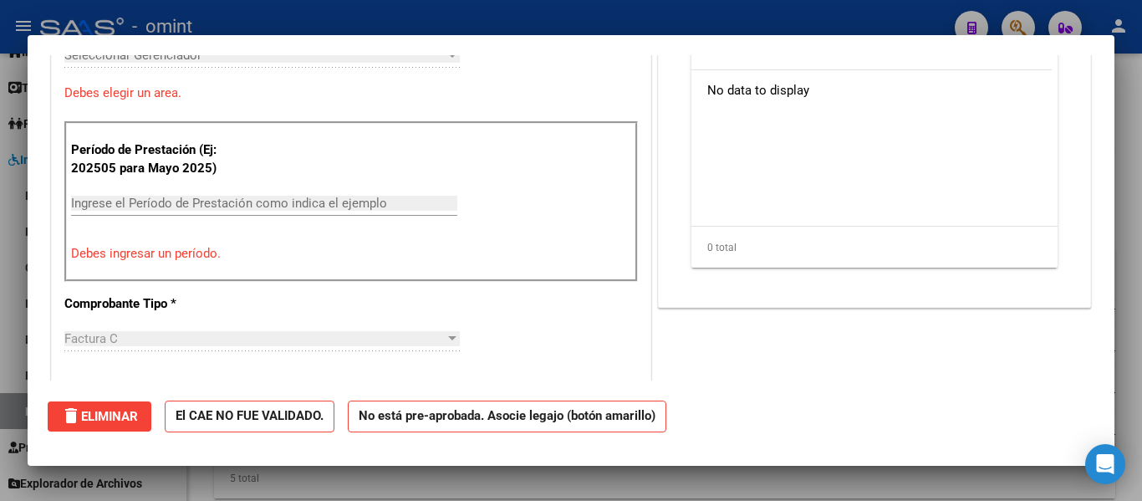
scroll to position [0, 0]
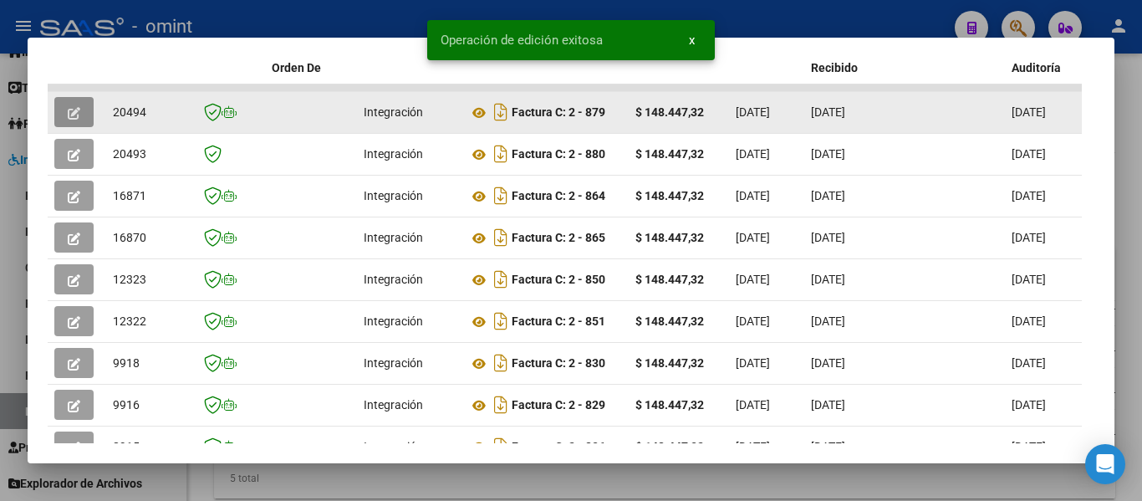
click at [73, 113] on span "button" at bounding box center [74, 111] width 13 height 15
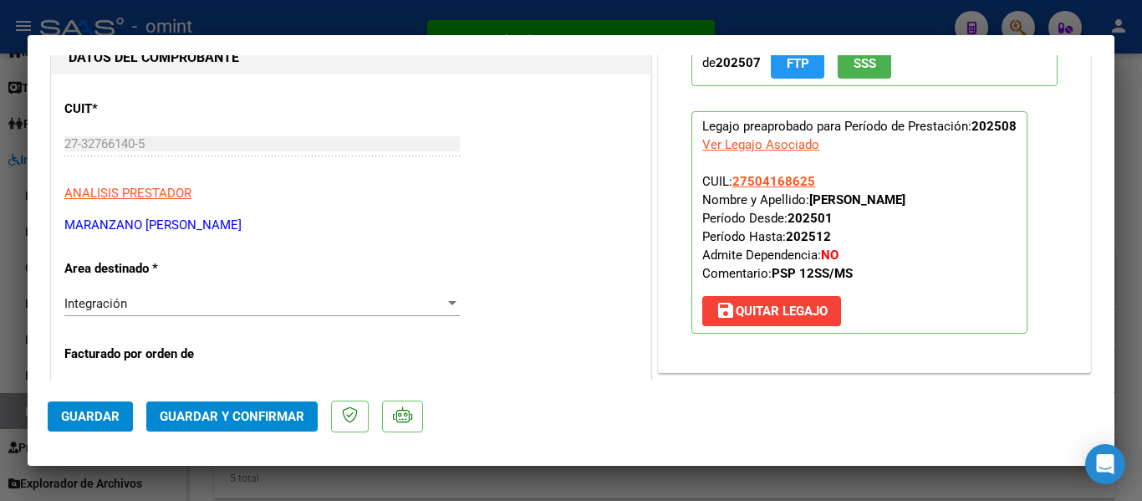
scroll to position [167, 0]
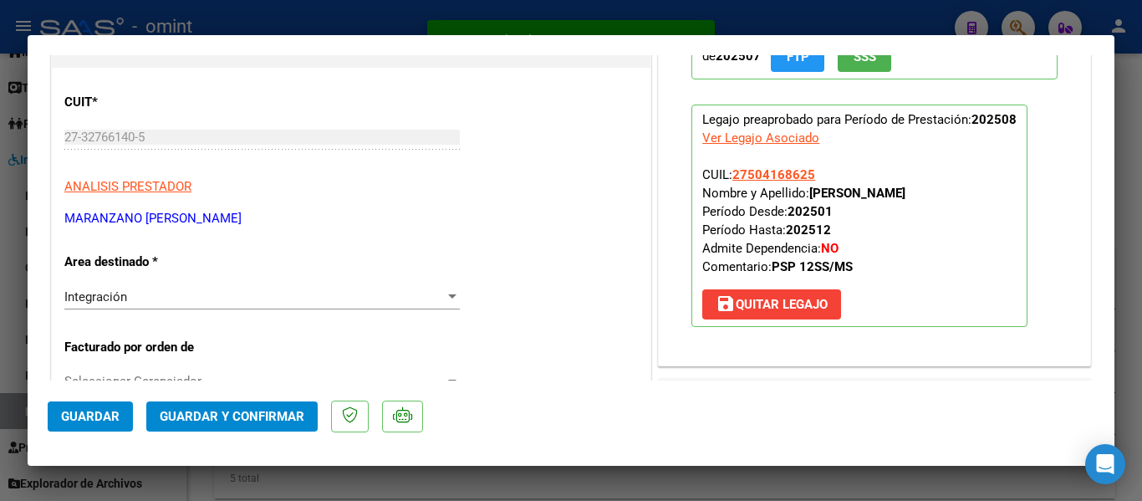
click at [275, 414] on span "Guardar y Confirmar" at bounding box center [232, 416] width 145 height 15
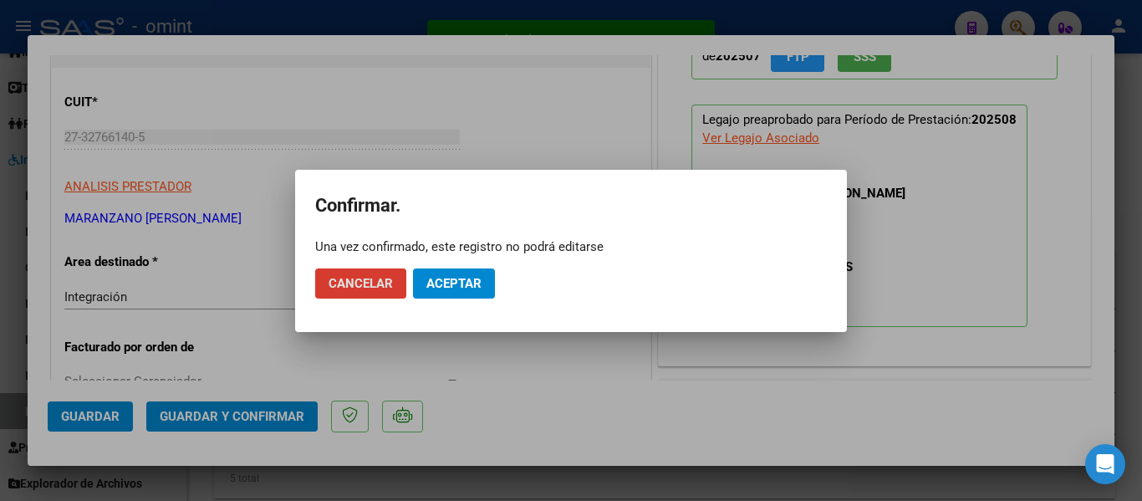
click at [454, 272] on button "Aceptar" at bounding box center [454, 283] width 82 height 30
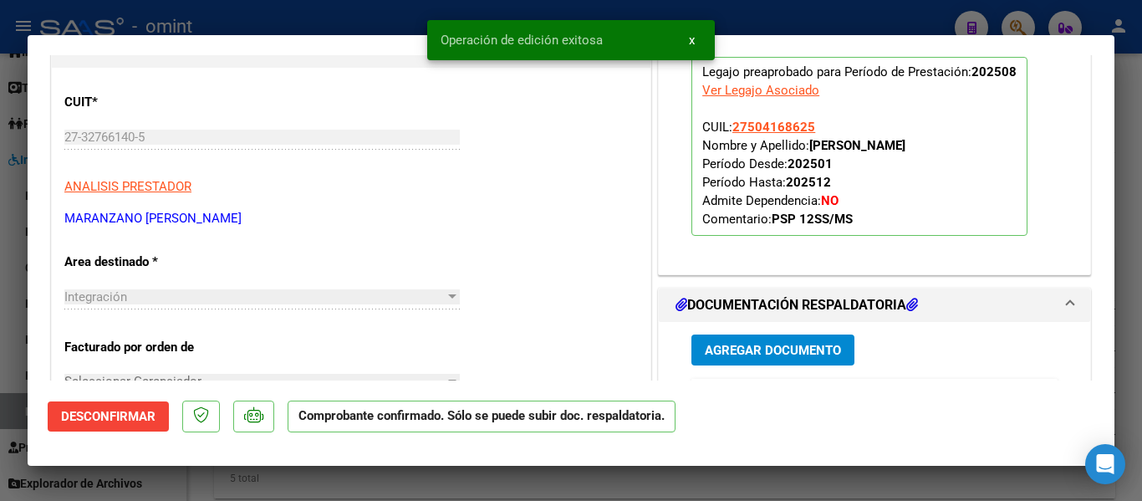
type input "$ 0,00"
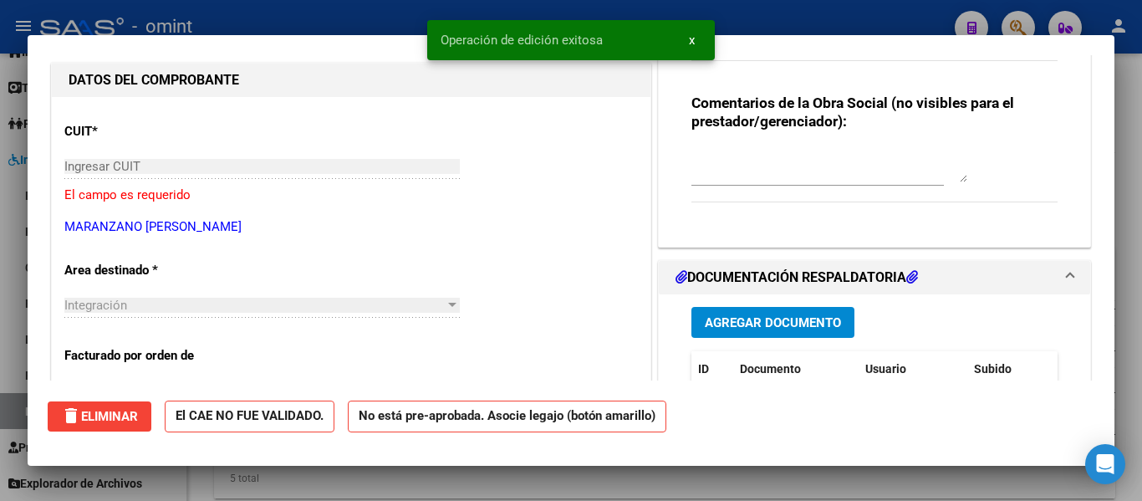
scroll to position [0, 0]
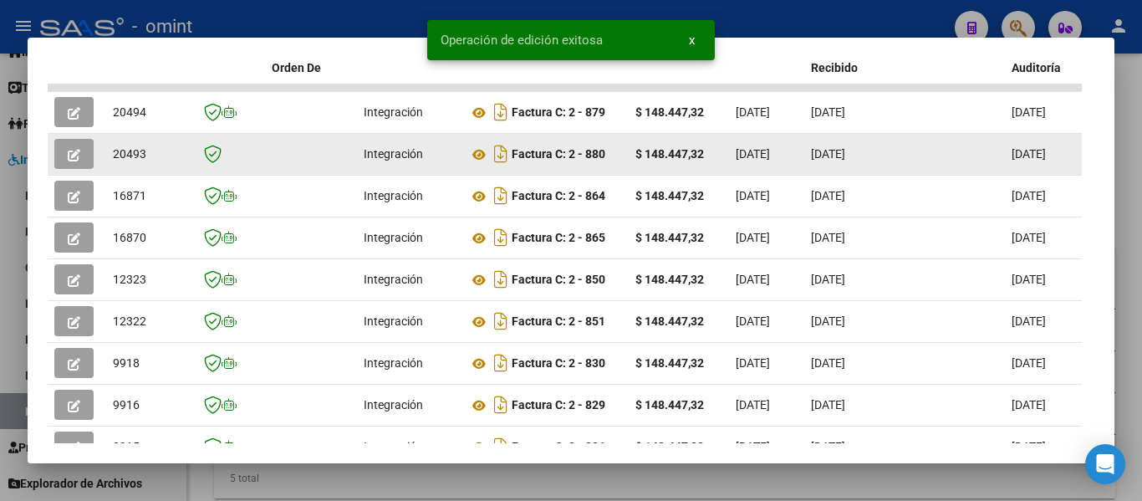
drag, startPoint x: 112, startPoint y: 160, endPoint x: 148, endPoint y: 159, distance: 36.0
click at [165, 160] on datatable-body-cell "20493" at bounding box center [148, 154] width 84 height 41
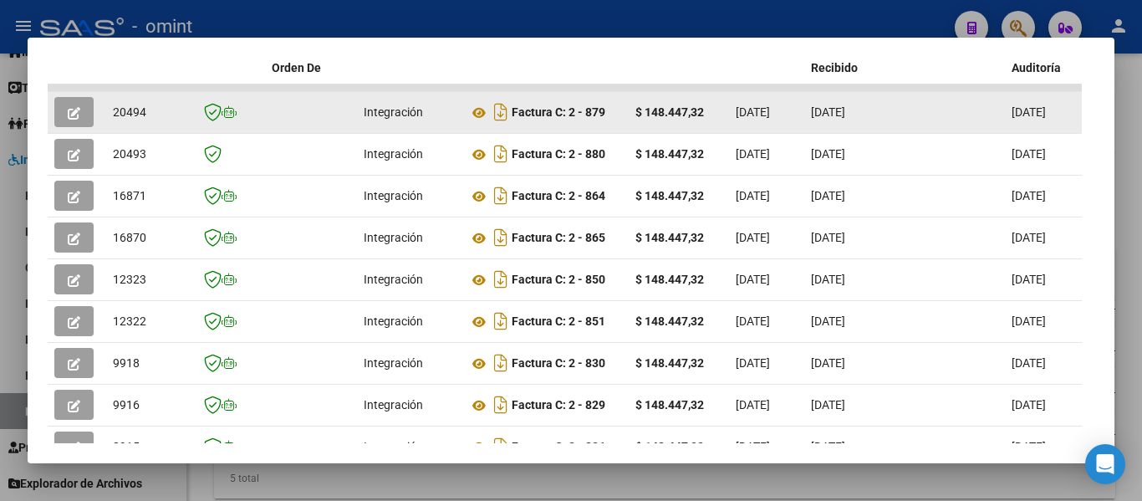
drag, startPoint x: 111, startPoint y: 121, endPoint x: 150, endPoint y: 125, distance: 38.6
click at [150, 125] on datatable-body-cell "20494" at bounding box center [148, 112] width 84 height 41
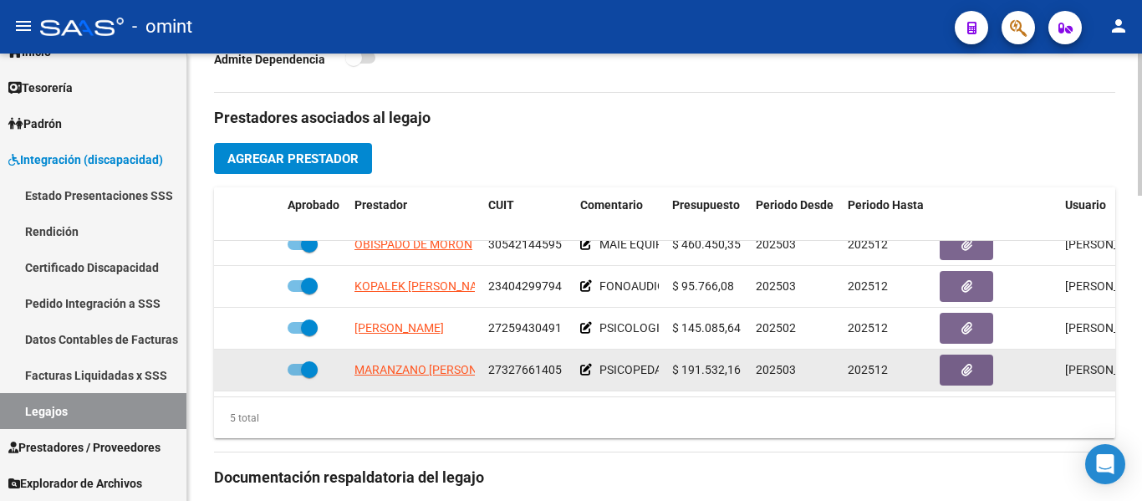
scroll to position [585, 0]
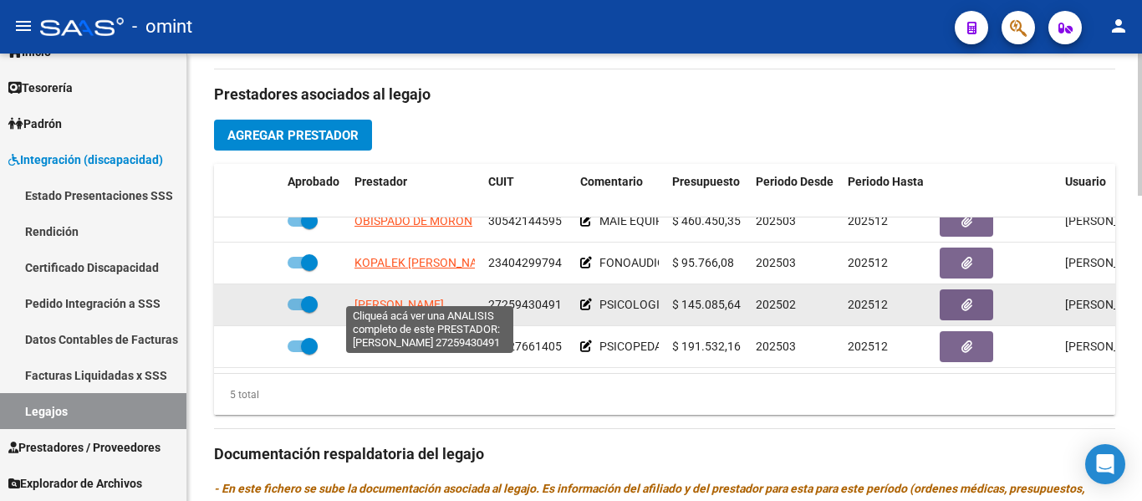
click at [444, 298] on span "GARCIA MARIANA CRISTINA" at bounding box center [398, 304] width 89 height 13
type textarea "27259430491"
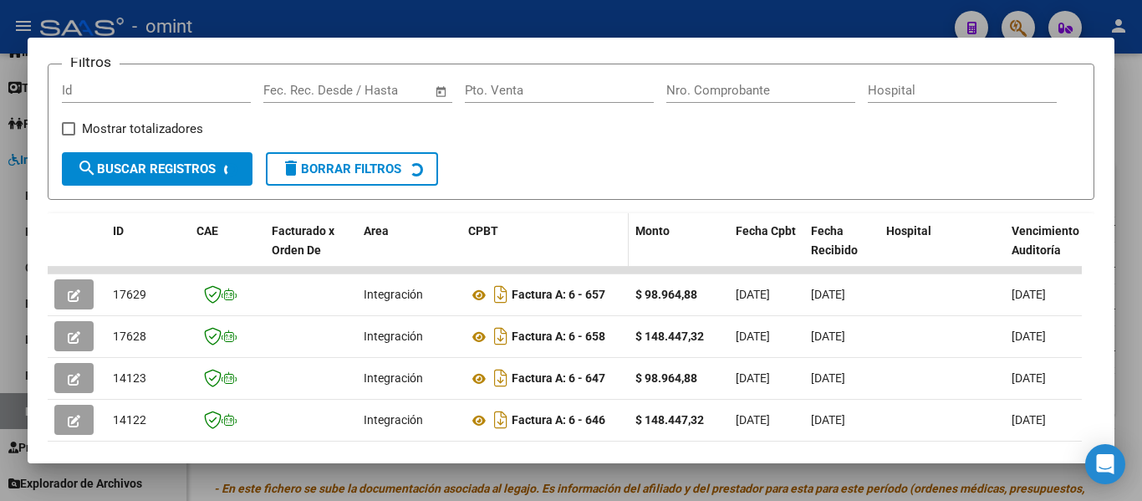
scroll to position [251, 0]
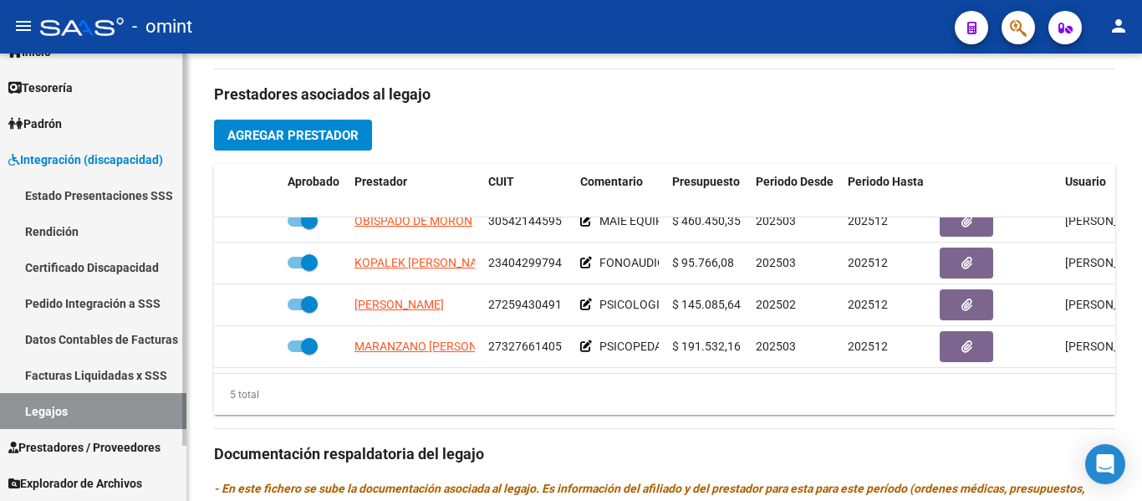
click at [100, 269] on link "Certificado Discapacidad" at bounding box center [93, 267] width 186 height 36
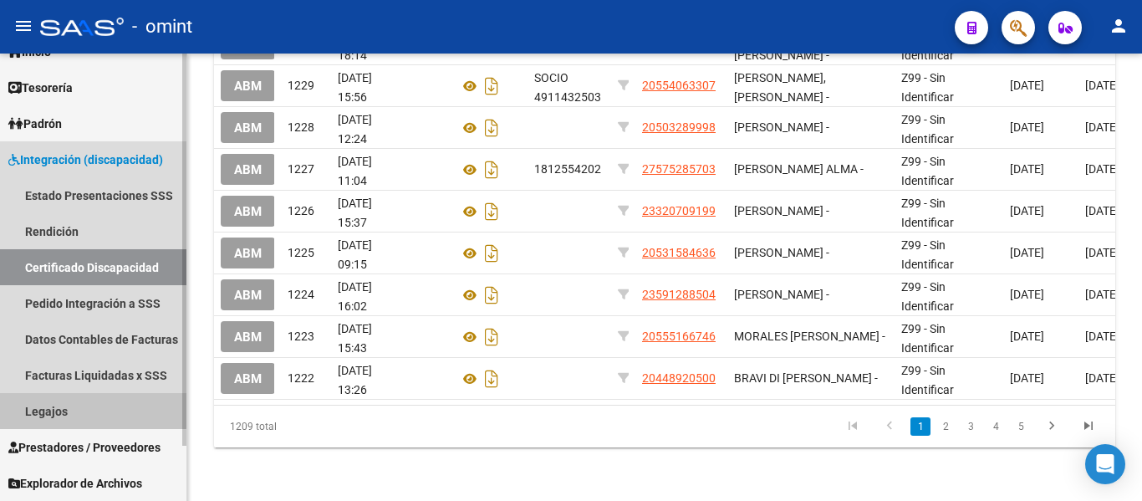
click at [88, 410] on link "Legajos" at bounding box center [93, 411] width 186 height 36
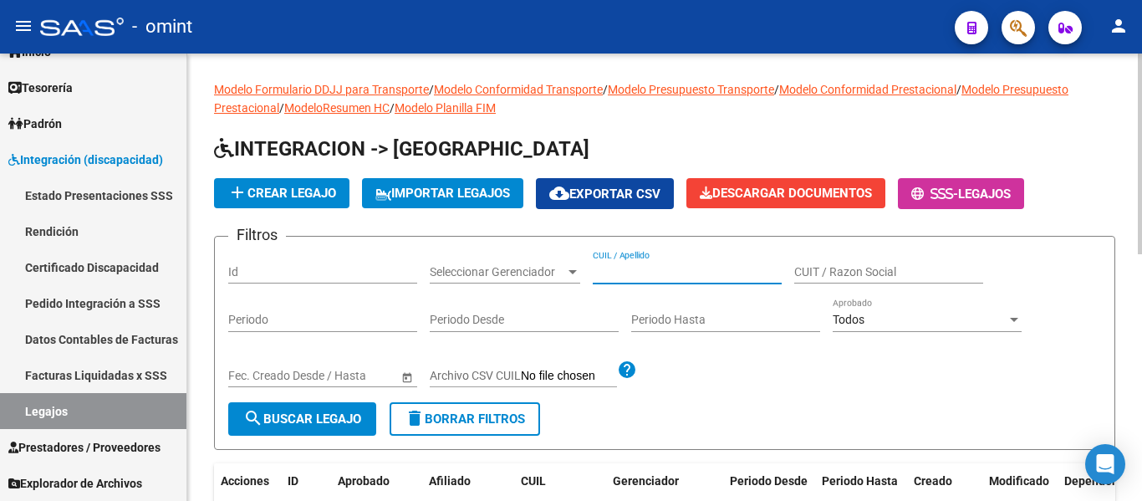
paste input "PAREDES MUÑOZ MILENA"
type input "PAREDES MUÑOZ MILENA"
click at [327, 414] on span "search Buscar Legajo" at bounding box center [302, 418] width 118 height 15
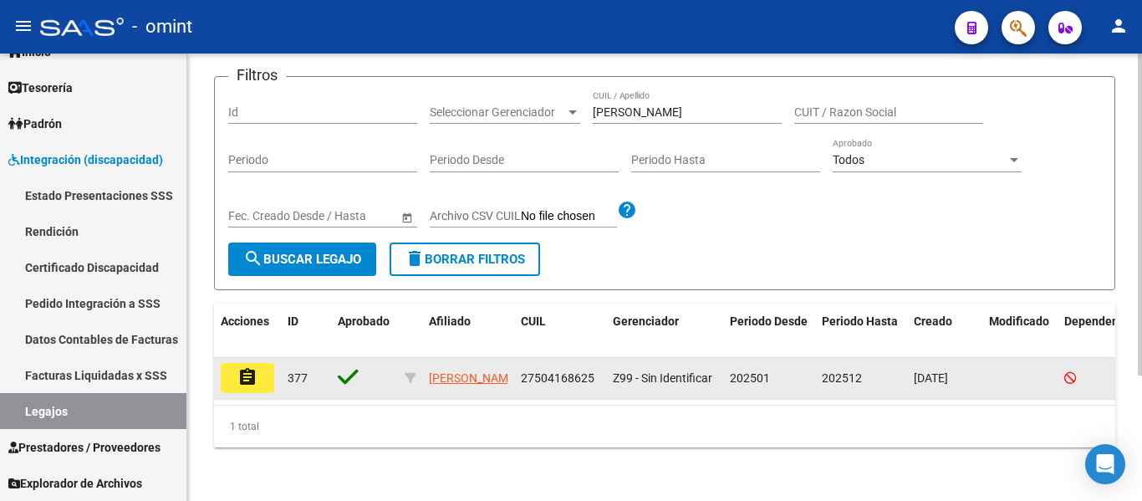
scroll to position [174, 0]
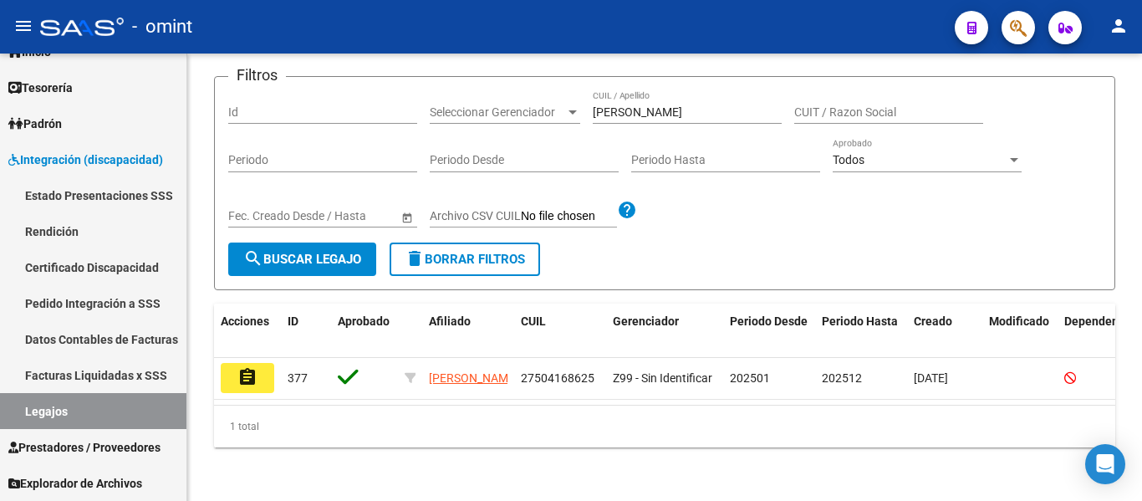
click at [256, 366] on button "assignment" at bounding box center [247, 378] width 53 height 30
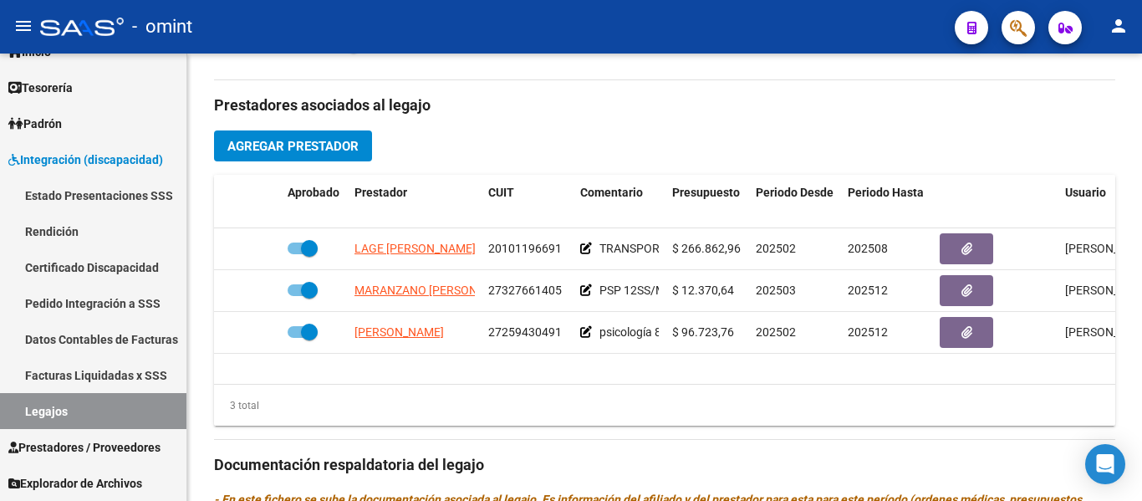
scroll to position [585, 0]
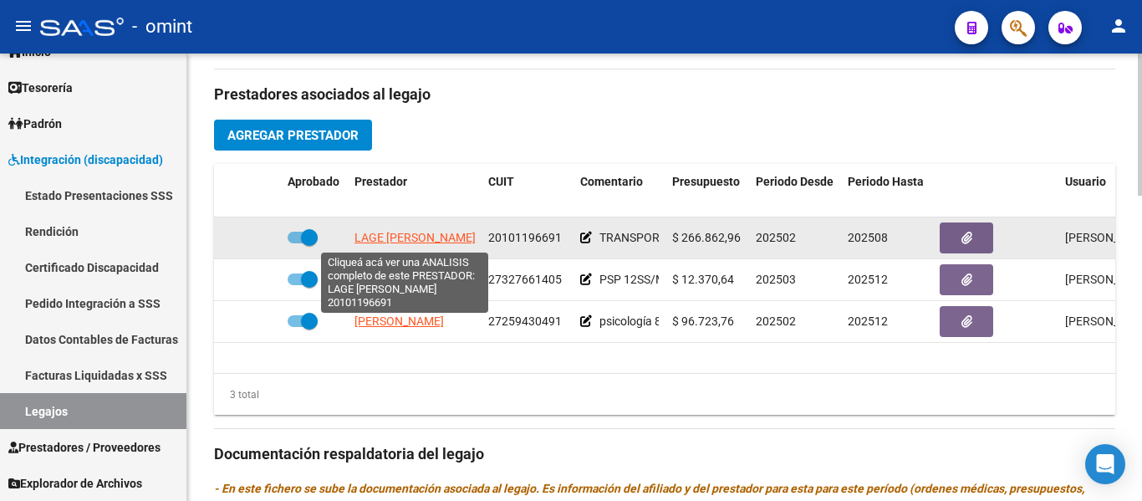
click at [433, 242] on span "LAGE OSCAR RAUL" at bounding box center [414, 237] width 121 height 13
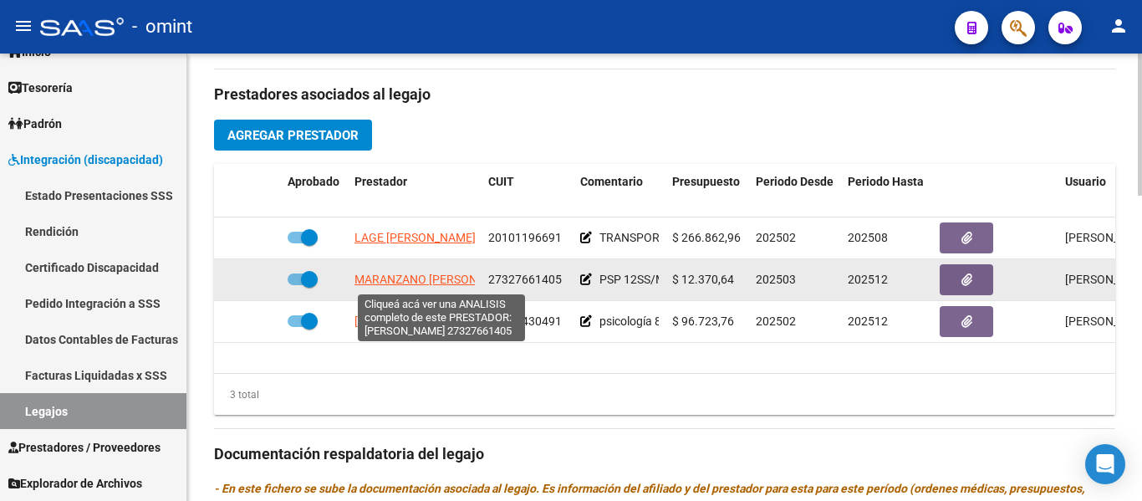
click at [425, 277] on span "MARANZANO MARIA ANTONELA" at bounding box center [436, 278] width 164 height 13
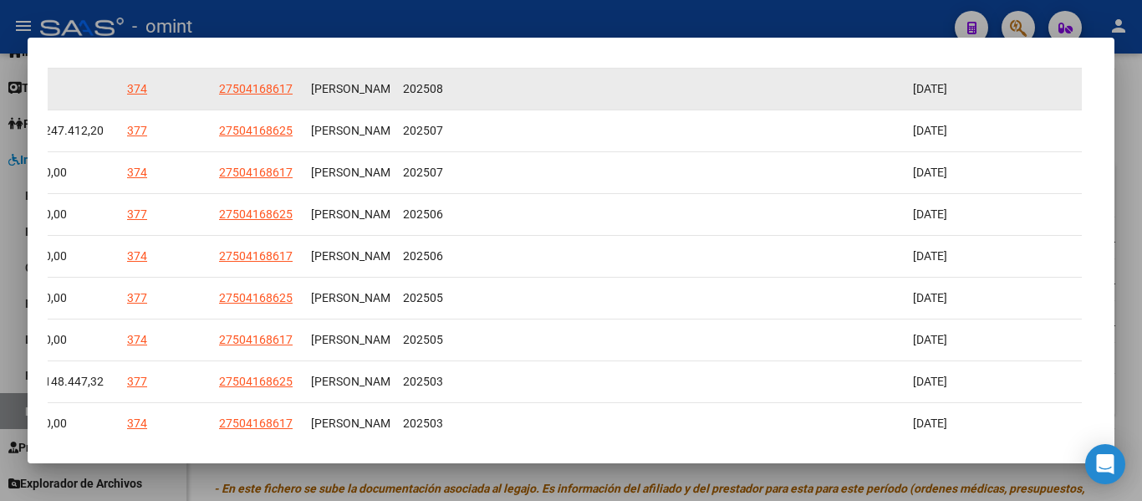
scroll to position [501, 0]
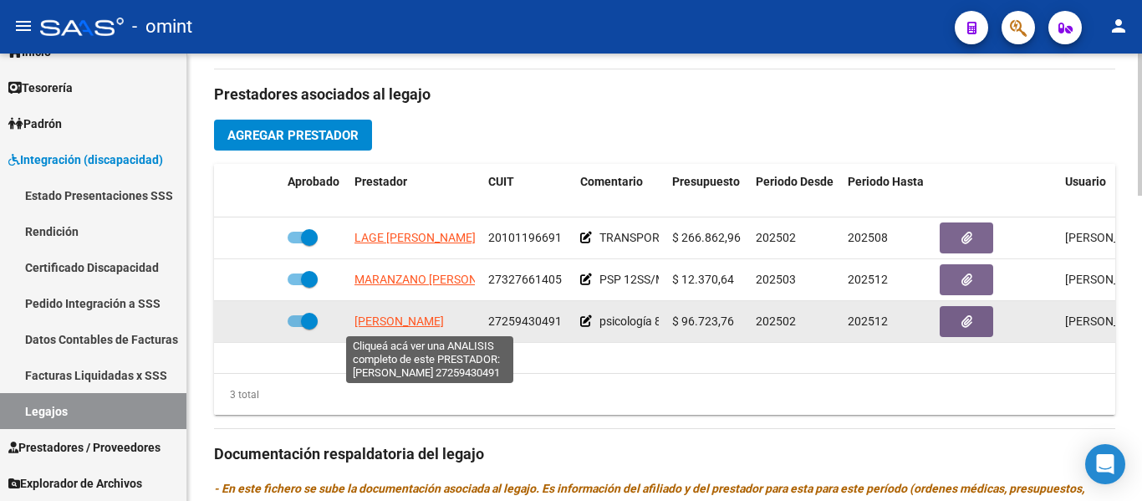
click at [425, 325] on span "GARCIA MARIANA CRISTINA" at bounding box center [398, 320] width 89 height 13
type textarea "27259430491"
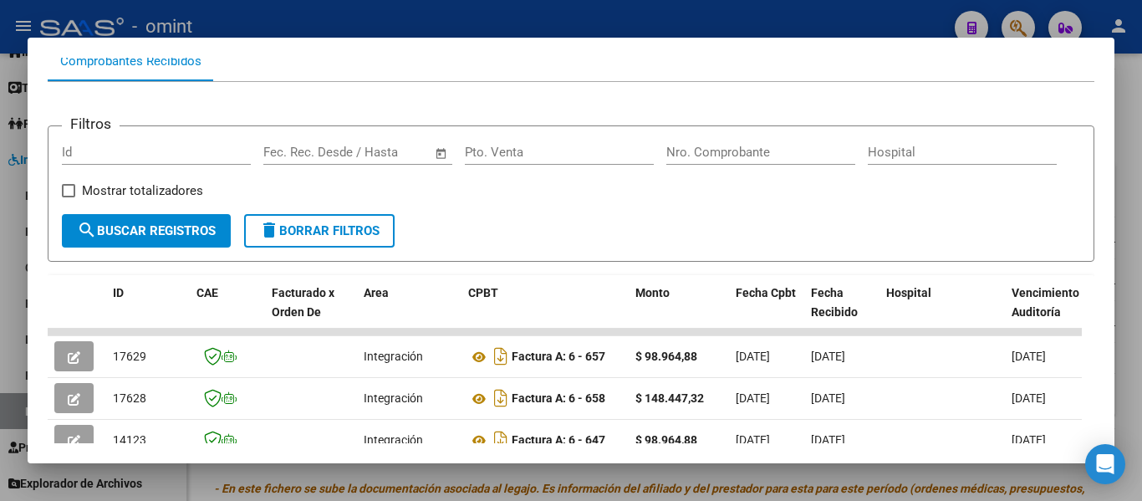
scroll to position [167, 0]
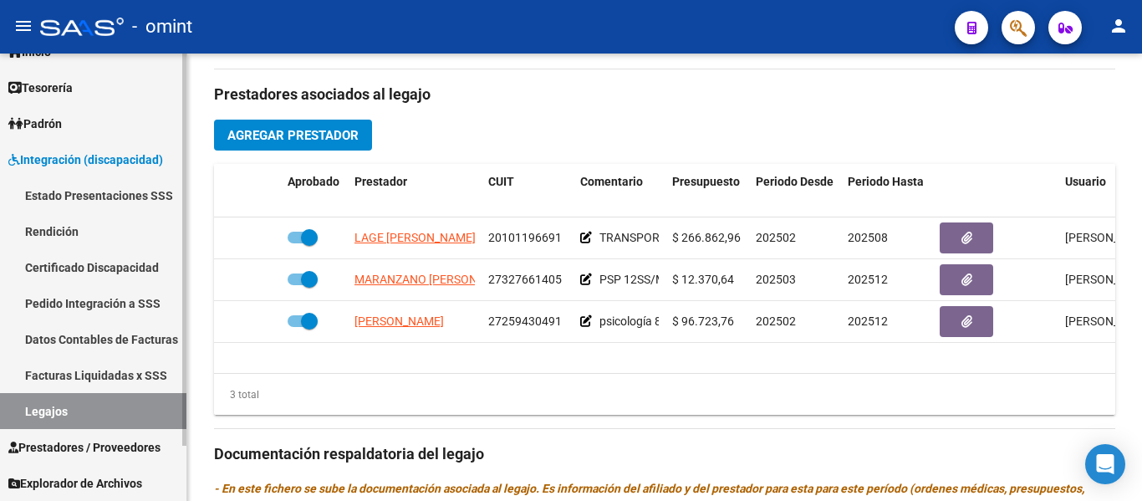
click at [73, 265] on link "Certificado Discapacidad" at bounding box center [93, 267] width 186 height 36
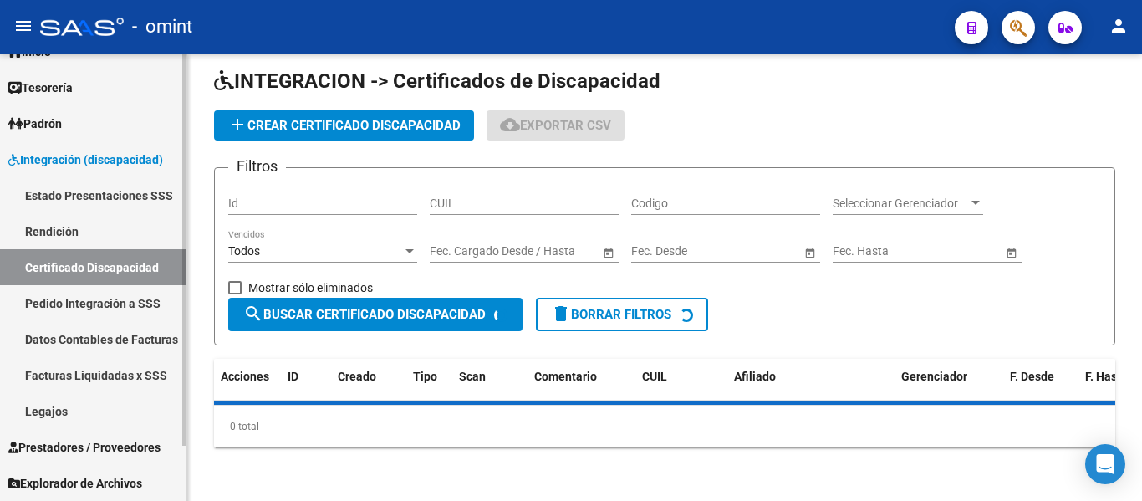
click at [86, 411] on link "Legajos" at bounding box center [93, 411] width 186 height 36
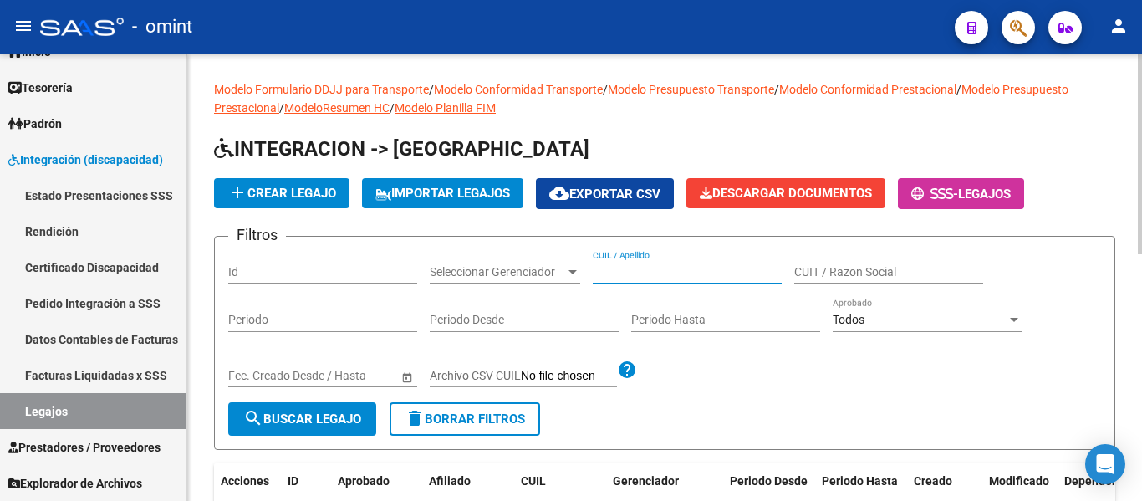
paste input "[PERSON_NAME]"
type input "[PERSON_NAME]"
click at [341, 410] on button "search Buscar Legajo" at bounding box center [302, 418] width 148 height 33
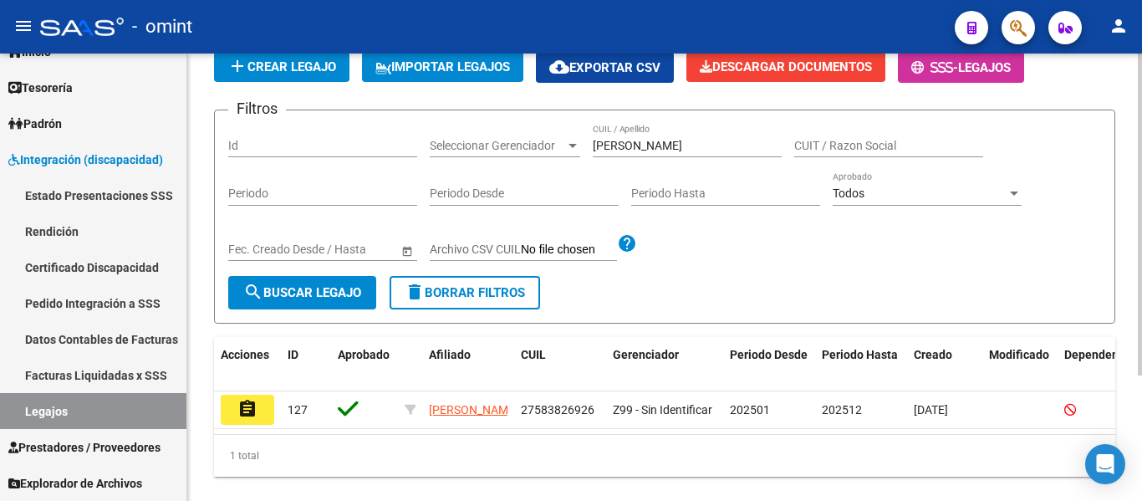
scroll to position [174, 0]
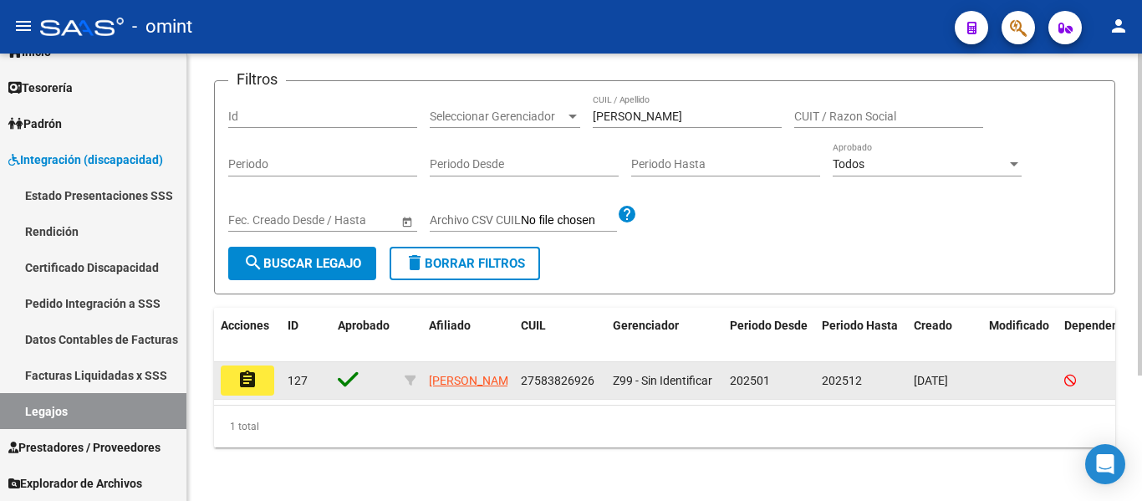
click at [234, 367] on button "assignment" at bounding box center [247, 380] width 53 height 30
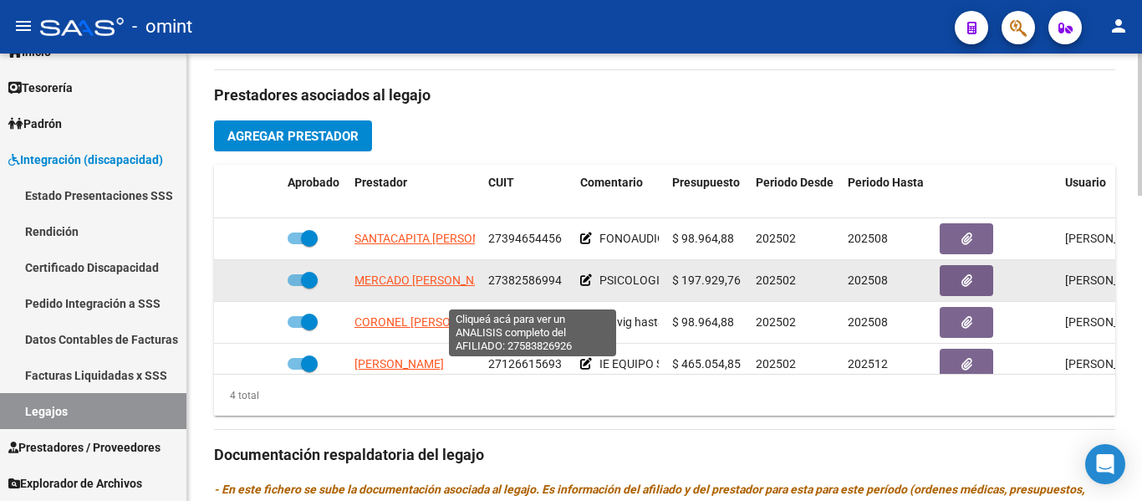
scroll to position [585, 0]
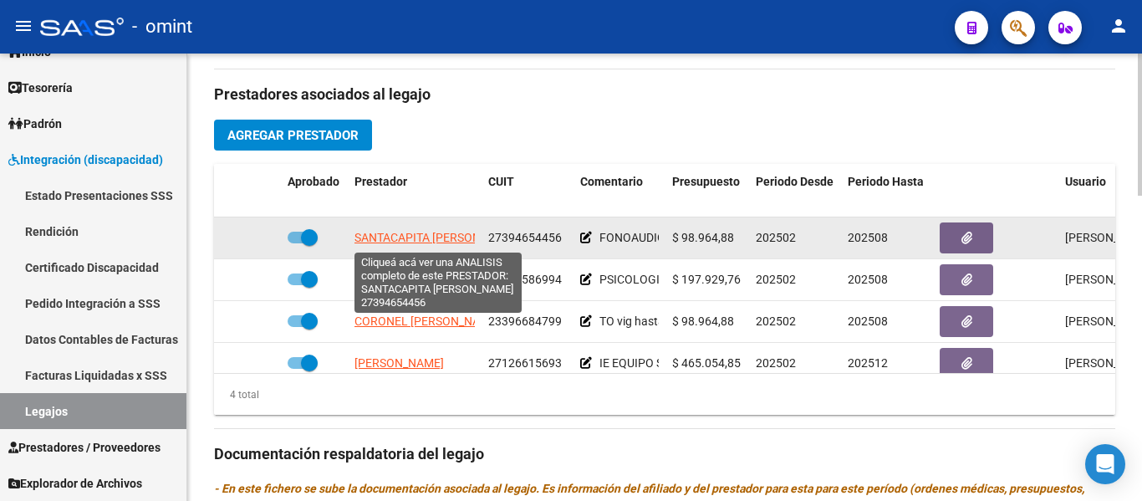
click at [452, 243] on span "SANTACAPITA CAMILA AYELEN" at bounding box center [437, 237] width 167 height 13
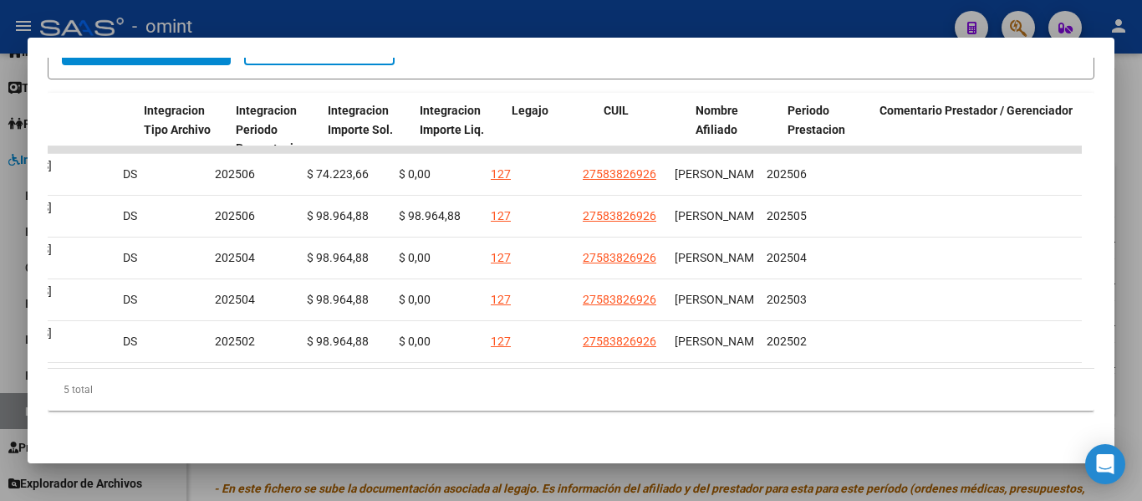
scroll to position [0, 2192]
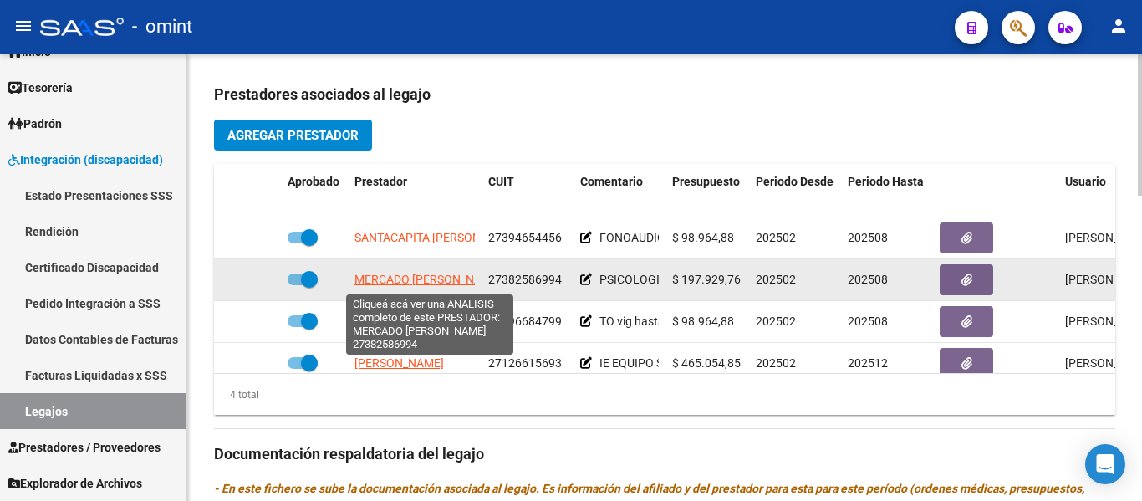
click at [432, 278] on span "MERCADO CAMILA ROXANA" at bounding box center [427, 278] width 147 height 13
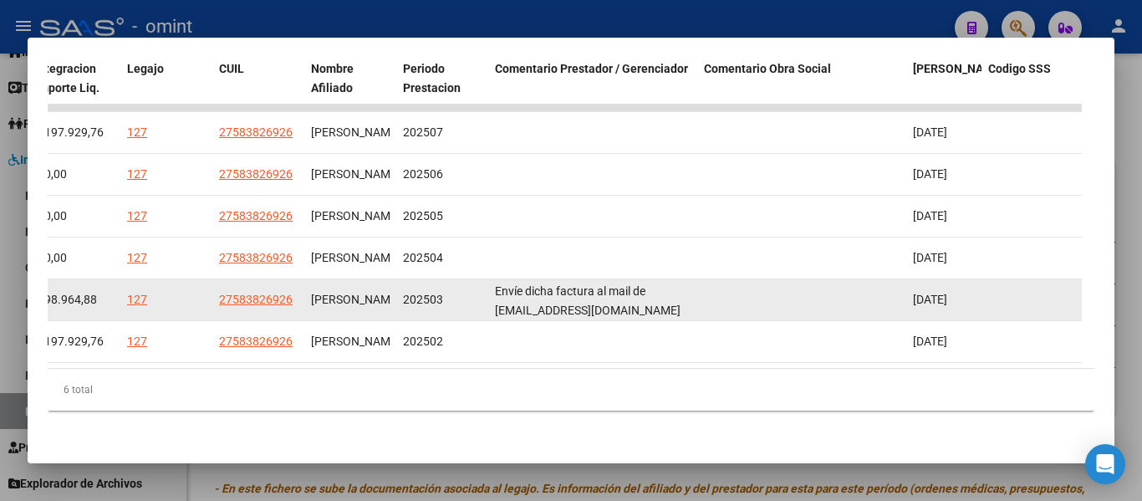
scroll to position [341, 0]
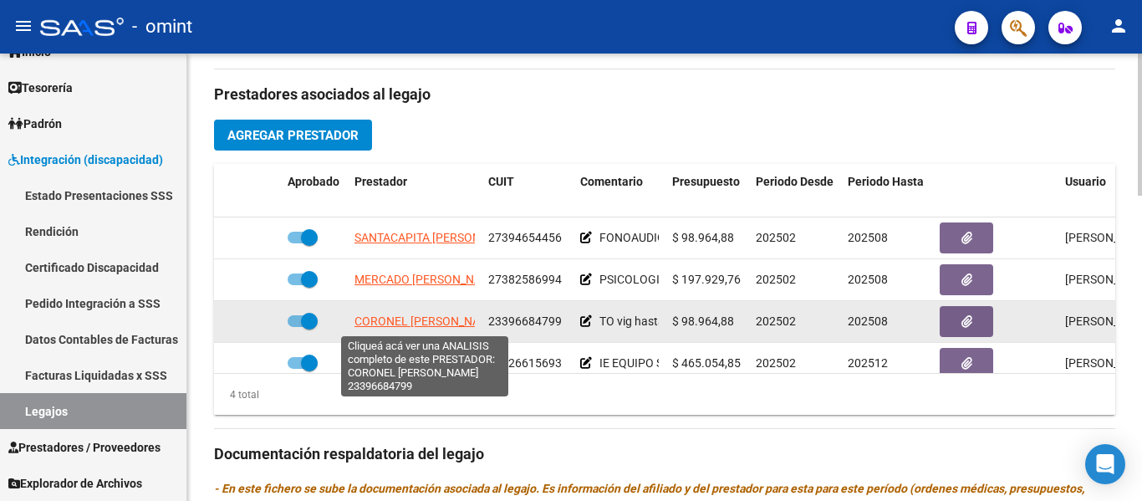
click at [418, 317] on span "CORONEL [PERSON_NAME]" at bounding box center [426, 320] width 145 height 13
type textarea "23396684799"
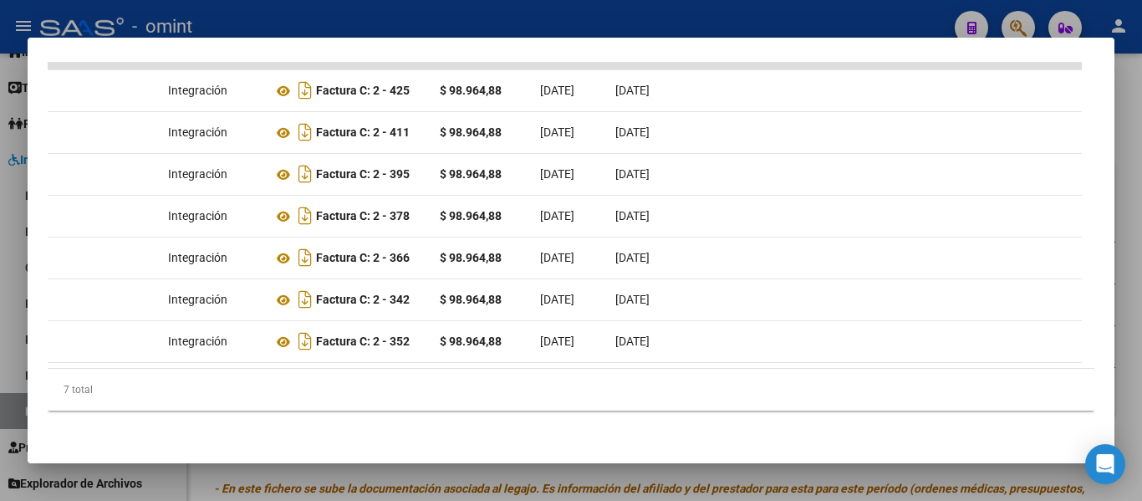
scroll to position [0, 0]
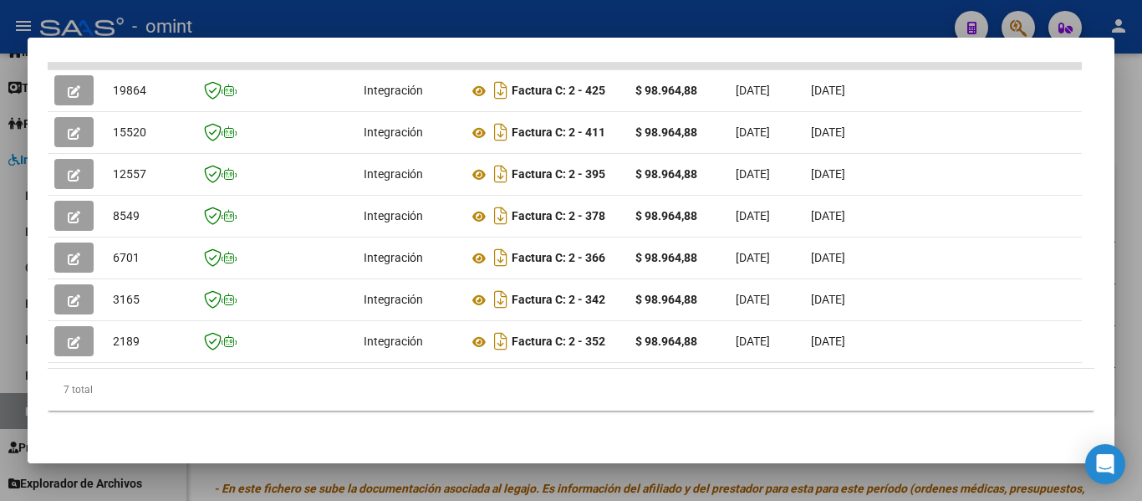
drag, startPoint x: 844, startPoint y: 355, endPoint x: 37, endPoint y: 373, distance: 807.6
click at [37, 373] on mat-dialog-content "Análisis Prestador - CUIT: 23396684799 cloud_download Exportar CSV ABM ARCA Imp…" at bounding box center [571, 250] width 1087 height 385
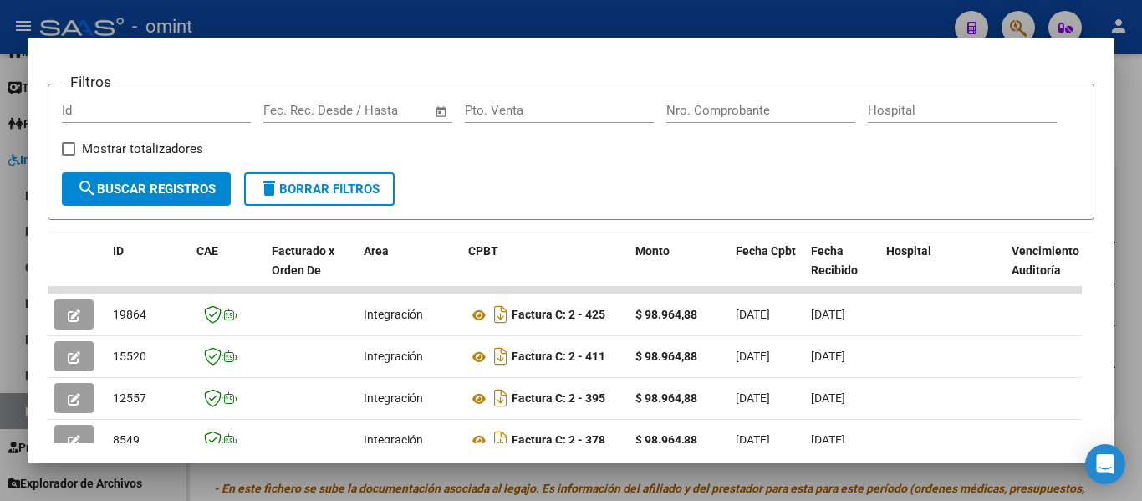
scroll to position [216, 0]
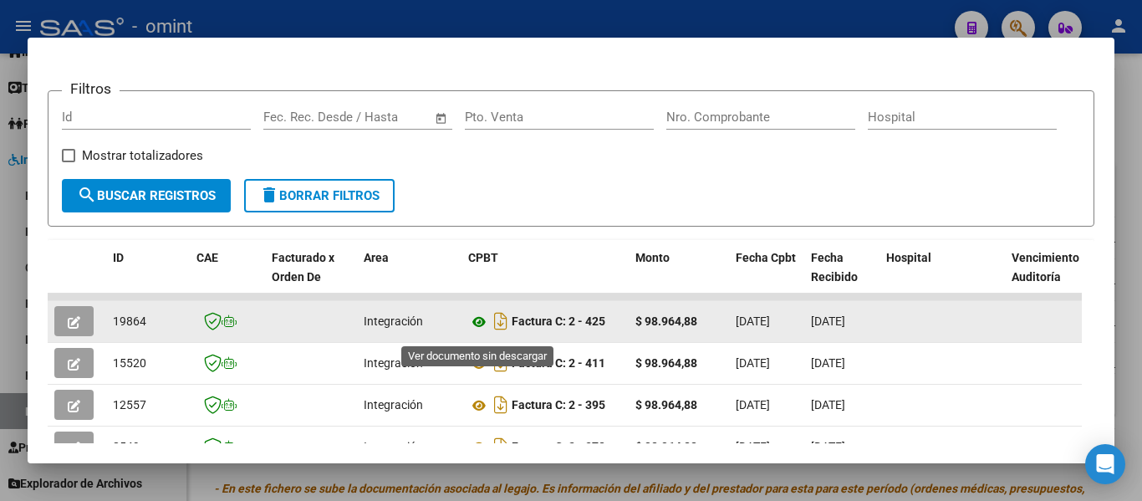
click at [480, 330] on icon at bounding box center [479, 322] width 22 height 20
click at [67, 325] on button "button" at bounding box center [73, 321] width 39 height 30
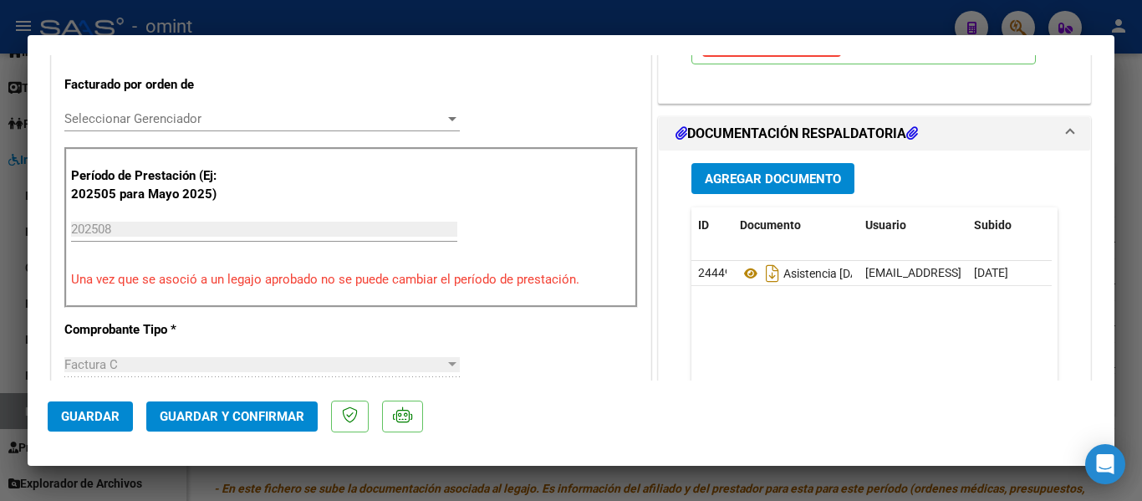
scroll to position [617, 0]
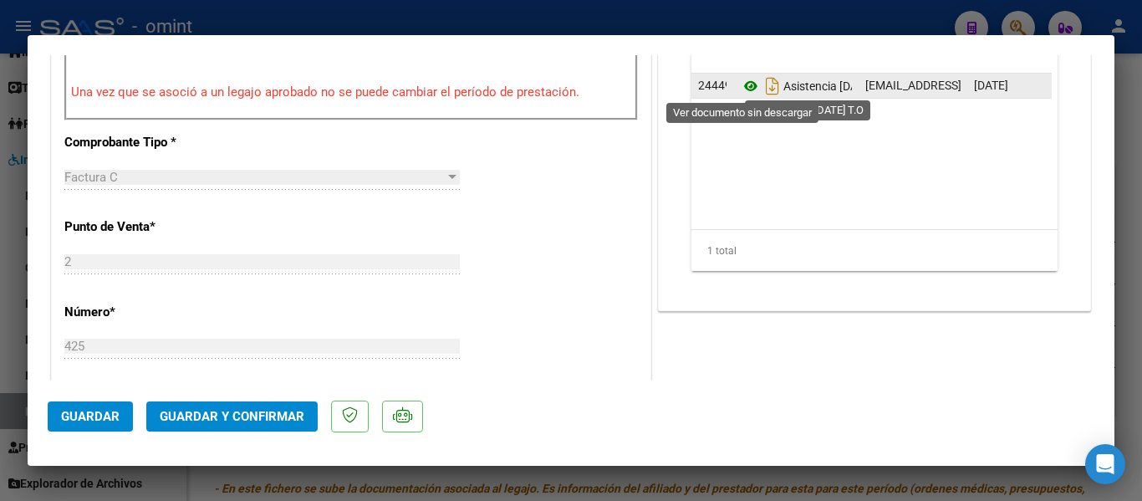
click at [746, 83] on icon at bounding box center [751, 86] width 22 height 20
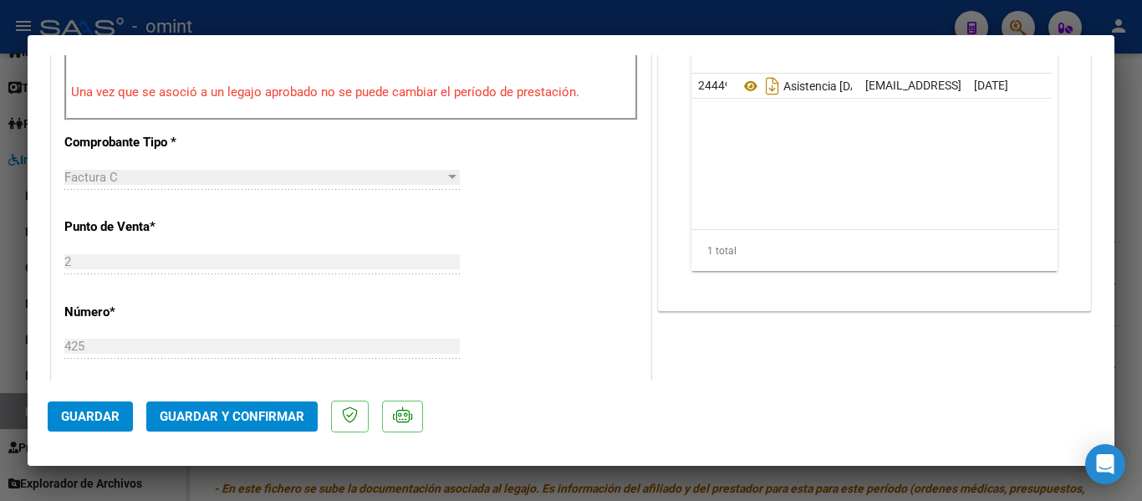
click at [252, 416] on span "Guardar y Confirmar" at bounding box center [232, 416] width 145 height 15
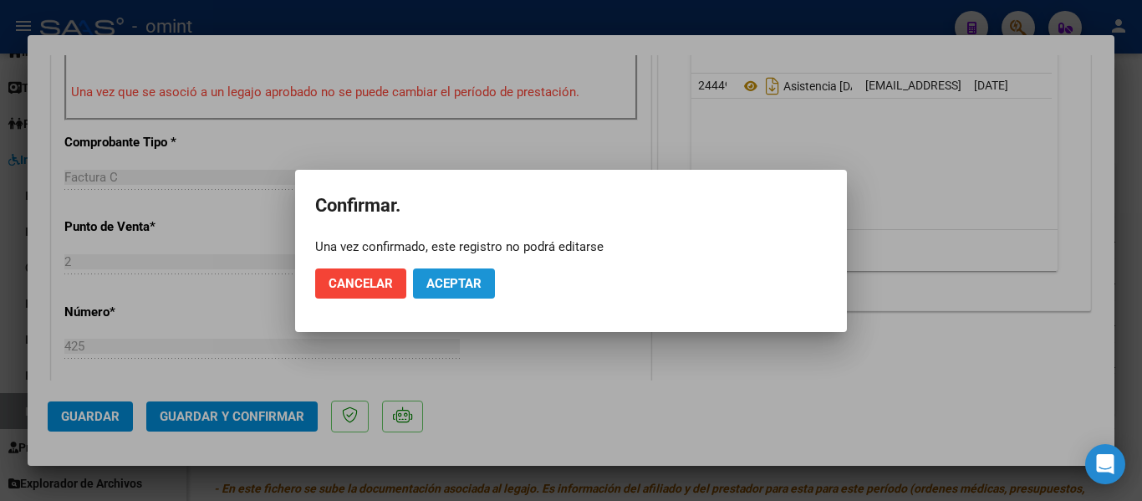
click at [481, 283] on button "Aceptar" at bounding box center [454, 283] width 82 height 30
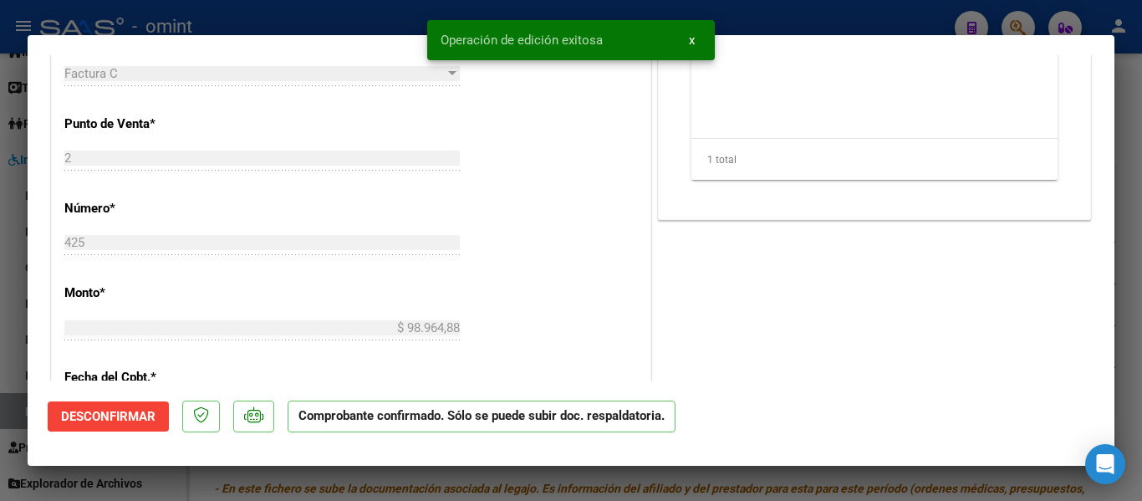
type input "$ 0,00"
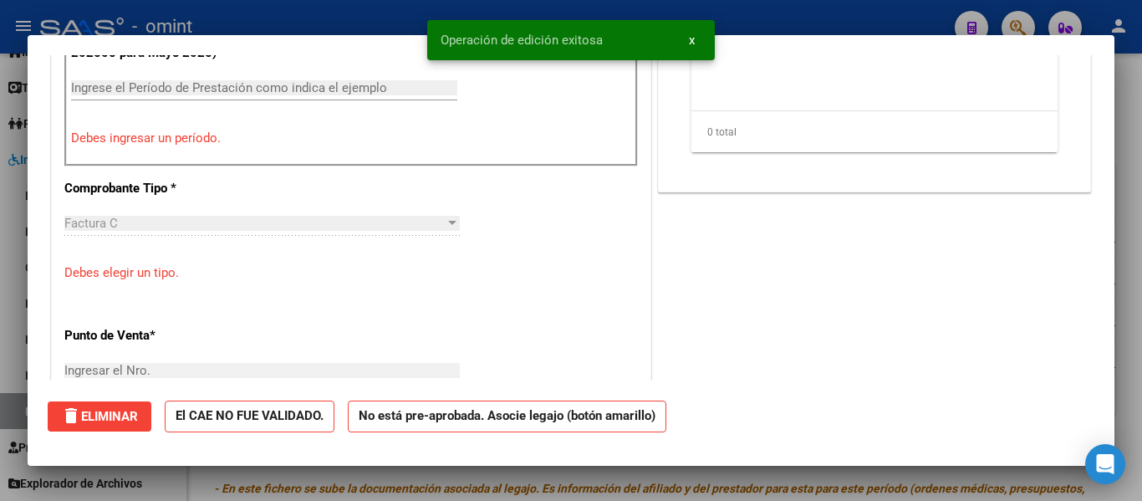
scroll to position [0, 0]
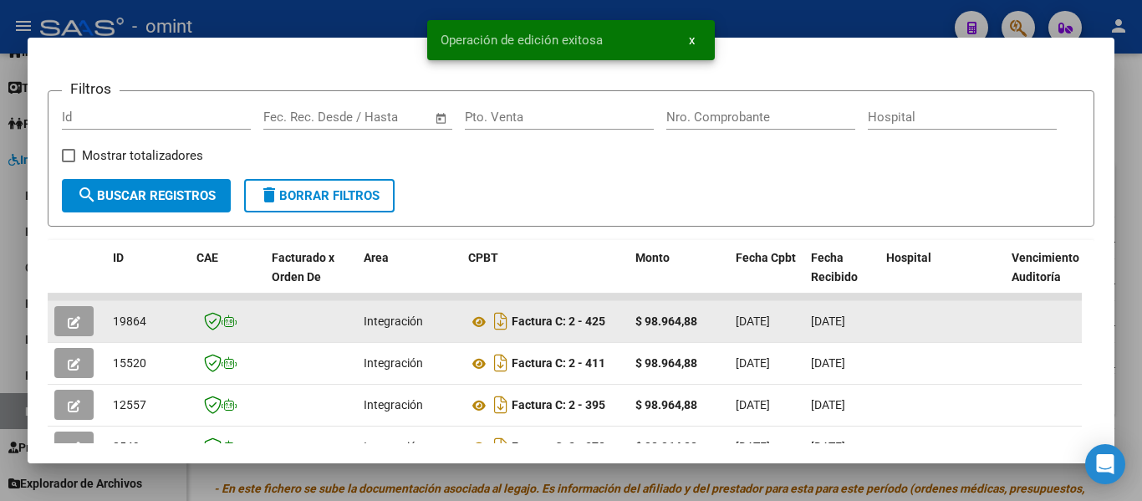
drag, startPoint x: 115, startPoint y: 328, endPoint x: 147, endPoint y: 330, distance: 31.9
click at [147, 330] on div "19864" at bounding box center [148, 321] width 70 height 19
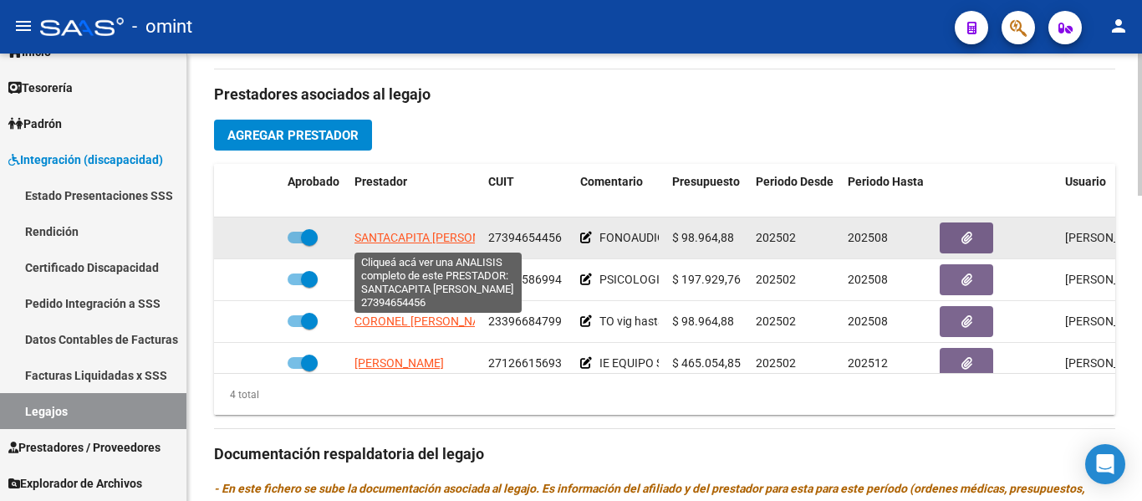
click at [419, 244] on span "SANTACAPITA CAMILA AYELEN" at bounding box center [437, 237] width 167 height 13
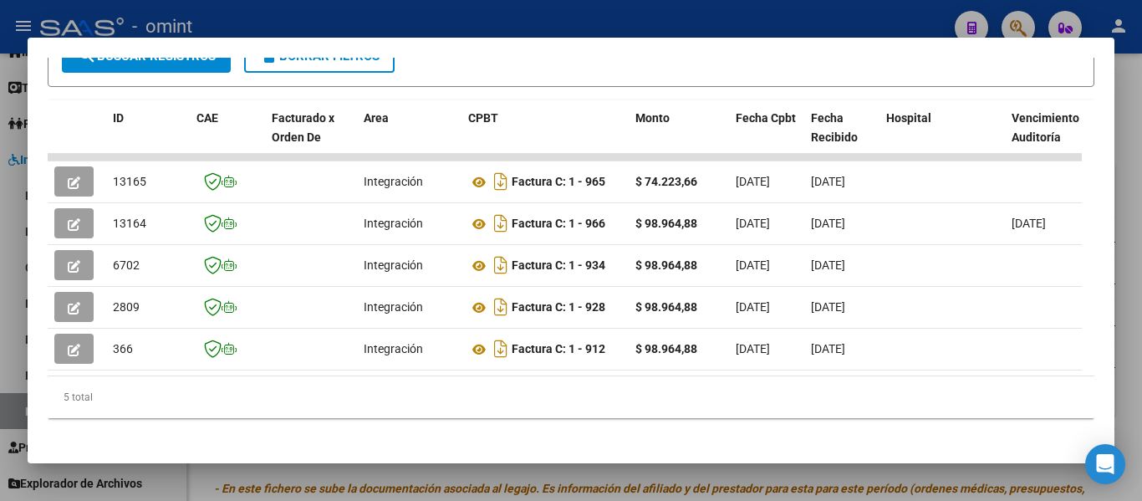
scroll to position [357, 0]
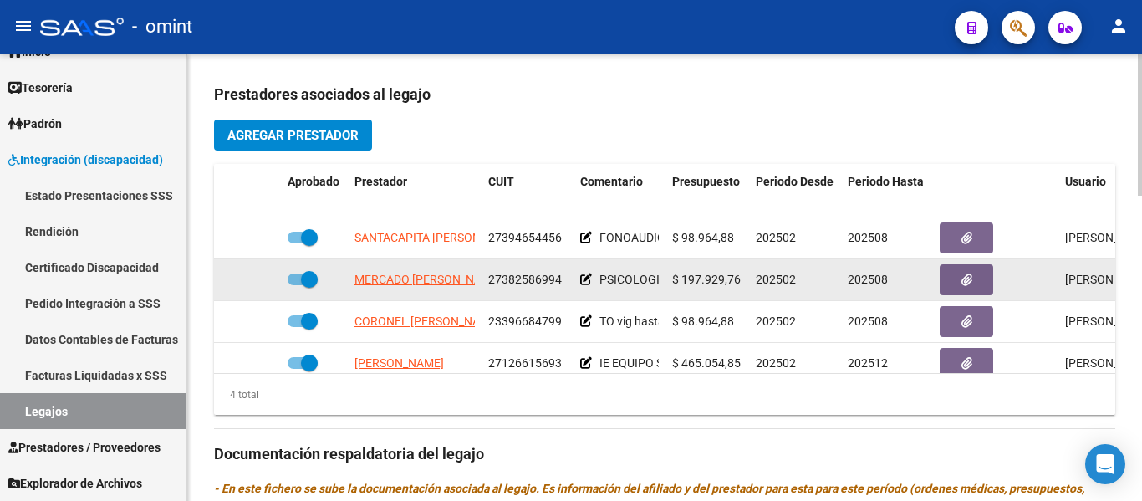
click at [410, 269] on datatable-body-cell "MERCADO CAMILA ROXANA" at bounding box center [415, 279] width 134 height 41
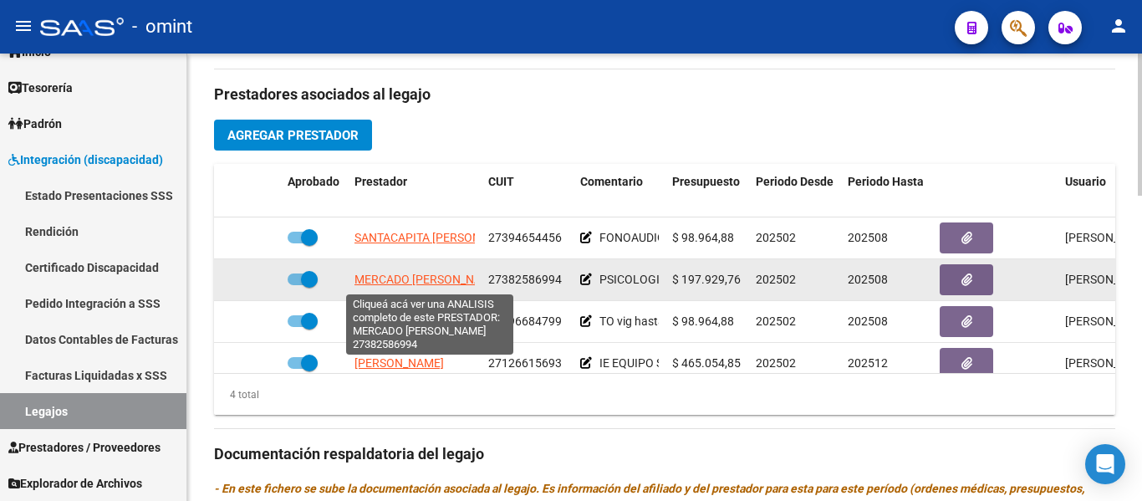
click at [417, 281] on span "MERCADO CAMILA ROXANA" at bounding box center [427, 278] width 147 height 13
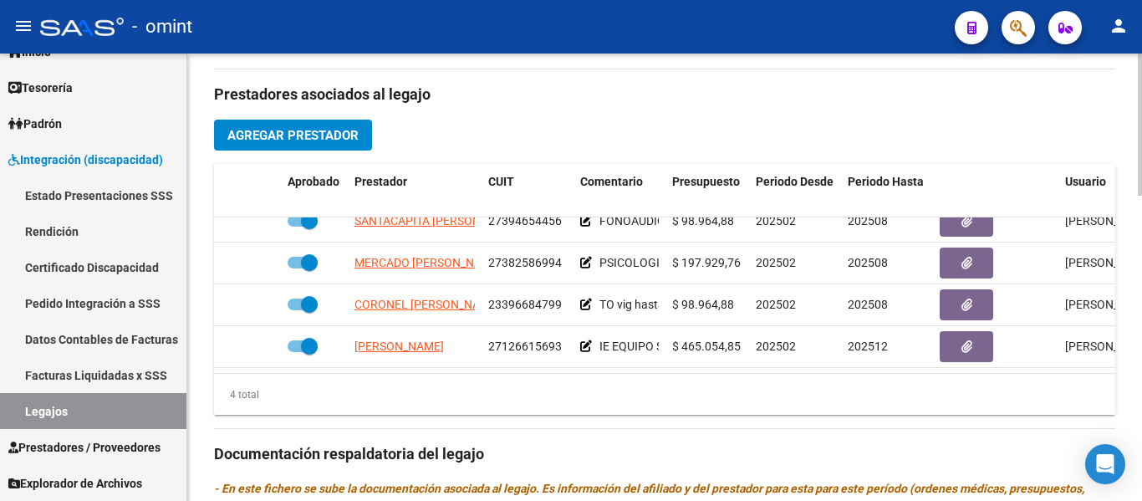
scroll to position [30, 0]
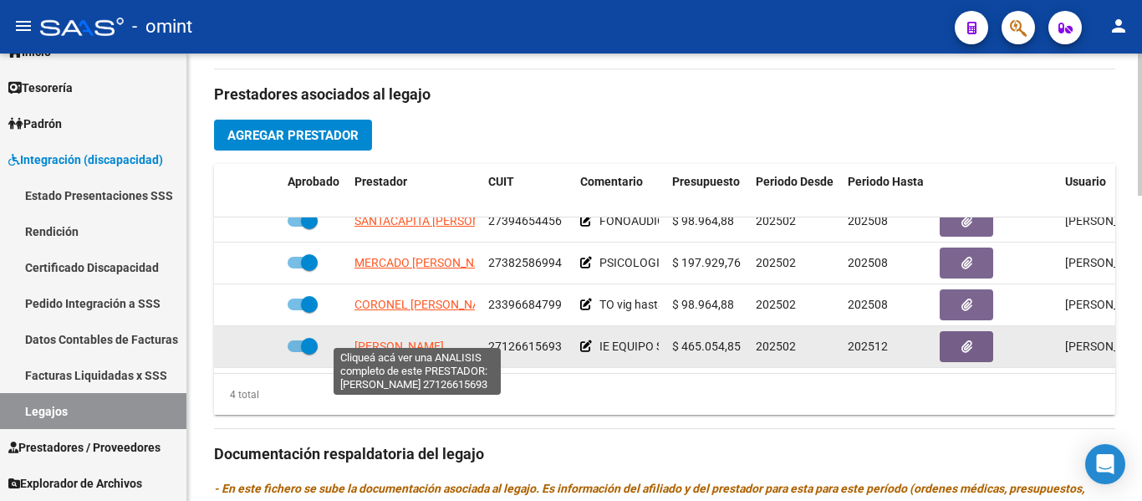
click at [432, 339] on span "[PERSON_NAME]" at bounding box center [398, 345] width 89 height 13
type textarea "27126615693"
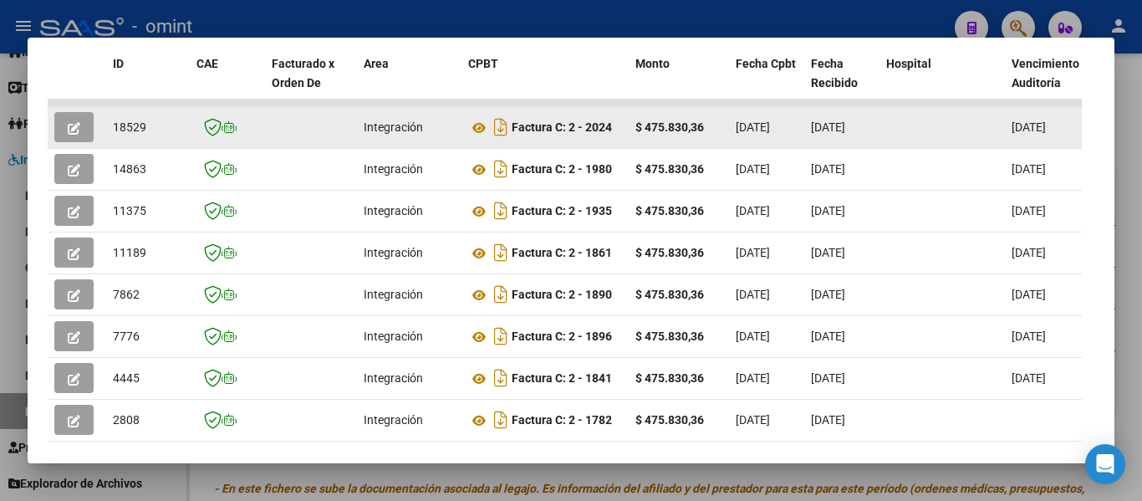
scroll to position [299, 0]
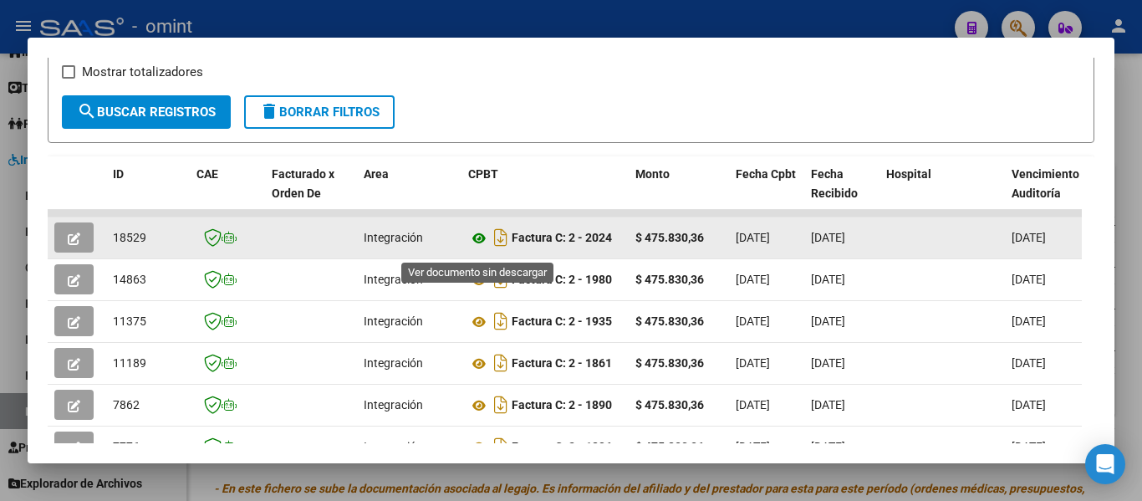
click at [481, 247] on icon at bounding box center [479, 238] width 22 height 20
click at [76, 245] on icon "button" at bounding box center [74, 238] width 13 height 13
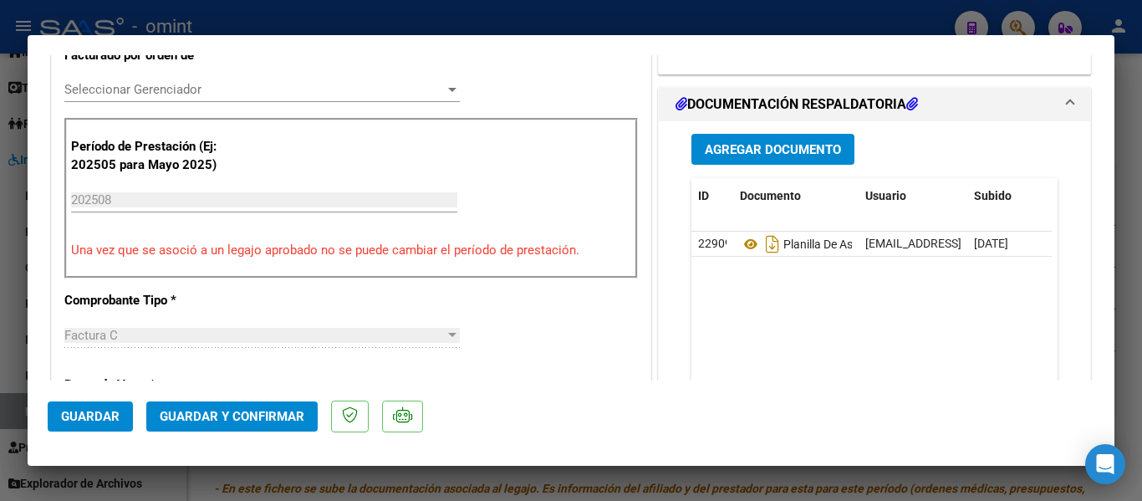
scroll to position [533, 0]
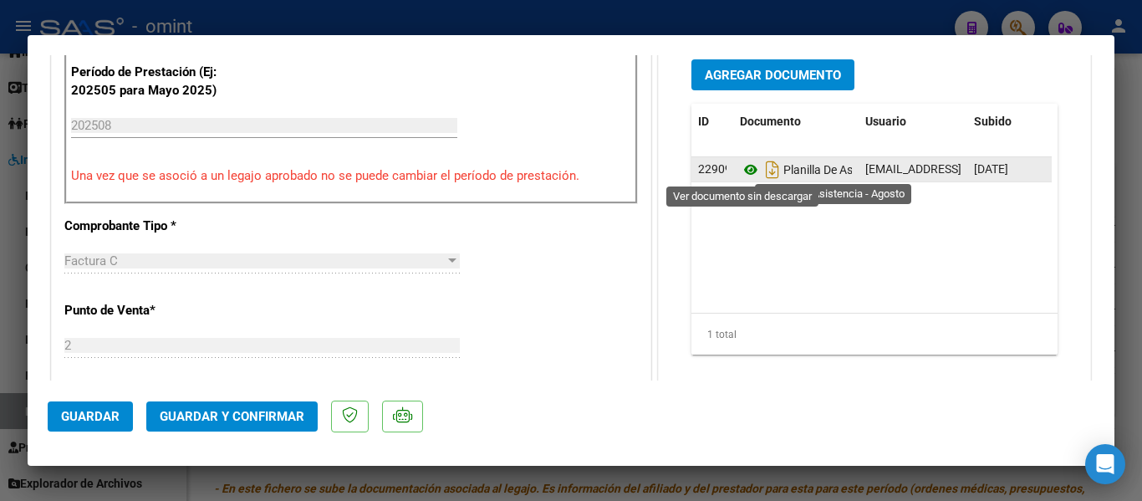
click at [743, 170] on icon at bounding box center [751, 170] width 22 height 20
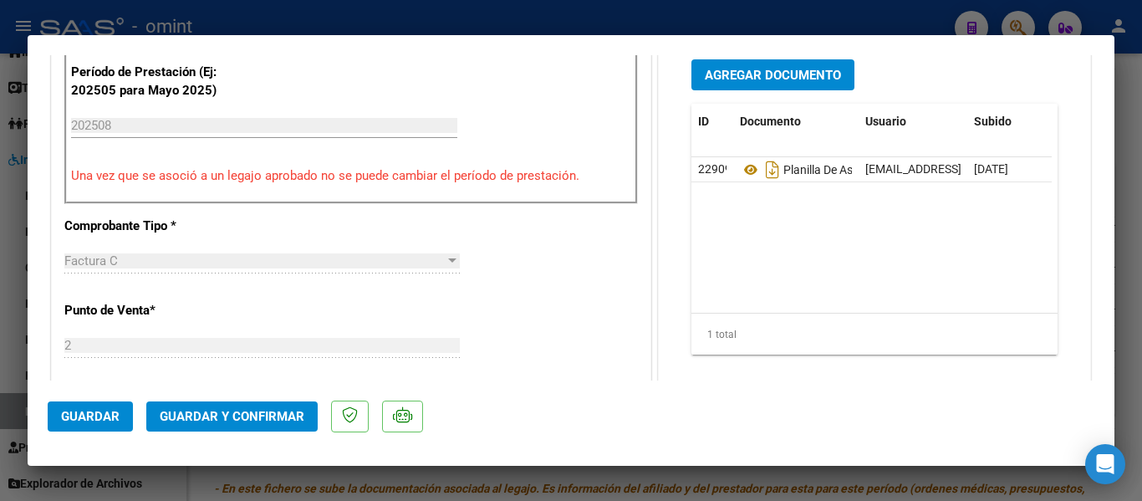
click at [234, 410] on span "Guardar y Confirmar" at bounding box center [232, 416] width 145 height 15
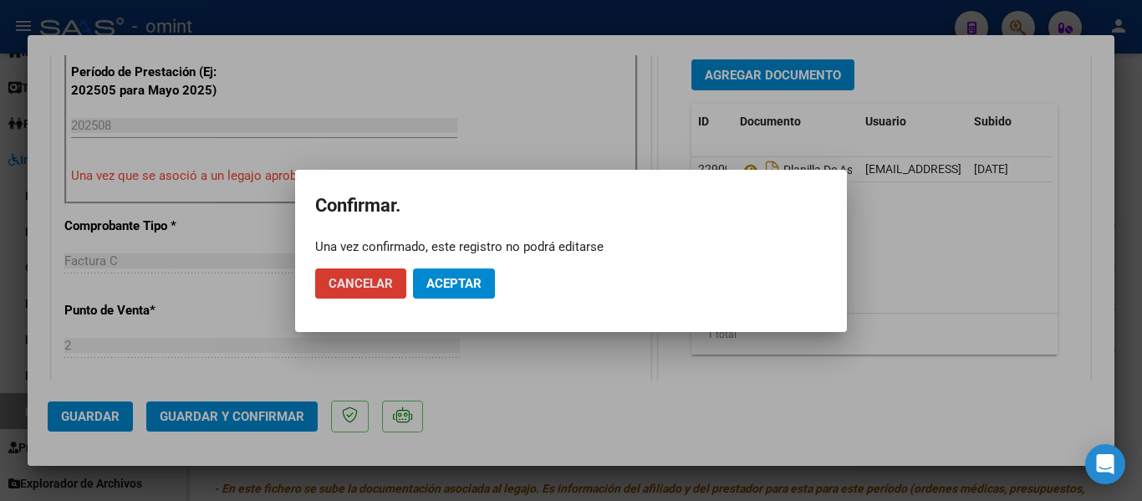
click at [438, 282] on span "Aceptar" at bounding box center [453, 283] width 55 height 15
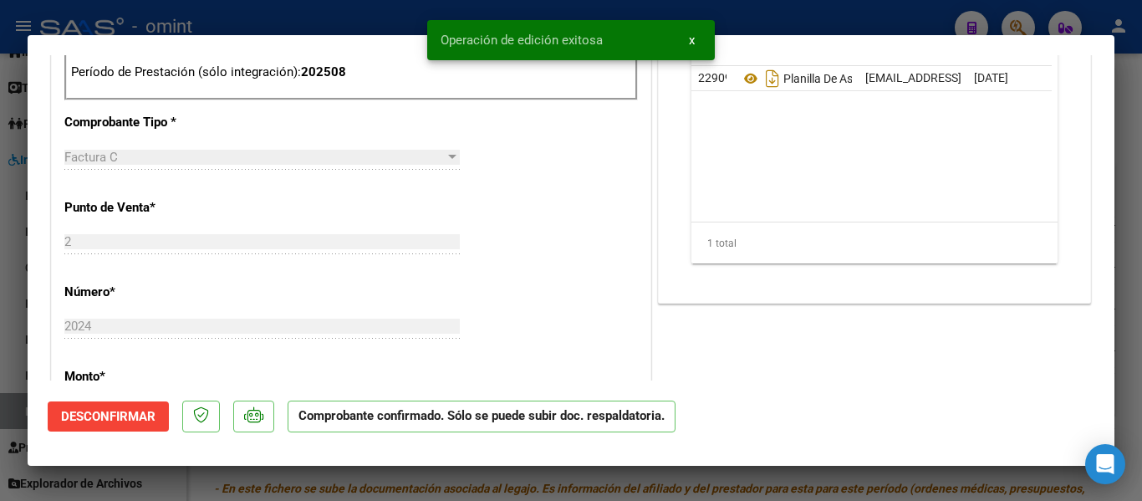
type input "$ 0,00"
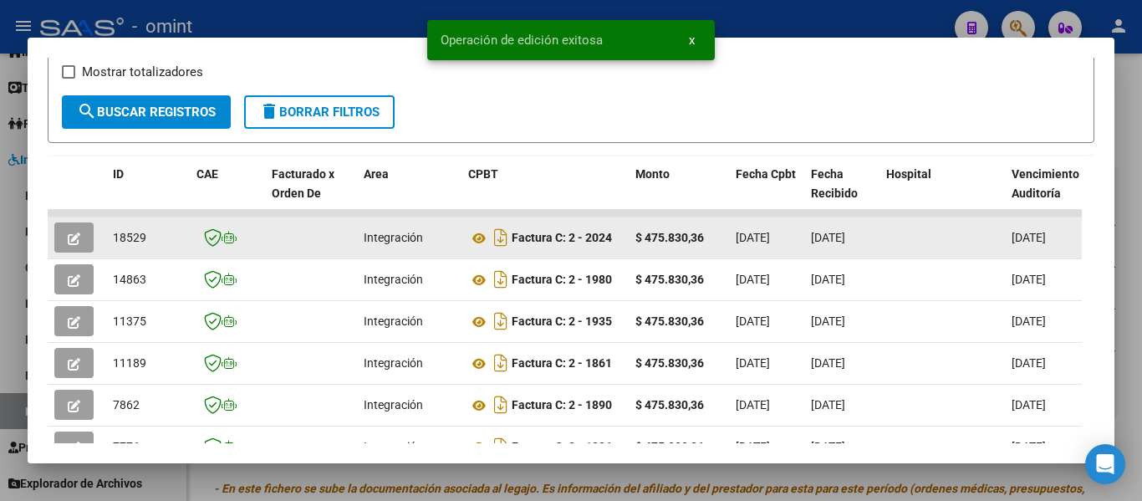
drag, startPoint x: 109, startPoint y: 247, endPoint x: 152, endPoint y: 244, distance: 42.7
click at [152, 244] on datatable-body-cell "18529" at bounding box center [148, 237] width 84 height 41
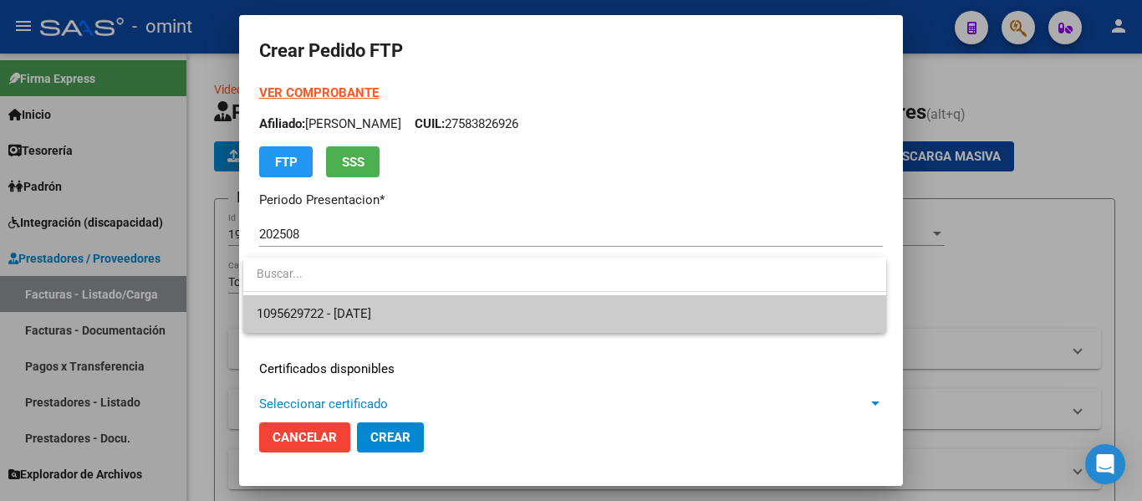
scroll to position [364, 0]
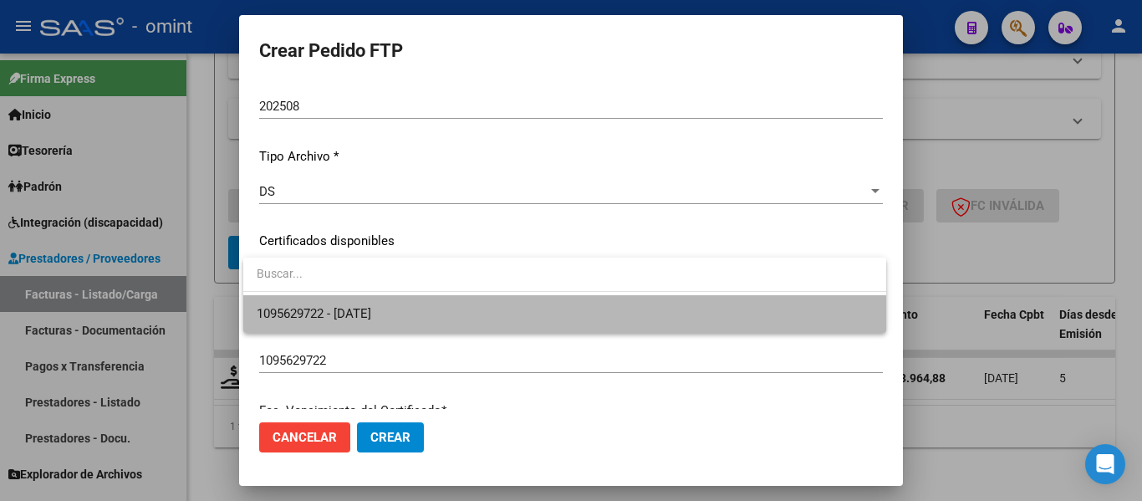
click at [508, 319] on span "1095629722 - [DATE]" at bounding box center [565, 314] width 616 height 38
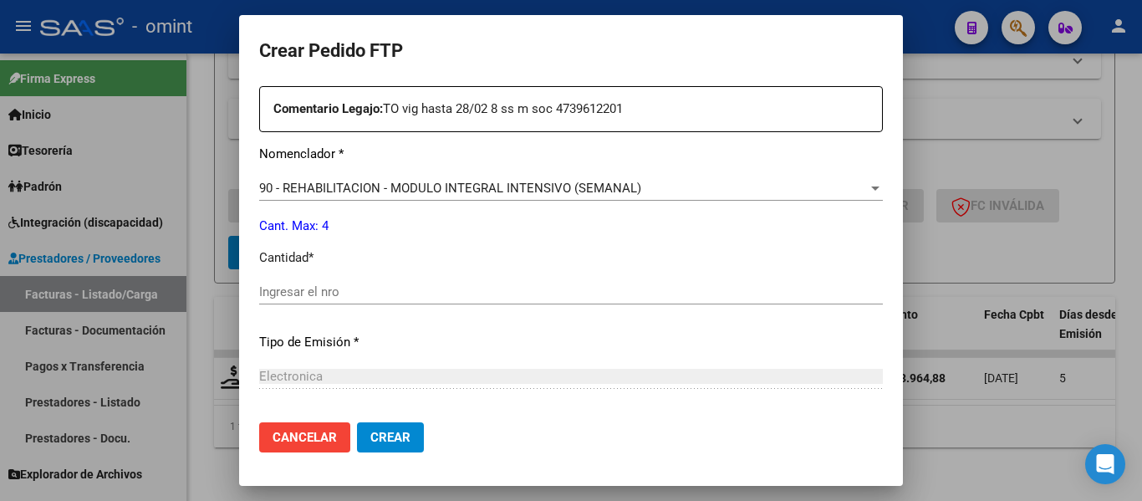
scroll to position [629, 0]
click at [447, 294] on input "Ingresar el nro" at bounding box center [570, 290] width 623 height 15
type input "4"
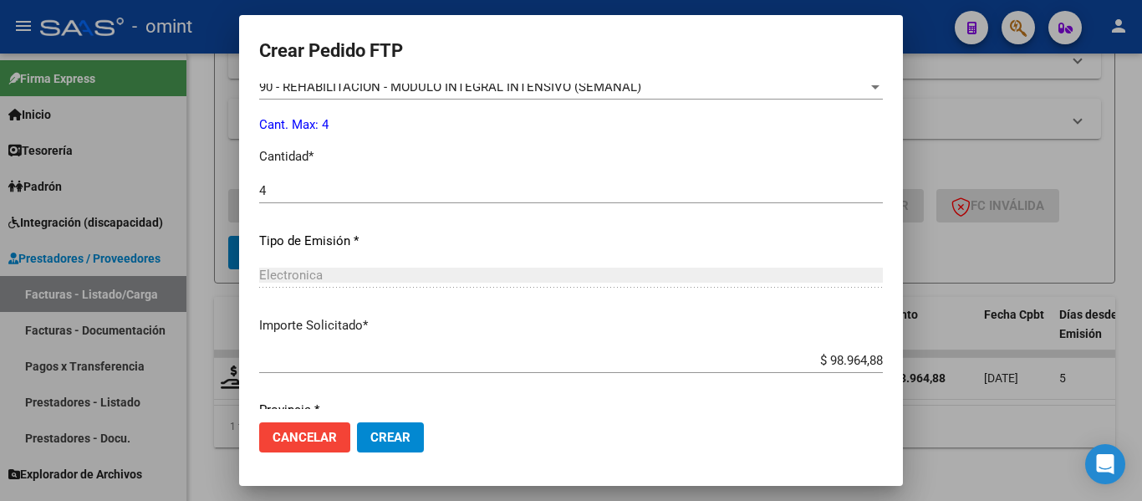
scroll to position [794, 0]
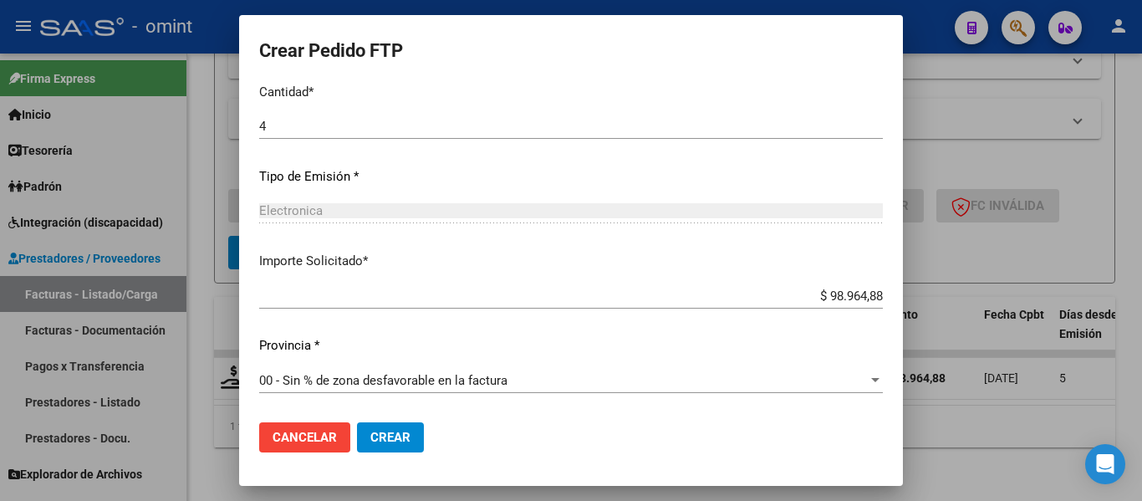
click at [413, 434] on button "Crear" at bounding box center [390, 437] width 67 height 30
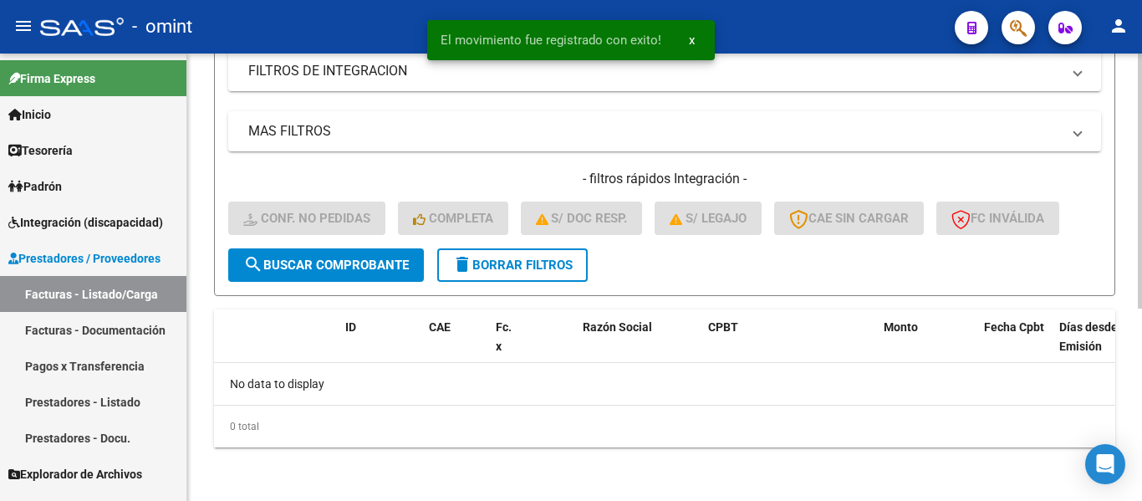
scroll to position [338, 0]
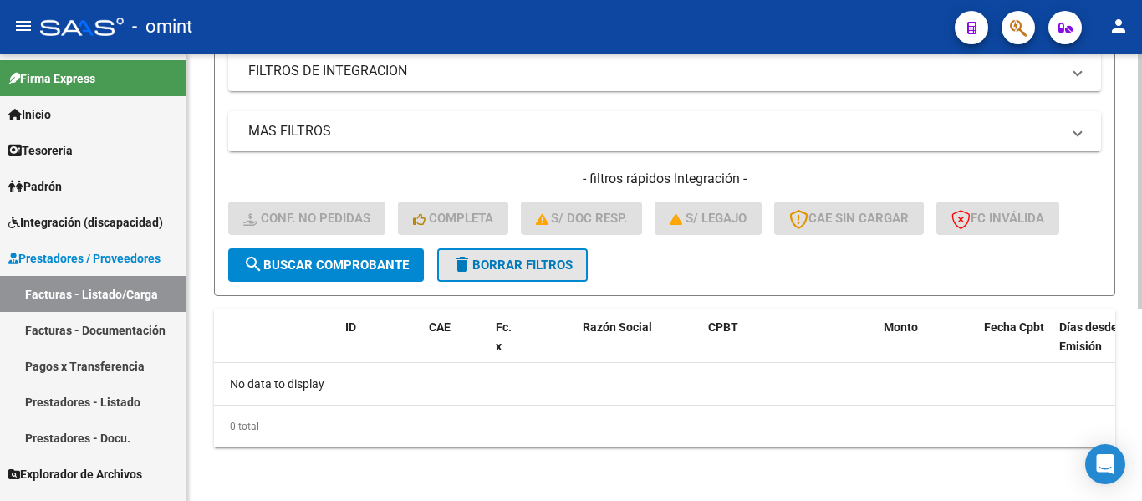
click at [521, 266] on span "delete Borrar Filtros" at bounding box center [512, 264] width 120 height 15
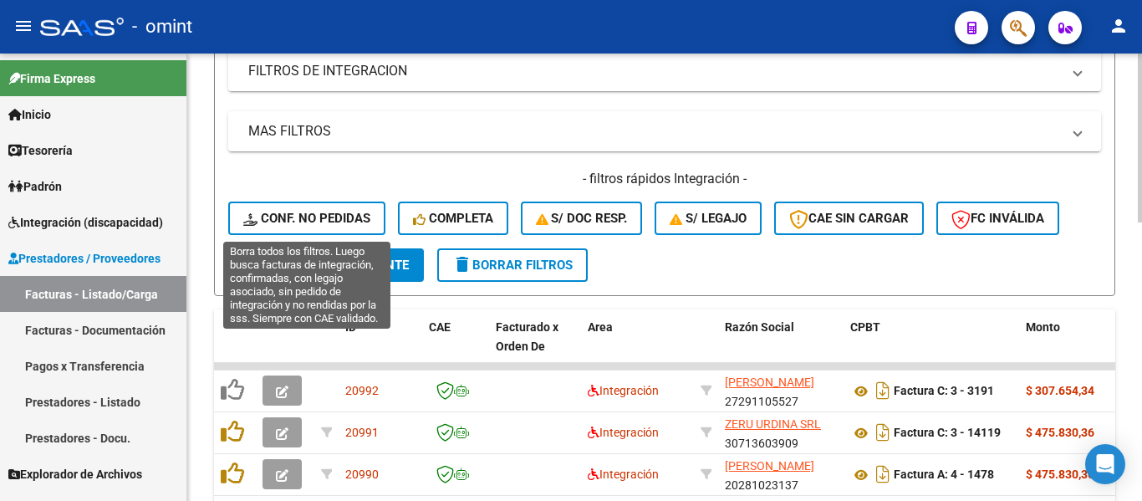
click at [313, 214] on span "Conf. no pedidas" at bounding box center [306, 218] width 127 height 15
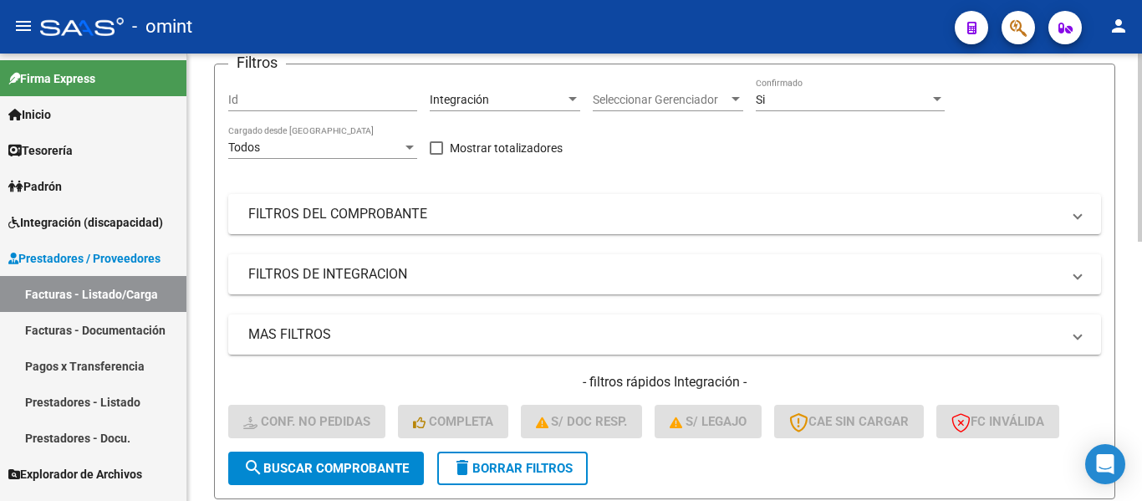
scroll to position [87, 0]
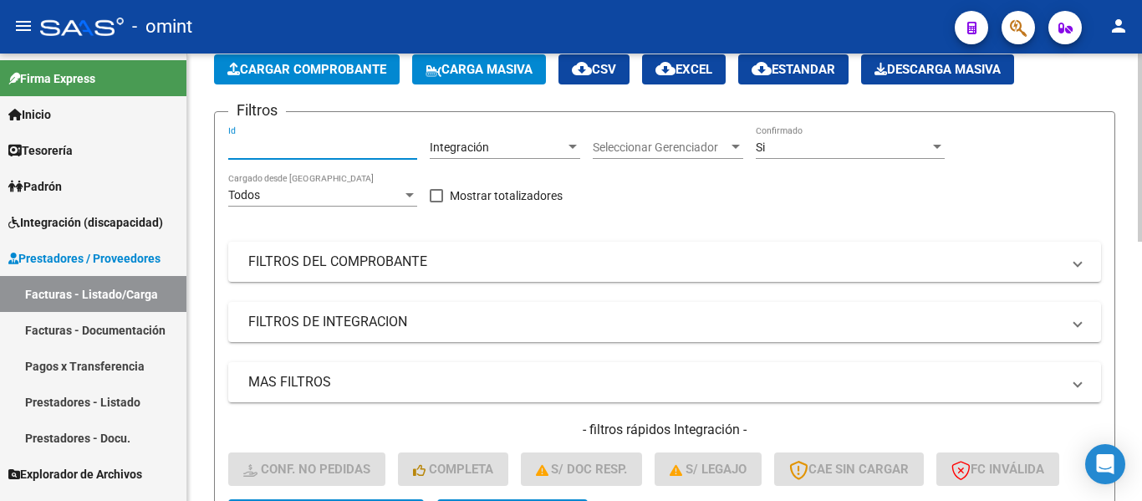
paste input "18529"
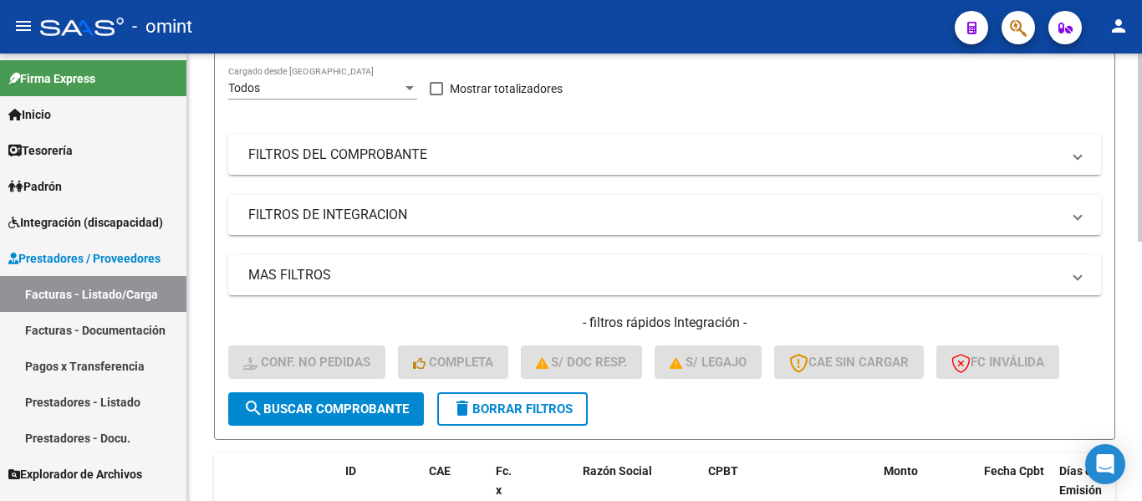
scroll to position [338, 0]
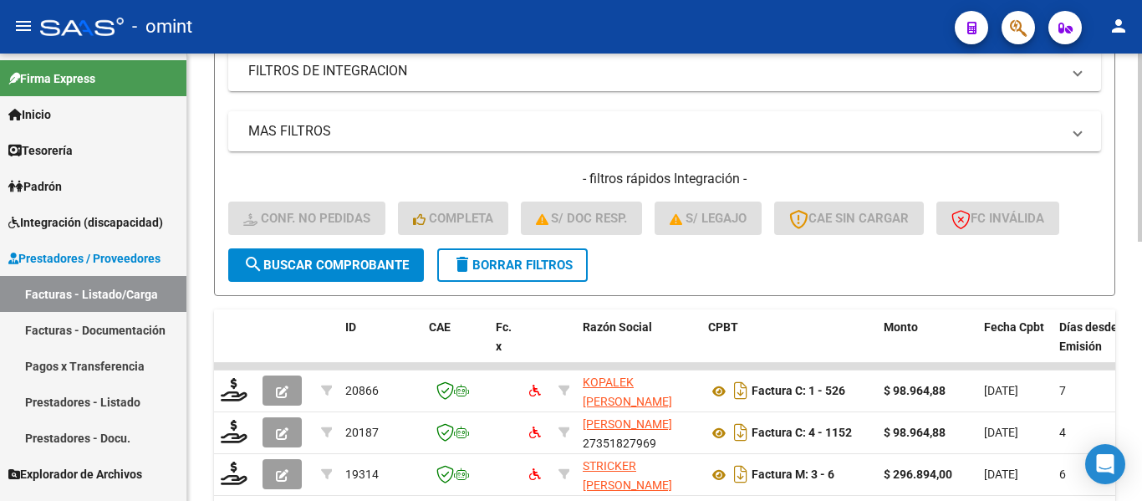
type input "18529"
click at [340, 261] on span "search Buscar Comprobante" at bounding box center [325, 264] width 165 height 15
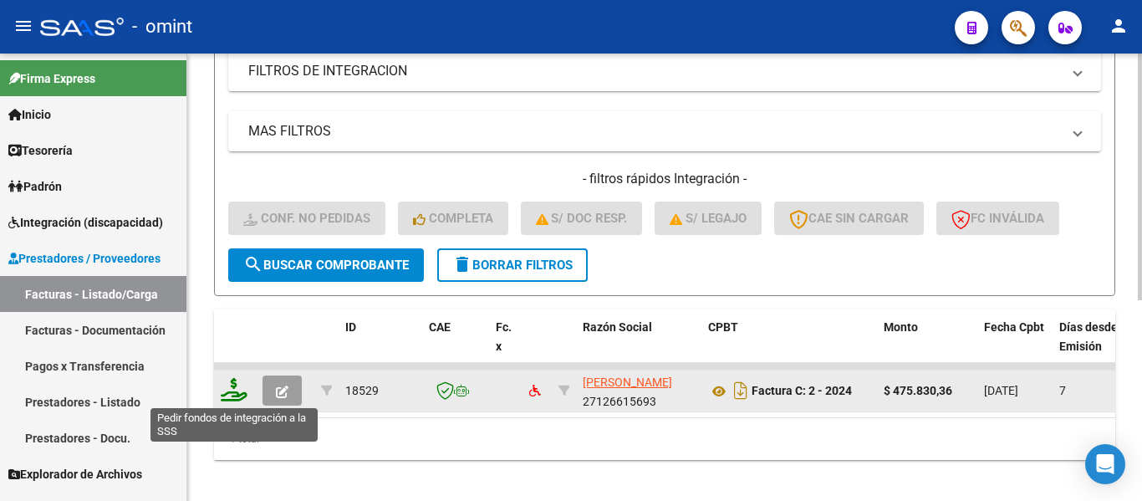
click at [237, 392] on icon at bounding box center [234, 389] width 27 height 23
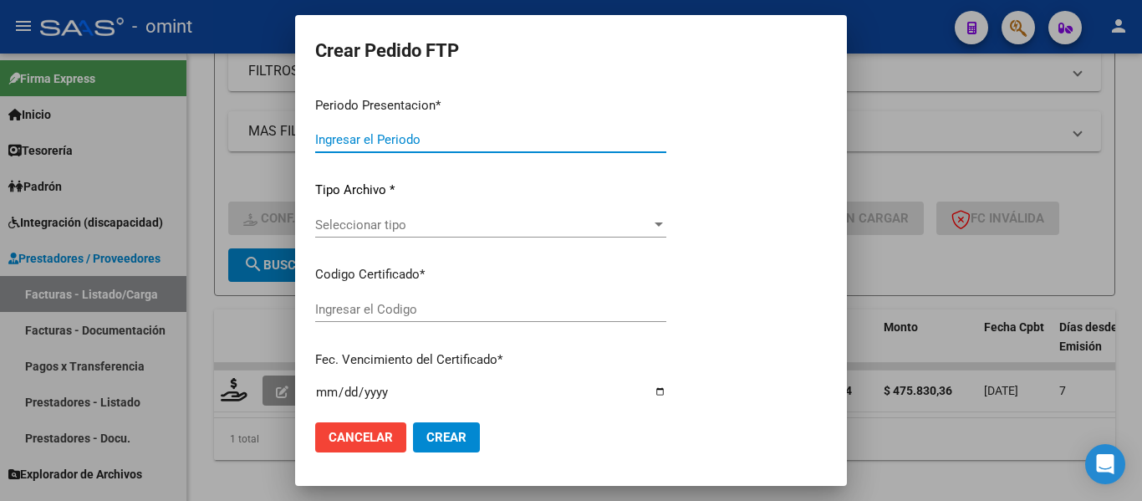
type input "202508"
type input "$ 475.830,36"
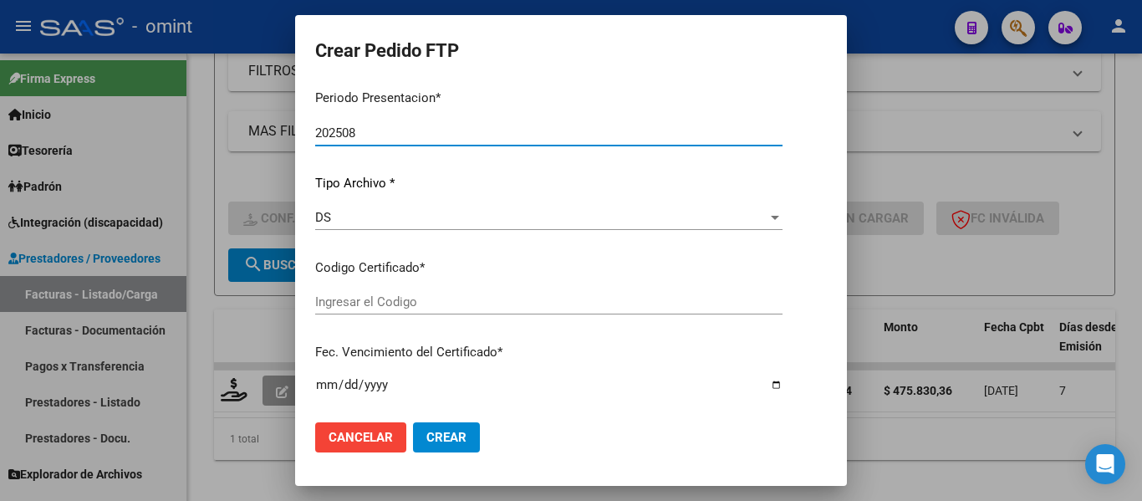
type input "1095629722"
type input "[DATE]"
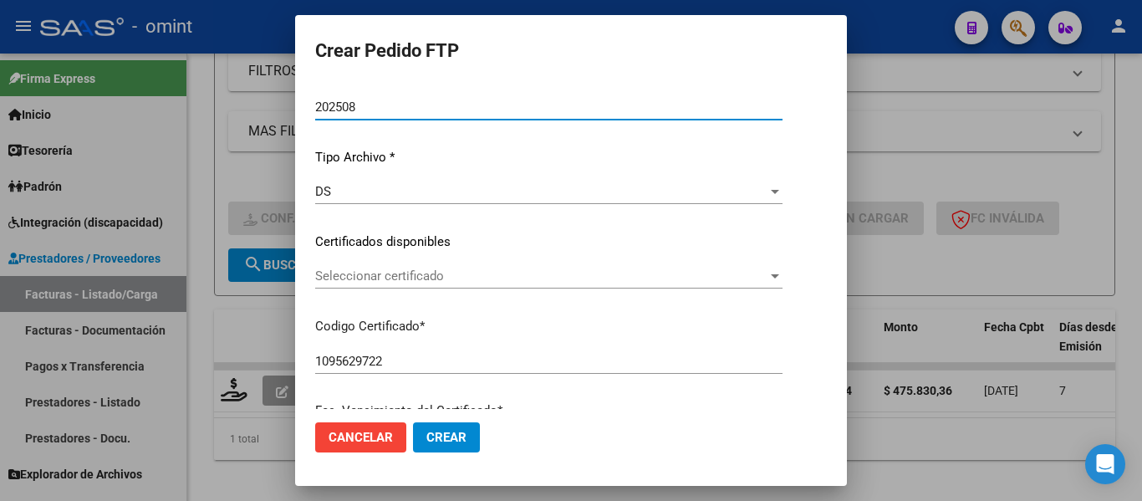
scroll to position [128, 0]
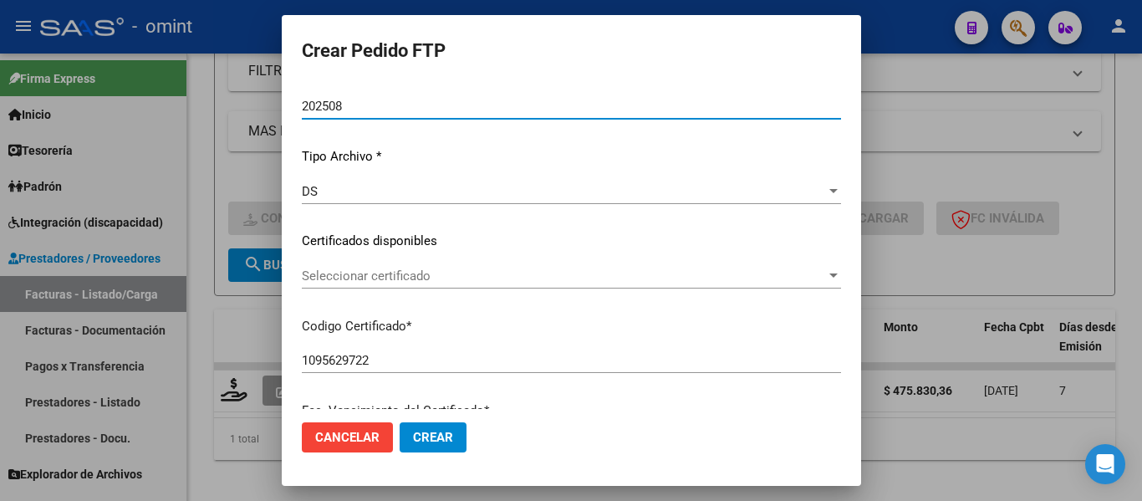
click at [456, 285] on div "Seleccionar certificado Seleccionar certificado" at bounding box center [571, 275] width 539 height 25
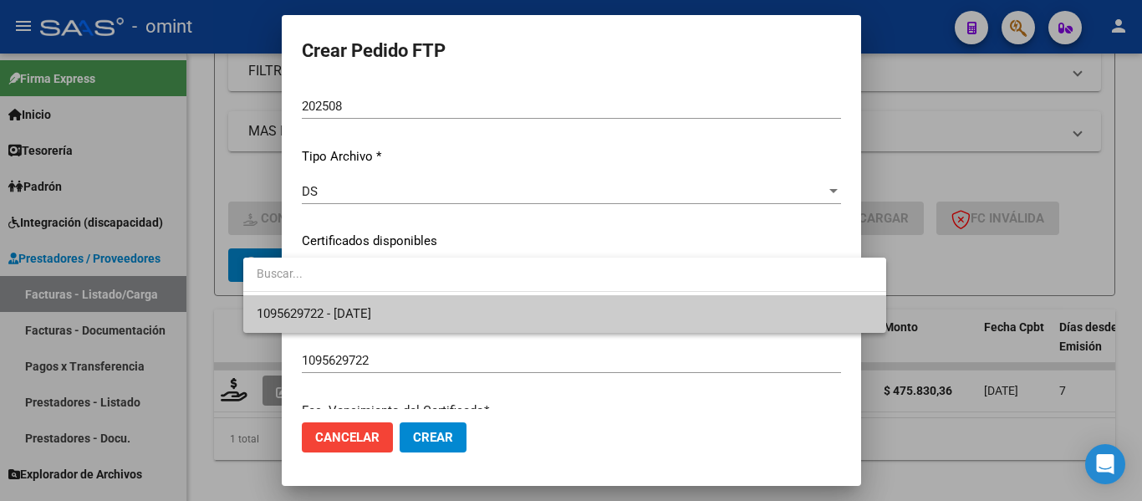
click at [460, 314] on span "1095629722 - [DATE]" at bounding box center [565, 314] width 616 height 38
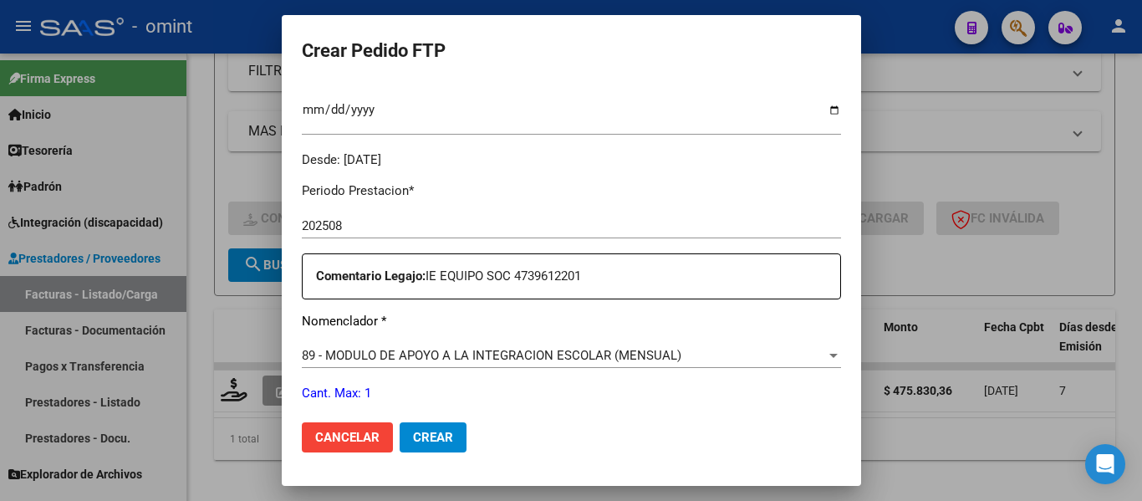
scroll to position [629, 0]
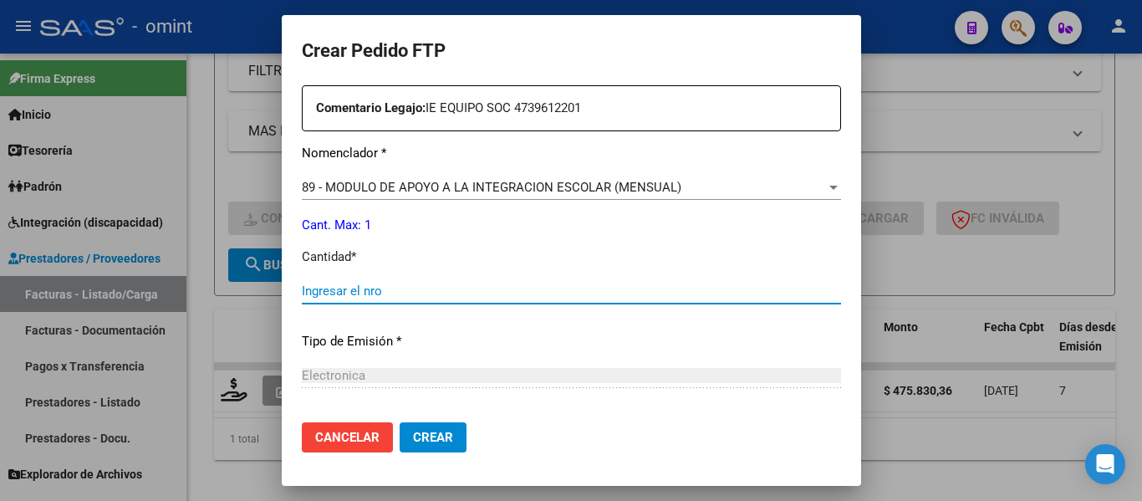
click at [427, 293] on input "Ingresar el nro" at bounding box center [571, 290] width 539 height 15
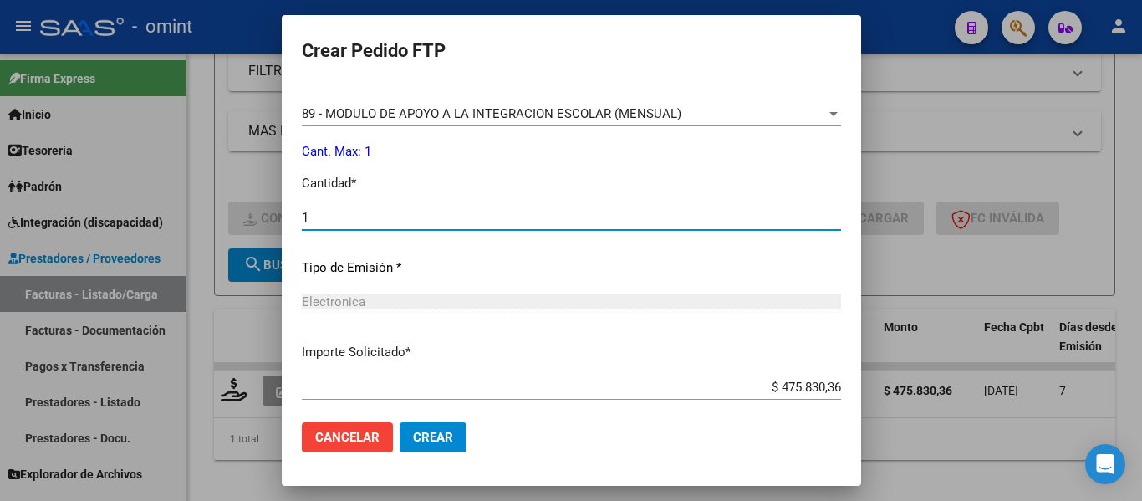
scroll to position [794, 0]
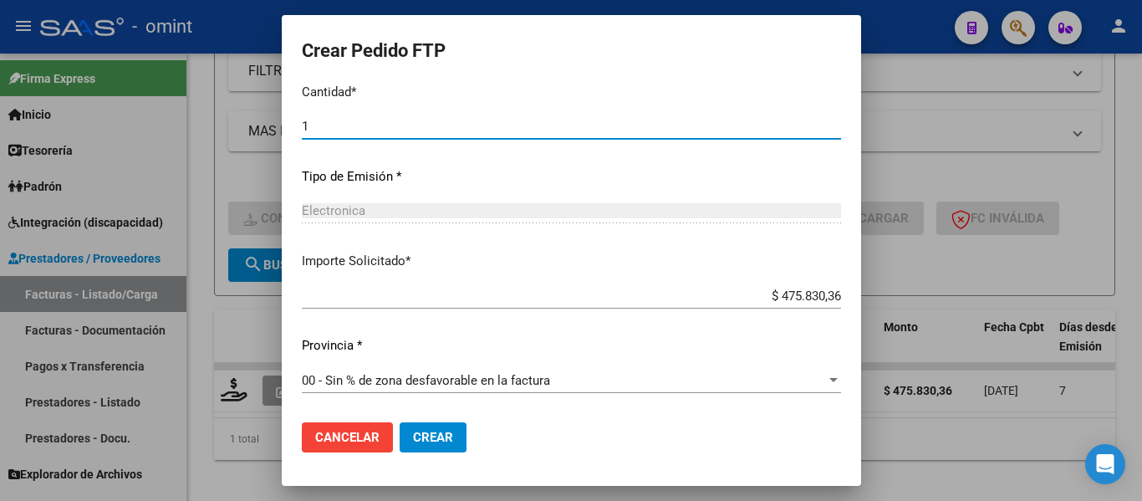
type input "1"
click at [413, 436] on span "Crear" at bounding box center [433, 437] width 40 height 15
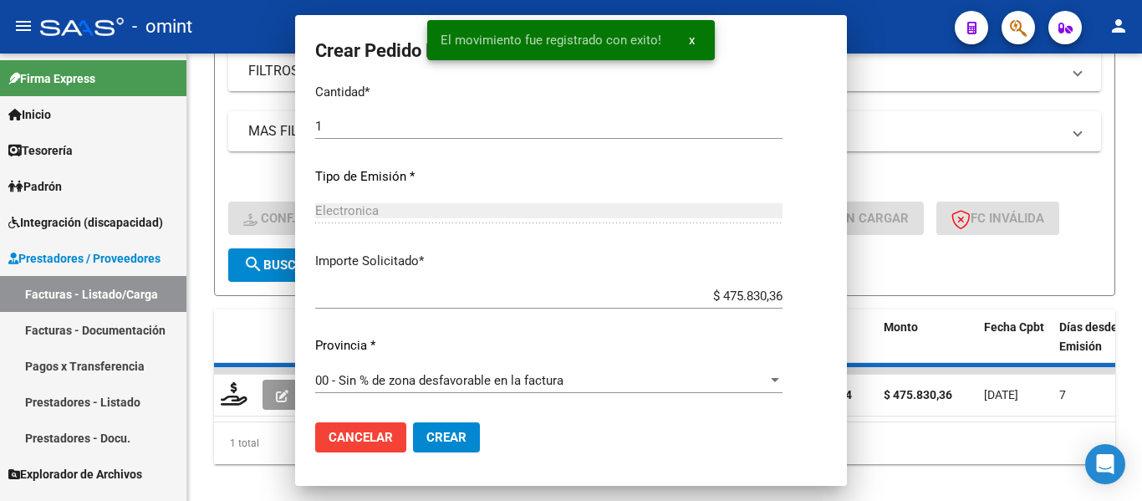
scroll to position [700, 0]
